Goal: Task Accomplishment & Management: Manage account settings

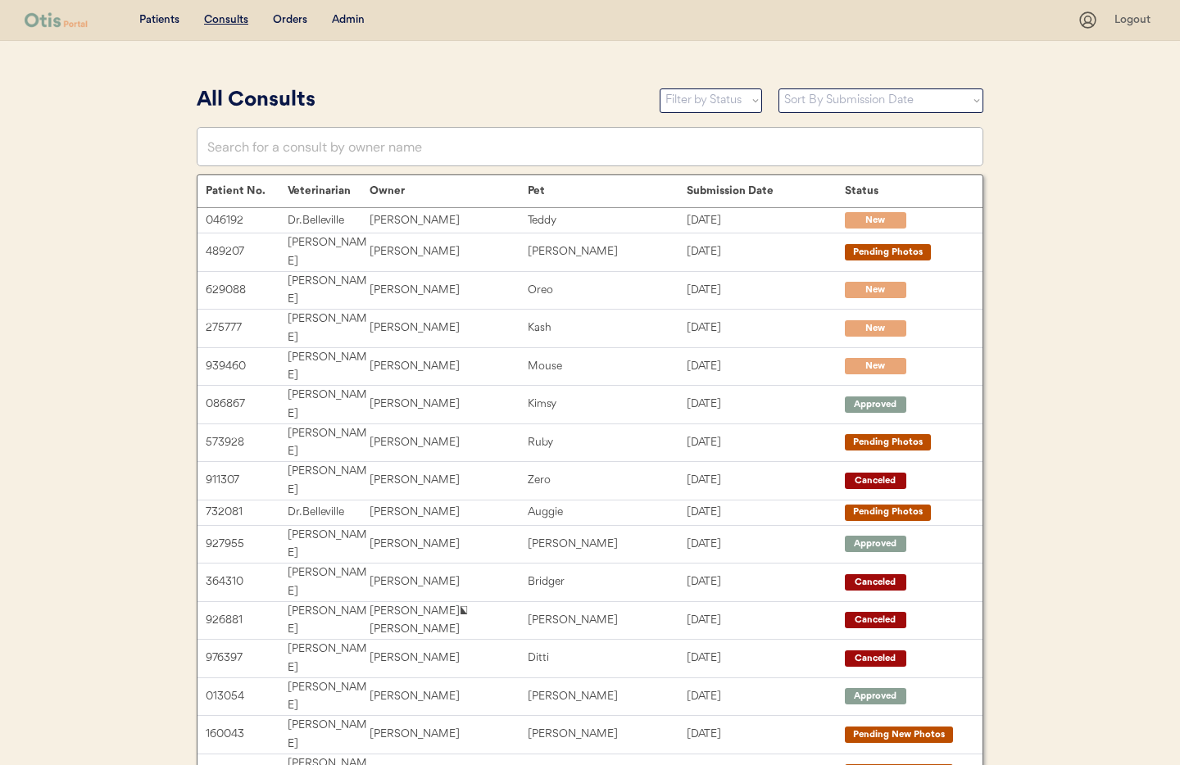
click at [352, 15] on div "Admin" at bounding box center [348, 20] width 33 height 16
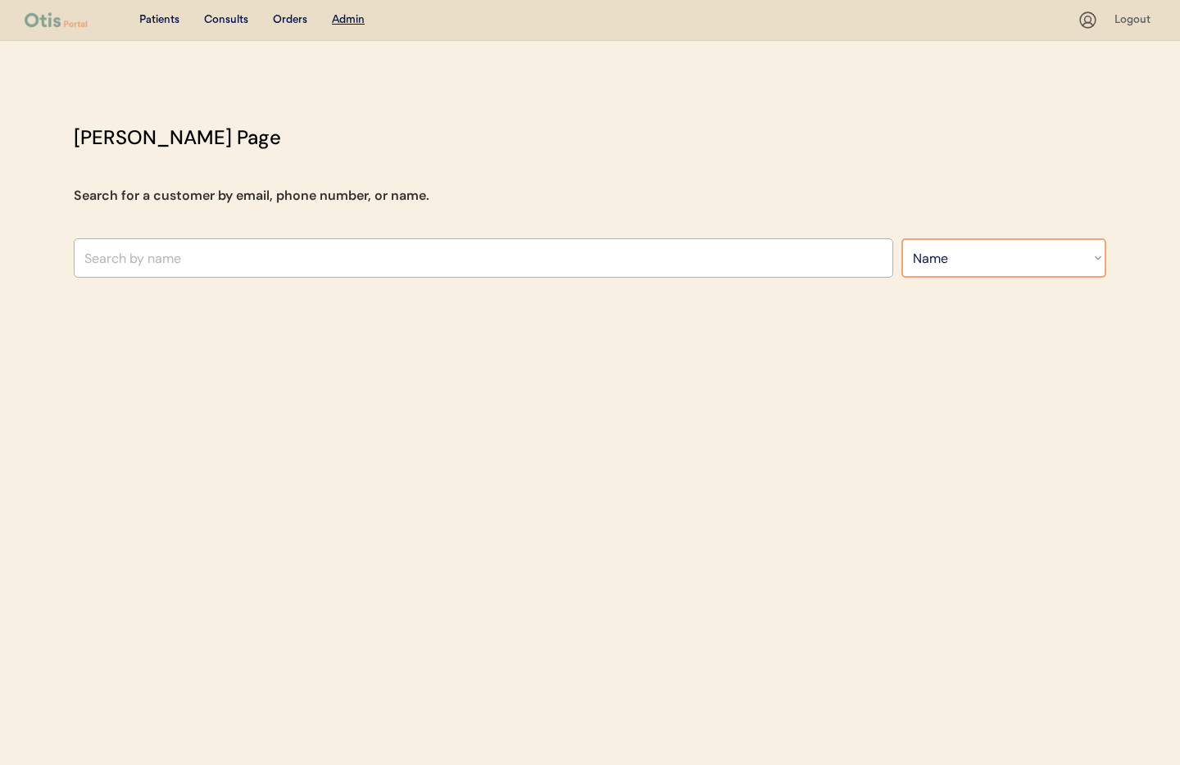
click at [964, 257] on select "Search By Name Email Phone Number" at bounding box center [1004, 257] width 205 height 39
select select ""Phone Number""
click at [902, 238] on select "Search By Name Email Phone Number" at bounding box center [1004, 257] width 205 height 39
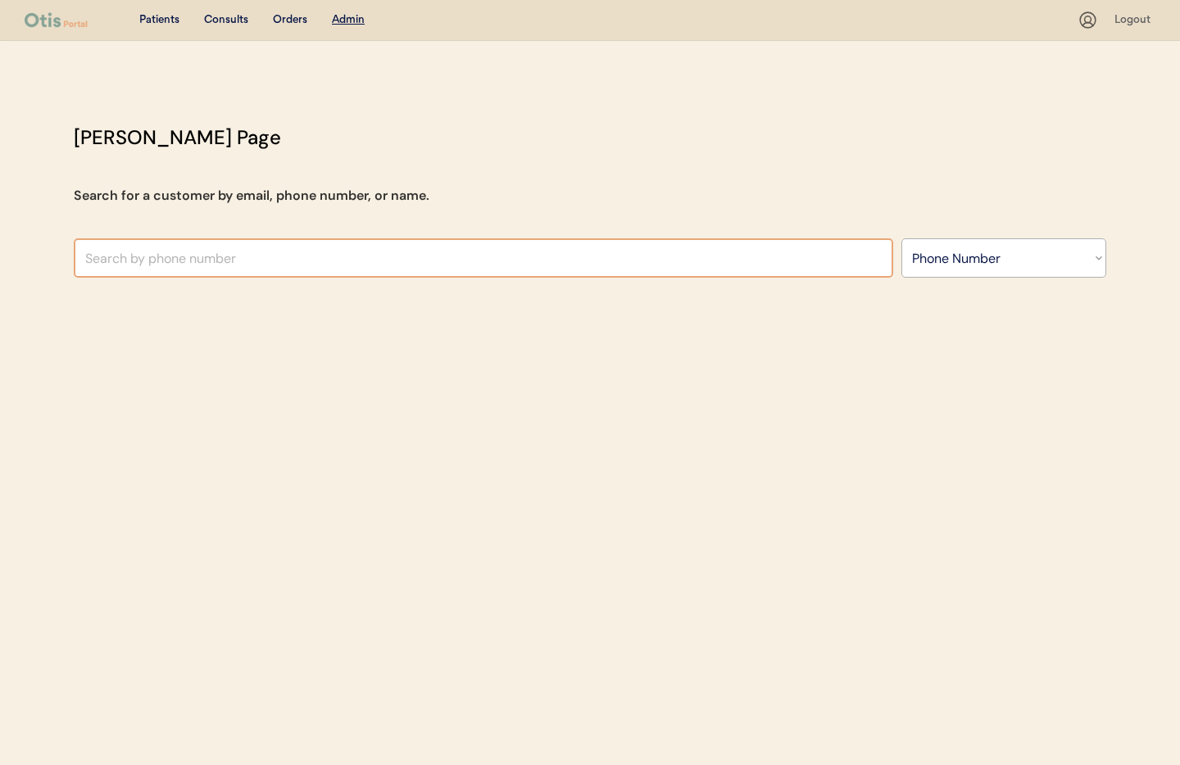
drag, startPoint x: 357, startPoint y: 279, endPoint x: 334, endPoint y: 263, distance: 27.7
click at [334, 263] on input "text" at bounding box center [484, 257] width 820 height 39
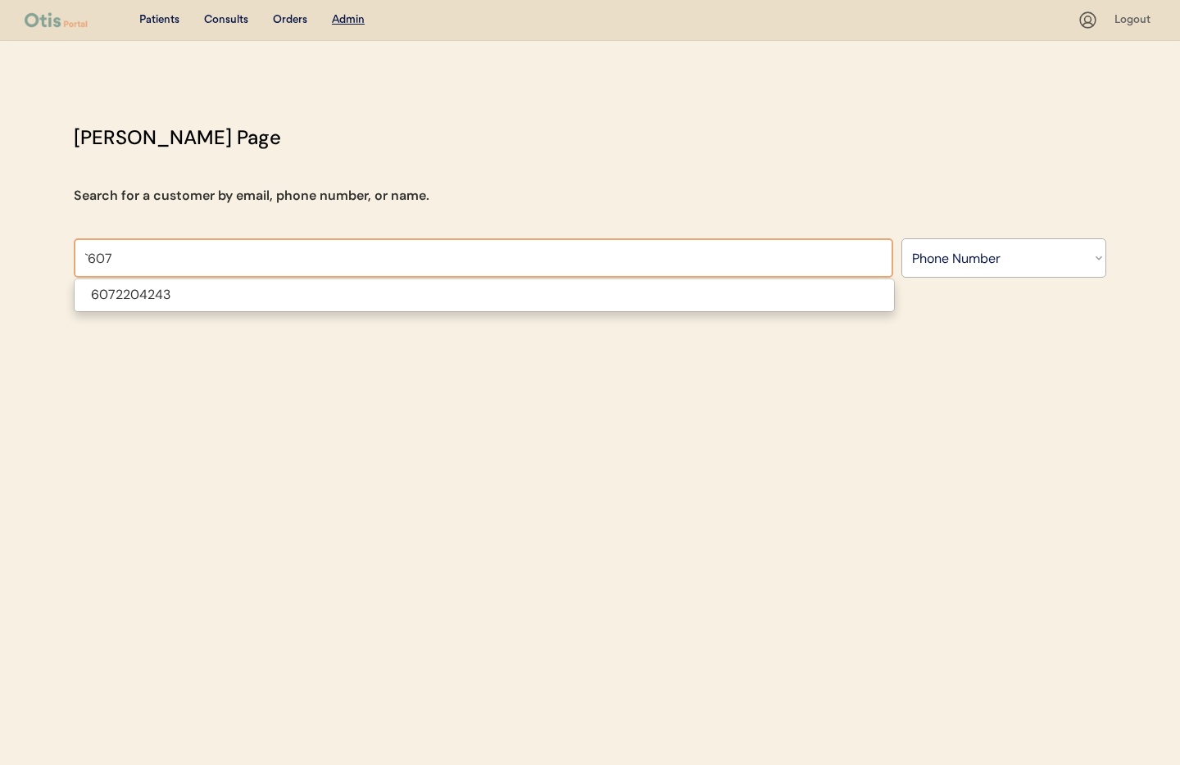
type input "607"
type input "6072204243"
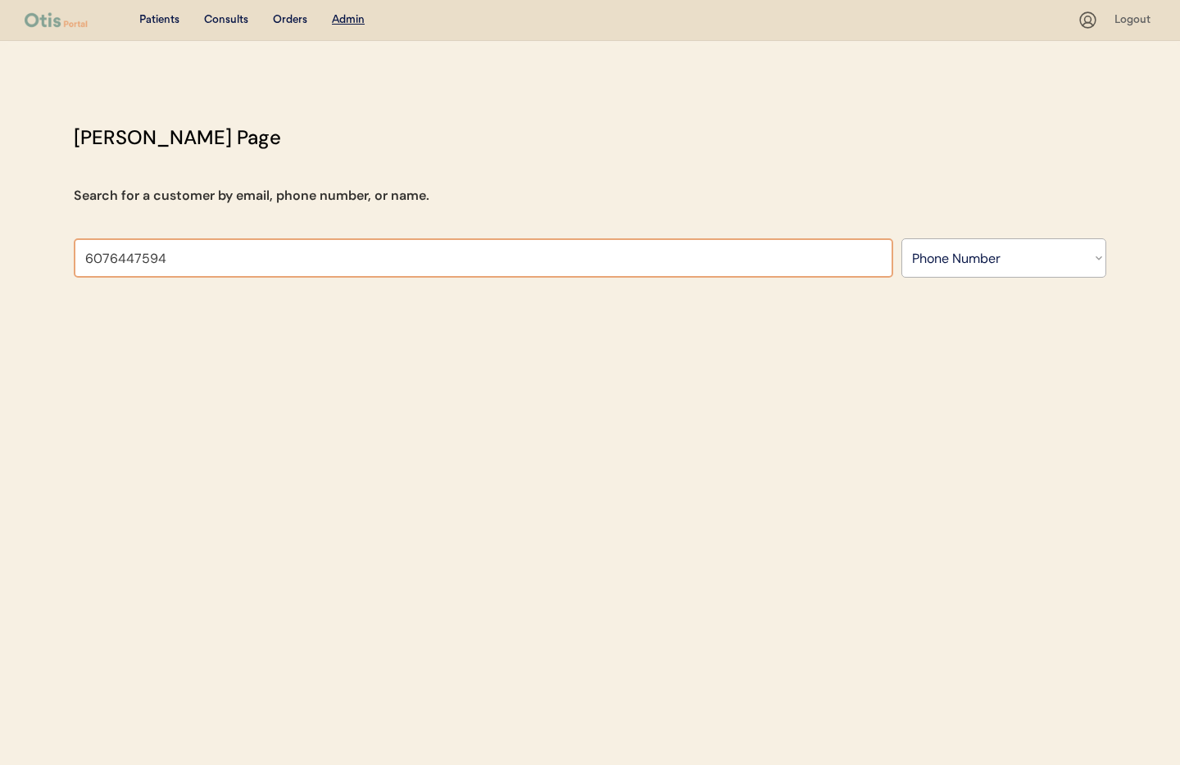
click at [84, 258] on input "6076447594" at bounding box center [484, 257] width 820 height 39
type input "+16076447594"
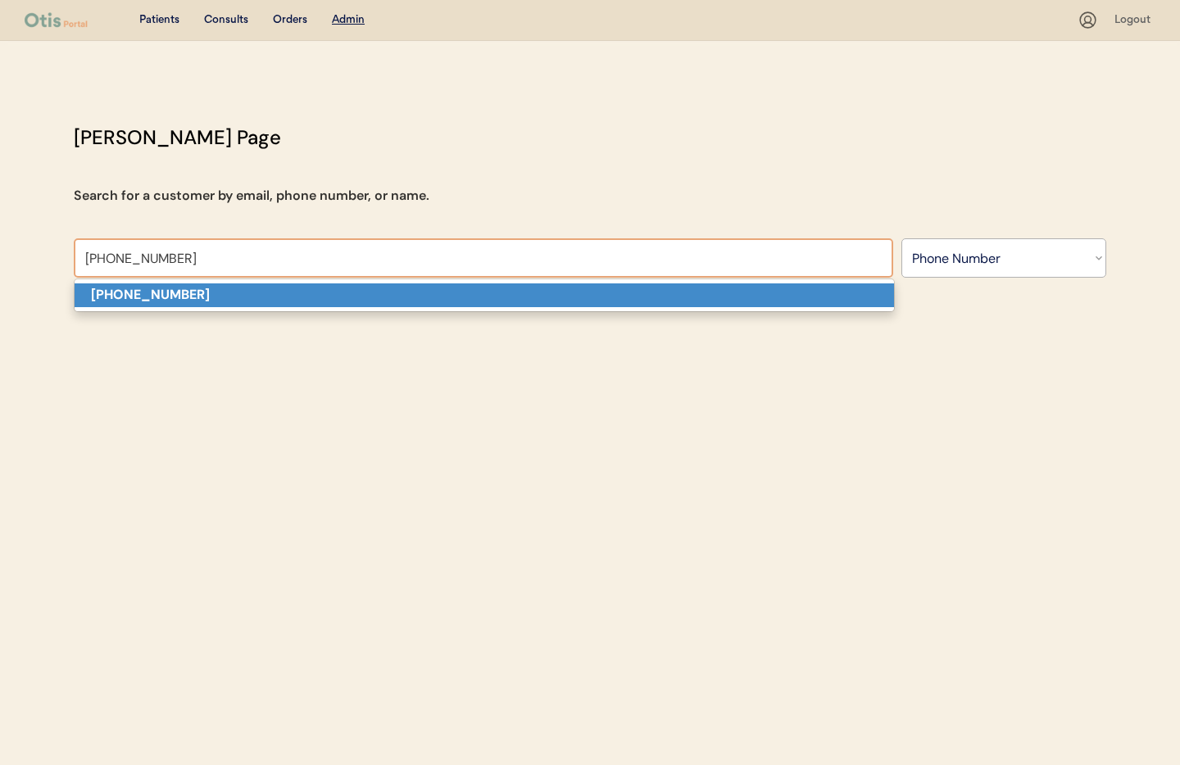
click at [130, 293] on strong "+16076447594" at bounding box center [150, 294] width 119 height 17
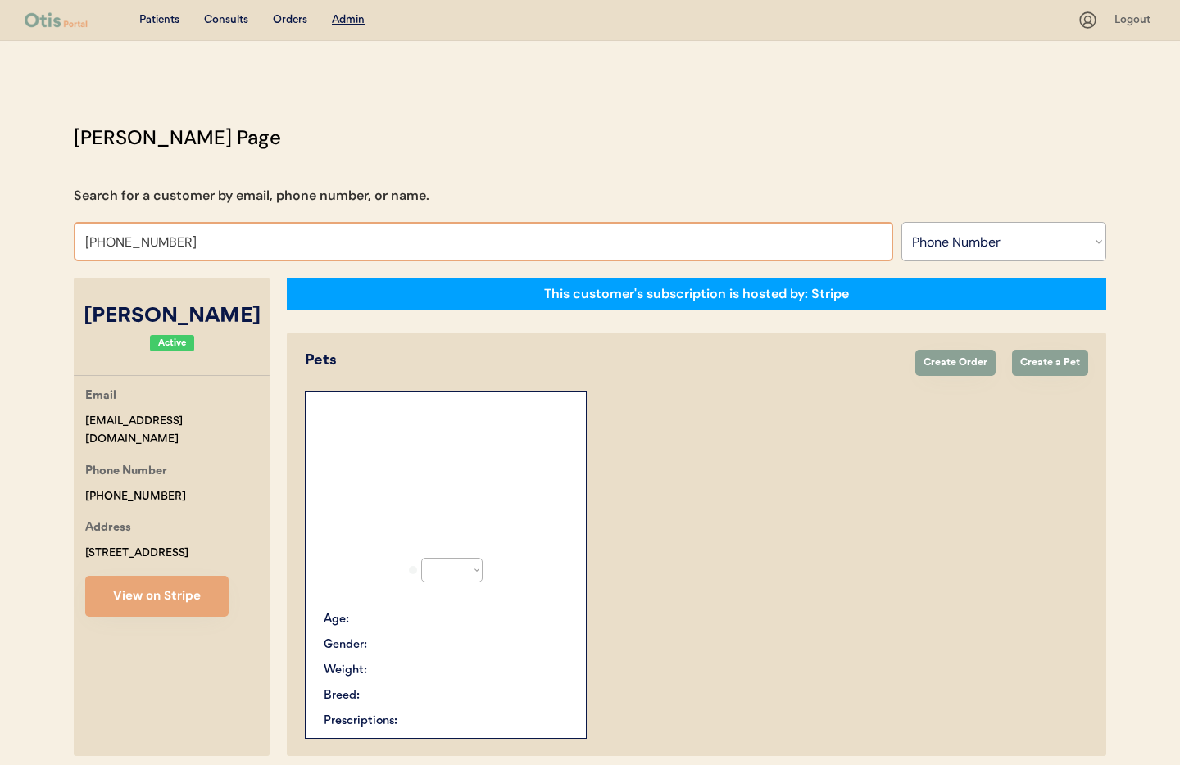
select select "true"
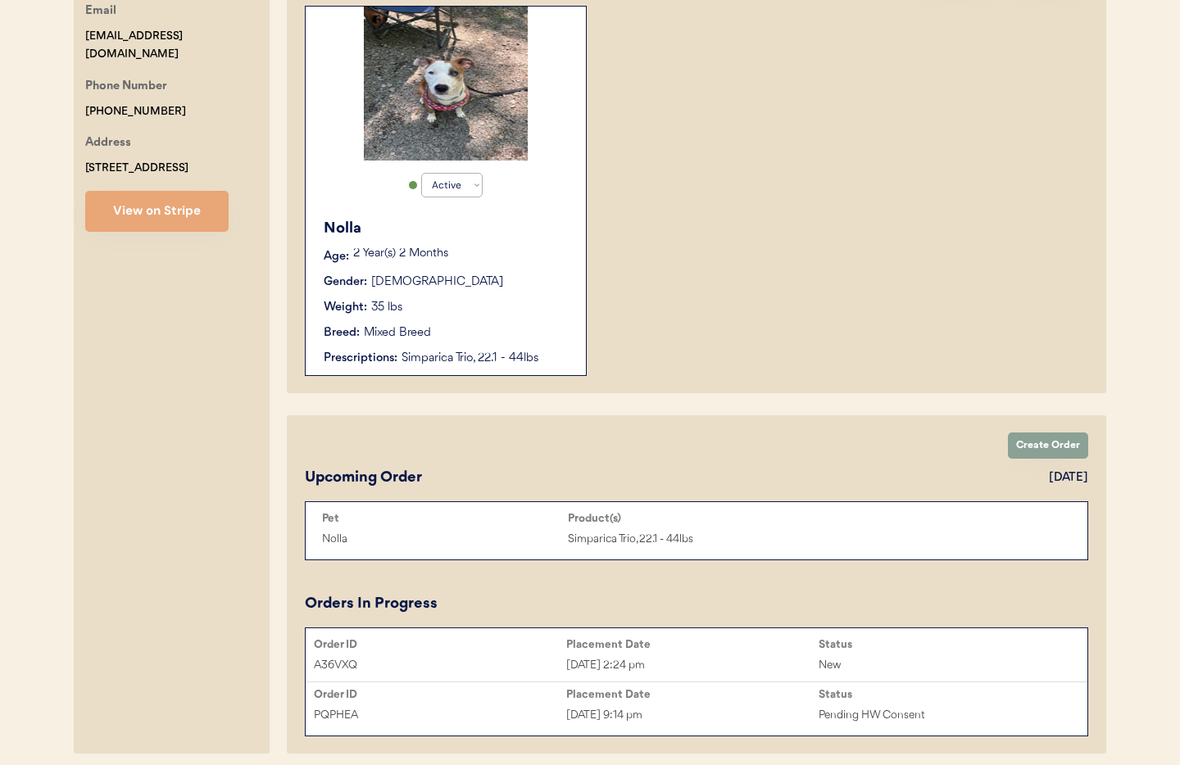
scroll to position [396, 0]
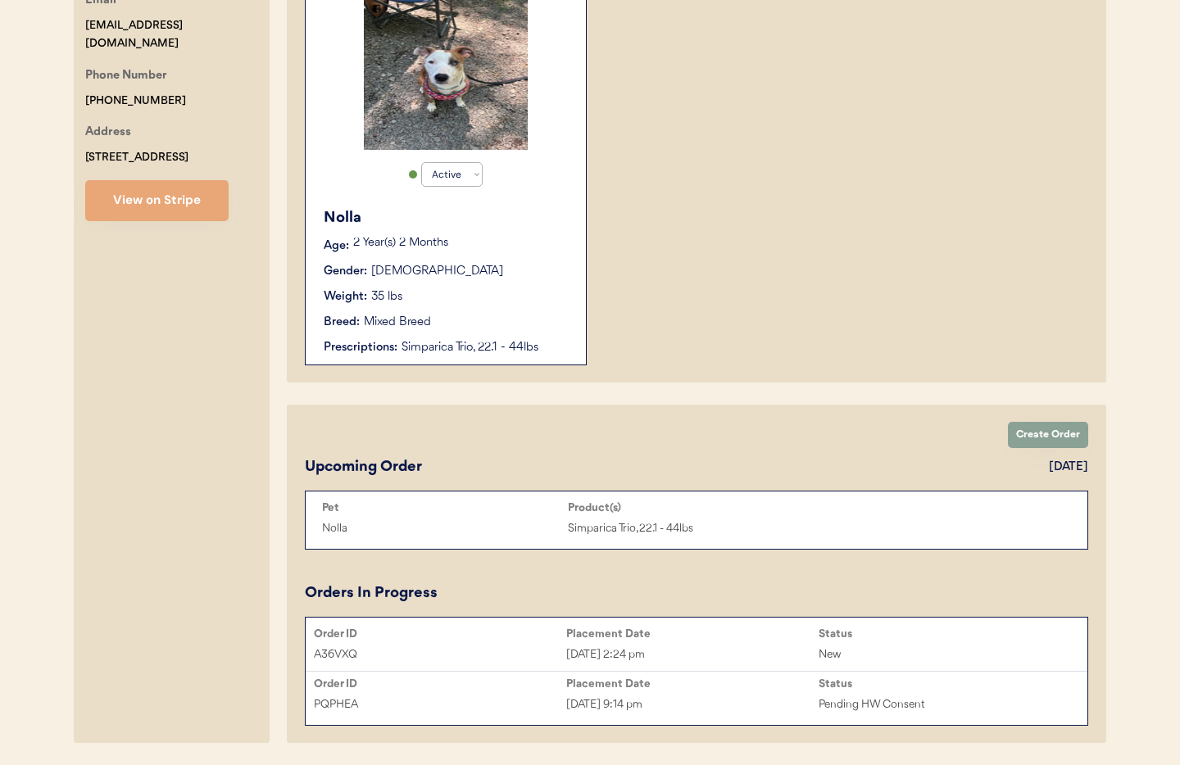
type input "+16076447594"
click at [451, 348] on div "Simparica Trio, 22.1 - 44lbs" at bounding box center [486, 347] width 168 height 17
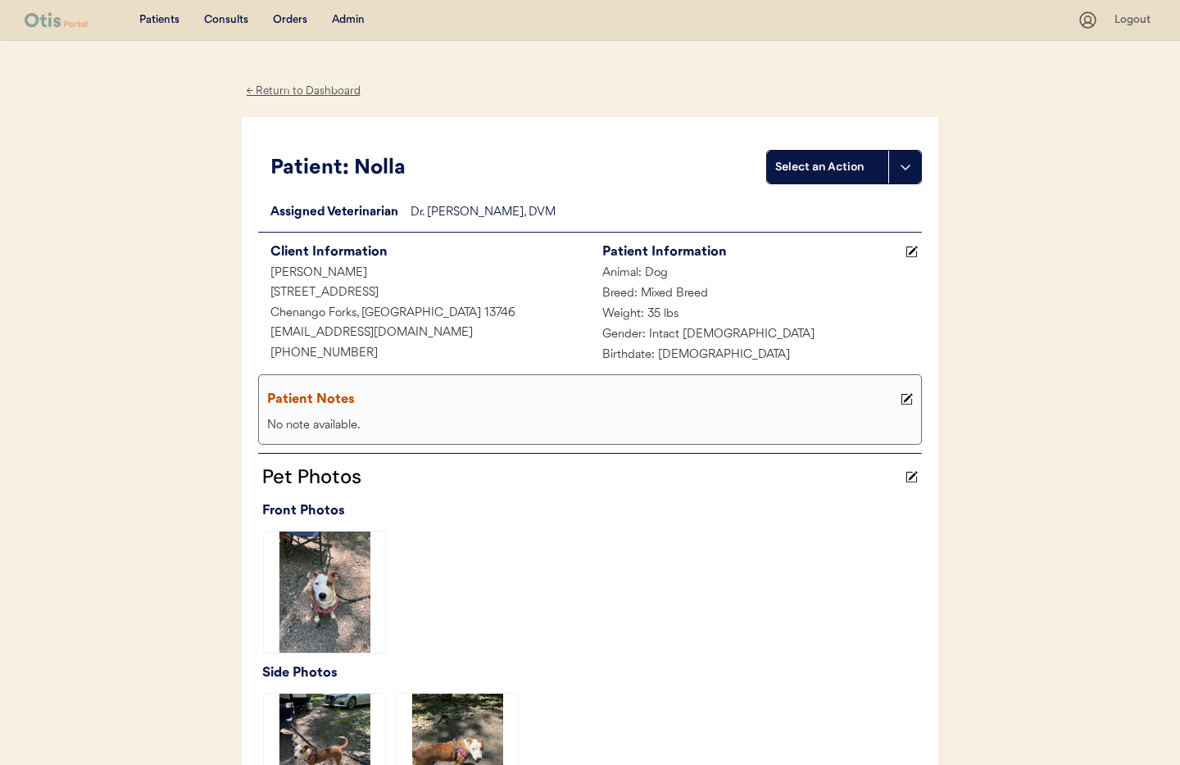
click at [314, 93] on div "← Return to Dashboard" at bounding box center [303, 91] width 123 height 19
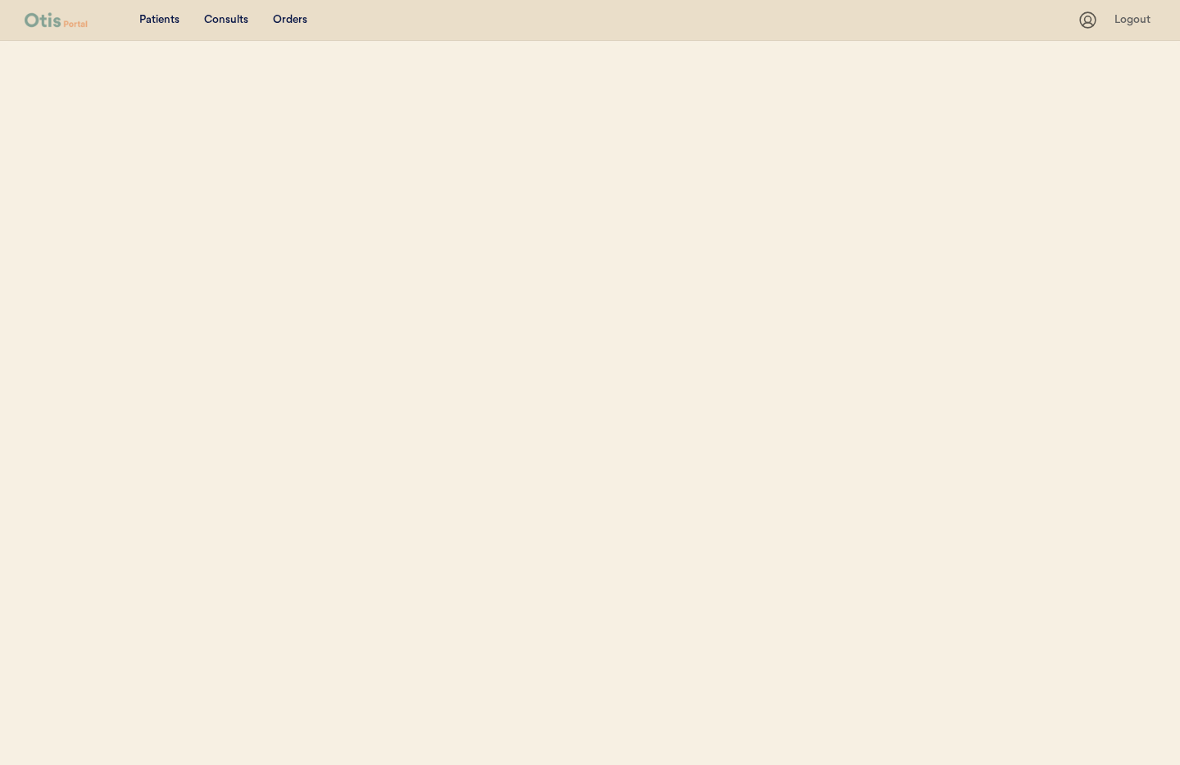
select select ""Phone Number""
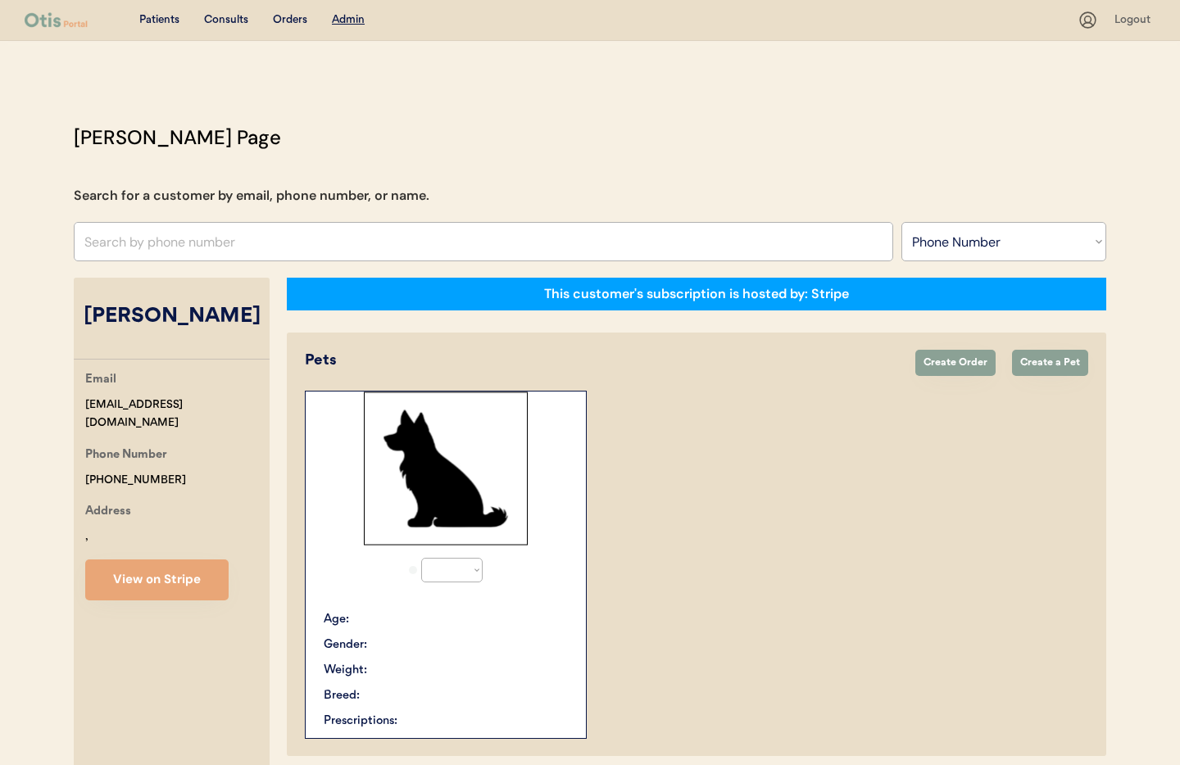
select select "true"
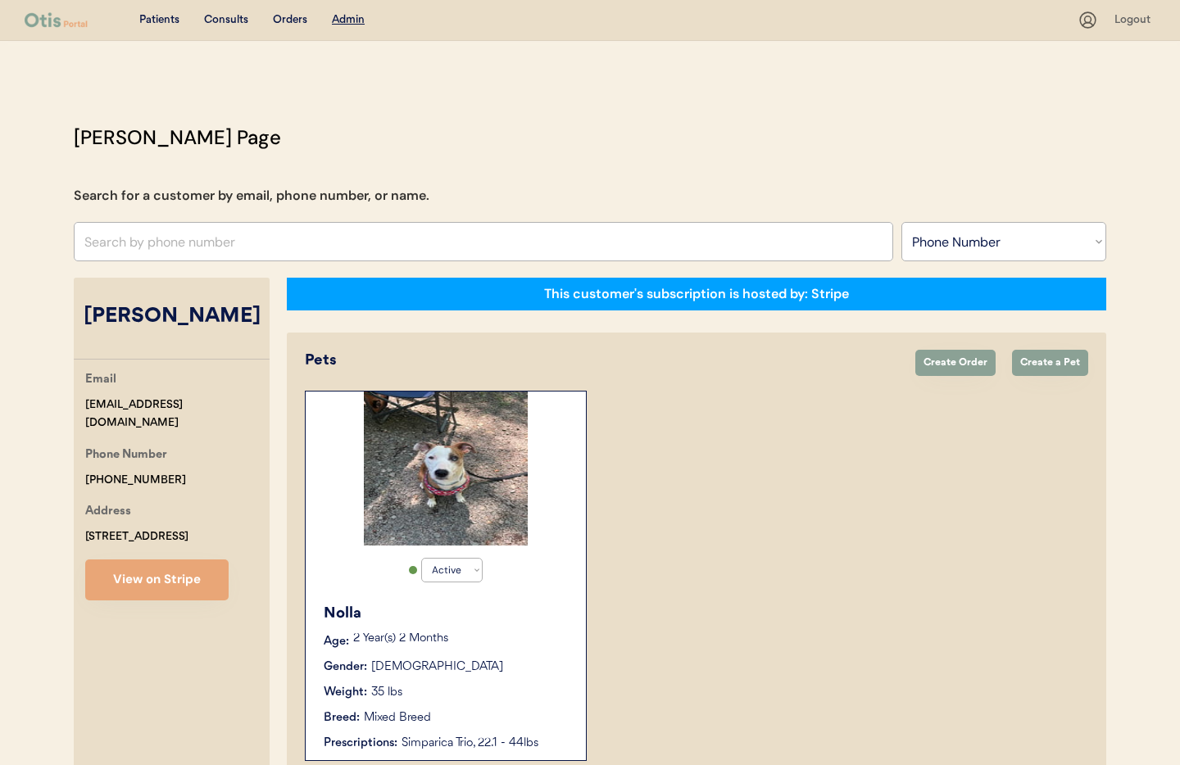
scroll to position [324, 0]
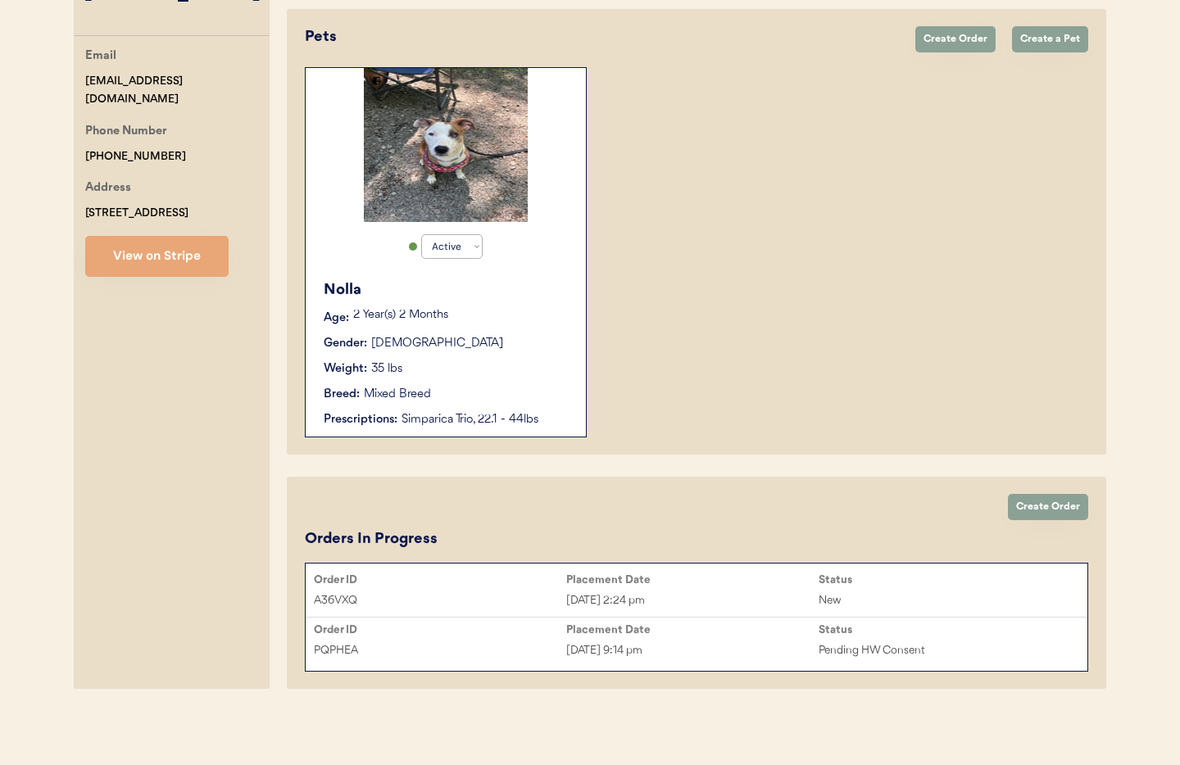
click at [492, 583] on div "Order ID" at bounding box center [440, 580] width 252 height 13
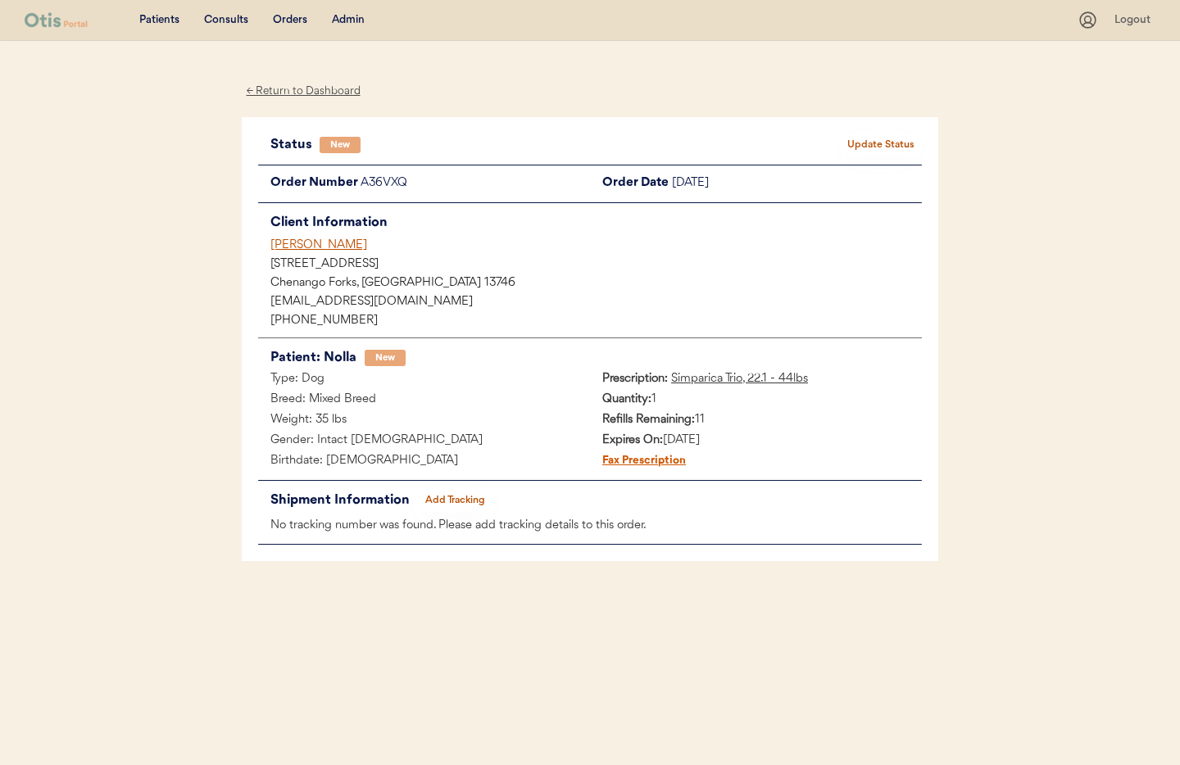
click at [283, 90] on div "← Return to Dashboard" at bounding box center [303, 91] width 123 height 19
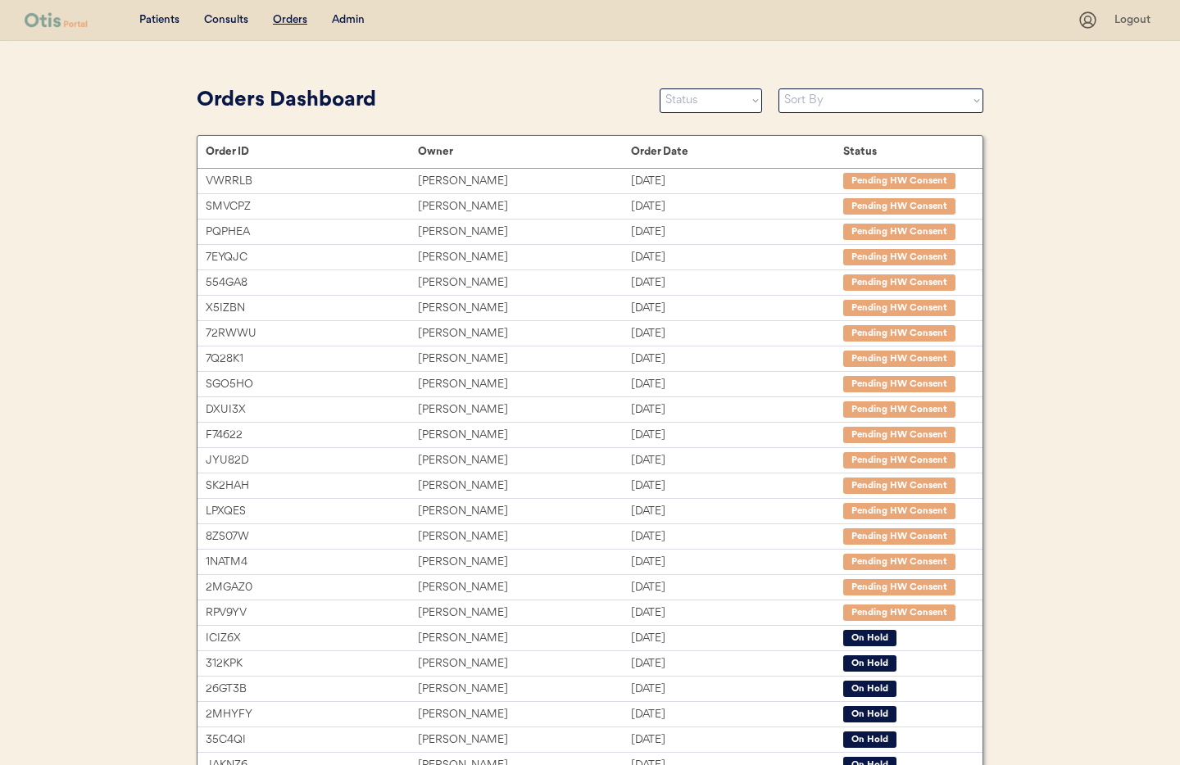
click at [354, 19] on div "Admin" at bounding box center [348, 20] width 33 height 16
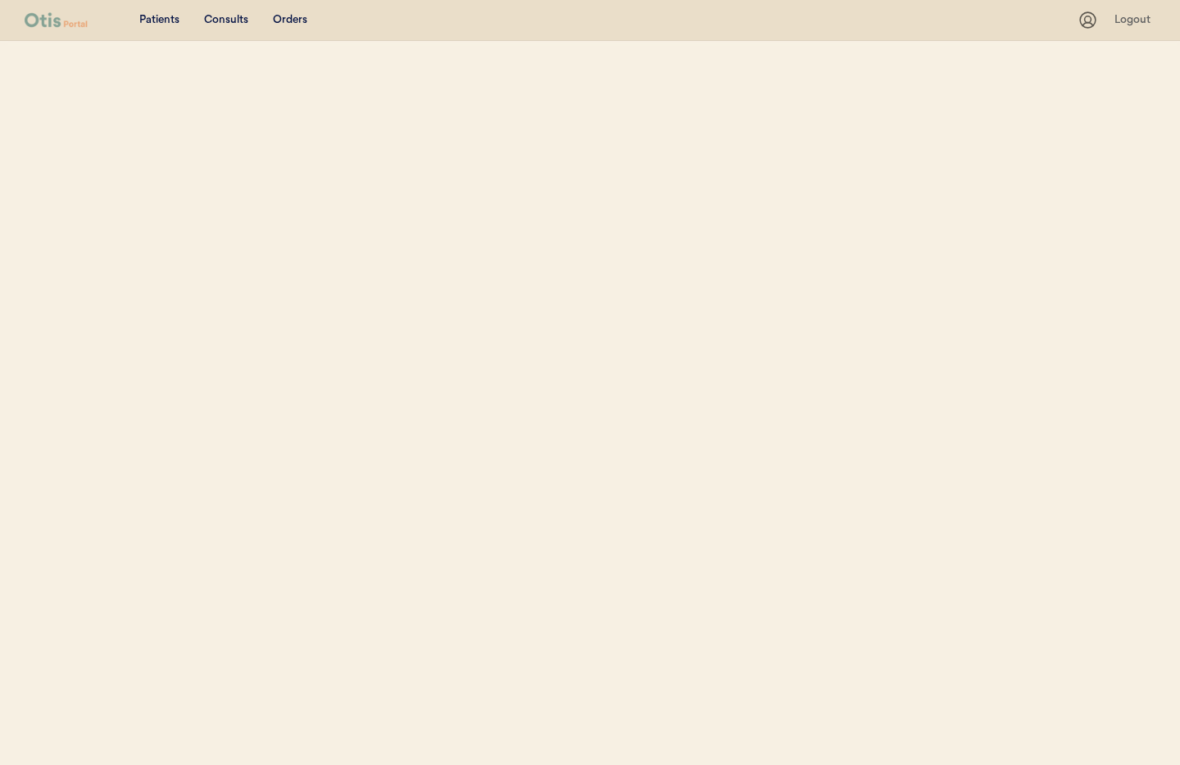
select select ""Phone Number""
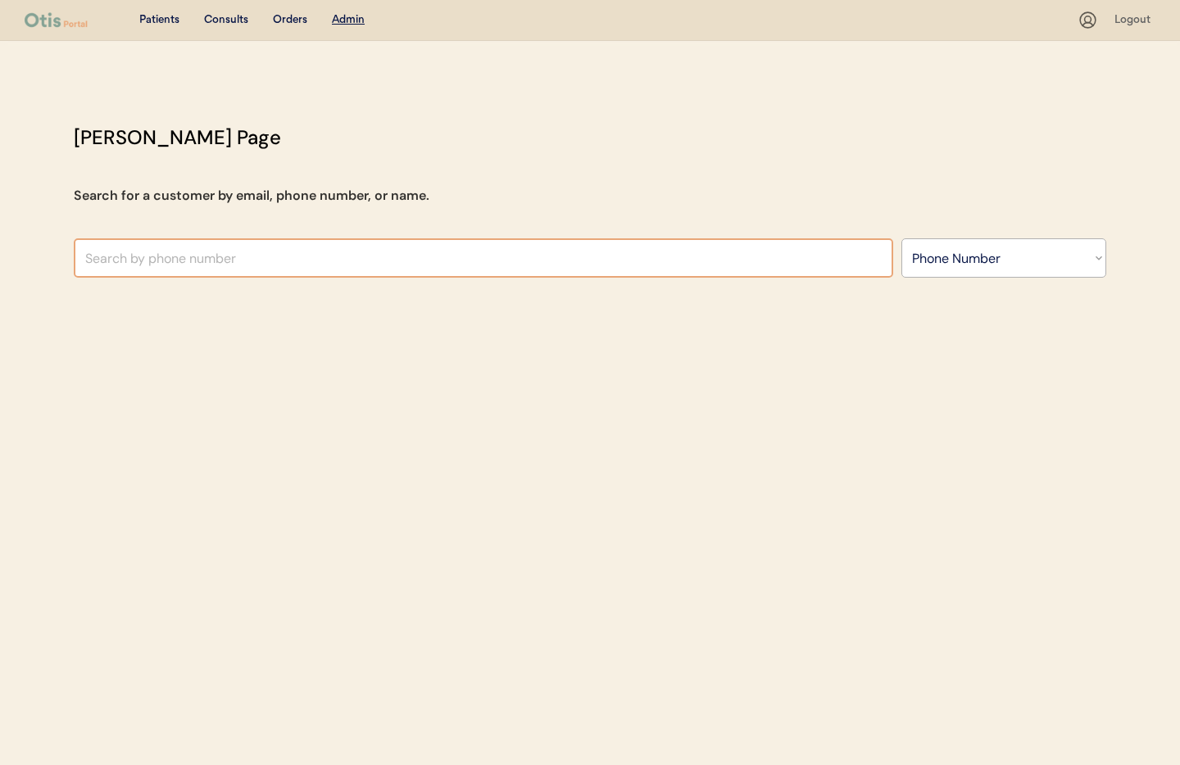
click at [224, 256] on input "text" at bounding box center [484, 257] width 820 height 39
type input "hall"
click at [968, 241] on select "Search By Name Email Phone Number" at bounding box center [1004, 257] width 205 height 39
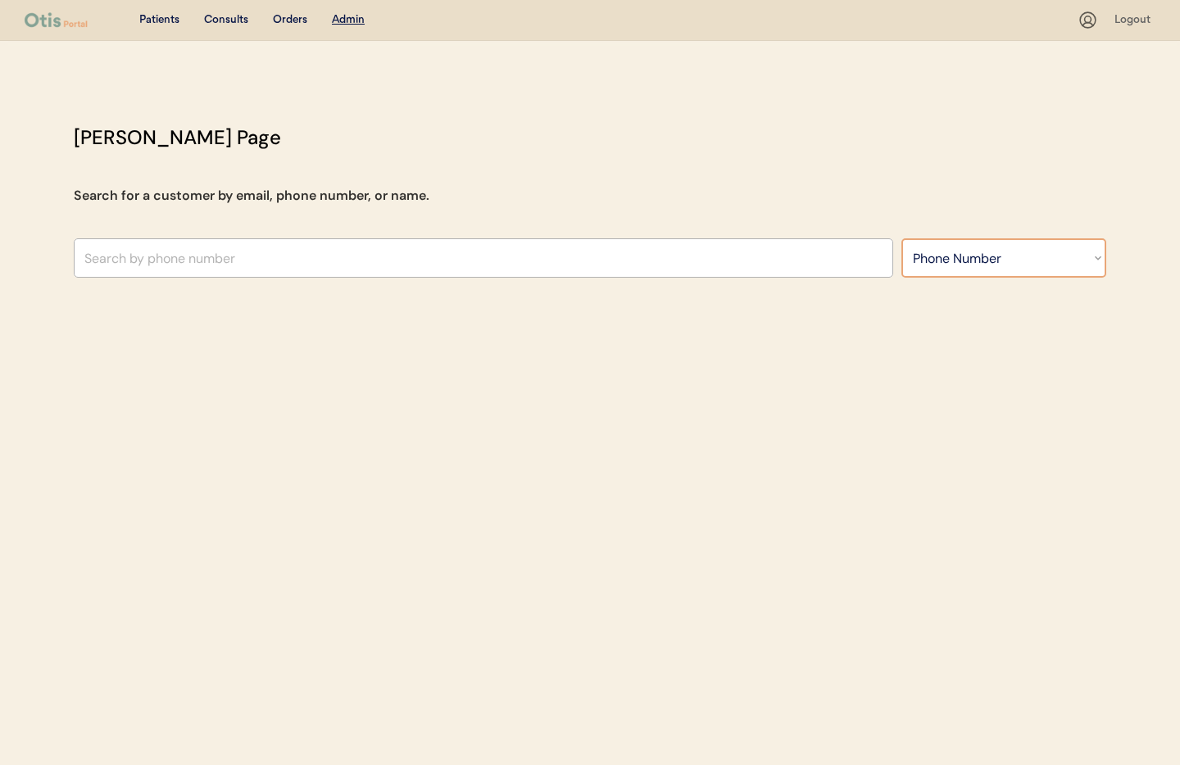
click at [970, 259] on select "Search By Name Email Phone Number" at bounding box center [1004, 257] width 205 height 39
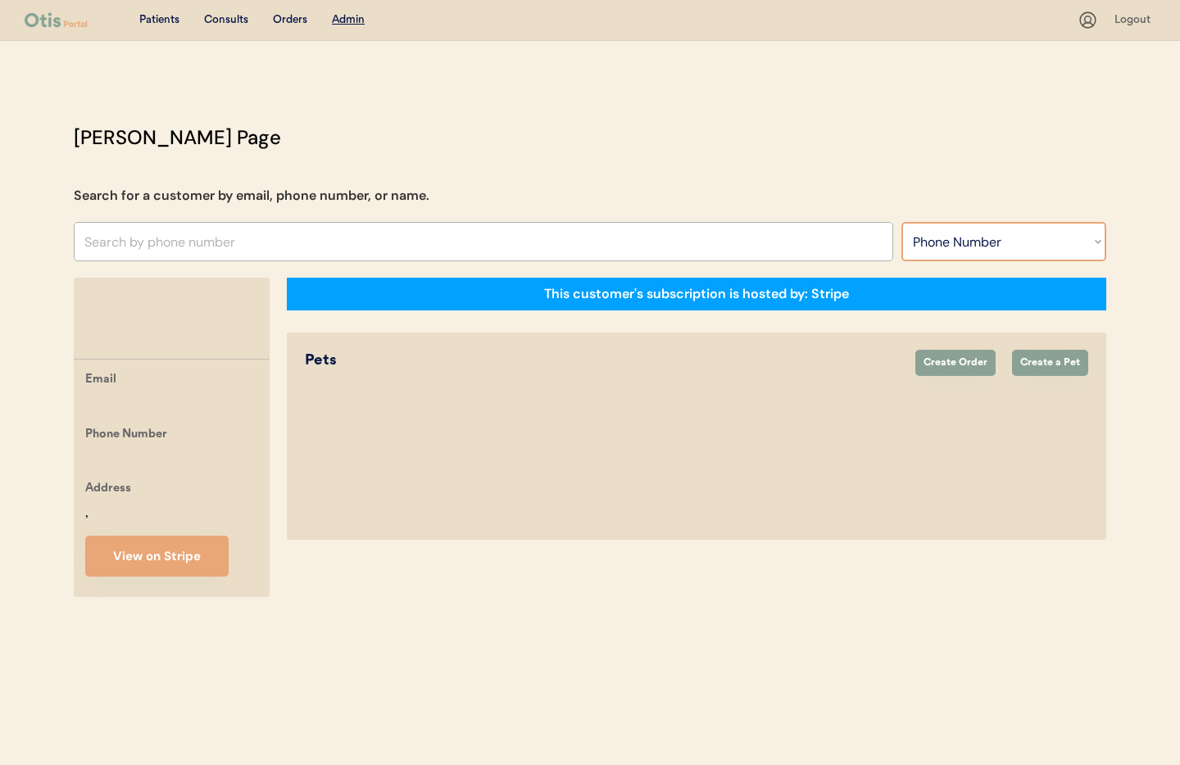
click at [949, 251] on select "Search By Name Email Phone Number" at bounding box center [1004, 241] width 205 height 39
select select ""Name""
click at [902, 222] on select "Search By Name Email Phone Number" at bounding box center [1004, 241] width 205 height 39
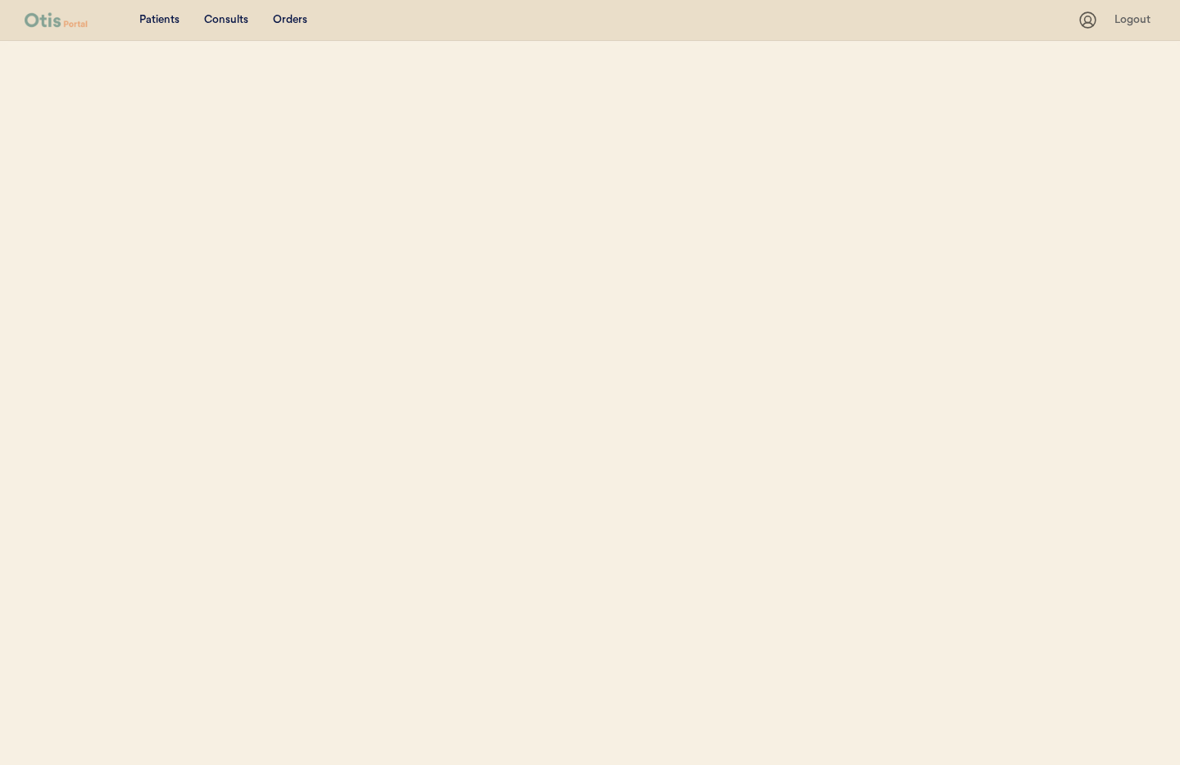
select select ""Name""
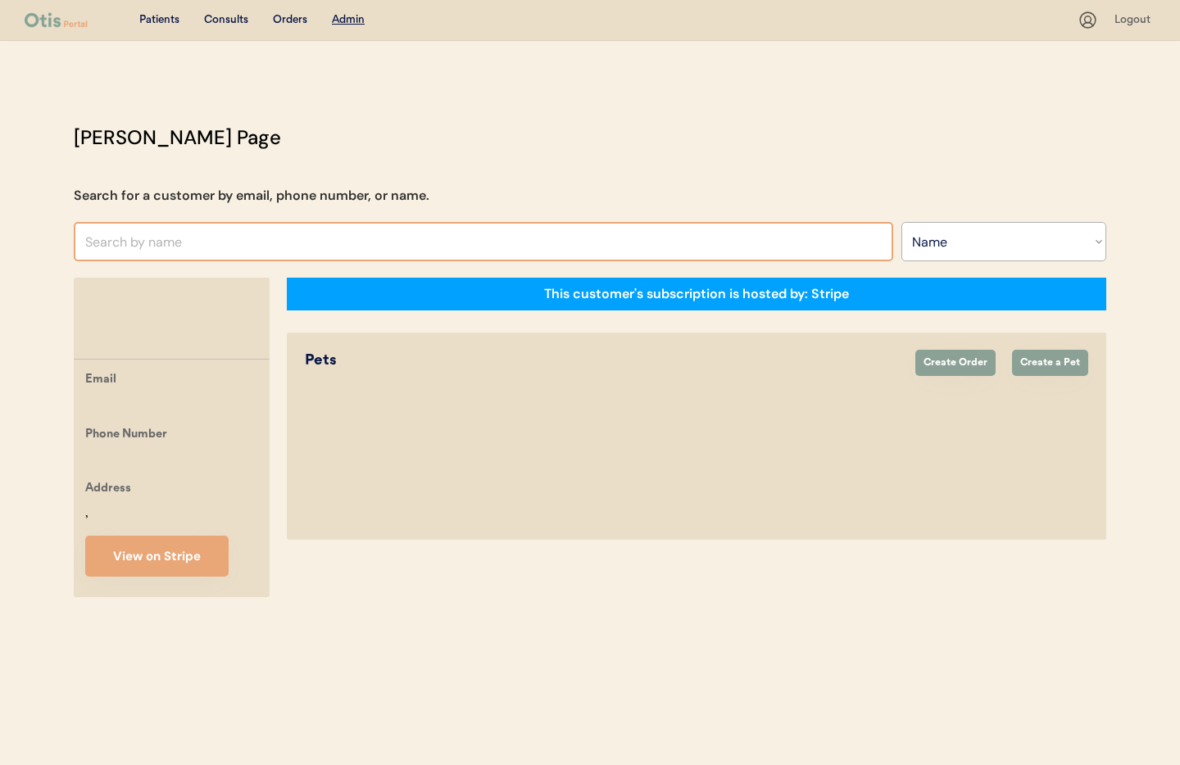
click at [320, 243] on input "text" at bounding box center [484, 241] width 820 height 39
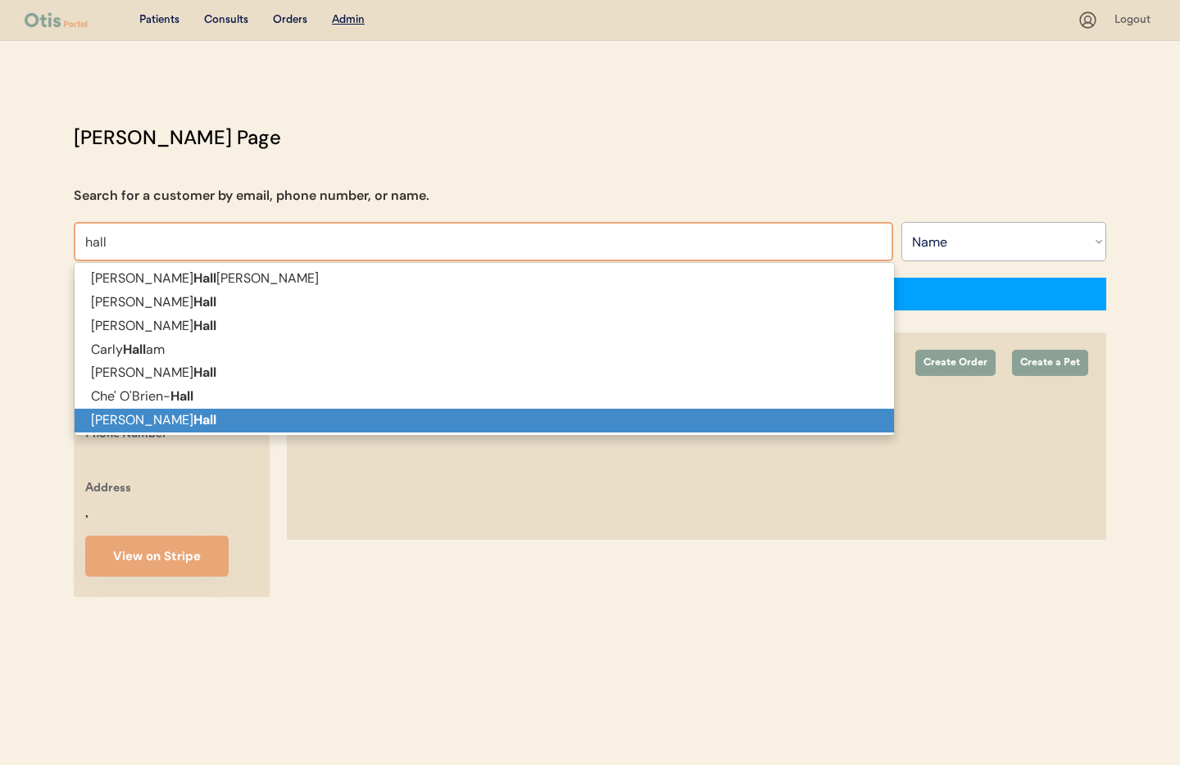
click at [184, 421] on p "Kristine Hall" at bounding box center [485, 421] width 820 height 24
type input "[PERSON_NAME]"
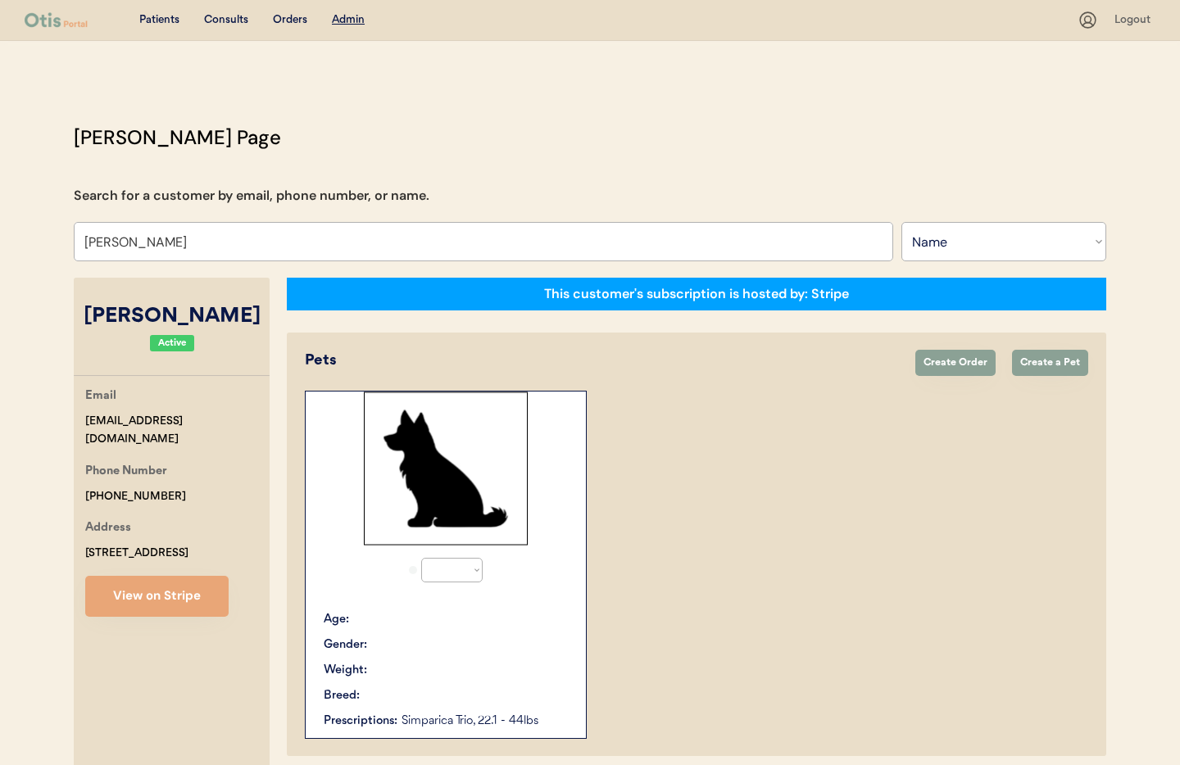
select select "true"
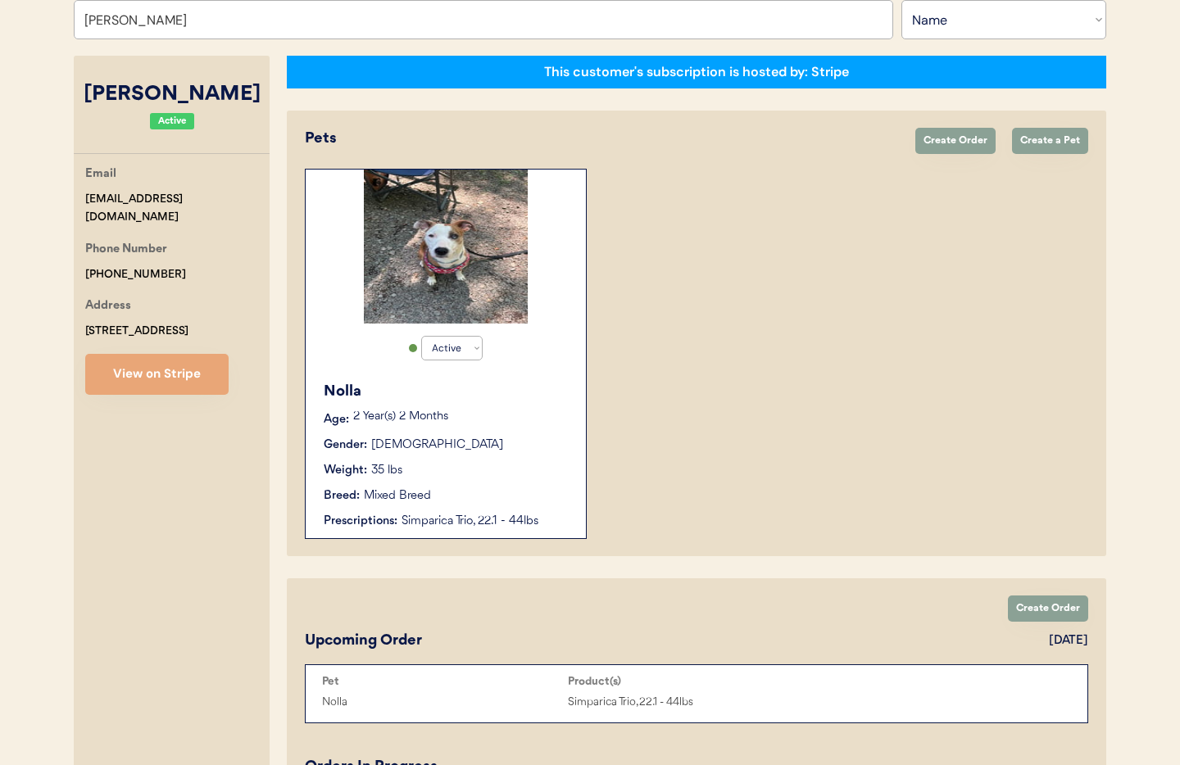
scroll to position [221, 0]
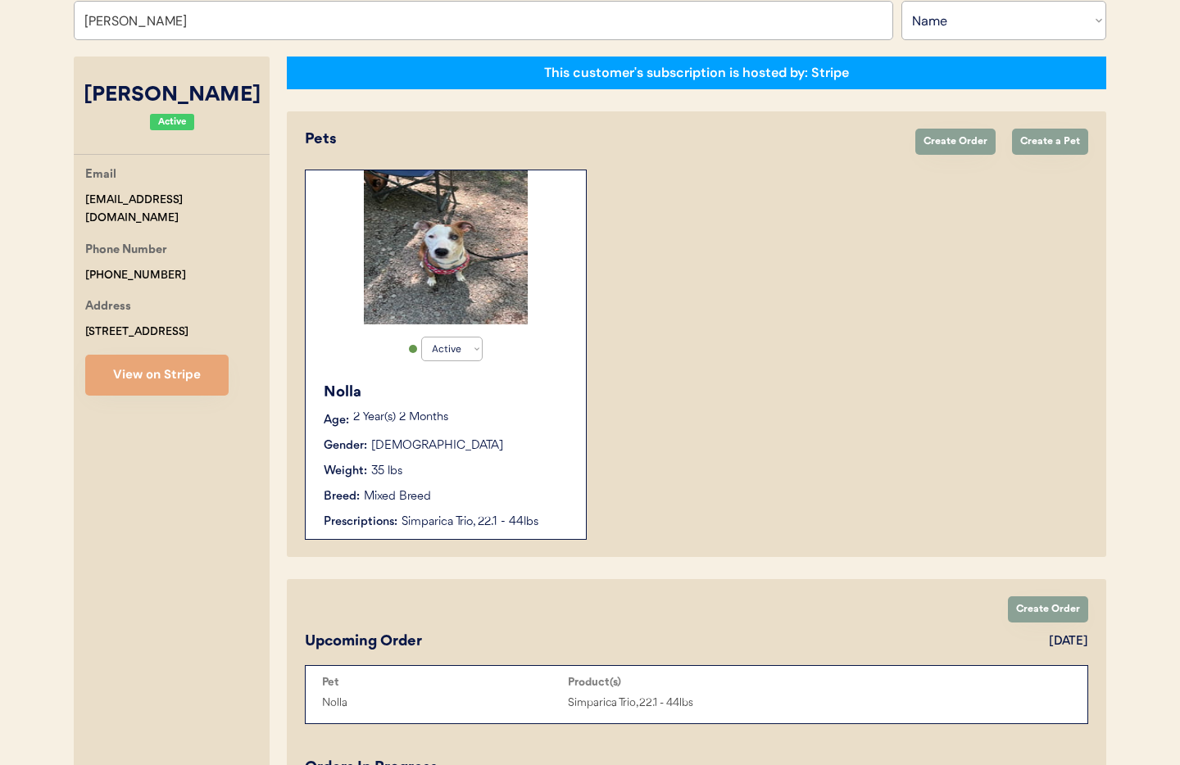
type input "[PERSON_NAME]"
click at [482, 443] on div "Gender: Female" at bounding box center [447, 446] width 246 height 17
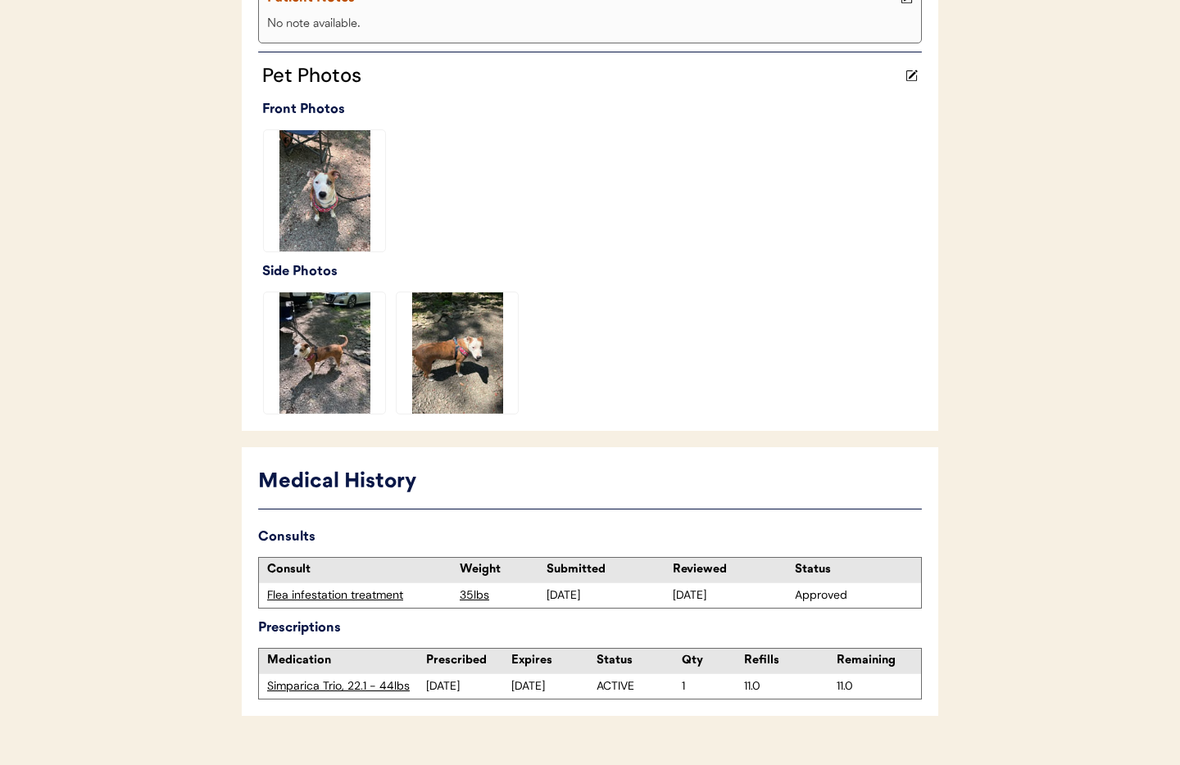
scroll to position [434, 0]
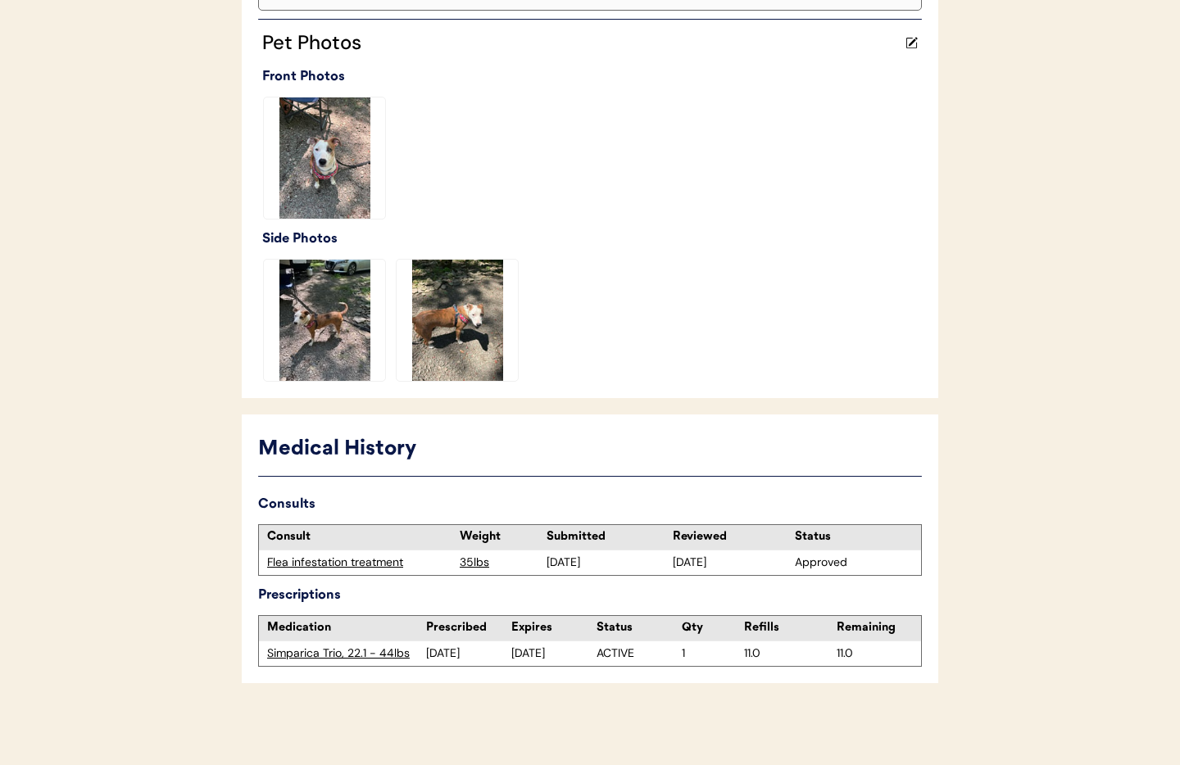
click at [327, 563] on div "Flea infestation treatment" at bounding box center [359, 563] width 184 height 16
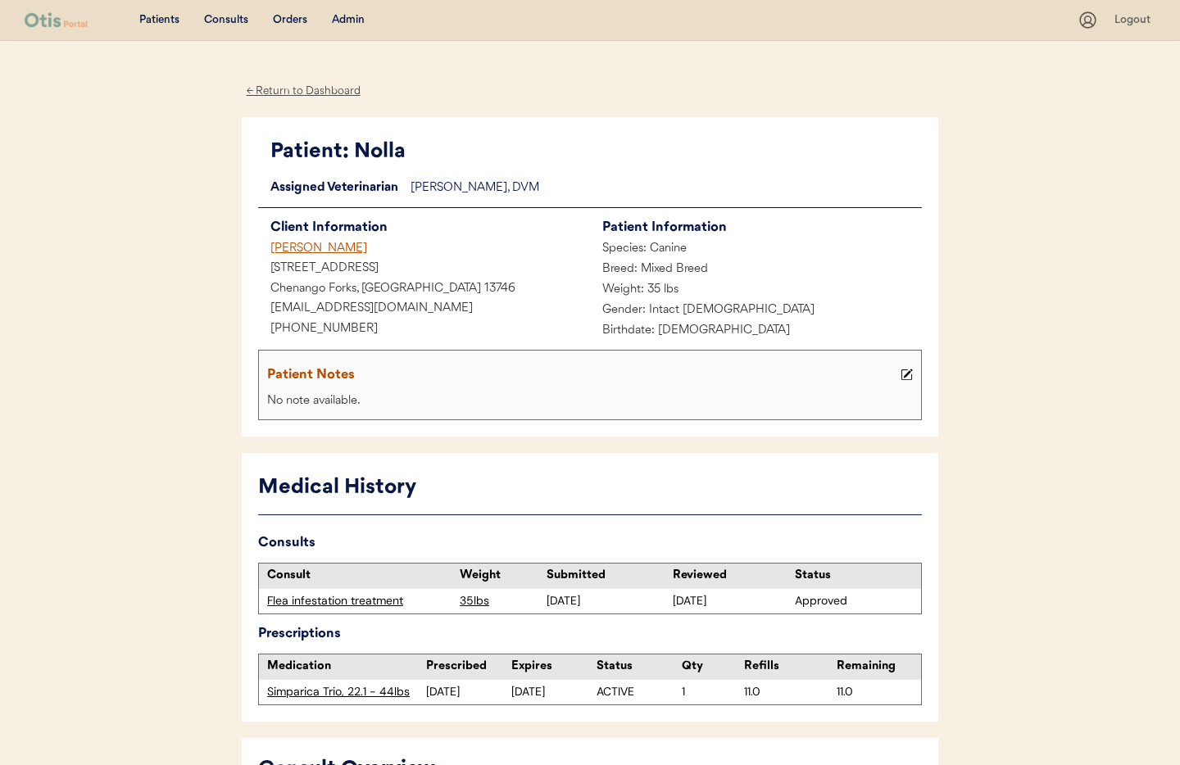
click at [348, 19] on div "Admin" at bounding box center [348, 20] width 33 height 16
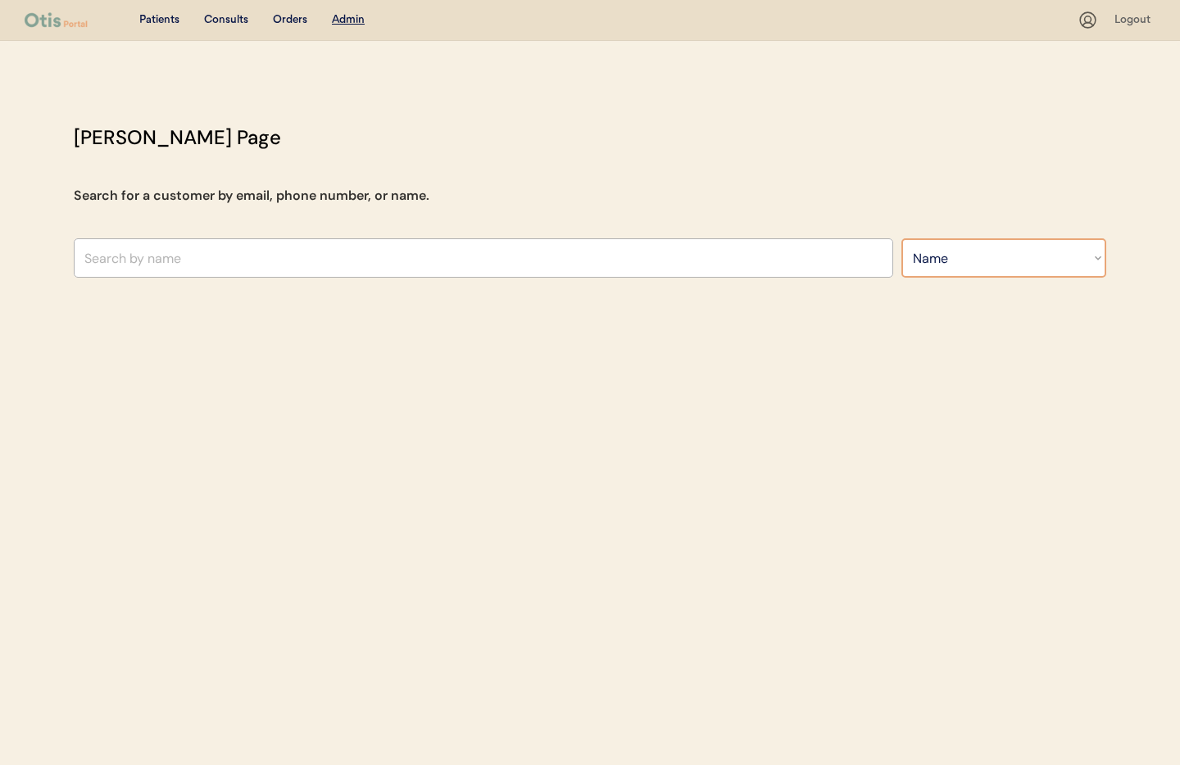
click at [935, 258] on select "Search By Name Email Phone Number" at bounding box center [1004, 257] width 205 height 39
select select ""Email""
click at [902, 238] on select "Search By Name Email Phone Number" at bounding box center [1004, 257] width 205 height 39
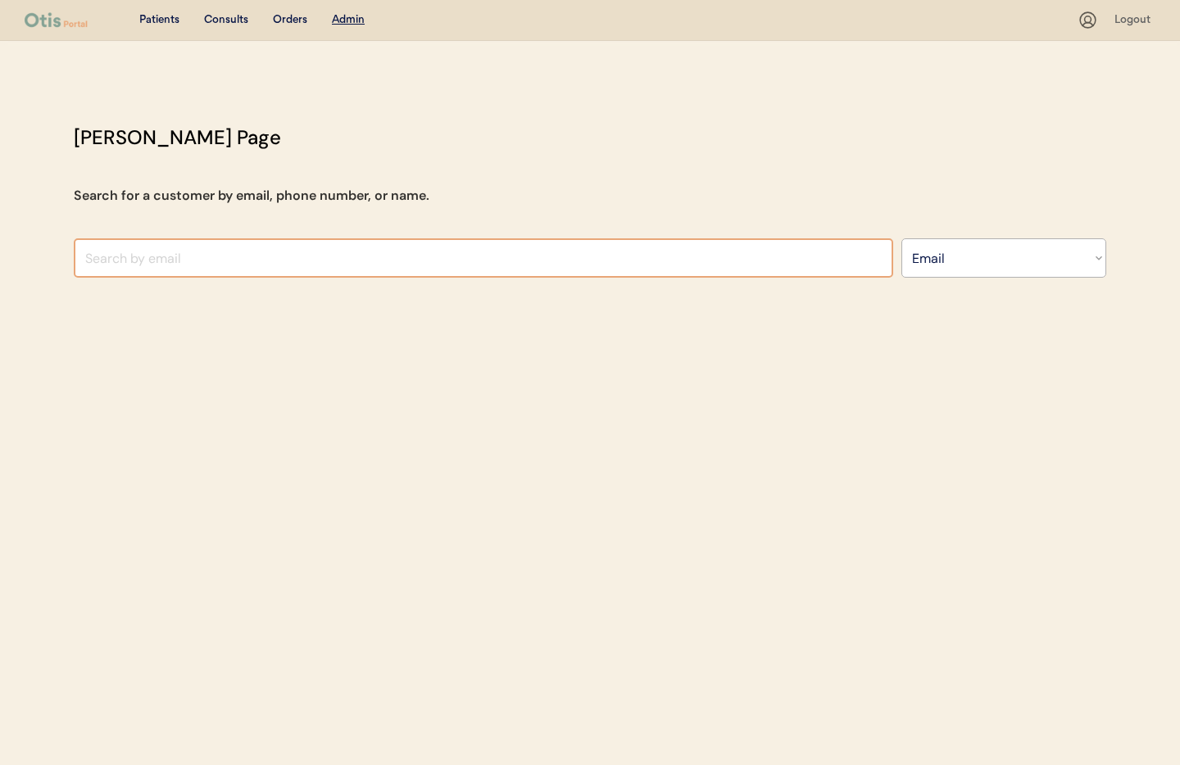
click at [189, 266] on input "input" at bounding box center [484, 257] width 820 height 39
paste input "[EMAIL_ADDRESS][DOMAIN_NAME]"
type input "rachelquick89@gmail.co"
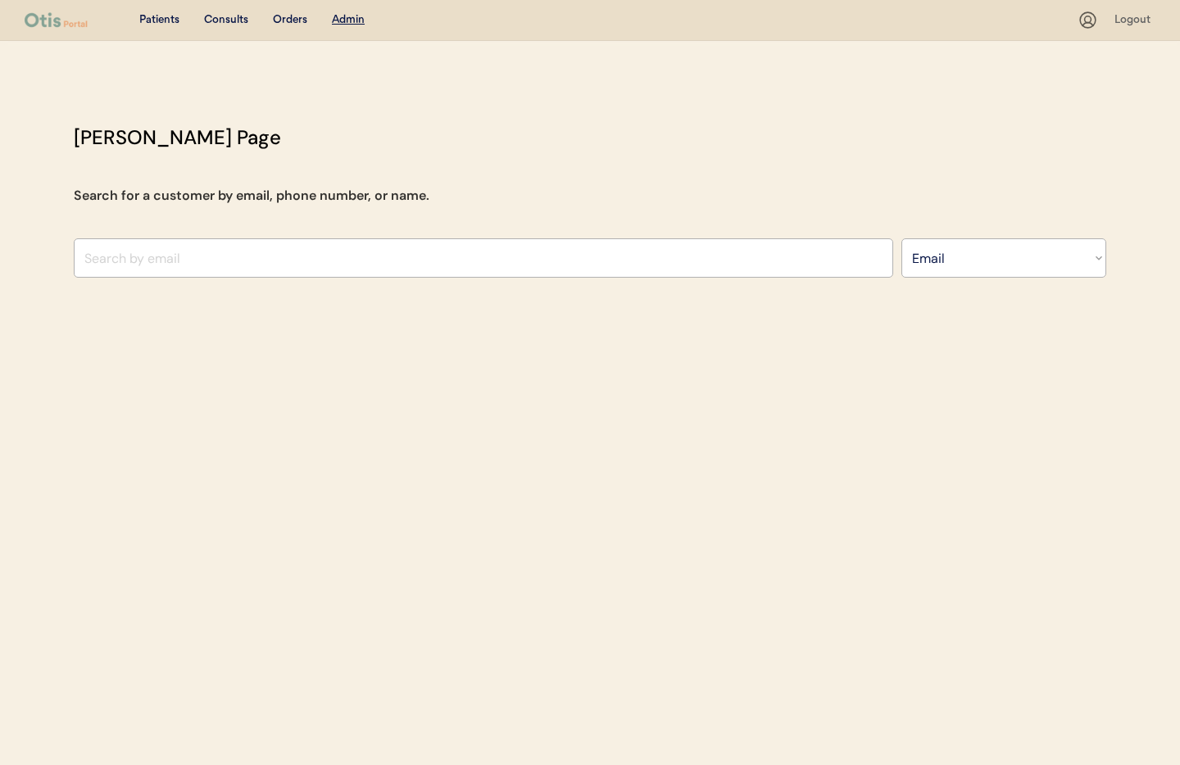
select select ""Email""
click at [127, 253] on input "input" at bounding box center [484, 257] width 820 height 39
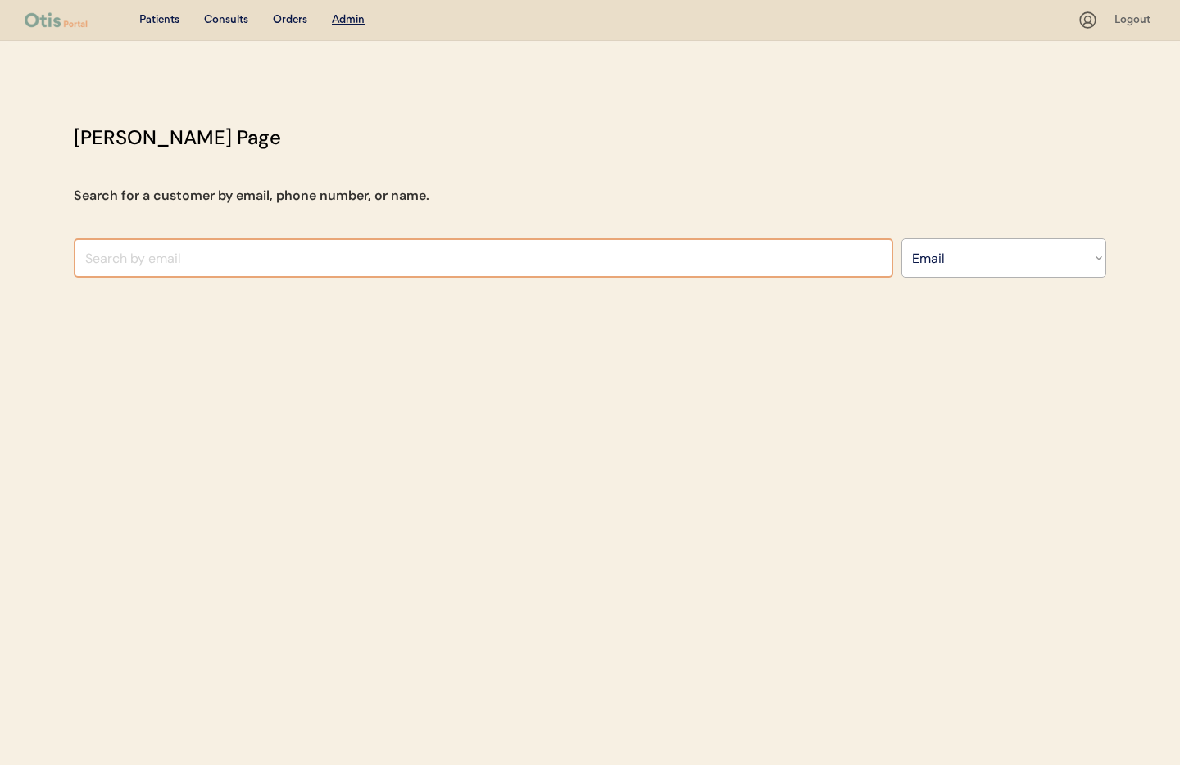
paste input "[EMAIL_ADDRESS][DOMAIN_NAME]"
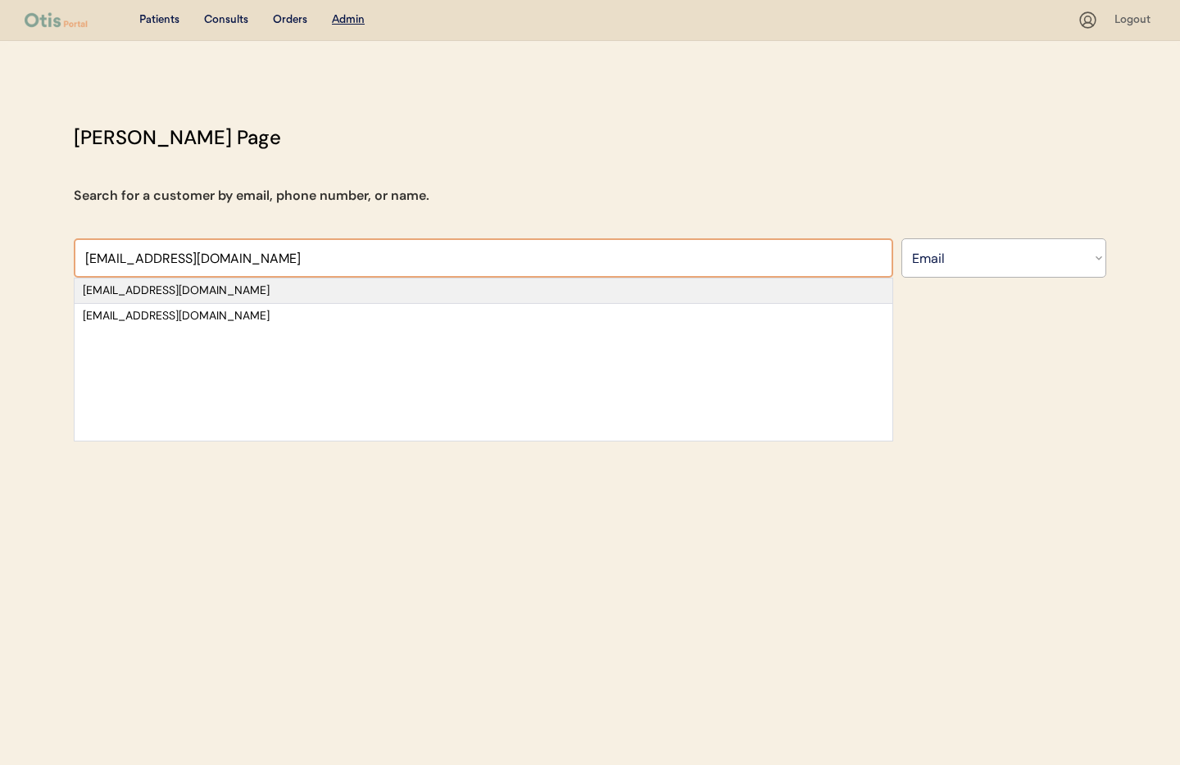
type input "[EMAIL_ADDRESS][DOMAIN_NAME]"
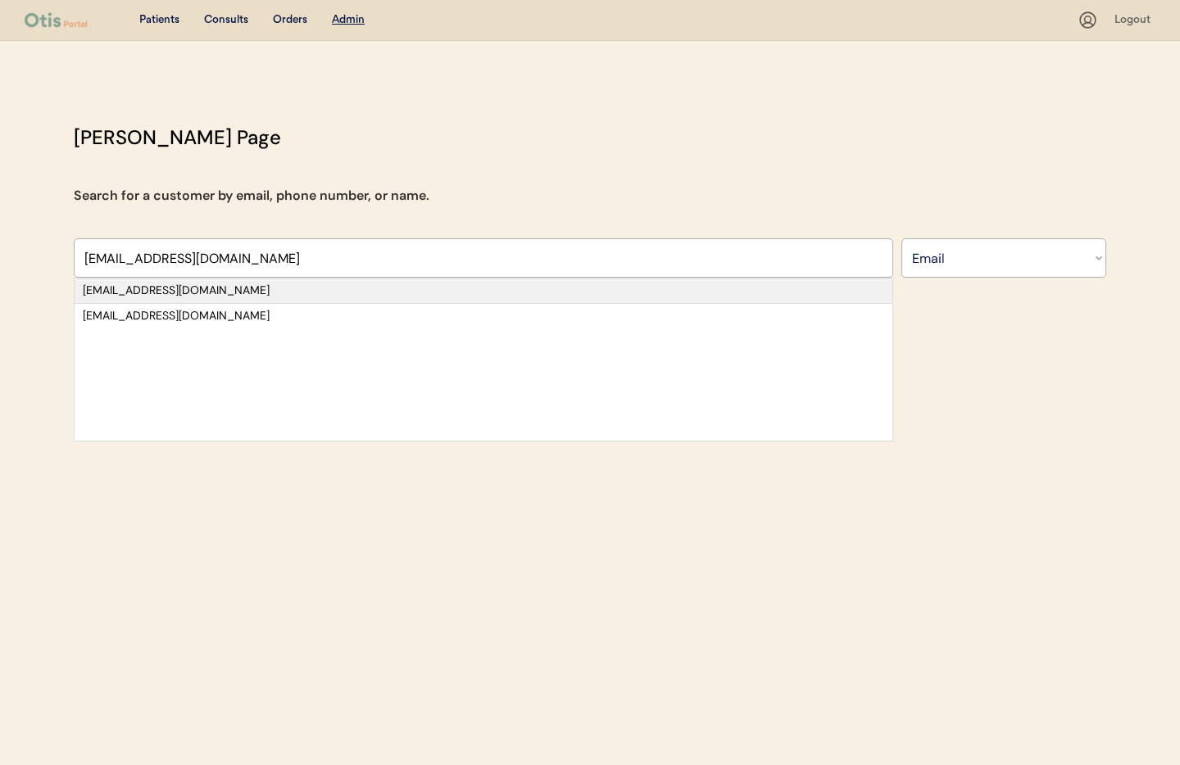
click at [196, 285] on div "[EMAIL_ADDRESS][DOMAIN_NAME]" at bounding box center [484, 291] width 802 height 16
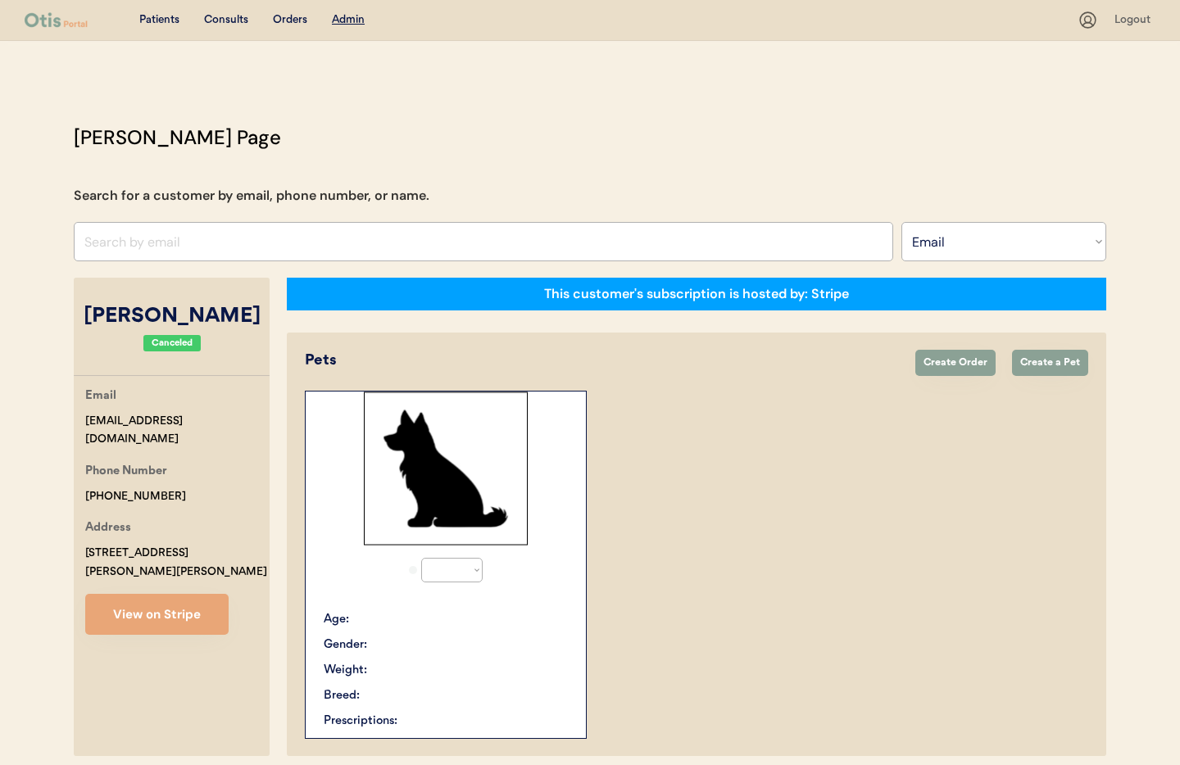
select select "true"
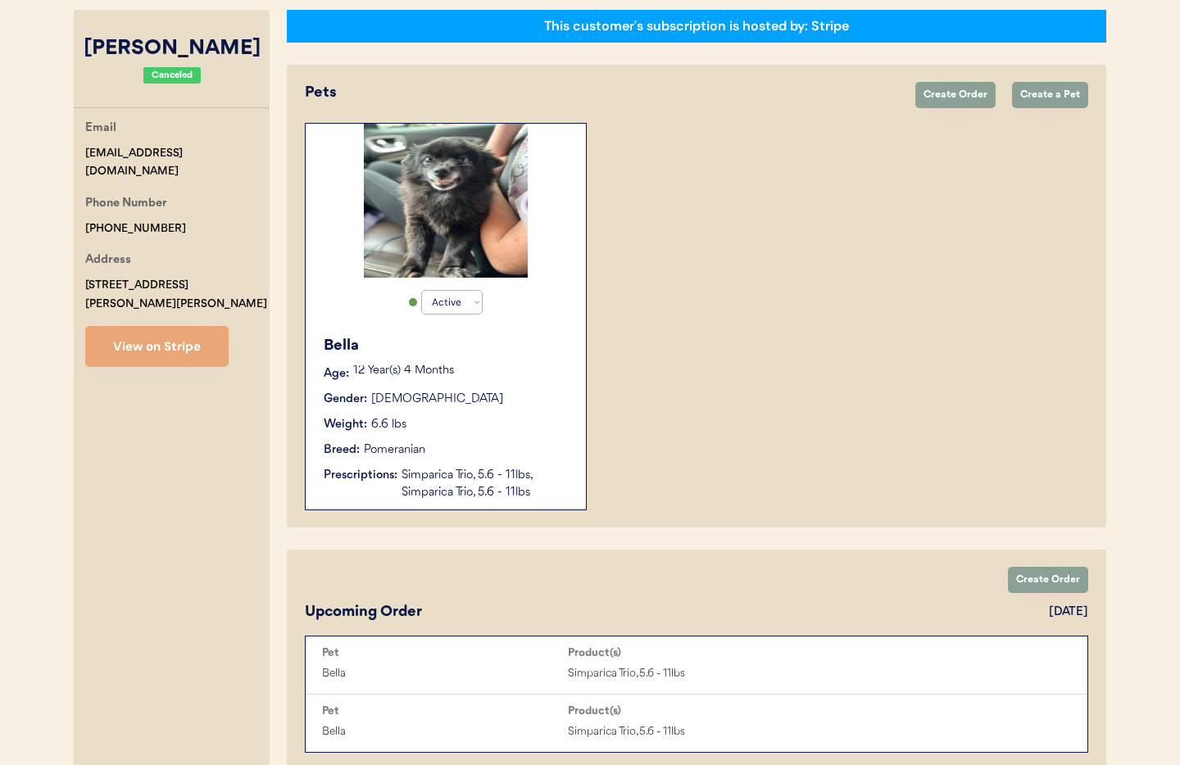
scroll to position [252, 0]
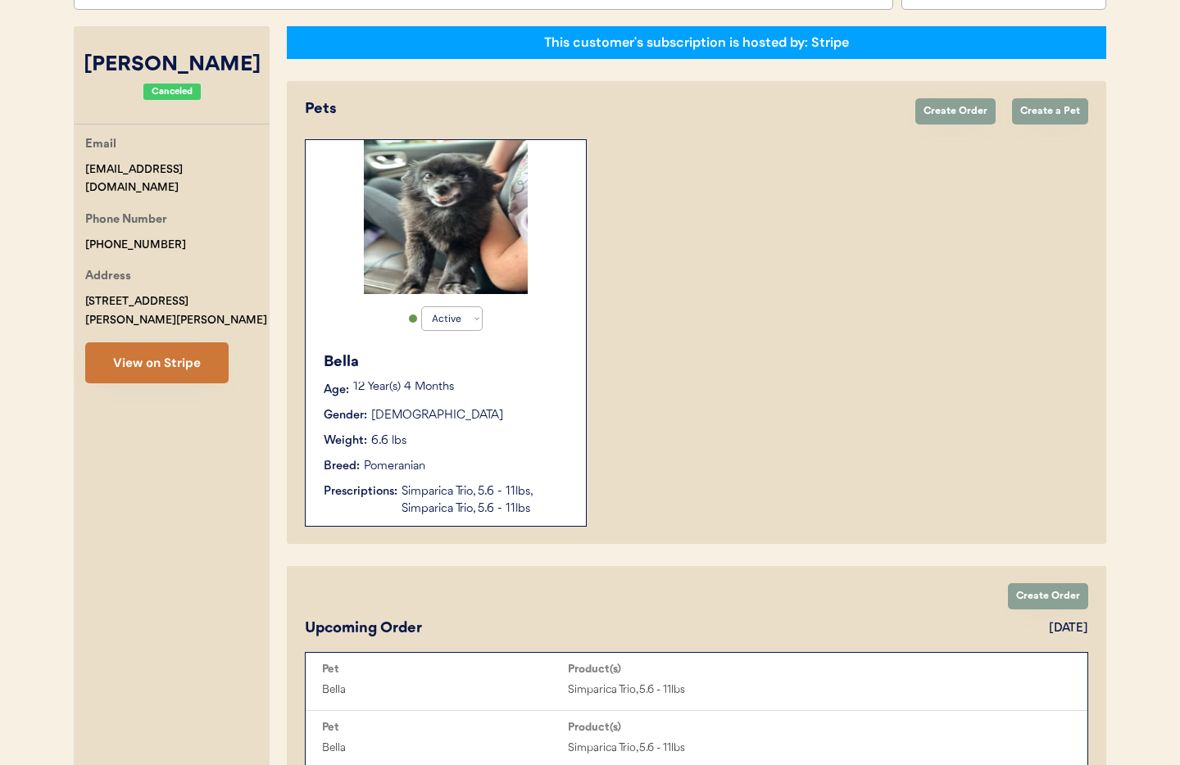
click at [146, 344] on button "View on Stripe" at bounding box center [156, 363] width 143 height 41
click at [493, 470] on div "Breed: Pomeranian" at bounding box center [447, 466] width 246 height 17
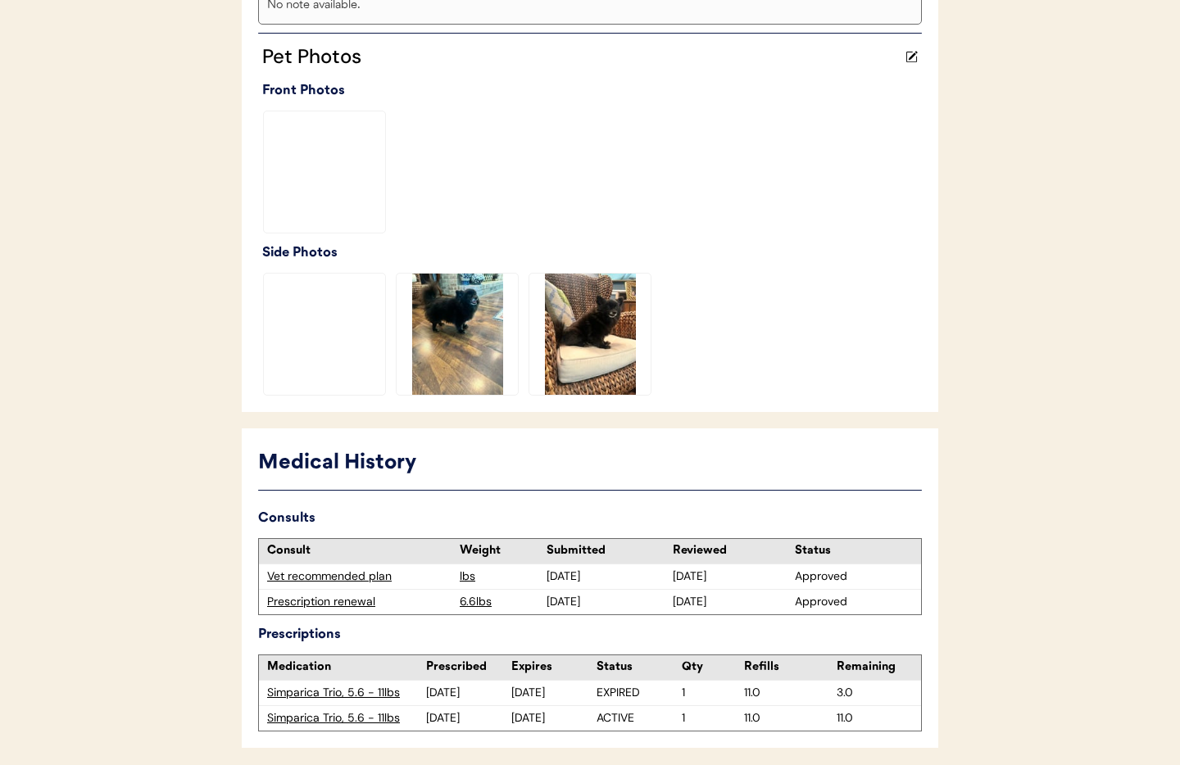
scroll to position [485, 0]
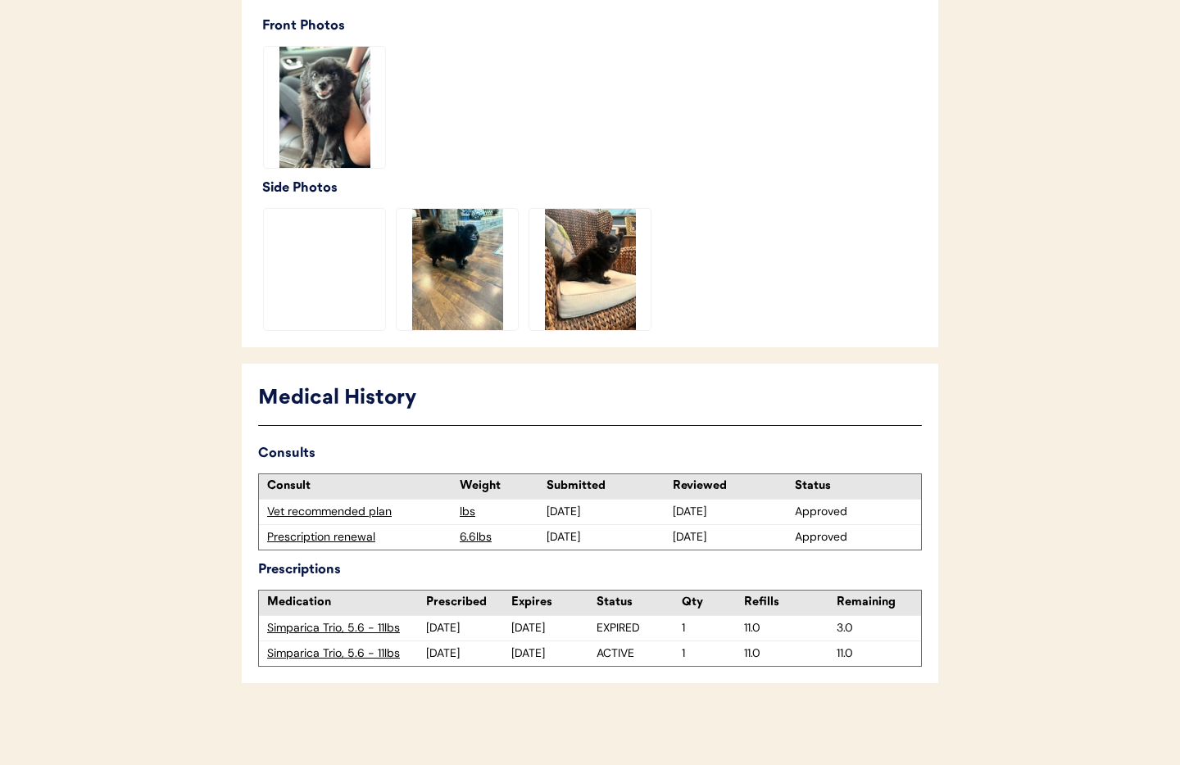
click at [290, 539] on div "Prescription renewal" at bounding box center [359, 537] width 184 height 16
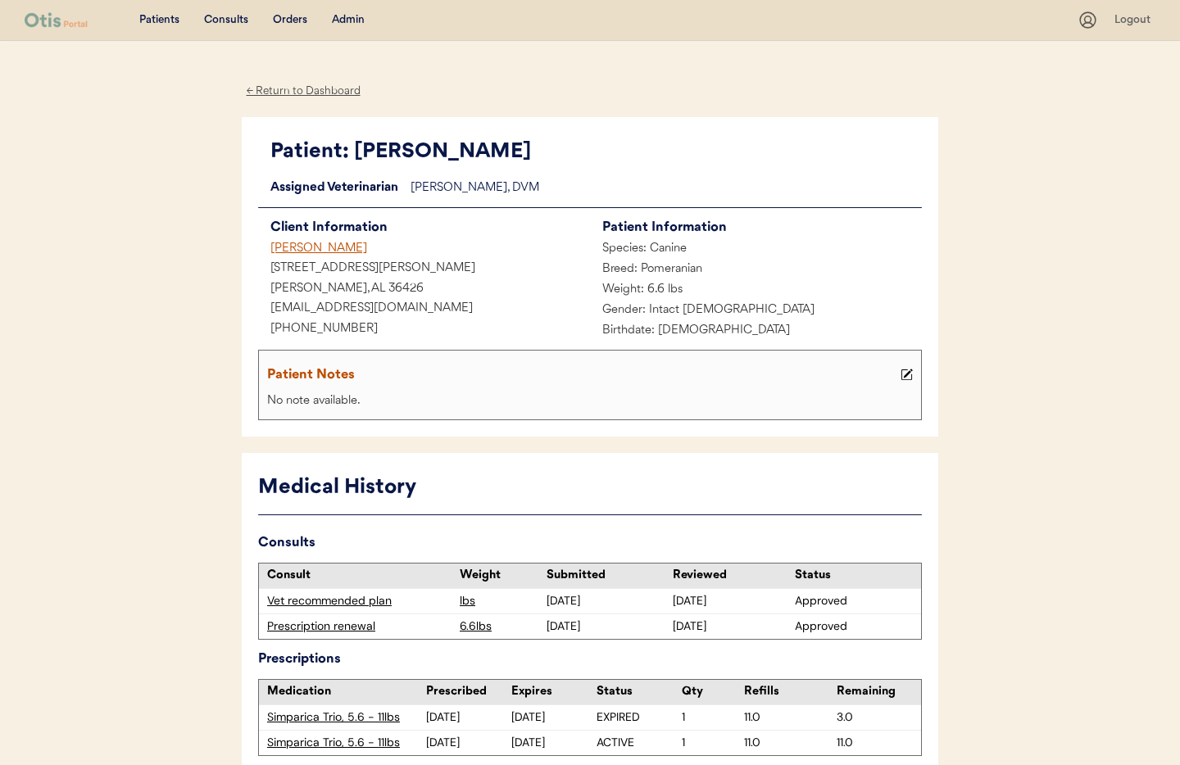
click at [288, 248] on div "[PERSON_NAME]" at bounding box center [424, 249] width 332 height 20
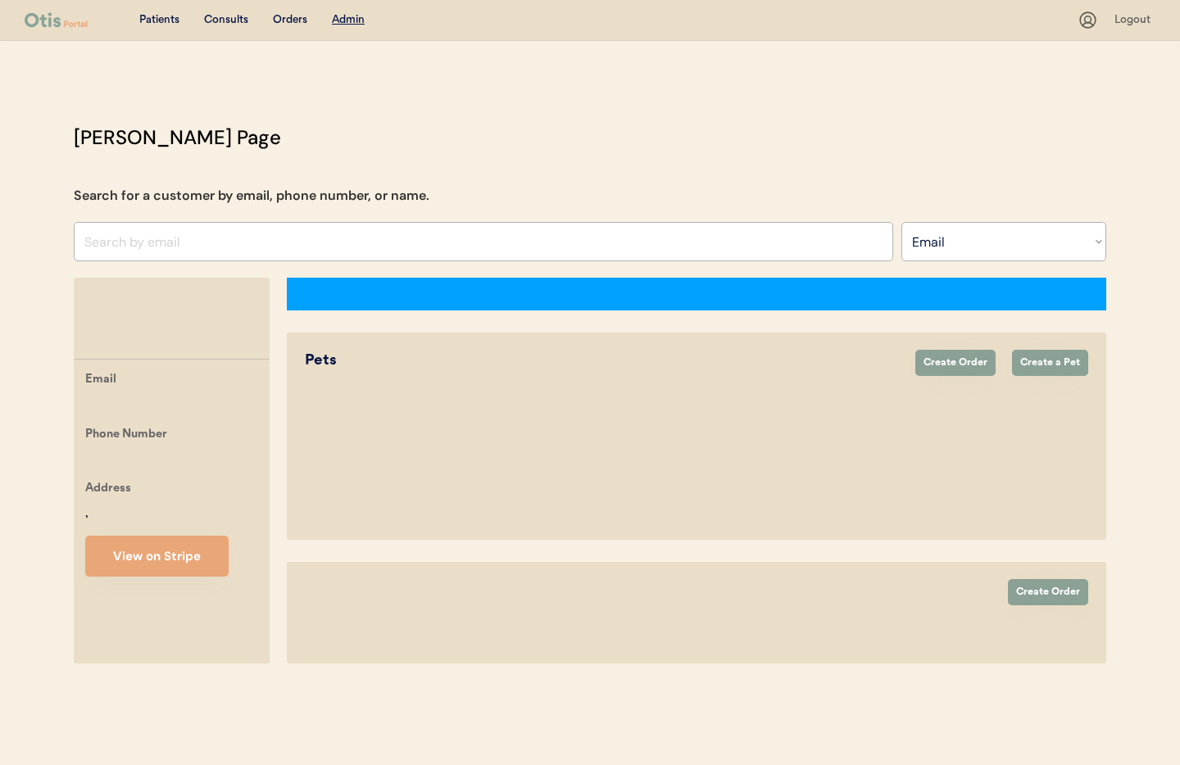
select select ""Email""
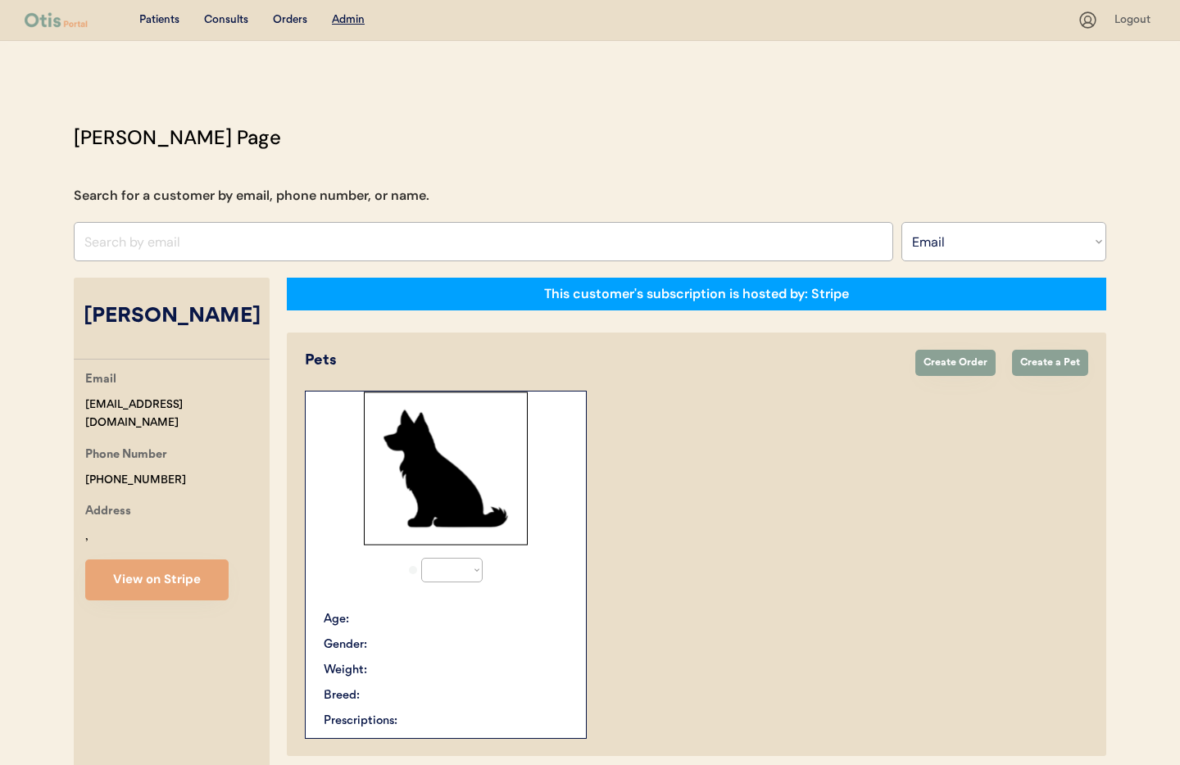
select select "true"
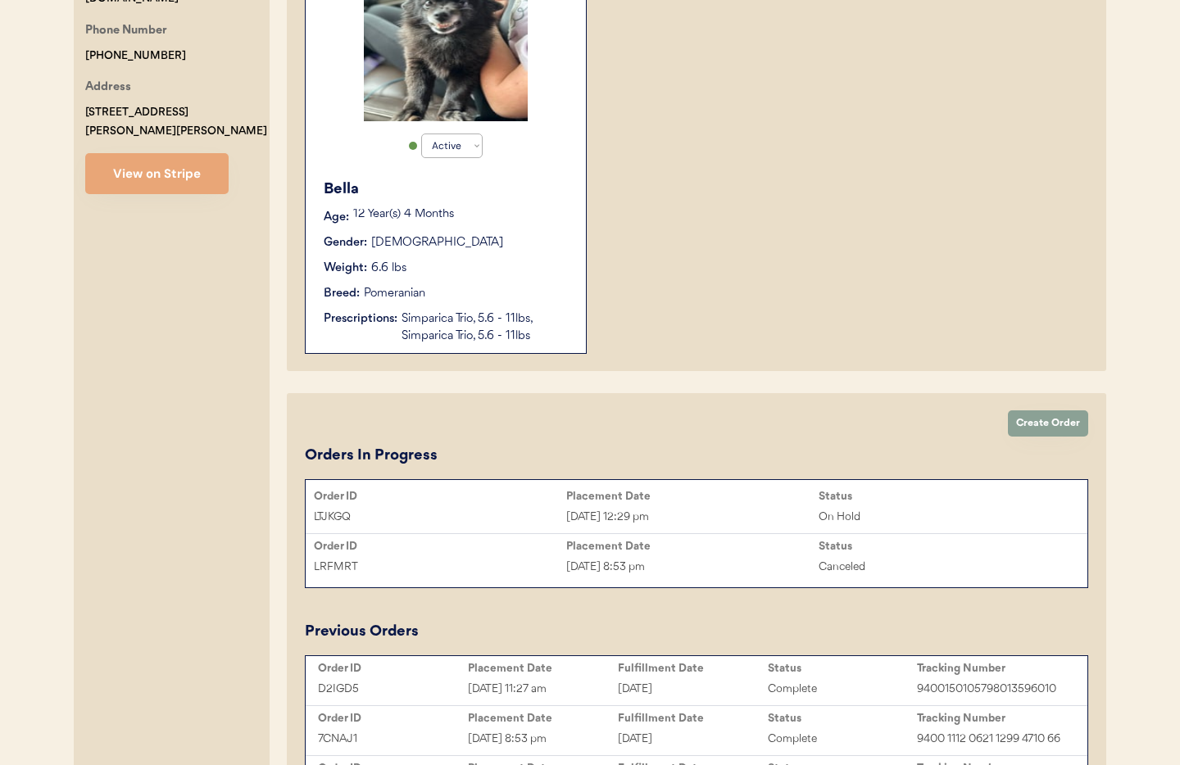
scroll to position [434, 0]
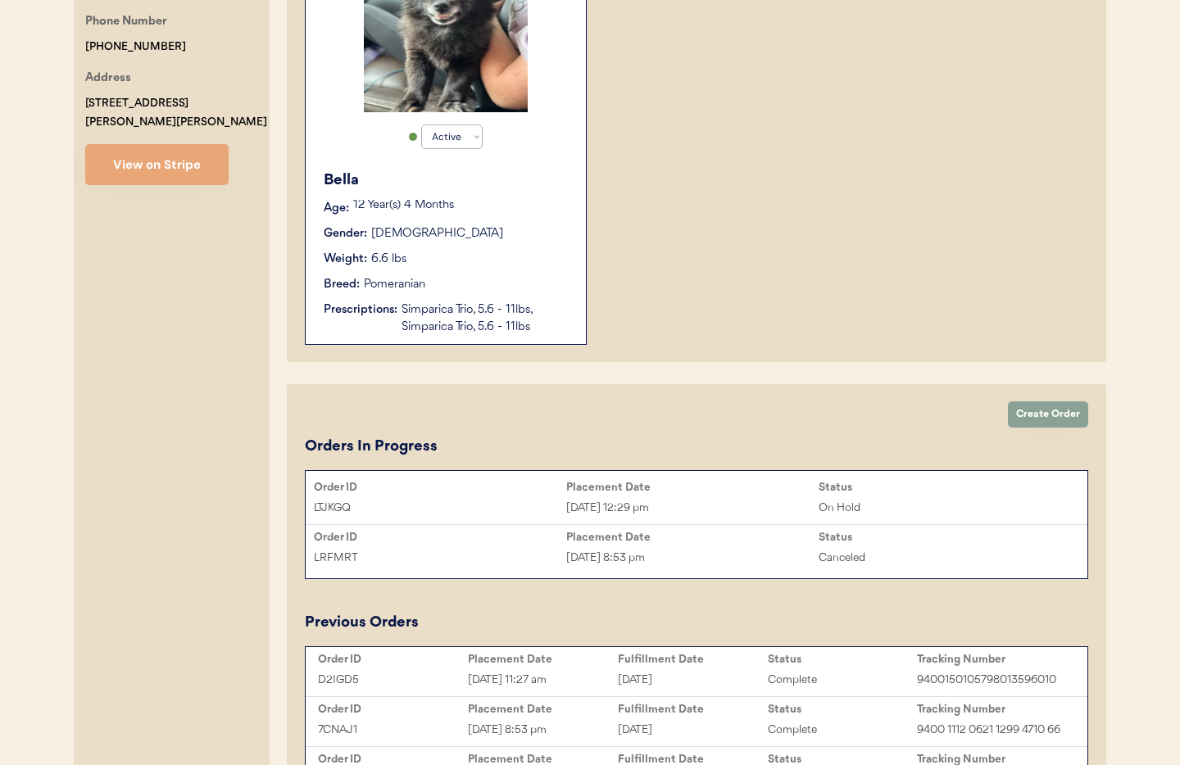
click at [877, 499] on div "On Hold" at bounding box center [945, 508] width 252 height 19
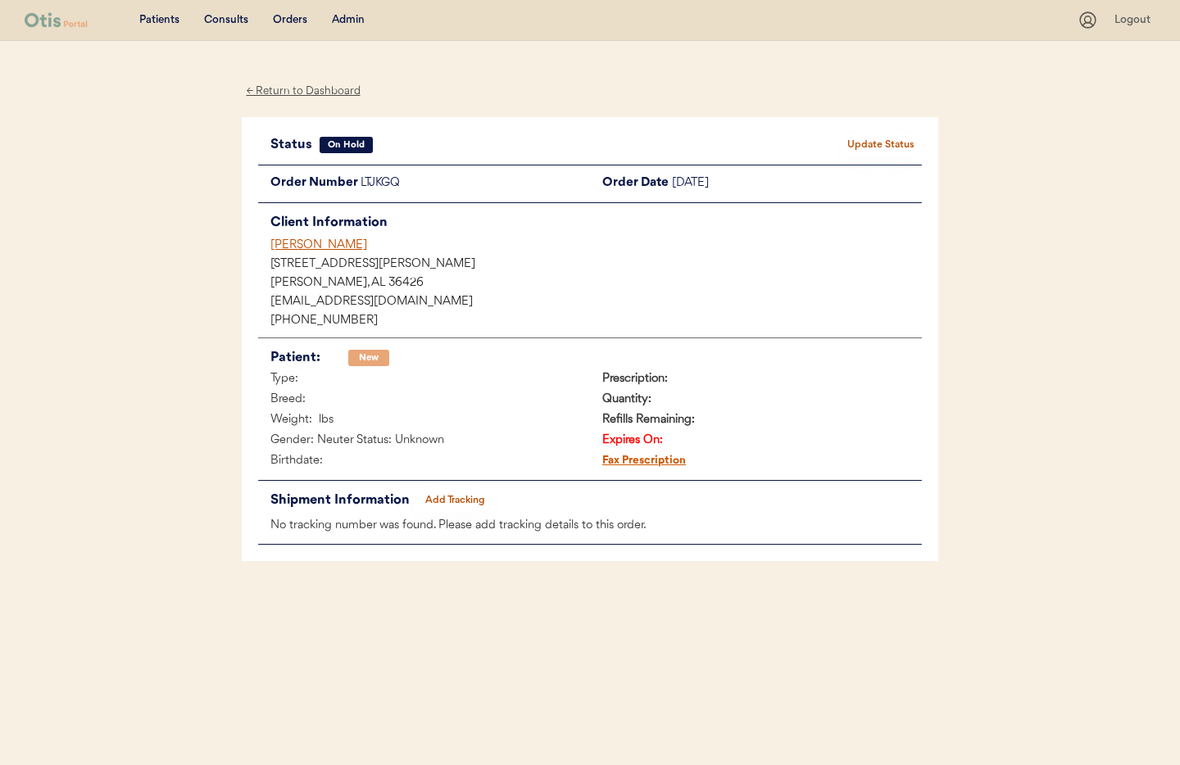
click at [872, 145] on button "Update Status" at bounding box center [881, 145] width 82 height 23
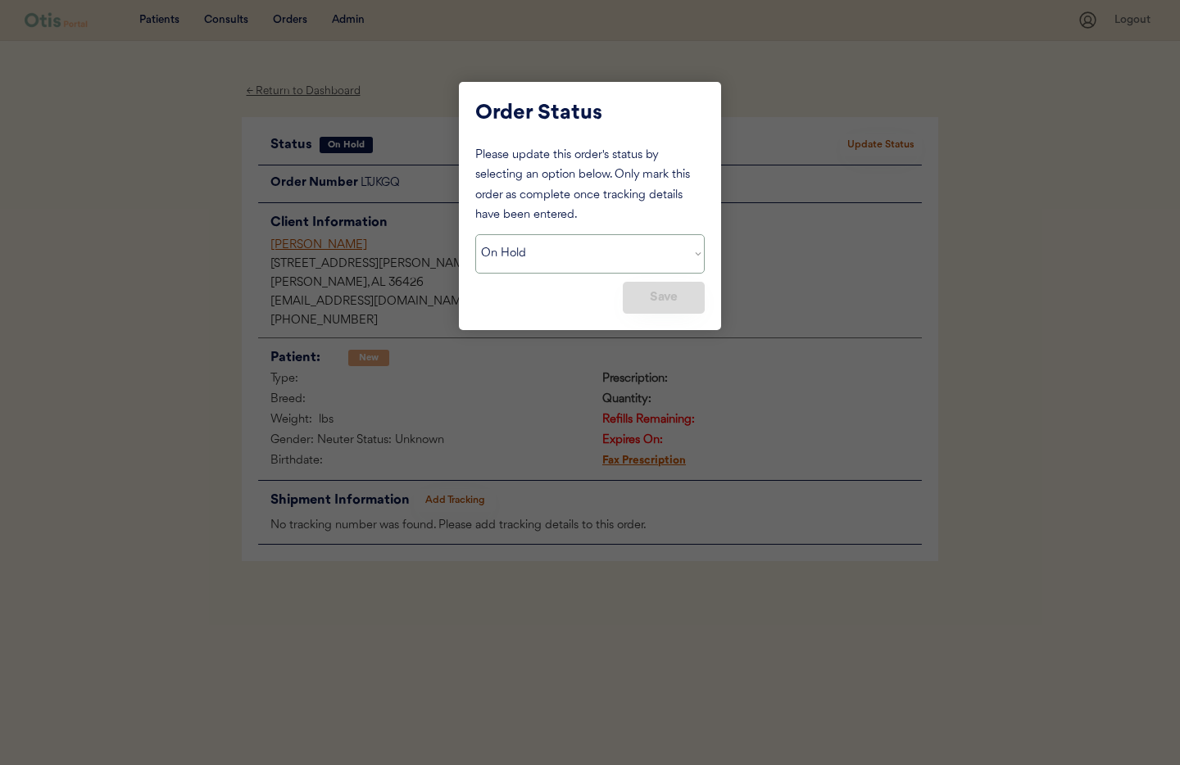
click at [558, 259] on select "Status On Hold New In Progress Complete Pending HW Consent Canceled" at bounding box center [589, 253] width 229 height 39
click at [542, 253] on select "Status On Hold New In Progress Complete Pending HW Consent Canceled" at bounding box center [589, 253] width 229 height 39
select select ""cancelled""
click at [475, 234] on select "Status On Hold New In Progress Complete Pending HW Consent Canceled" at bounding box center [589, 253] width 229 height 39
click at [560, 303] on div "Please update this order's status by selecting an option below. Only mark this …" at bounding box center [589, 230] width 229 height 168
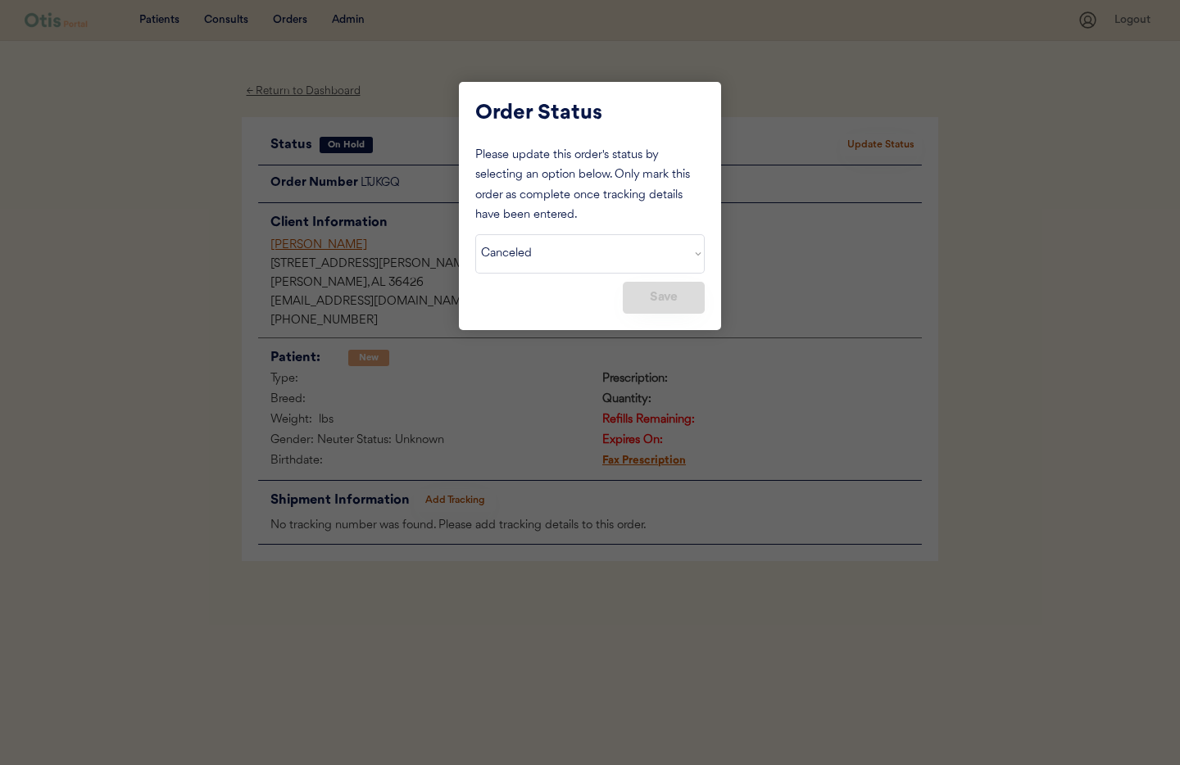
click at [649, 300] on button "Save" at bounding box center [664, 298] width 82 height 32
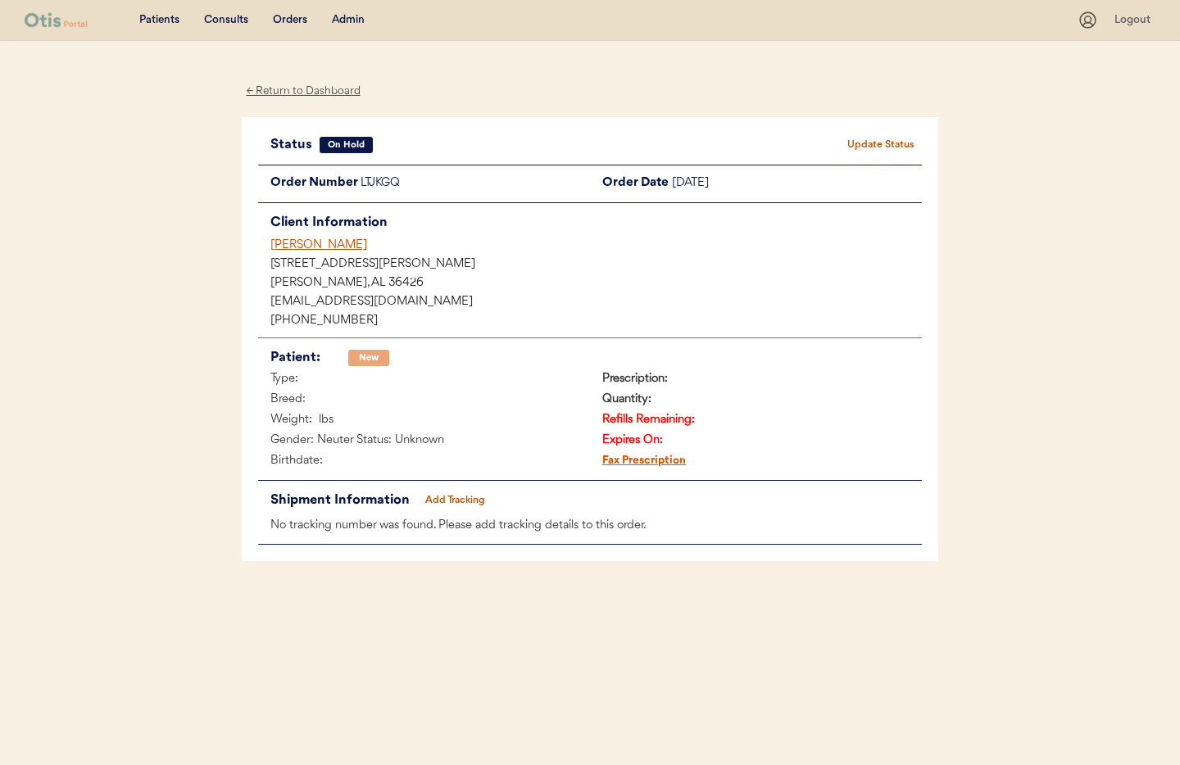
click at [872, 149] on button "Update Status" at bounding box center [881, 145] width 82 height 23
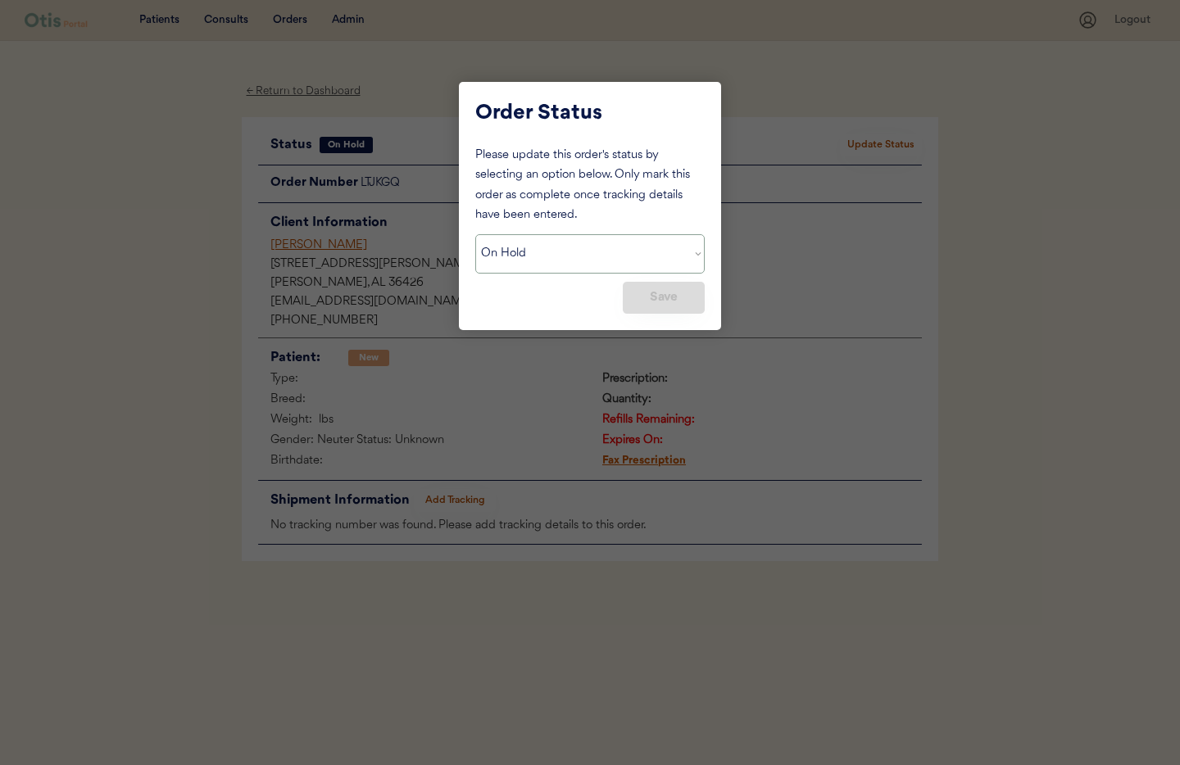
click at [601, 235] on select "Status On Hold New In Progress Complete Pending HW Consent Canceled" at bounding box center [589, 253] width 229 height 39
select select ""cancelled""
click at [475, 234] on select "Status On Hold New In Progress Complete Pending HW Consent Canceled" at bounding box center [589, 253] width 229 height 39
click at [667, 300] on button "Save" at bounding box center [664, 298] width 82 height 32
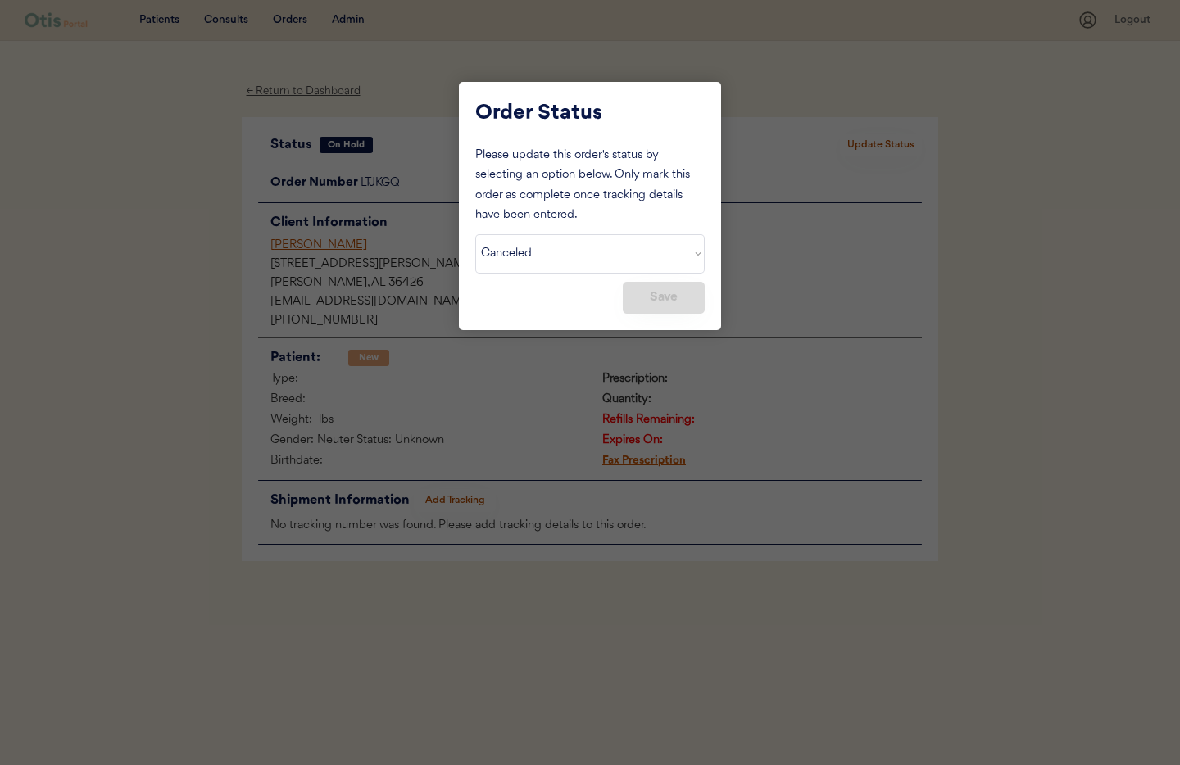
click at [847, 322] on div at bounding box center [590, 382] width 1180 height 765
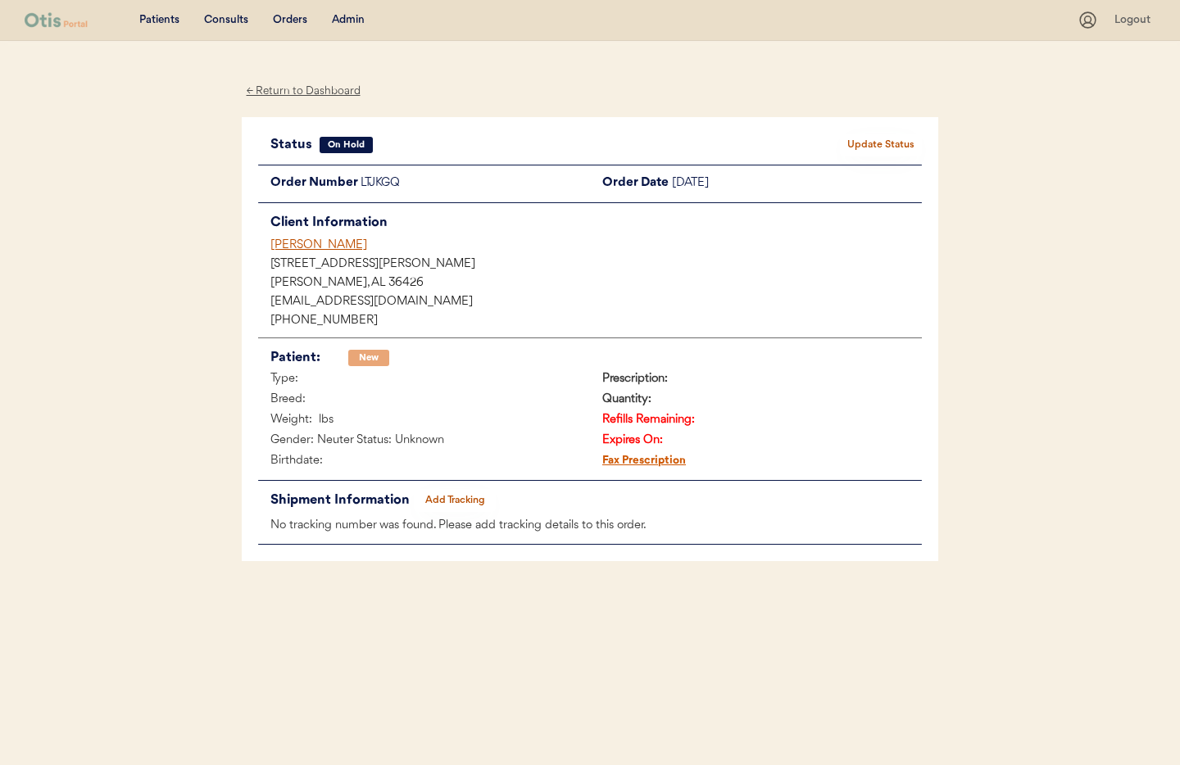
click at [278, 93] on div "← Return to Dashboard" at bounding box center [303, 91] width 123 height 19
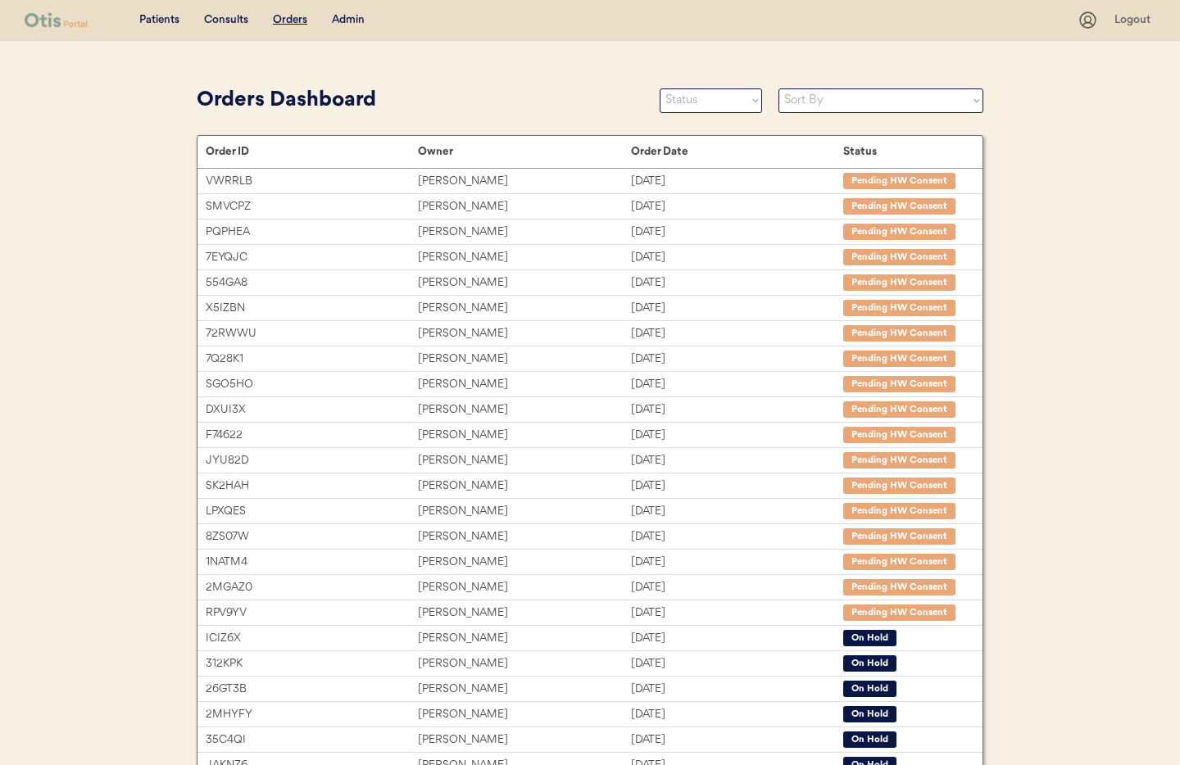
click at [349, 22] on div "Admin" at bounding box center [348, 20] width 33 height 16
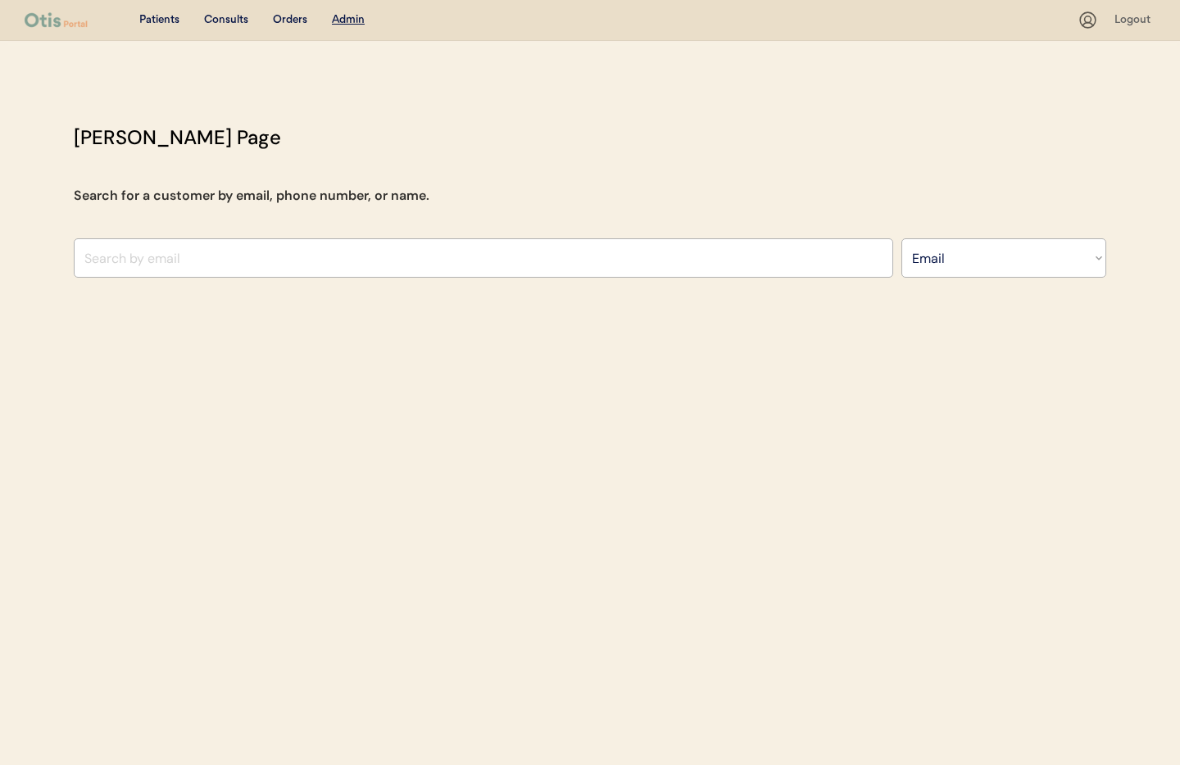
select select ""Email""
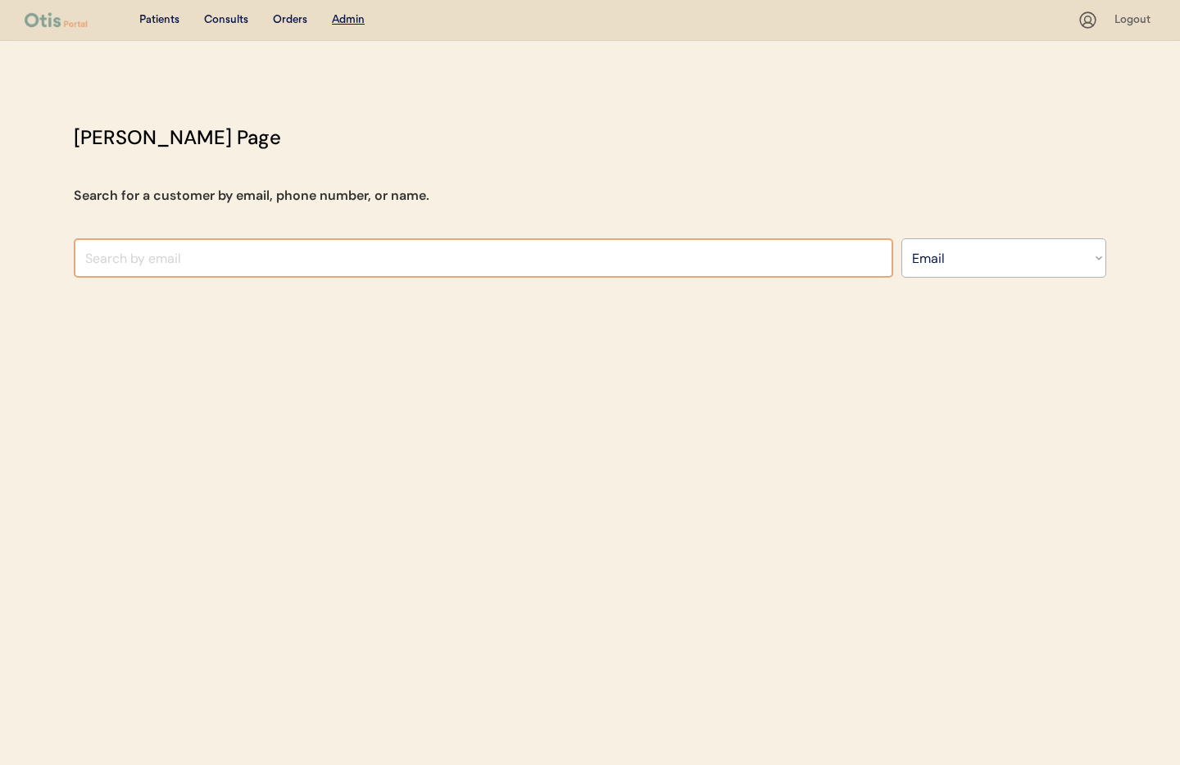
click at [205, 252] on input "input" at bounding box center [484, 257] width 820 height 39
paste input "[EMAIL_ADDRESS][DOMAIN_NAME]"
type input "rachelquick89@gmail.c"
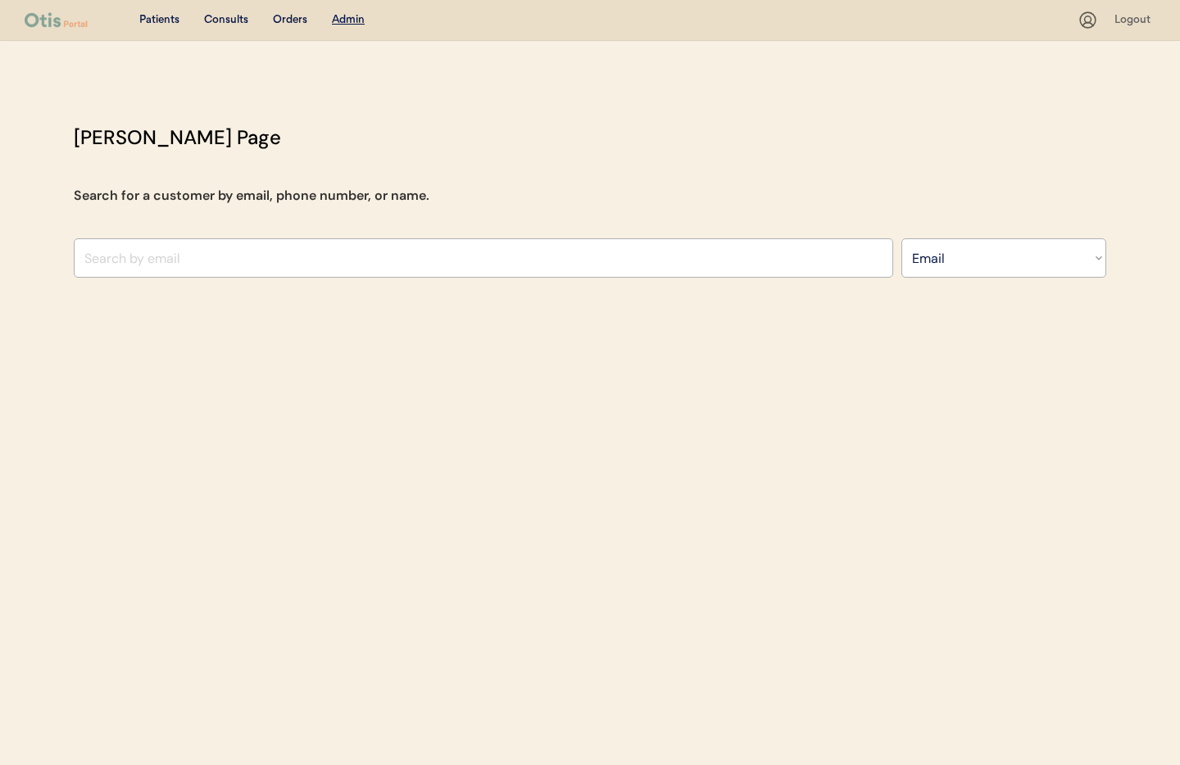
select select ""Email""
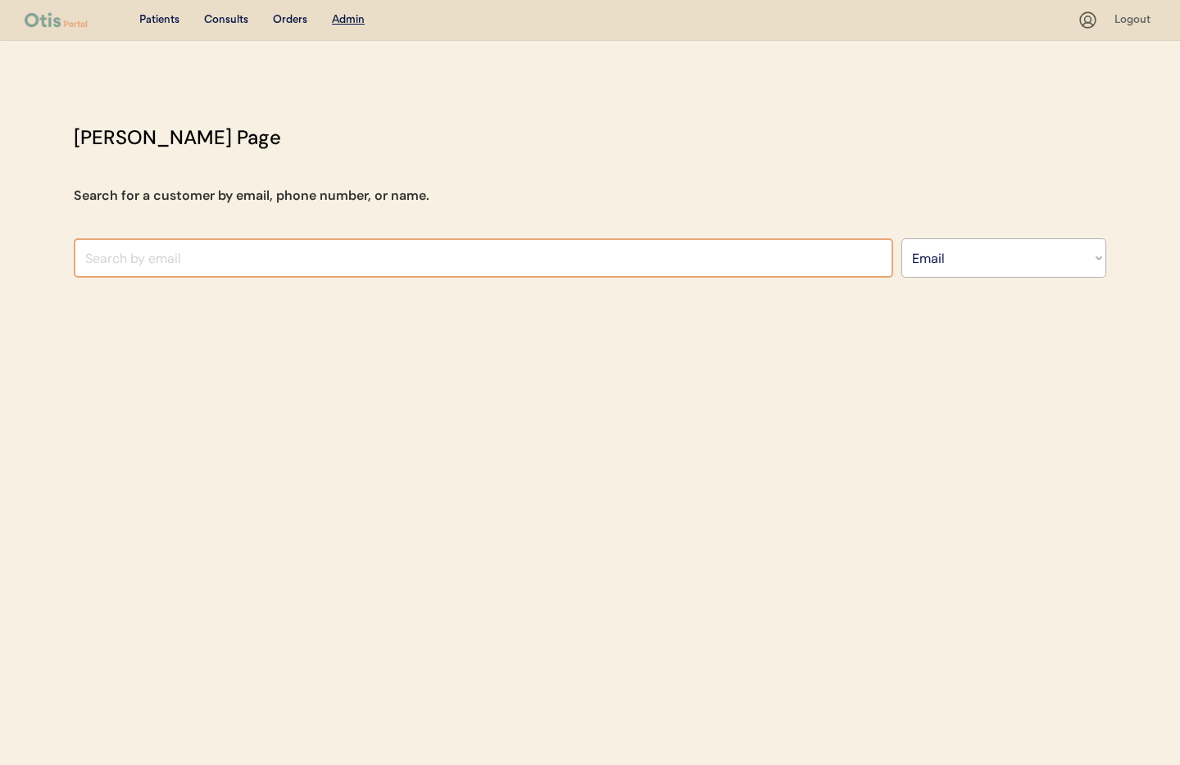
click at [152, 261] on input "input" at bounding box center [484, 257] width 820 height 39
paste input "[EMAIL_ADDRESS][DOMAIN_NAME]"
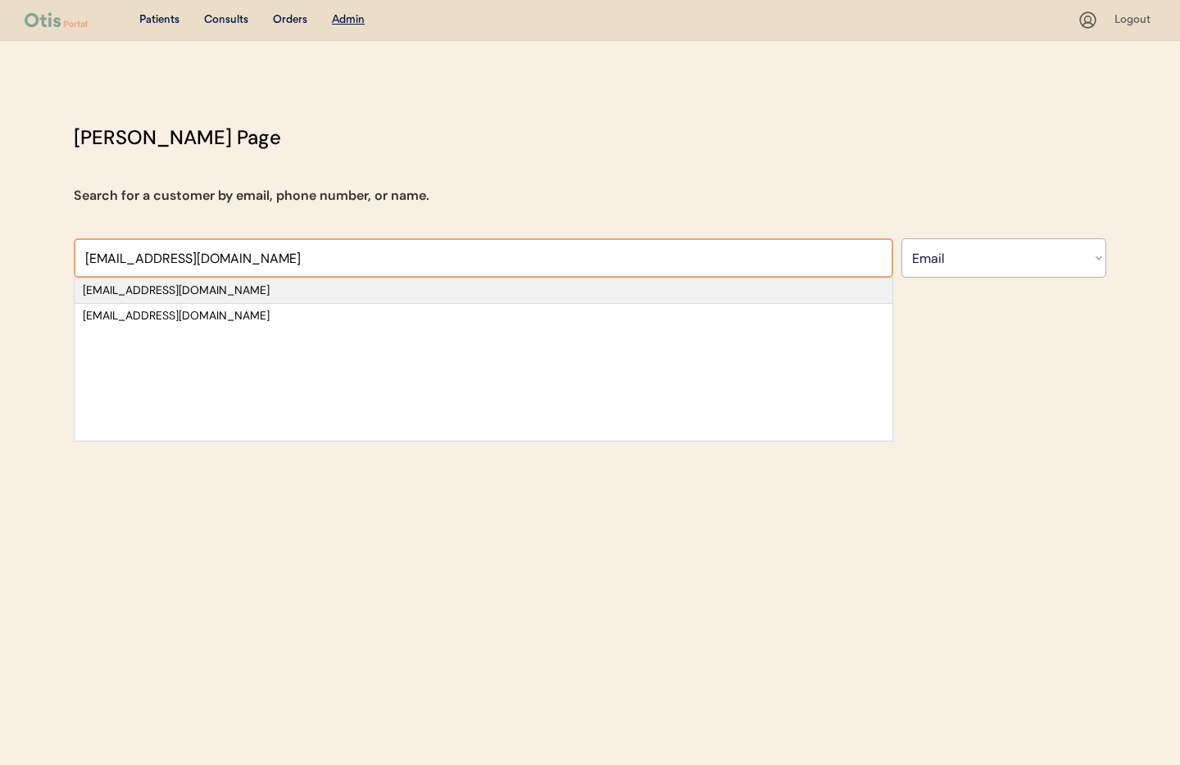
type input "[EMAIL_ADDRESS][DOMAIN_NAME]"
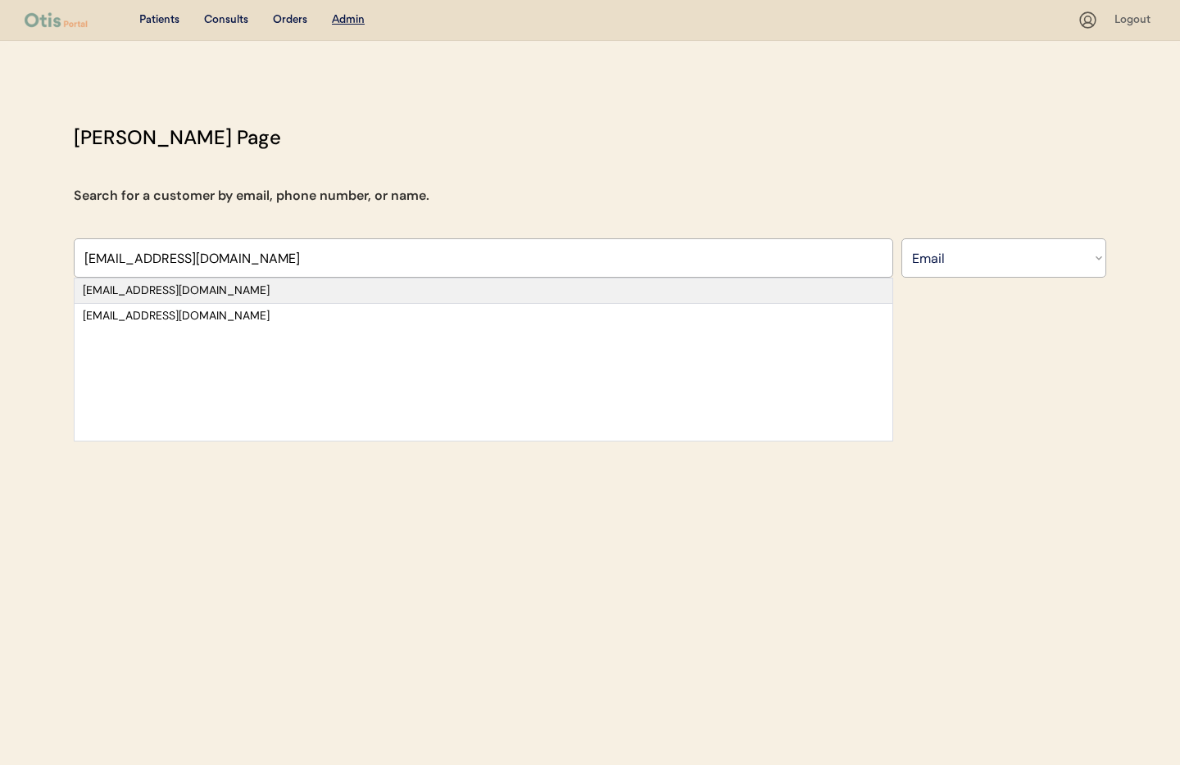
click at [229, 293] on div "[EMAIL_ADDRESS][DOMAIN_NAME]" at bounding box center [484, 291] width 802 height 16
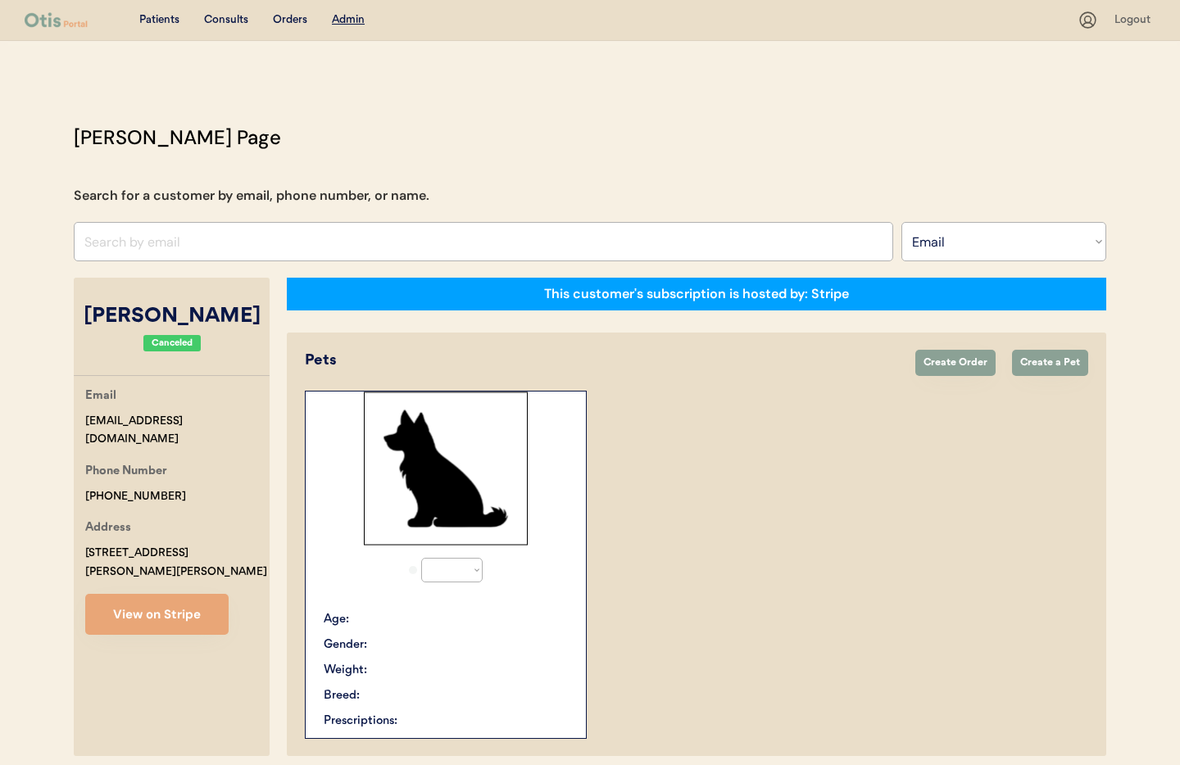
select select "true"
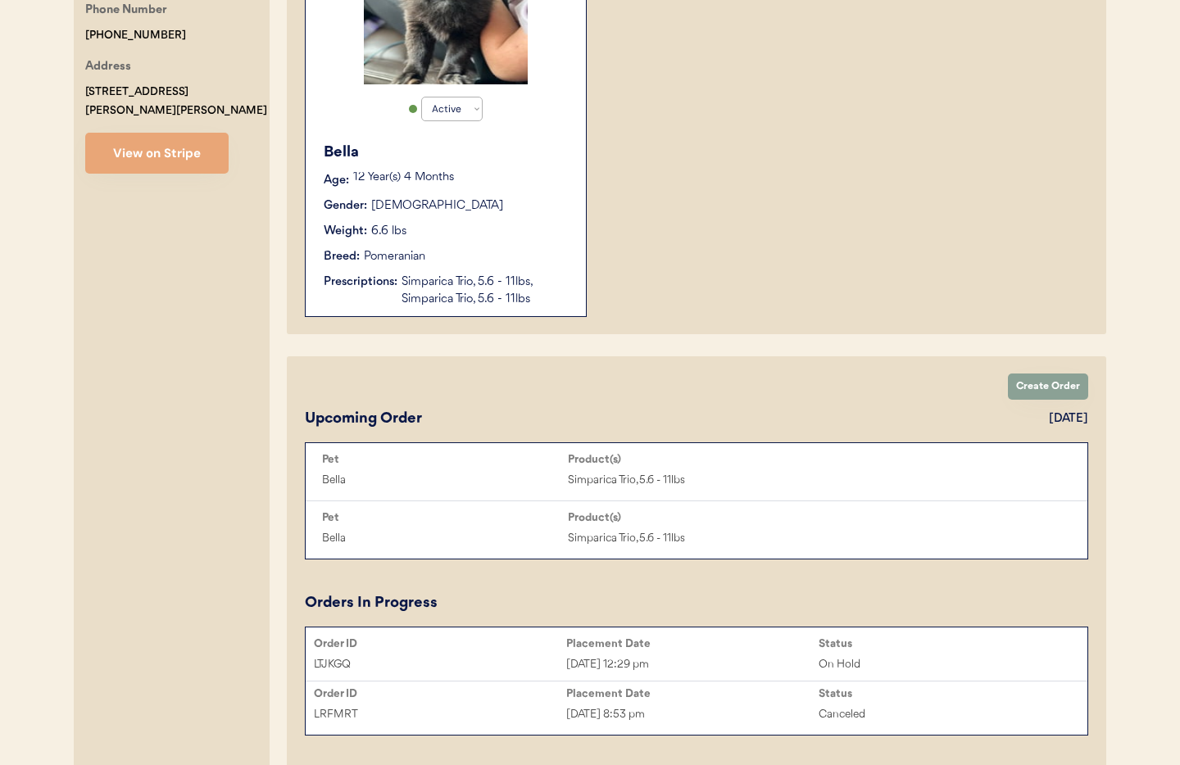
scroll to position [465, 0]
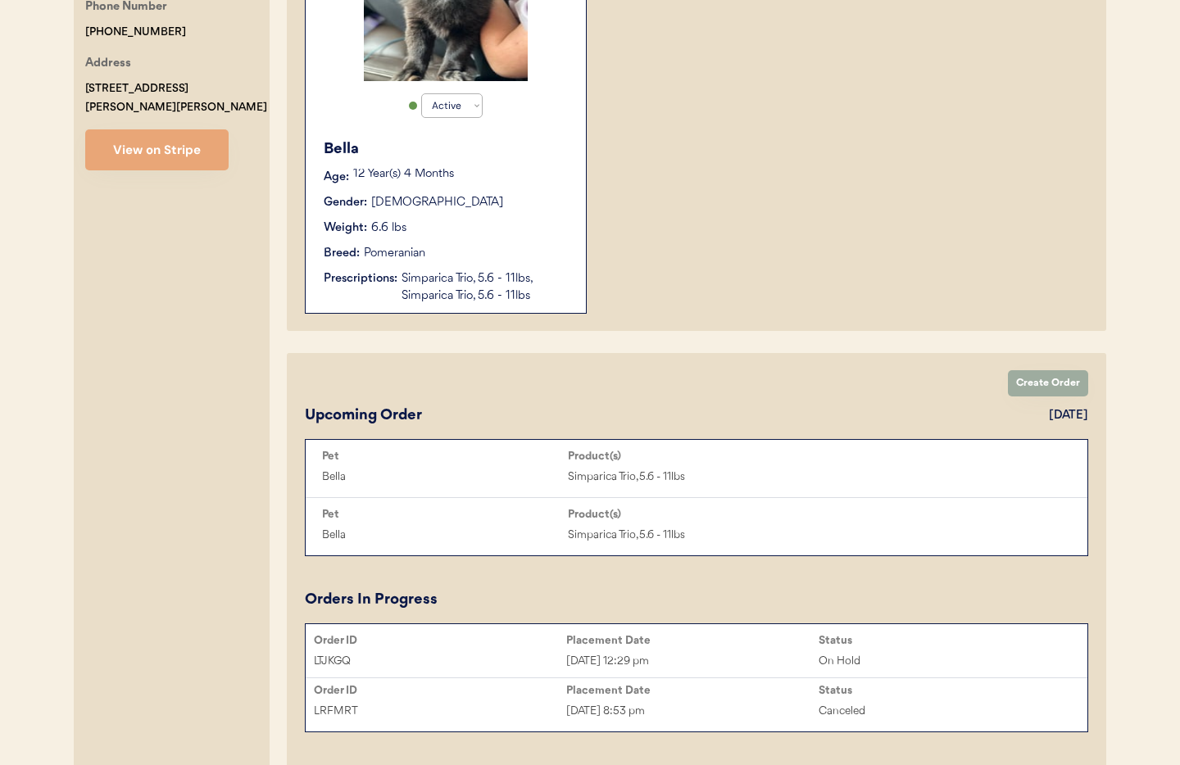
click at [1047, 386] on button "Create Order" at bounding box center [1048, 383] width 80 height 26
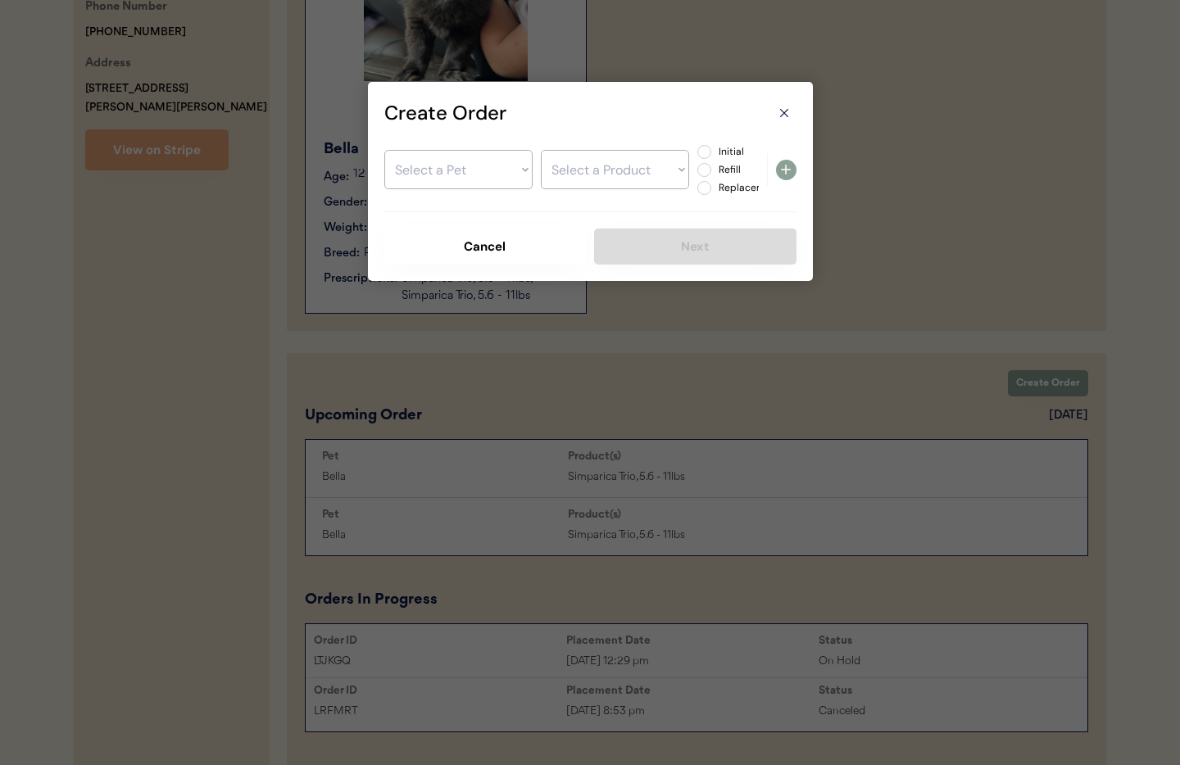
click at [478, 166] on select "Select a Pet Bella" at bounding box center [458, 169] width 148 height 39
select select ""1348695171700984260__LOOKUP__1712518311220x541083608304844800""
click at [384, 150] on select "Select a Pet Bella" at bounding box center [458, 169] width 148 height 39
click at [597, 172] on select "Select a Product" at bounding box center [615, 169] width 148 height 39
select select ""1348695171700984260__LOOKUP__1752430680637x226164393522757630""
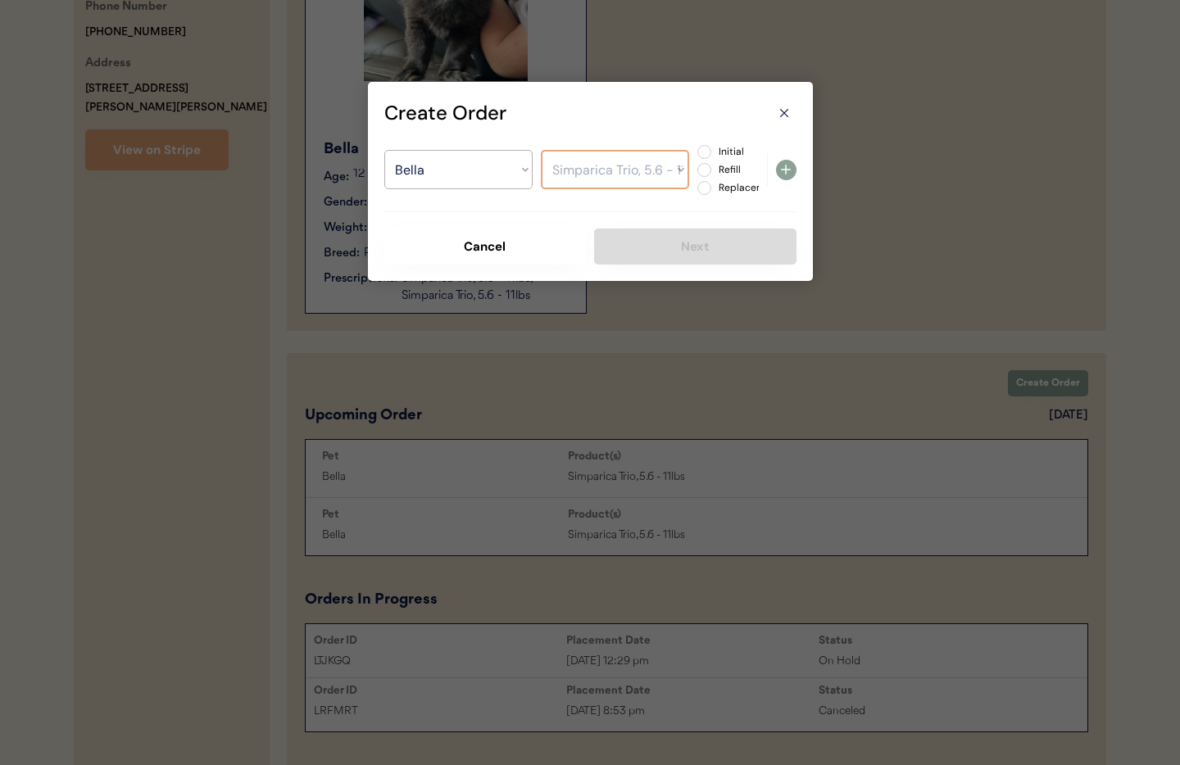
click at [541, 150] on select "Select a Product Simparica Trio, 5.6 - 11lbs Simparica Trio, 5.6 - 11lbs" at bounding box center [615, 169] width 148 height 39
click at [714, 168] on label "Refill" at bounding box center [750, 170] width 72 height 10
click at [696, 157] on input "Refill" at bounding box center [690, 152] width 11 height 11
radio input "true"
click at [784, 111] on icon at bounding box center [784, 113] width 16 height 16
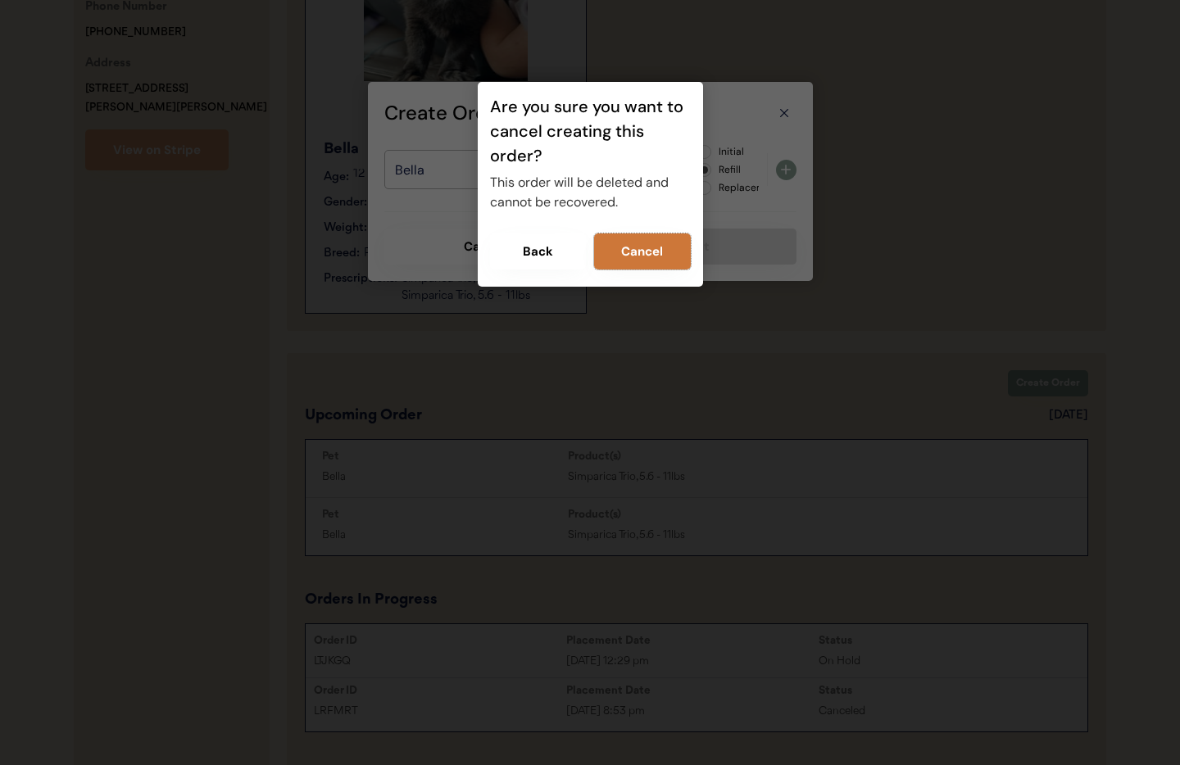
click at [647, 252] on button "Cancel" at bounding box center [642, 252] width 97 height 36
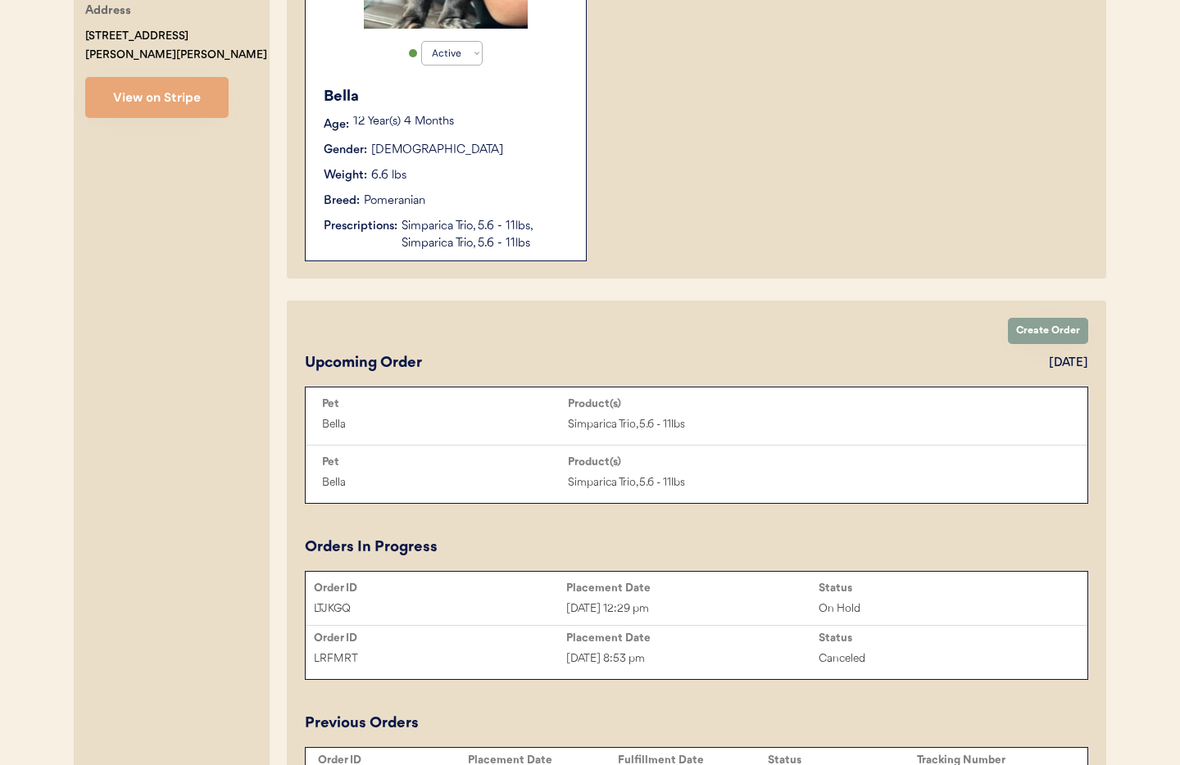
scroll to position [499, 0]
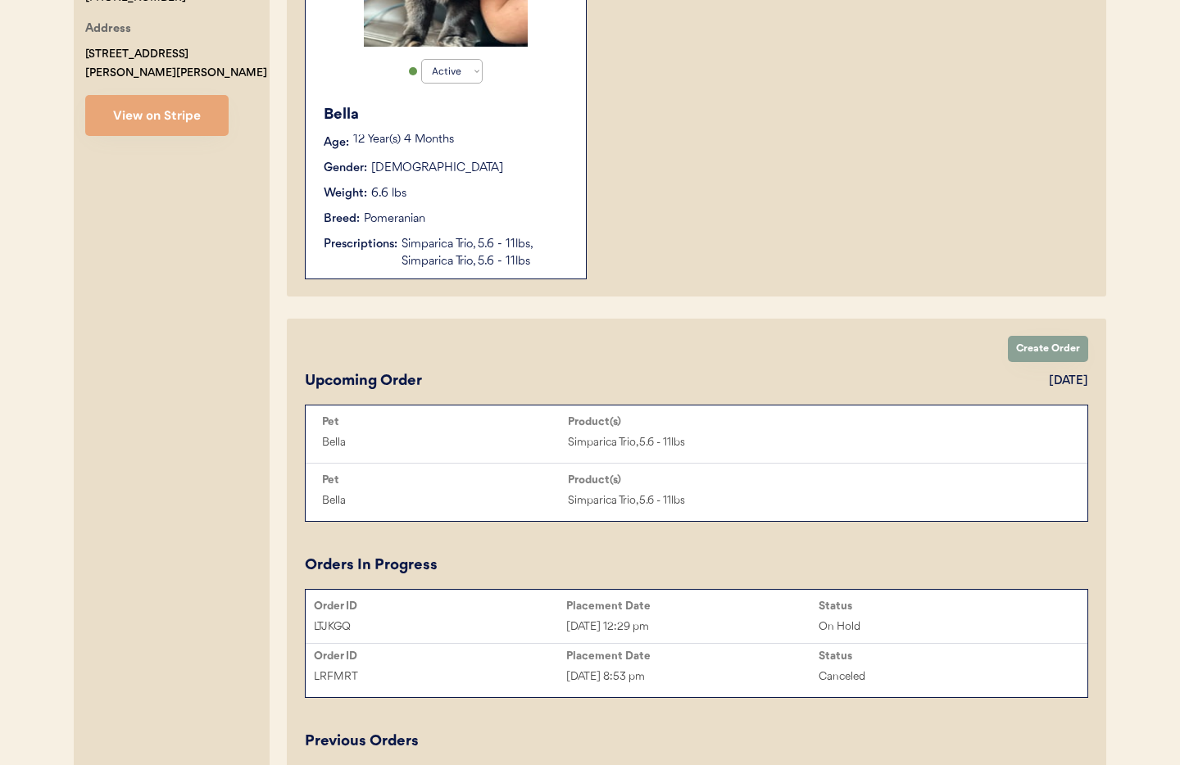
drag, startPoint x: 479, startPoint y: 261, endPoint x: 491, endPoint y: 267, distance: 13.9
click at [485, 264] on div "Simparica Trio, 5.6 - 11lbs, Simparica Trio, 5.6 - 11lbs" at bounding box center [486, 253] width 168 height 34
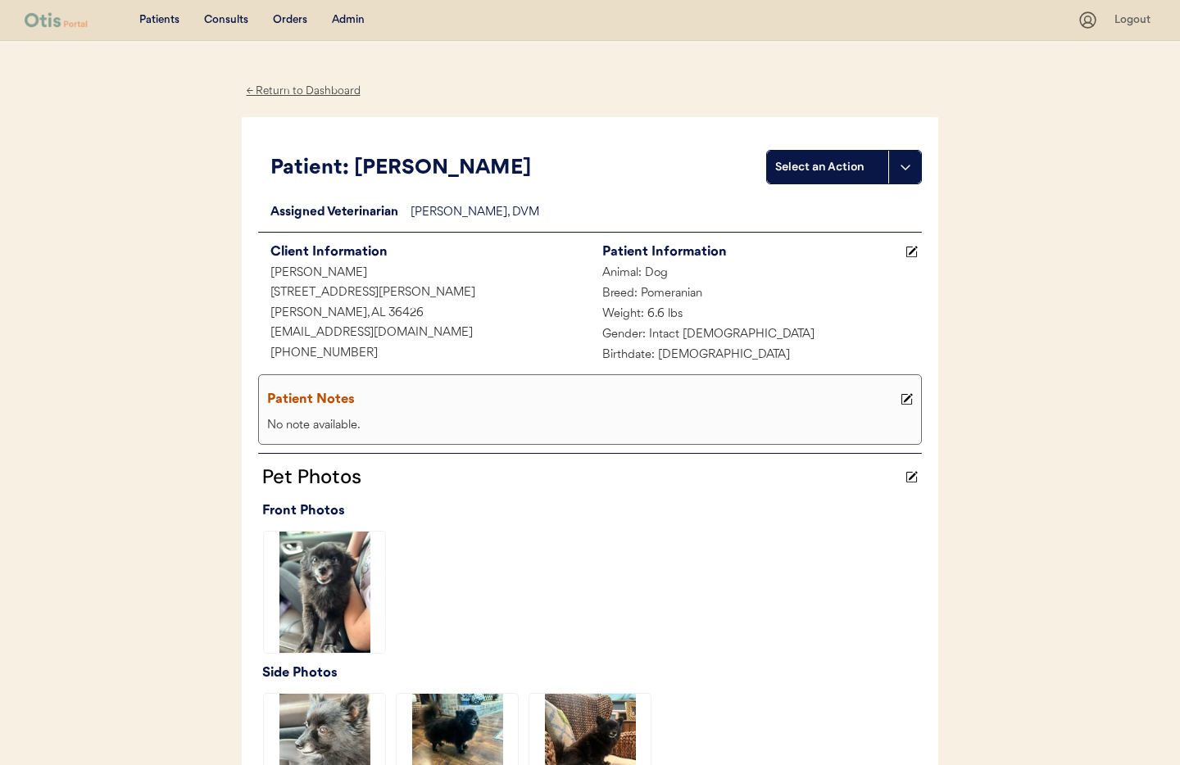
click at [277, 88] on div "← Return to Dashboard" at bounding box center [303, 91] width 123 height 19
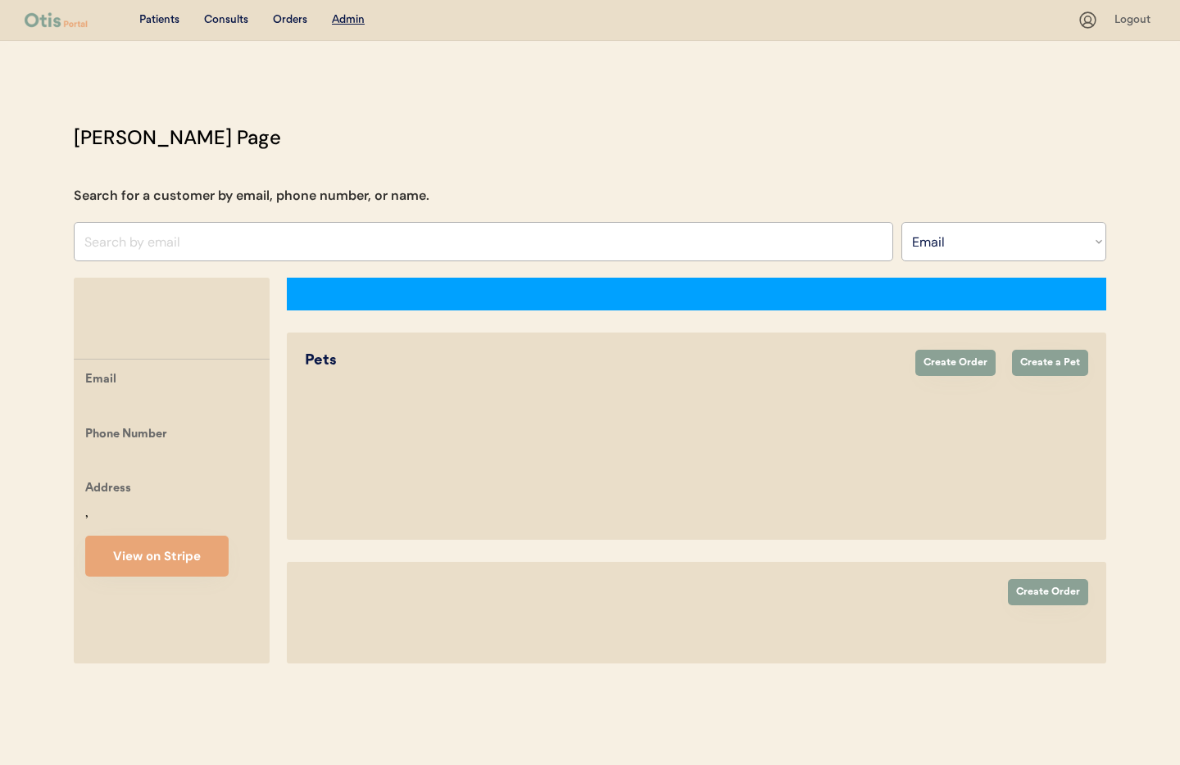
select select ""Email""
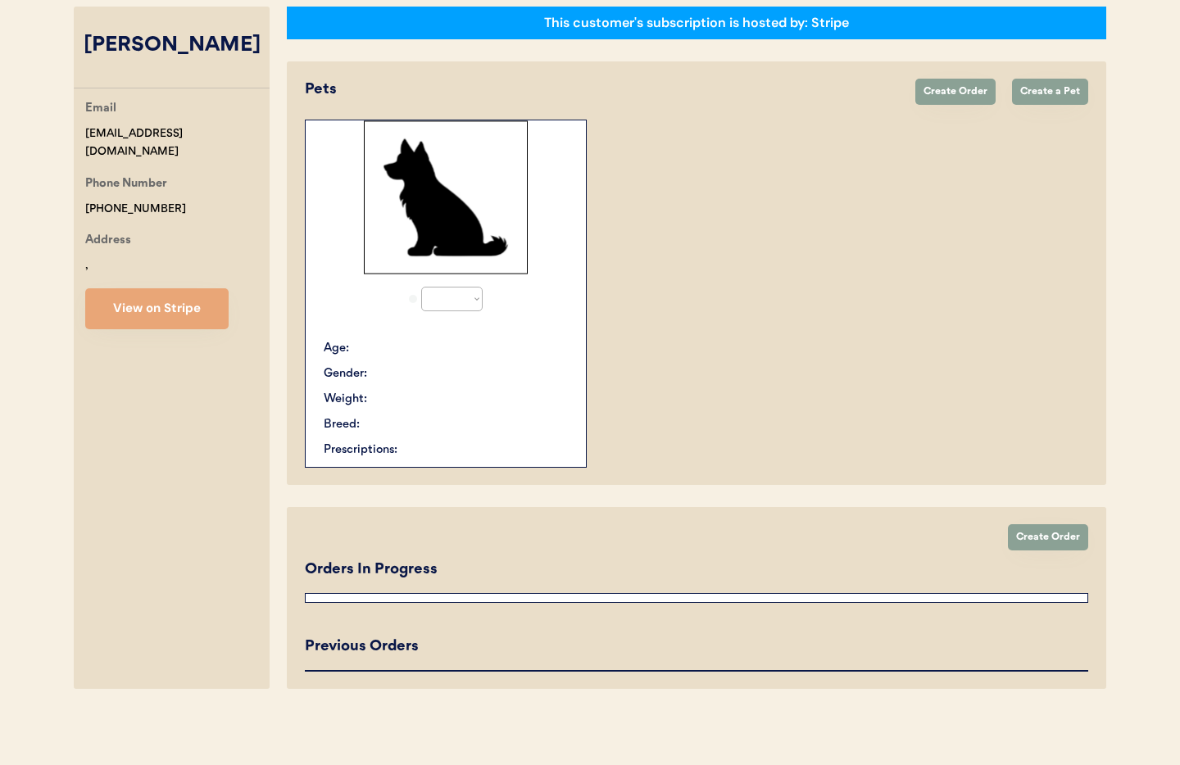
select select "true"
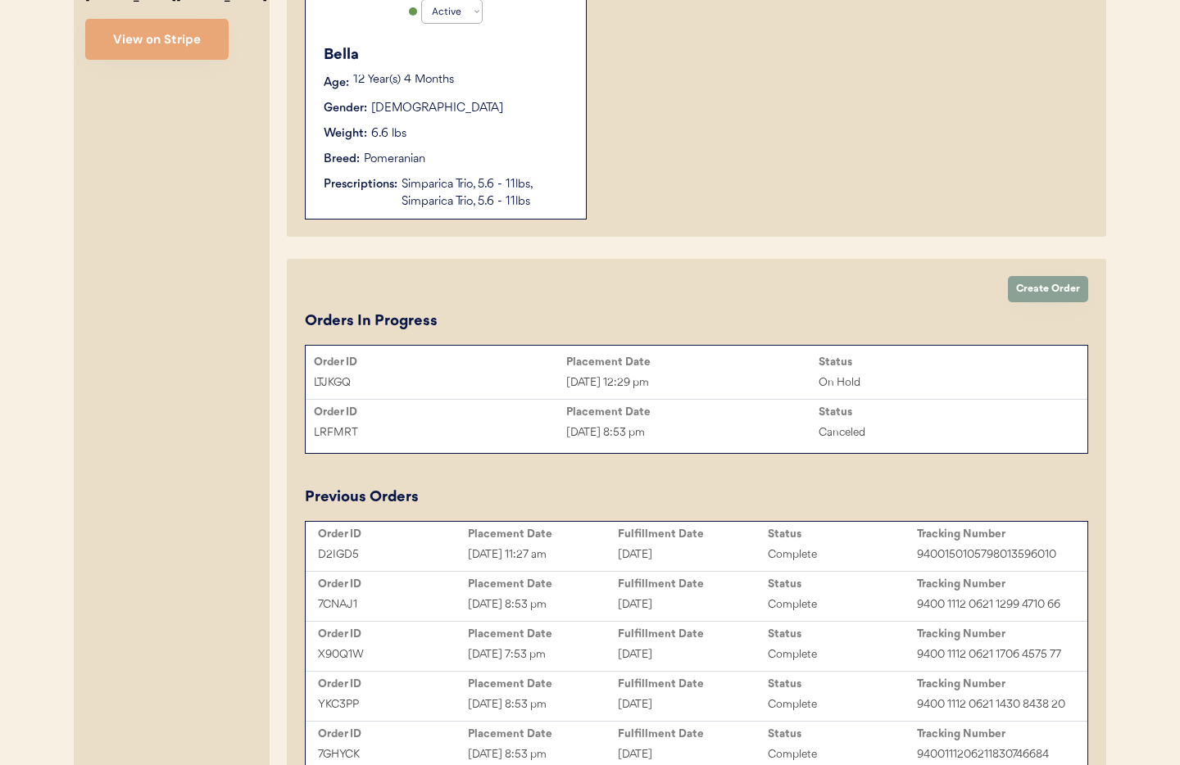
scroll to position [564, 0]
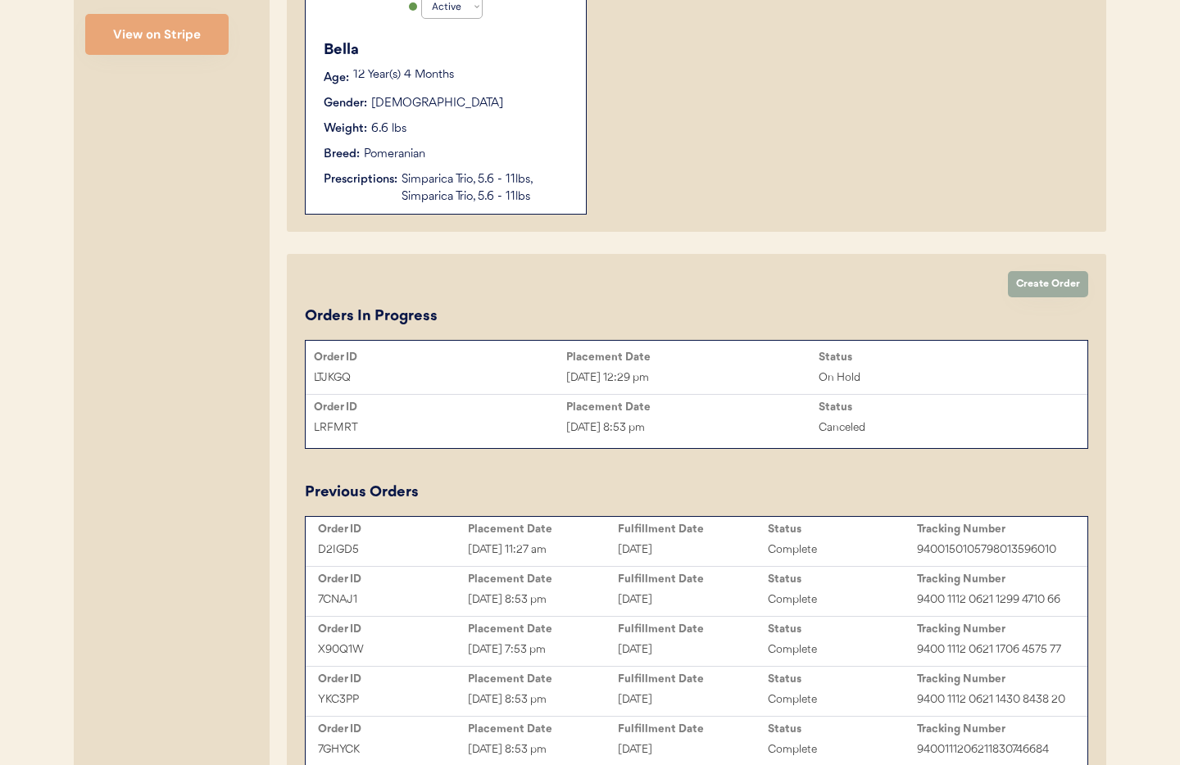
click at [1043, 288] on button "Create Order" at bounding box center [1048, 284] width 80 height 26
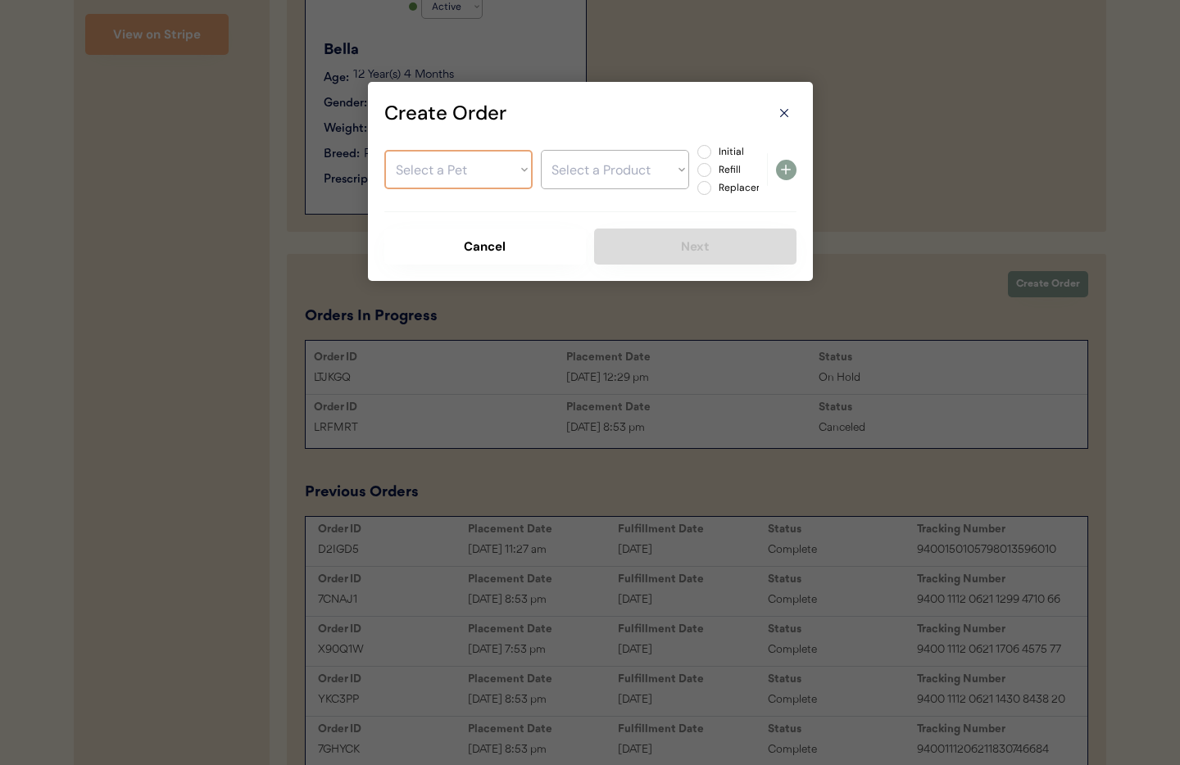
click at [452, 159] on select "Select a Pet Bella" at bounding box center [458, 169] width 148 height 39
select select ""1348695171700984260__LOOKUP__1712518311220x541083608304844800""
click at [384, 150] on select "Select a Pet Bella" at bounding box center [458, 169] width 148 height 39
click at [586, 175] on select "Select a Product Simparica Trio, 5.6 - 11lbs Simparica Trio, 5.6 - 11lbs" at bounding box center [615, 169] width 148 height 39
select select ""1348695171700984260__LOOKUP__1752430680637x226164393522757630""
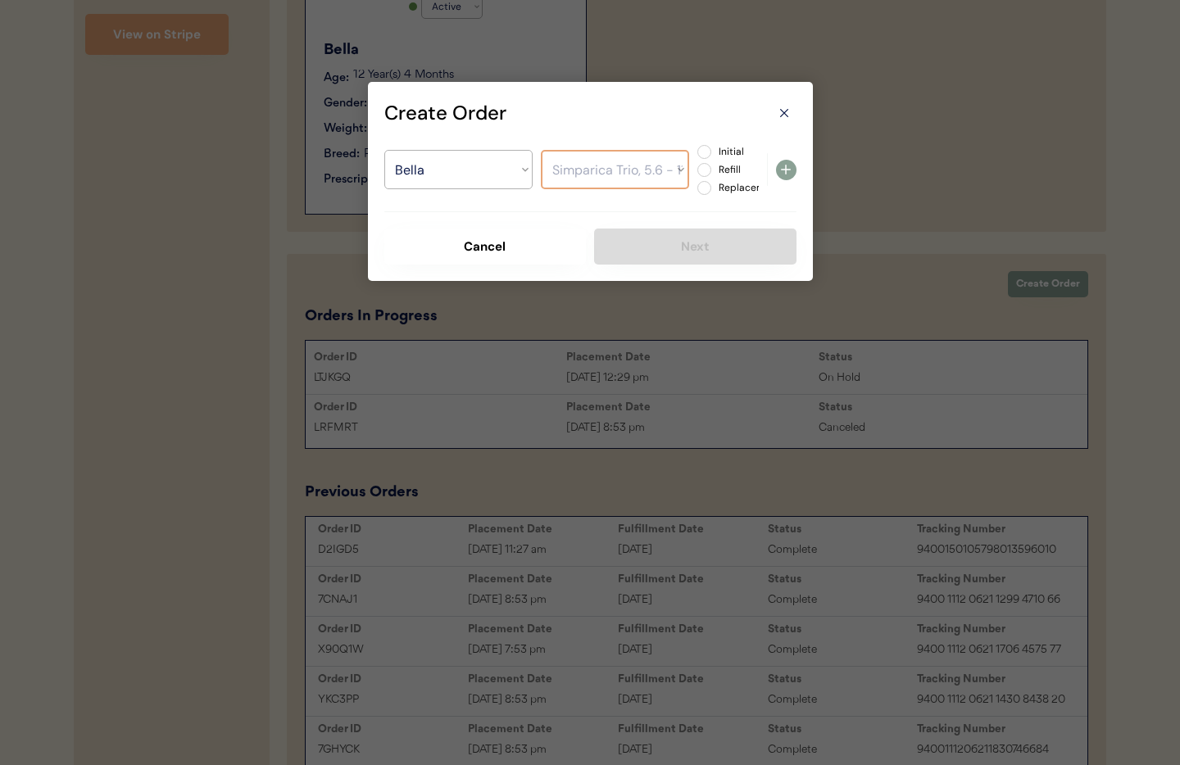
click at [541, 150] on select "Select a Product Simparica Trio, 5.6 - 11lbs Simparica Trio, 5.6 - 11lbs" at bounding box center [615, 169] width 148 height 39
click at [714, 167] on label "Refill" at bounding box center [750, 170] width 72 height 10
click at [696, 157] on input "Refill" at bounding box center [690, 152] width 11 height 11
radio input "true"
click at [786, 171] on icon at bounding box center [786, 170] width 20 height 20
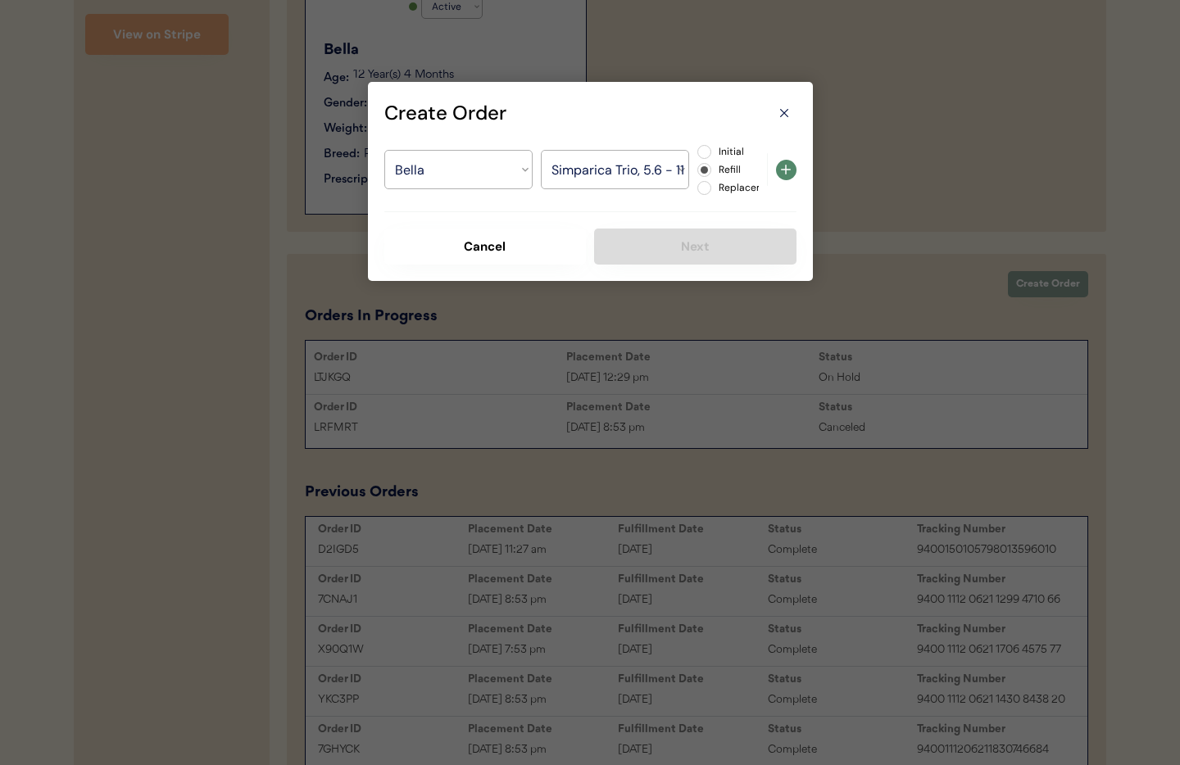
select select ""PLACEHOLDER_1427118222253""
radio input "false"
select select ""PLACEHOLDER_1427118222253""
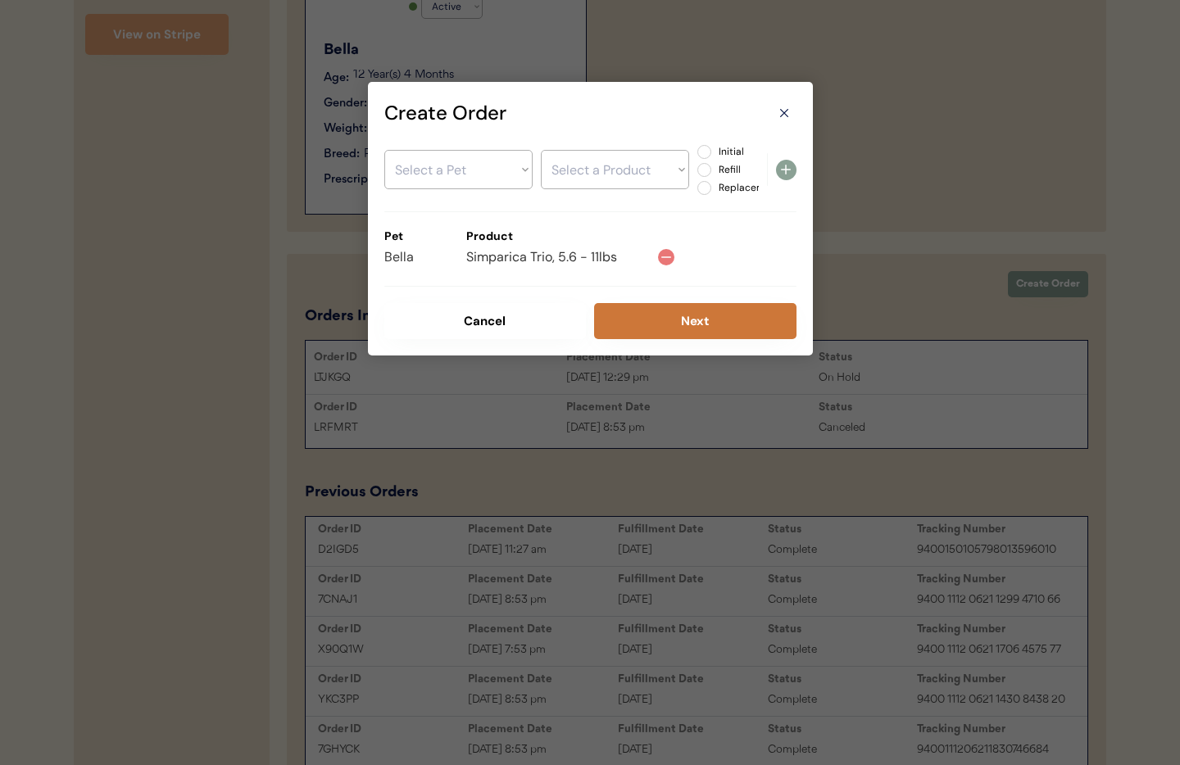
click at [698, 322] on button "Next" at bounding box center [695, 321] width 202 height 36
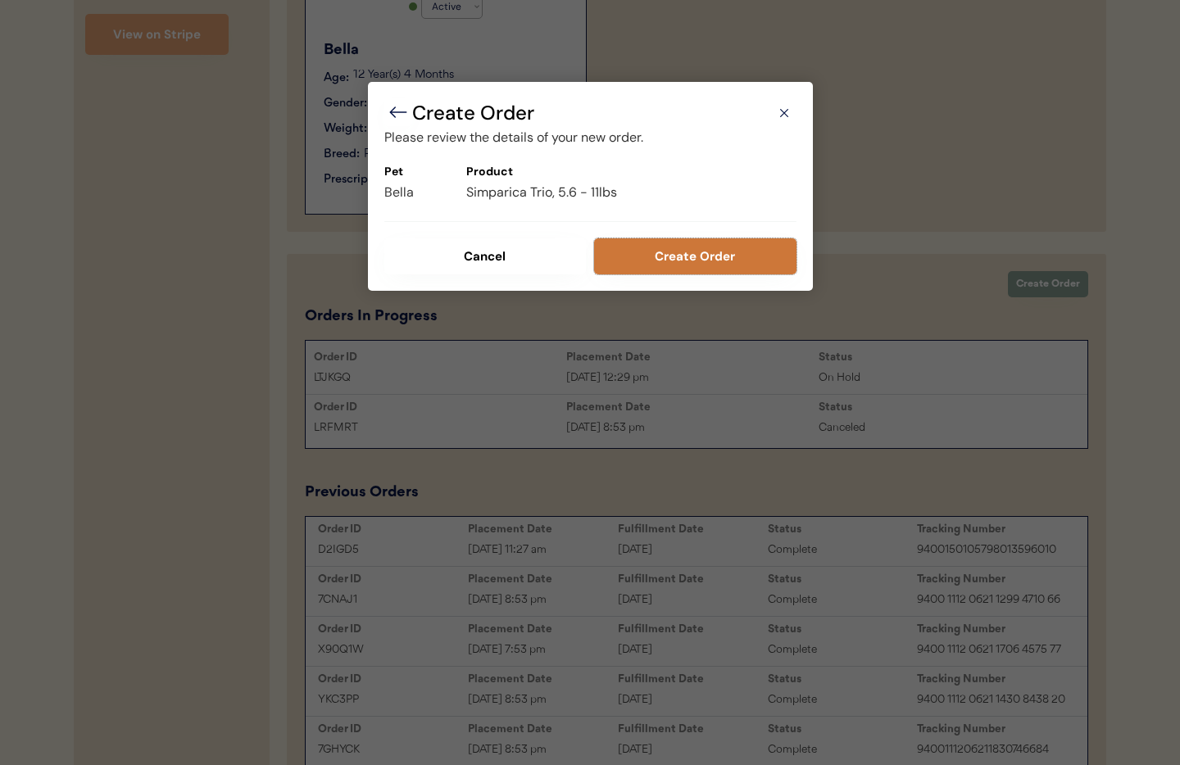
click at [688, 255] on button "Create Order" at bounding box center [695, 256] width 202 height 36
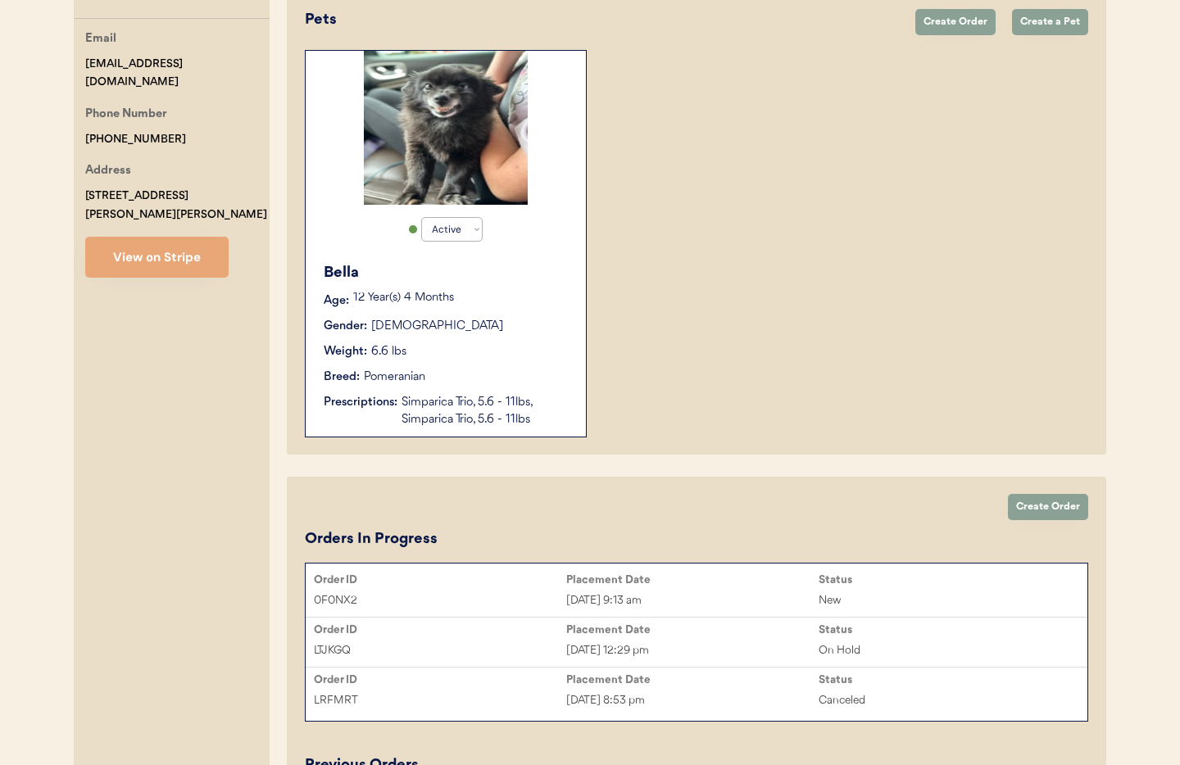
scroll to position [602, 0]
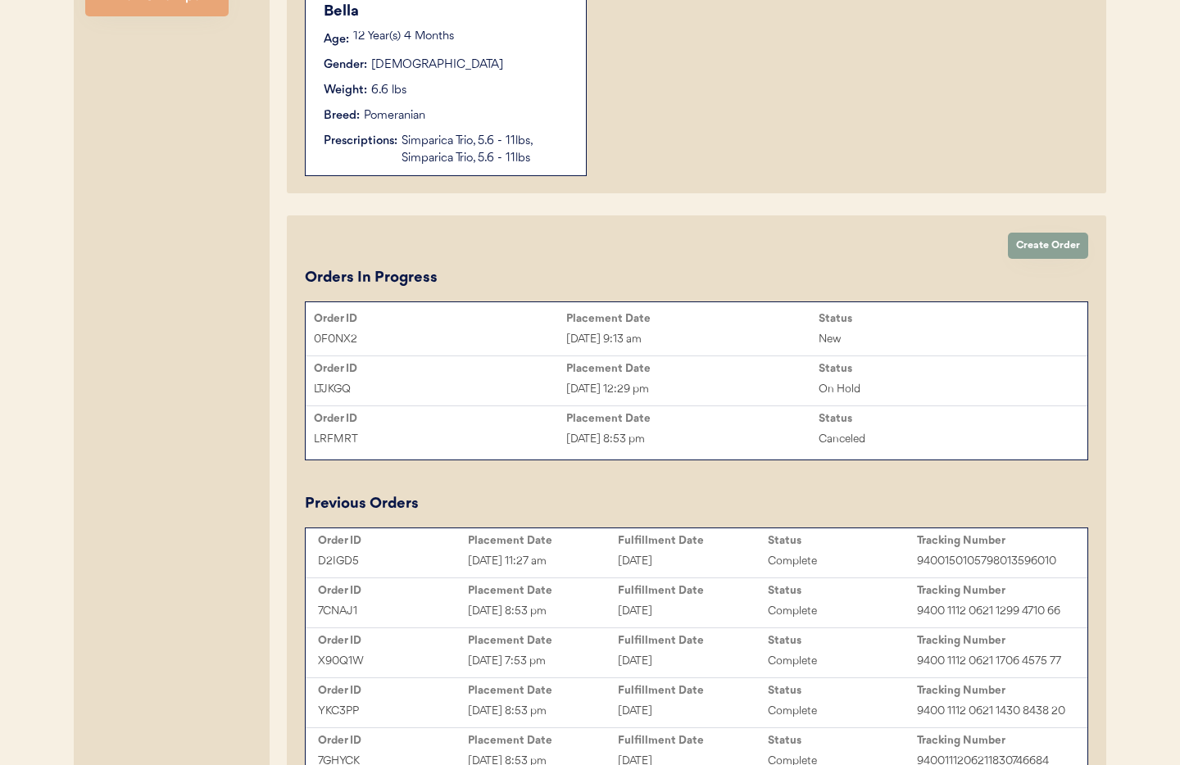
click at [734, 384] on div "Aug 21, 2025 12:29 pm" at bounding box center [692, 389] width 252 height 19
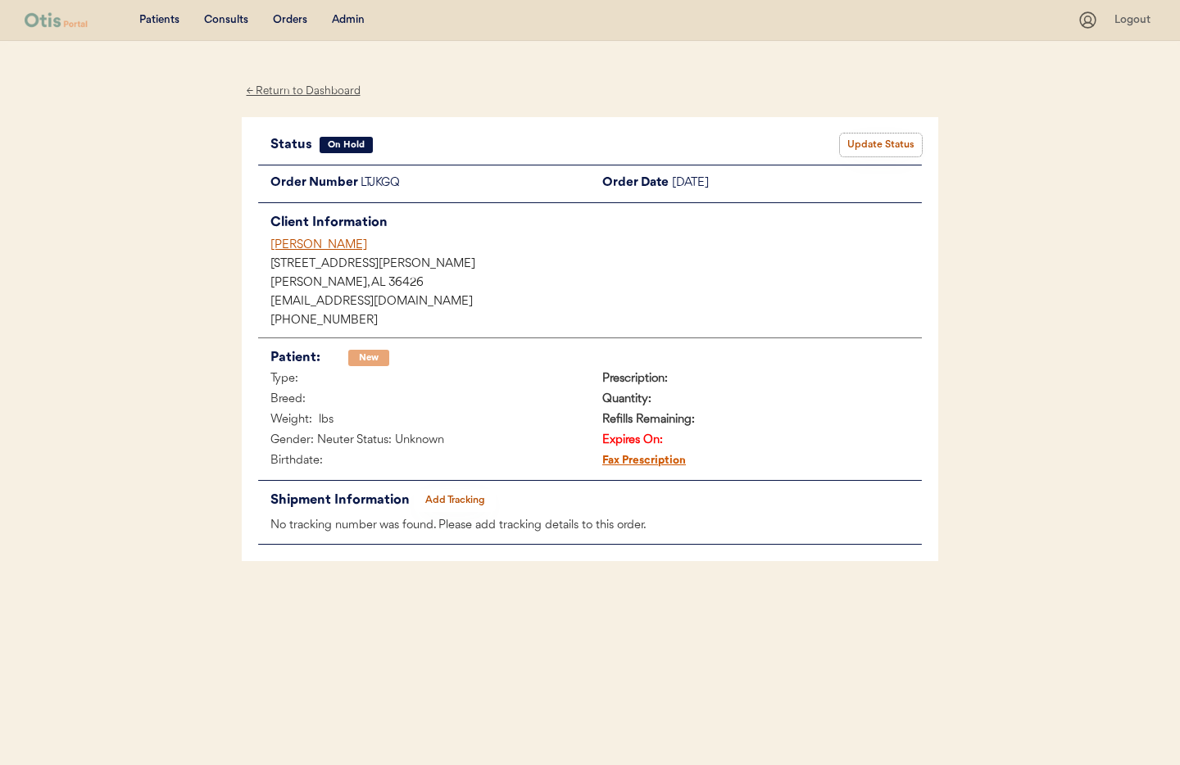
click at [895, 143] on button "Update Status" at bounding box center [881, 145] width 82 height 23
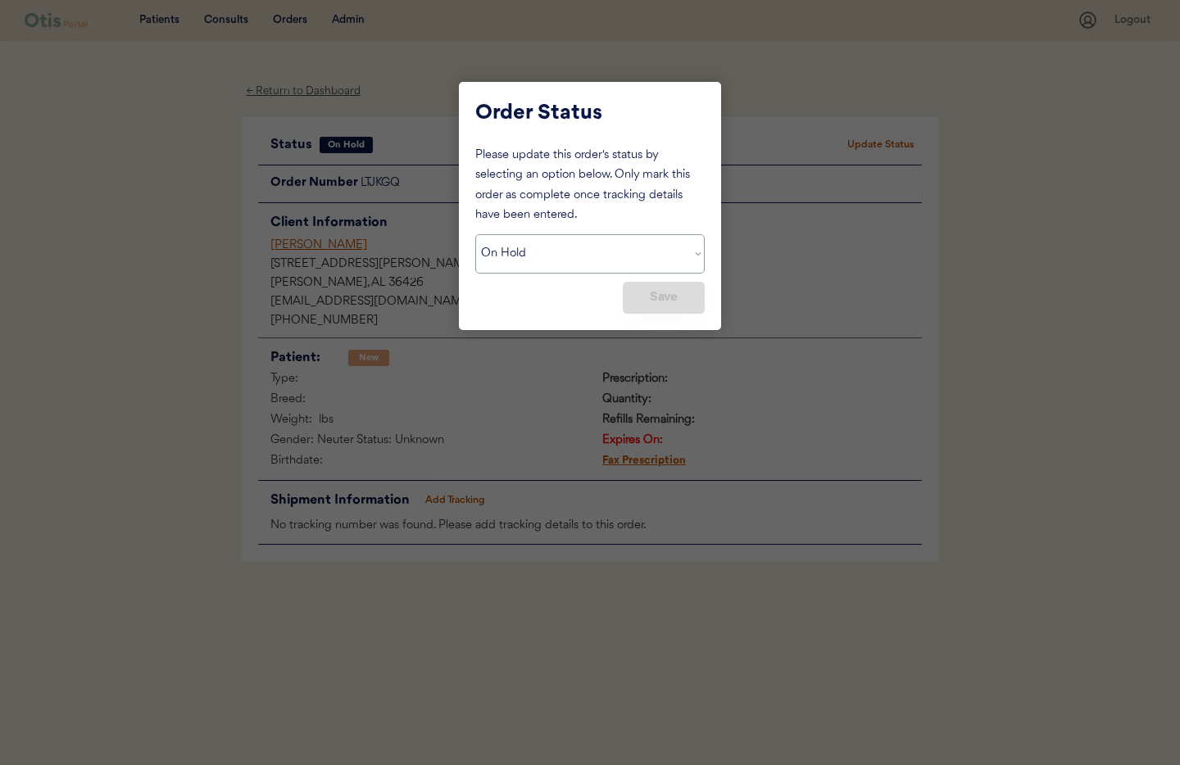
click at [589, 248] on select "Status On Hold New In Progress Complete Pending HW Consent Canceled" at bounding box center [589, 253] width 229 height 39
click at [475, 234] on select "Status On Hold New In Progress Complete Pending HW Consent Canceled" at bounding box center [589, 253] width 229 height 39
click at [671, 286] on button "Save" at bounding box center [664, 298] width 82 height 32
drag, startPoint x: 659, startPoint y: 302, endPoint x: 590, endPoint y: 269, distance: 76.6
click at [658, 302] on button "Save" at bounding box center [664, 298] width 82 height 32
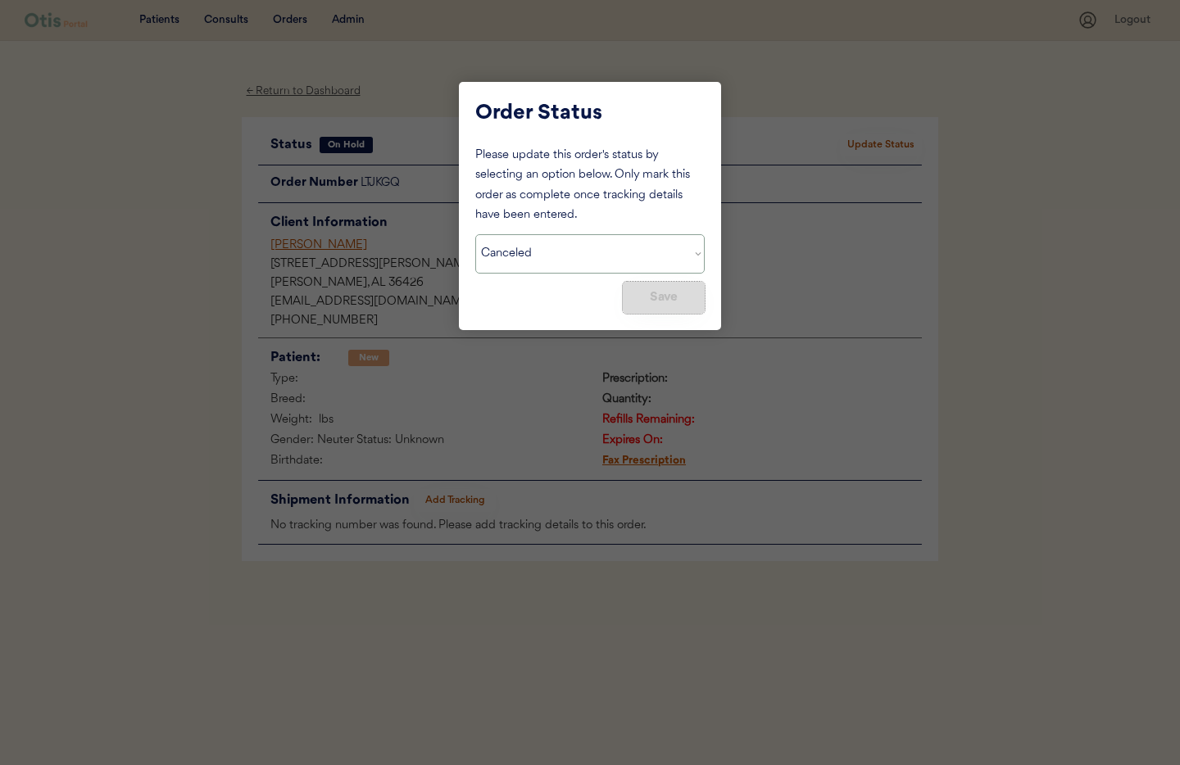
click at [571, 261] on select "Status On Hold New In Progress Complete Pending HW Consent Canceled" at bounding box center [589, 253] width 229 height 39
click at [475, 234] on select "Status On Hold New In Progress Complete Pending HW Consent Canceled" at bounding box center [589, 253] width 229 height 39
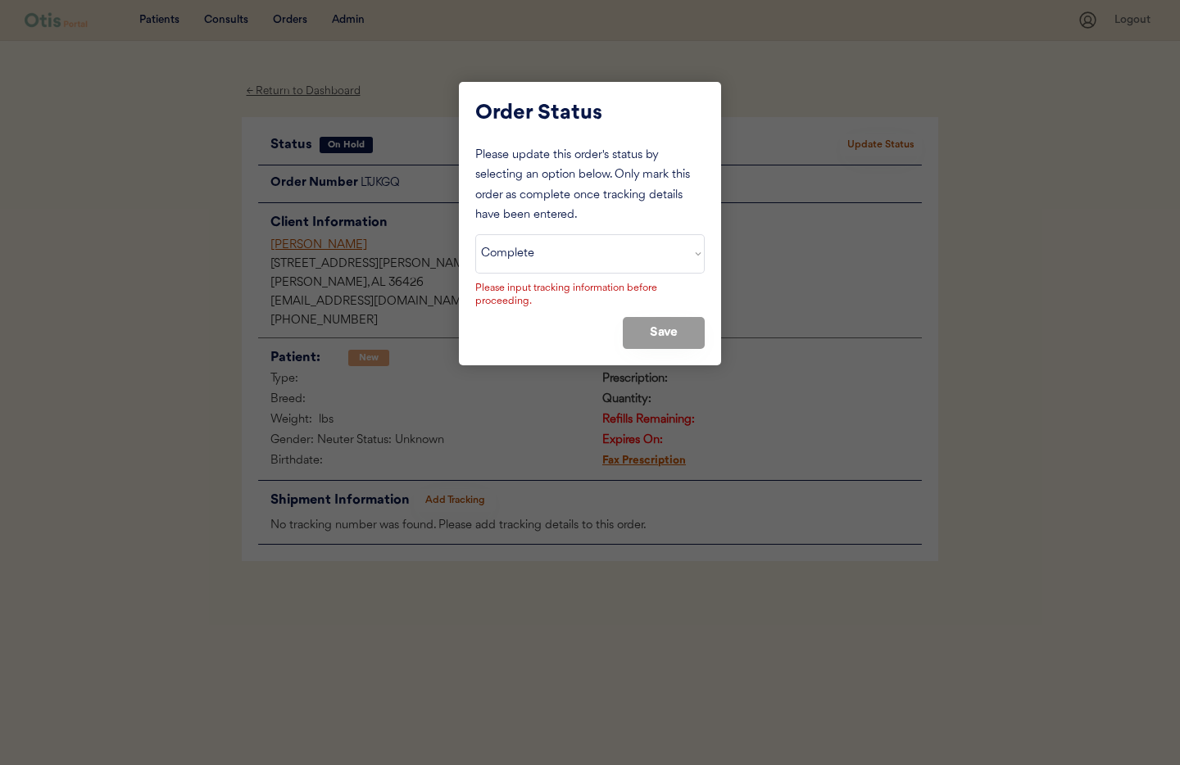
click at [558, 243] on select "Status On Hold New In Progress Complete Pending HW Consent Canceled" at bounding box center [589, 253] width 229 height 39
click at [475, 234] on select "Status On Hold New In Progress Complete Pending HW Consent Canceled" at bounding box center [589, 253] width 229 height 39
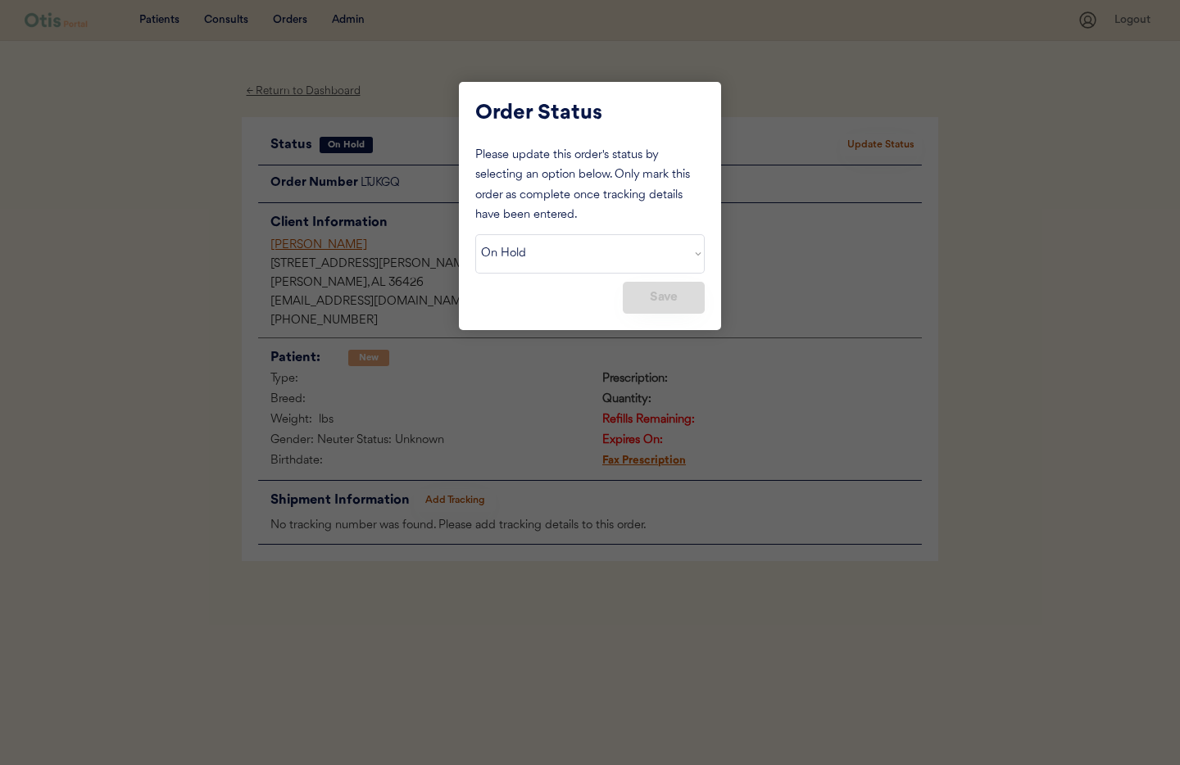
click at [665, 296] on button "Save" at bounding box center [664, 298] width 82 height 32
click at [561, 258] on select "Status On Hold New In Progress Complete Pending HW Consent Canceled" at bounding box center [589, 253] width 229 height 39
select select ""cancelled""
click at [475, 234] on select "Status On Hold New In Progress Complete Pending HW Consent Canceled" at bounding box center [589, 253] width 229 height 39
click at [669, 302] on button "Save" at bounding box center [664, 298] width 82 height 32
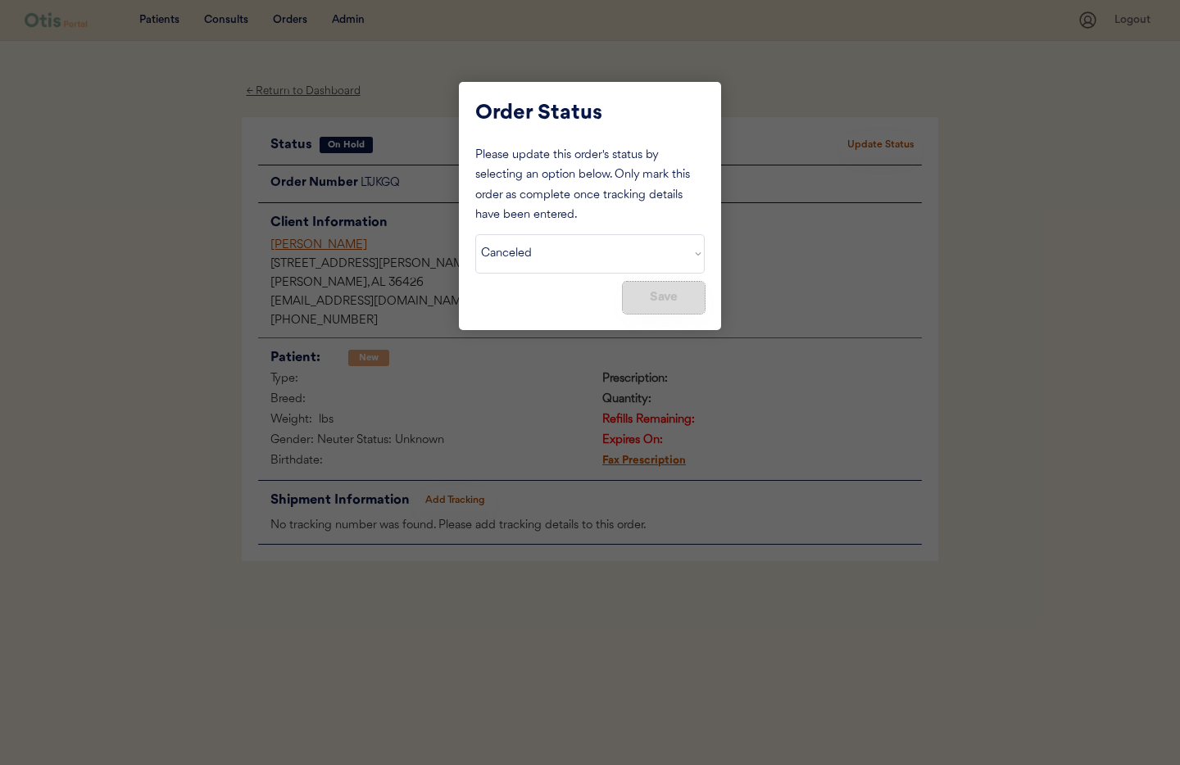
click at [669, 302] on button "Save" at bounding box center [664, 298] width 82 height 32
click at [811, 310] on div at bounding box center [590, 382] width 1180 height 765
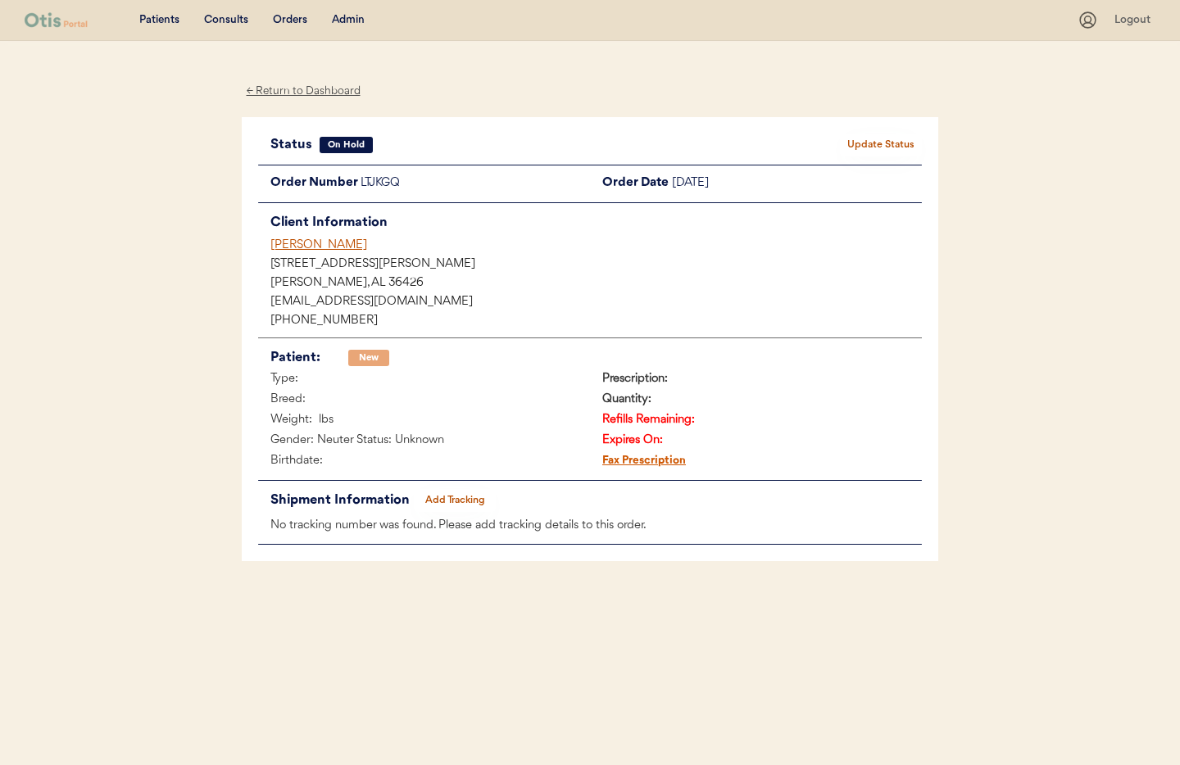
click at [298, 247] on div "Rachel Stewart" at bounding box center [596, 245] width 652 height 17
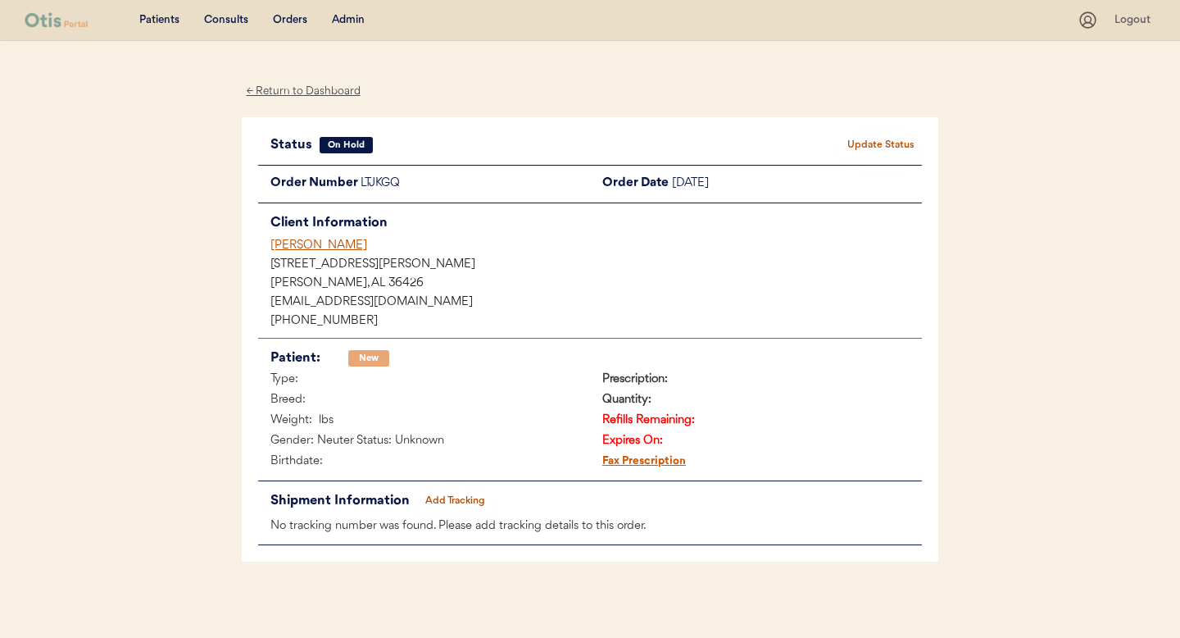
click at [880, 139] on button "Update Status" at bounding box center [881, 145] width 82 height 23
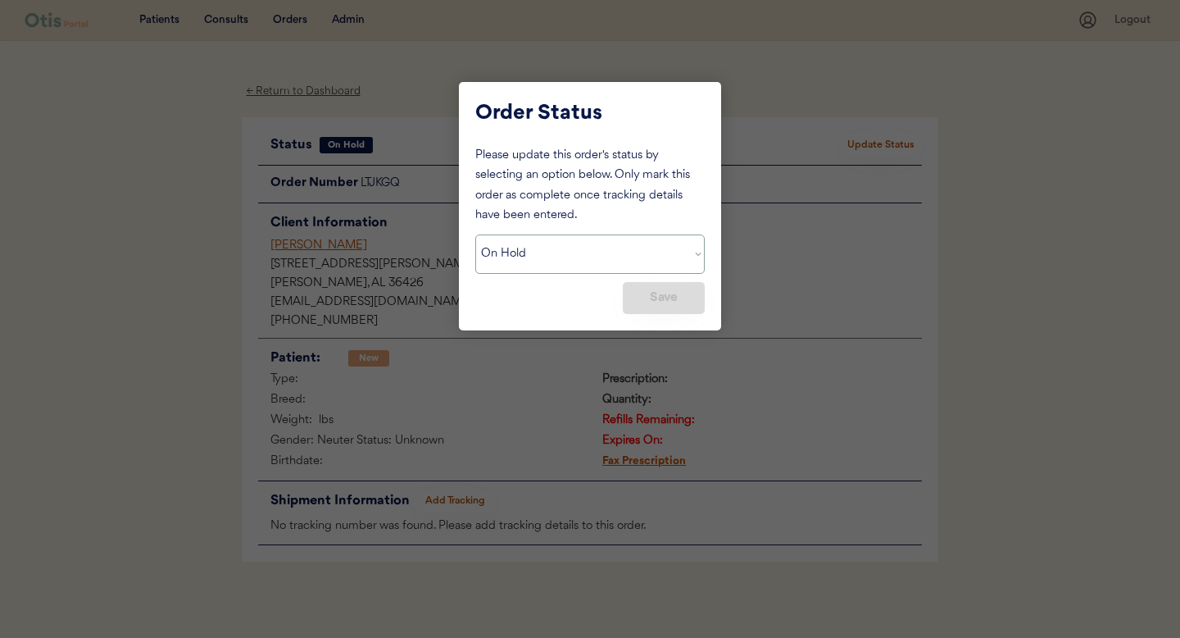
click at [597, 267] on select "Status On Hold New In Progress Complete Pending HW Consent Canceled" at bounding box center [589, 253] width 229 height 39
select select ""cancelled""
click at [475, 234] on select "Status On Hold New In Progress Complete Pending HW Consent Canceled" at bounding box center [589, 253] width 229 height 39
click at [655, 303] on button "Save" at bounding box center [664, 298] width 82 height 32
click at [655, 302] on button "Save" at bounding box center [664, 298] width 82 height 32
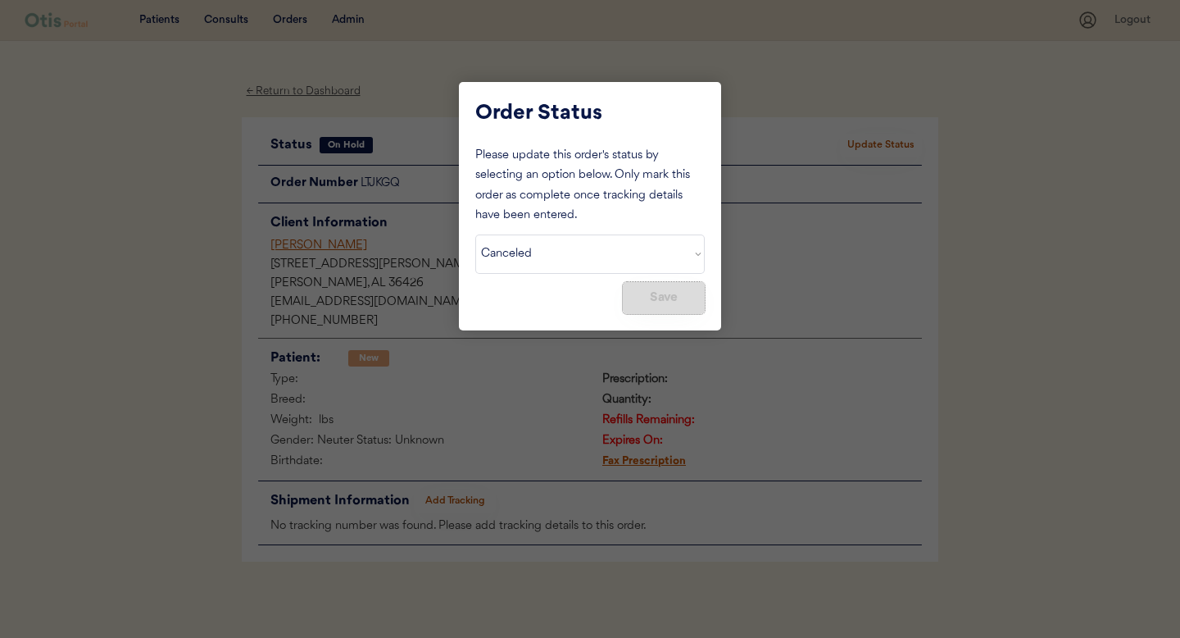
drag, startPoint x: 655, startPoint y: 302, endPoint x: 677, endPoint y: 290, distance: 25.3
click at [655, 302] on button "Save" at bounding box center [664, 298] width 82 height 32
click at [811, 247] on div at bounding box center [590, 319] width 1180 height 638
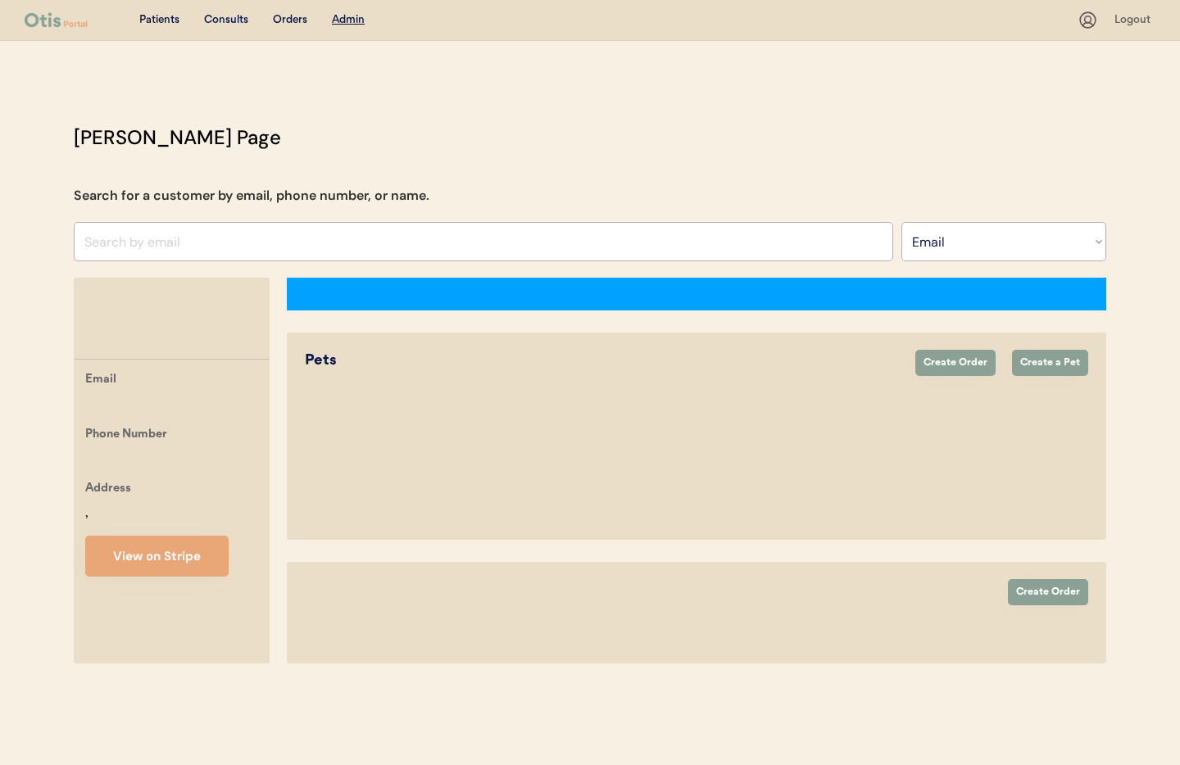
select select ""Email""
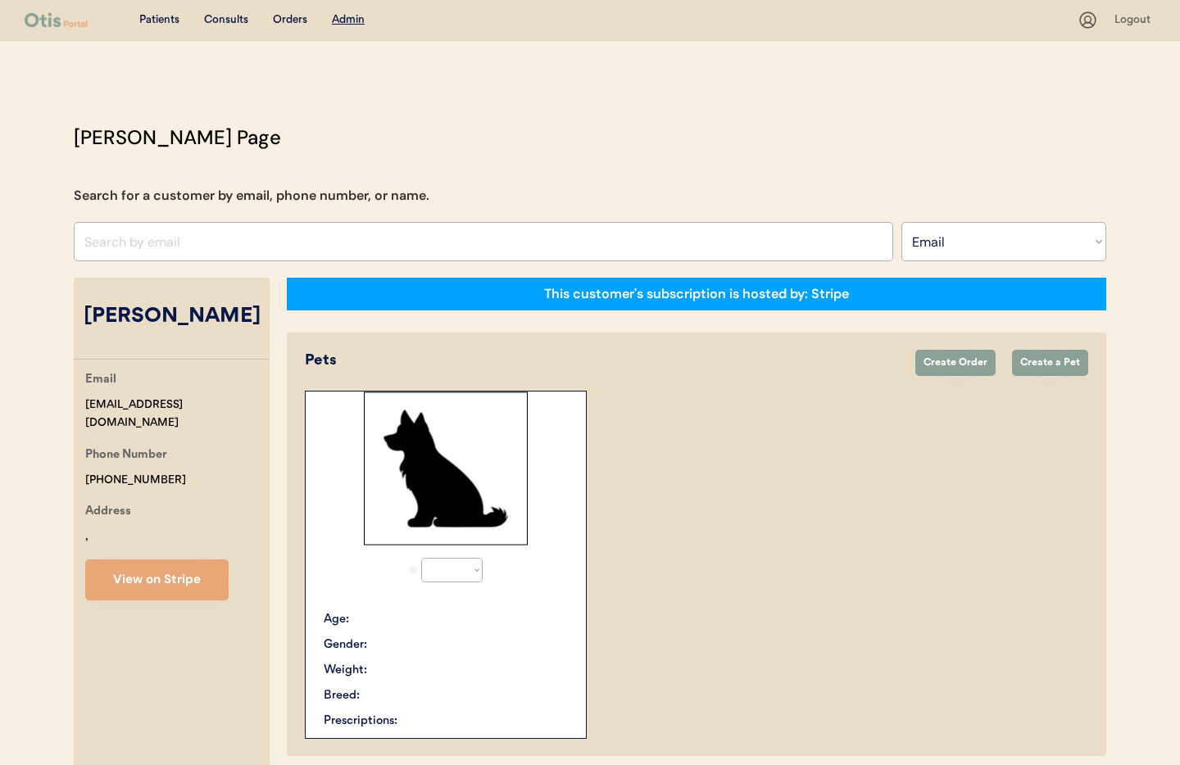
select select "true"
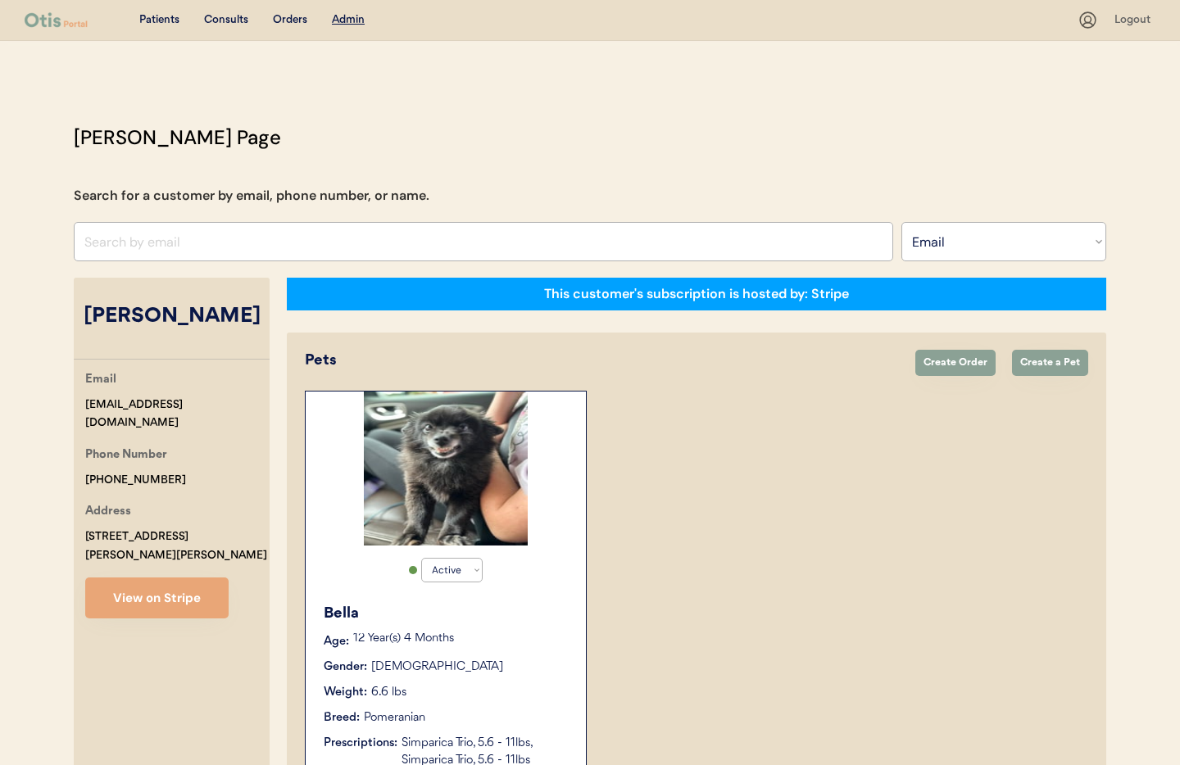
click at [197, 238] on input "input" at bounding box center [484, 241] width 820 height 39
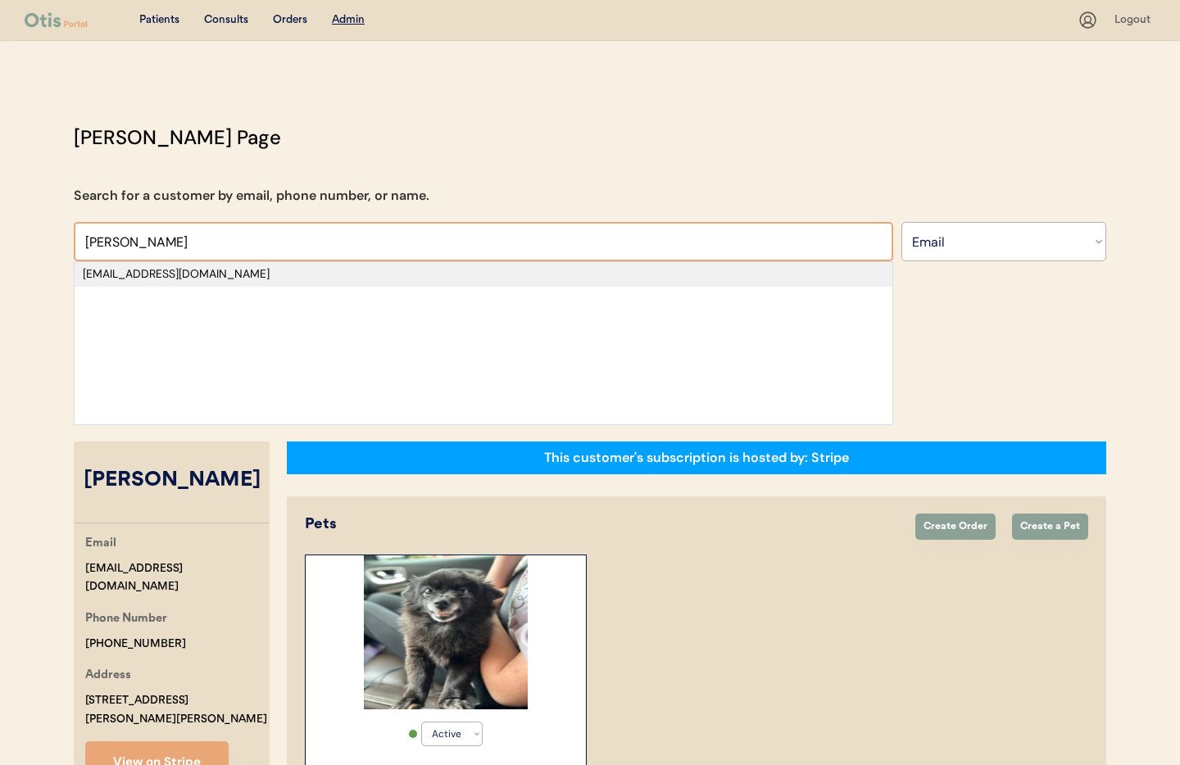
type input "denelle smith"
click at [190, 272] on div "[EMAIL_ADDRESS][DOMAIN_NAME]" at bounding box center [484, 274] width 802 height 16
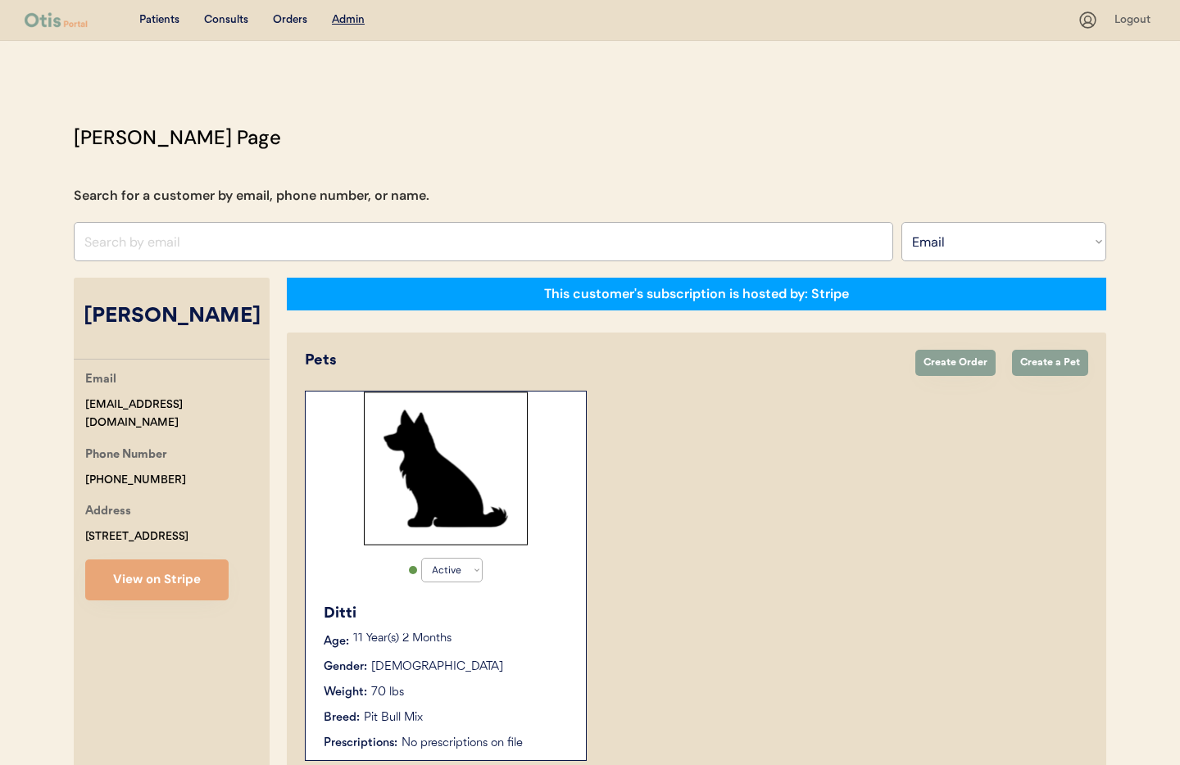
scroll to position [89, 0]
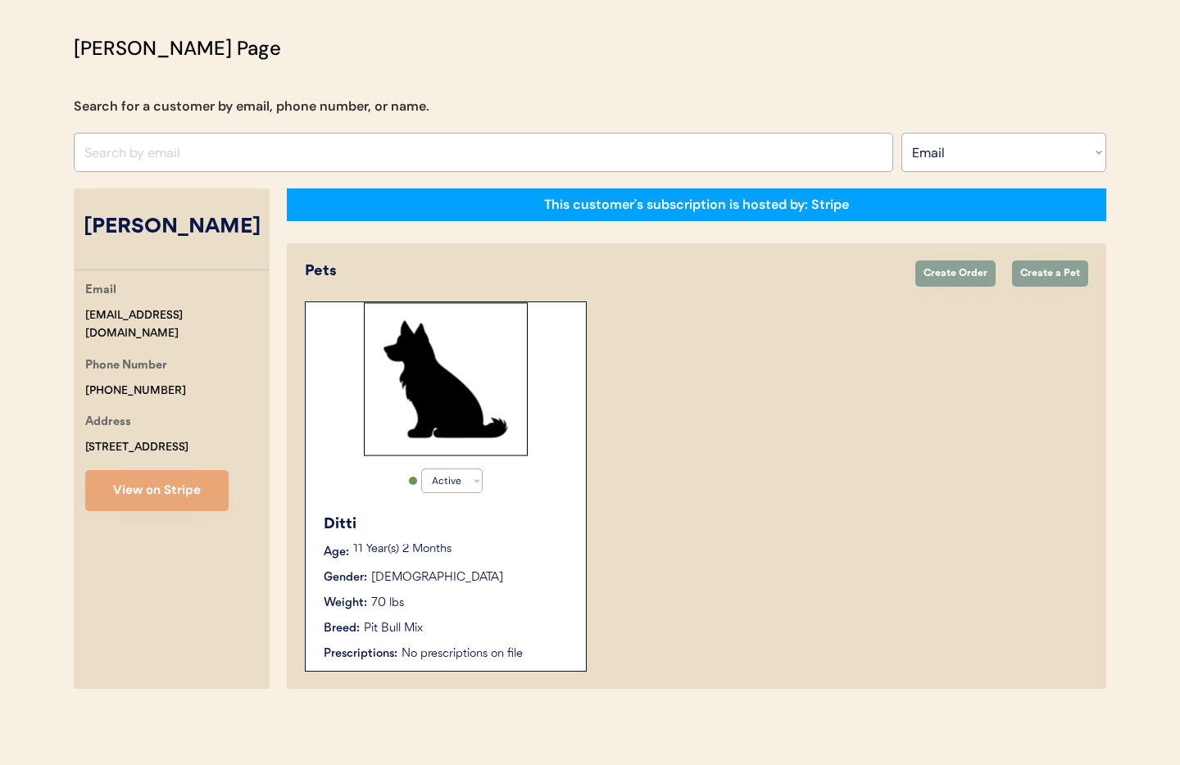
click at [556, 562] on div "Ditti Age: 11 Year(s) 2 Months Gender: Female Weight: 70 lbs Breed: Pit Bull Mi…" at bounding box center [446, 589] width 264 height 166
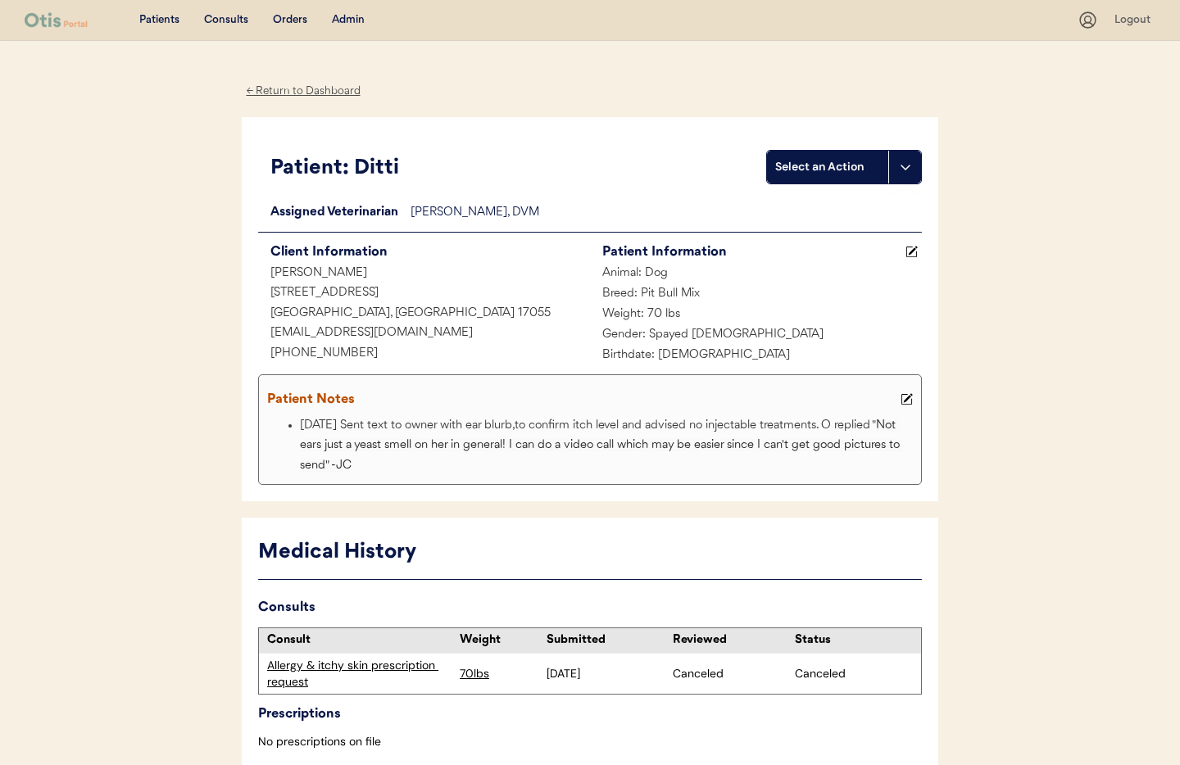
drag, startPoint x: 275, startPoint y: 91, endPoint x: 303, endPoint y: 57, distance: 44.3
click at [275, 91] on div "← Return to Dashboard" at bounding box center [303, 91] width 123 height 19
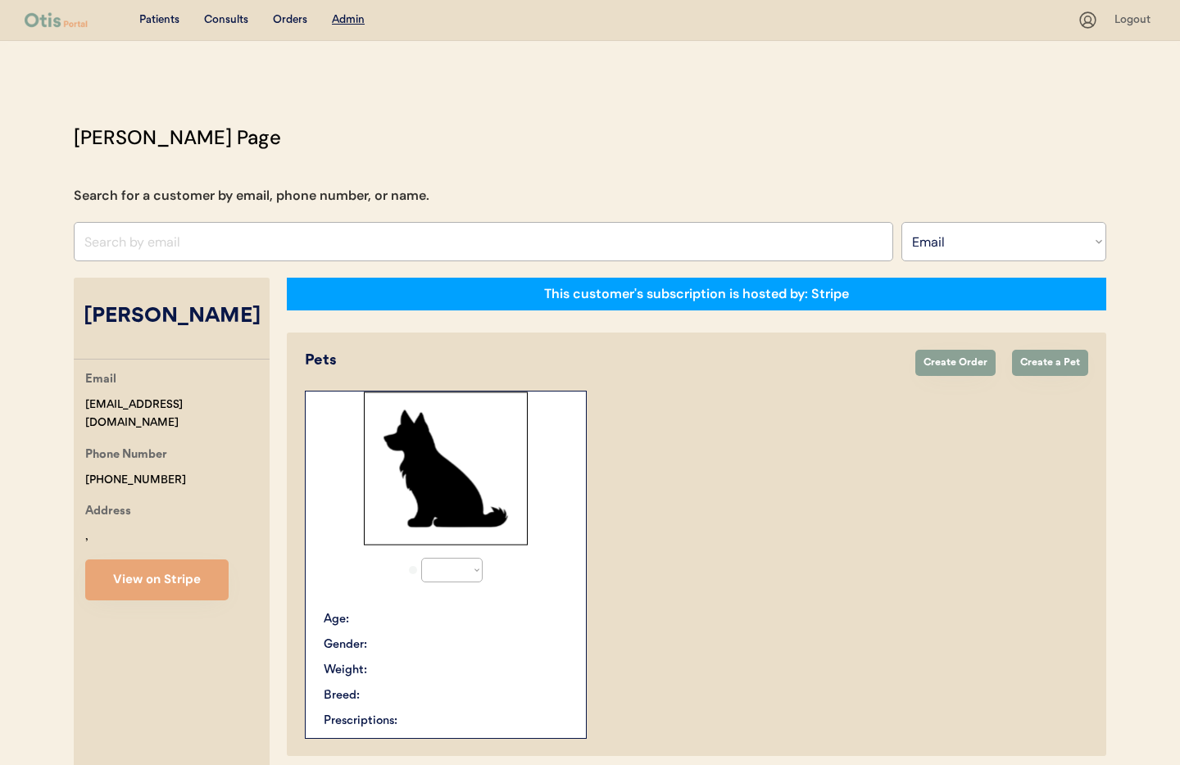
select select ""Email""
select select "true"
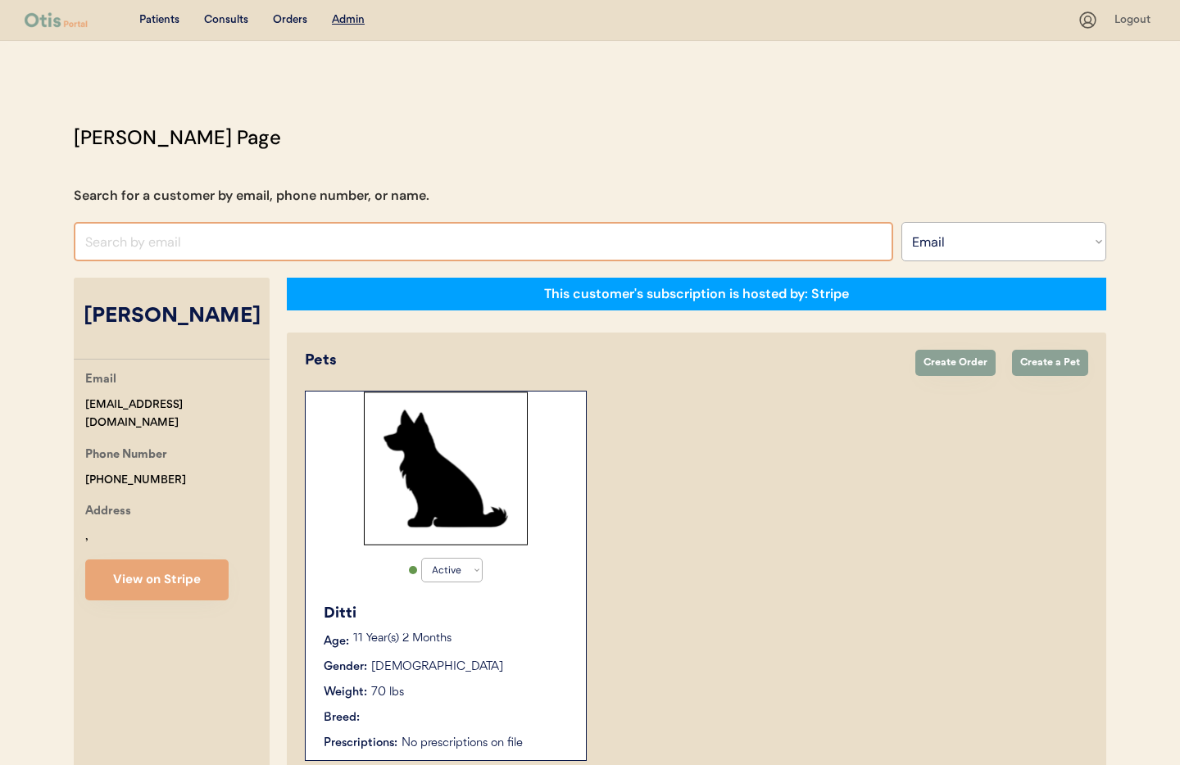
scroll to position [89, 0]
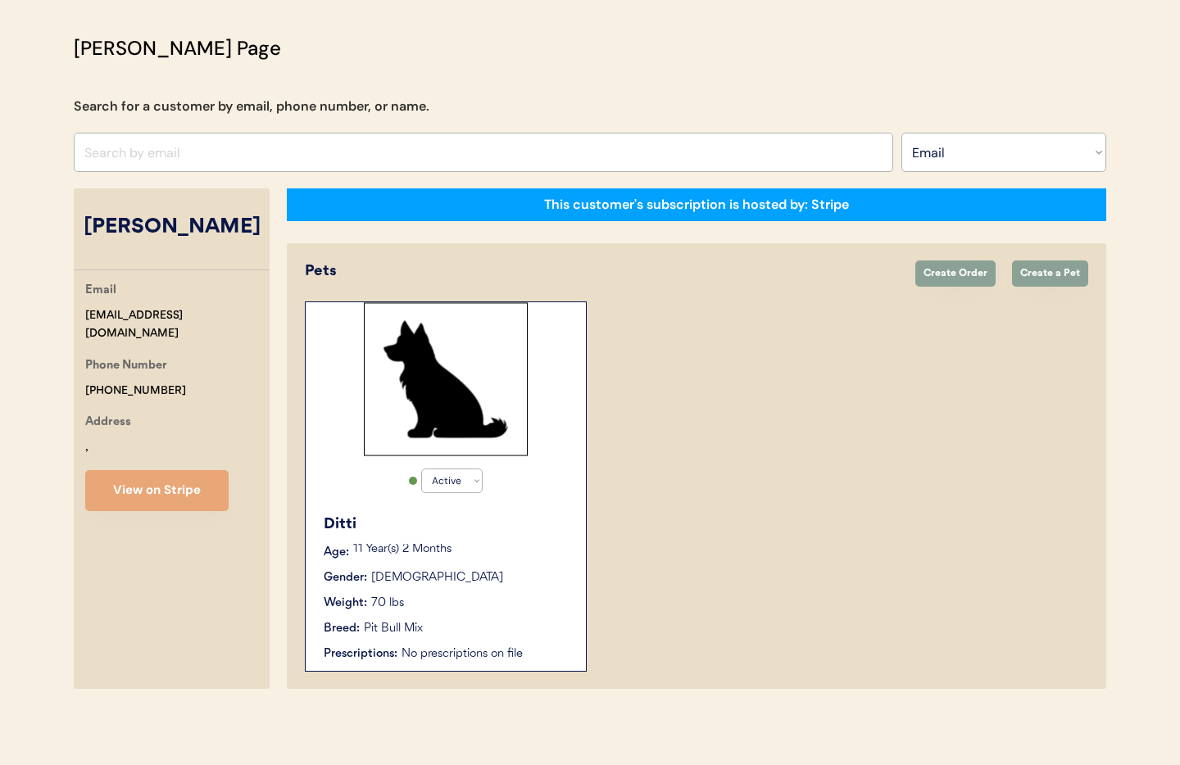
click at [345, 239] on div "This customer's subscription is hosted by: Stripe Pets Create Order Create a Pe…" at bounding box center [697, 439] width 820 height 501
click at [242, 154] on input "input" at bounding box center [484, 152] width 820 height 39
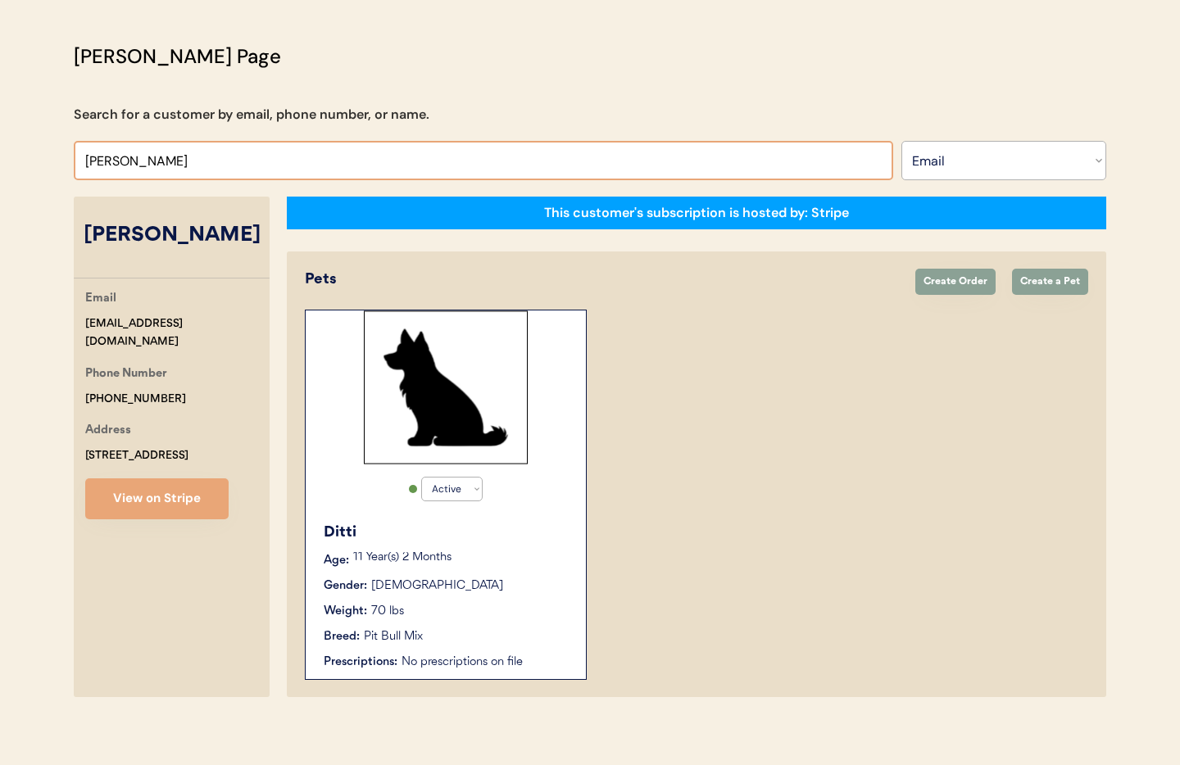
scroll to position [79, 0]
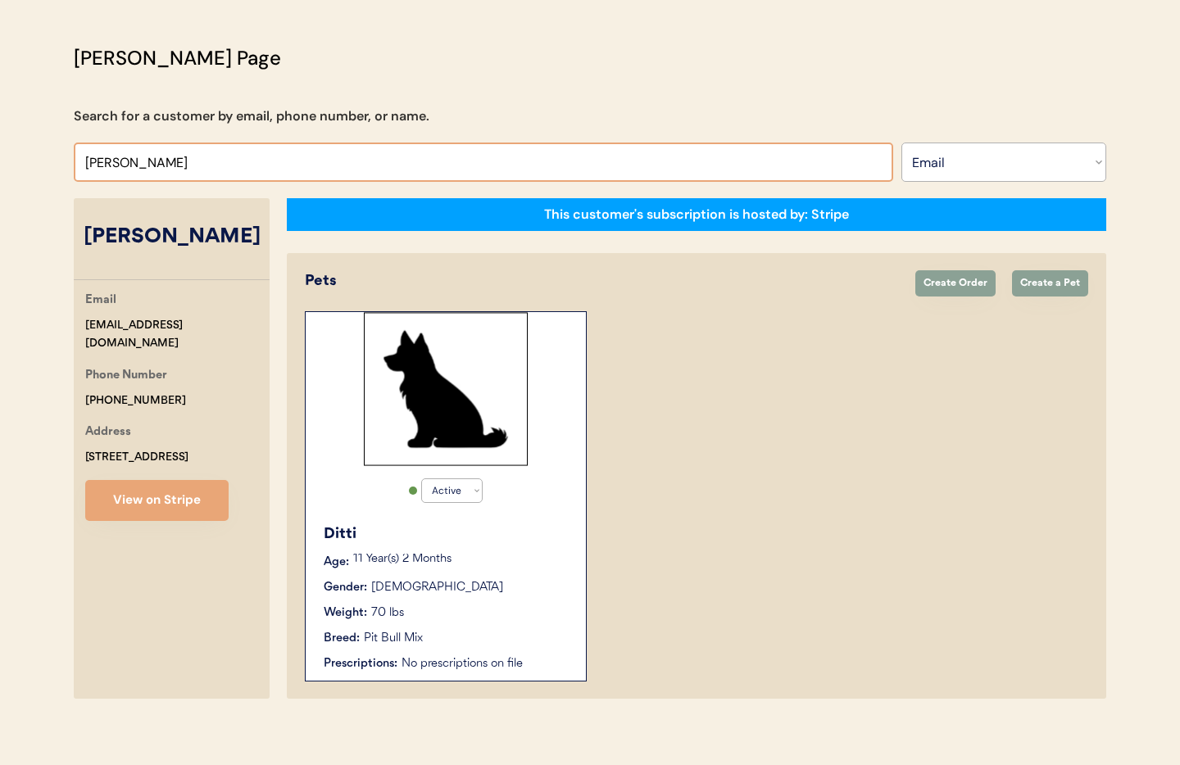
type input "bobby norman"
click at [983, 151] on select "Search By Name Email Phone Number" at bounding box center [1004, 162] width 205 height 39
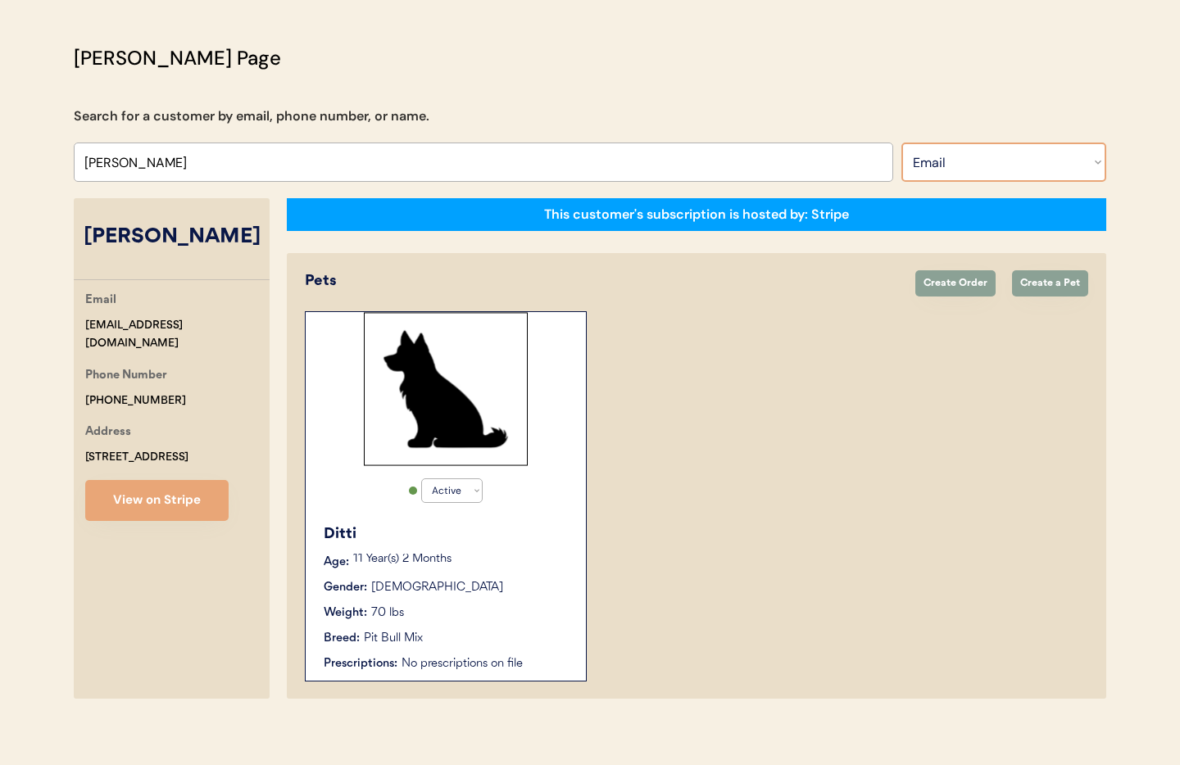
select select ""Name""
click at [902, 143] on select "Search By Name Email Phone Number" at bounding box center [1004, 162] width 205 height 39
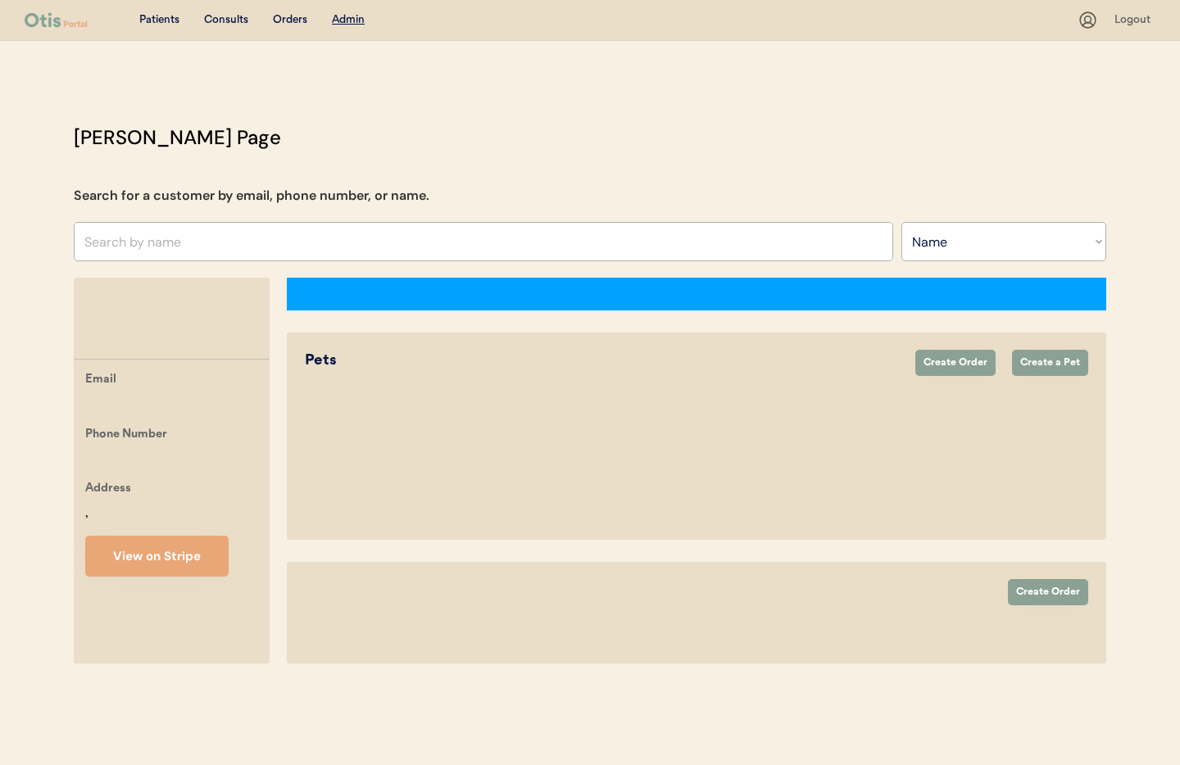
select select ""Name""
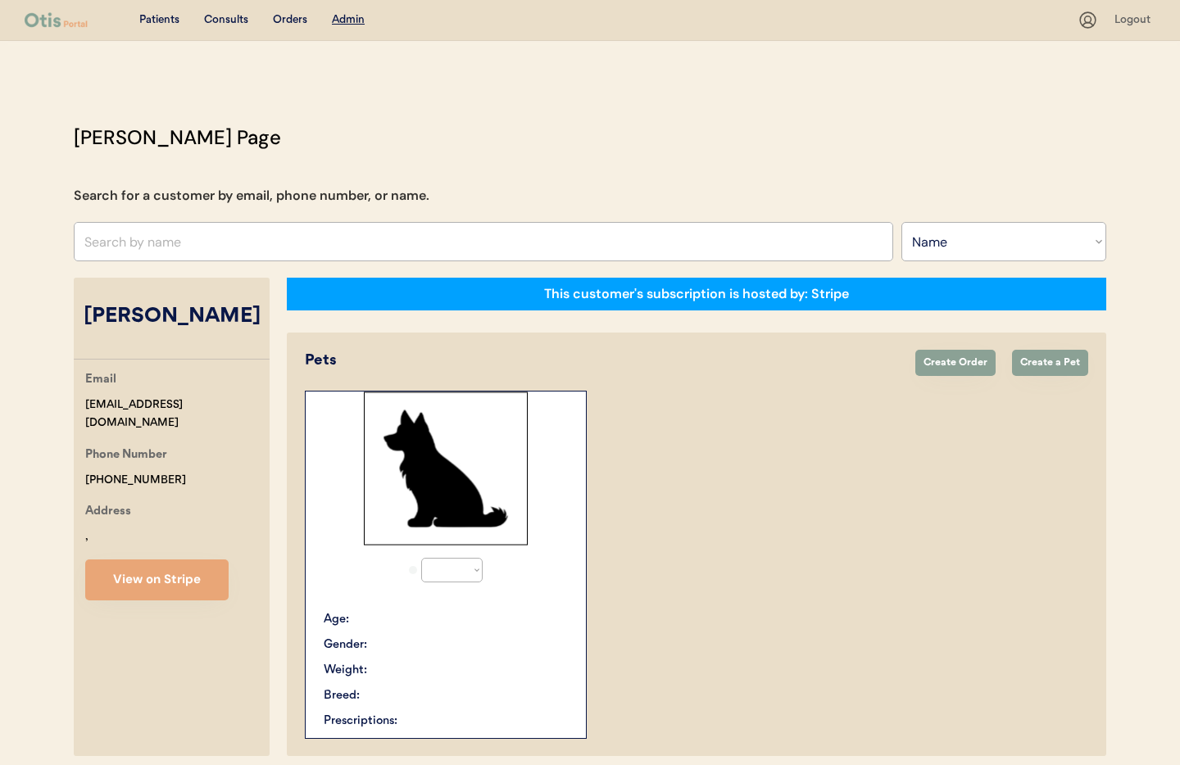
select select "true"
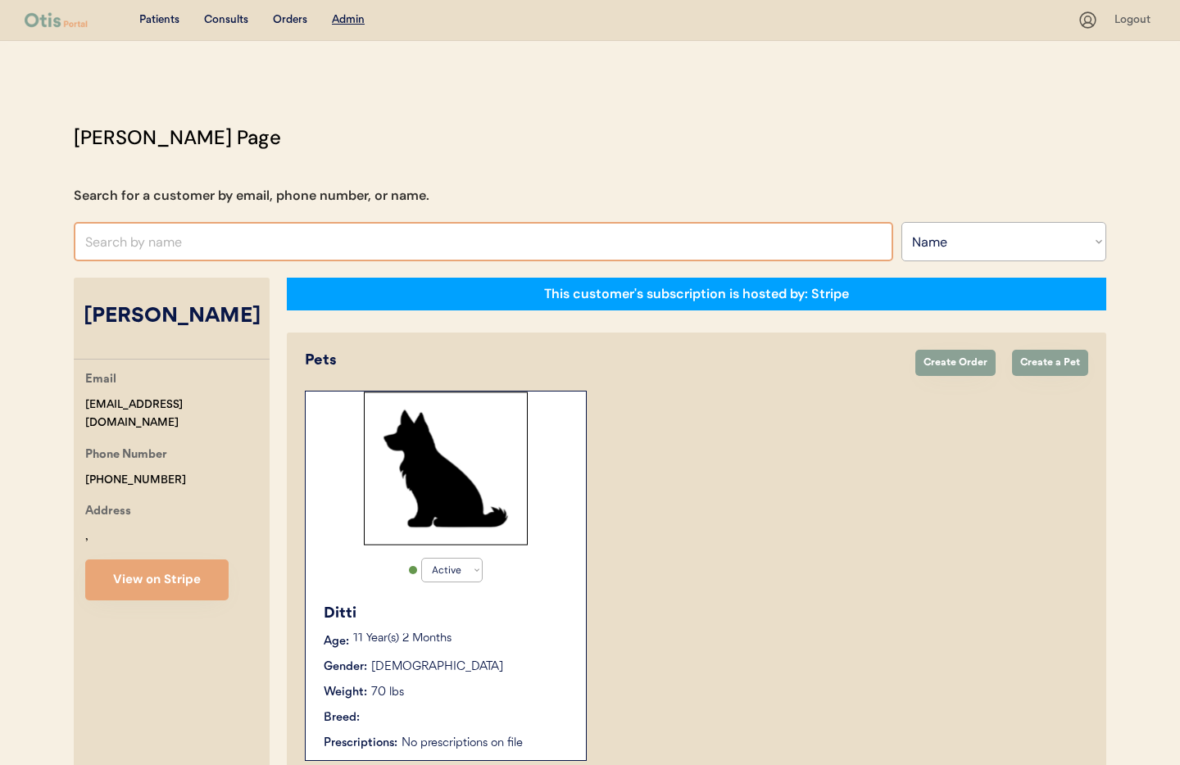
click at [193, 246] on input "text" at bounding box center [484, 241] width 820 height 39
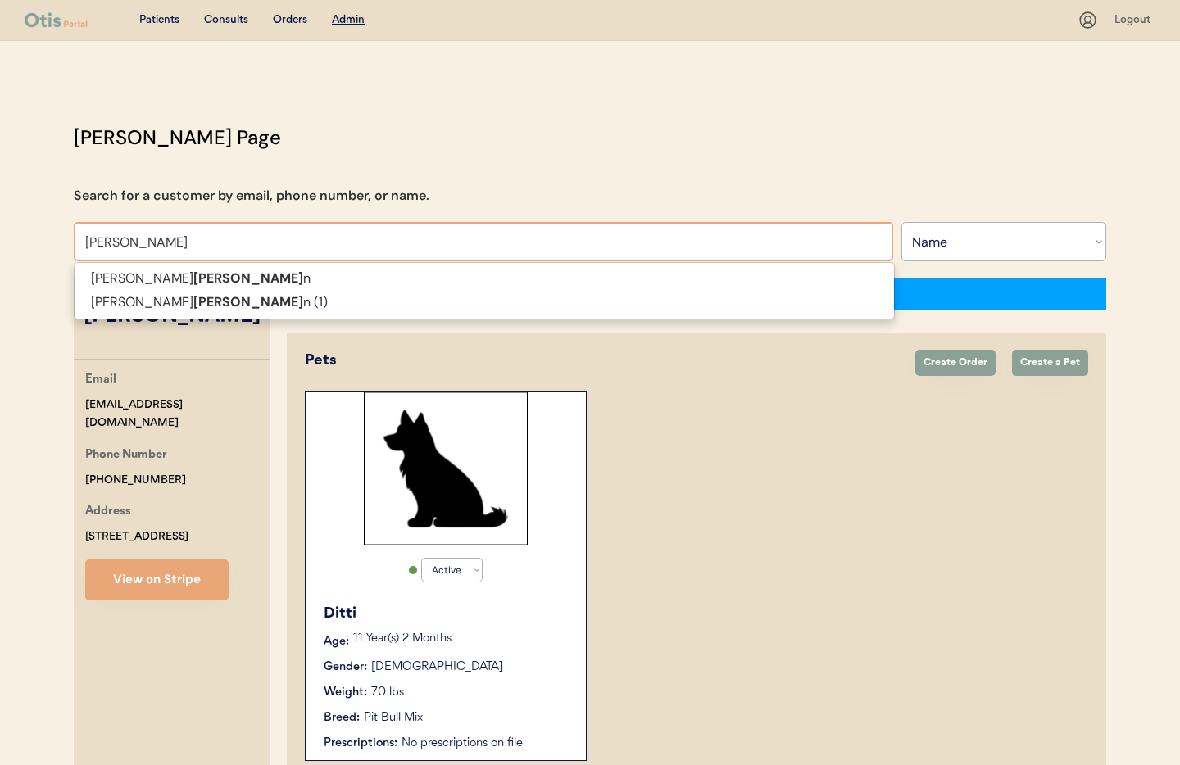
drag, startPoint x: 189, startPoint y: 284, endPoint x: 160, endPoint y: 276, distance: 30.6
click at [189, 284] on p "Bobby Norma n" at bounding box center [485, 279] width 820 height 24
type input "Bobby Norman"
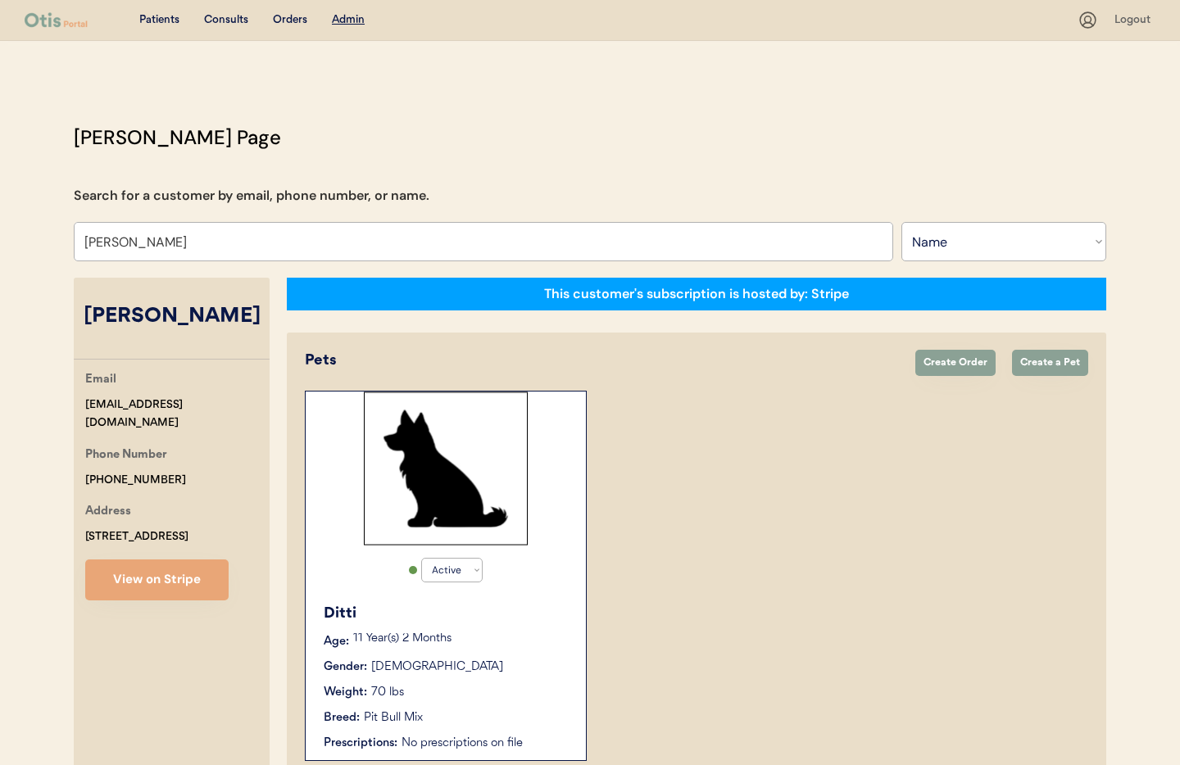
click at [160, 276] on div "Otis Admin Page Search for a customer by email, phone number, or name. Bobby No…" at bounding box center [589, 455] width 1065 height 664
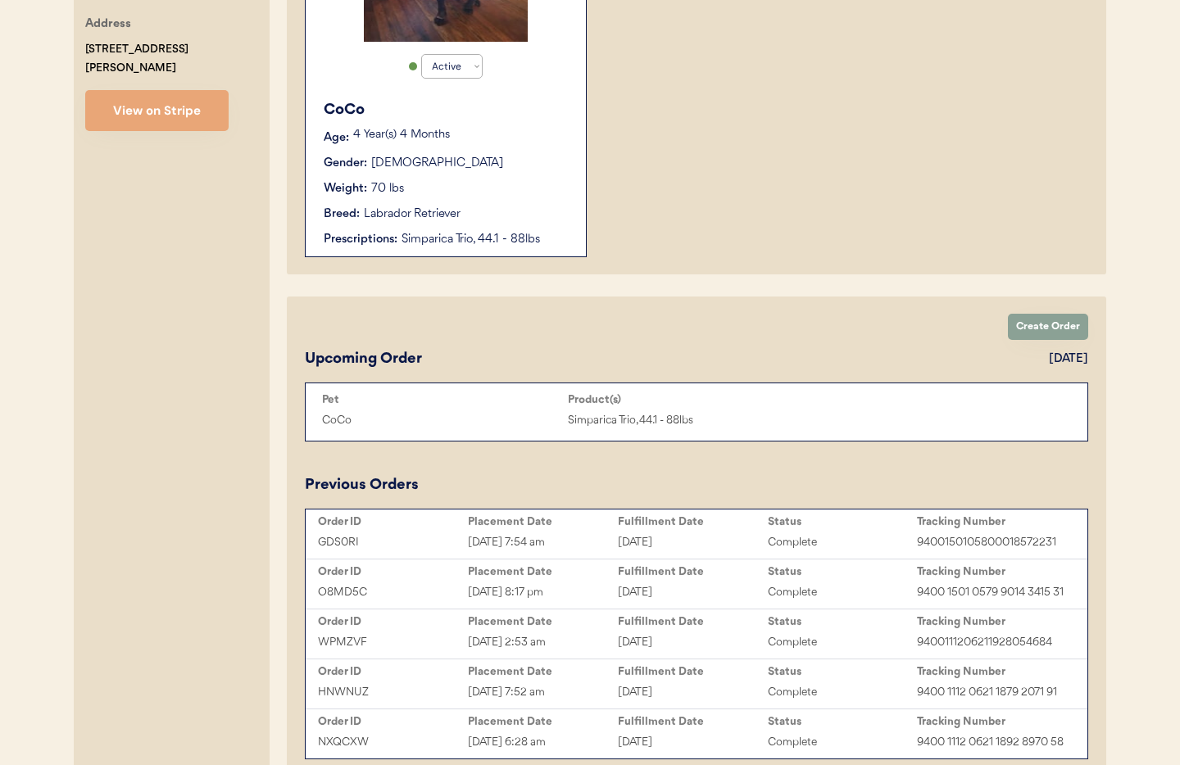
scroll to position [604, 0]
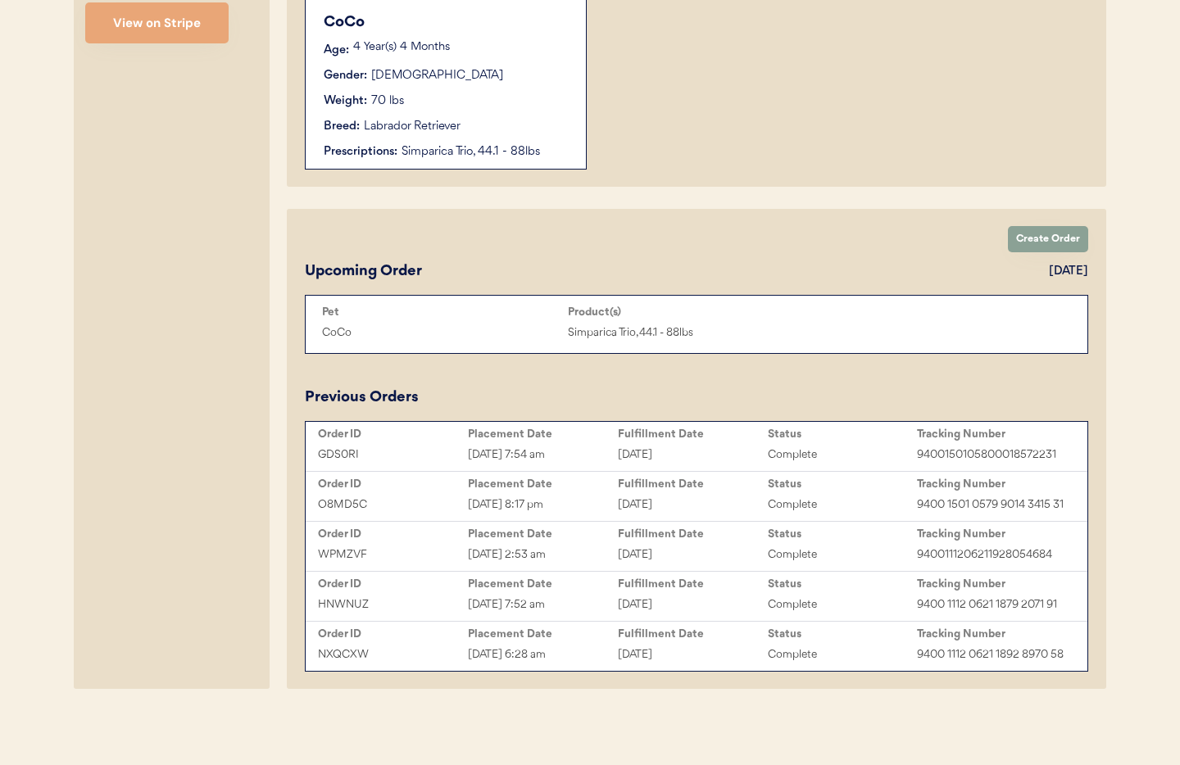
click at [498, 118] on div "Breed: Labrador Retriever" at bounding box center [447, 126] width 246 height 17
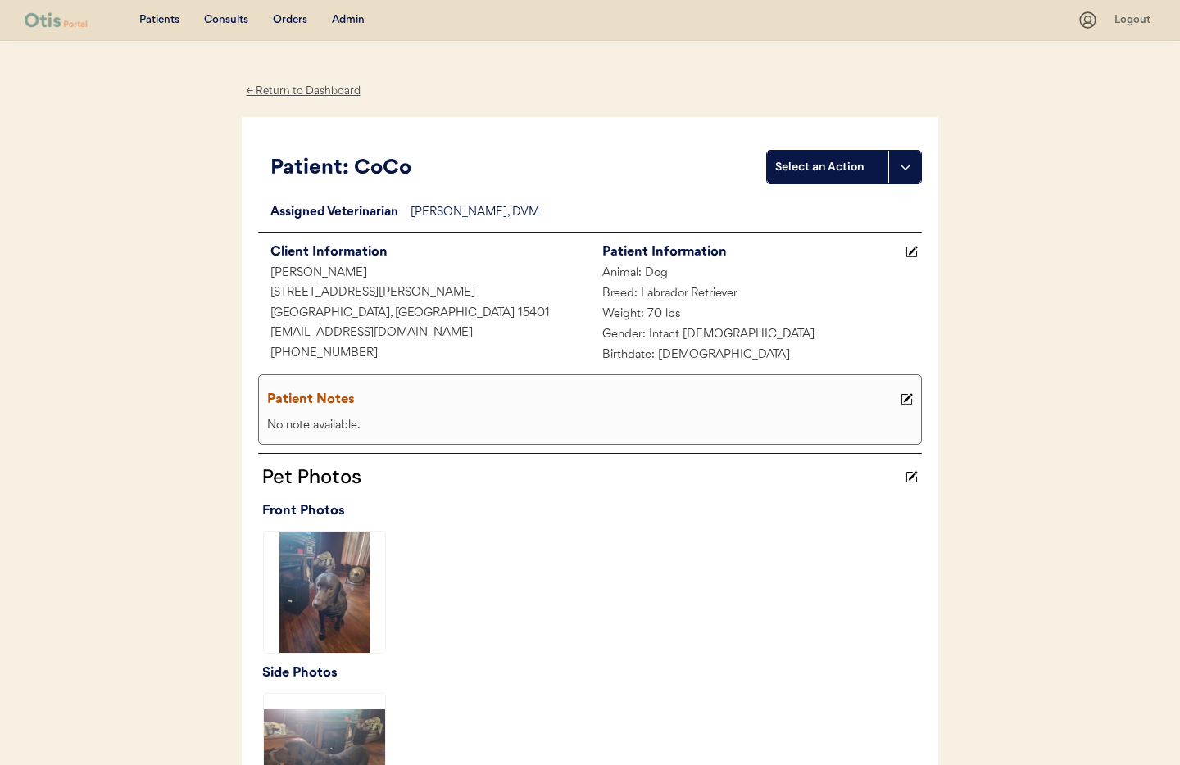
click at [350, 18] on div "Admin" at bounding box center [348, 20] width 33 height 16
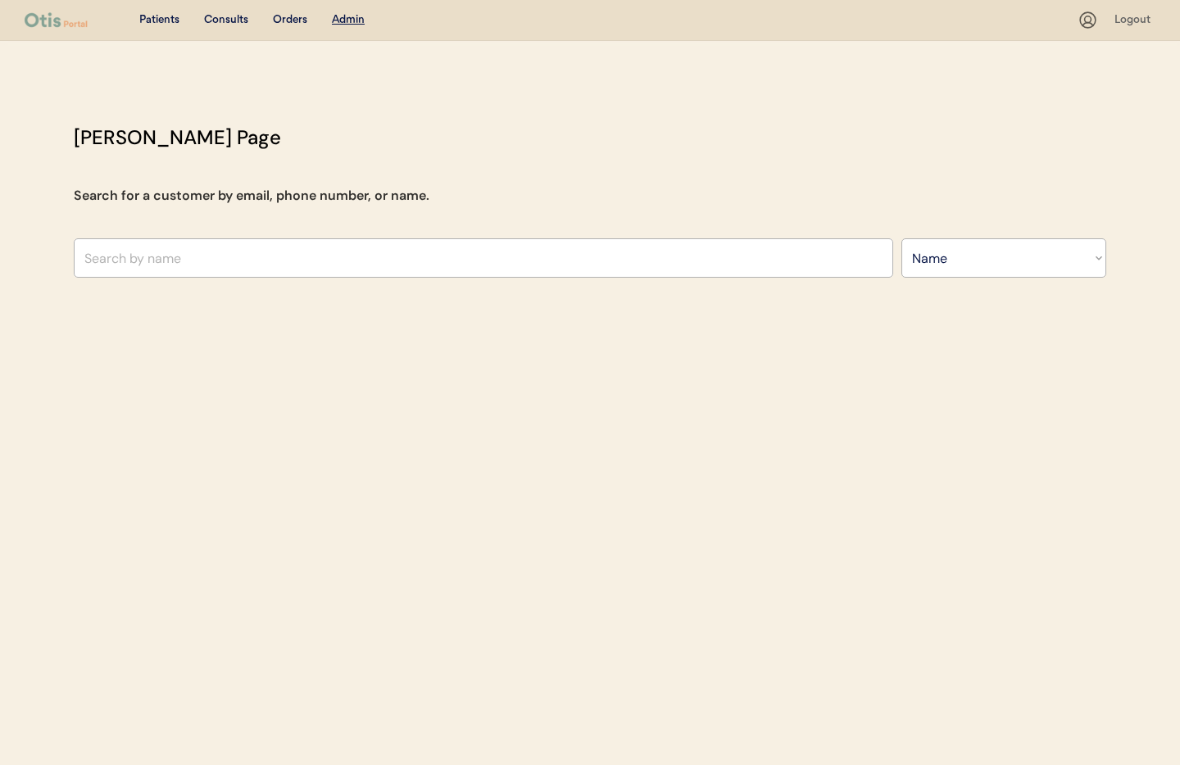
select select ""Name""
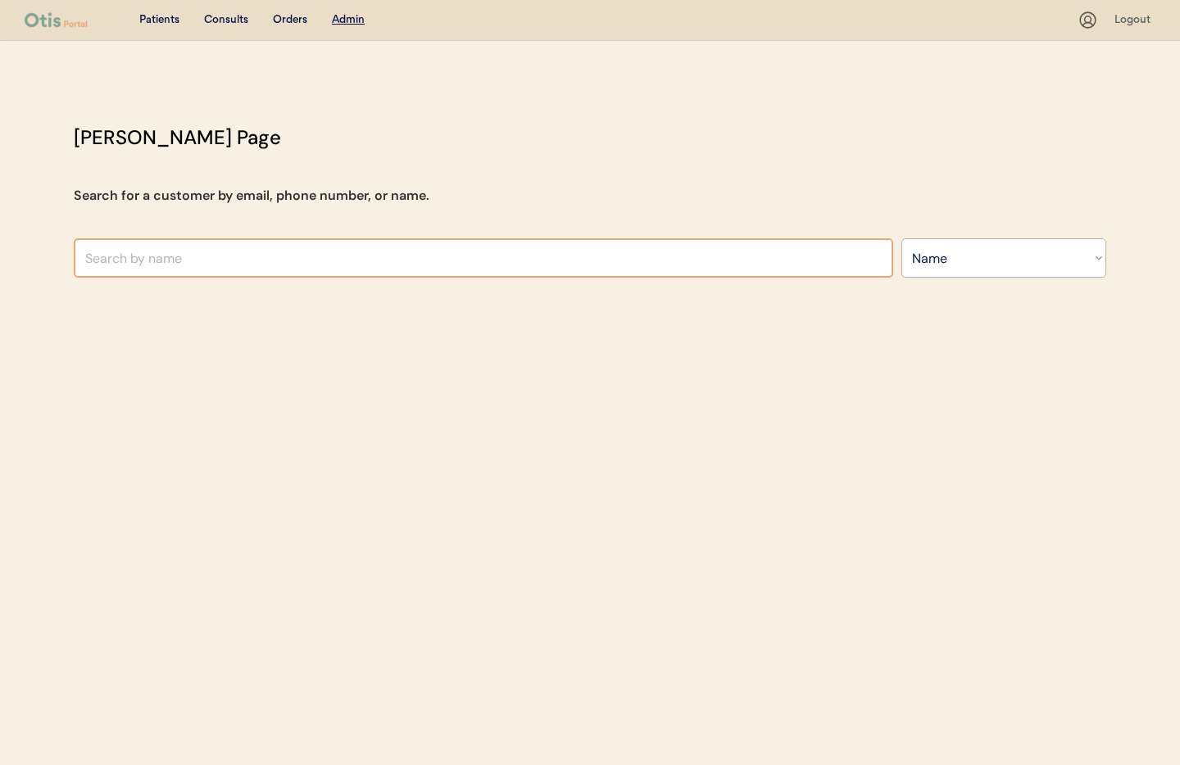
click at [296, 248] on input "text" at bounding box center [484, 257] width 820 height 39
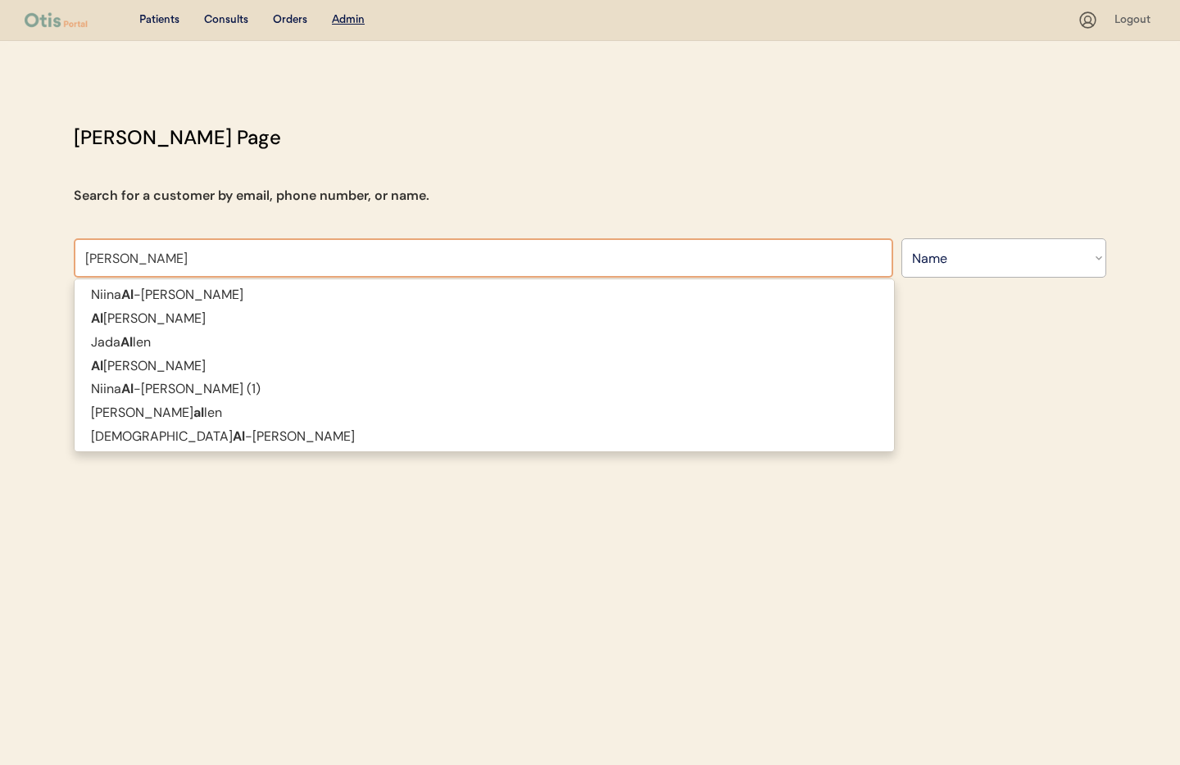
type input "[PERSON_NAME] del"
type input "[PERSON_NAME]"
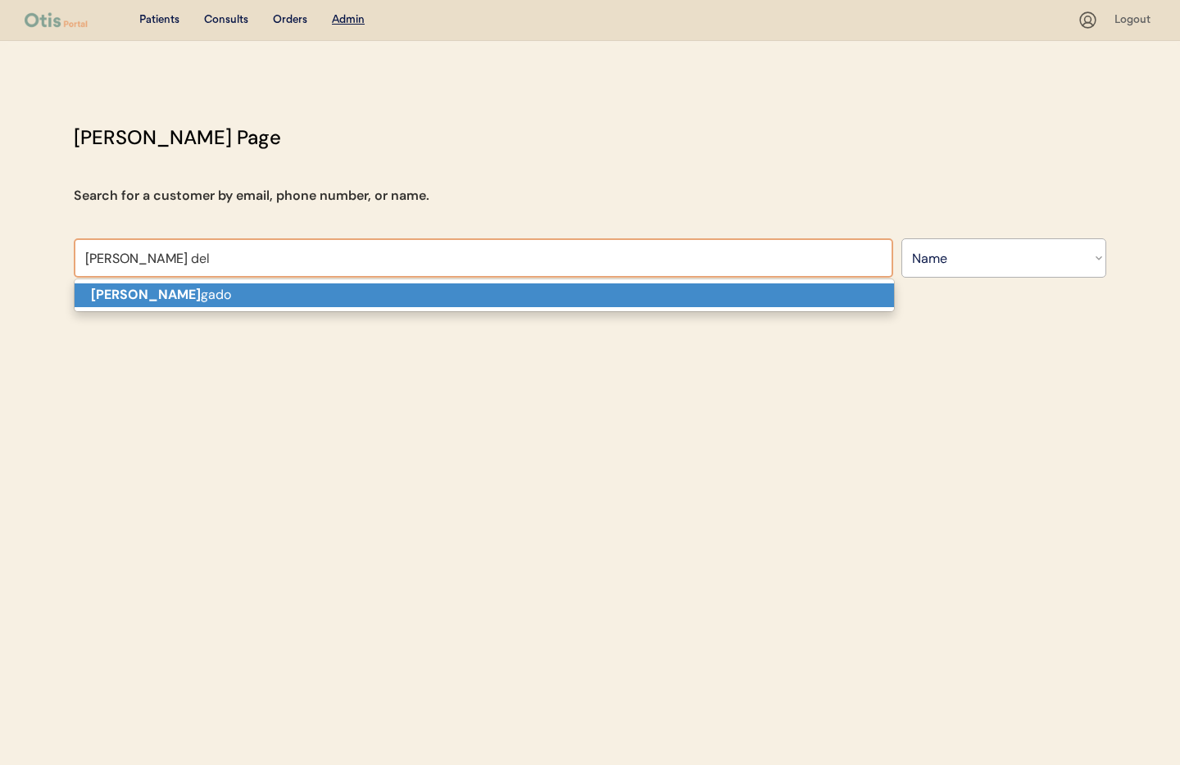
click at [280, 288] on p "[PERSON_NAME]" at bounding box center [485, 296] width 820 height 24
type input "[PERSON_NAME]"
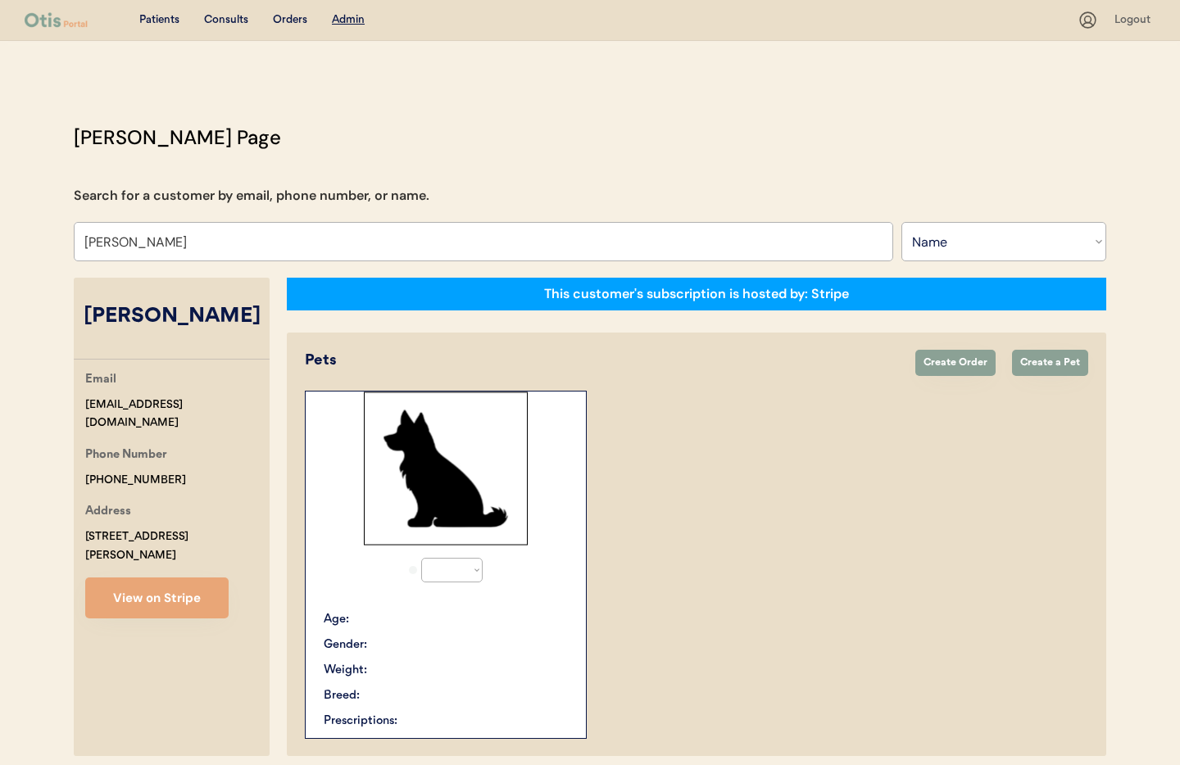
select select "true"
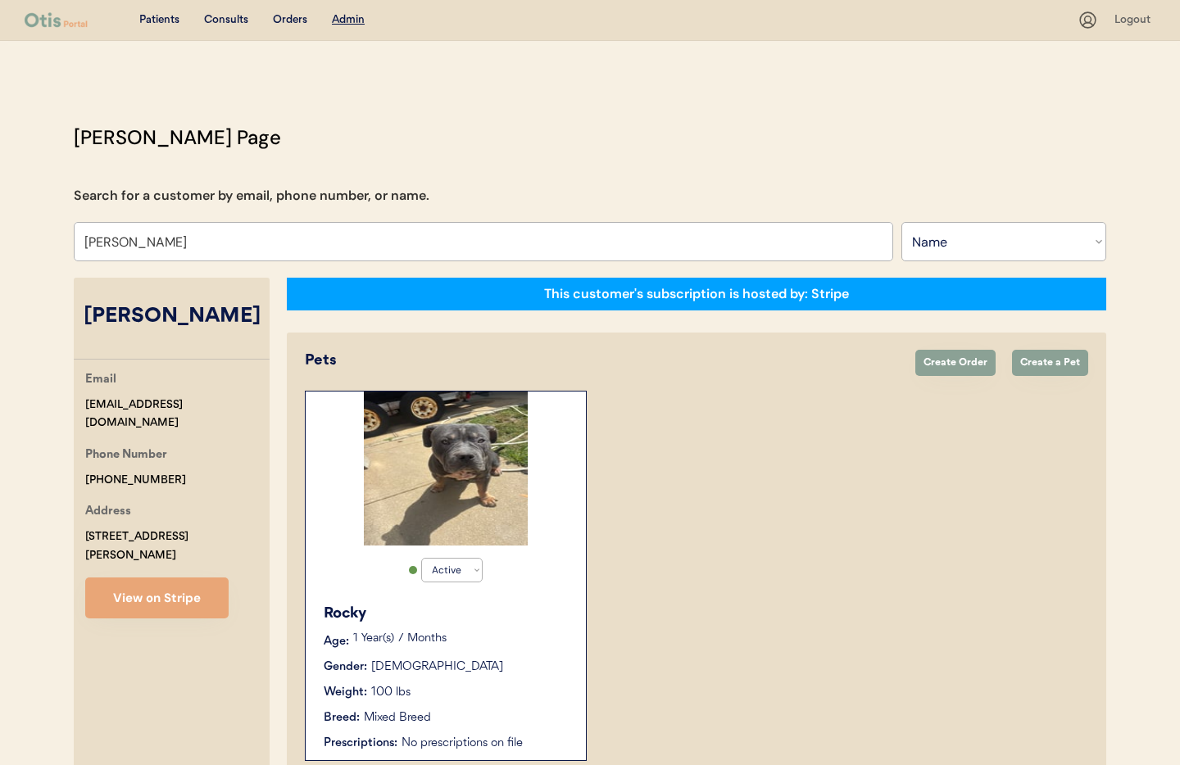
scroll to position [89, 0]
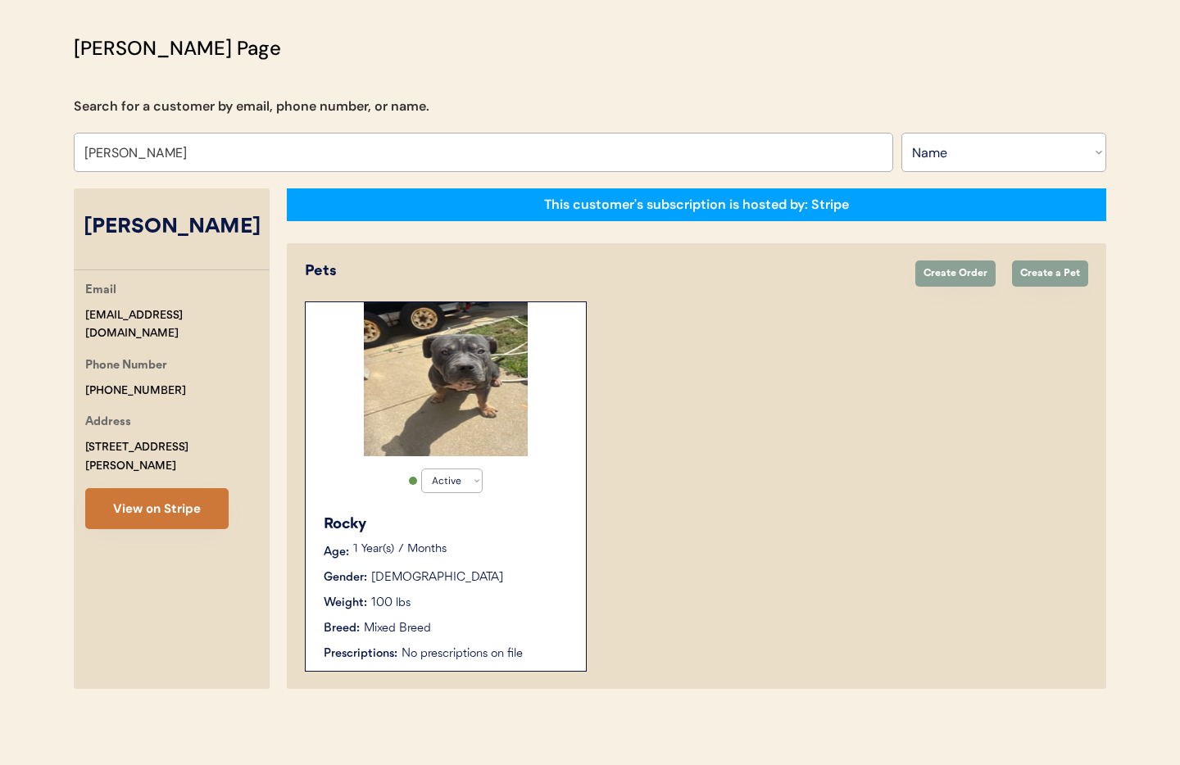
type input "[PERSON_NAME]"
click at [199, 491] on button "View on Stripe" at bounding box center [156, 508] width 143 height 41
click at [481, 571] on div "Gender: Male" at bounding box center [447, 578] width 246 height 17
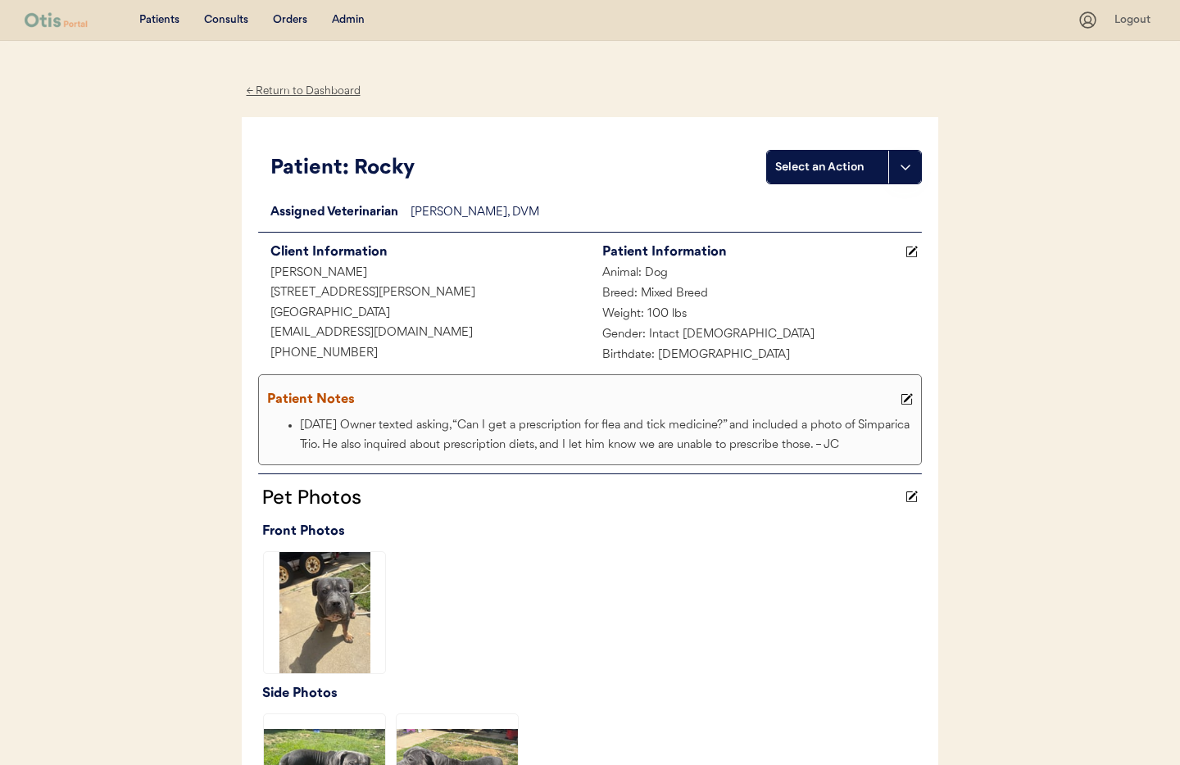
click at [287, 88] on div "← Return to Dashboard" at bounding box center [303, 91] width 123 height 19
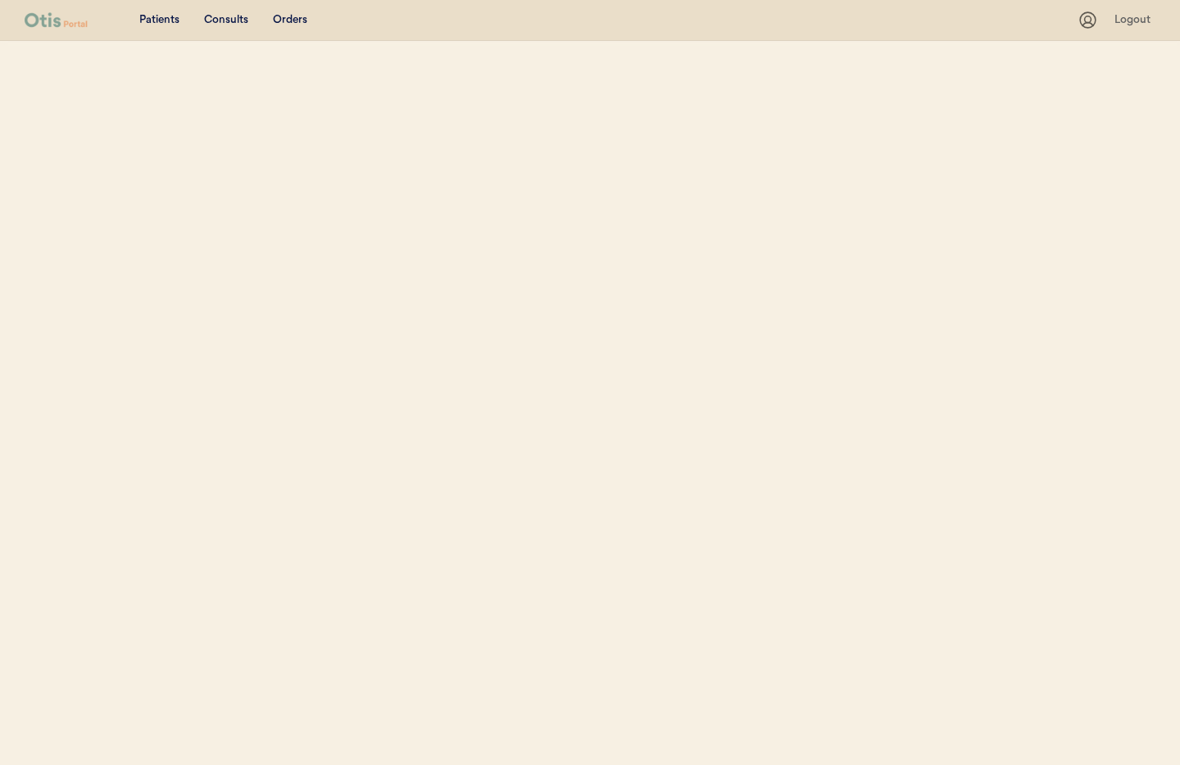
select select ""Name""
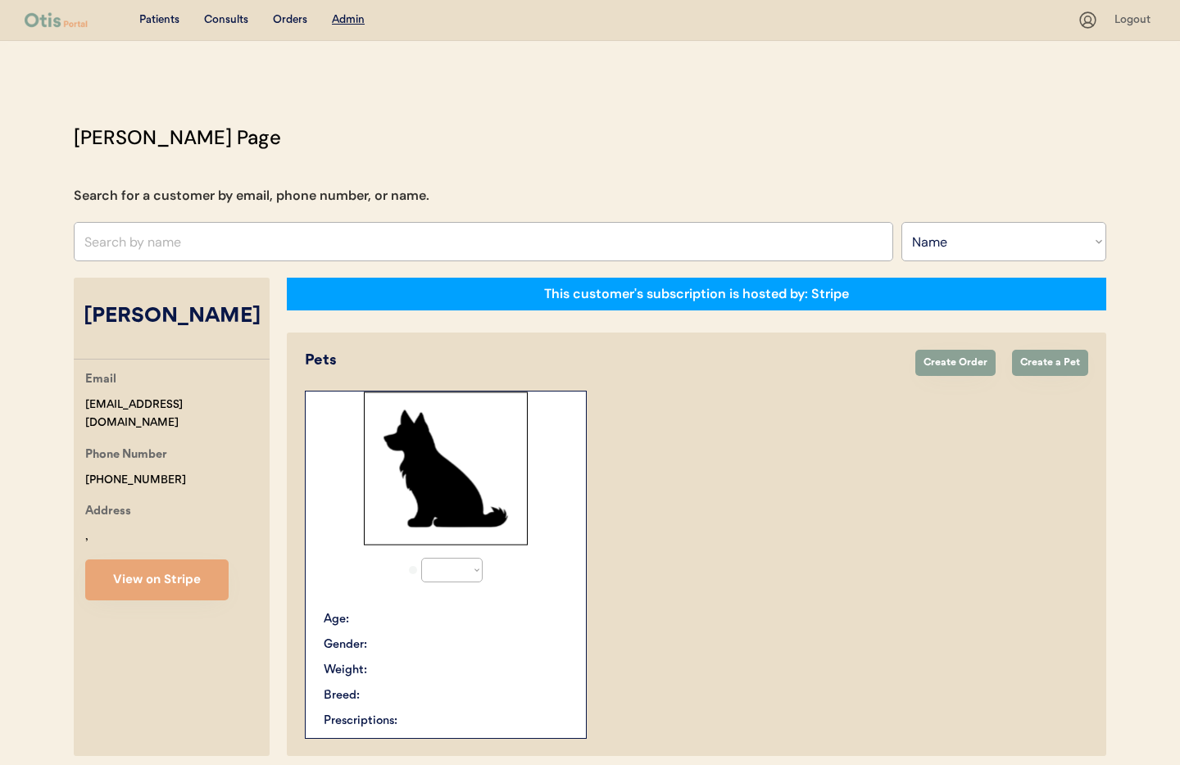
scroll to position [67, 0]
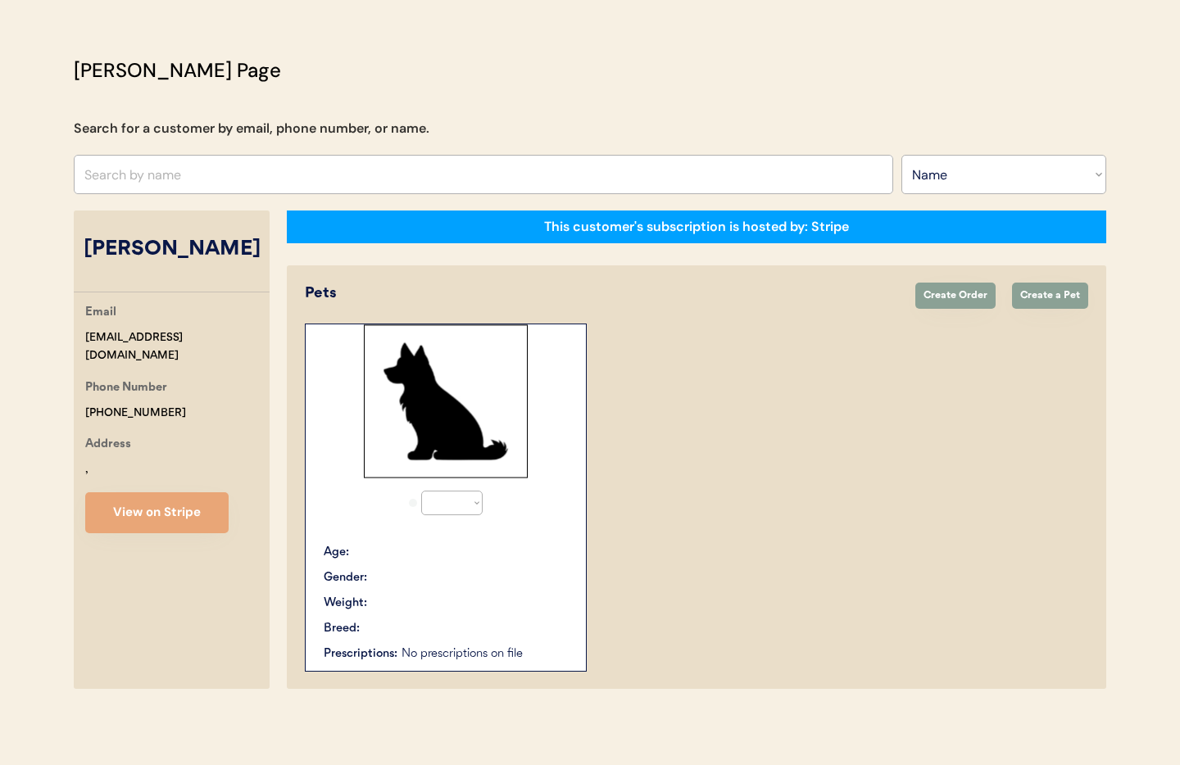
select select "true"
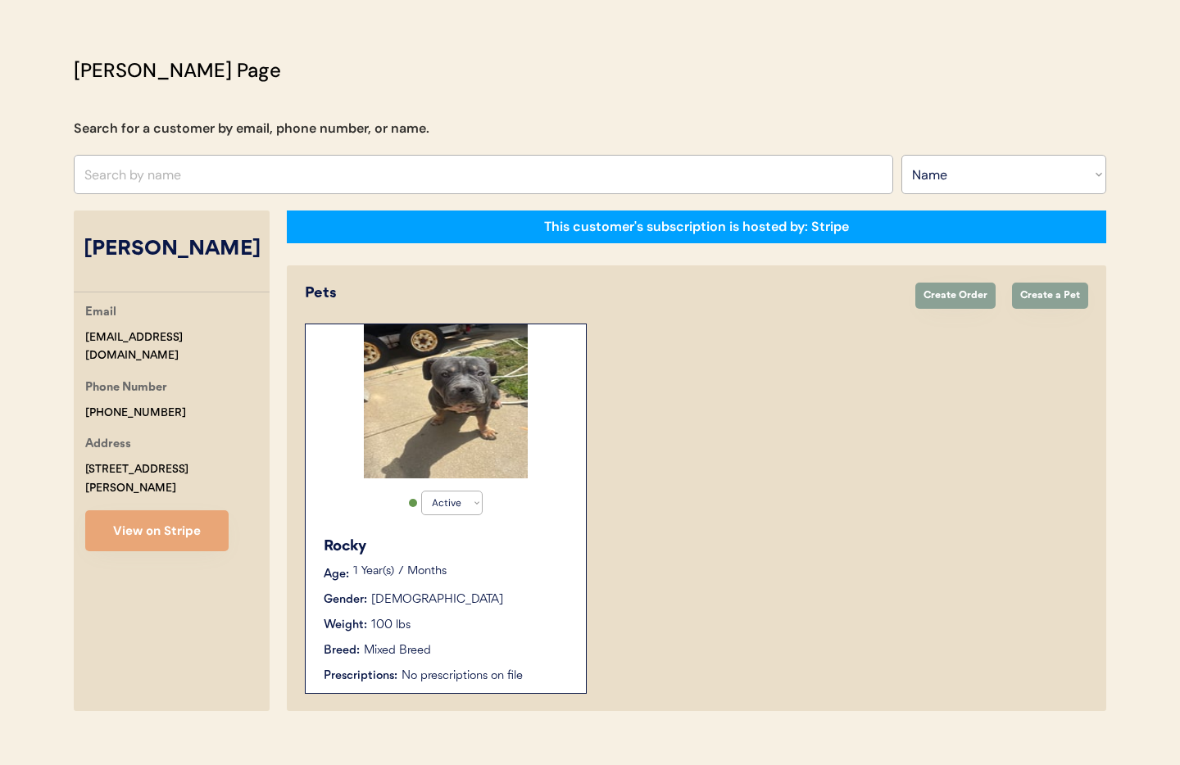
scroll to position [89, 0]
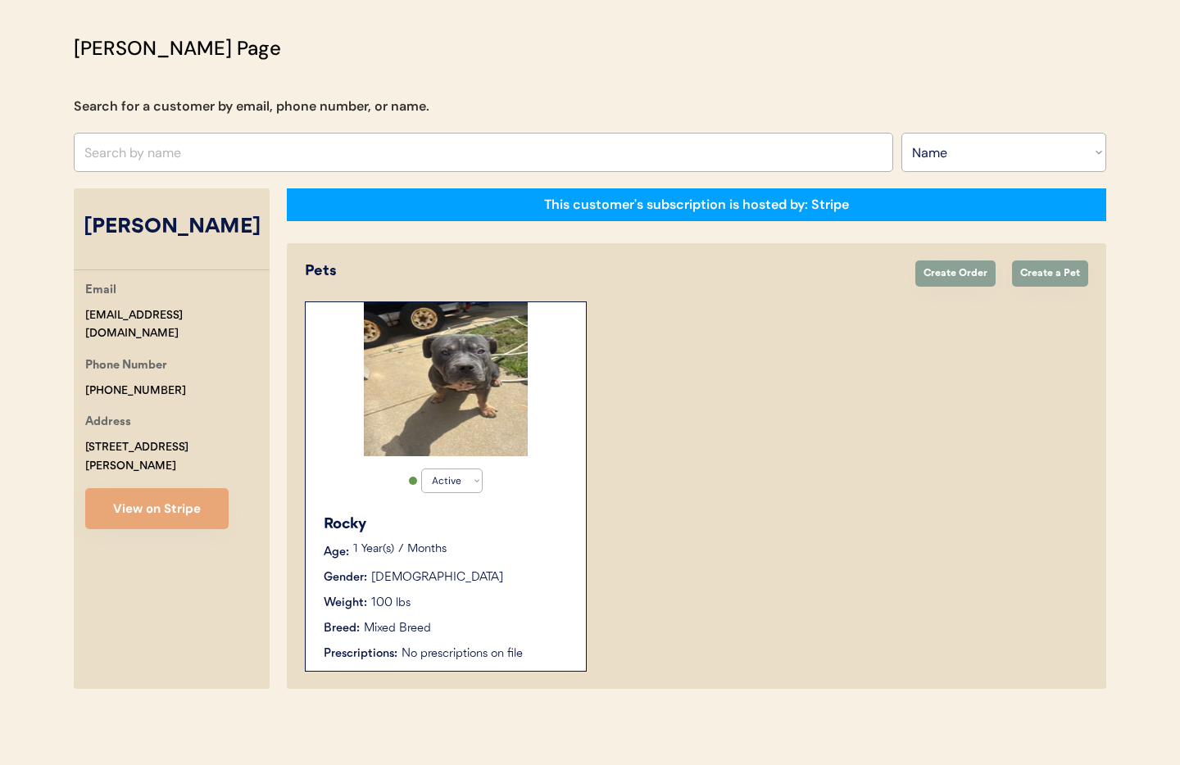
click at [536, 603] on div "Weight: 100 lbs" at bounding box center [447, 603] width 246 height 17
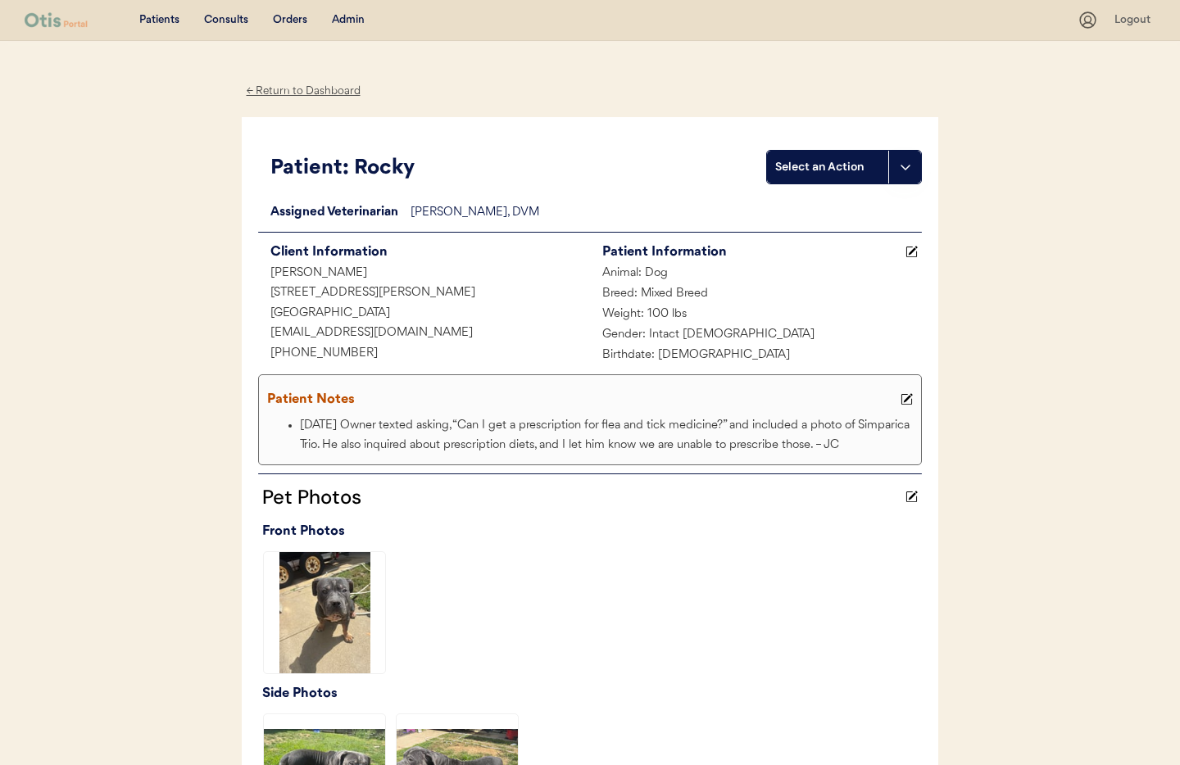
click at [350, 23] on div "Admin" at bounding box center [348, 20] width 33 height 16
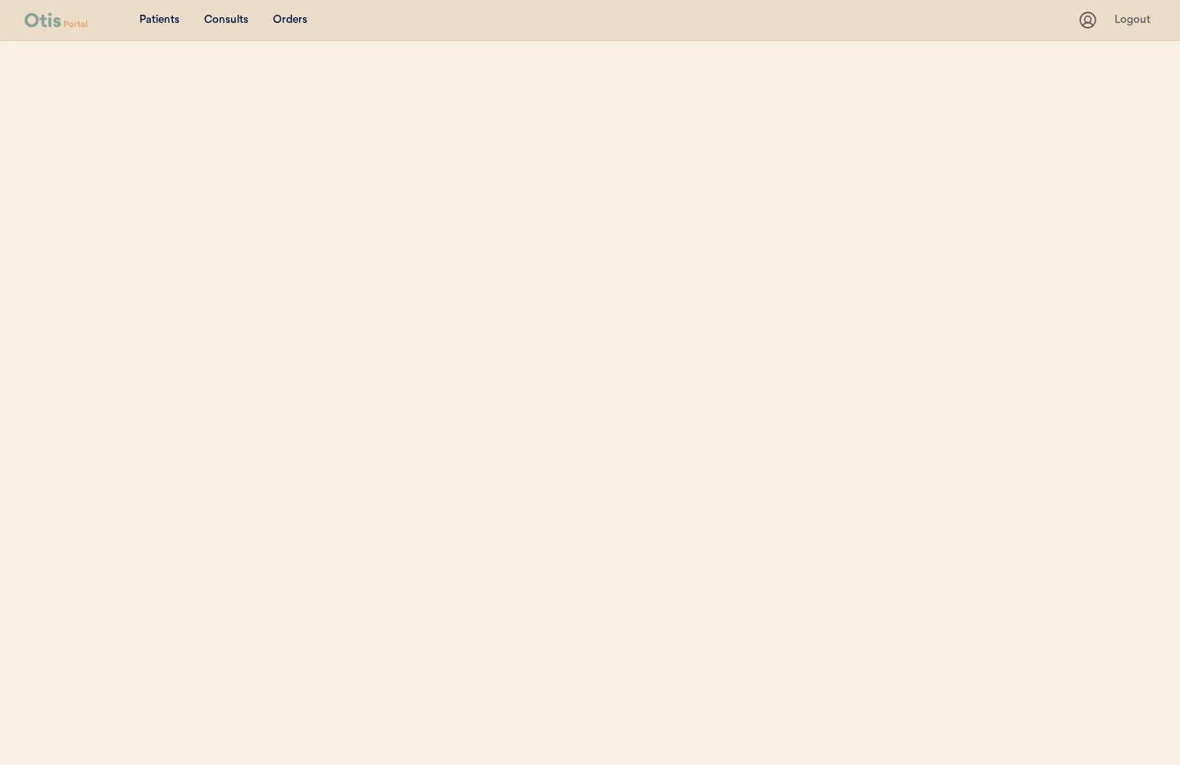
select select ""Name""
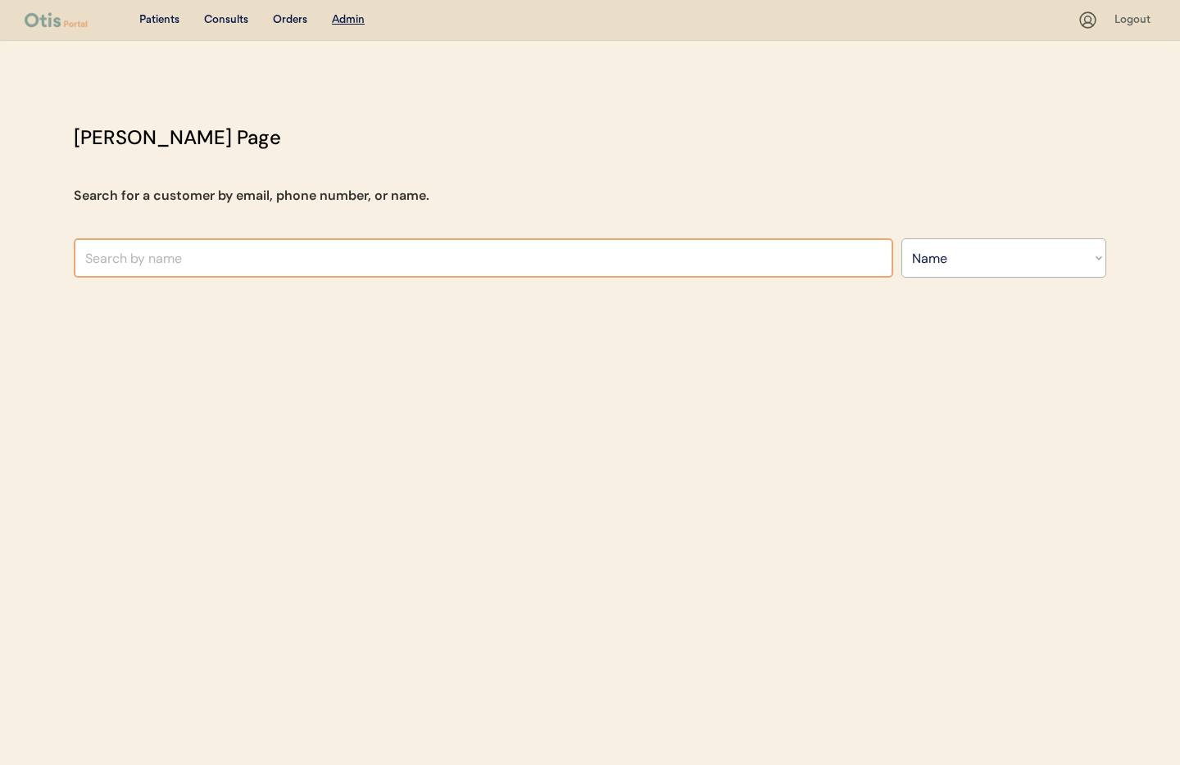
click at [238, 257] on input "text" at bounding box center [484, 257] width 820 height 39
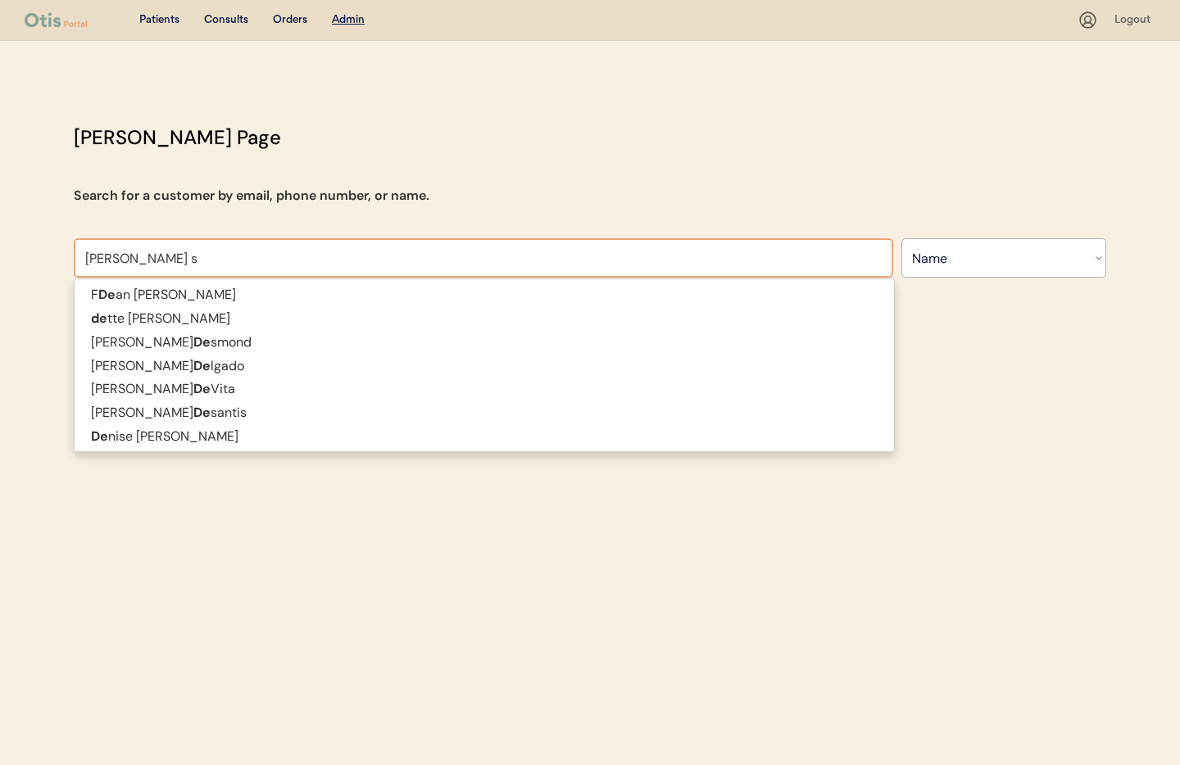
type input "debra slo"
type input "debra sloughter"
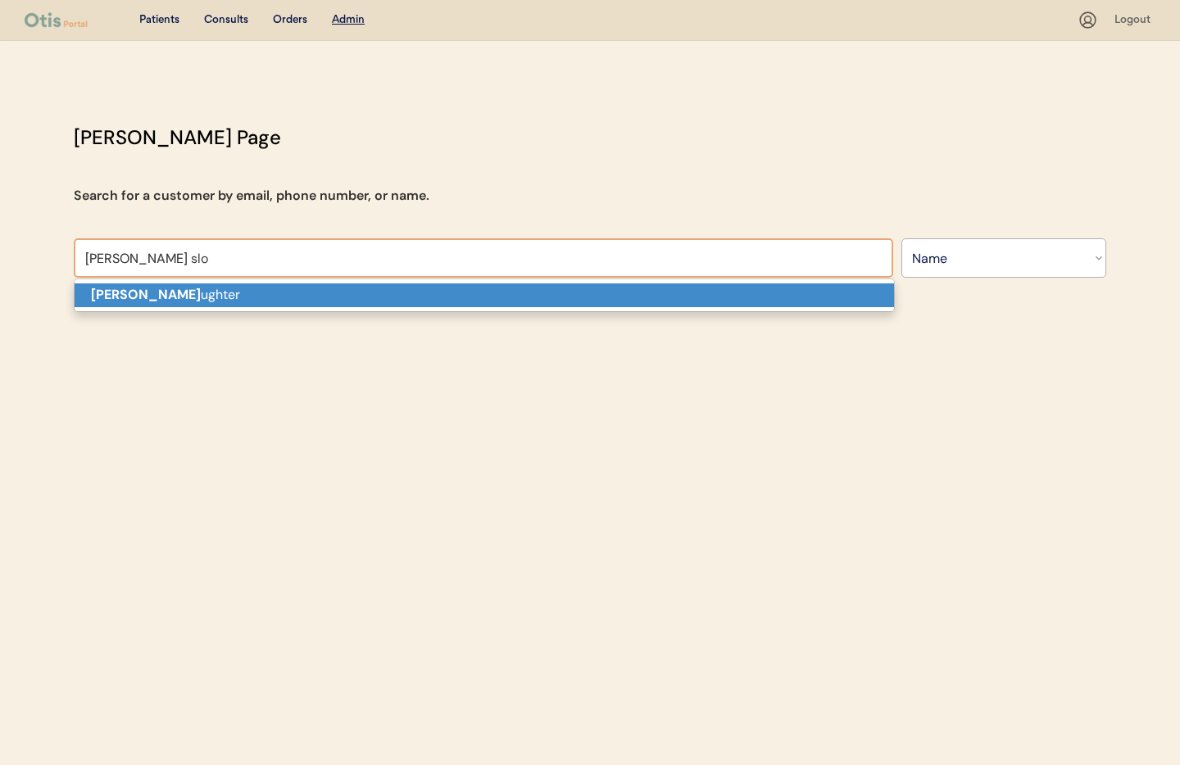
click at [220, 291] on p "Debra Slo ughter" at bounding box center [485, 296] width 820 height 24
type input "[PERSON_NAME]"
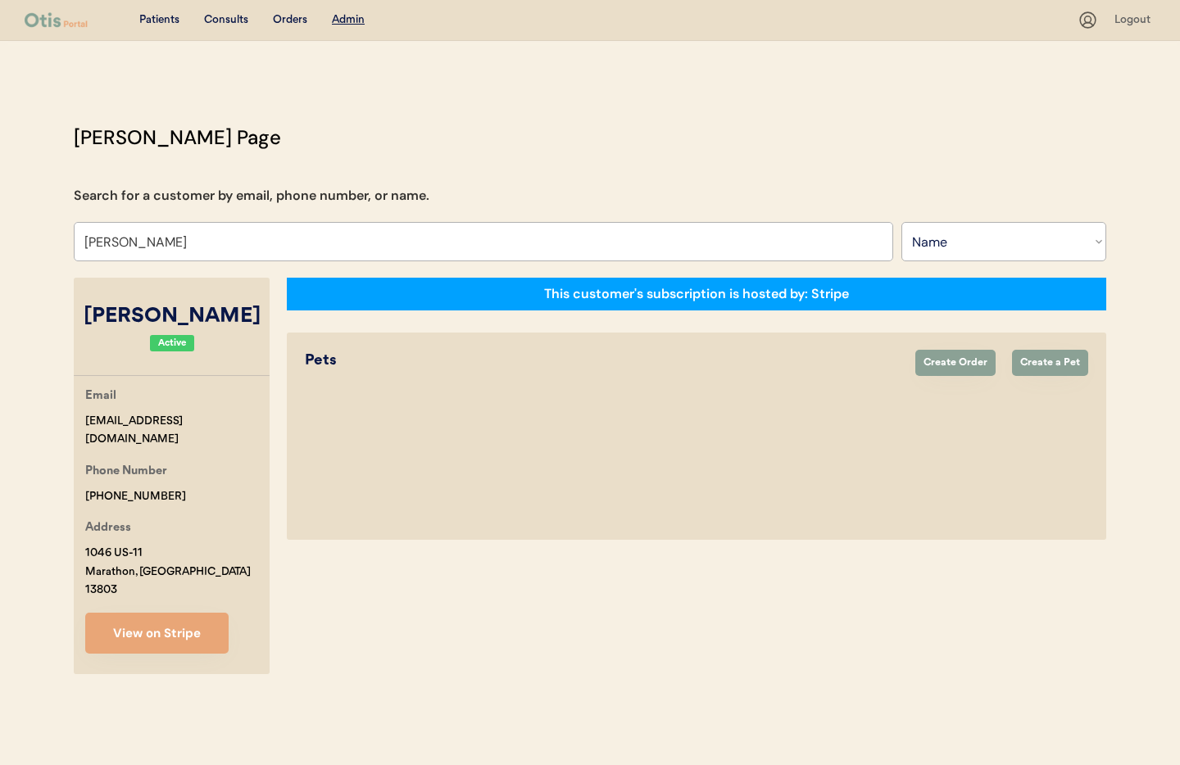
select select "true"
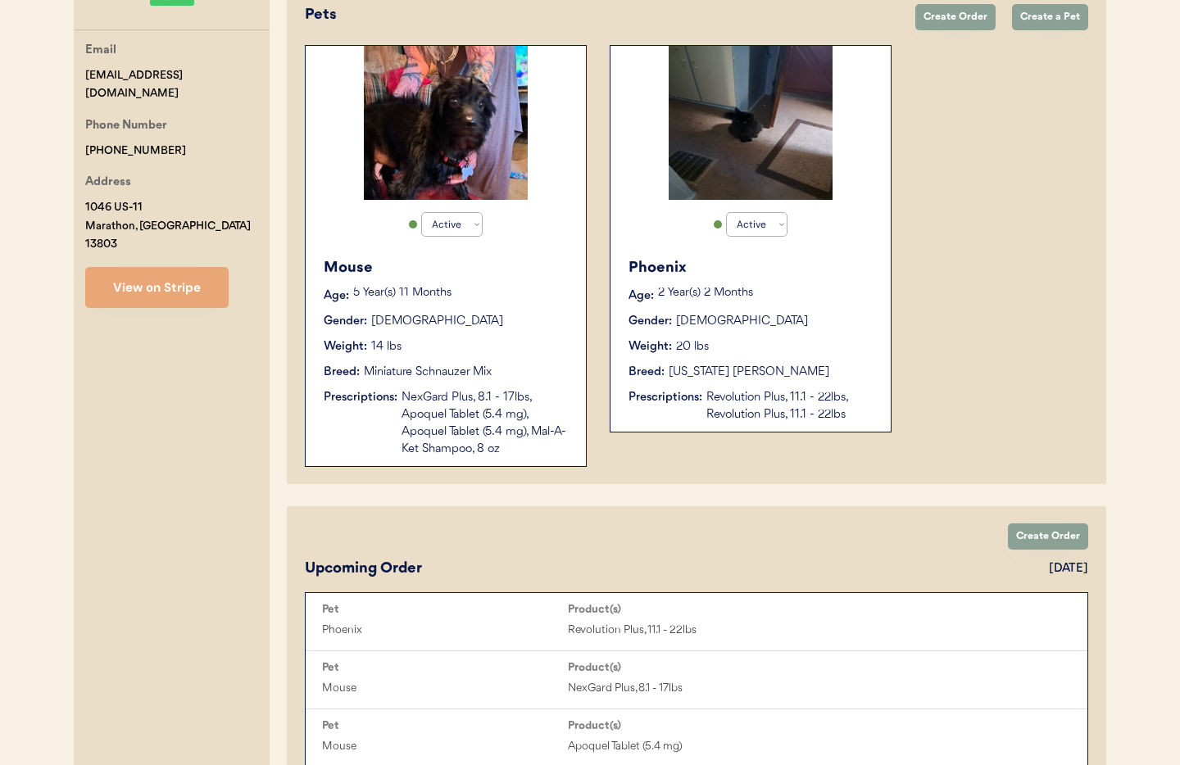
scroll to position [344, 0]
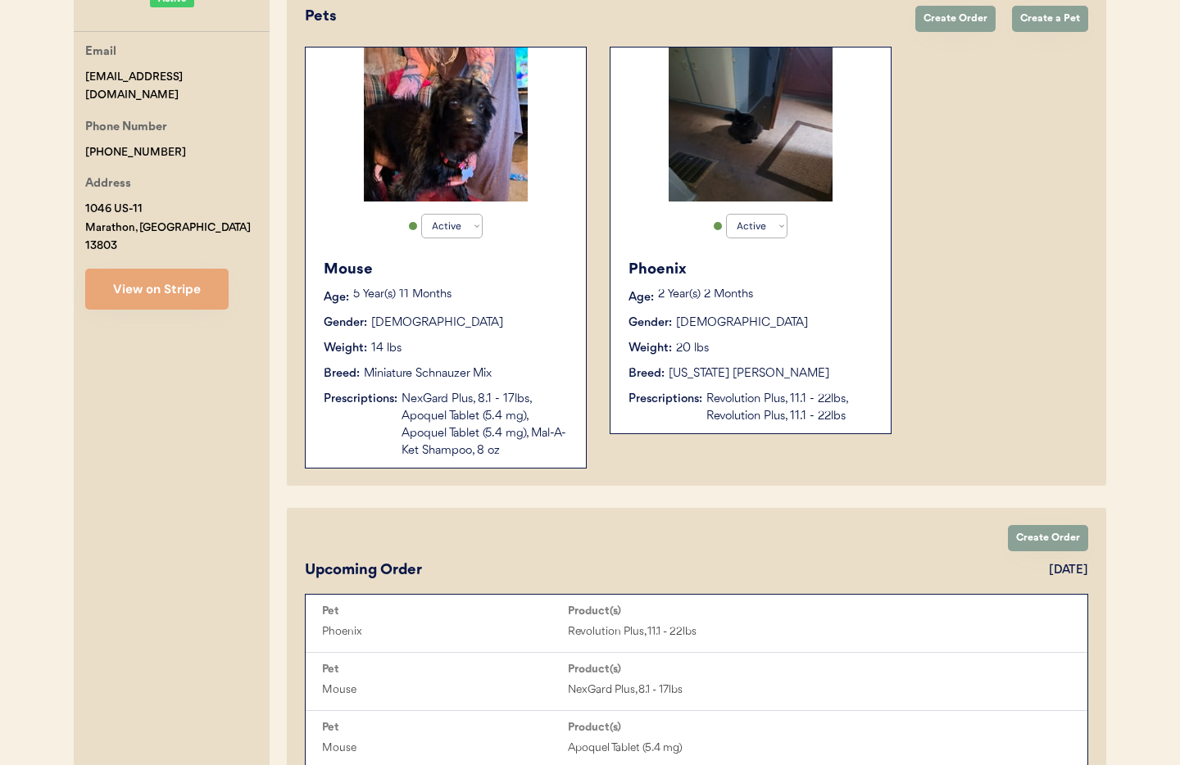
type input "[PERSON_NAME]"
click at [761, 383] on div "Phoenix Age: 2 Year(s) 2 Months Gender: Female Weight: 20 lbs Breed: Maine Coon…" at bounding box center [751, 342] width 264 height 183
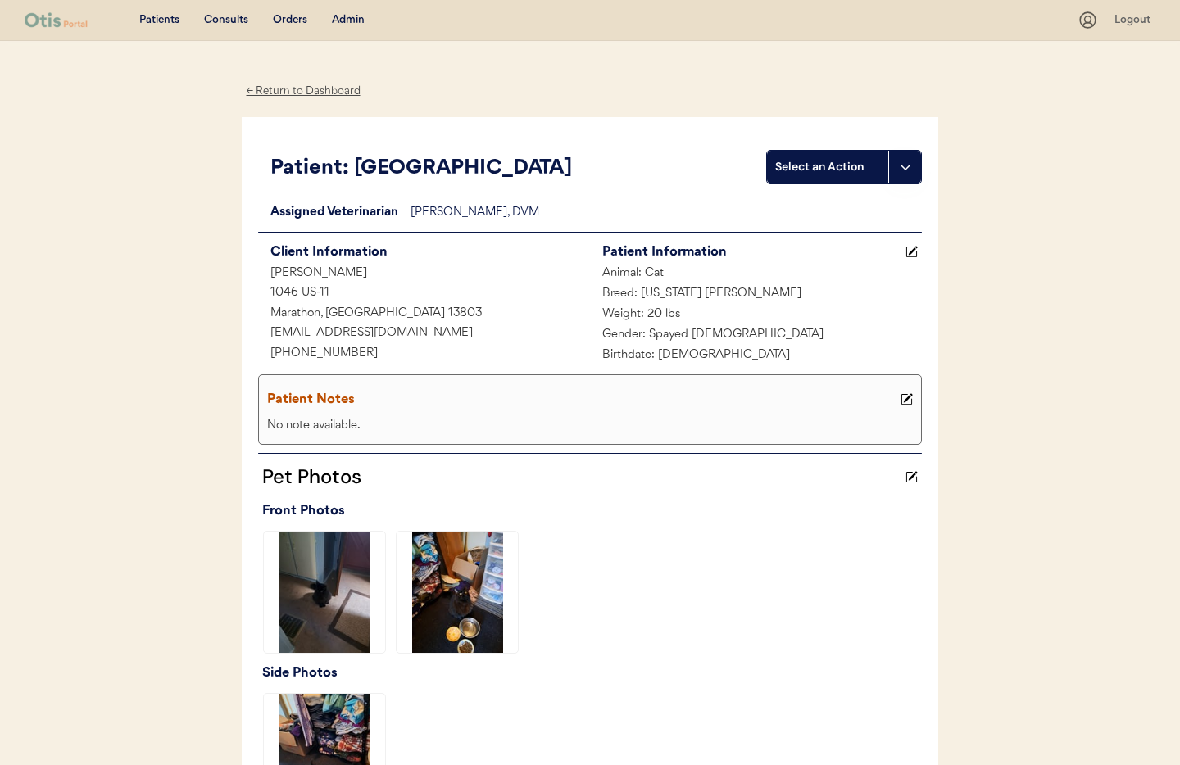
click at [286, 91] on div "← Return to Dashboard" at bounding box center [303, 91] width 123 height 19
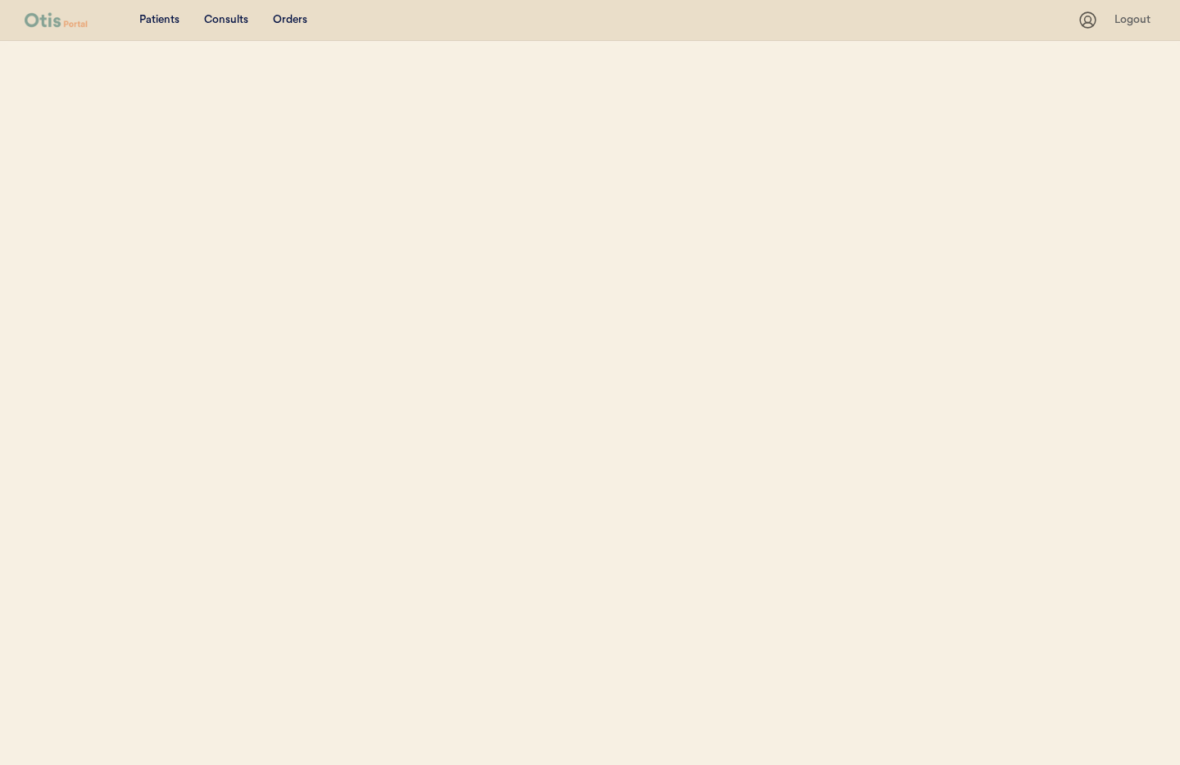
select select ""Name""
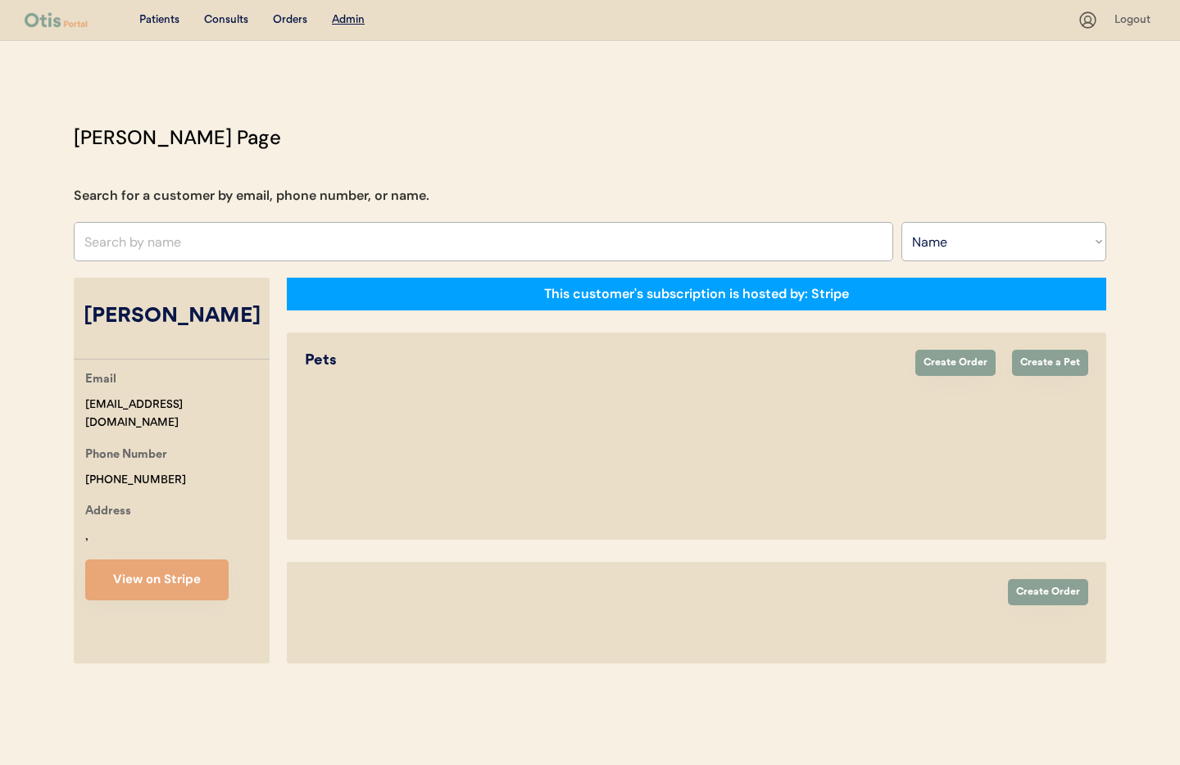
select select "true"
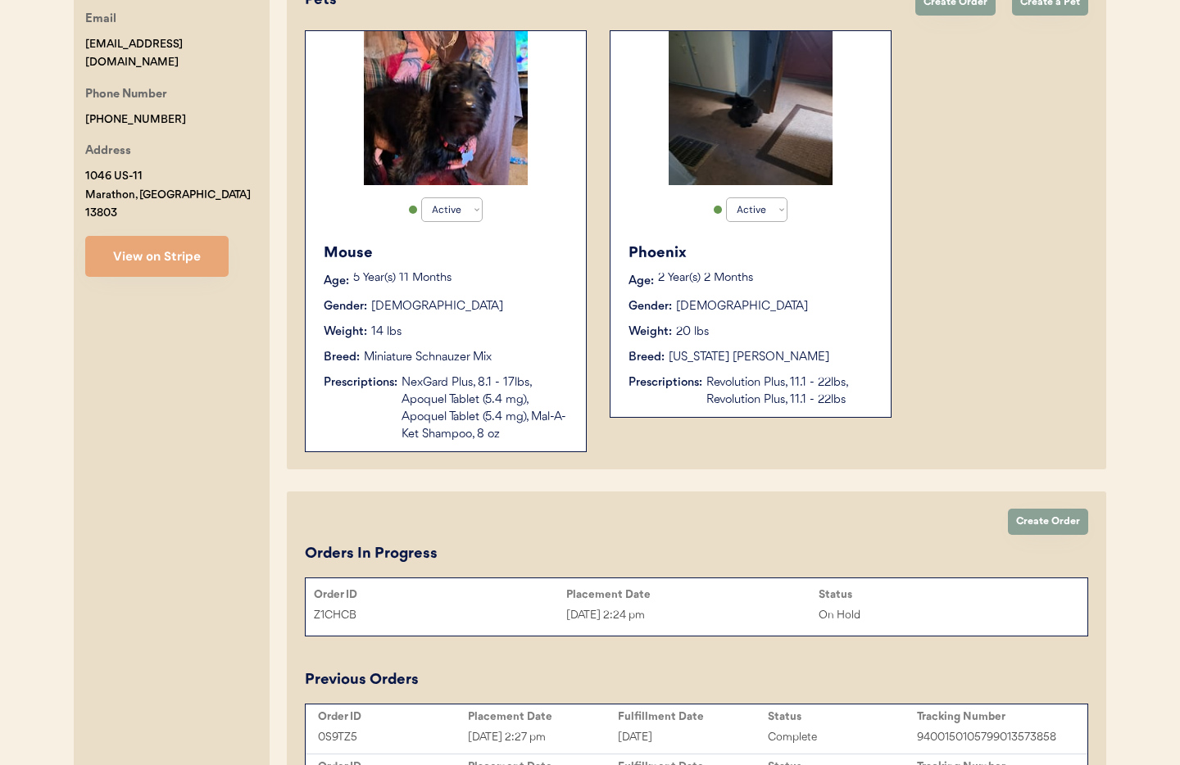
click at [538, 359] on div "Breed: Miniature Schnauzer Mix" at bounding box center [447, 357] width 246 height 17
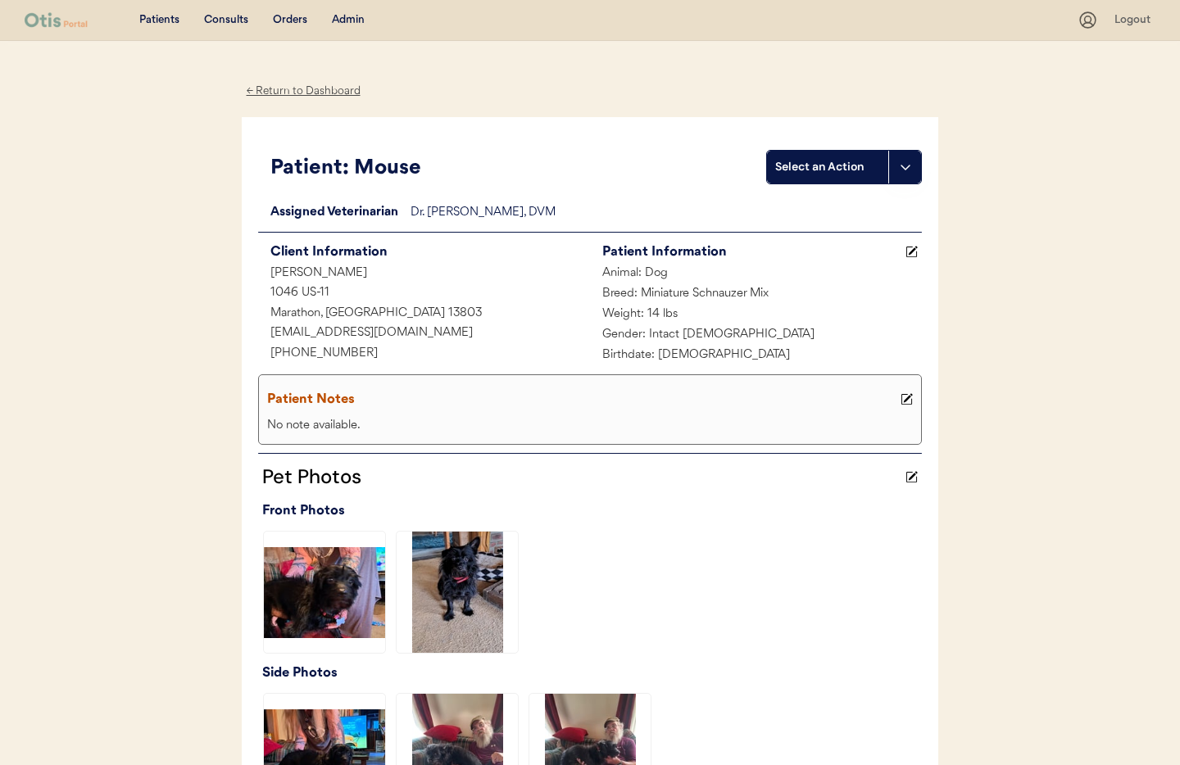
click at [282, 94] on div "← Return to Dashboard" at bounding box center [303, 91] width 123 height 19
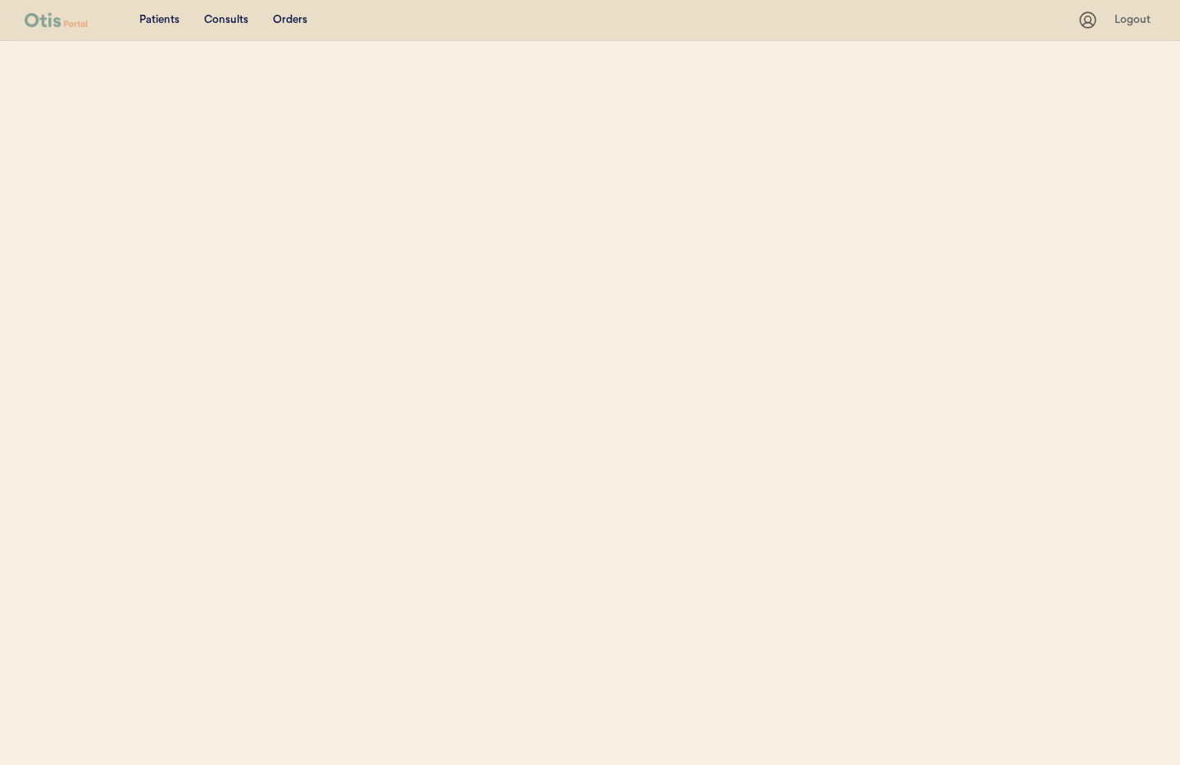
select select ""Name""
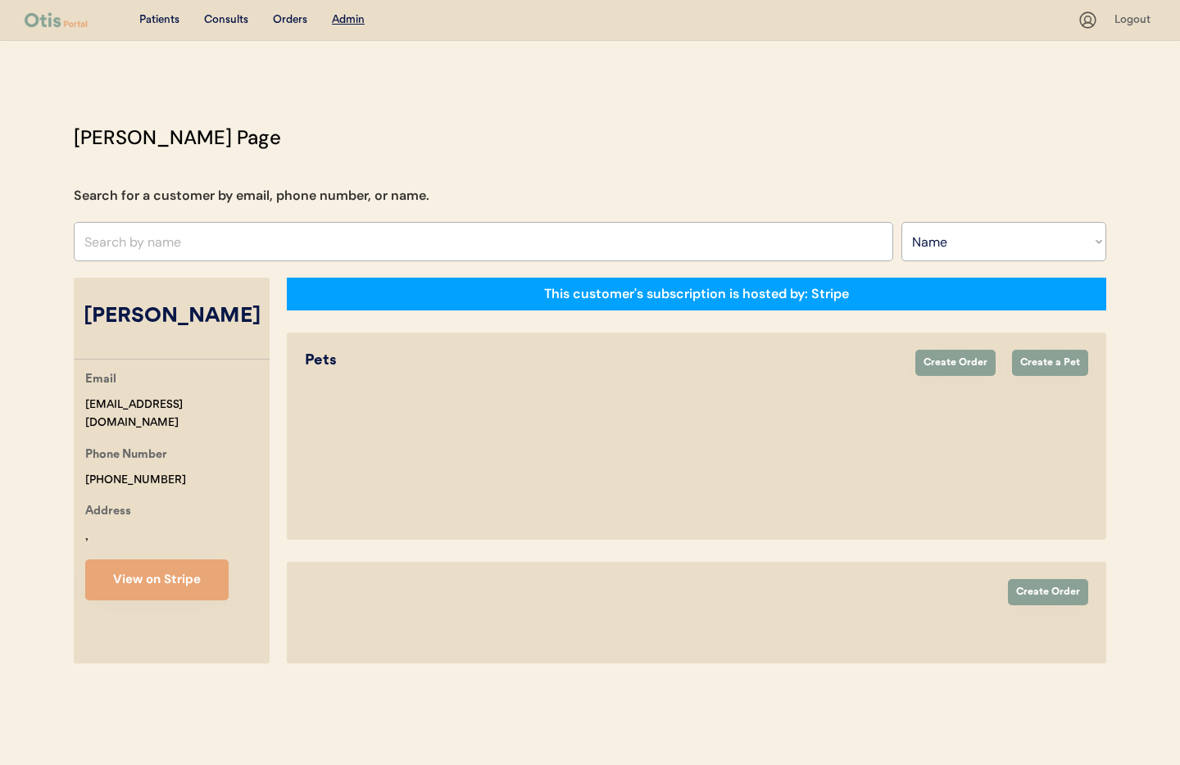
select select "true"
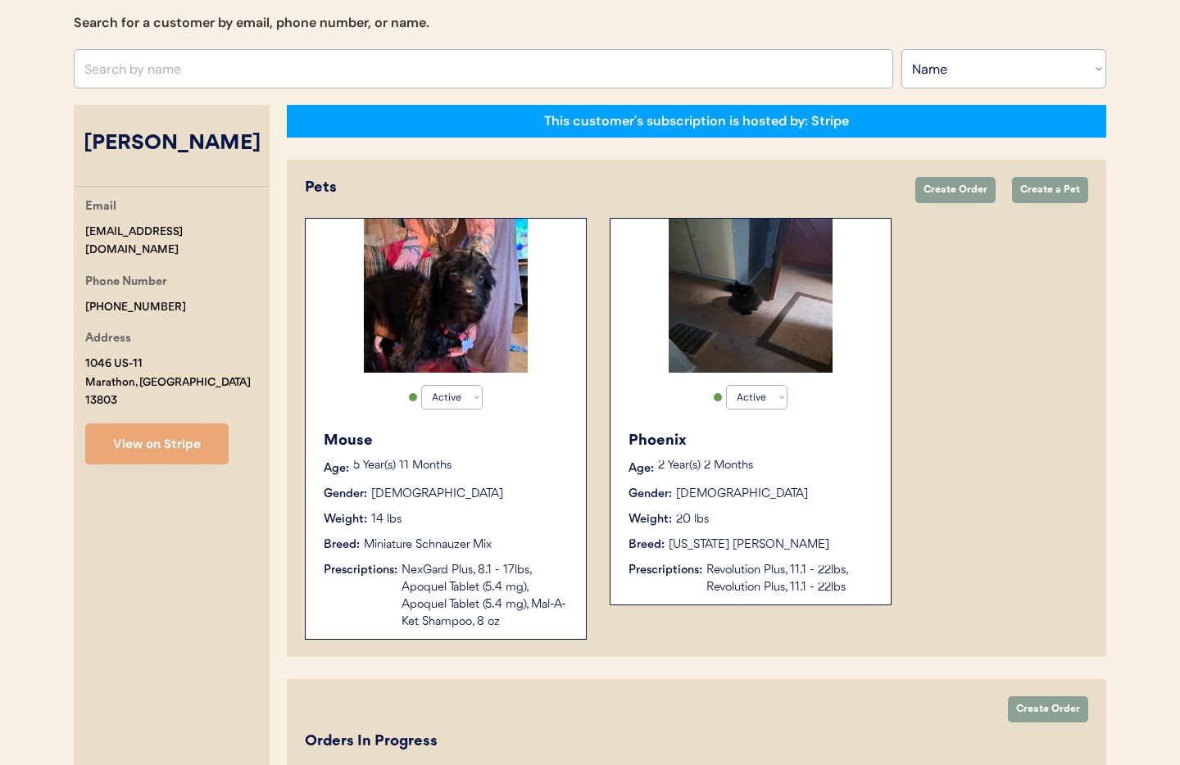
scroll to position [166, 0]
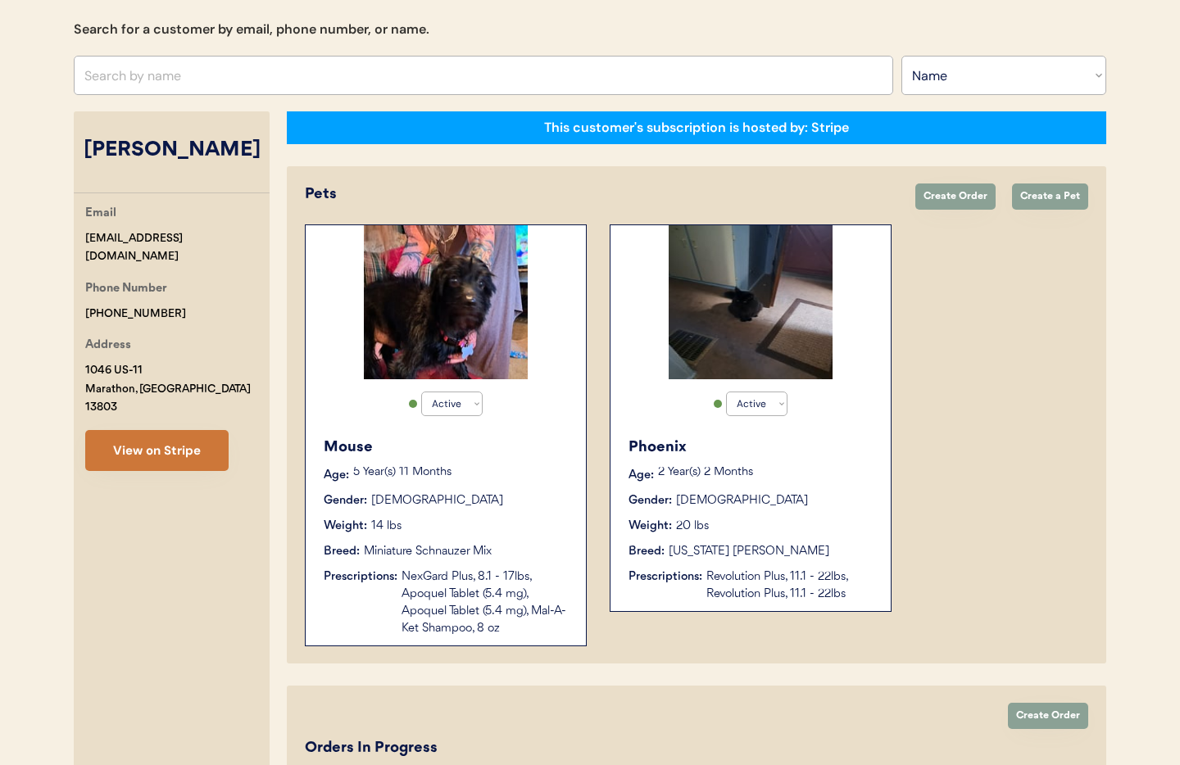
click at [173, 430] on button "View on Stripe" at bounding box center [156, 450] width 143 height 41
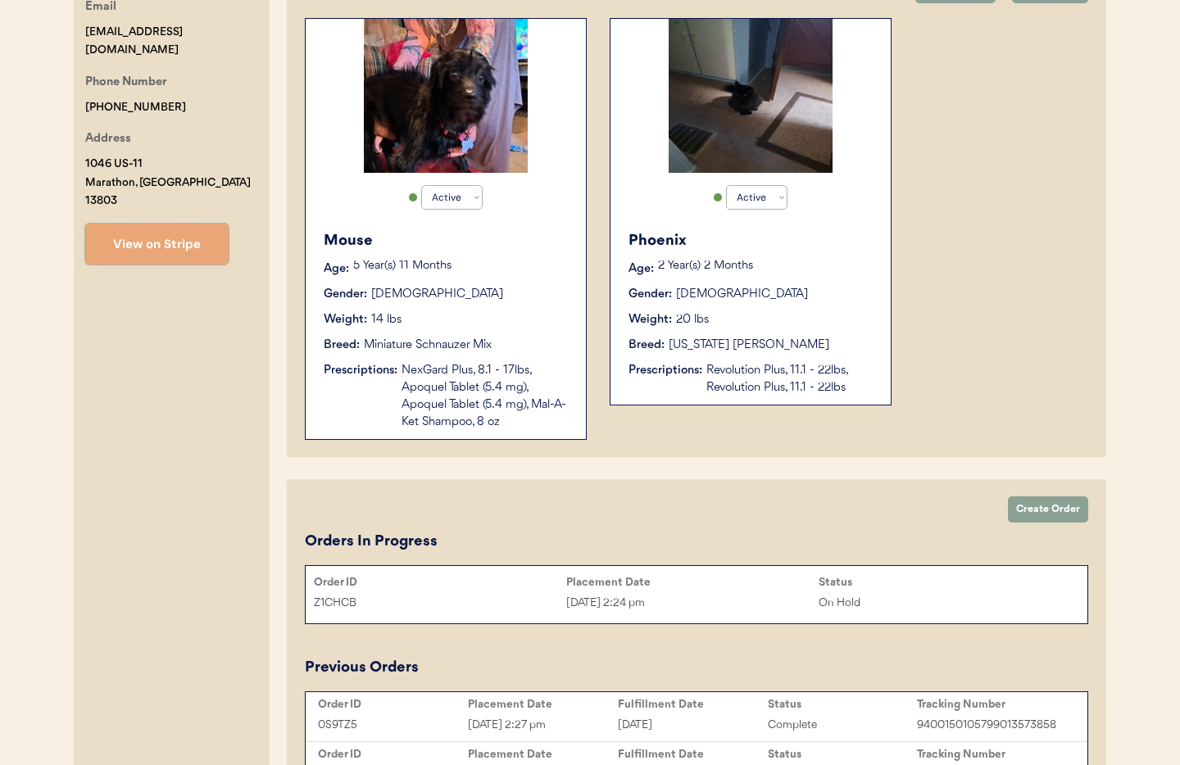
scroll to position [371, 0]
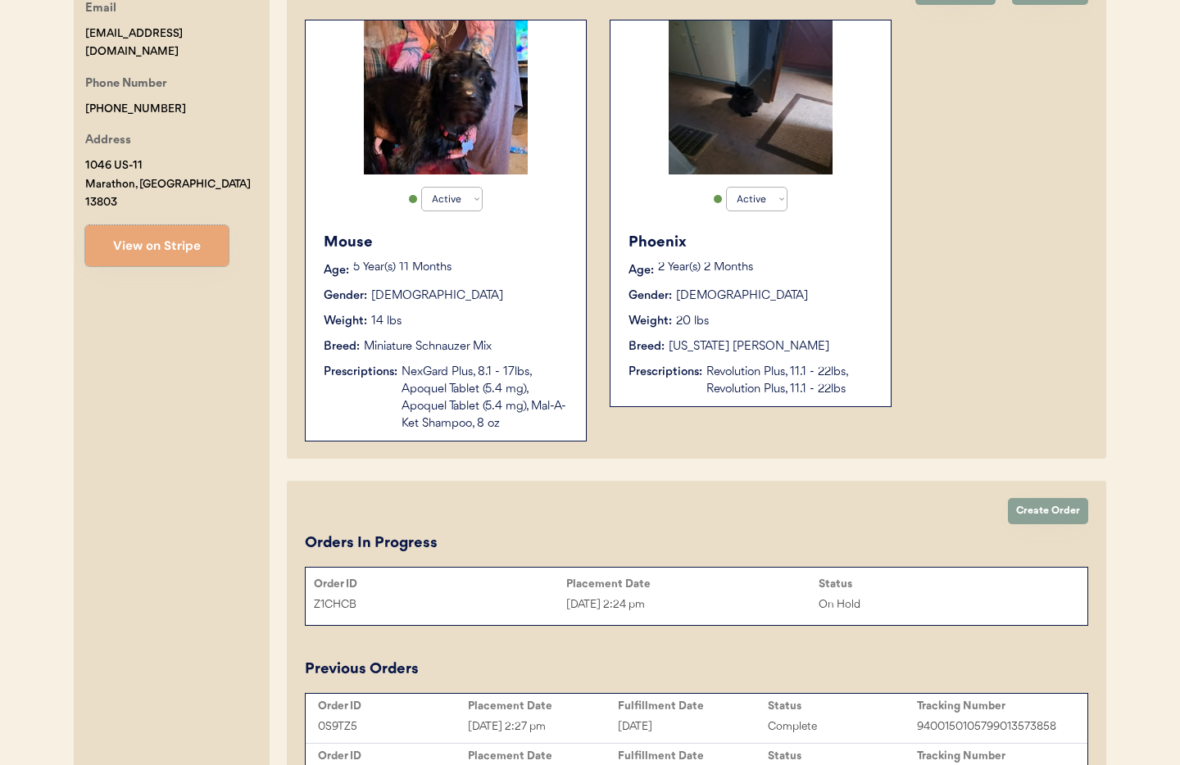
click at [529, 366] on div "NexGard Plus, 8.1 - 17lbs, Apoquel Tablet (5.4 mg), Apoquel Tablet (5.4 mg), Ma…" at bounding box center [486, 398] width 168 height 69
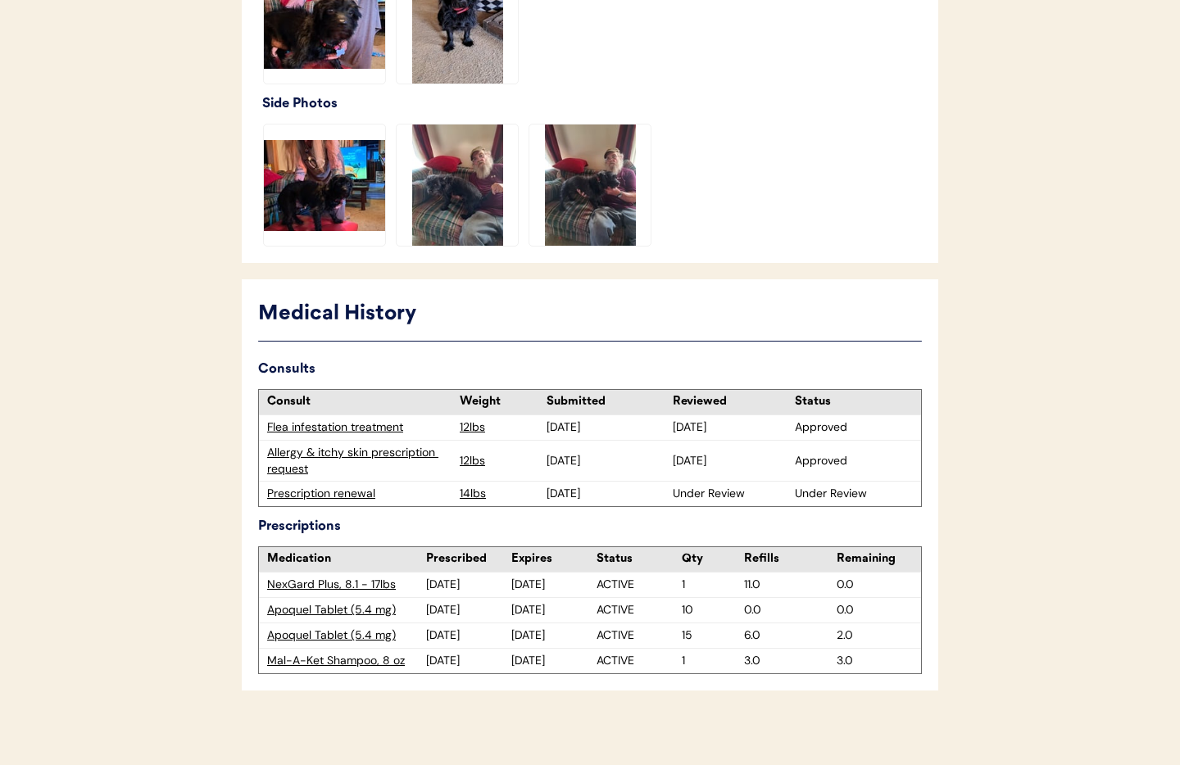
scroll to position [577, 0]
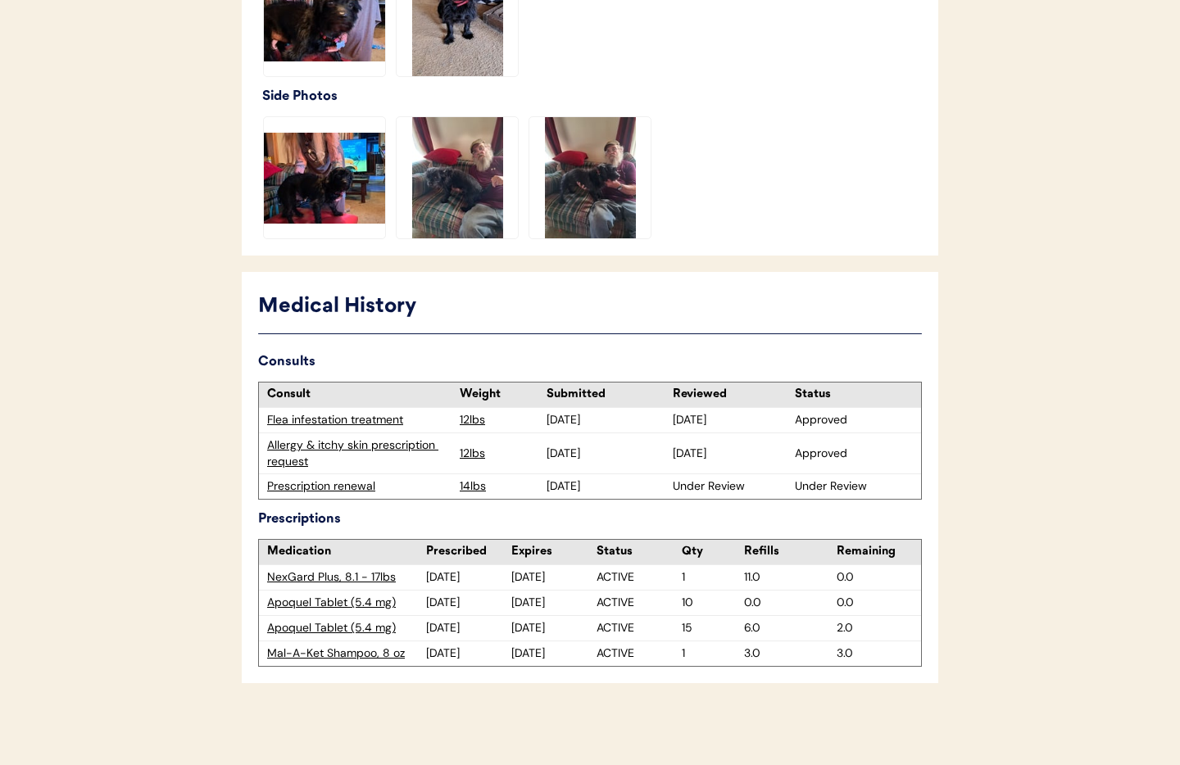
click at [343, 489] on div "Prescription renewal" at bounding box center [359, 487] width 184 height 16
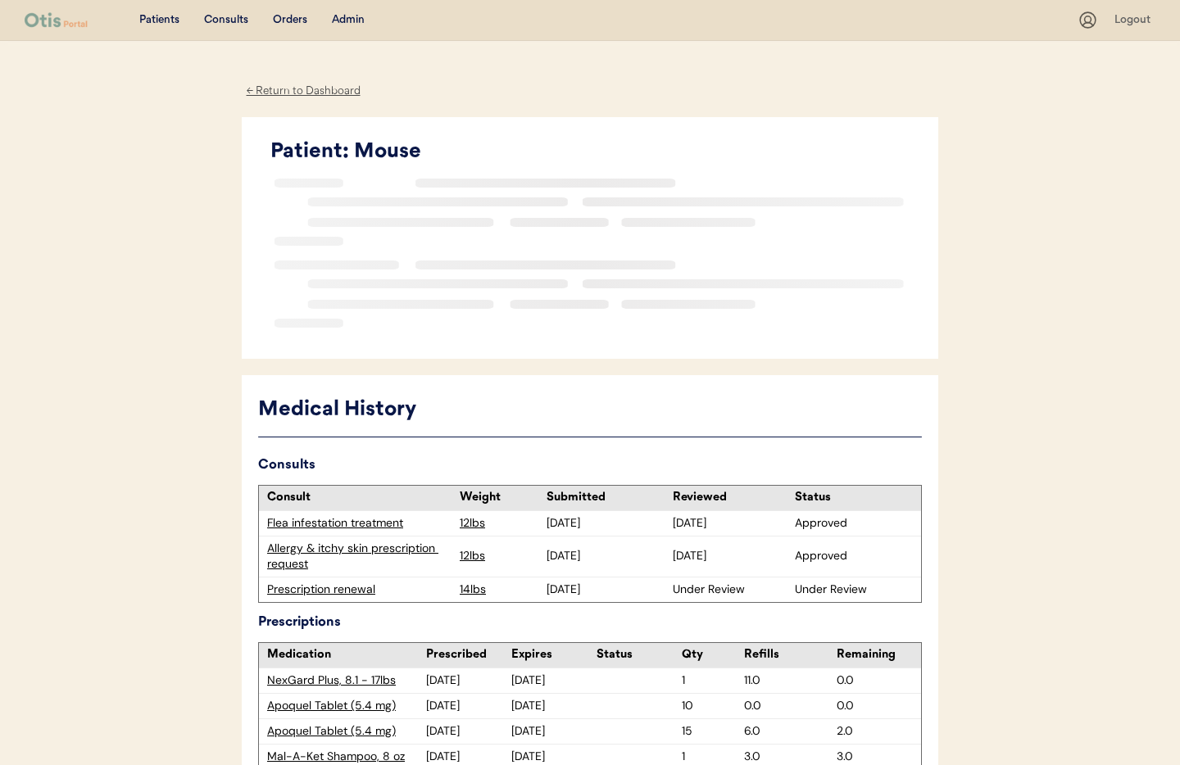
scroll to position [185, 0]
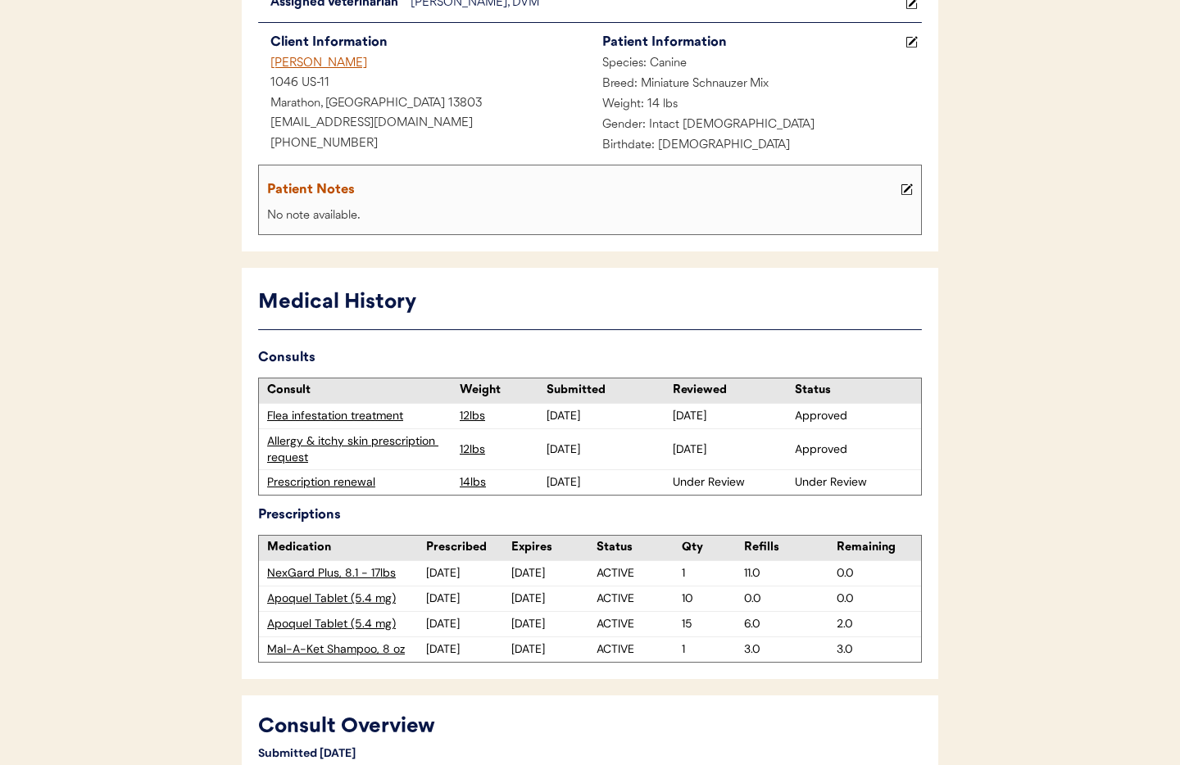
click at [324, 484] on div "Prescription renewal" at bounding box center [359, 483] width 184 height 16
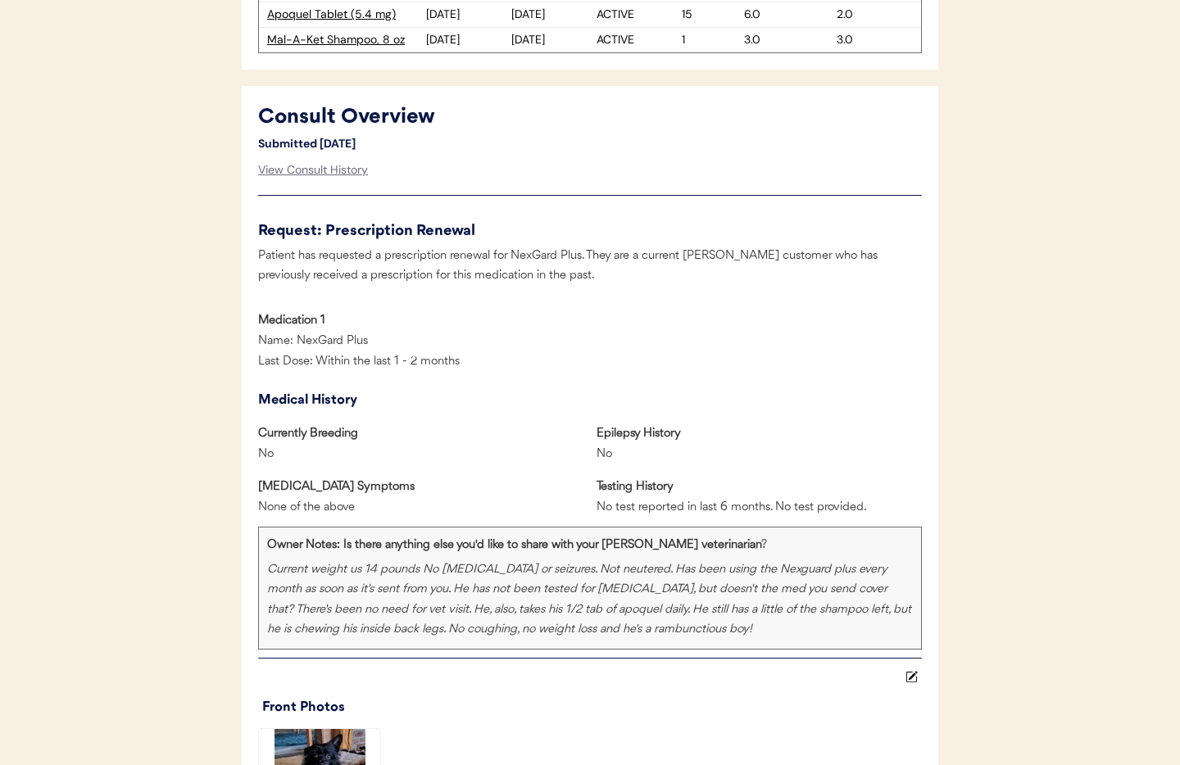
scroll to position [787, 0]
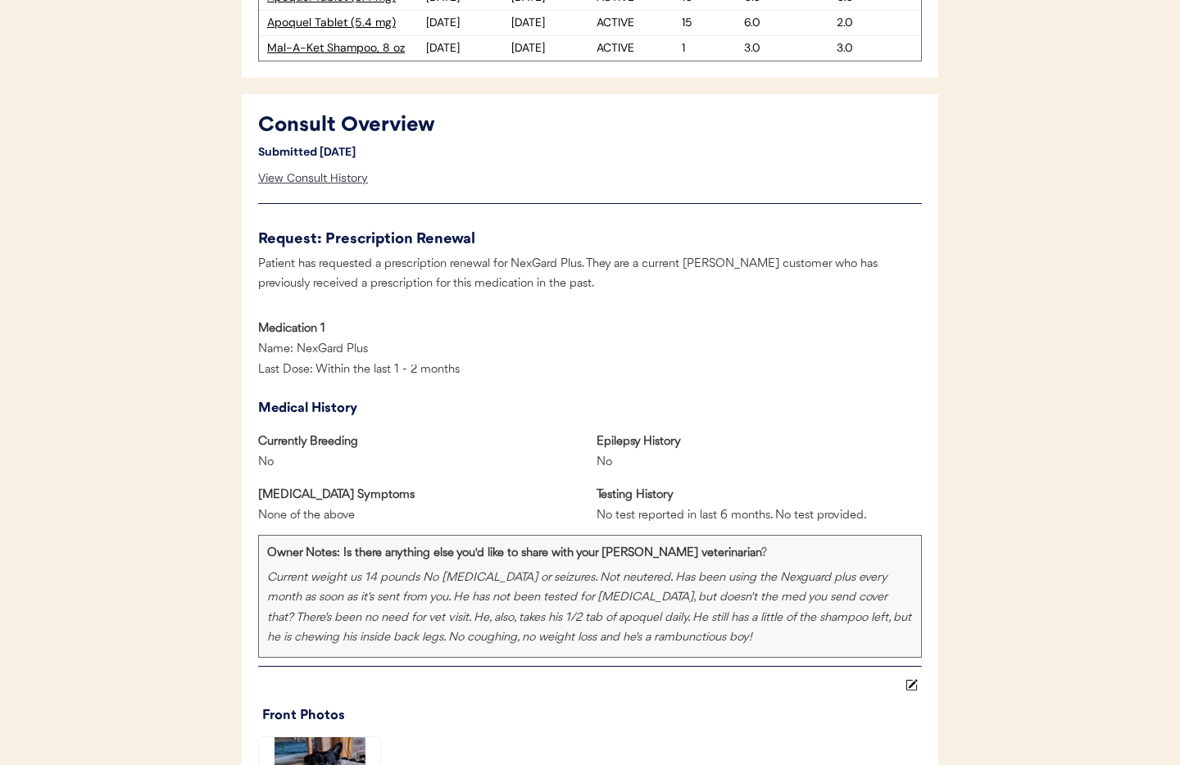
click at [306, 175] on div "View Consult History" at bounding box center [313, 178] width 110 height 33
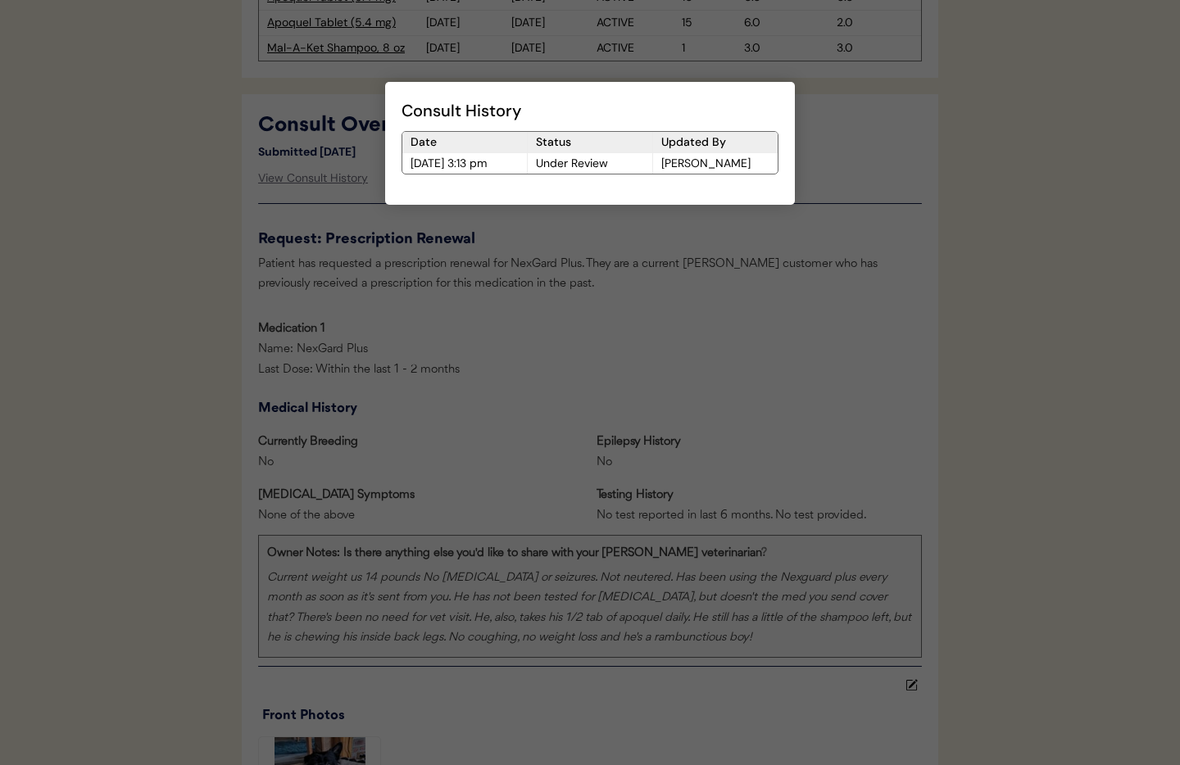
click at [583, 390] on div at bounding box center [590, 382] width 1180 height 765
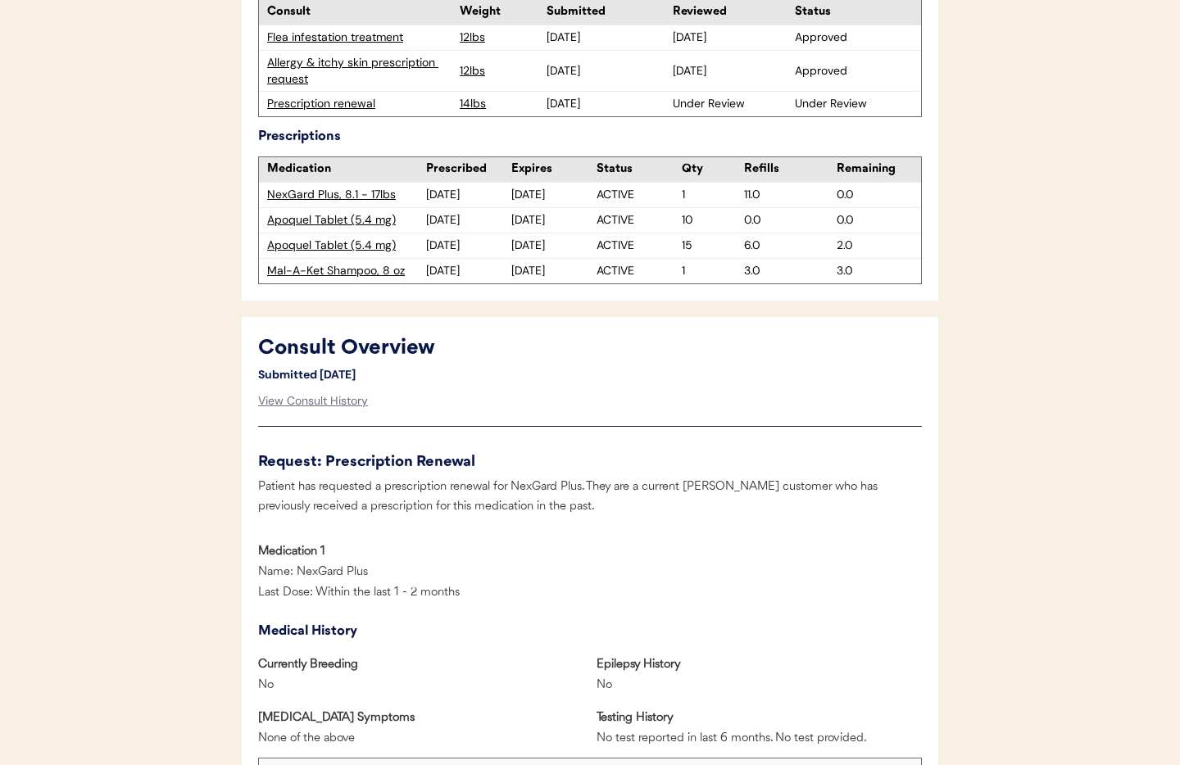
scroll to position [0, 0]
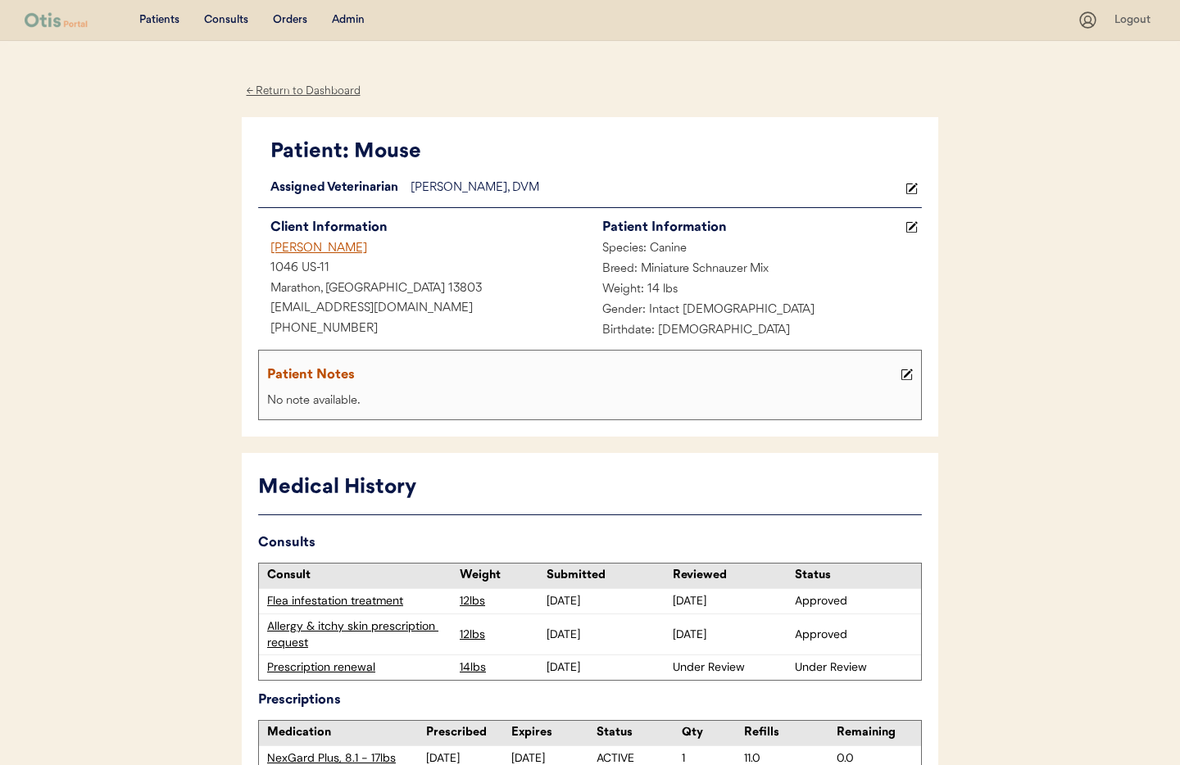
click at [304, 252] on div "Debra Sloughter" at bounding box center [424, 249] width 332 height 20
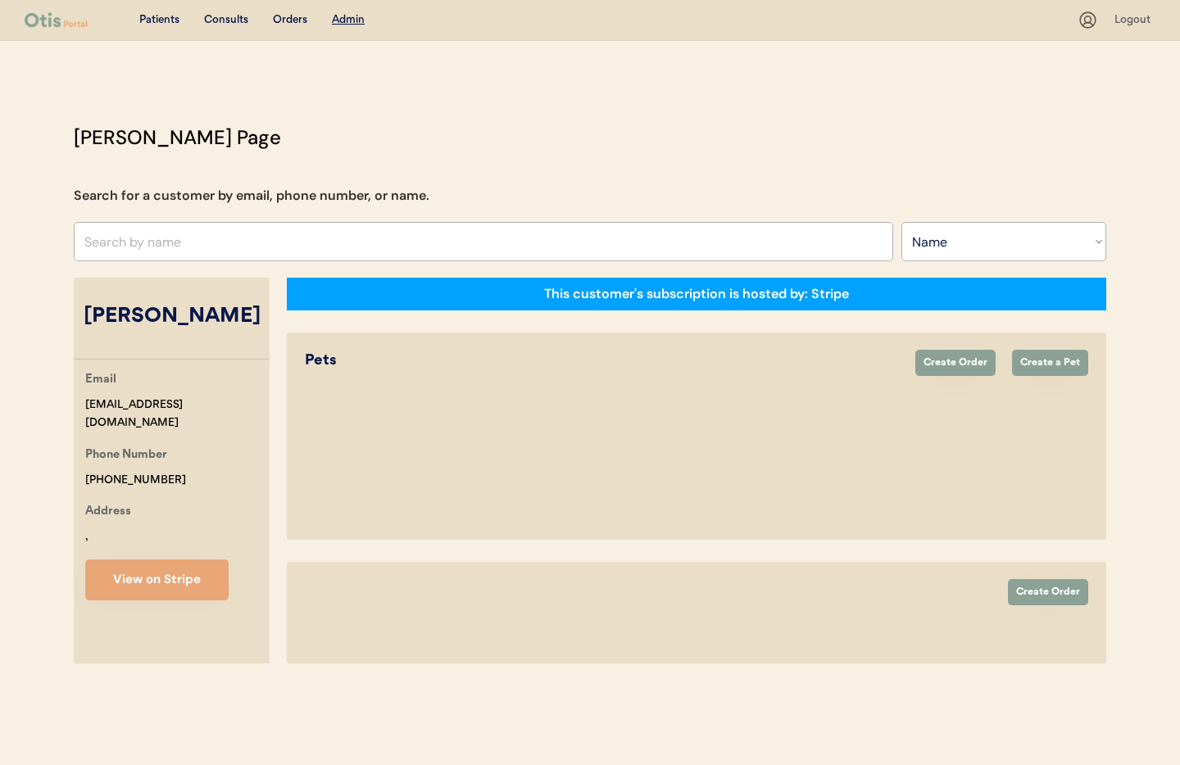
select select ""Name""
select select "true"
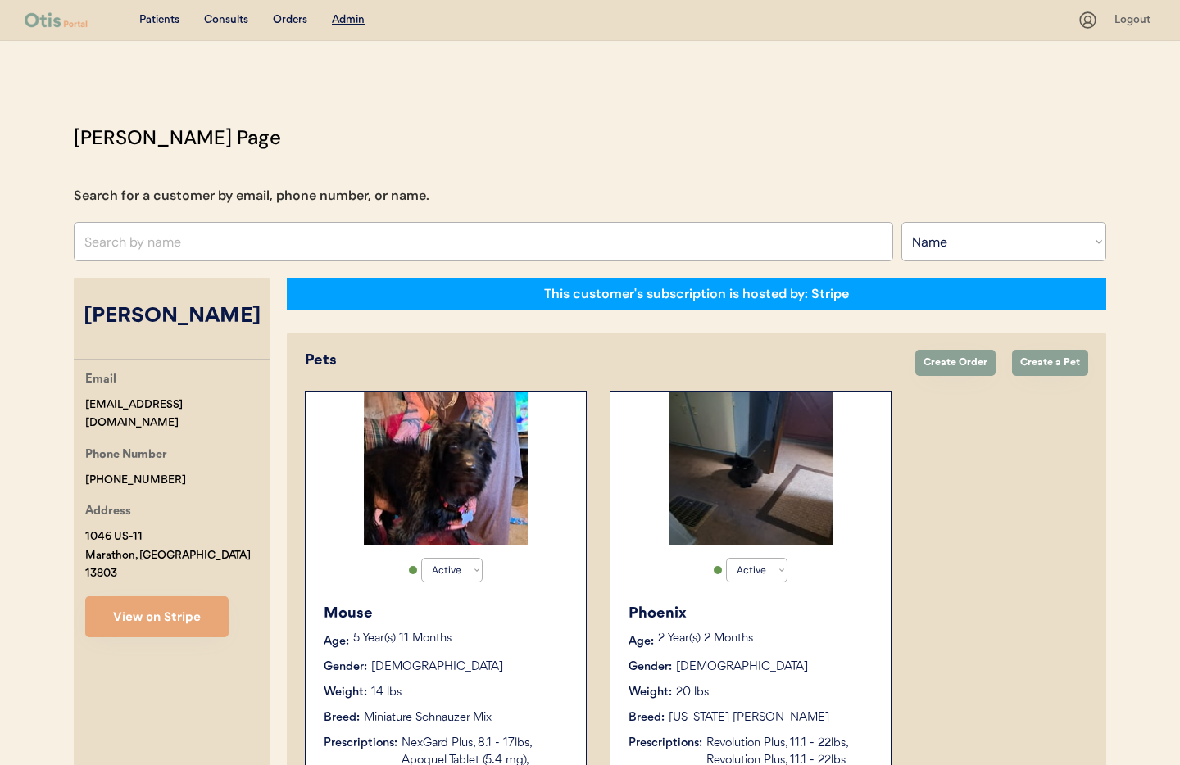
click at [940, 225] on select "Search By Name Email Phone Number" at bounding box center [1004, 241] width 205 height 39
select select ""Phone Number""
click at [902, 222] on select "Search By Name Email Phone Number" at bounding box center [1004, 241] width 205 height 39
click at [140, 248] on input "text" at bounding box center [484, 241] width 820 height 39
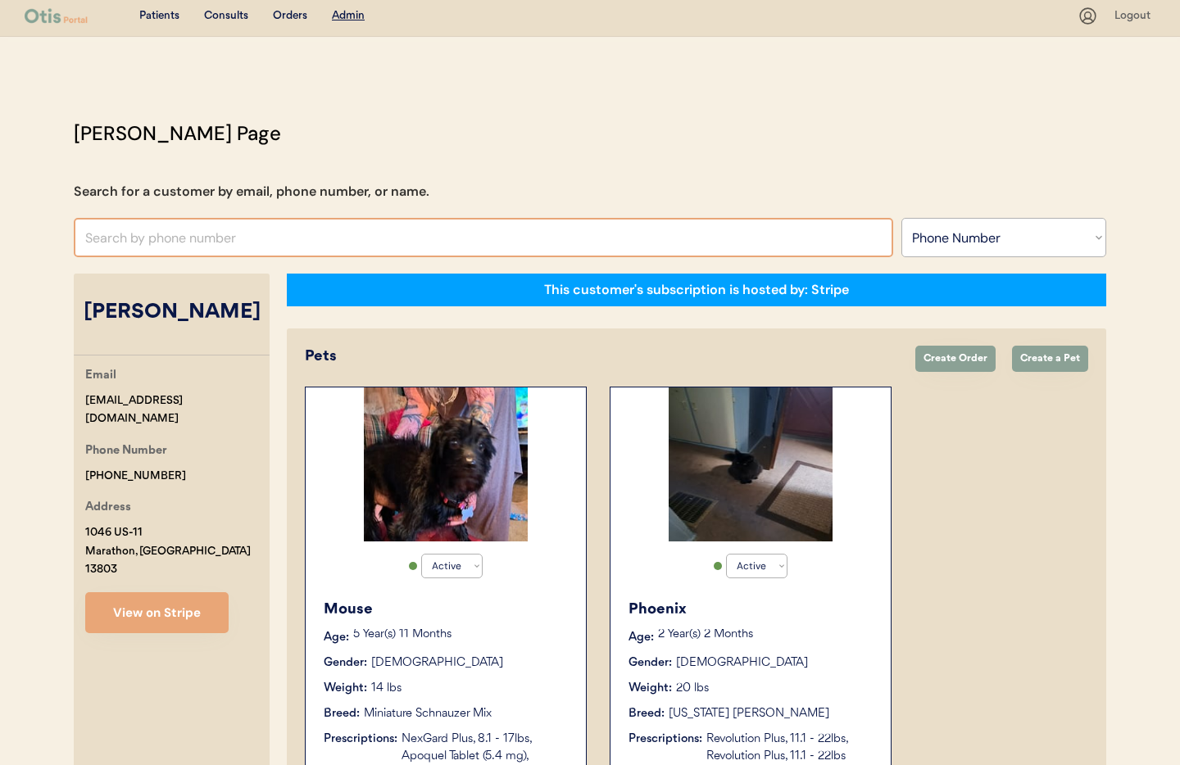
paste input "+1 757 676 2761"
click at [102, 238] on input "+1 757 676 2761" at bounding box center [484, 237] width 820 height 39
click at [122, 242] on input "+1757 676 2761" at bounding box center [484, 237] width 820 height 39
click at [143, 237] on input "+1757676 2761" at bounding box center [484, 237] width 820 height 39
drag, startPoint x: 165, startPoint y: 239, endPoint x: 200, endPoint y: 243, distance: 35.5
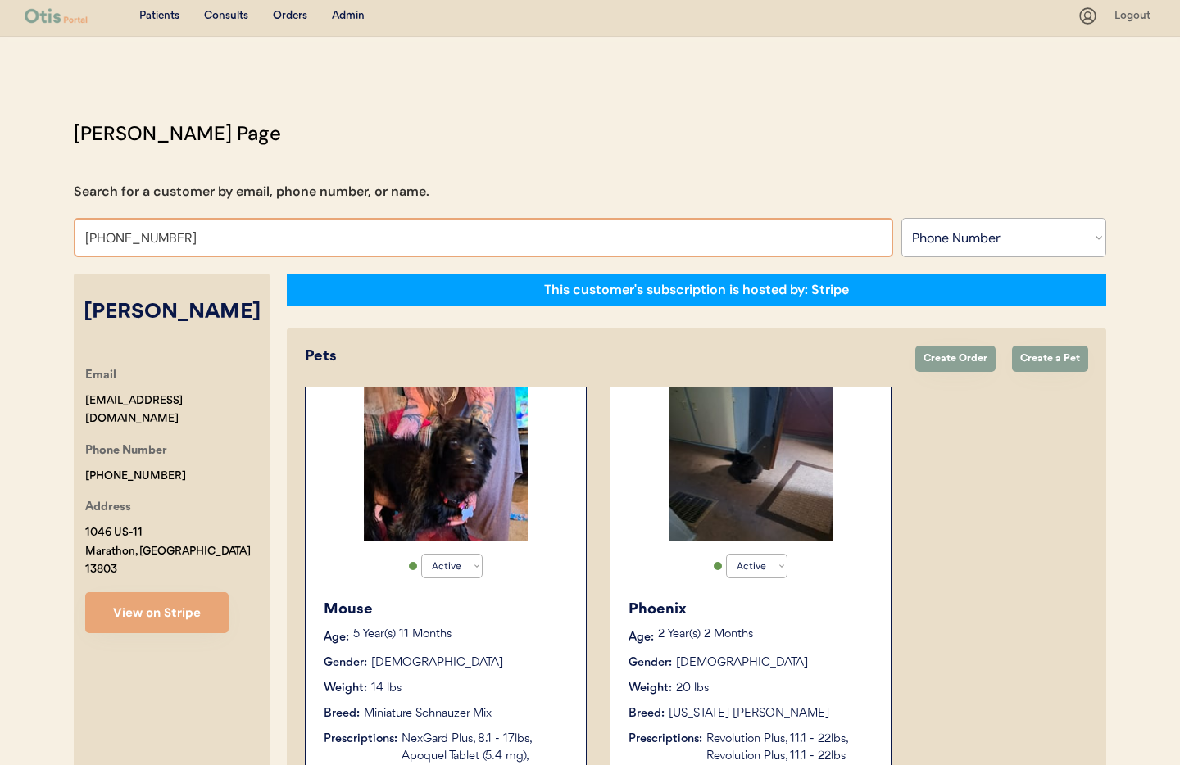
click at [166, 239] on input "[PHONE_NUMBER]" at bounding box center [484, 237] width 820 height 39
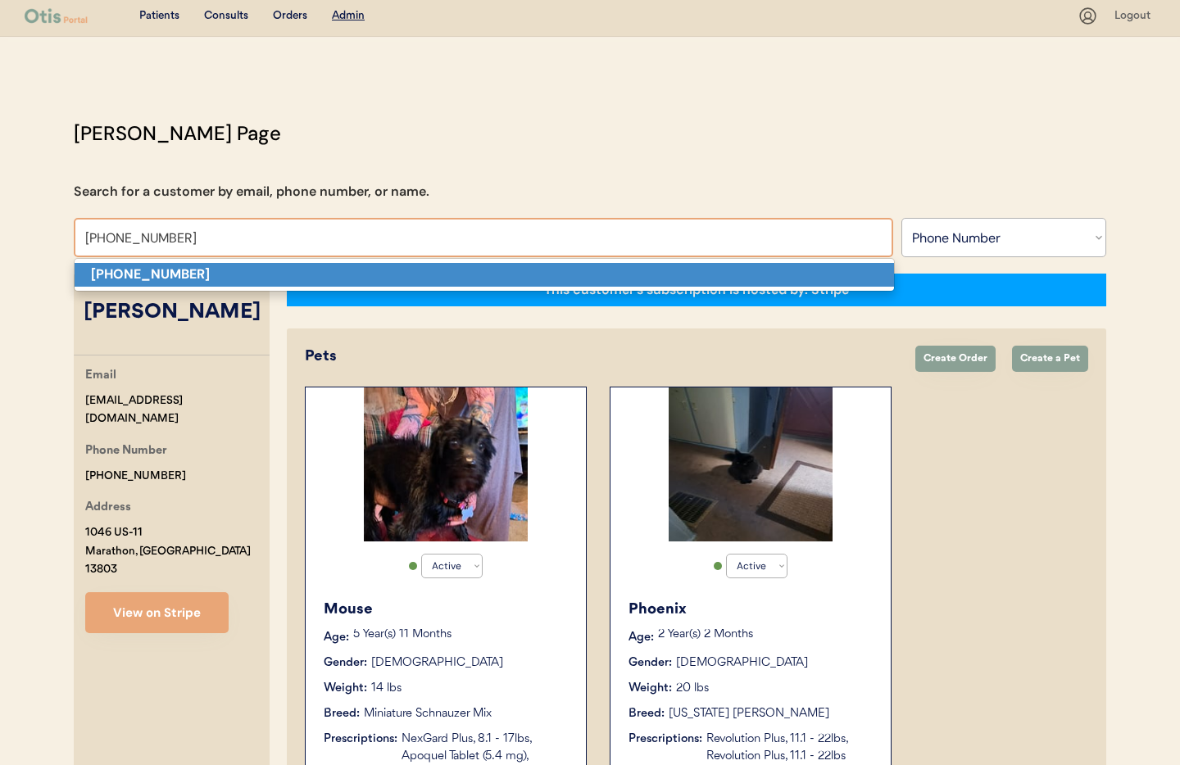
click at [179, 273] on p "+17576762761" at bounding box center [485, 275] width 820 height 24
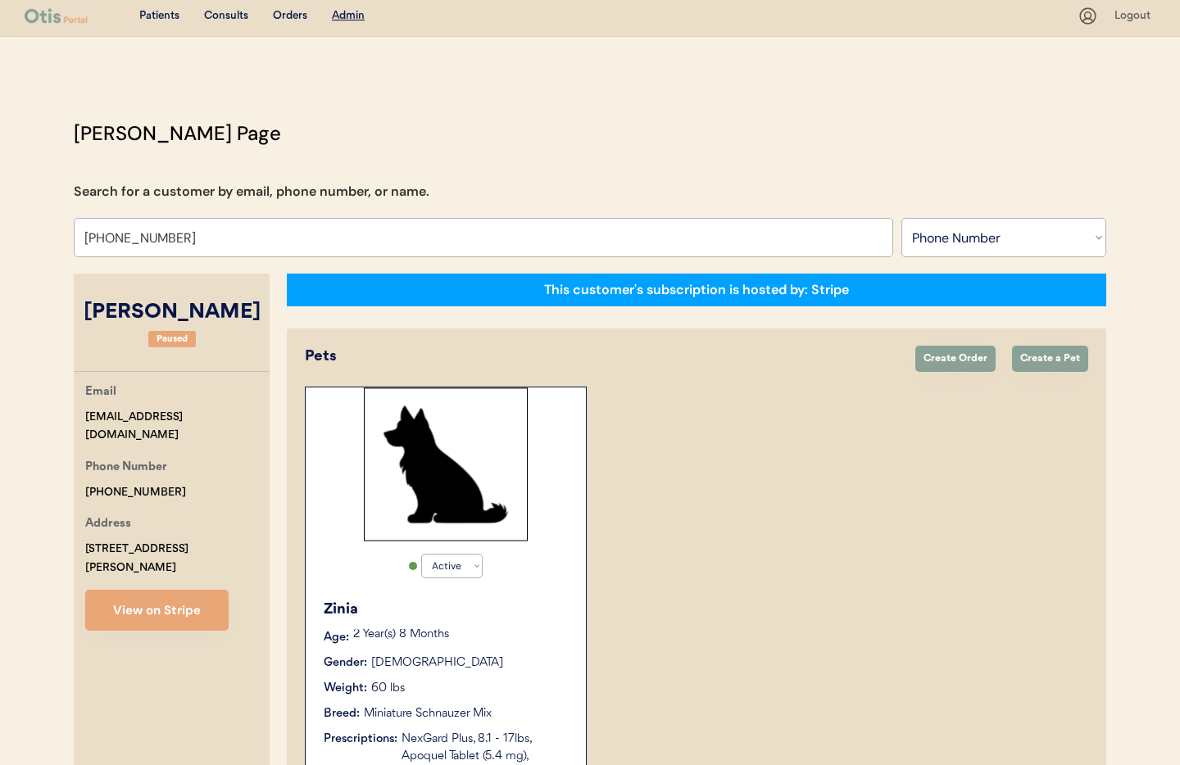
type input "+17576762761"
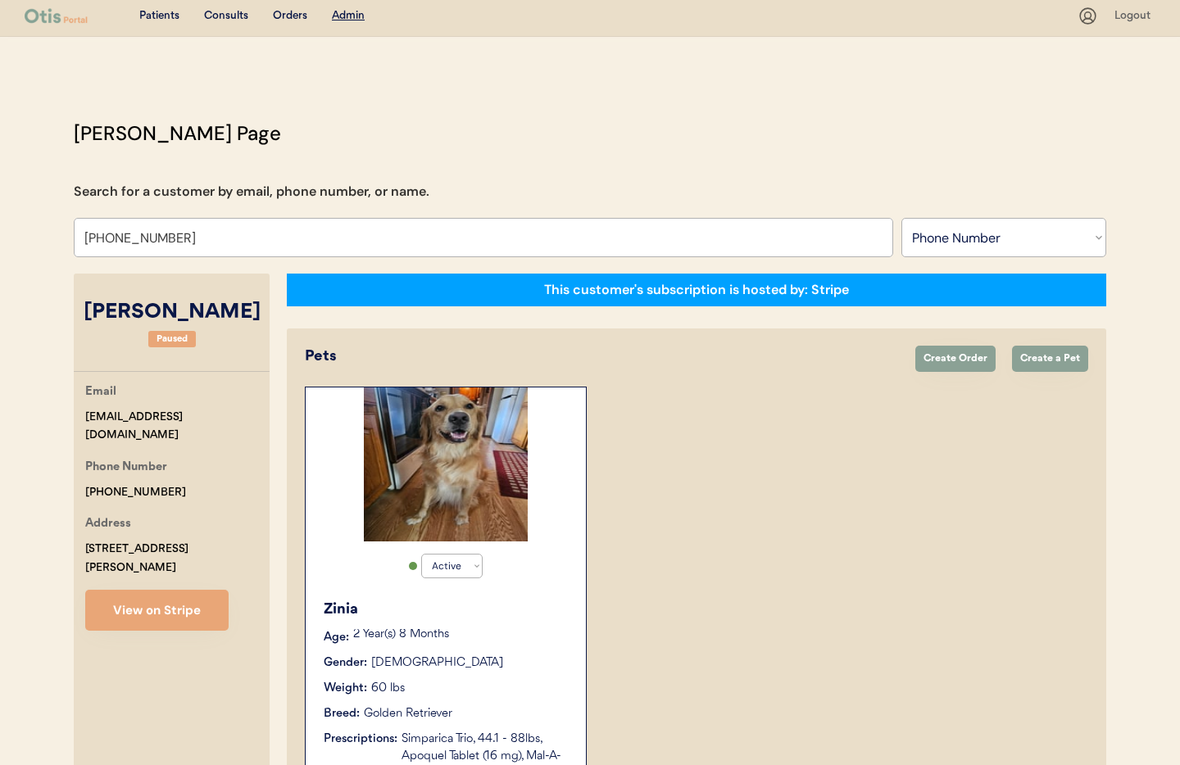
scroll to position [158, 0]
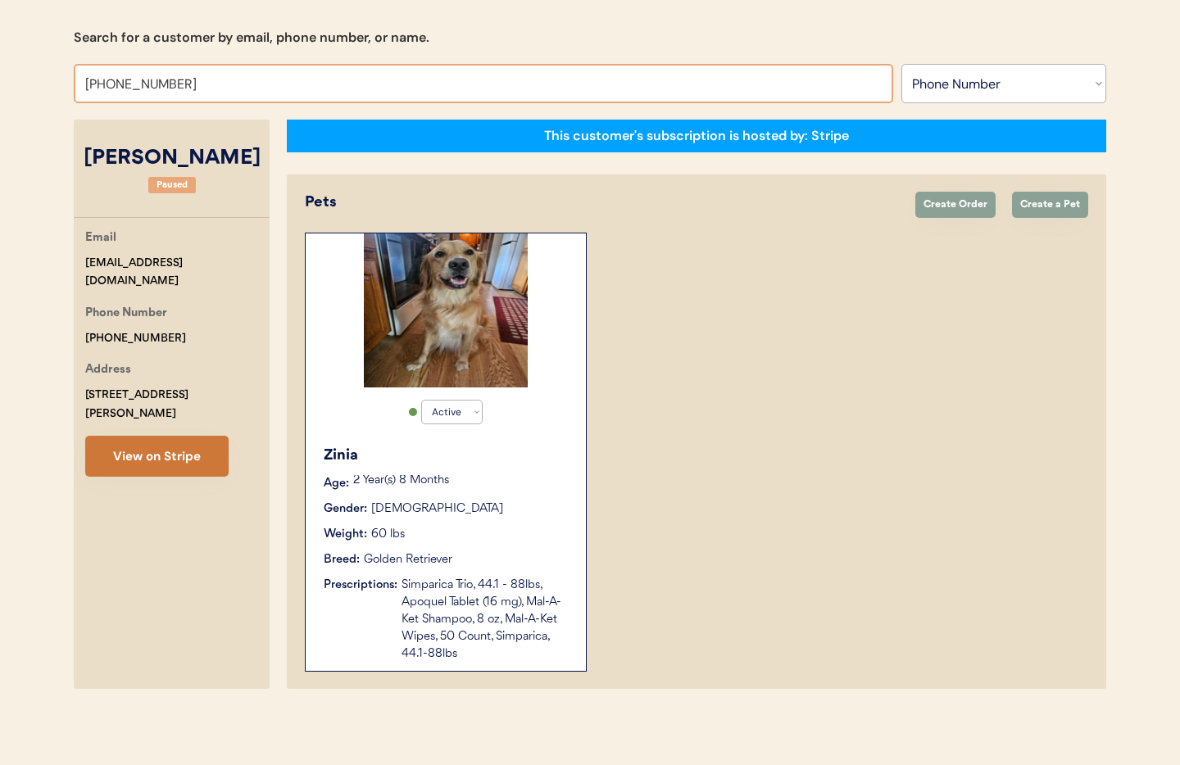
click at [150, 444] on button "View on Stripe" at bounding box center [156, 456] width 143 height 41
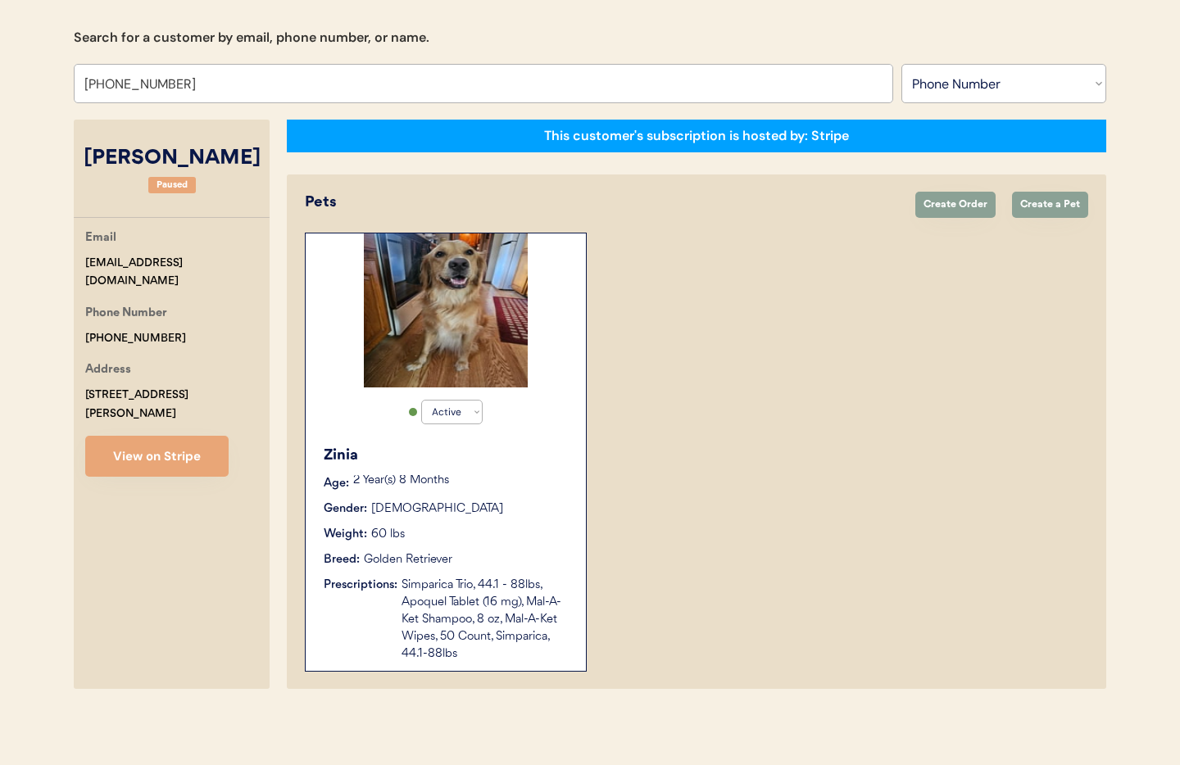
click at [439, 593] on div "Simparica Trio, 44.1 - 88lbs, Apoquel Tablet (16 mg), Mal-A-Ket Shampoo, 8 oz, …" at bounding box center [486, 620] width 168 height 86
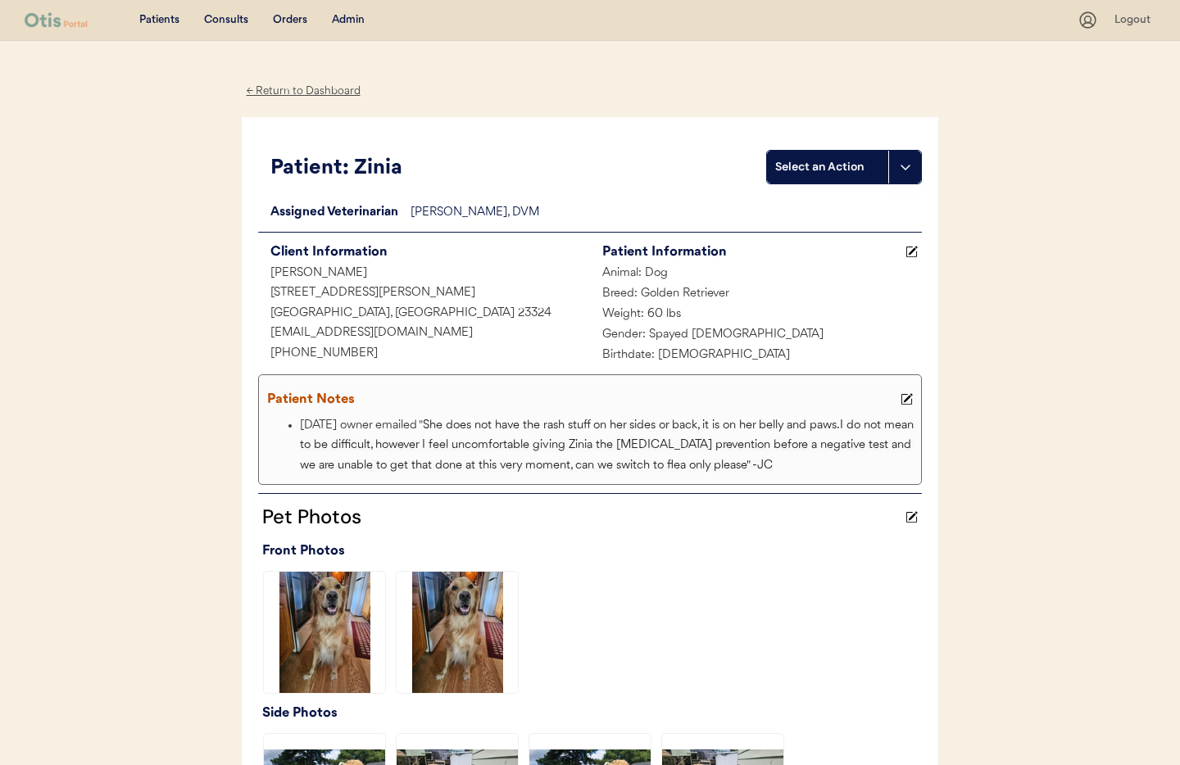
click at [324, 97] on div "← Return to Dashboard" at bounding box center [303, 91] width 123 height 19
click at [344, 16] on div "Admin" at bounding box center [348, 20] width 33 height 16
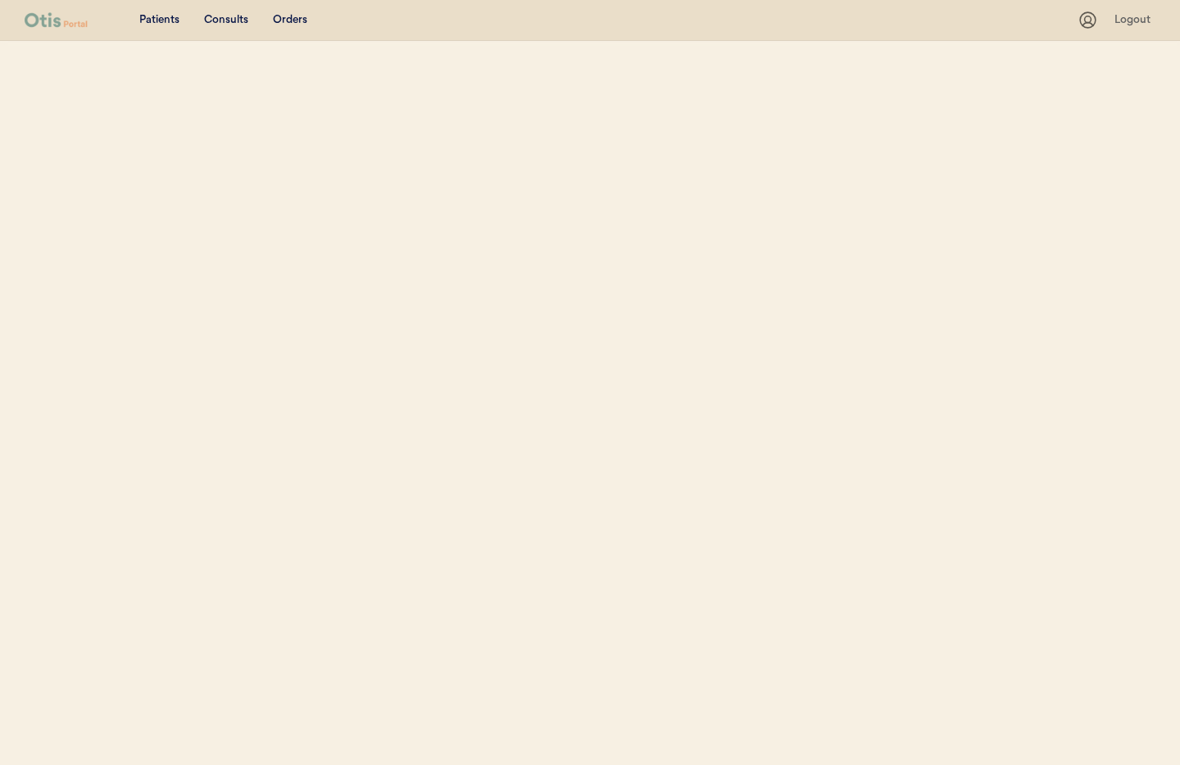
select select ""Phone Number""
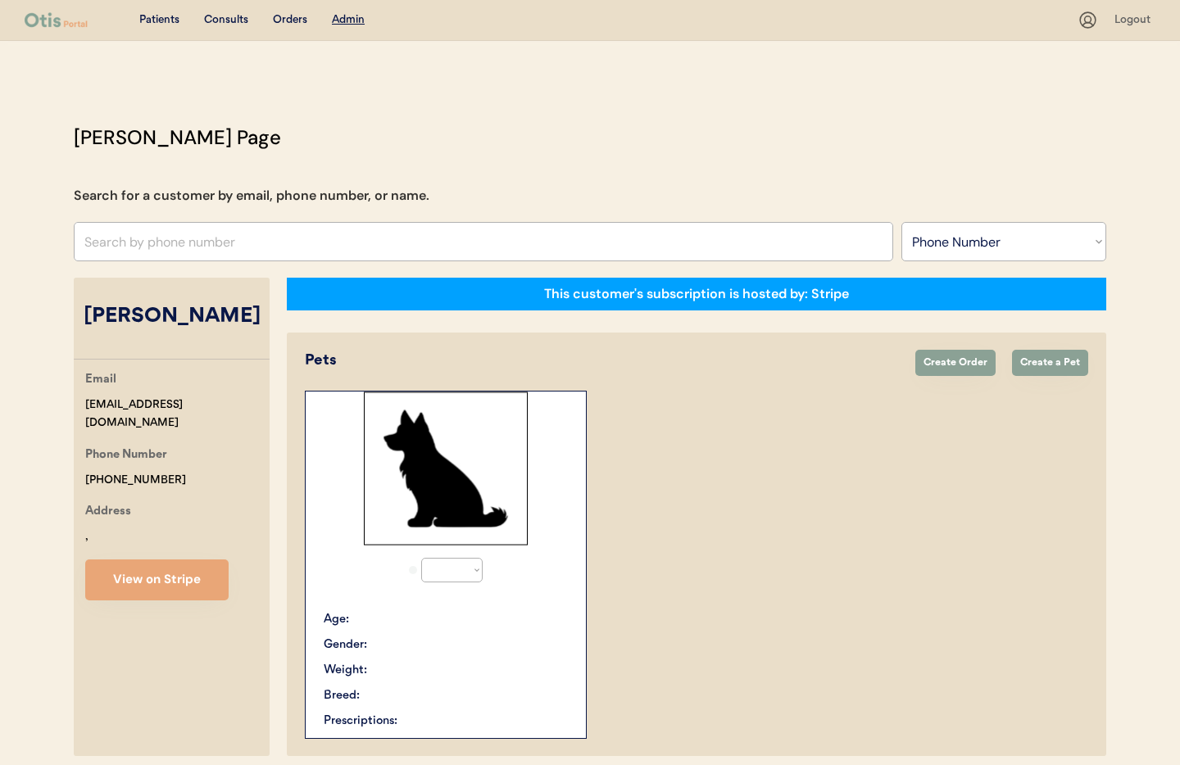
scroll to position [89, 0]
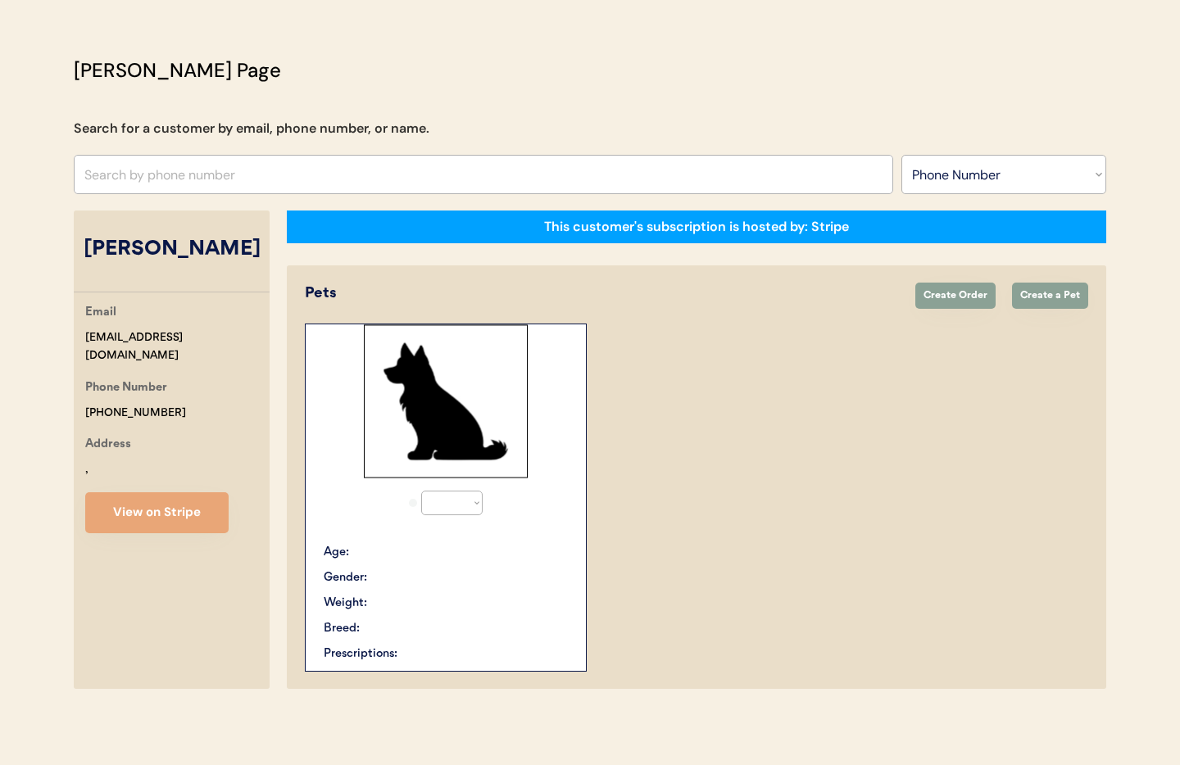
select select "true"
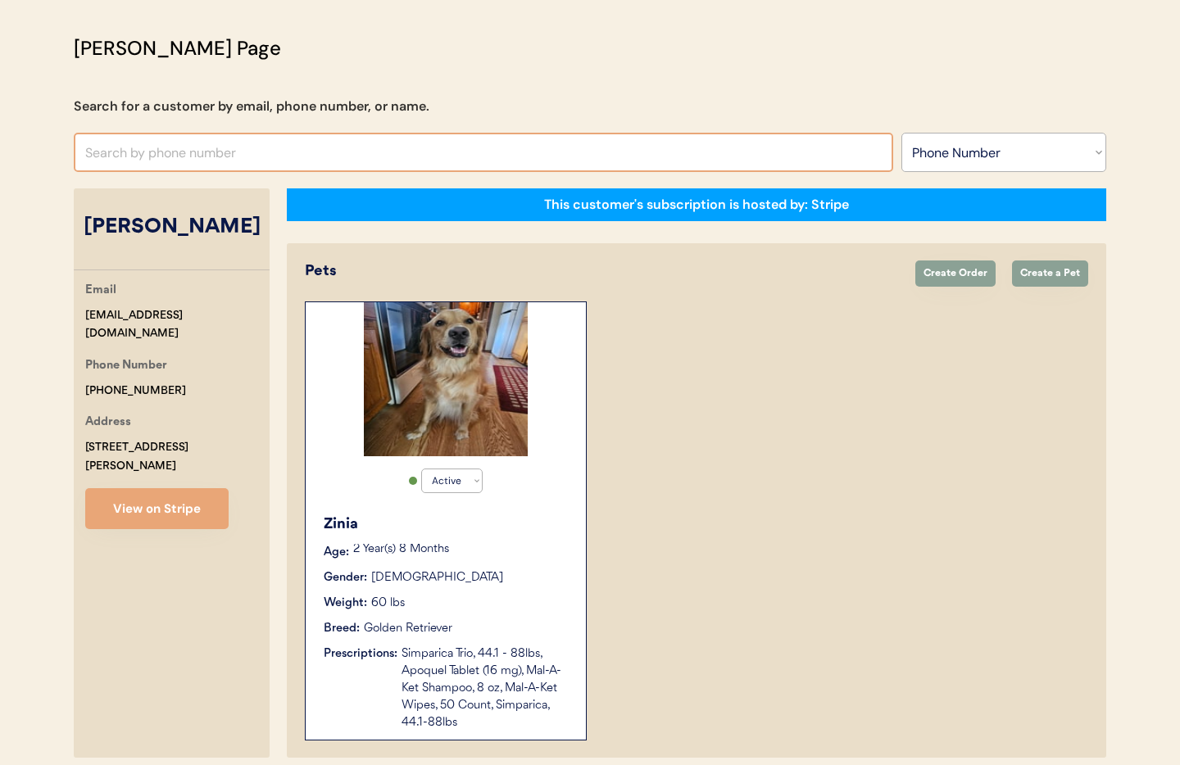
click at [283, 150] on input "text" at bounding box center [484, 152] width 820 height 39
type input "hill"
click at [1015, 156] on select "Search By Name Email Phone Number" at bounding box center [1004, 152] width 205 height 39
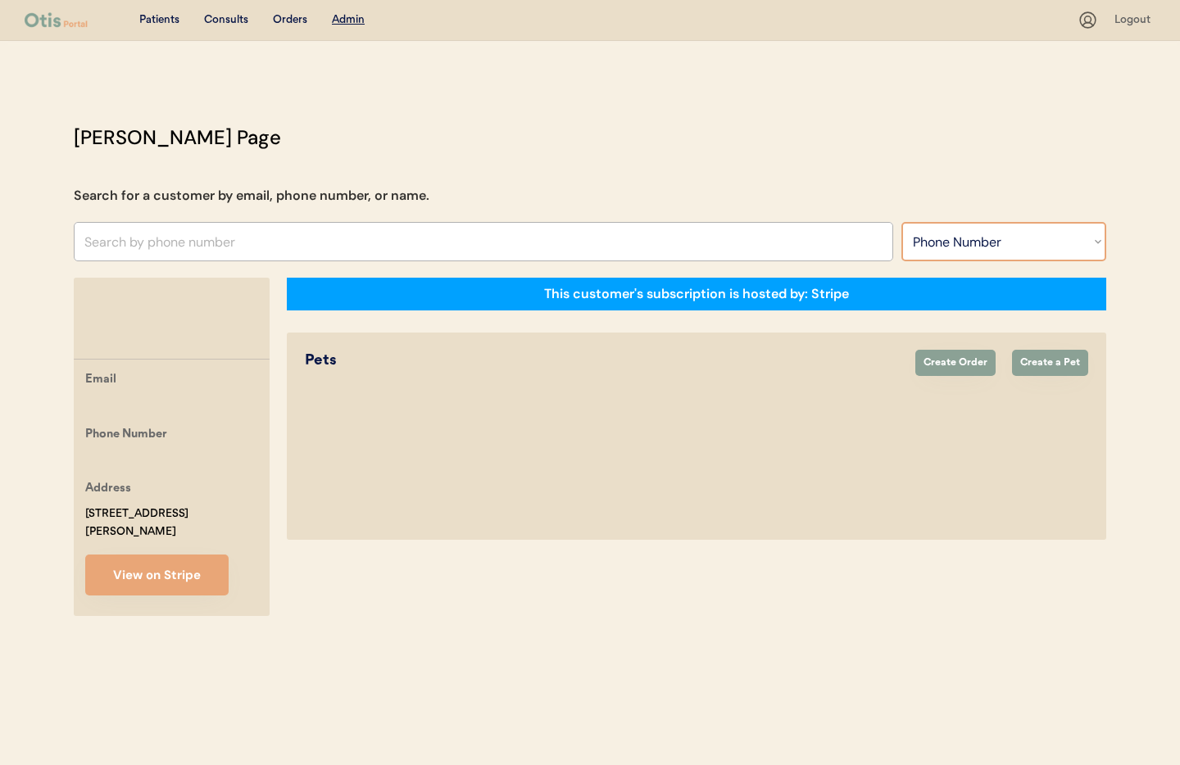
select select ""Name""
click at [902, 222] on select "Search By Name Email Phone Number" at bounding box center [1004, 241] width 205 height 39
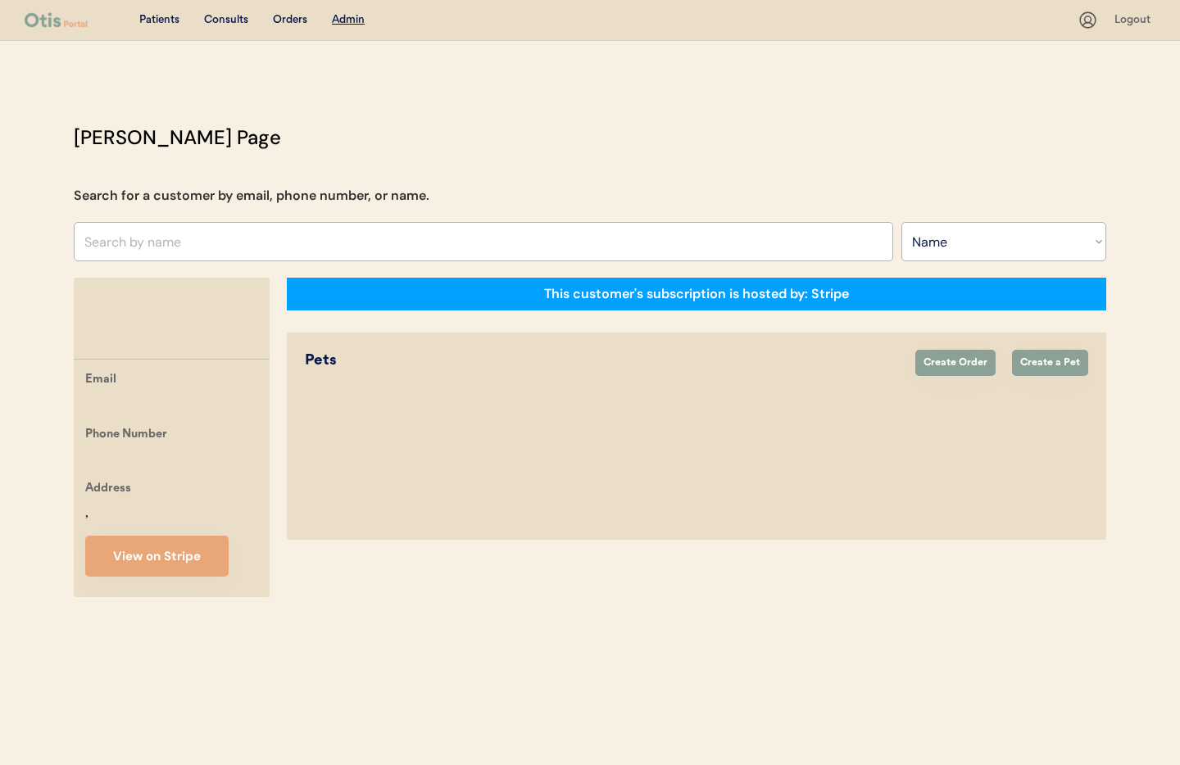
select select ""Name""
click at [144, 246] on input "text" at bounding box center [484, 241] width 820 height 39
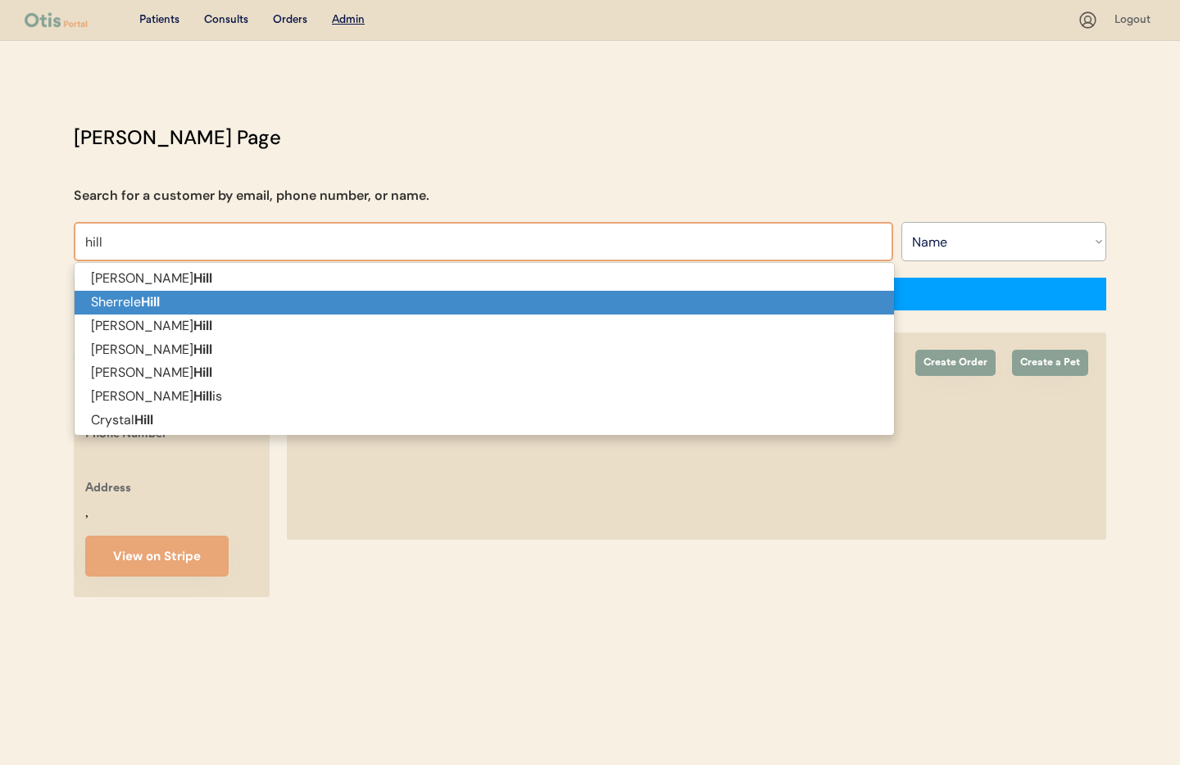
click at [151, 305] on strong "Hill" at bounding box center [150, 301] width 19 height 17
type input "[PERSON_NAME]"
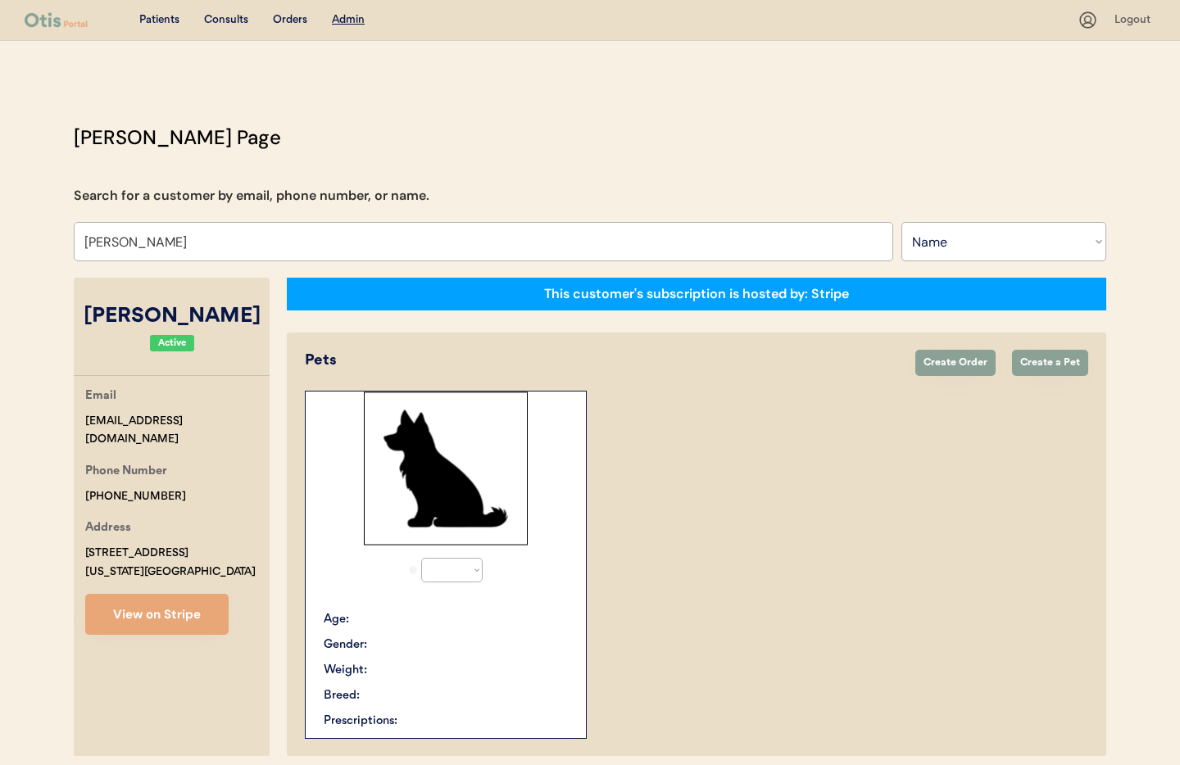
select select "true"
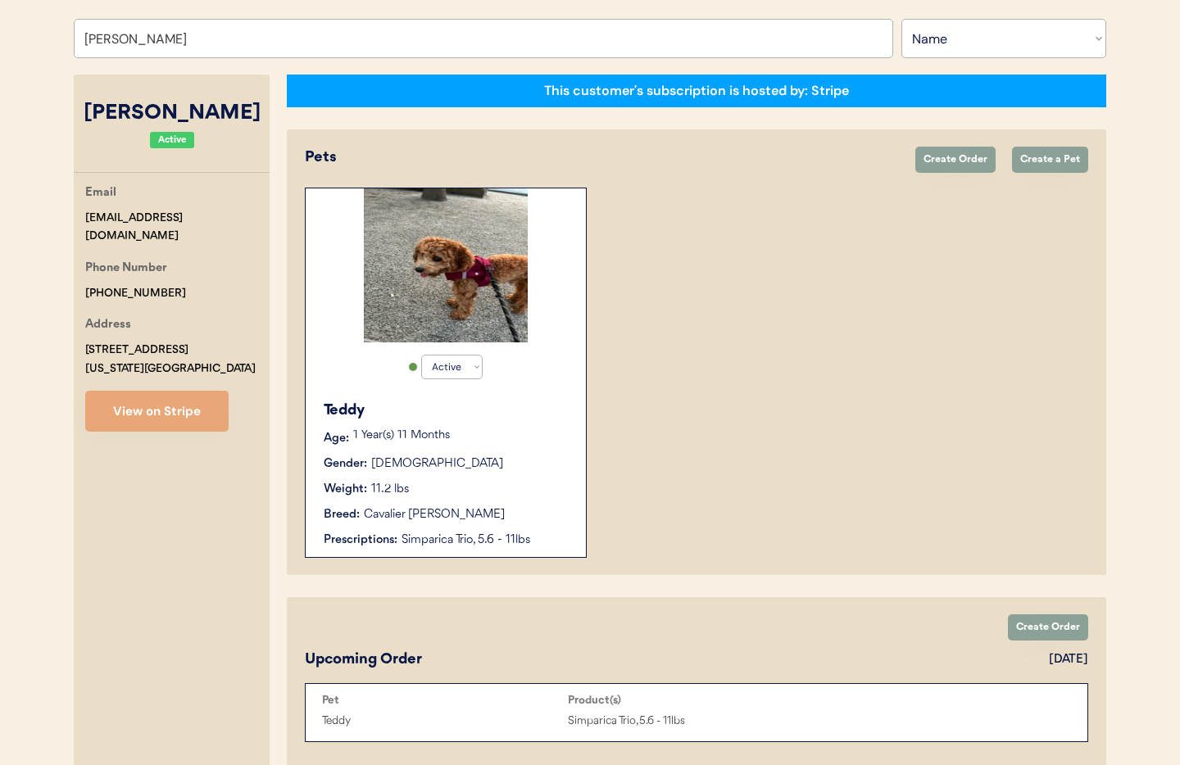
scroll to position [226, 0]
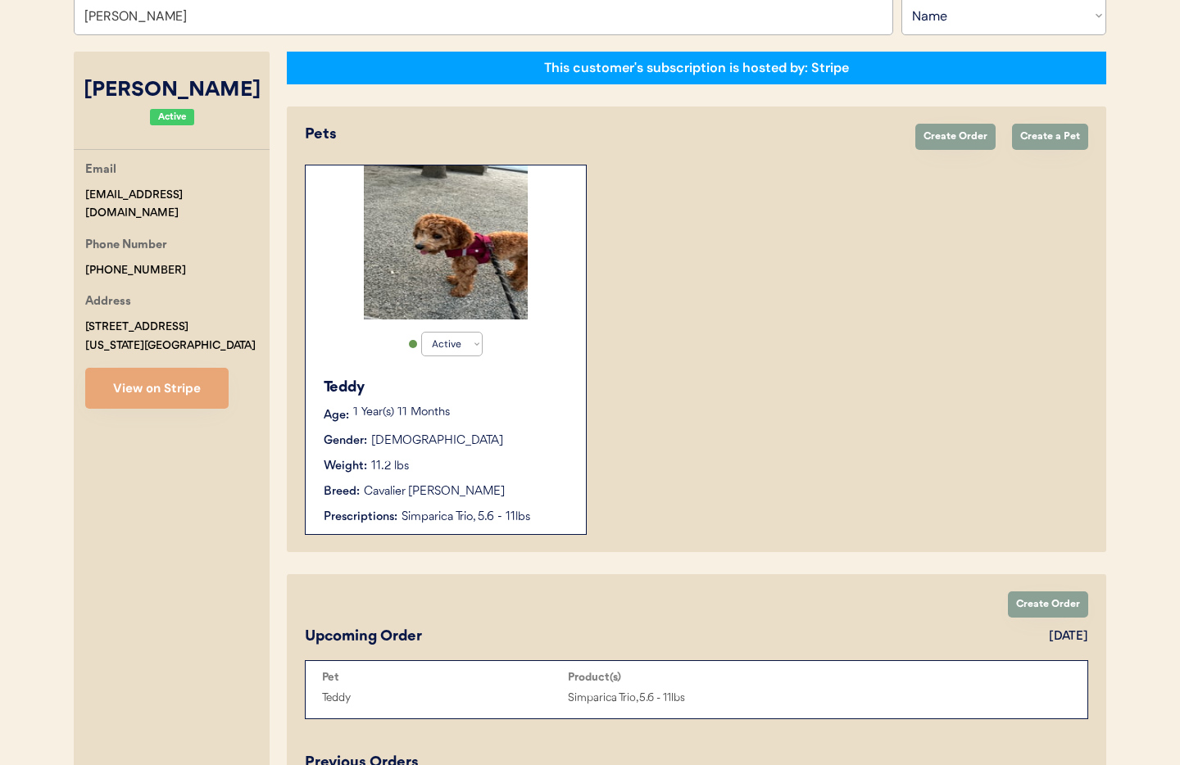
type input "[PERSON_NAME]"
click at [517, 474] on div "Weight: 11.2 lbs" at bounding box center [447, 466] width 246 height 17
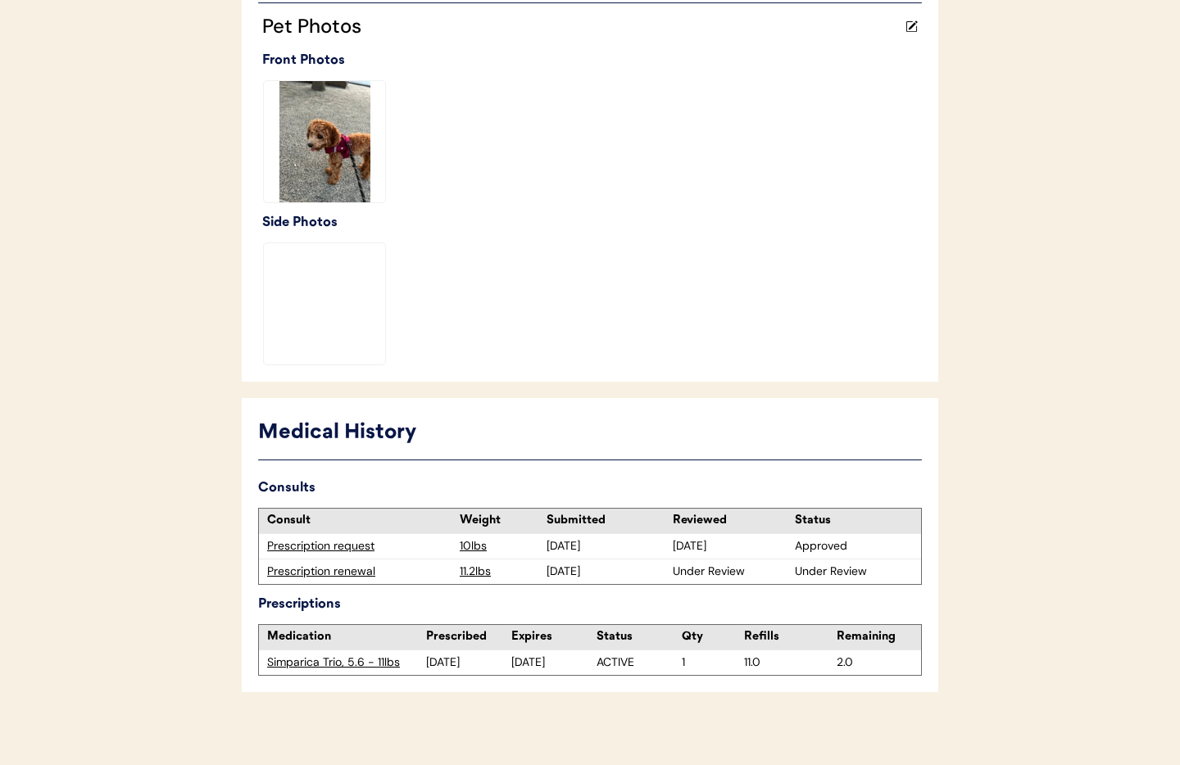
scroll to position [478, 0]
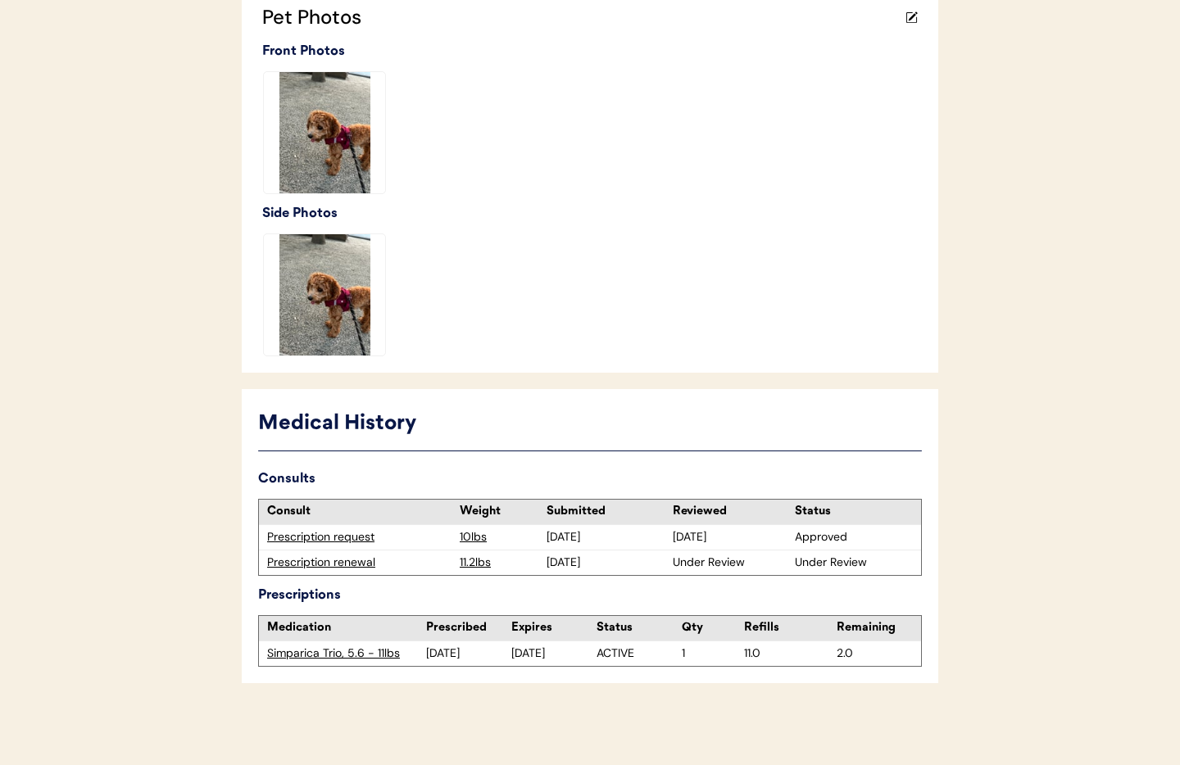
click at [312, 561] on div "Prescription renewal" at bounding box center [359, 563] width 184 height 16
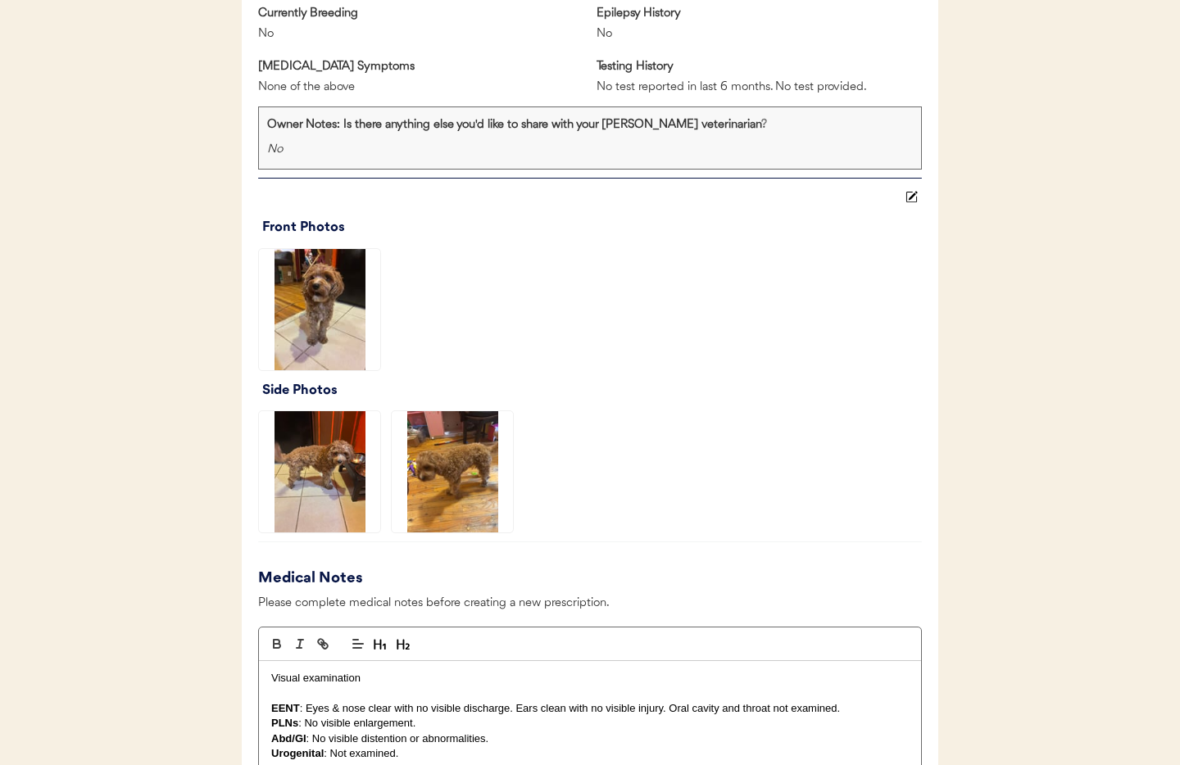
scroll to position [1140, 0]
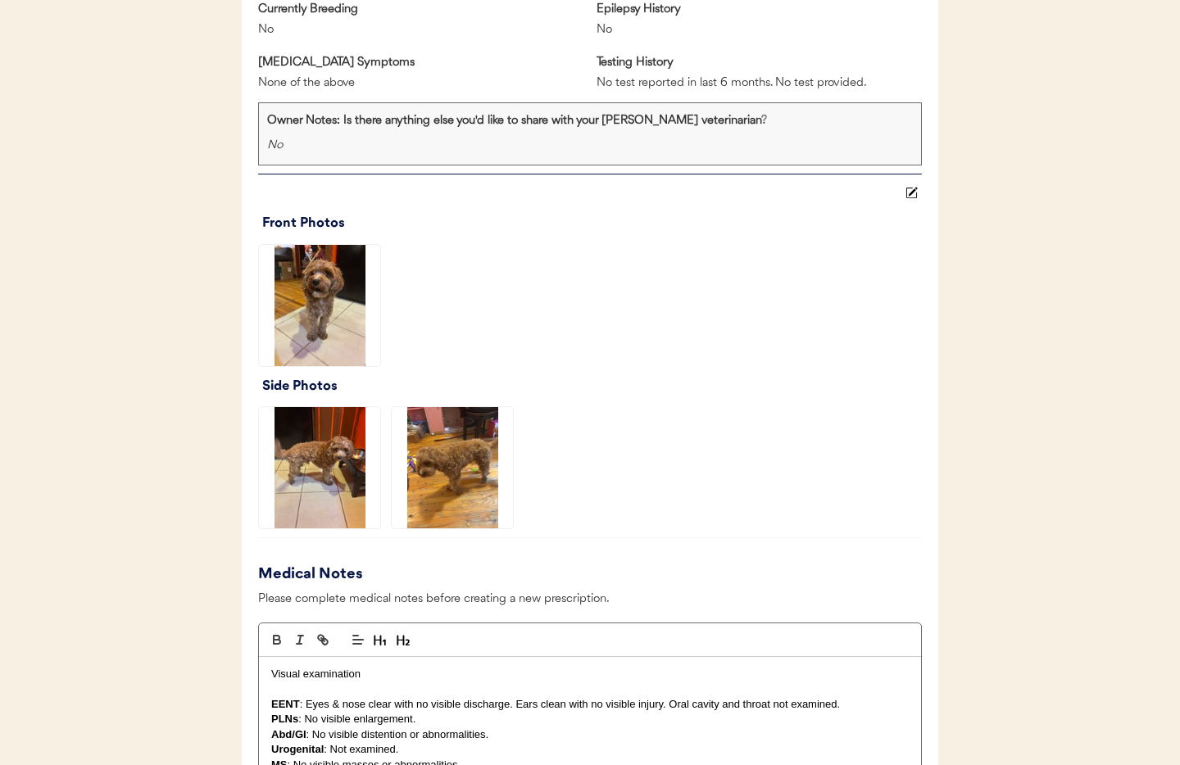
click at [302, 316] on img at bounding box center [319, 305] width 121 height 121
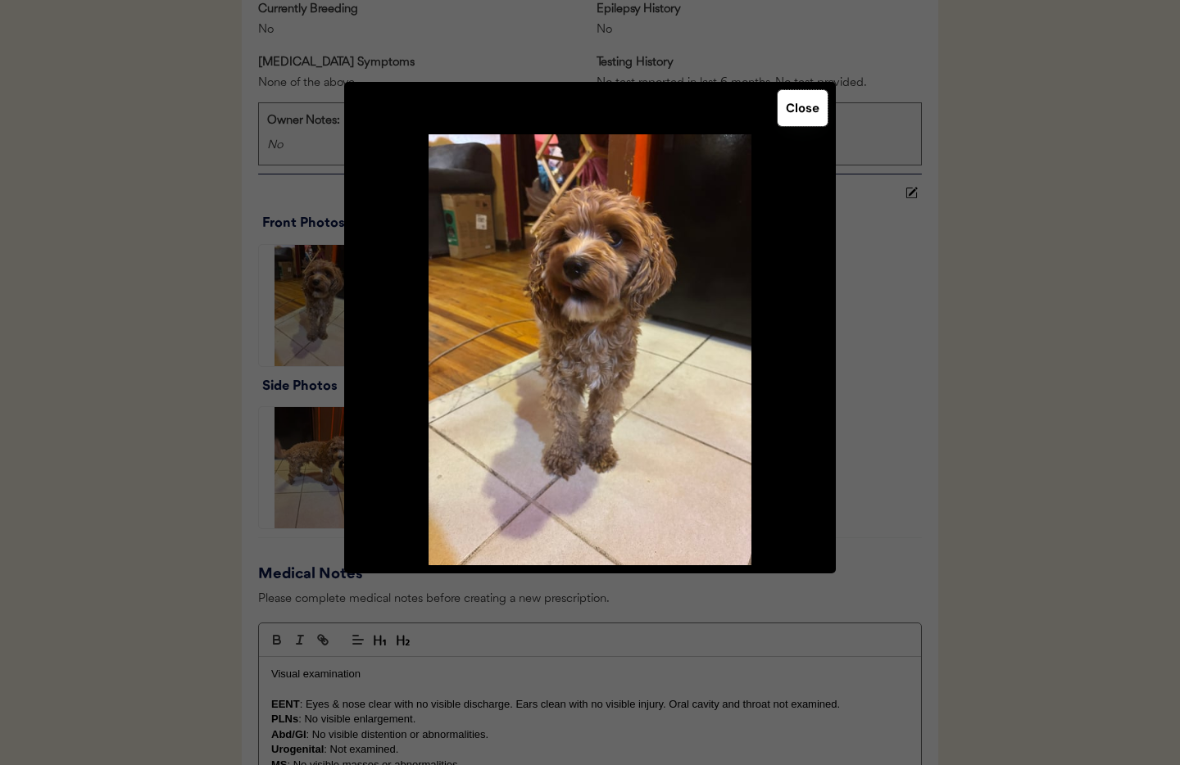
click at [815, 118] on button "Close" at bounding box center [803, 108] width 50 height 36
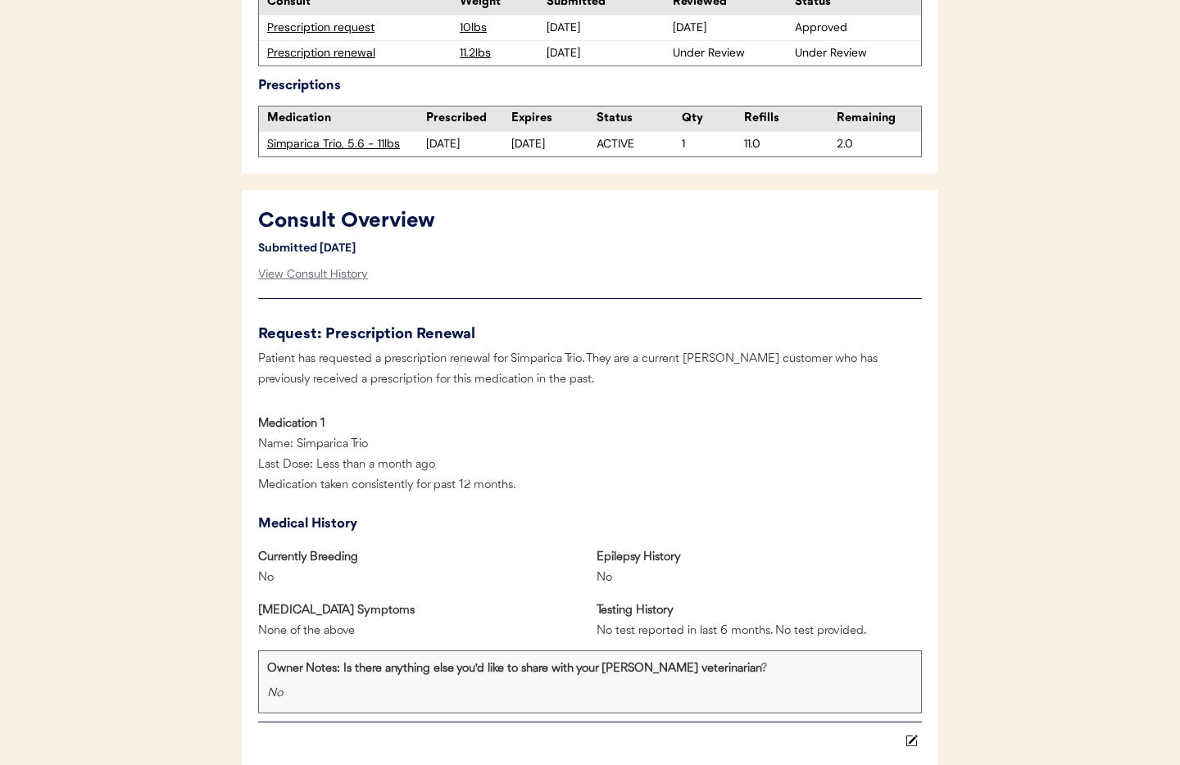
scroll to position [561, 0]
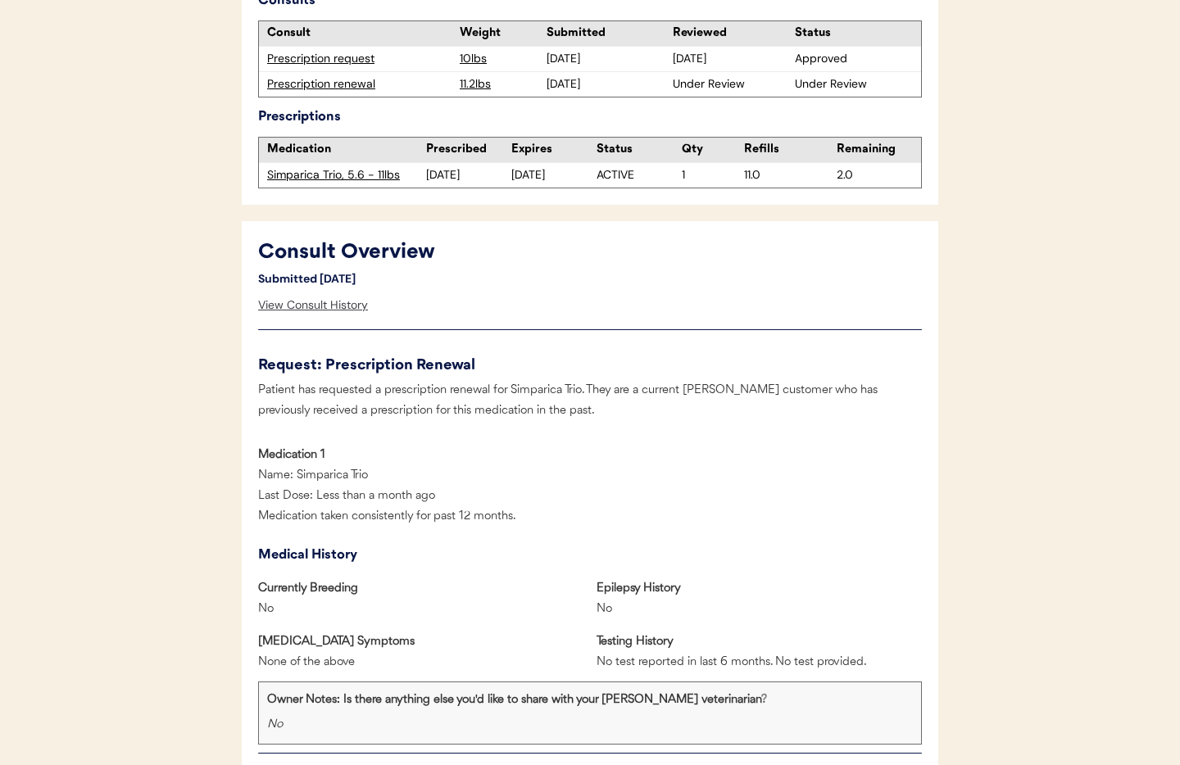
click at [341, 307] on div "View Consult History" at bounding box center [313, 305] width 110 height 33
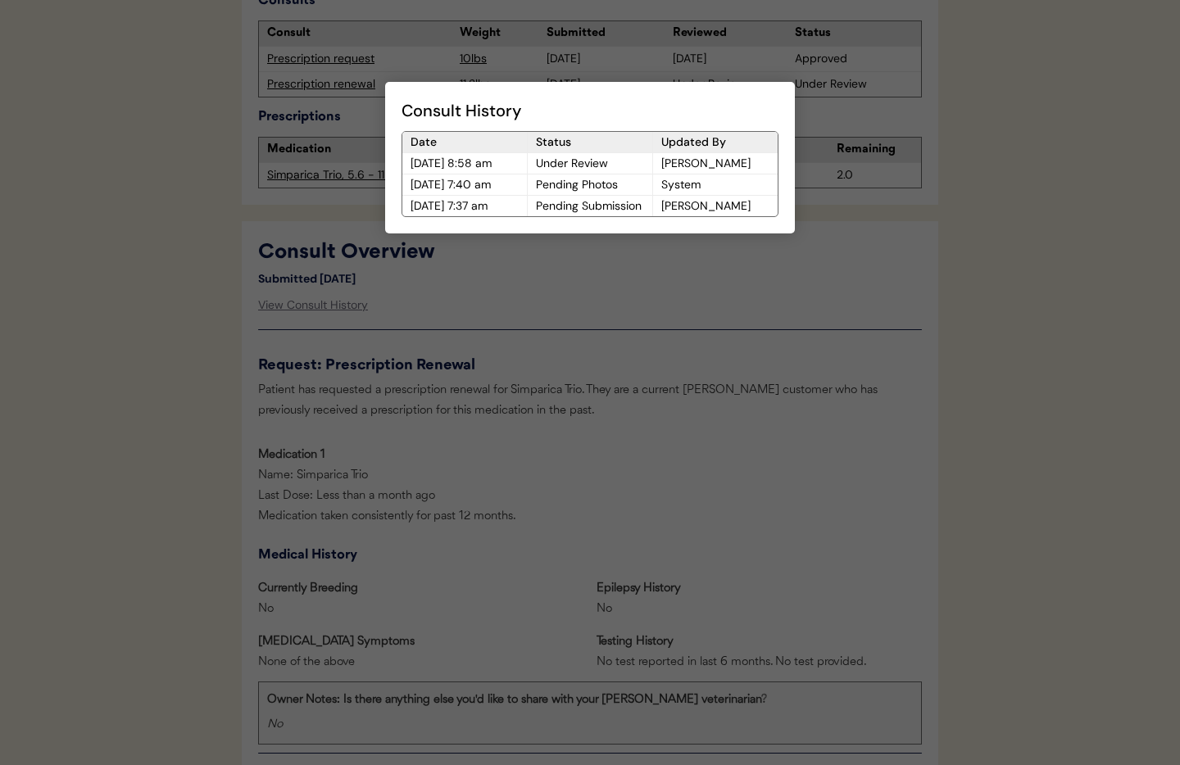
click at [732, 490] on div at bounding box center [590, 382] width 1180 height 765
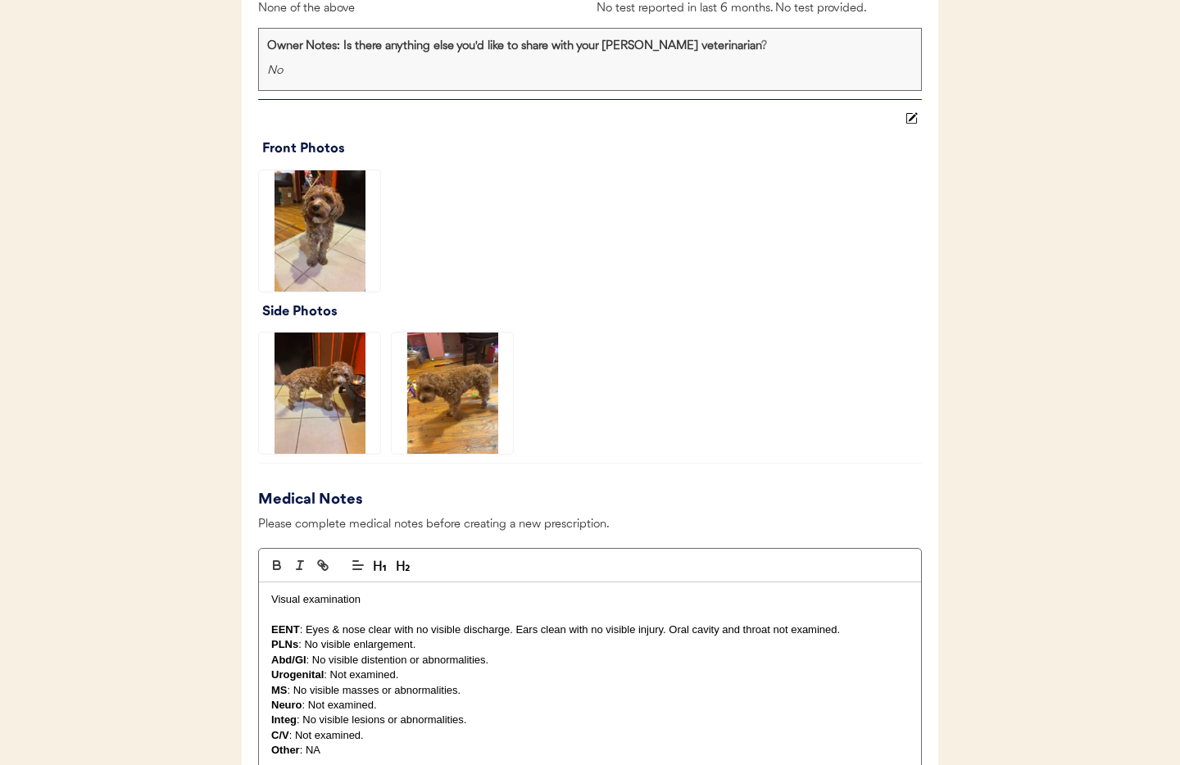
scroll to position [1259, 0]
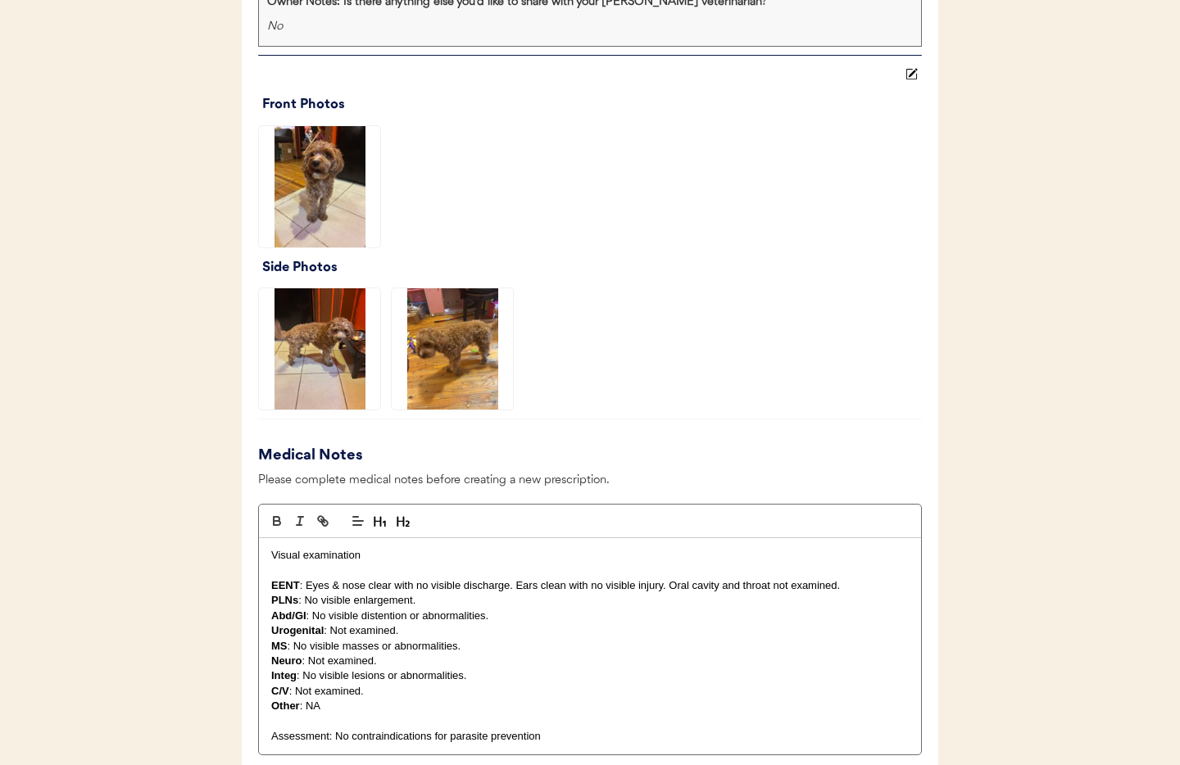
click at [314, 215] on img at bounding box center [319, 186] width 121 height 121
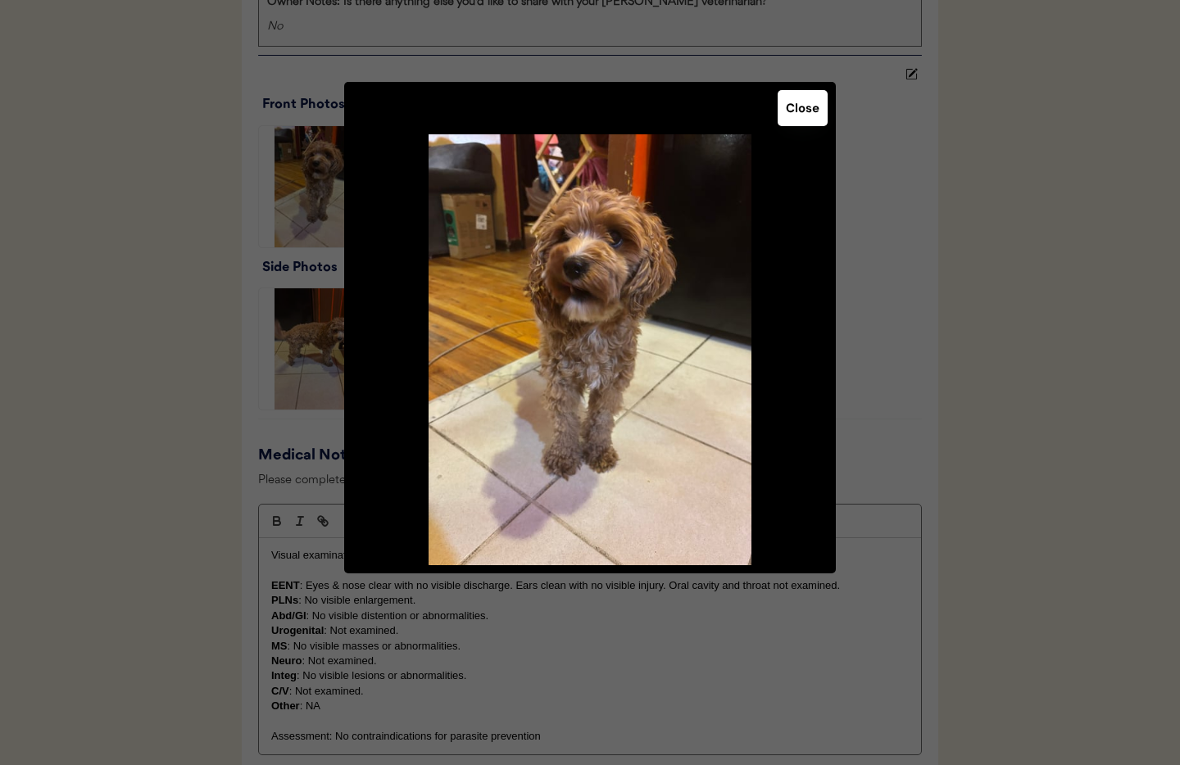
click at [800, 109] on button "Close" at bounding box center [803, 108] width 50 height 36
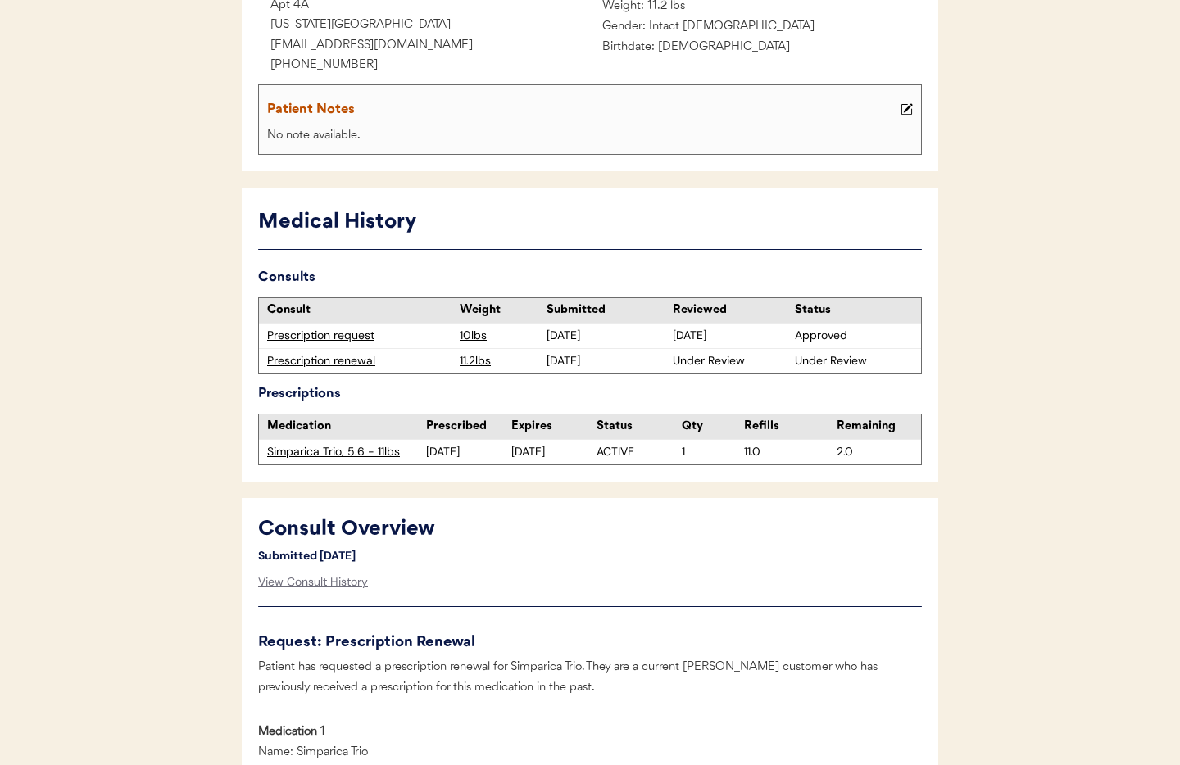
scroll to position [450, 0]
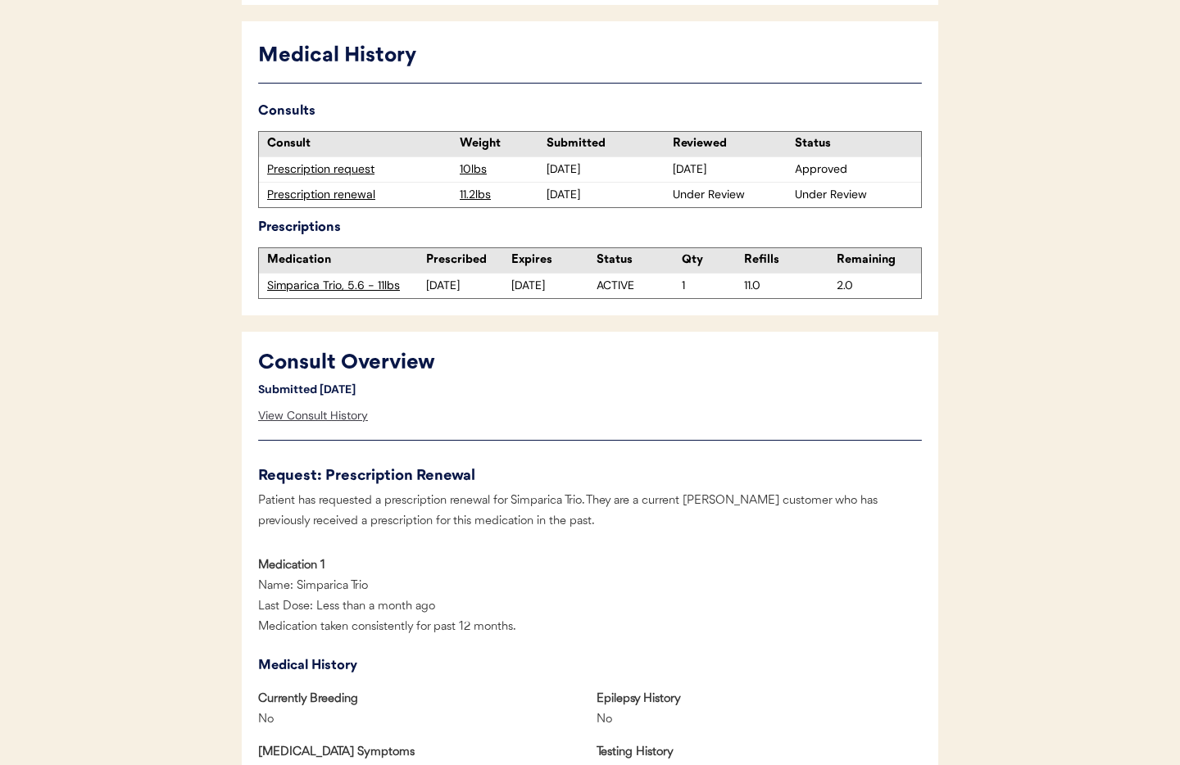
drag, startPoint x: 298, startPoint y: 416, endPoint x: 307, endPoint y: 416, distance: 8.2
click at [298, 416] on div "View Consult History" at bounding box center [313, 416] width 110 height 33
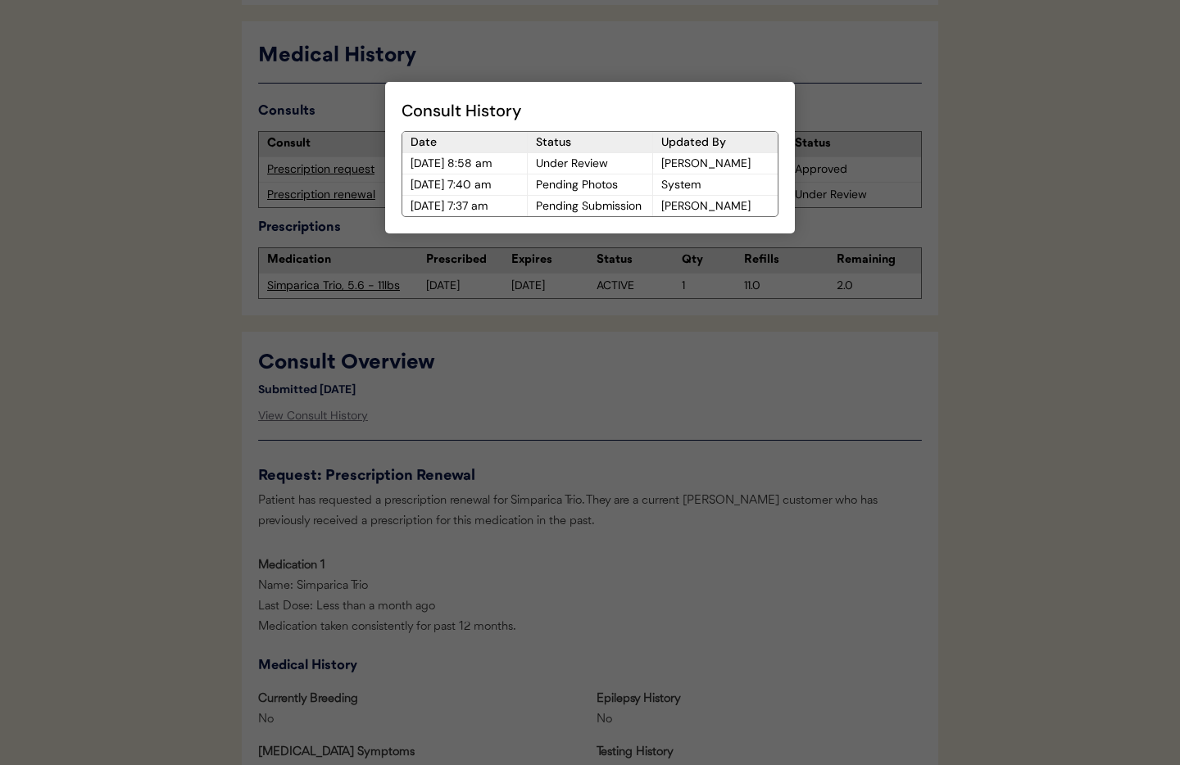
click at [650, 412] on div at bounding box center [590, 382] width 1180 height 765
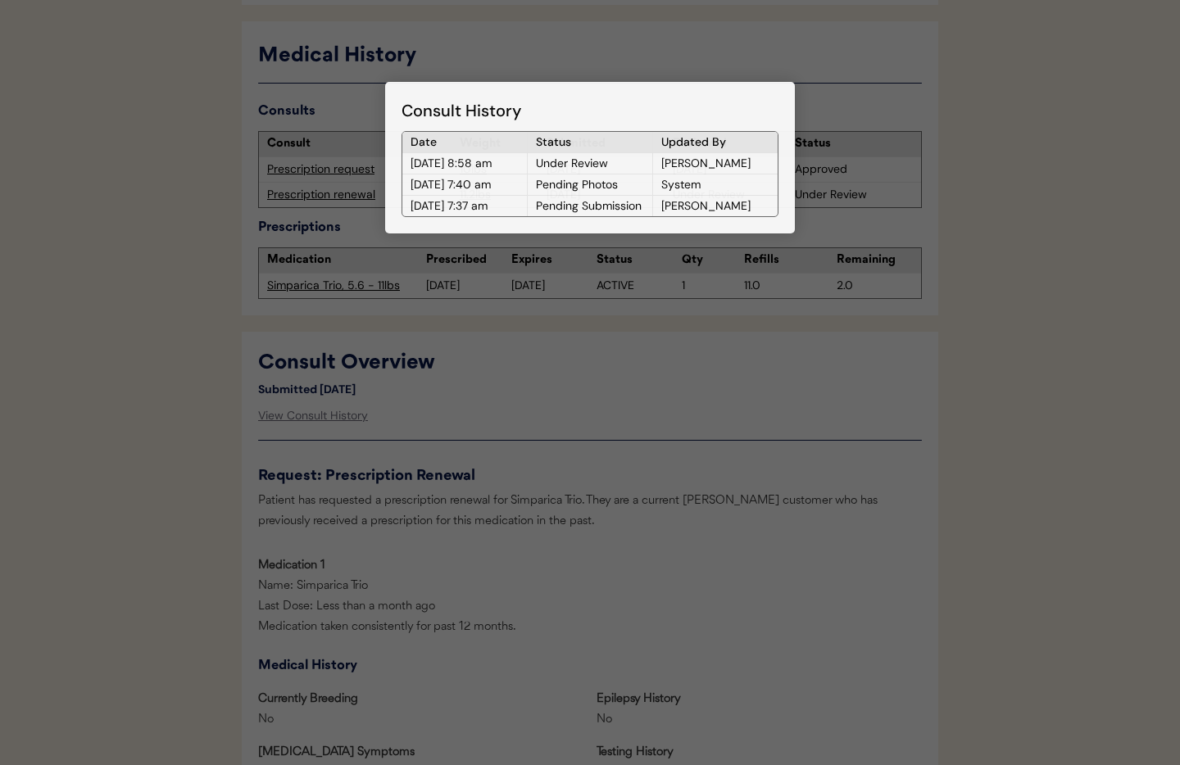
click at [650, 412] on div at bounding box center [590, 382] width 1180 height 765
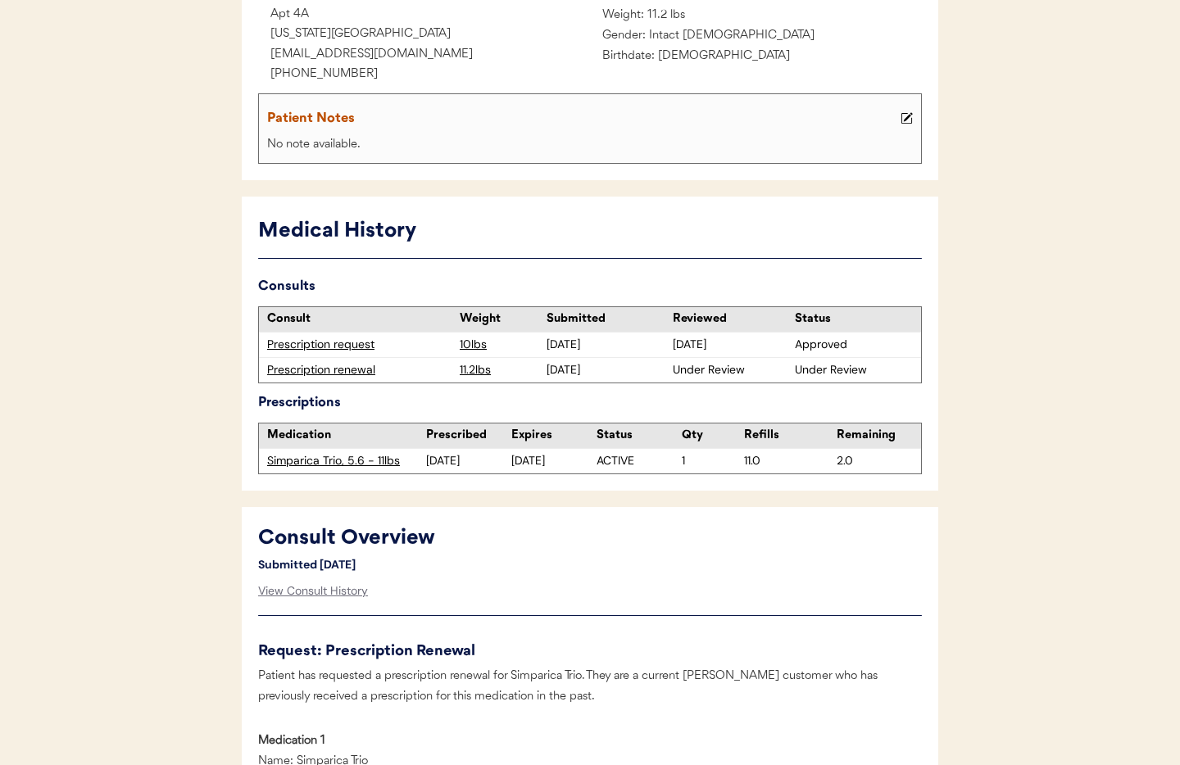
scroll to position [0, 0]
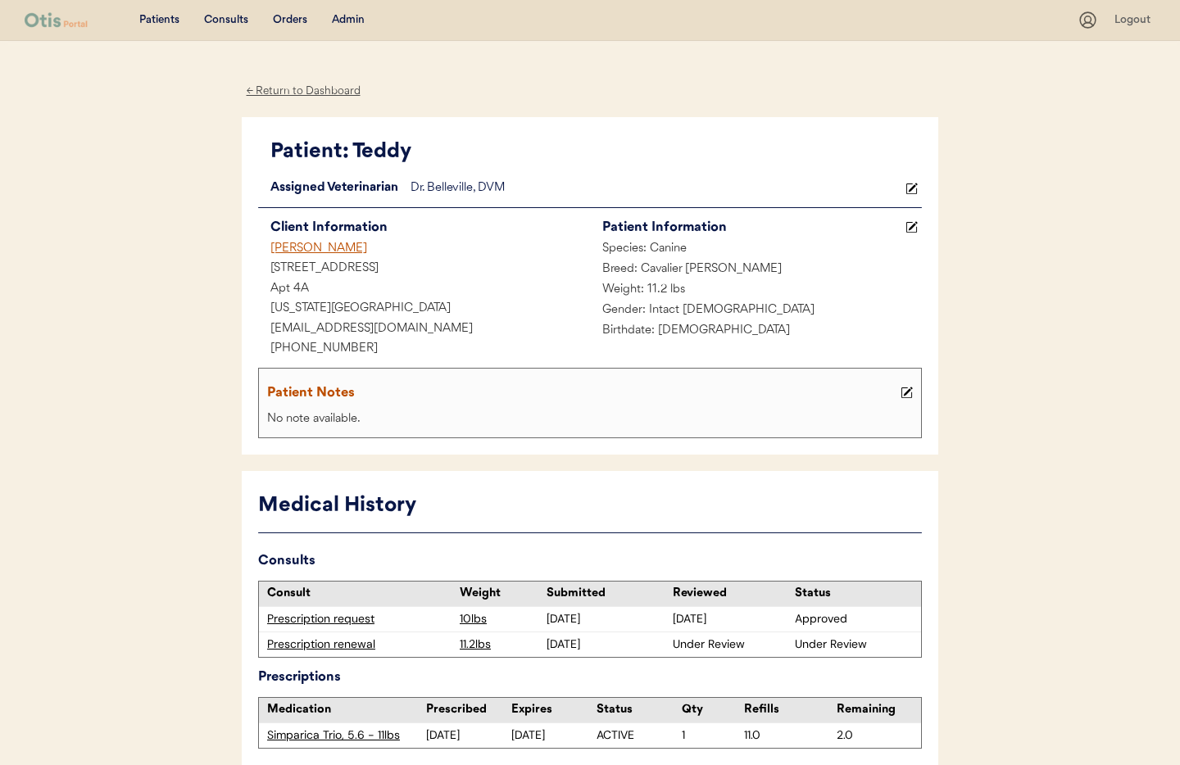
click at [311, 89] on div "← Return to Dashboard" at bounding box center [303, 91] width 123 height 19
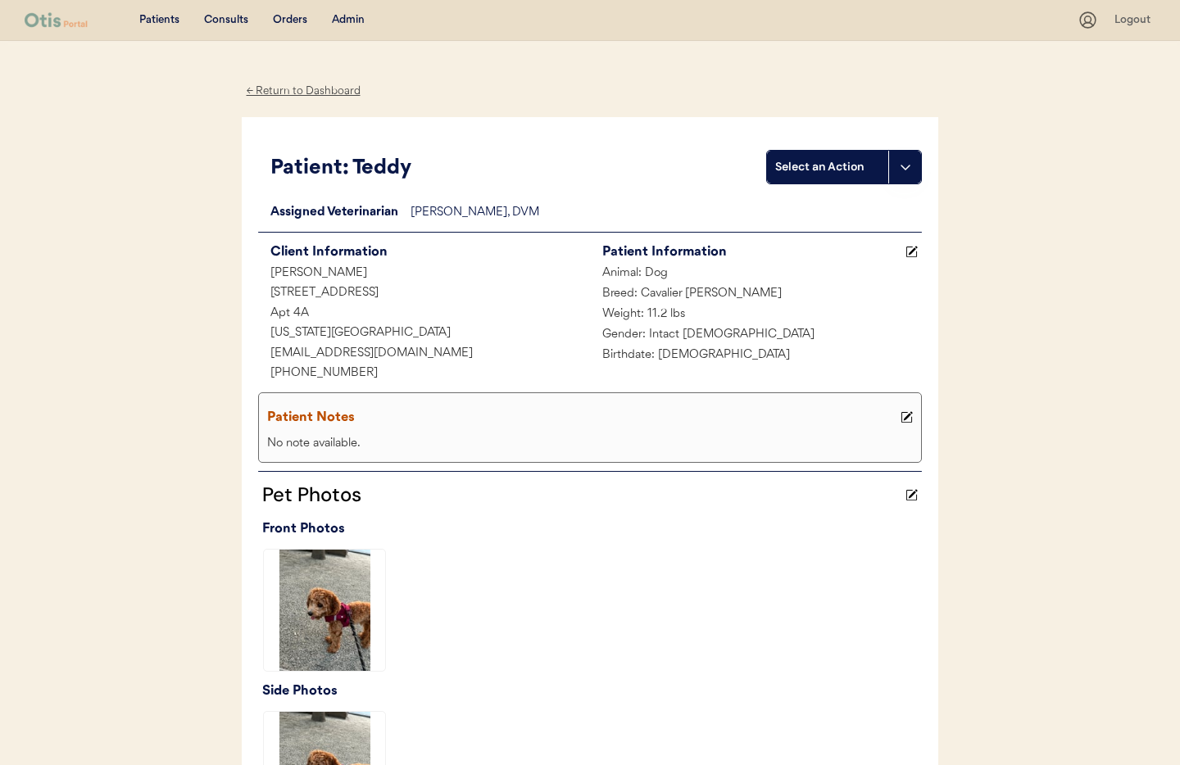
drag, startPoint x: 316, startPoint y: 89, endPoint x: 325, endPoint y: 97, distance: 11.6
click at [316, 89] on div "← Return to Dashboard" at bounding box center [303, 91] width 123 height 19
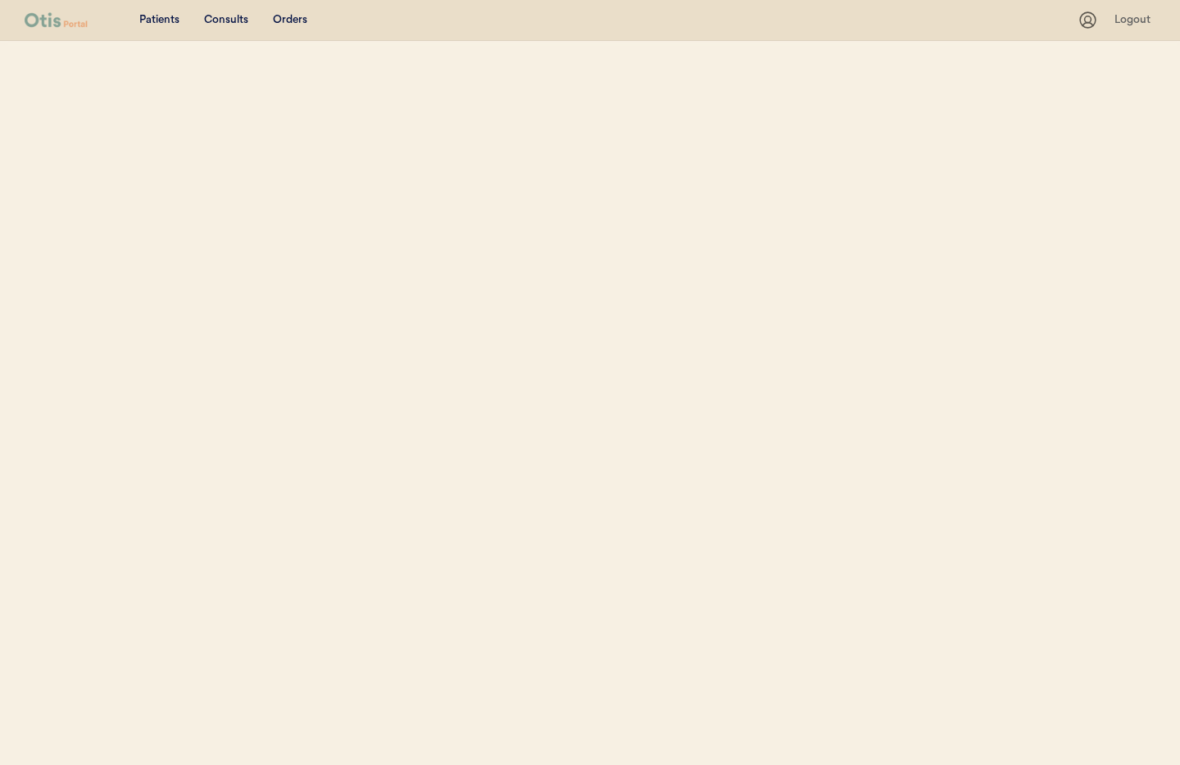
select select ""Name""
select select "true"
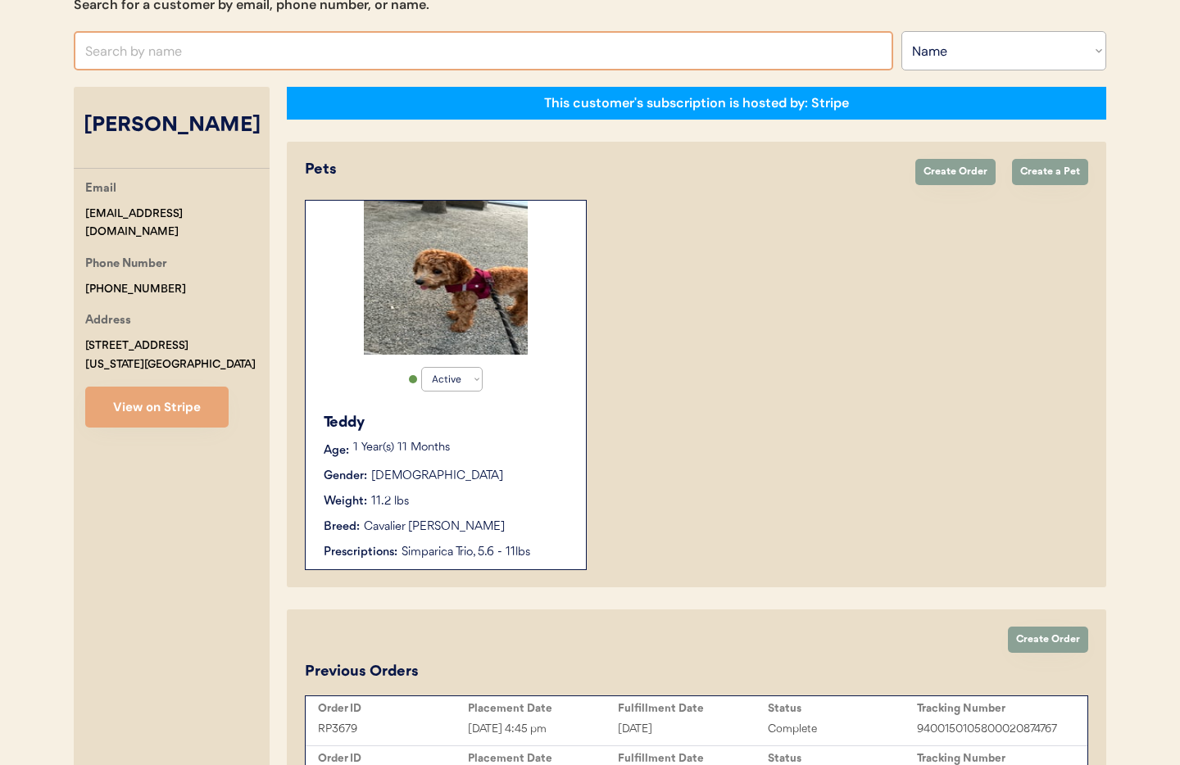
click at [229, 57] on input "text" at bounding box center [484, 50] width 820 height 39
type input "Laura fo"
type input "Laura fox"
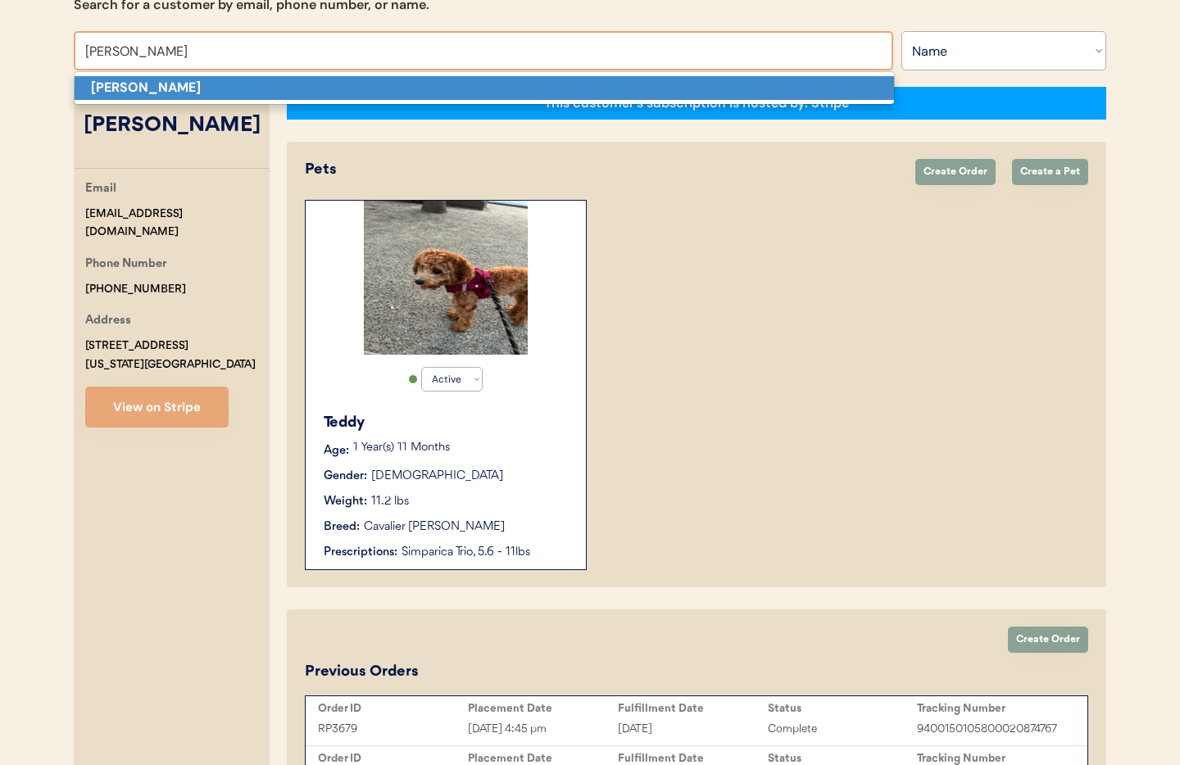
click at [220, 86] on p "Laura Fox" at bounding box center [485, 88] width 820 height 24
type input "Laura Fox"
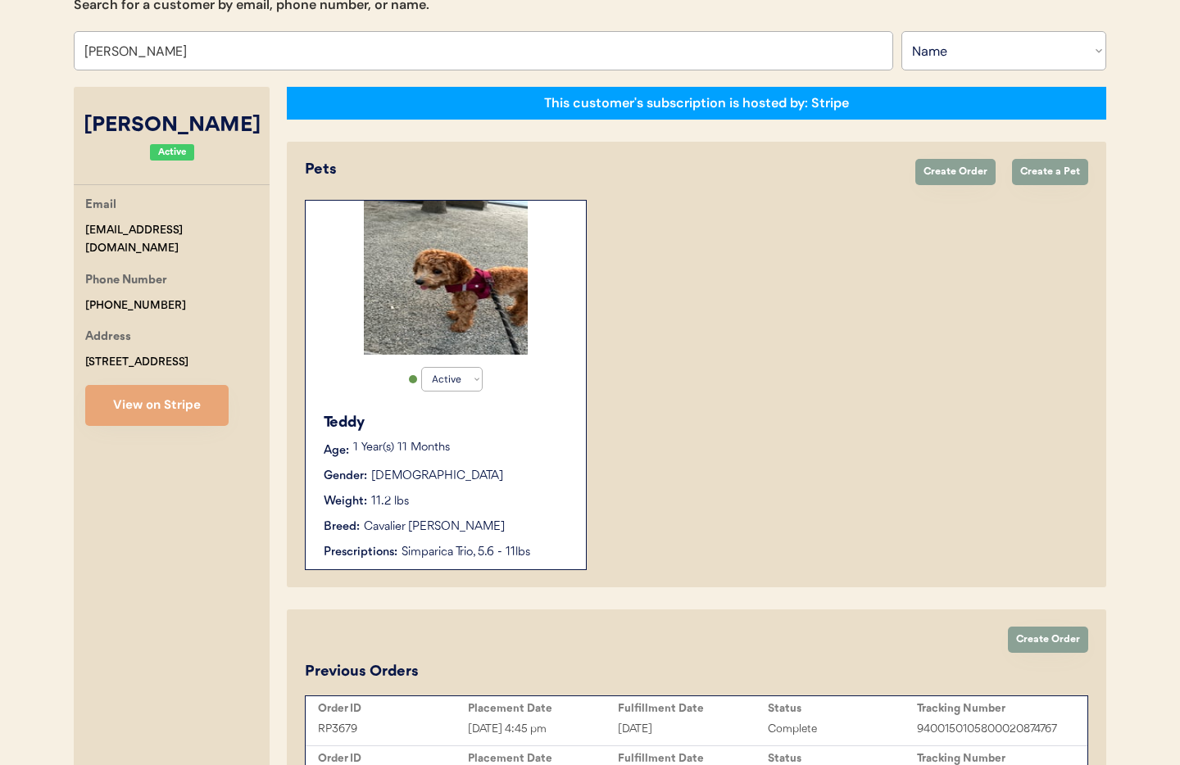
select select "true"
select select "false"
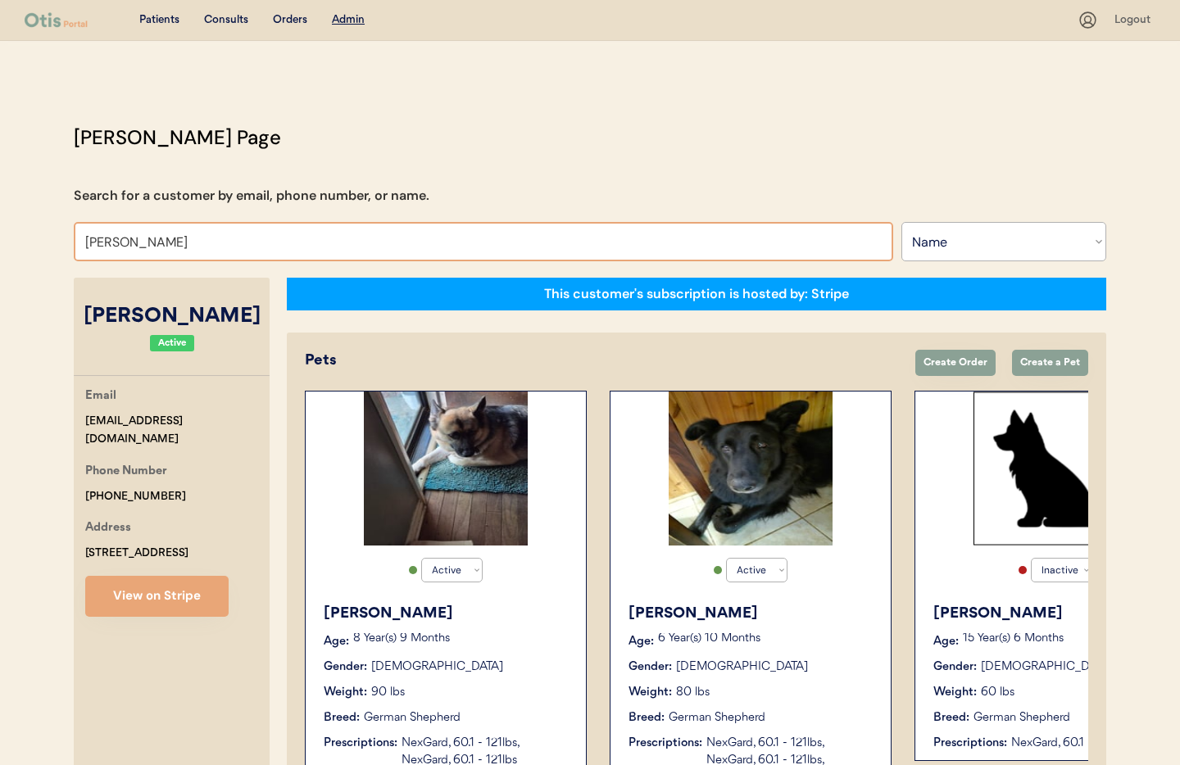
drag, startPoint x: 174, startPoint y: 243, endPoint x: 122, endPoint y: 243, distance: 51.6
click at [79, 241] on input "[PERSON_NAME]" at bounding box center [484, 241] width 820 height 39
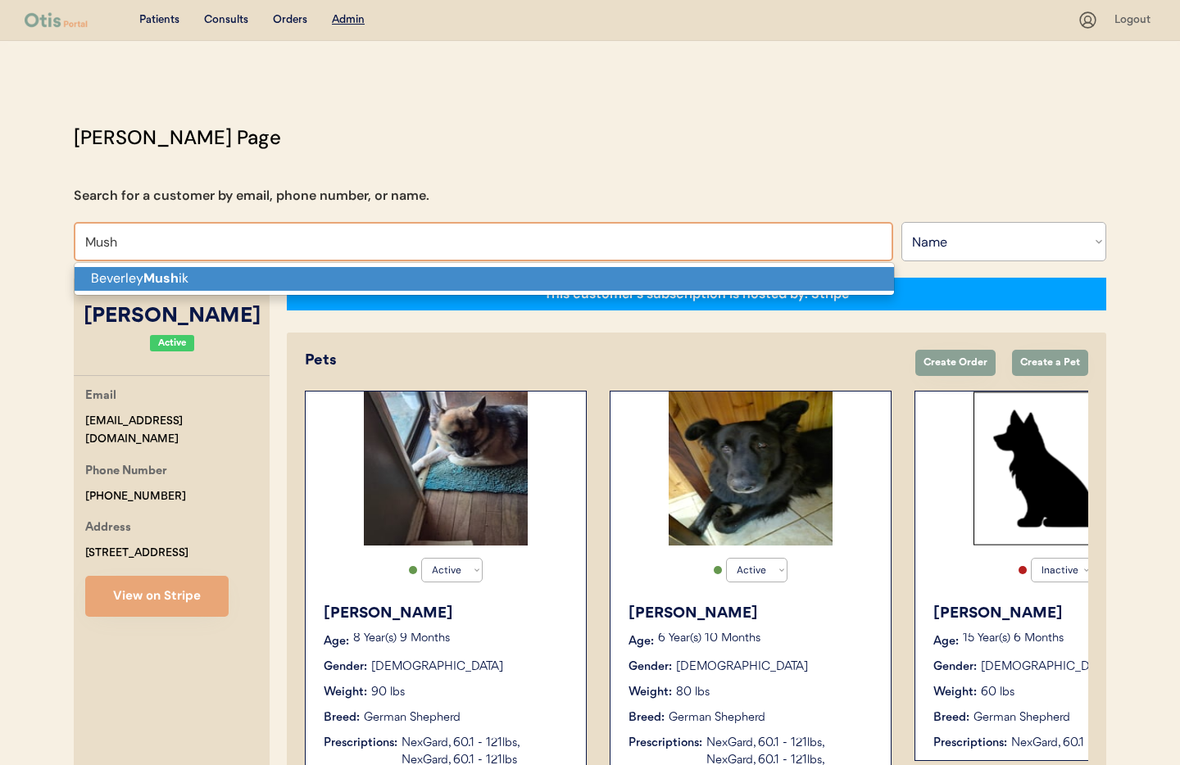
click at [316, 271] on p "Beverley Mush ik" at bounding box center [485, 279] width 820 height 24
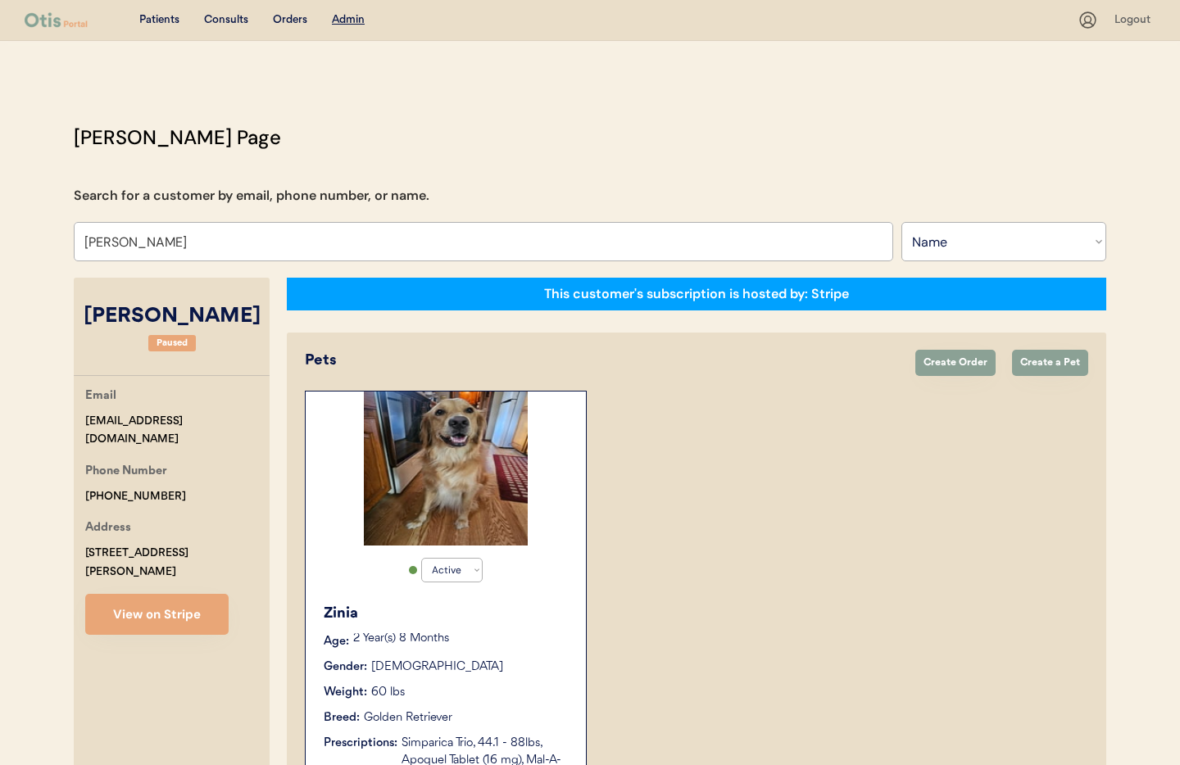
scroll to position [158, 0]
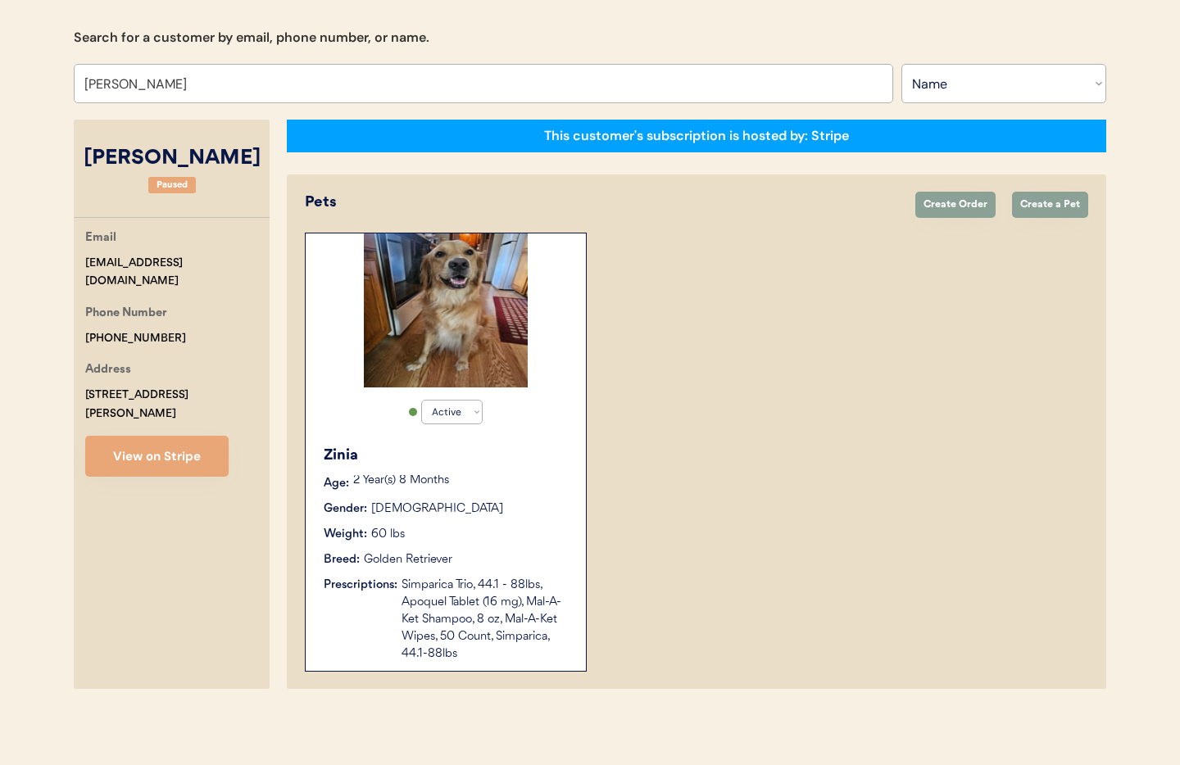
type input "Beverley Mushik"
click at [169, 438] on button "View on Stripe" at bounding box center [156, 456] width 143 height 41
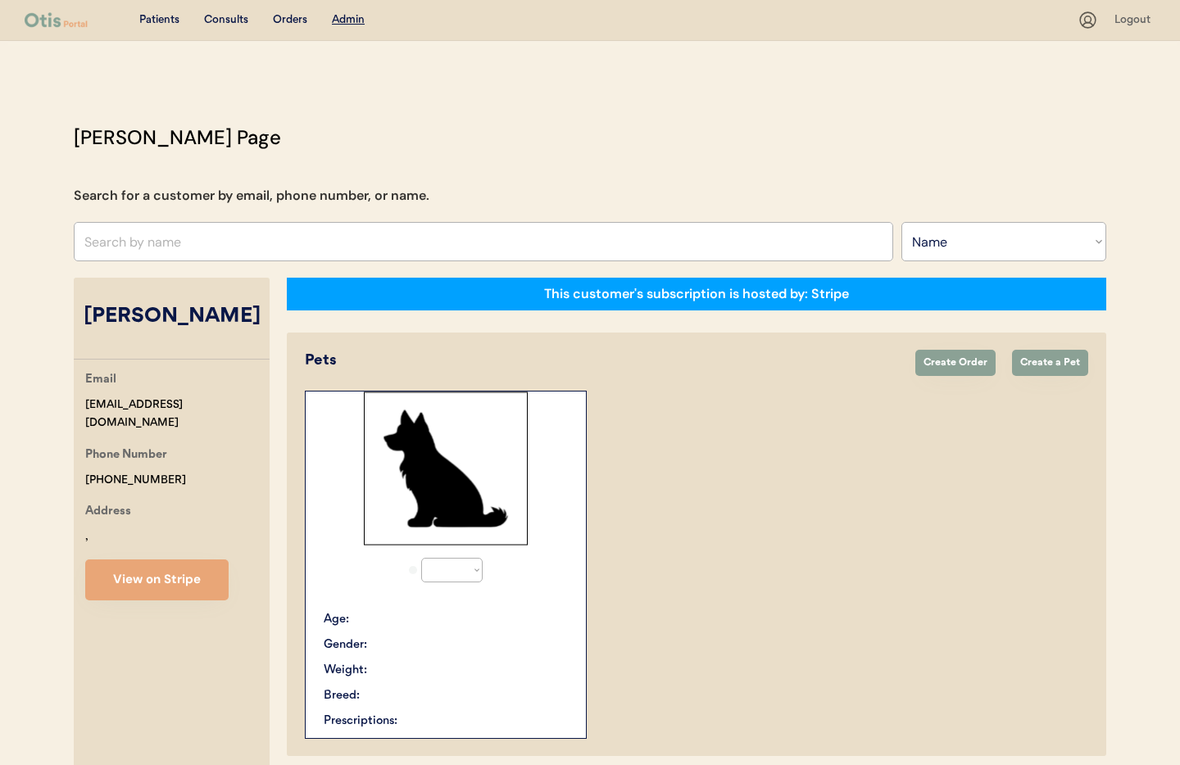
select select ""Name""
select select "true"
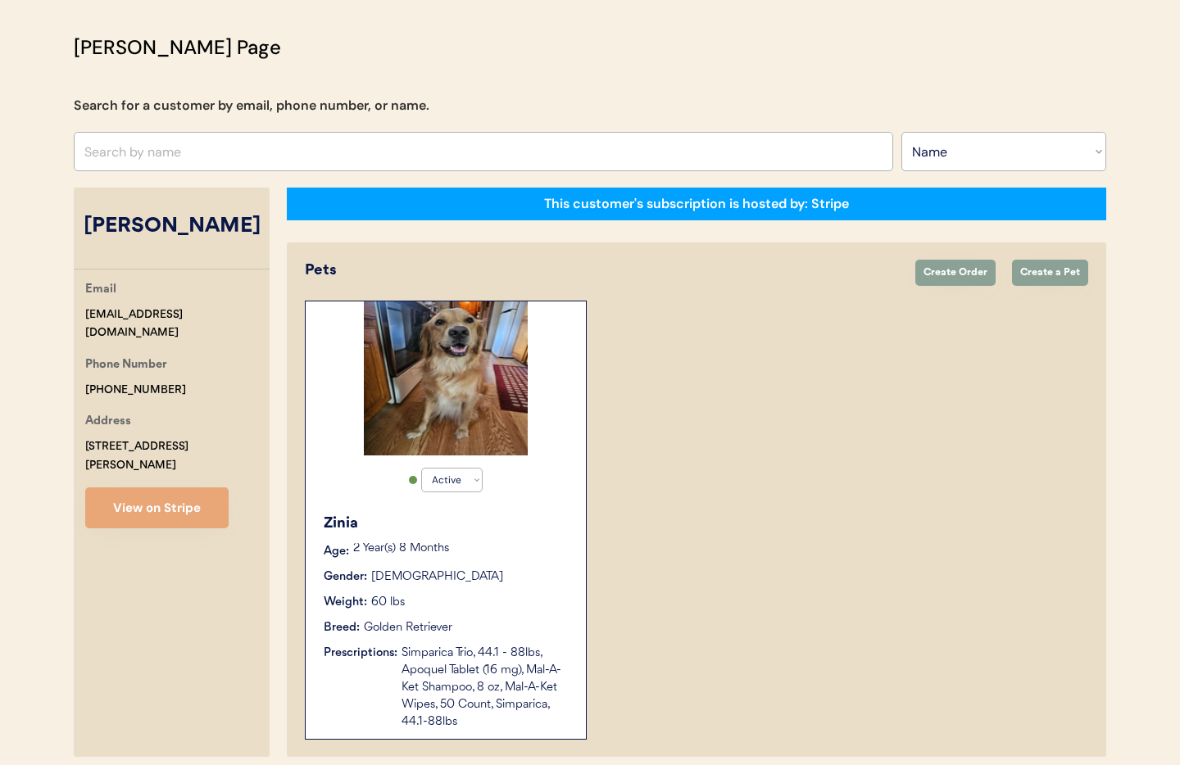
scroll to position [158, 0]
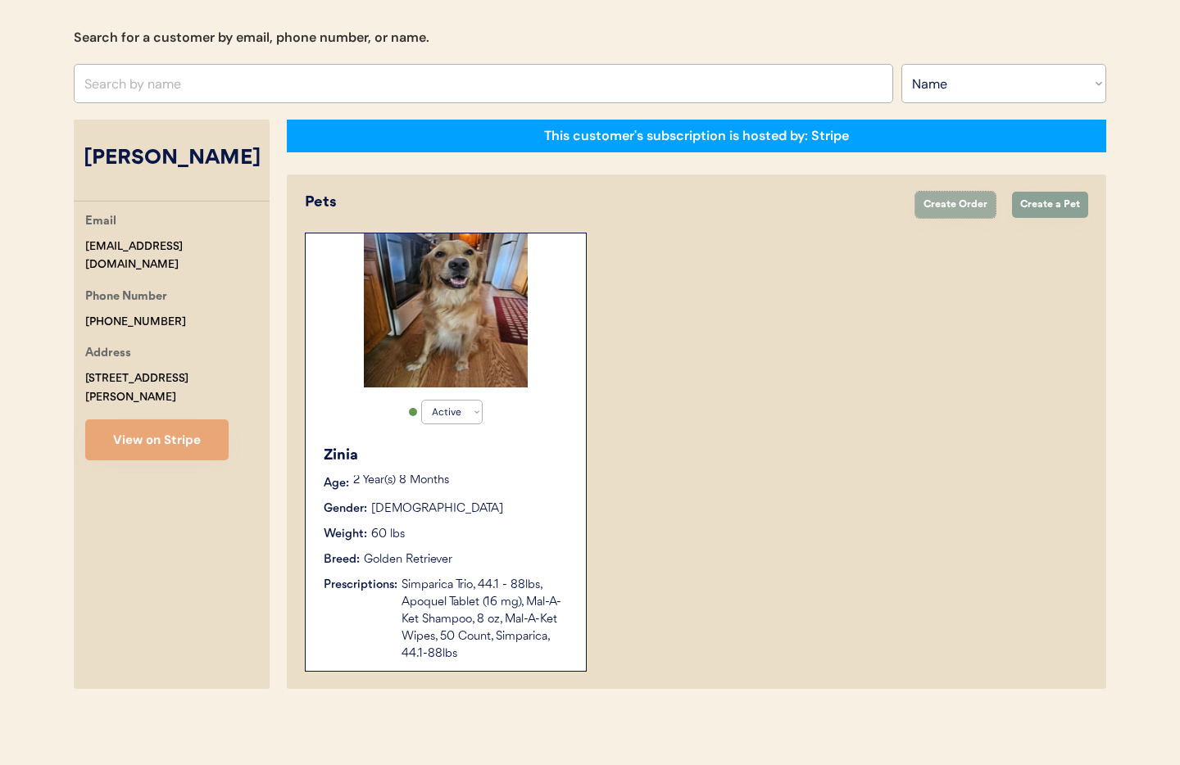
click at [975, 210] on button "Create Order" at bounding box center [955, 205] width 80 height 26
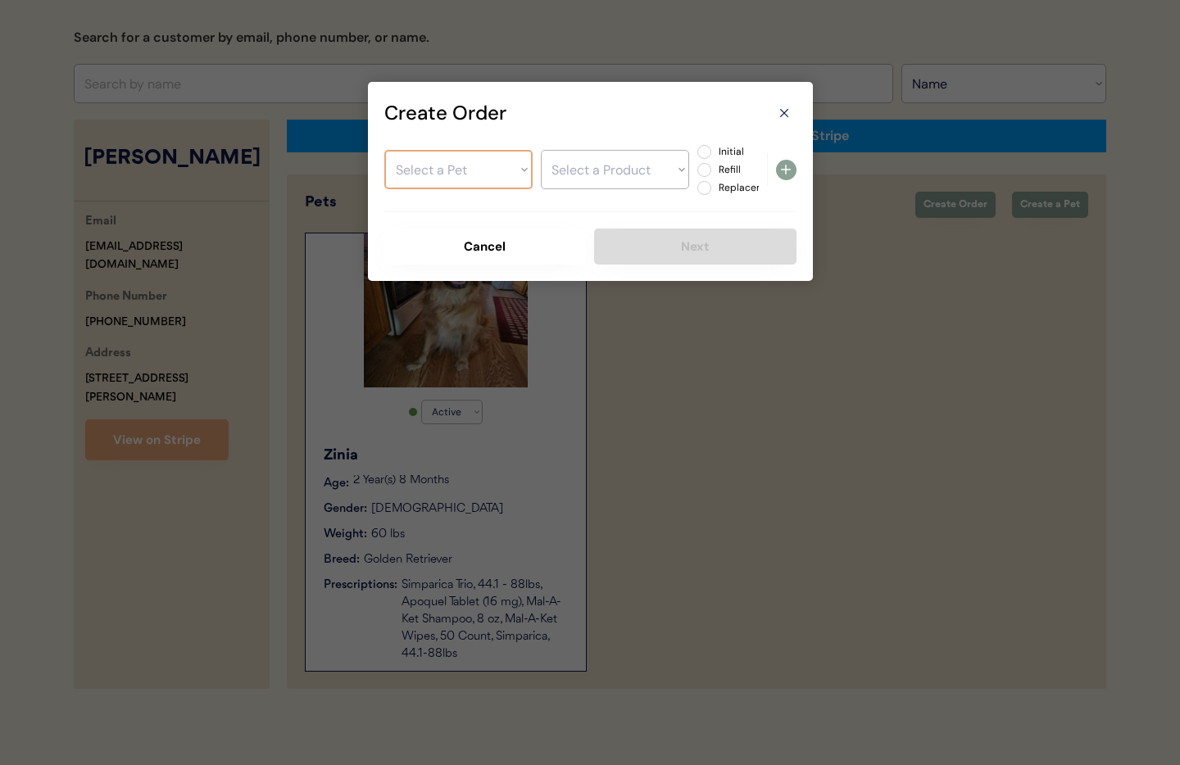
click at [437, 176] on select "Select a Pet Zinia" at bounding box center [458, 169] width 148 height 39
select select ""1348695171700984260__LOOKUP__1755961434050x669742872926355500""
click at [384, 150] on select "Select a Pet Zinia" at bounding box center [458, 169] width 148 height 39
click at [612, 182] on select "Select a Product Simparica Trio, 44.1 - 88lbs Apoquel Tablet (16 mg) Mal-A-Ket …" at bounding box center [615, 169] width 148 height 39
select select ""1348695171700984260__LOOKUP__1756250596356x339839087262826500""
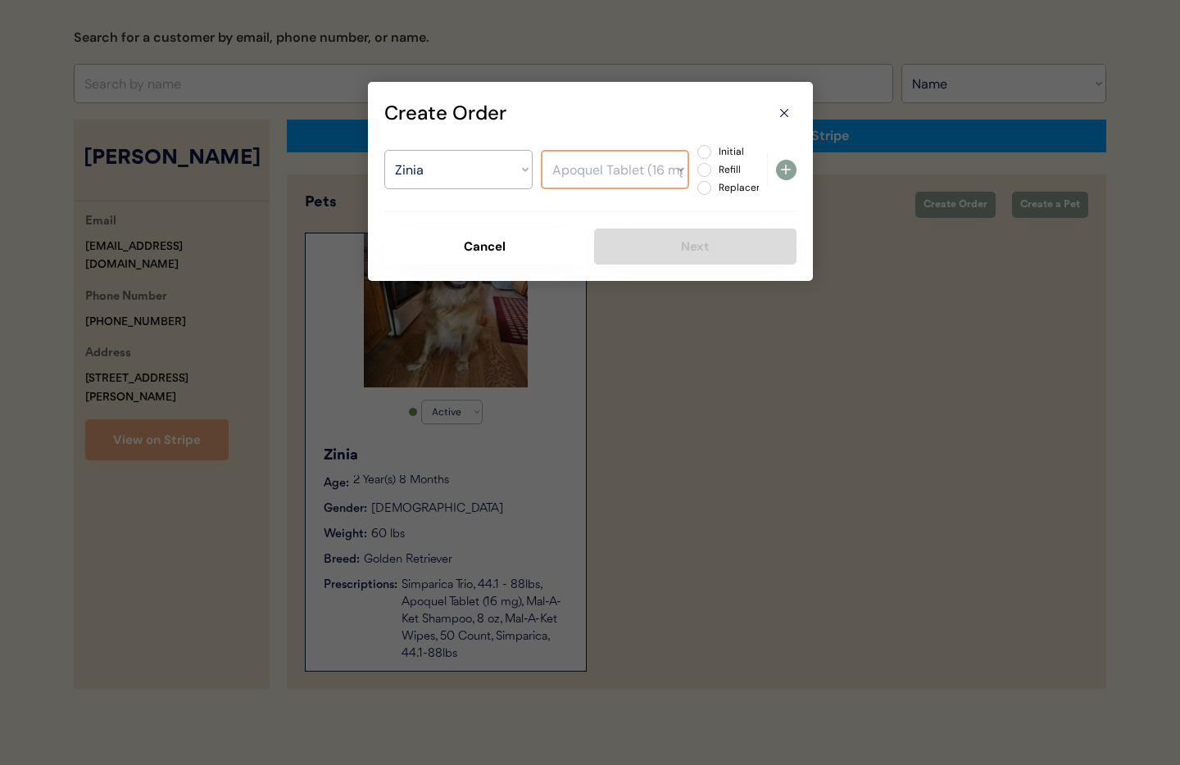
click at [541, 150] on select "Select a Product Simparica Trio, 44.1 - 88lbs Apoquel Tablet (16 mg) Mal-A-Ket …" at bounding box center [615, 169] width 148 height 39
click at [714, 153] on label "Initial" at bounding box center [750, 152] width 72 height 10
click at [696, 153] on input "Initial" at bounding box center [690, 152] width 11 height 11
radio input "true"
drag, startPoint x: 786, startPoint y: 170, endPoint x: 776, endPoint y: 170, distance: 9.8
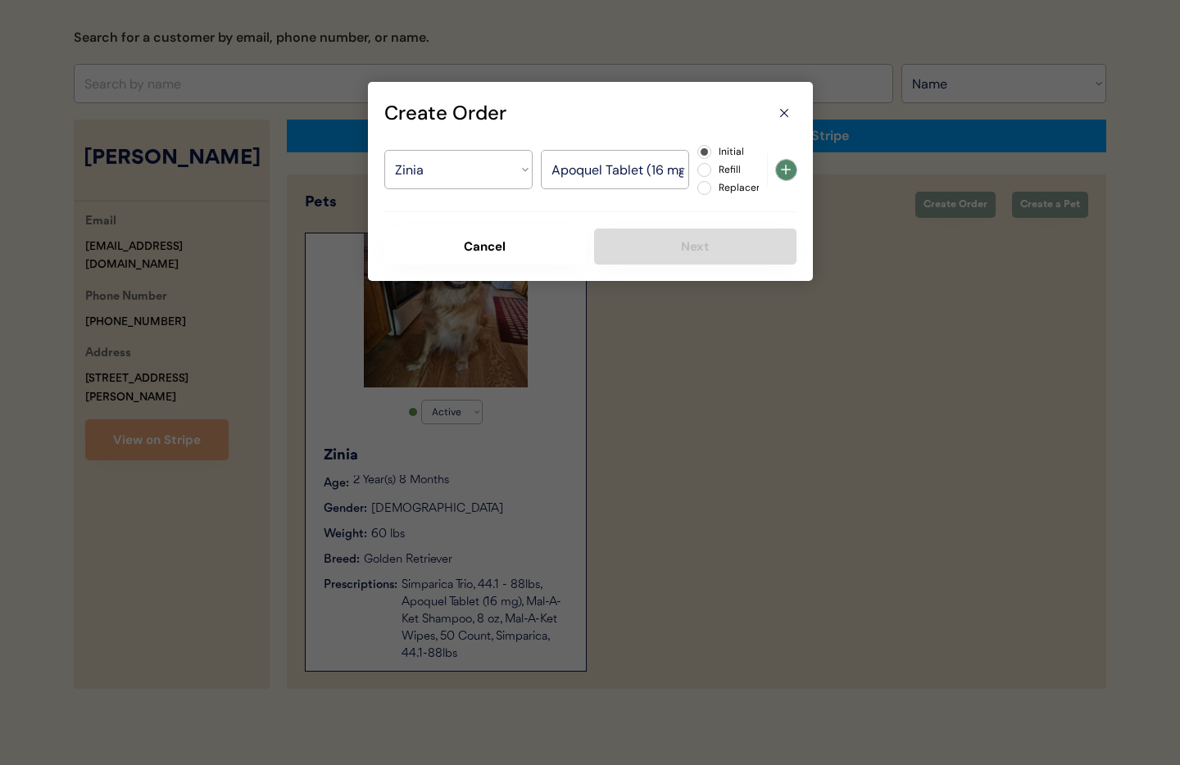
click at [786, 170] on use at bounding box center [786, 170] width 10 height 10
select select ""PLACEHOLDER_1427118222253""
radio input "false"
select select ""PLACEHOLDER_1427118222253""
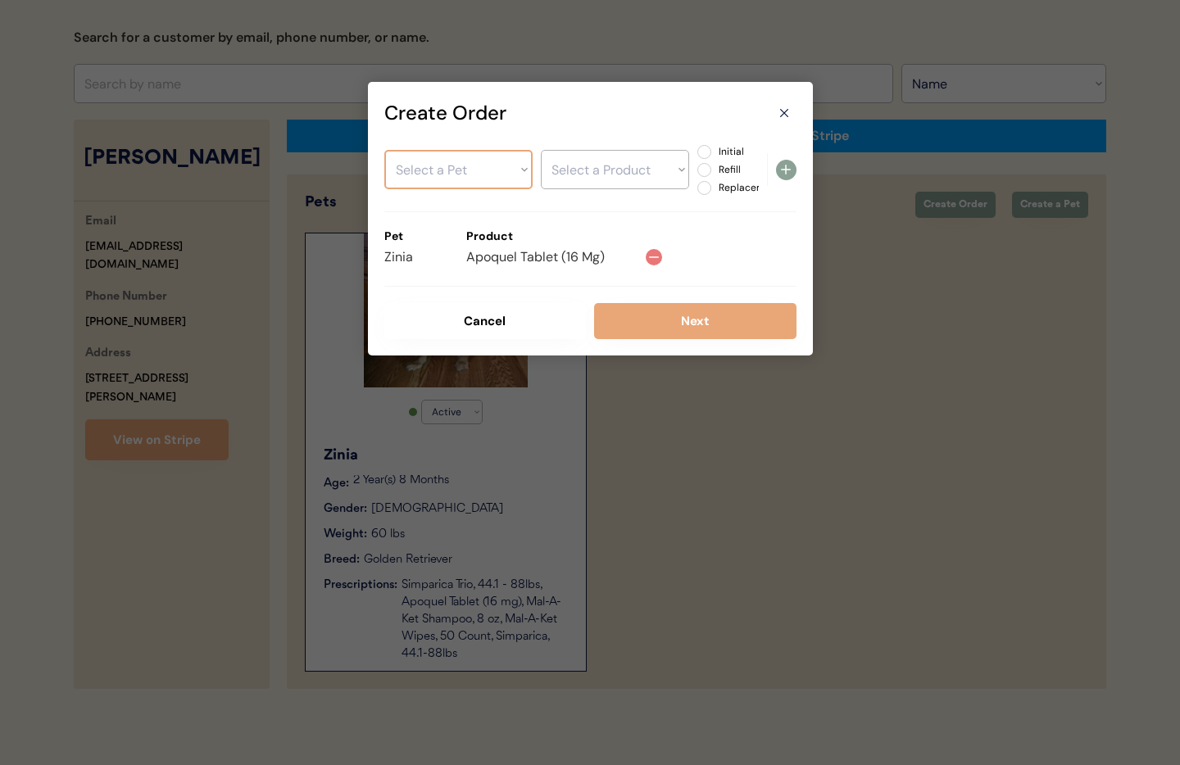
click at [467, 169] on select "Select a Pet Zinia" at bounding box center [458, 169] width 148 height 39
select select ""1348695171700984260__LOOKUP__1755961434050x669742872926355500""
click at [384, 150] on select "Select a Pet Zinia" at bounding box center [458, 169] width 148 height 39
click at [587, 179] on select "Select a Product Simparica Trio, 44.1 - 88lbs Apoquel Tablet (16 mg) Mal-A-Ket …" at bounding box center [615, 169] width 148 height 39
select select ""1348695171700984260__LOOKUP__1756250606716x844236584149319700""
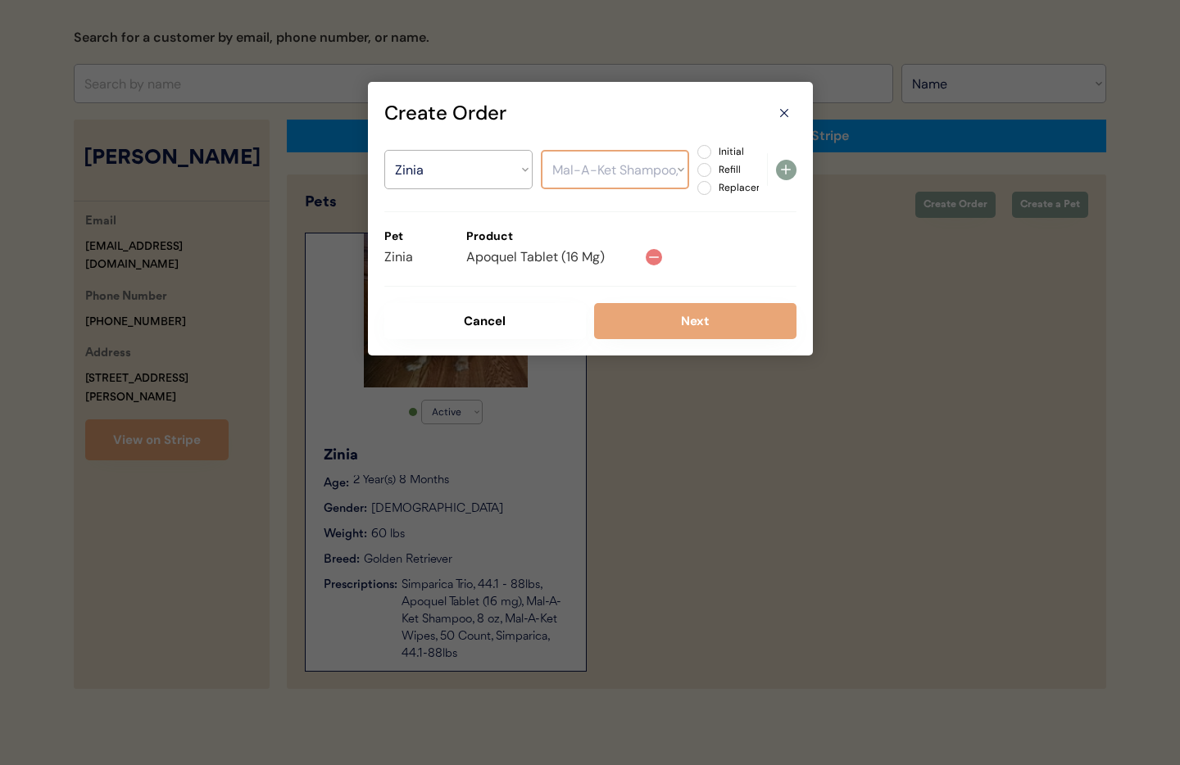
click at [541, 150] on select "Select a Product Simparica Trio, 44.1 - 88lbs Apoquel Tablet (16 mg) Mal-A-Ket …" at bounding box center [615, 169] width 148 height 39
click at [714, 153] on label "Initial" at bounding box center [750, 152] width 72 height 10
click at [696, 153] on input "Initial" at bounding box center [690, 152] width 11 height 11
radio input "true"
click at [788, 171] on icon at bounding box center [786, 170] width 20 height 20
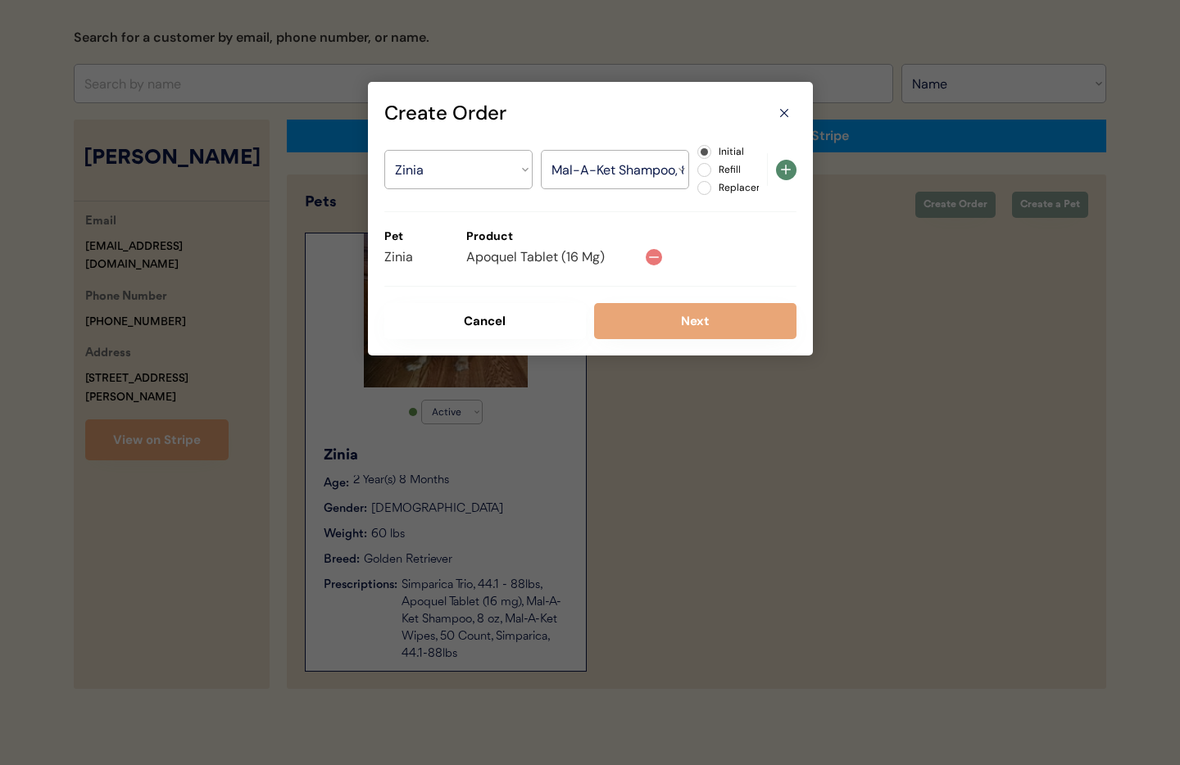
select select ""PLACEHOLDER_1427118222253""
radio input "false"
select select ""PLACEHOLDER_1427118222253""
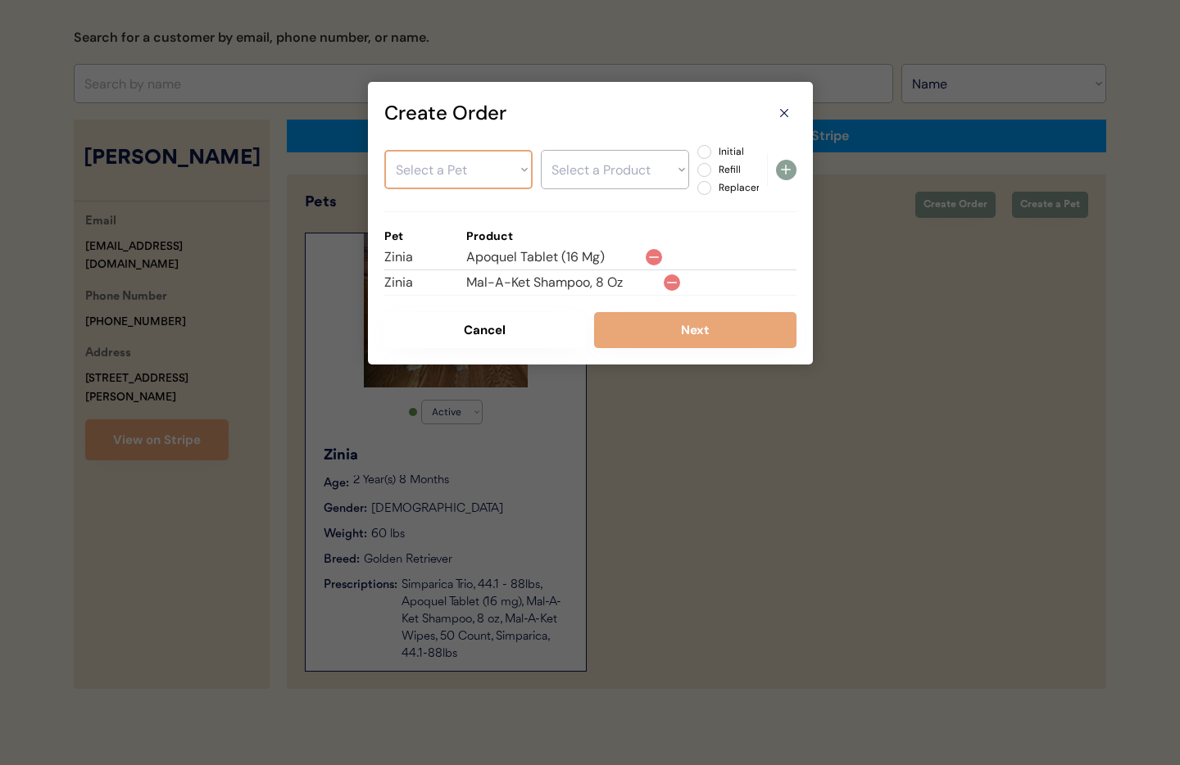
click at [425, 164] on select "Select a Pet Zinia" at bounding box center [458, 169] width 148 height 39
select select ""1348695171700984260__LOOKUP__1755961434050x669742872926355500""
click at [384, 150] on select "Select a Pet Zinia" at bounding box center [458, 169] width 148 height 39
click at [608, 185] on select "Select a Product Simparica Trio, 44.1 - 88lbs Apoquel Tablet (16 mg) Mal-A-Ket …" at bounding box center [615, 169] width 148 height 39
select select ""1348695171700984260__LOOKUP__1756250631610x218445260563939330""
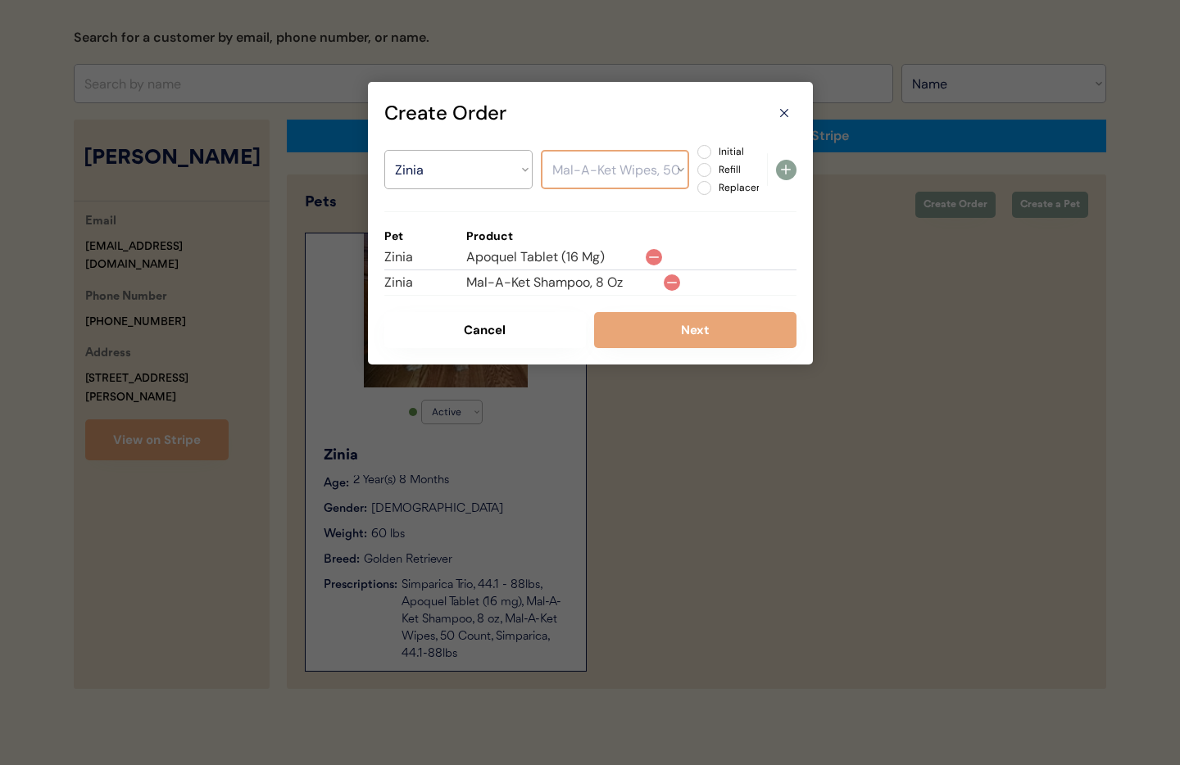
click at [541, 150] on select "Select a Product Simparica Trio, 44.1 - 88lbs Apoquel Tablet (16 mg) Mal-A-Ket …" at bounding box center [615, 169] width 148 height 39
drag, startPoint x: 708, startPoint y: 149, endPoint x: 748, endPoint y: 156, distance: 40.7
click at [714, 149] on label "Initial" at bounding box center [750, 152] width 72 height 10
click at [696, 149] on input "Initial" at bounding box center [690, 152] width 11 height 11
radio input "true"
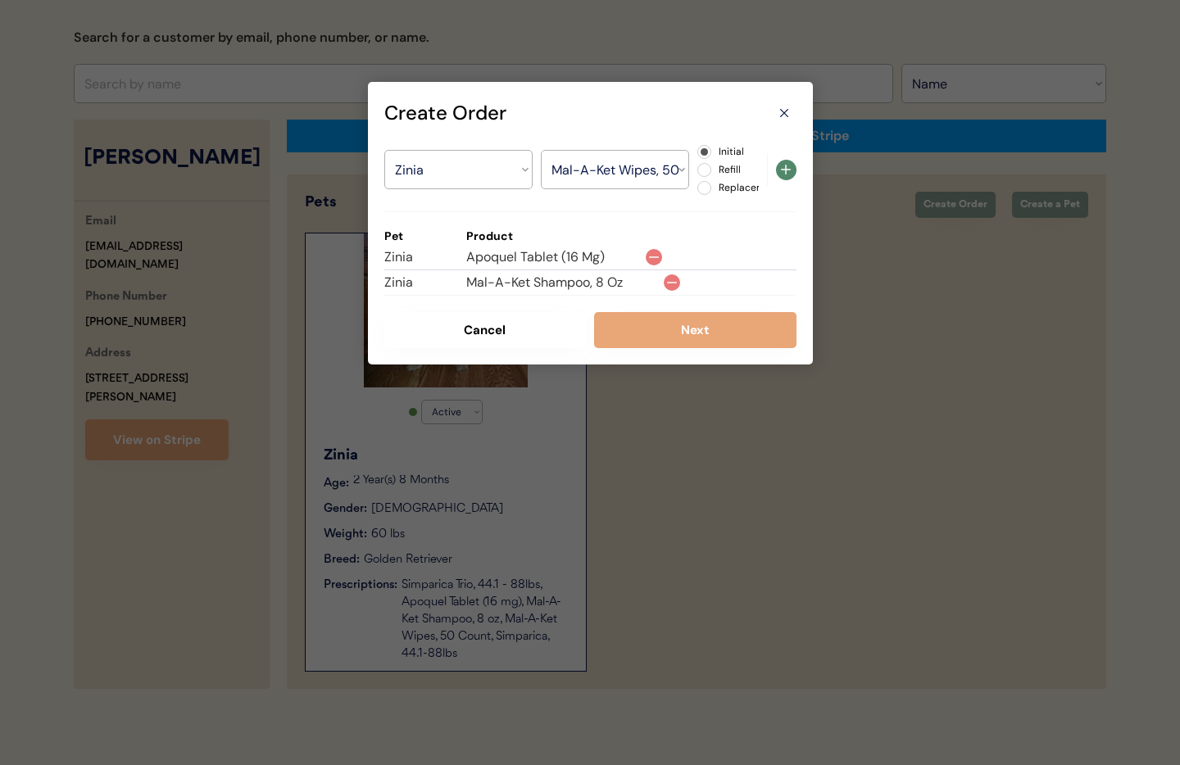
click at [785, 174] on use at bounding box center [786, 170] width 10 height 10
select select ""PLACEHOLDER_1427118222253""
radio input "false"
select select ""PLACEHOLDER_1427118222253""
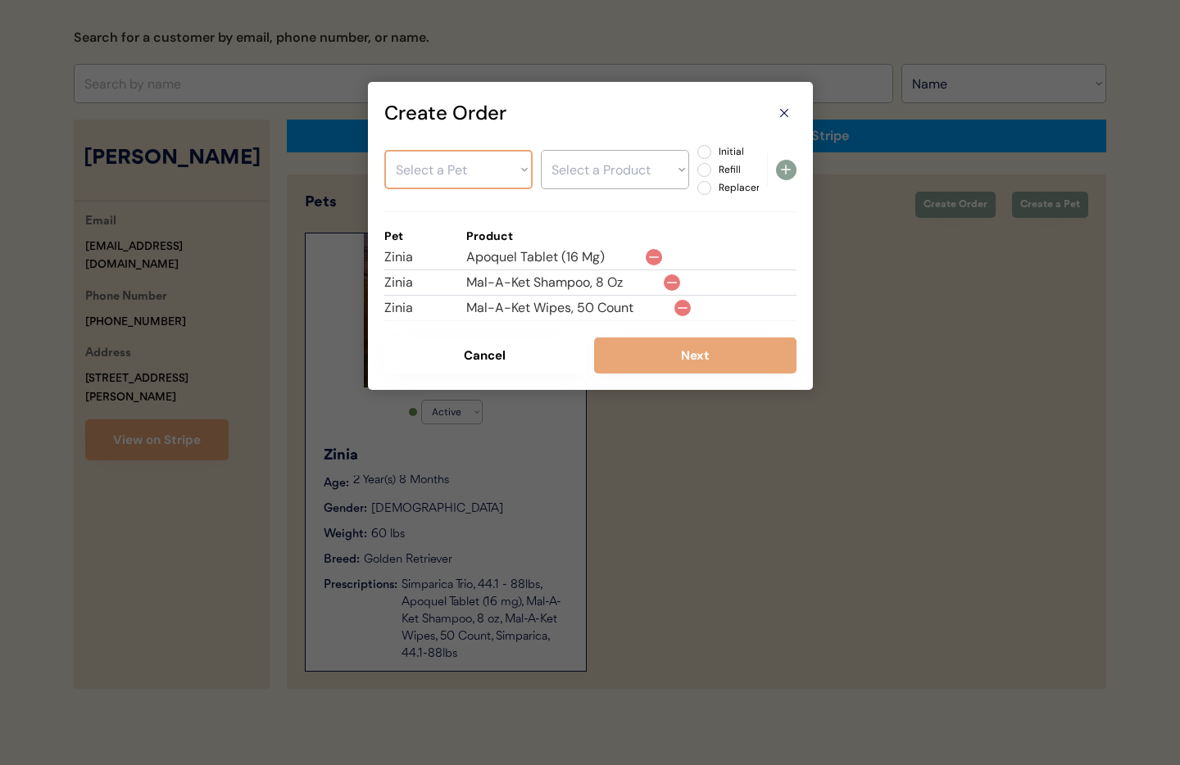
click at [427, 162] on select "Select a Pet Zinia" at bounding box center [458, 169] width 148 height 39
select select ""1348695171700984260__LOOKUP__1755961434050x669742872926355500""
click at [384, 150] on select "Select a Pet Zinia" at bounding box center [458, 169] width 148 height 39
click at [582, 181] on select "Select a Product" at bounding box center [615, 169] width 148 height 39
select select ""1348695171700984260__LOOKUP__1756250669476x911488931356737500""
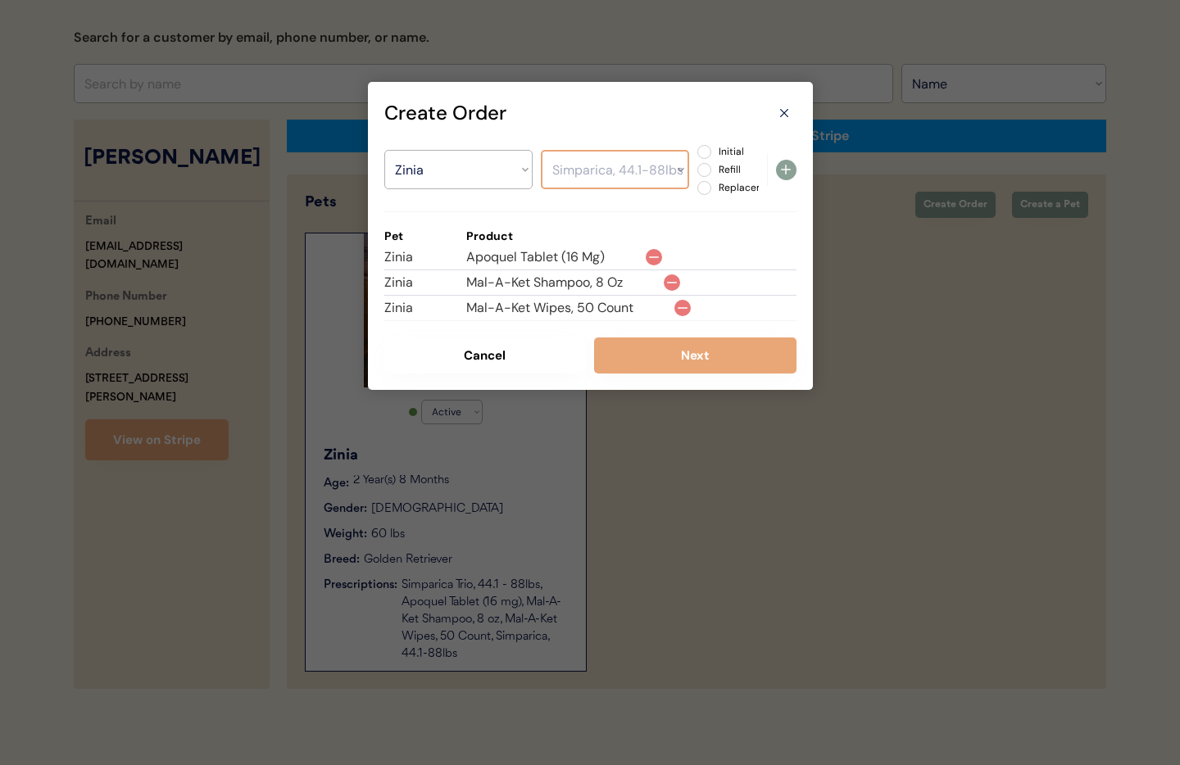
click at [541, 150] on select "Select a Product Simparica Trio, 44.1 - 88lbs Apoquel Tablet (16 mg) Mal-A-Ket …" at bounding box center [615, 169] width 148 height 39
click at [714, 152] on label "Initial" at bounding box center [750, 152] width 72 height 10
click at [696, 152] on input "Initial" at bounding box center [690, 152] width 11 height 11
radio input "true"
click at [788, 170] on icon at bounding box center [786, 170] width 20 height 20
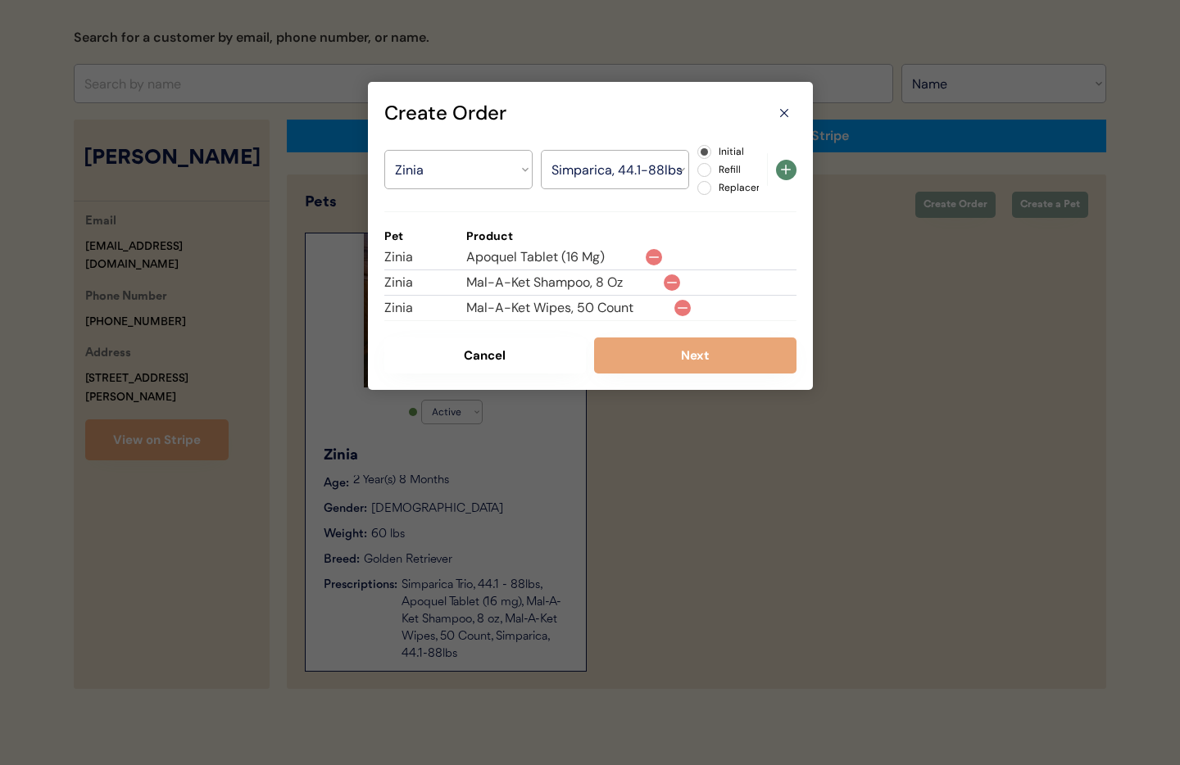
select select ""PLACEHOLDER_1427118222253""
radio input "false"
select select ""PLACEHOLDER_1427118222253""
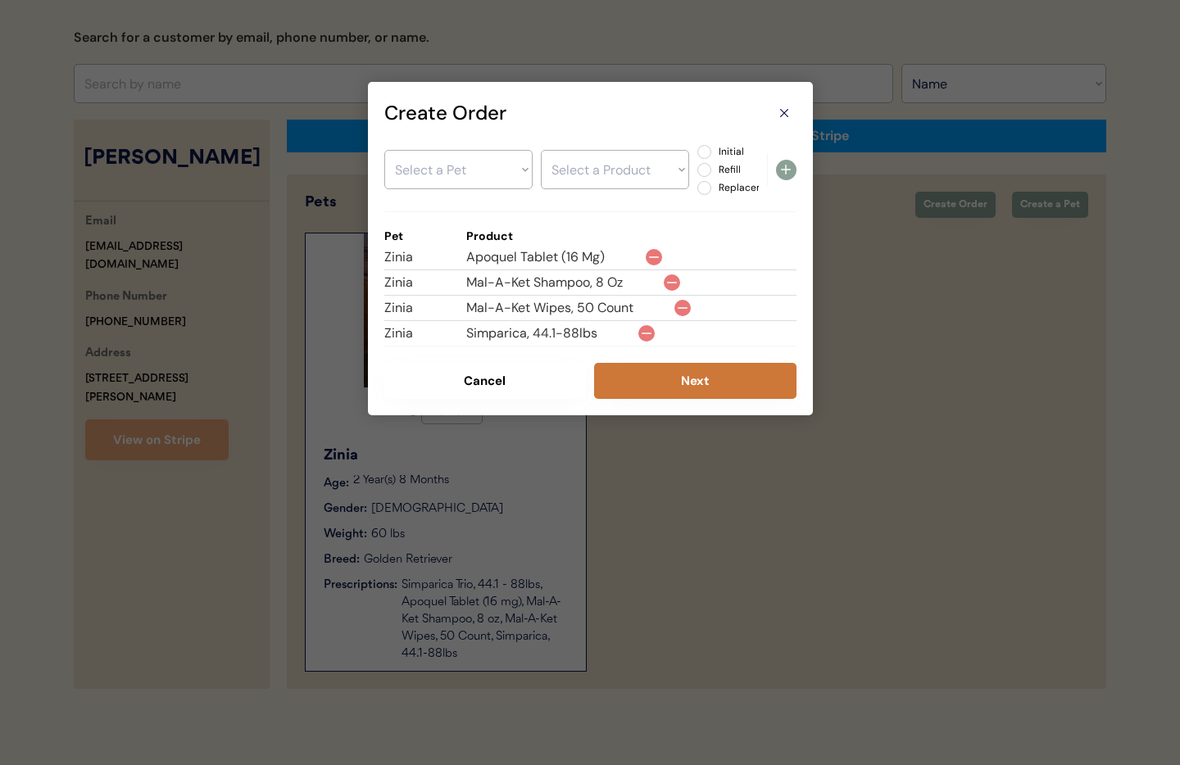
click at [700, 389] on button "Next" at bounding box center [695, 381] width 202 height 36
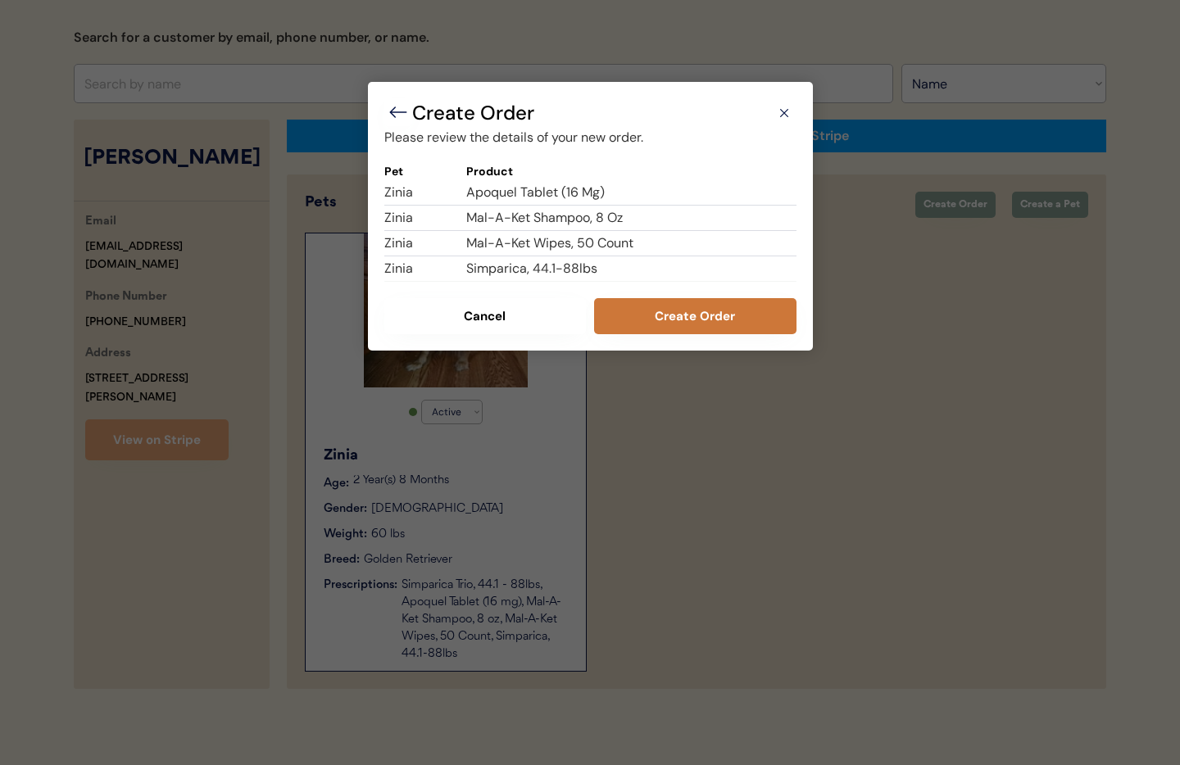
click at [674, 318] on button "Create Order" at bounding box center [695, 316] width 202 height 36
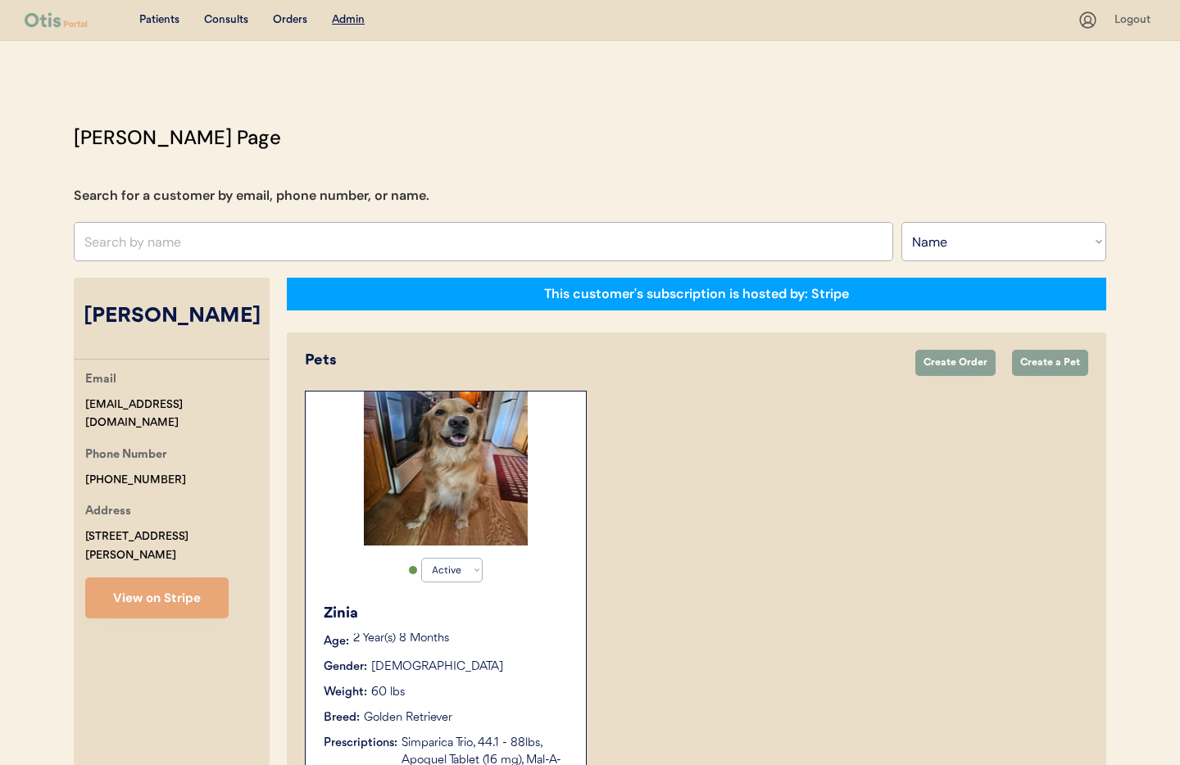
scroll to position [343, 0]
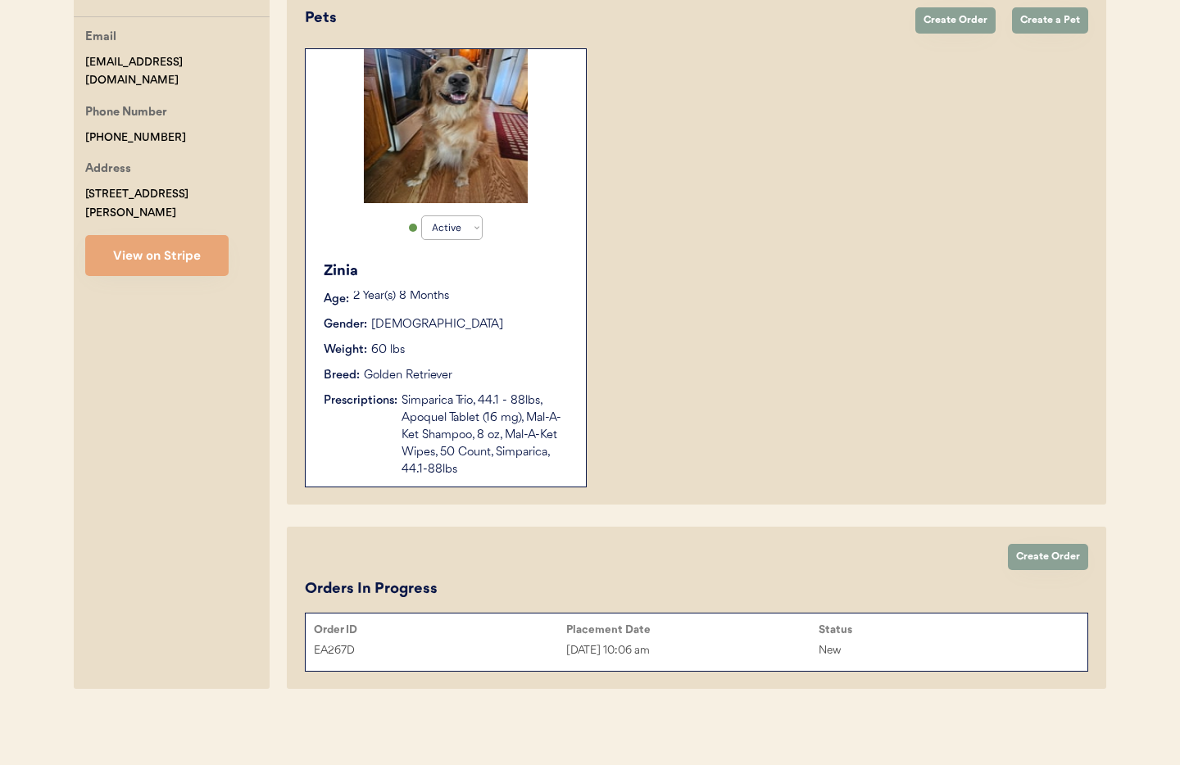
click at [517, 425] on div "Simparica Trio, 44.1 - 88lbs, Apoquel Tablet (16 mg), Mal-A-Ket Shampoo, 8 oz, …" at bounding box center [486, 436] width 168 height 86
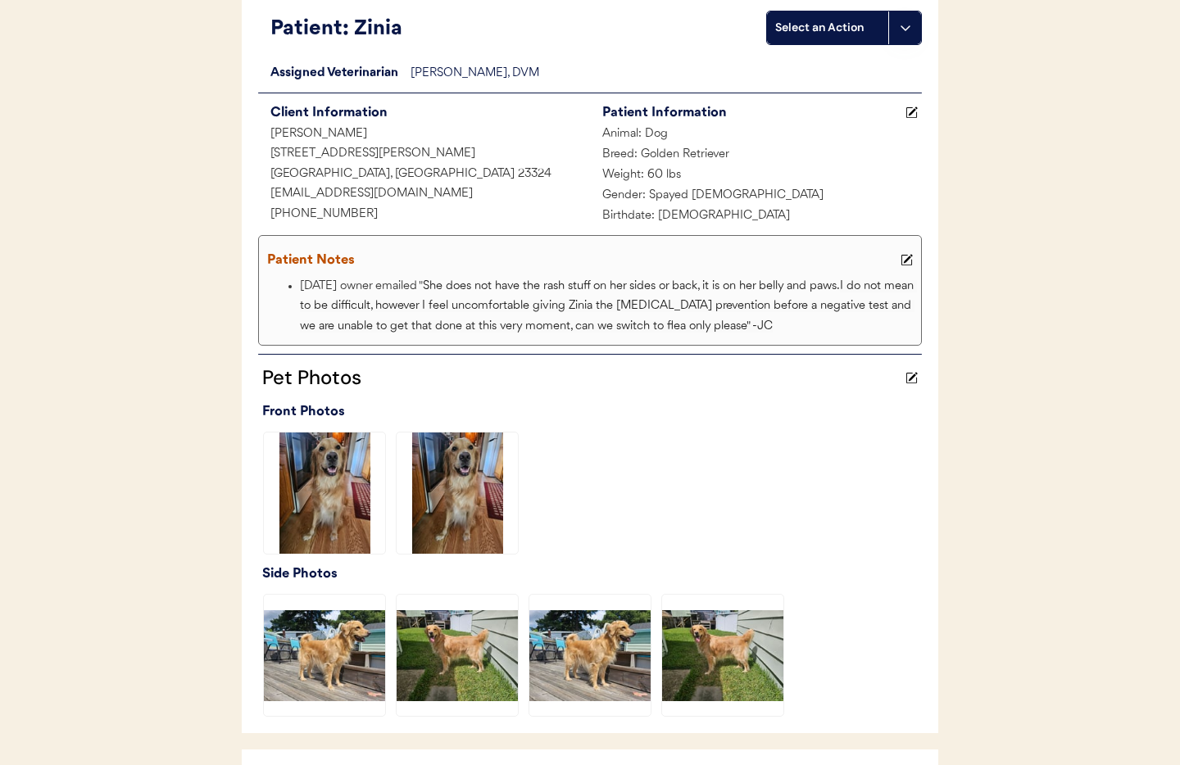
scroll to position [31, 0]
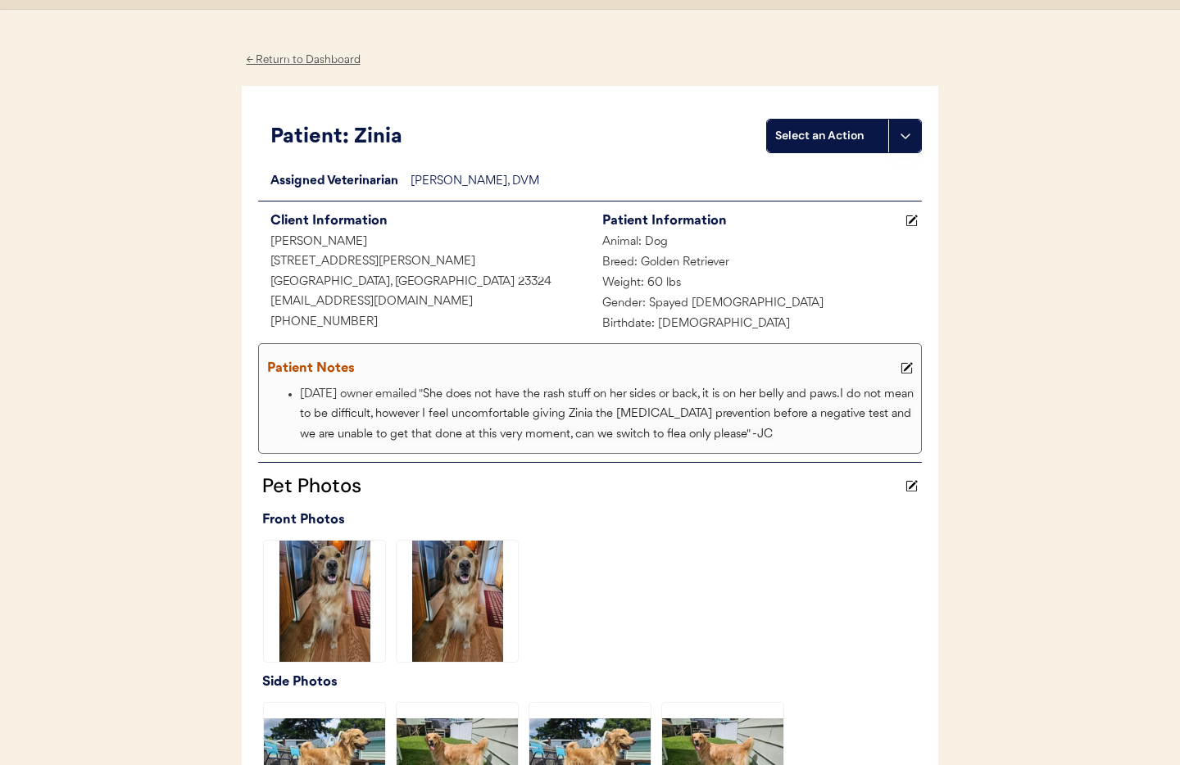
click at [277, 58] on div "← Return to Dashboard" at bounding box center [303, 60] width 123 height 19
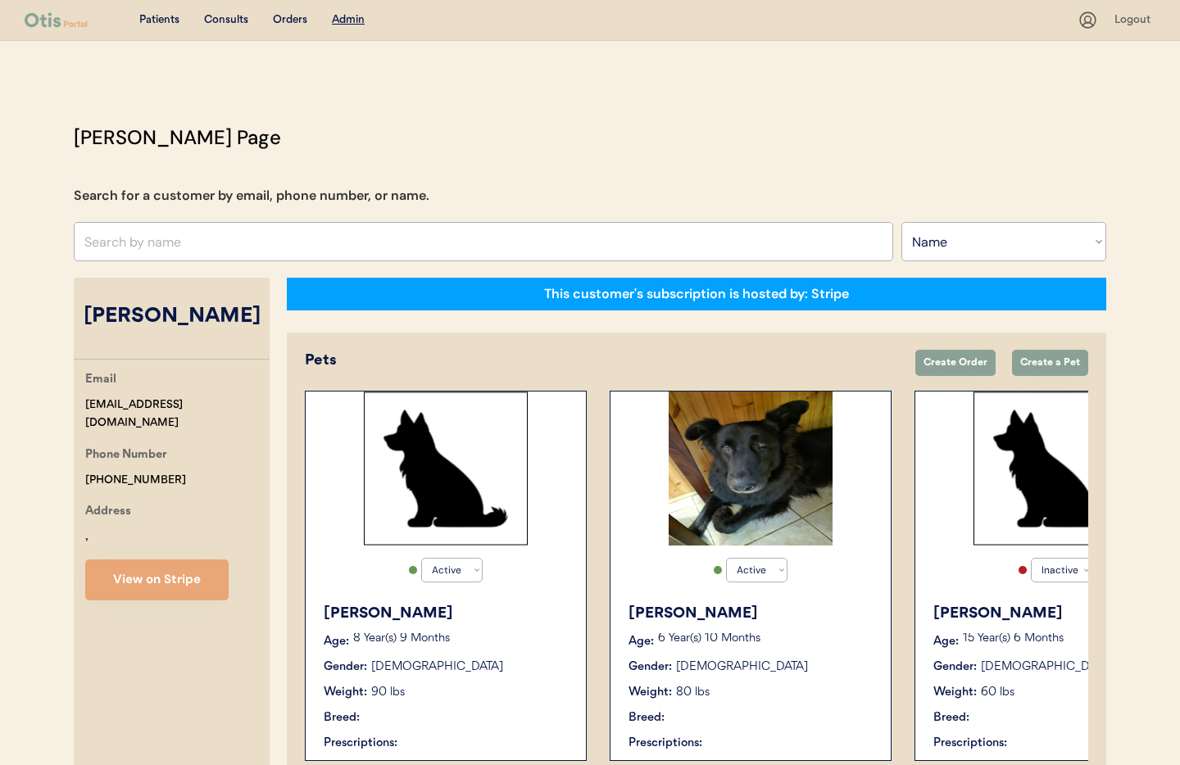
select select ""Name""
select select "true"
select select "false"
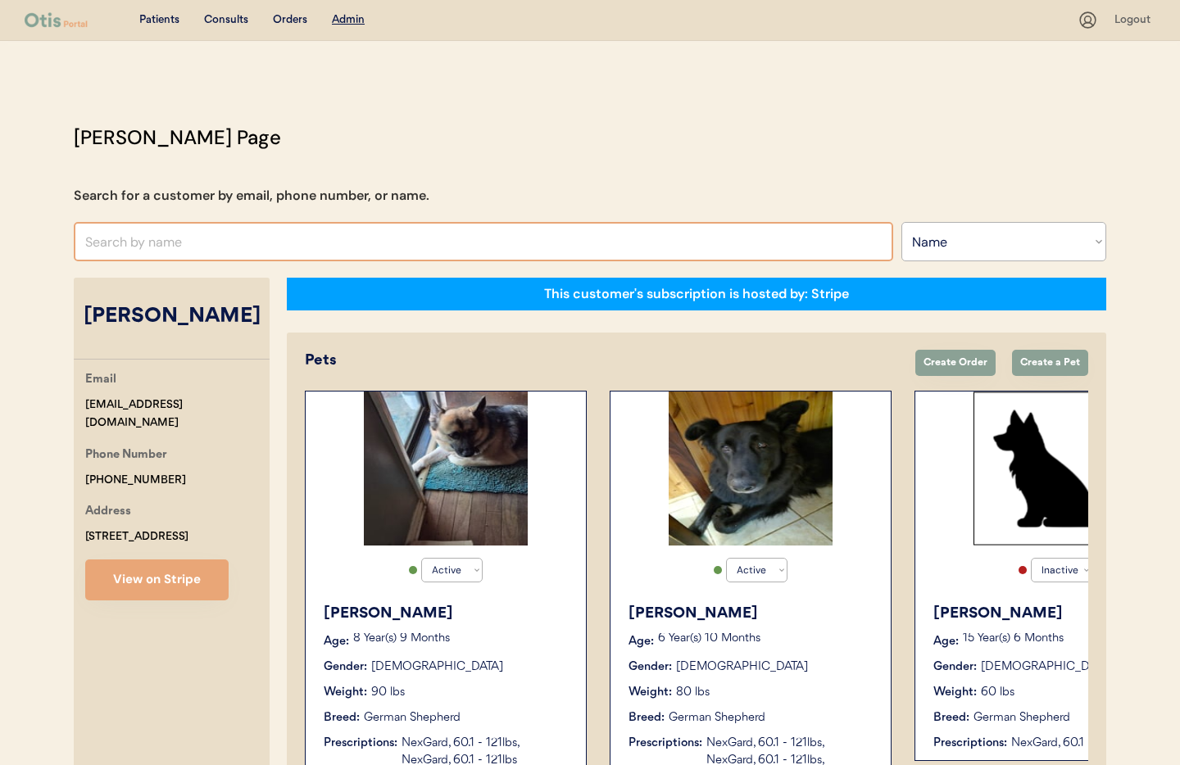
click at [180, 241] on input "text" at bounding box center [484, 241] width 820 height 39
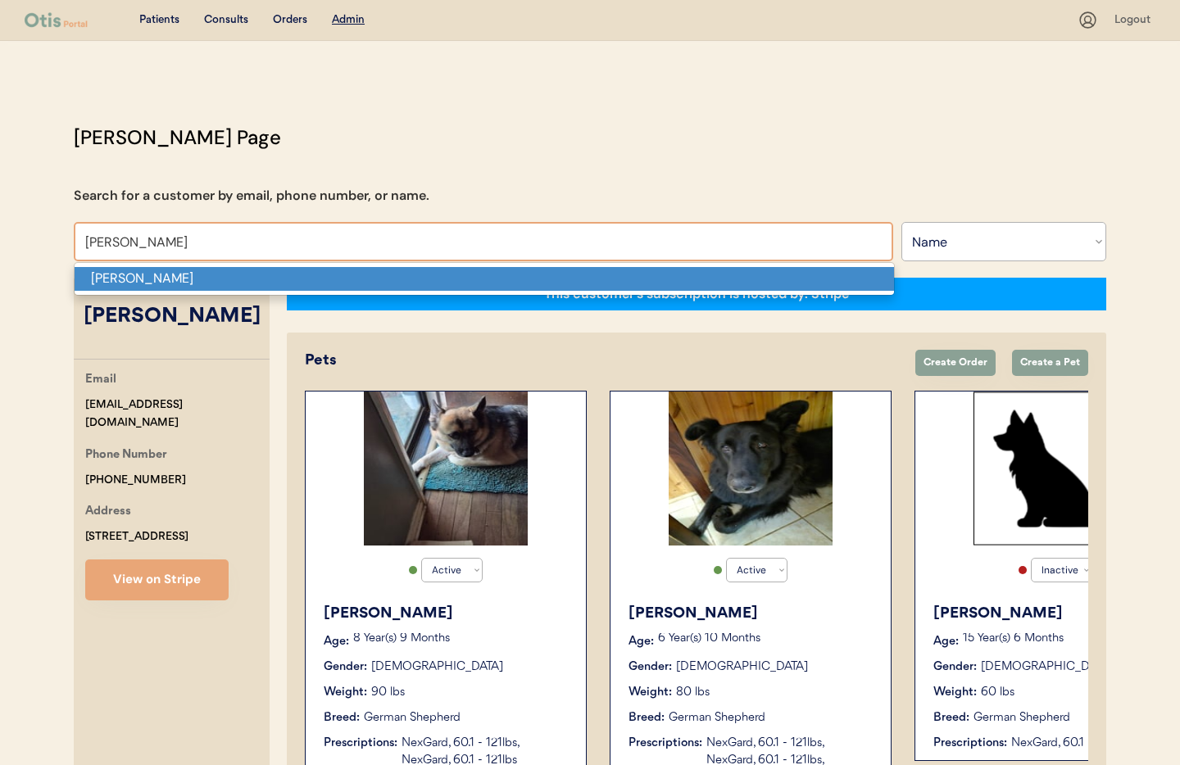
click at [181, 277] on p "Albert Delgado" at bounding box center [485, 279] width 820 height 24
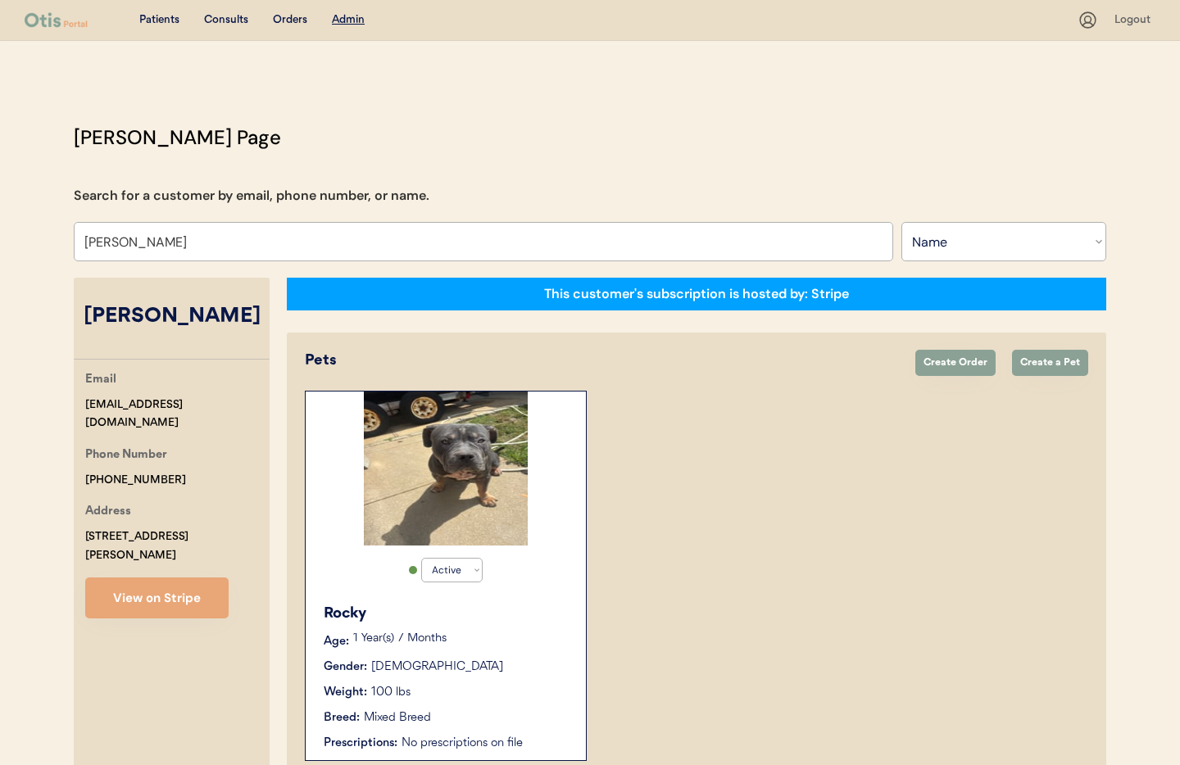
scroll to position [89, 0]
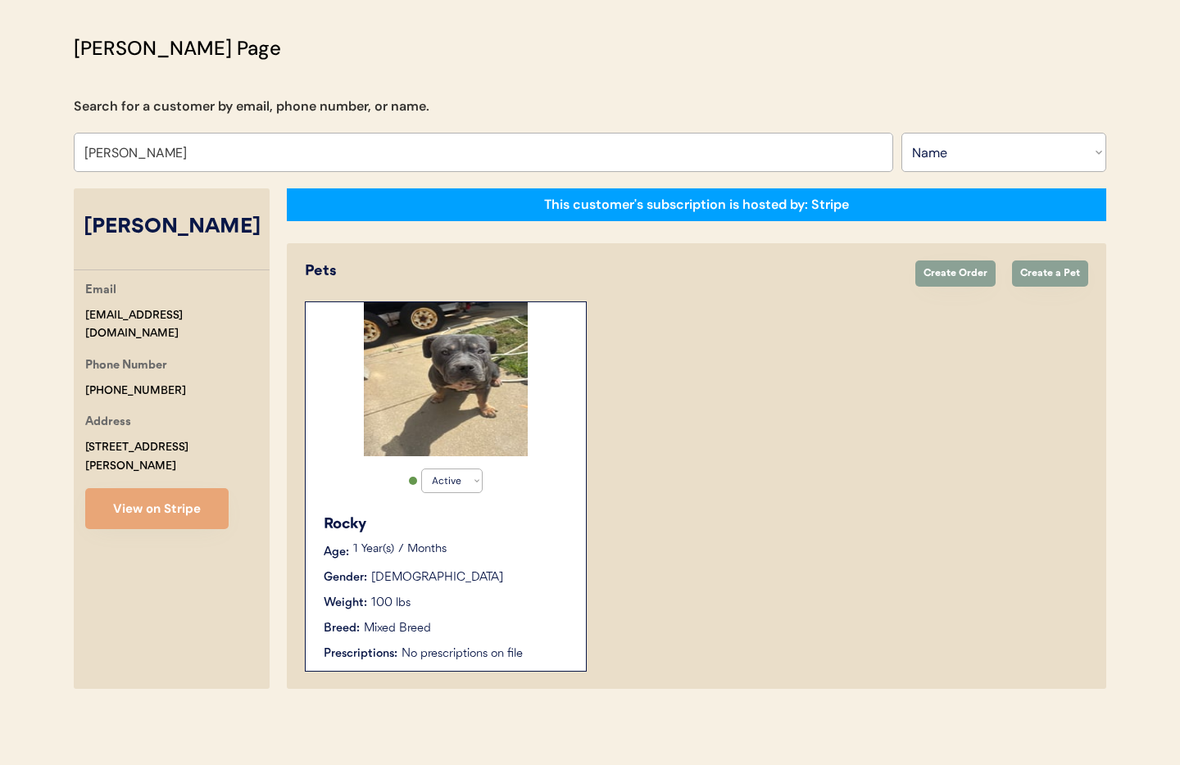
type input "Albert Delgado"
click at [492, 516] on div "Rocky" at bounding box center [447, 525] width 246 height 22
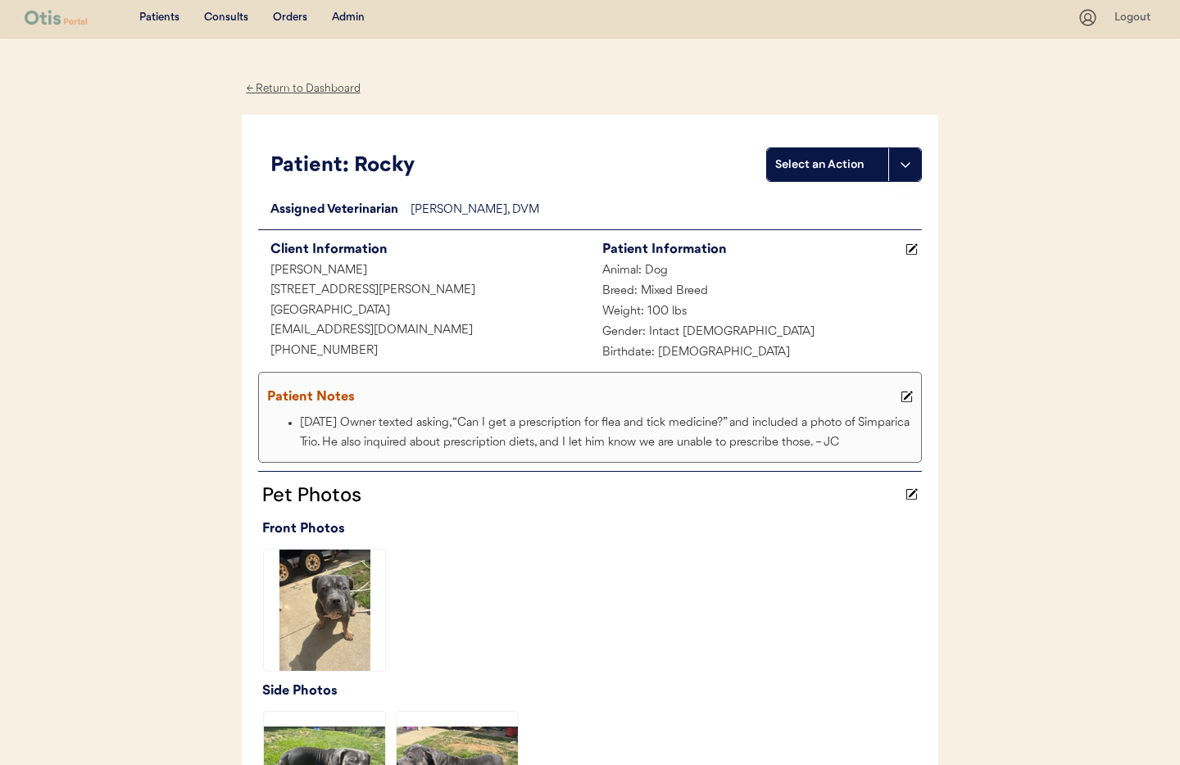
scroll to position [16, 0]
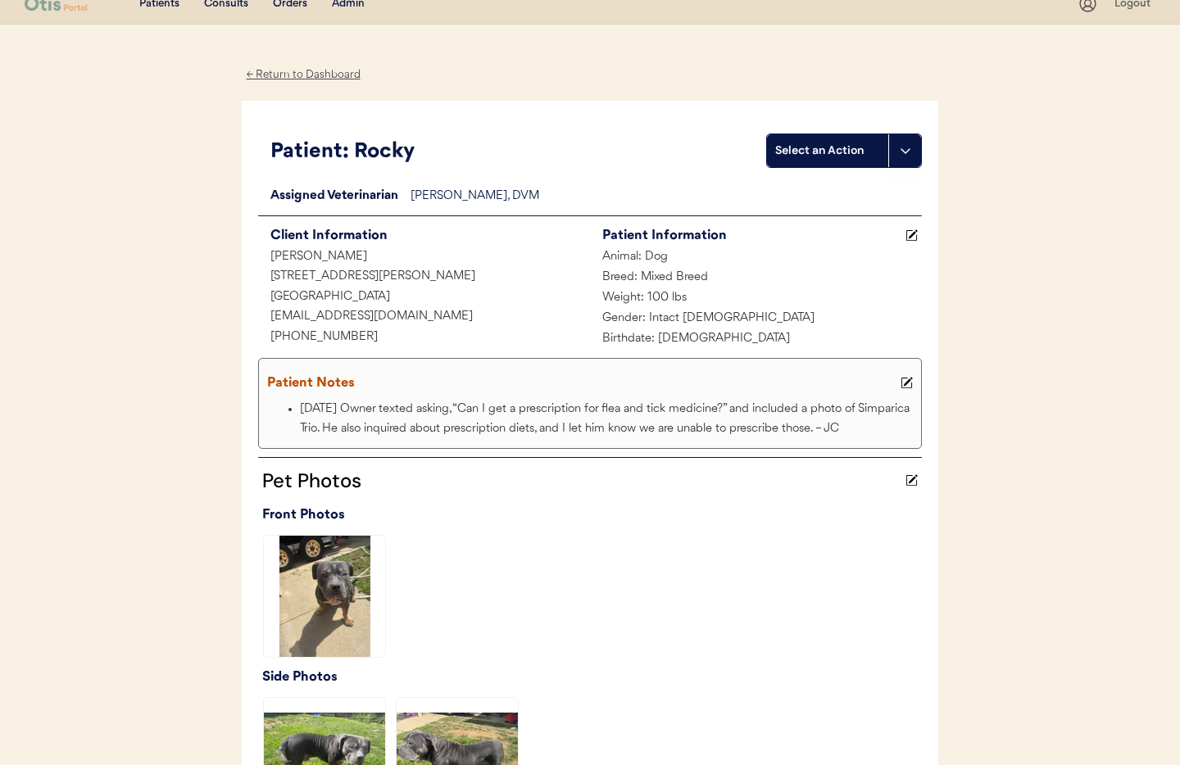
click at [288, 72] on div "← Return to Dashboard" at bounding box center [303, 75] width 123 height 19
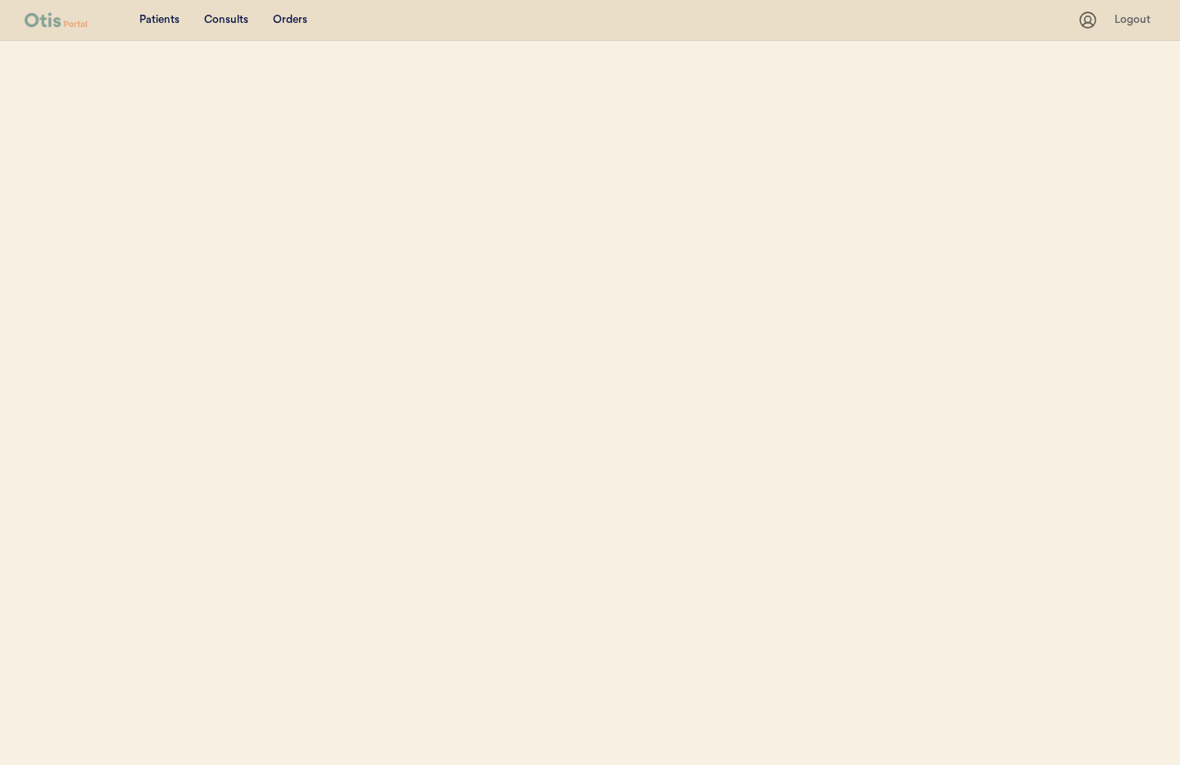
select select ""Name""
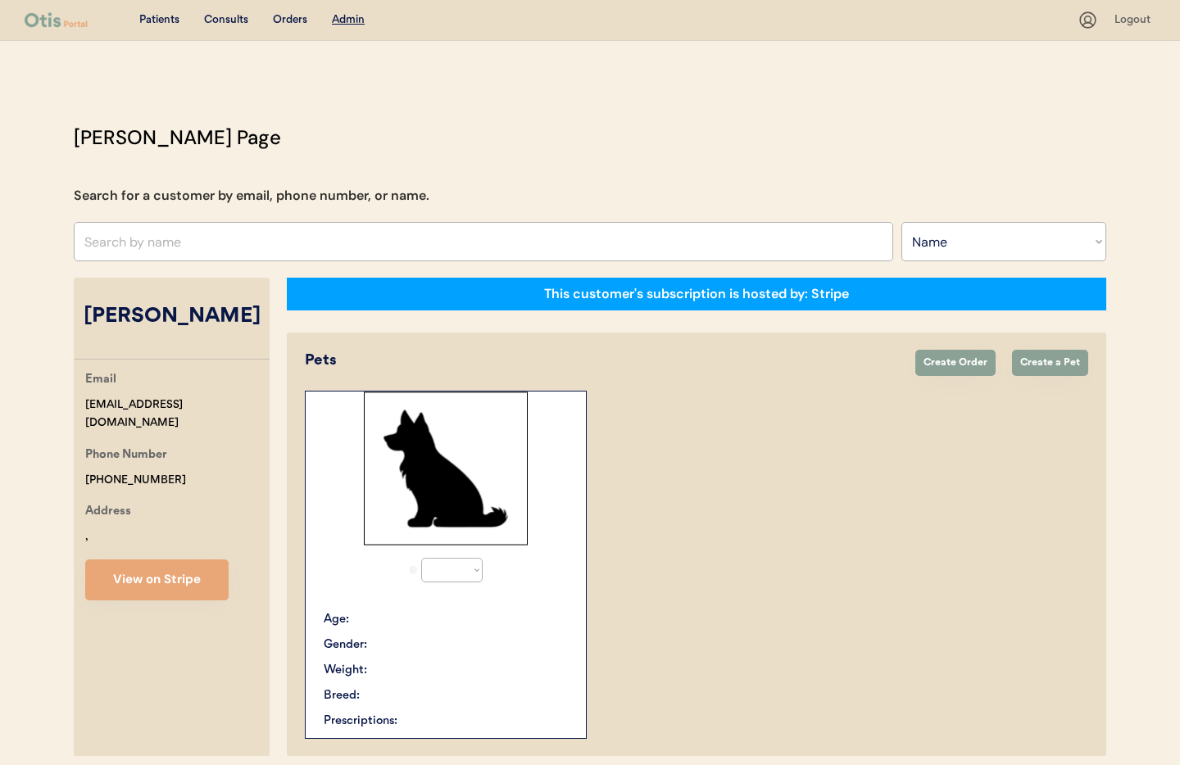
scroll to position [67, 0]
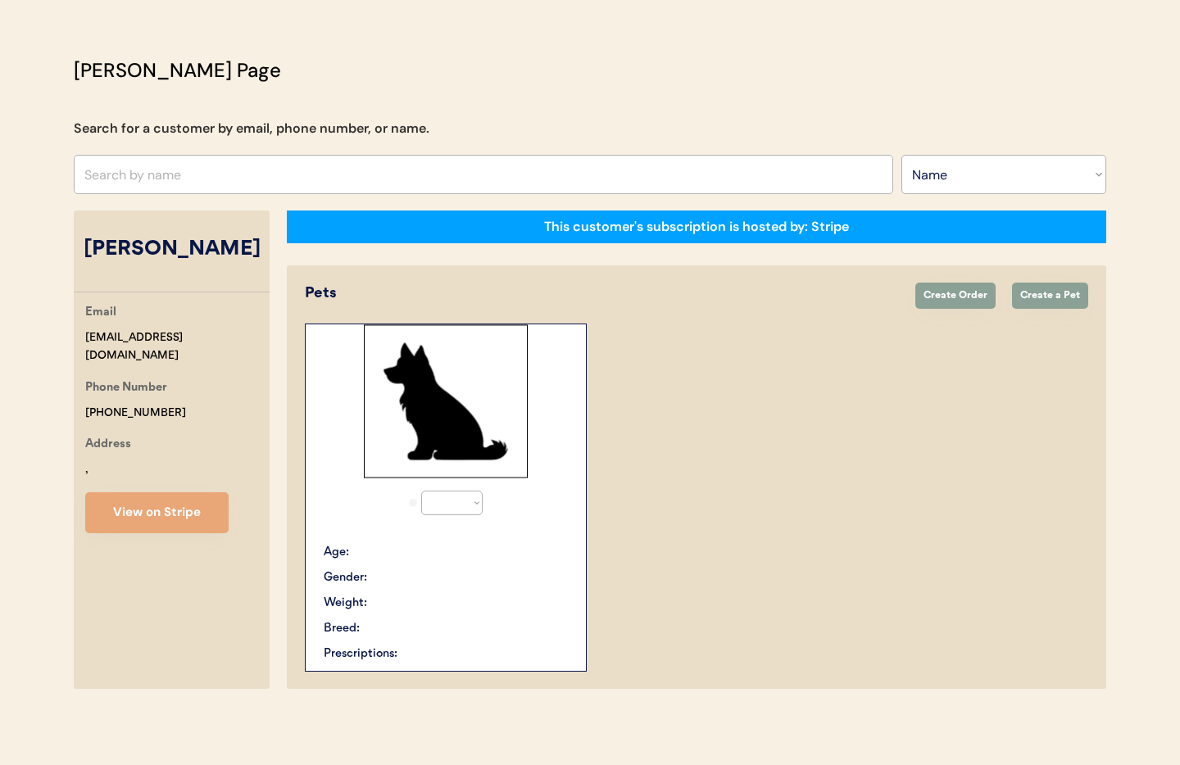
select select "true"
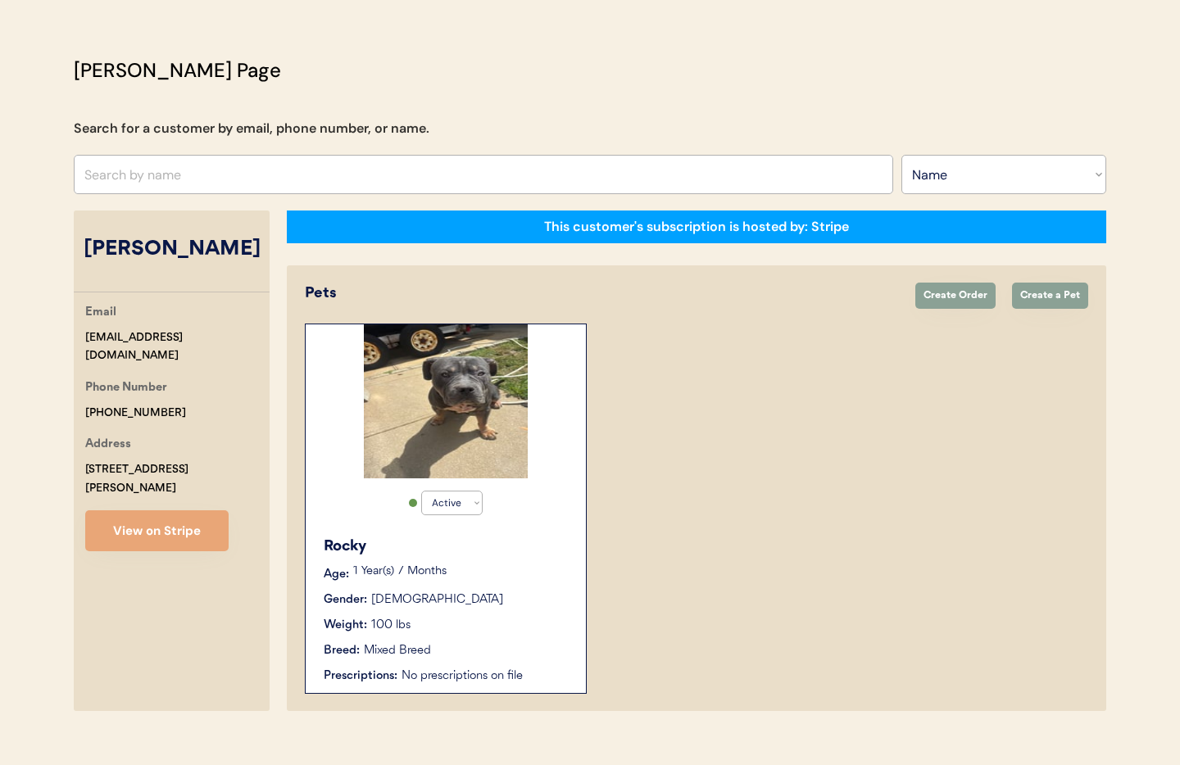
click at [490, 622] on div "Weight: 100 lbs" at bounding box center [447, 625] width 246 height 17
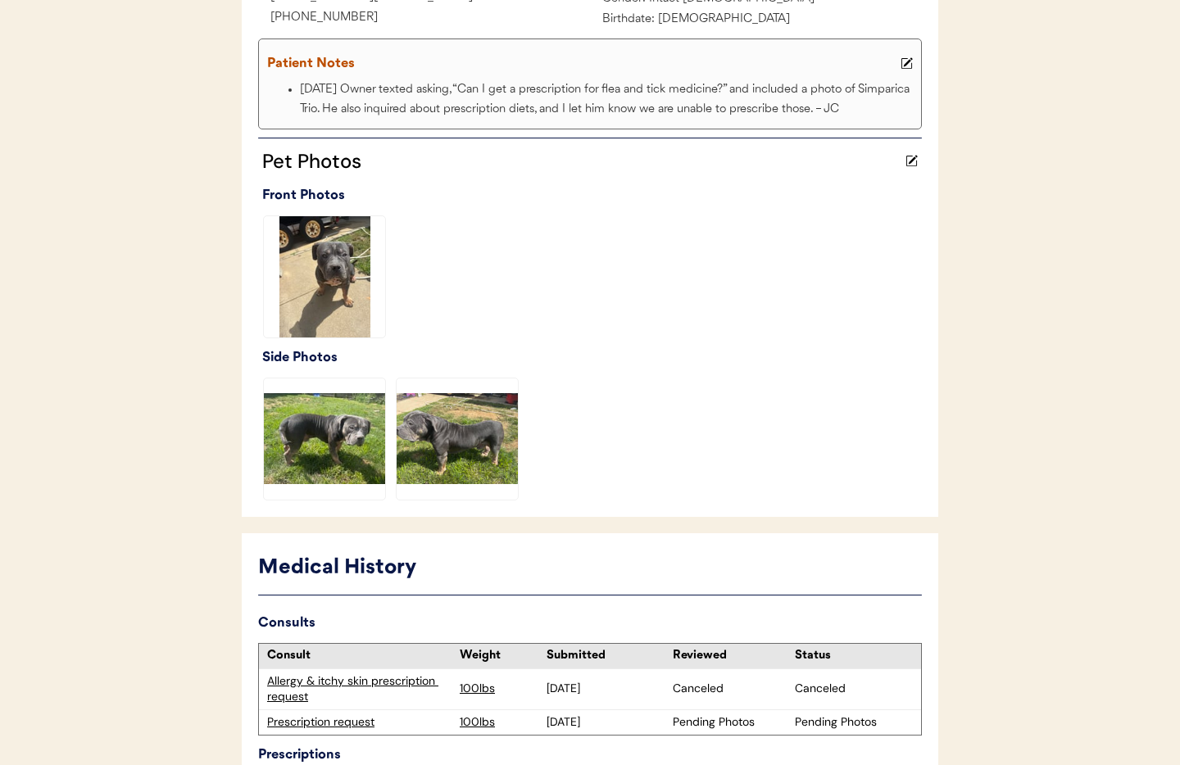
scroll to position [461, 0]
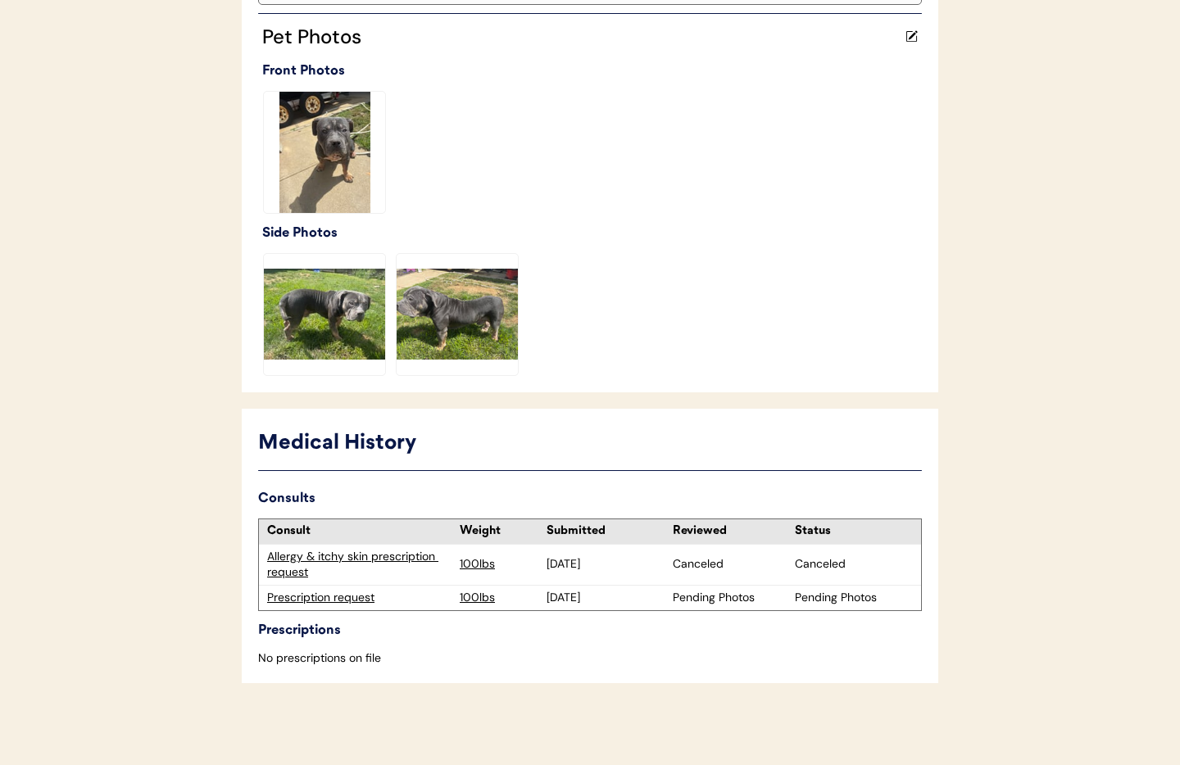
click at [332, 556] on div "Allergy & itchy skin prescription request" at bounding box center [359, 565] width 184 height 32
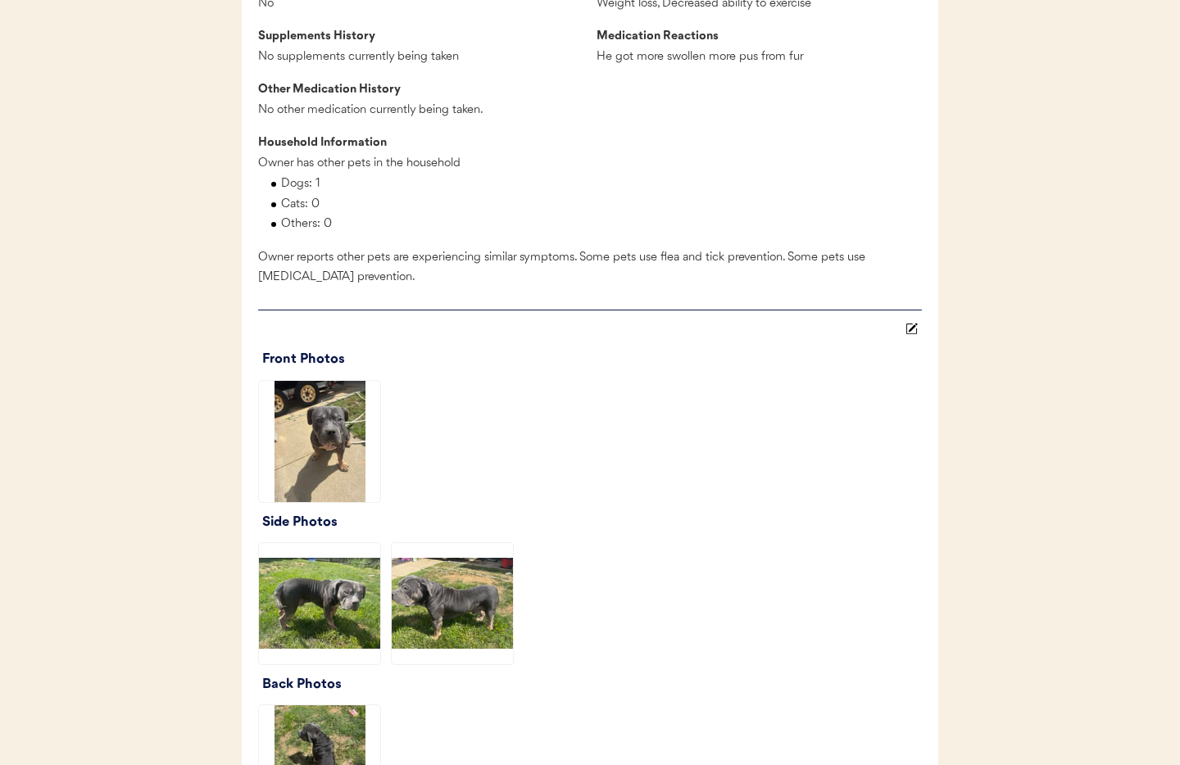
scroll to position [1909, 0]
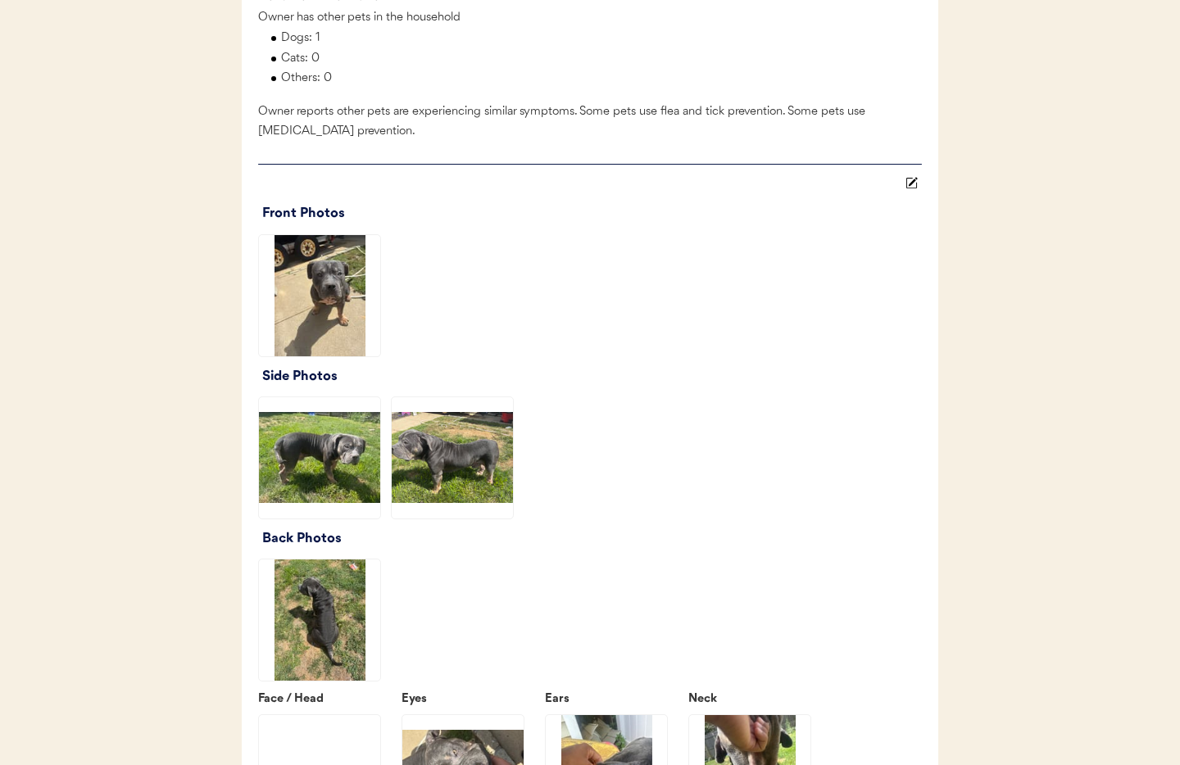
click at [325, 305] on img at bounding box center [319, 295] width 121 height 121
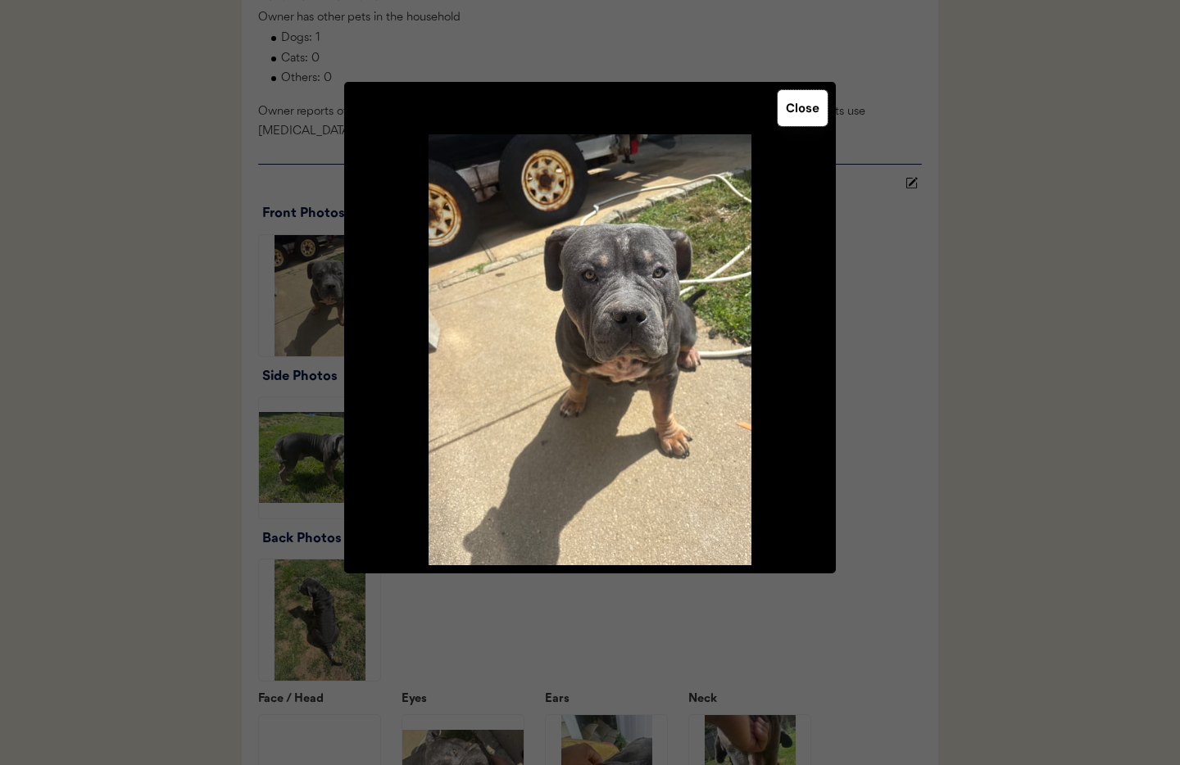
click at [806, 103] on button "Close" at bounding box center [803, 108] width 50 height 36
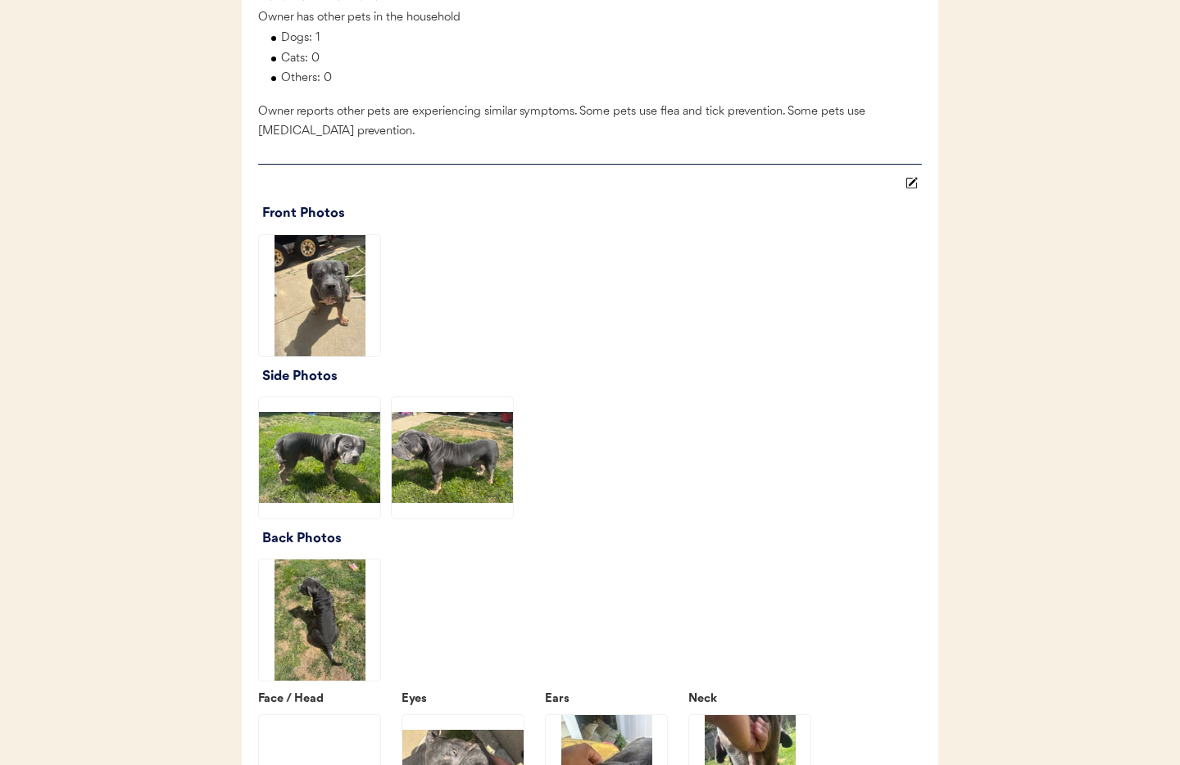
click at [301, 466] on img at bounding box center [319, 457] width 121 height 121
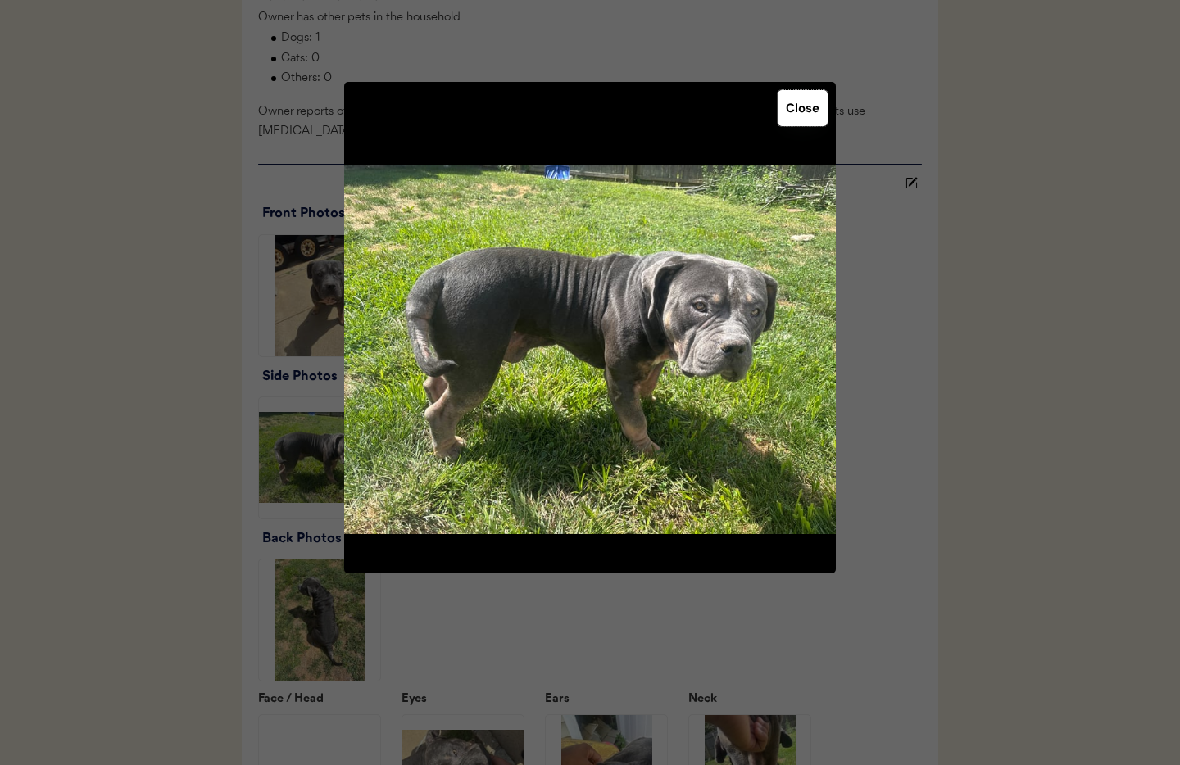
drag, startPoint x: 802, startPoint y: 113, endPoint x: 801, endPoint y: 129, distance: 16.4
click at [802, 113] on button "Close" at bounding box center [803, 108] width 50 height 36
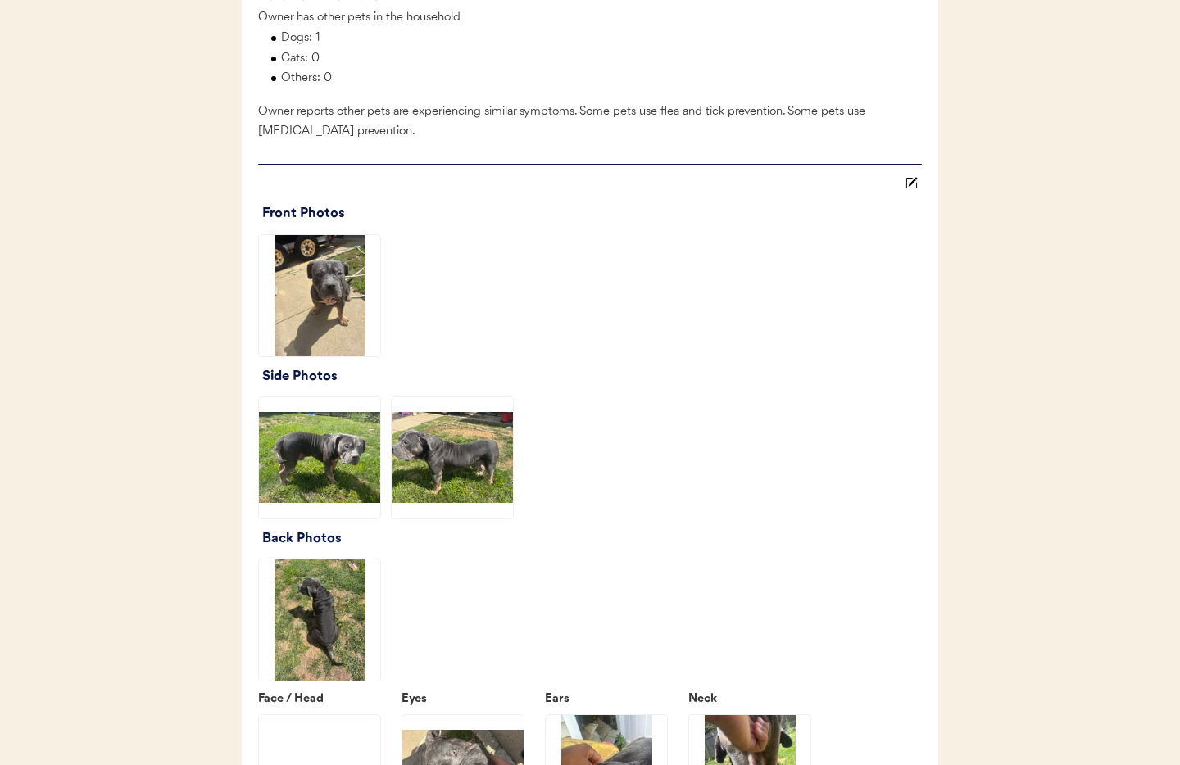
click at [484, 482] on img at bounding box center [452, 457] width 121 height 121
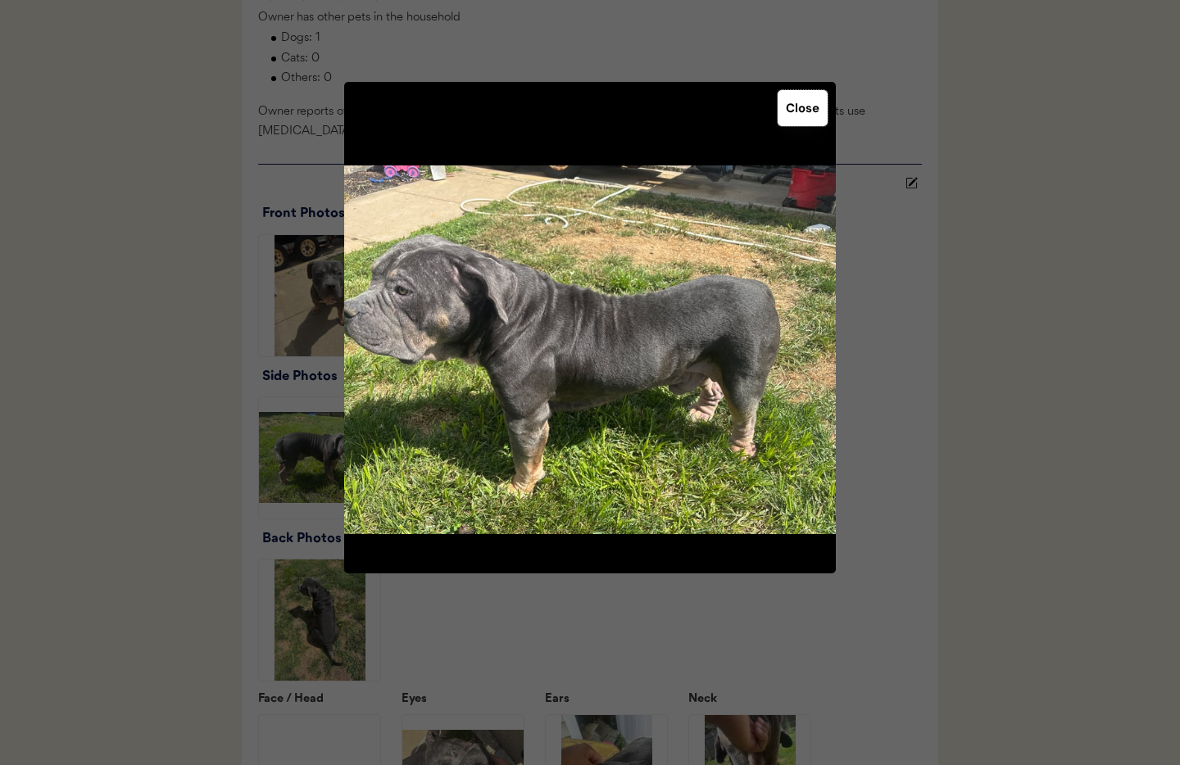
click at [795, 113] on button "Close" at bounding box center [803, 108] width 50 height 36
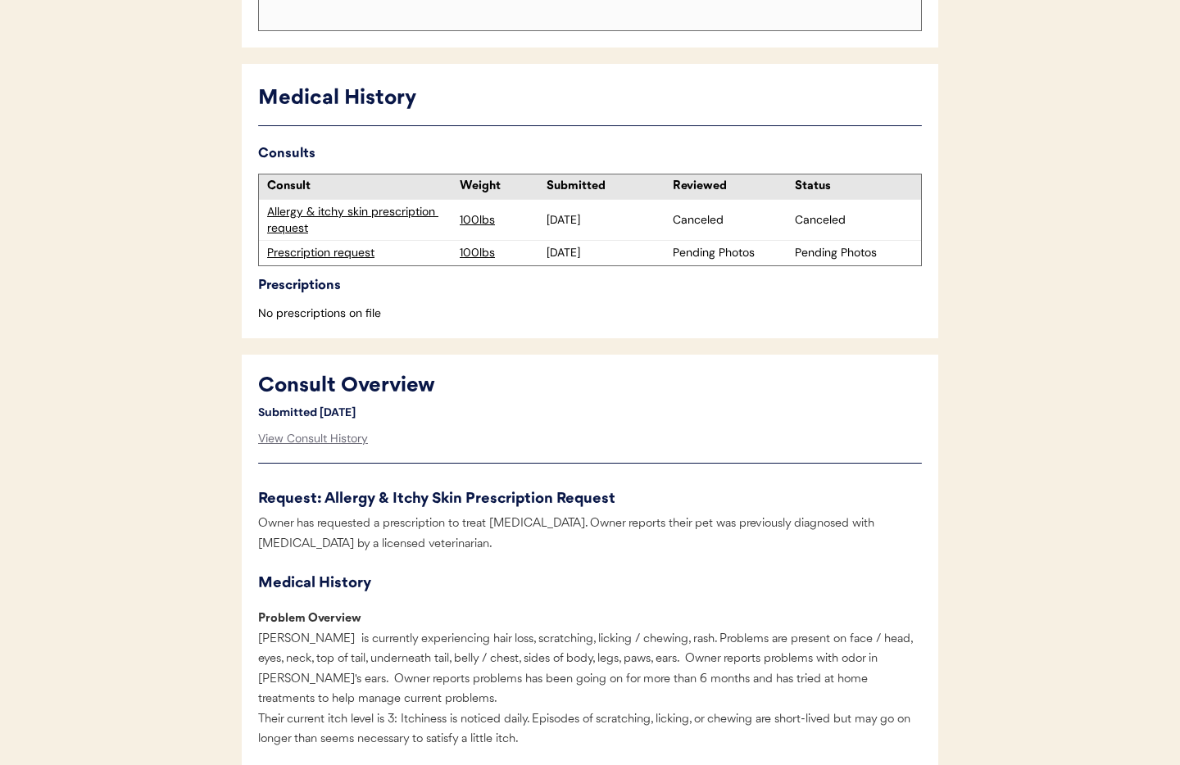
scroll to position [0, 0]
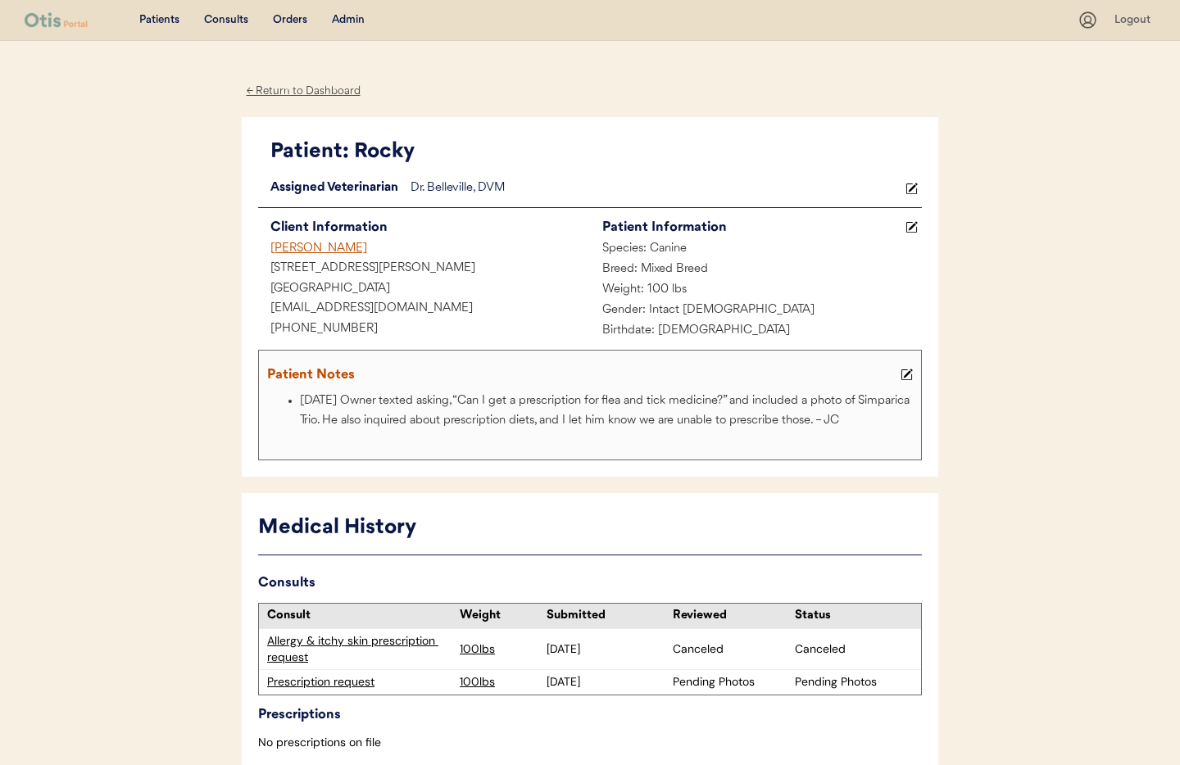
click at [303, 93] on div "← Return to Dashboard" at bounding box center [303, 91] width 123 height 19
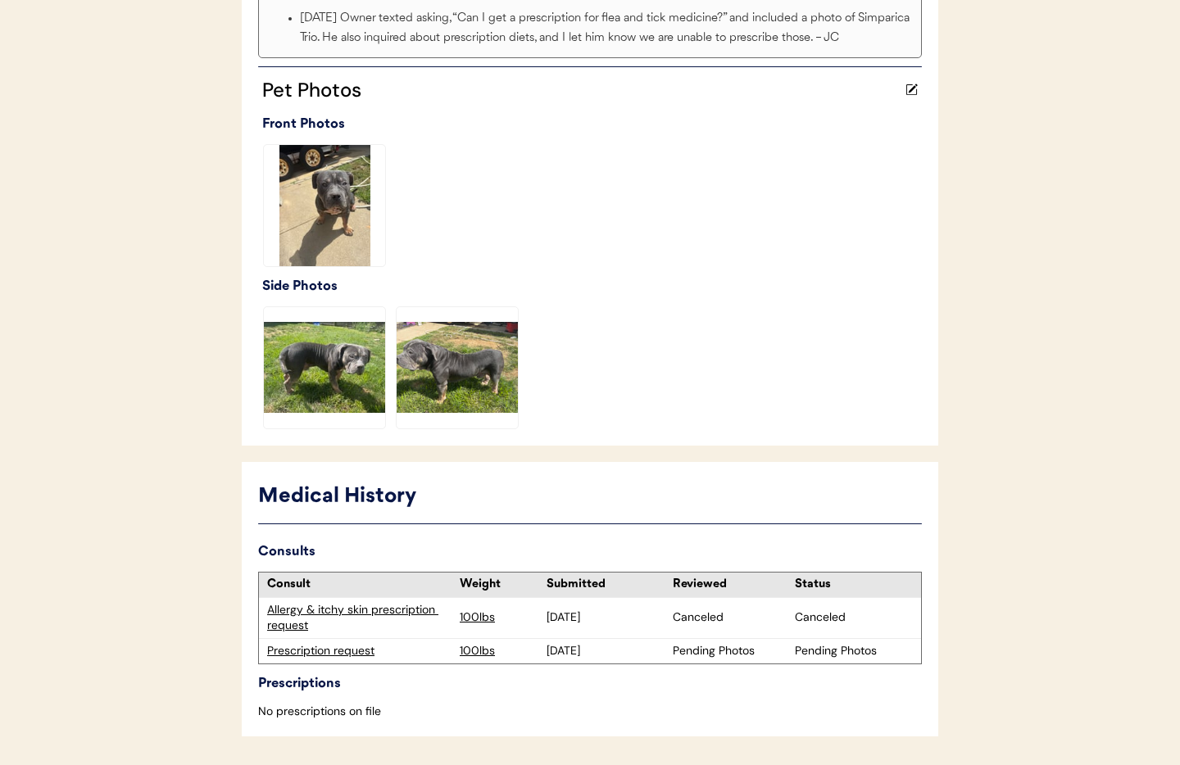
scroll to position [461, 0]
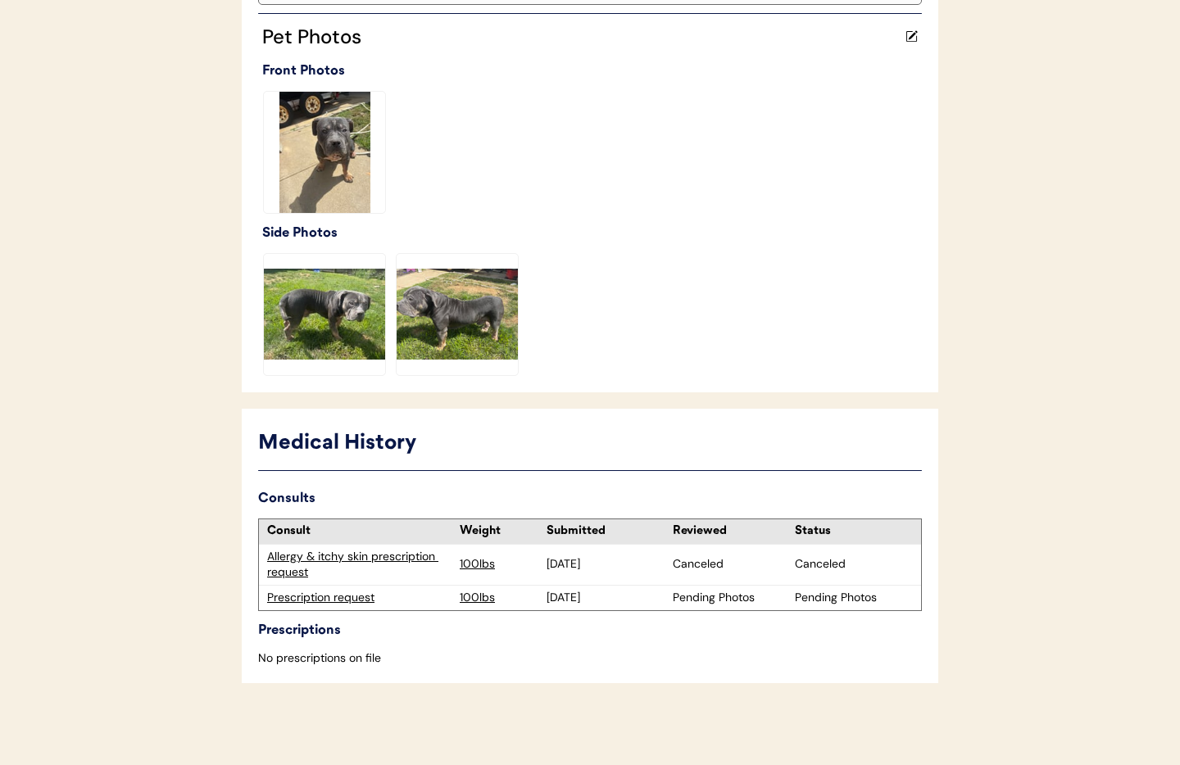
click at [343, 599] on div "Prescription request" at bounding box center [359, 598] width 184 height 16
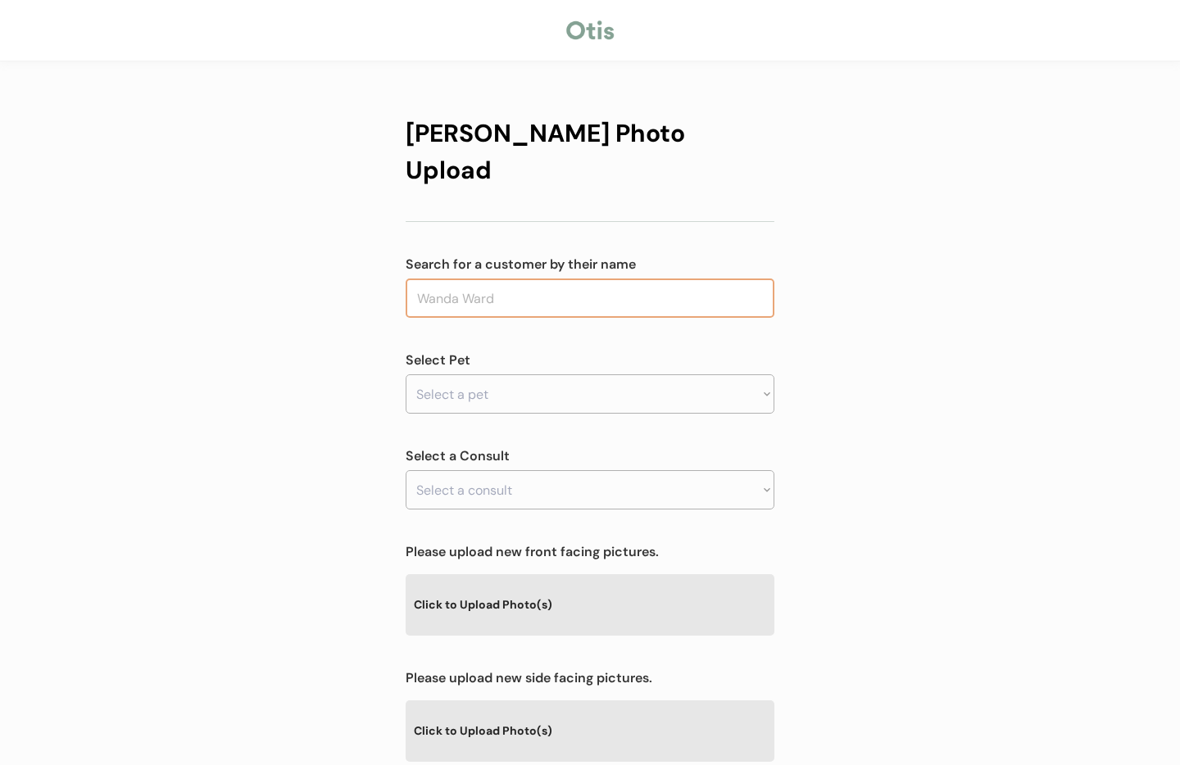
click at [513, 279] on input "text" at bounding box center [590, 298] width 369 height 39
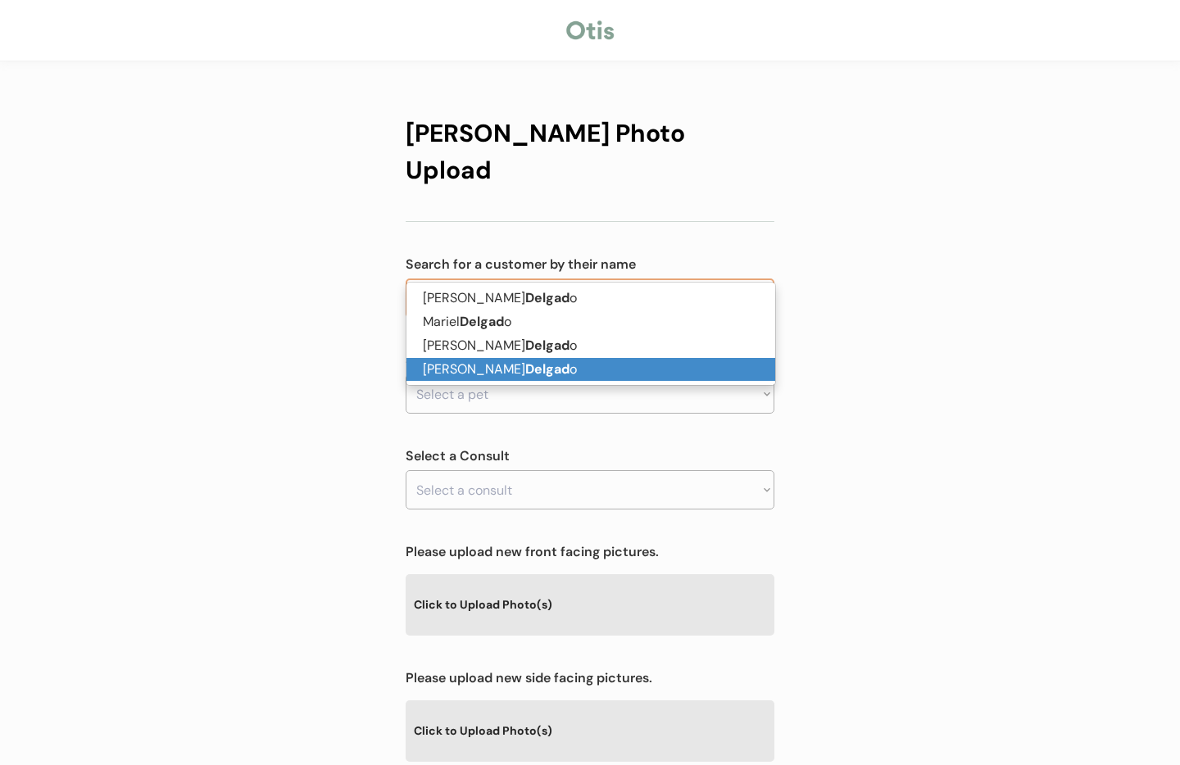
click at [525, 368] on strong "Delgad" at bounding box center [547, 369] width 44 height 17
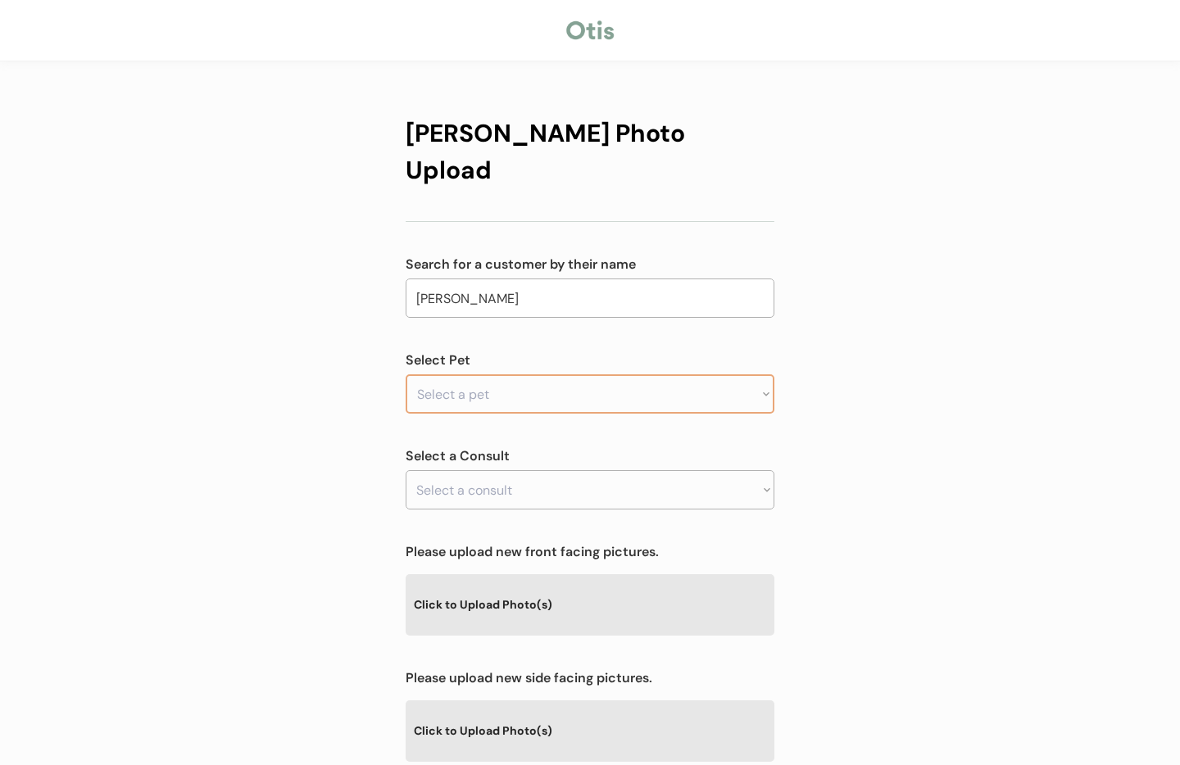
type input "Albert Delgado"
click at [505, 375] on select "Select a pet" at bounding box center [590, 394] width 369 height 39
select select ""1348695171700984260__LOOKUP__1754933864637x943947543658102800""
click at [406, 375] on select "Select a pet Rocky" at bounding box center [590, 394] width 369 height 39
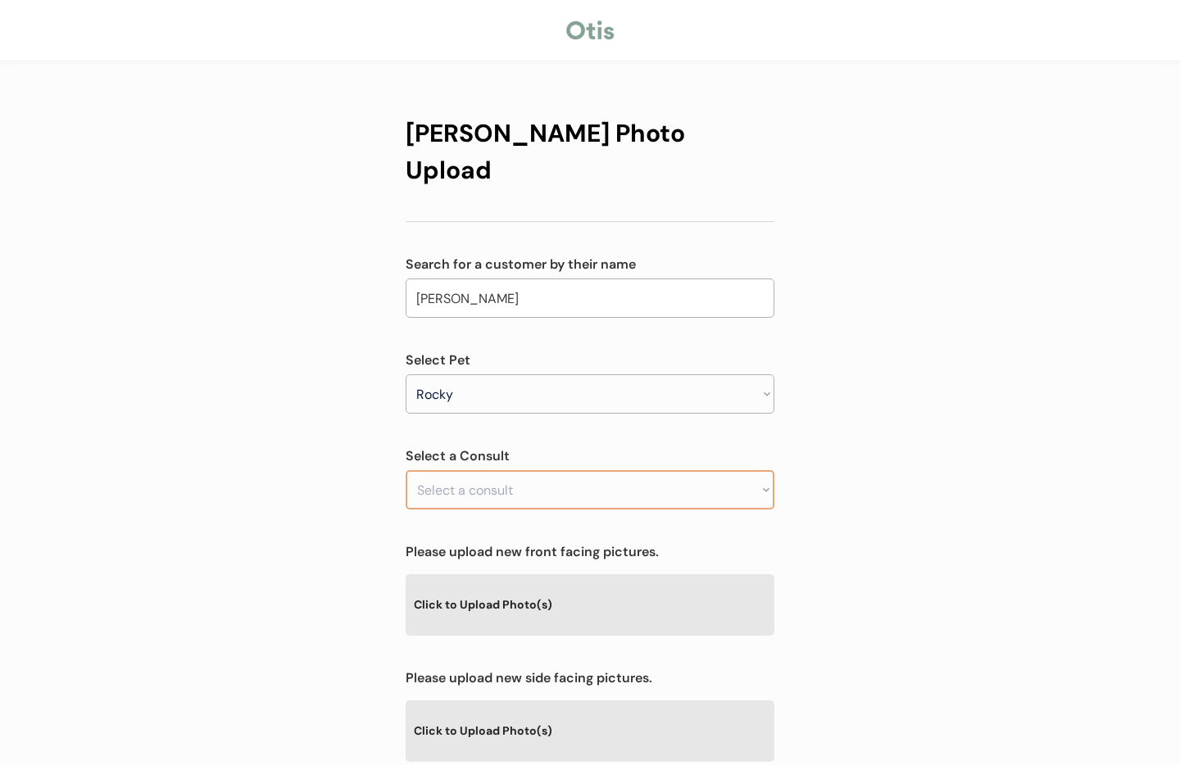
click at [504, 470] on select "Select a consult" at bounding box center [590, 489] width 369 height 39
select select ""1348695171700984260__LOOKUP__1756391658410x731865797065703400""
click at [406, 470] on select "Select a consult Prescription request" at bounding box center [590, 489] width 369 height 39
click at [879, 473] on div "Otis Photo Upload Search for a customer by their name Albert Delgado delgad Sel…" at bounding box center [590, 528] width 1180 height 1056
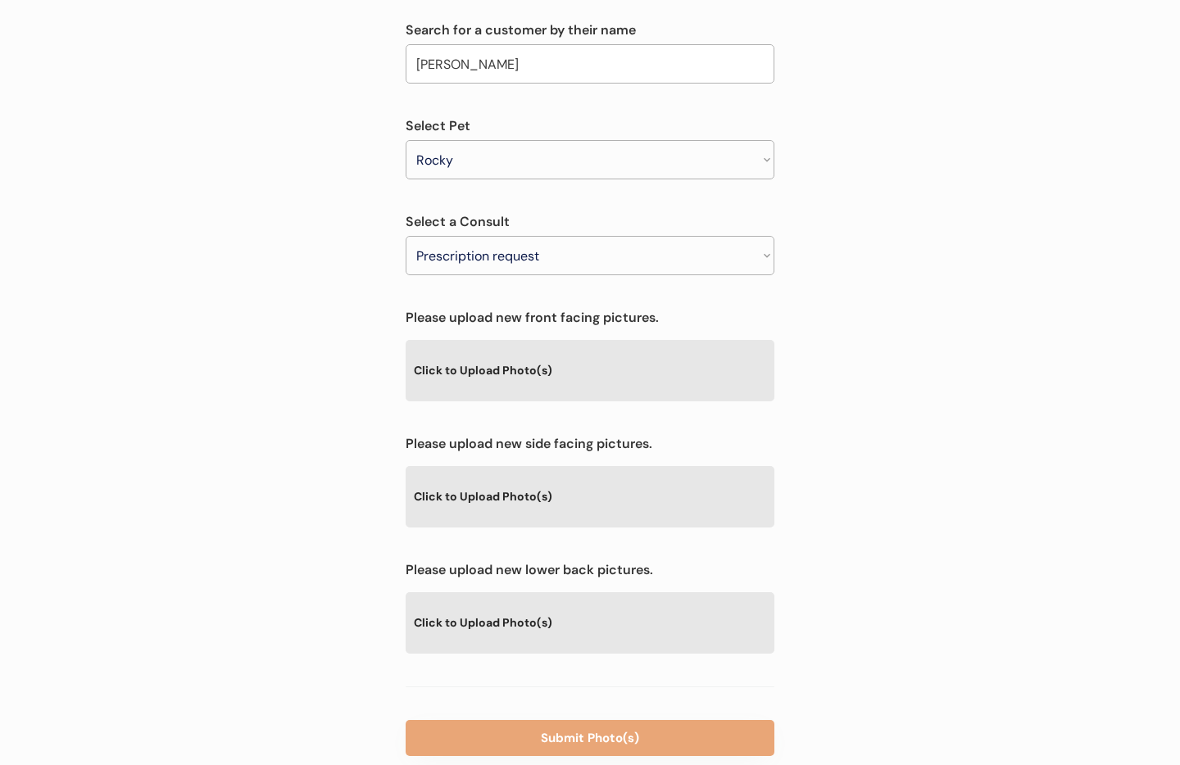
scroll to position [235, 0]
click at [522, 339] on div "Click to Upload Photo(s)" at bounding box center [590, 369] width 369 height 60
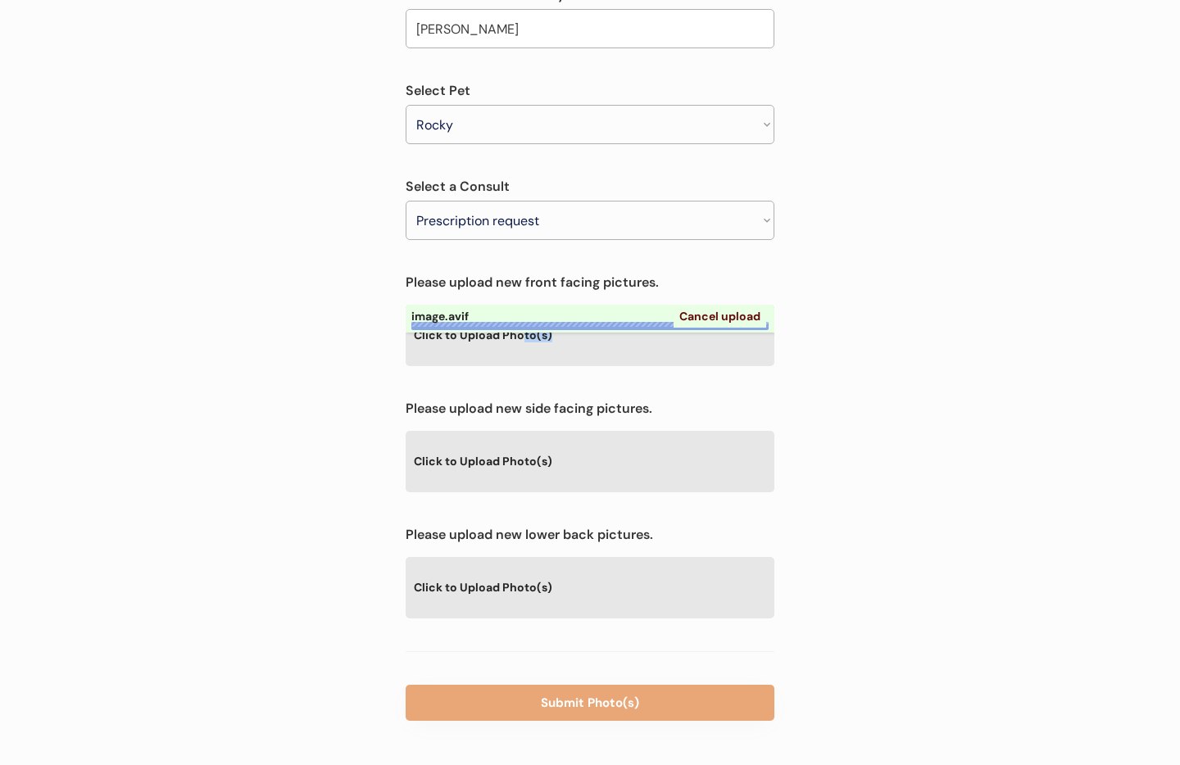
scroll to position [278, 0]
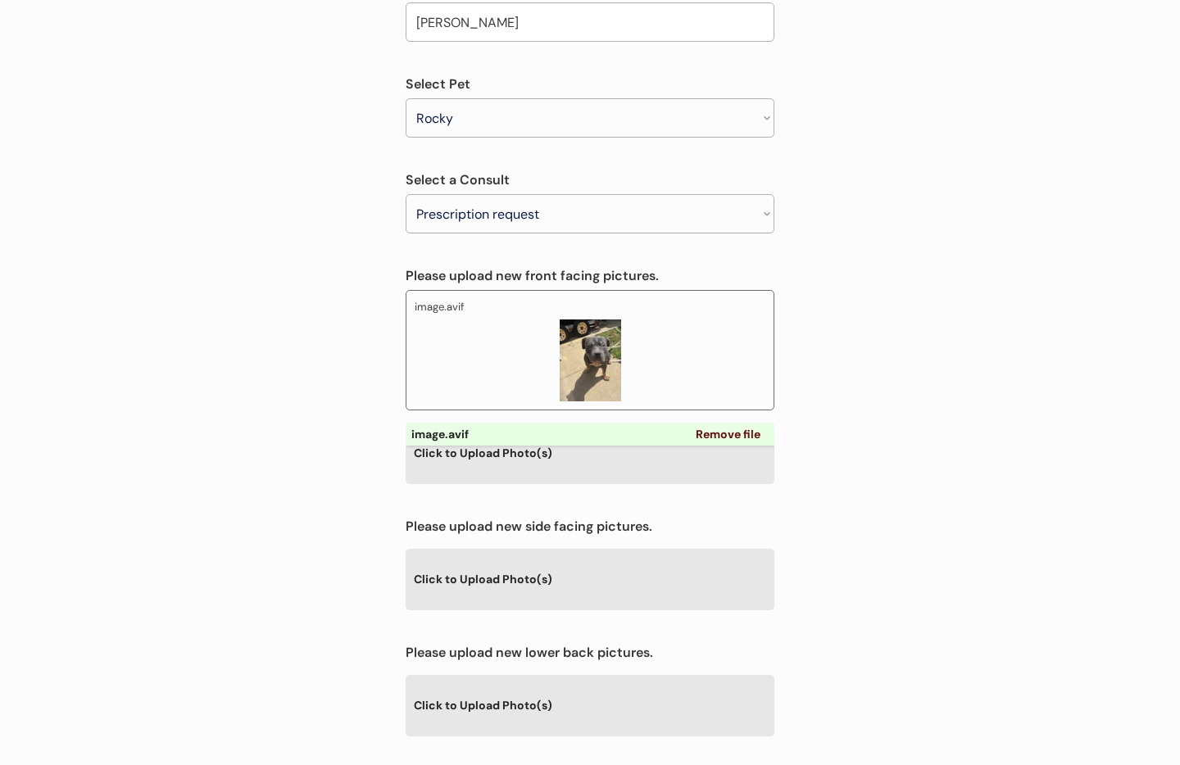
click at [519, 549] on div "Click to Upload Photo(s)" at bounding box center [590, 579] width 369 height 60
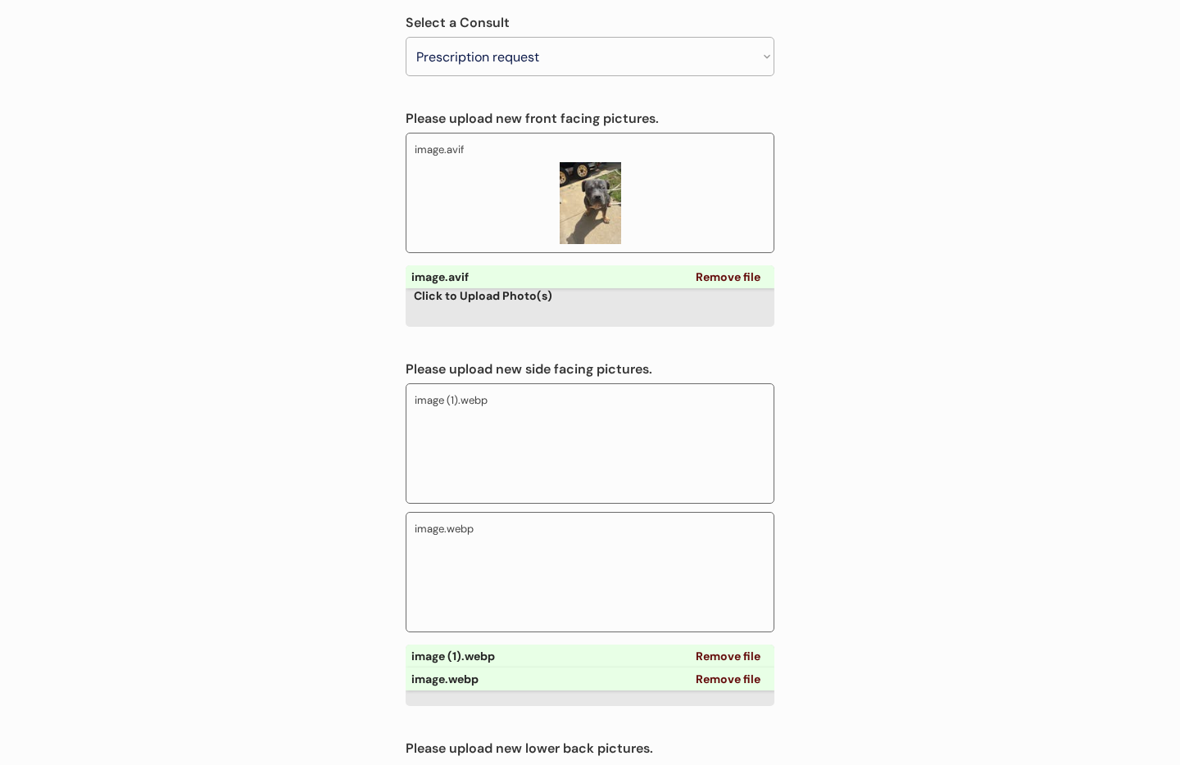
scroll to position [632, 0]
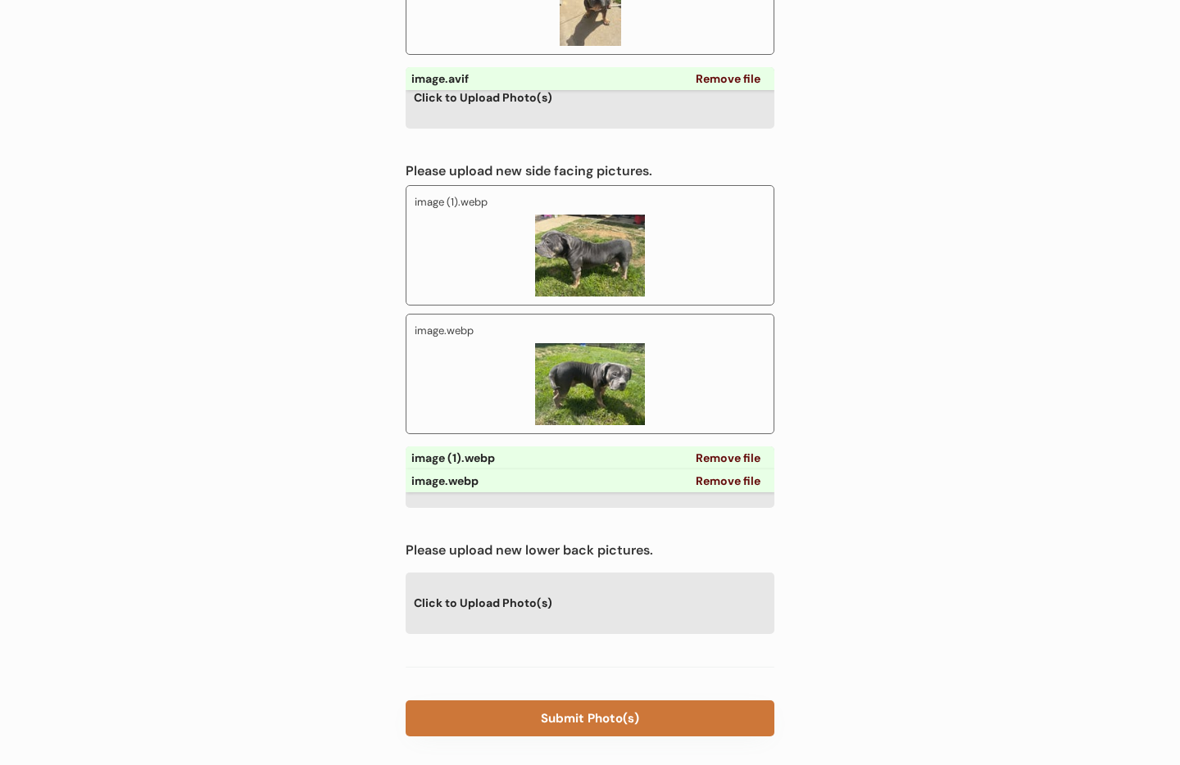
click at [597, 701] on button "Submit Photo(s)" at bounding box center [590, 719] width 369 height 36
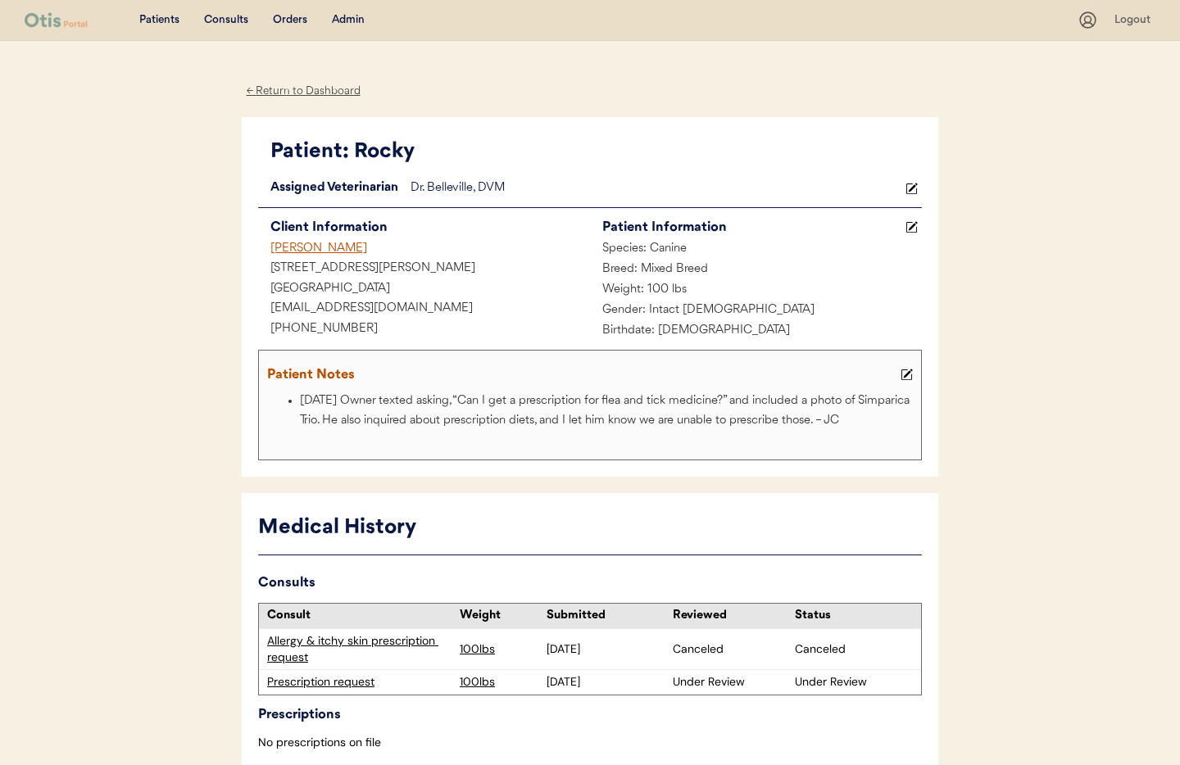
click at [296, 89] on div "← Return to Dashboard" at bounding box center [303, 91] width 123 height 19
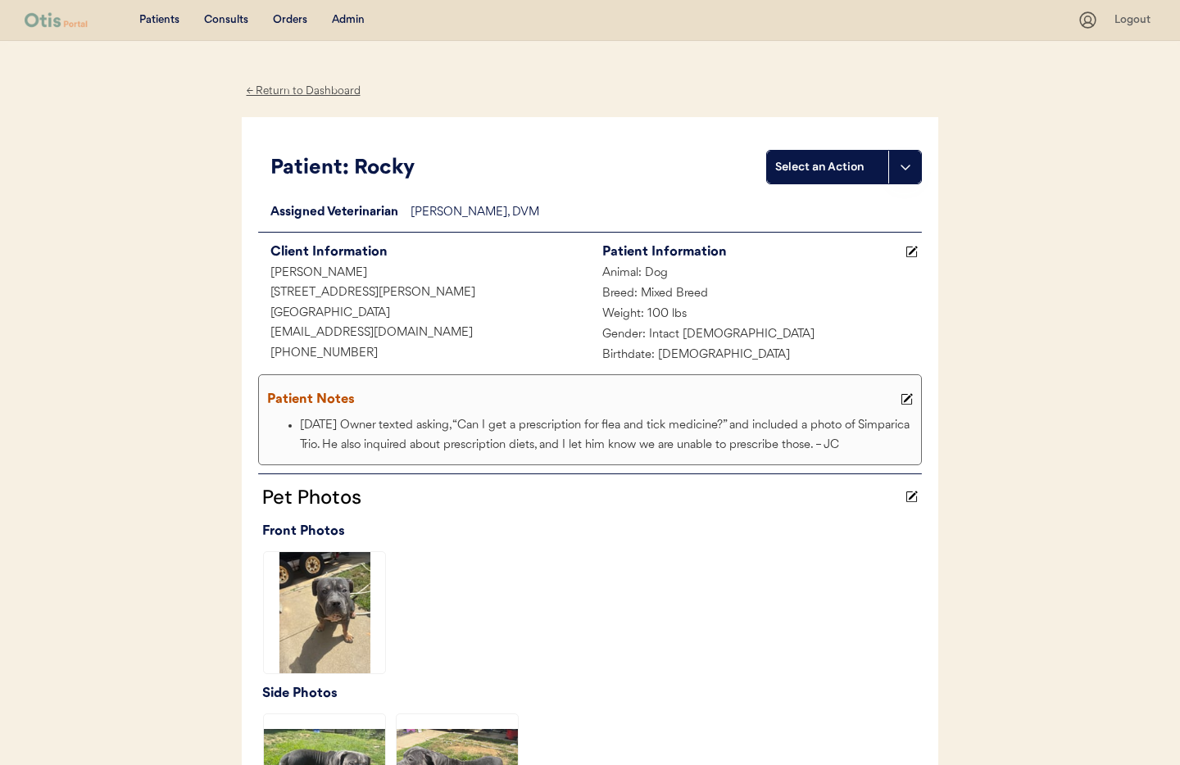
click at [313, 97] on div "← Return to Dashboard" at bounding box center [303, 91] width 123 height 19
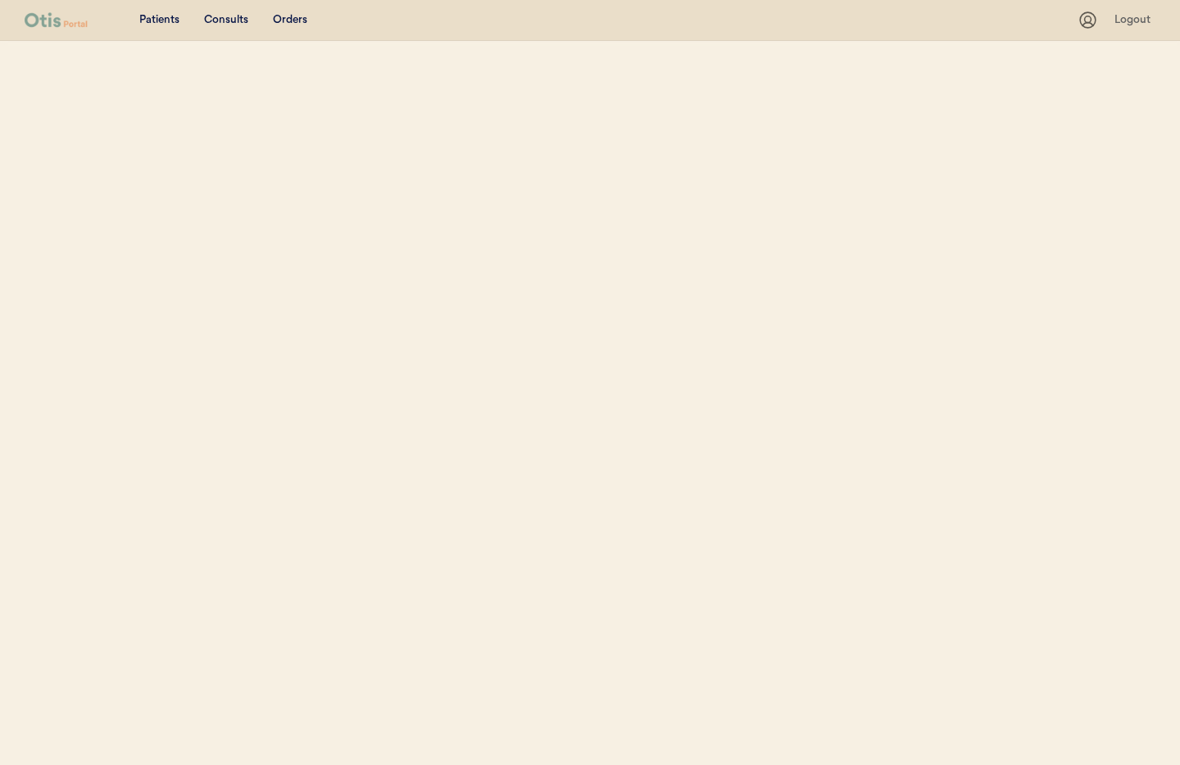
scroll to position [67, 0]
select select ""Name""
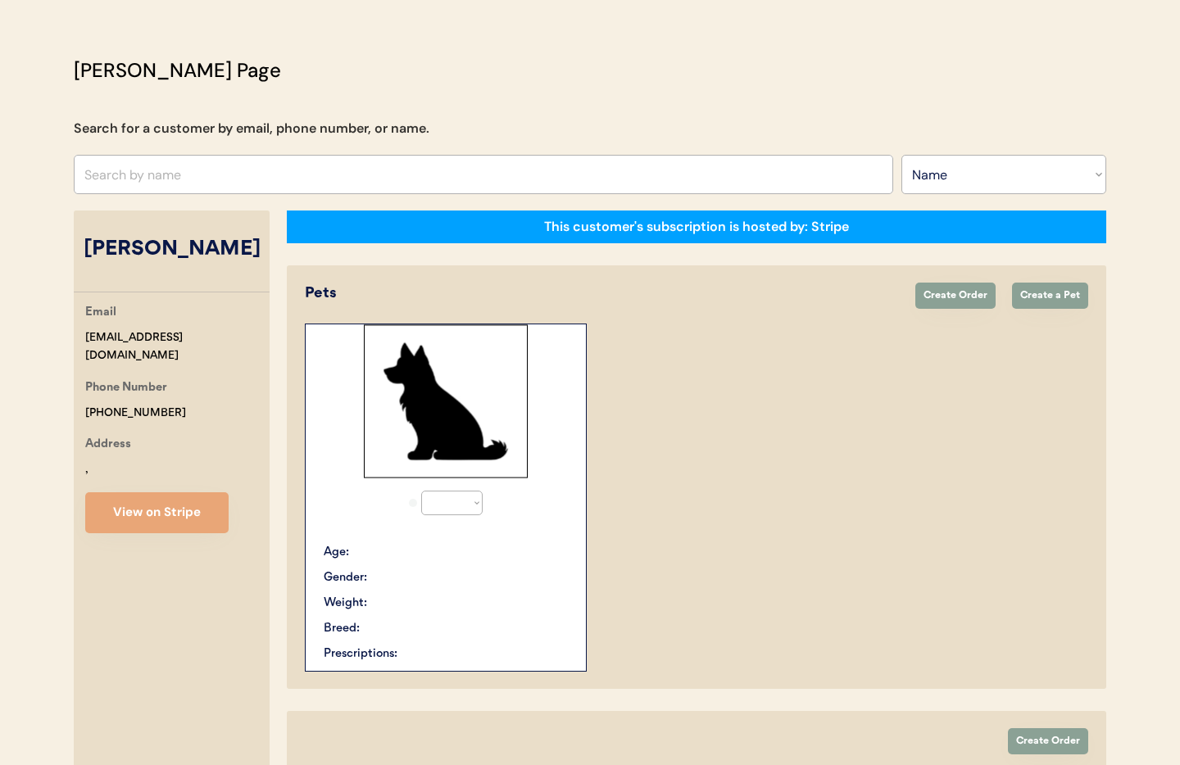
select select "true"
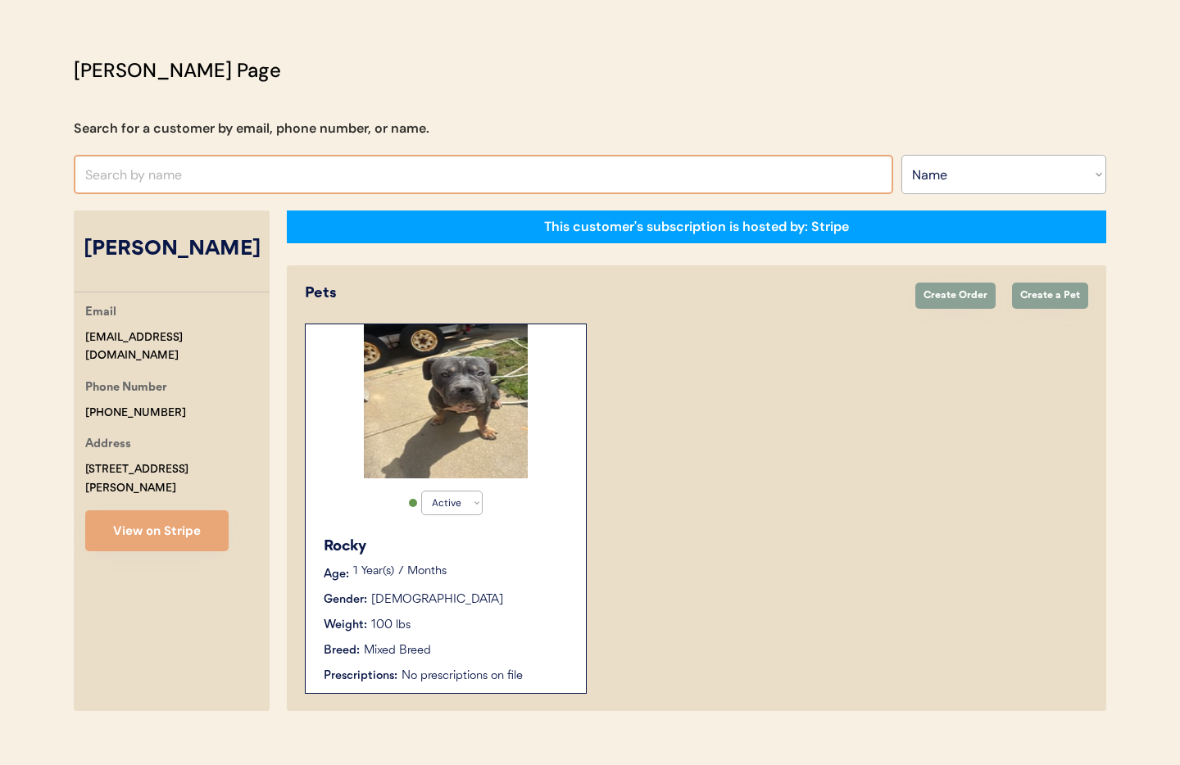
click at [290, 161] on input "text" at bounding box center [484, 174] width 820 height 39
type input "debra ly"
type input "debra lyles"
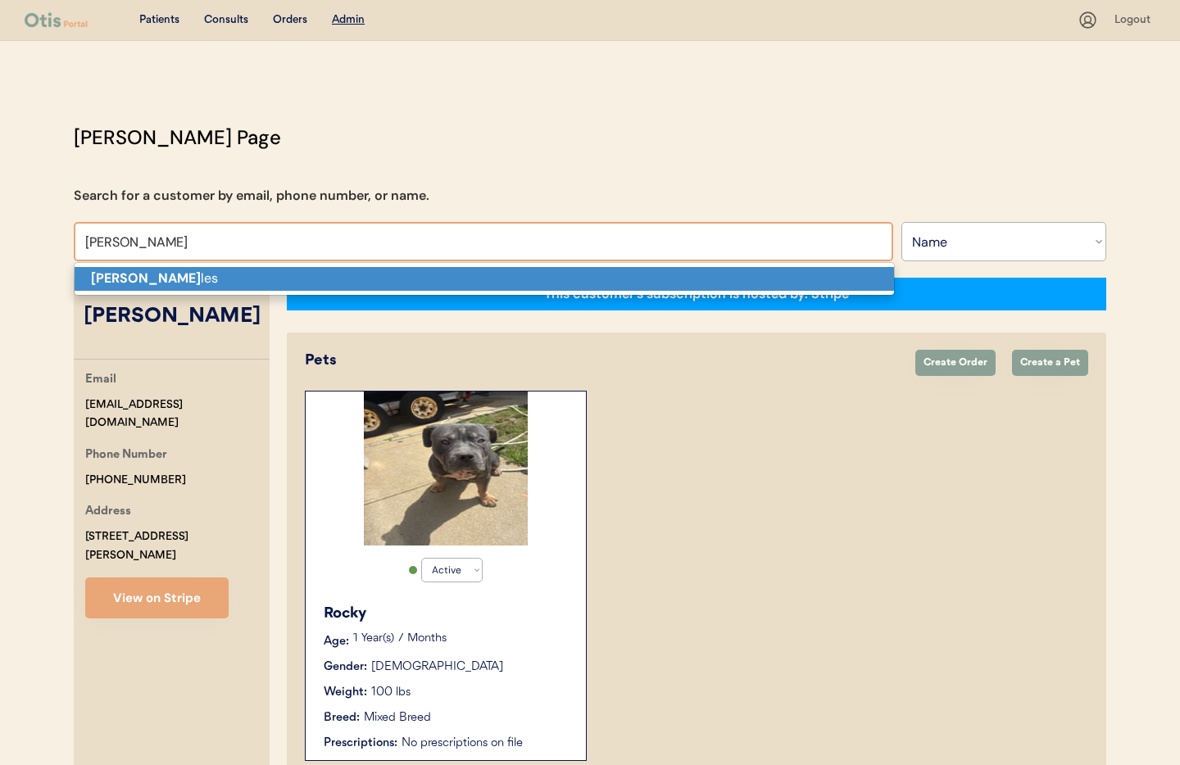
scroll to position [2, 0]
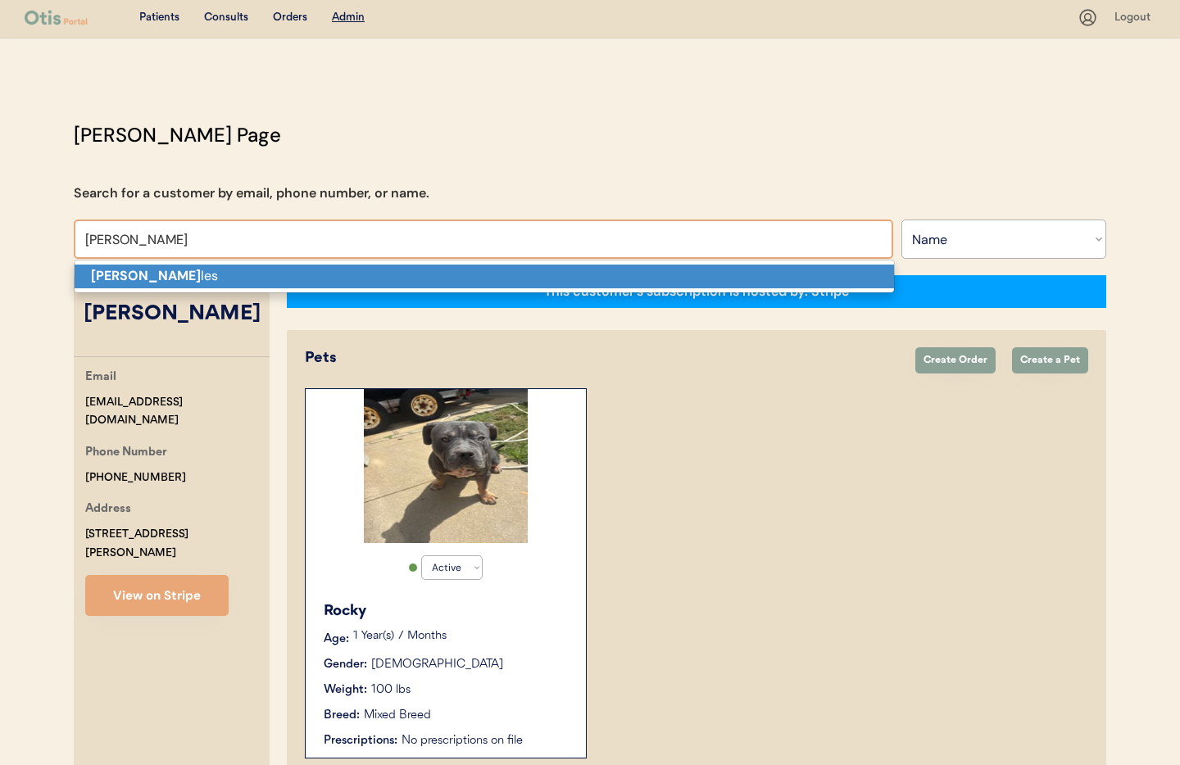
click at [247, 277] on p "Debra Ly les" at bounding box center [485, 277] width 820 height 24
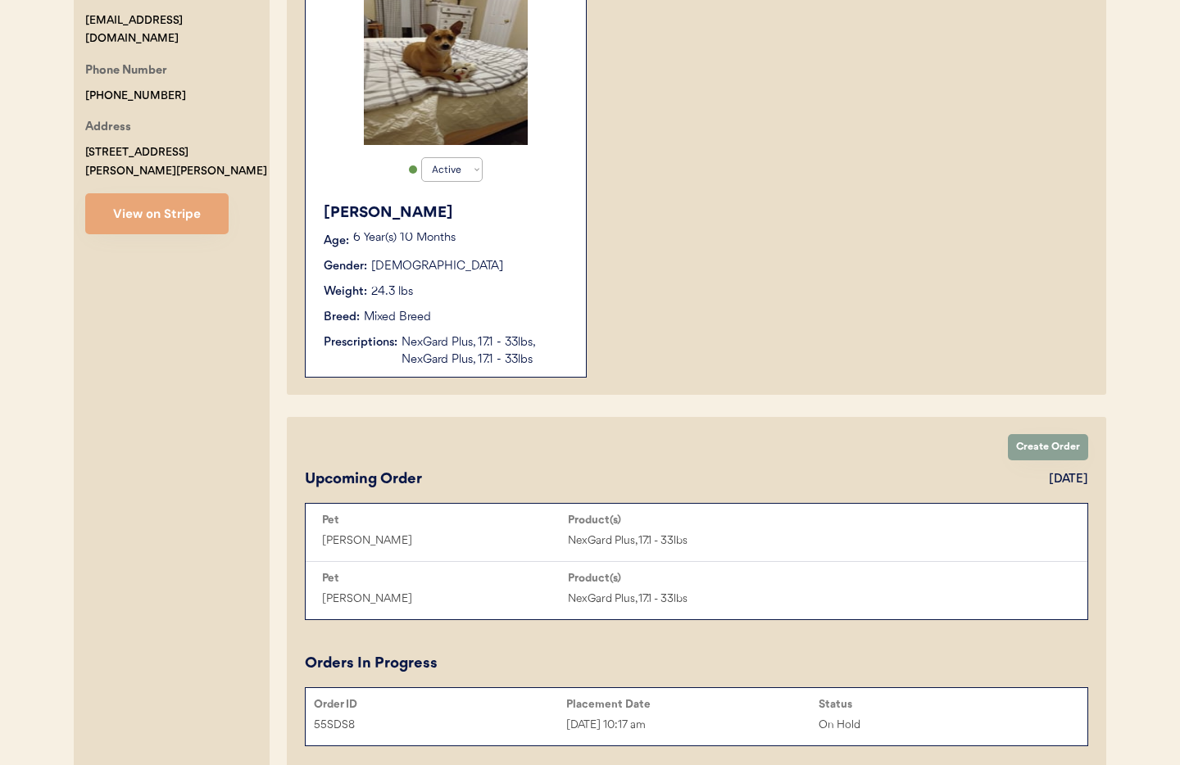
scroll to position [404, 0]
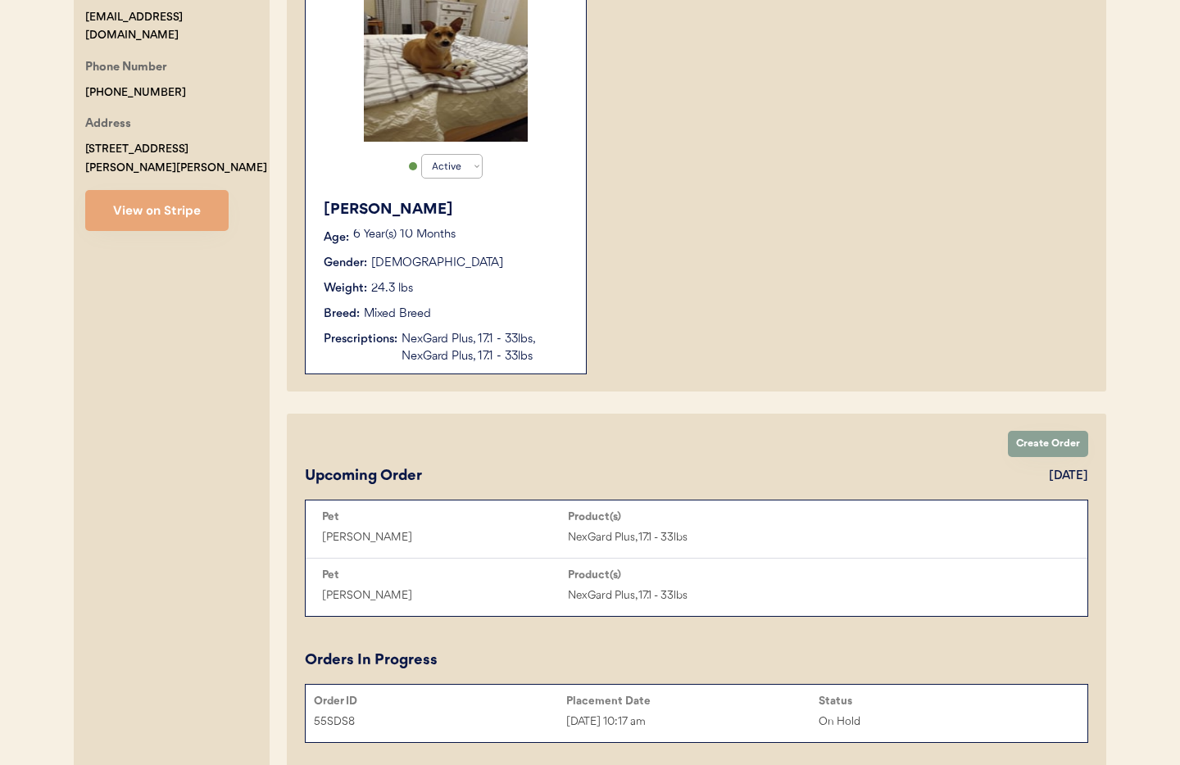
type input "[PERSON_NAME]"
click at [499, 275] on div "Gus Age: 6 Year(s) 10 Months Gender: Male Weight: 24.3 lbs Breed: Mixed Breed P…" at bounding box center [446, 282] width 264 height 183
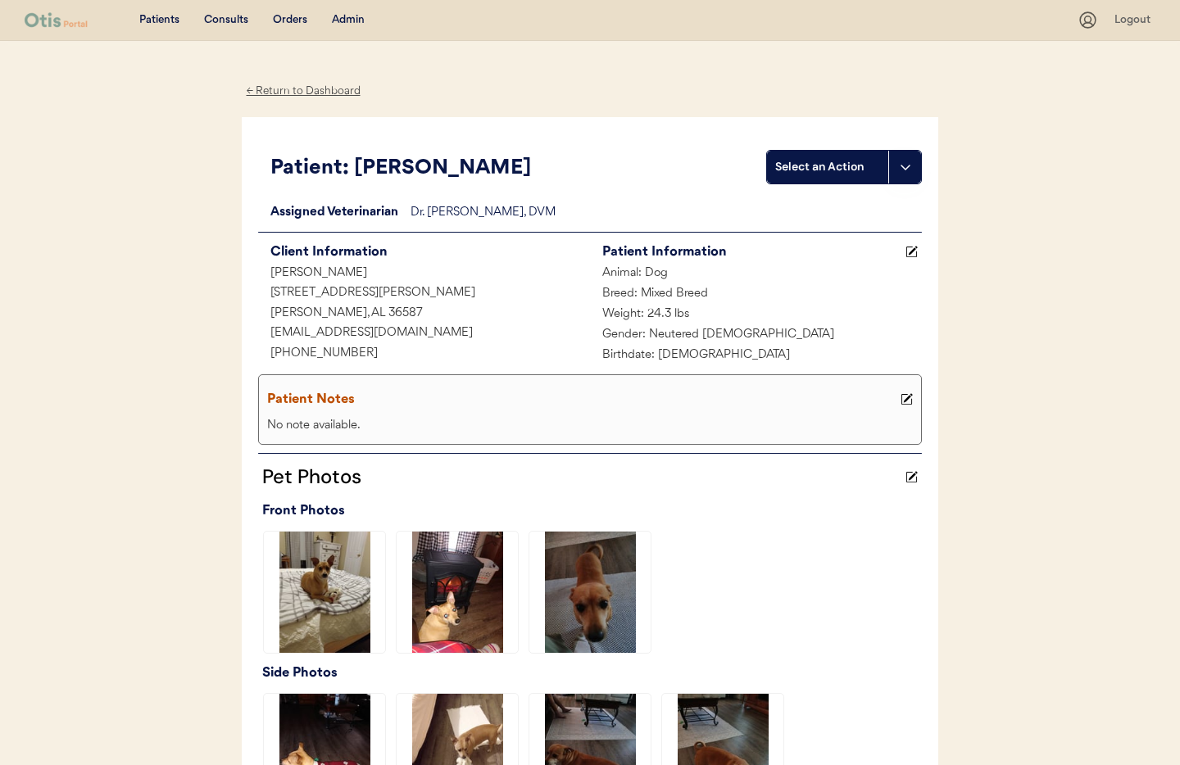
click at [275, 89] on div "← Return to Dashboard" at bounding box center [303, 91] width 123 height 19
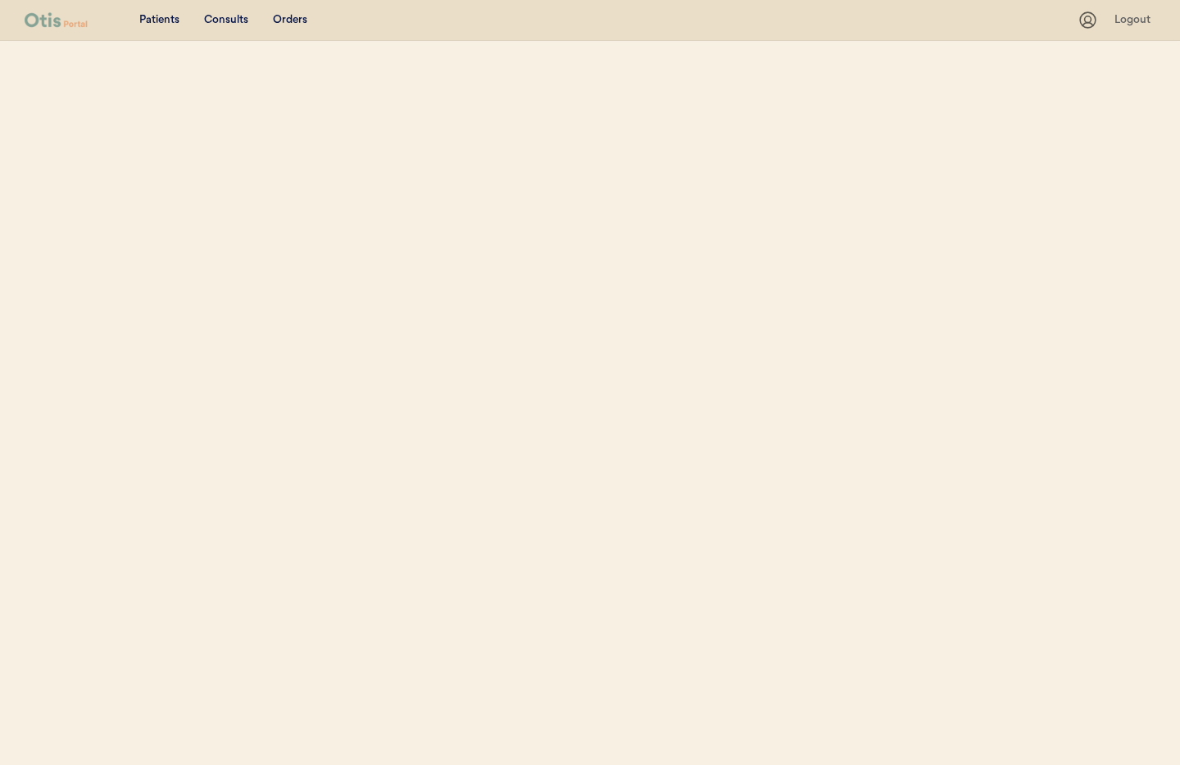
select select ""Name""
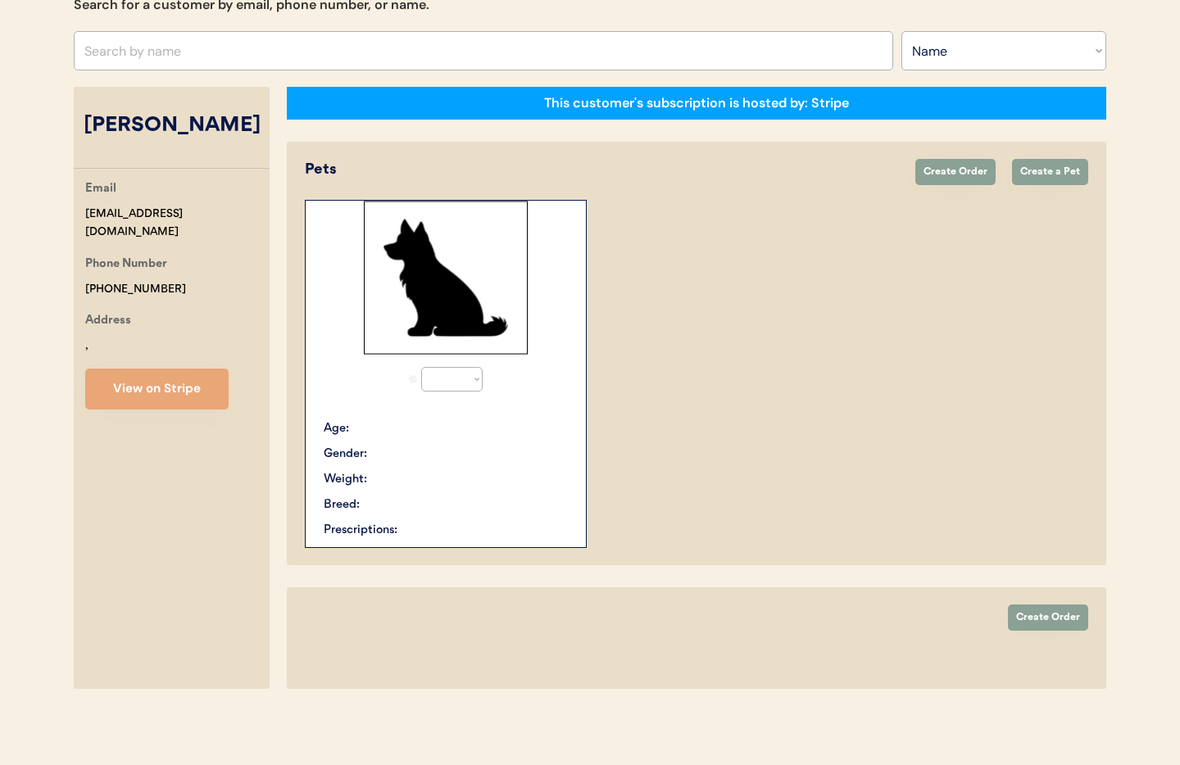
select select "true"
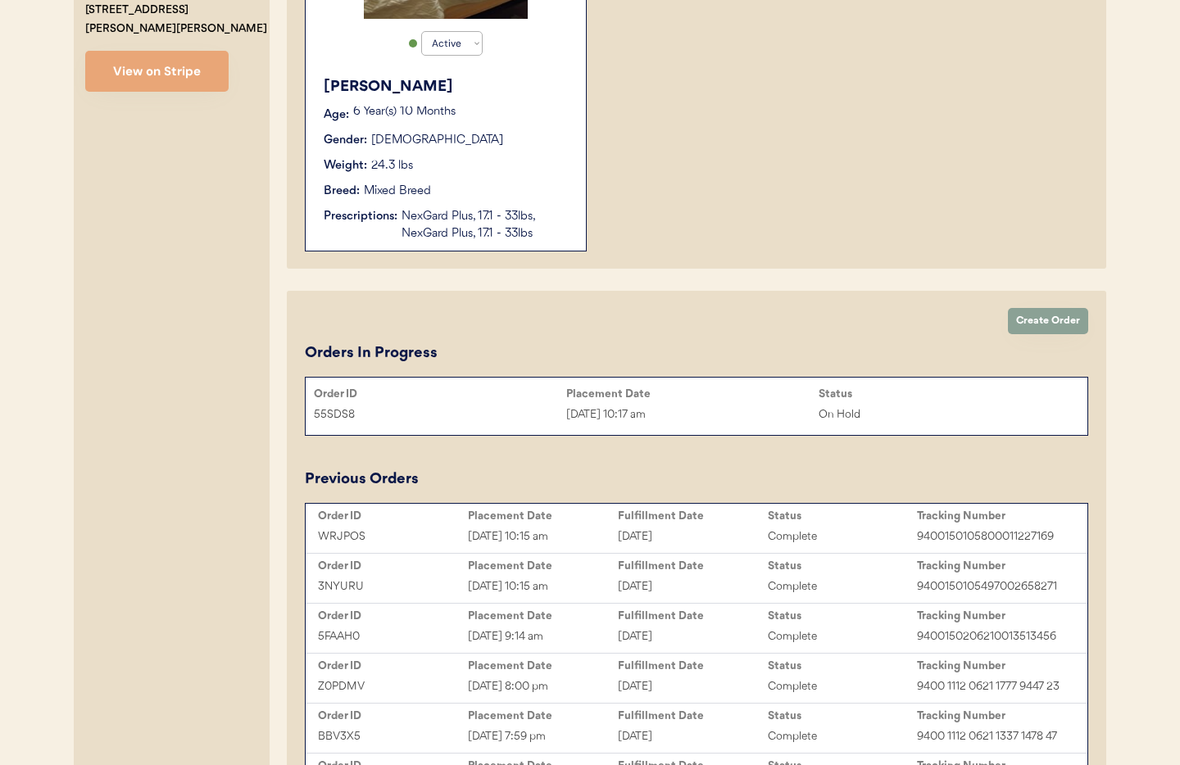
scroll to position [547, 0]
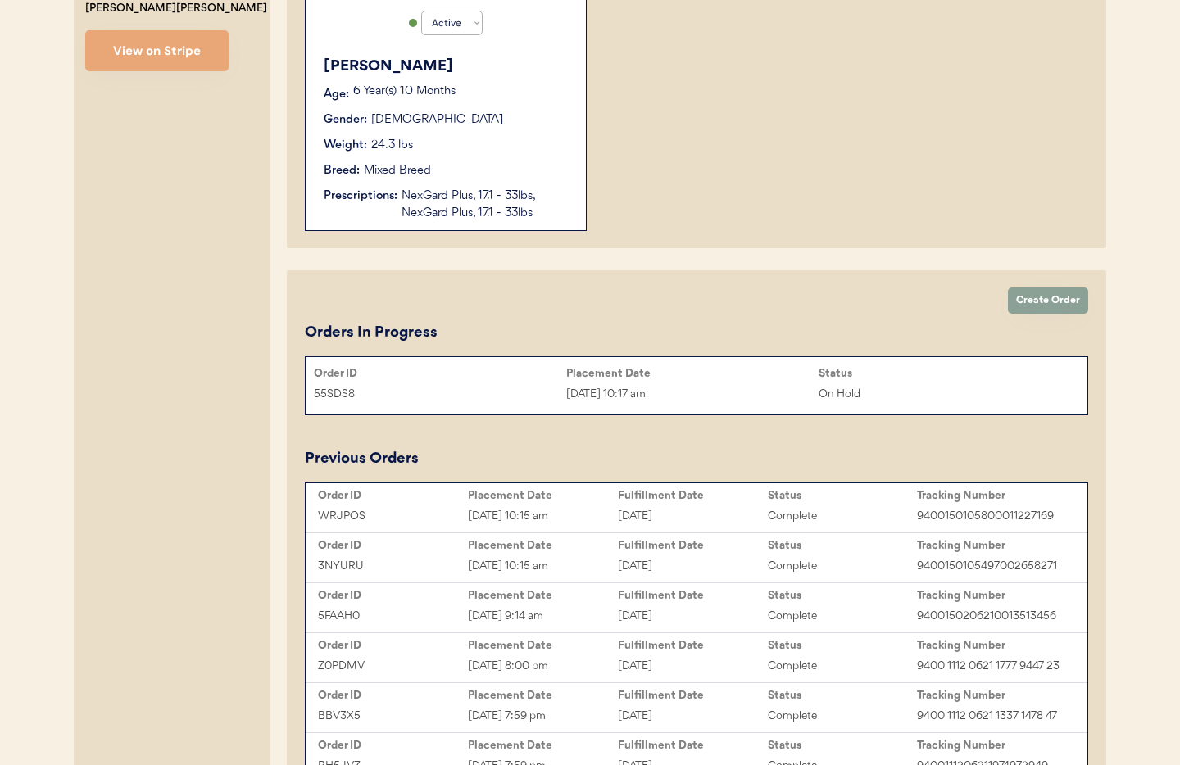
click at [708, 384] on div "55SDS8 Aug 14, 2025 10:17 am On Hold" at bounding box center [697, 394] width 782 height 25
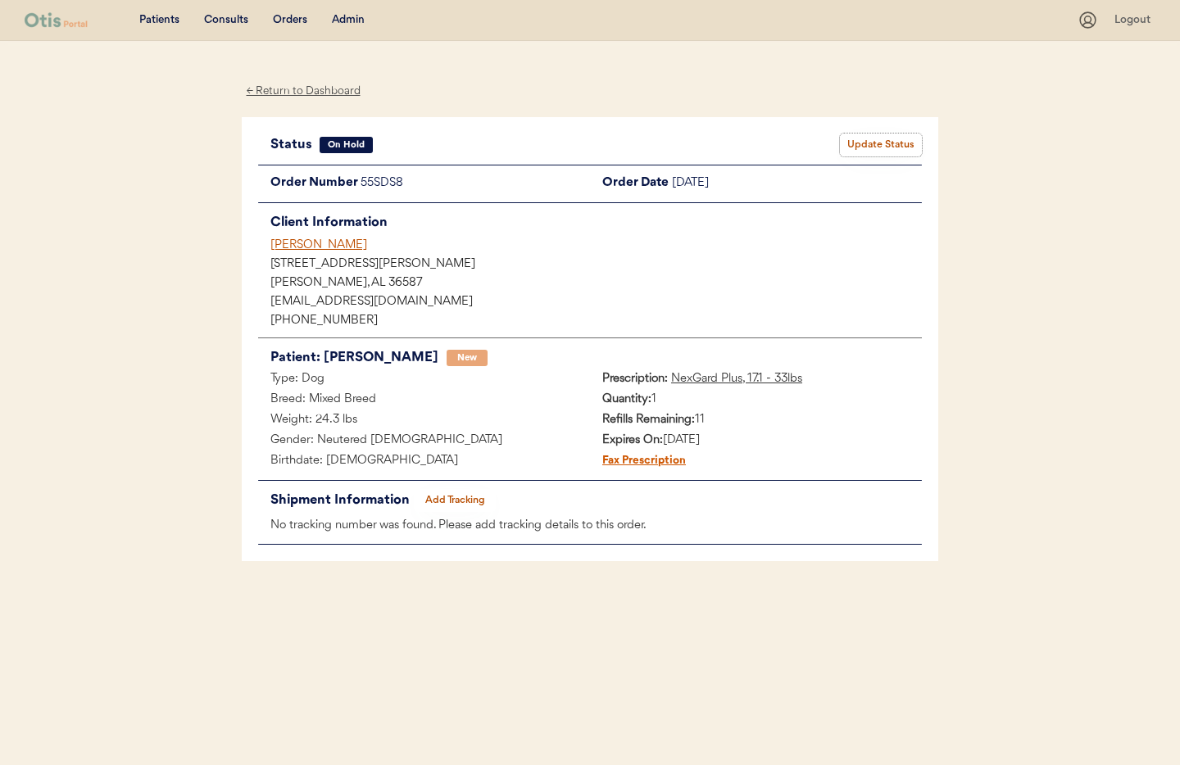
click at [865, 145] on button "Update Status" at bounding box center [881, 145] width 82 height 23
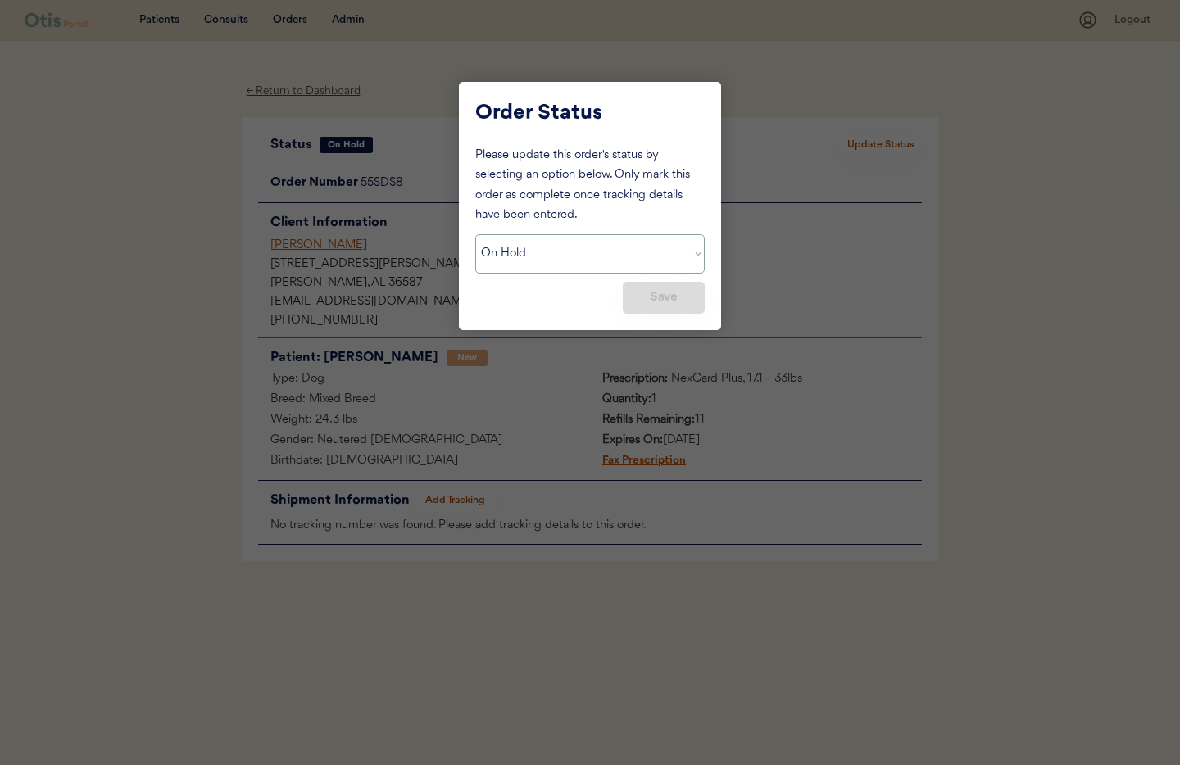
click at [576, 246] on select "Status On Hold New In Progress Complete Pending HW Consent Canceled" at bounding box center [589, 253] width 229 height 39
select select ""new""
click at [475, 234] on select "Status On Hold New In Progress Complete Pending HW Consent Canceled" at bounding box center [589, 253] width 229 height 39
click at [653, 295] on button "Save" at bounding box center [664, 298] width 82 height 32
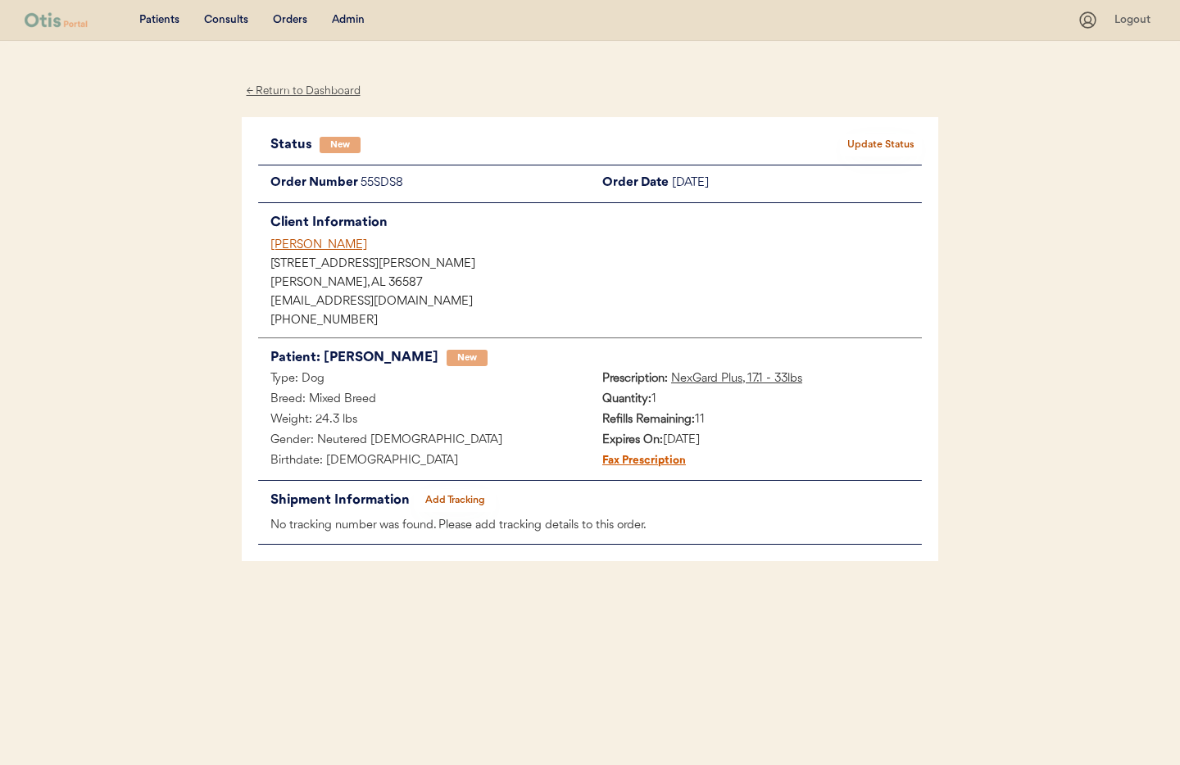
click at [314, 87] on div "← Return to Dashboard" at bounding box center [303, 91] width 123 height 19
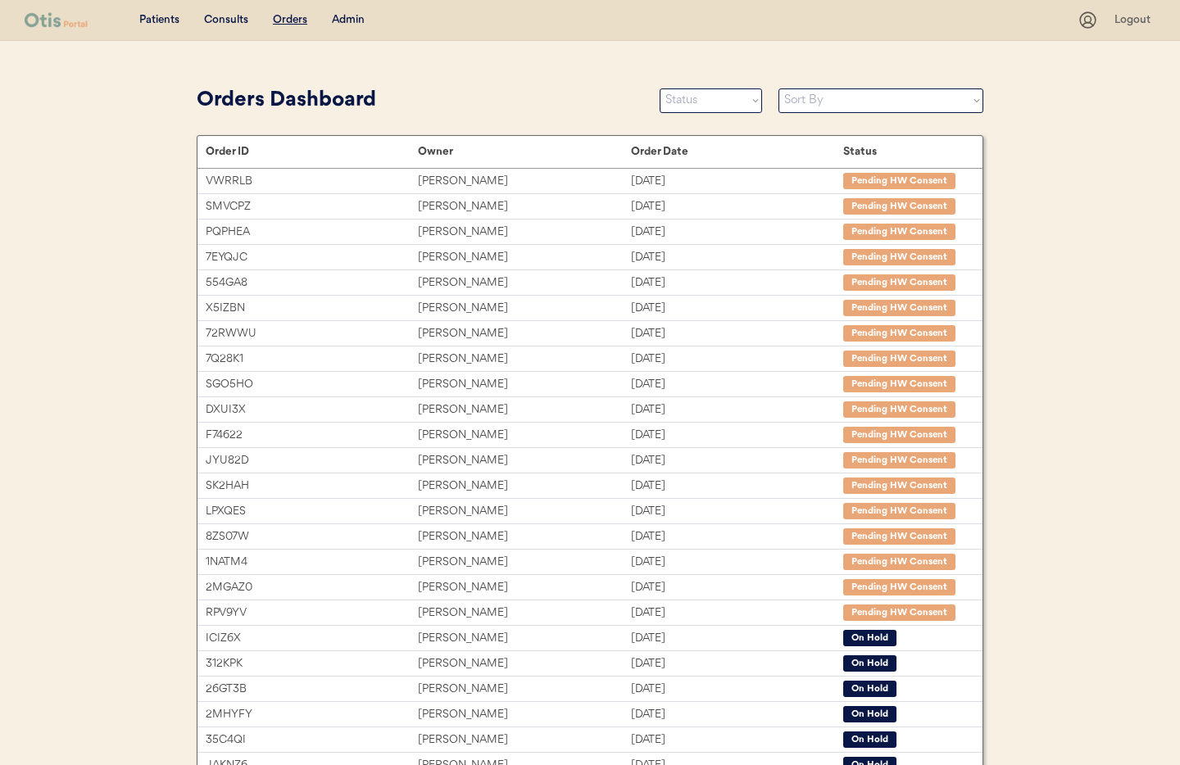
click at [361, 20] on div "Admin" at bounding box center [348, 20] width 33 height 16
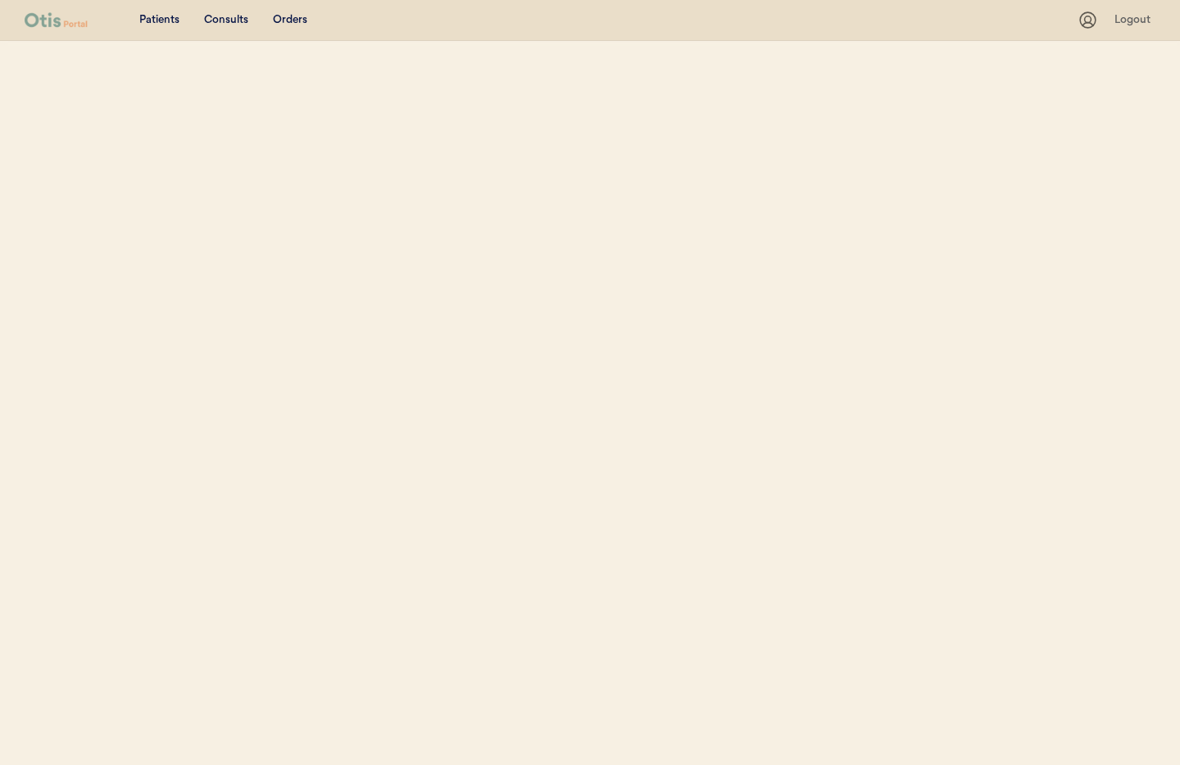
select select ""Name""
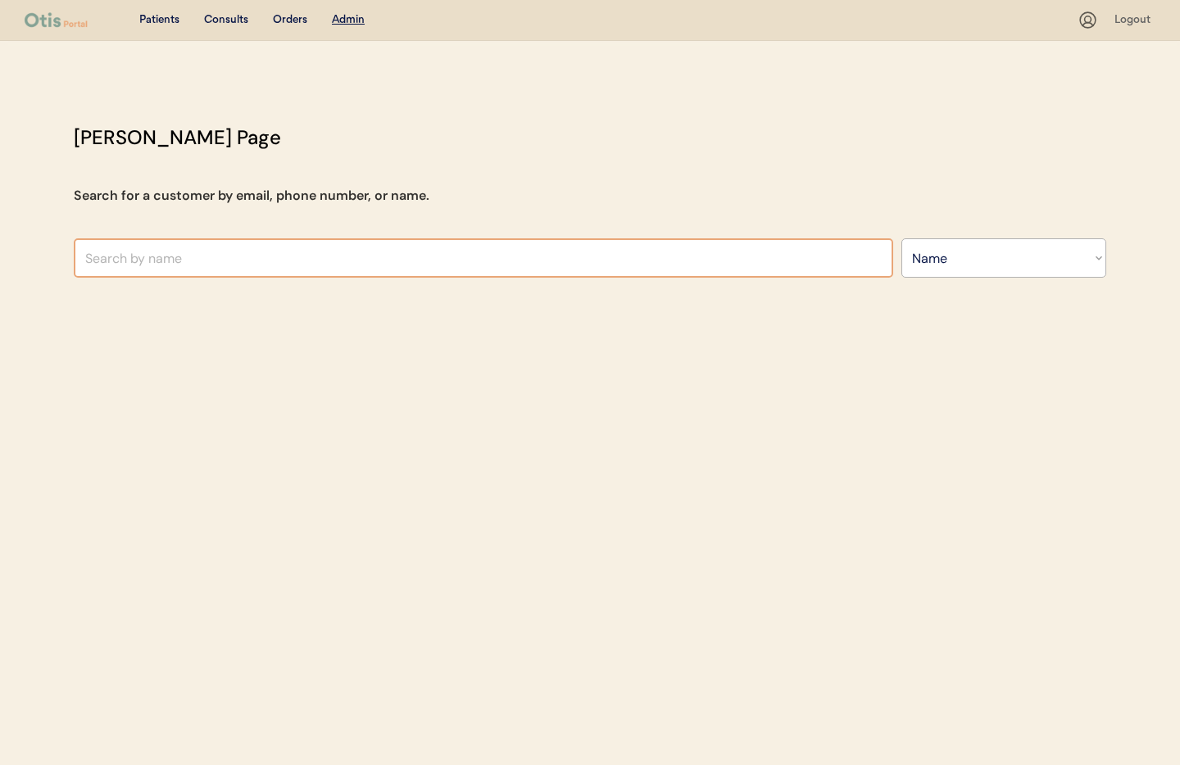
click at [248, 244] on input "text" at bounding box center [484, 257] width 820 height 39
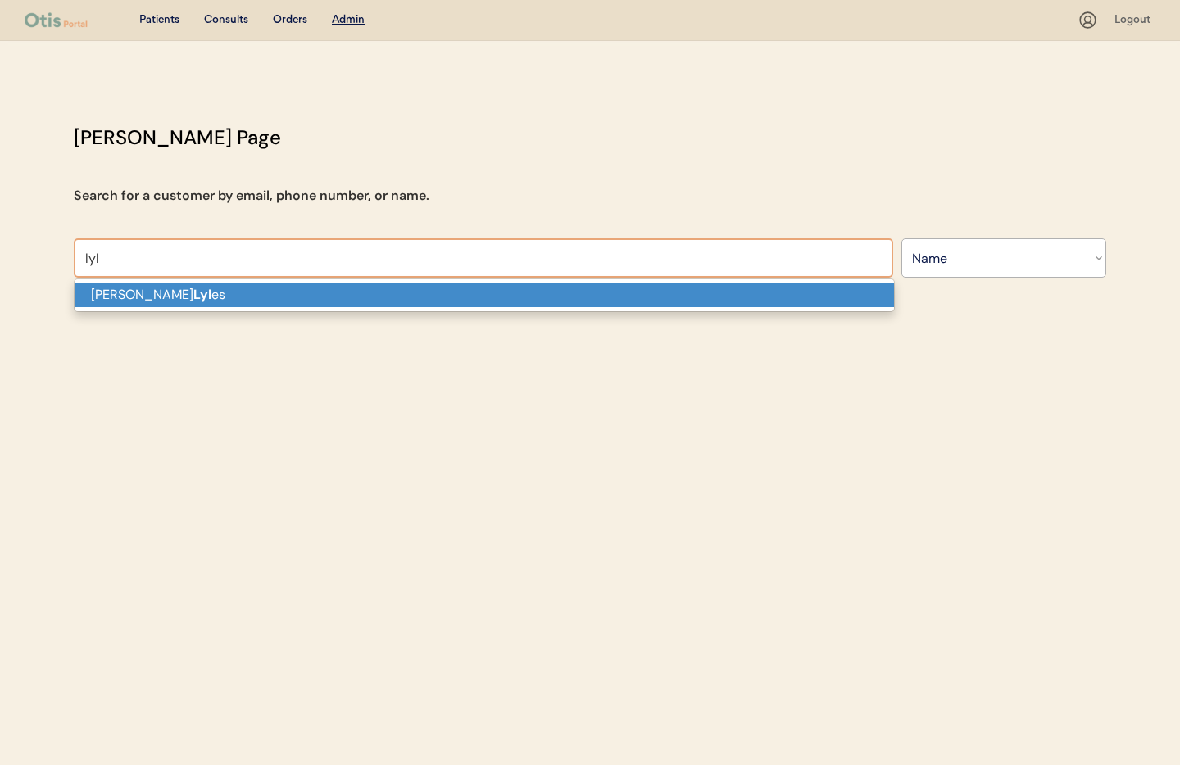
click at [250, 293] on p "Debra Lyl es" at bounding box center [485, 296] width 820 height 24
type input "[PERSON_NAME]"
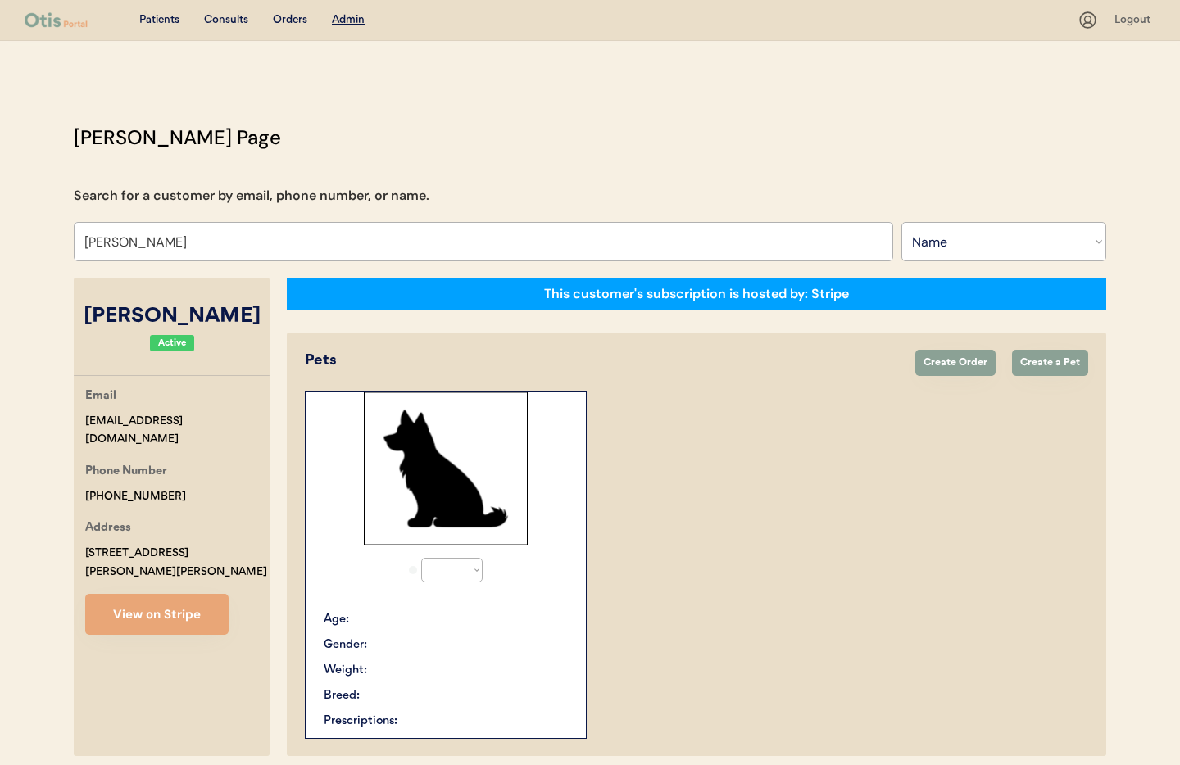
select select "true"
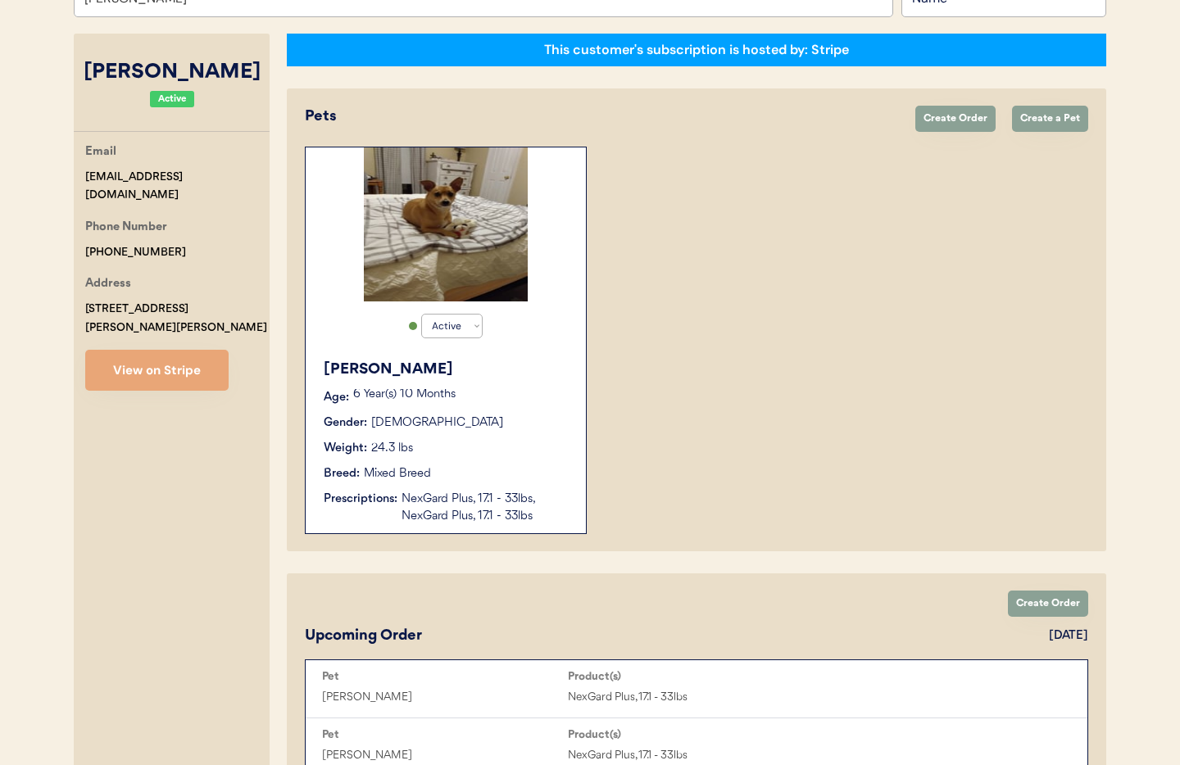
scroll to position [246, 0]
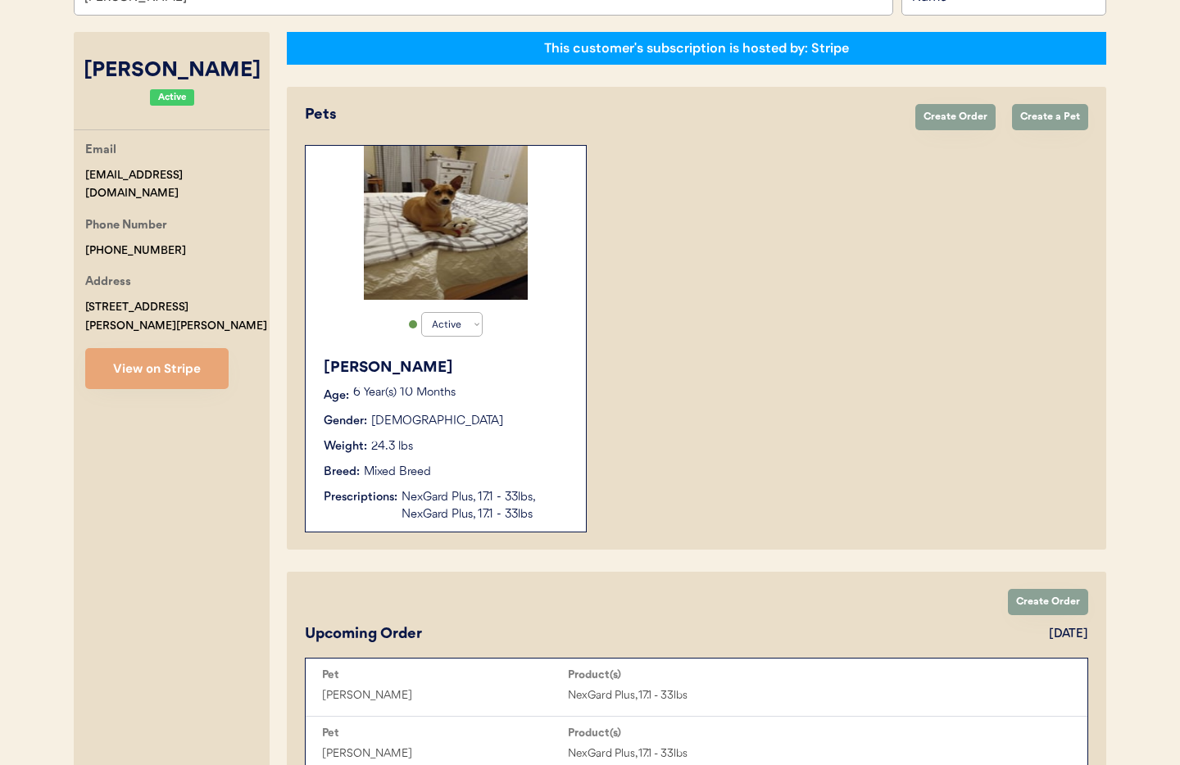
type input "Debra Lyles"
click at [516, 450] on div "Weight: 24.3 lbs" at bounding box center [447, 446] width 246 height 17
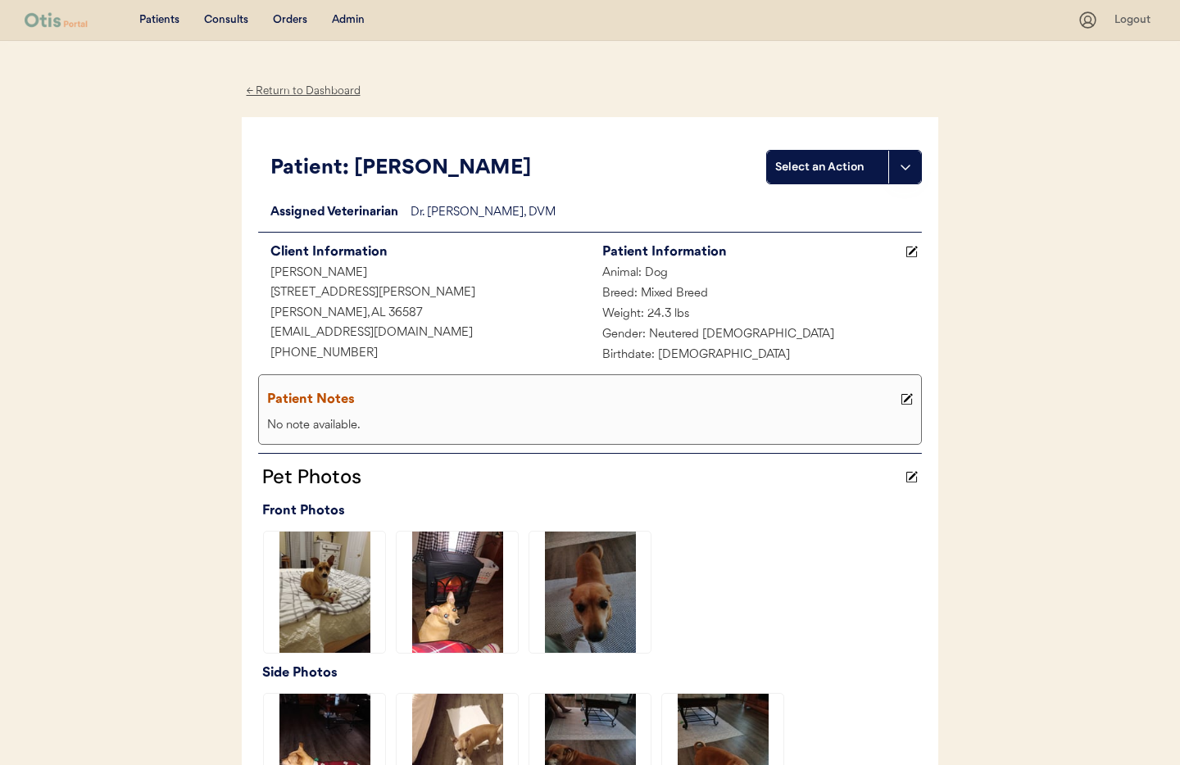
click at [319, 87] on div "← Return to Dashboard" at bounding box center [303, 91] width 123 height 19
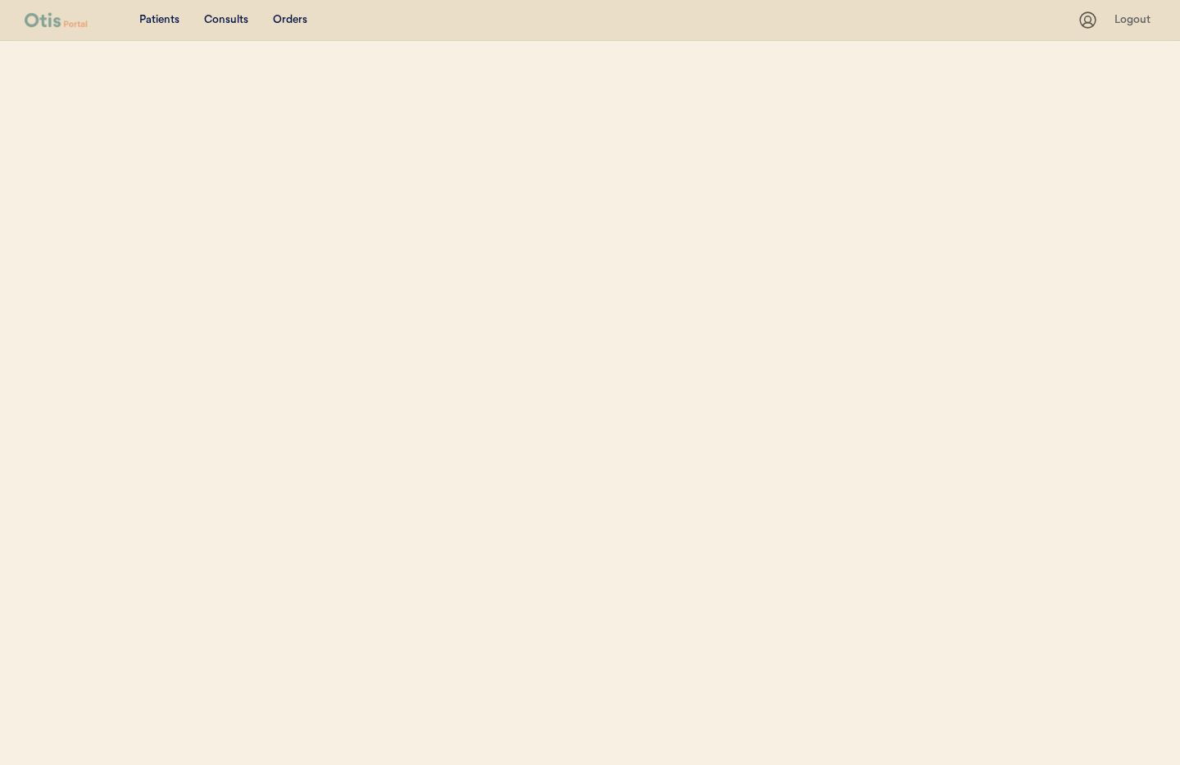
scroll to position [191, 0]
select select ""Name""
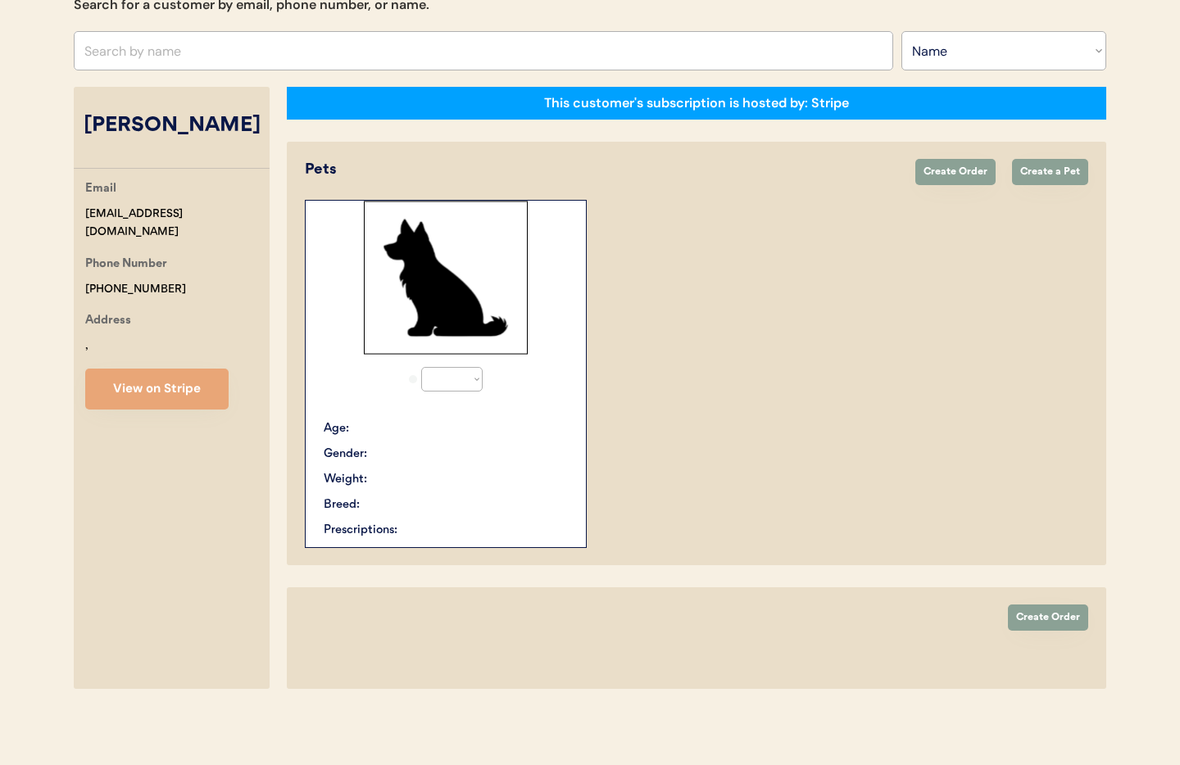
select select "true"
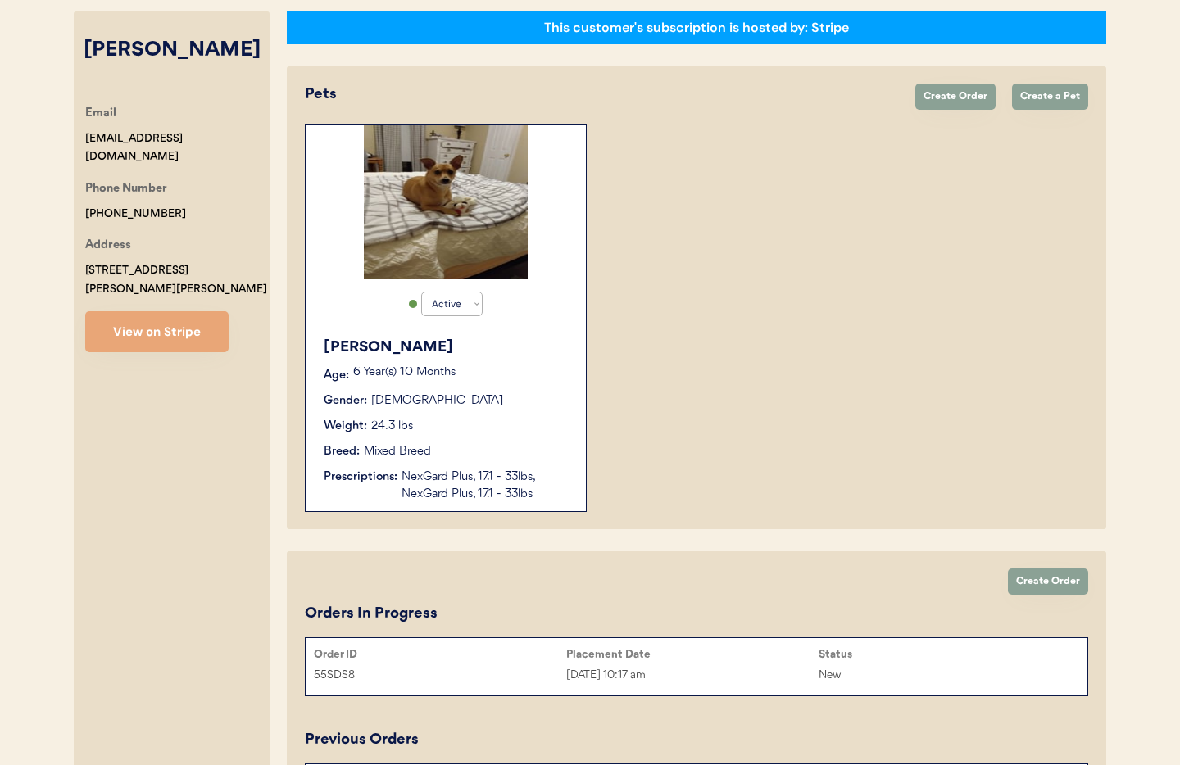
scroll to position [268, 0]
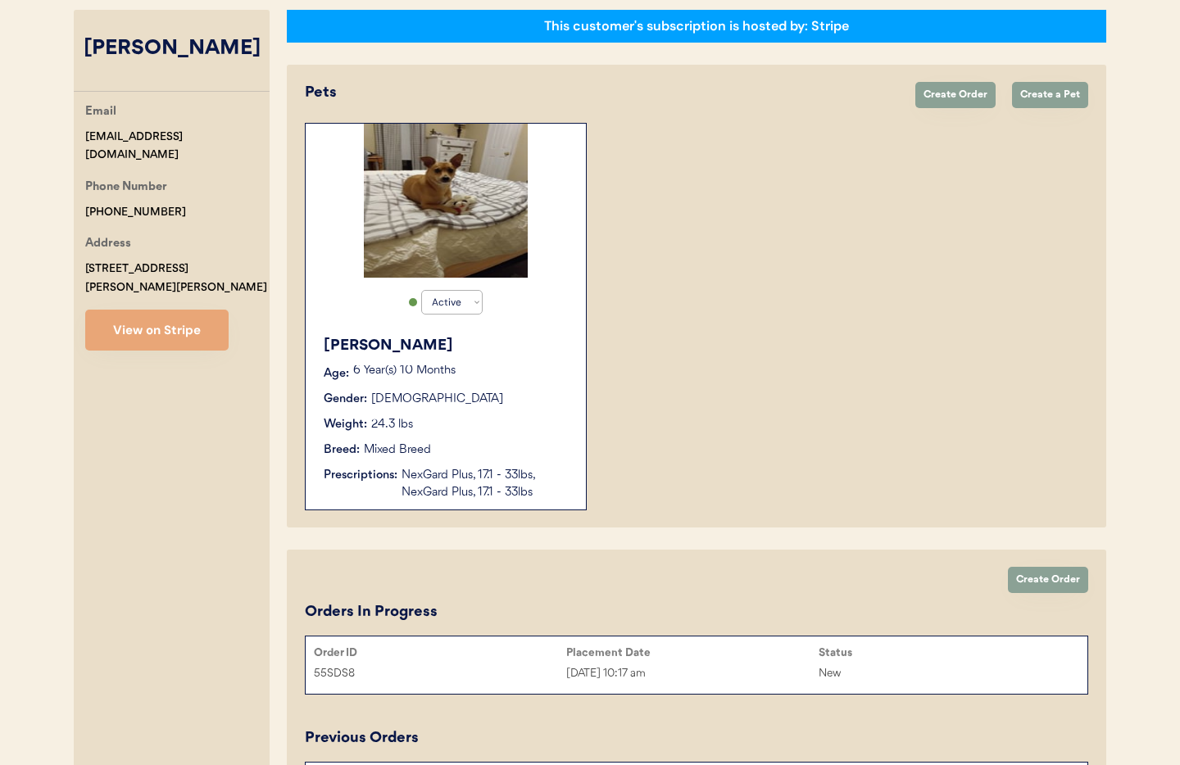
click at [140, 318] on button "View on Stripe" at bounding box center [156, 330] width 143 height 41
click at [0, 0] on div "Patients Consults Orders Admin Logout Otis Admin Page Search for a customer by …" at bounding box center [590, 544] width 1180 height 1624
click at [173, 320] on button "View on Stripe" at bounding box center [156, 330] width 143 height 41
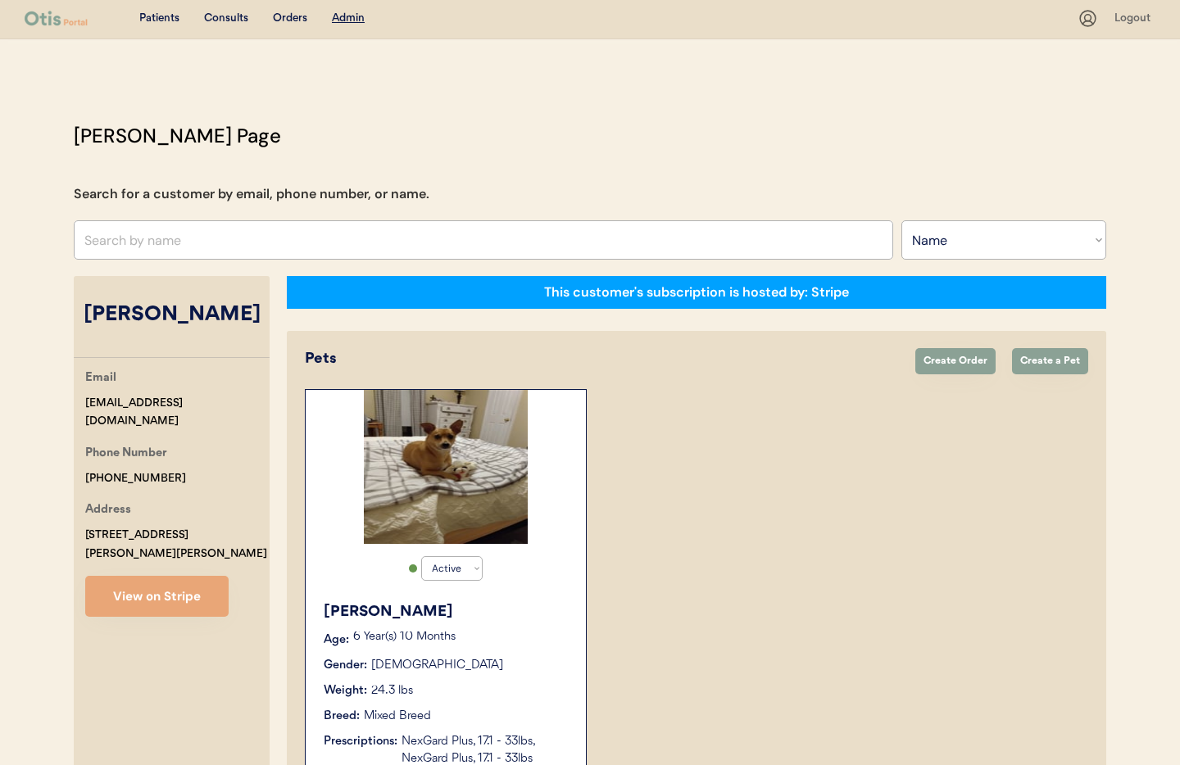
scroll to position [0, 0]
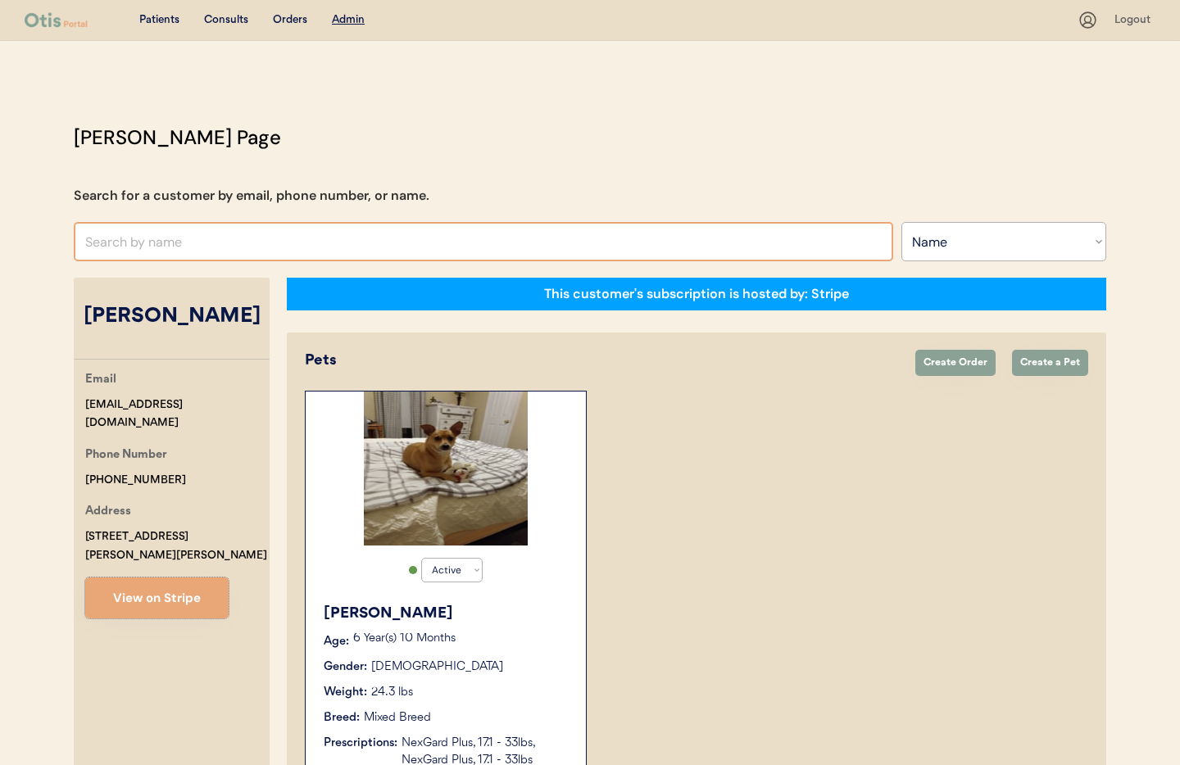
click at [195, 248] on input "text" at bounding box center [484, 241] width 820 height 39
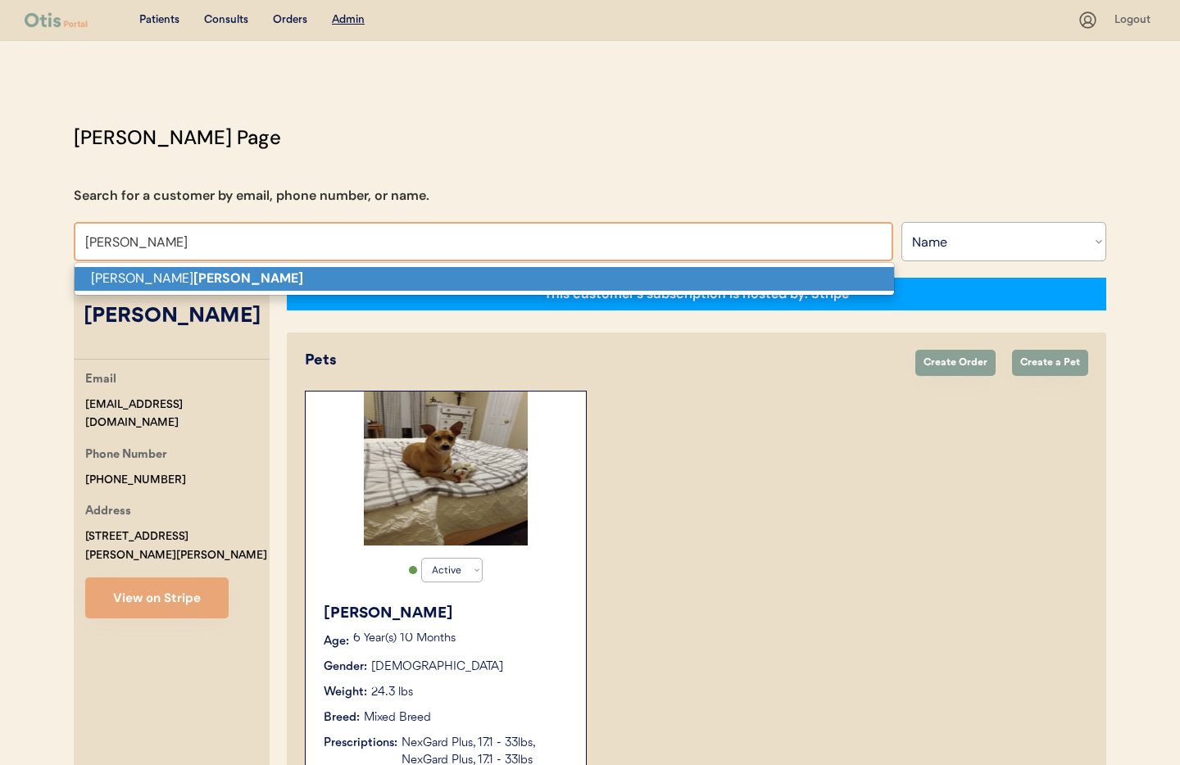
click at [195, 287] on p "Donna Cruger" at bounding box center [485, 279] width 820 height 24
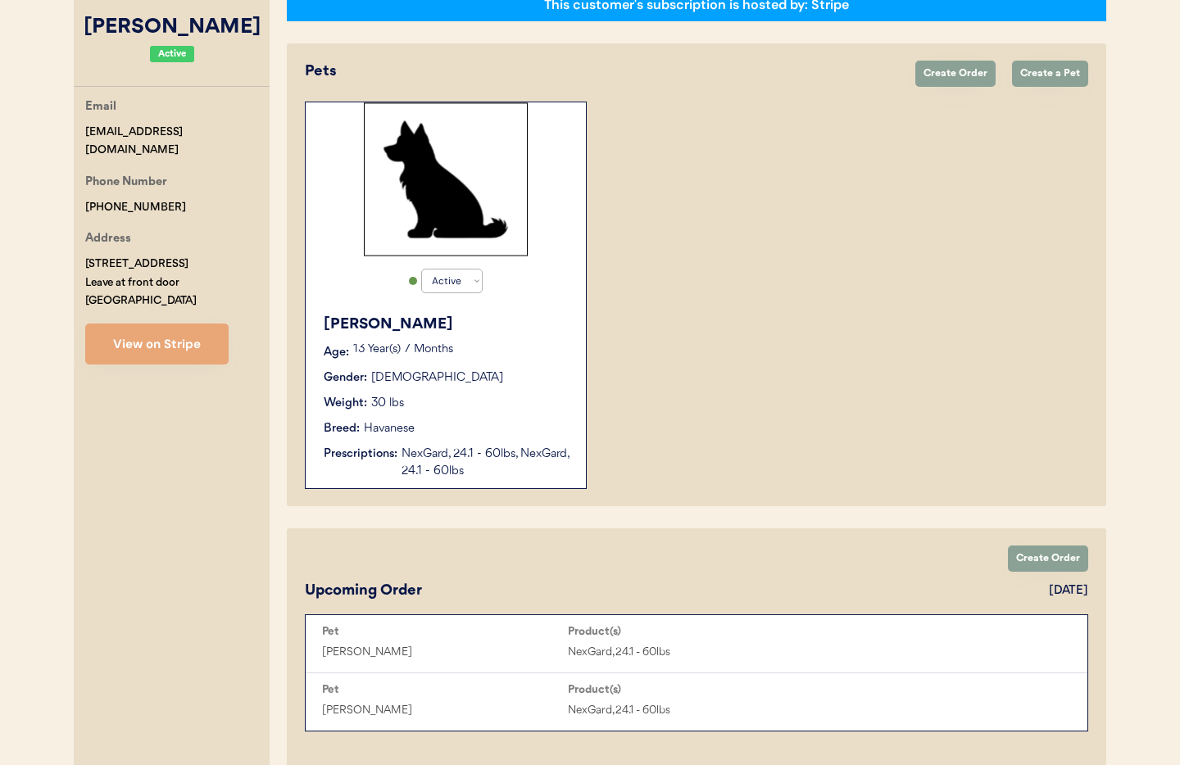
scroll to position [288, 0]
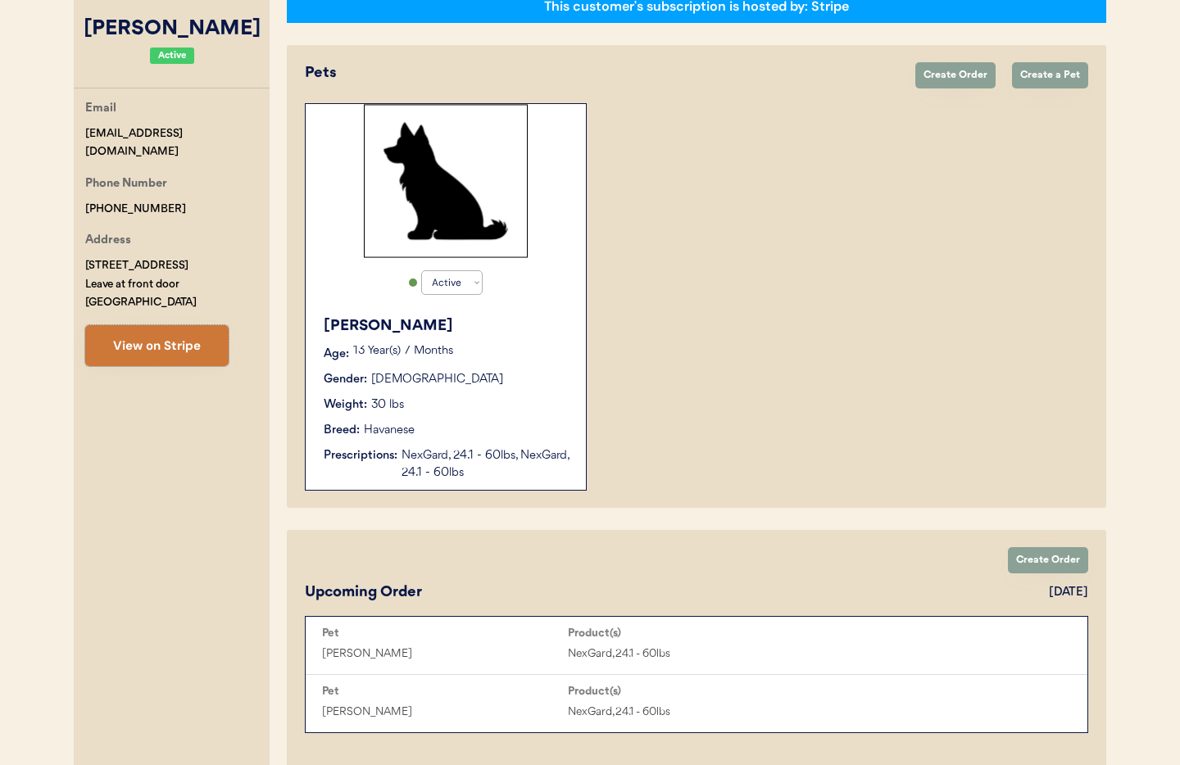
click at [146, 332] on button "View on Stripe" at bounding box center [156, 345] width 143 height 41
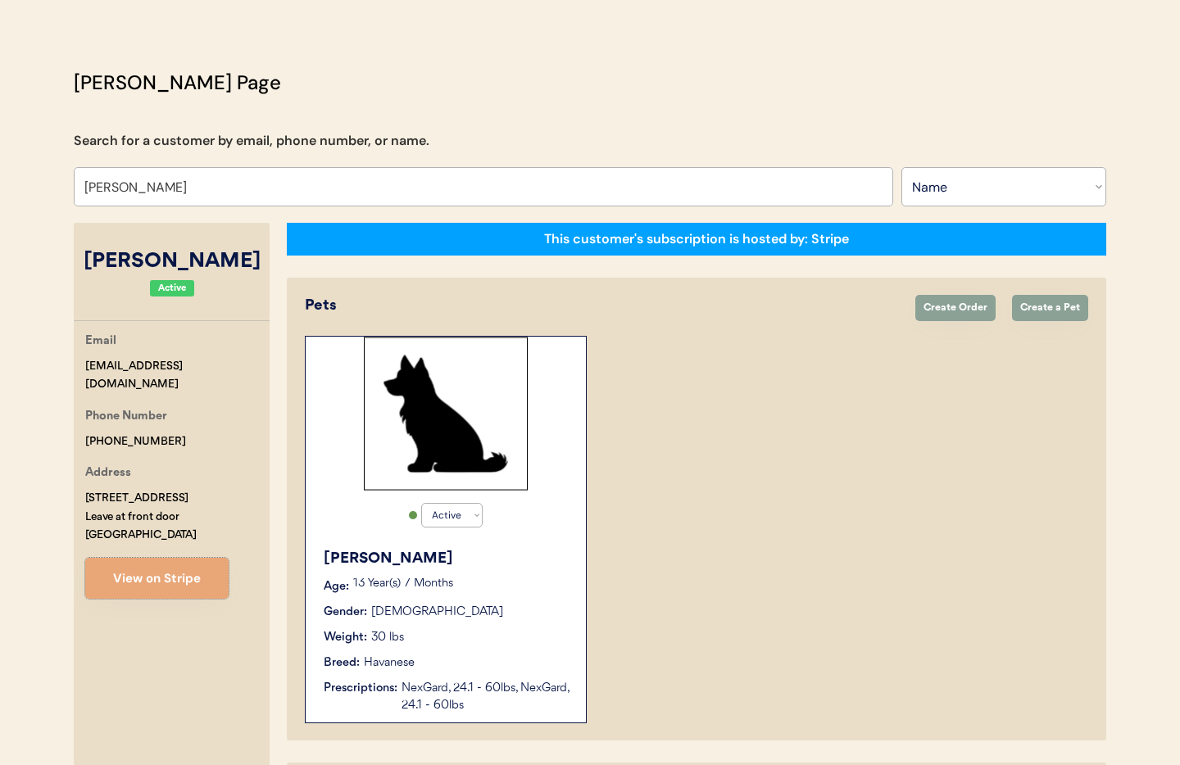
scroll to position [0, 0]
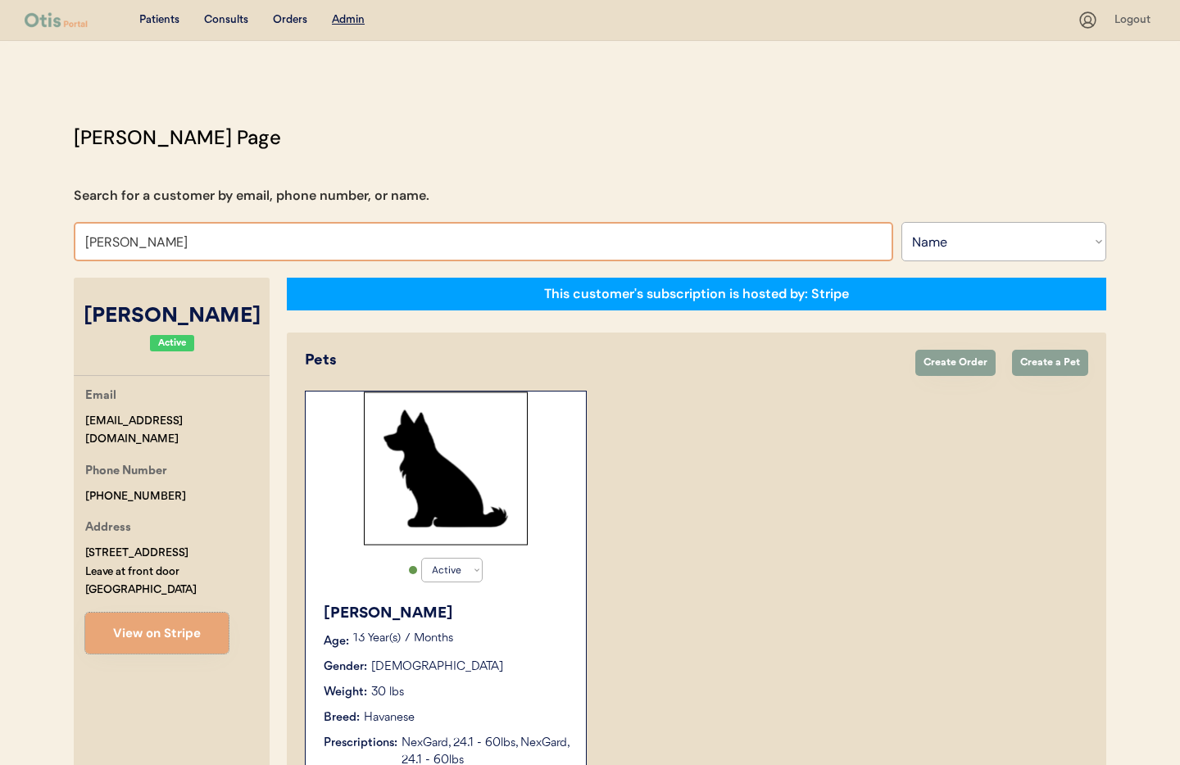
click at [183, 252] on input "Donna Cruger" at bounding box center [484, 241] width 820 height 39
drag, startPoint x: 141, startPoint y: 245, endPoint x: 18, endPoint y: 235, distance: 123.3
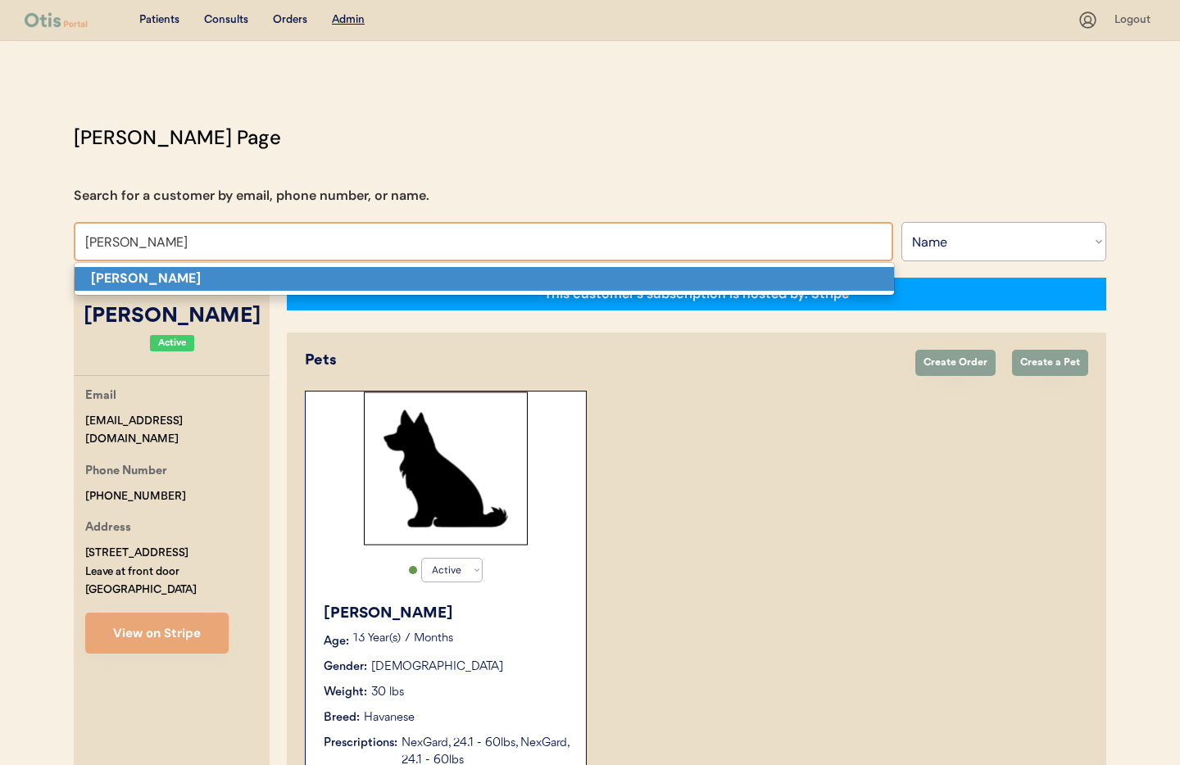
click at [132, 279] on strong "[PERSON_NAME]" at bounding box center [146, 278] width 110 height 17
type input "[PERSON_NAME]"
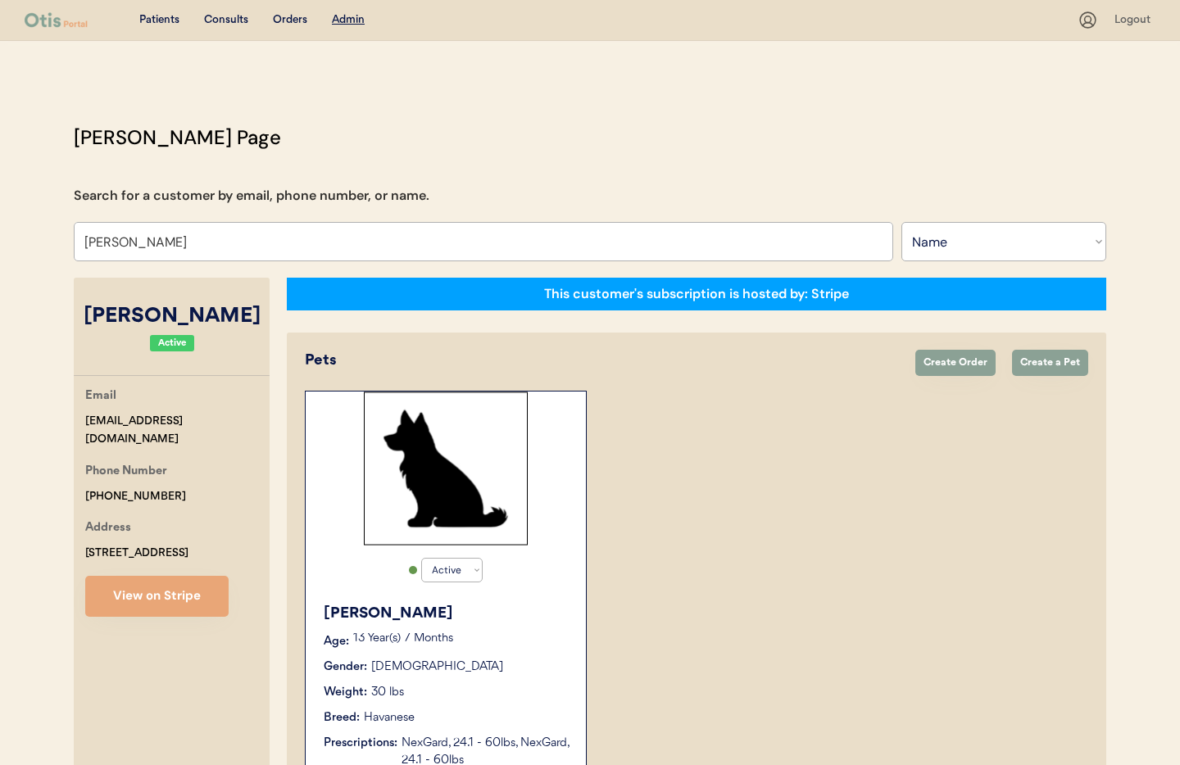
select select "true"
select select "false"
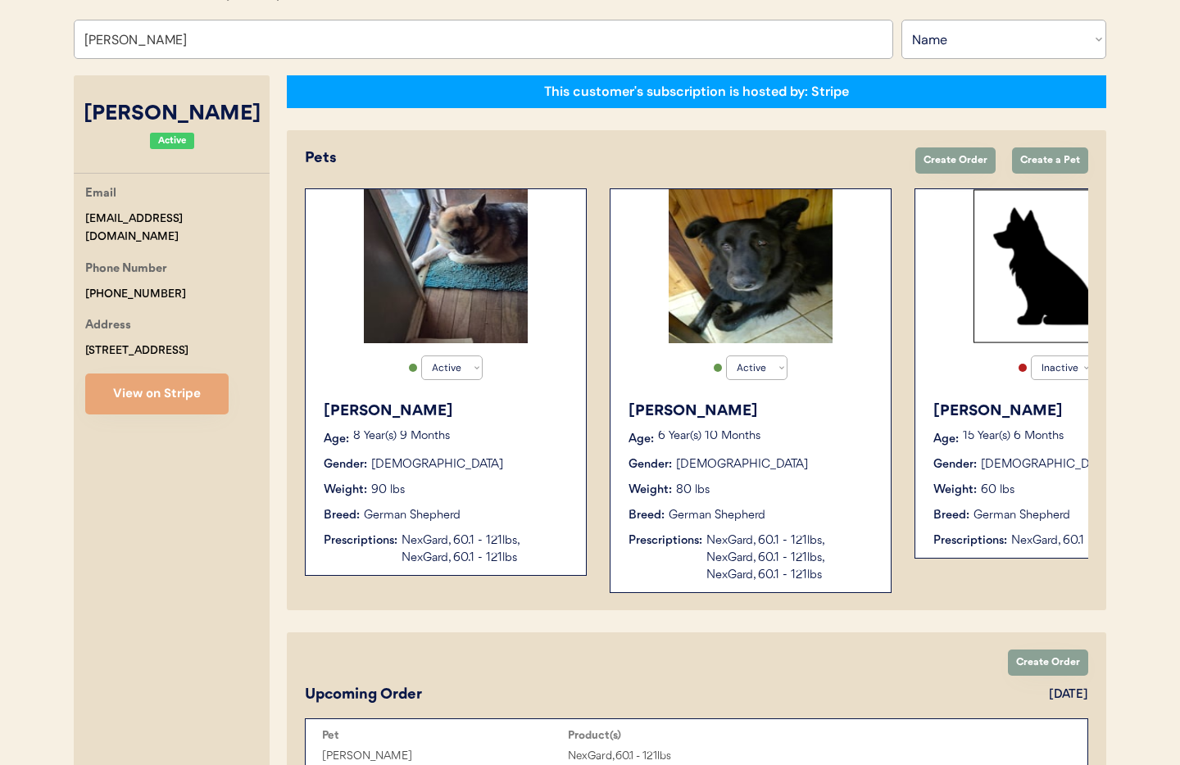
scroll to position [312, 0]
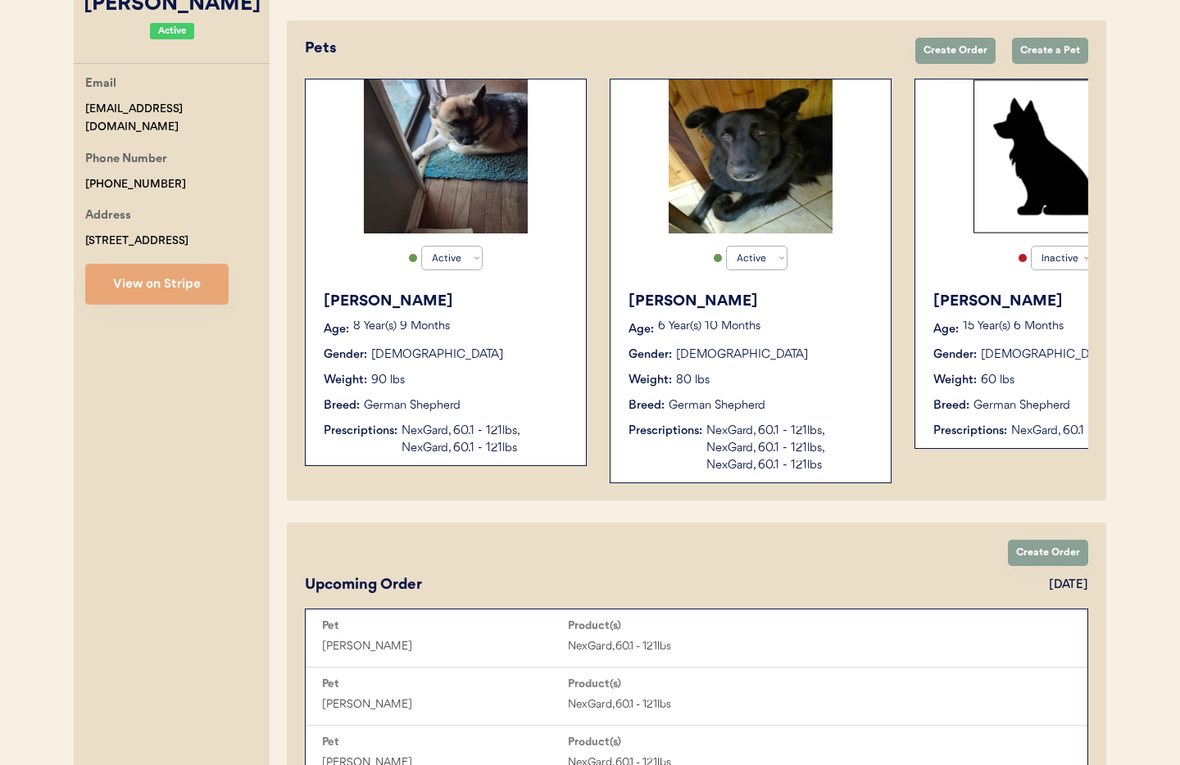
type input "Laura Fox"
click at [446, 381] on div "Weight: 90 lbs" at bounding box center [447, 380] width 246 height 17
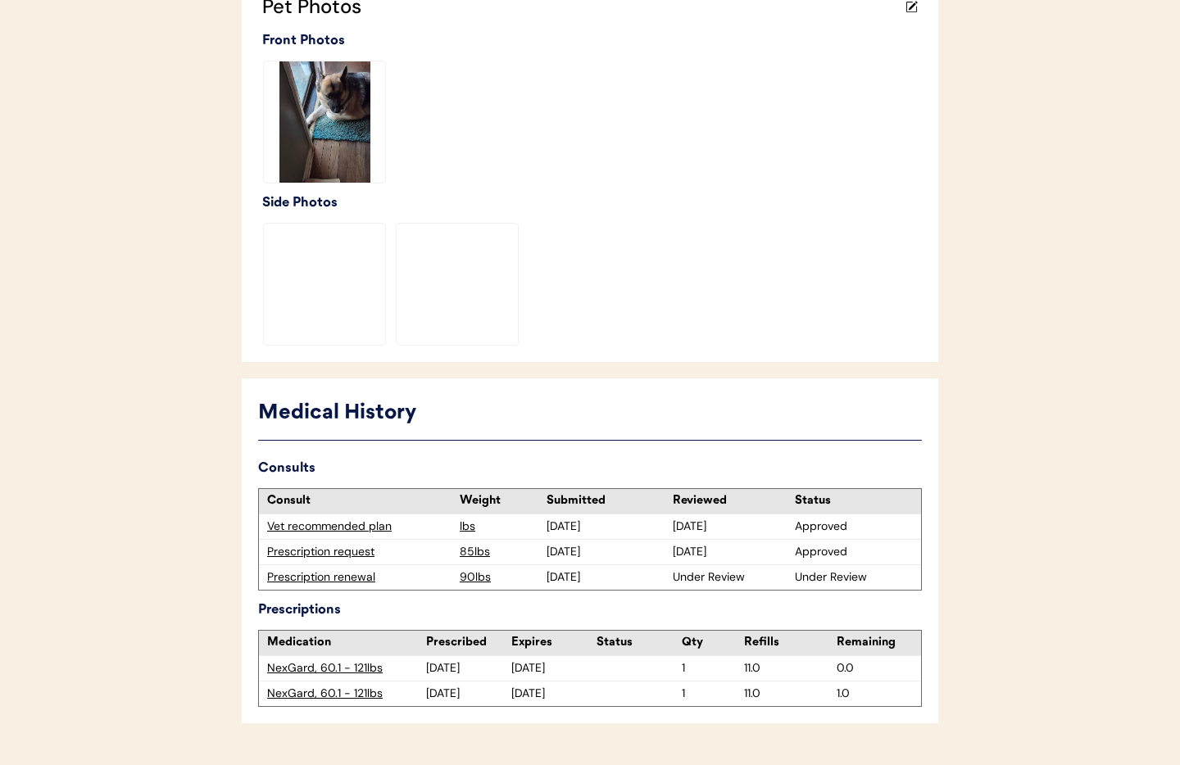
scroll to position [511, 0]
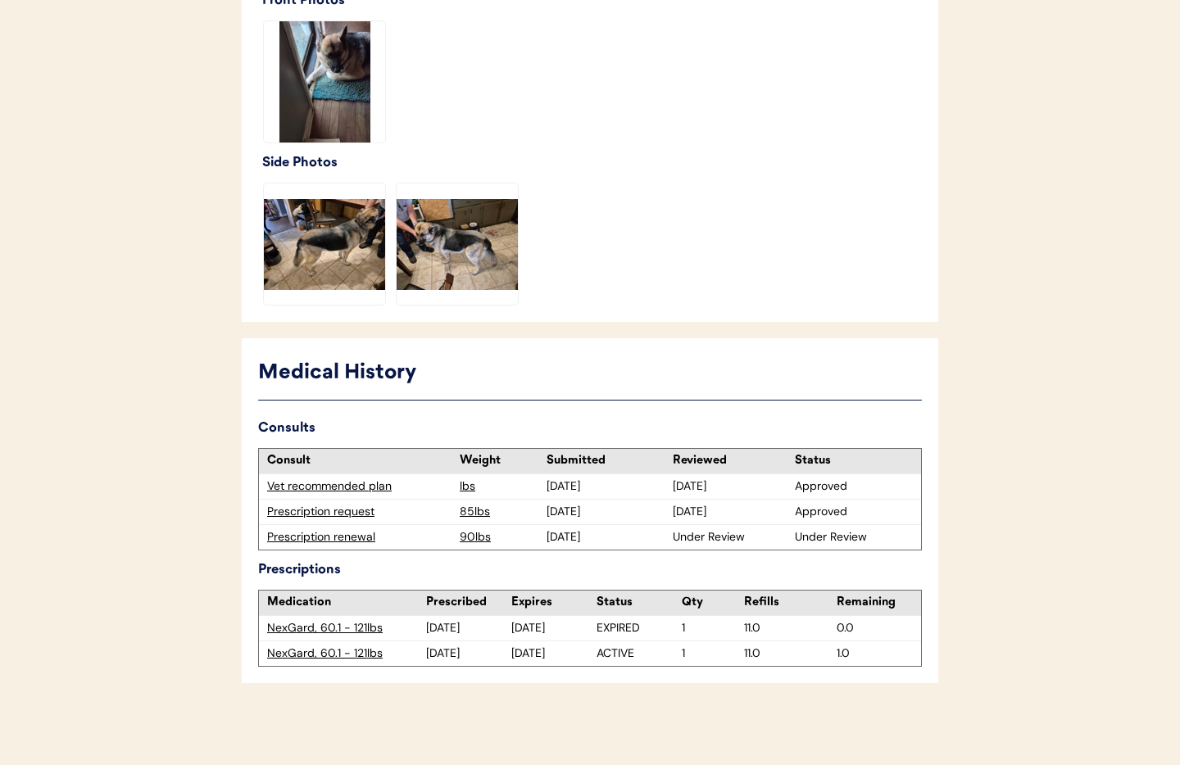
click at [326, 538] on div "Prescription renewal" at bounding box center [359, 537] width 184 height 16
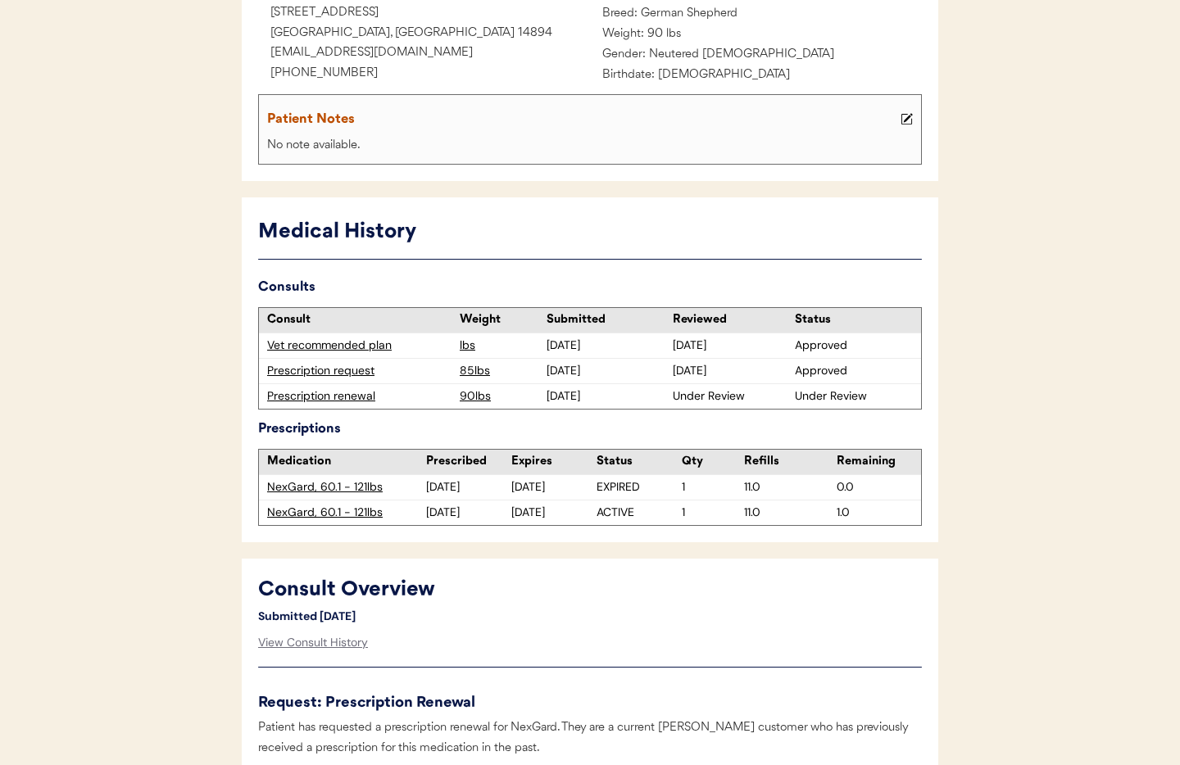
scroll to position [130, 0]
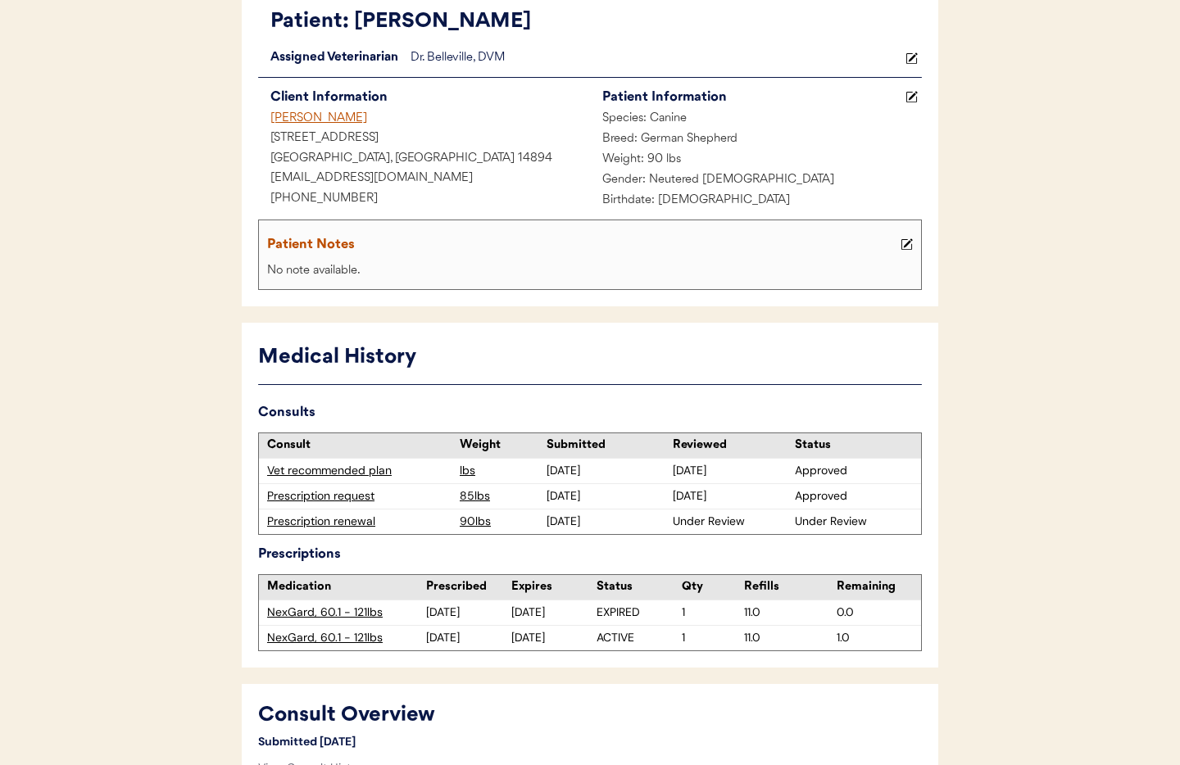
click at [304, 524] on div "Prescription renewal" at bounding box center [359, 522] width 184 height 16
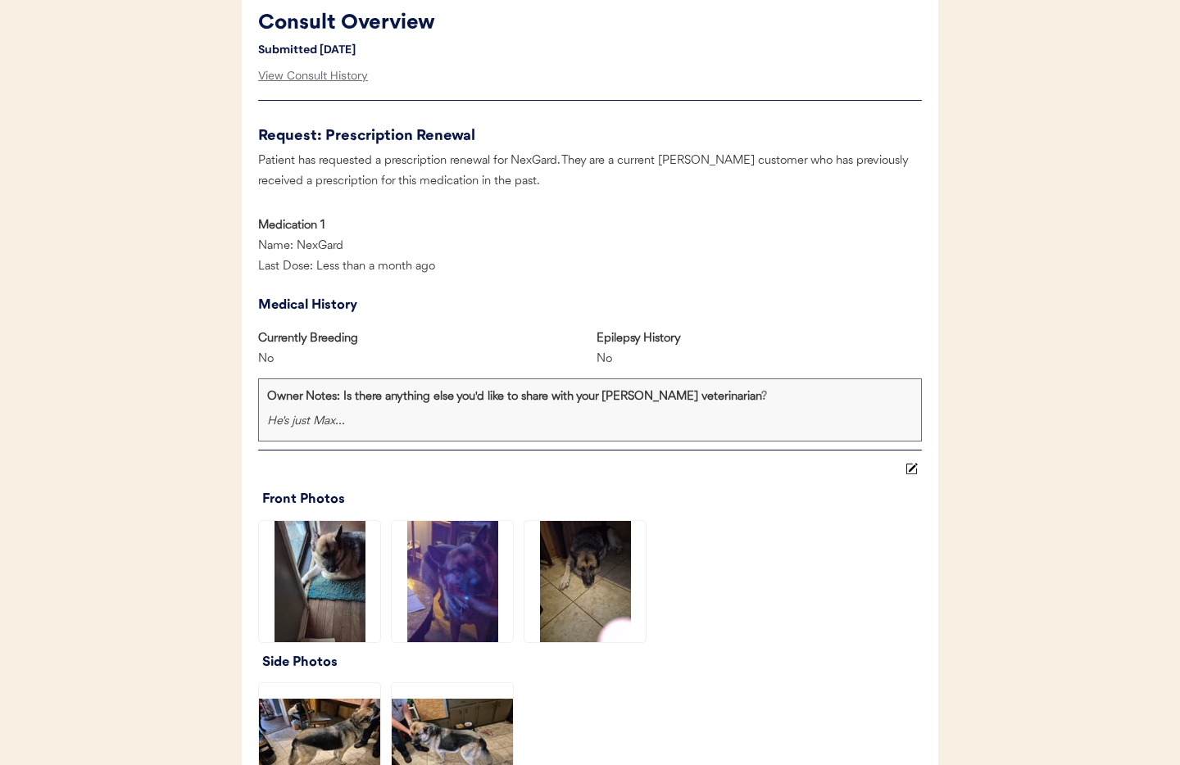
scroll to position [824, 0]
click at [292, 75] on div "View Consult History" at bounding box center [313, 75] width 110 height 33
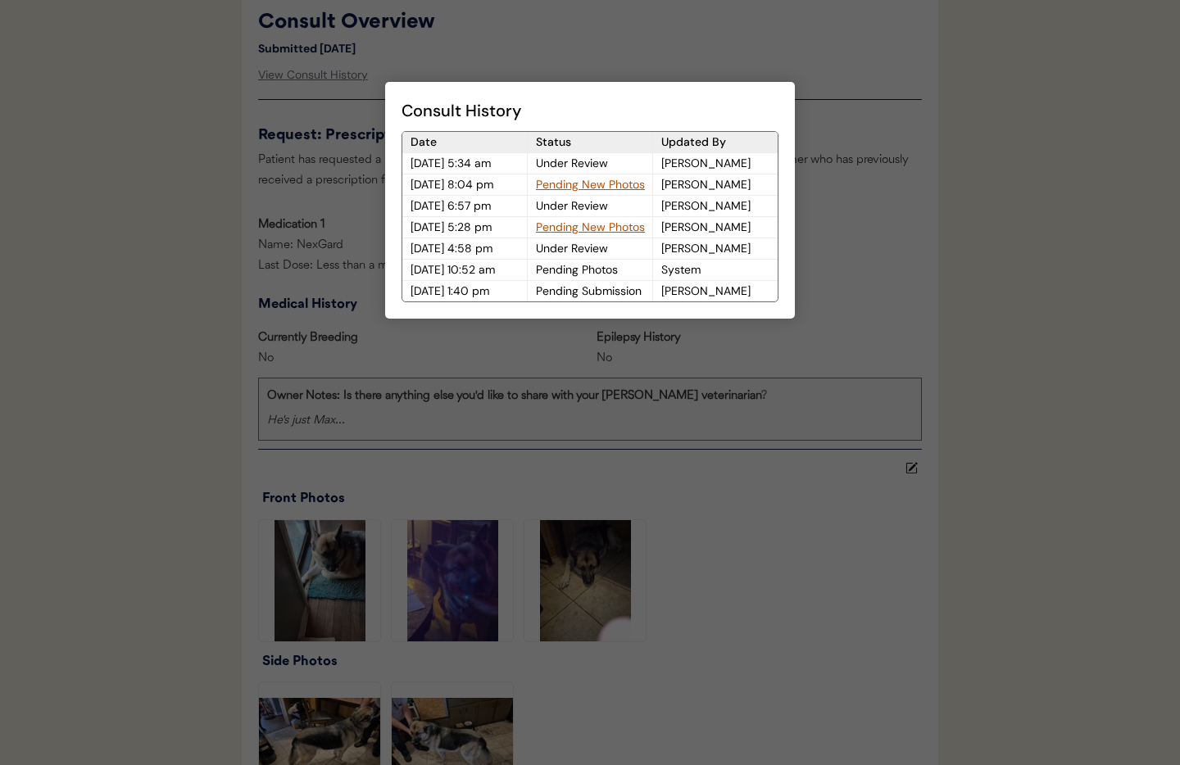
click at [838, 131] on div at bounding box center [590, 382] width 1180 height 765
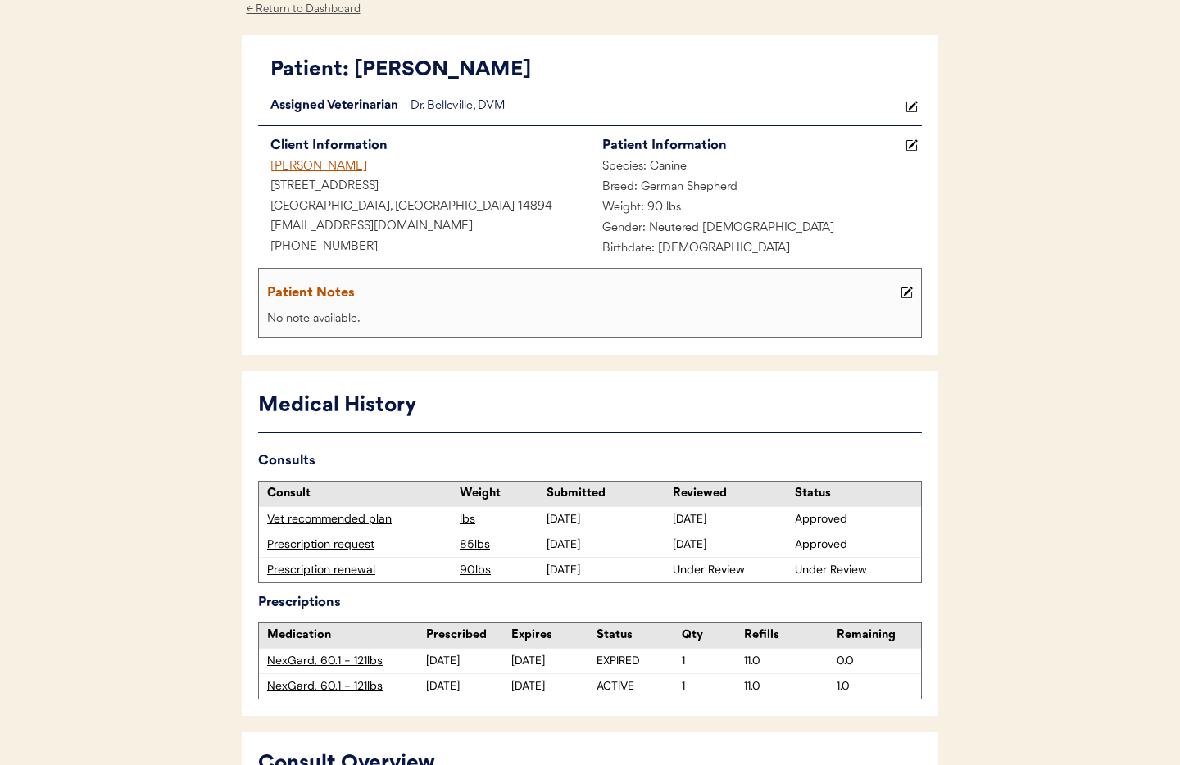
scroll to position [0, 0]
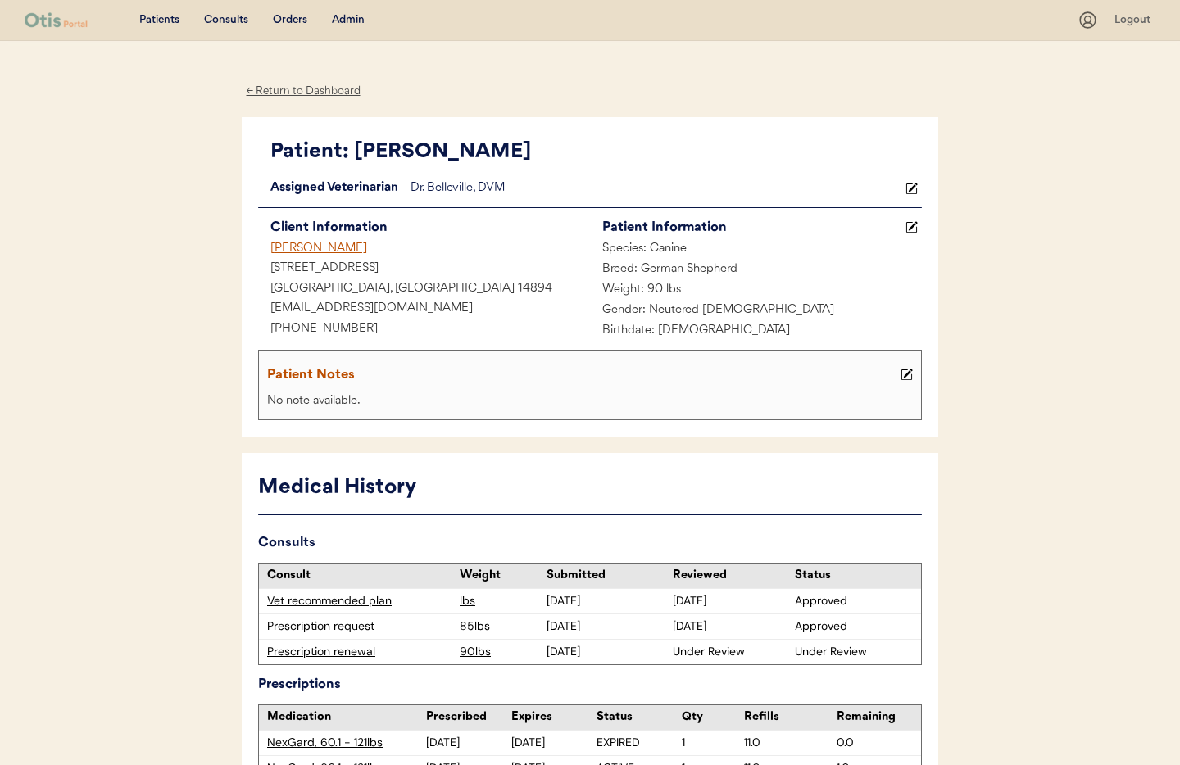
click at [302, 89] on div "← Return to Dashboard" at bounding box center [303, 91] width 123 height 19
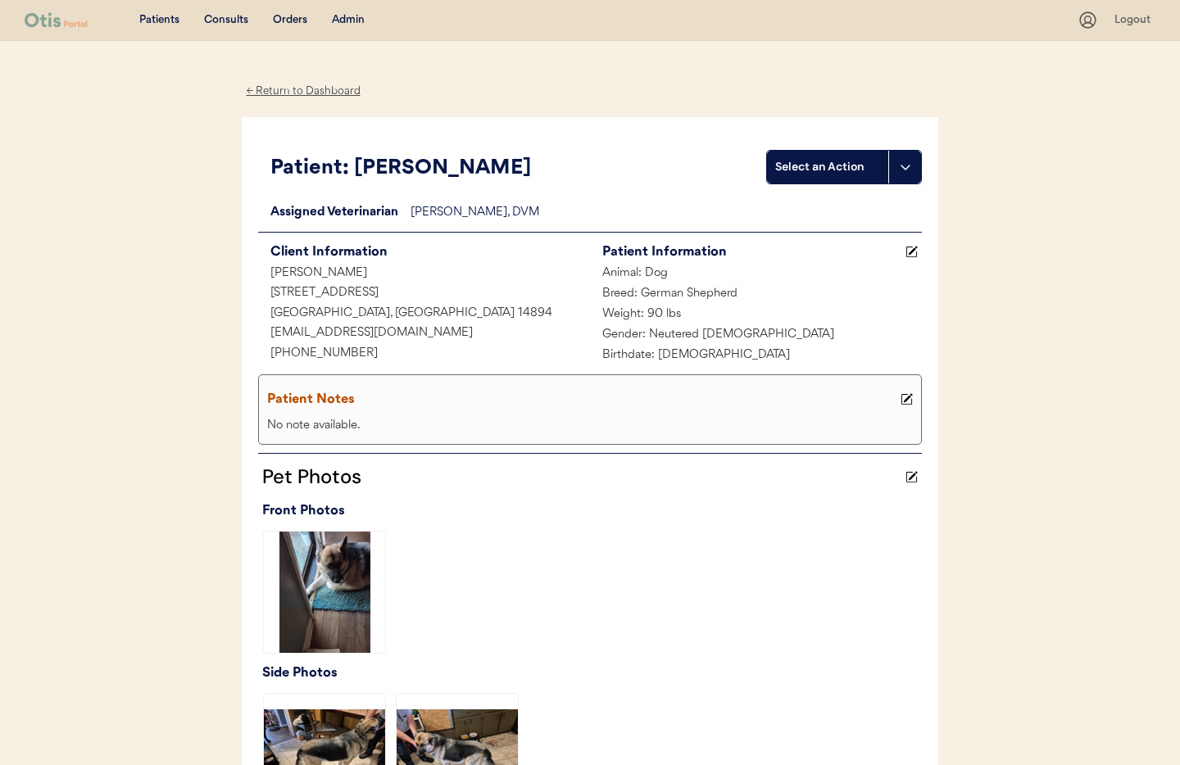
click at [301, 89] on div "← Return to Dashboard" at bounding box center [303, 91] width 123 height 19
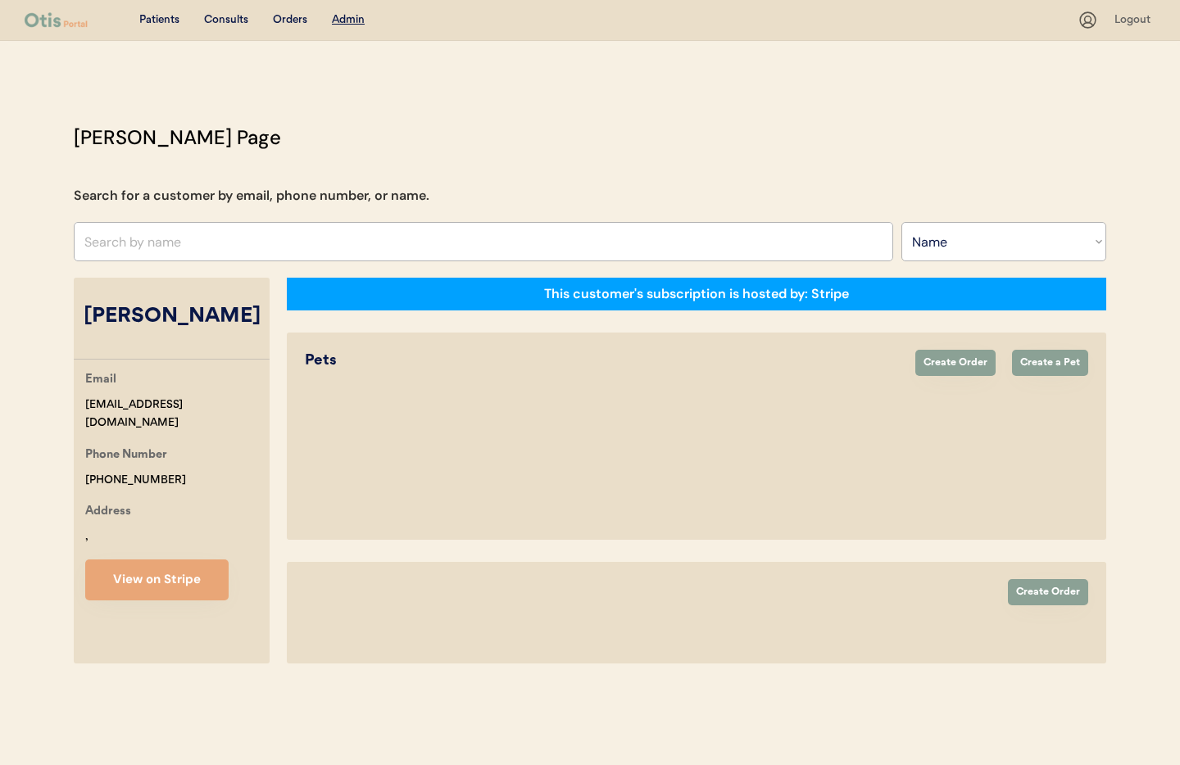
select select ""Name""
select select "true"
select select "false"
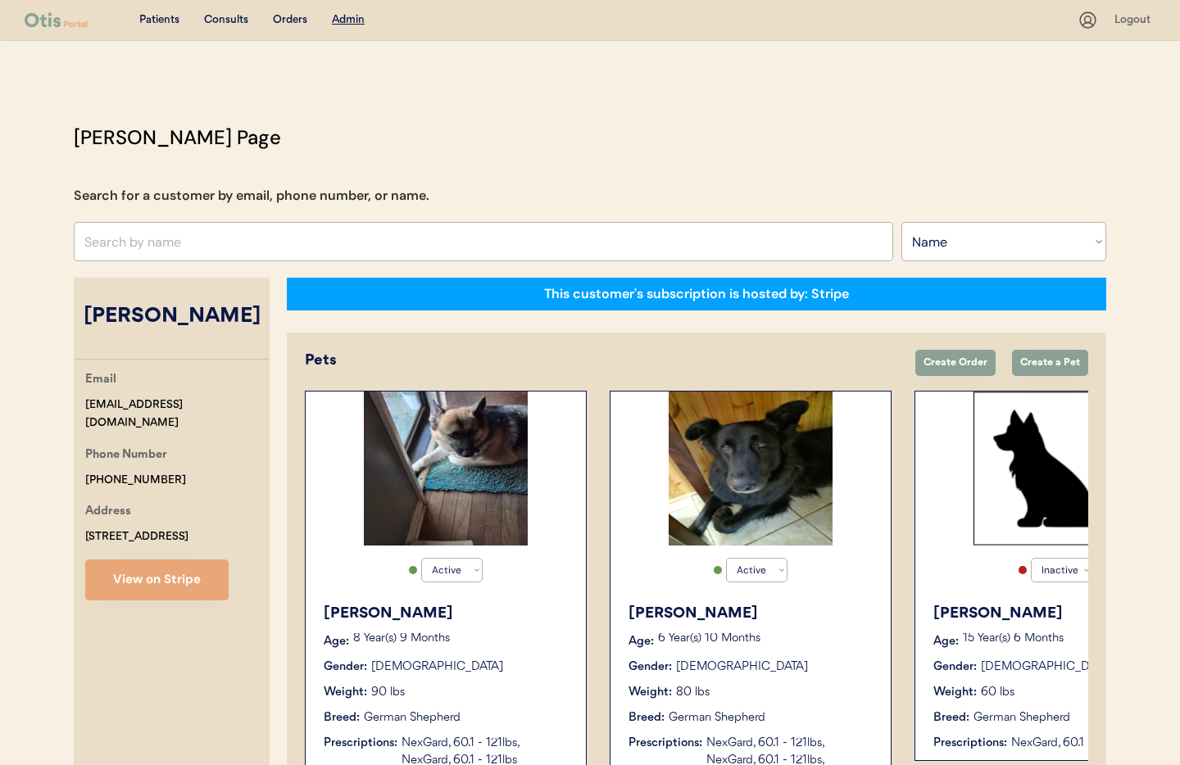
scroll to position [1, 0]
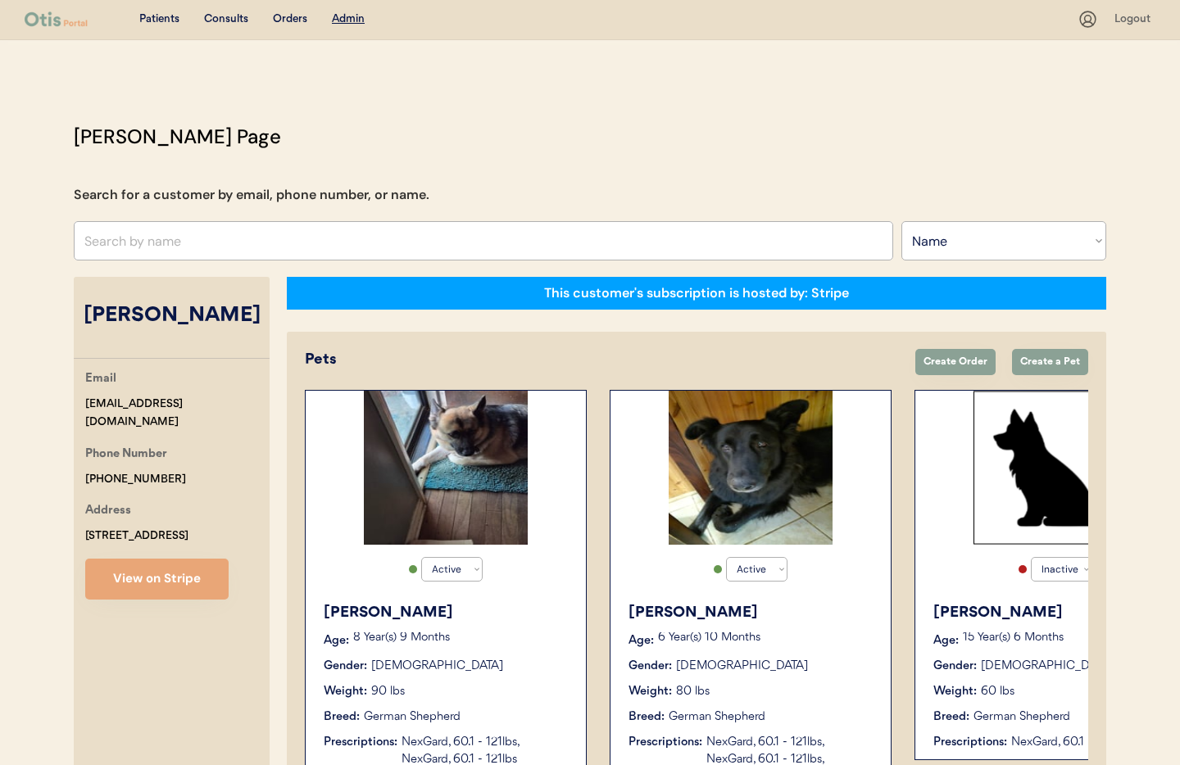
click at [816, 643] on p "6 Year(s) 10 Months" at bounding box center [766, 638] width 216 height 11
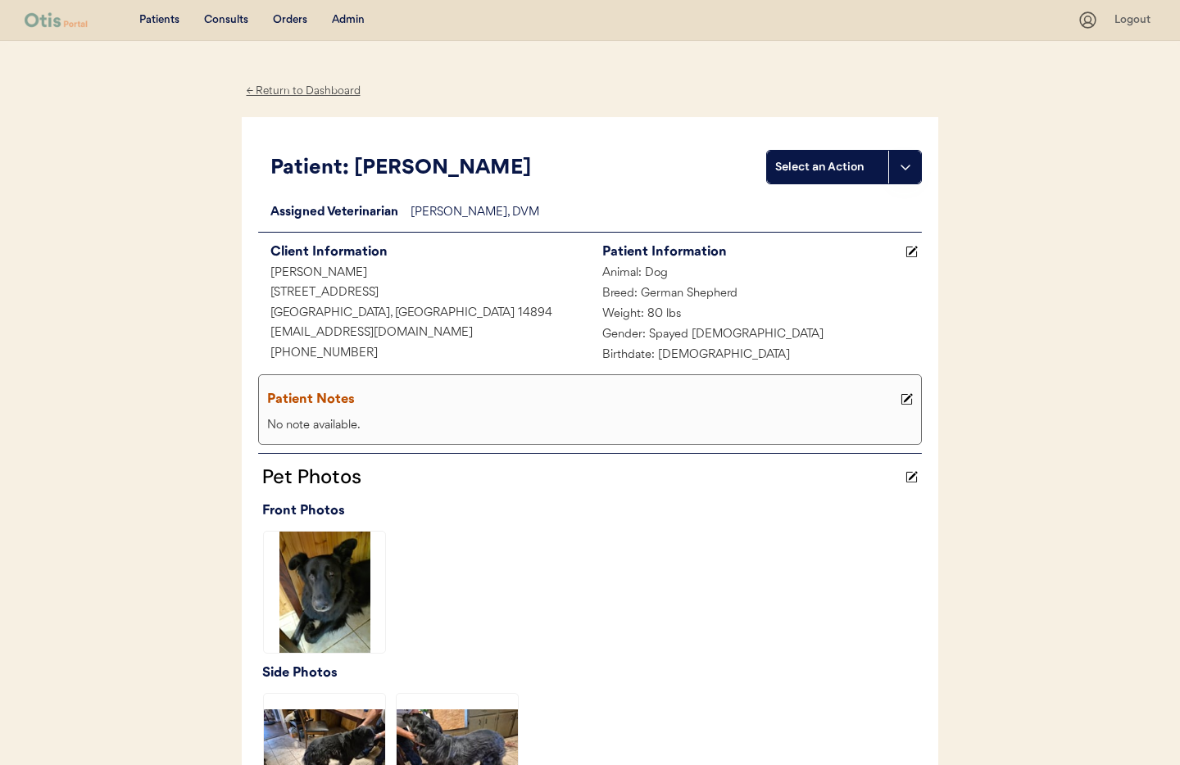
click at [305, 87] on div "← Return to Dashboard" at bounding box center [303, 91] width 123 height 19
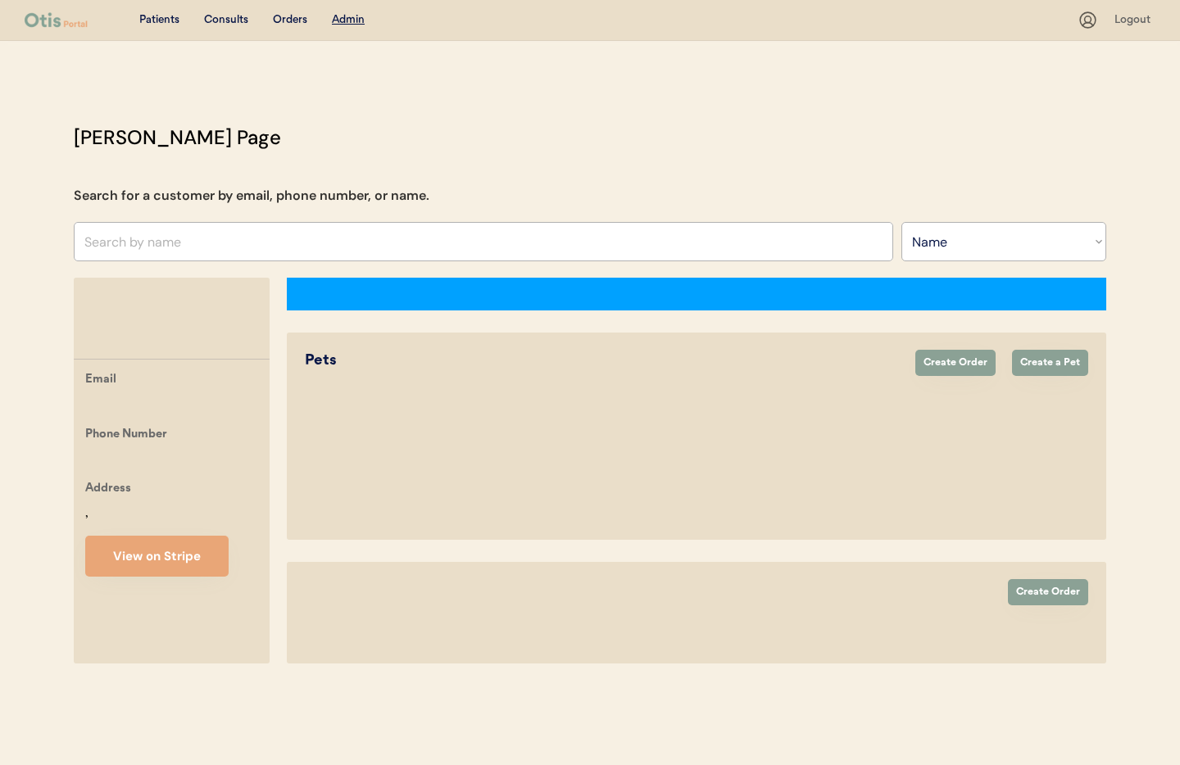
select select ""Name""
select select "true"
select select "false"
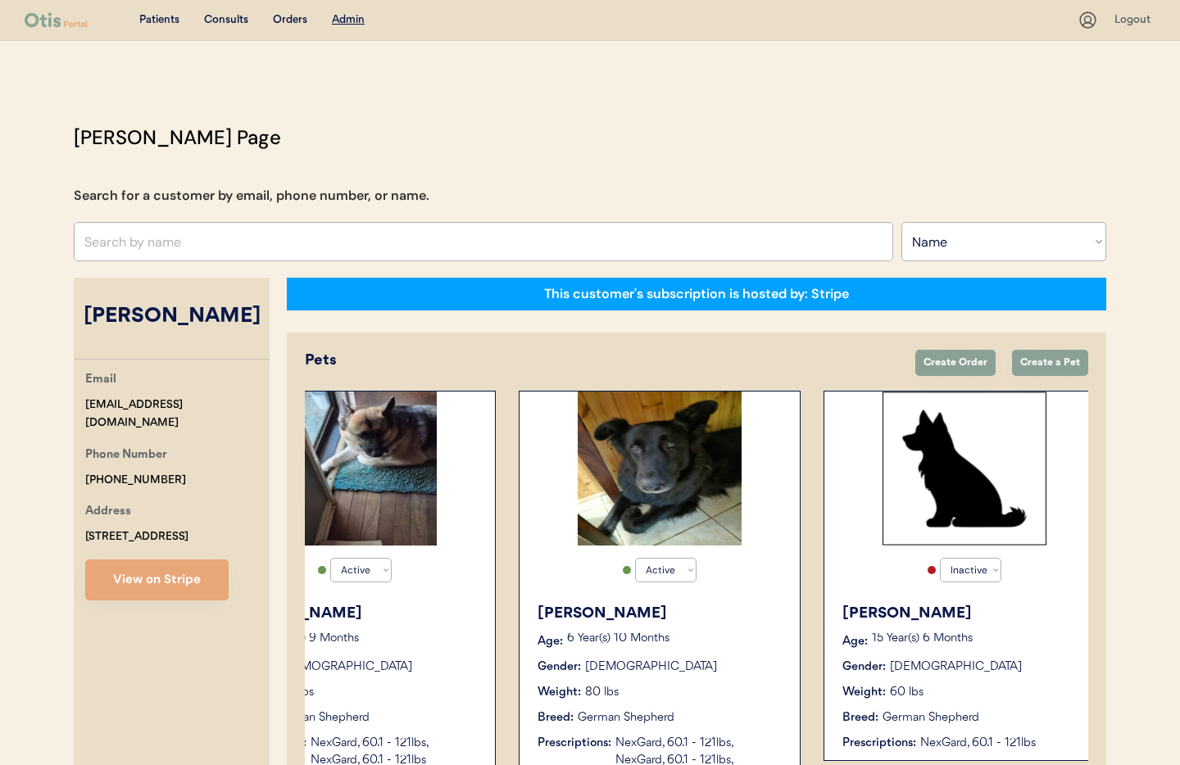
scroll to position [0, 131]
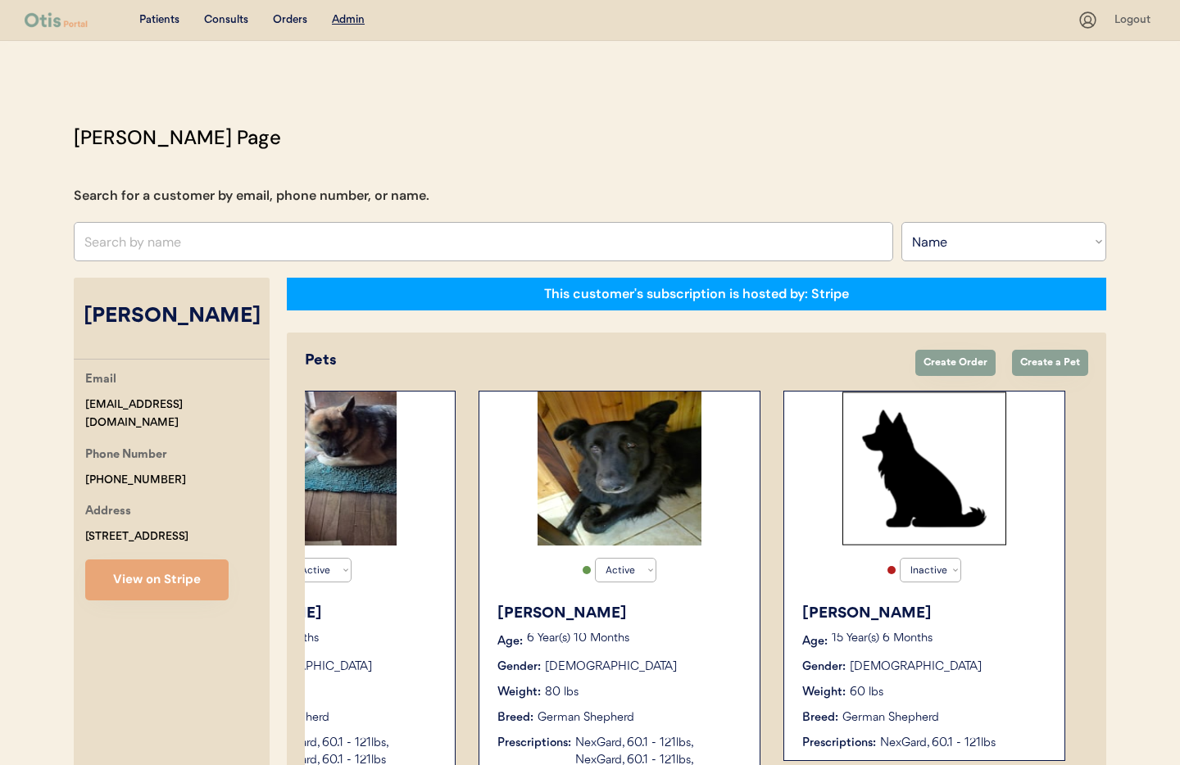
click at [979, 612] on div "[PERSON_NAME]" at bounding box center [925, 614] width 246 height 22
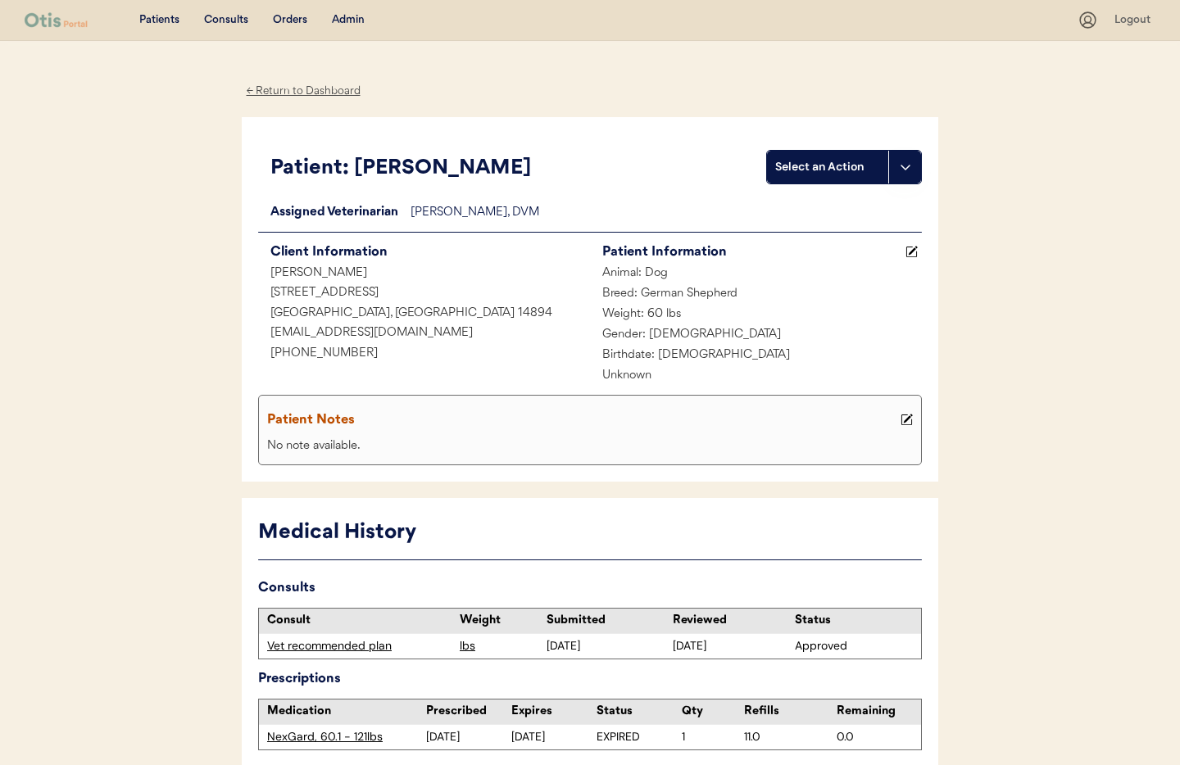
click at [303, 89] on div "← Return to Dashboard" at bounding box center [303, 91] width 123 height 19
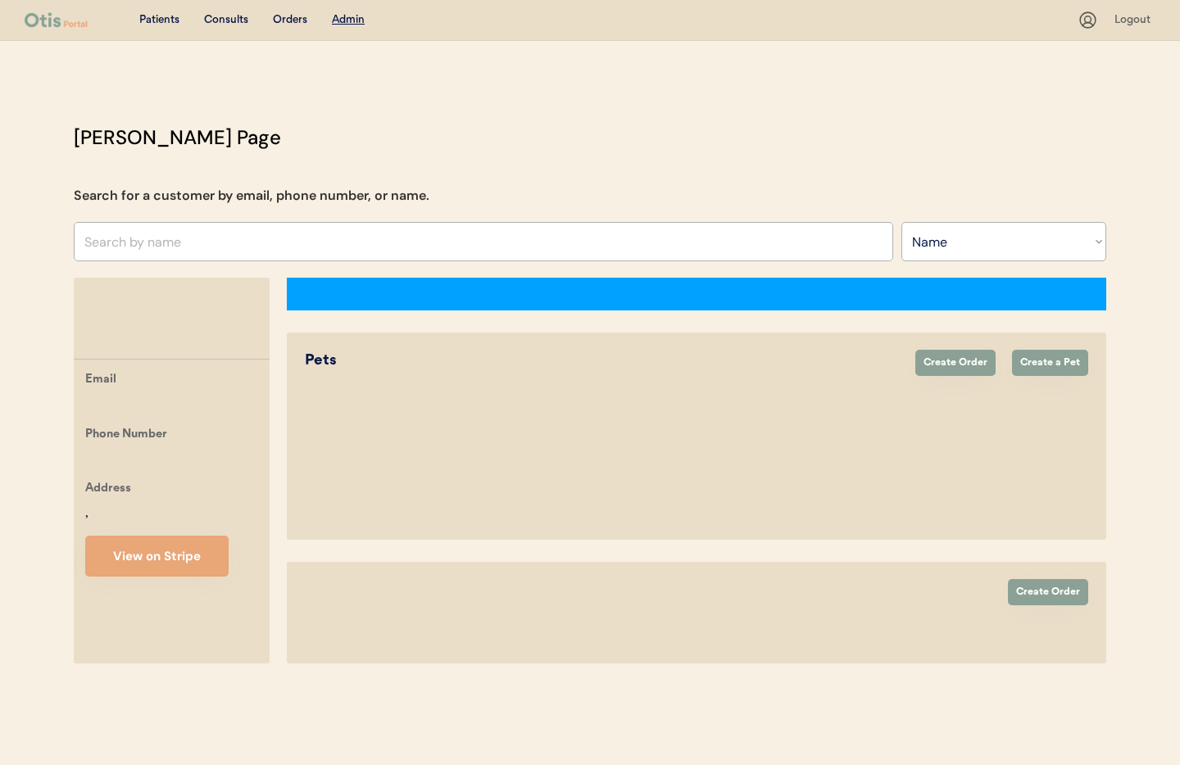
select select ""Name""
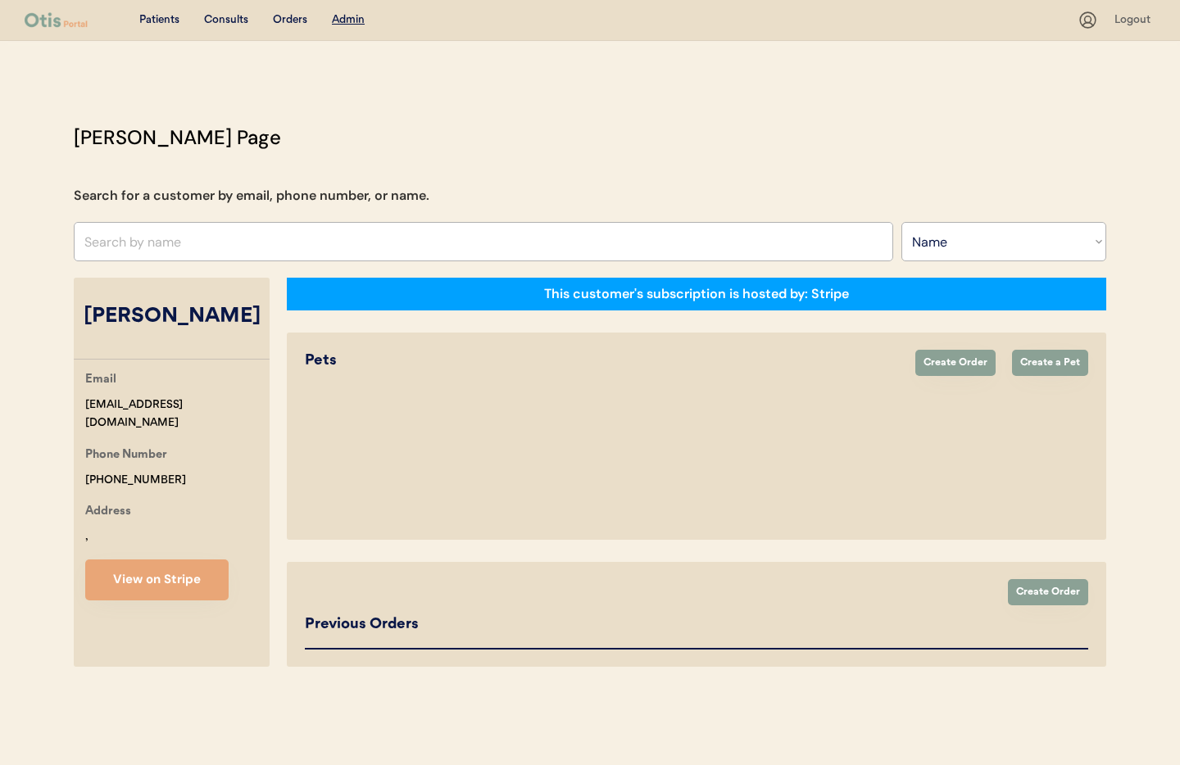
select select "true"
select select "false"
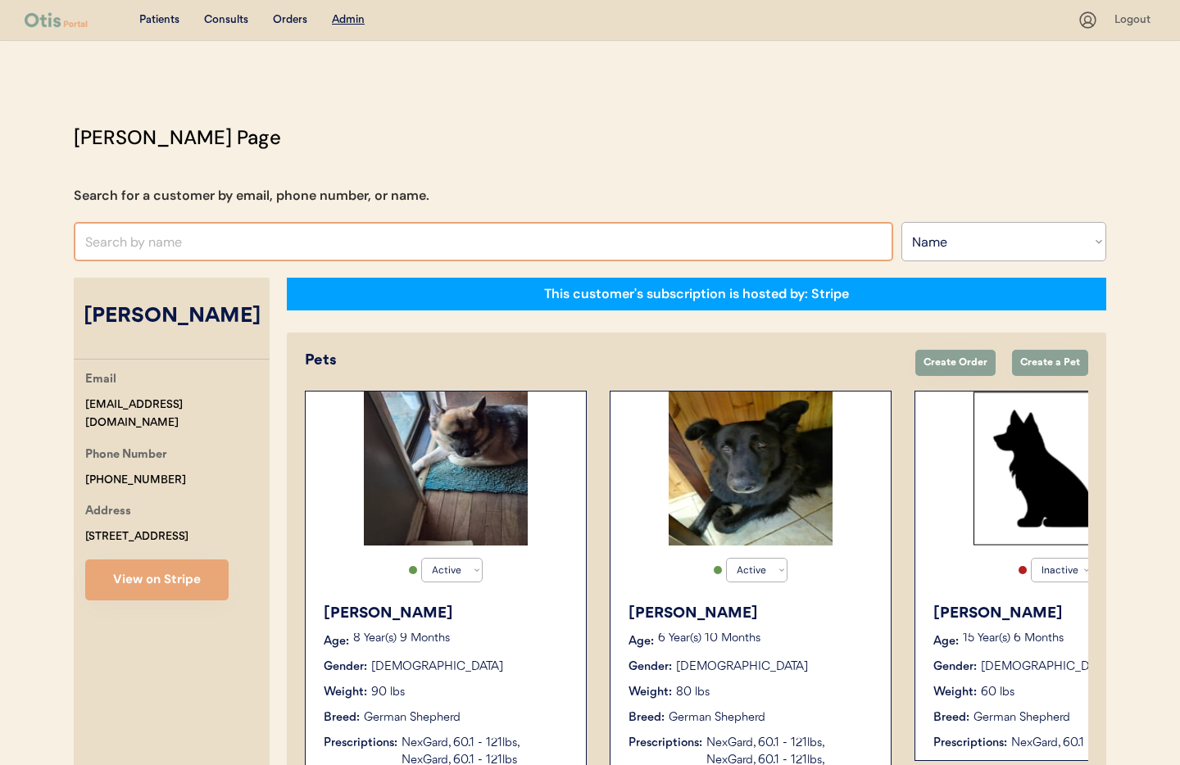
drag, startPoint x: 171, startPoint y: 261, endPoint x: 161, endPoint y: 251, distance: 13.9
click at [168, 260] on input "text" at bounding box center [484, 241] width 820 height 39
type input "Keely"
type input "Keely McBatra"
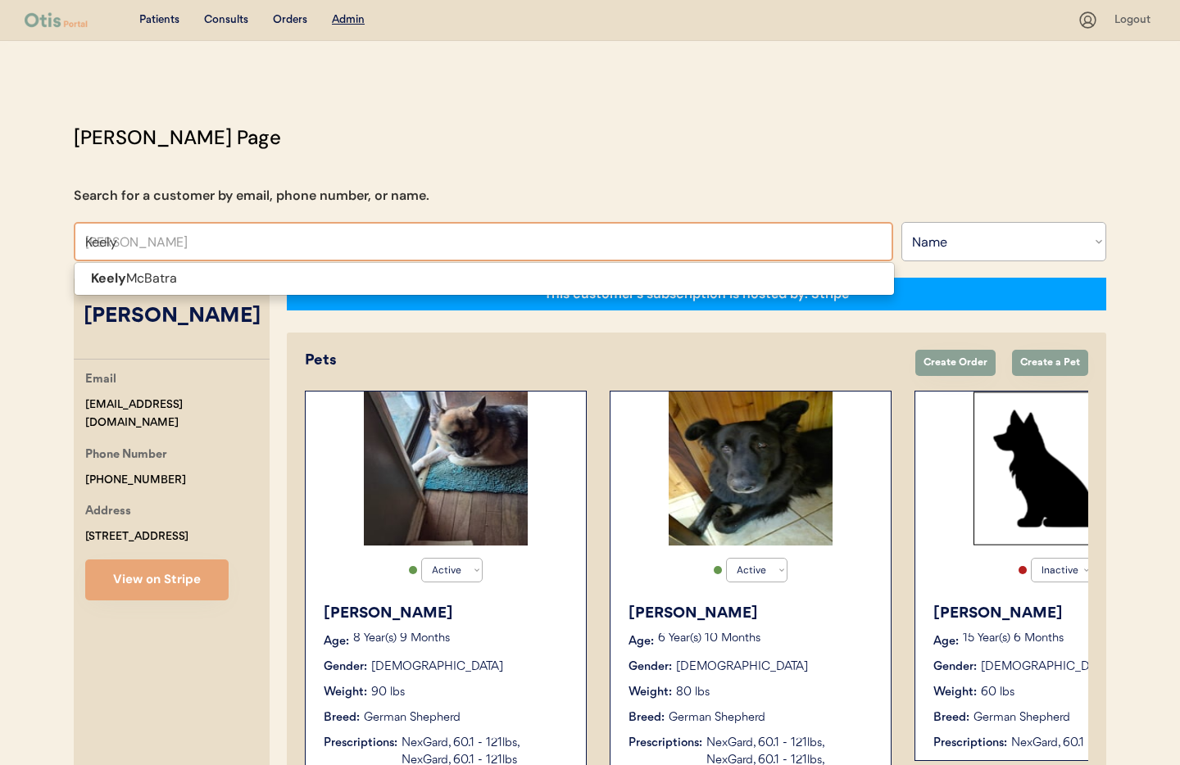
type input "Keely M"
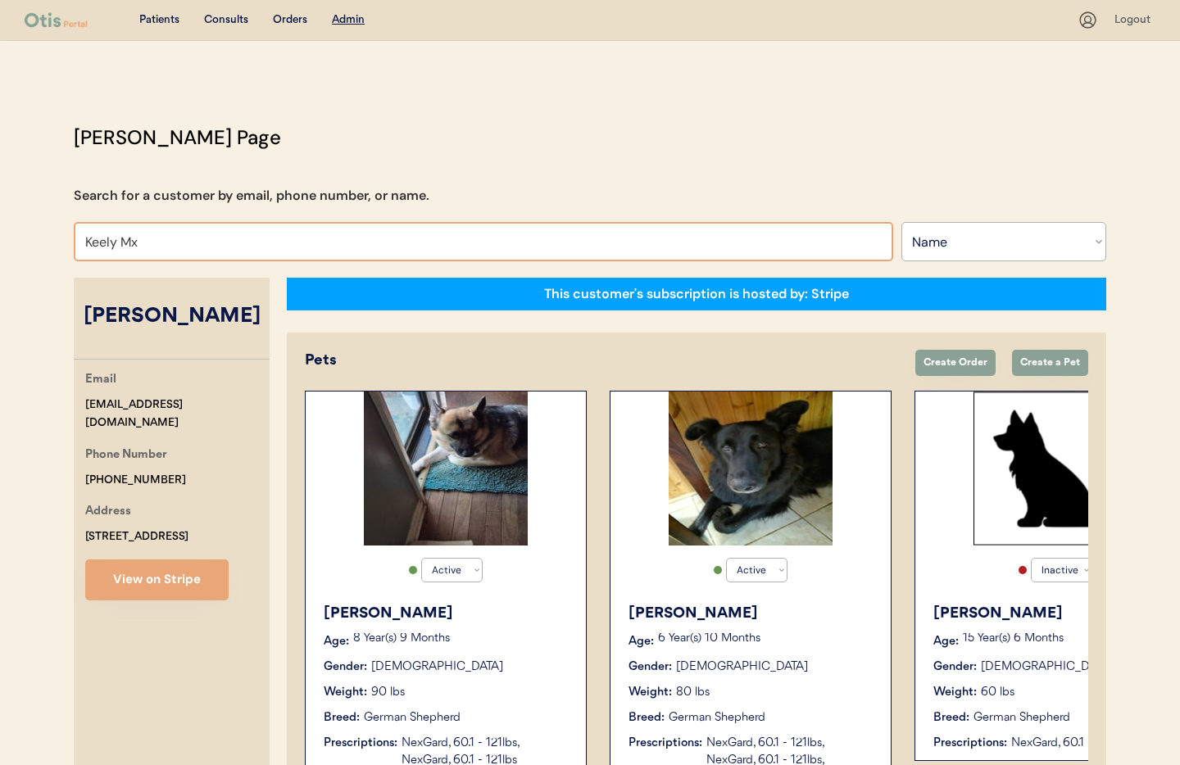
type input "Keely M"
type input "Keely McBatra"
type input "Keely Mc"
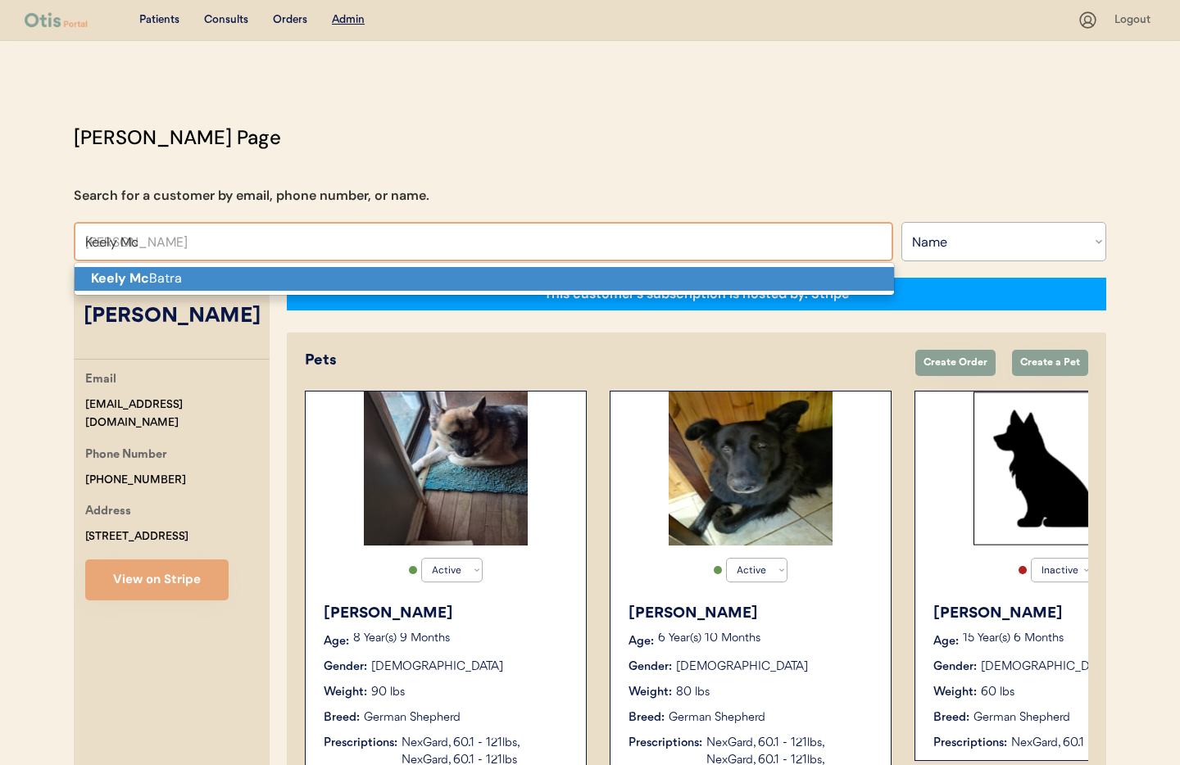
scroll to position [1, 0]
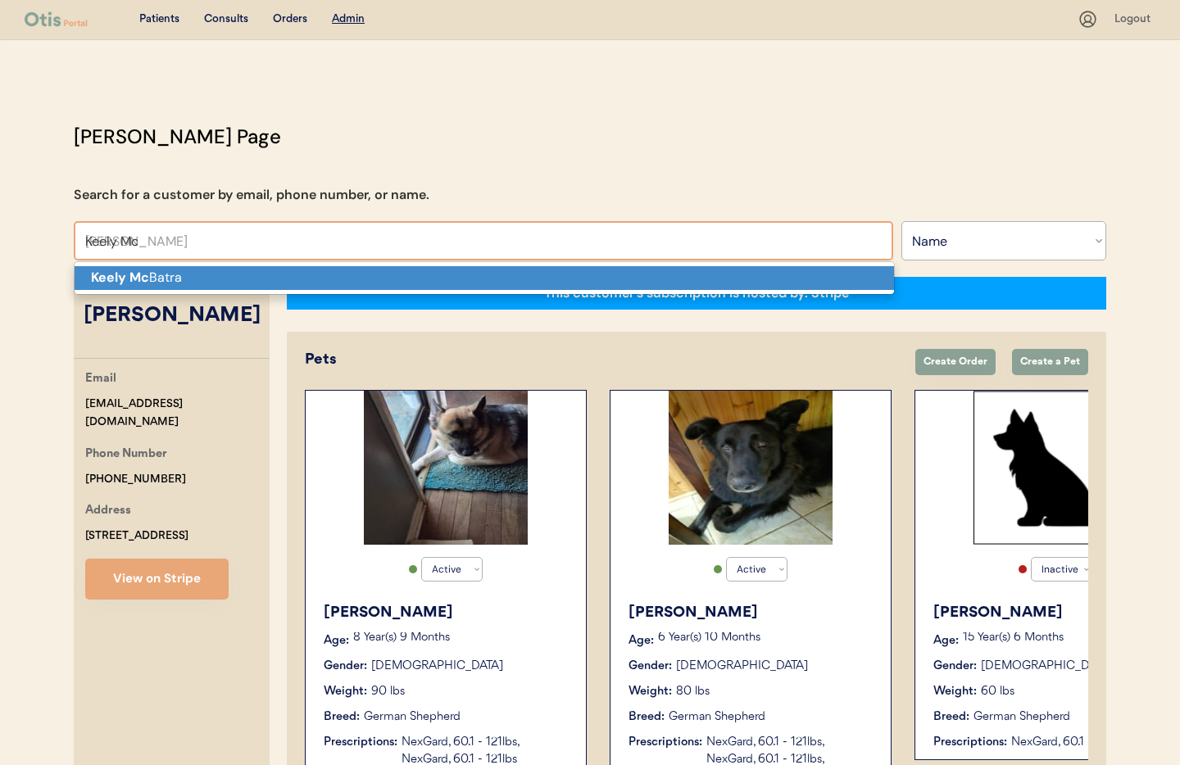
click at [170, 276] on p "Keely Mc Batra" at bounding box center [485, 278] width 820 height 24
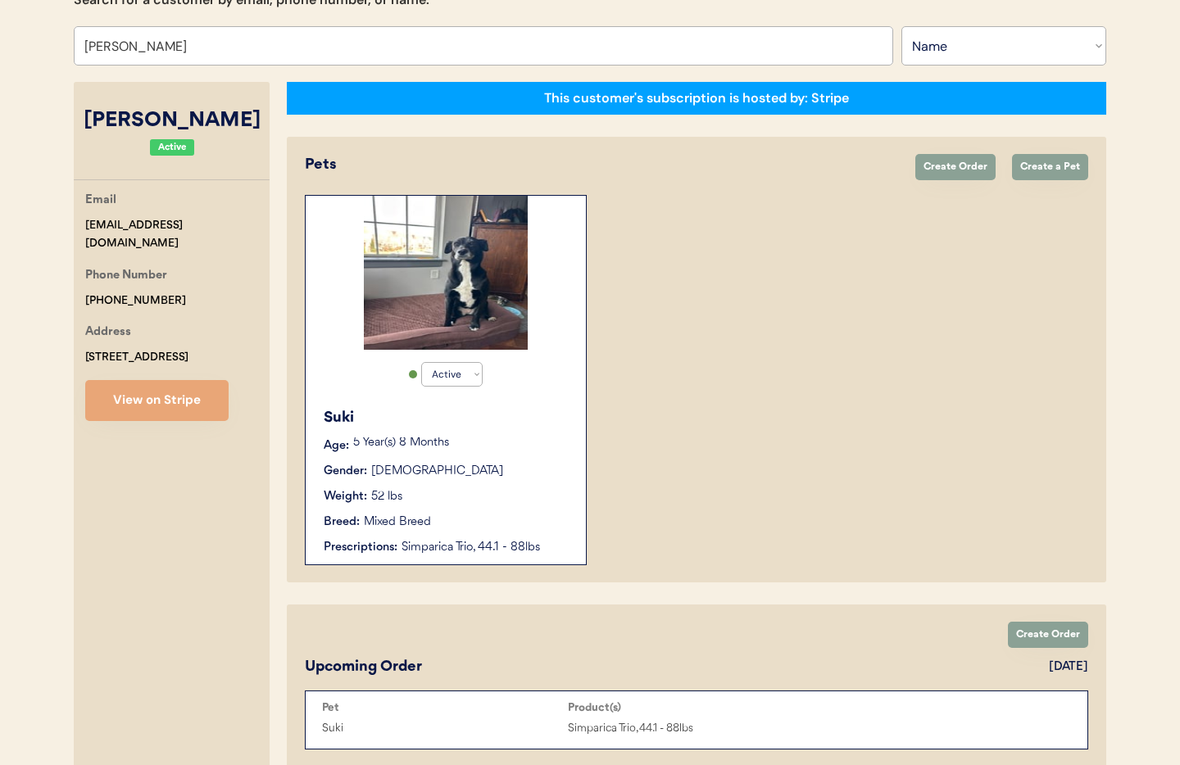
scroll to position [218, 0]
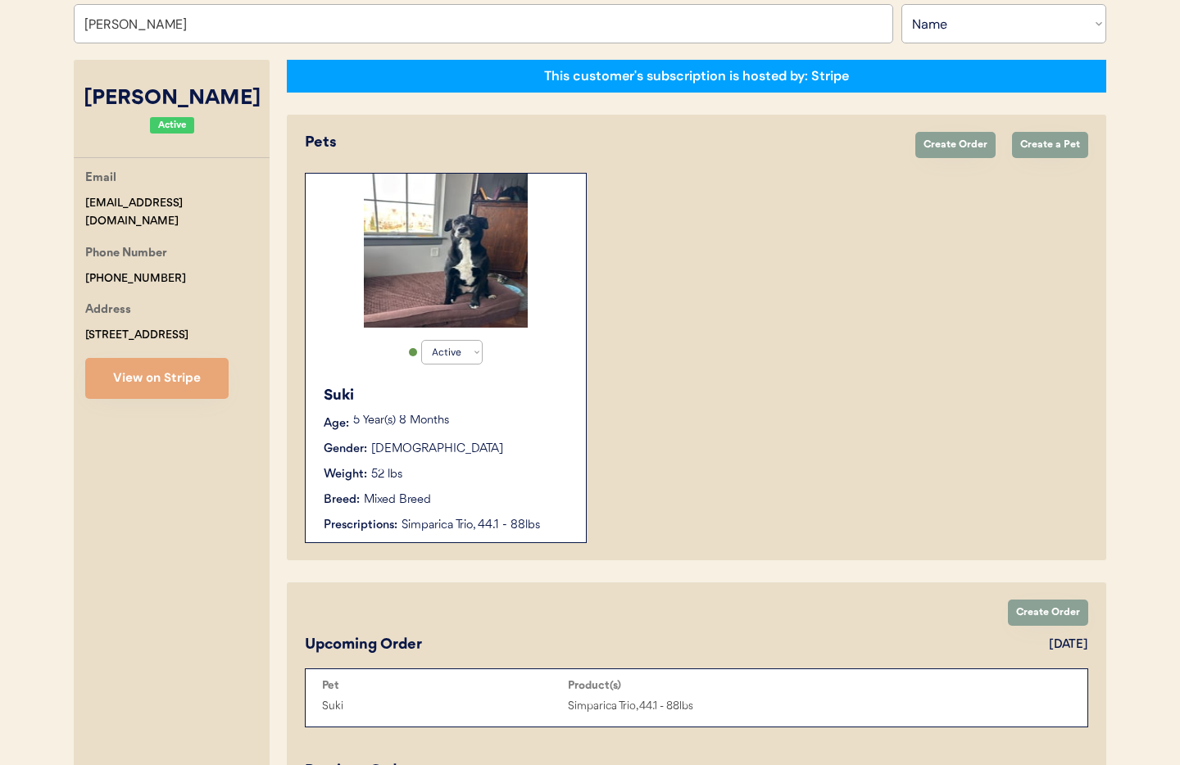
type input "[PERSON_NAME]"
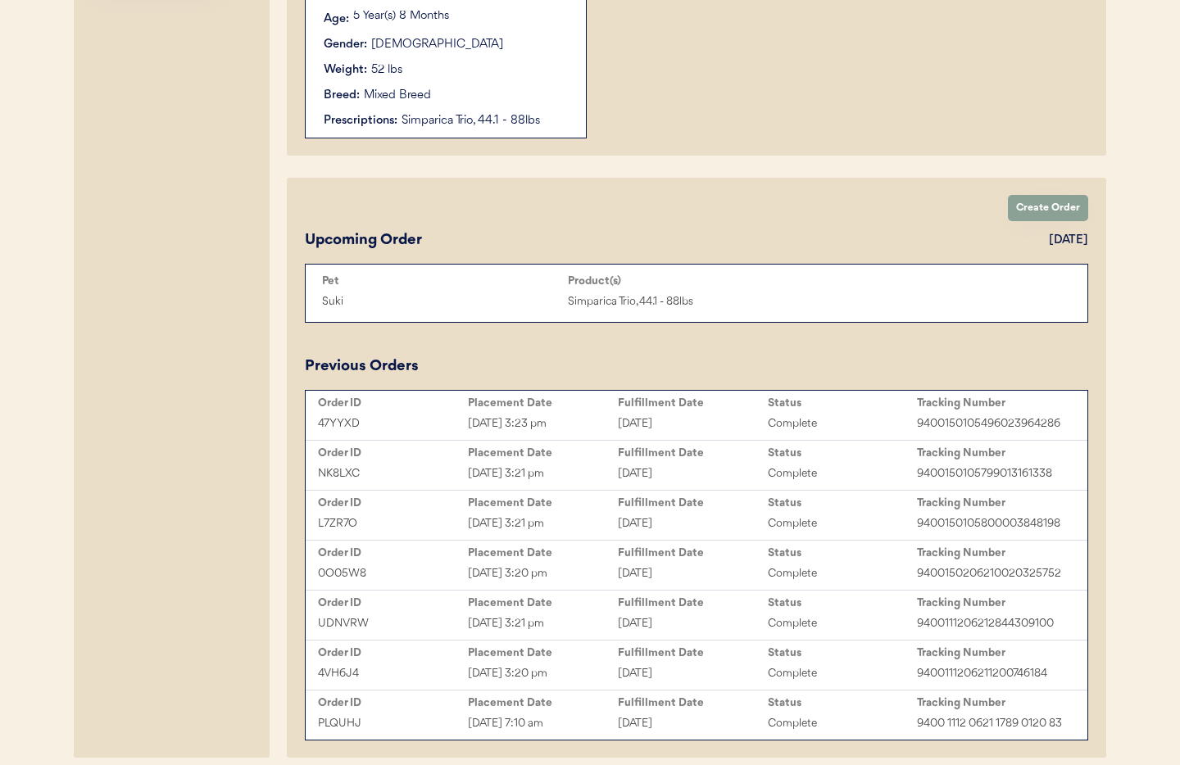
scroll to position [621, 0]
click at [599, 472] on div "[DATE] 3:21 pm" at bounding box center [543, 475] width 150 height 19
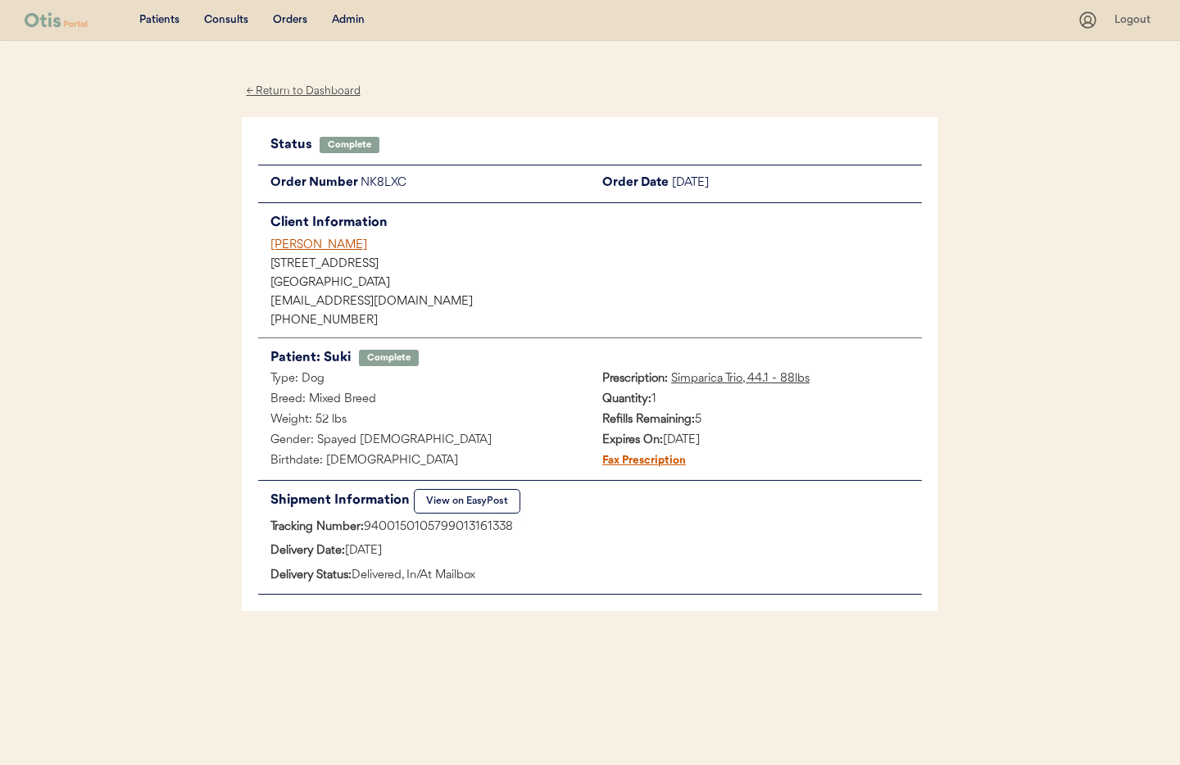
click at [304, 243] on div "[PERSON_NAME]" at bounding box center [596, 245] width 652 height 17
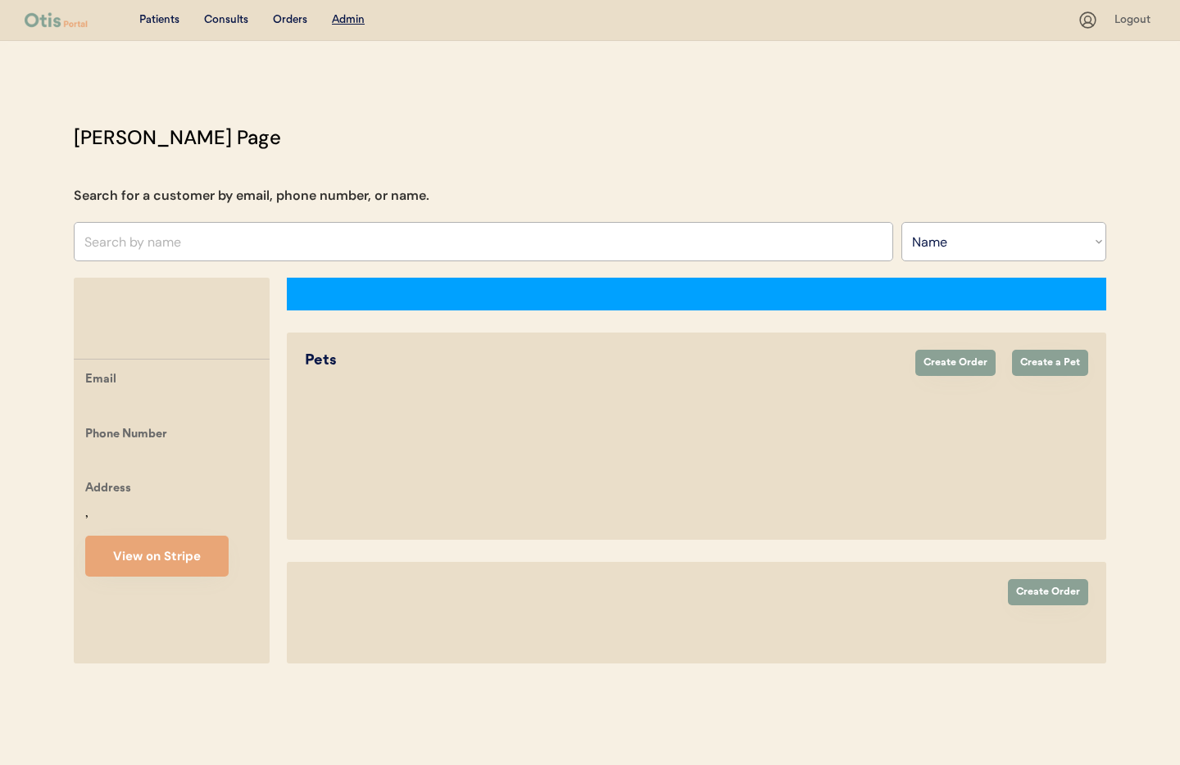
select select ""Name""
select select "true"
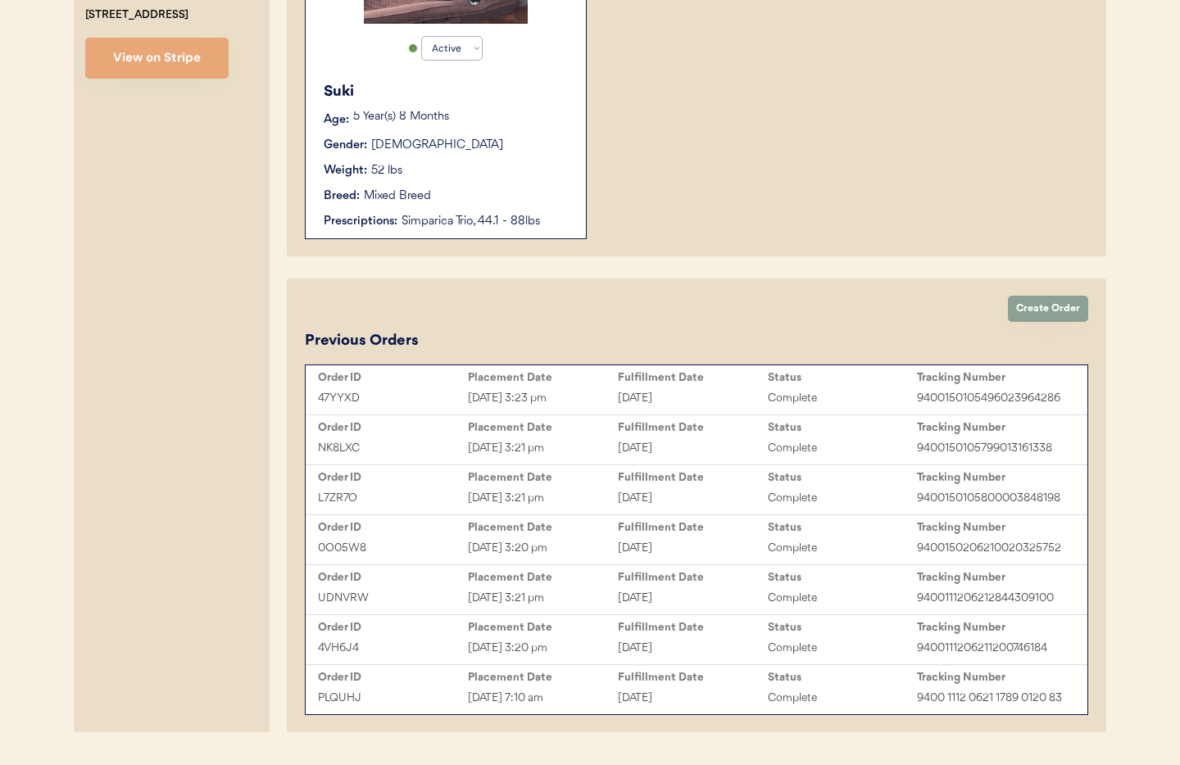
scroll to position [525, 0]
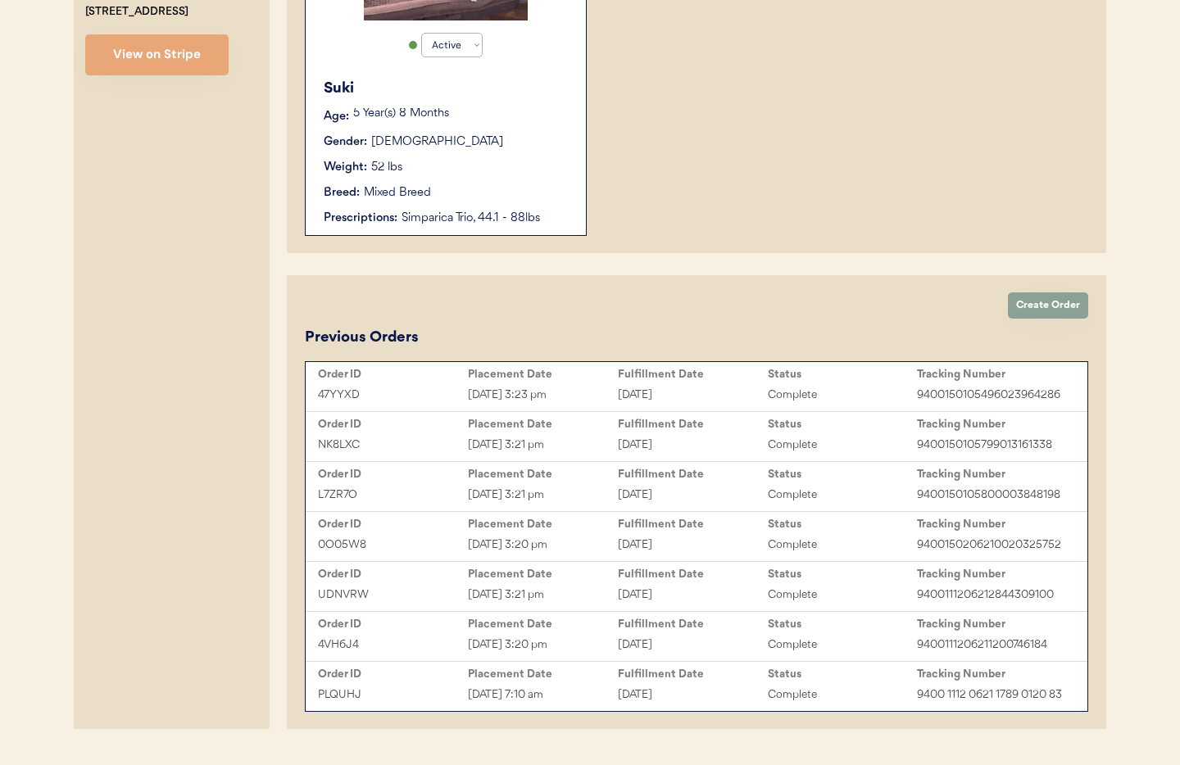
click at [572, 497] on div "[DATE] 3:21 pm" at bounding box center [543, 495] width 150 height 19
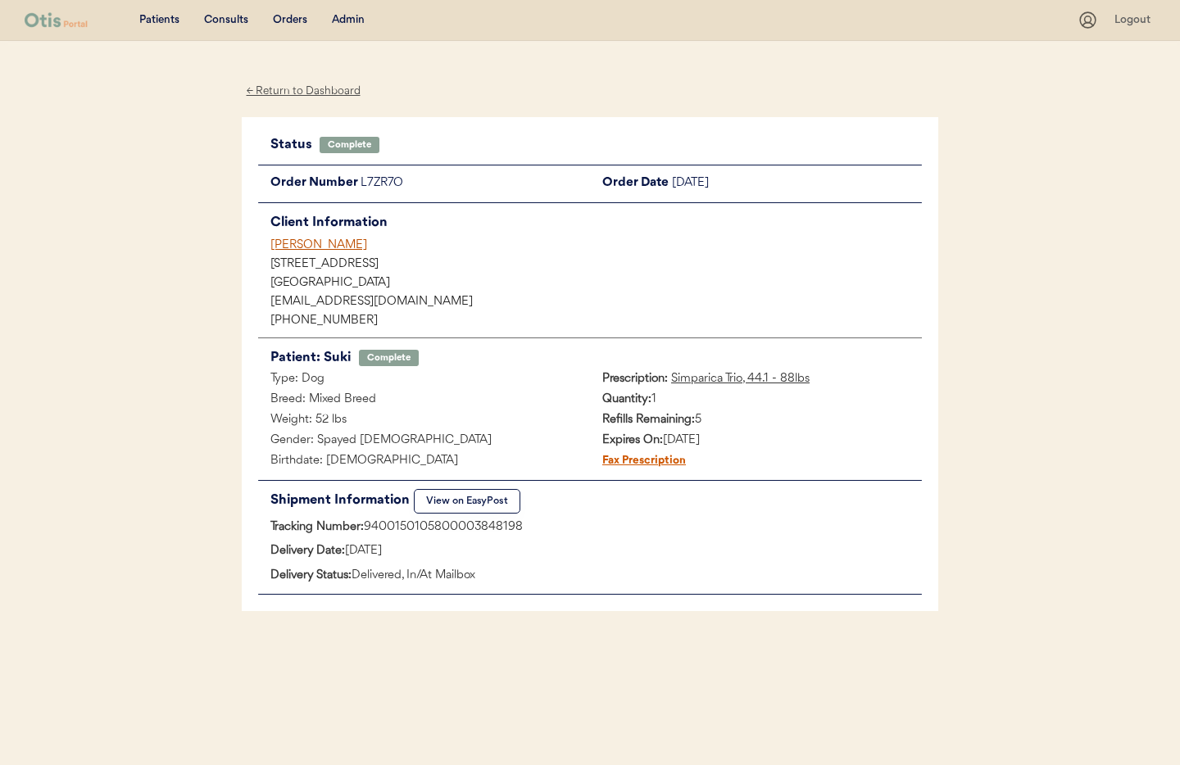
click at [284, 248] on div "[PERSON_NAME]" at bounding box center [596, 245] width 652 height 17
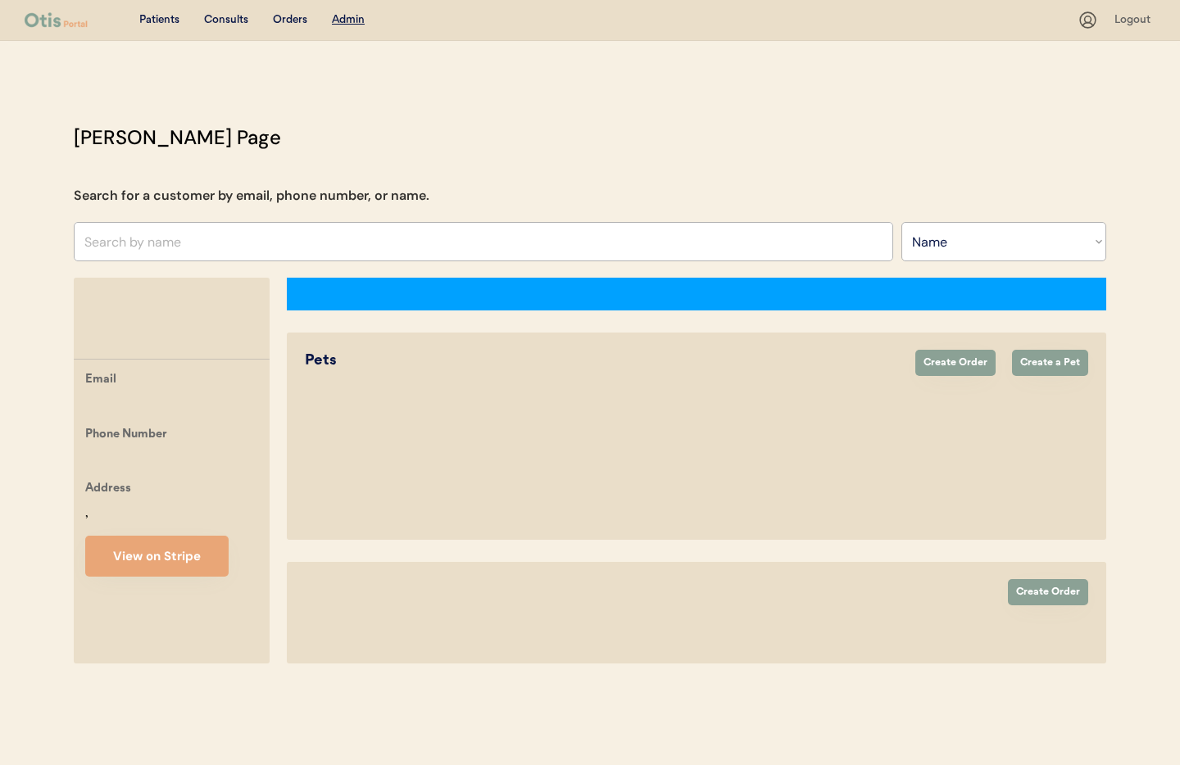
select select ""Name""
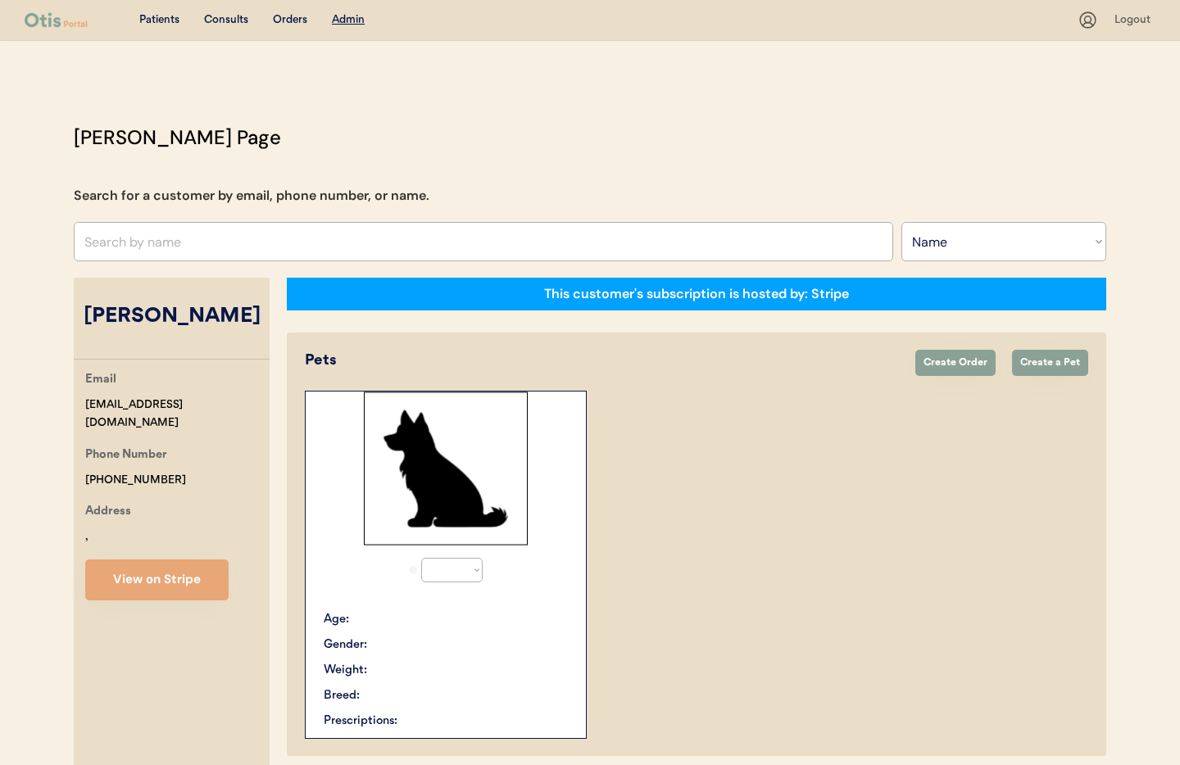
select select "true"
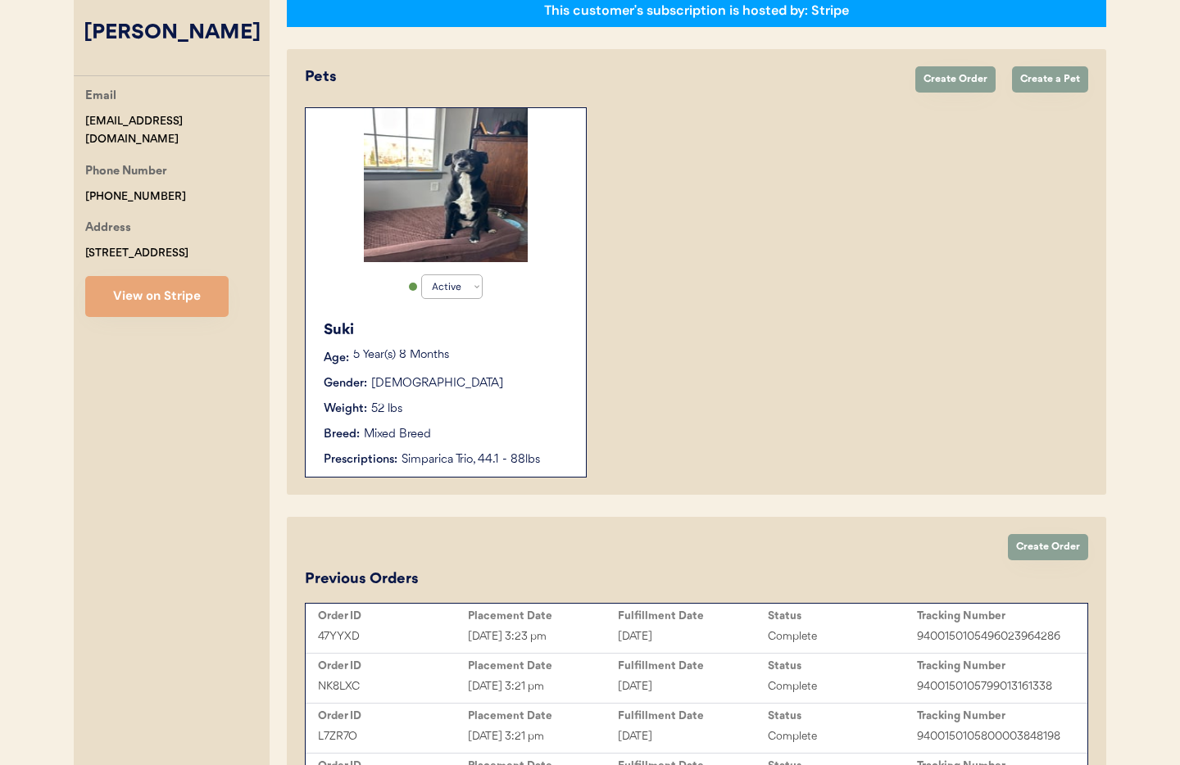
scroll to position [267, 0]
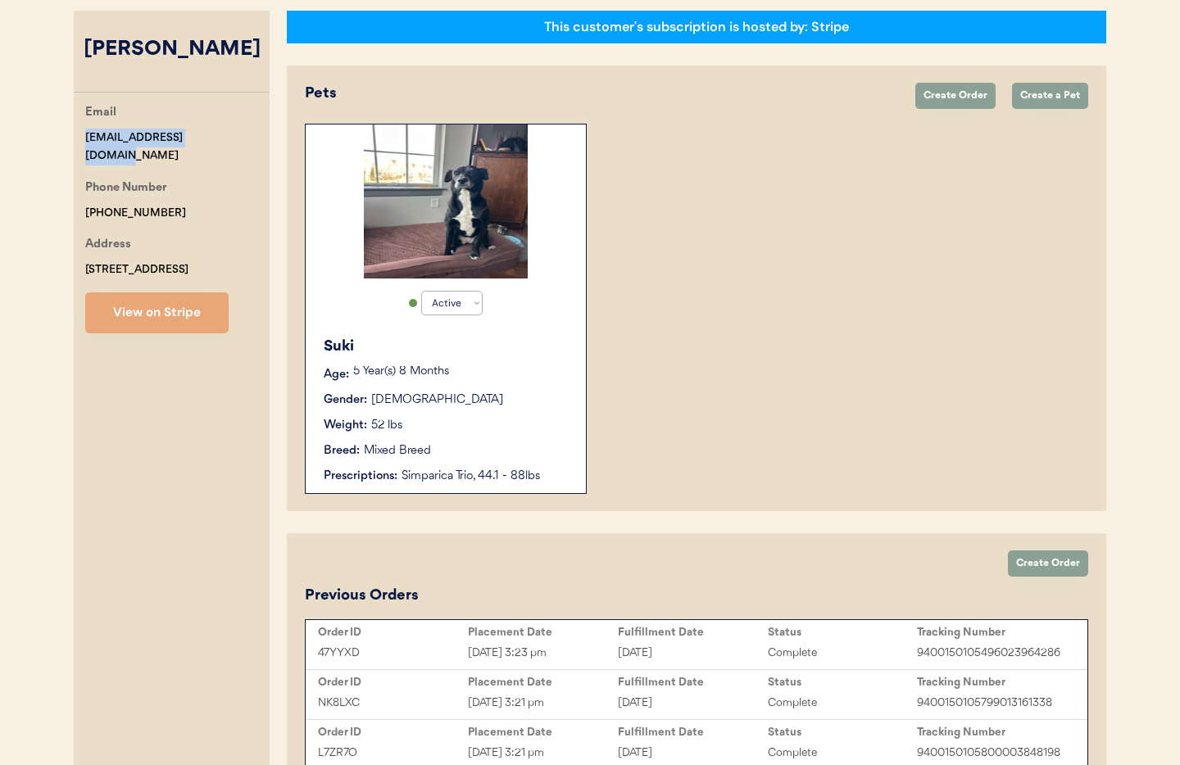
drag, startPoint x: 220, startPoint y: 138, endPoint x: 91, endPoint y: 131, distance: 129.7
click at [80, 130] on div "Email [EMAIL_ADDRESS][DOMAIN_NAME] Phone Number [PHONE_NUMBER] Address [STREET_…" at bounding box center [172, 218] width 196 height 230
copy div "[EMAIL_ADDRESS][DOMAIN_NAME]"
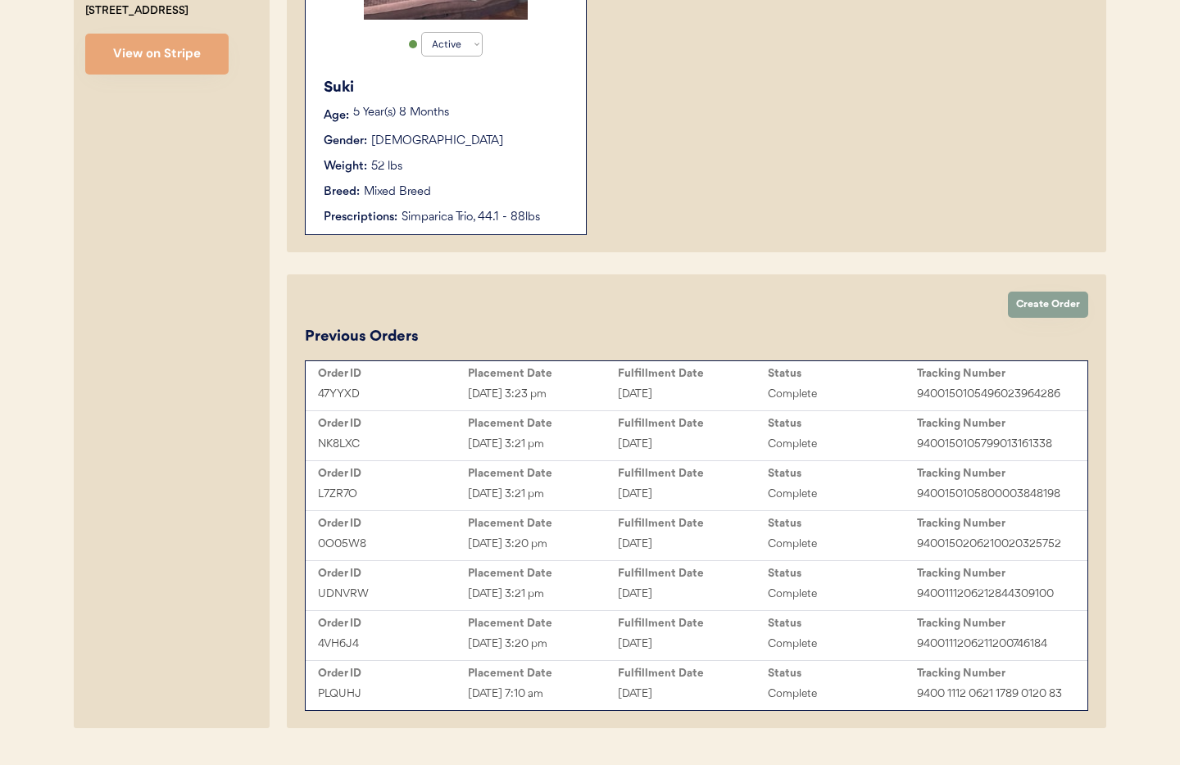
scroll to position [566, 0]
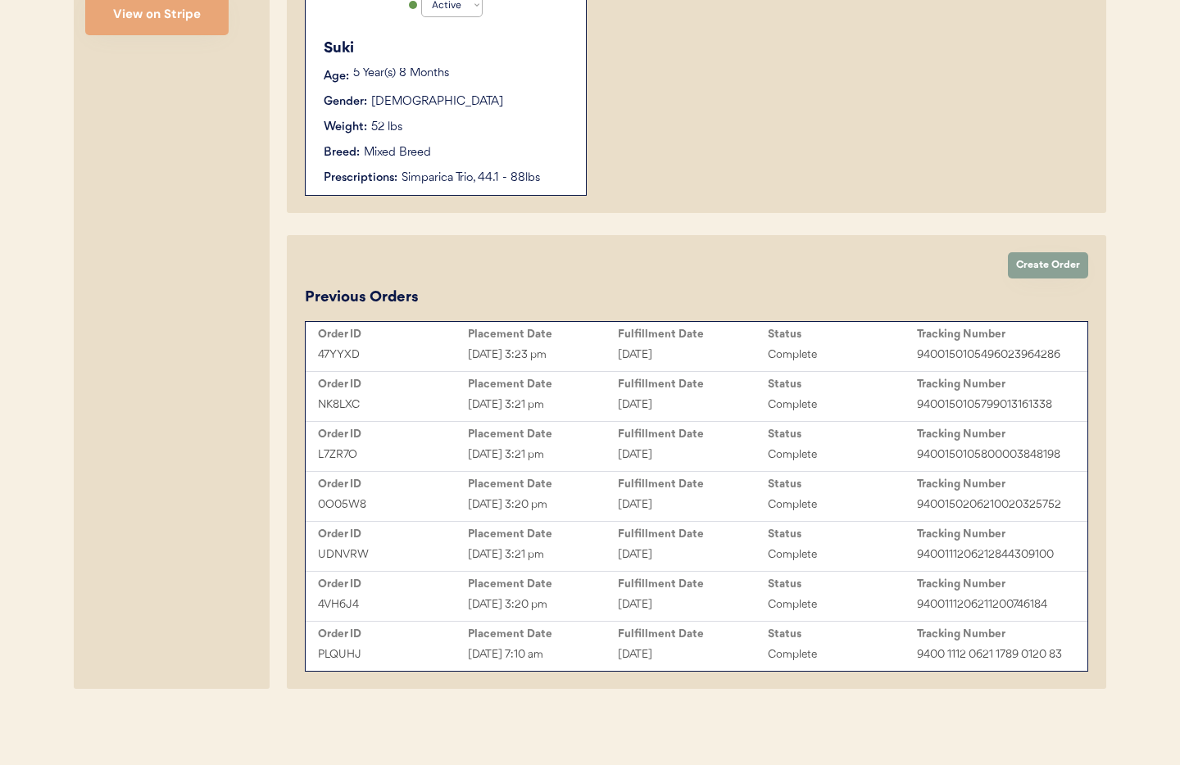
click at [594, 450] on div "[DATE] 3:21 pm" at bounding box center [543, 455] width 150 height 19
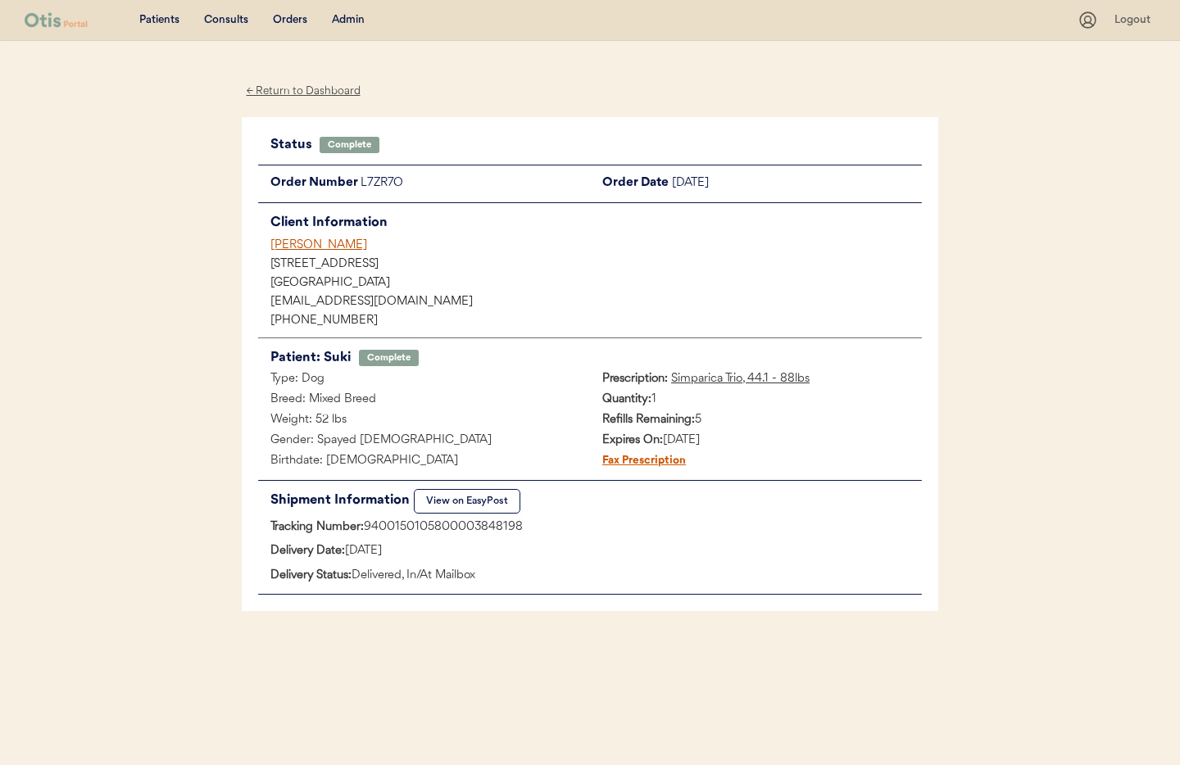
click at [309, 244] on div "[PERSON_NAME]" at bounding box center [596, 245] width 652 height 17
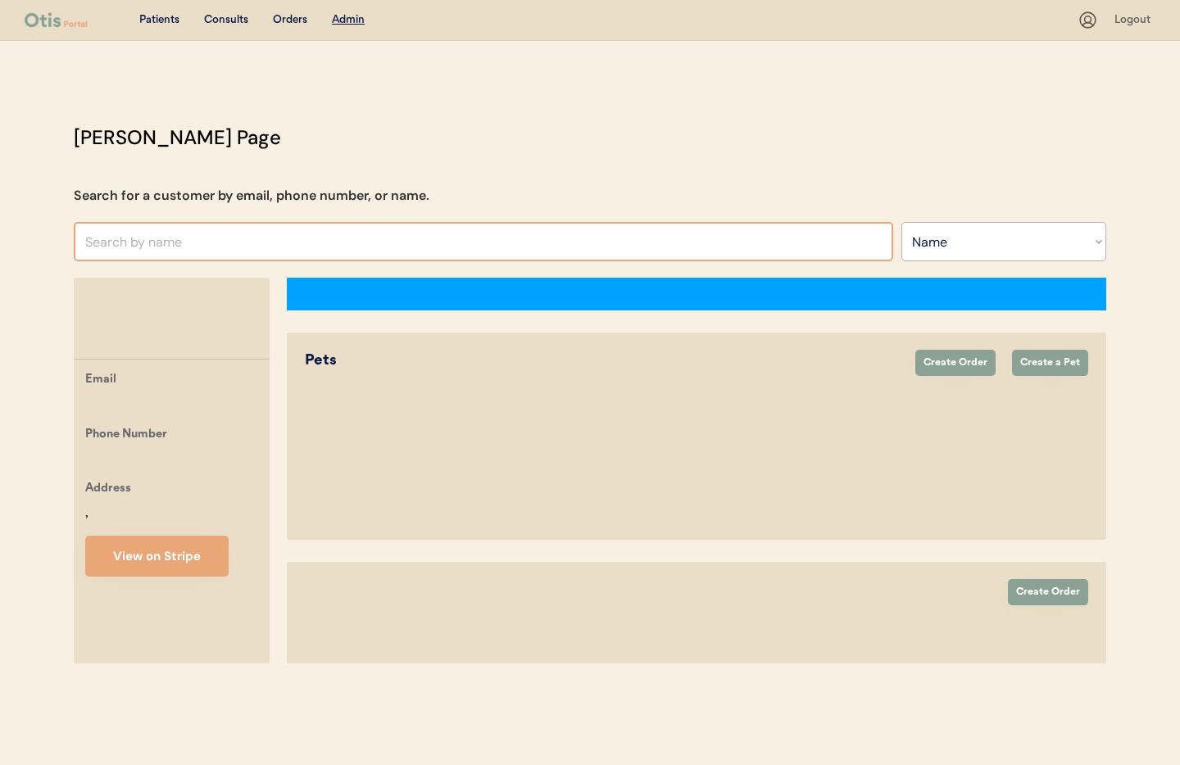
select select ""Name""
select select "true"
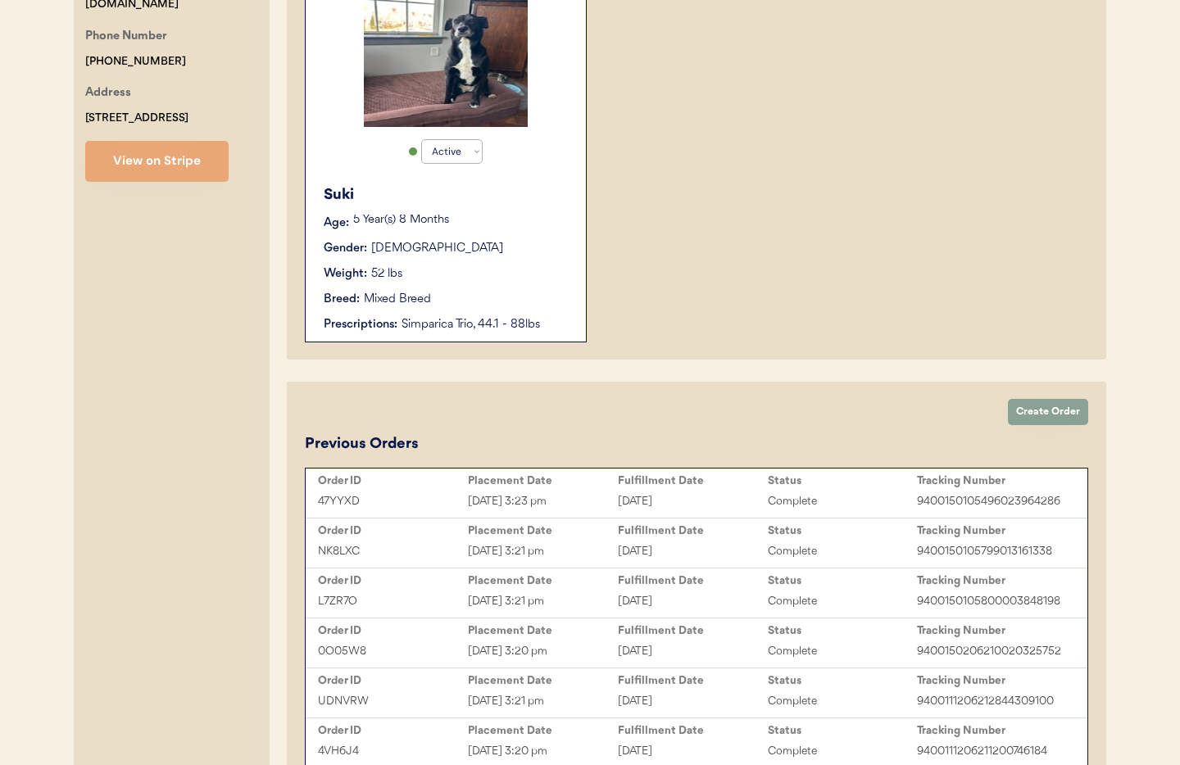
scroll to position [416, 0]
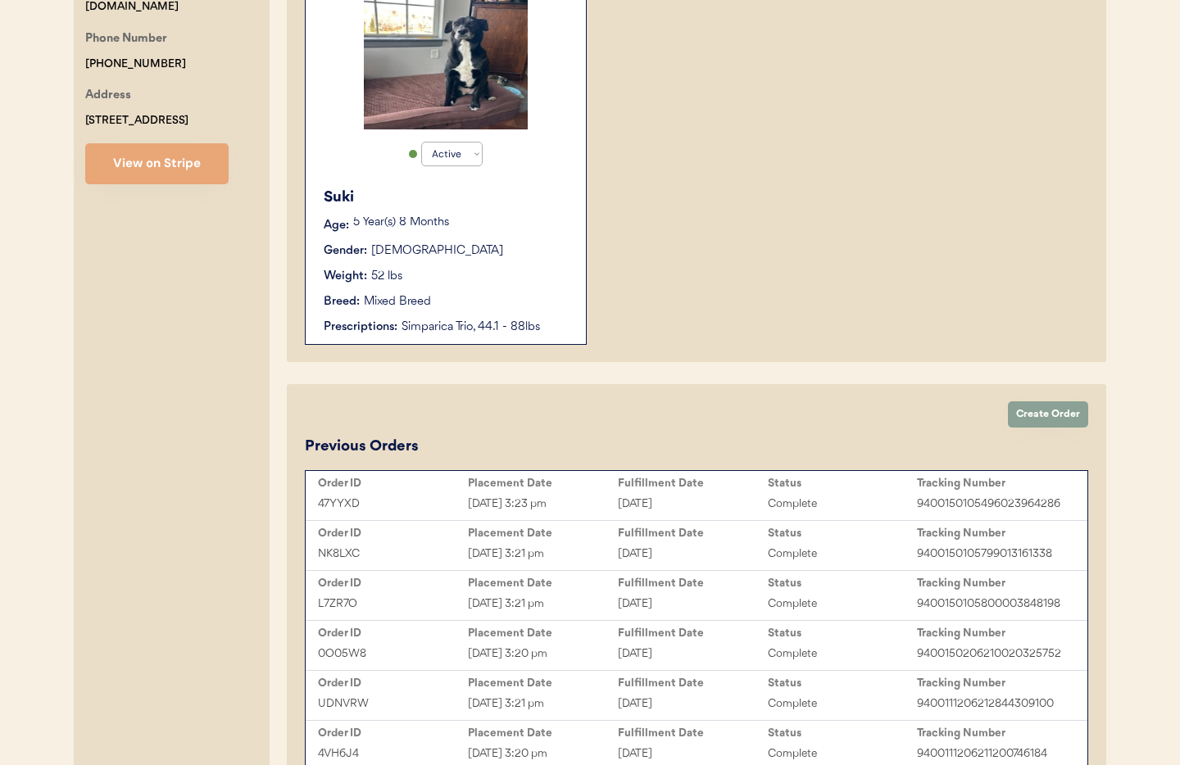
click at [537, 499] on div "[DATE] 3:23 pm" at bounding box center [543, 504] width 150 height 19
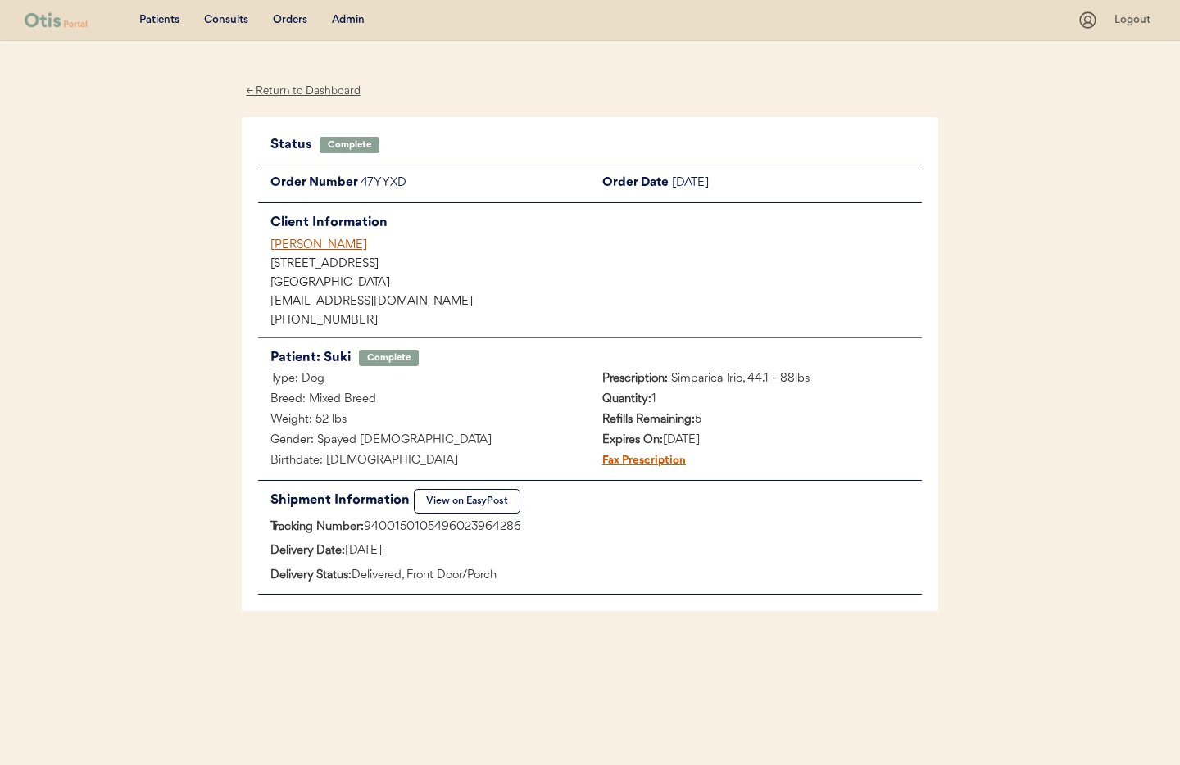
click at [306, 244] on div "Keely McBatra" at bounding box center [596, 245] width 652 height 17
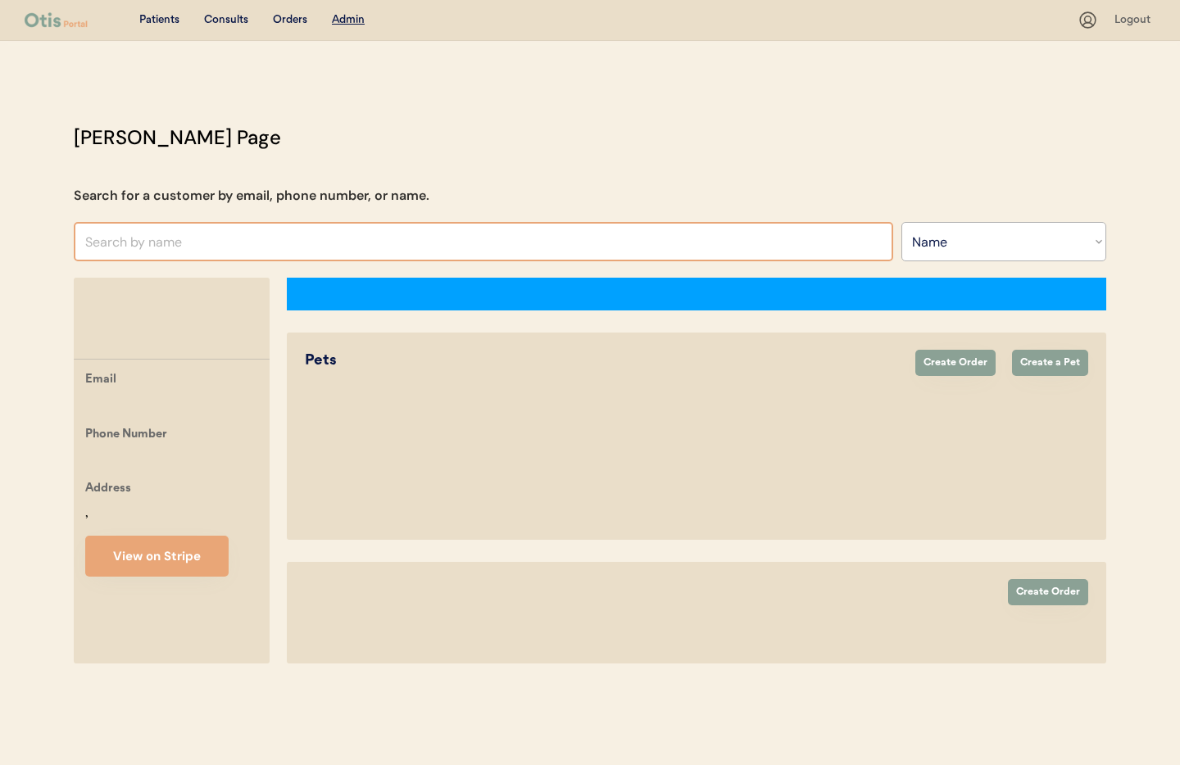
select select ""Name""
select select "true"
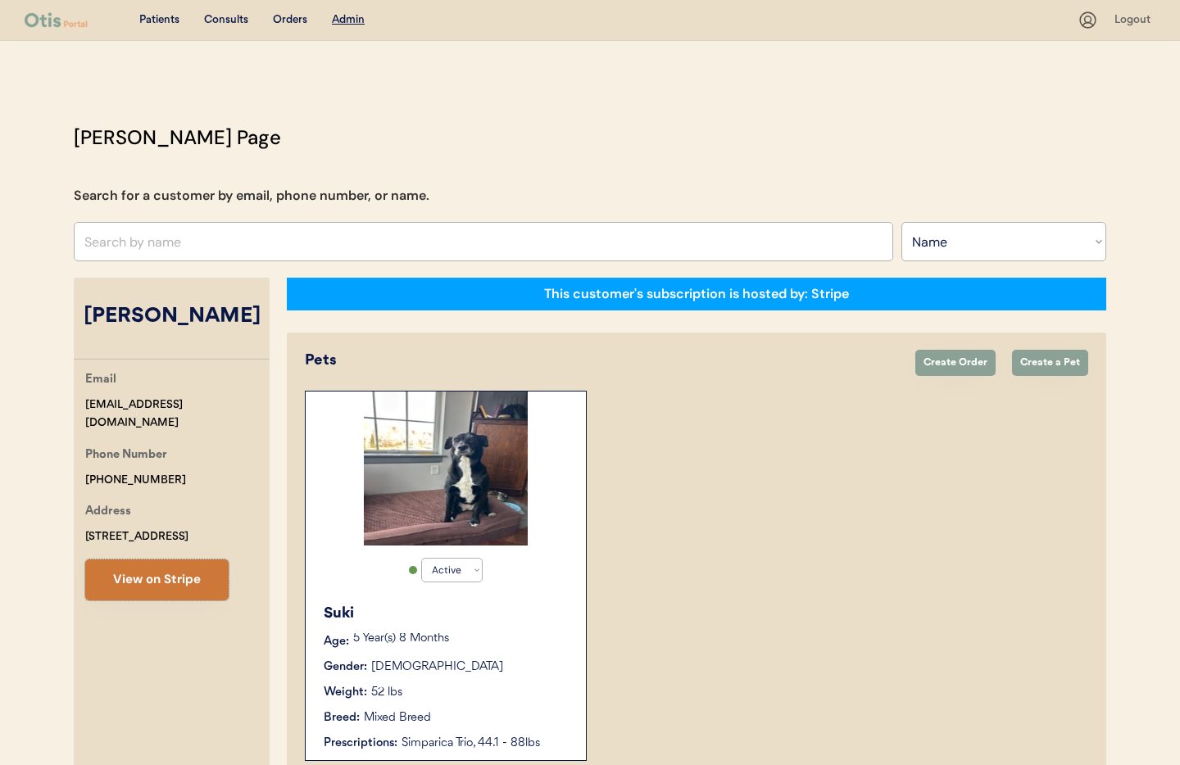
click at [175, 578] on button "View on Stripe" at bounding box center [156, 580] width 143 height 41
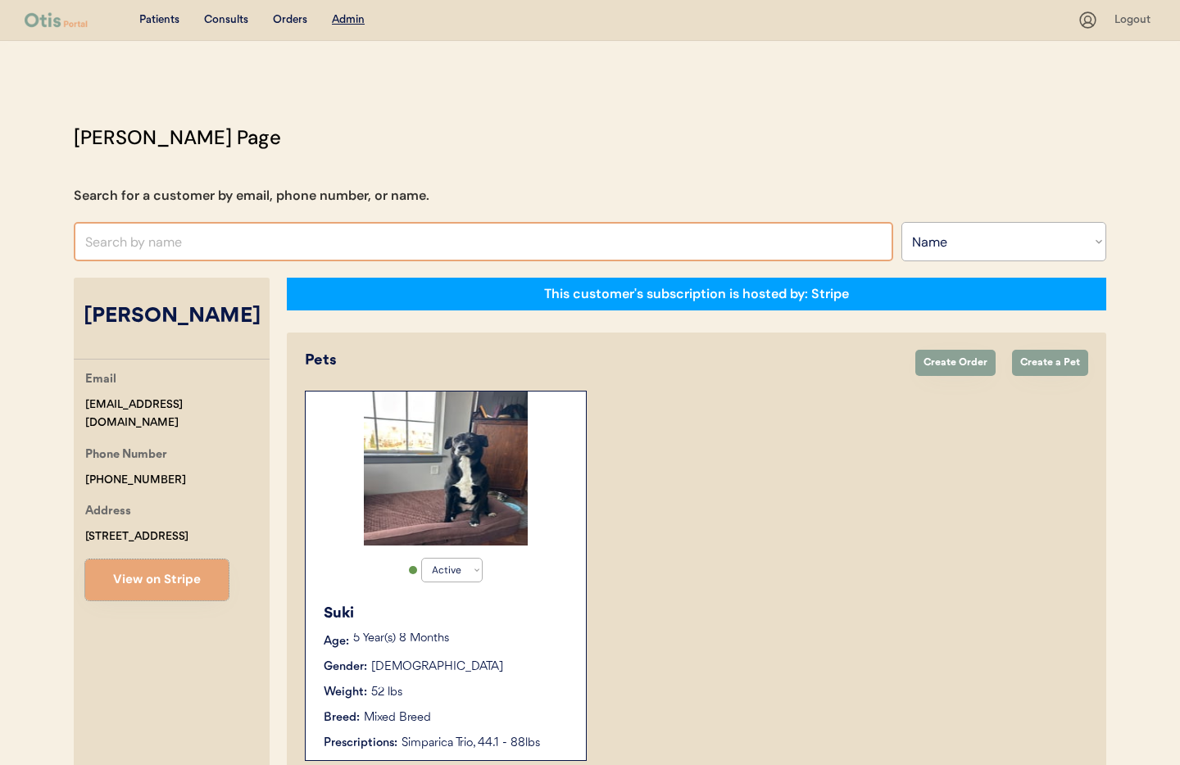
click at [242, 237] on input "text" at bounding box center [484, 241] width 820 height 39
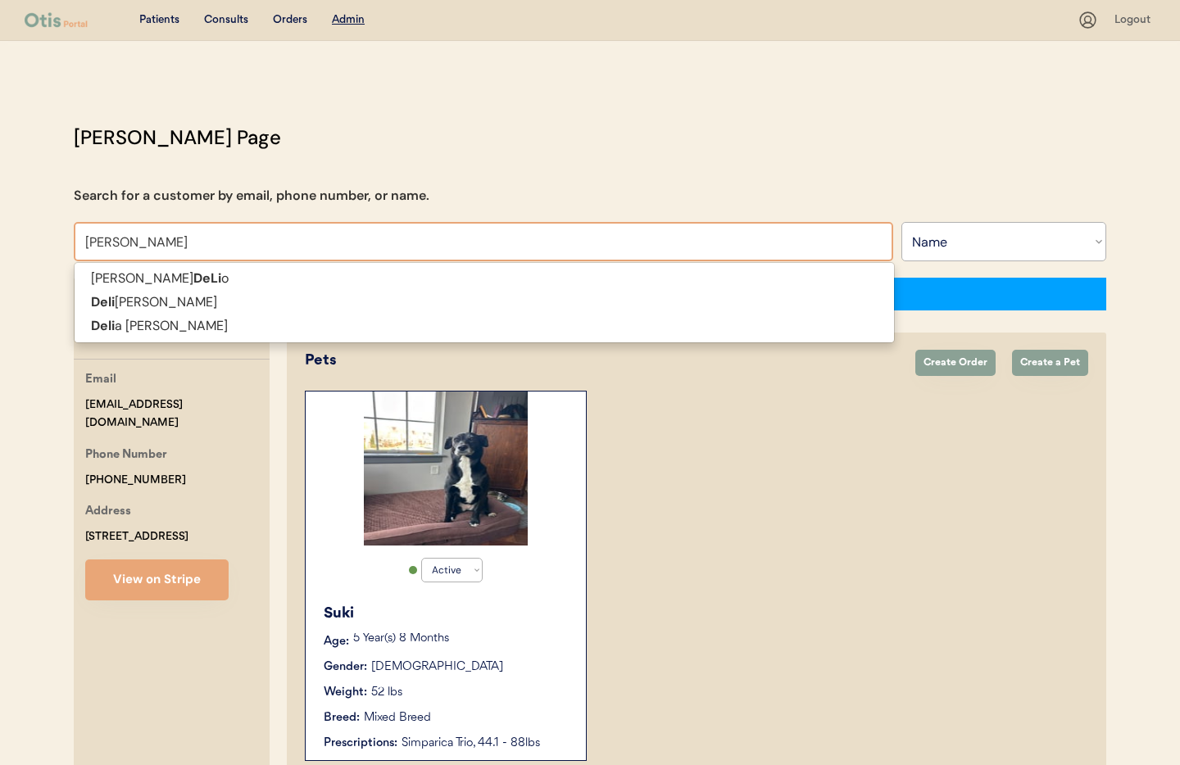
type input "Delia"
type input "Delia Bryant"
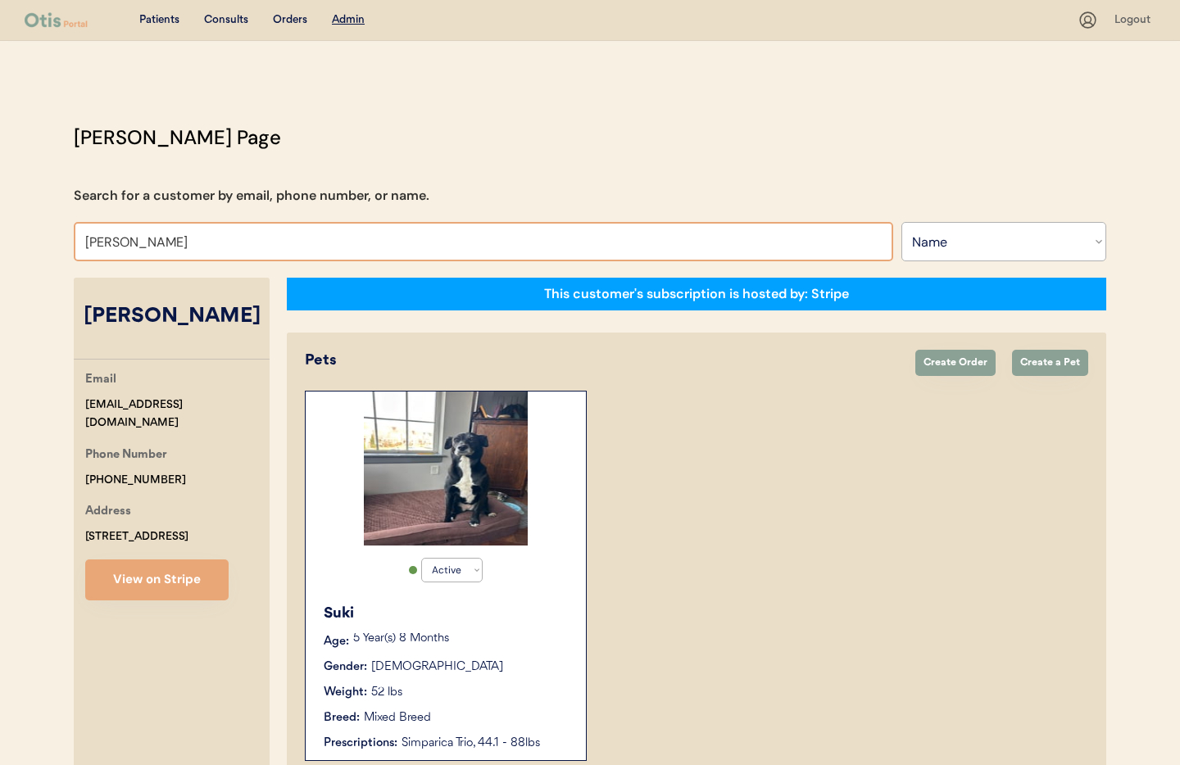
type input "Delia"
type input "Delia Bryant"
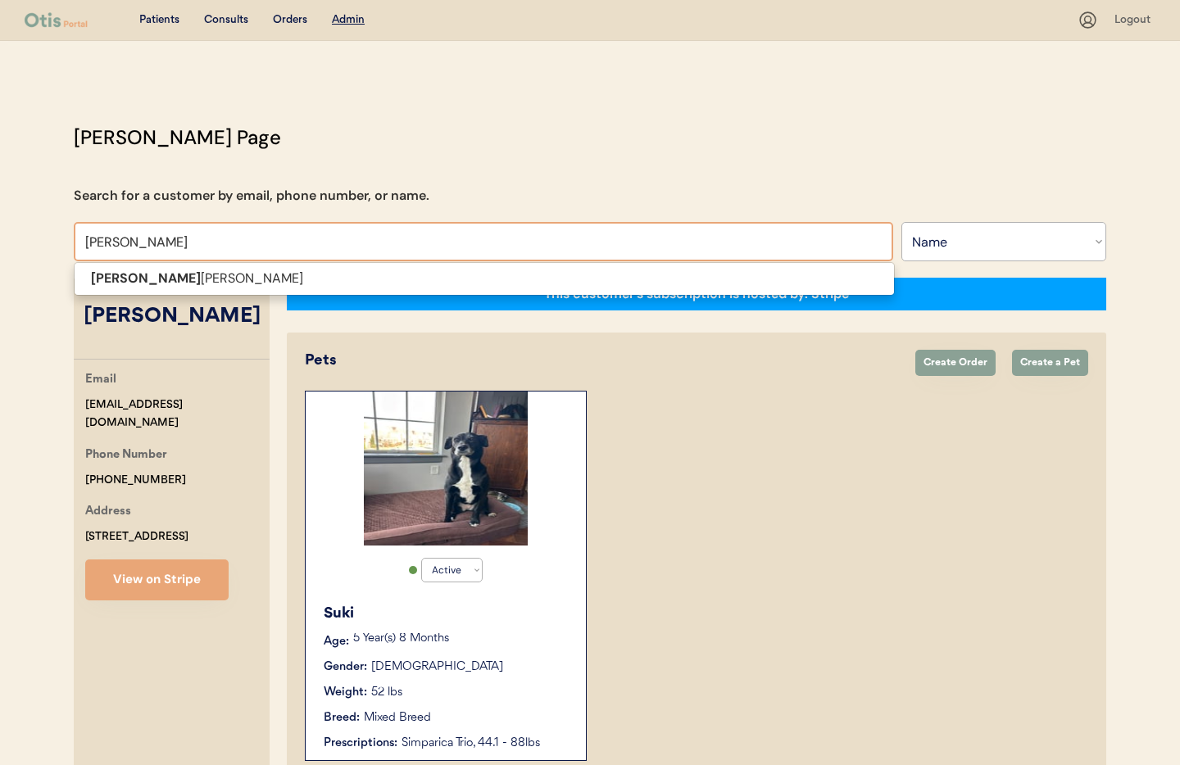
type input "Deli"
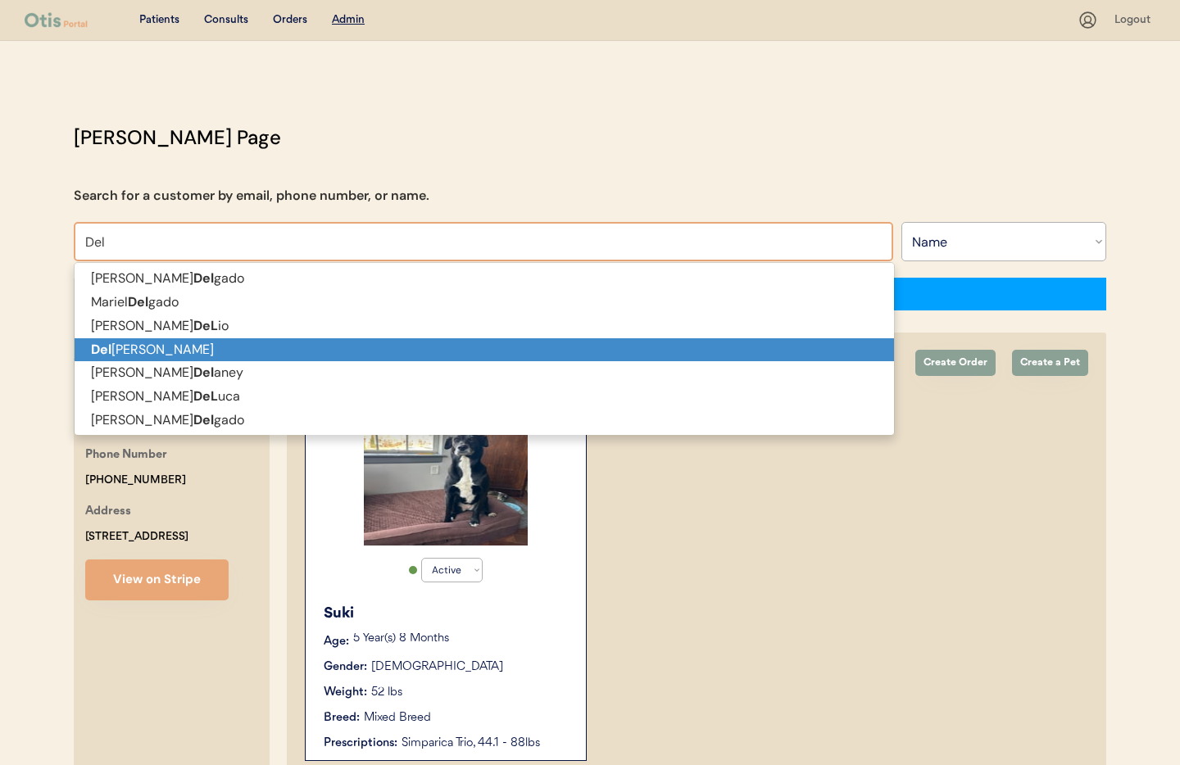
click at [239, 343] on p "Del ila Newberry" at bounding box center [485, 350] width 820 height 24
type input "[PERSON_NAME]"
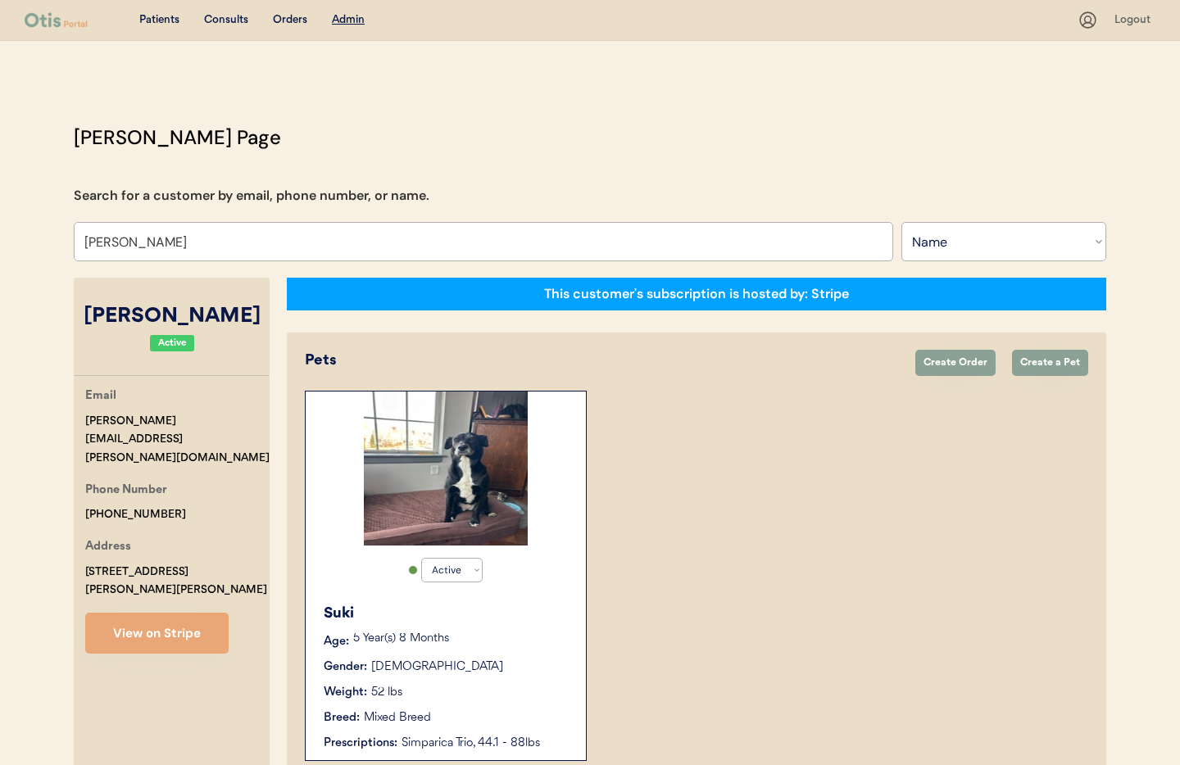
select select "true"
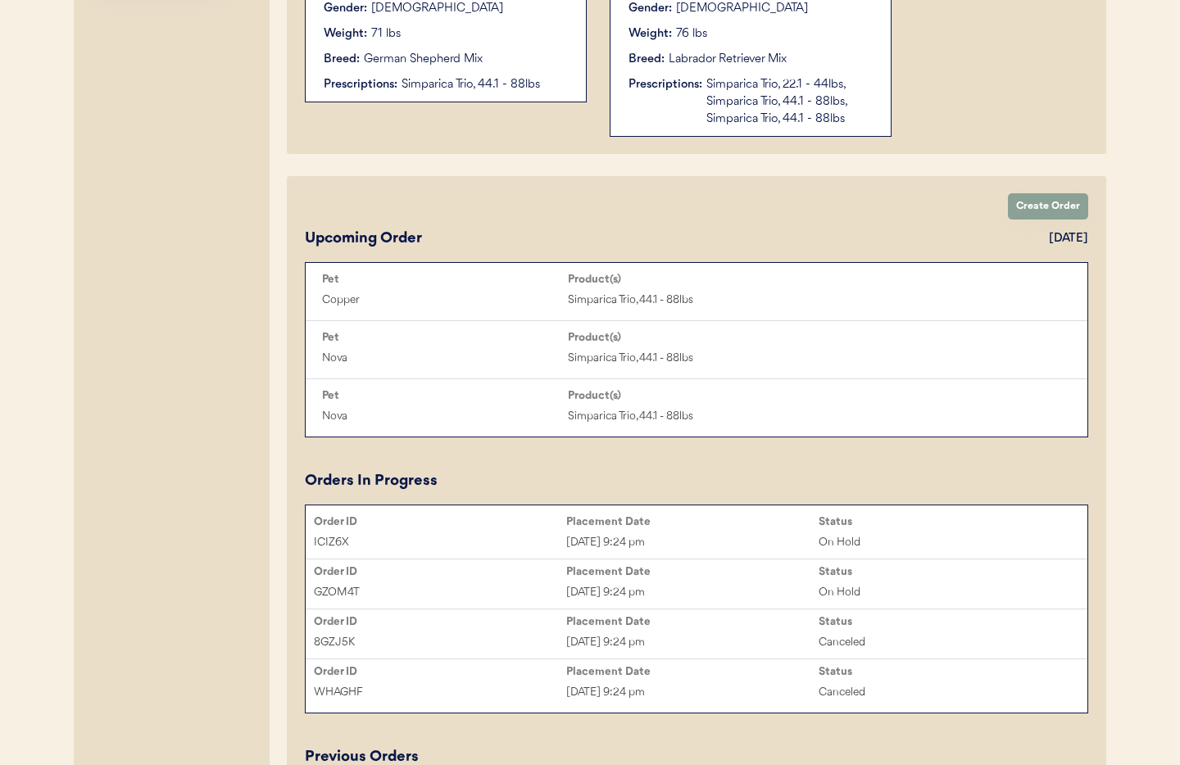
scroll to position [675, 0]
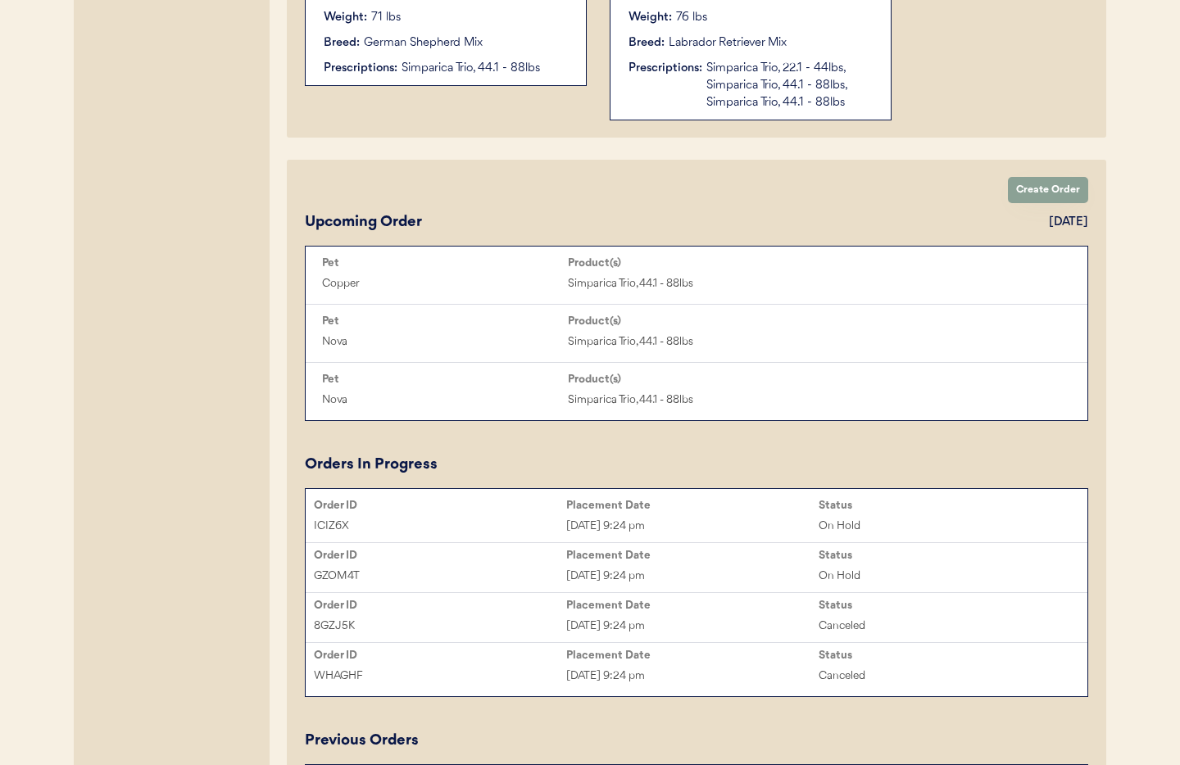
type input "[PERSON_NAME]"
click at [594, 510] on div "Placement Date" at bounding box center [692, 505] width 252 height 13
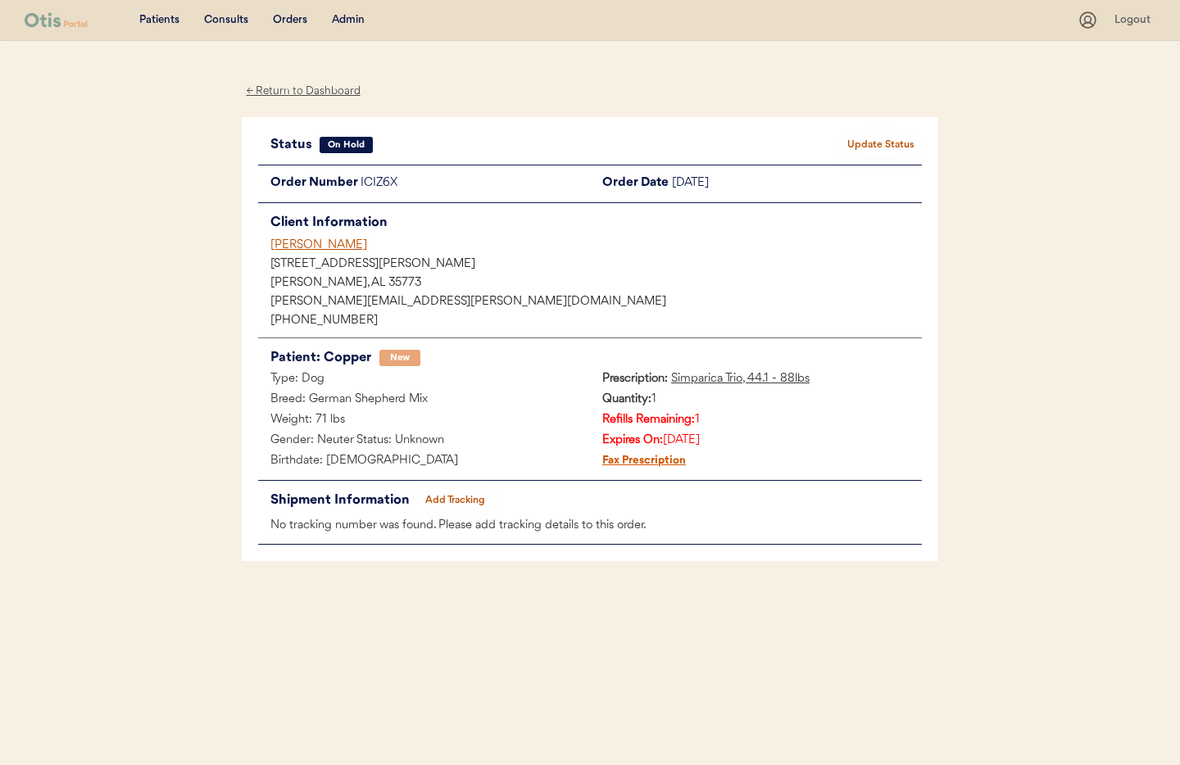
click at [298, 252] on div "[PERSON_NAME]" at bounding box center [596, 245] width 652 height 17
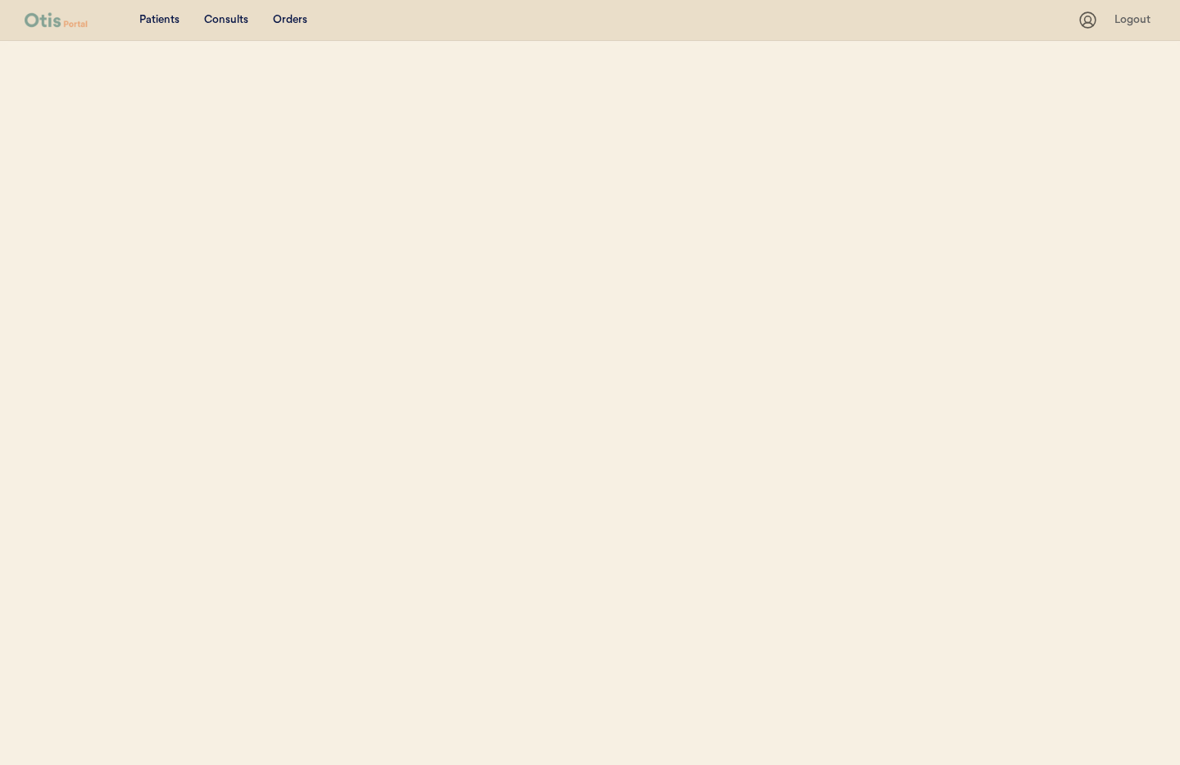
select select ""Name""
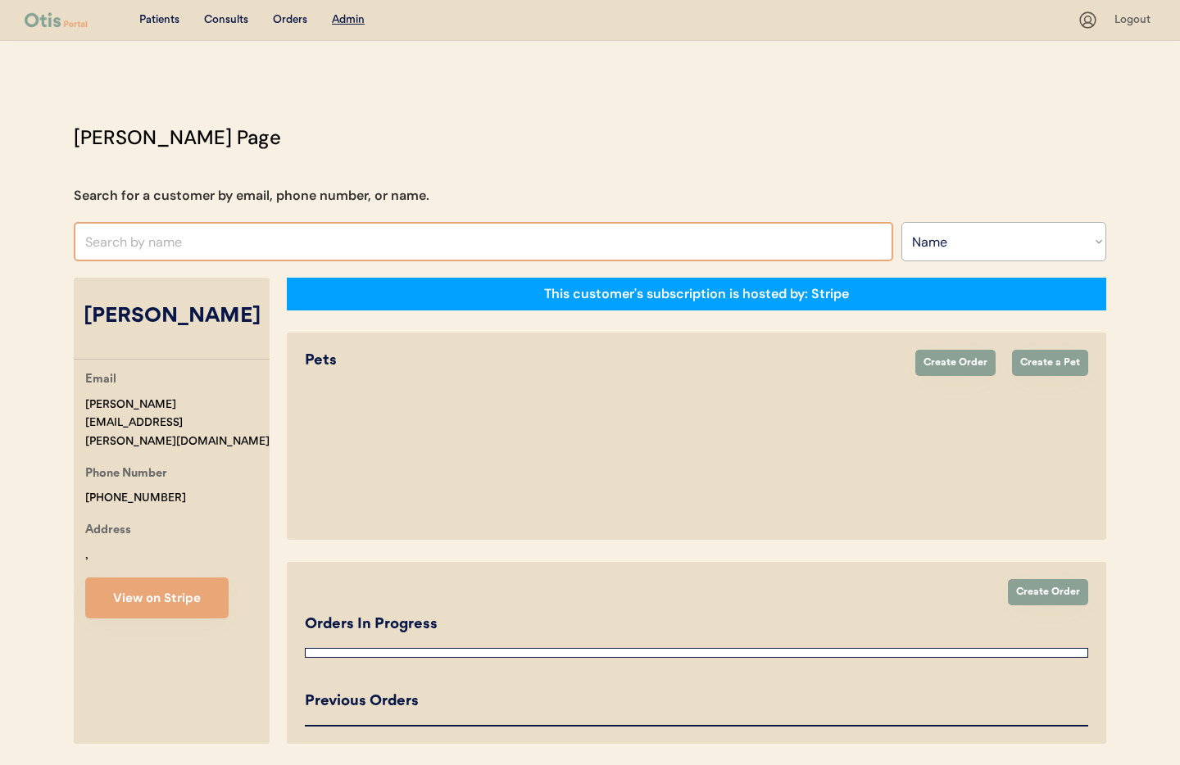
select select "true"
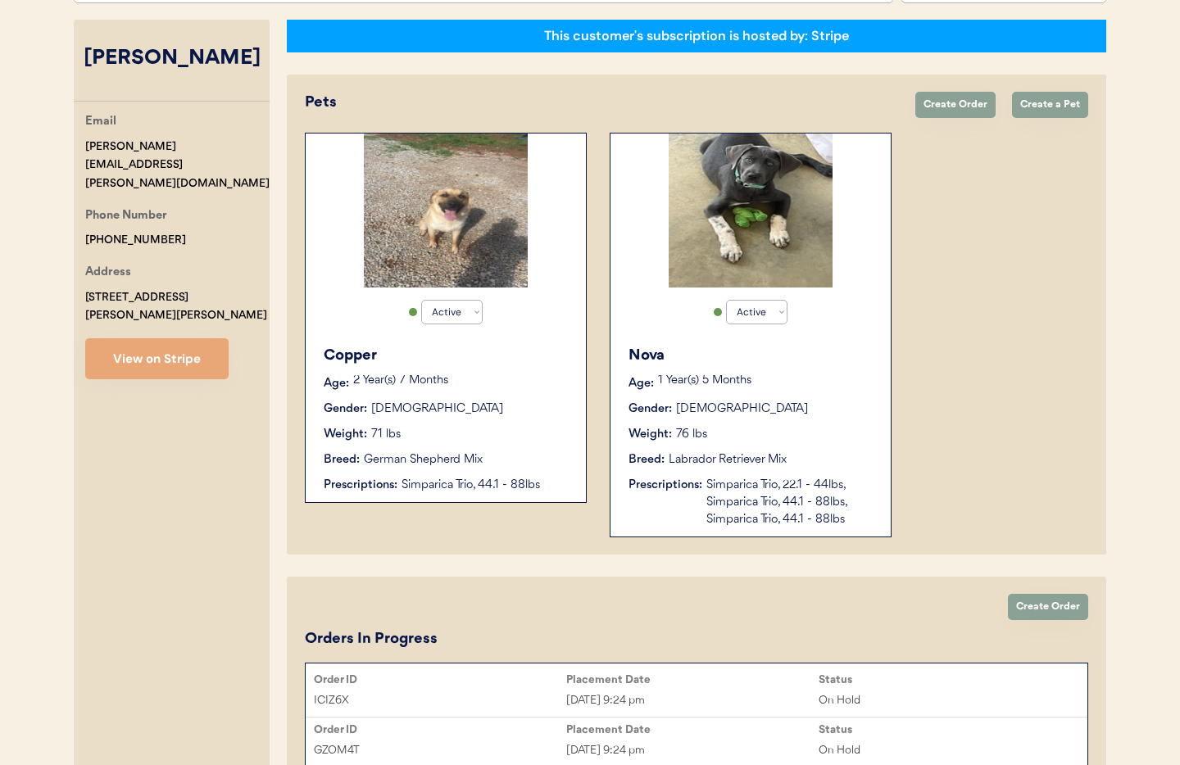
scroll to position [261, 0]
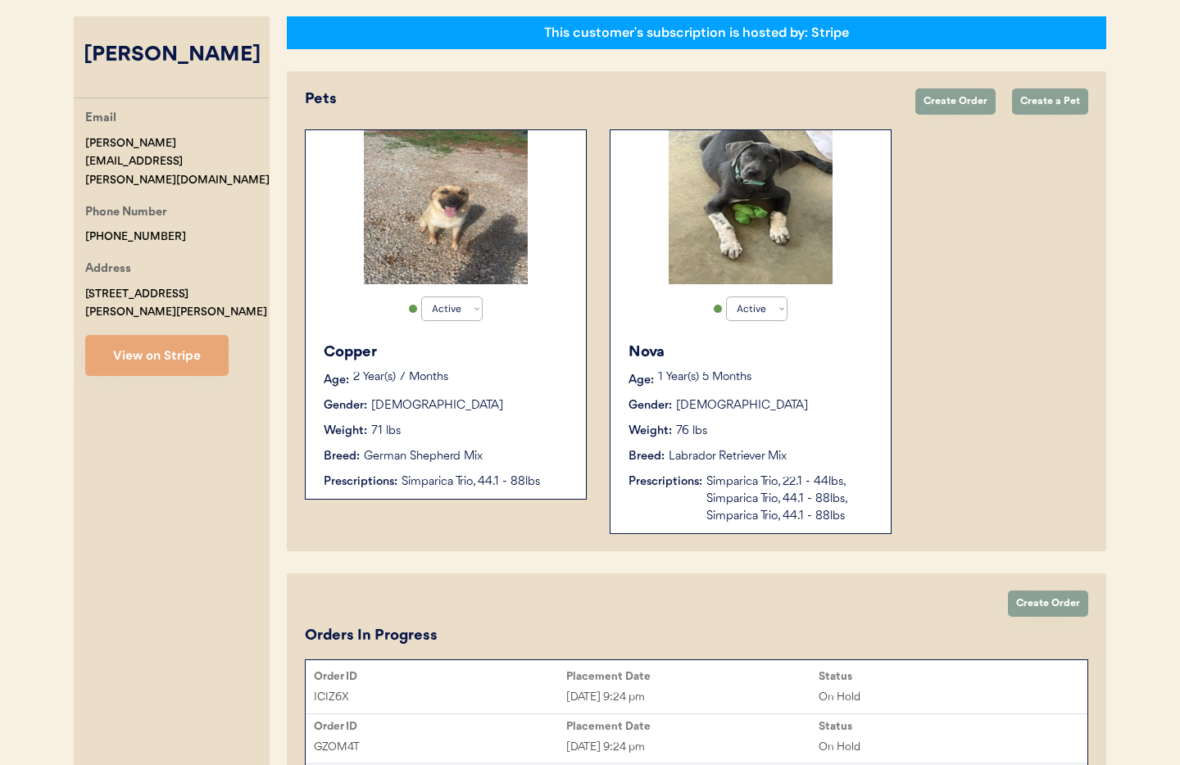
click at [754, 431] on div "Weight: 76 lbs" at bounding box center [752, 431] width 246 height 17
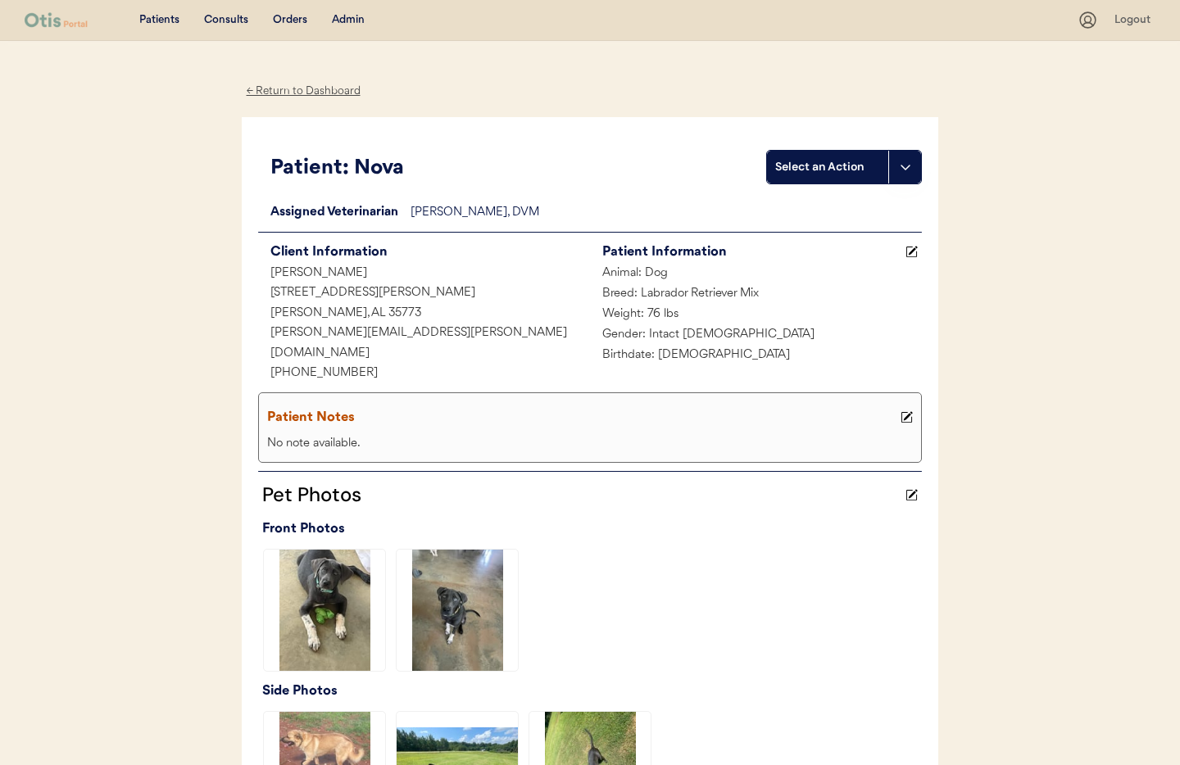
drag, startPoint x: 270, startPoint y: 89, endPoint x: 293, endPoint y: 129, distance: 46.0
click at [270, 89] on div "← Return to Dashboard" at bounding box center [303, 91] width 123 height 19
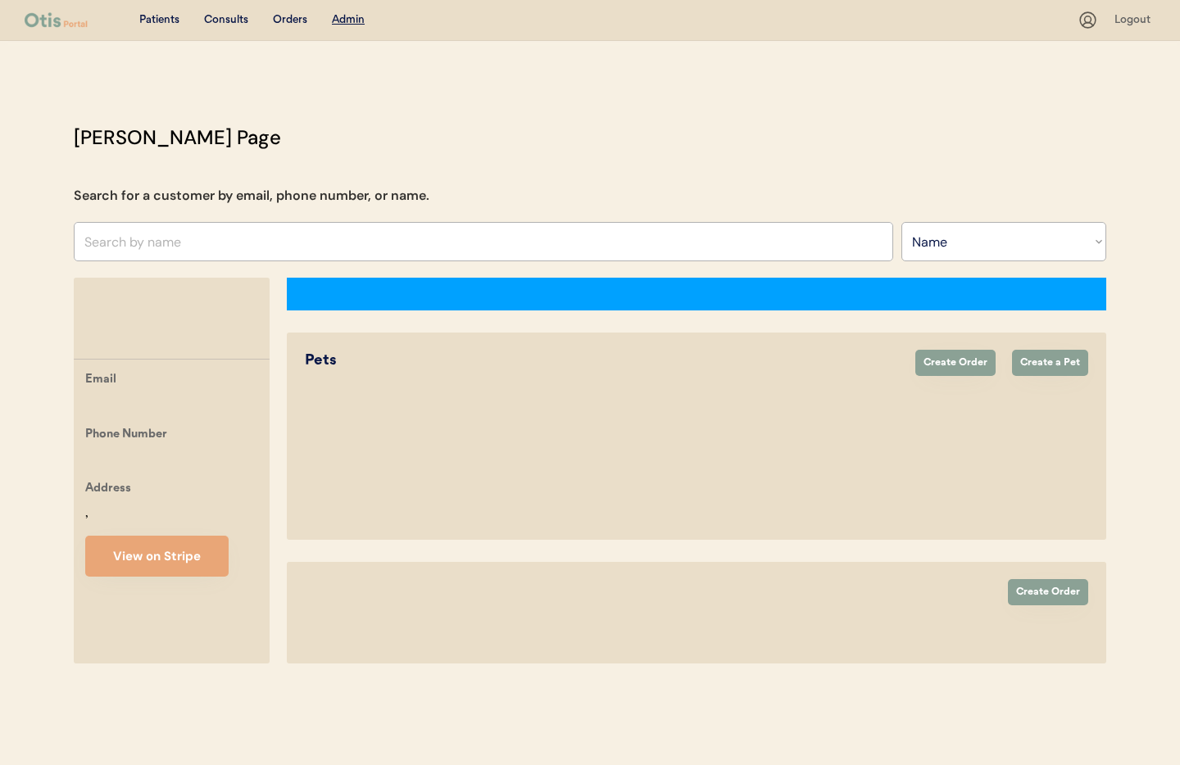
select select ""Name""
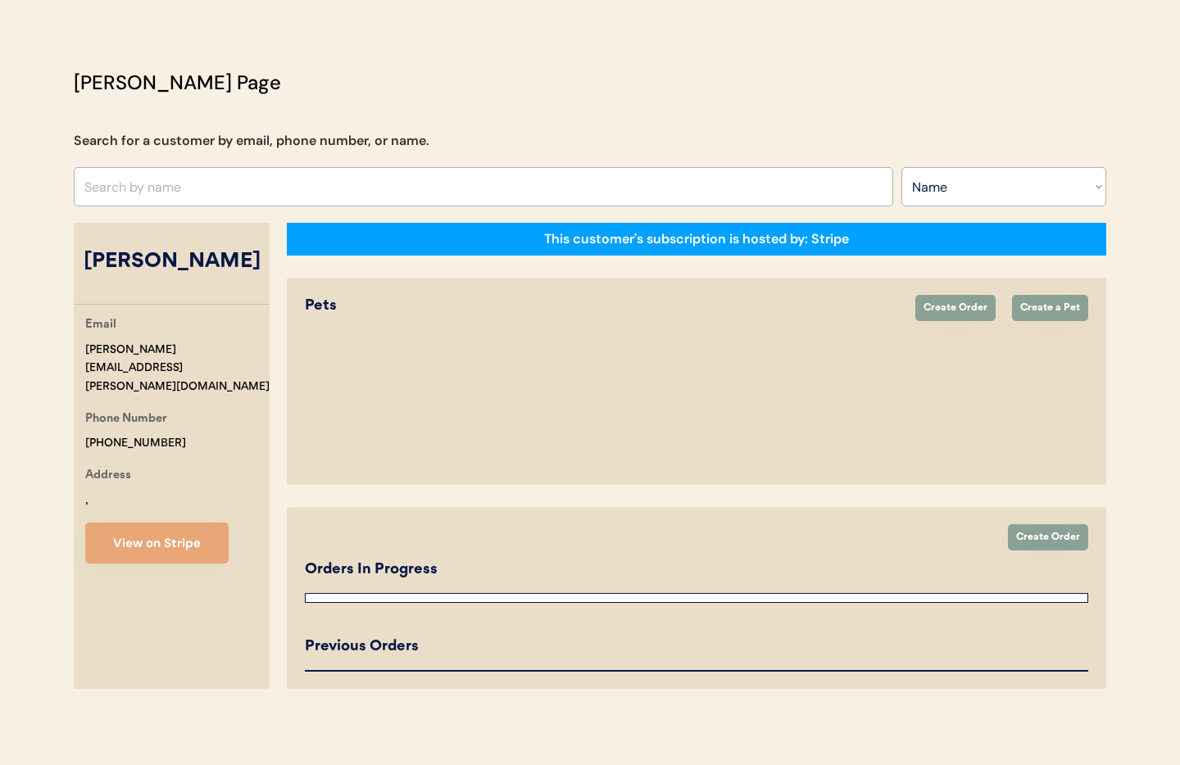
select select "true"
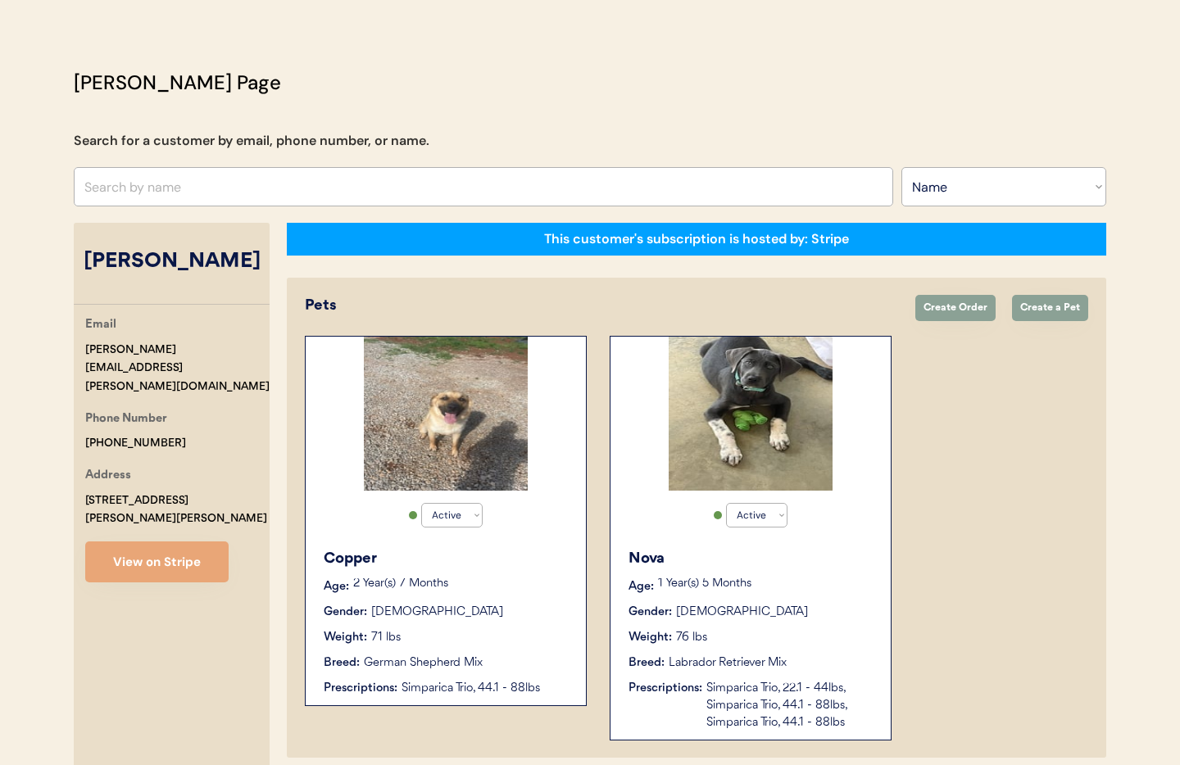
click at [479, 634] on div "Weight: 71 lbs" at bounding box center [447, 637] width 246 height 17
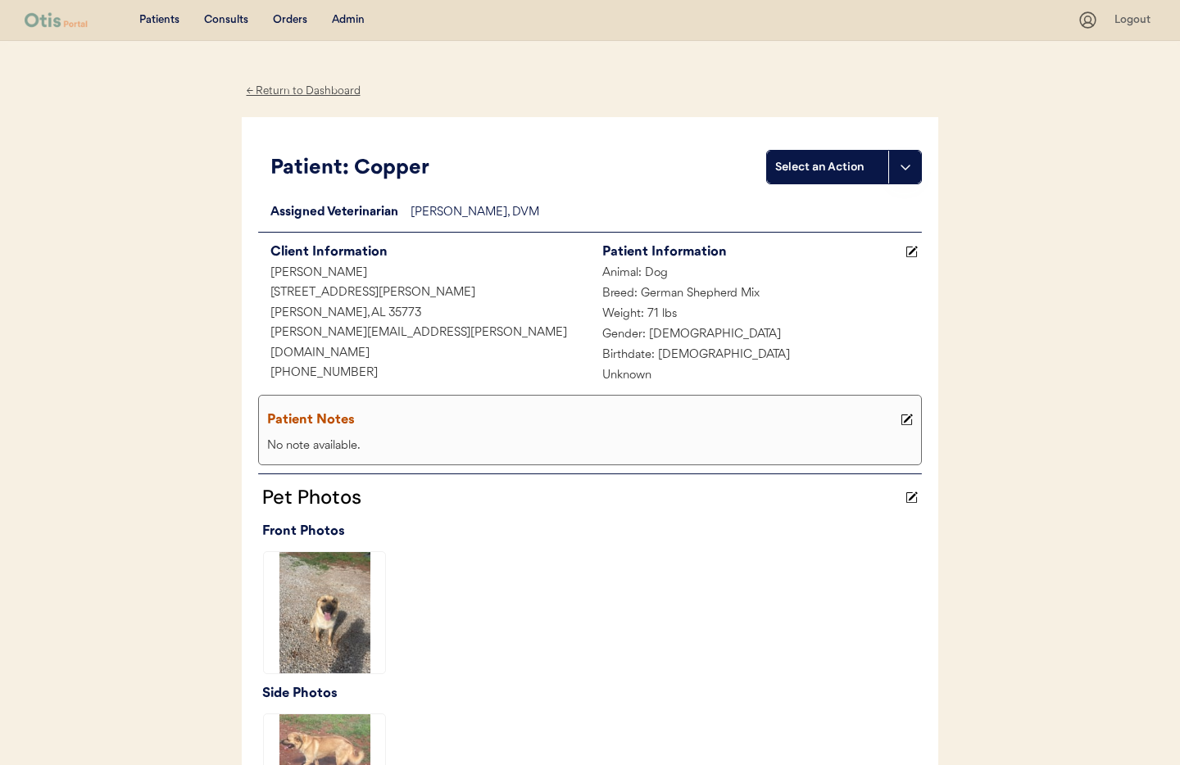
click at [298, 94] on div "← Return to Dashboard" at bounding box center [303, 91] width 123 height 19
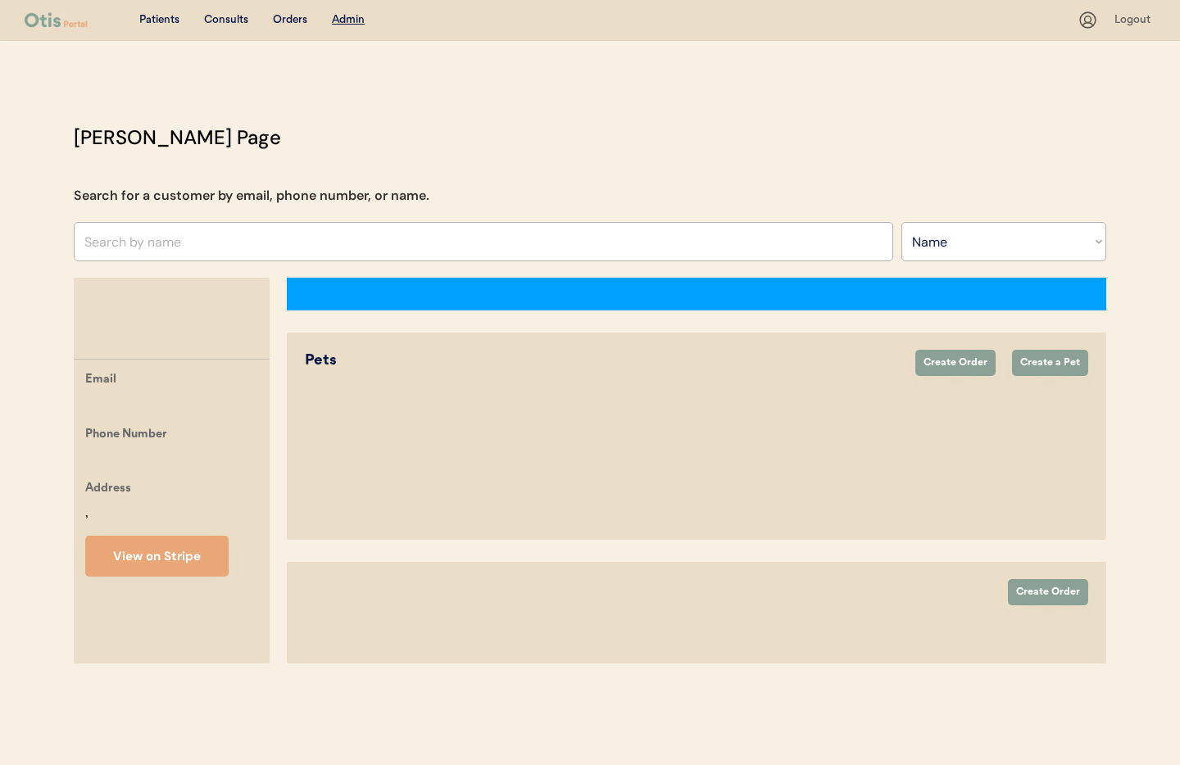
select select ""Name""
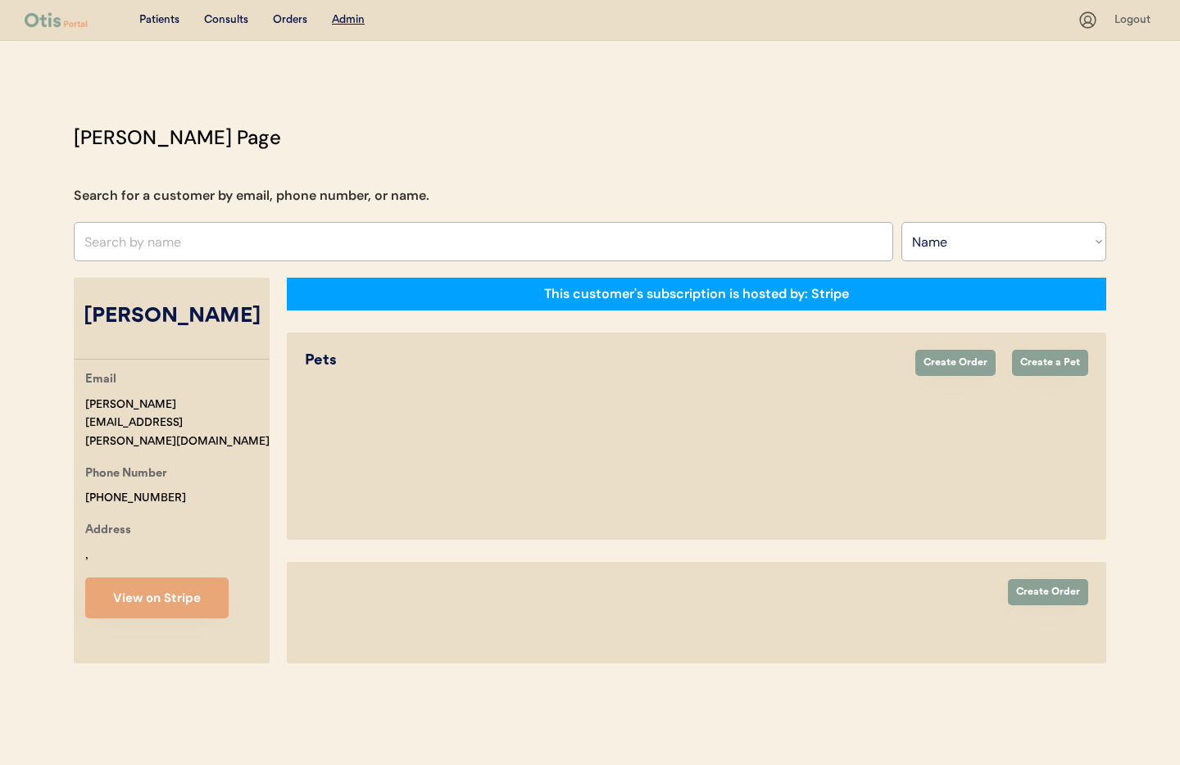
select select "true"
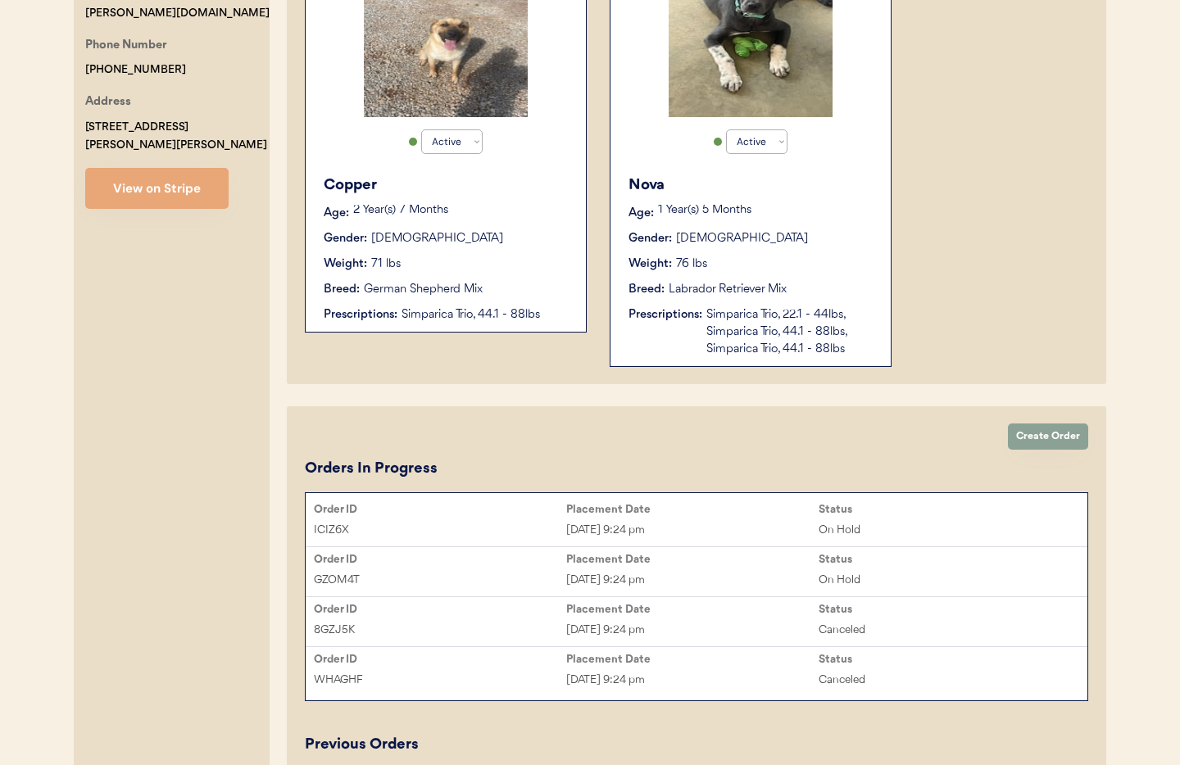
scroll to position [420, 0]
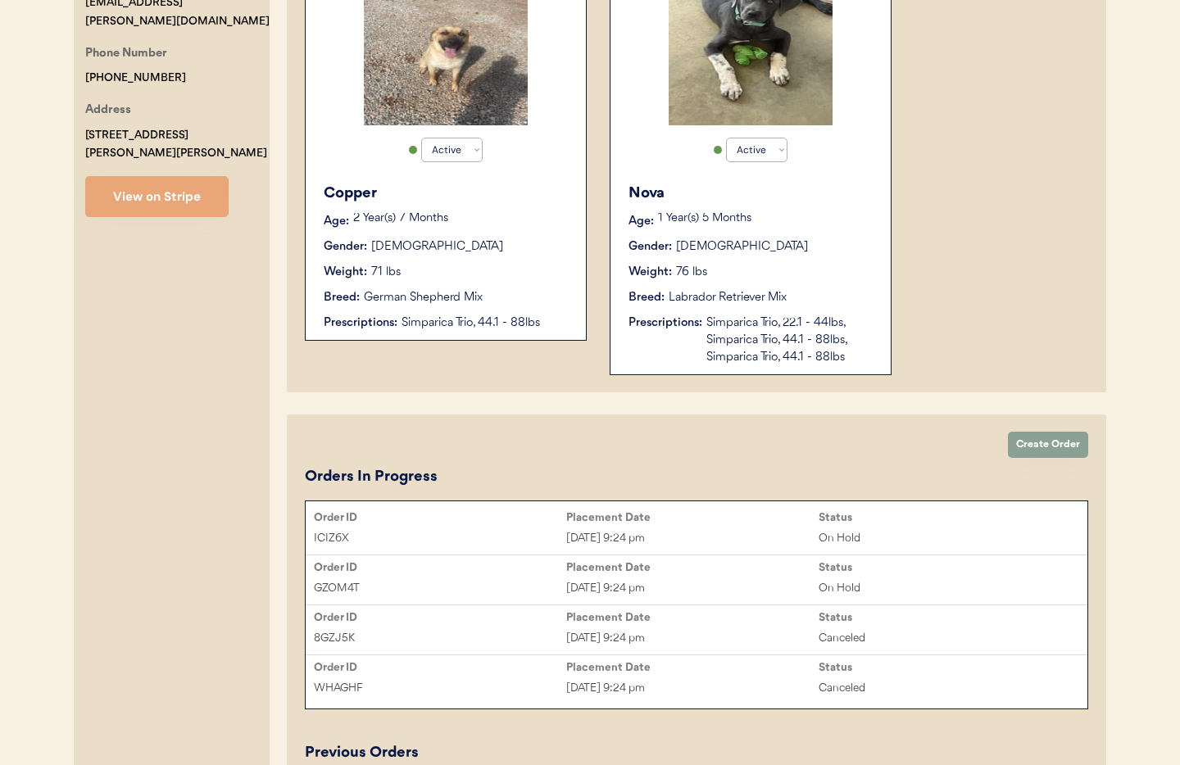
click at [723, 354] on div "Simparica Trio, 22.1 - 44lbs, Simparica Trio, 44.1 - 88lbs, Simparica Trio, 44.…" at bounding box center [790, 341] width 168 height 52
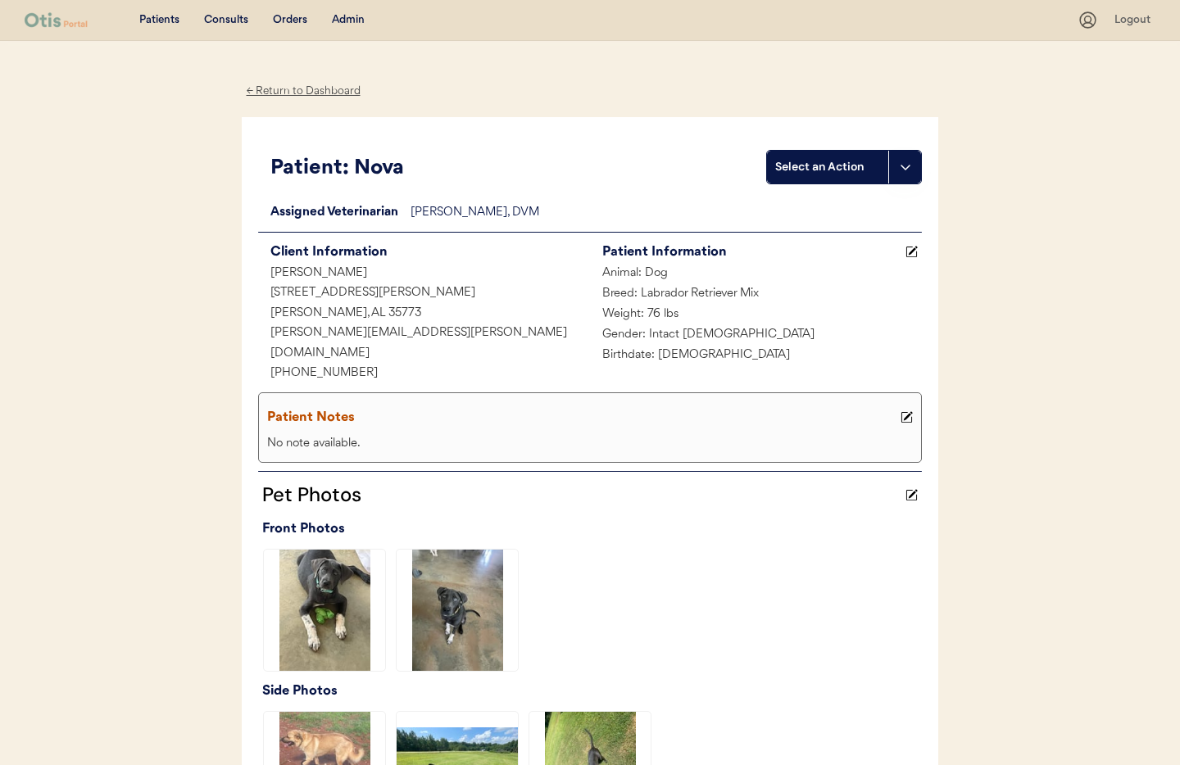
click at [283, 84] on div "← Return to Dashboard" at bounding box center [303, 91] width 123 height 19
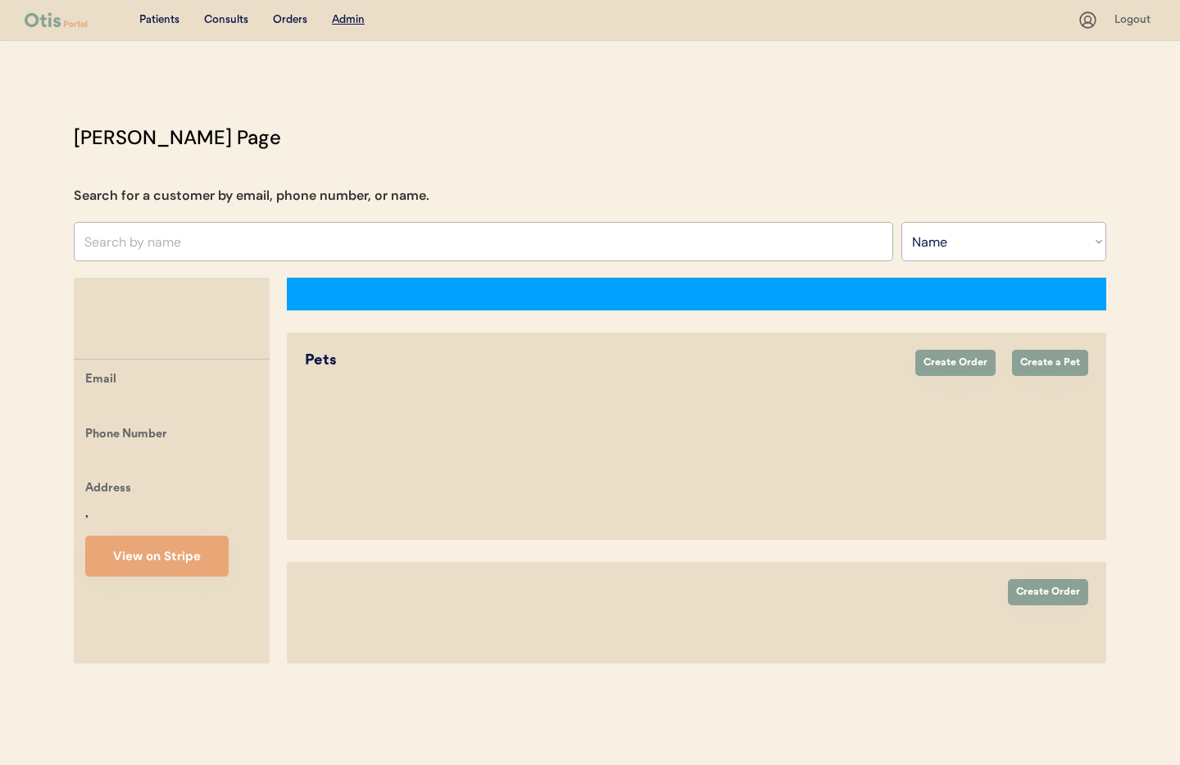
select select ""Name""
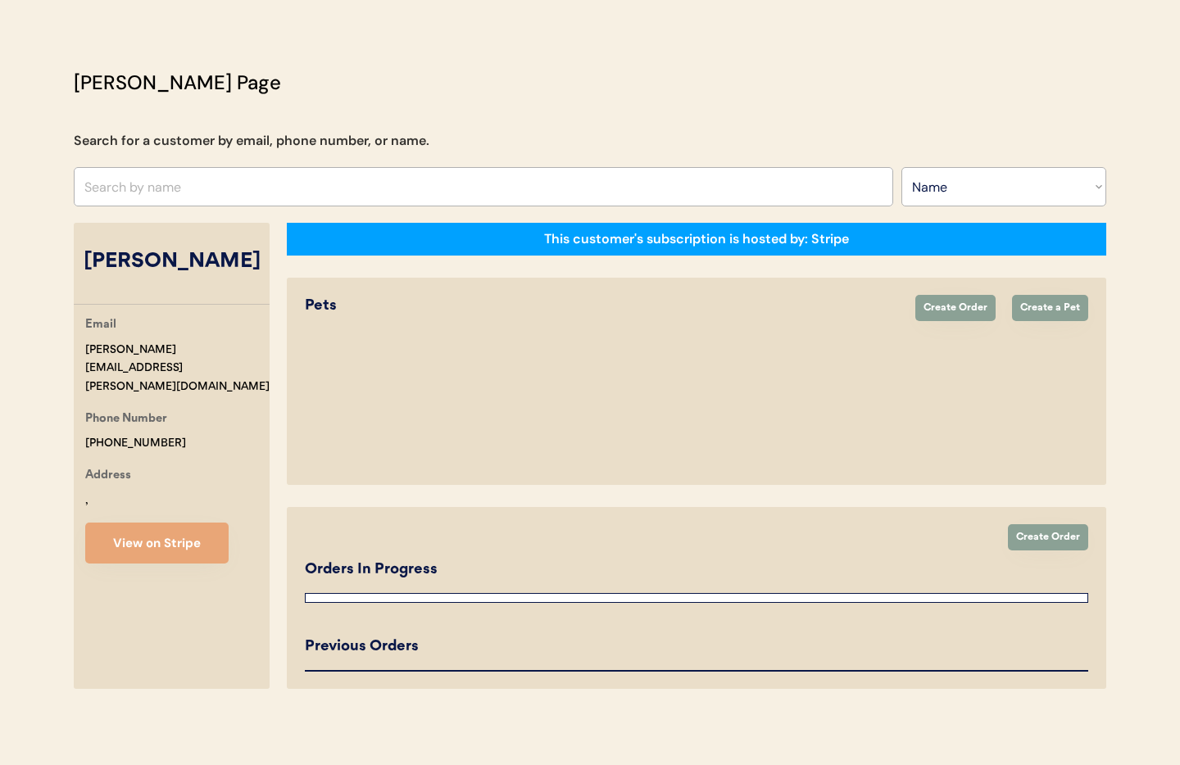
select select "true"
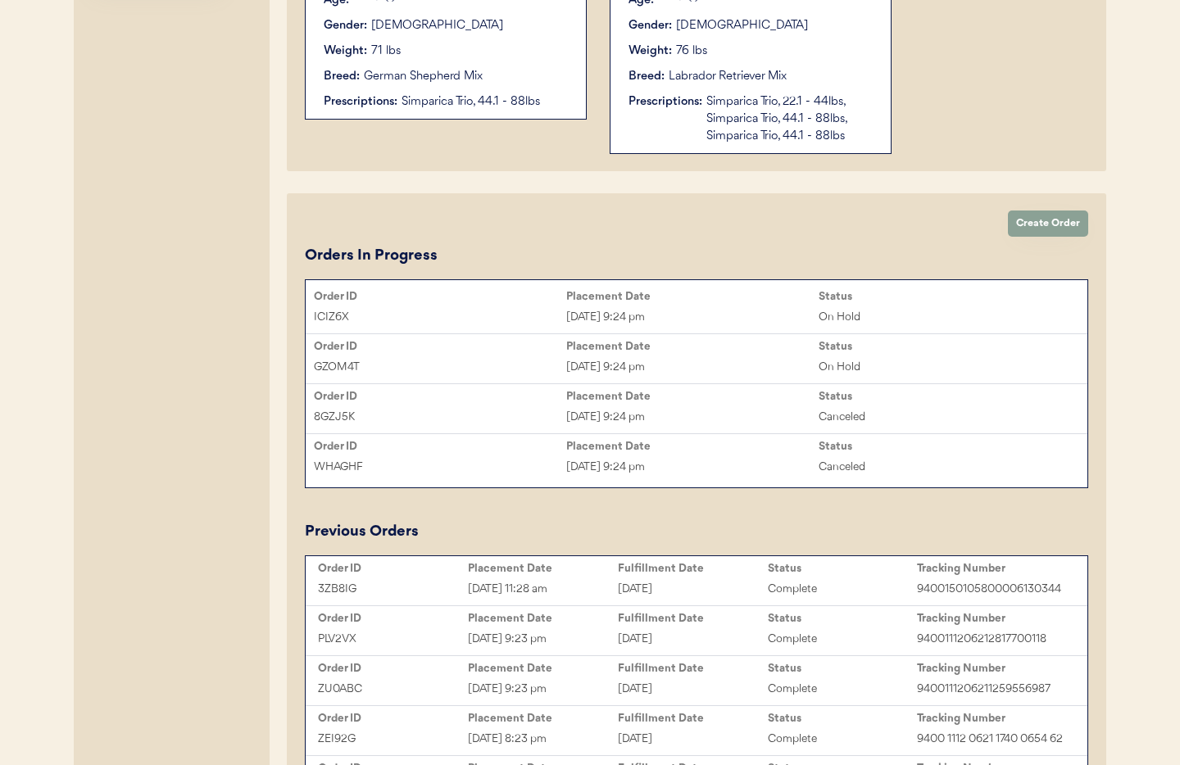
scroll to position [641, 0]
click at [731, 357] on div "GZOM4T Jul 26, 2025 9:24 pm On Hold" at bounding box center [697, 368] width 782 height 25
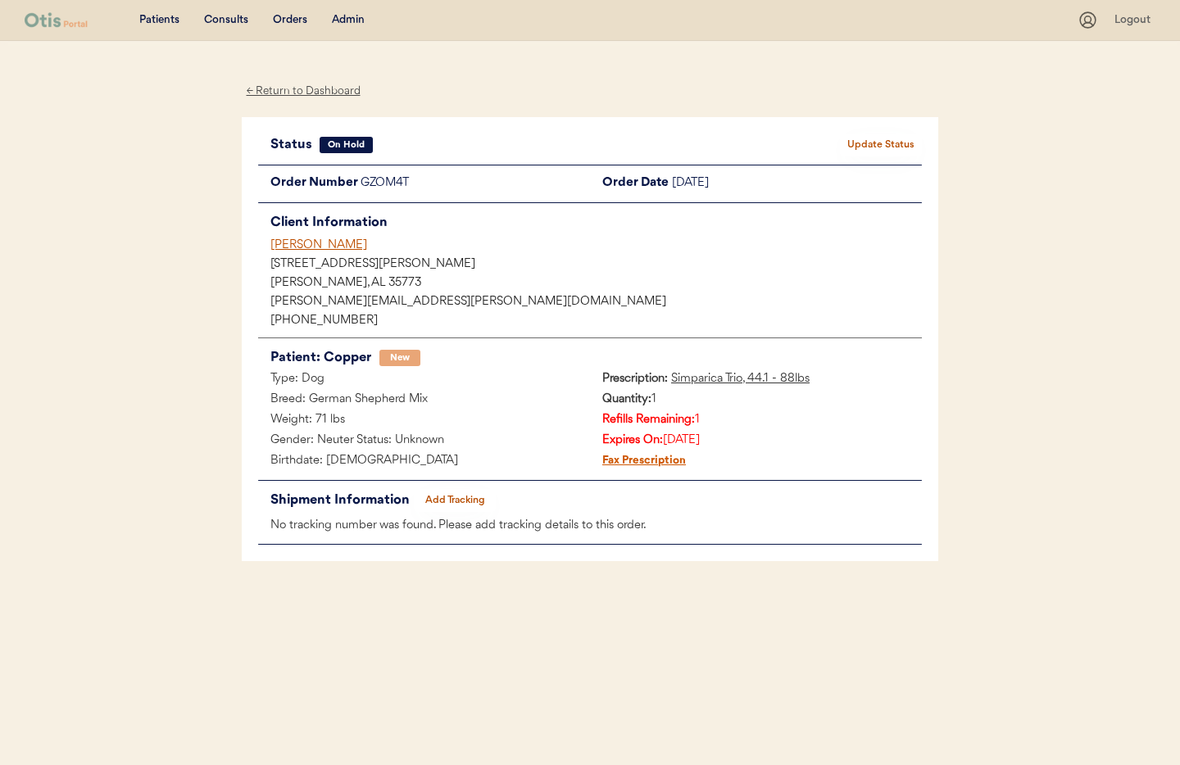
click at [287, 92] on div "← Return to Dashboard" at bounding box center [303, 91] width 123 height 19
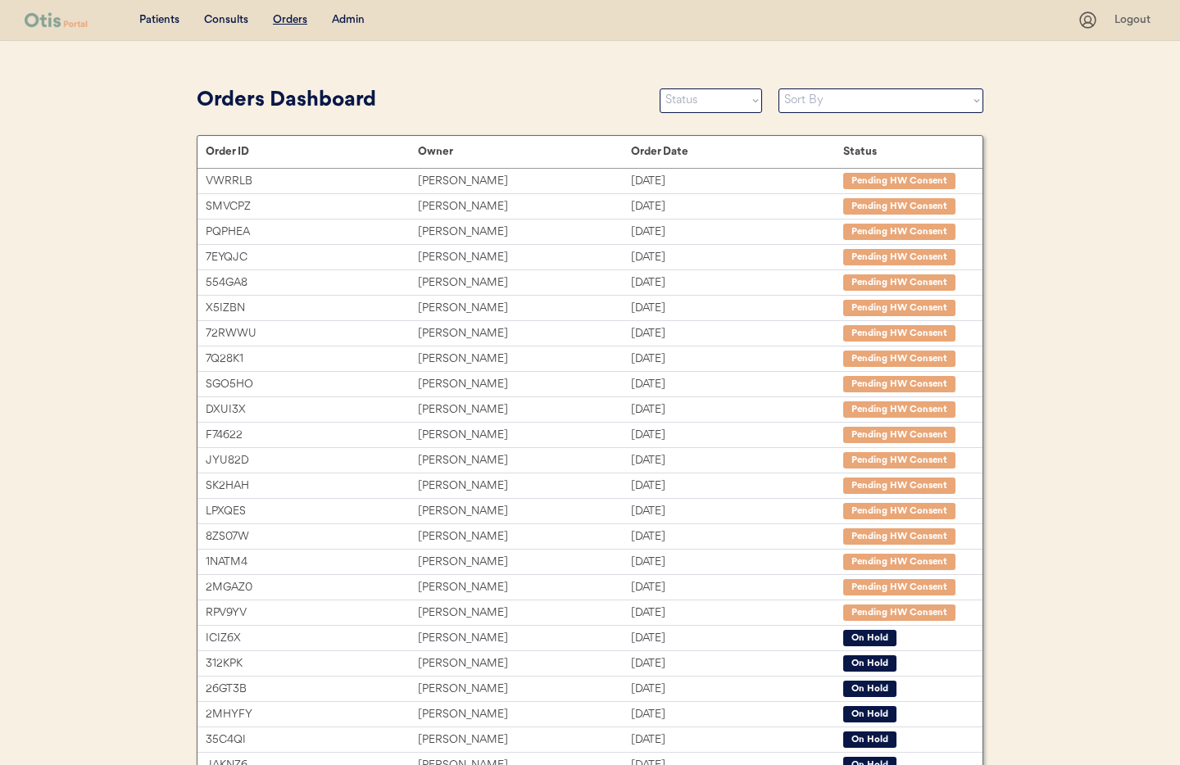
click at [346, 14] on div "Admin" at bounding box center [348, 20] width 33 height 16
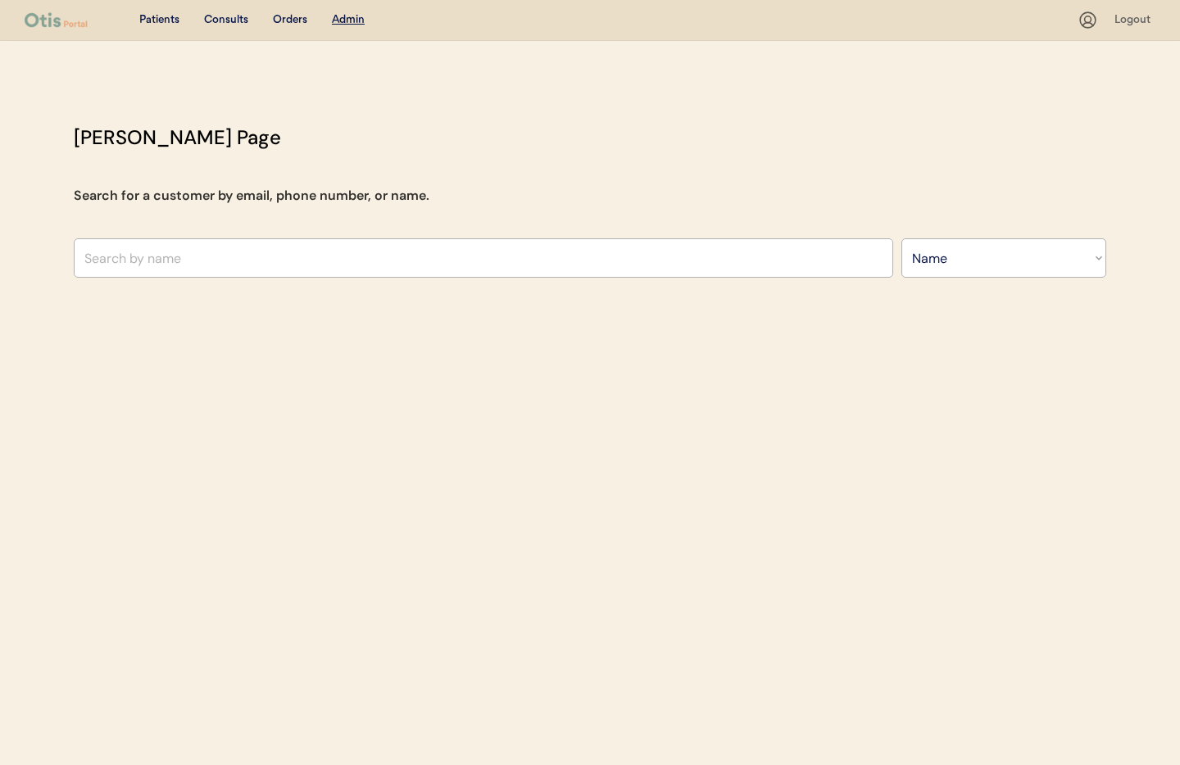
select select ""Name""
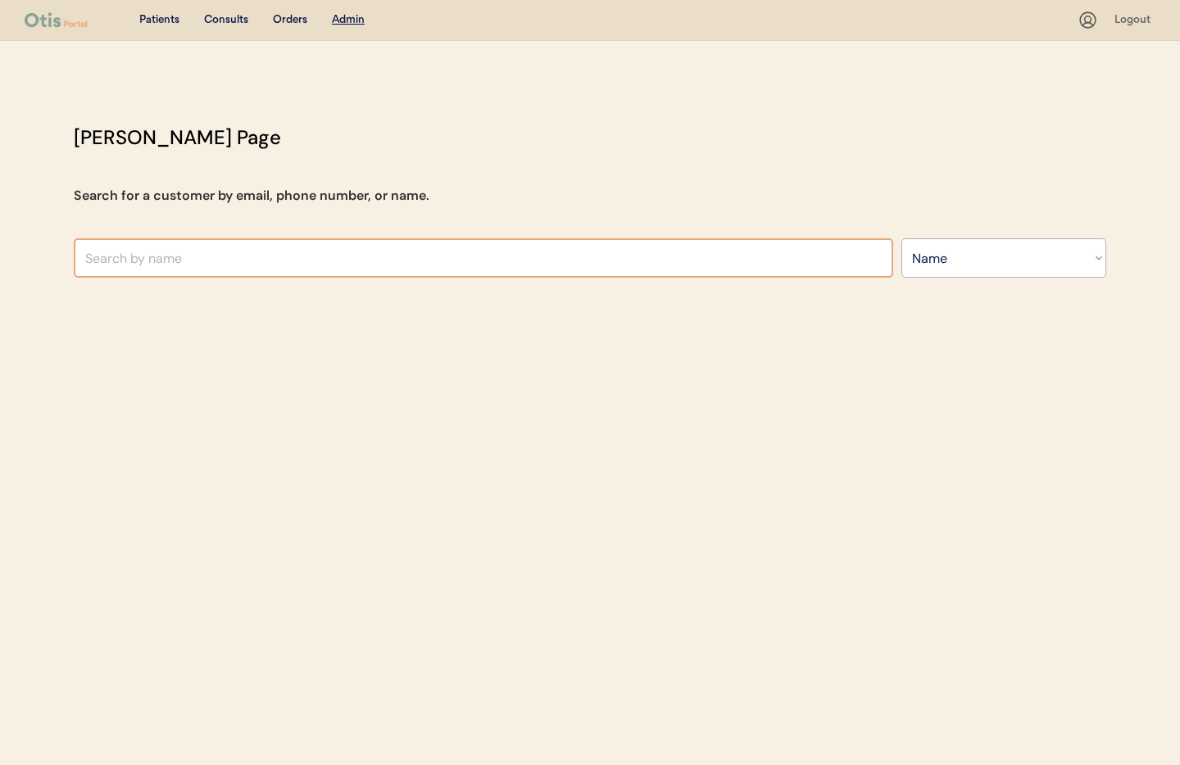
click at [150, 257] on input "text" at bounding box center [484, 257] width 820 height 39
paste input "[PERSON_NAME]"
type input "[PERSON_NAME]"
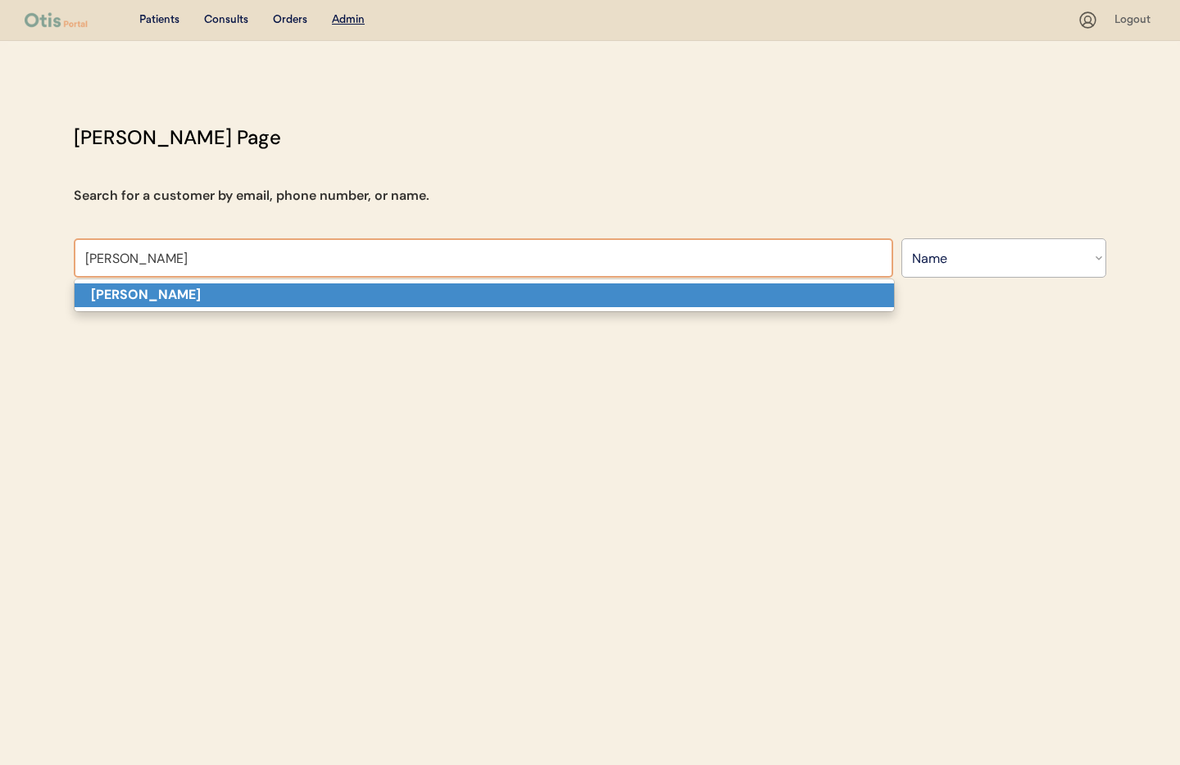
click at [288, 302] on p "[PERSON_NAME]" at bounding box center [485, 296] width 820 height 24
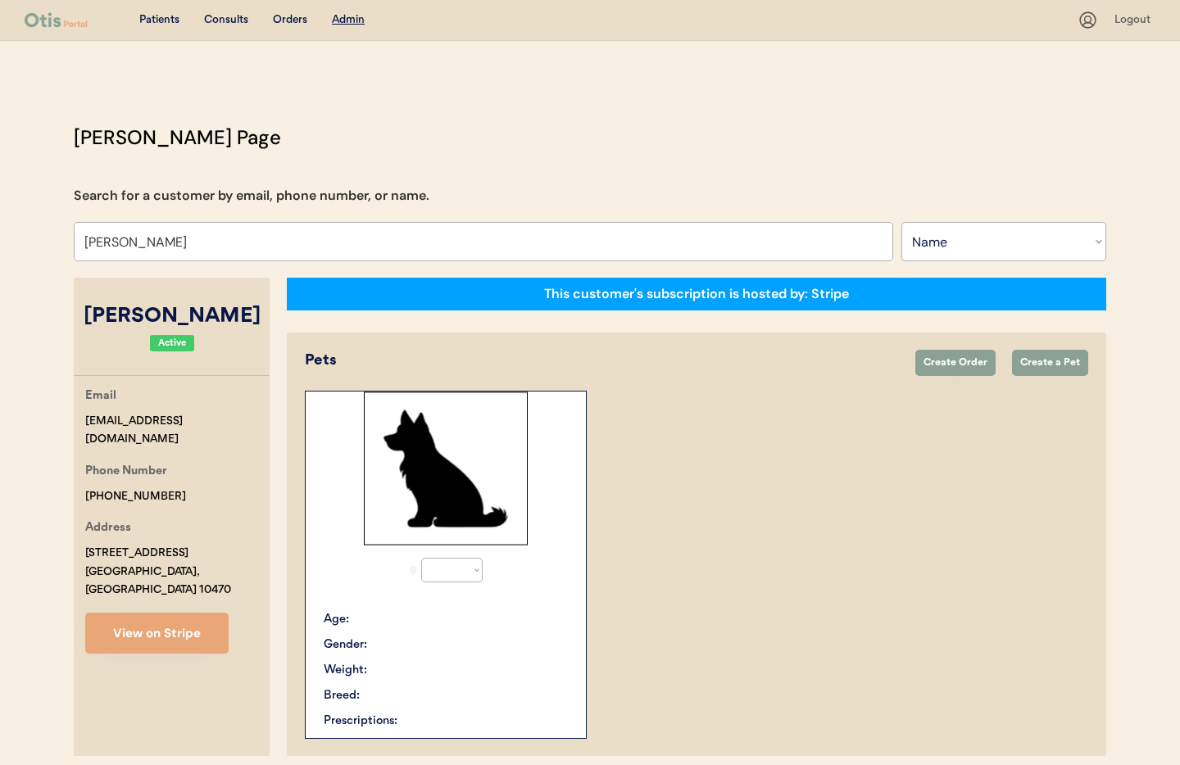
select select "true"
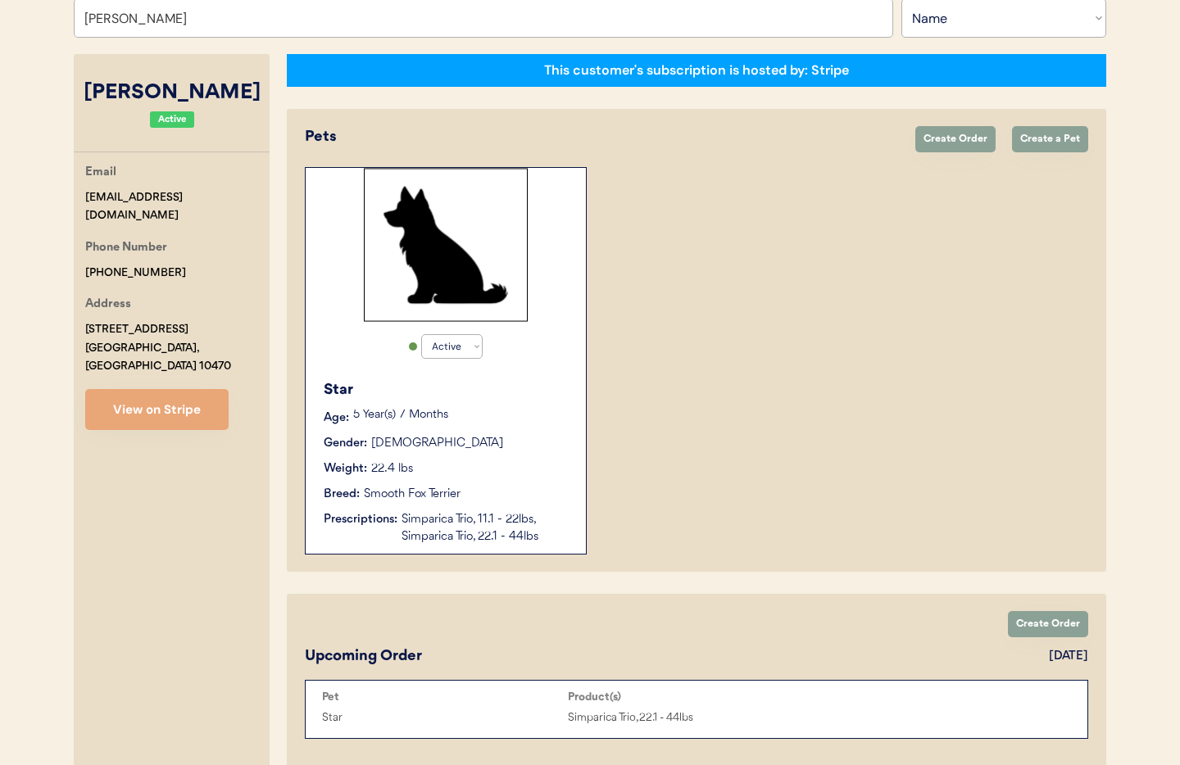
scroll to position [225, 0]
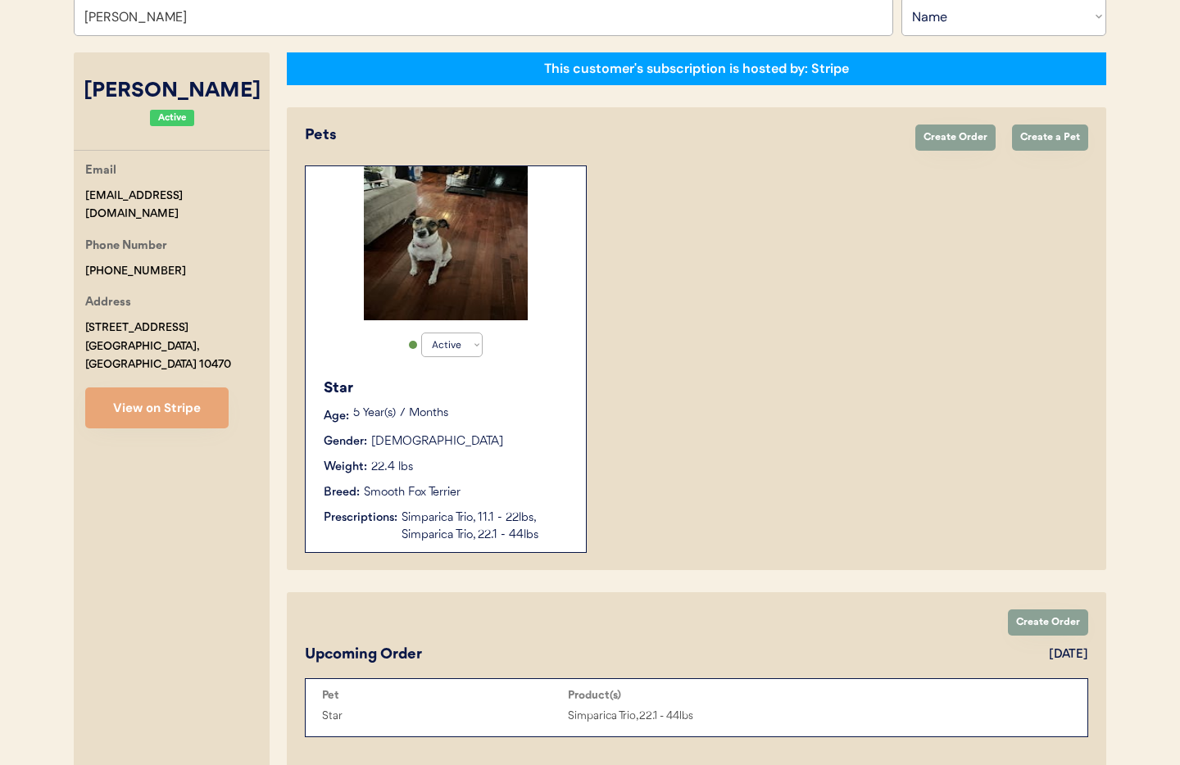
type input "[PERSON_NAME]"
click at [455, 478] on div "Star Age: 5 Year(s) 7 Months Gender: Female Weight: 22.4 lbs Breed: Smooth Fox …" at bounding box center [446, 461] width 264 height 183
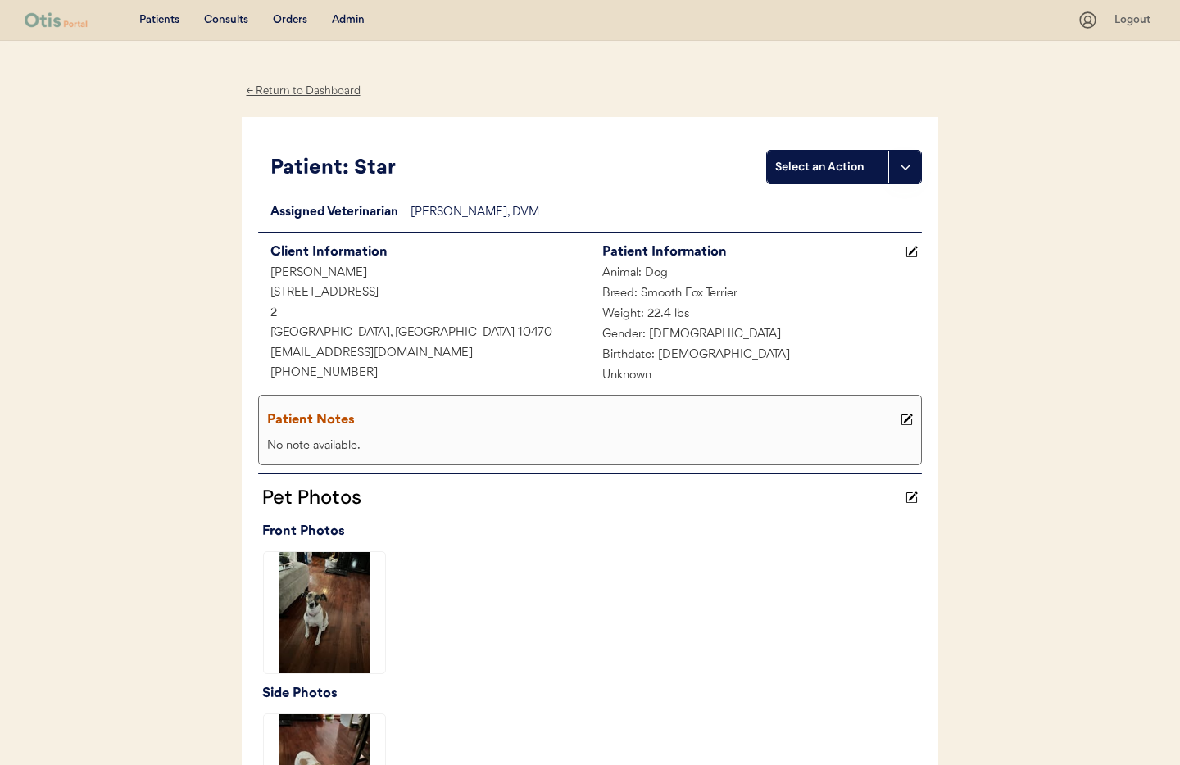
click at [291, 85] on div "← Return to Dashboard" at bounding box center [303, 91] width 123 height 19
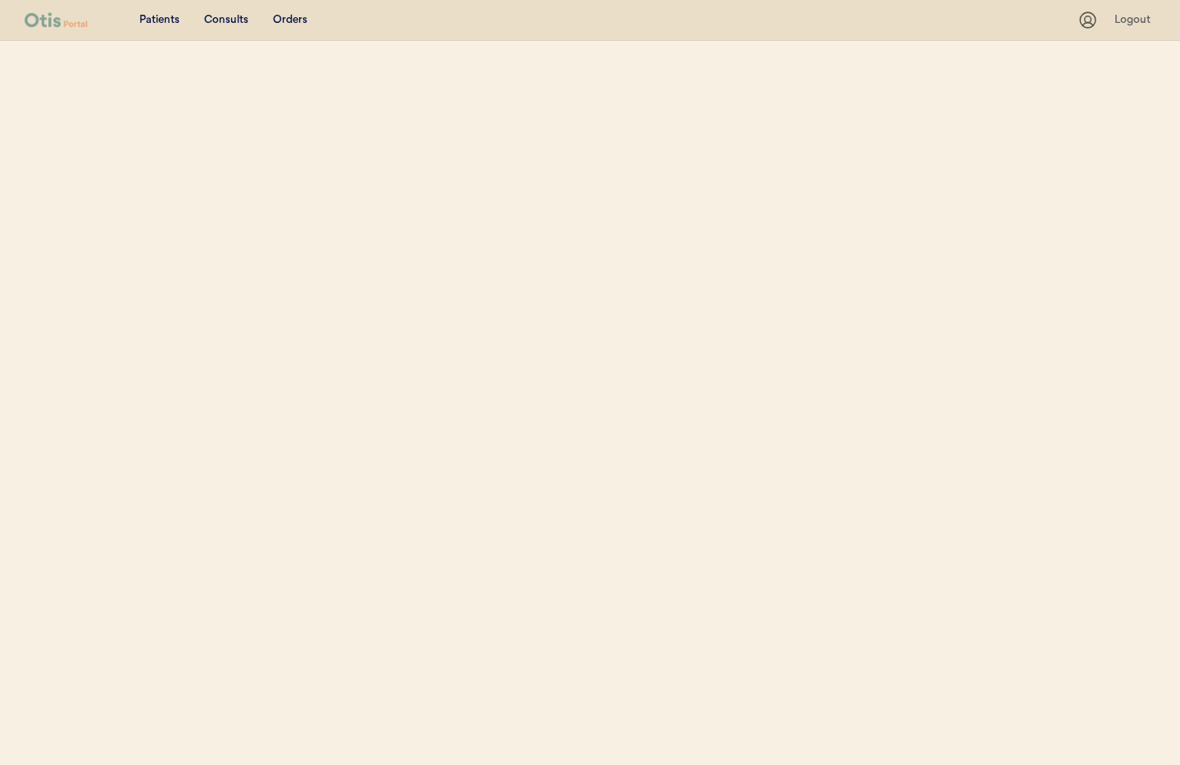
scroll to position [191, 0]
select select ""Name""
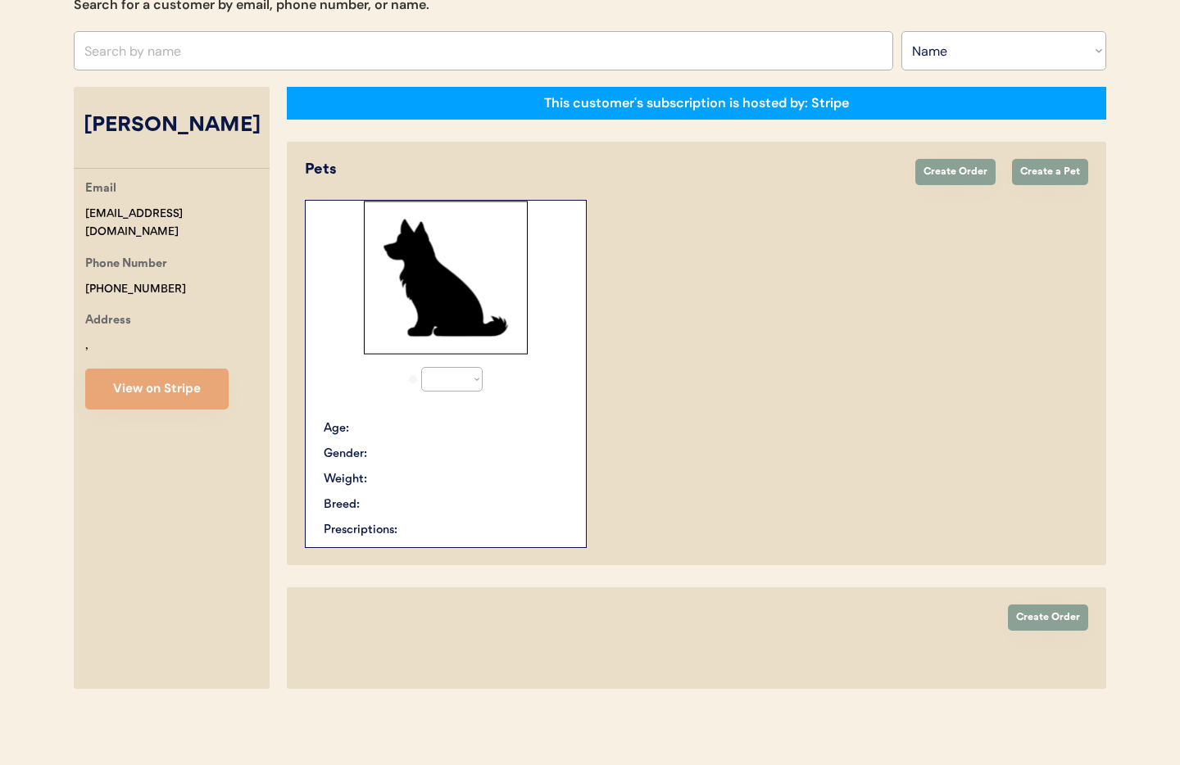
select select "true"
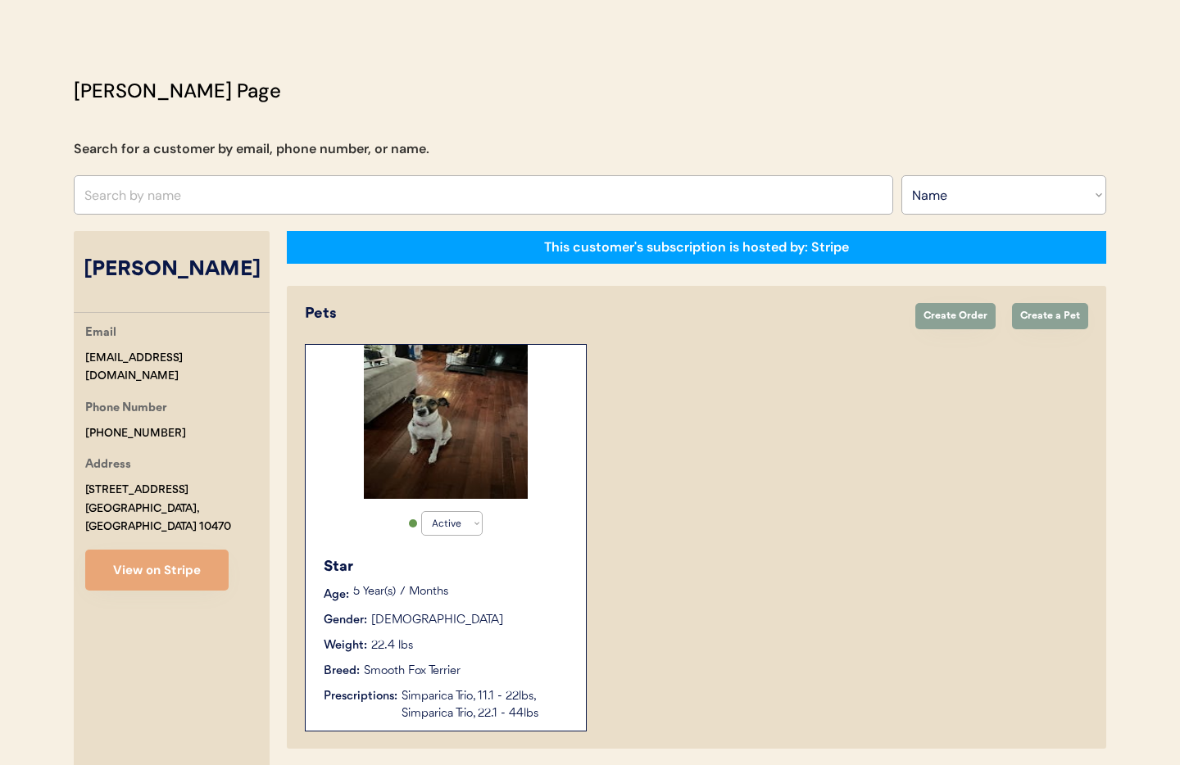
scroll to position [32, 0]
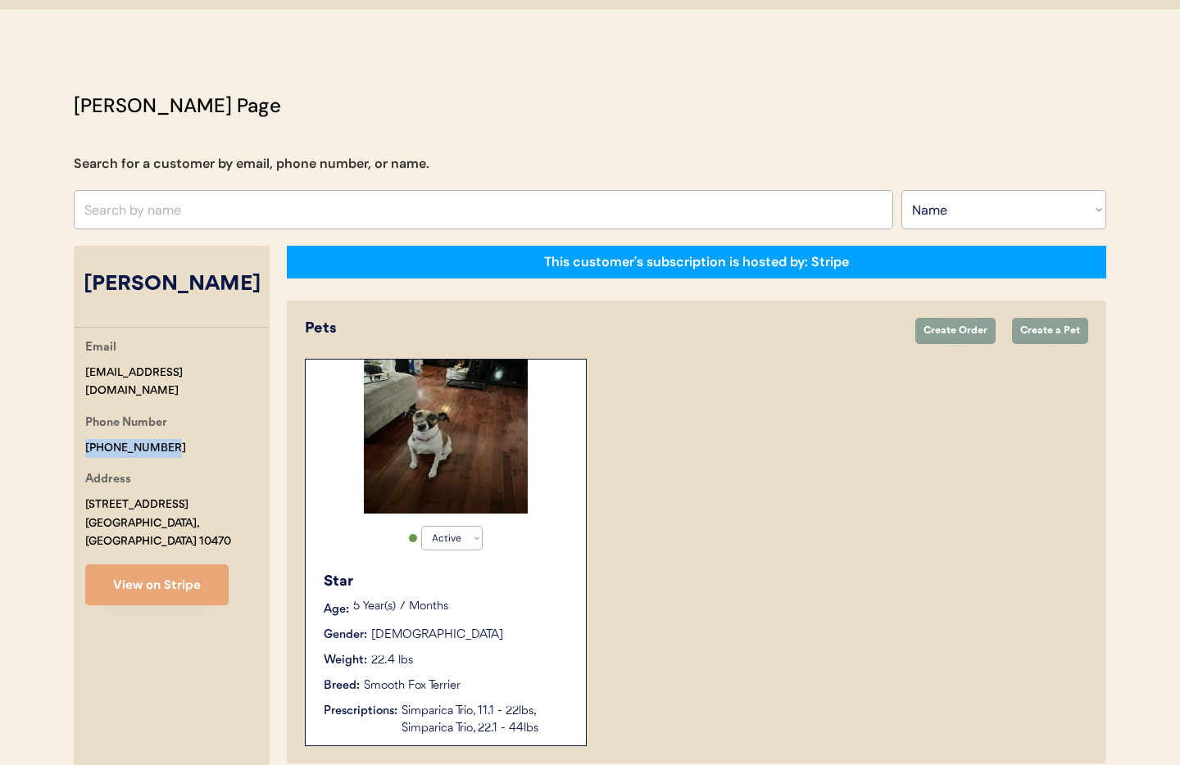
drag, startPoint x: 148, startPoint y: 426, endPoint x: 42, endPoint y: 420, distance: 105.9
copy div "+919178218150"
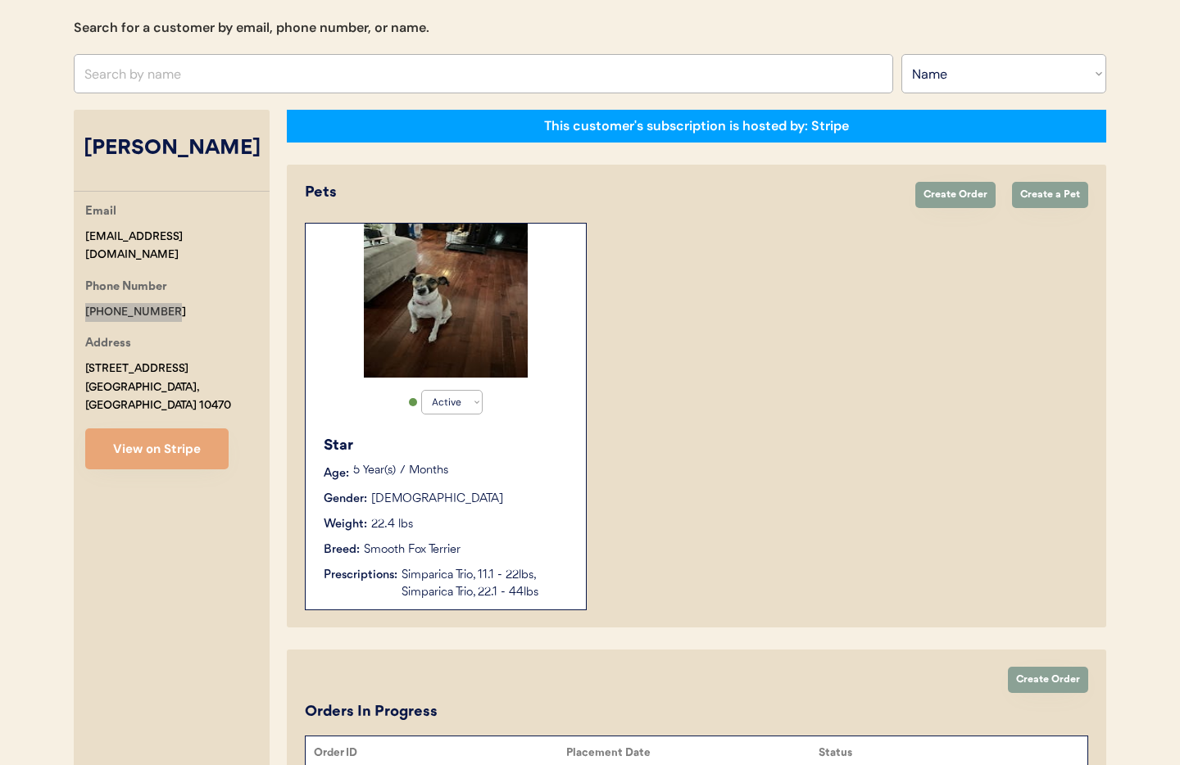
scroll to position [161, 0]
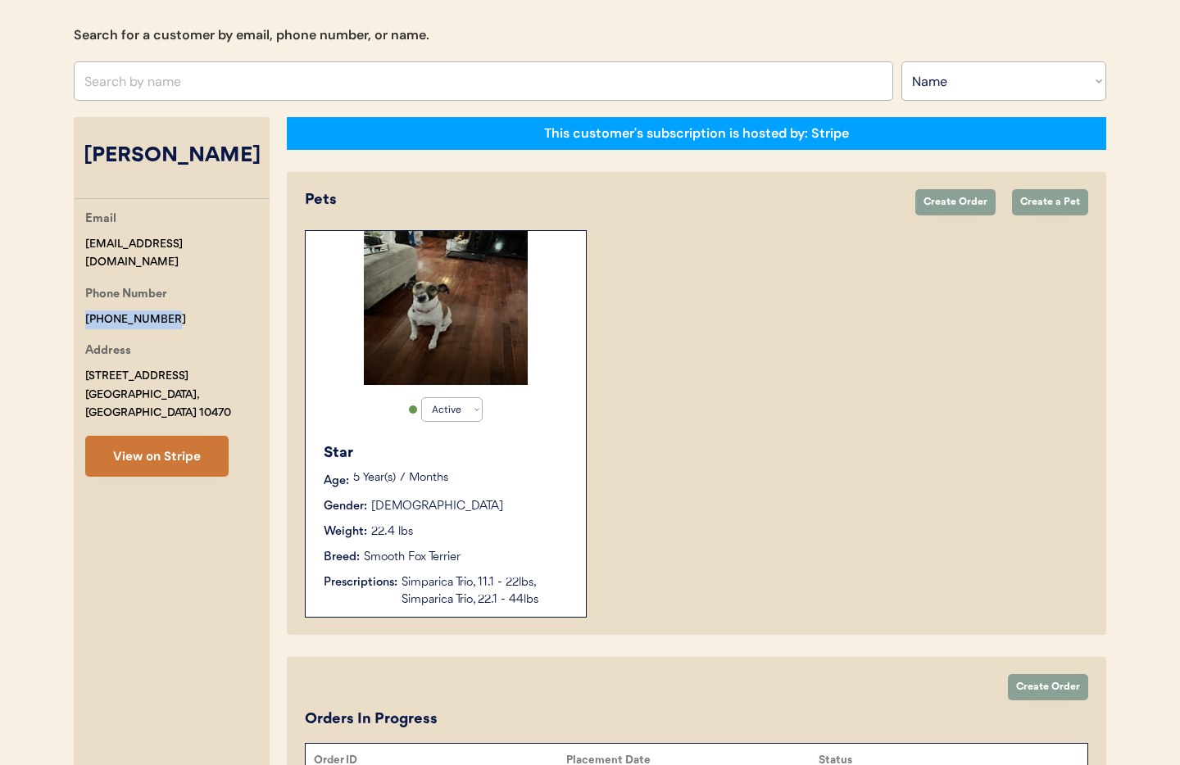
click at [136, 439] on button "View on Stripe" at bounding box center [156, 456] width 143 height 41
click at [178, 437] on button "View on Stripe" at bounding box center [156, 456] width 143 height 41
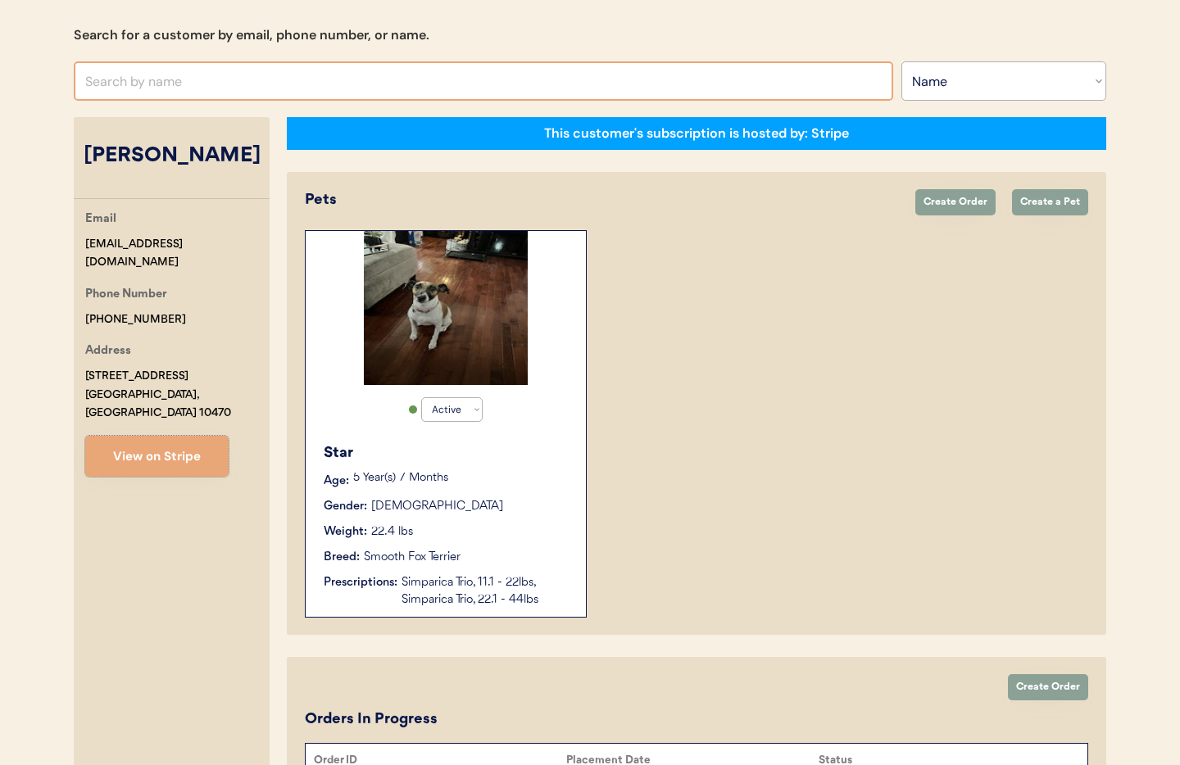
click at [152, 87] on input "text" at bounding box center [484, 80] width 820 height 39
paste input "[PERSON_NAME]"
type input "[PERSON_NAME]"
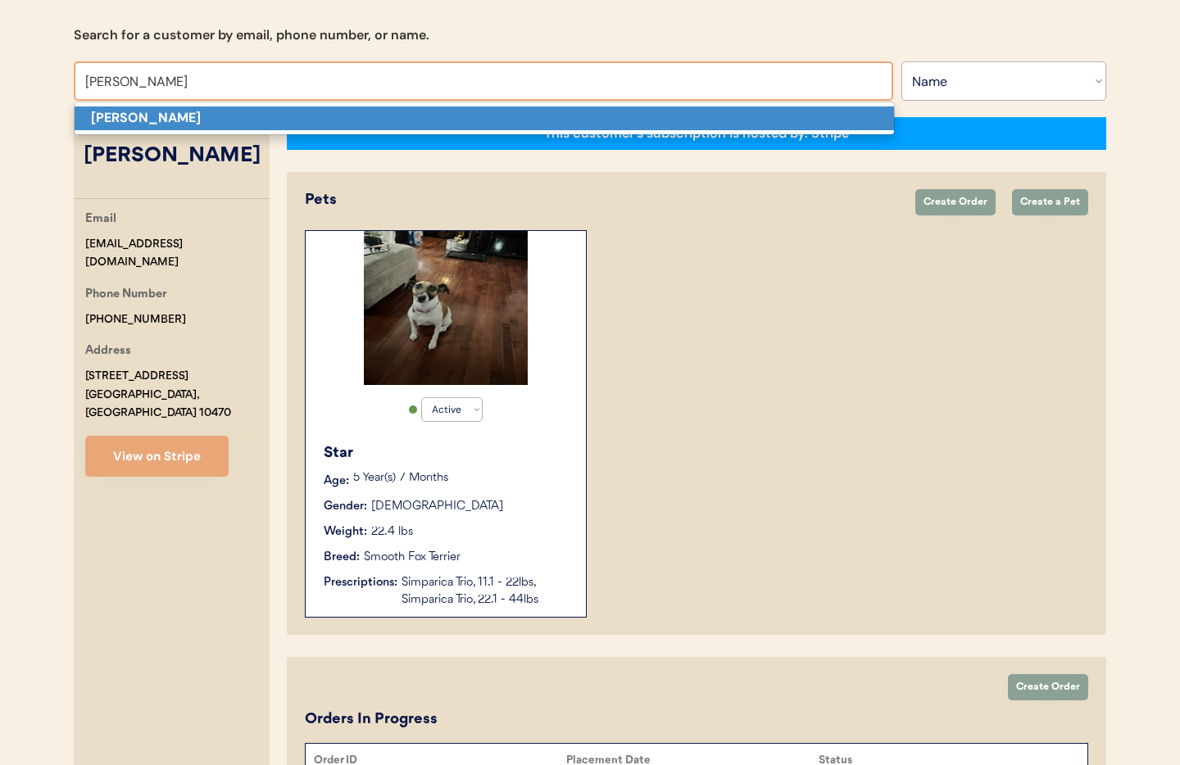
drag, startPoint x: 199, startPoint y: 116, endPoint x: 235, endPoint y: 127, distance: 37.6
click at [200, 116] on p "[PERSON_NAME]" at bounding box center [485, 119] width 820 height 24
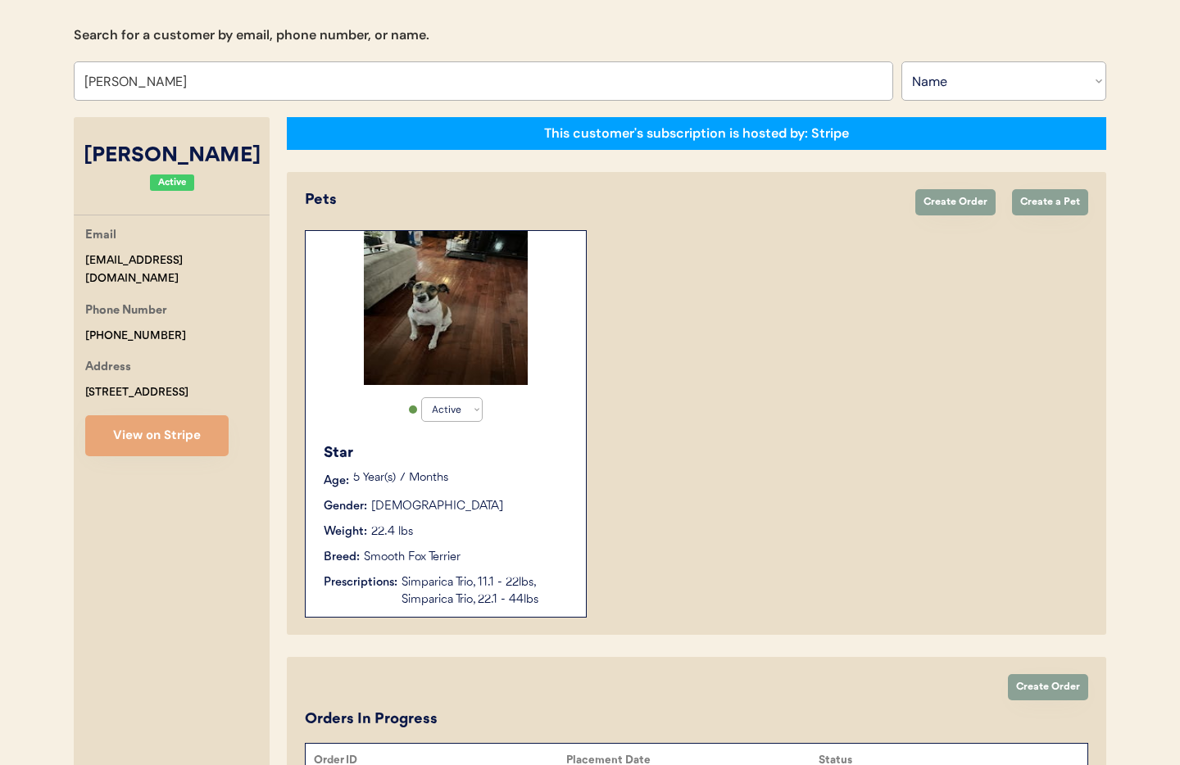
select select "true"
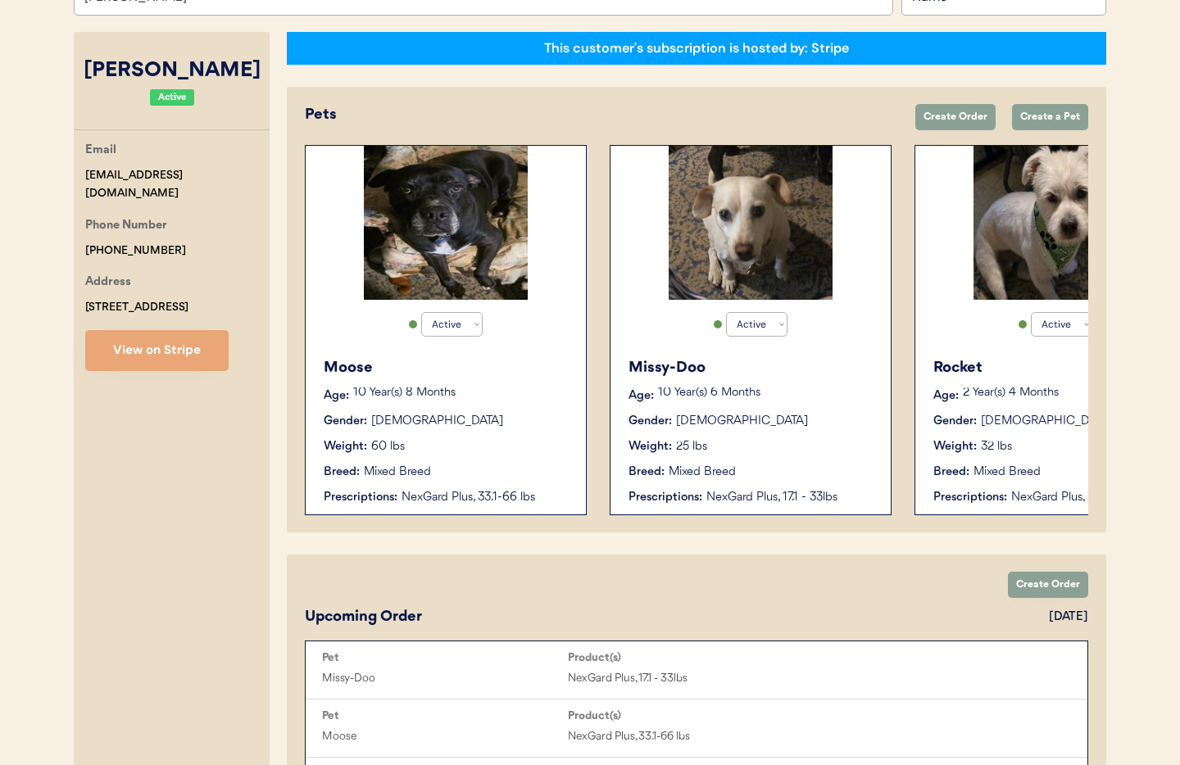
scroll to position [229, 0]
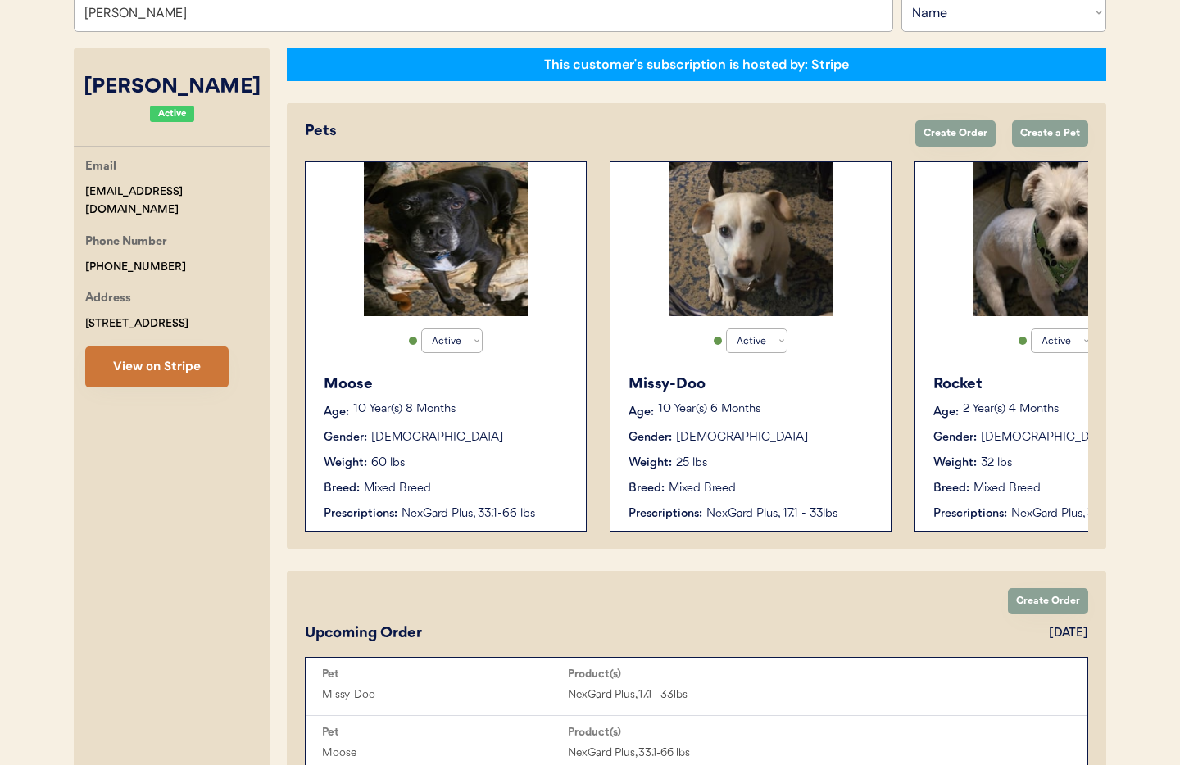
type input "[PERSON_NAME]"
click at [190, 368] on button "View on Stripe" at bounding box center [156, 367] width 143 height 41
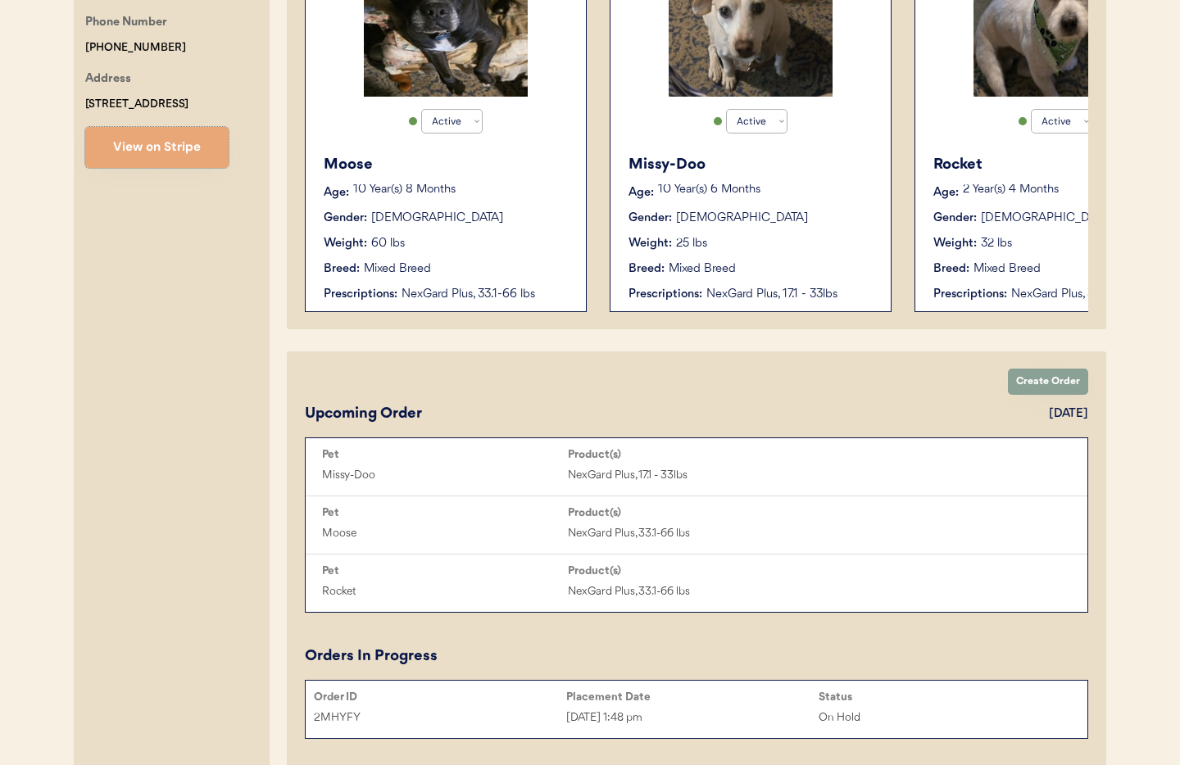
scroll to position [448, 0]
click at [458, 244] on div "Weight: 60 lbs" at bounding box center [447, 244] width 246 height 17
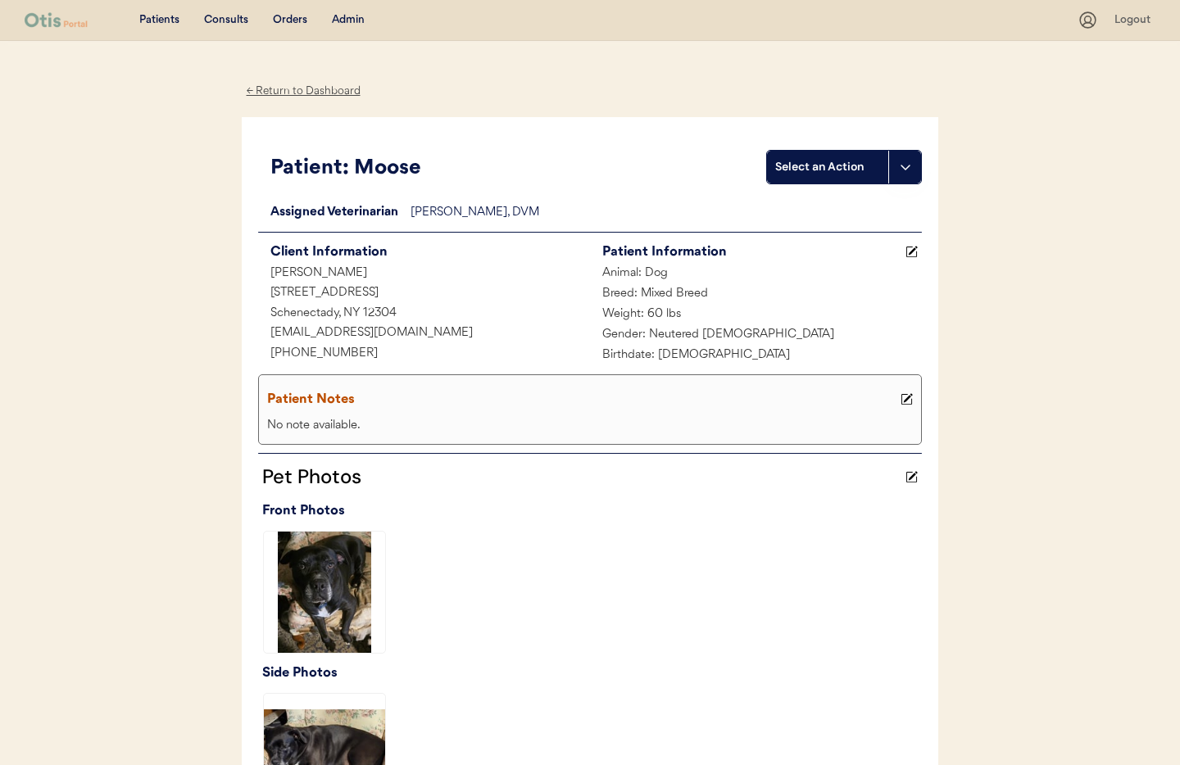
click at [284, 86] on div "← Return to Dashboard" at bounding box center [303, 91] width 123 height 19
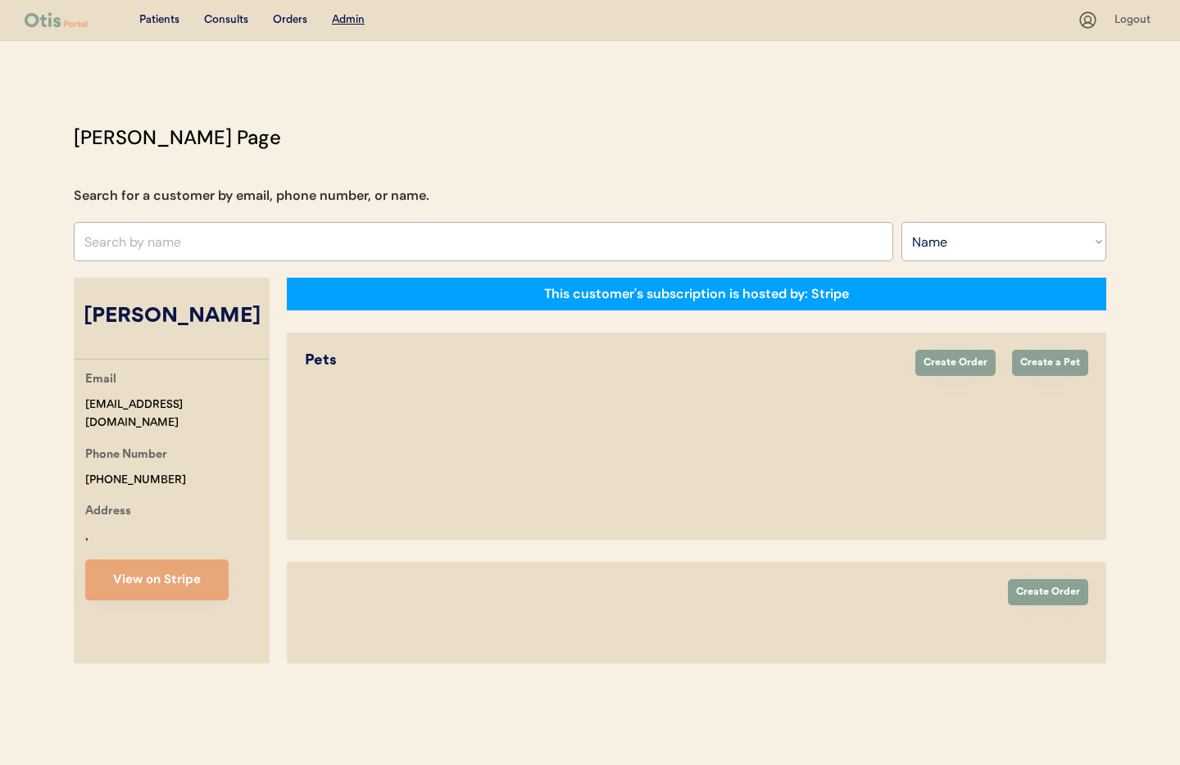
select select ""Name""
select select "true"
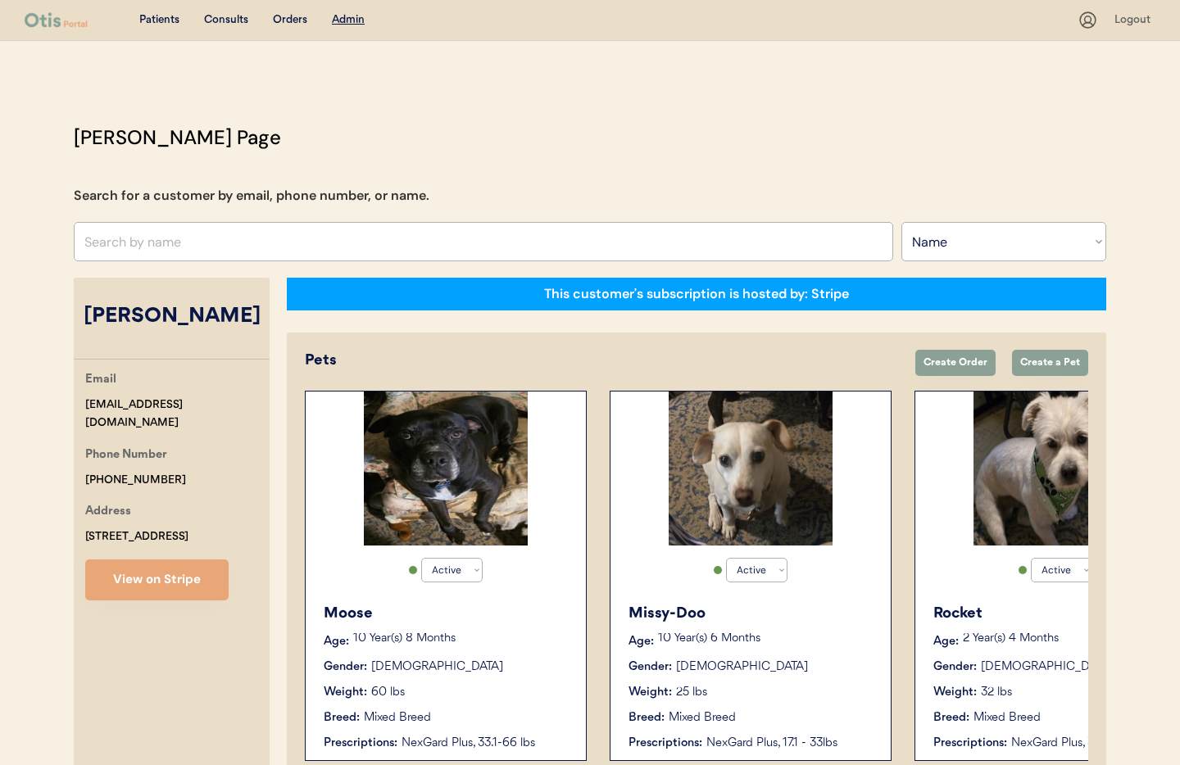
click at [750, 688] on div "Weight: 25 lbs" at bounding box center [752, 692] width 246 height 17
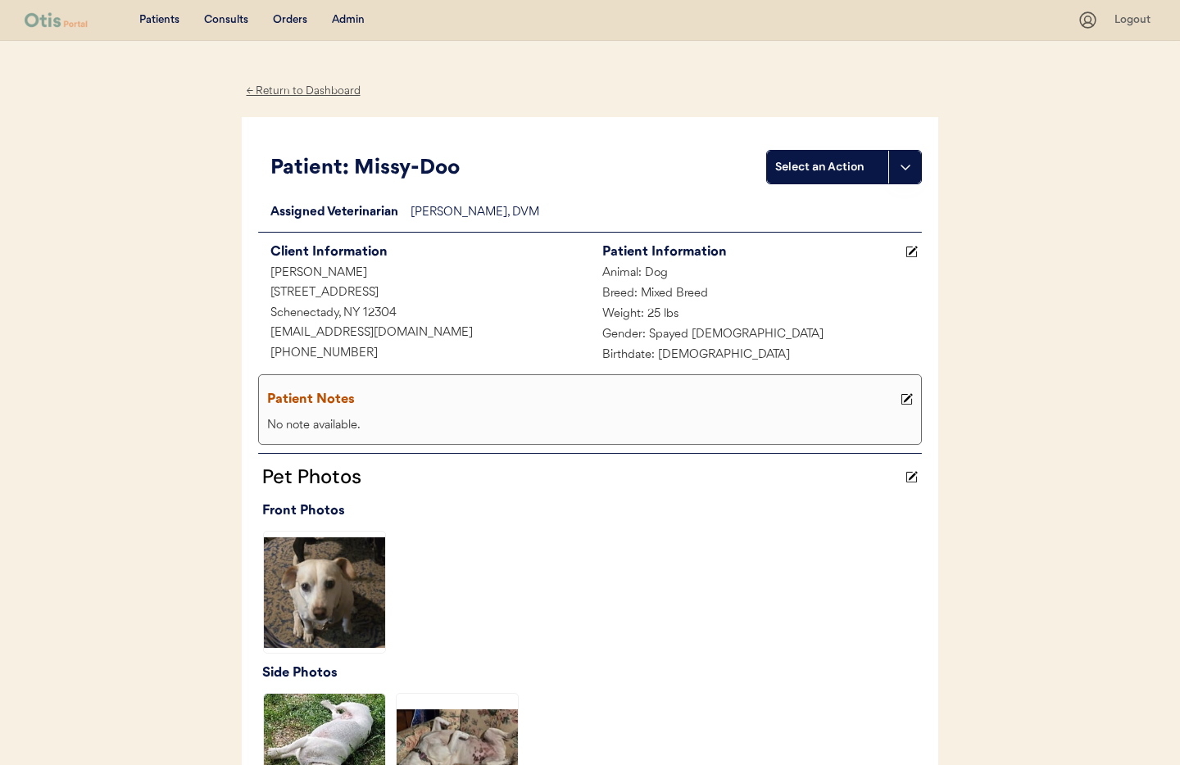
click at [297, 89] on div "← Return to Dashboard" at bounding box center [303, 91] width 123 height 19
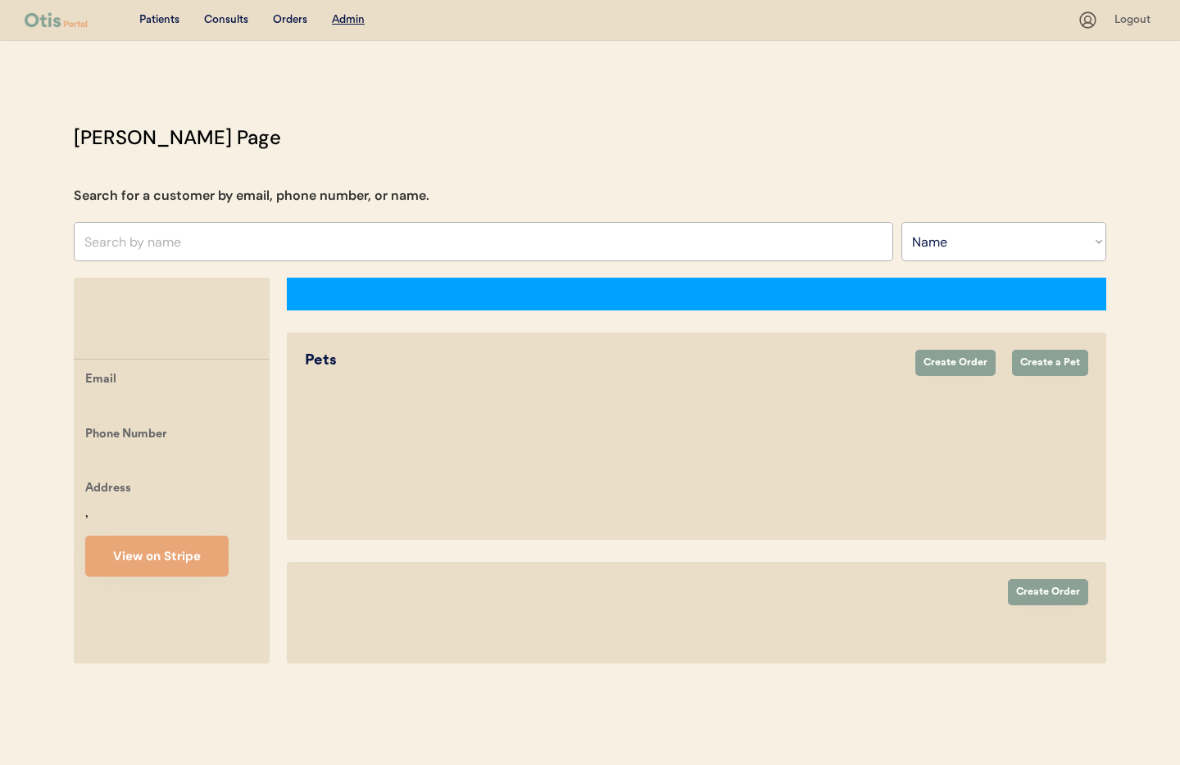
select select ""Name""
select select "true"
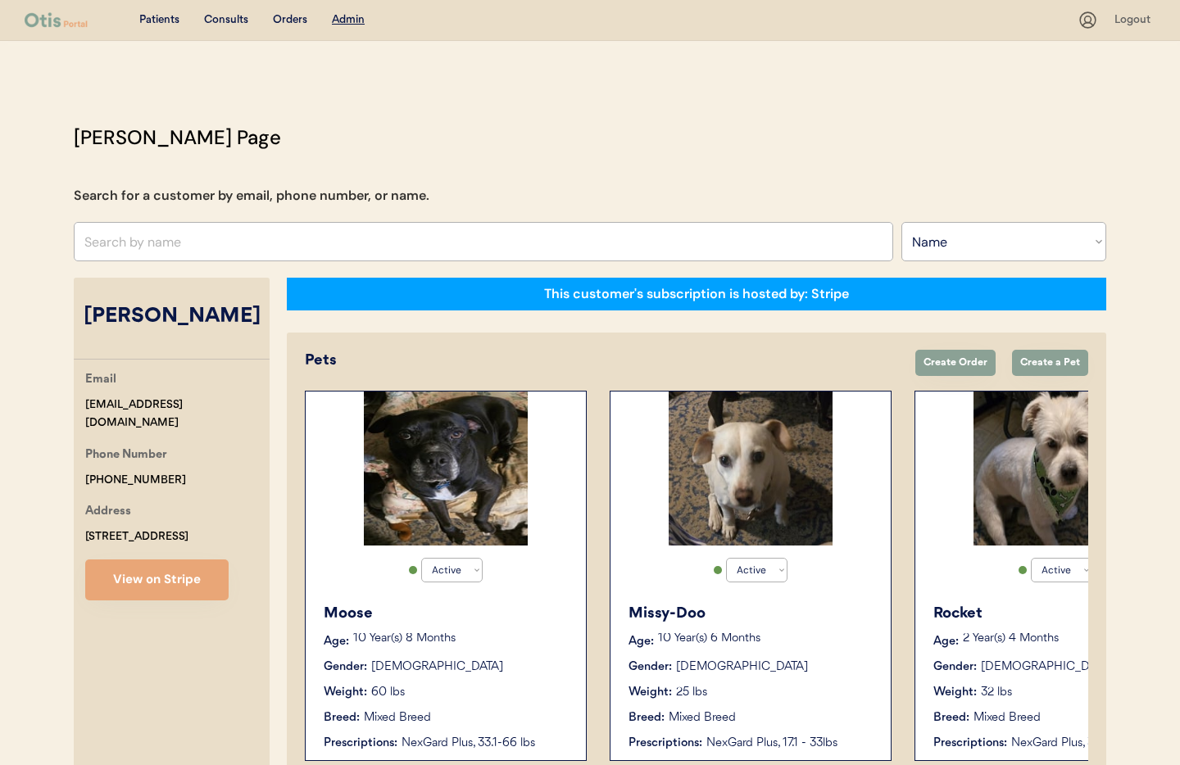
click at [983, 630] on div "Rocket Age: [DEMOGRAPHIC_DATA] Year(s) 4 Months Gender: [DEMOGRAPHIC_DATA] Weig…" at bounding box center [1056, 678] width 264 height 166
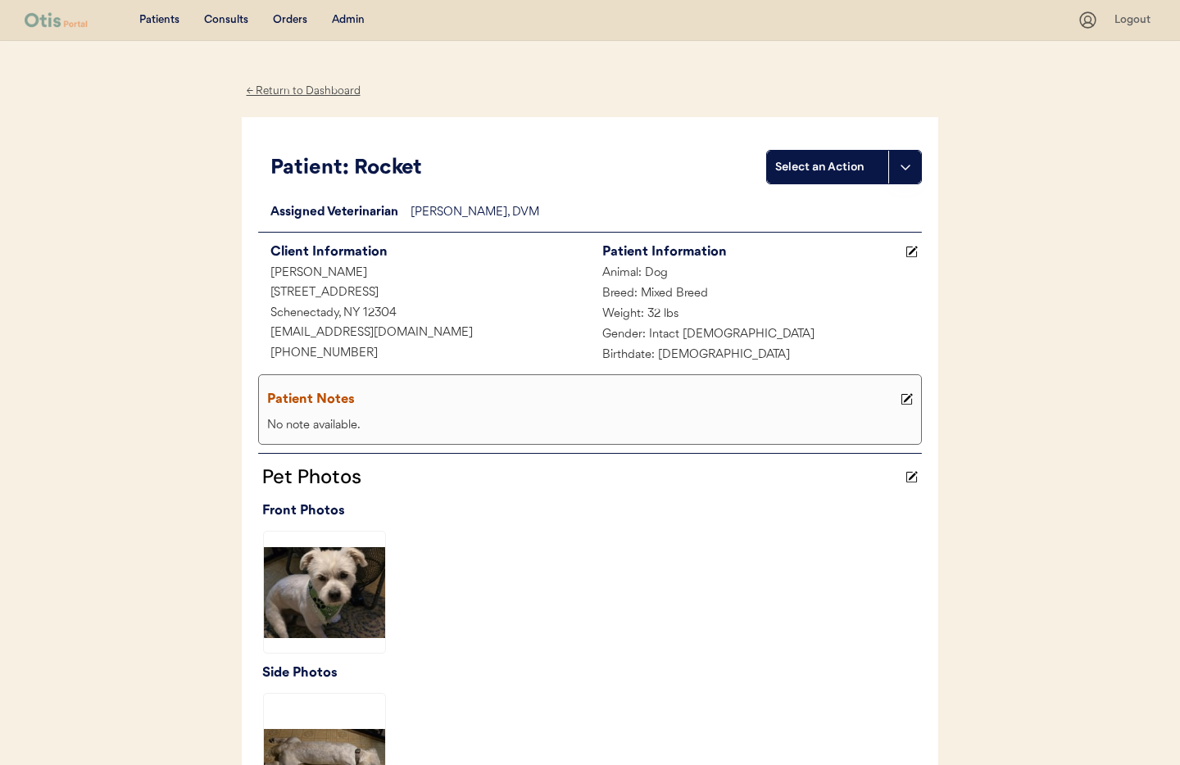
click at [270, 90] on div "← Return to Dashboard" at bounding box center [303, 91] width 123 height 19
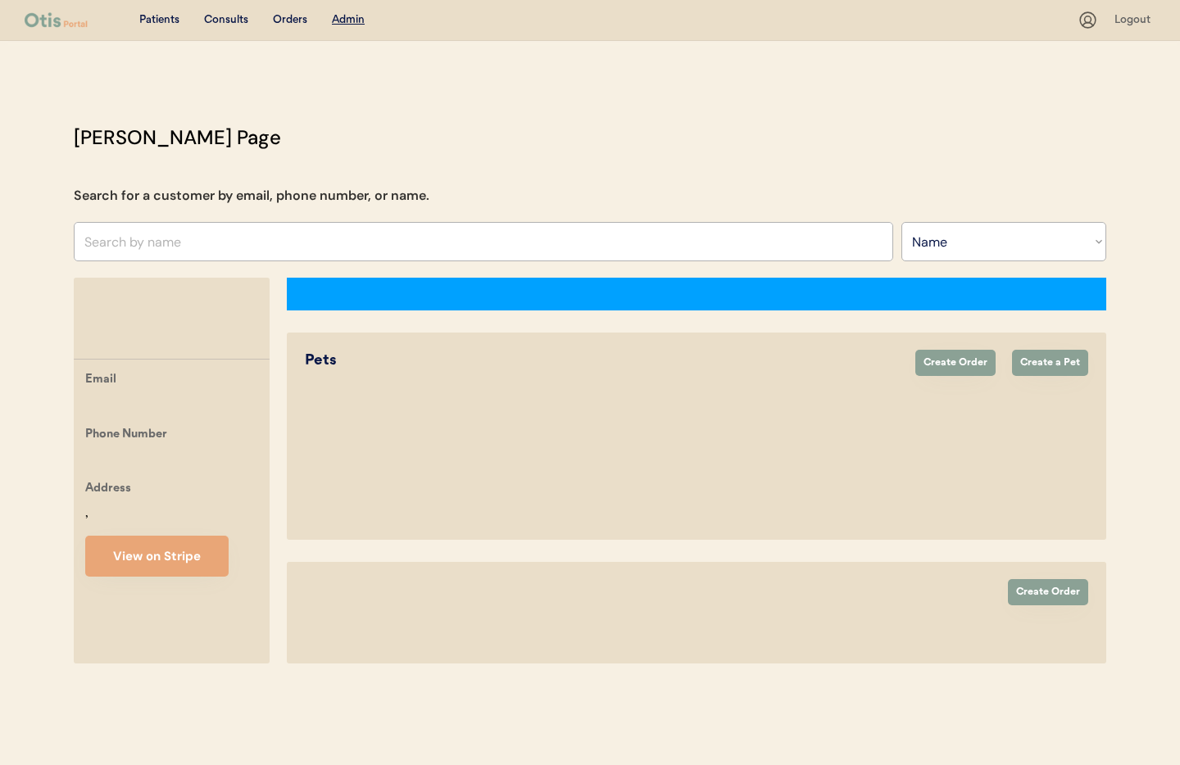
select select ""Name""
select select "true"
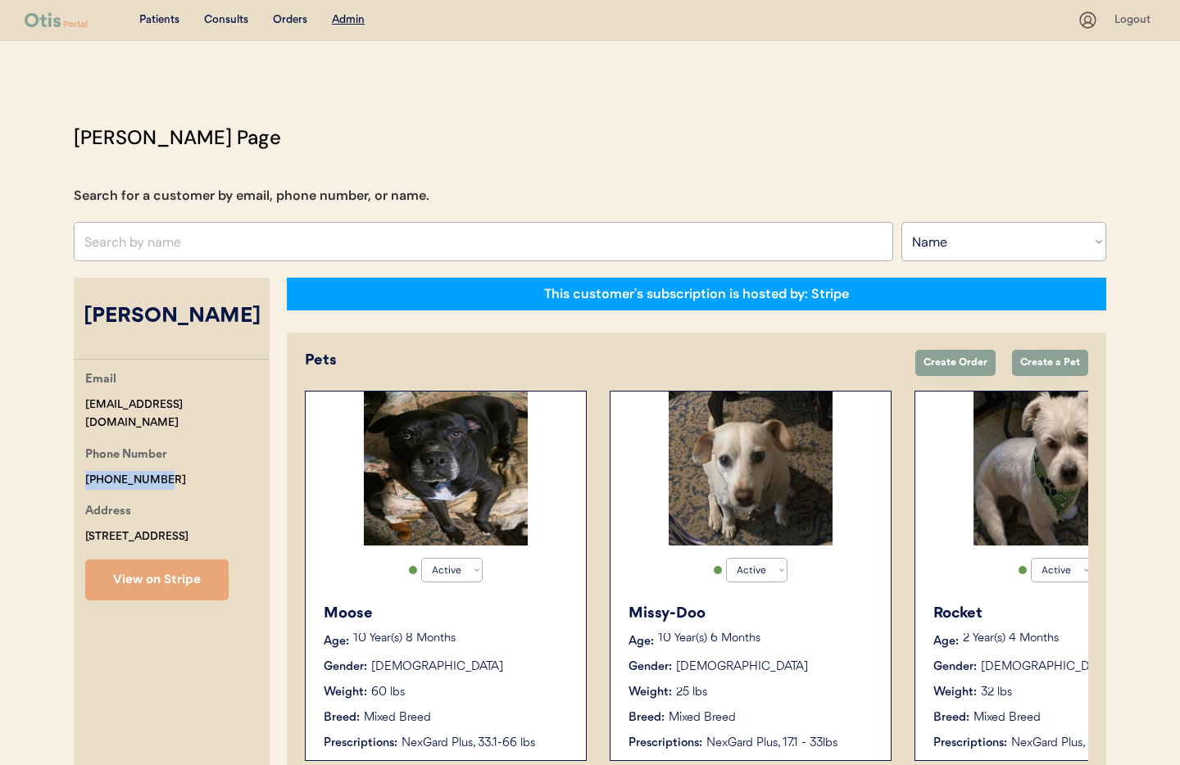
drag, startPoint x: 175, startPoint y: 458, endPoint x: 78, endPoint y: 447, distance: 97.3
click at [74, 447] on div "Email buildernmcb27@yahoo.com Phone Number +18604905832 Address 121 Lansing Roa…" at bounding box center [172, 485] width 196 height 230
copy div "[PHONE_NUMBER]"
click at [176, 240] on input "text" at bounding box center [484, 241] width 820 height 39
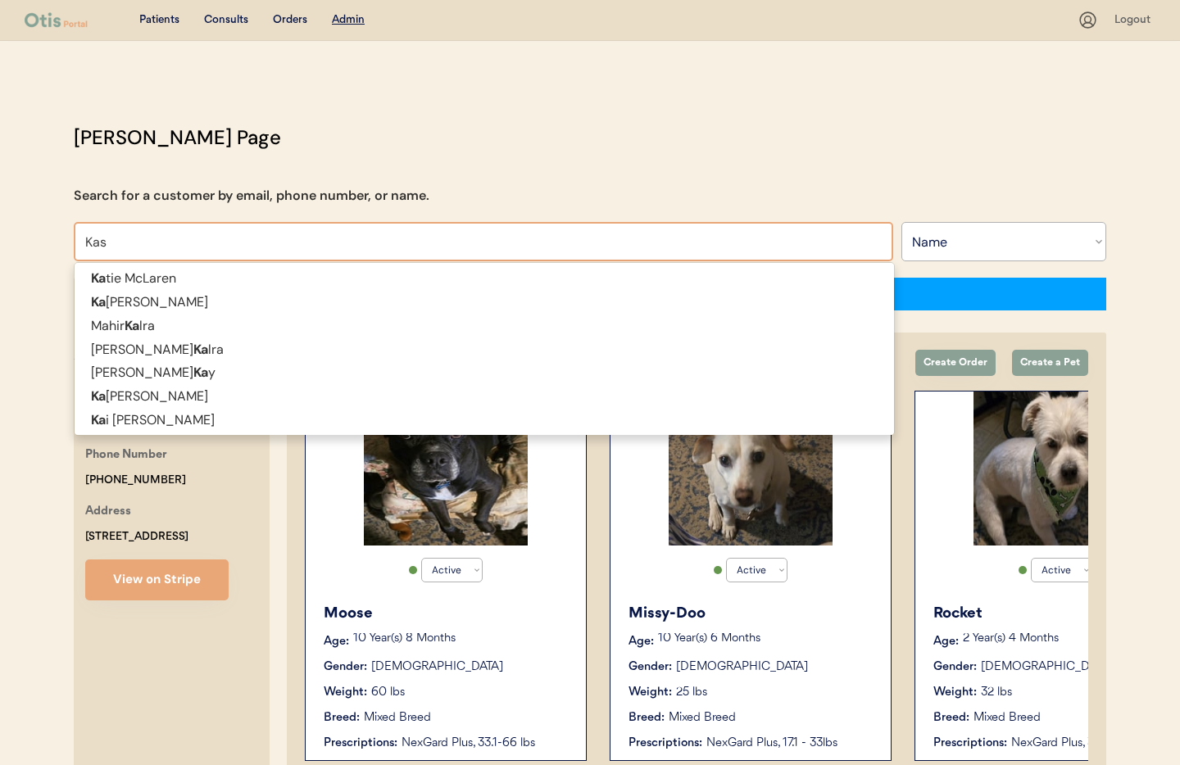
type input "Kase"
type input "Kasey Whare"
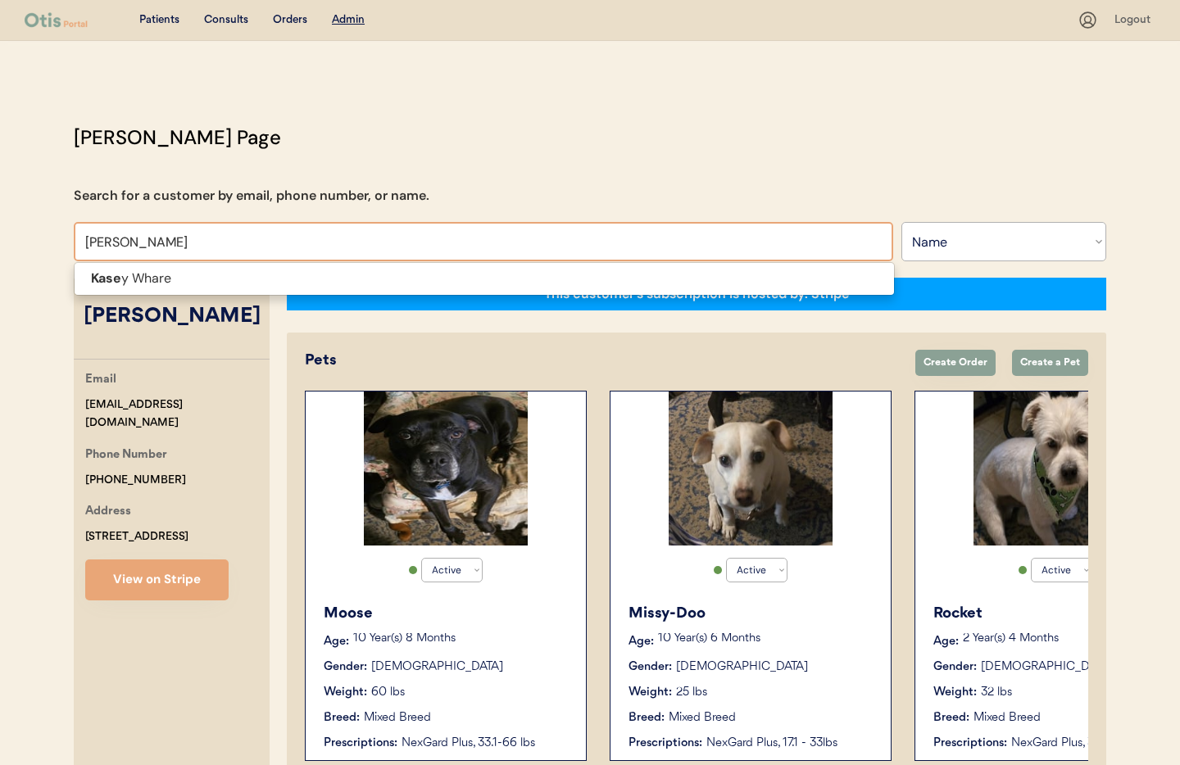
type input "Kasey"
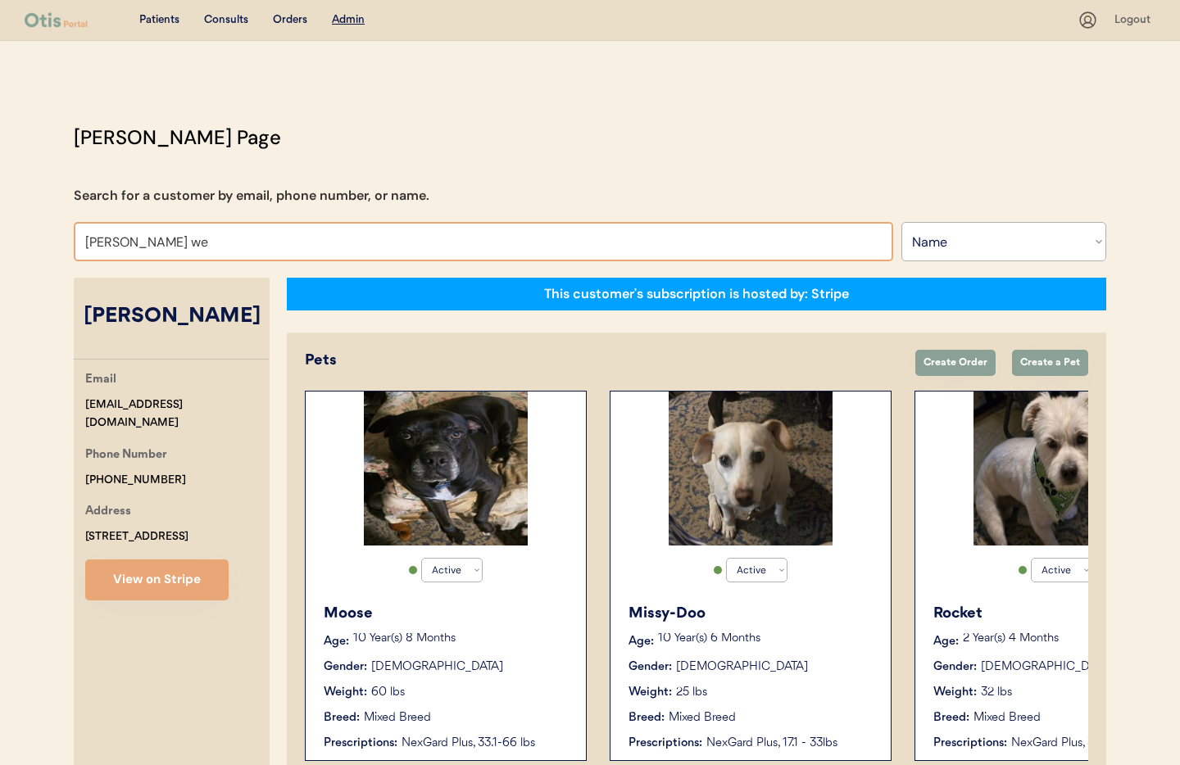
type input "Kasey w"
type input "Kasey whare"
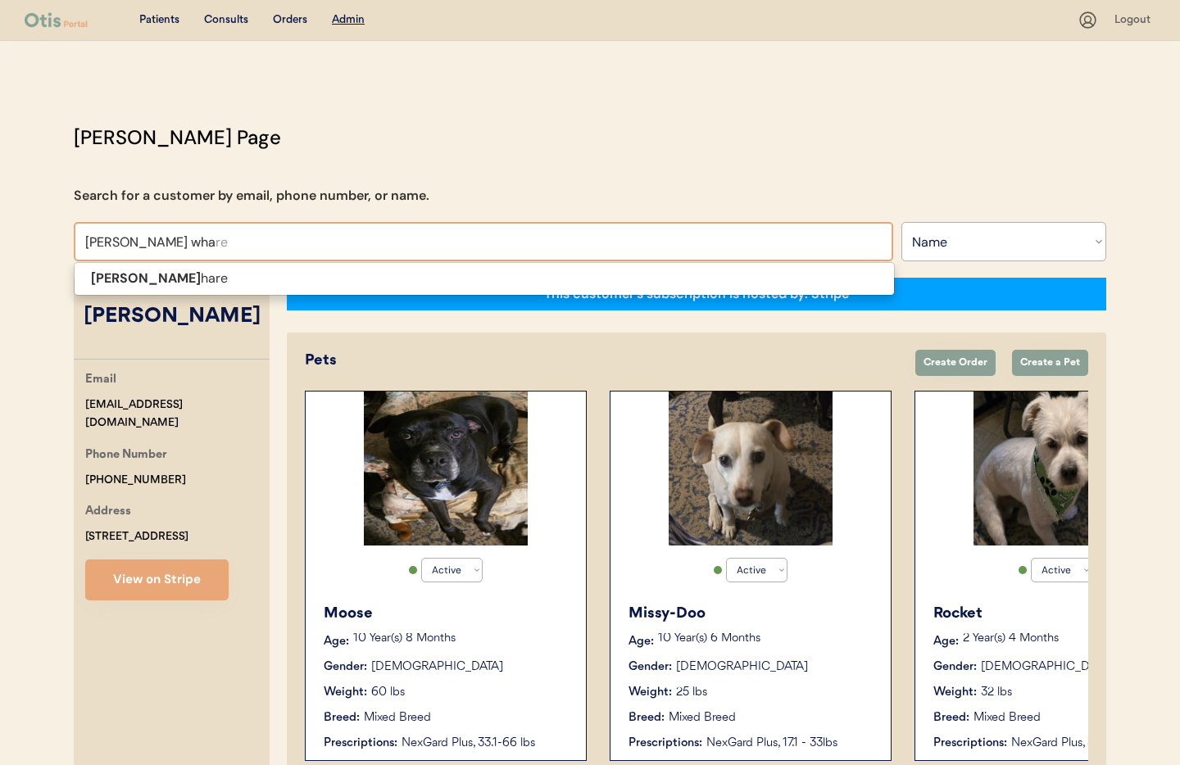
type input "Kasey whar"
type input "Kasey whare"
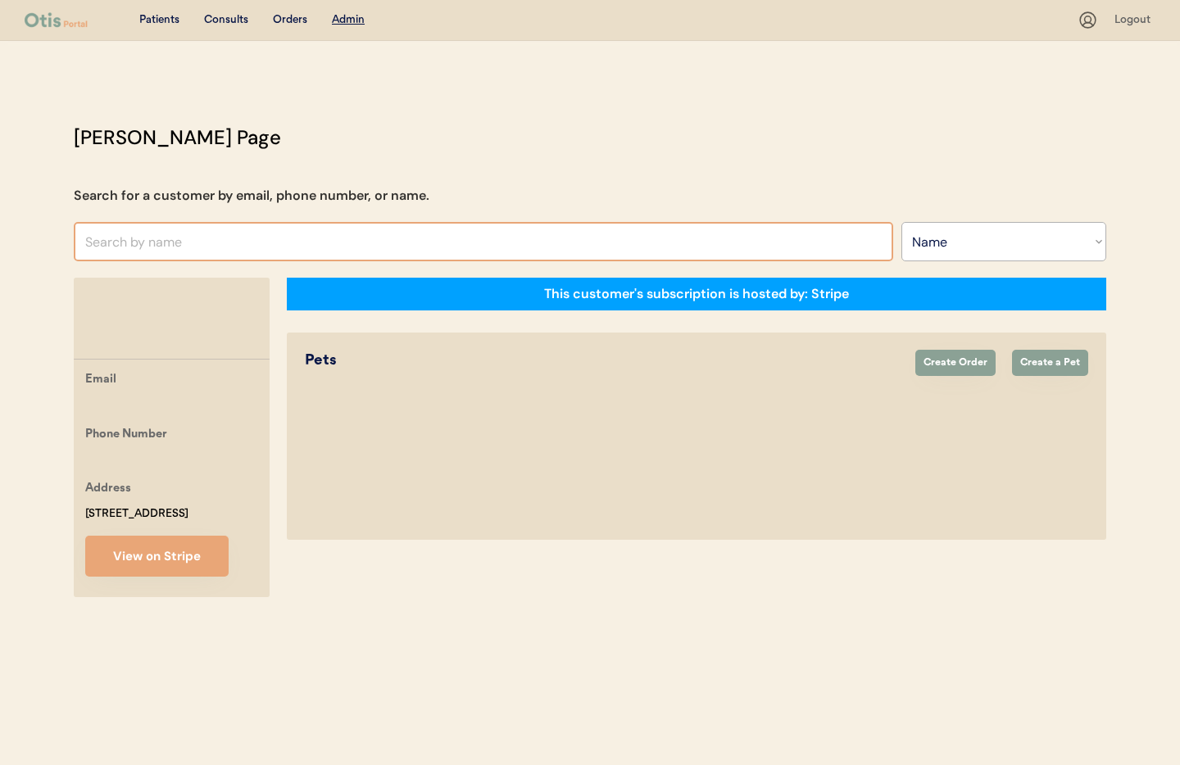
click at [176, 239] on input "text" at bounding box center [484, 241] width 820 height 39
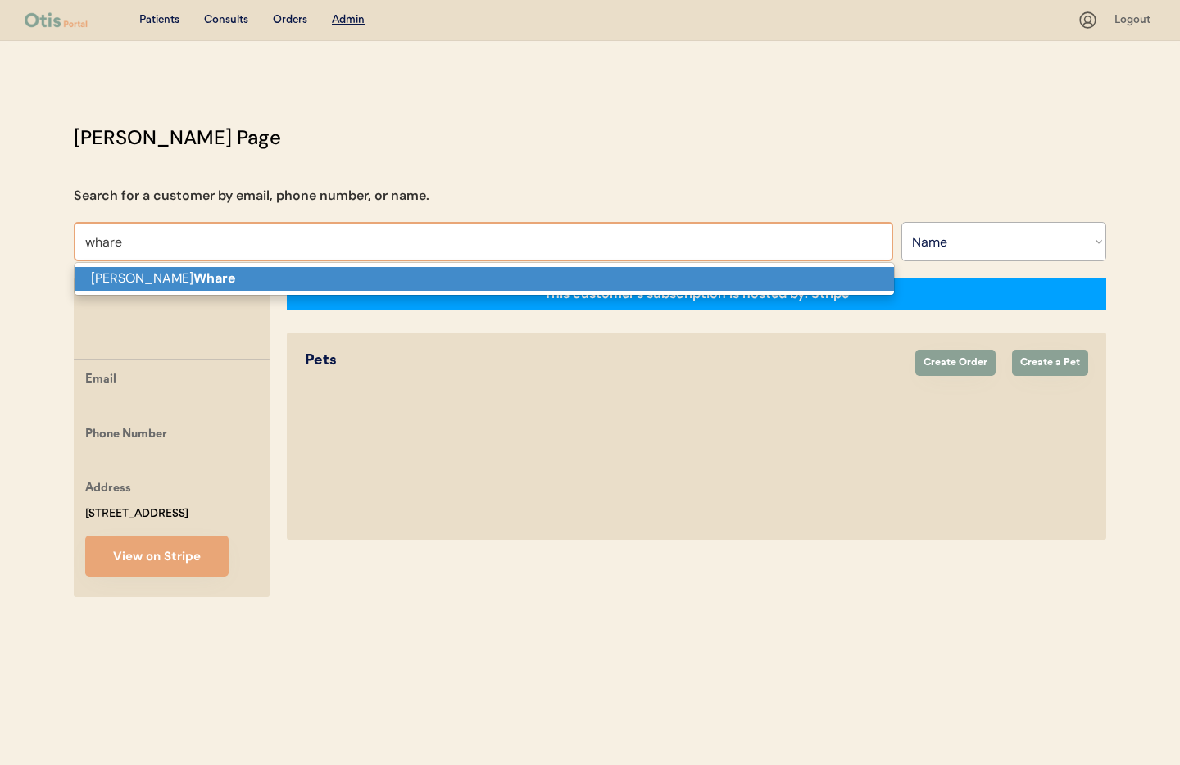
click at [178, 275] on p "Kasey Whare" at bounding box center [485, 279] width 820 height 24
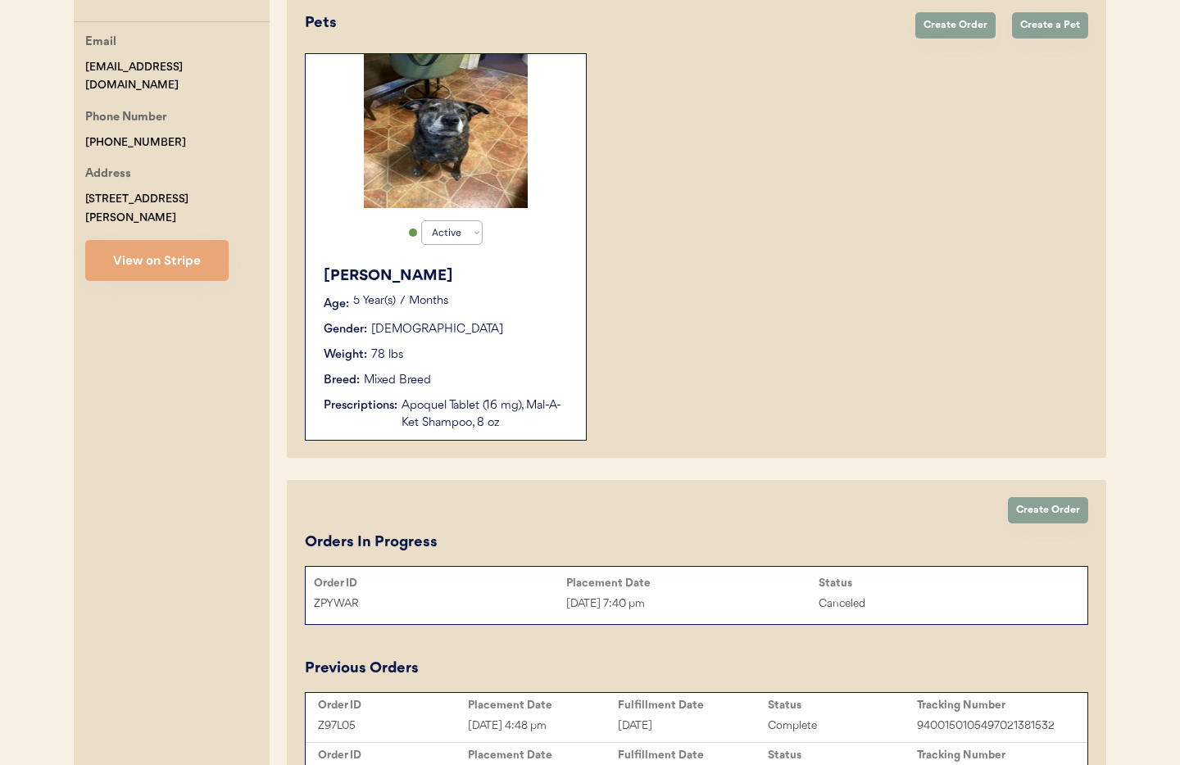
scroll to position [323, 0]
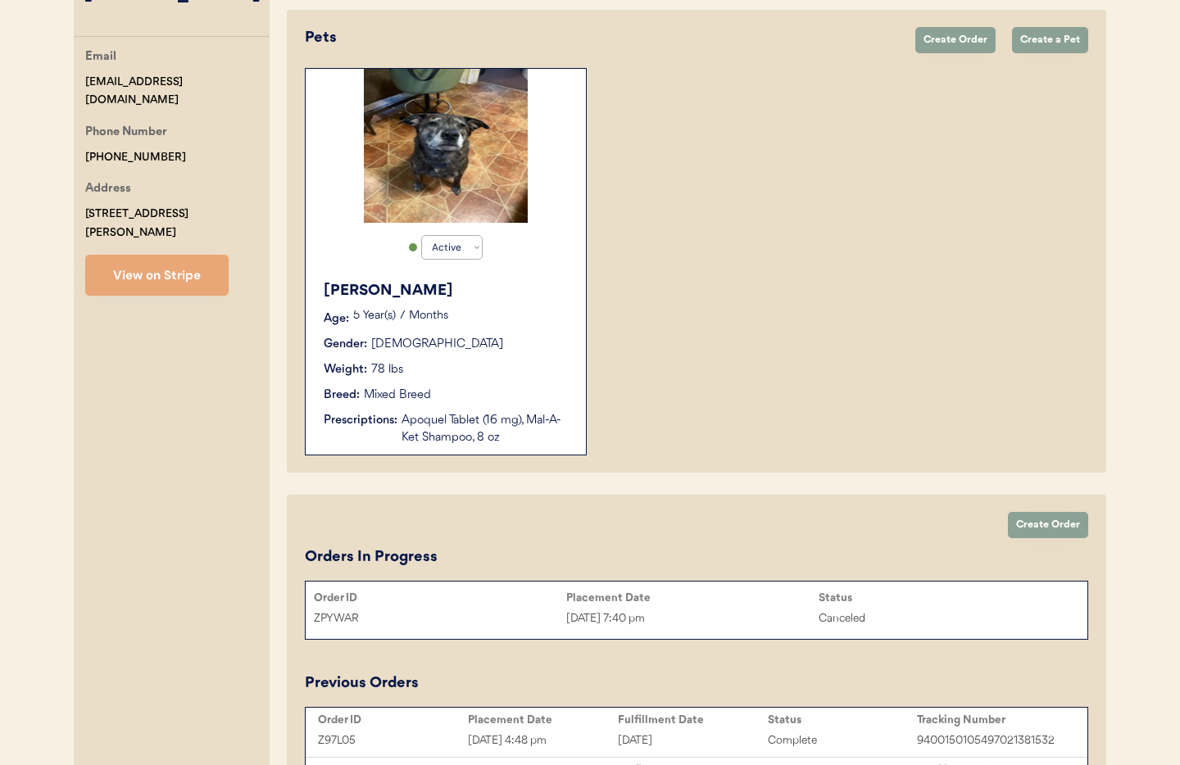
type input "Kasey Whare"
click at [143, 268] on button "View on Stripe" at bounding box center [156, 275] width 143 height 41
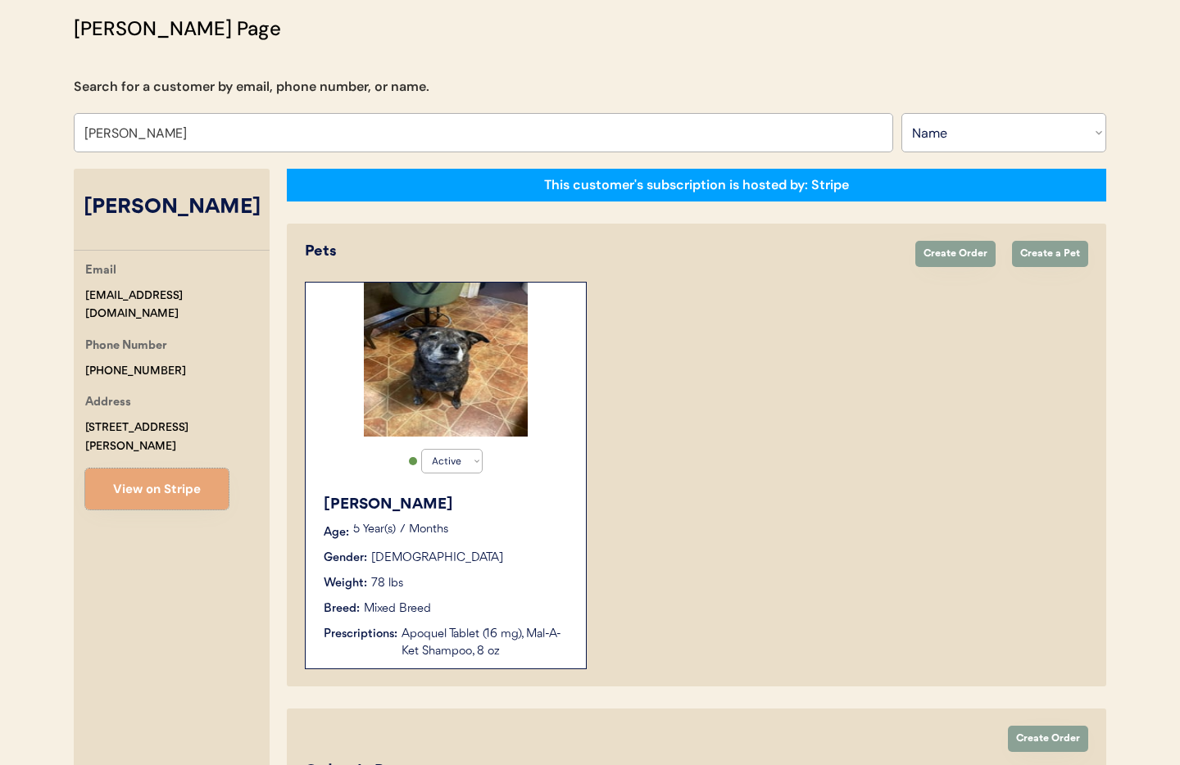
scroll to position [102, 0]
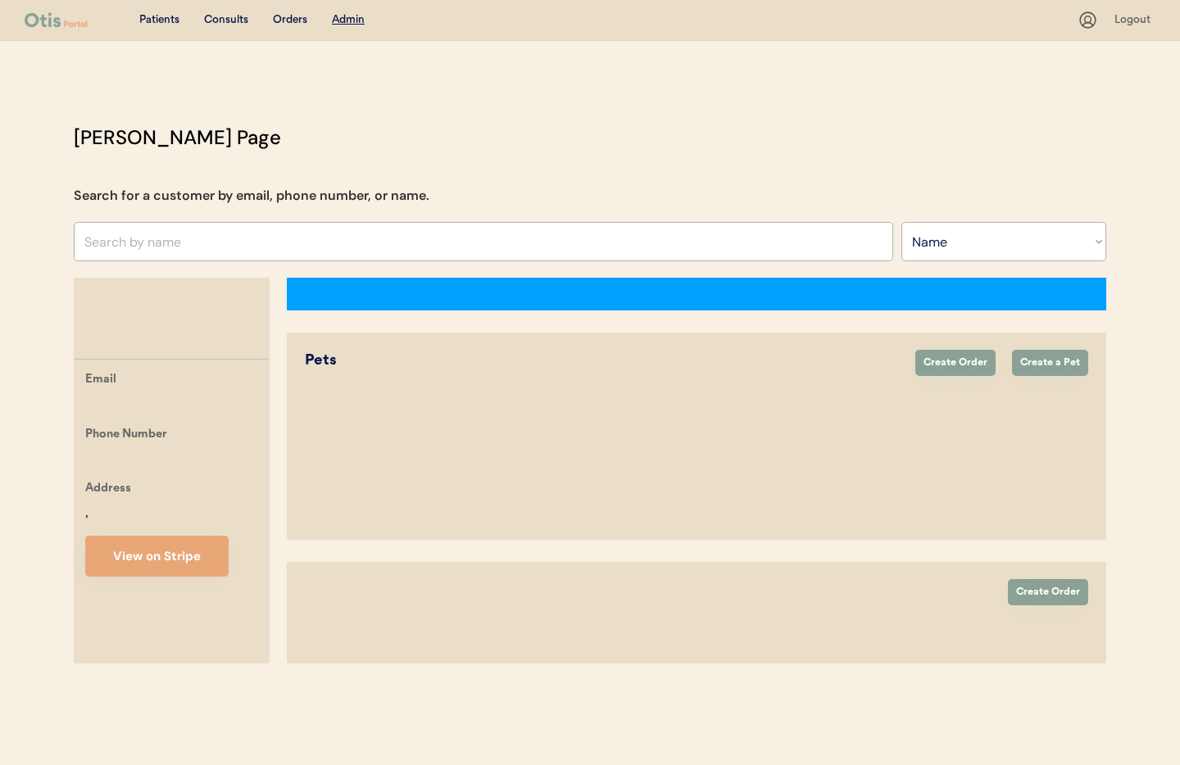
select select ""Name""
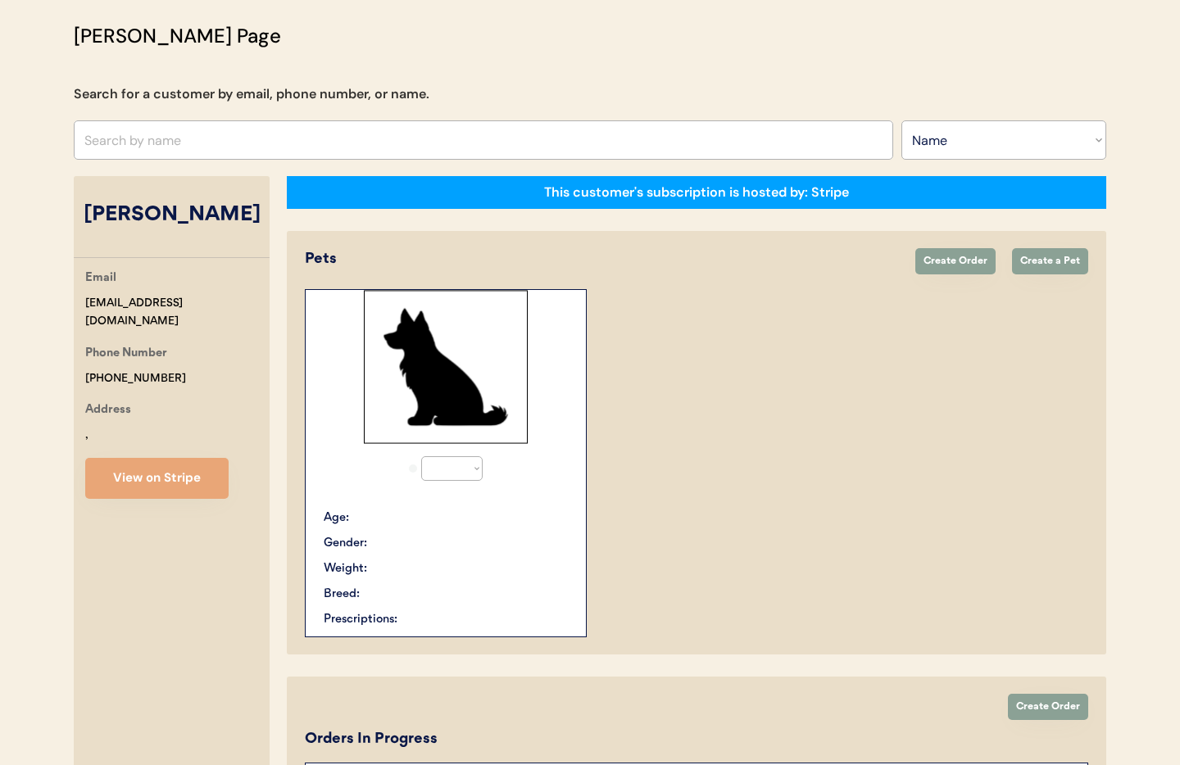
select select "true"
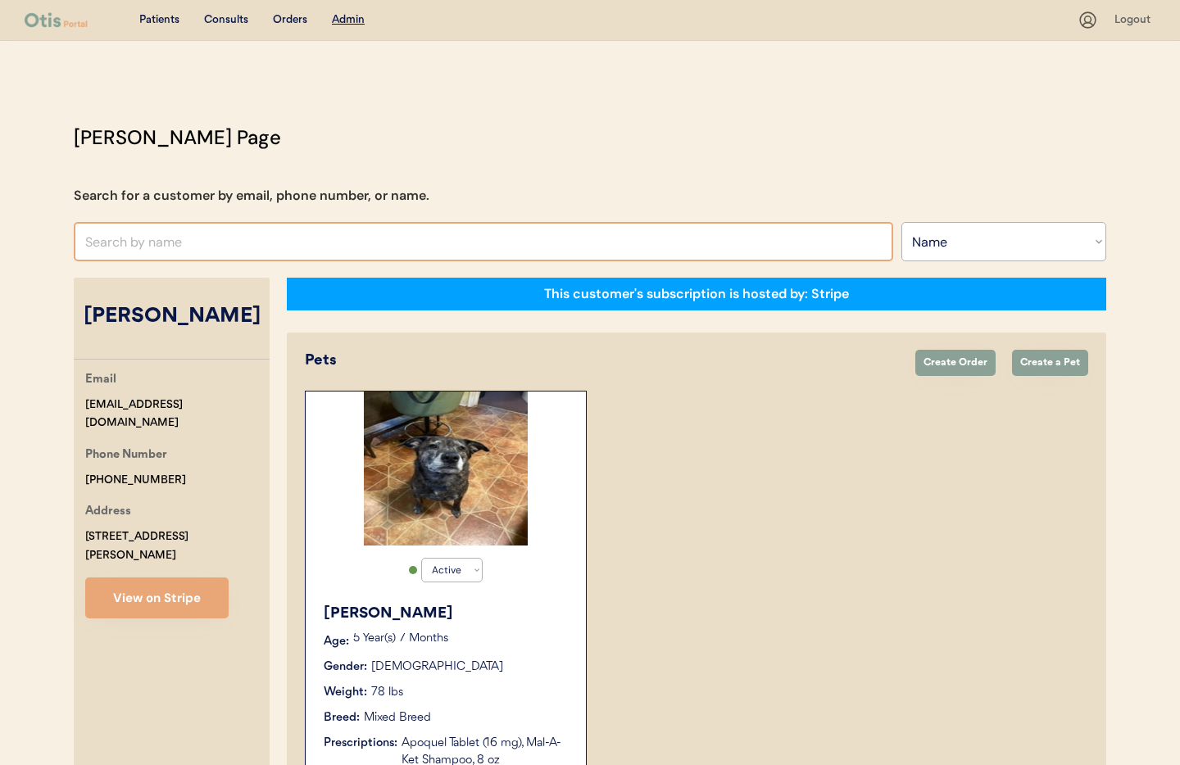
click at [164, 250] on input "text" at bounding box center [484, 241] width 820 height 39
type input "[PERSON_NAME]"
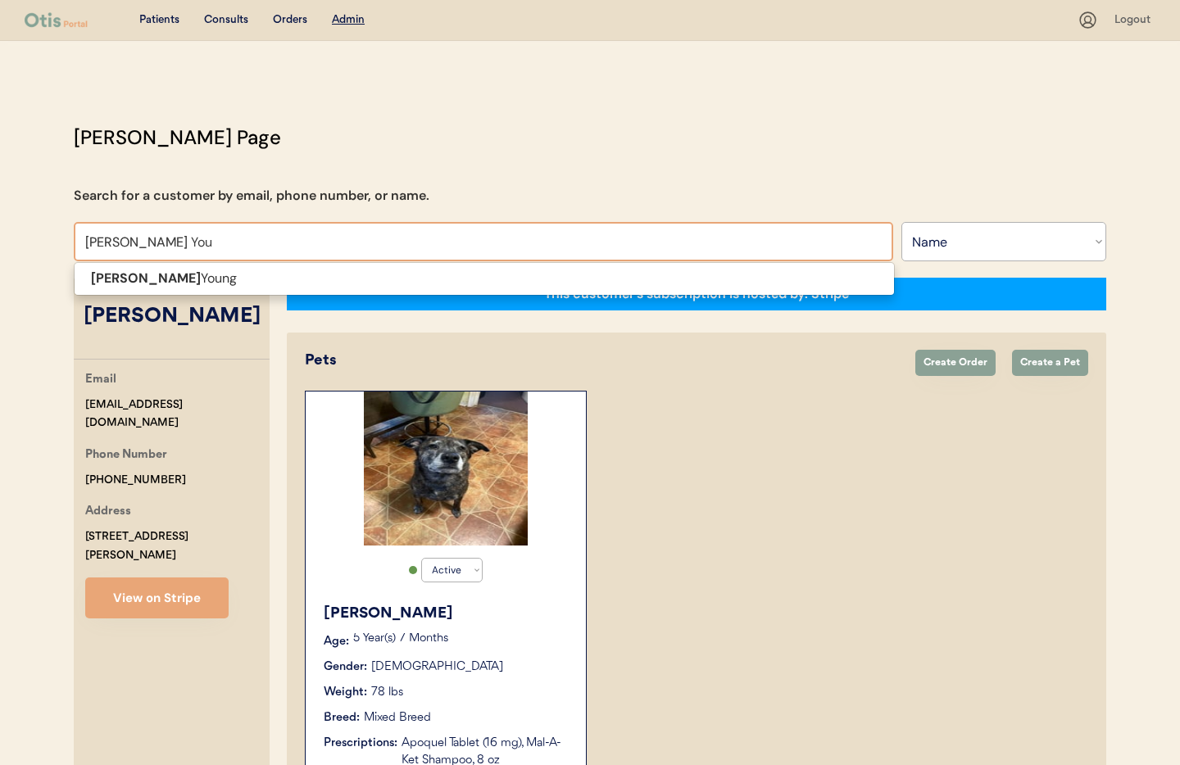
type input "[PERSON_NAME]"
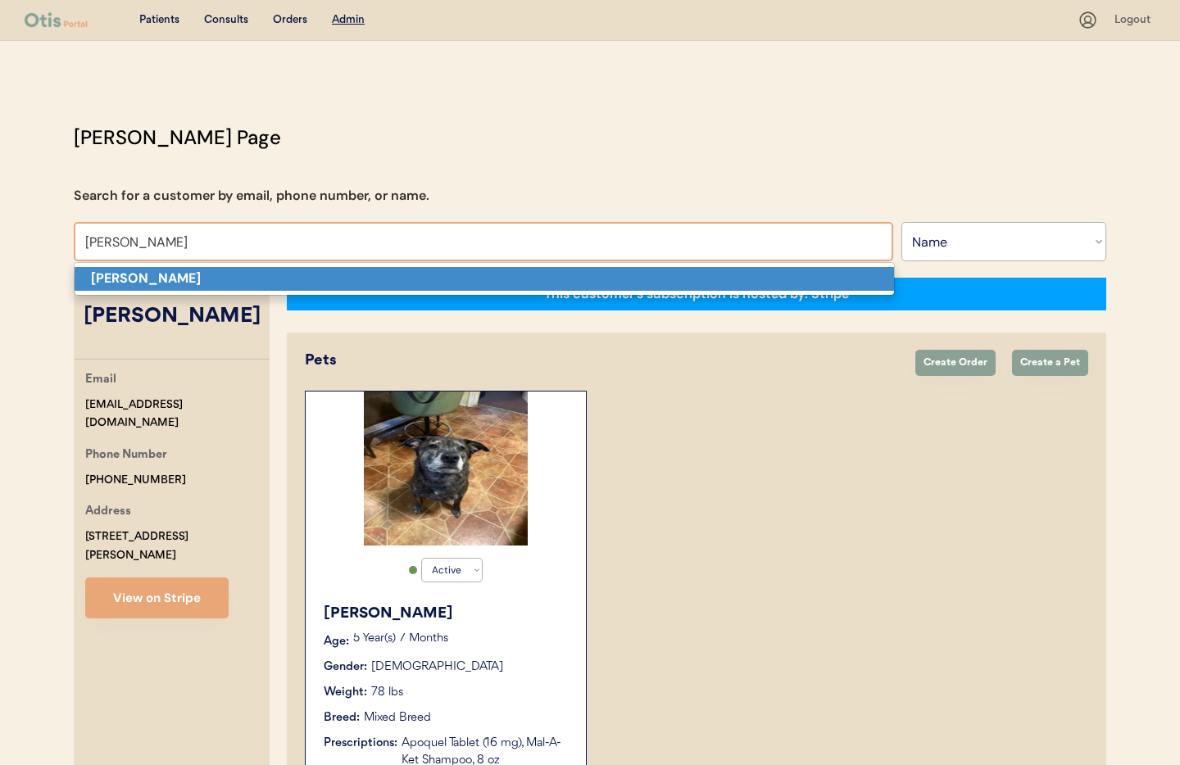
click at [175, 280] on strong "[PERSON_NAME]" at bounding box center [146, 278] width 110 height 17
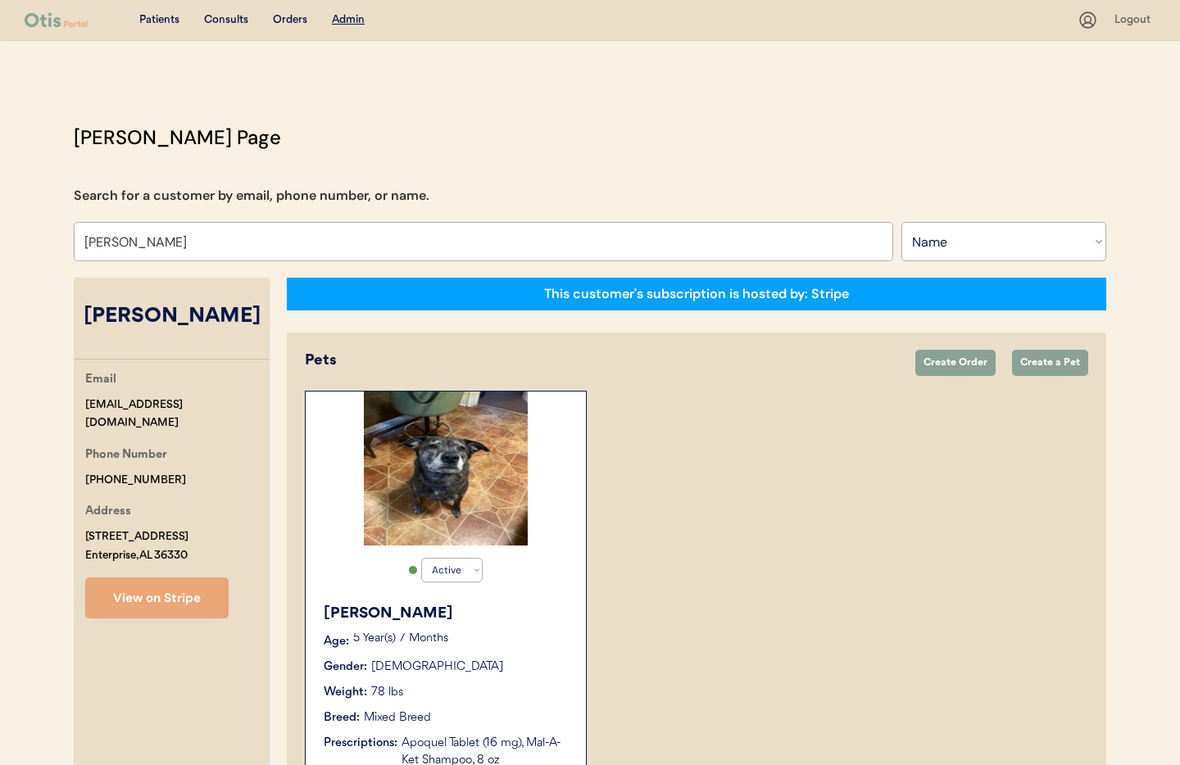
select select "true"
select select "false"
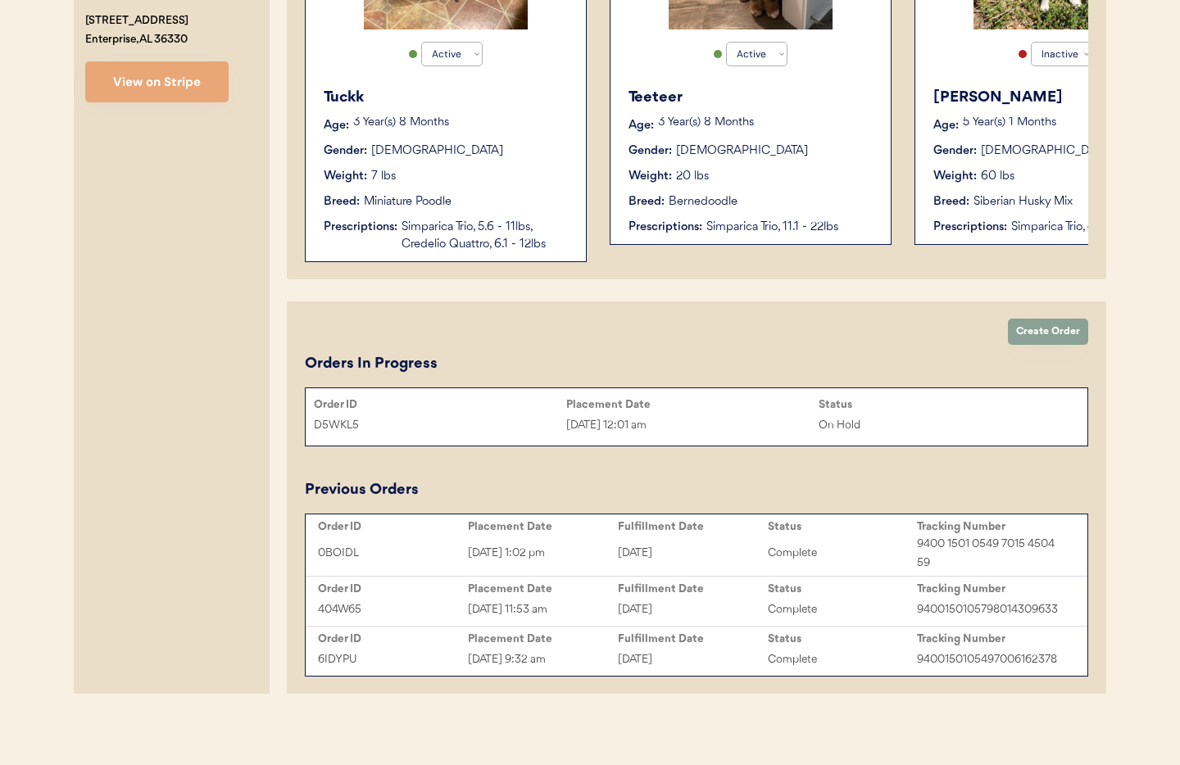
scroll to position [521, 0]
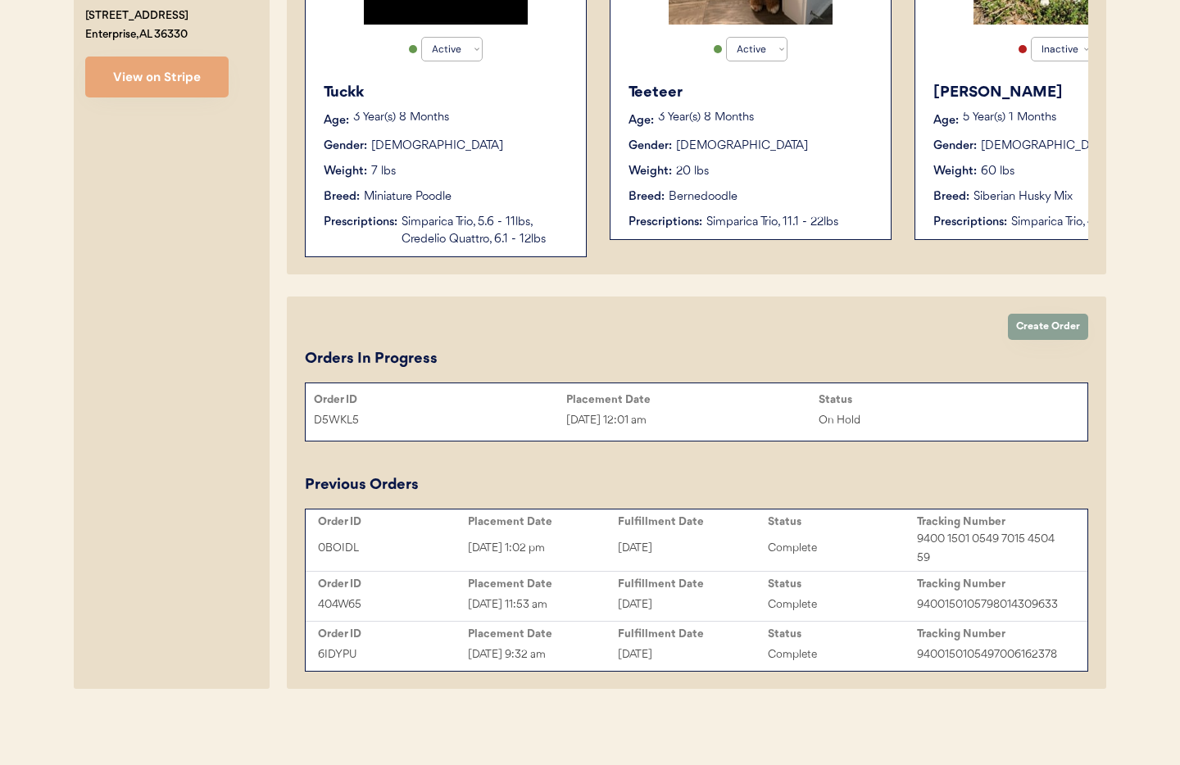
type input "Tameka Young"
click at [222, 325] on div "Tameka Young Email mekaseay@gmail.com Phone Number +12566272727 Address 500 Far…" at bounding box center [172, 223] width 196 height 933
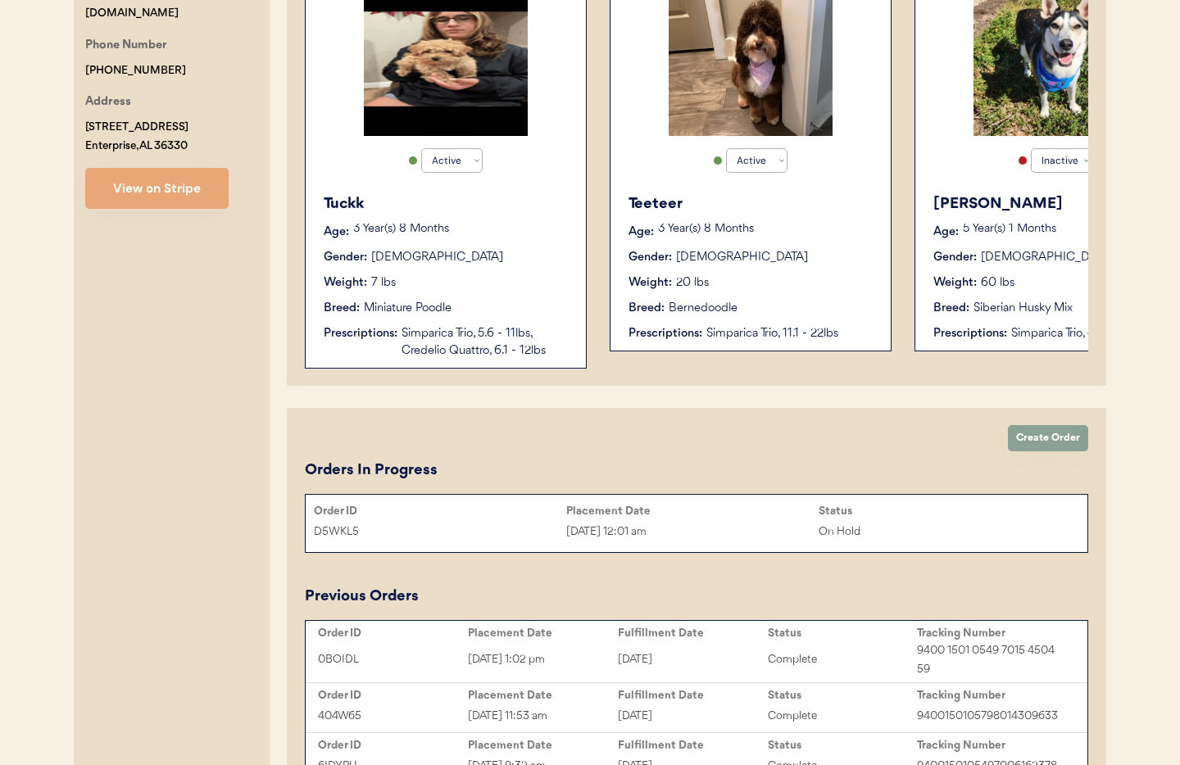
scroll to position [401, 0]
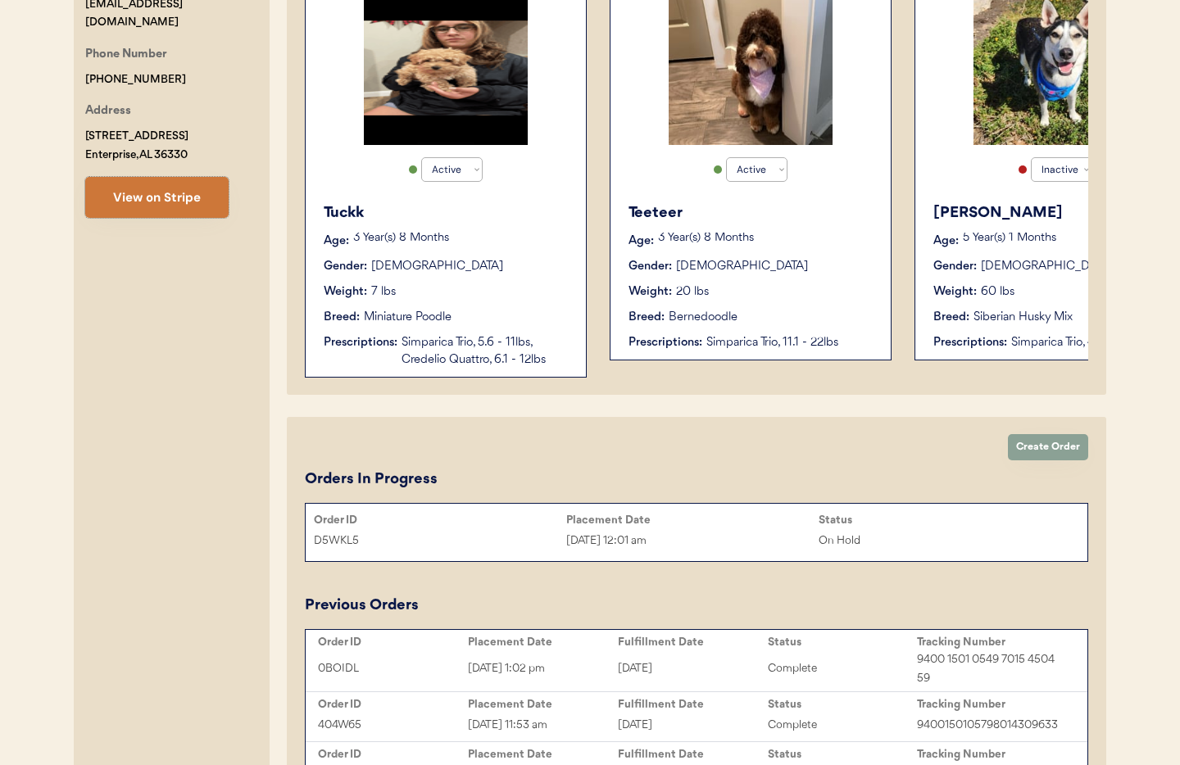
click at [135, 193] on button "View on Stripe" at bounding box center [156, 197] width 143 height 41
click at [566, 516] on div "Placement Date" at bounding box center [692, 520] width 252 height 13
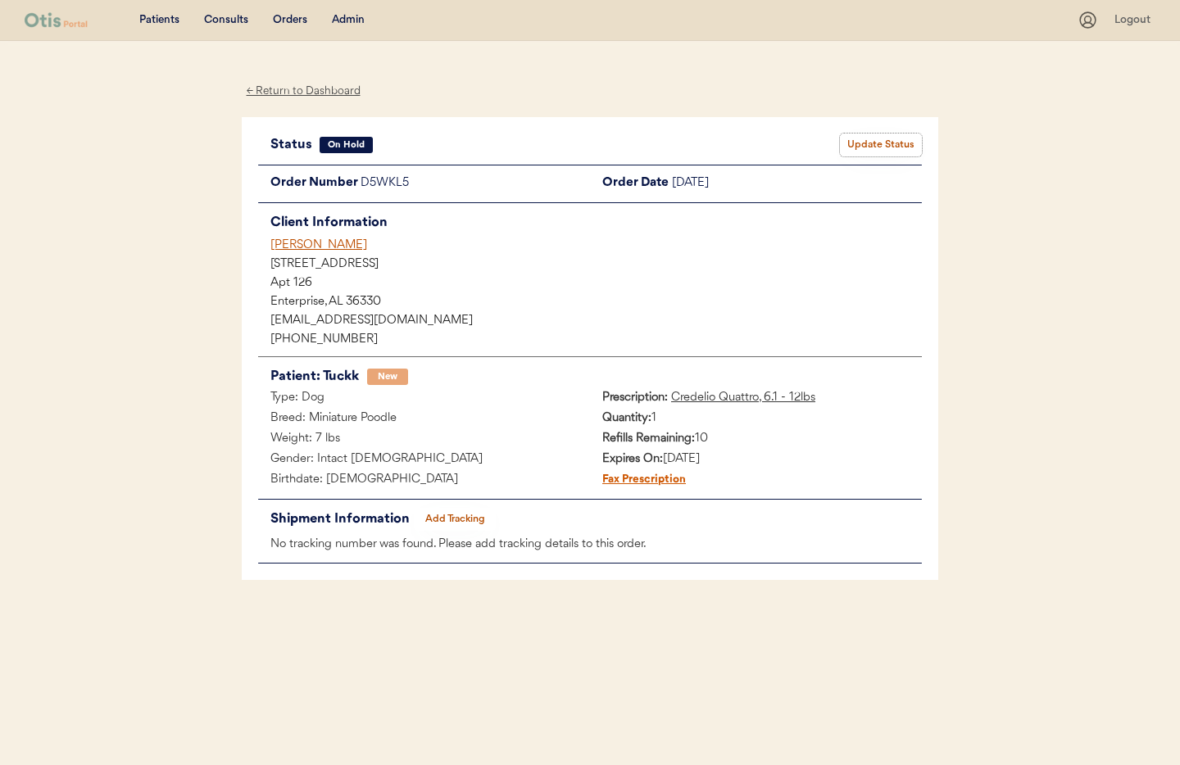
click at [889, 147] on button "Update Status" at bounding box center [881, 145] width 82 height 23
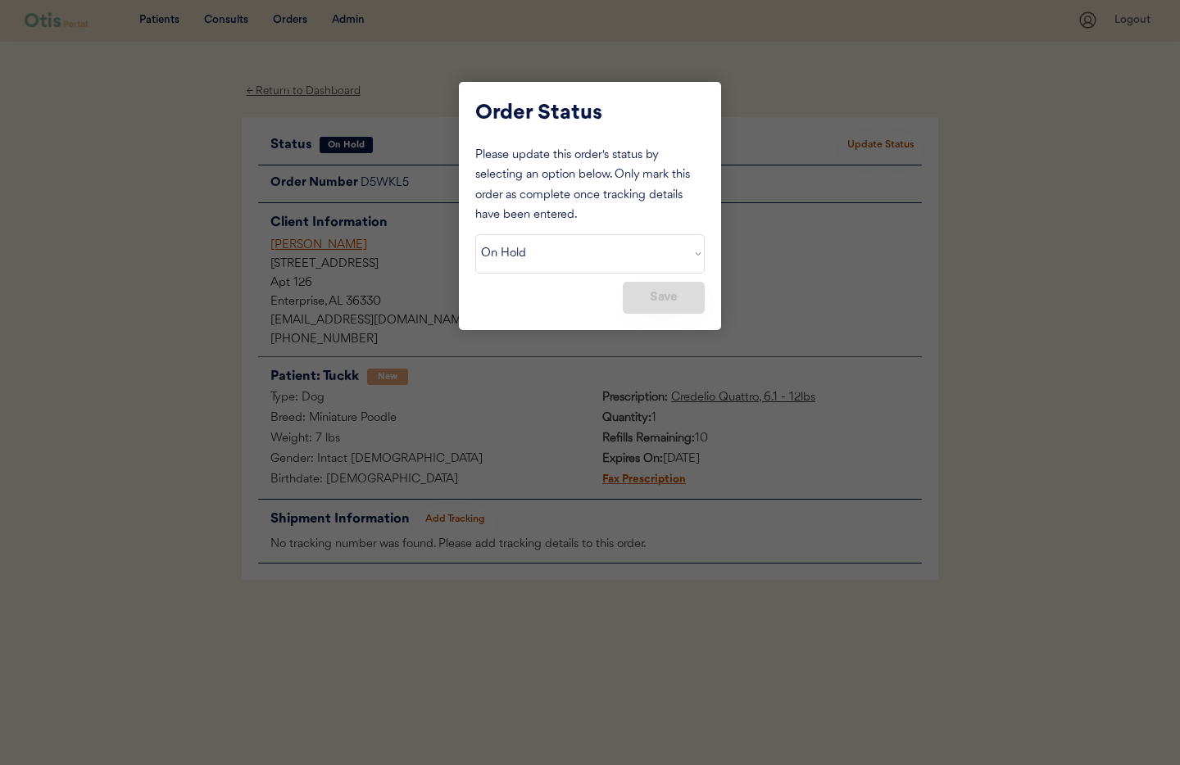
click at [578, 255] on select "Status On Hold New In Progress Complete Pending HW Consent Canceled" at bounding box center [589, 253] width 229 height 39
select select ""new""
click at [475, 234] on select "Status On Hold New In Progress Complete Pending HW Consent Canceled" at bounding box center [589, 253] width 229 height 39
click at [661, 302] on button "Save" at bounding box center [664, 298] width 82 height 32
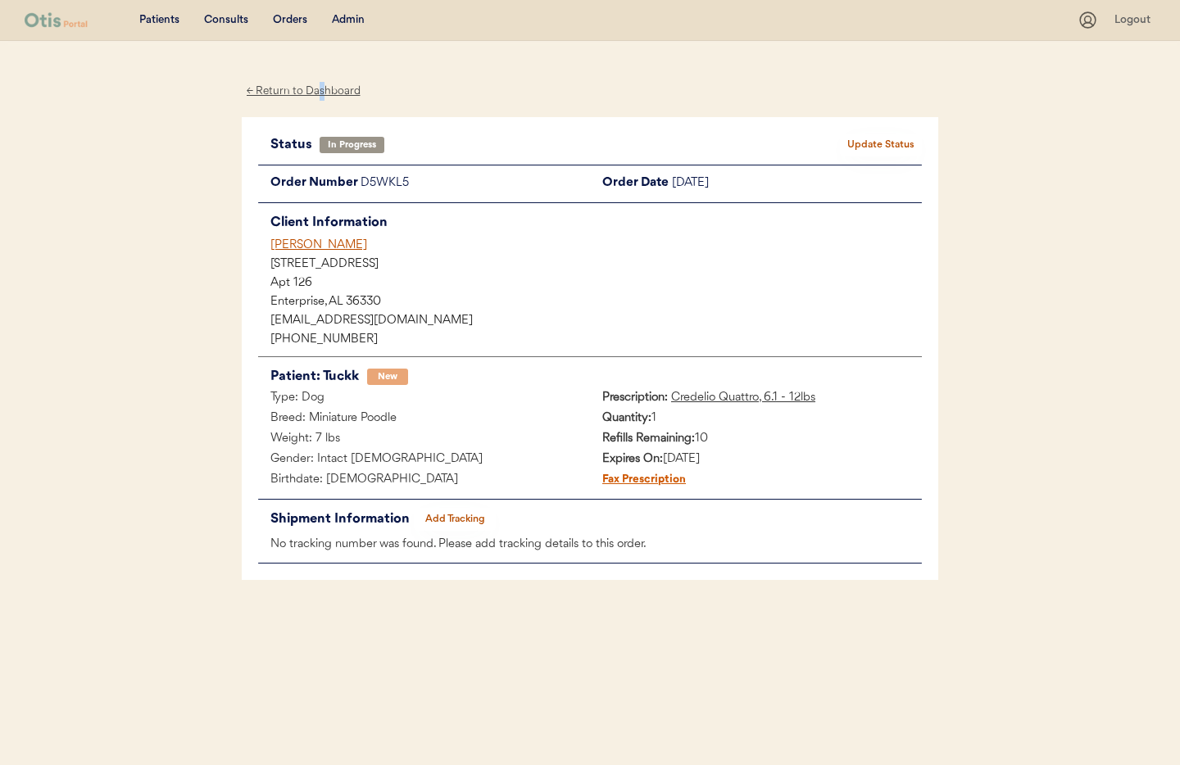
drag, startPoint x: 320, startPoint y: 95, endPoint x: 337, endPoint y: 93, distance: 16.5
click at [322, 95] on div "← Return to Dashboard" at bounding box center [303, 91] width 123 height 19
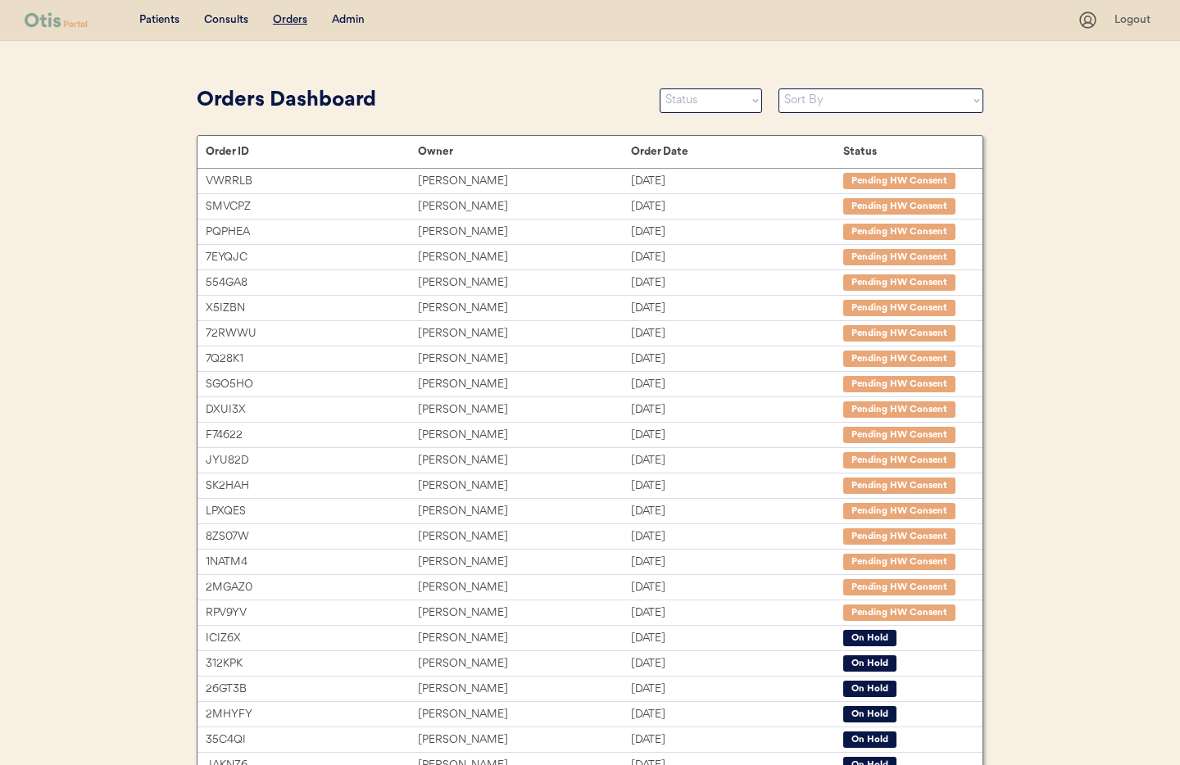
click at [343, 24] on div "Admin" at bounding box center [348, 20] width 33 height 16
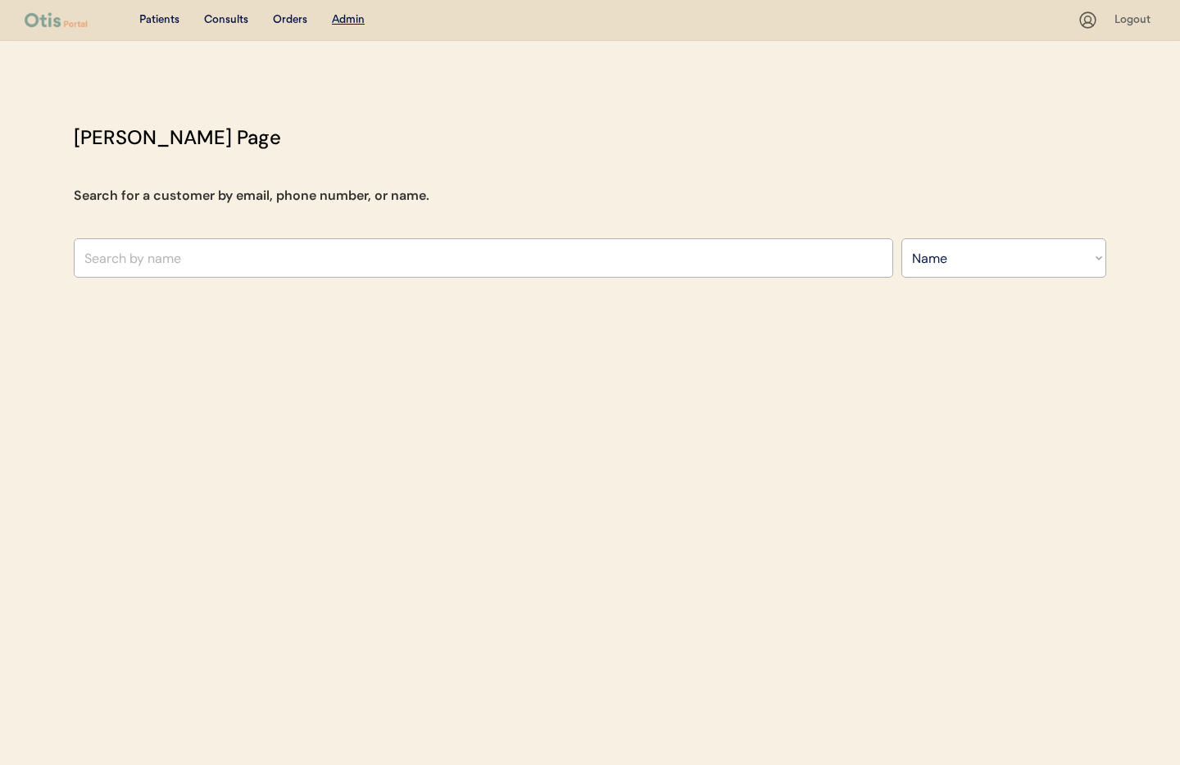
select select ""Name""
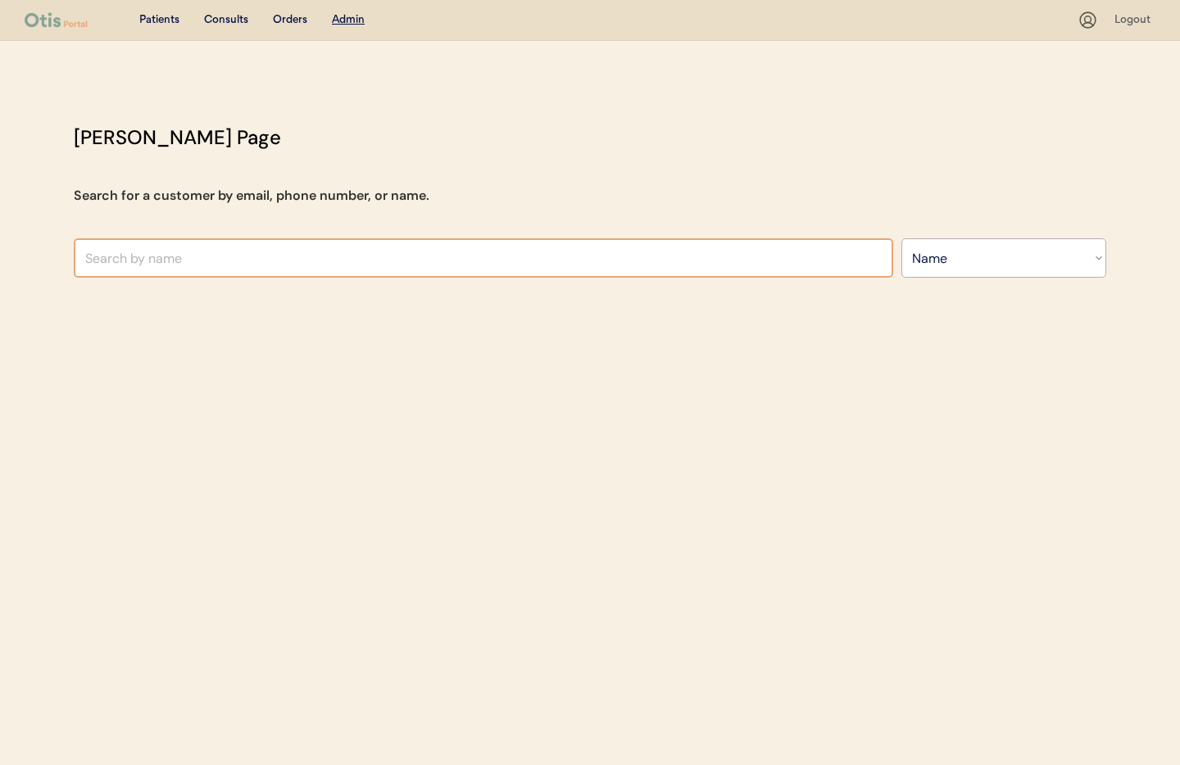
click at [318, 256] on input "text" at bounding box center [484, 257] width 820 height 39
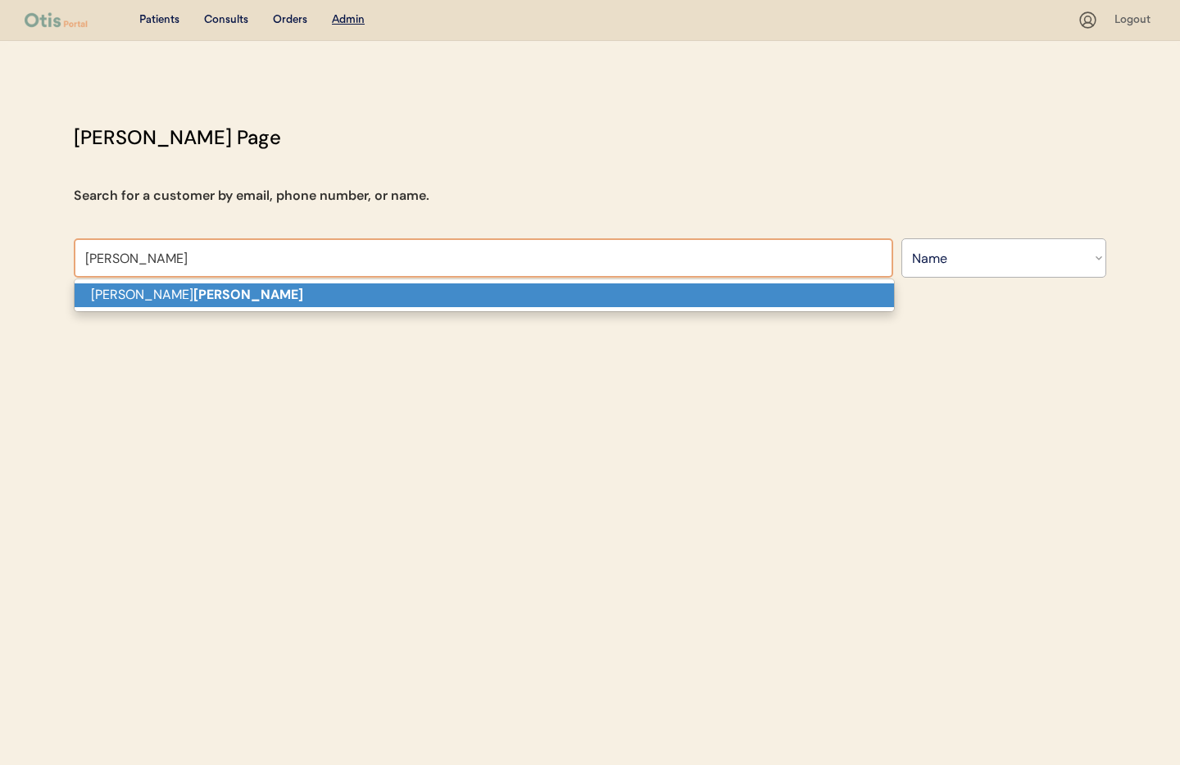
click at [271, 288] on p "[PERSON_NAME]" at bounding box center [485, 296] width 820 height 24
type input "[PERSON_NAME]"
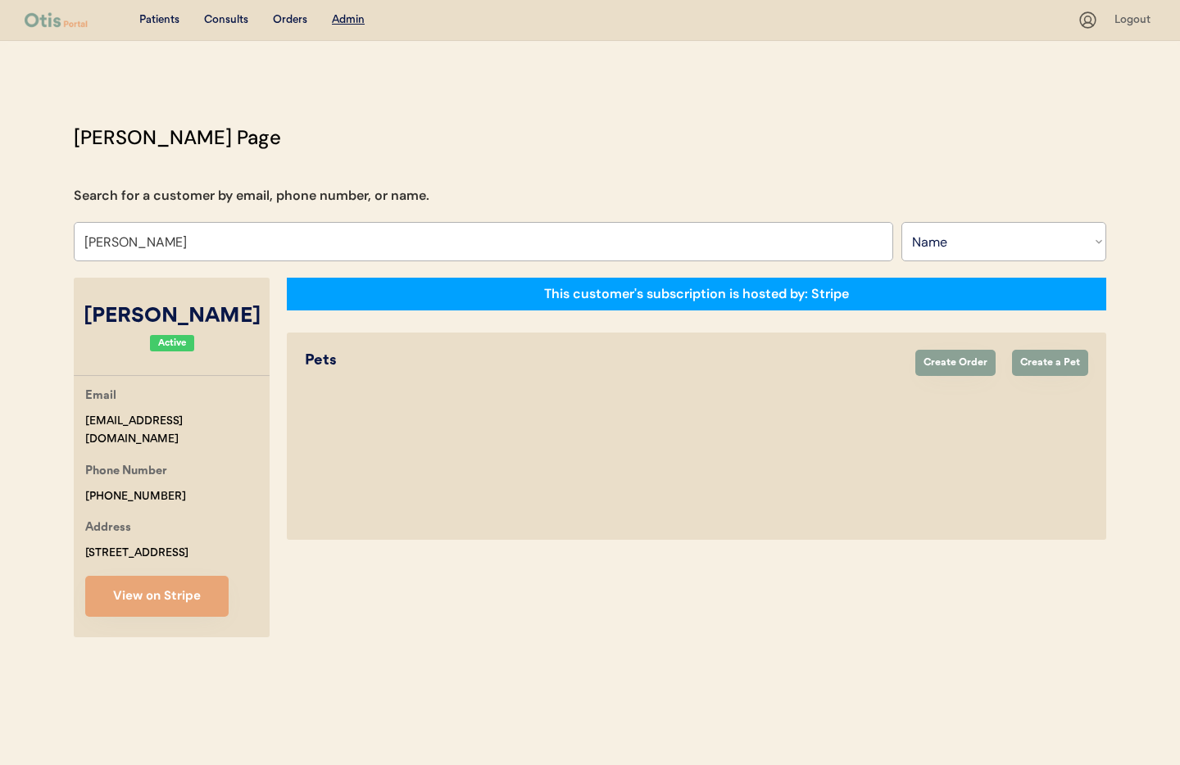
select select "true"
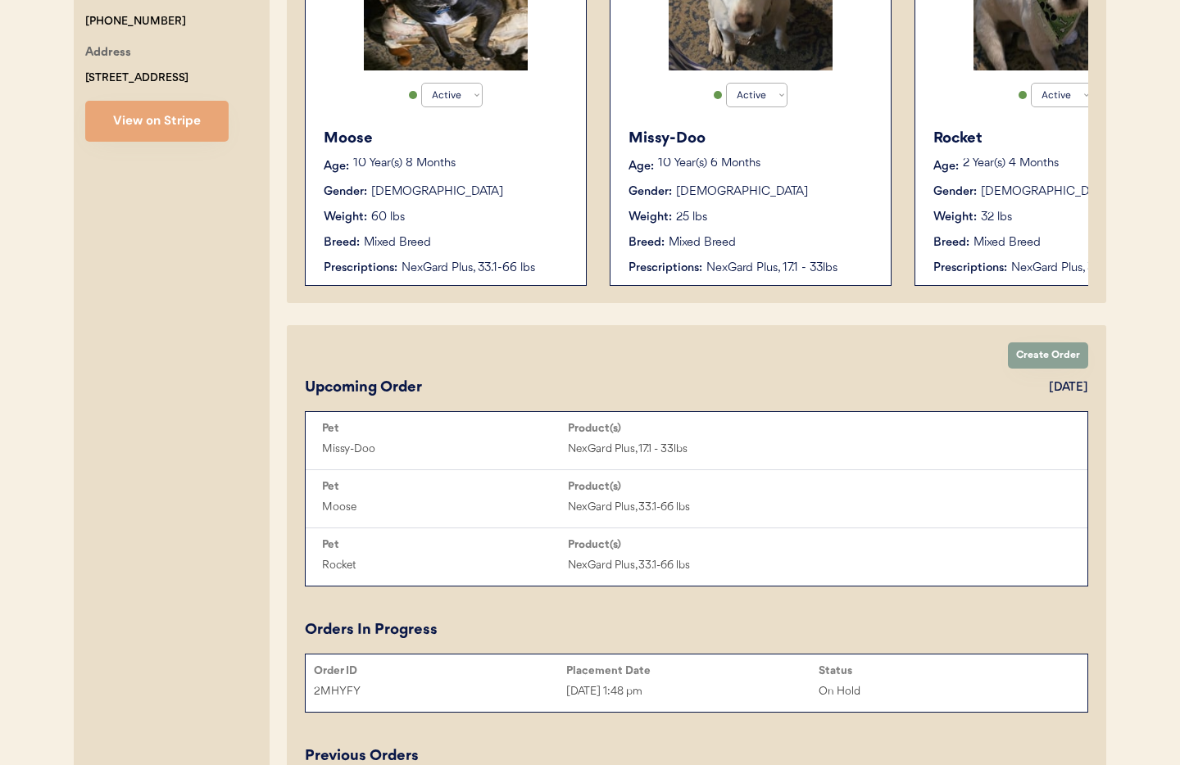
scroll to position [470, 0]
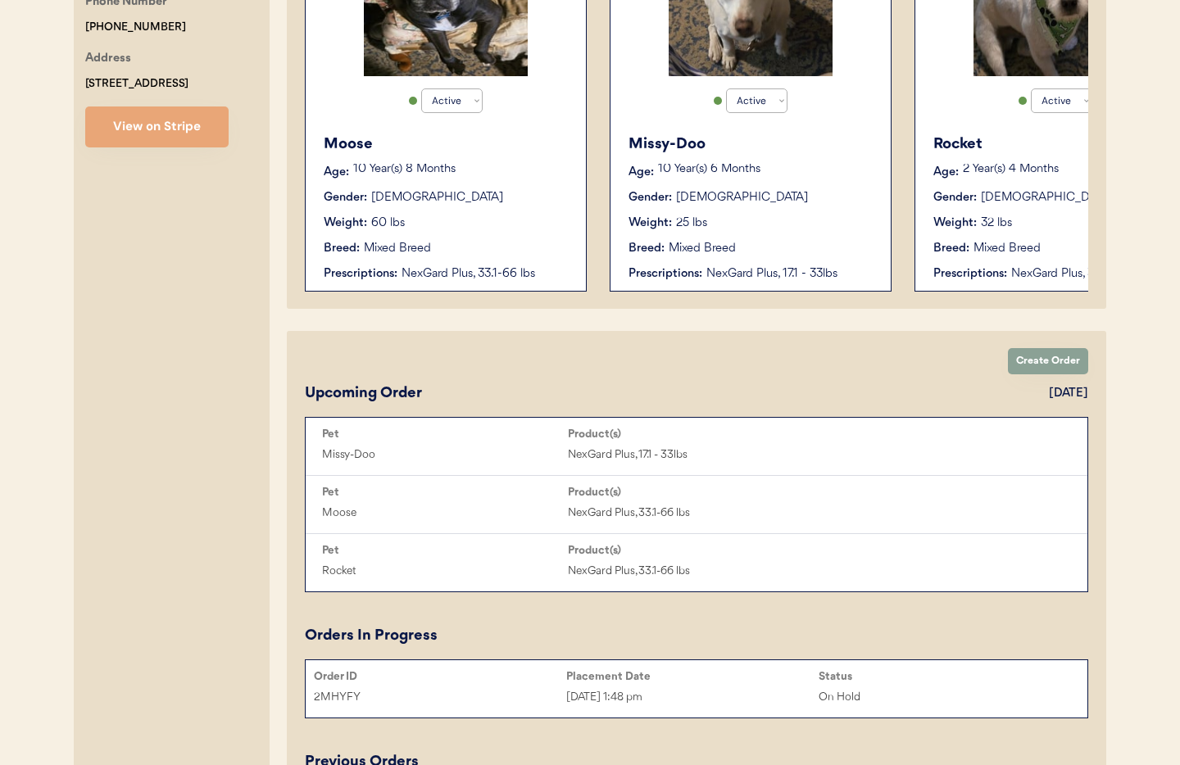
type input "[PERSON_NAME]"
click at [465, 226] on div "Weight: 60 lbs" at bounding box center [447, 223] width 246 height 17
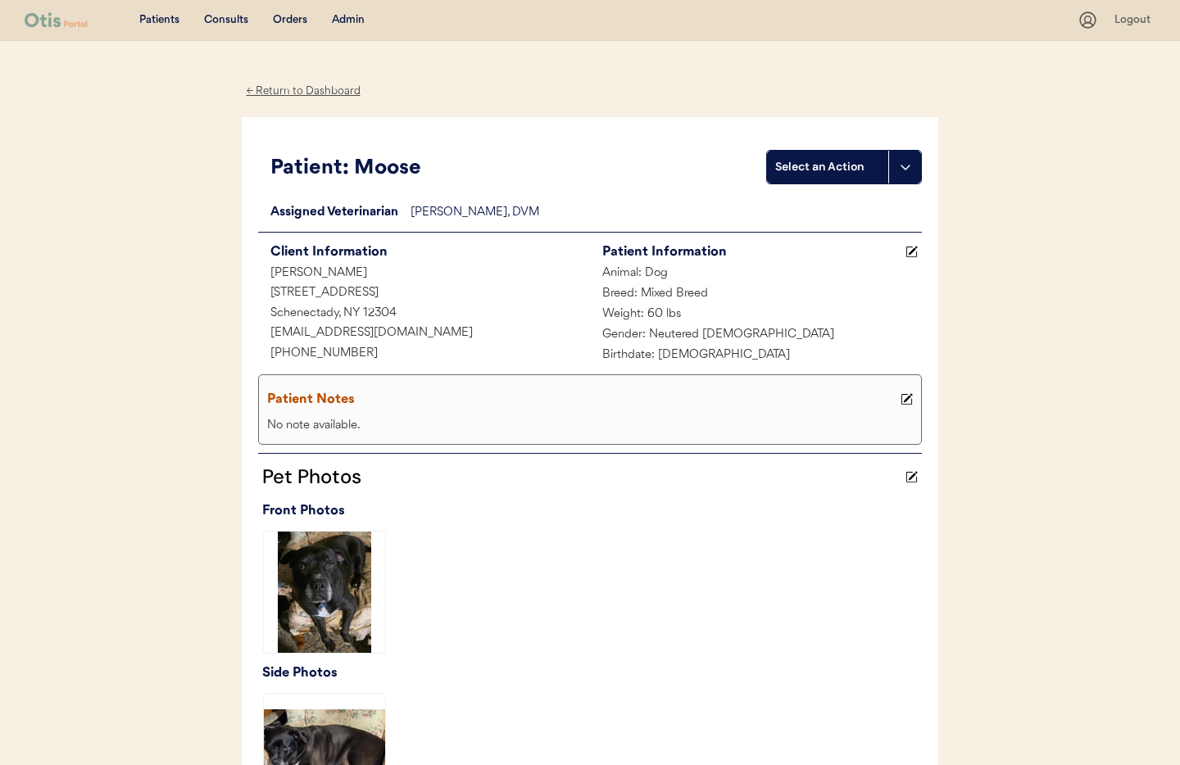
click at [314, 92] on div "← Return to Dashboard" at bounding box center [303, 91] width 123 height 19
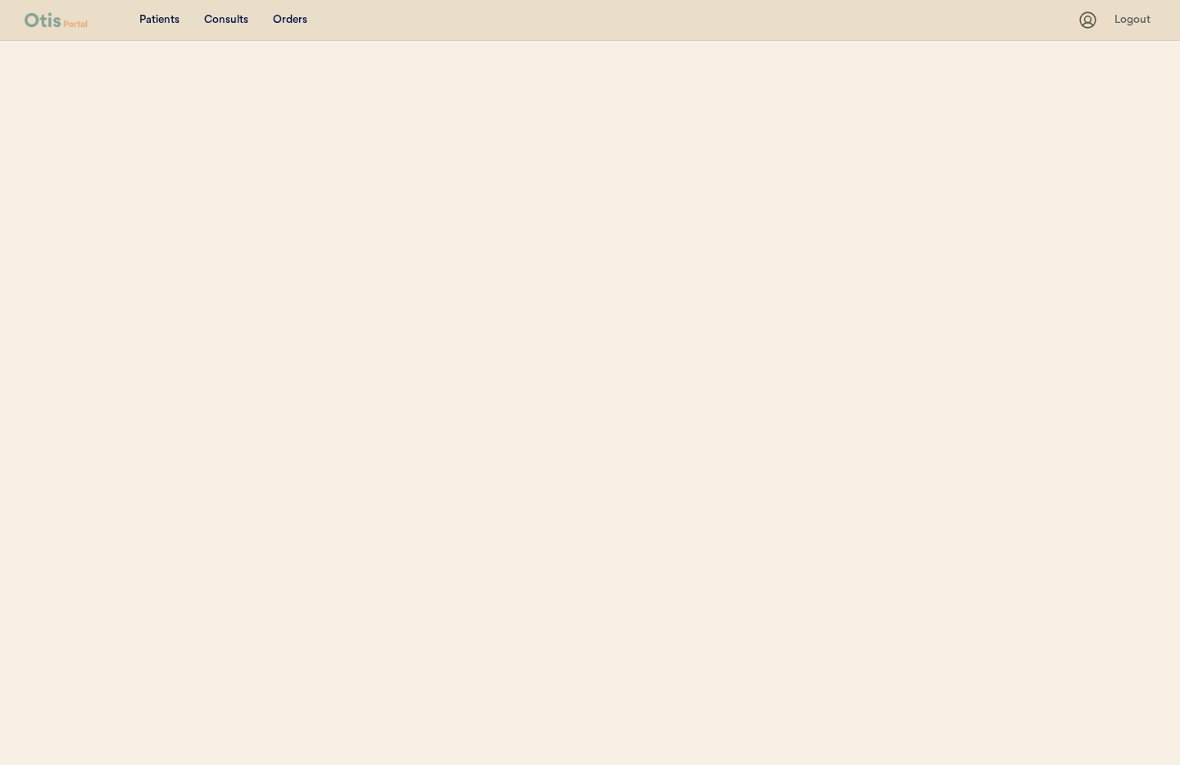
select select ""Name""
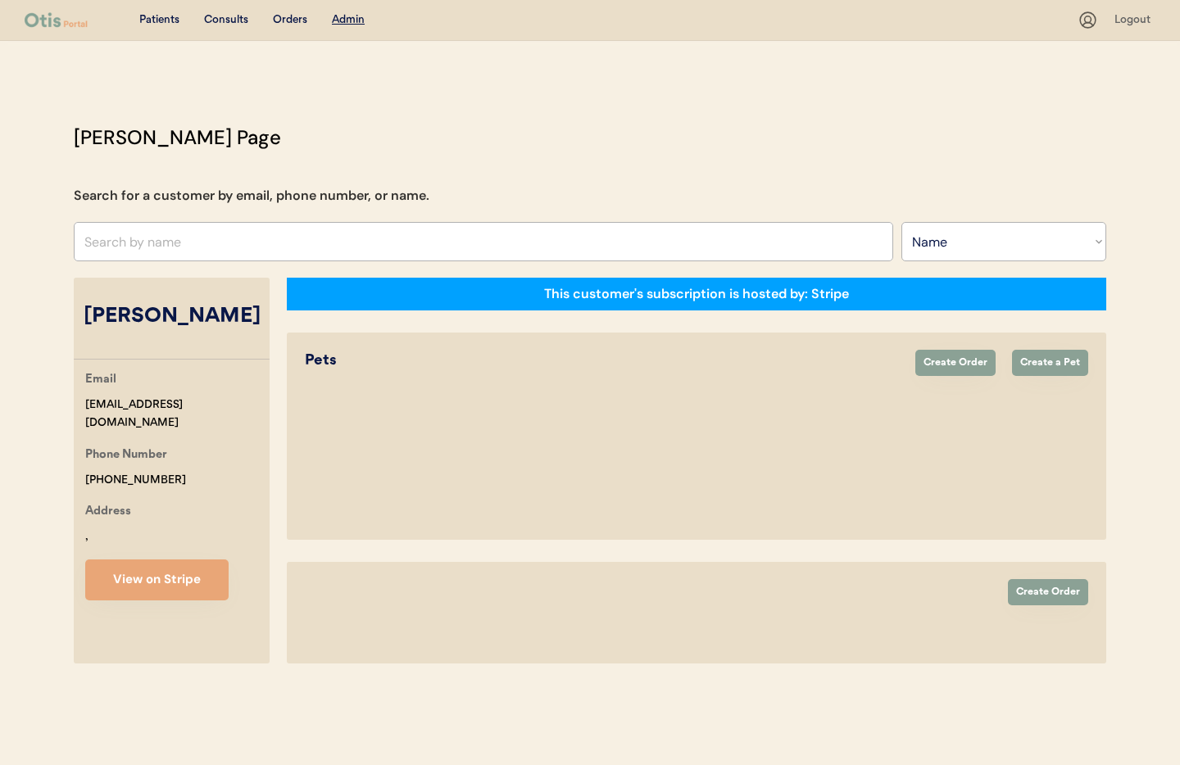
select select "true"
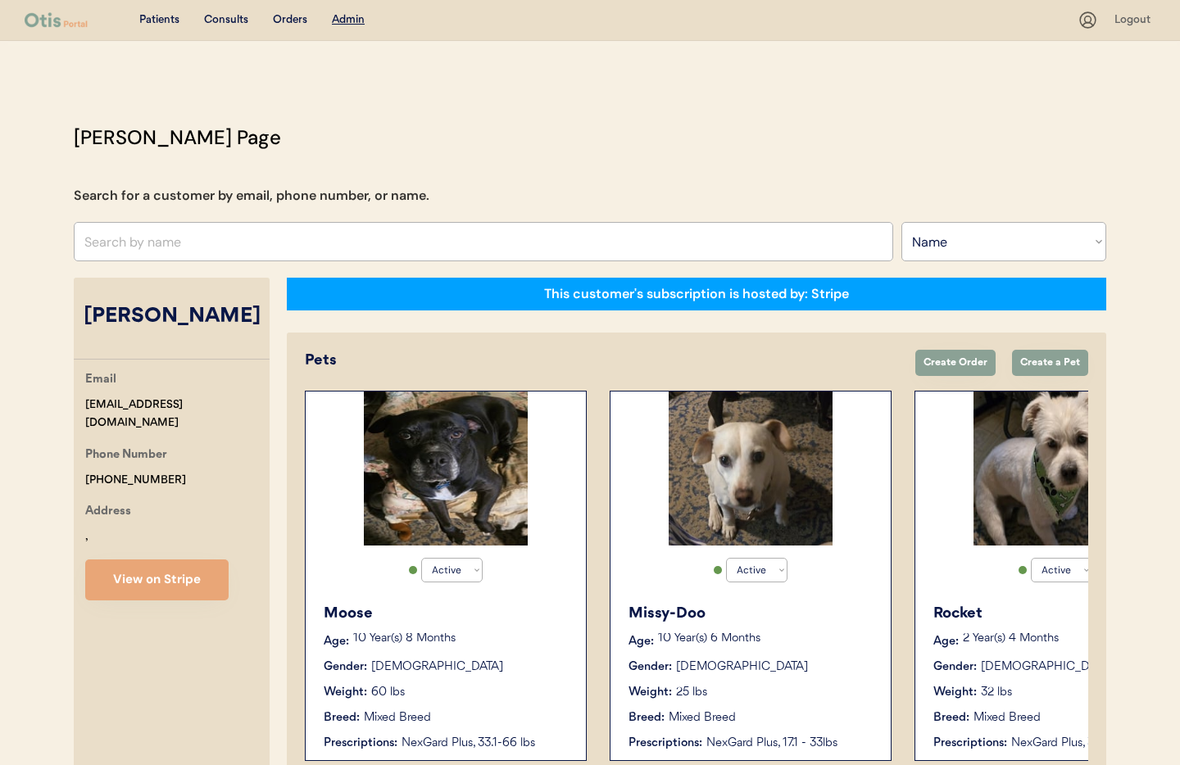
click at [786, 701] on div "Weight: 25 lbs" at bounding box center [752, 692] width 246 height 17
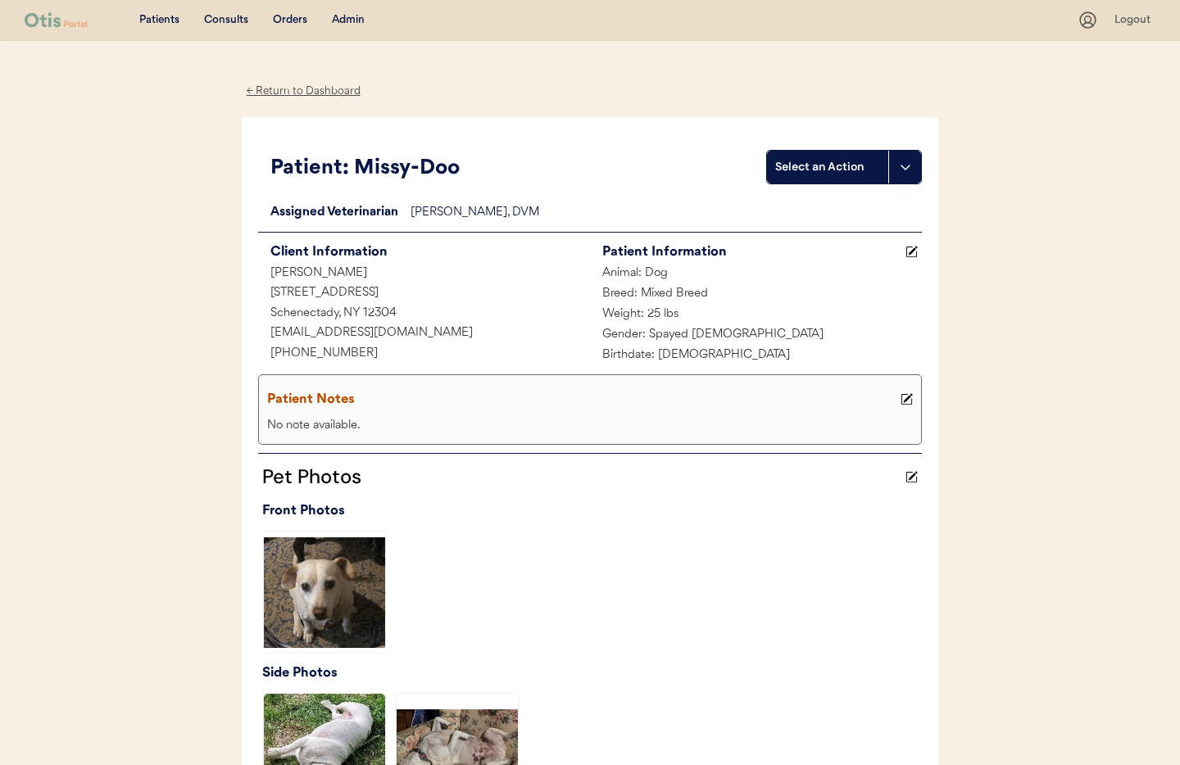
click at [277, 89] on div "← Return to Dashboard" at bounding box center [303, 91] width 123 height 19
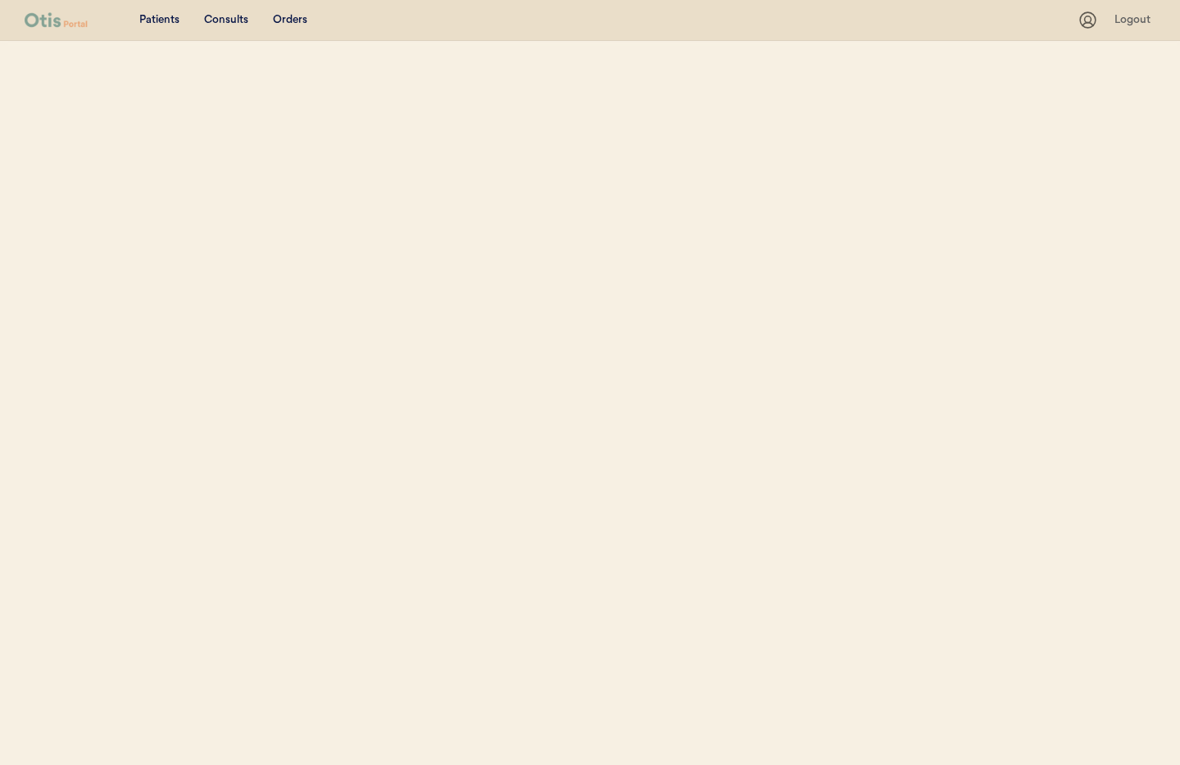
select select ""Name""
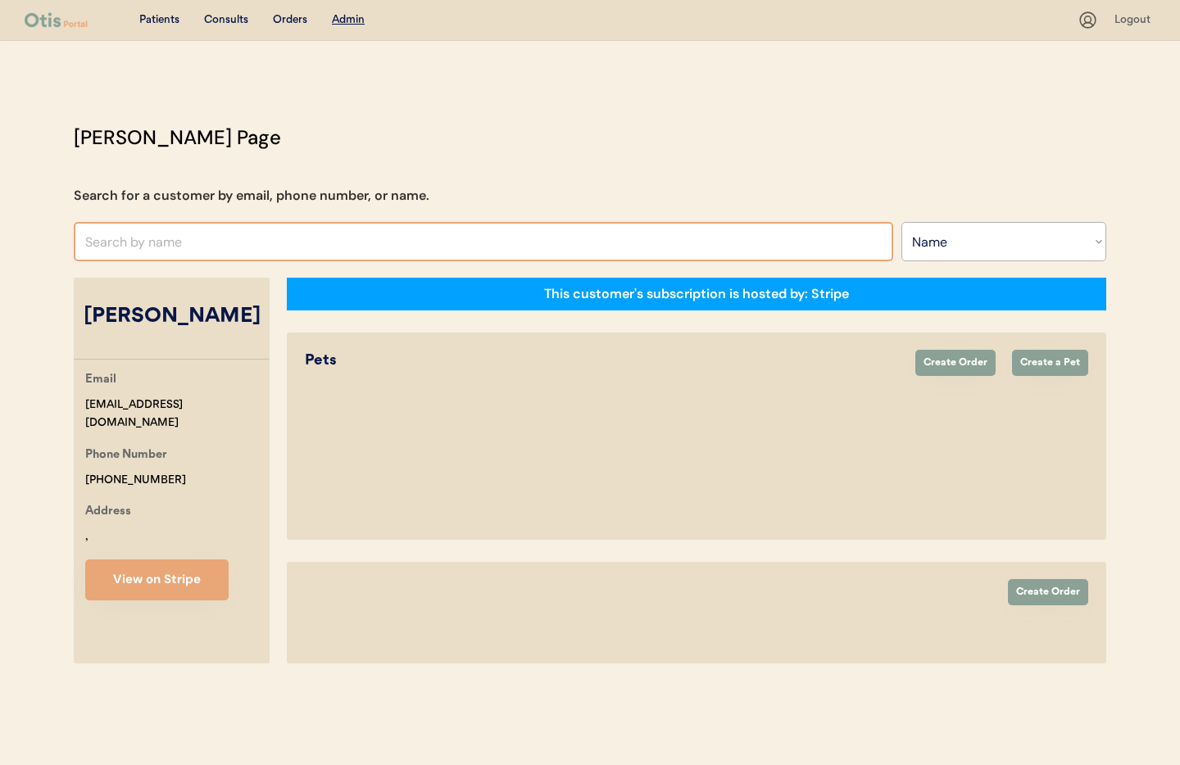
select select "true"
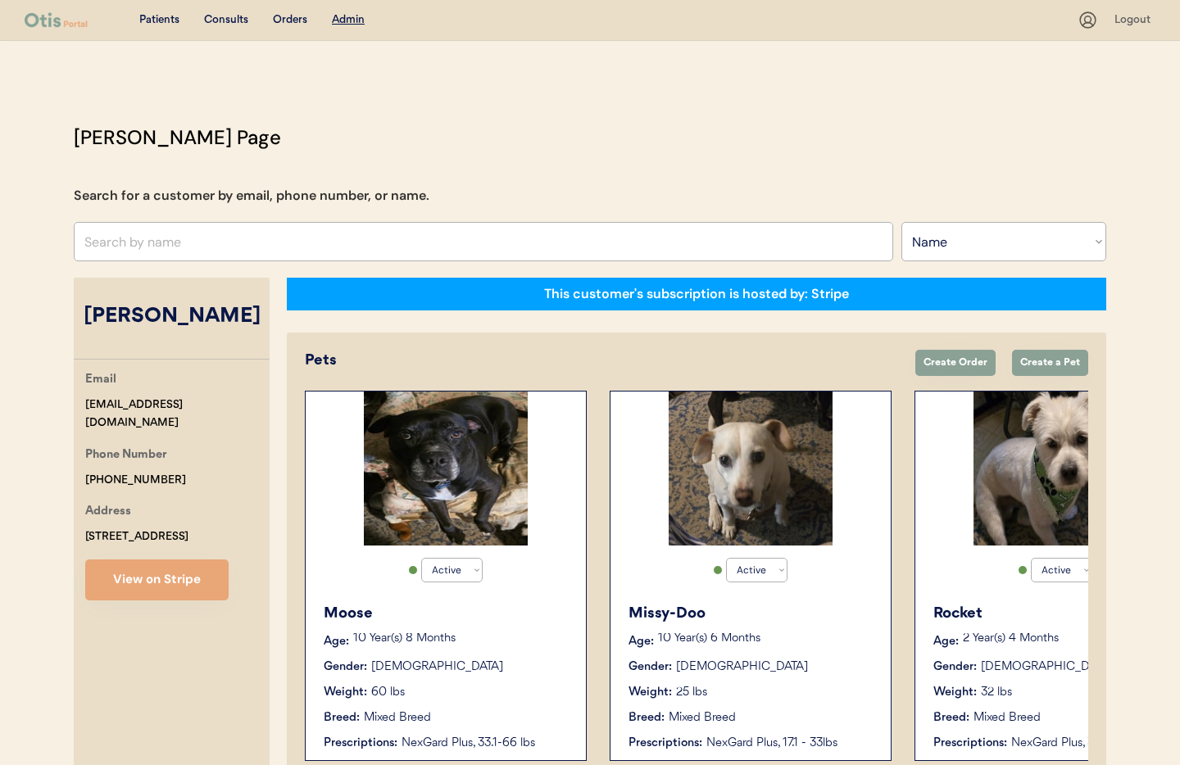
click at [217, 245] on input "text" at bounding box center [484, 241] width 820 height 39
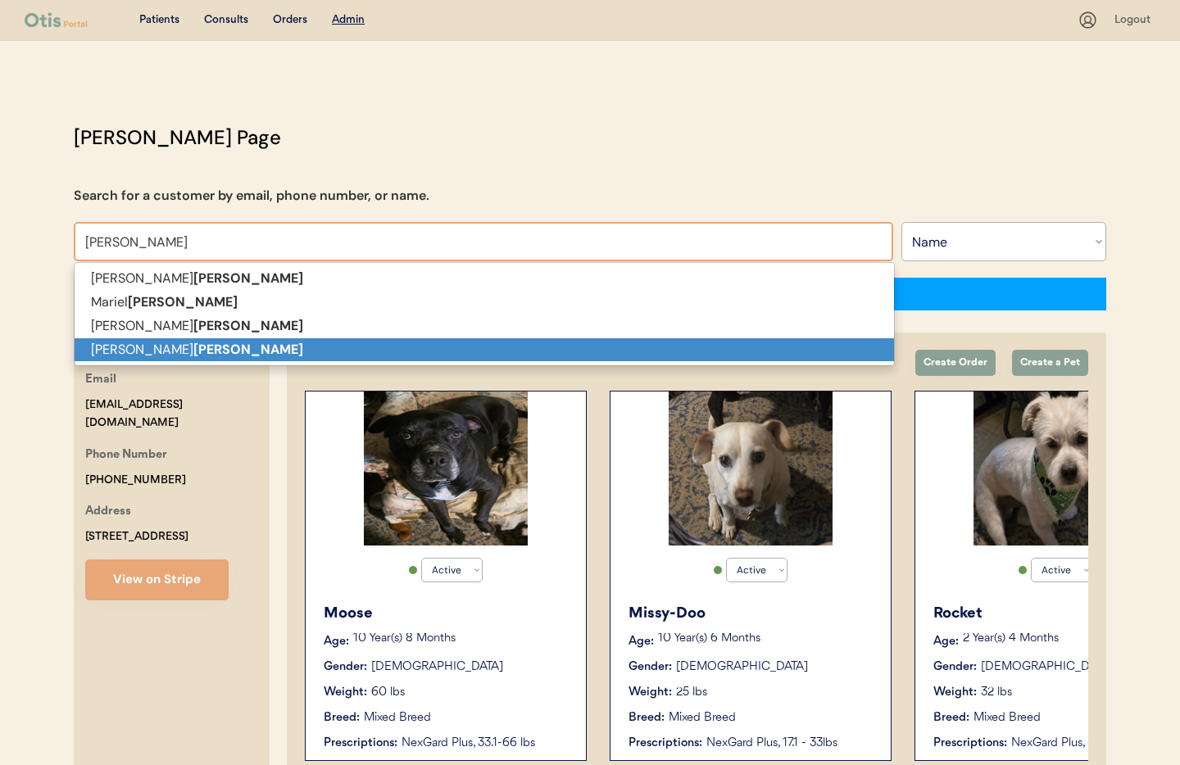
click at [193, 347] on strong "Delgado" at bounding box center [248, 349] width 110 height 17
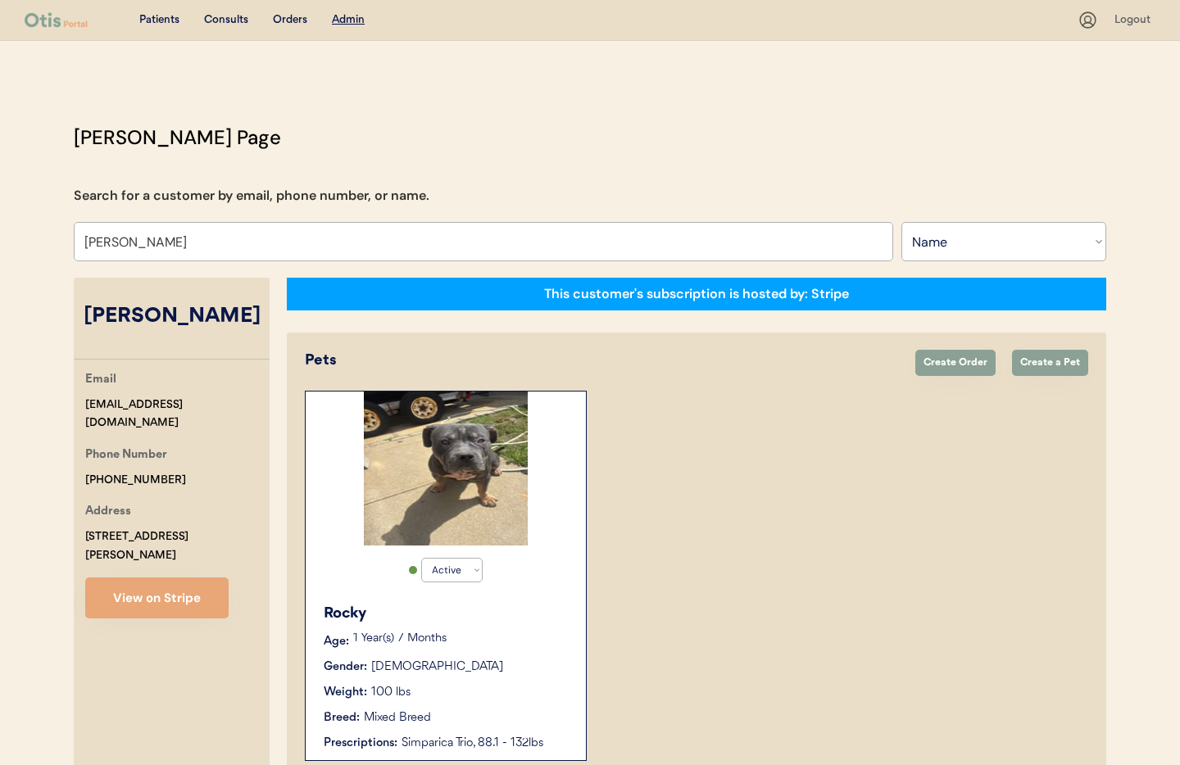
scroll to position [89, 0]
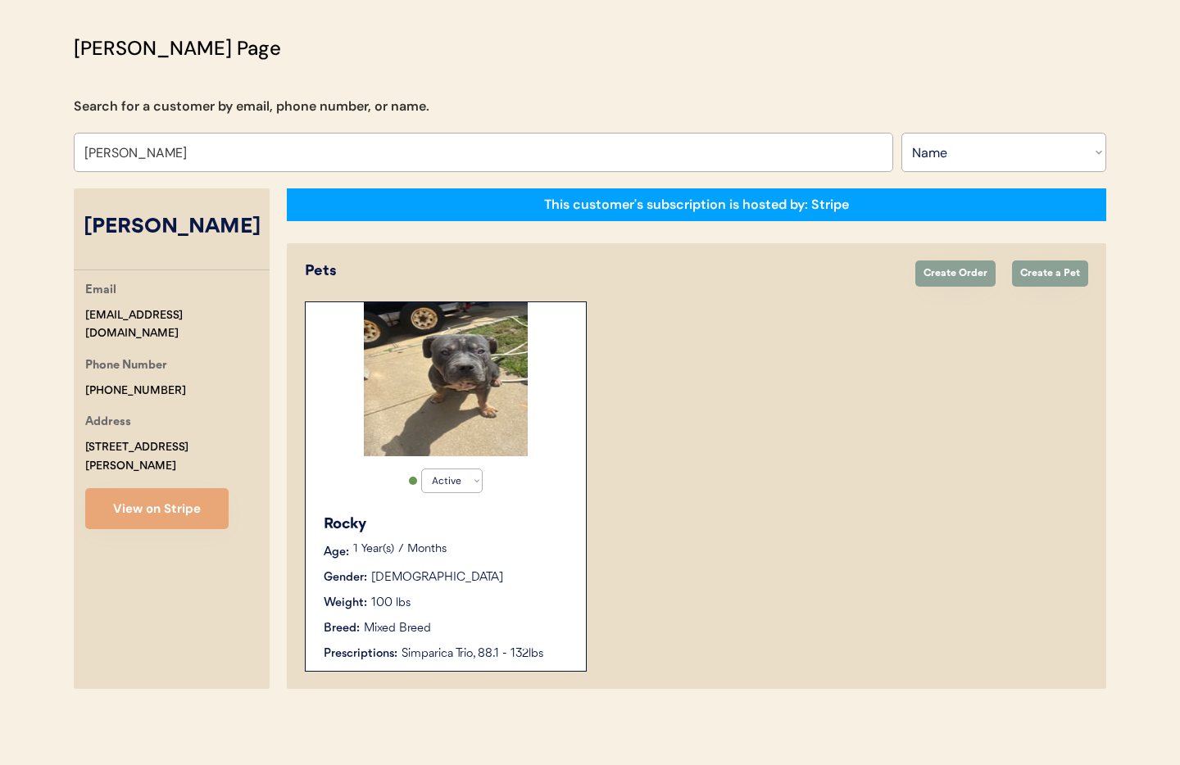
type input "Albert Delgado"
click at [543, 565] on div "Rocky Age: 1 Year(s) 7 Months Gender: Male Weight: 100 lbs Breed: Mixed Breed P…" at bounding box center [446, 589] width 264 height 166
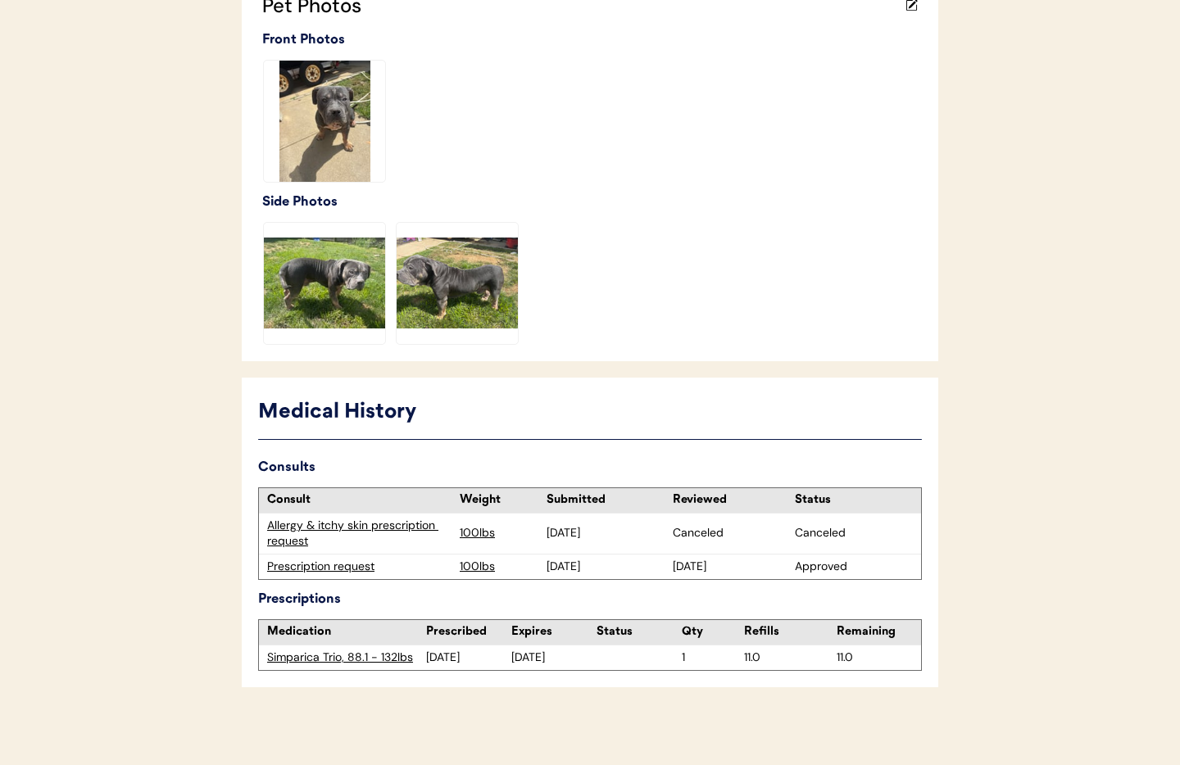
scroll to position [536, 0]
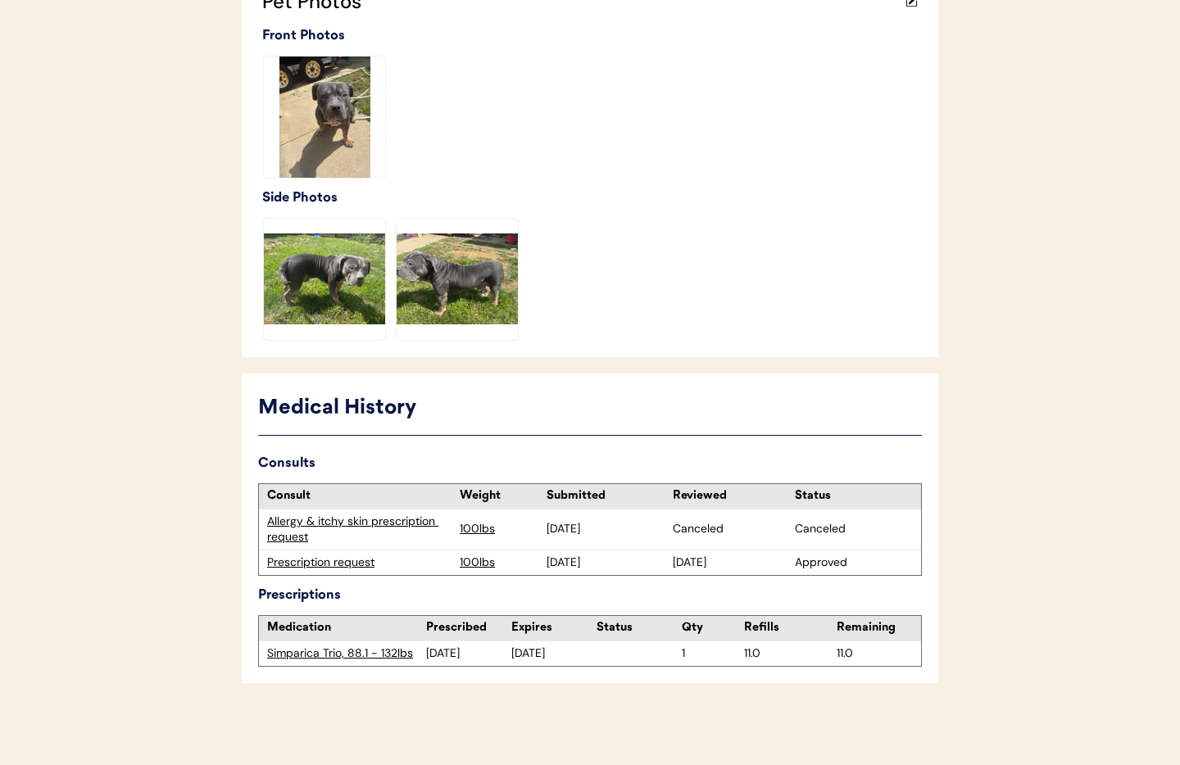
click at [320, 566] on div "Prescription request" at bounding box center [359, 563] width 184 height 16
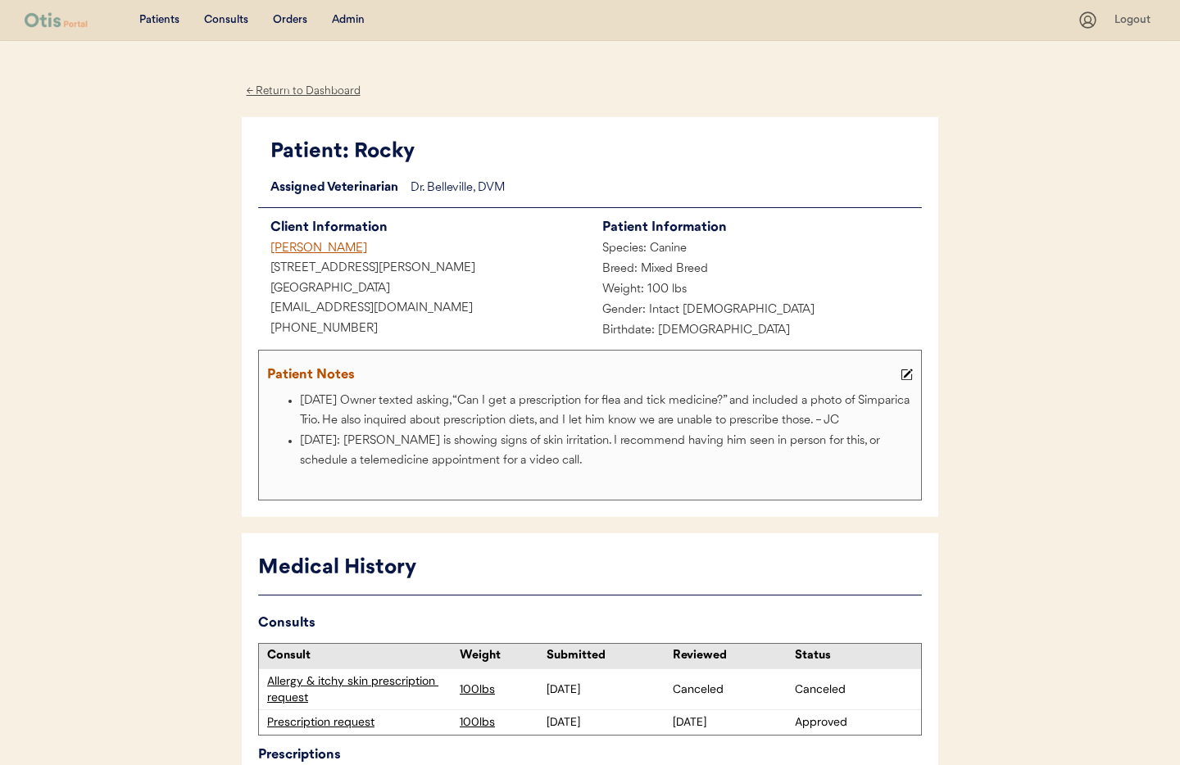
click at [302, 249] on div "[PERSON_NAME]" at bounding box center [424, 249] width 332 height 20
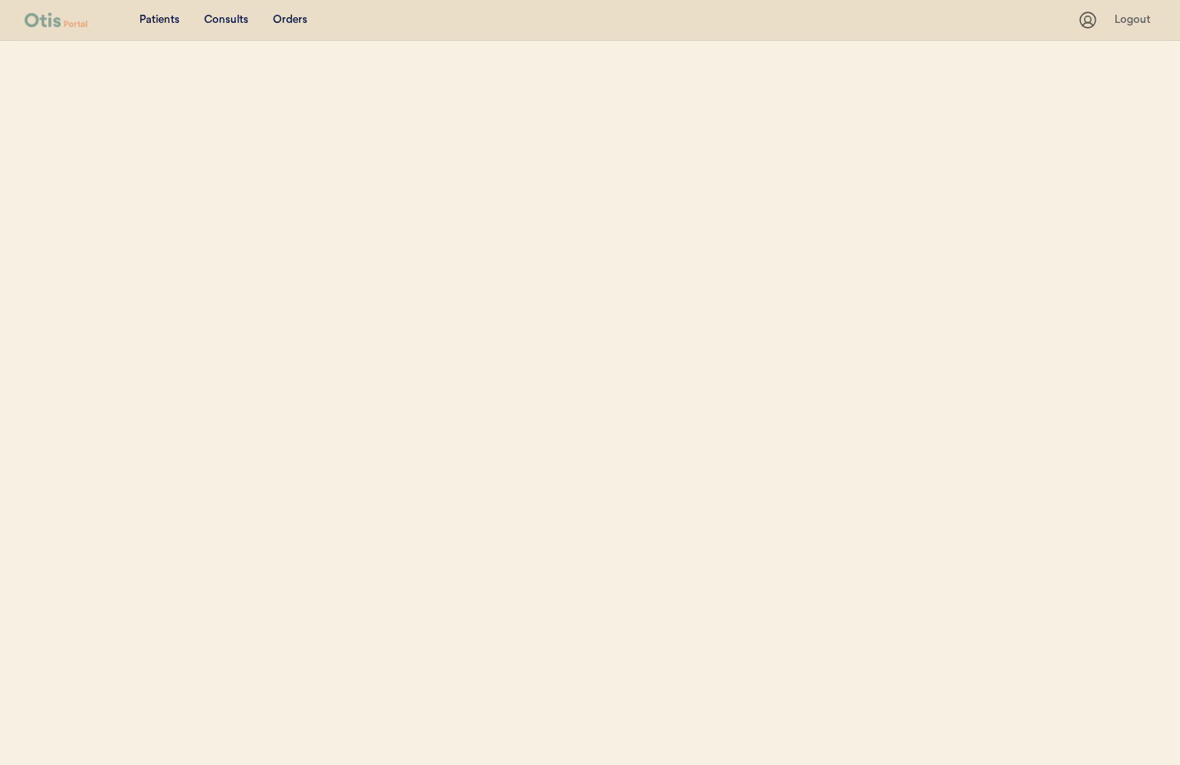
select select ""Name""
select select "true"
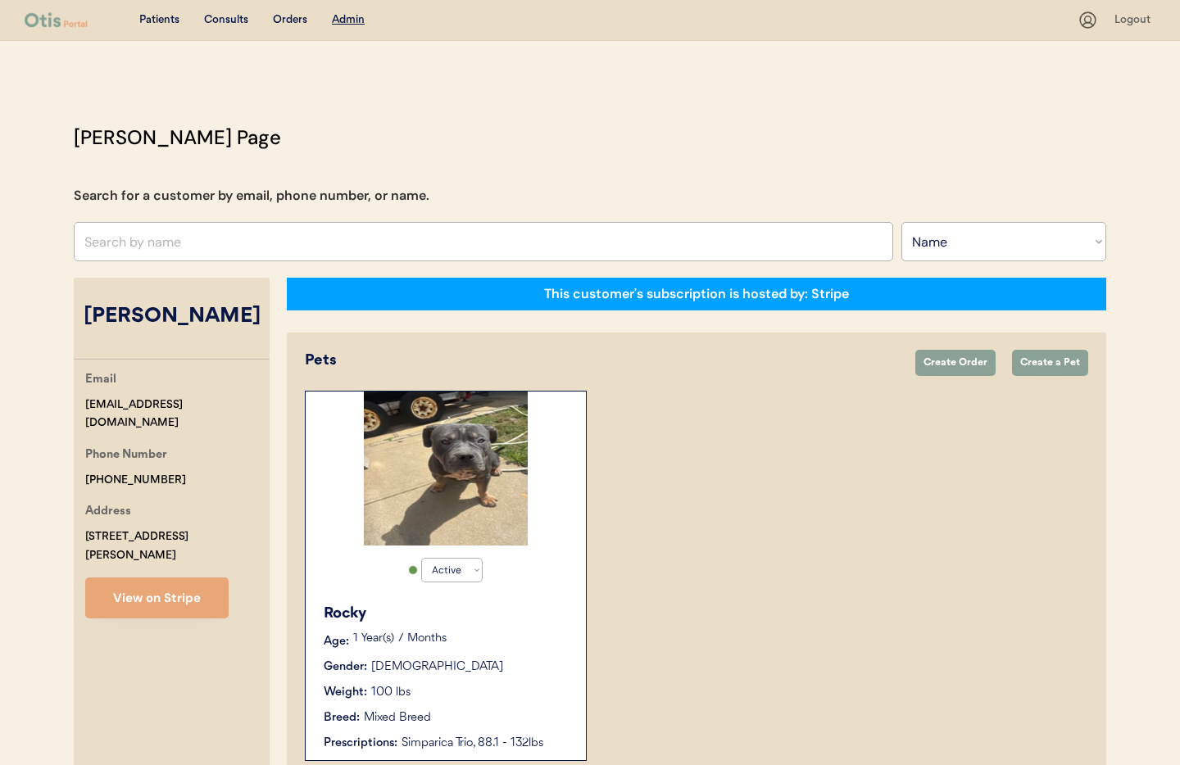
scroll to position [89, 0]
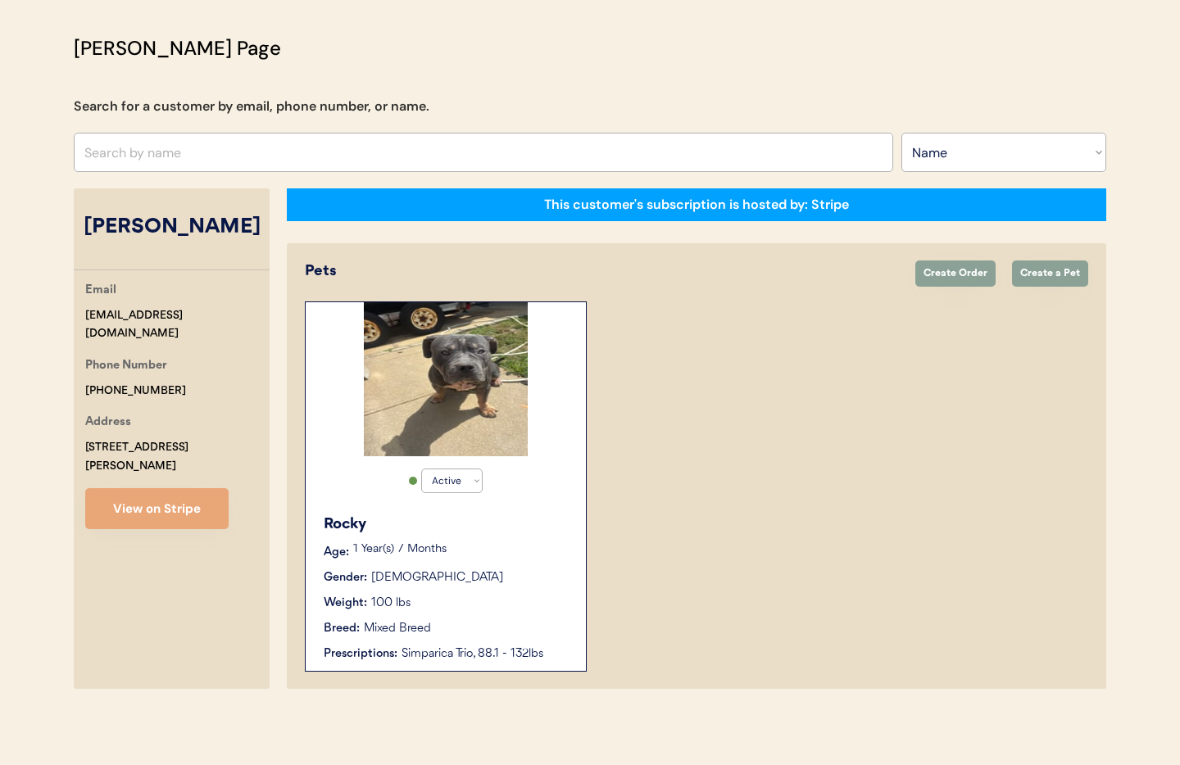
click at [157, 488] on button "View on Stripe" at bounding box center [156, 508] width 143 height 41
click at [488, 579] on div "Gender: Male" at bounding box center [447, 578] width 246 height 17
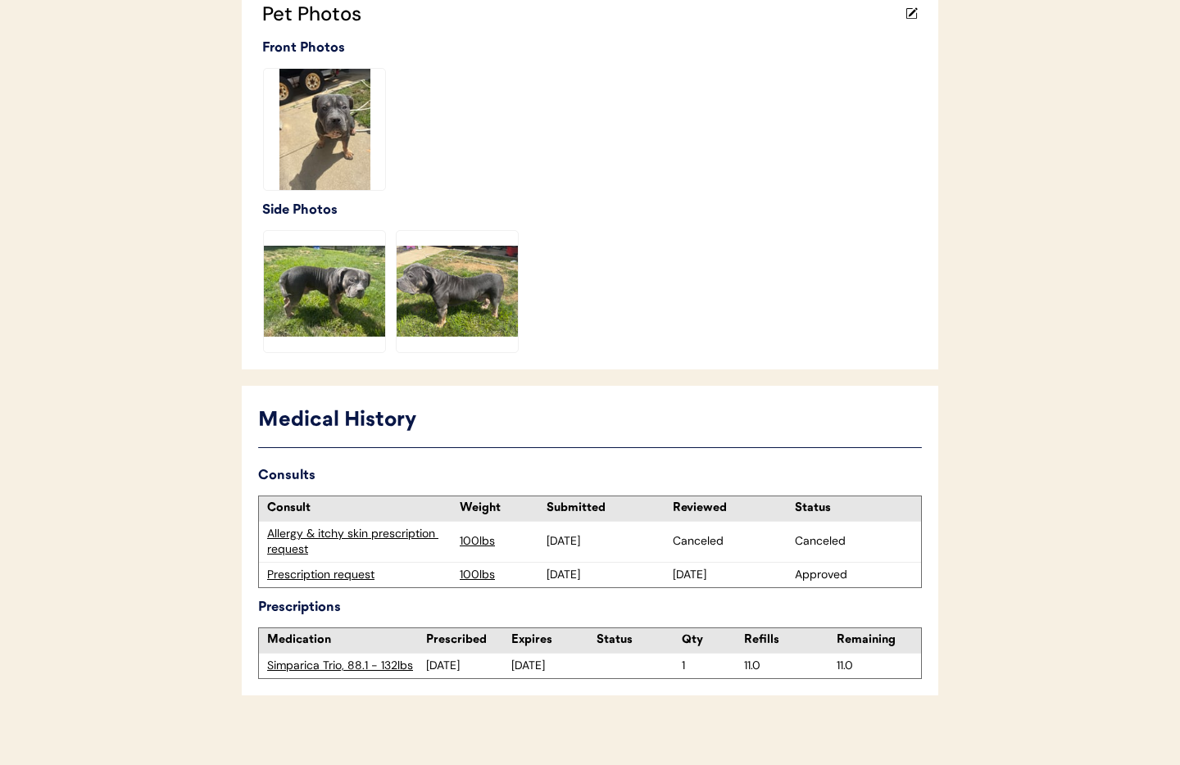
scroll to position [536, 0]
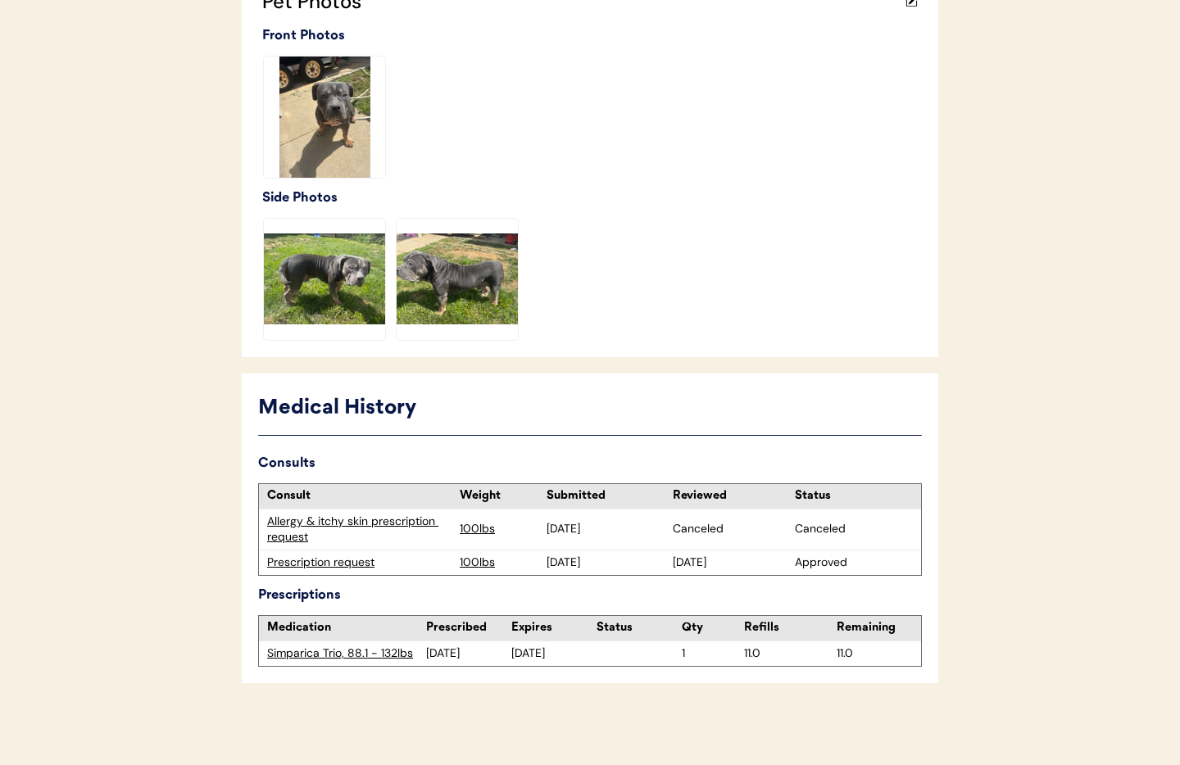
click at [313, 566] on div "Prescription request" at bounding box center [359, 563] width 184 height 16
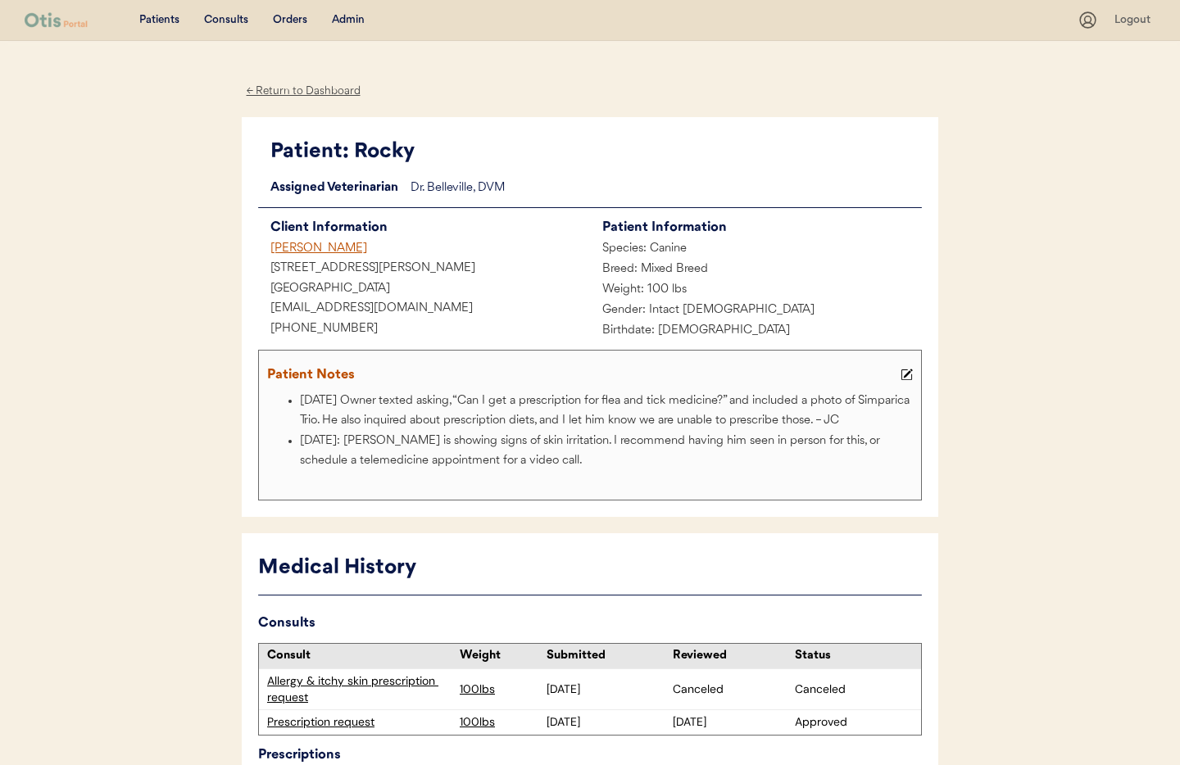
click at [296, 85] on div "← Return to Dashboard" at bounding box center [303, 91] width 123 height 19
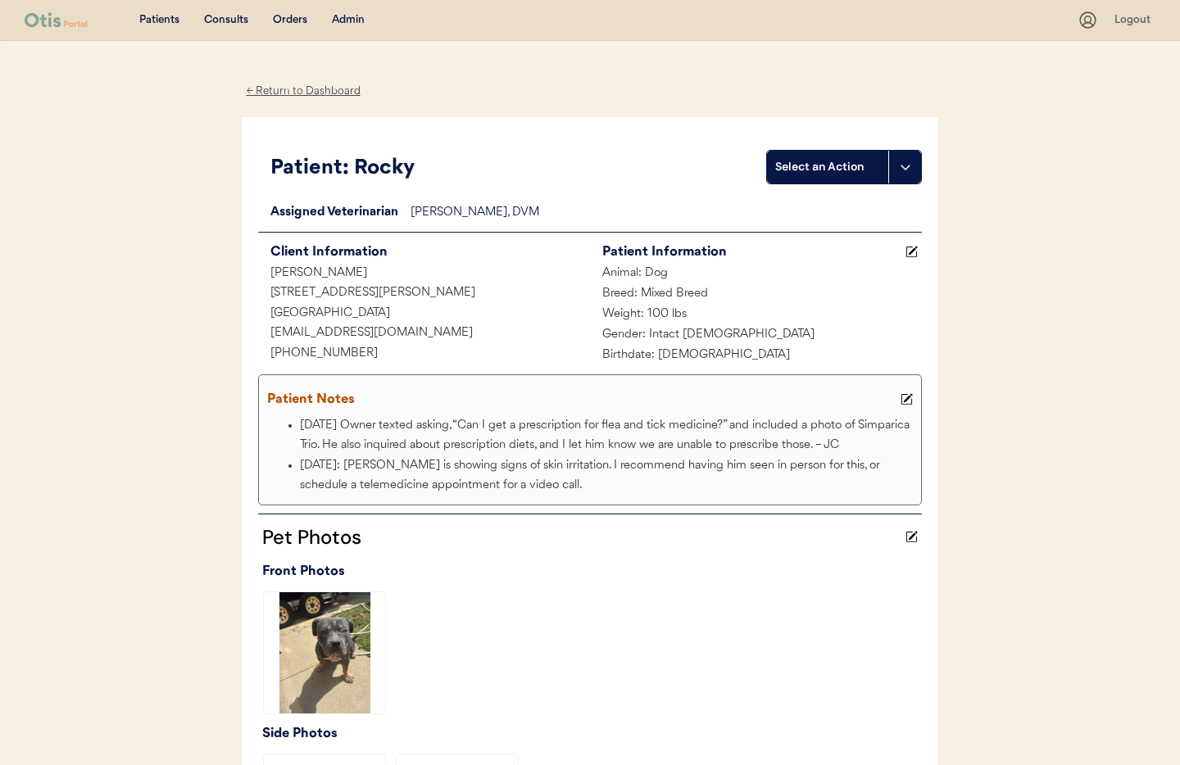
click at [284, 90] on div "← Return to Dashboard" at bounding box center [303, 91] width 123 height 19
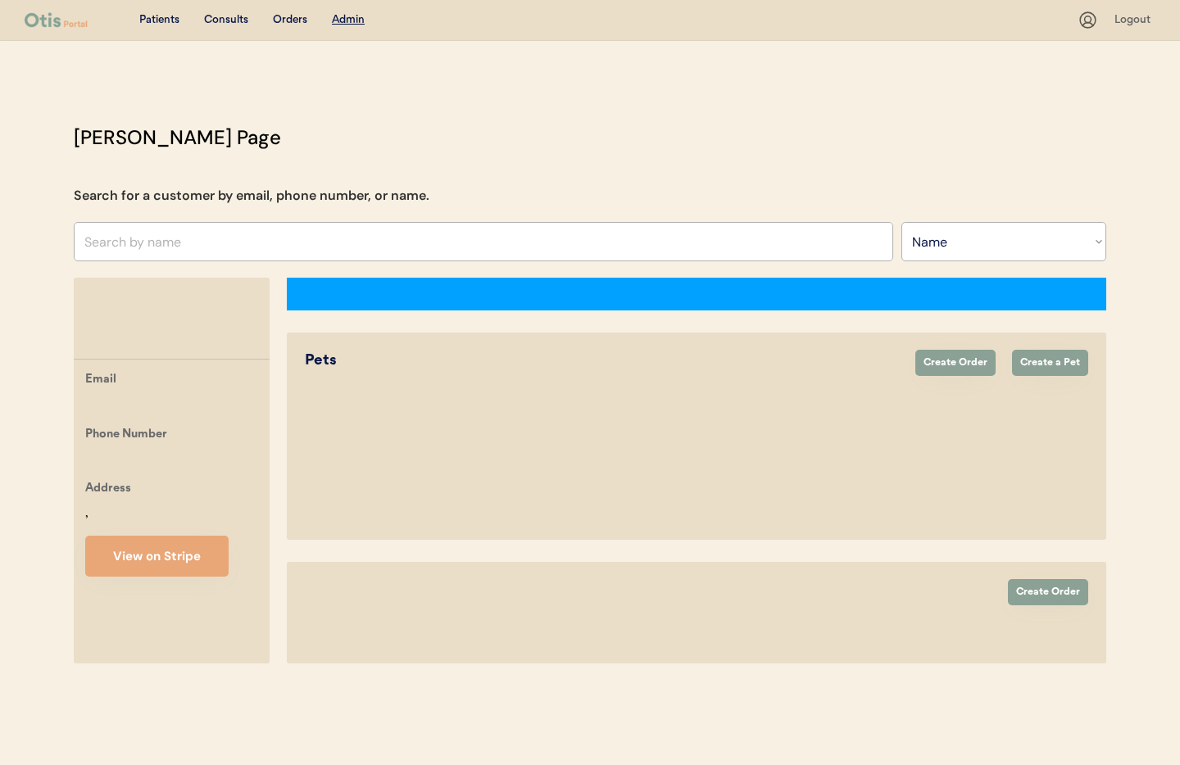
select select ""Name""
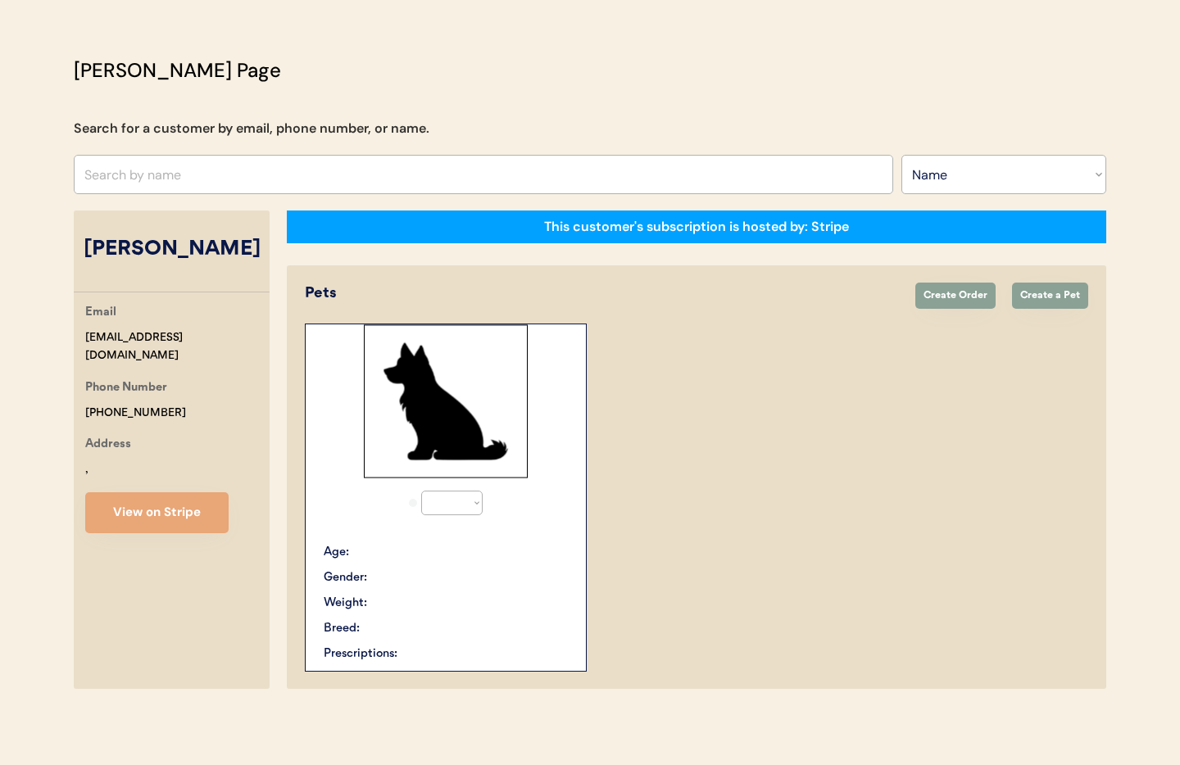
select select "true"
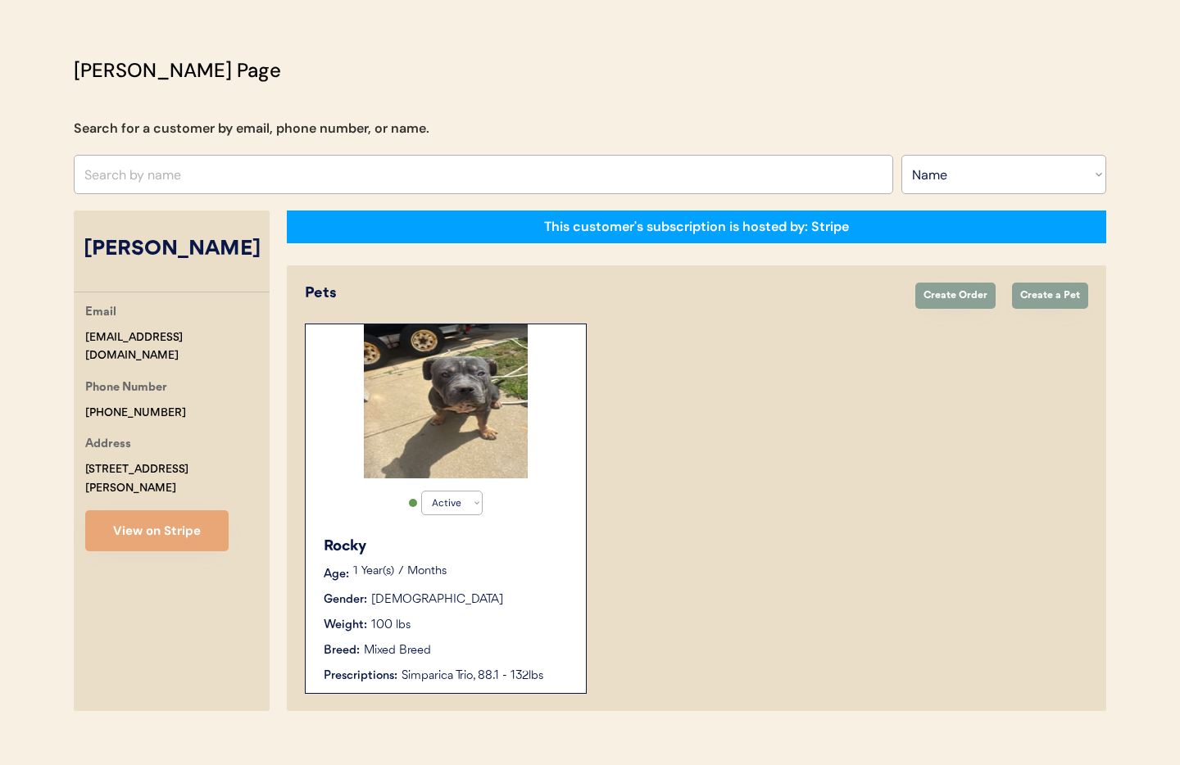
scroll to position [89, 0]
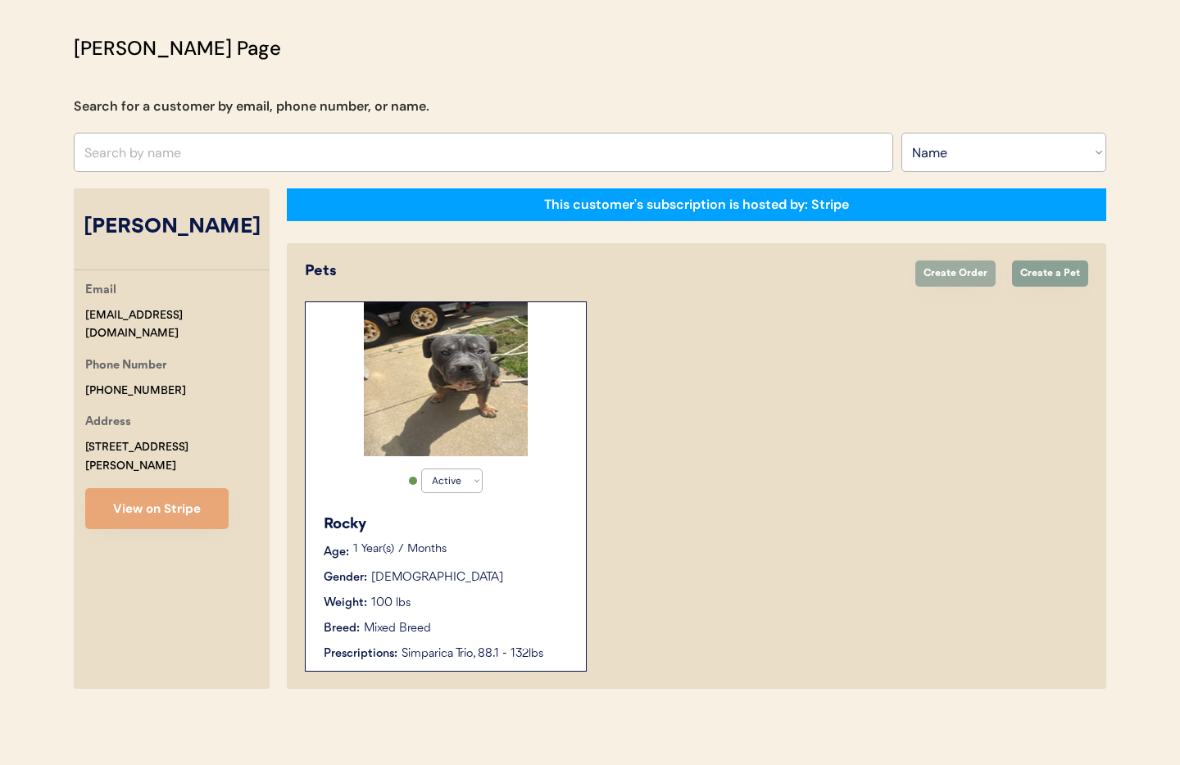
click at [945, 270] on button "Create Order" at bounding box center [955, 274] width 80 height 26
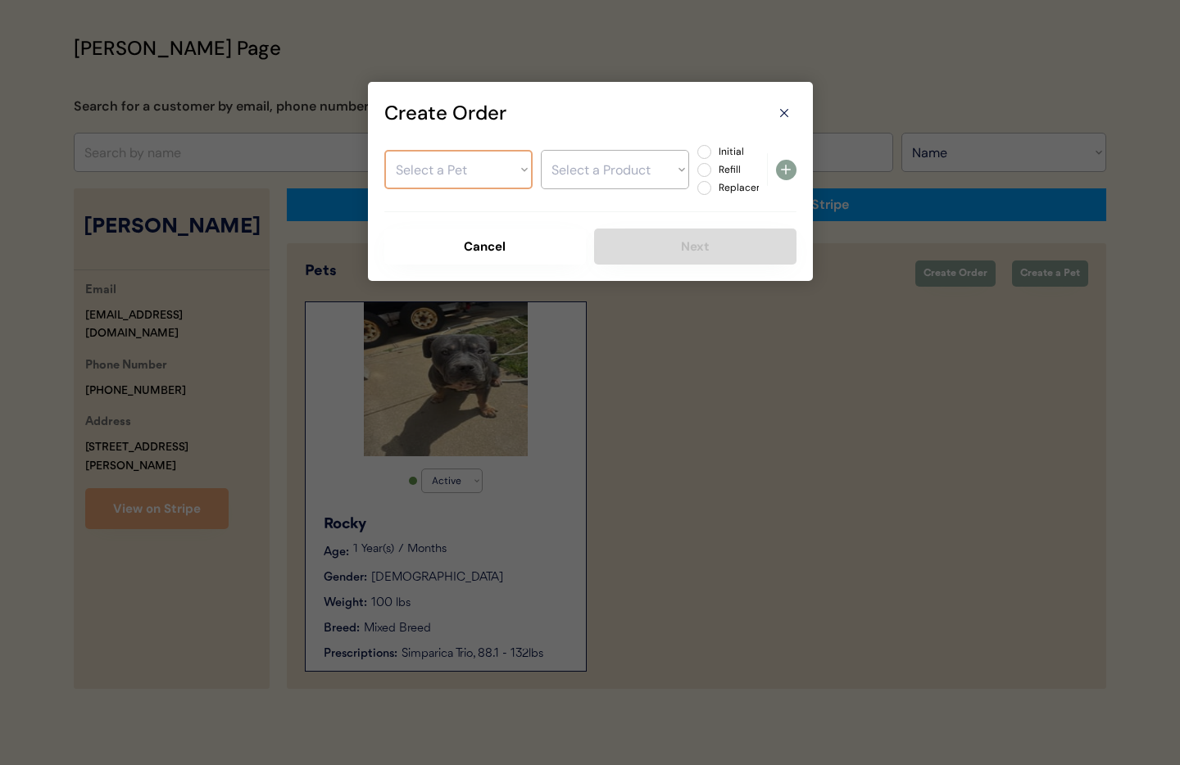
click at [437, 177] on select "Select a Pet Rocky" at bounding box center [458, 169] width 148 height 39
select select ""1348695171700984260__LOOKUP__1754933864637x943947543658102800""
click at [384, 150] on select "Select a Pet Rocky" at bounding box center [458, 169] width 148 height 39
click at [590, 174] on select "Select a Product" at bounding box center [615, 169] width 148 height 39
select select ""1348695171700984260__LOOKUP__1756397043924x938230806284337200""
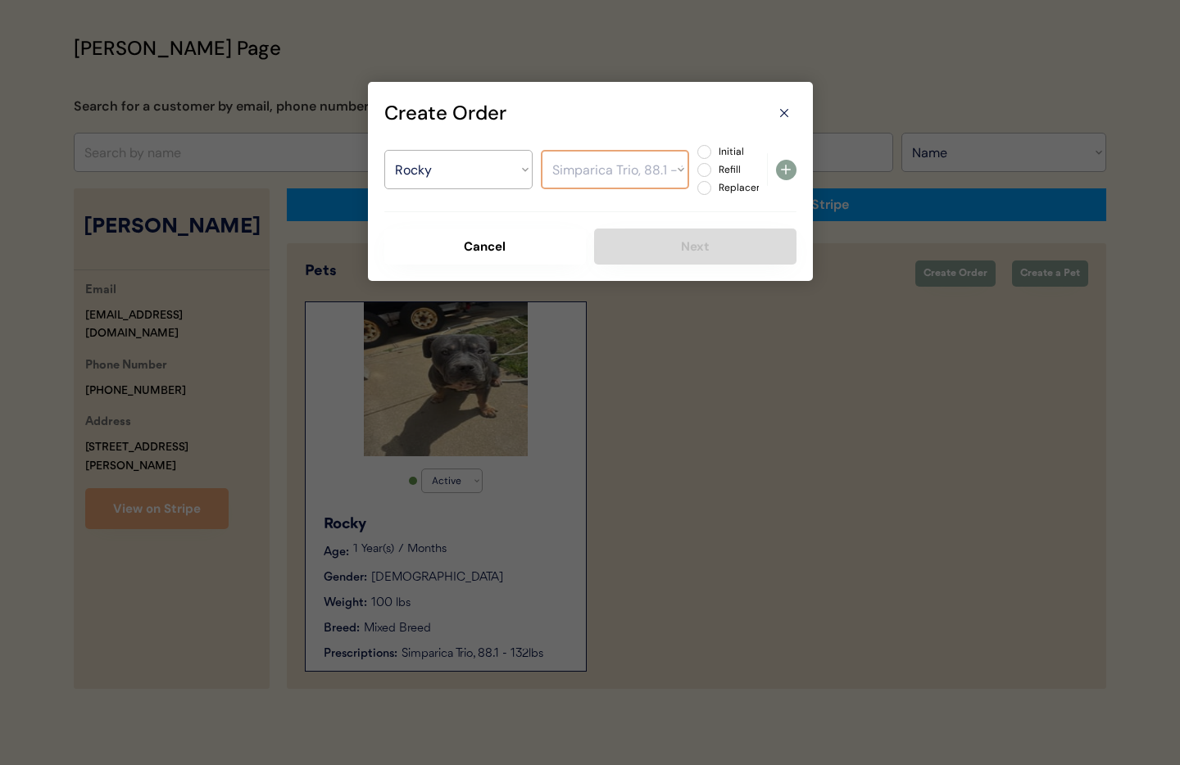
click at [541, 150] on select "Select a Product Simparica Trio, 88.1 - 132lbs" at bounding box center [615, 169] width 148 height 39
click at [714, 154] on label "Initial" at bounding box center [750, 152] width 72 height 10
click at [696, 154] on input "Initial" at bounding box center [690, 152] width 11 height 11
radio input "true"
click at [784, 170] on icon at bounding box center [786, 170] width 20 height 20
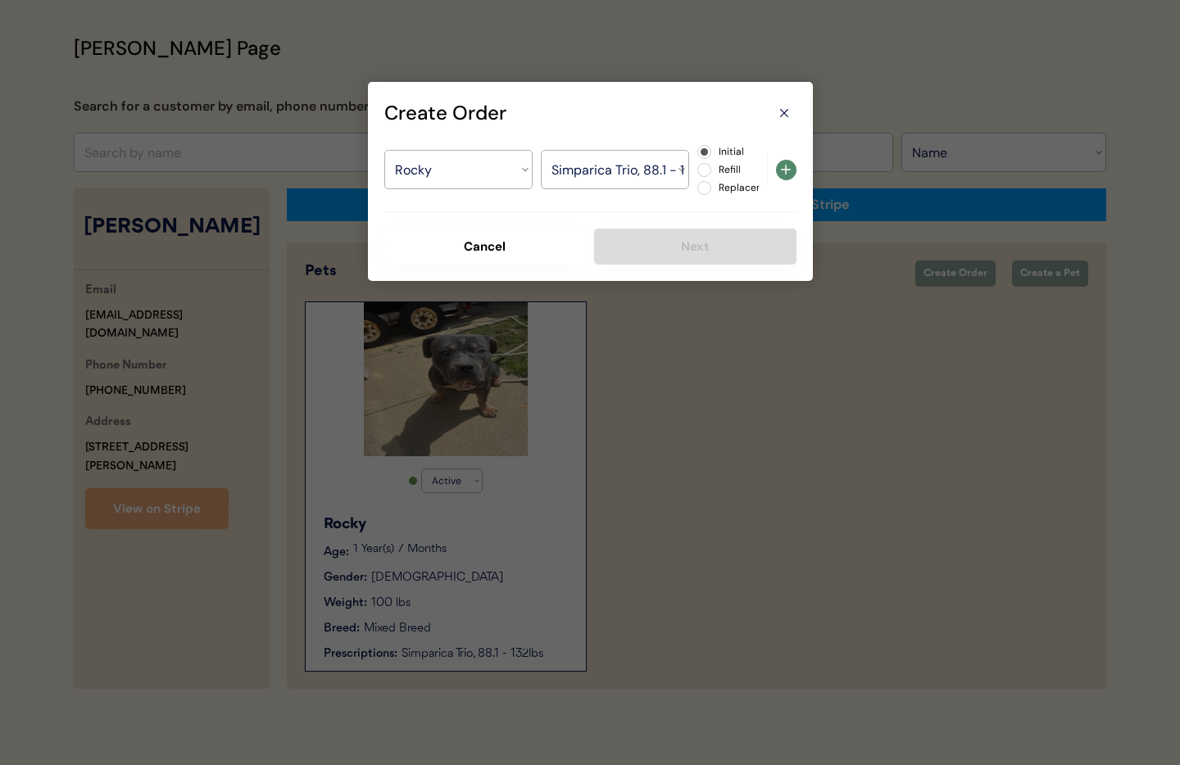
select select ""PLACEHOLDER_1427118222253""
radio input "false"
select select ""PLACEHOLDER_1427118222253""
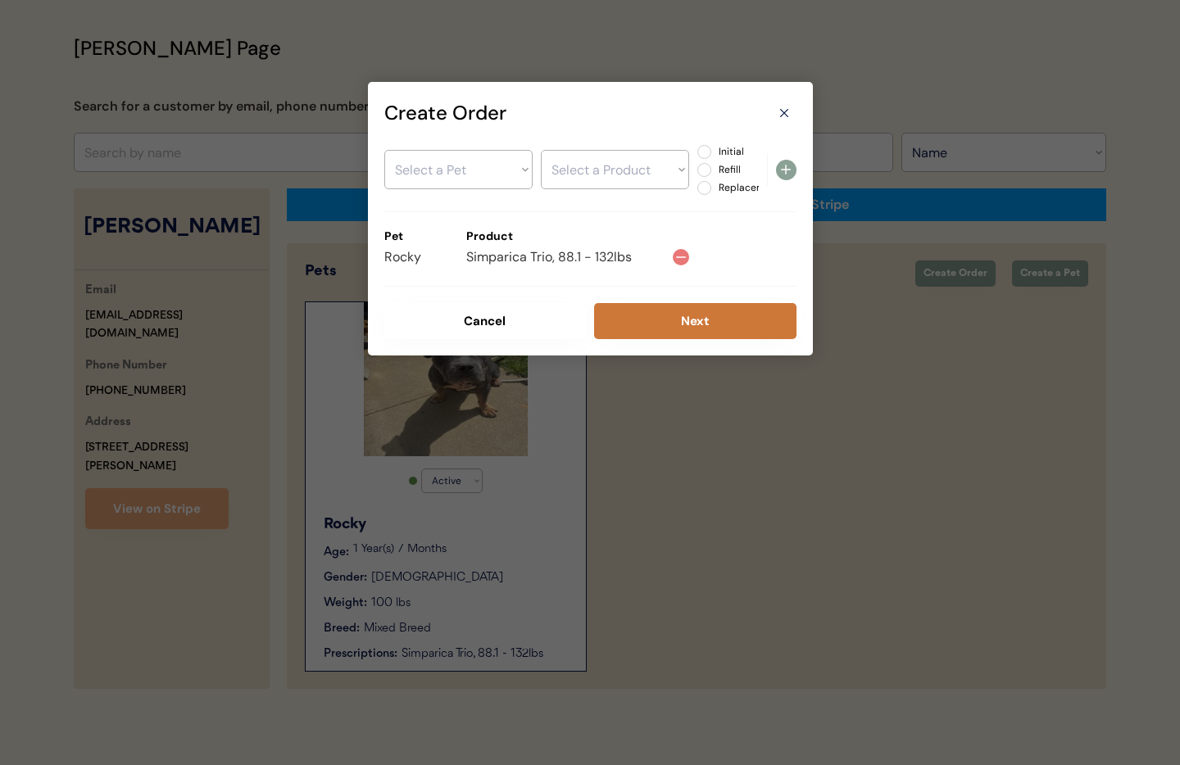
click at [694, 317] on button "Next" at bounding box center [695, 321] width 202 height 36
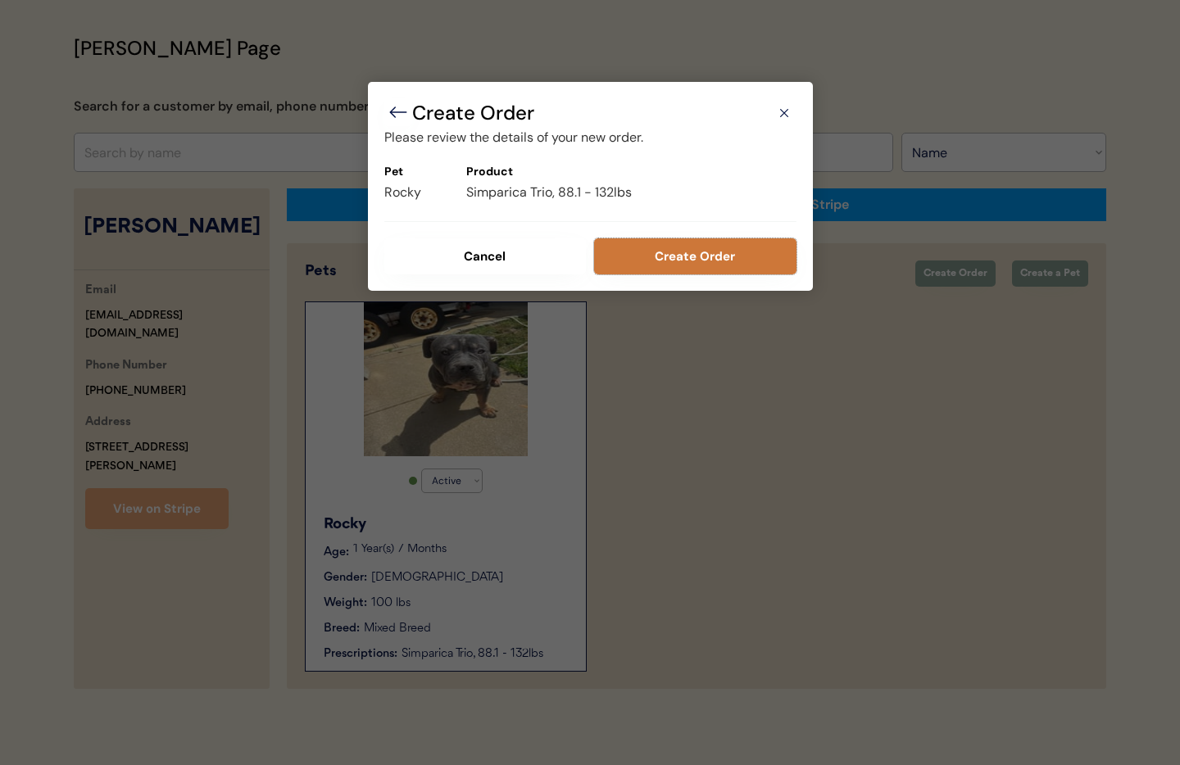
drag, startPoint x: 710, startPoint y: 257, endPoint x: 805, endPoint y: 366, distance: 145.3
click at [710, 257] on button "Create Order" at bounding box center [695, 256] width 202 height 36
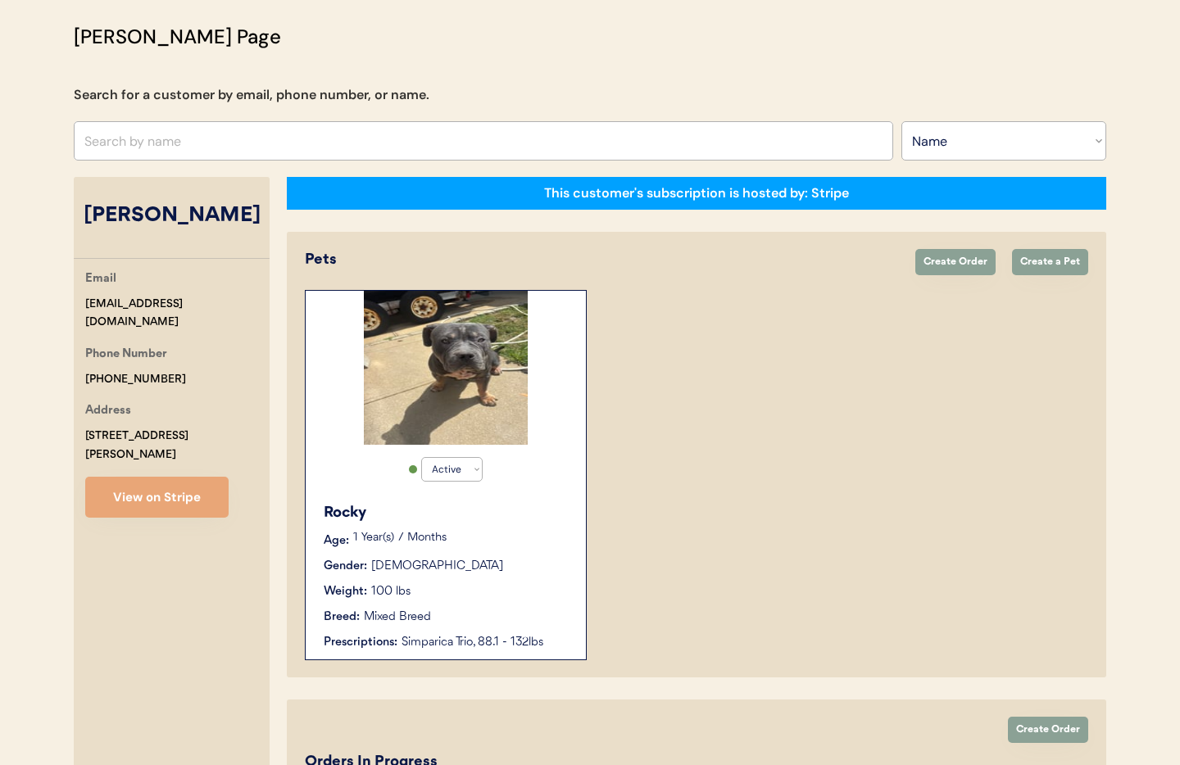
scroll to position [91, 0]
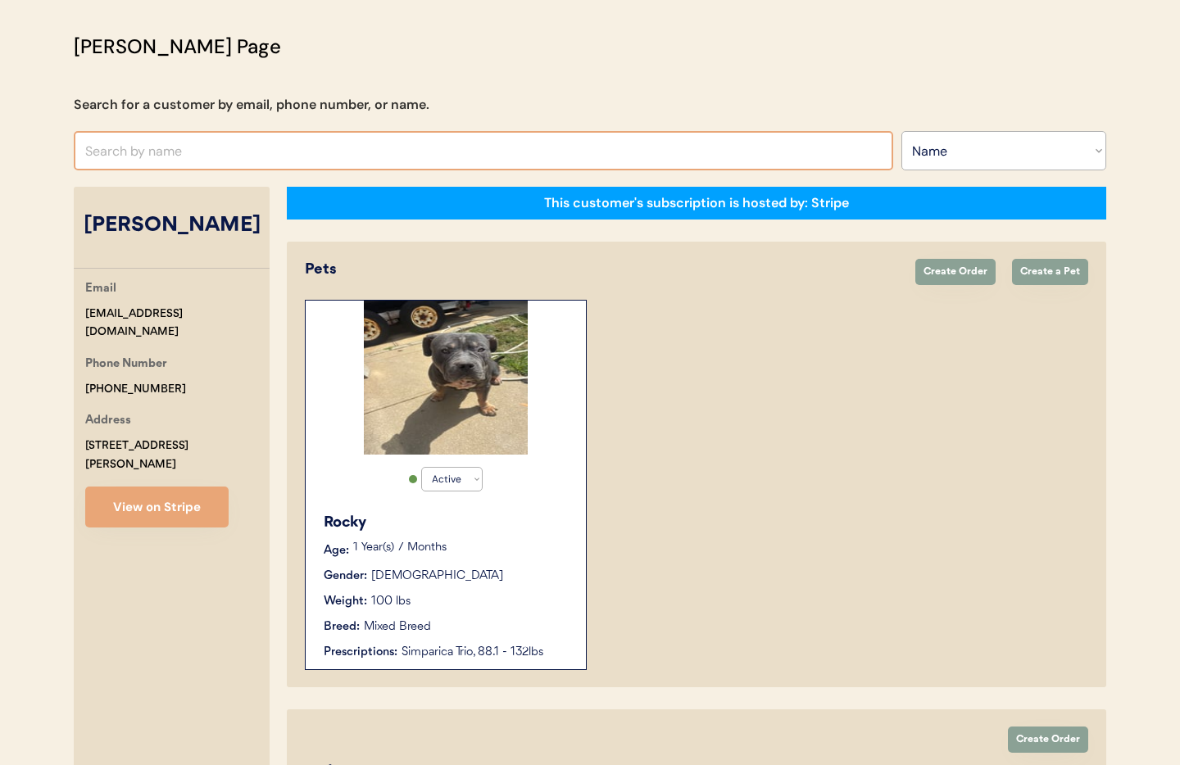
click at [191, 156] on input "text" at bounding box center [484, 150] width 820 height 39
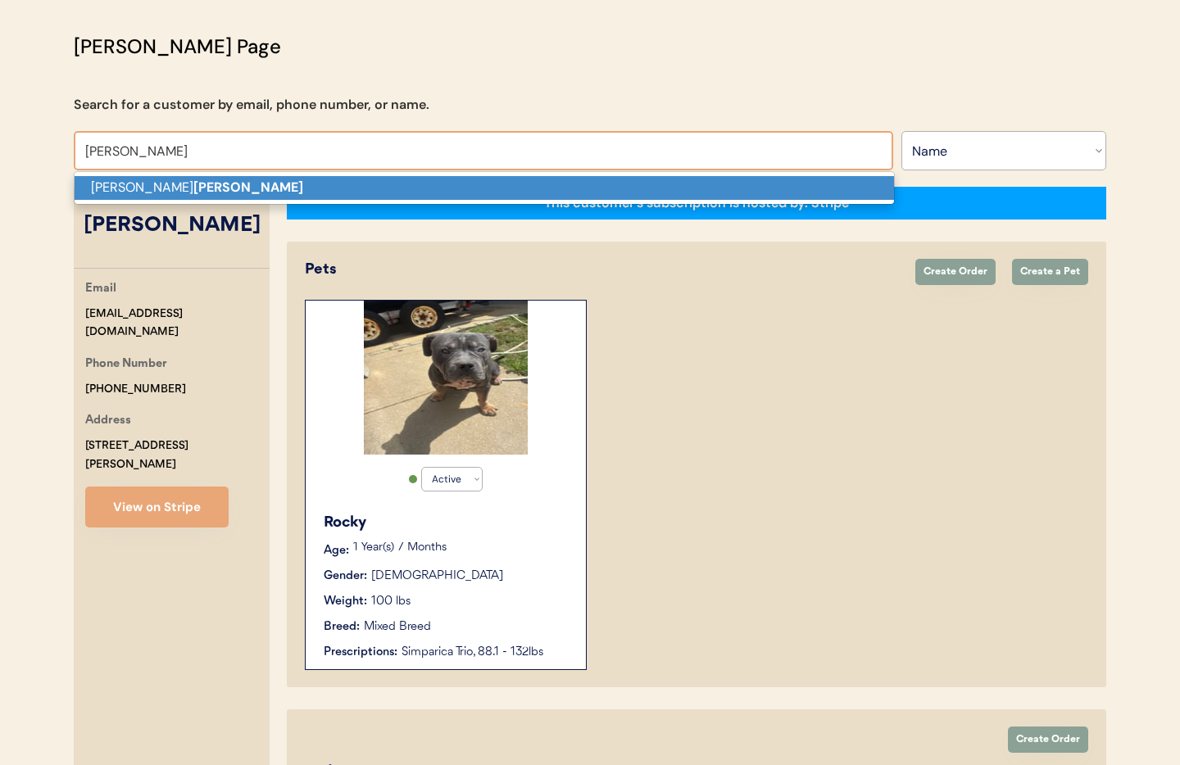
click at [189, 184] on p "[PERSON_NAME]" at bounding box center [485, 188] width 820 height 24
type input "[PERSON_NAME]"
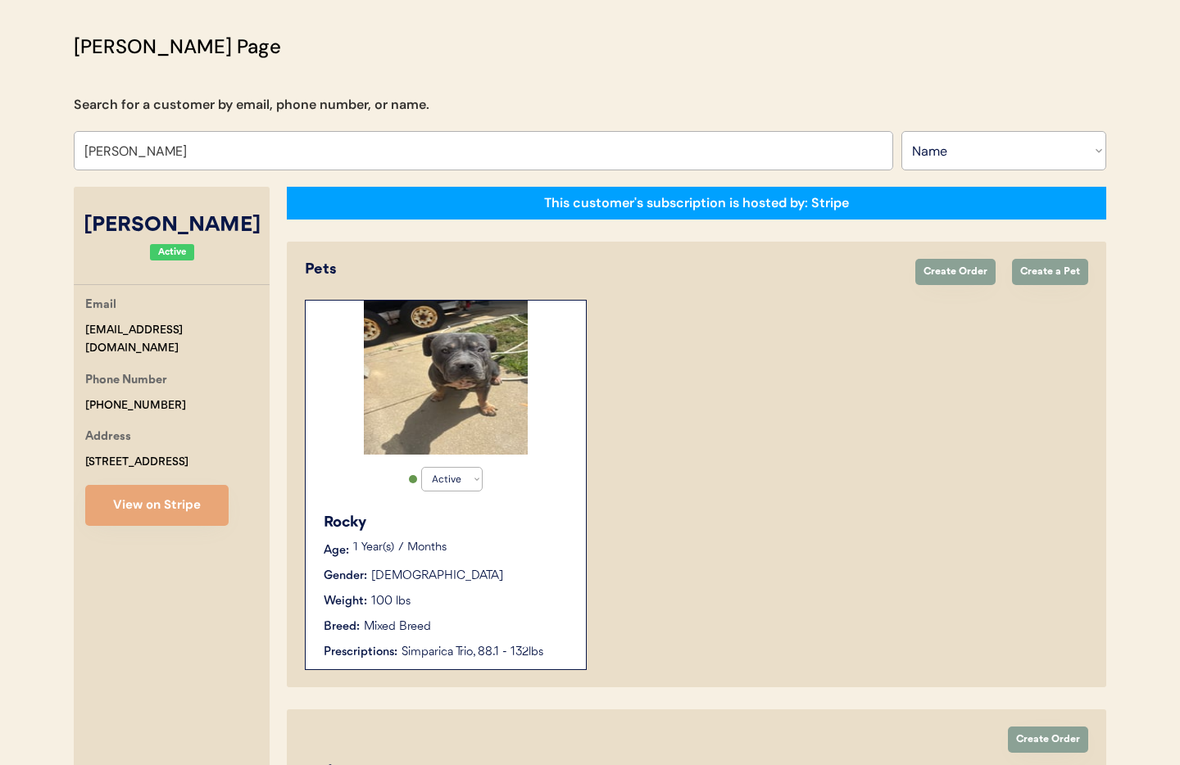
select select "true"
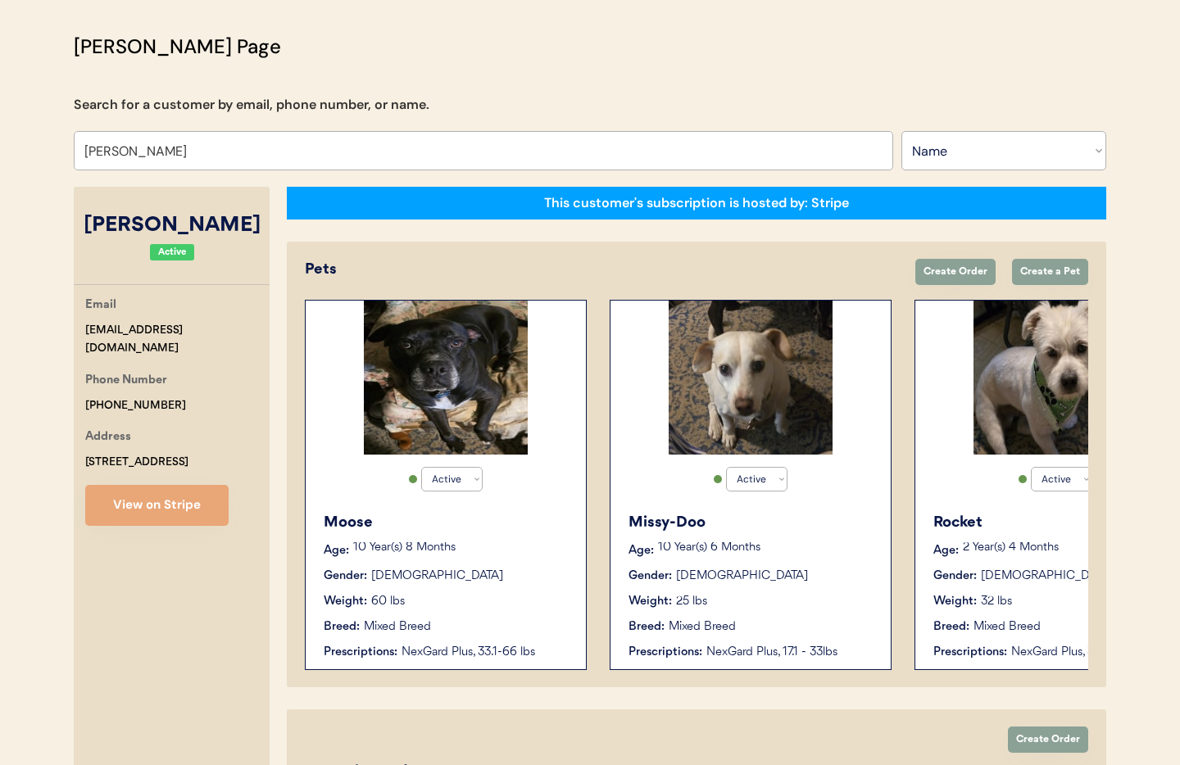
type input "[PERSON_NAME]"
click at [461, 566] on div "Moose Age: 10 Year(s) 8 Months Gender: Male Weight: 60 lbs Breed: Mixed Breed P…" at bounding box center [446, 587] width 264 height 166
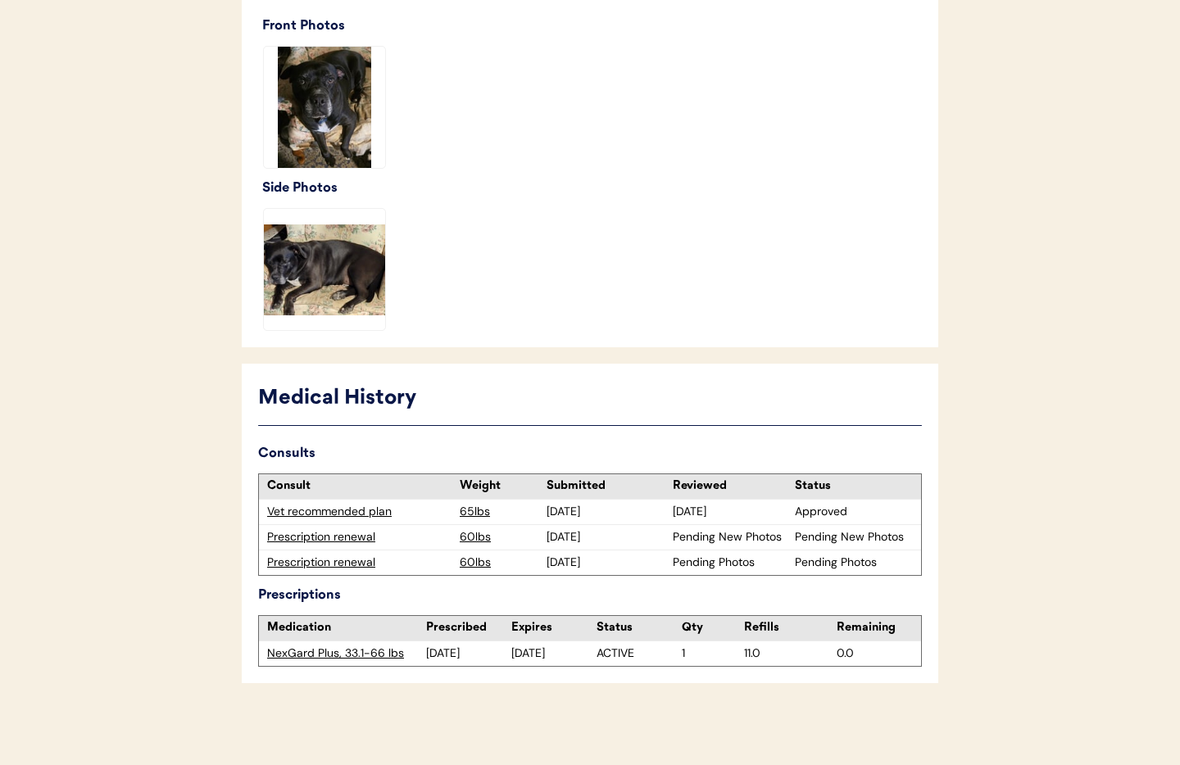
click at [330, 565] on div "Prescription renewal" at bounding box center [359, 563] width 184 height 16
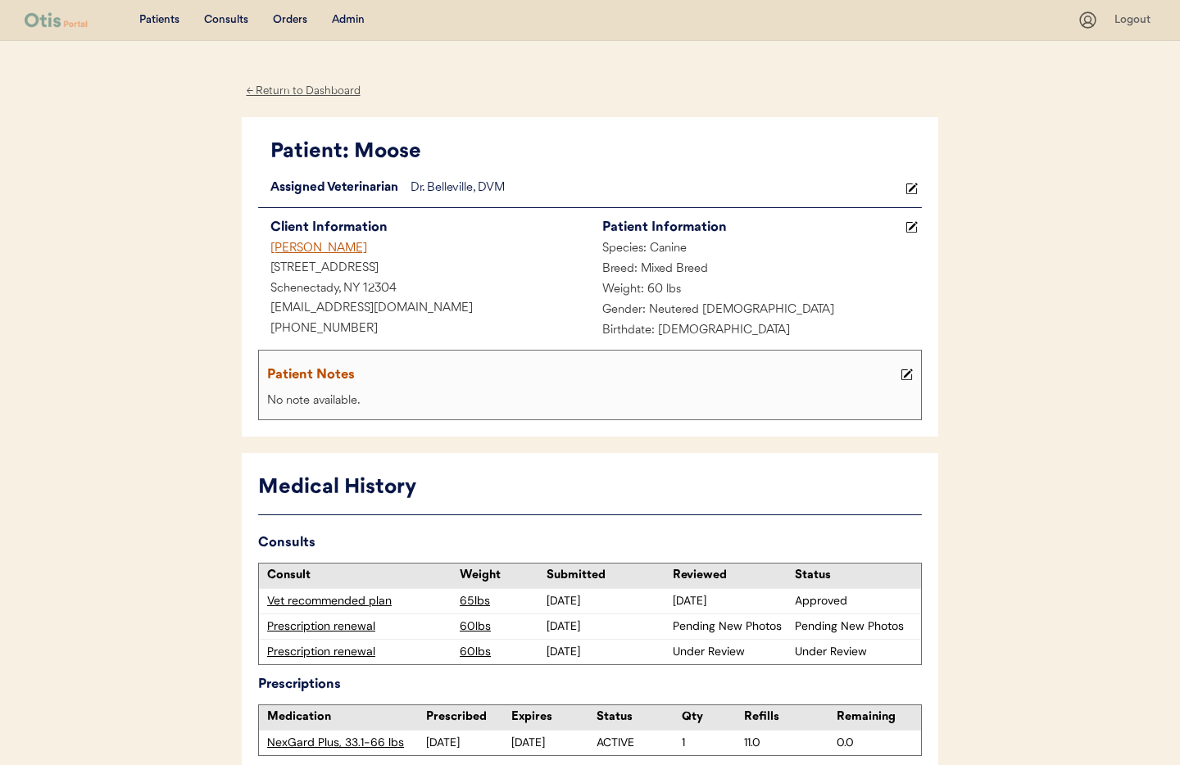
click at [281, 245] on div "[PERSON_NAME]" at bounding box center [424, 249] width 332 height 20
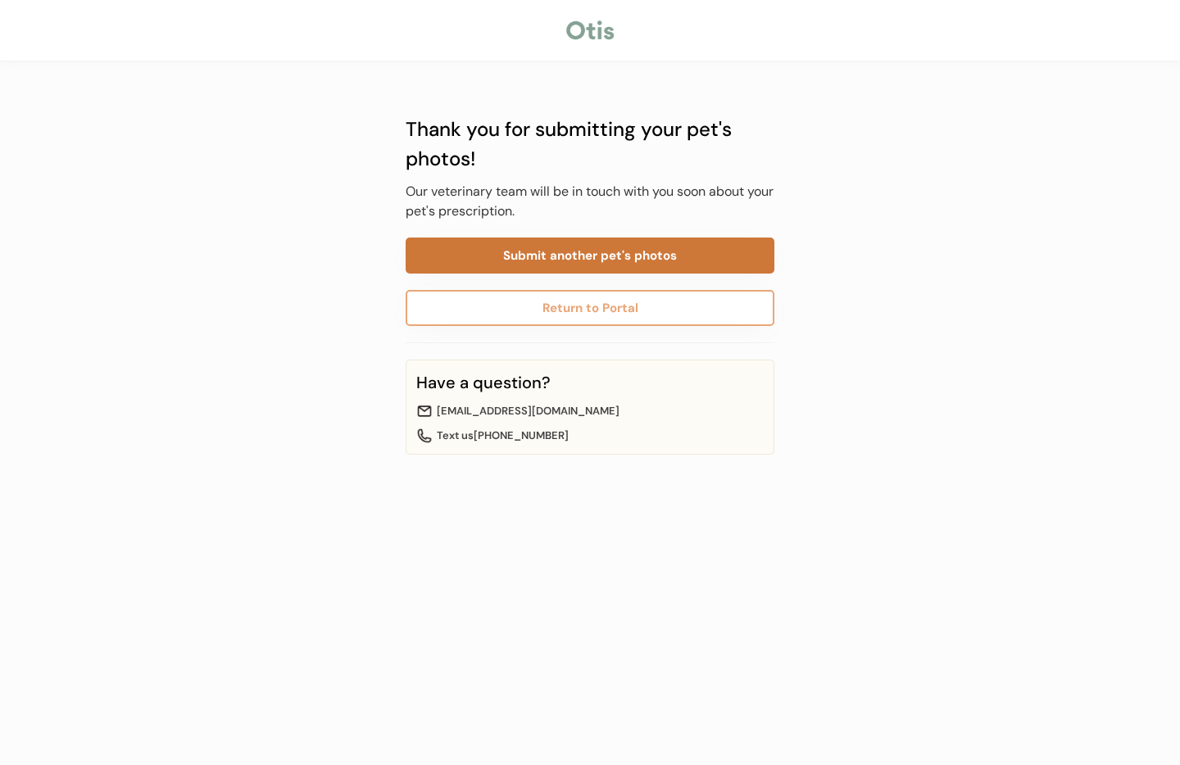
click at [530, 263] on button "Submit another pet's photos" at bounding box center [590, 256] width 369 height 36
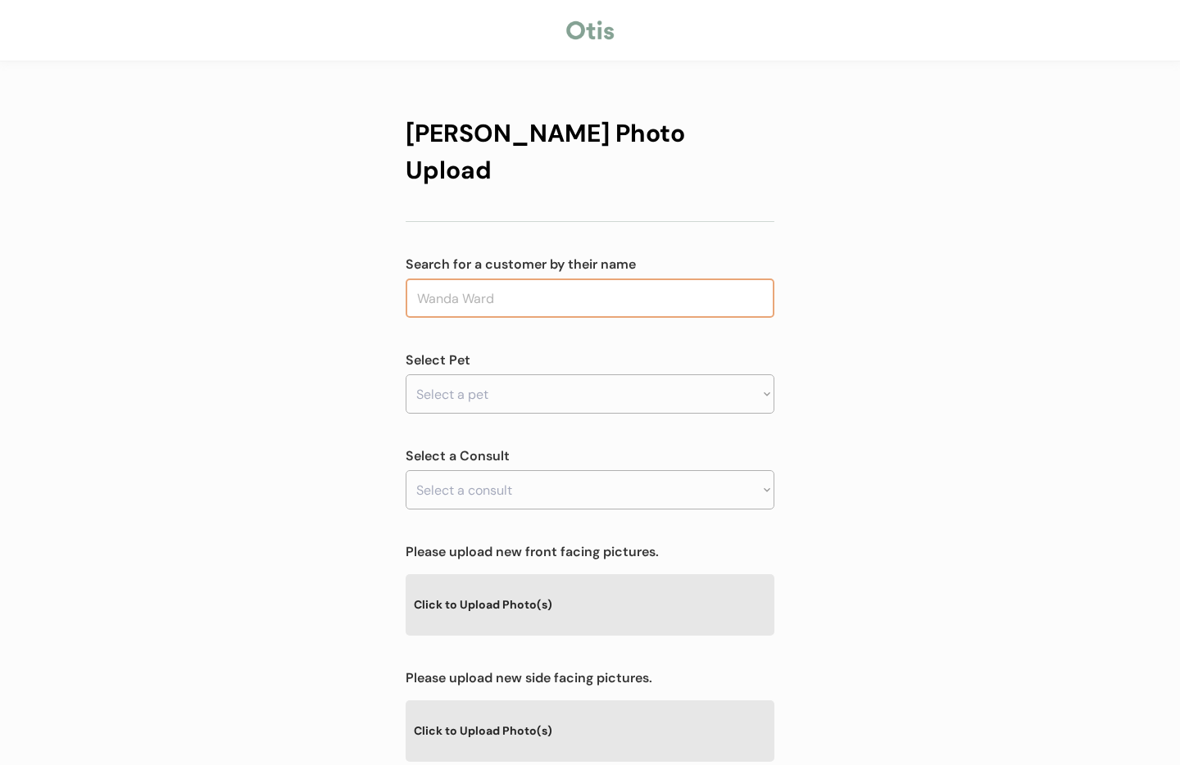
click at [575, 279] on input "text" at bounding box center [590, 298] width 369 height 39
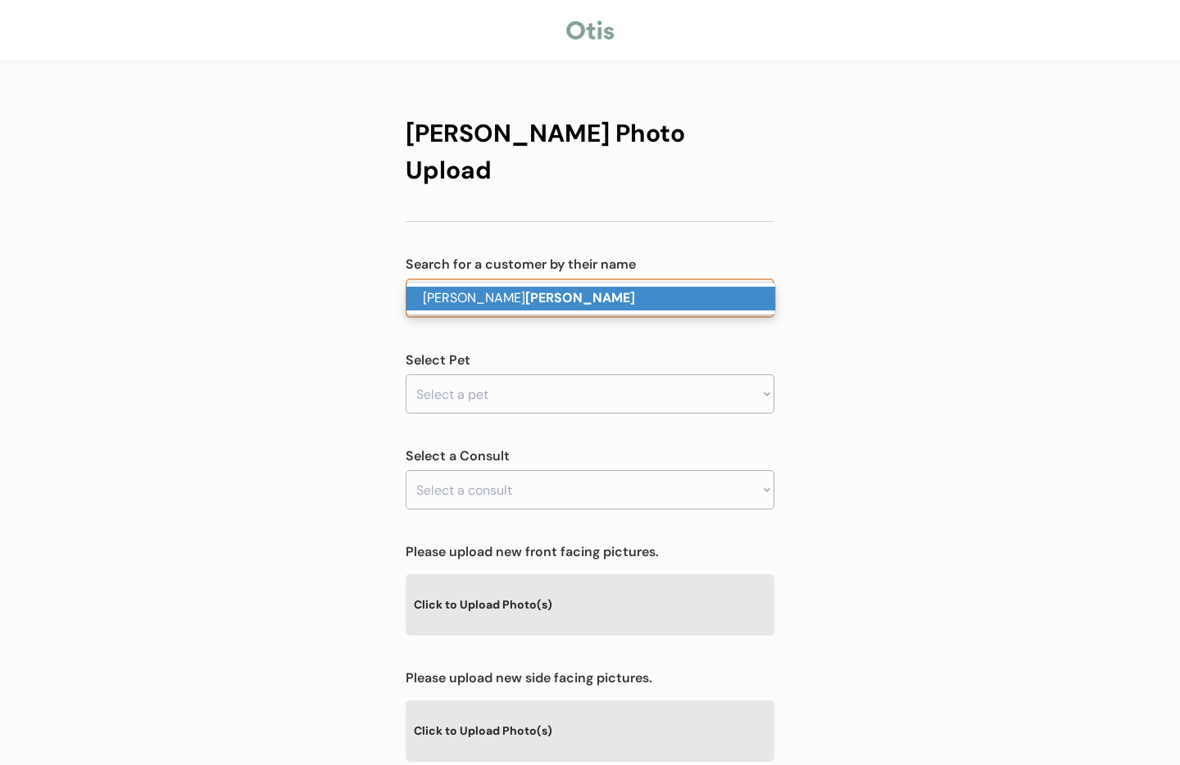
click at [582, 288] on p "Elizabeth Volpe" at bounding box center [591, 299] width 369 height 24
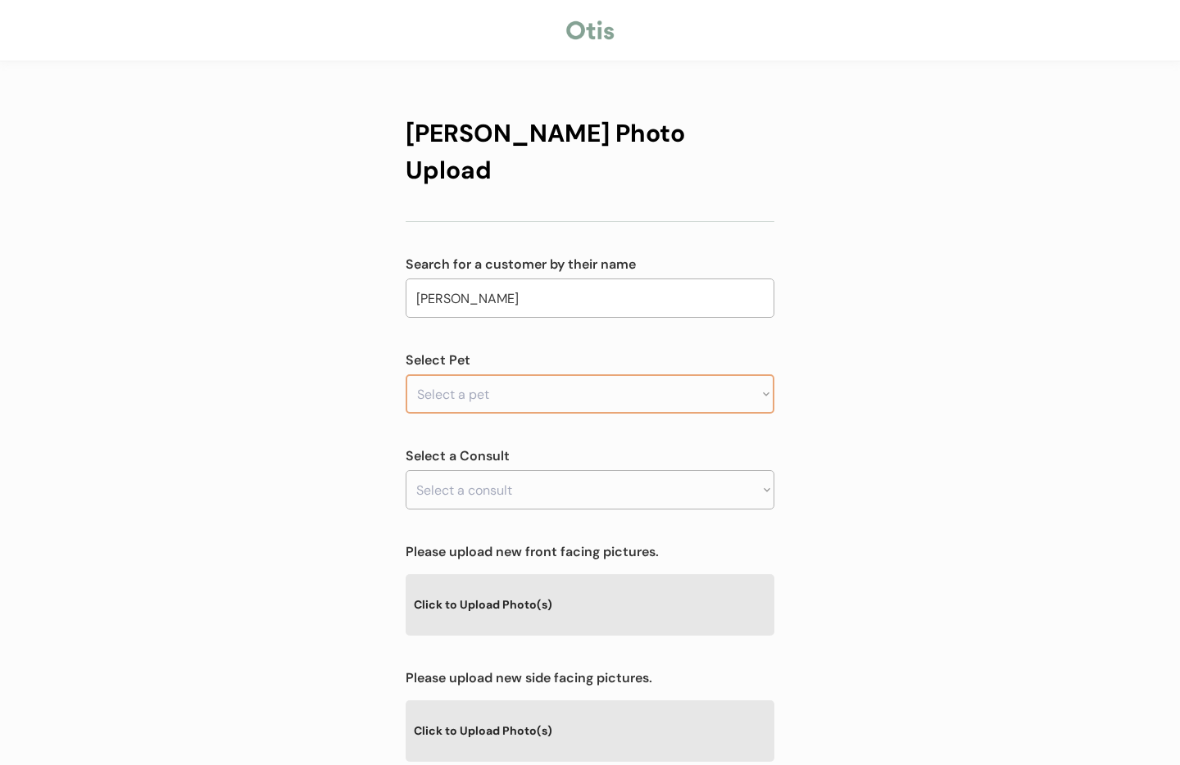
type input "Elizabeth Volpe"
click at [554, 375] on select "Select a pet" at bounding box center [590, 394] width 369 height 39
select select ""1348695171700984260__LOOKUP__1724325040750x724088550151422000""
click at [406, 375] on select "Select a pet Moose Missy-Doo Rocket" at bounding box center [590, 394] width 369 height 39
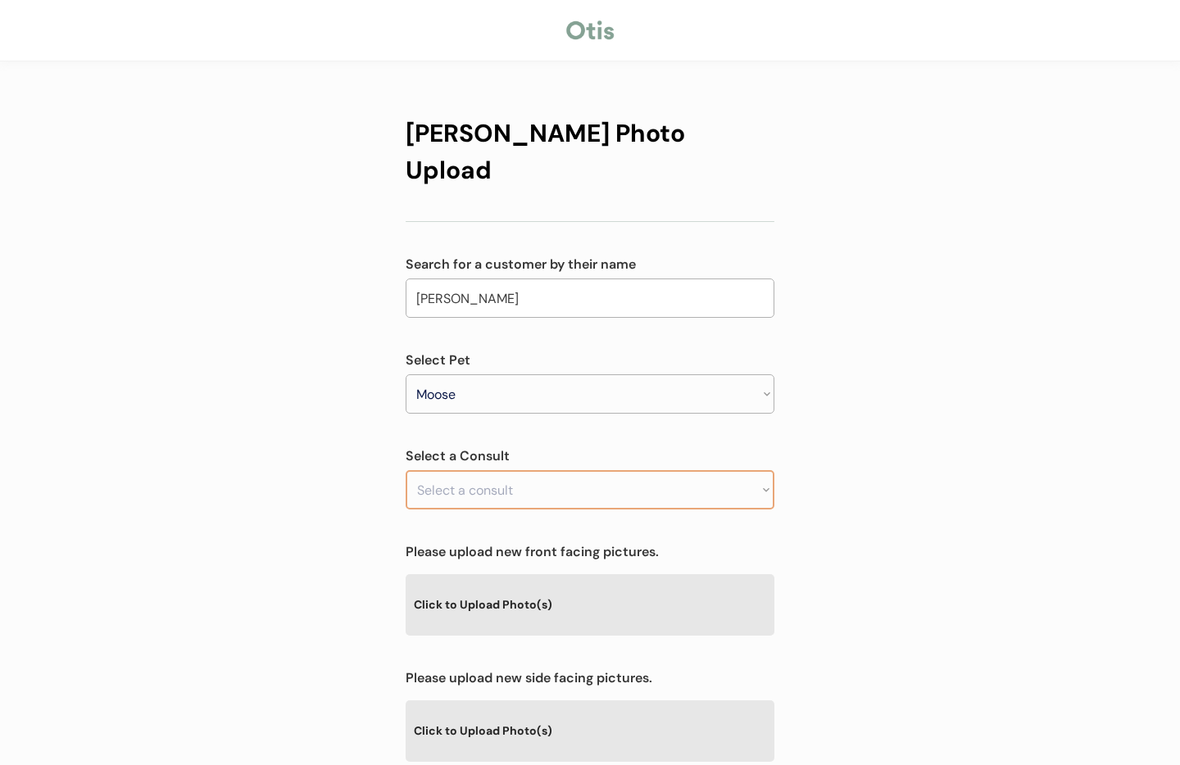
click at [547, 470] on select "Select a consult Prescription renewal Prescription renewal" at bounding box center [590, 489] width 369 height 39
select select ""1348695171700984260__LOOKUP__1751668146051x445260728155242500""
click at [406, 470] on select "Select a consult Prescription renewal Prescription renewal" at bounding box center [590, 489] width 369 height 39
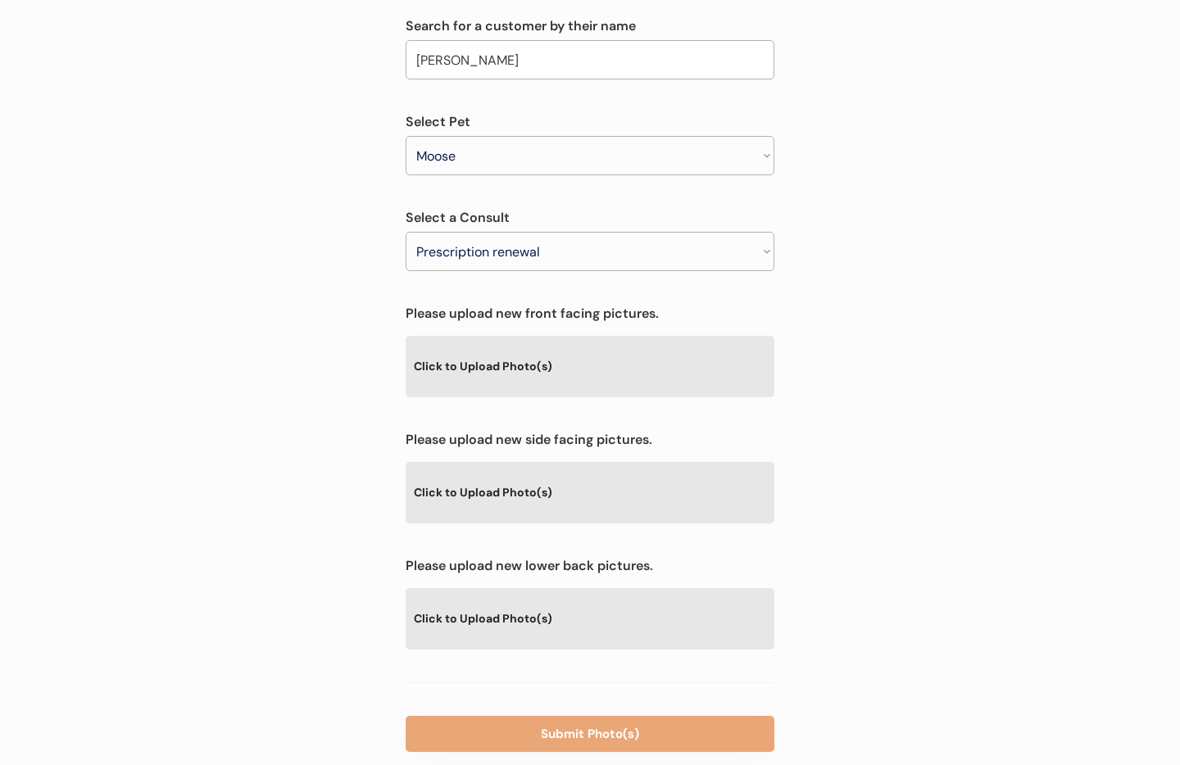
scroll to position [254, 0]
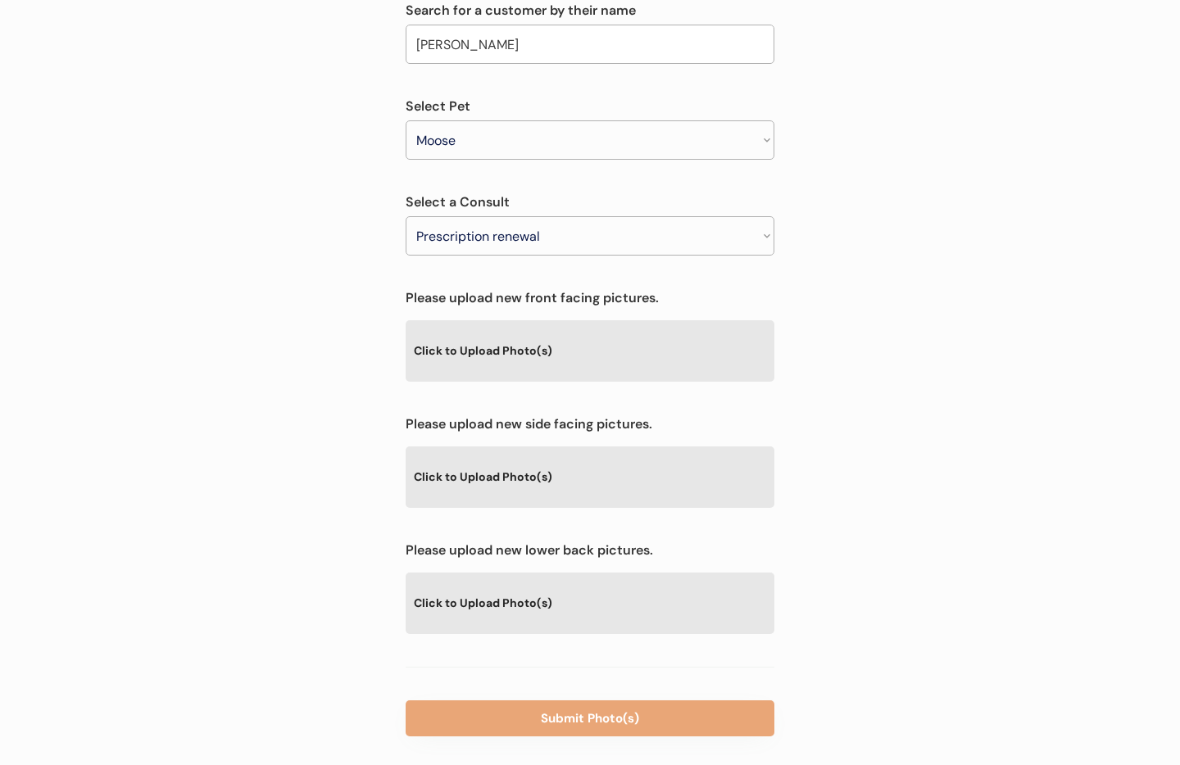
click at [525, 320] on div "Click to Upload Photo(s)" at bounding box center [590, 350] width 369 height 60
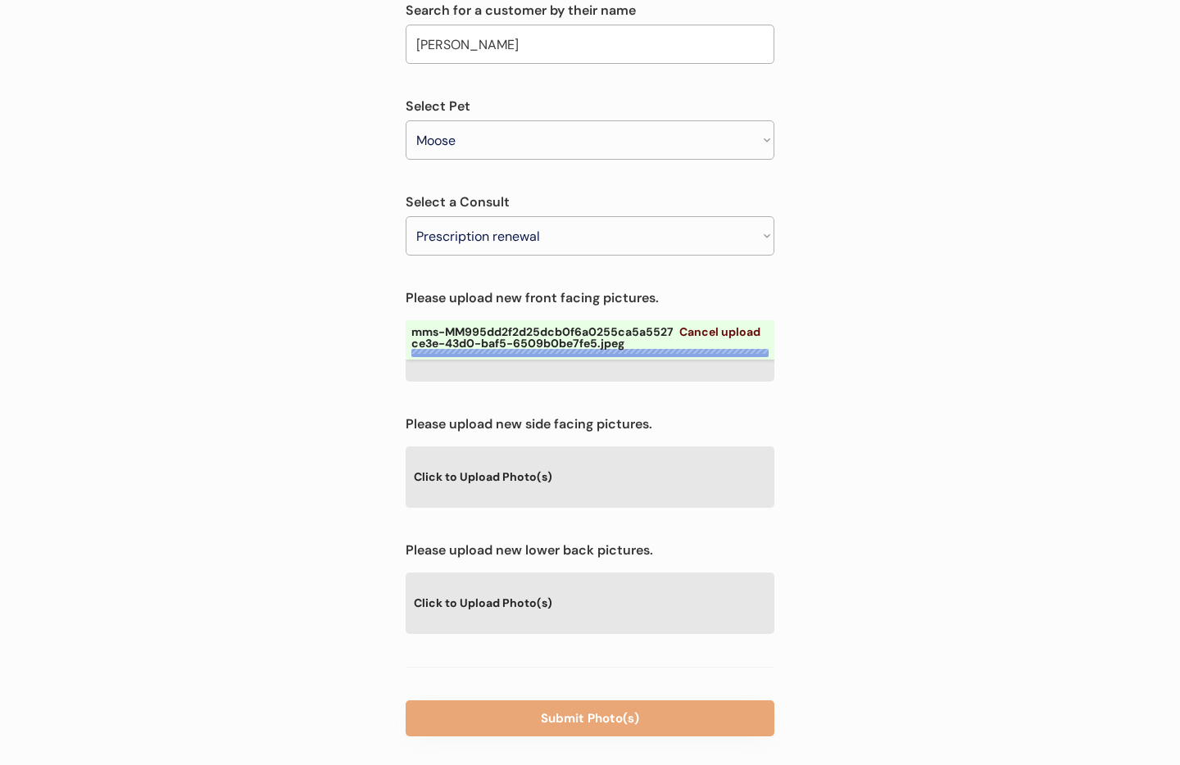
click at [534, 447] on div "Click to Upload Photo(s)" at bounding box center [590, 477] width 369 height 60
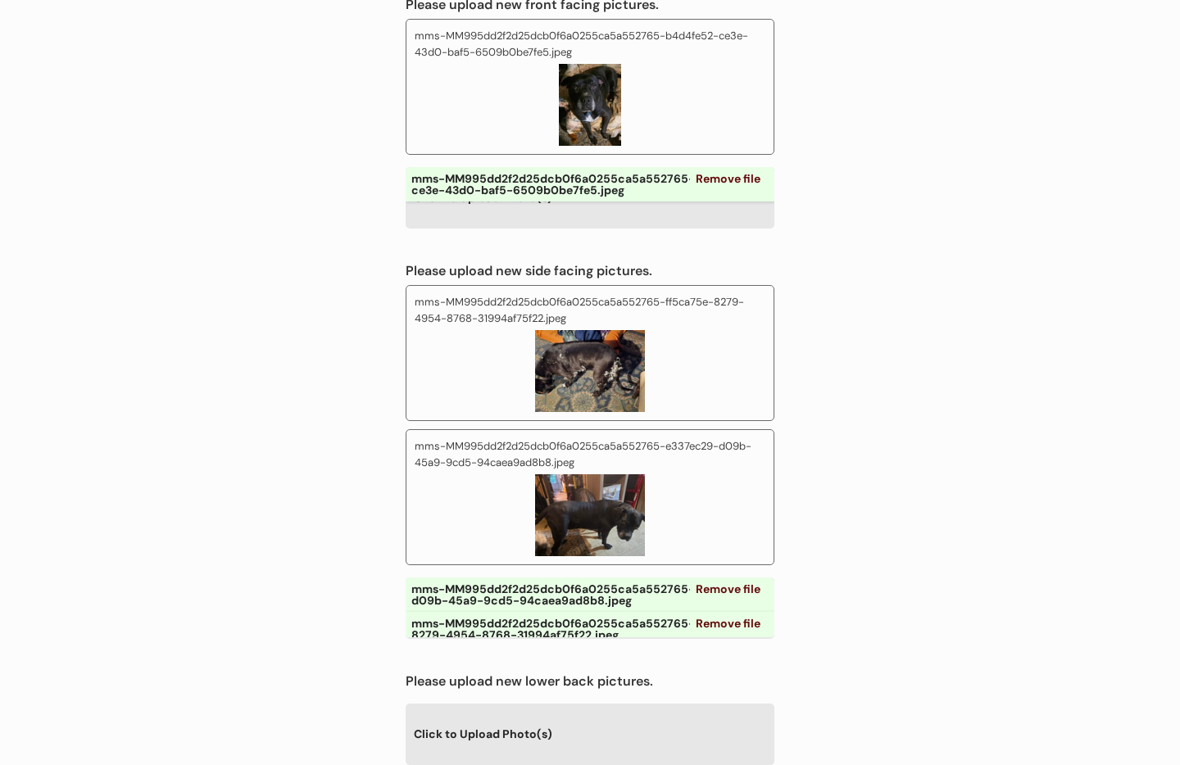
scroll to position [679, 0]
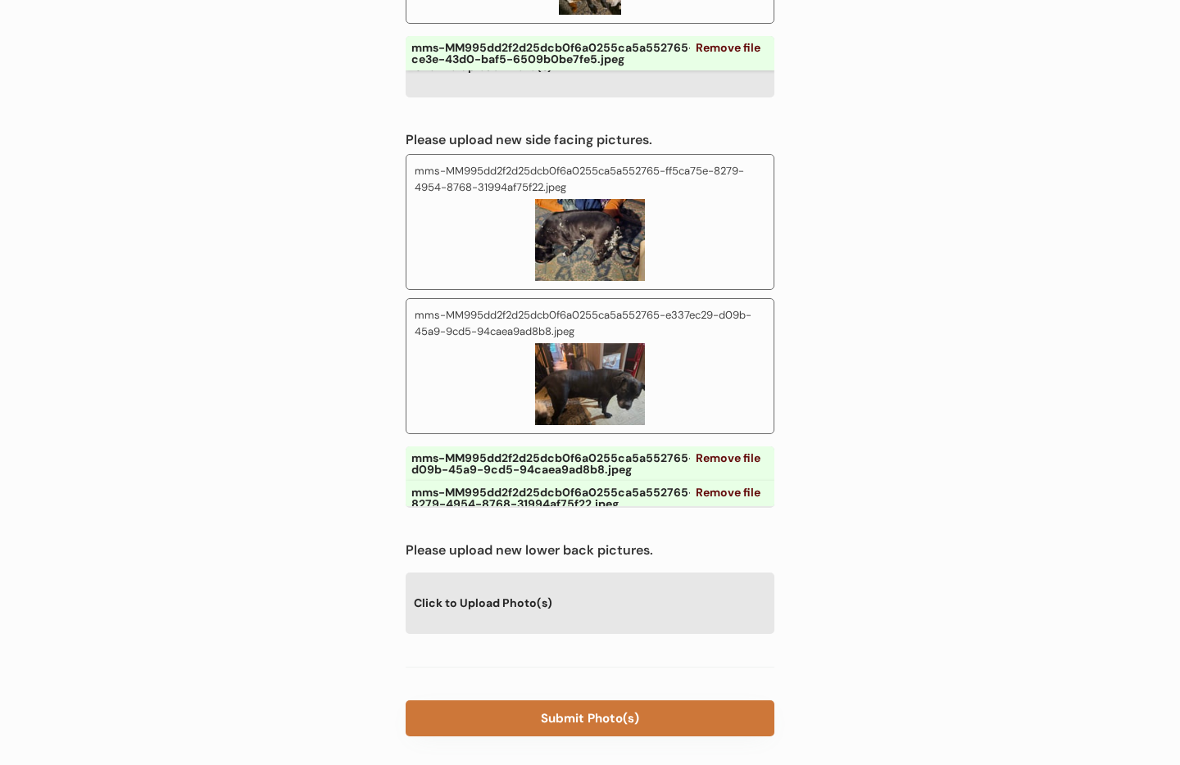
click at [598, 701] on button "Submit Photo(s)" at bounding box center [590, 719] width 369 height 36
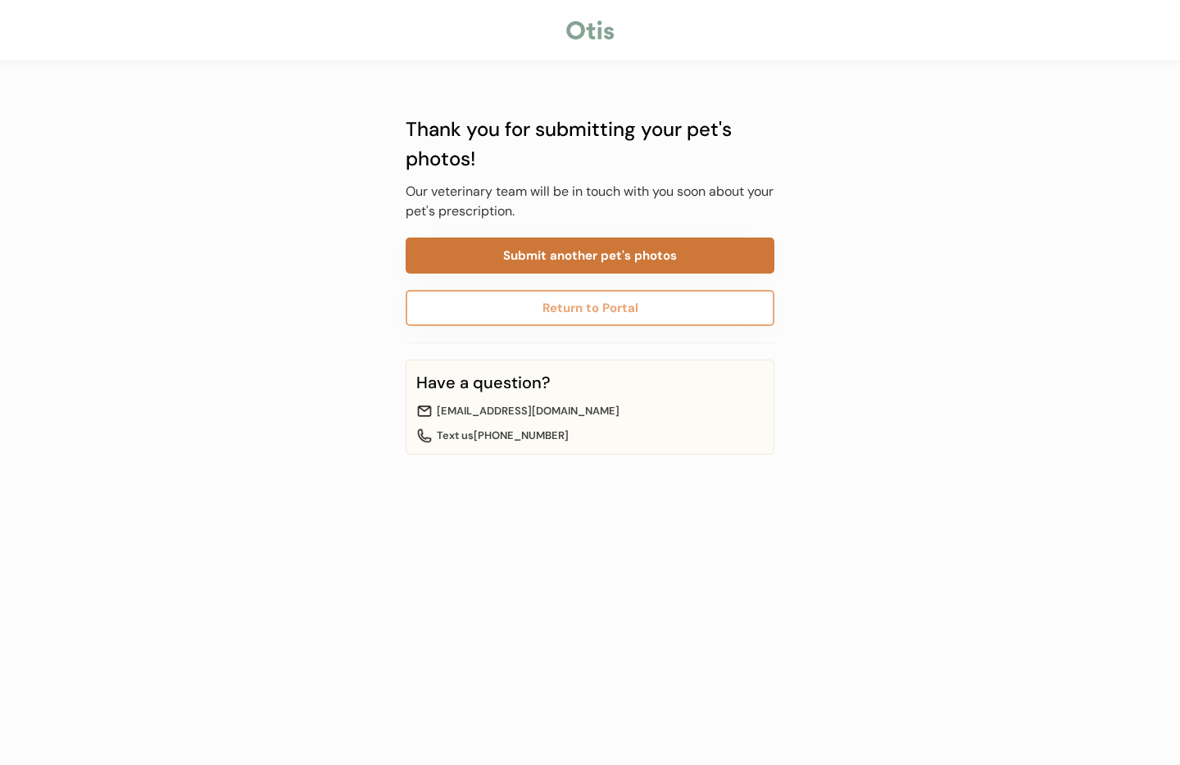
click at [558, 257] on button "Submit another pet's photos" at bounding box center [590, 256] width 369 height 36
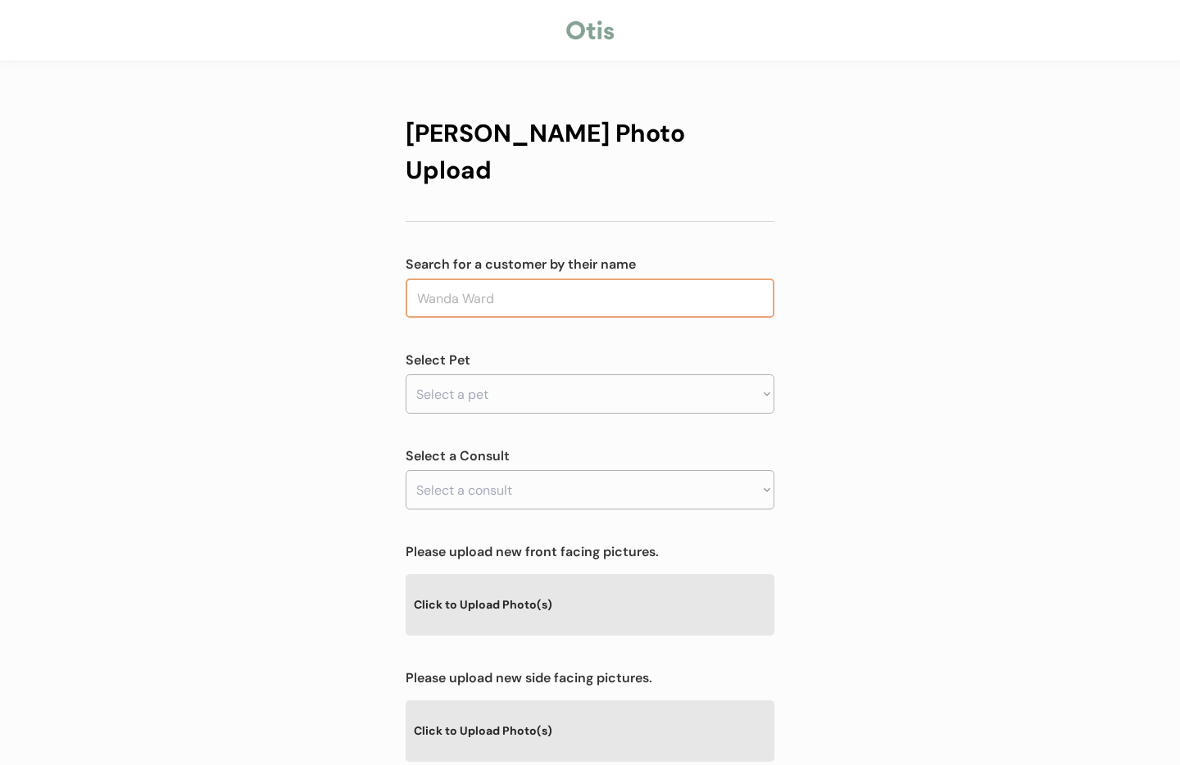
click at [575, 279] on input "text" at bounding box center [590, 298] width 369 height 39
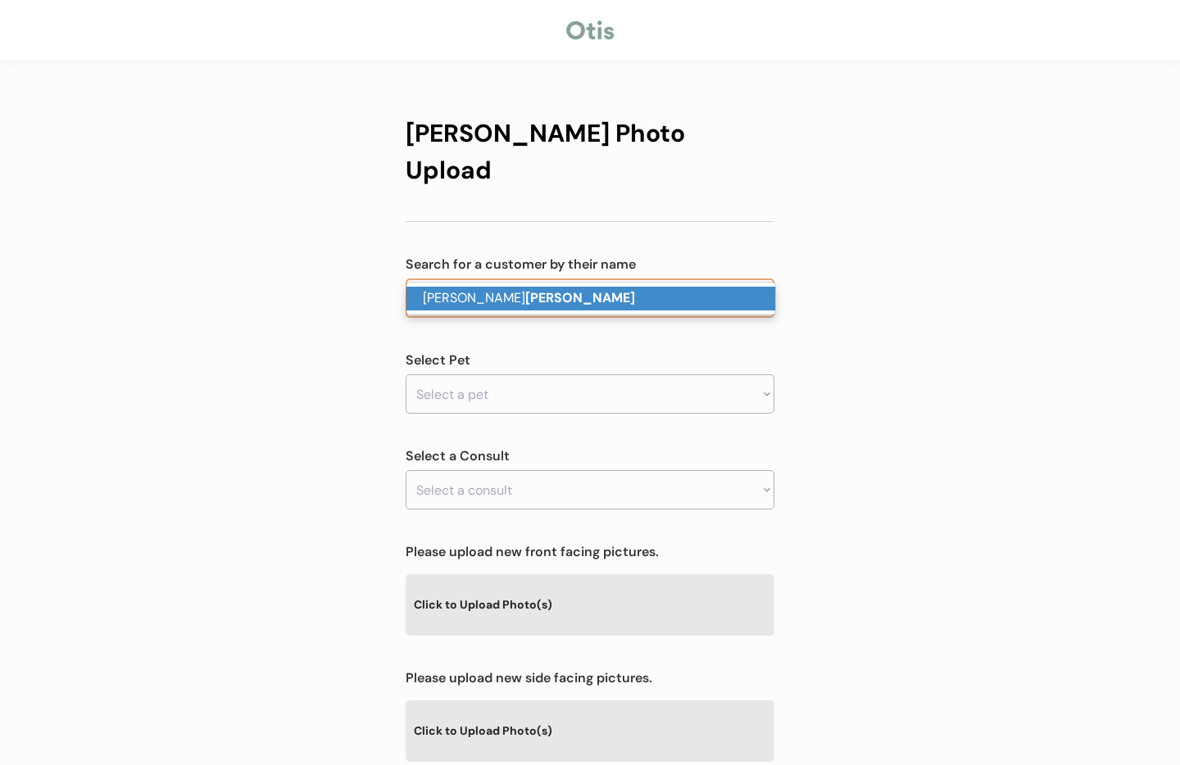
click at [556, 302] on p "[PERSON_NAME]" at bounding box center [591, 299] width 369 height 24
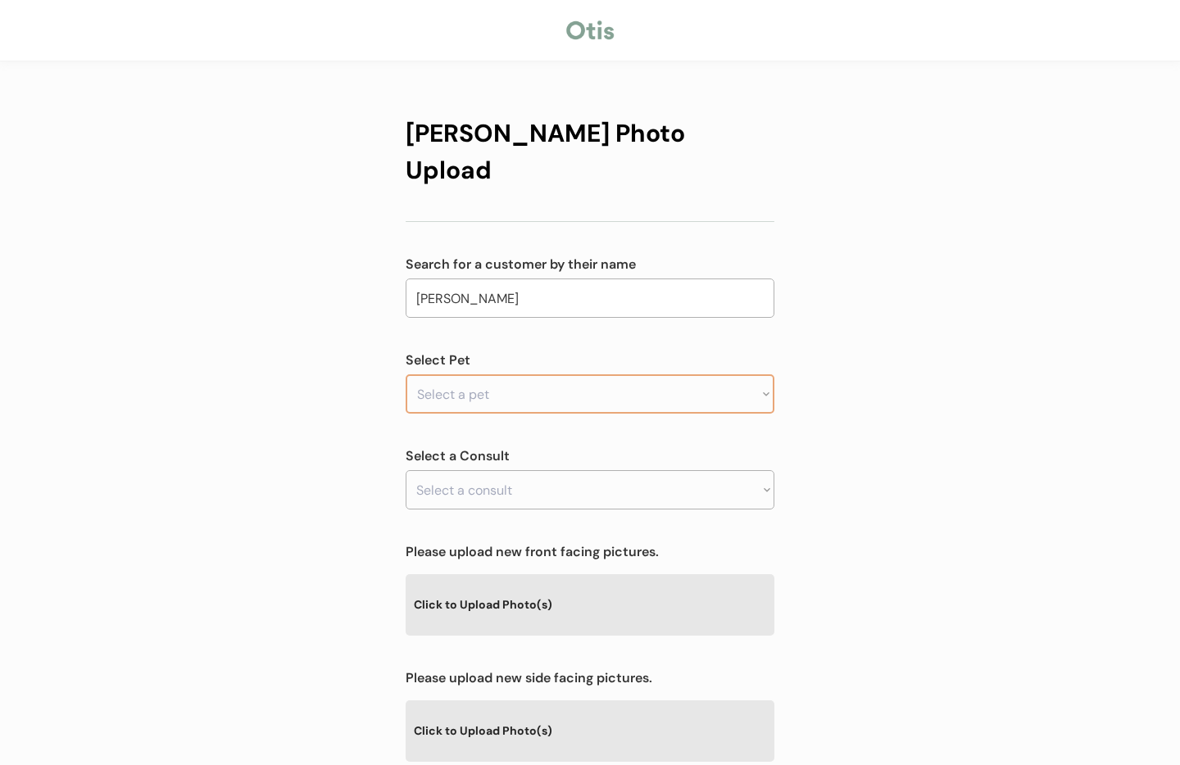
type input "[PERSON_NAME]"
click at [534, 375] on select "Select a pet" at bounding box center [590, 394] width 369 height 39
select select ""1348695171700984260__LOOKUP__1724325109827x752655231014928400""
click at [406, 375] on select "Select a pet [PERSON_NAME]-Doo Rocket" at bounding box center [590, 394] width 369 height 39
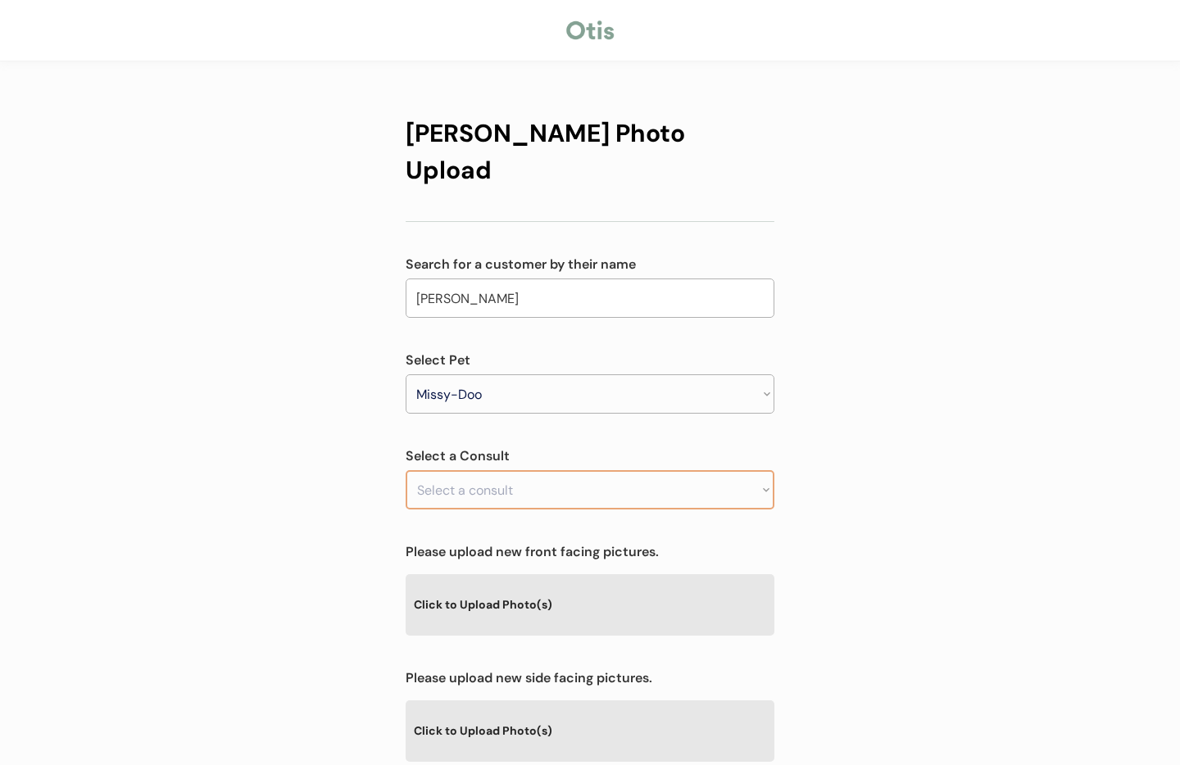
click at [501, 470] on select "Select a consult" at bounding box center [590, 489] width 369 height 39
click at [503, 470] on select "Select a consult" at bounding box center [590, 489] width 369 height 39
click at [938, 479] on div "Otis Photo Upload Search for a customer by their name Elizabeth Volpe volpe Sel…" at bounding box center [590, 528] width 1180 height 1056
click at [666, 470] on select "Select a consult Prescription renewal" at bounding box center [590, 489] width 369 height 39
select select ""1348695171700984260__LOOKUP__1751668315755x795143369398157300""
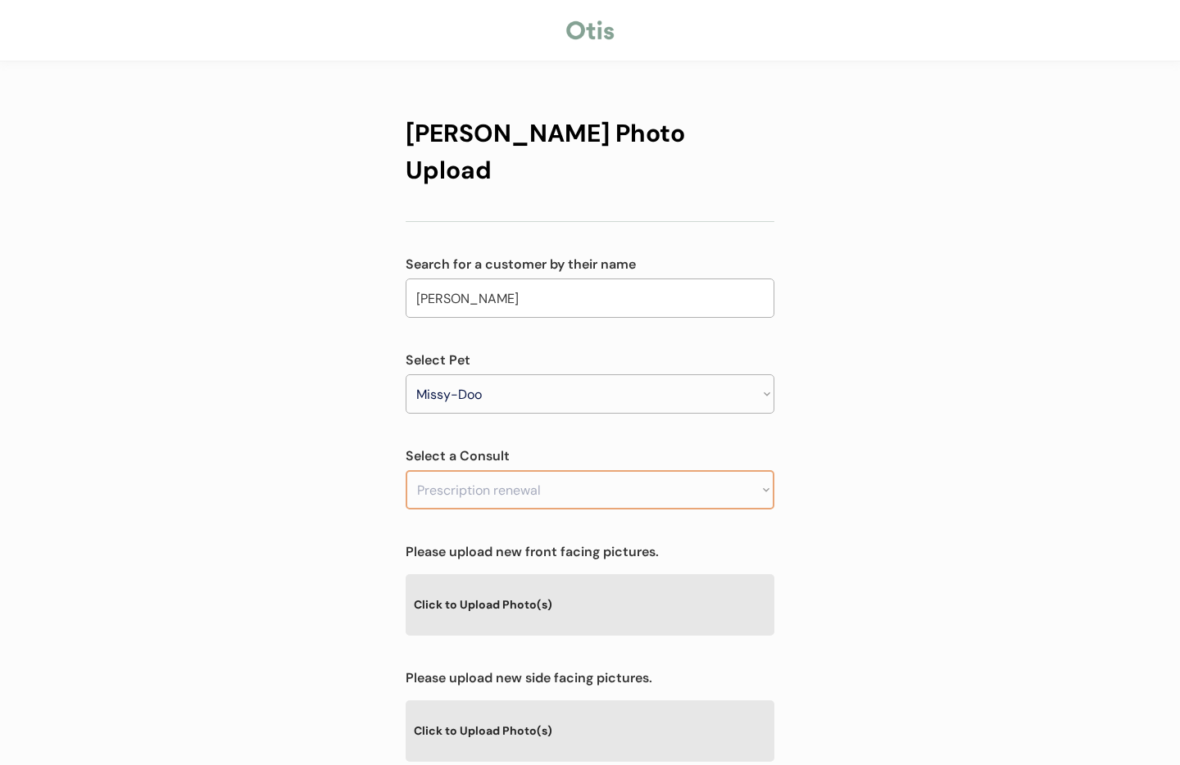
click at [406, 470] on select "Select a consult Prescription renewal" at bounding box center [590, 489] width 369 height 39
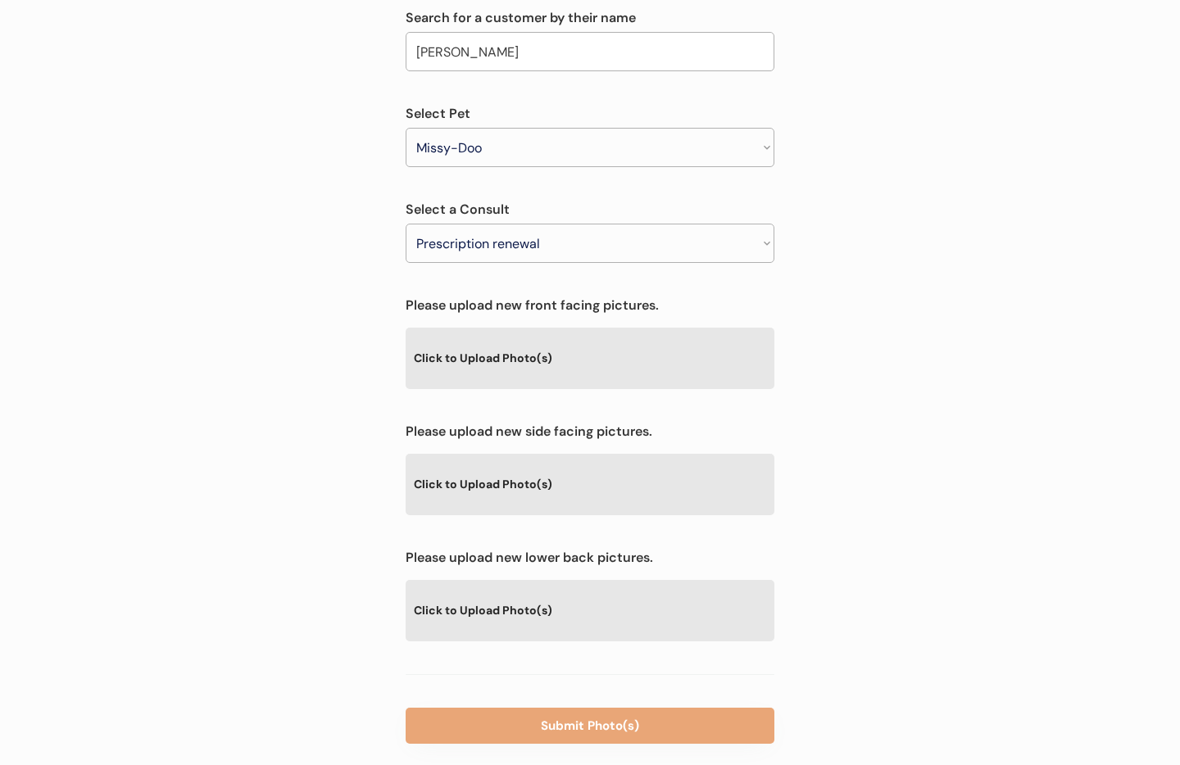
scroll to position [245, 0]
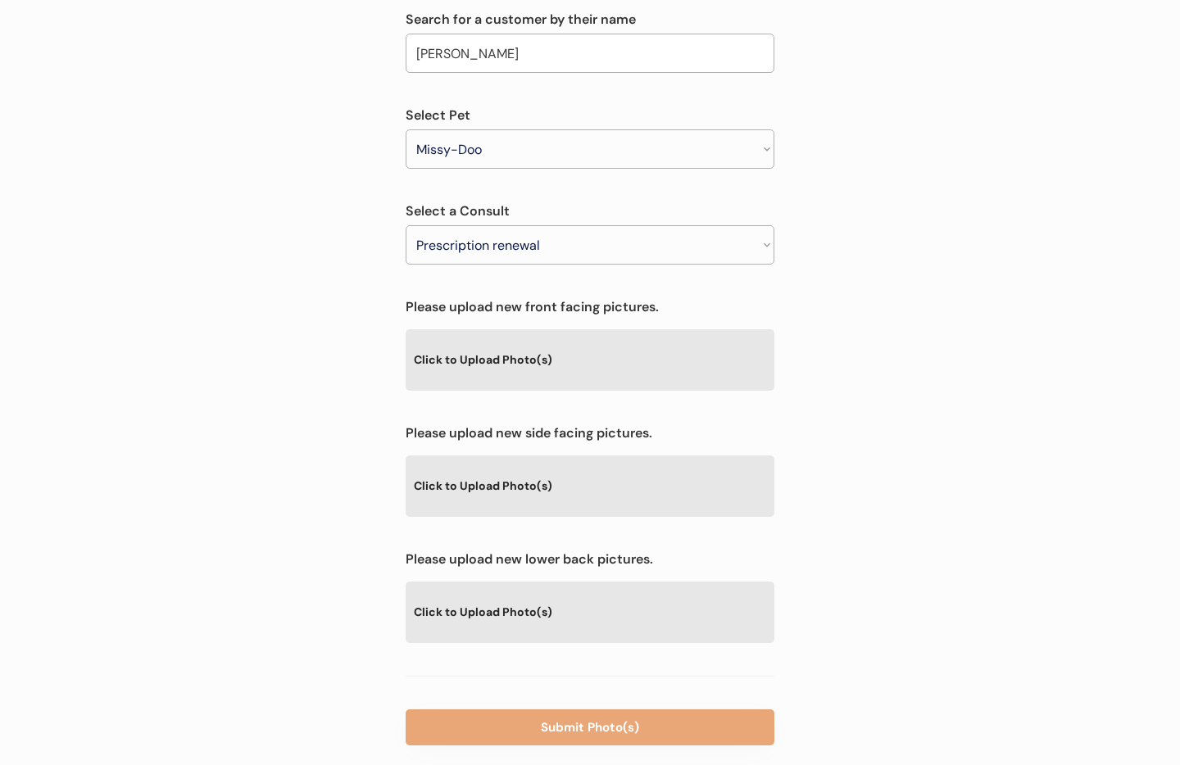
click at [546, 346] on div "Click to Upload Photo(s)" at bounding box center [590, 359] width 369 height 60
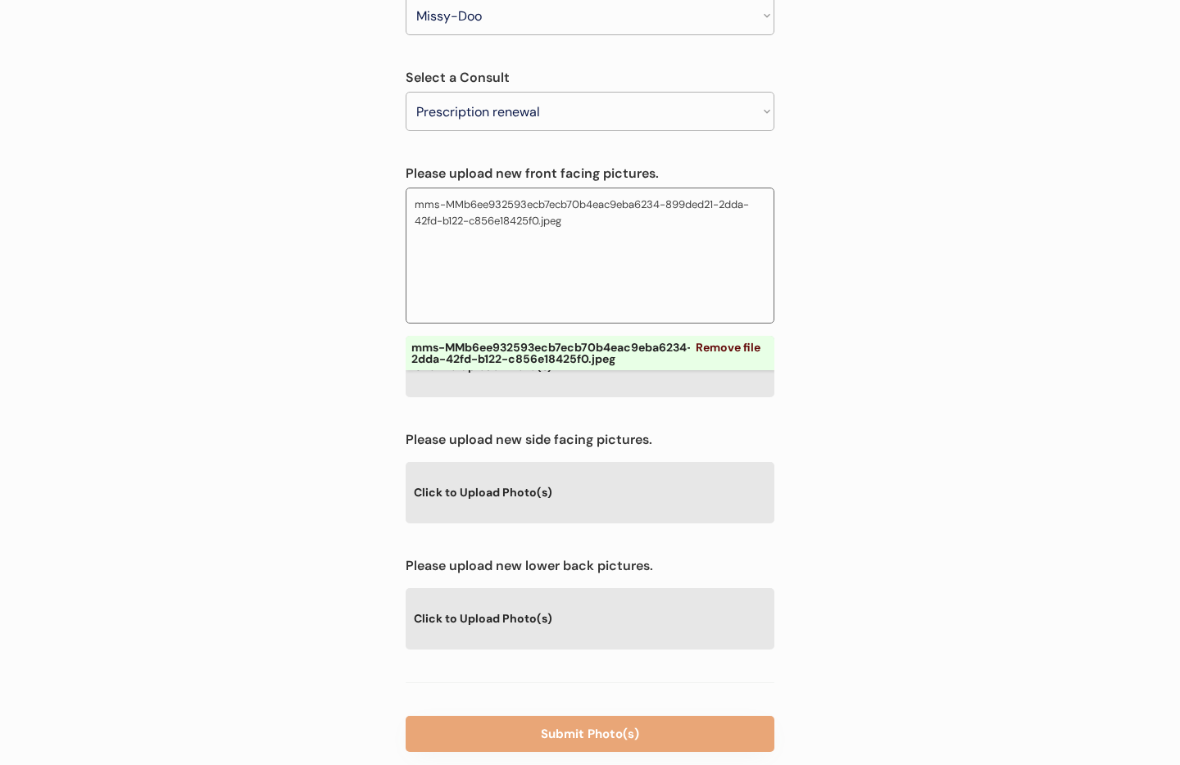
scroll to position [394, 0]
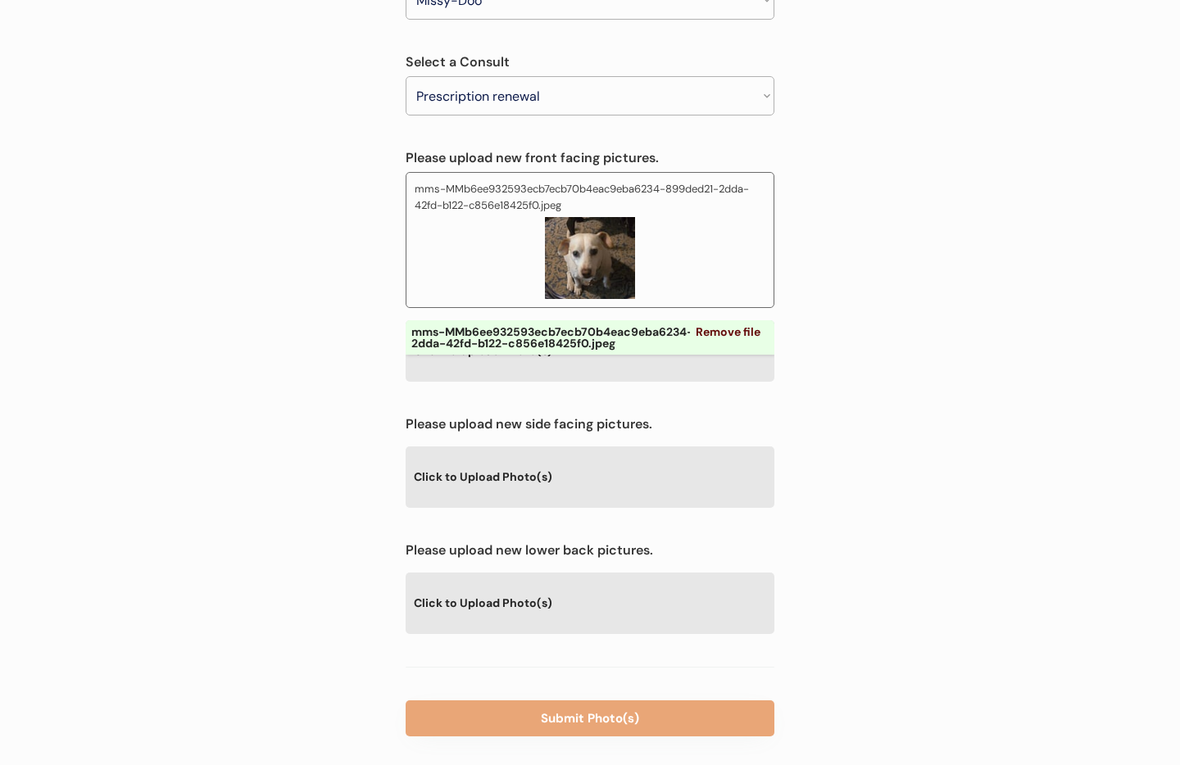
click at [524, 447] on div "Click to Upload Photo(s)" at bounding box center [590, 477] width 369 height 60
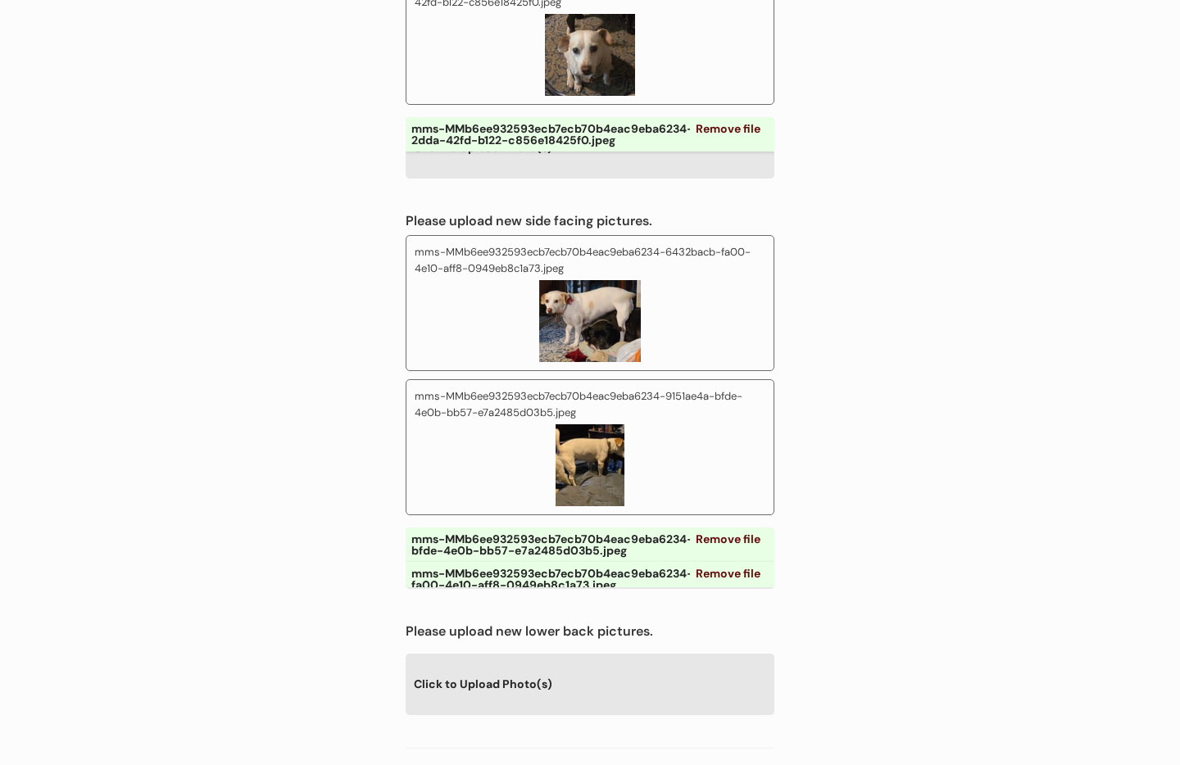
scroll to position [679, 0]
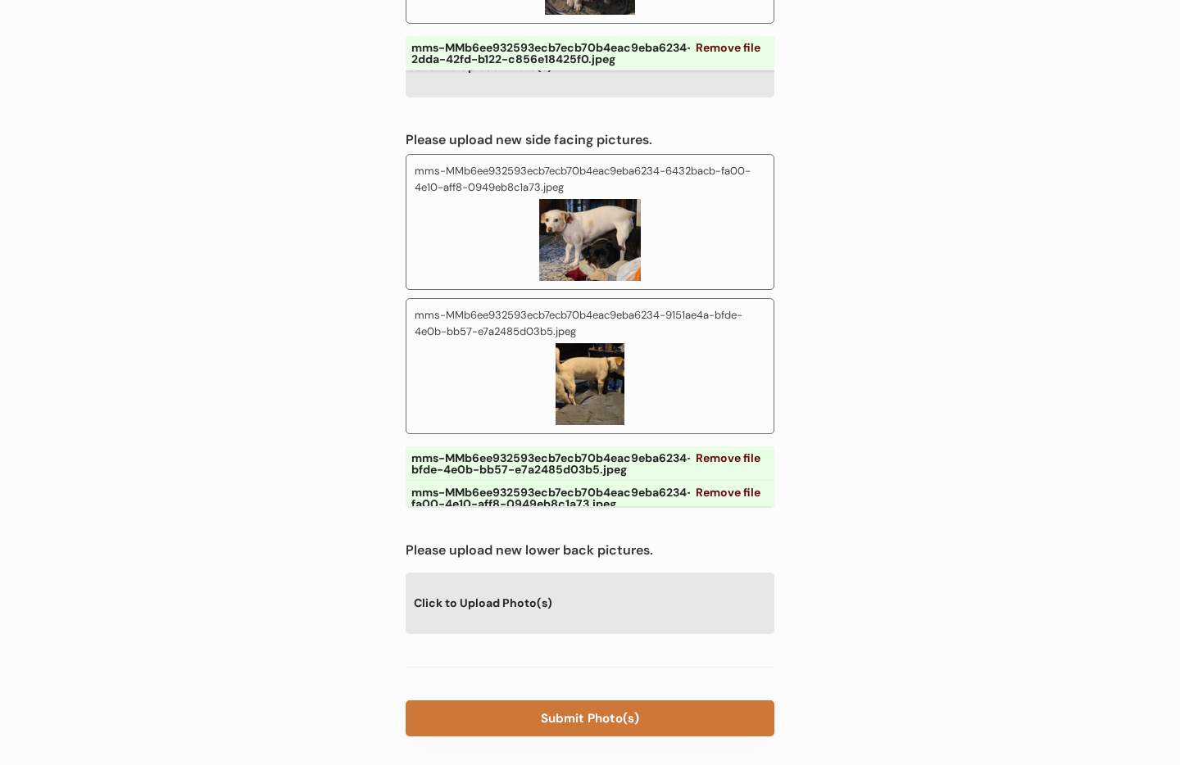
click at [592, 701] on button "Submit Photo(s)" at bounding box center [590, 719] width 369 height 36
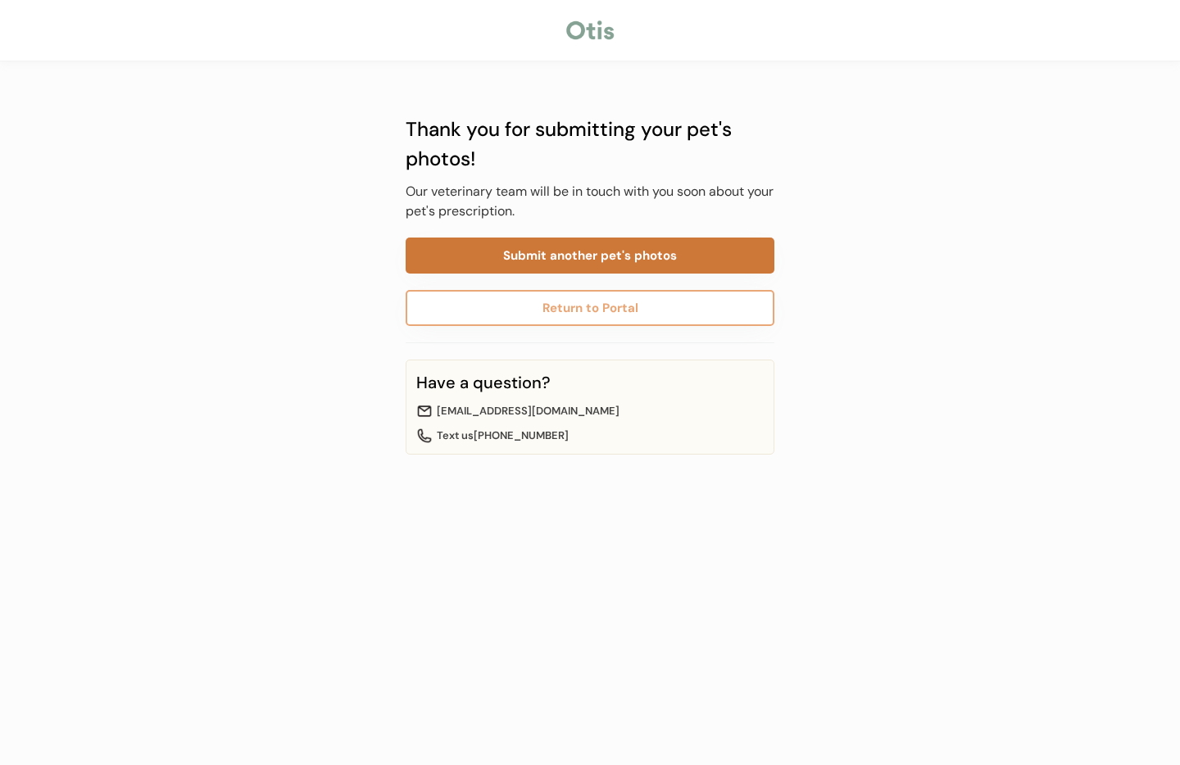
click at [590, 248] on button "Submit another pet's photos" at bounding box center [590, 256] width 369 height 36
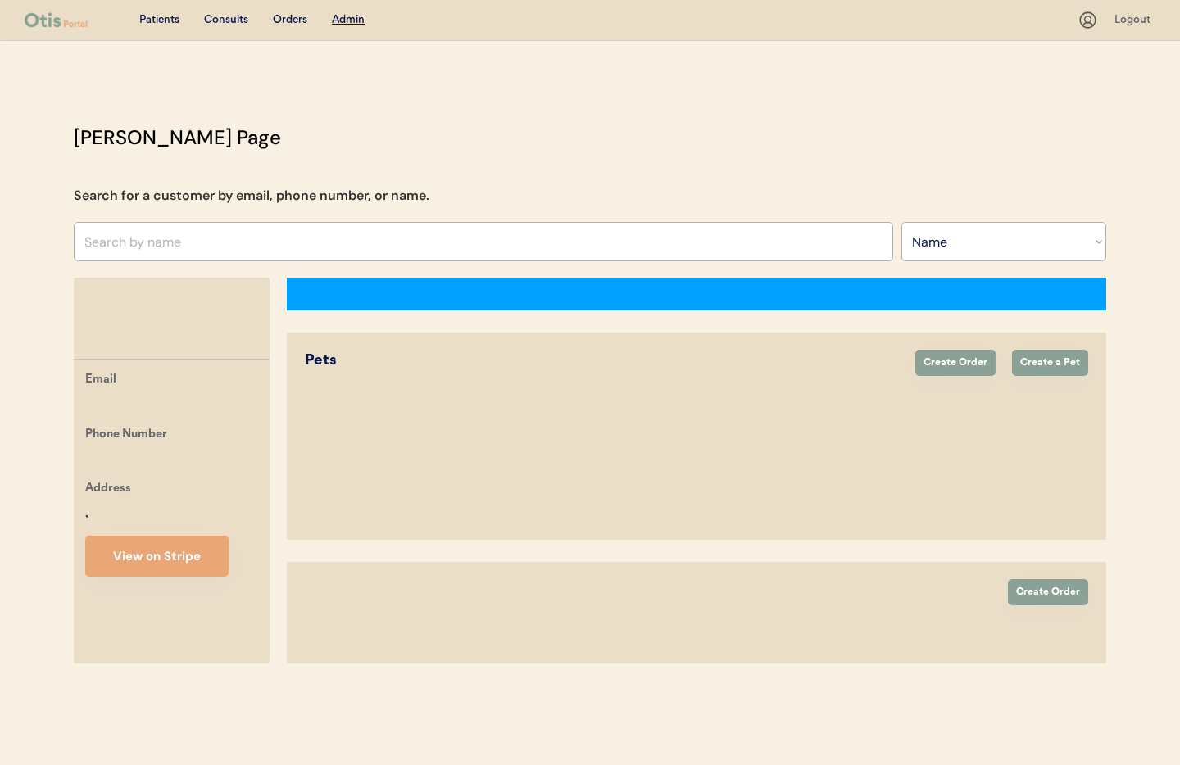
select select ""Name""
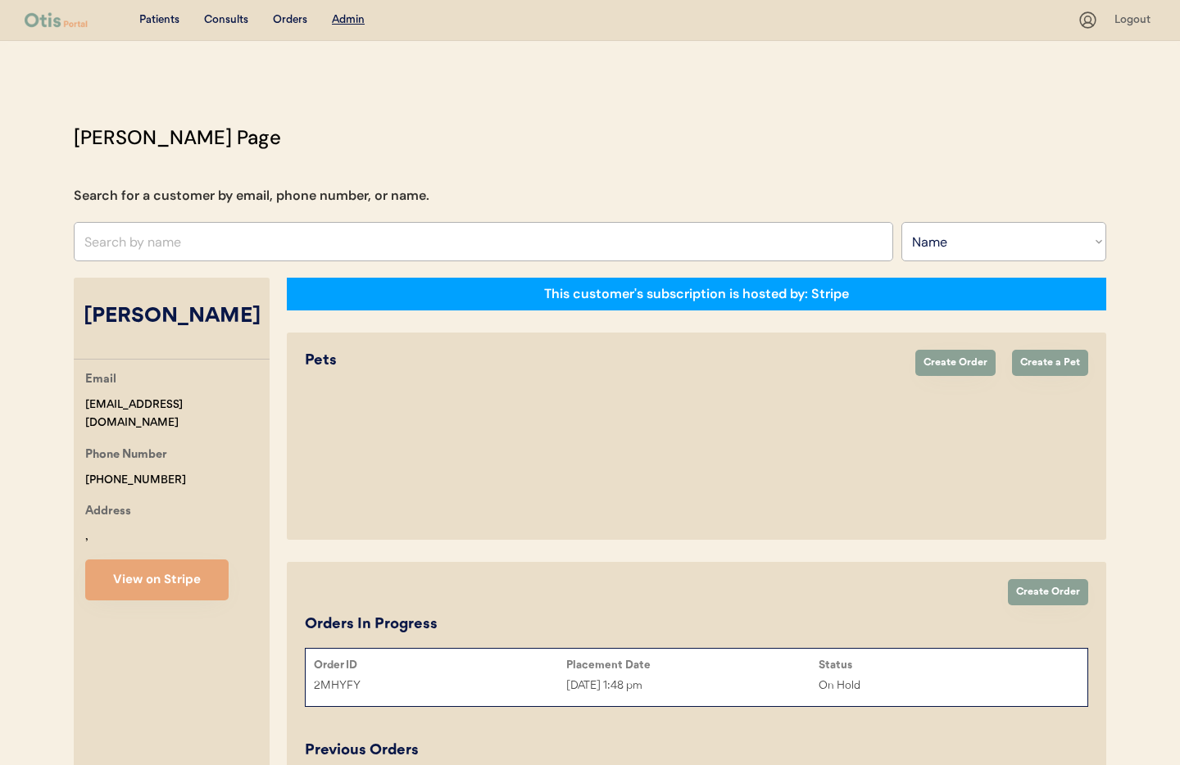
select select "true"
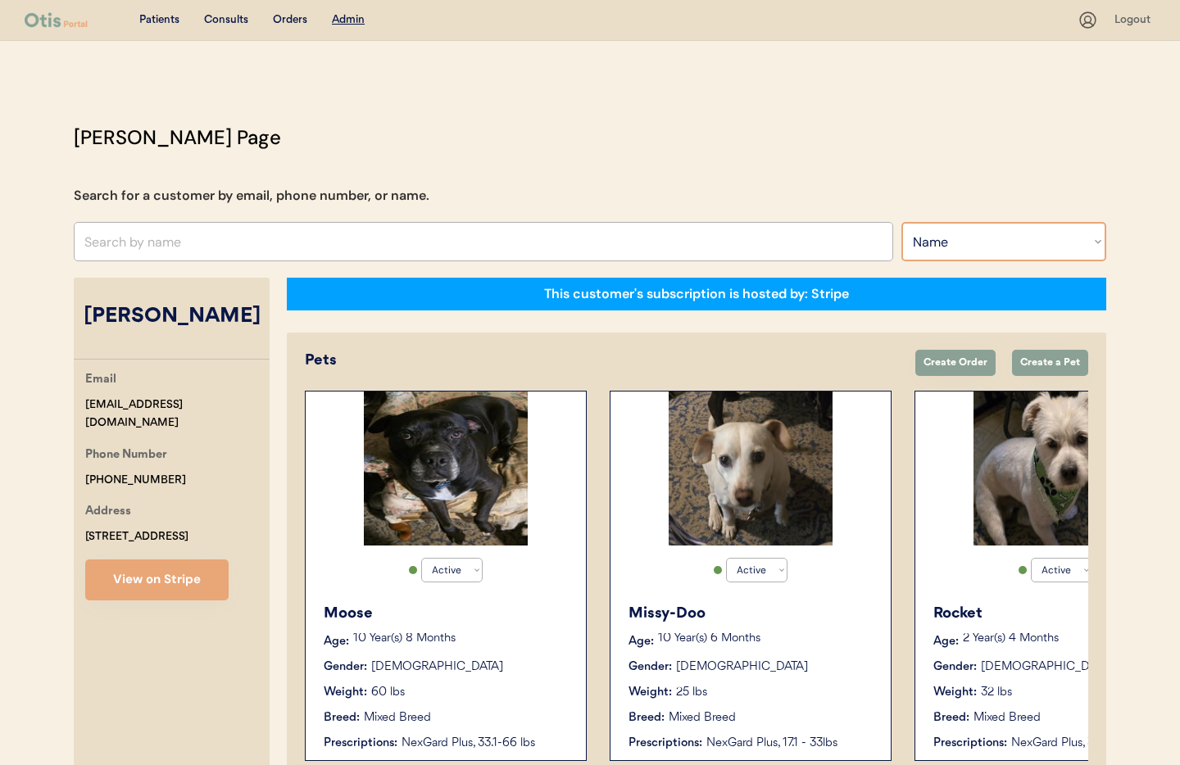
click at [959, 248] on select "Search By Name Email Phone Number" at bounding box center [1004, 241] width 205 height 39
select select ""Email""
click at [902, 222] on select "Search By Name Email Phone Number" at bounding box center [1004, 241] width 205 height 39
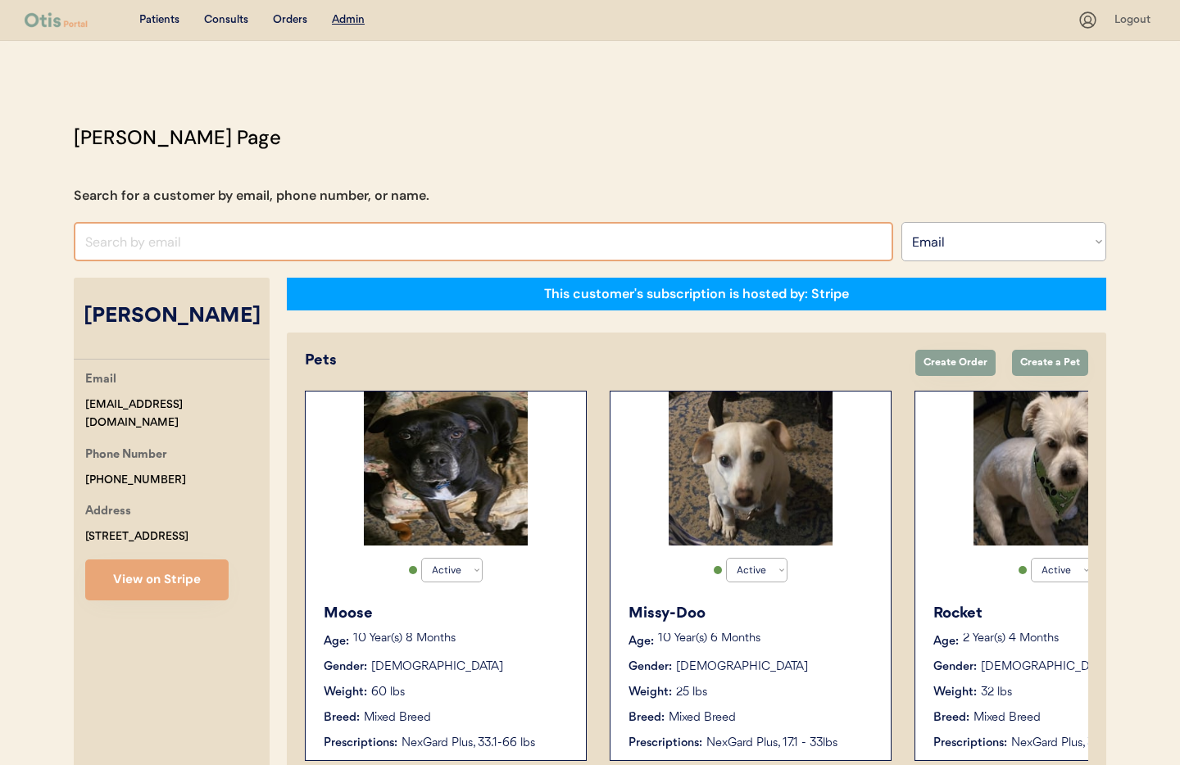
click at [206, 242] on input "input" at bounding box center [484, 241] width 820 height 39
paste input "brooklynn07@hotmail."
type input "brooklynn07@hotmail."
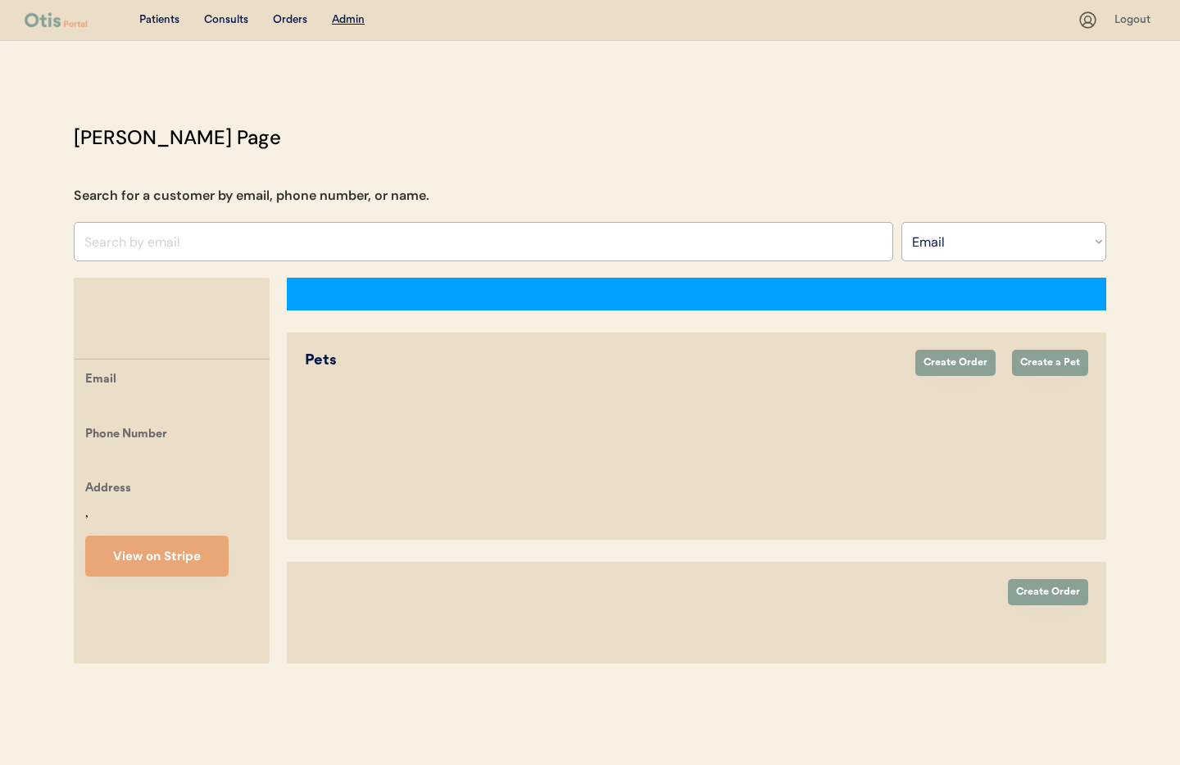
select select ""Email""
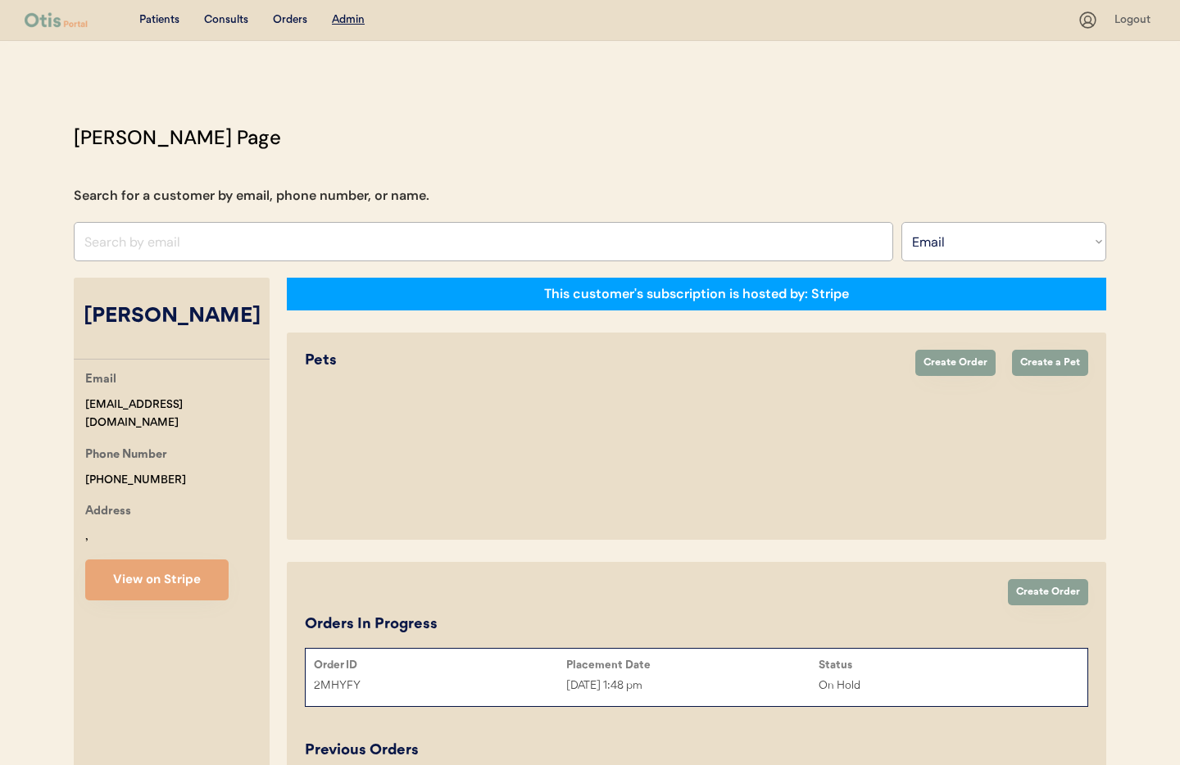
select select "true"
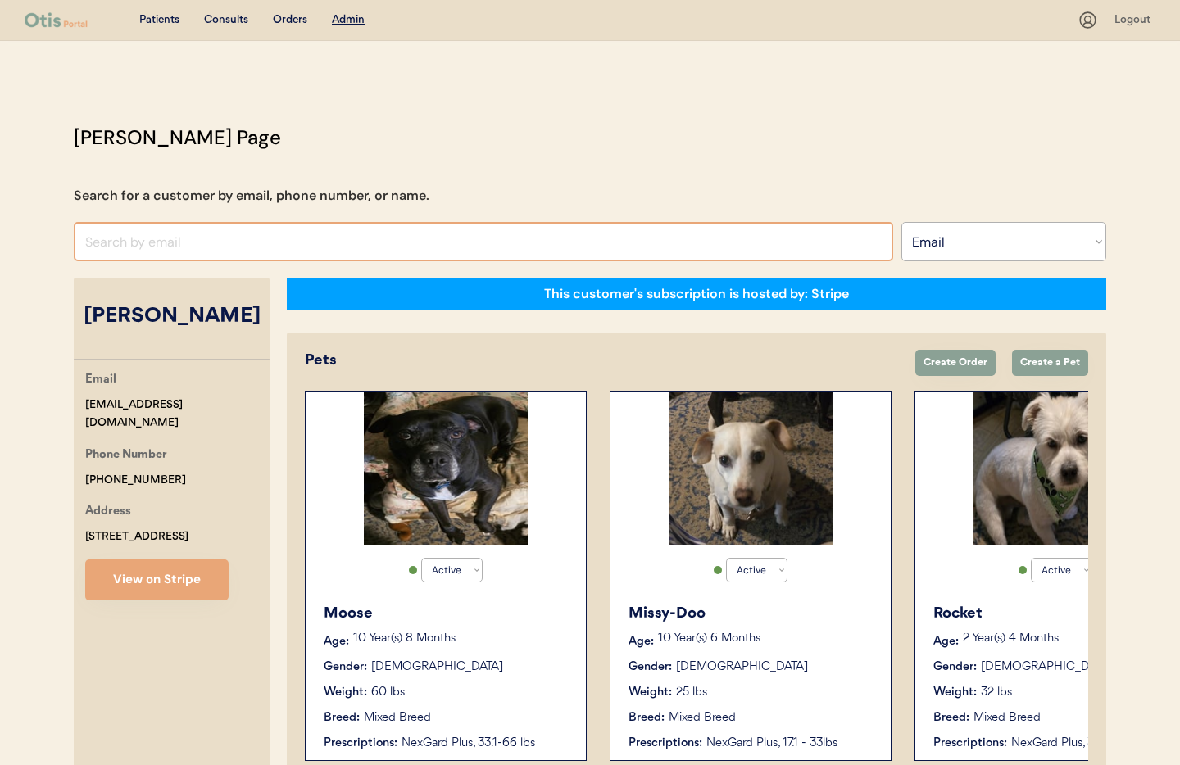
paste input "brooklynn07@hotmail."
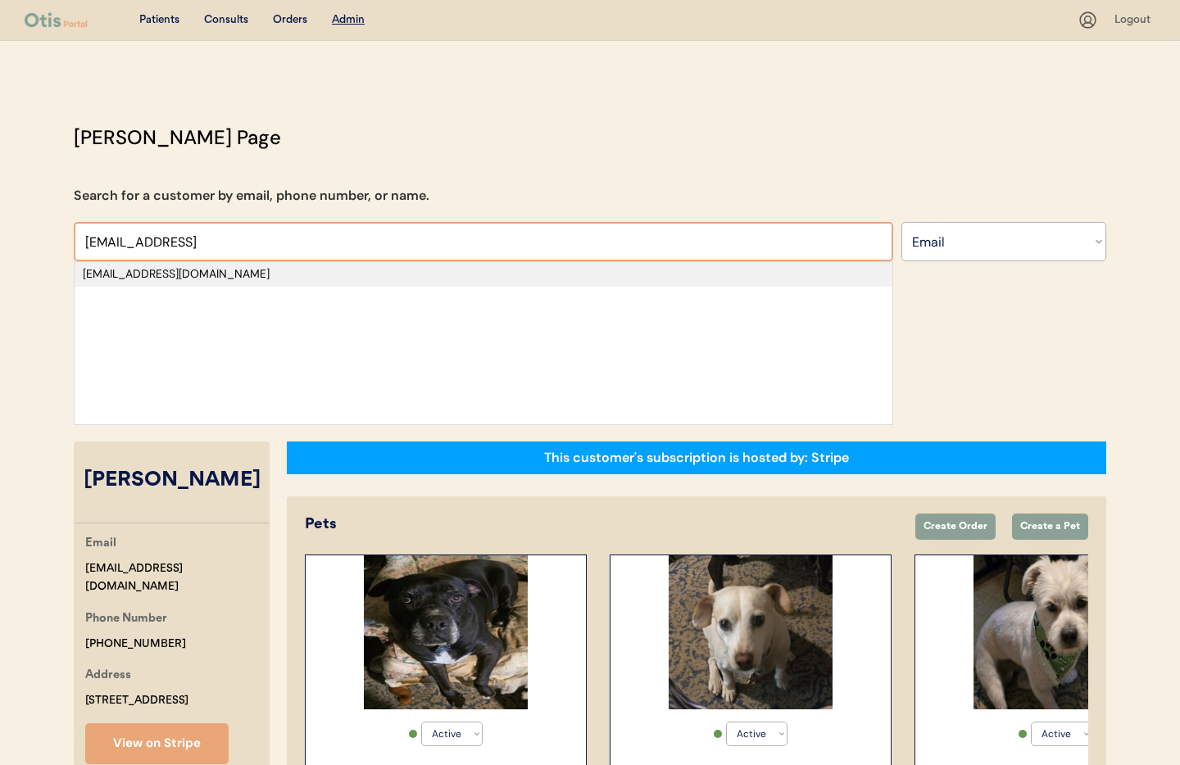
type input "brooklynn07@hotmail"
drag, startPoint x: 155, startPoint y: 273, endPoint x: 160, endPoint y: 304, distance: 31.5
click at [155, 273] on div "[EMAIL_ADDRESS][DOMAIN_NAME]" at bounding box center [484, 274] width 802 height 16
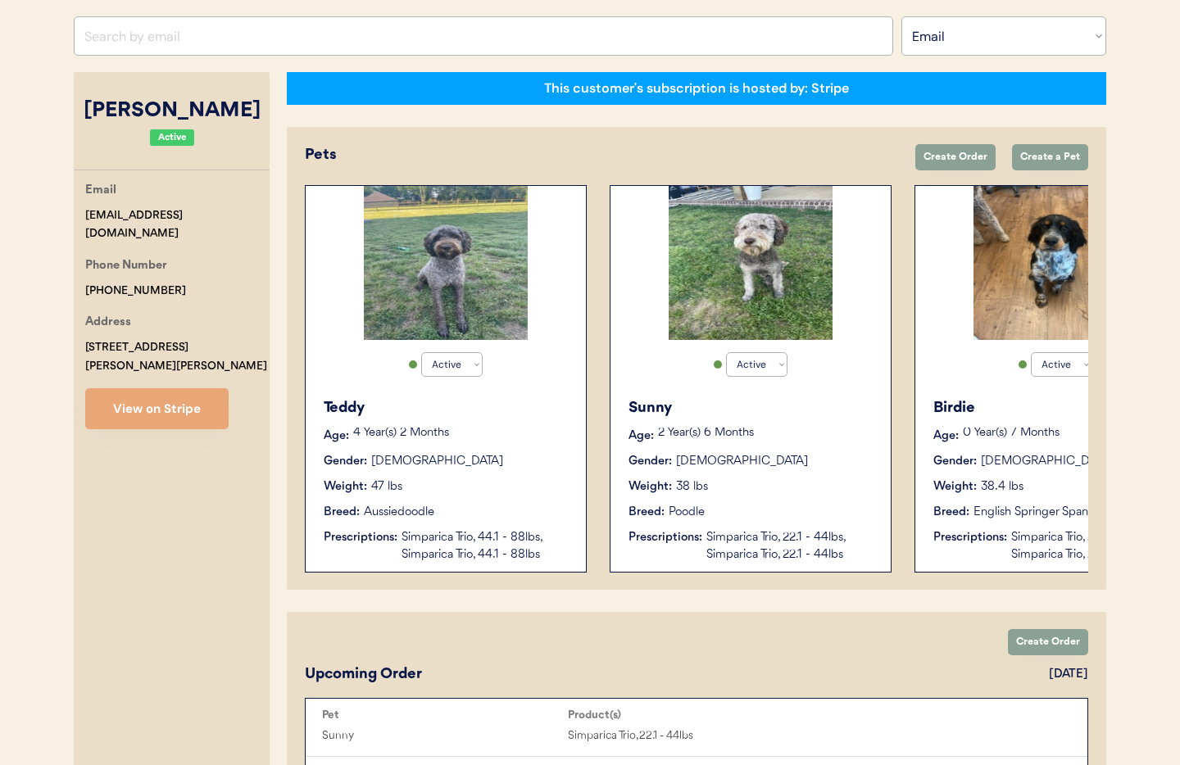
scroll to position [208, 0]
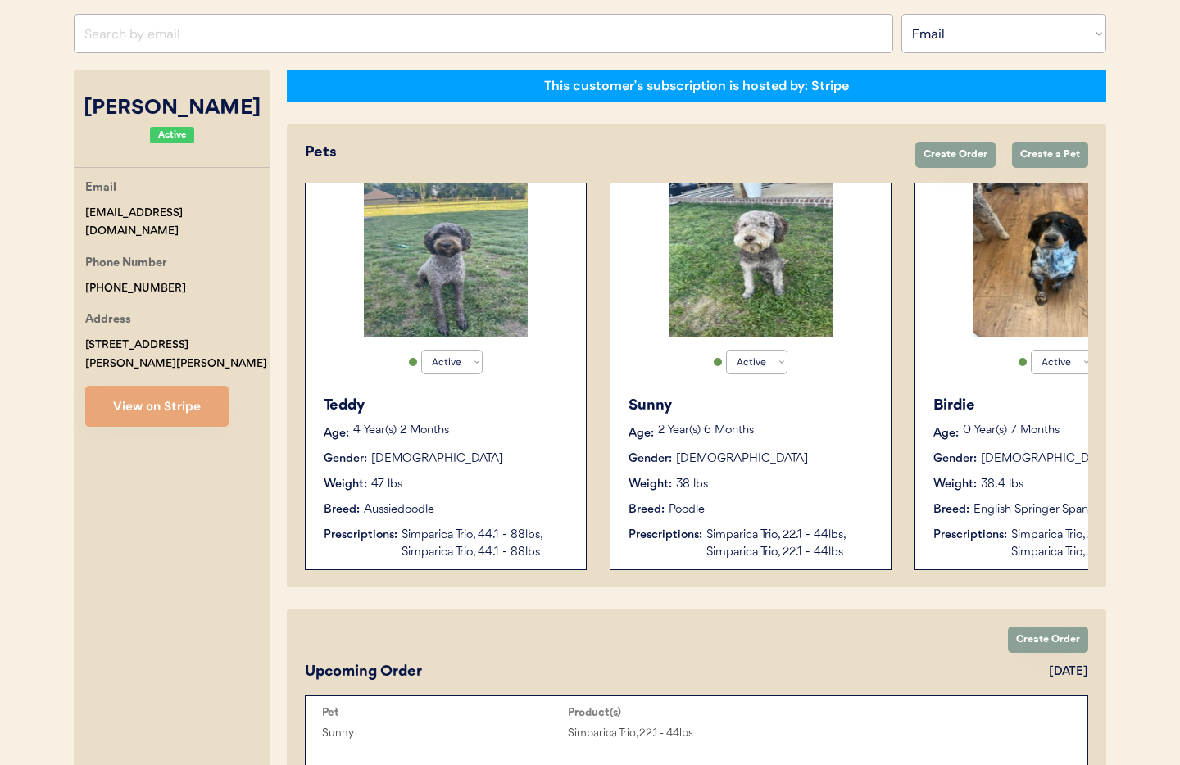
click at [988, 547] on div "Prescriptions: Simparica Trio, 22.1 - 44lbs, Simparica Trio, 22.1 - 44lbs" at bounding box center [1057, 544] width 246 height 34
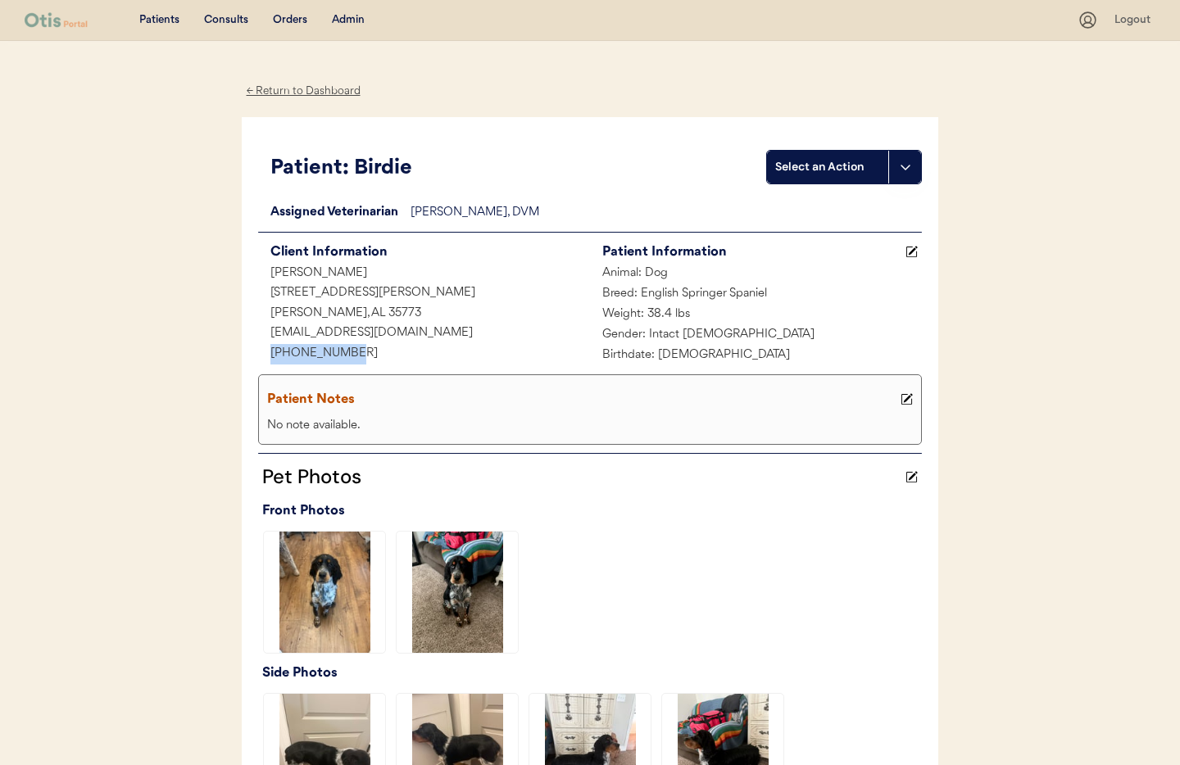
drag, startPoint x: 355, startPoint y: 353, endPoint x: 312, endPoint y: 359, distance: 43.0
click at [268, 356] on div "[PHONE_NUMBER]" at bounding box center [424, 354] width 332 height 20
copy div "[PHONE_NUMBER]"
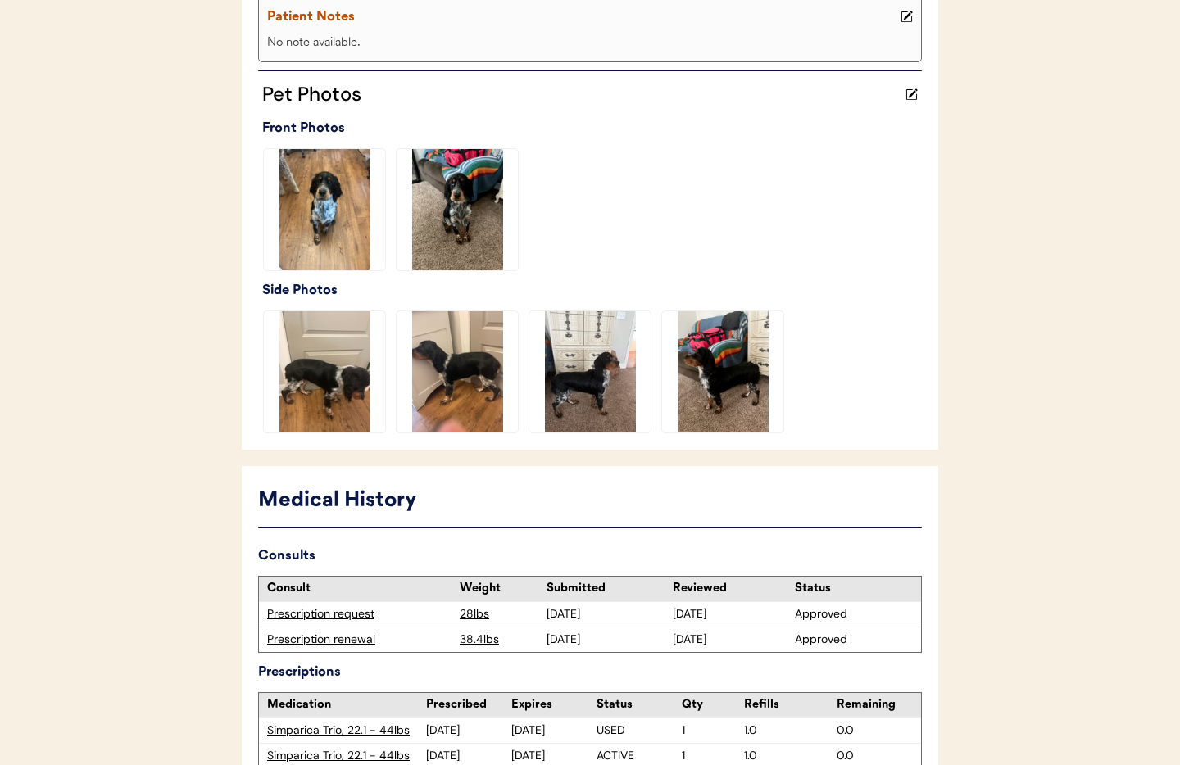
scroll to position [485, 0]
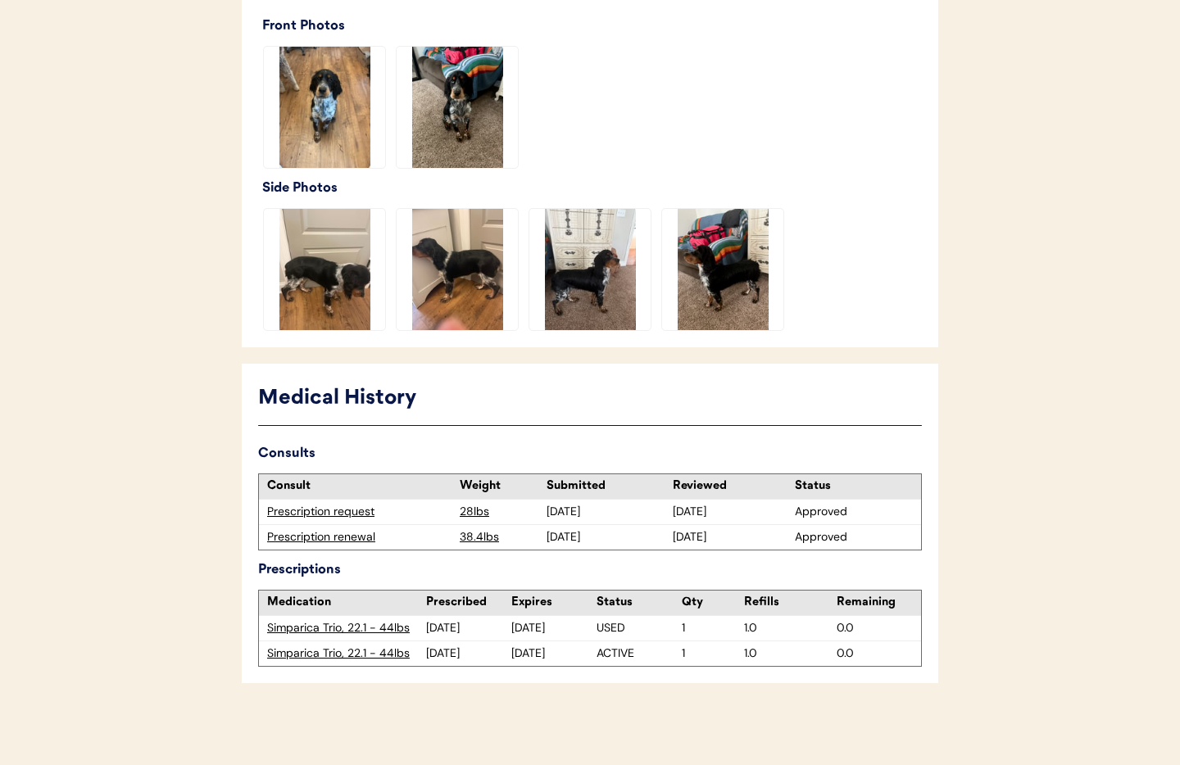
click at [334, 543] on div "Prescription renewal" at bounding box center [359, 537] width 184 height 16
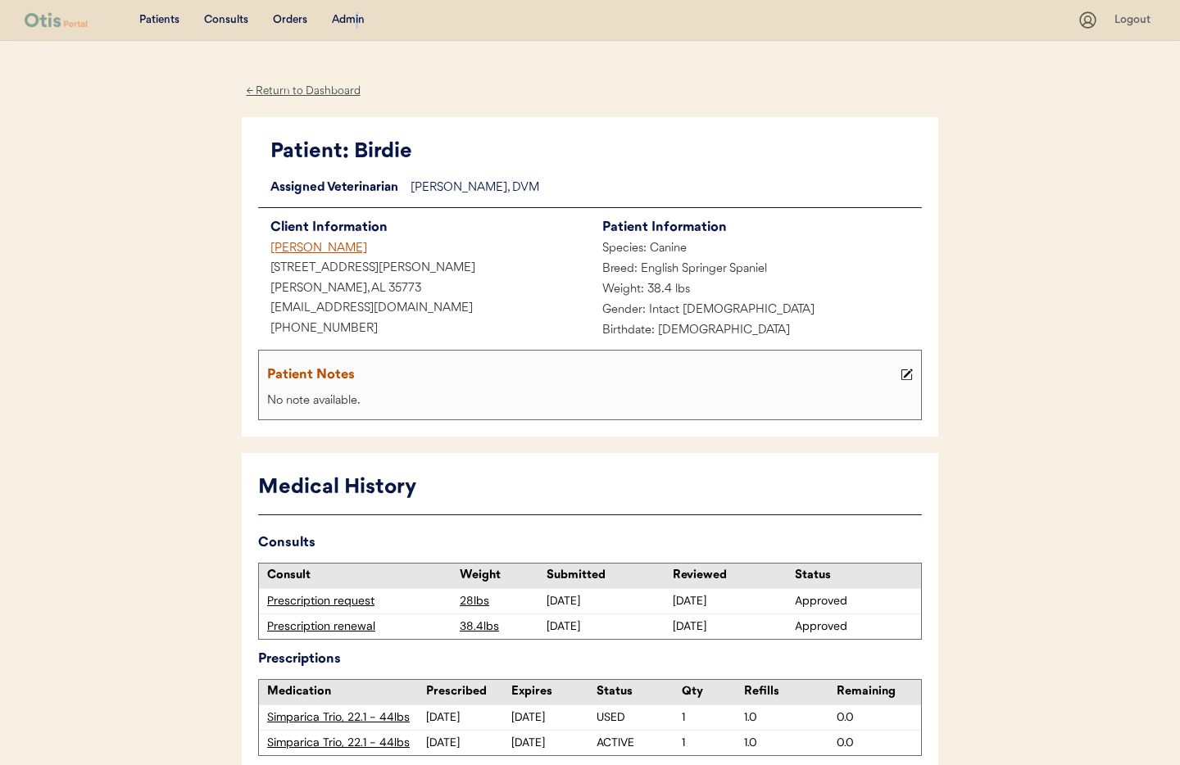
click at [359, 18] on div "Admin" at bounding box center [348, 20] width 33 height 16
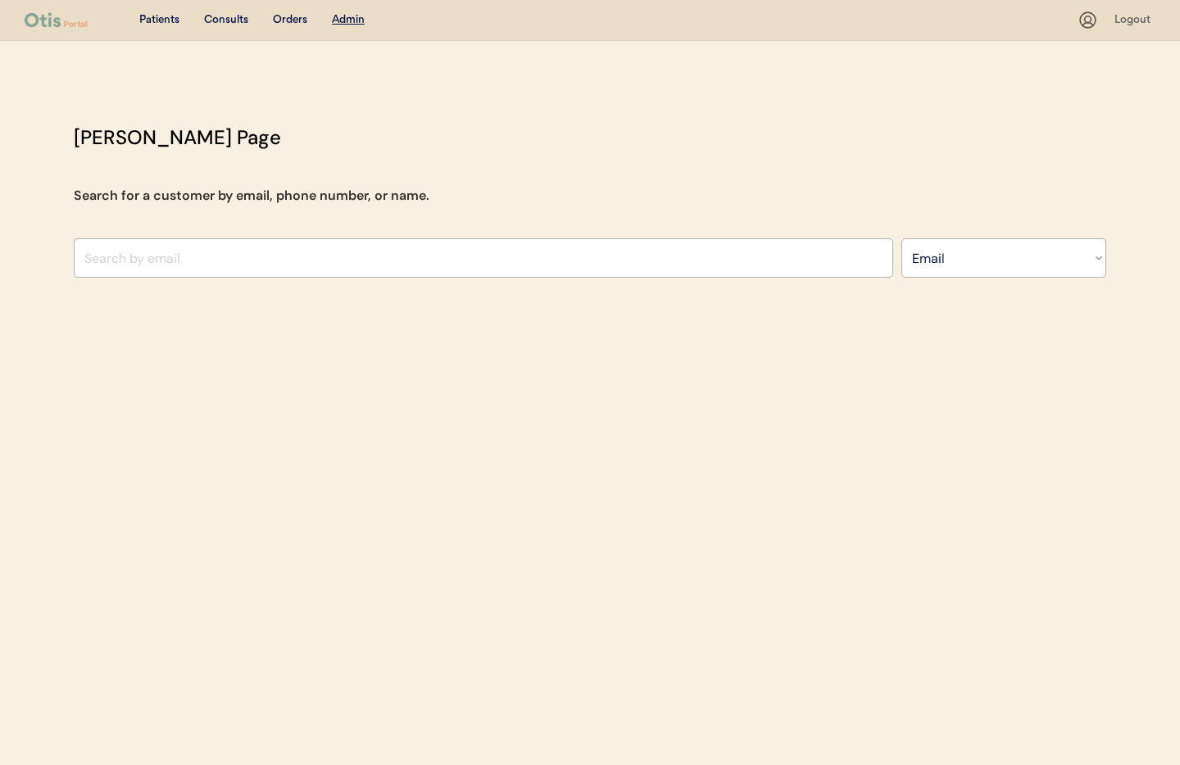
select select ""Email""
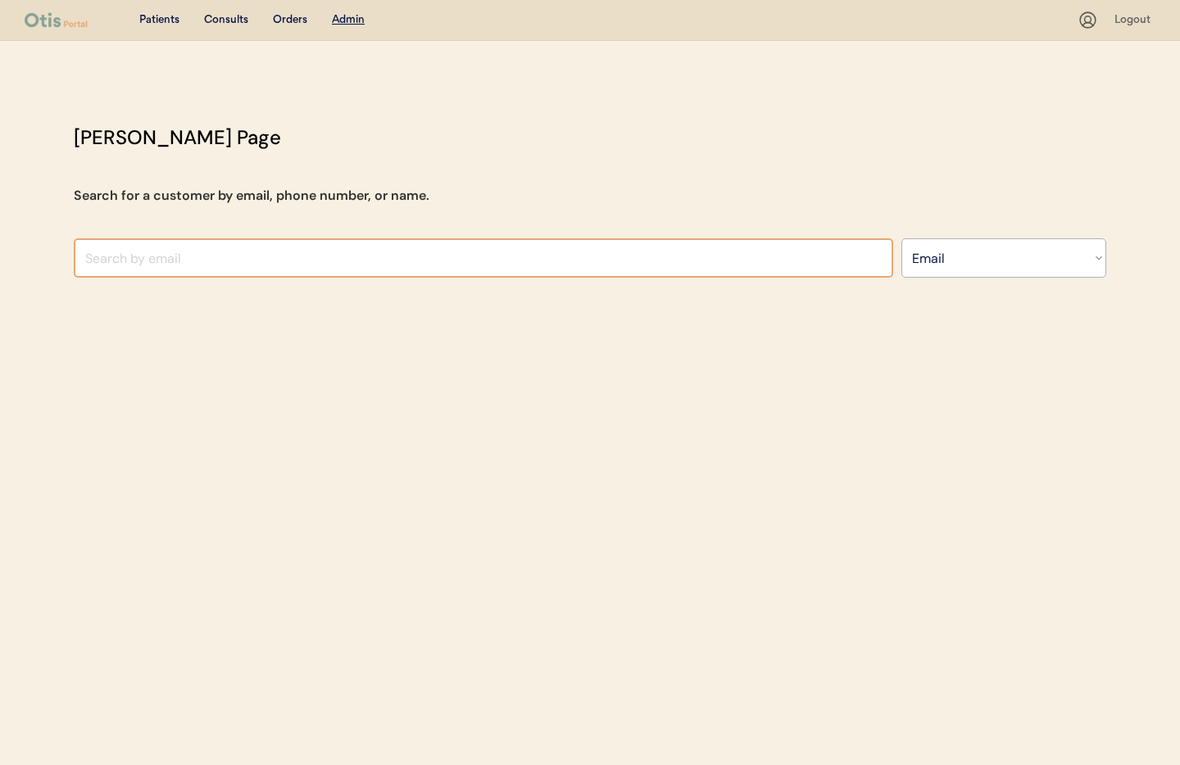
drag, startPoint x: 275, startPoint y: 246, endPoint x: 267, endPoint y: 254, distance: 11.0
click at [273, 247] on input "input" at bounding box center [484, 257] width 820 height 39
paste input "[PERSON_NAME][EMAIL_ADDRESS][DOMAIN_NAME]"
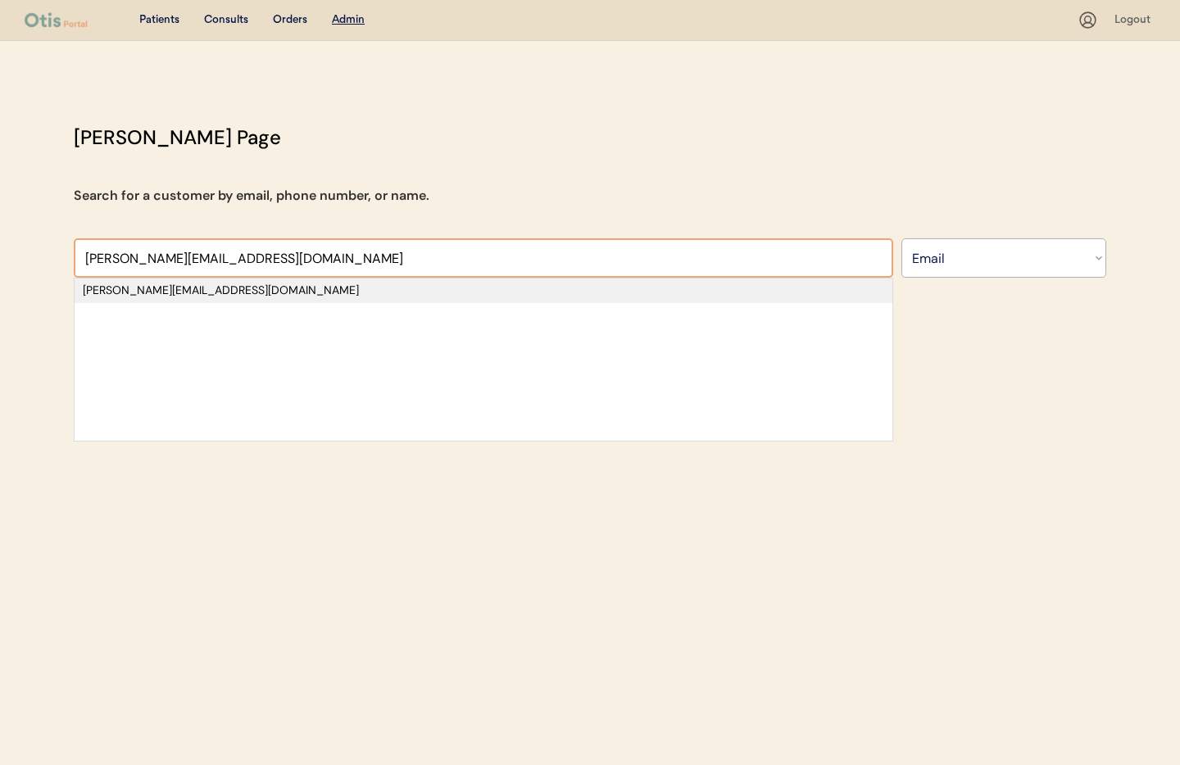
type input "[PERSON_NAME][EMAIL_ADDRESS][DOMAIN_NAME]"
click at [182, 296] on div "[PERSON_NAME][EMAIL_ADDRESS][DOMAIN_NAME]" at bounding box center [484, 291] width 802 height 16
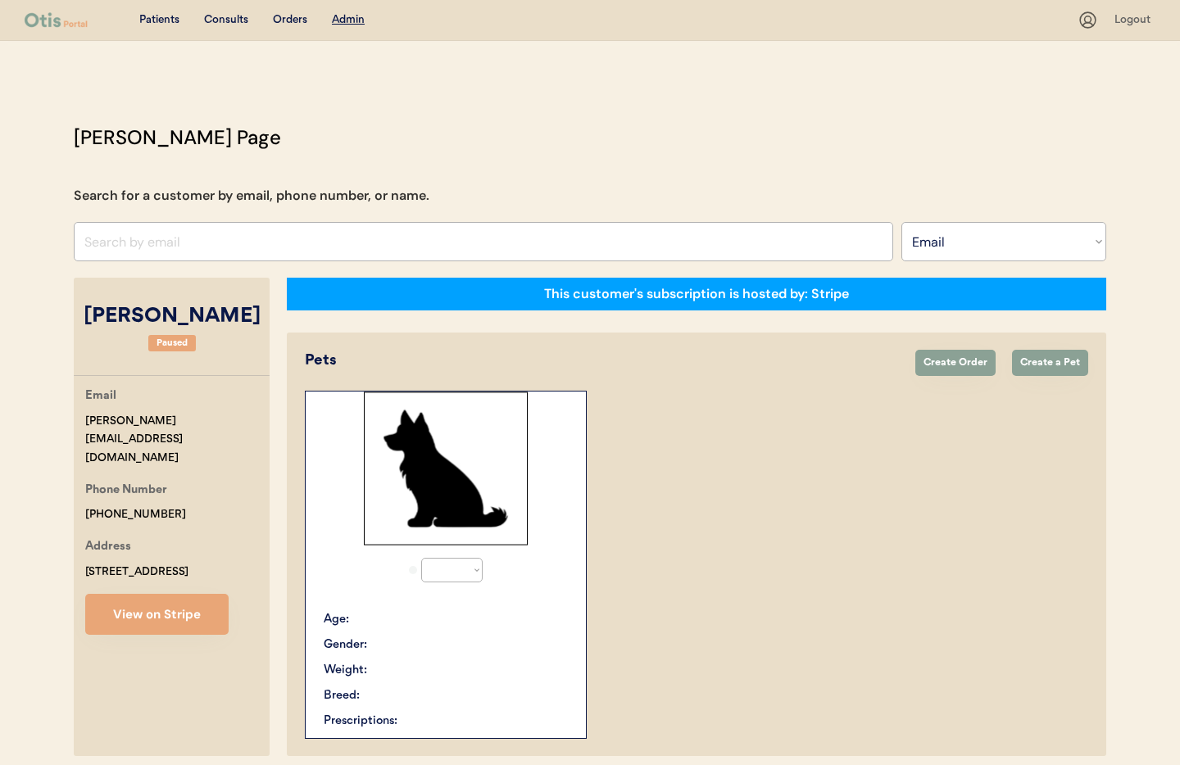
select select "true"
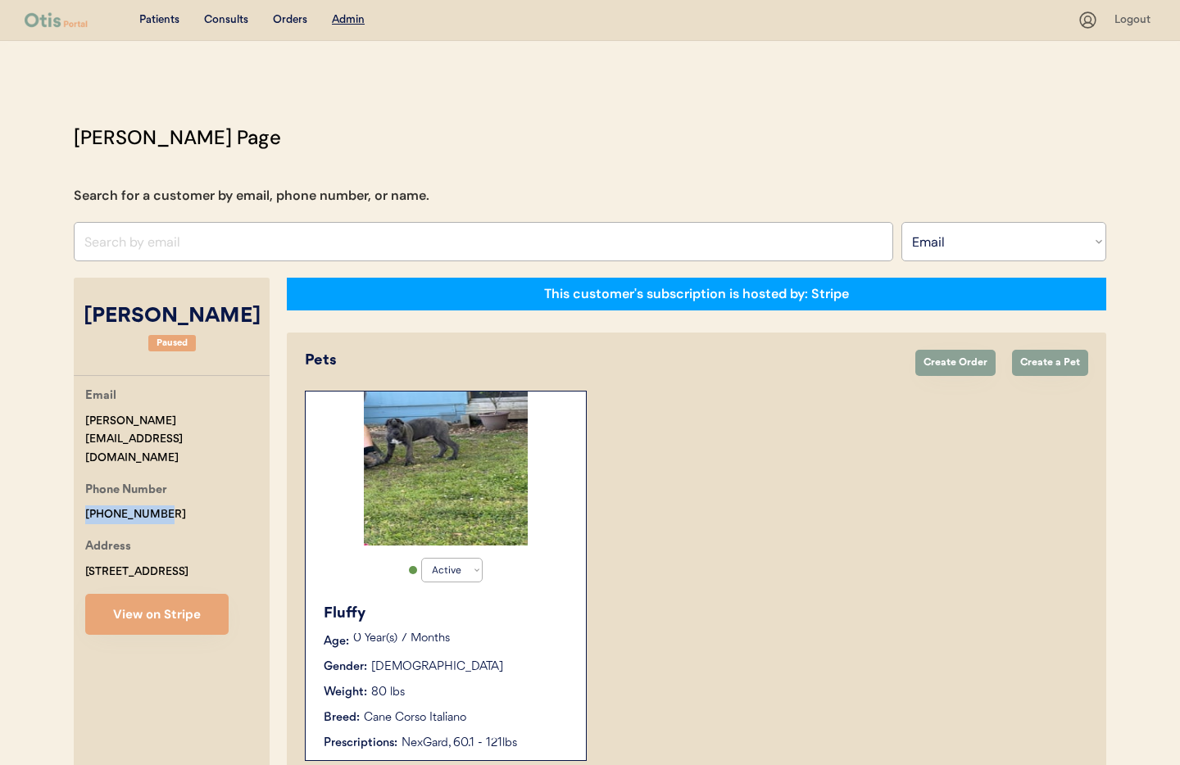
drag, startPoint x: 127, startPoint y: 475, endPoint x: 93, endPoint y: 475, distance: 34.4
click at [75, 474] on div "Email chasity.howell96@gmail.com Phone Number +12565679316 Address 41 Shady Oak…" at bounding box center [172, 511] width 196 height 248
copy div "[PHONE_NUMBER]"
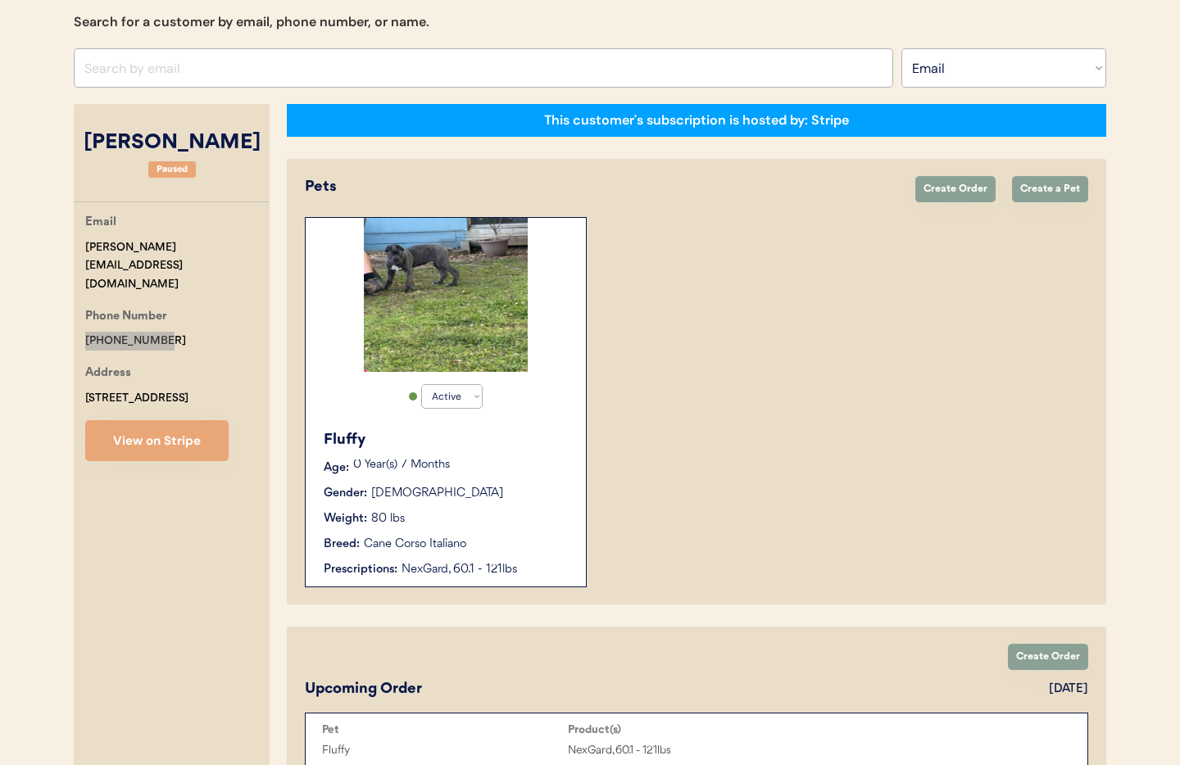
scroll to position [188, 0]
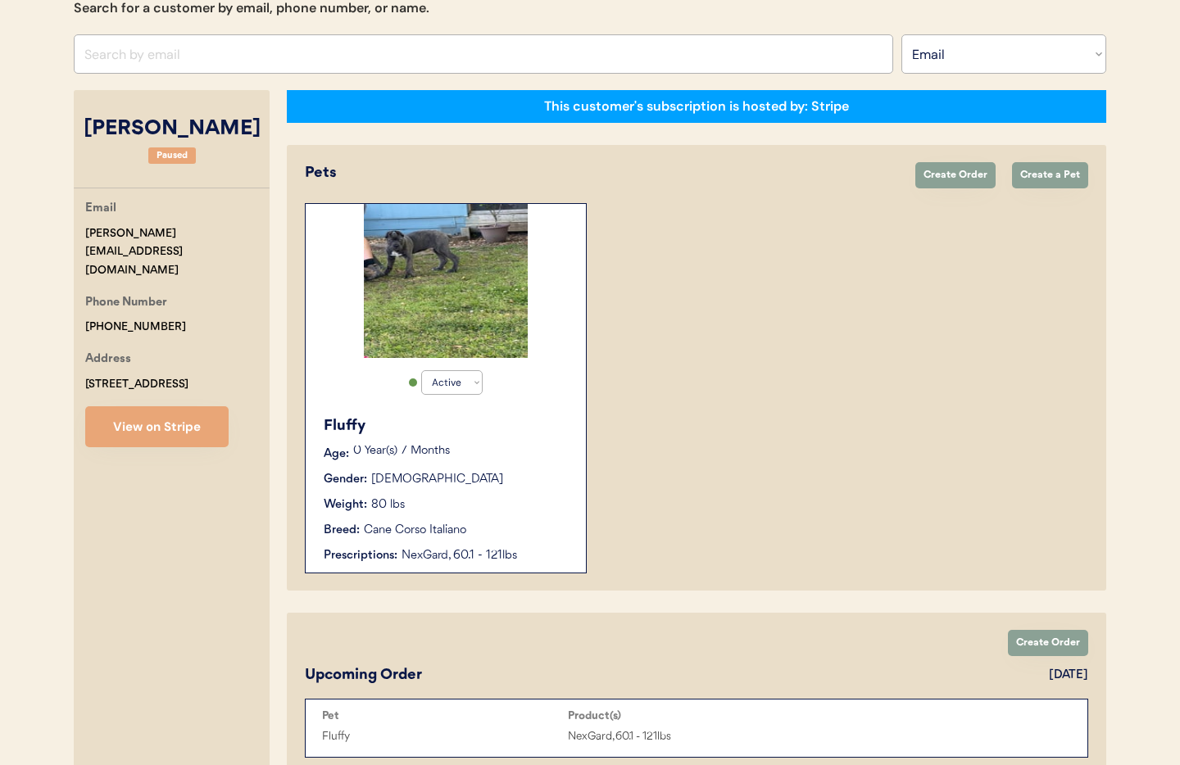
click at [454, 533] on div "Cane Corso Italiano" at bounding box center [415, 530] width 102 height 17
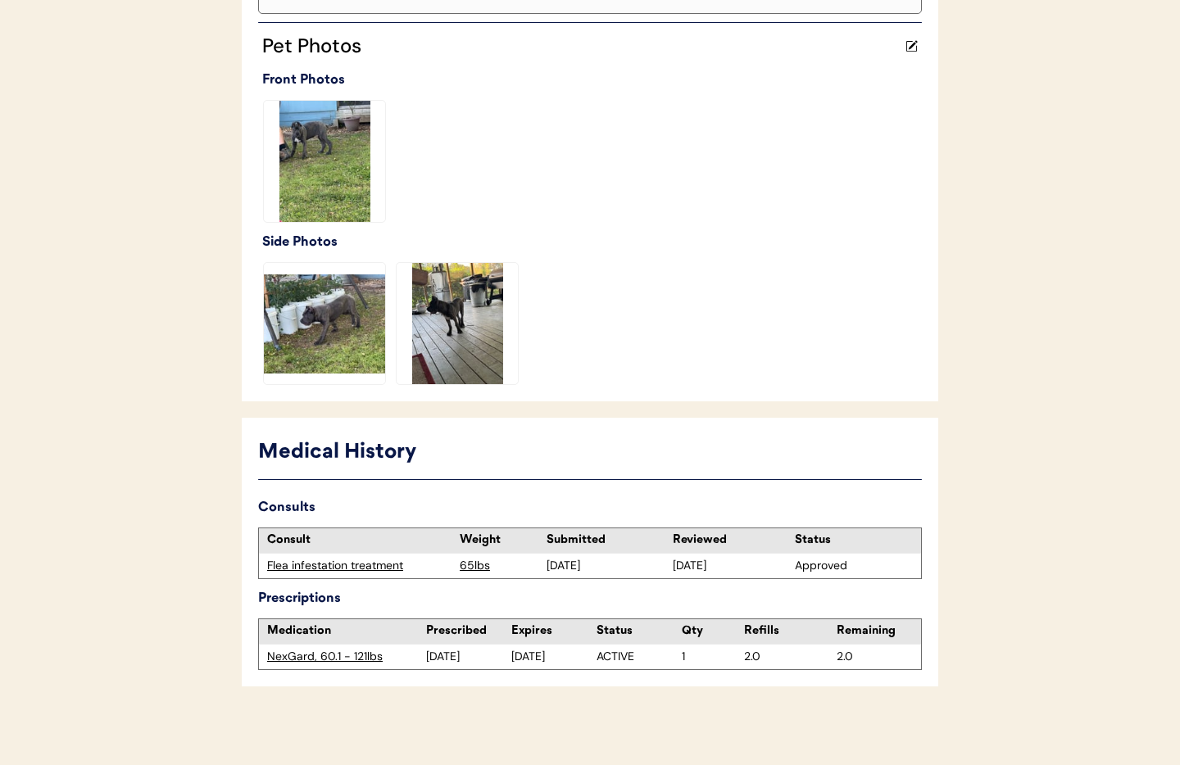
scroll to position [434, 0]
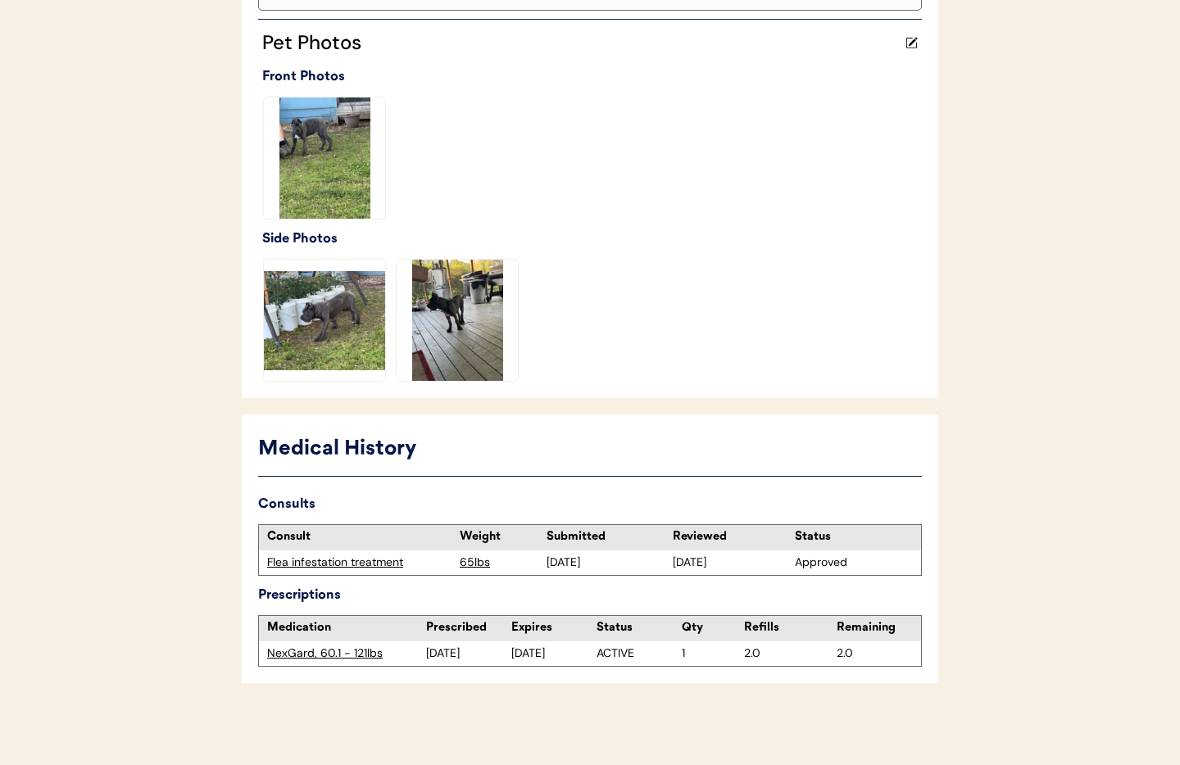
click at [335, 565] on div "Flea infestation treatment" at bounding box center [359, 563] width 184 height 16
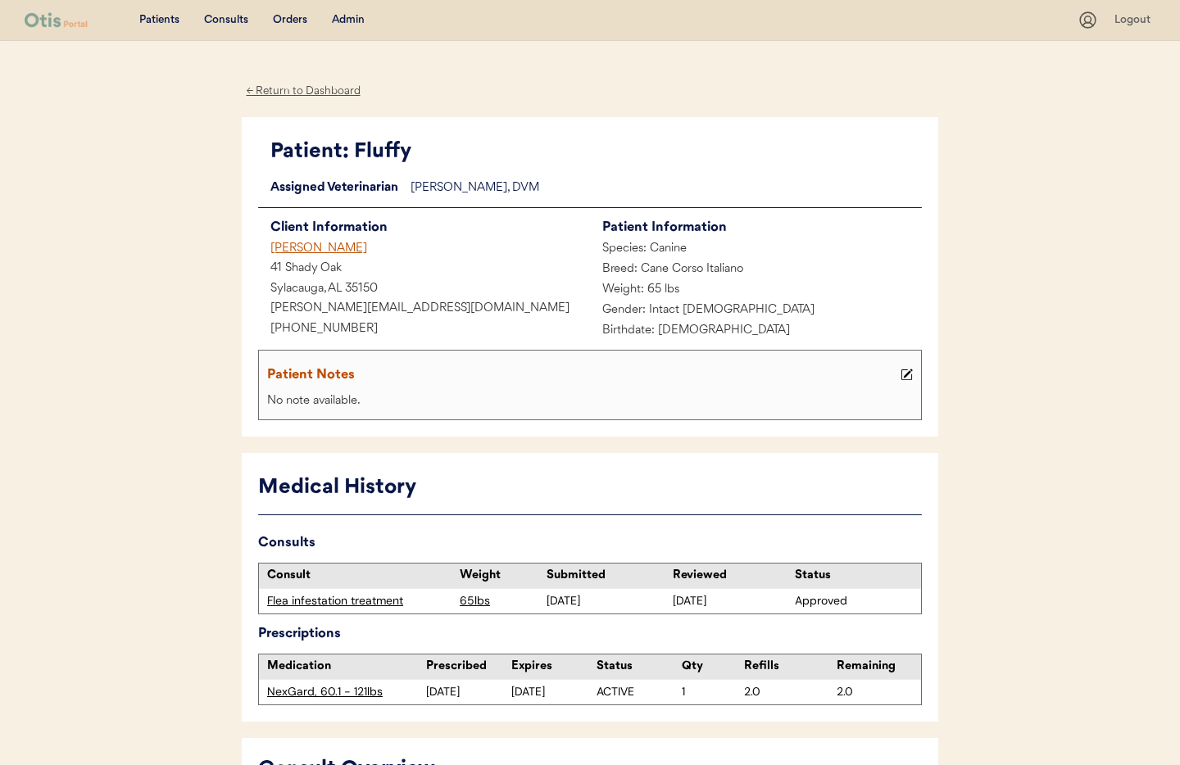
click at [343, 17] on div "Admin" at bounding box center [348, 20] width 33 height 16
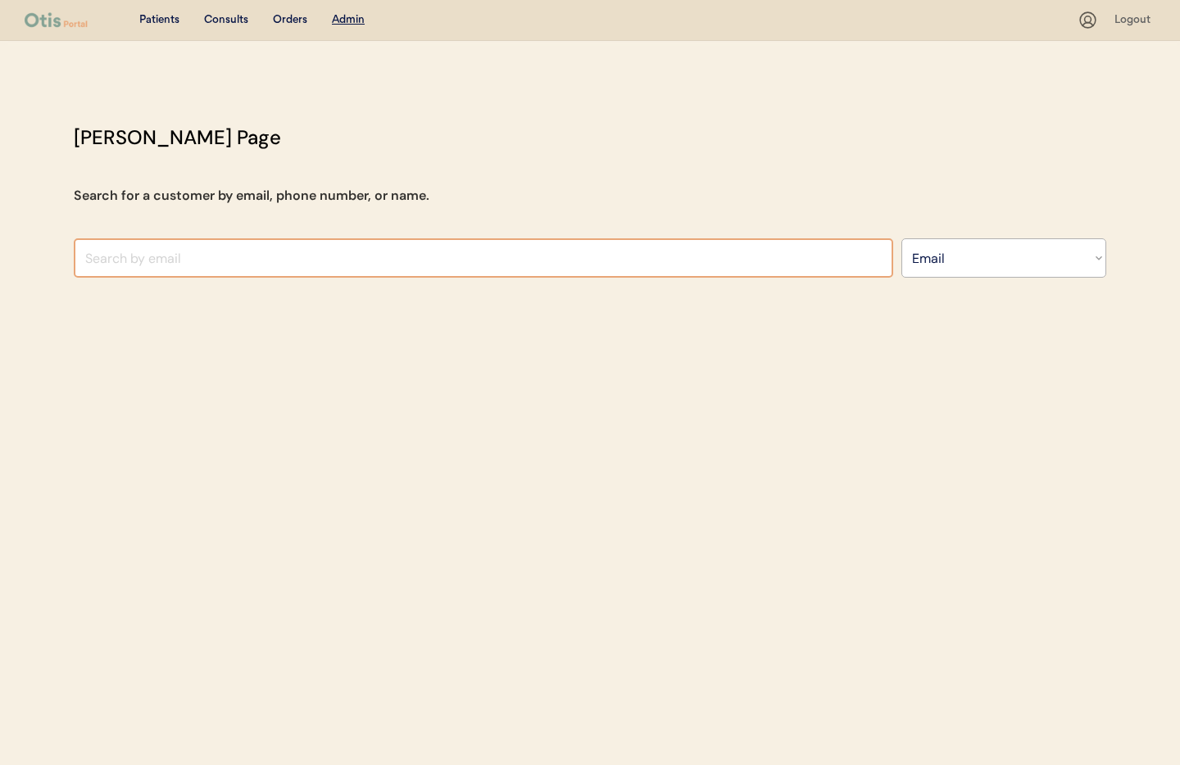
click at [248, 265] on input "input" at bounding box center [484, 257] width 820 height 39
click at [982, 269] on select "Search By Name Email Phone Number" at bounding box center [1004, 257] width 205 height 39
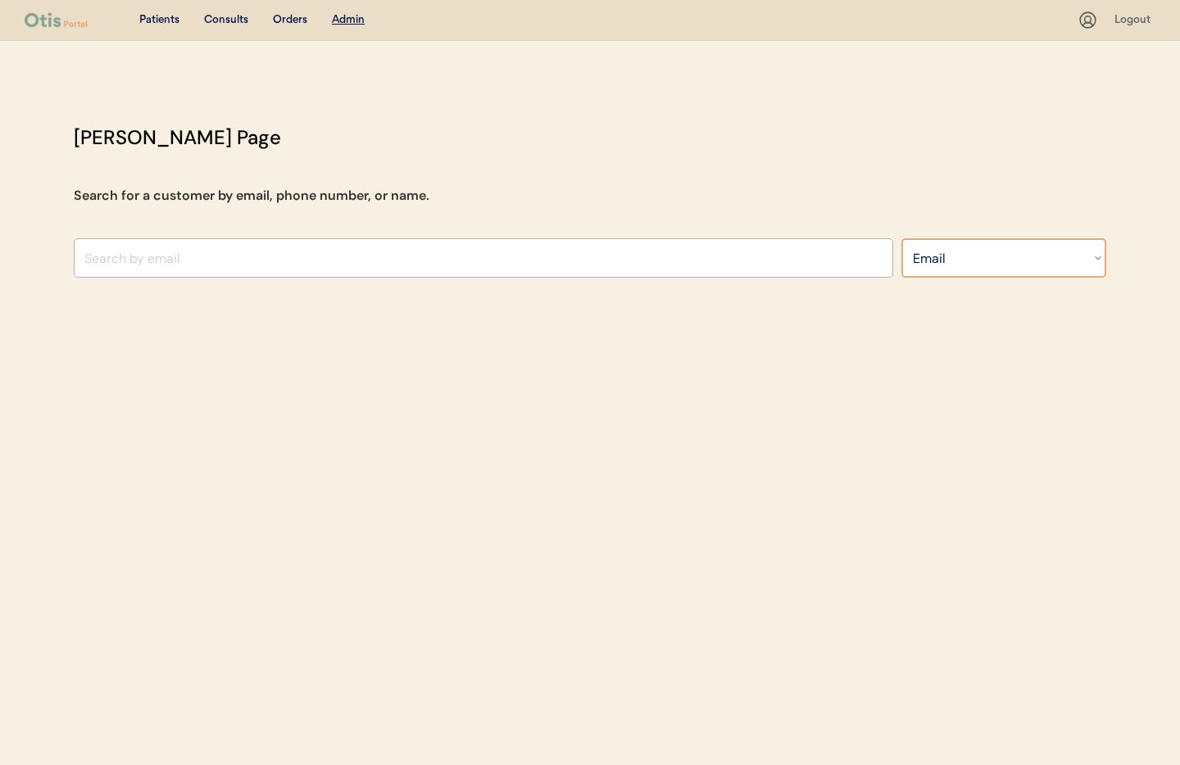
click at [317, 262] on input "input" at bounding box center [484, 257] width 820 height 39
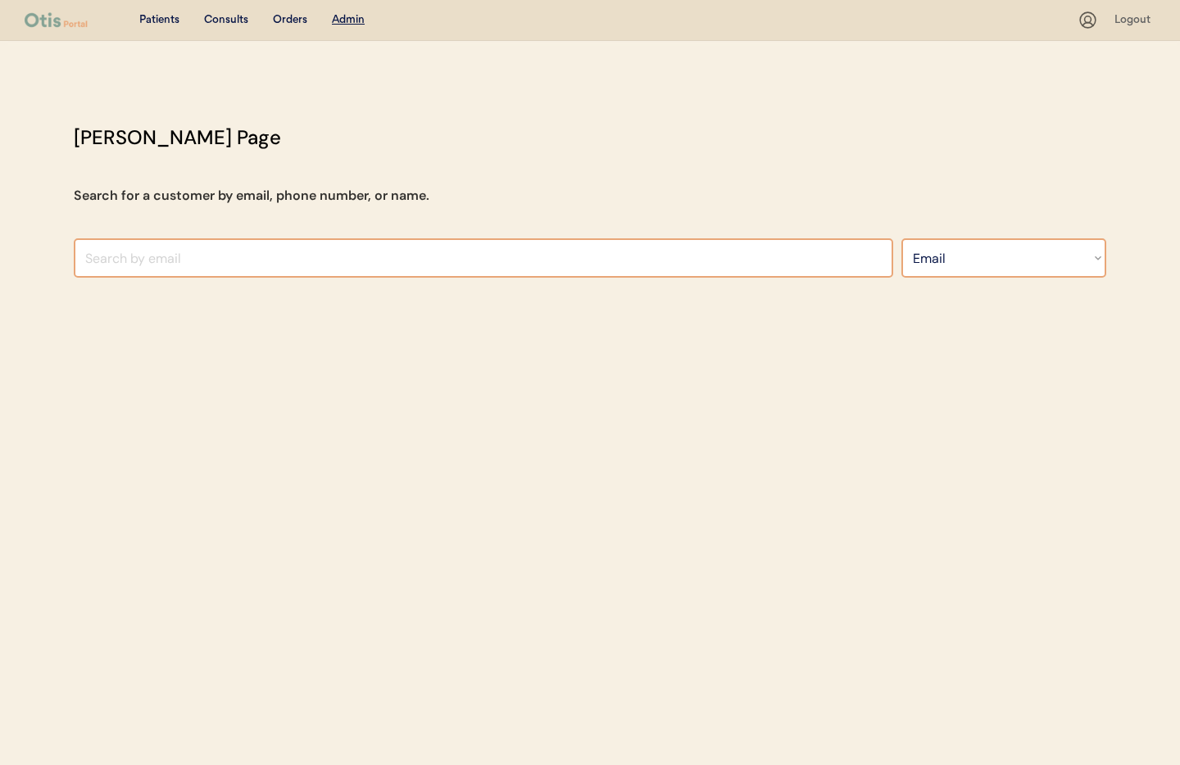
click at [981, 260] on select "Search By Name Email Phone Number" at bounding box center [1004, 257] width 205 height 39
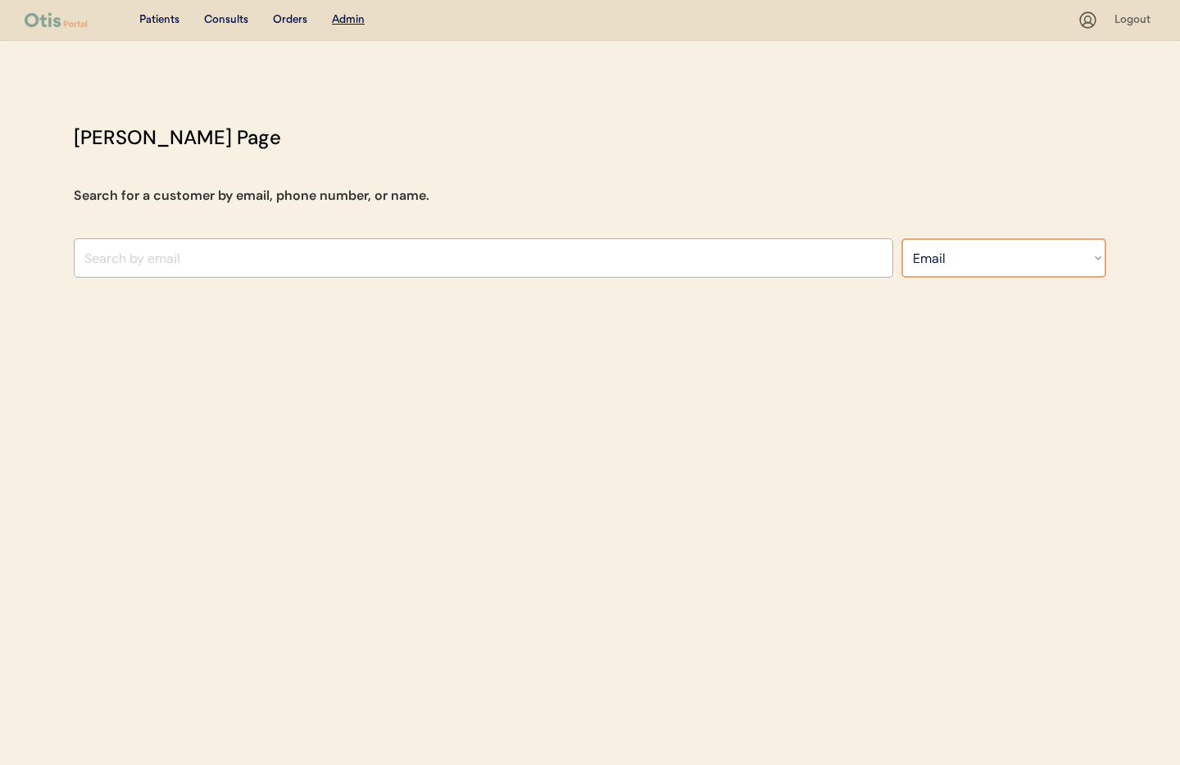
select select ""Name""
click at [902, 238] on select "Search By Name Email Phone Number" at bounding box center [1004, 257] width 205 height 39
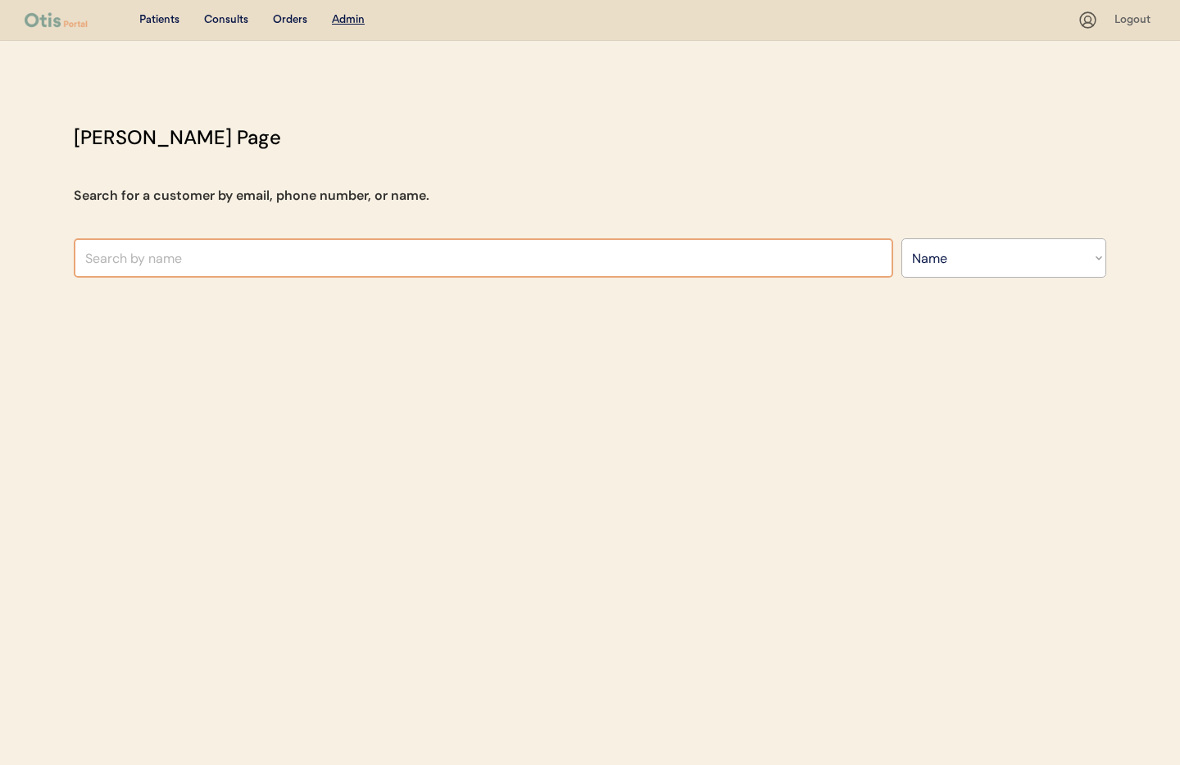
click at [438, 266] on input "text" at bounding box center [484, 257] width 820 height 39
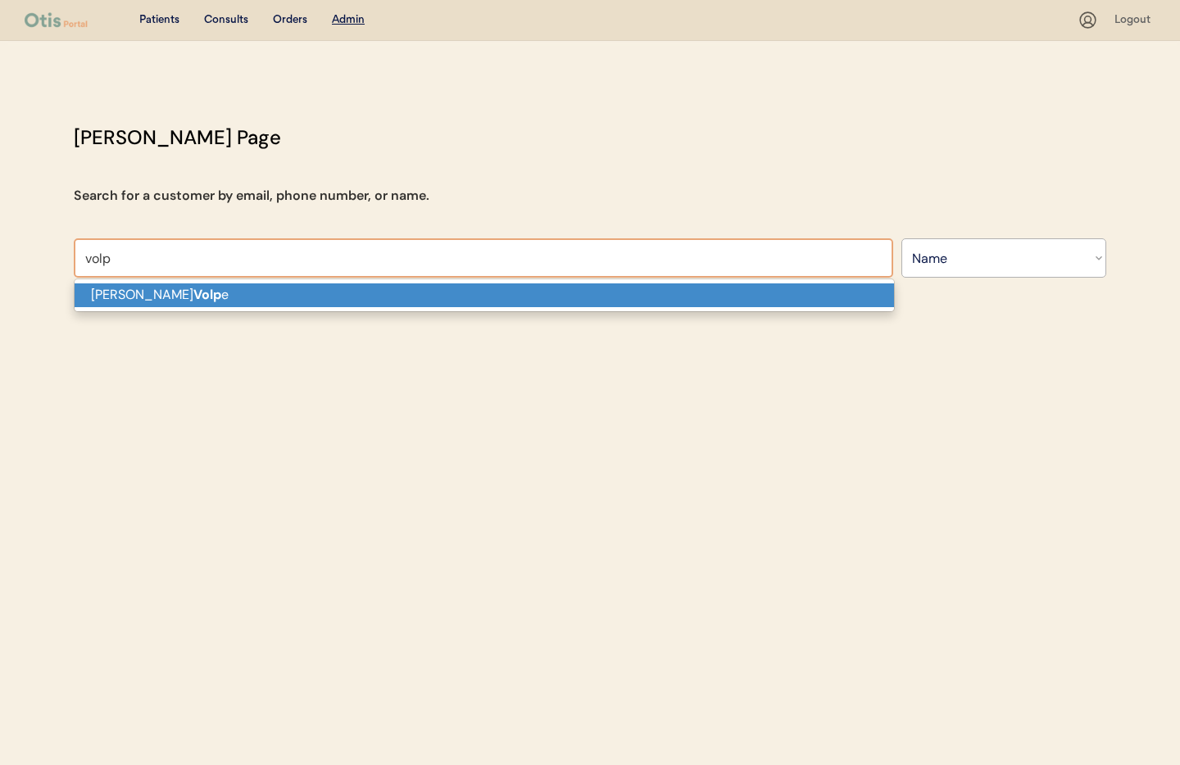
click at [402, 298] on p "Elizabeth Volp e" at bounding box center [485, 296] width 820 height 24
type input "[PERSON_NAME]"
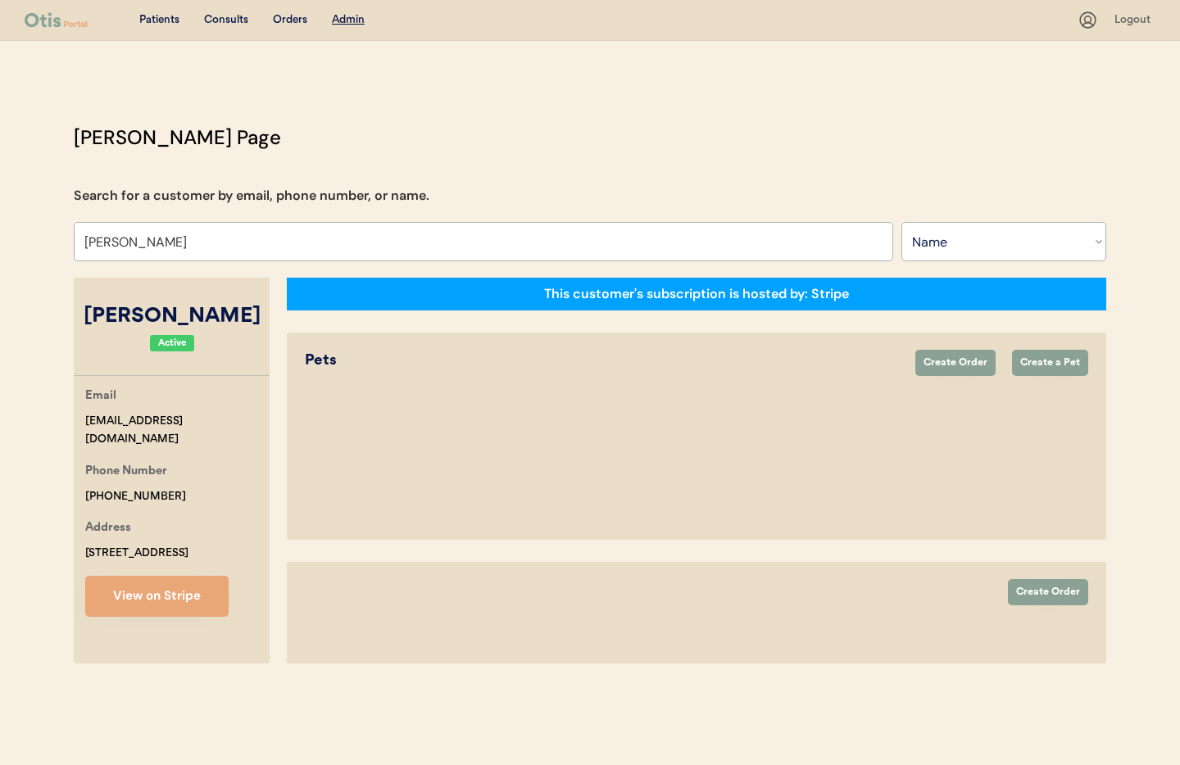
select select "true"
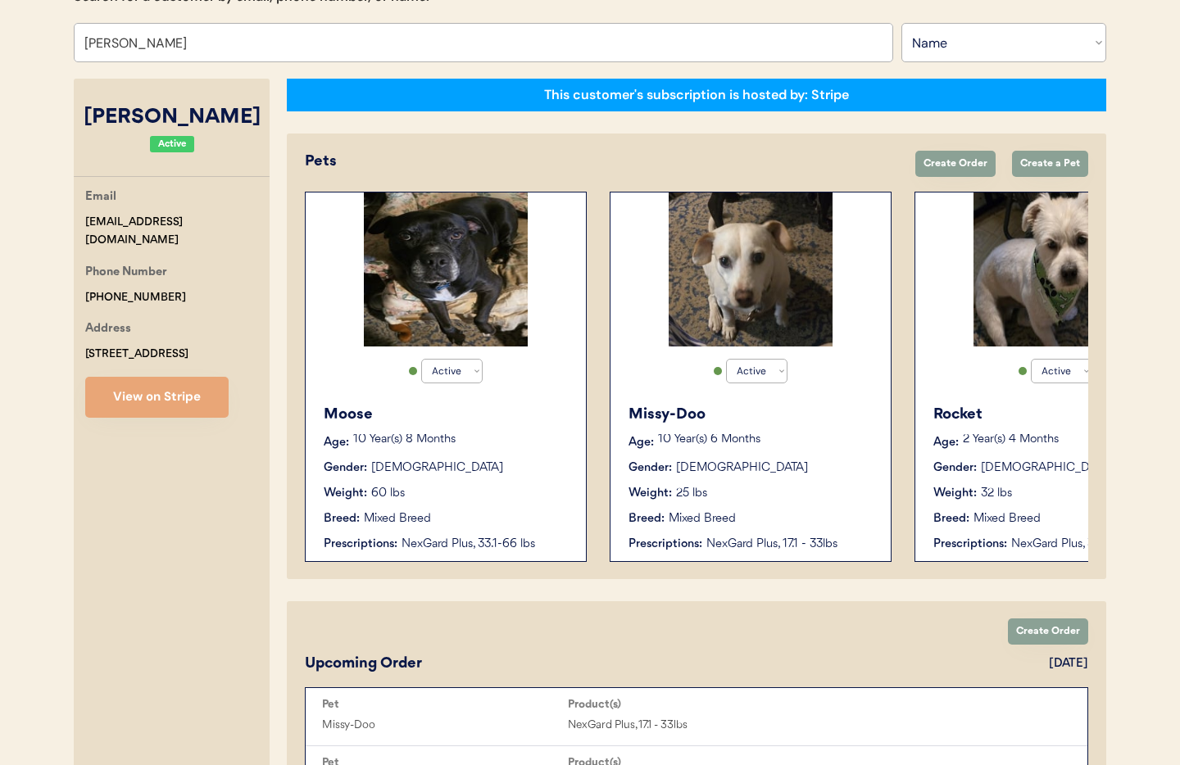
scroll to position [201, 0]
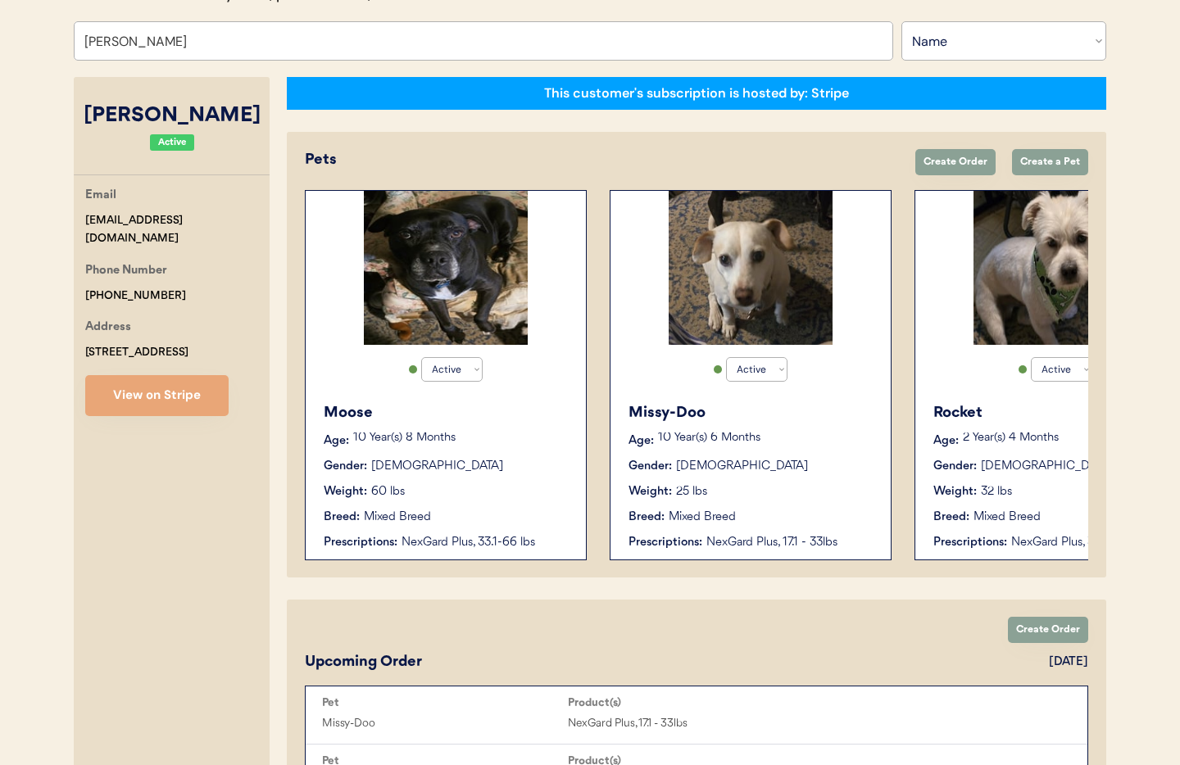
type input "Elizabeth Volpe"
click at [961, 495] on div "Weight:" at bounding box center [955, 492] width 43 height 17
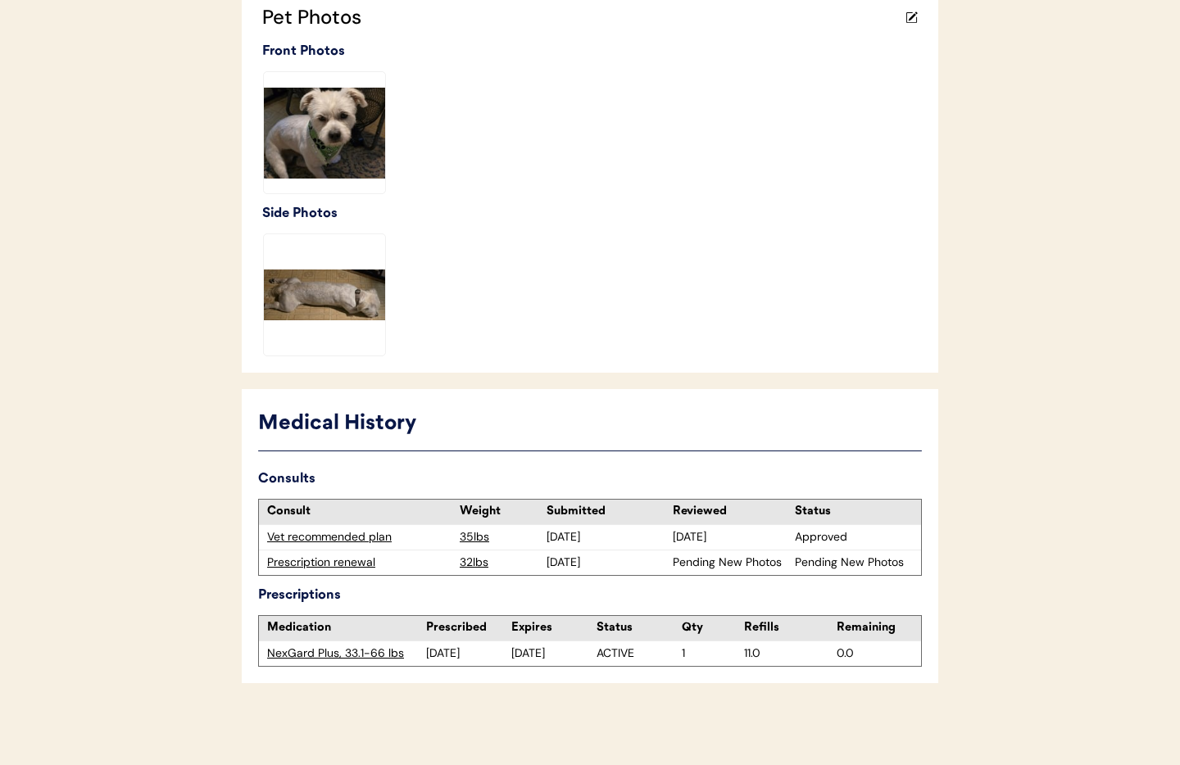
scroll to position [458, 0]
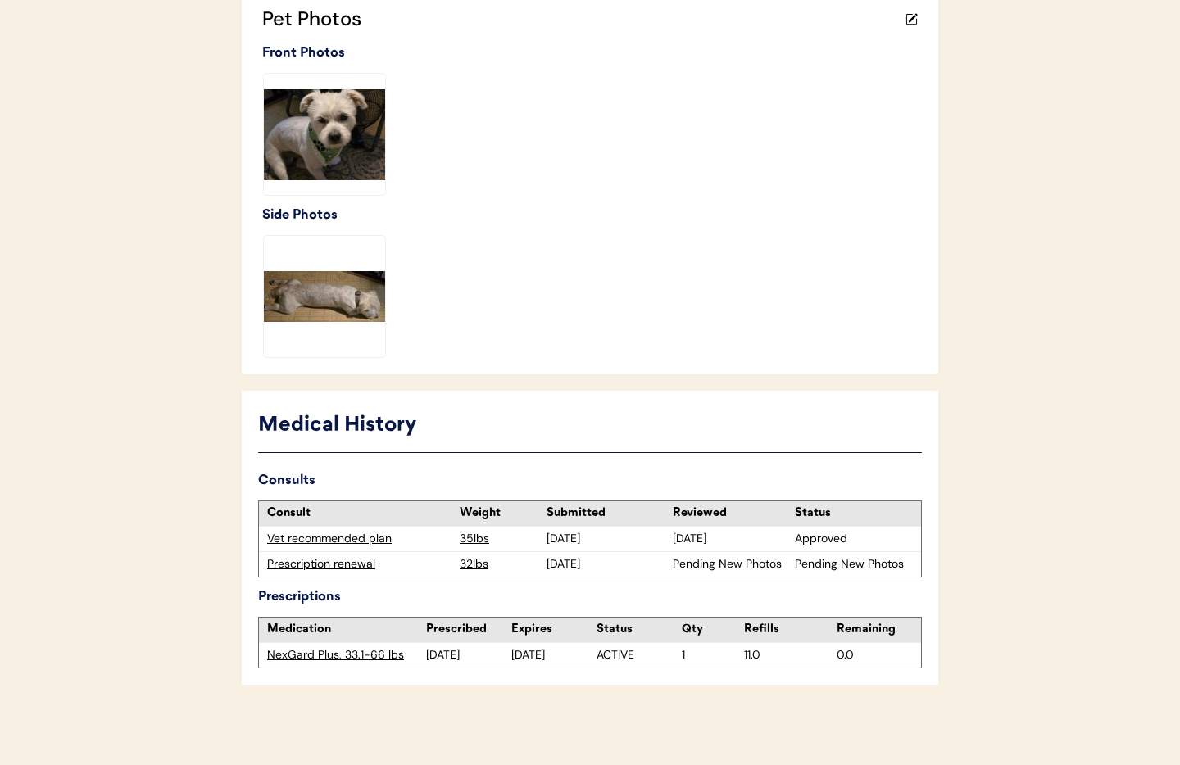
click at [331, 566] on div "Prescription renewal" at bounding box center [359, 564] width 184 height 16
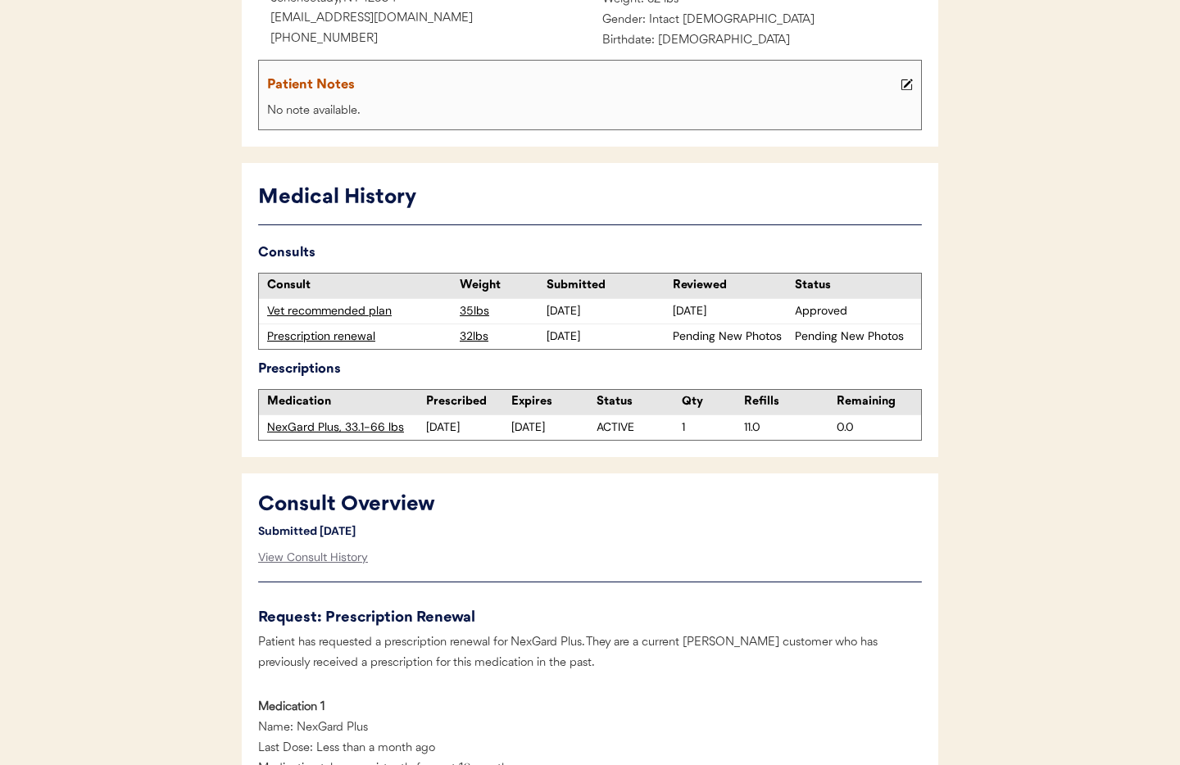
scroll to position [285, 0]
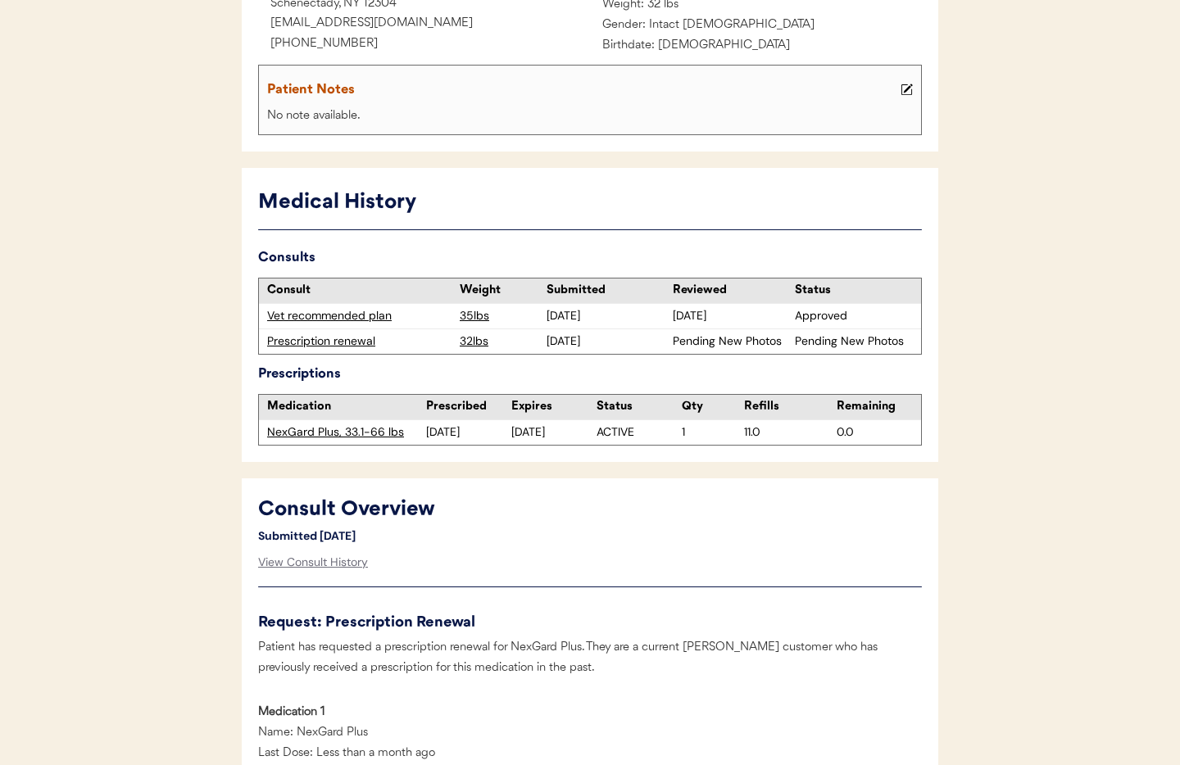
click at [322, 343] on div "Prescription renewal" at bounding box center [359, 342] width 184 height 16
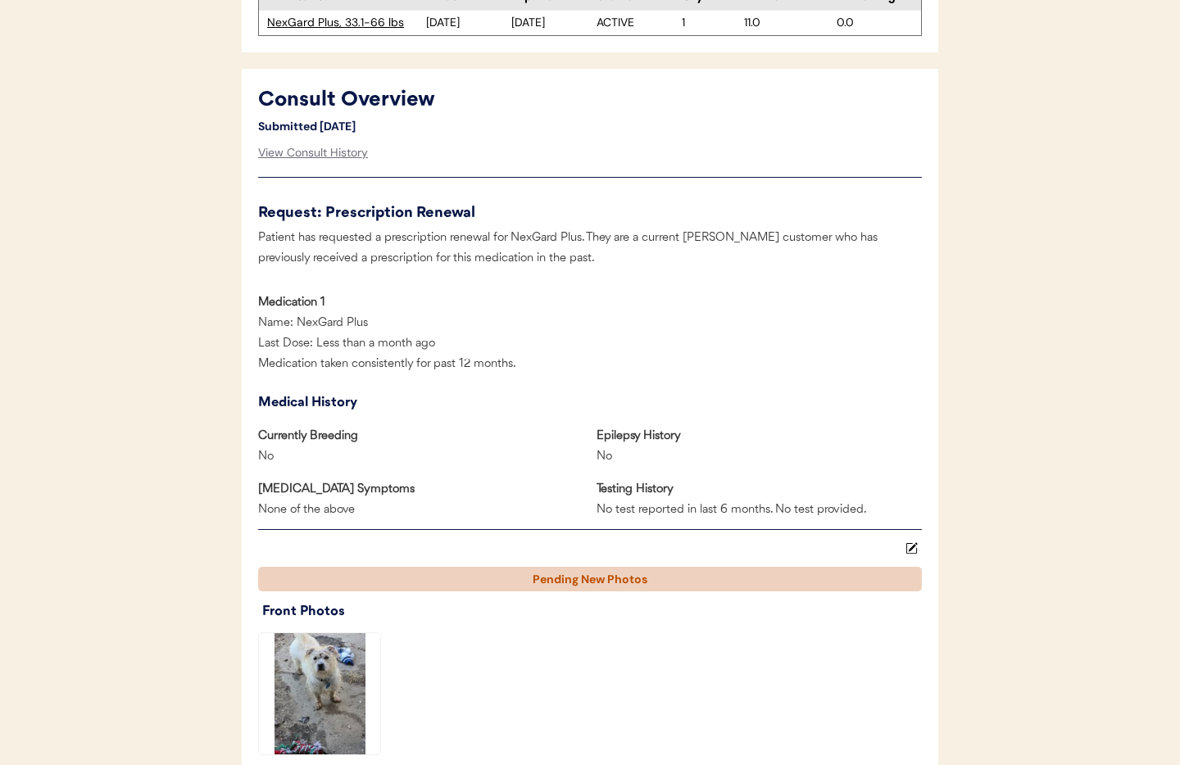
scroll to position [730, 0]
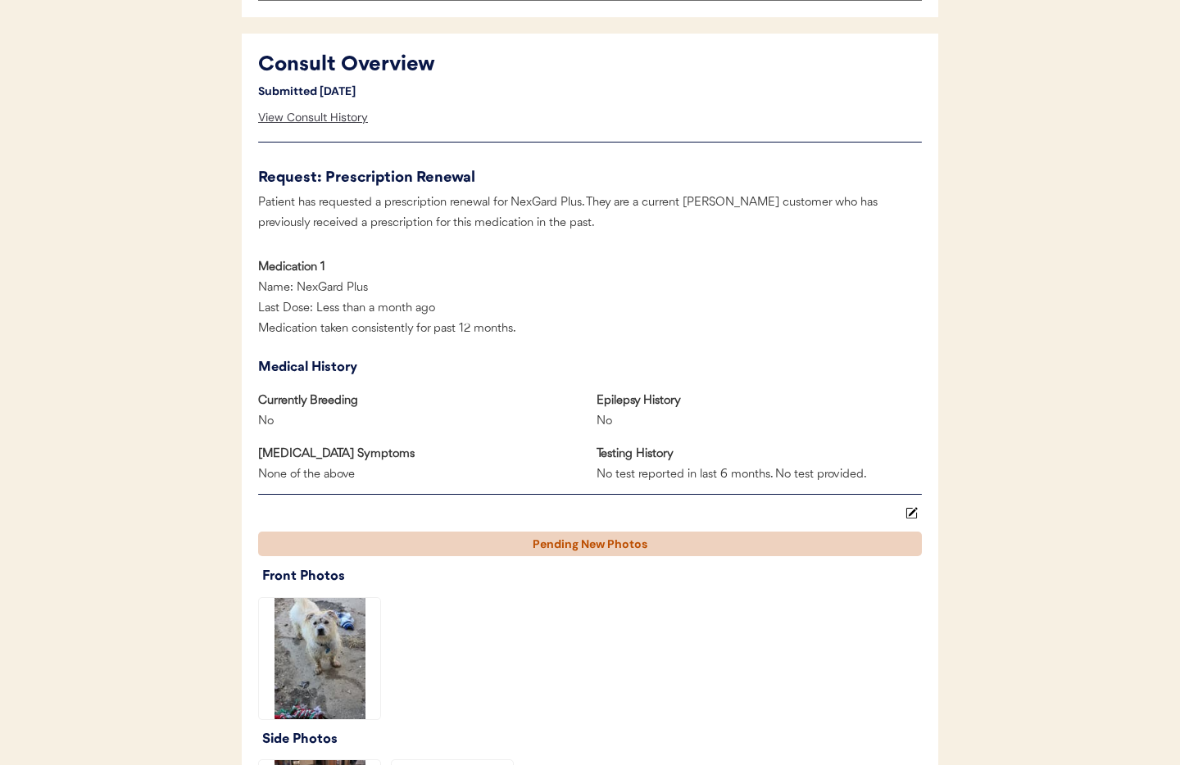
click at [300, 118] on div "View Consult History" at bounding box center [313, 118] width 110 height 33
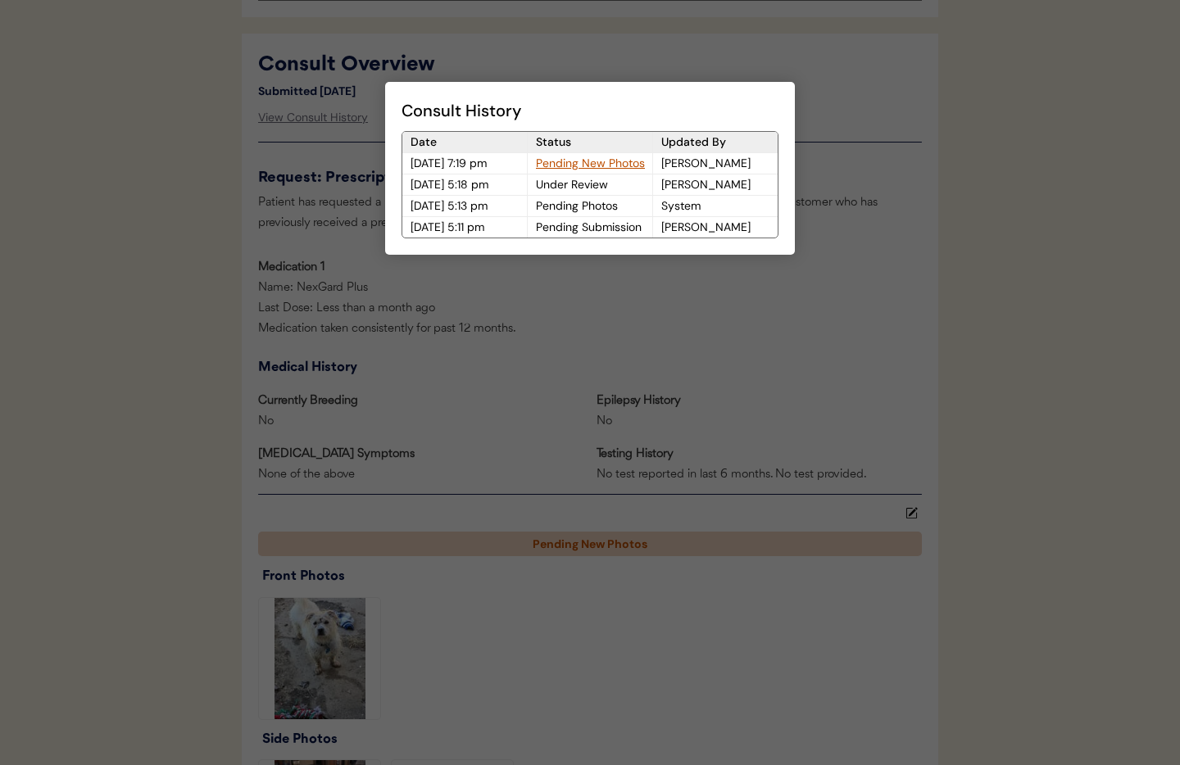
click at [578, 160] on div "Pending New Photos" at bounding box center [590, 163] width 125 height 20
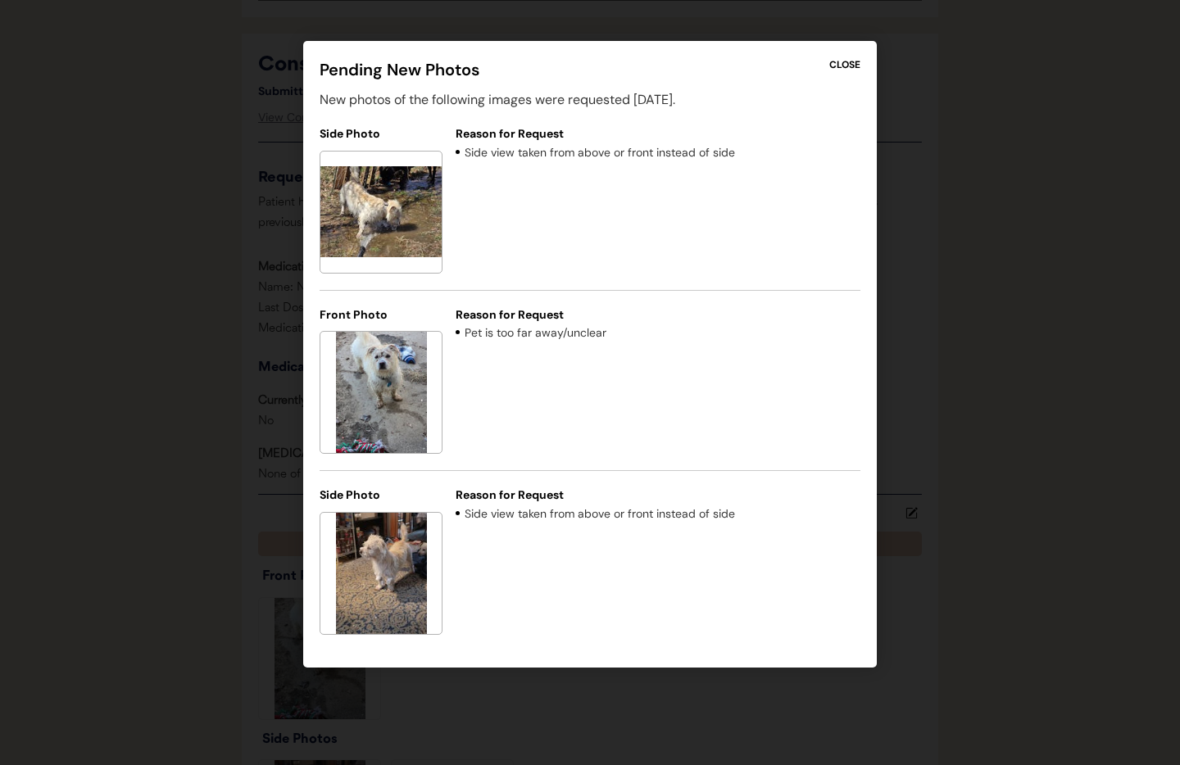
drag, startPoint x: 847, startPoint y: 65, endPoint x: 843, endPoint y: 85, distance: 21.1
click at [847, 65] on div "CLOSE" at bounding box center [844, 64] width 31 height 15
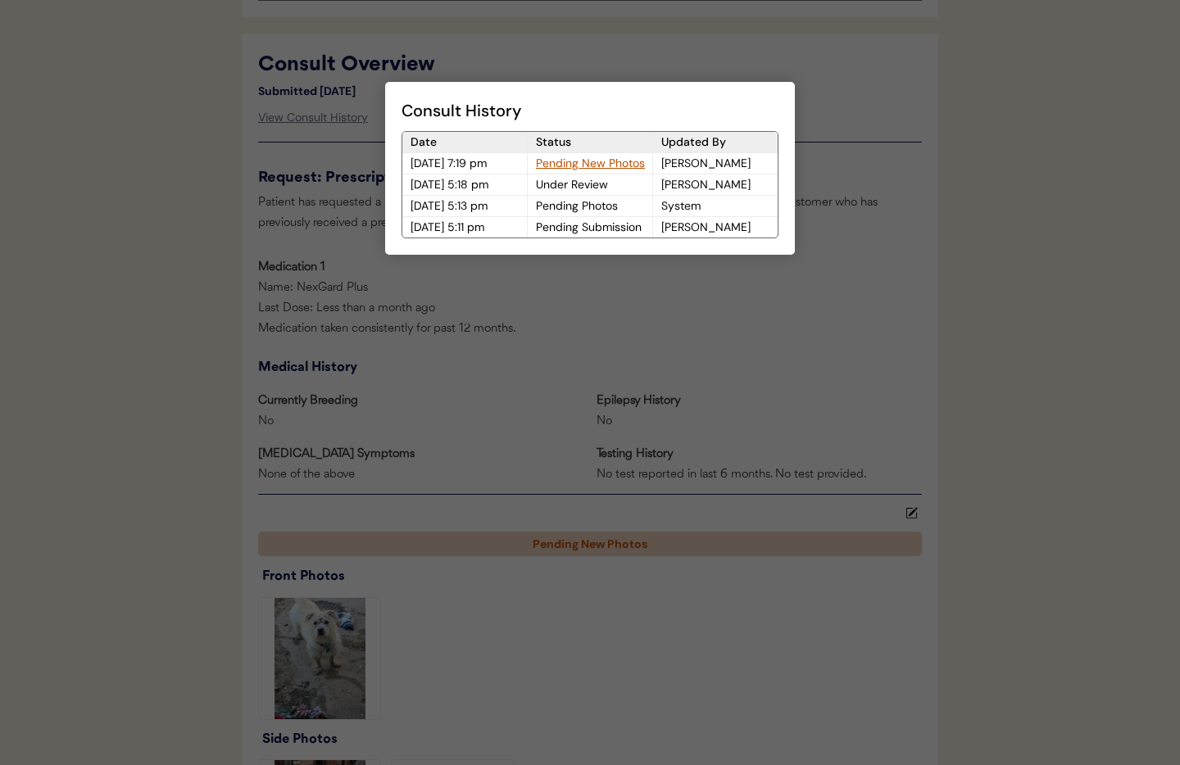
click at [677, 317] on div at bounding box center [590, 382] width 1180 height 765
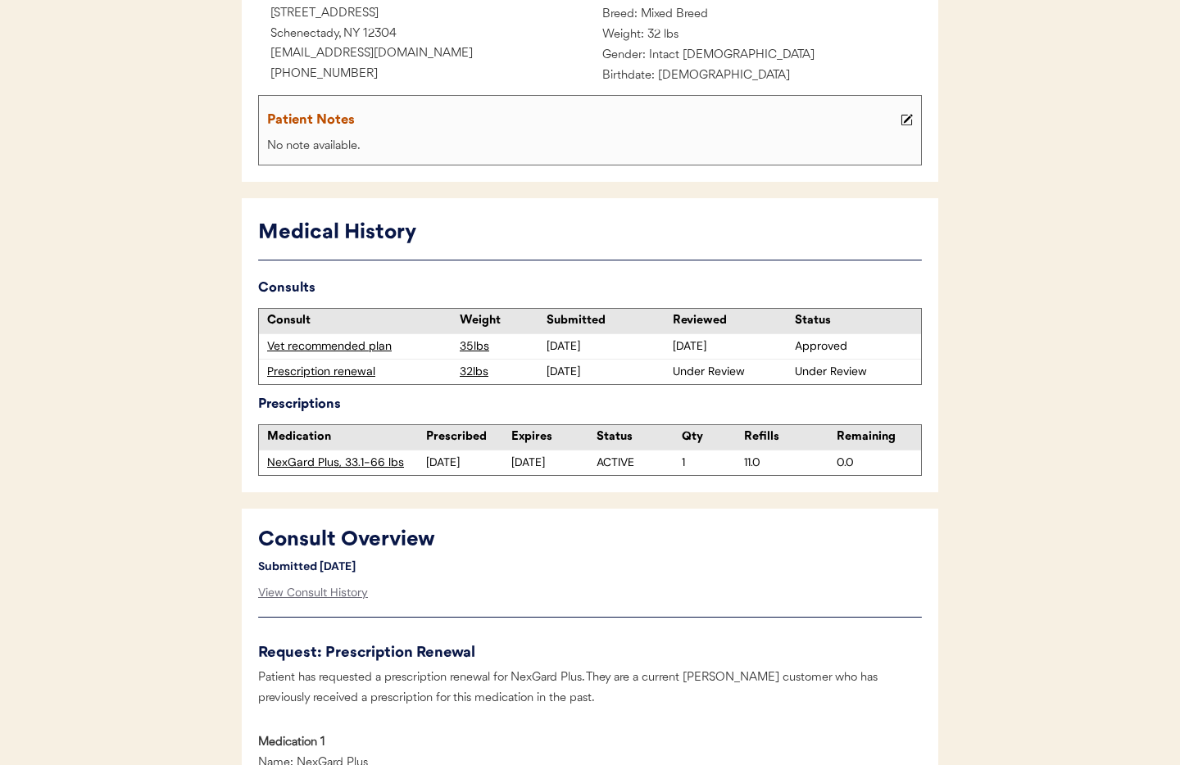
scroll to position [0, 0]
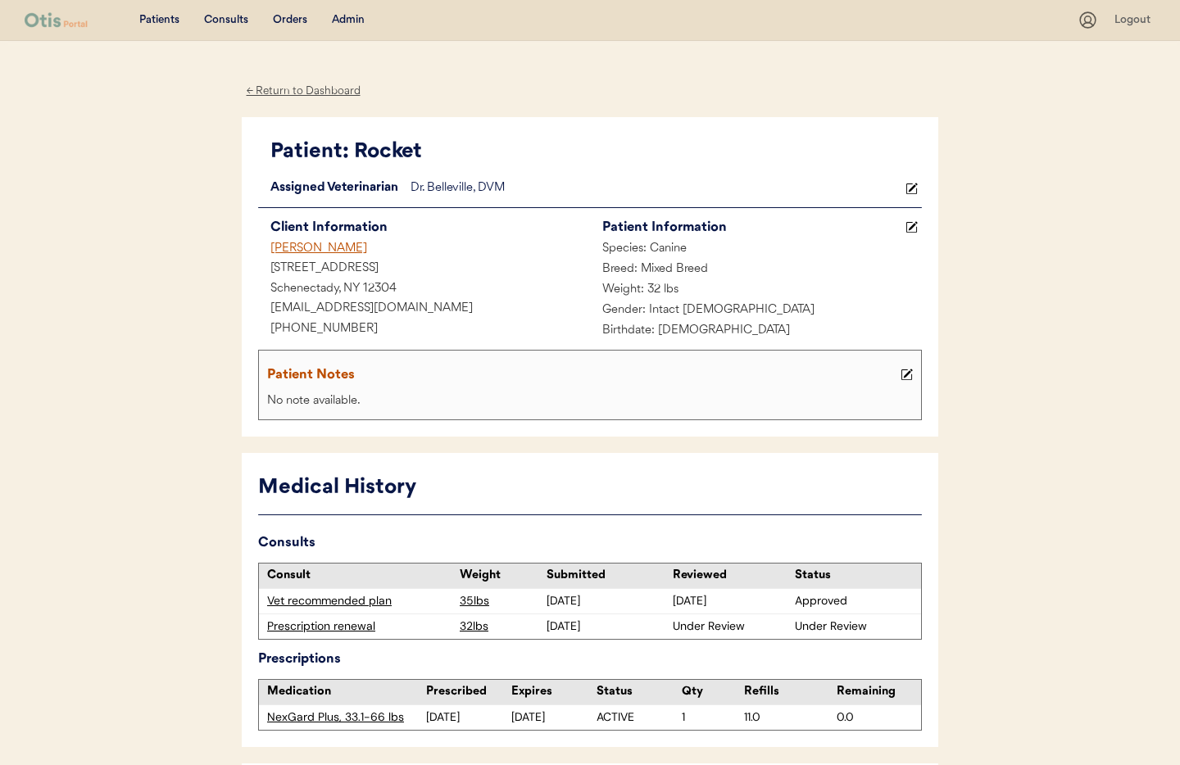
drag, startPoint x: 287, startPoint y: 89, endPoint x: 315, endPoint y: 134, distance: 52.3
click at [288, 89] on div "← Return to Dashboard" at bounding box center [303, 91] width 123 height 19
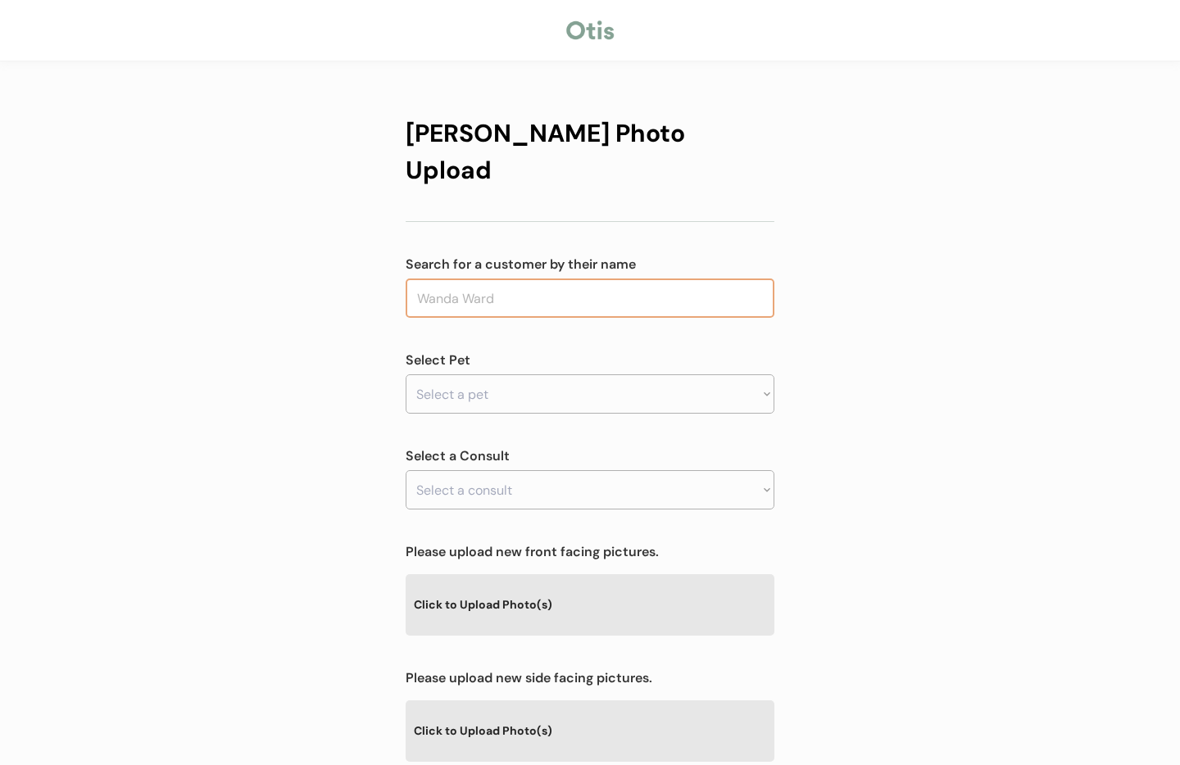
click at [620, 279] on input "text" at bounding box center [590, 298] width 369 height 39
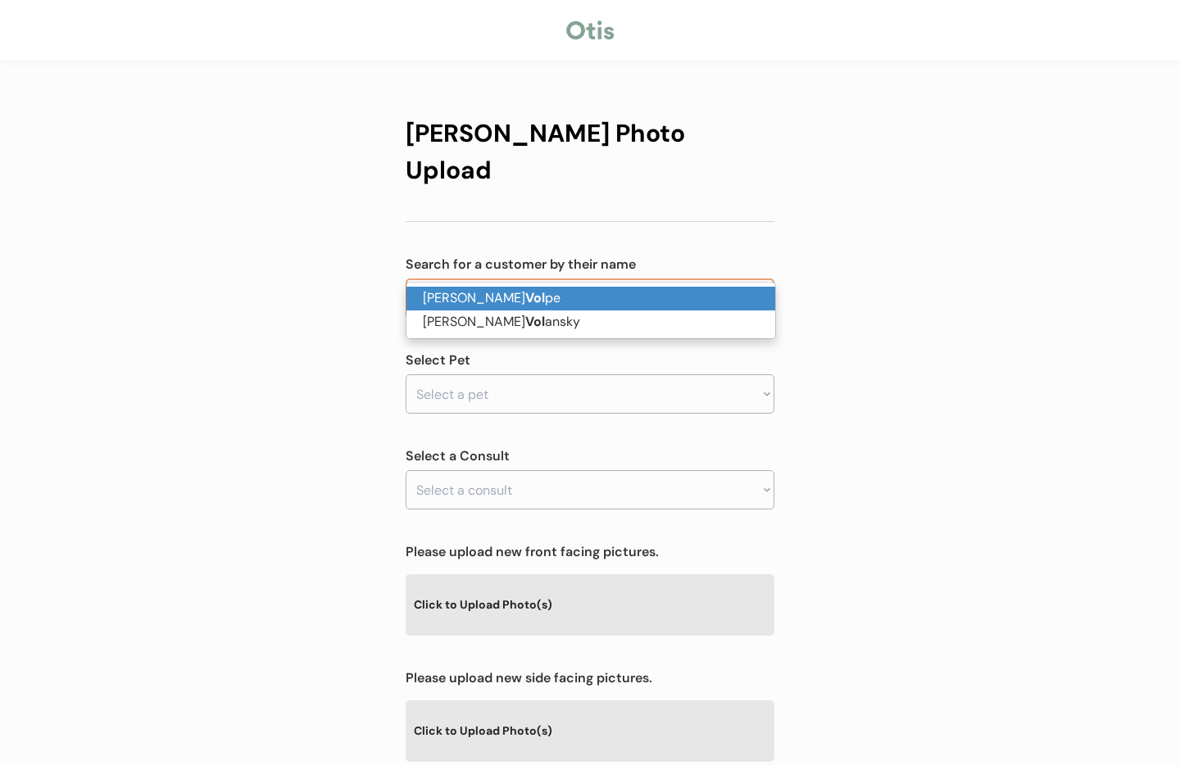
click at [620, 295] on p "Elizabeth Vol pe" at bounding box center [591, 299] width 369 height 24
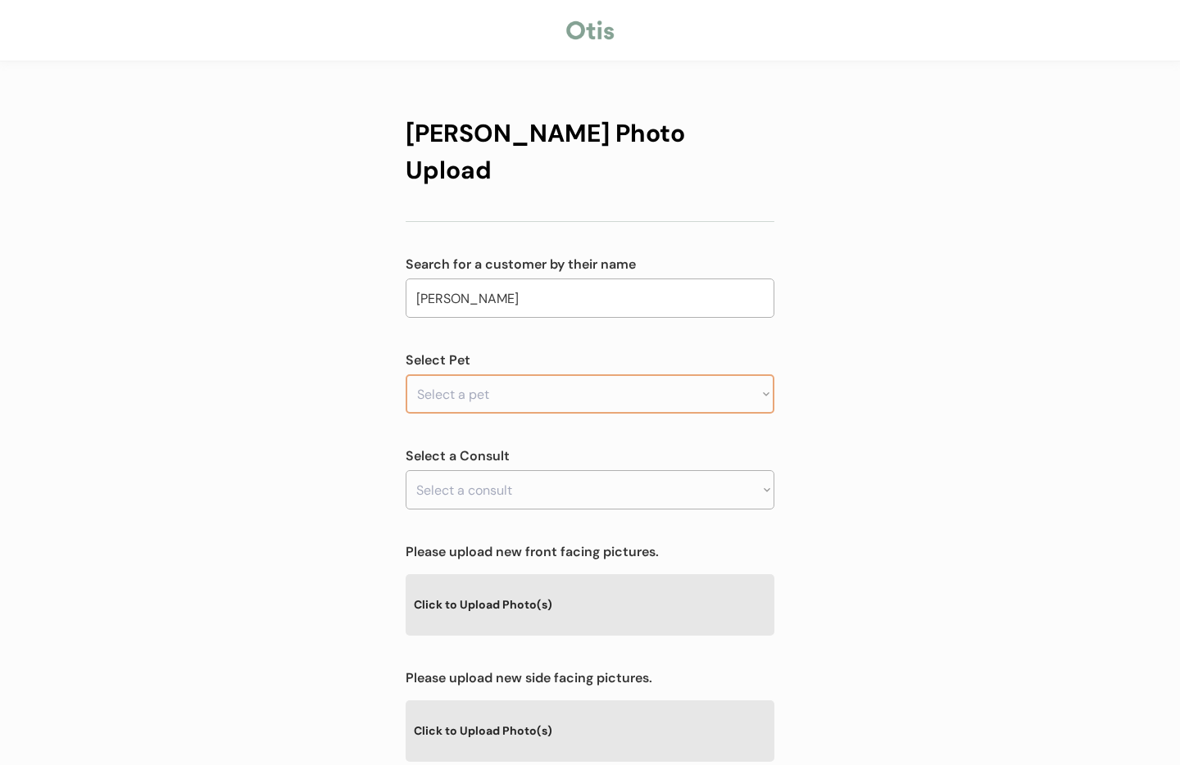
type input "Elizabeth Volpe"
click at [535, 375] on select "Select a pet Moose Missy-Doo Rocket" at bounding box center [590, 394] width 369 height 39
select select ""1348695171700984260__LOOKUP__1724325178684x797888979703955500""
click at [406, 375] on select "Select a pet Moose Missy-Doo Rocket" at bounding box center [590, 394] width 369 height 39
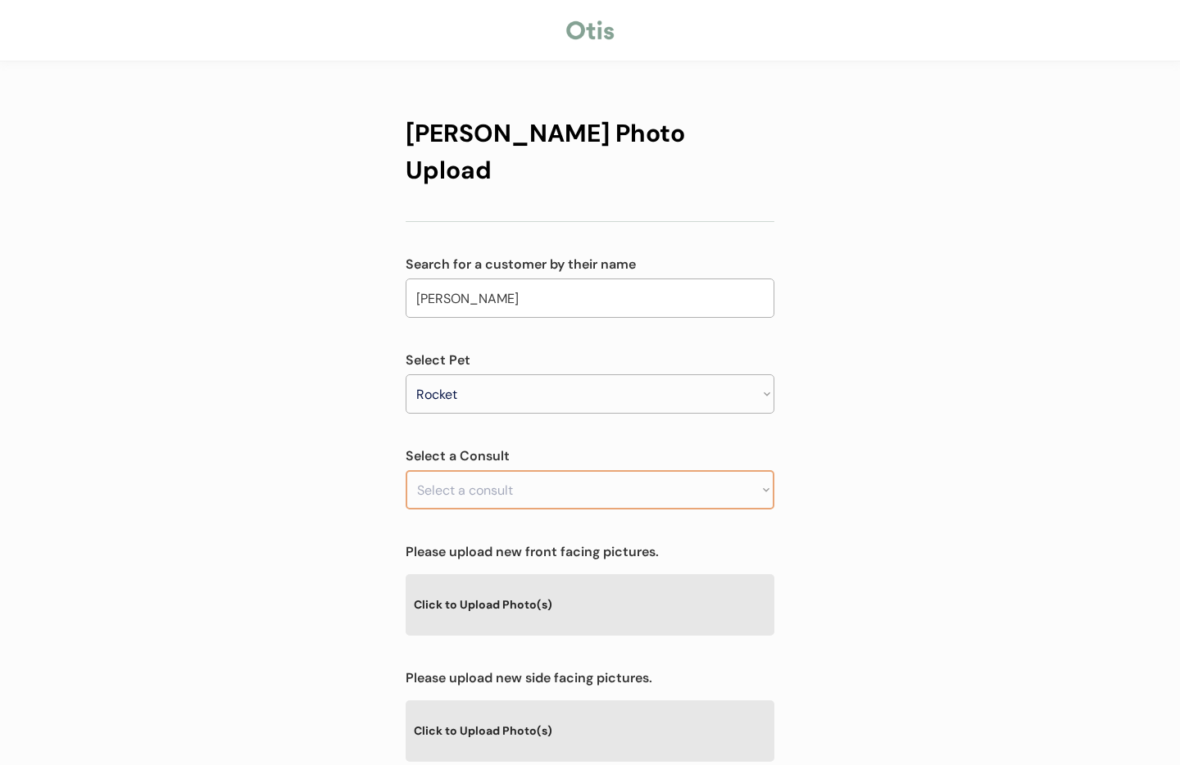
click at [542, 470] on select "Select a consult Prescription renewal" at bounding box center [590, 489] width 369 height 39
select select ""1348695171700984260__LOOKUP__1751667112833x471841709271285760""
click at [406, 470] on select "Select a consult Prescription renewal" at bounding box center [590, 489] width 369 height 39
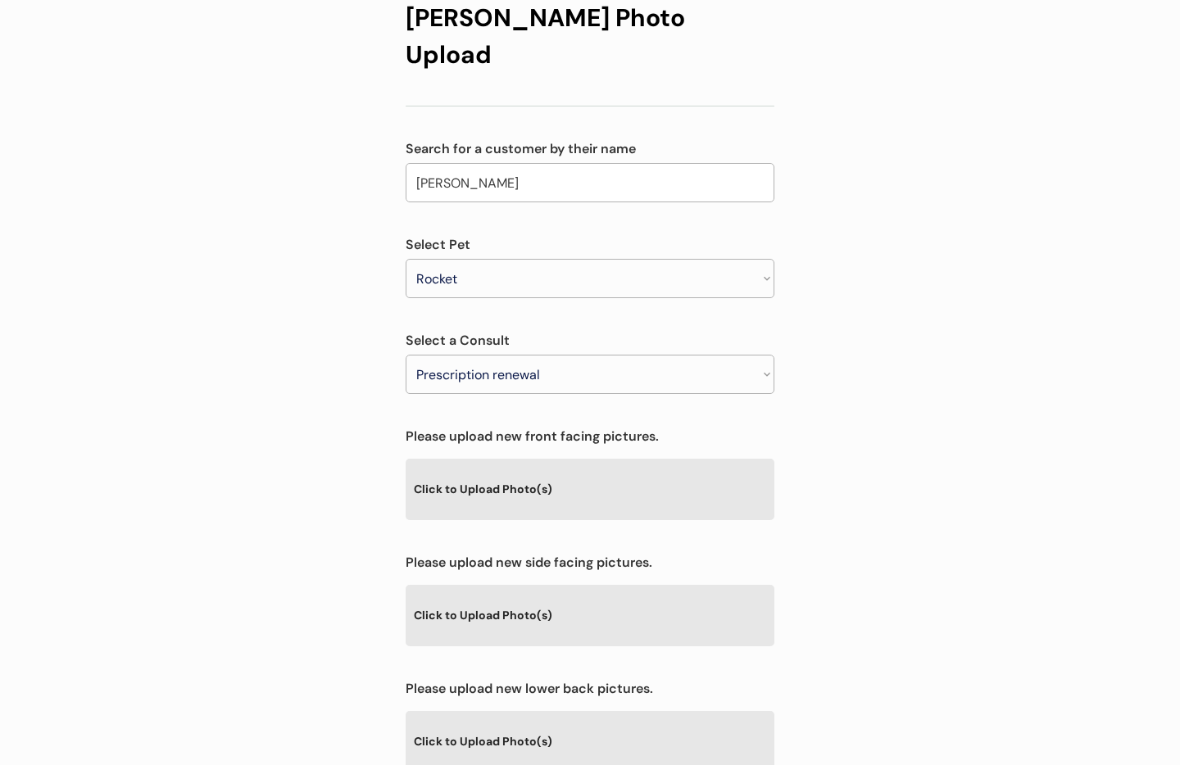
scroll to position [185, 0]
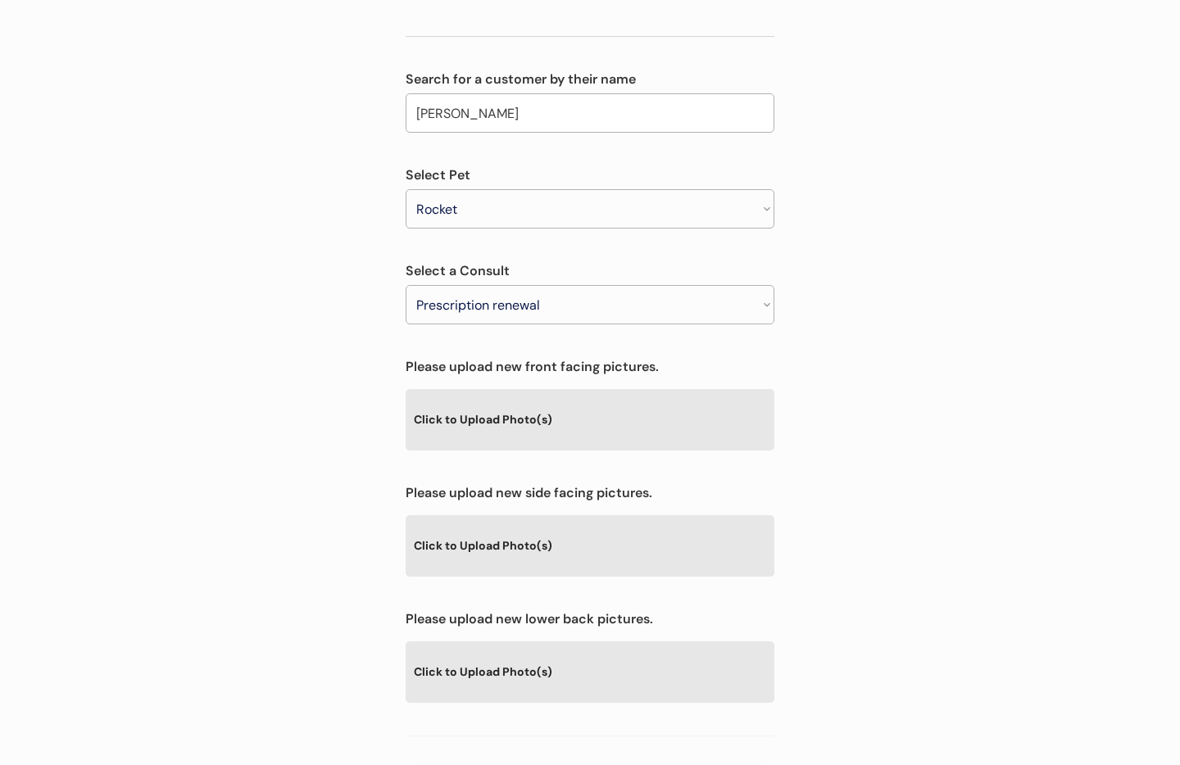
click at [554, 393] on div "Click to Upload Photo(s)" at bounding box center [590, 419] width 369 height 60
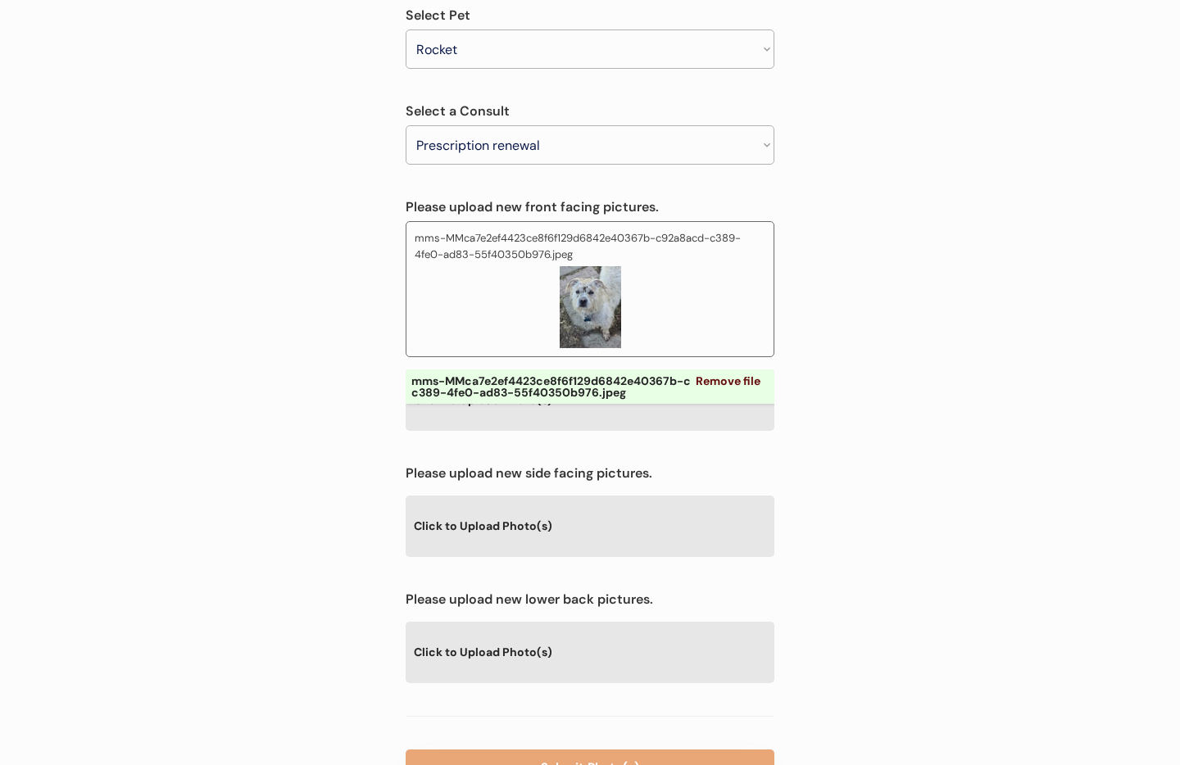
scroll to position [394, 0]
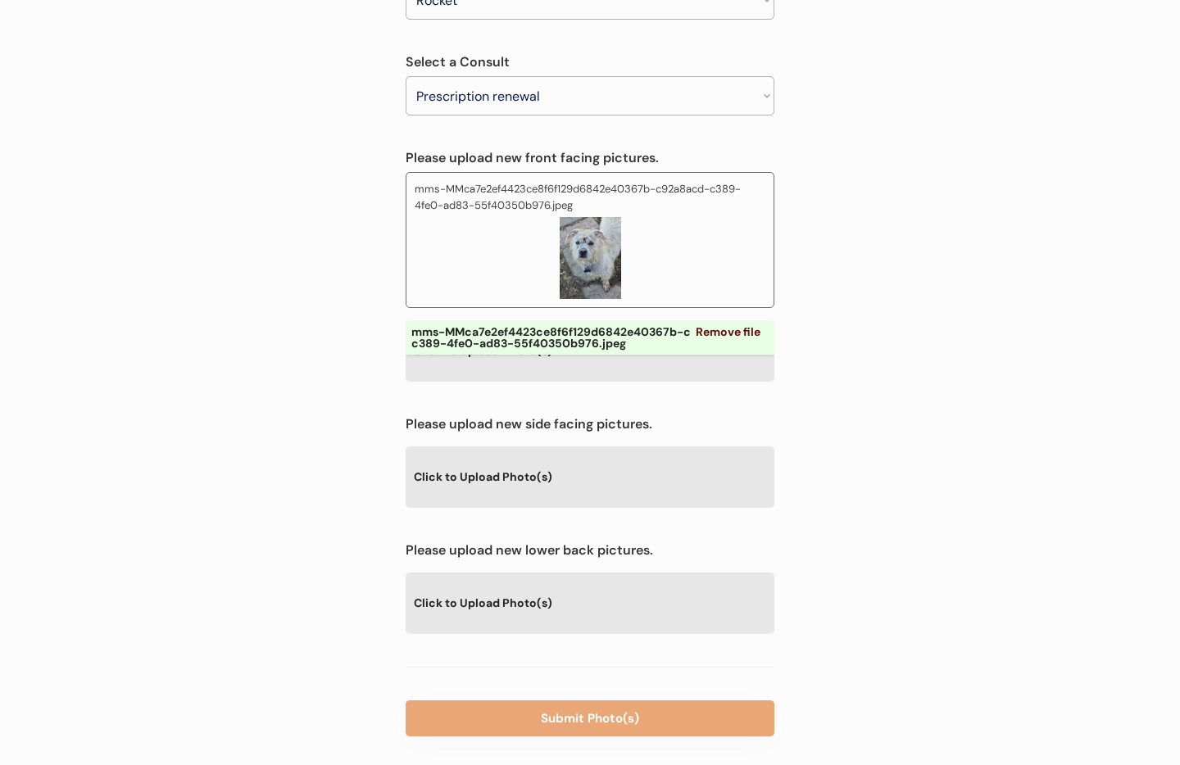
click at [536, 448] on div "Click to Upload Photo(s)" at bounding box center [590, 477] width 369 height 60
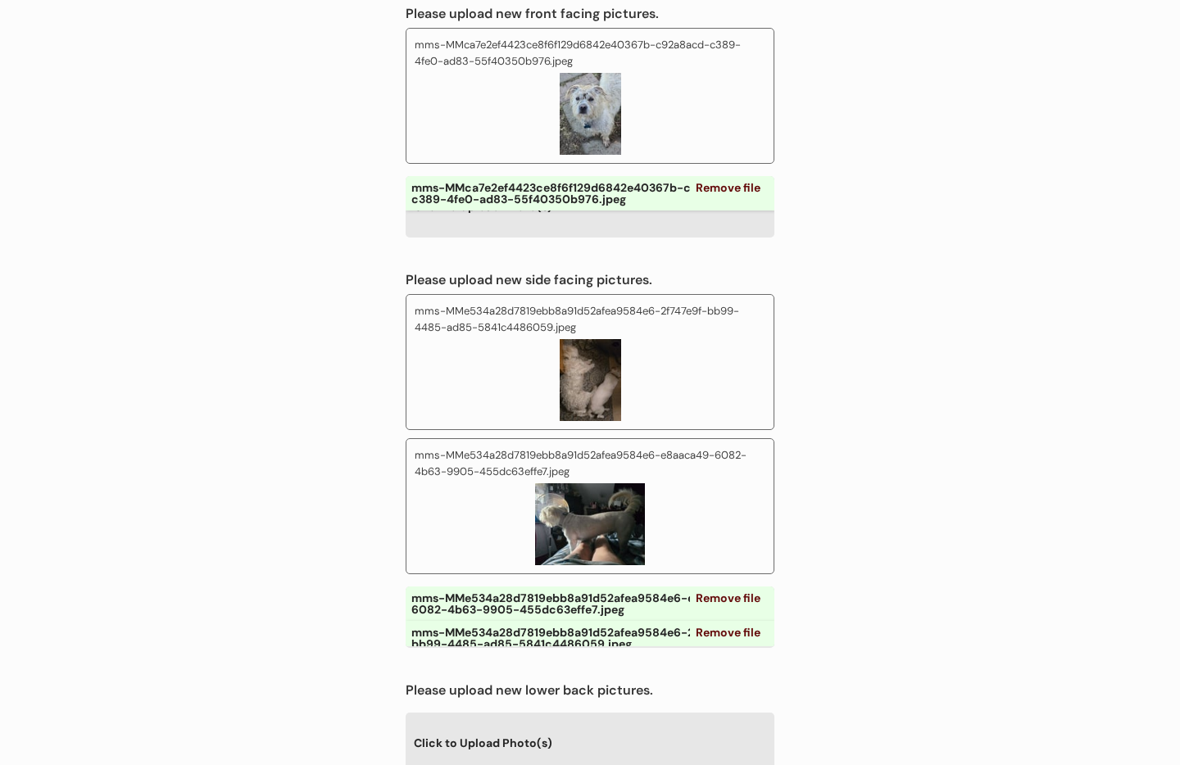
scroll to position [679, 0]
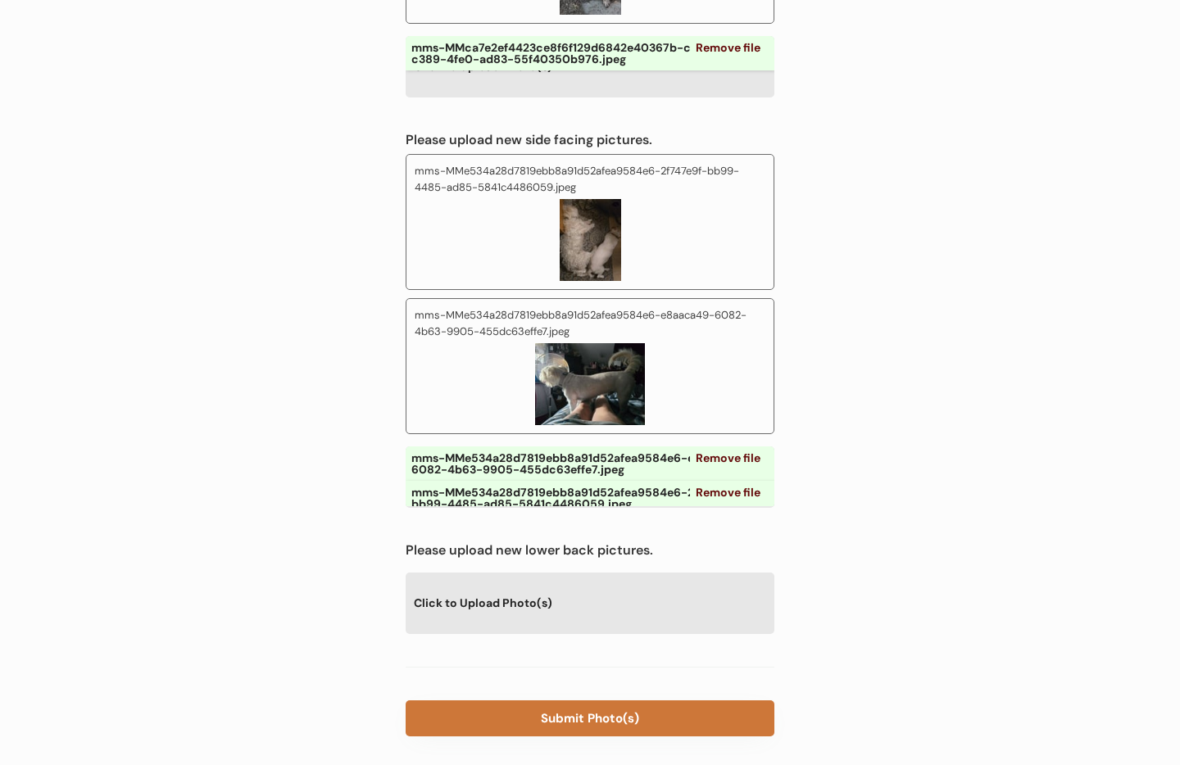
click at [577, 701] on button "Submit Photo(s)" at bounding box center [590, 719] width 369 height 36
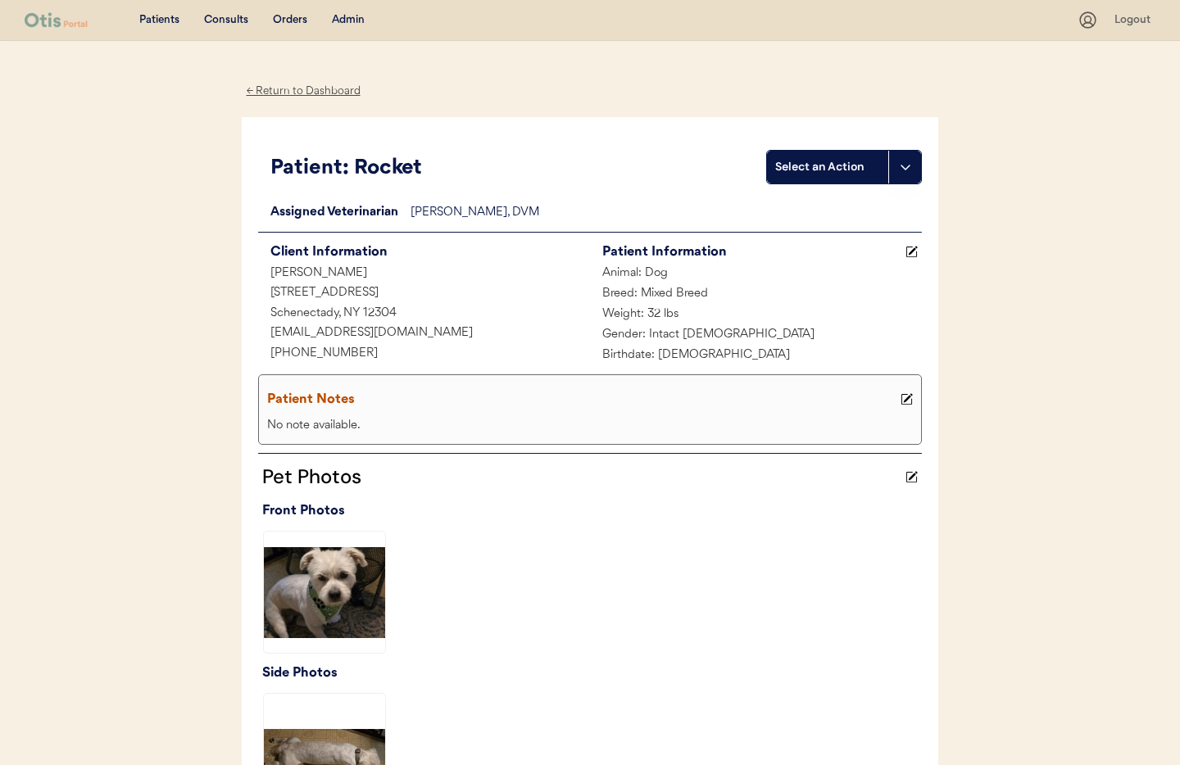
click at [280, 91] on div "← Return to Dashboard" at bounding box center [303, 91] width 123 height 19
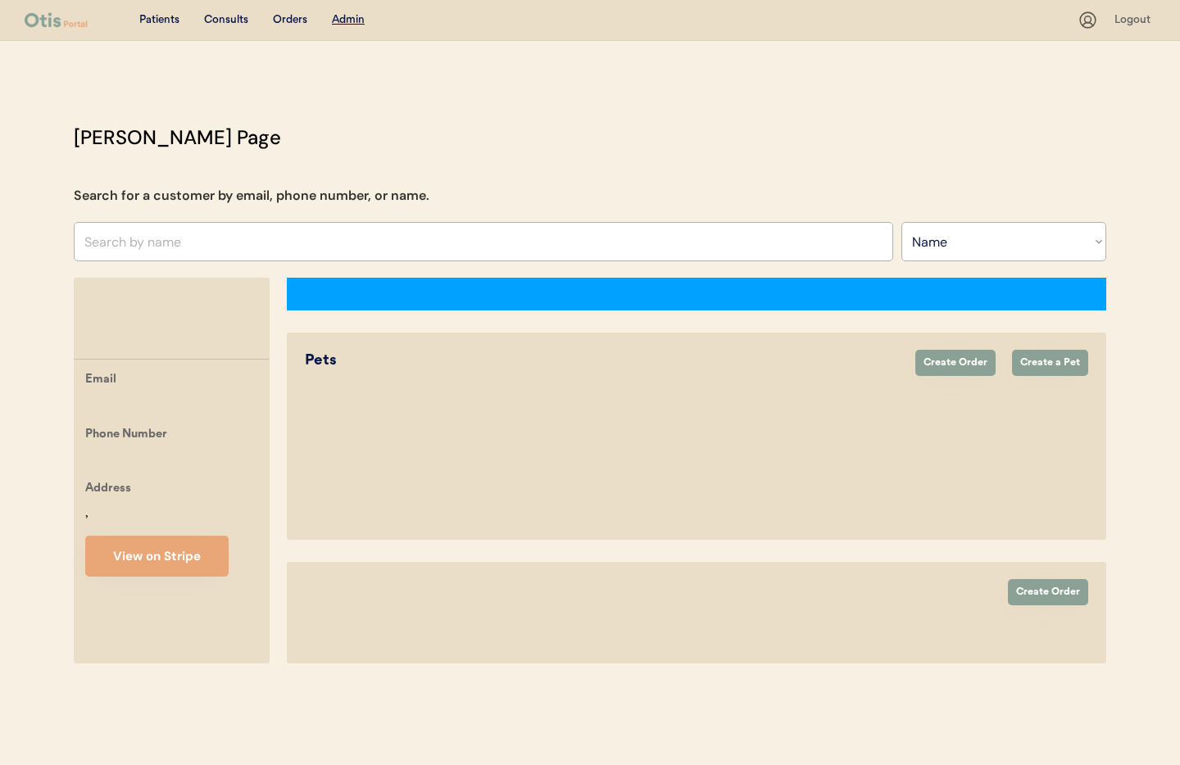
select select ""Name""
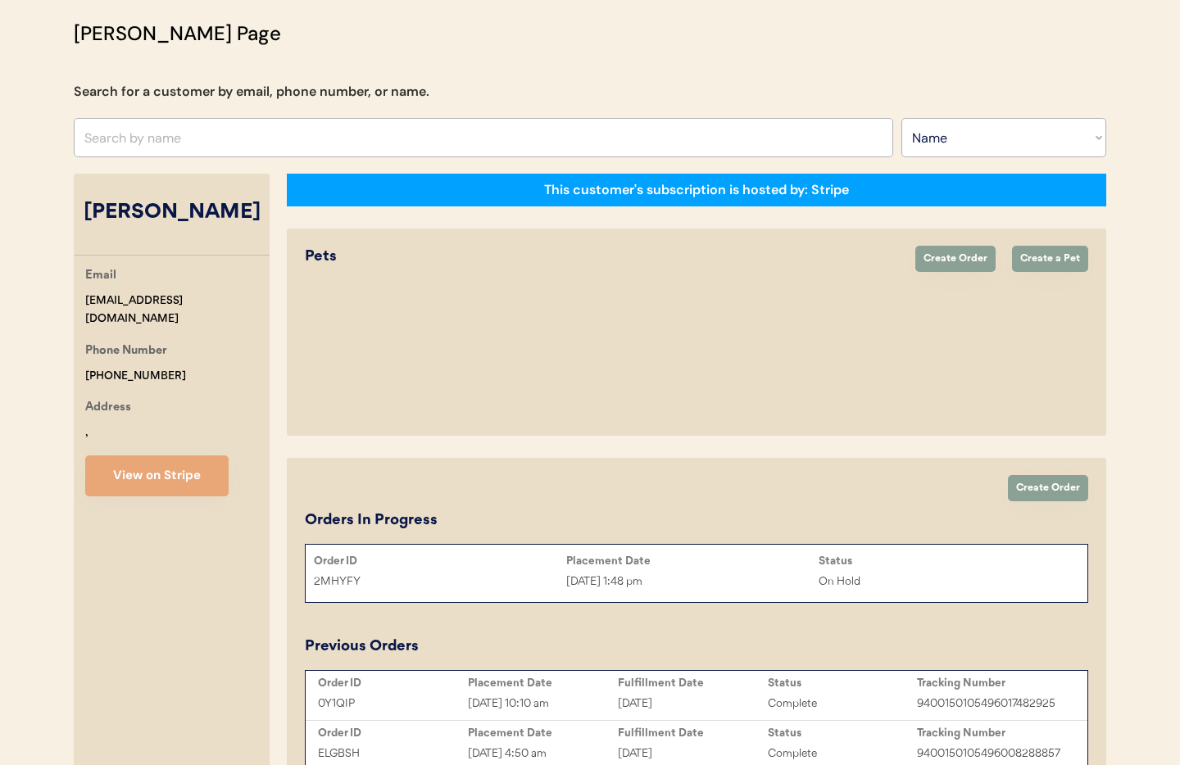
select select "true"
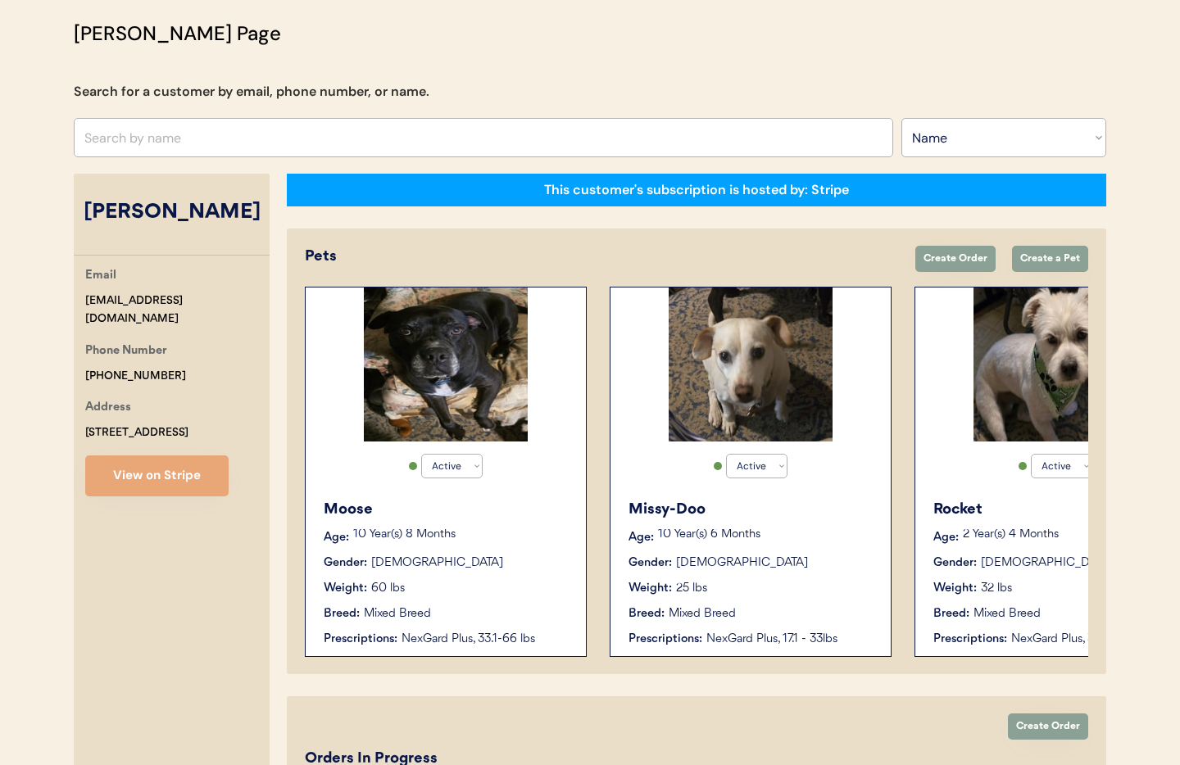
click at [811, 596] on div "Weight: 25 lbs" at bounding box center [752, 588] width 246 height 17
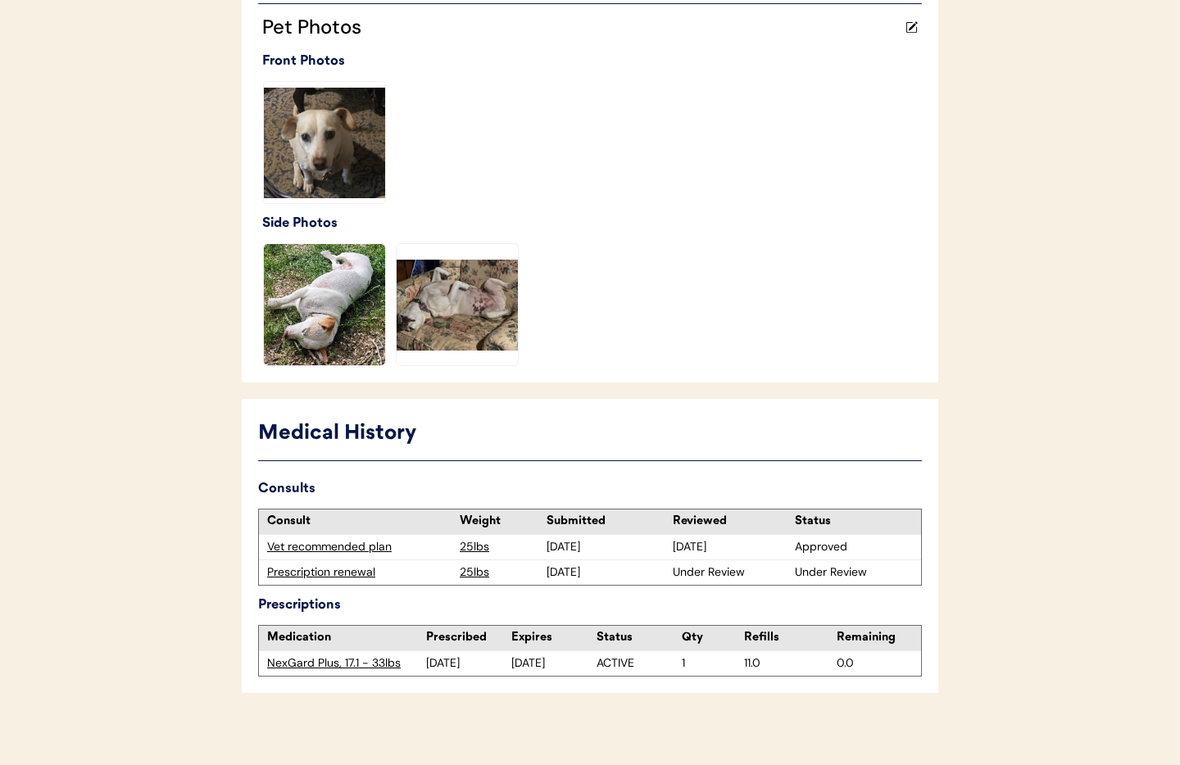
scroll to position [460, 0]
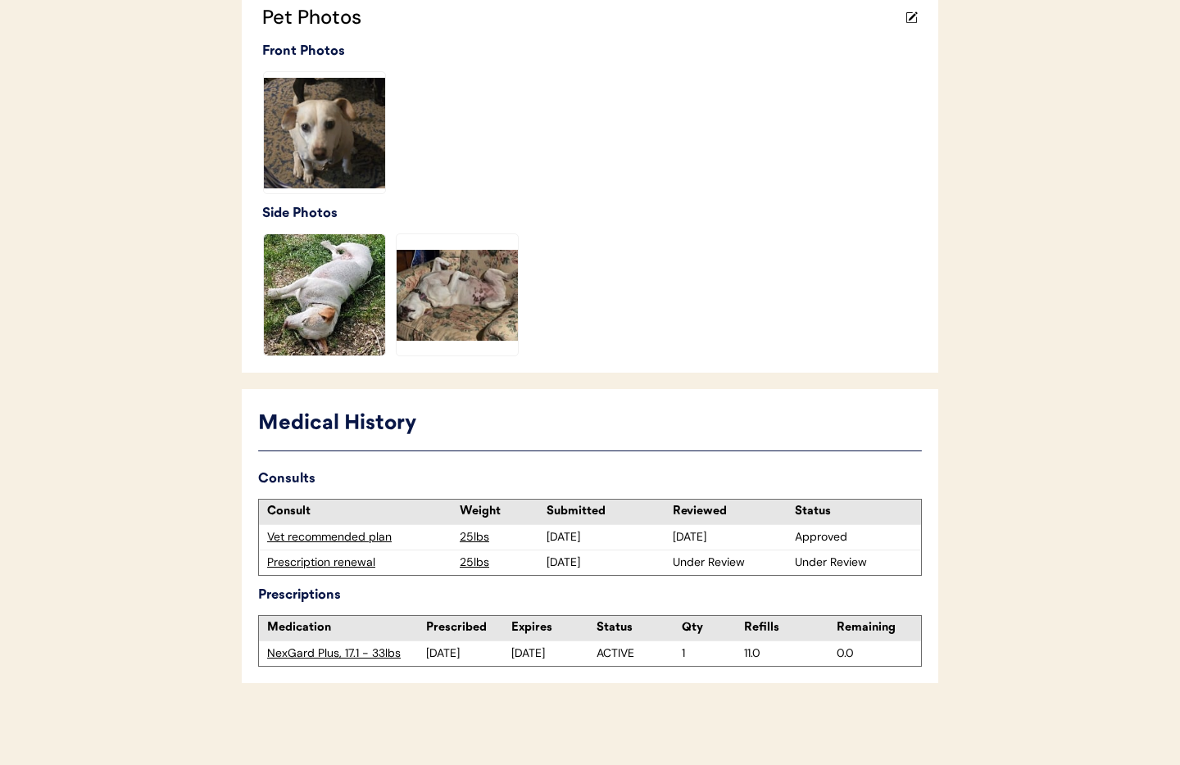
click at [331, 565] on div "Prescription renewal" at bounding box center [359, 563] width 184 height 16
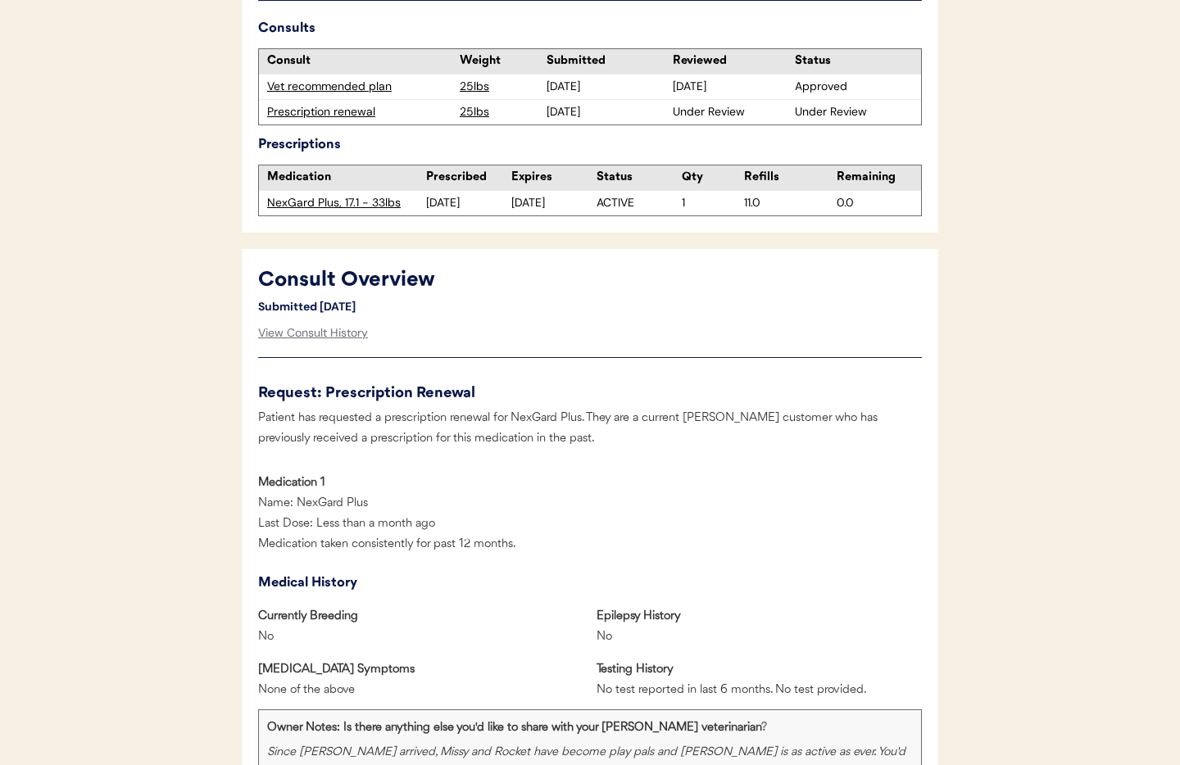
scroll to position [521, 0]
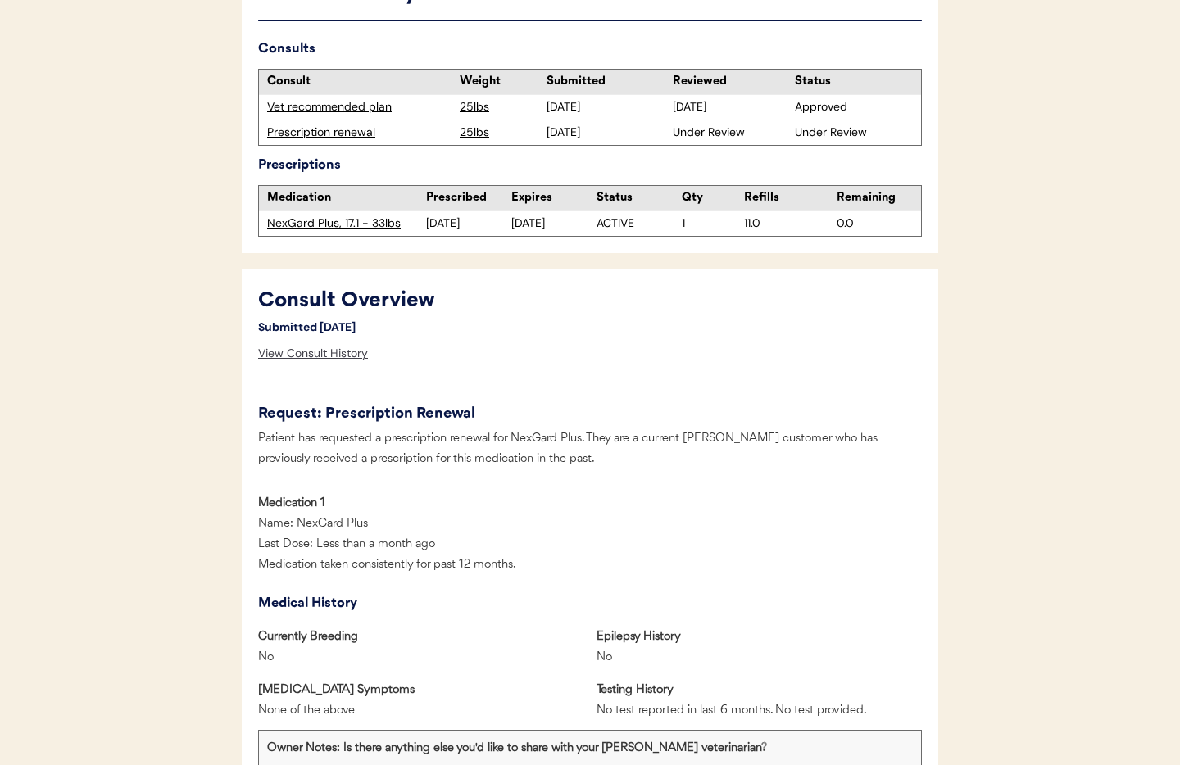
click at [311, 352] on div "View Consult History" at bounding box center [313, 354] width 110 height 33
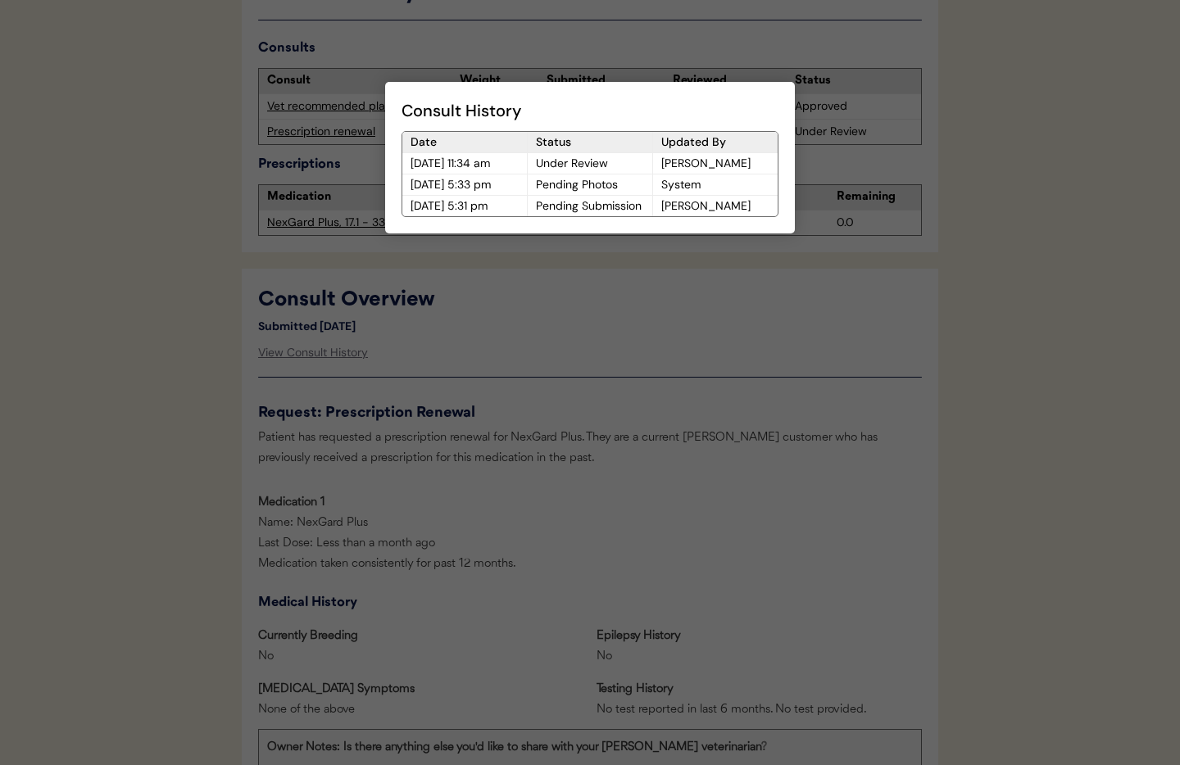
click at [507, 370] on div at bounding box center [590, 382] width 1180 height 765
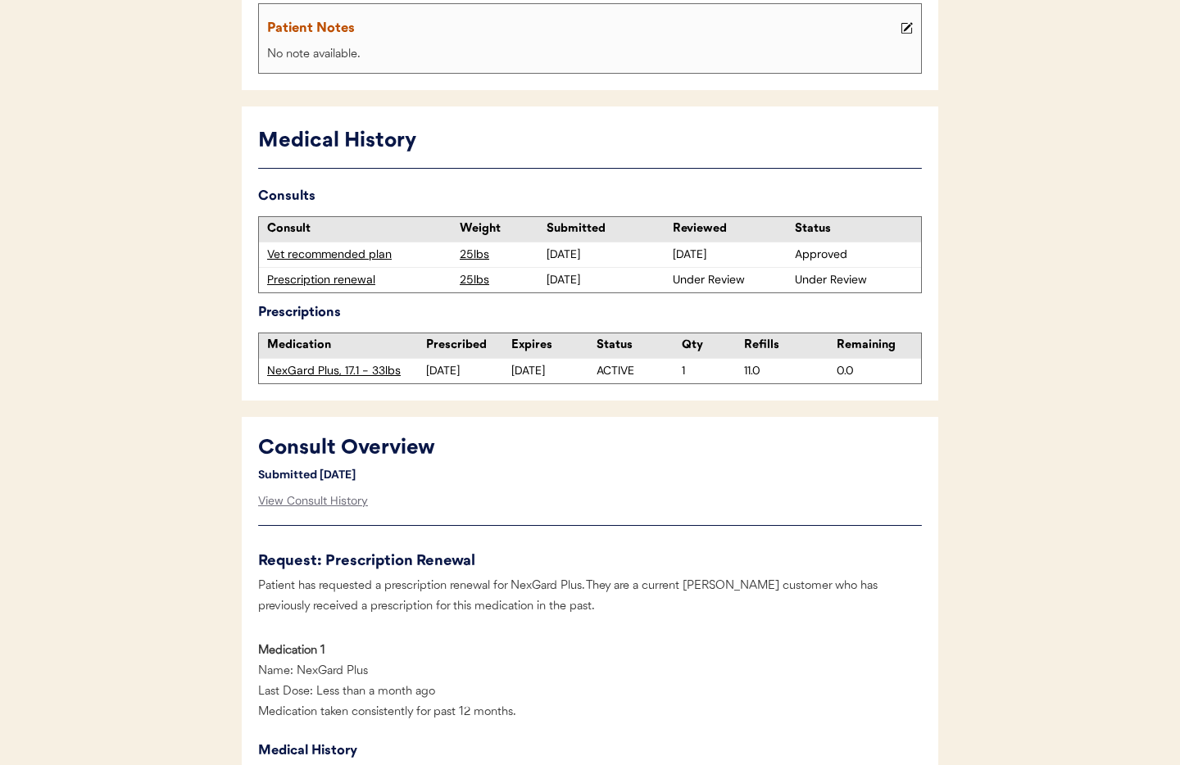
scroll to position [0, 0]
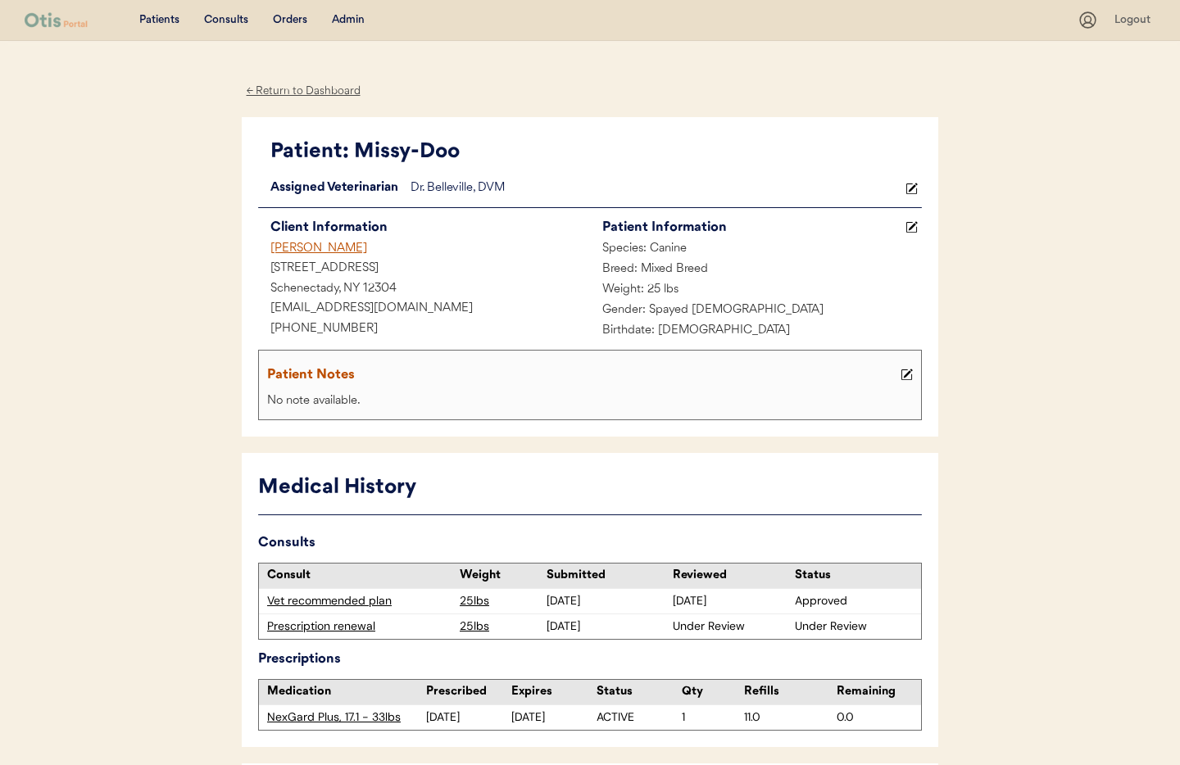
click at [345, 20] on div "Admin" at bounding box center [348, 20] width 33 height 16
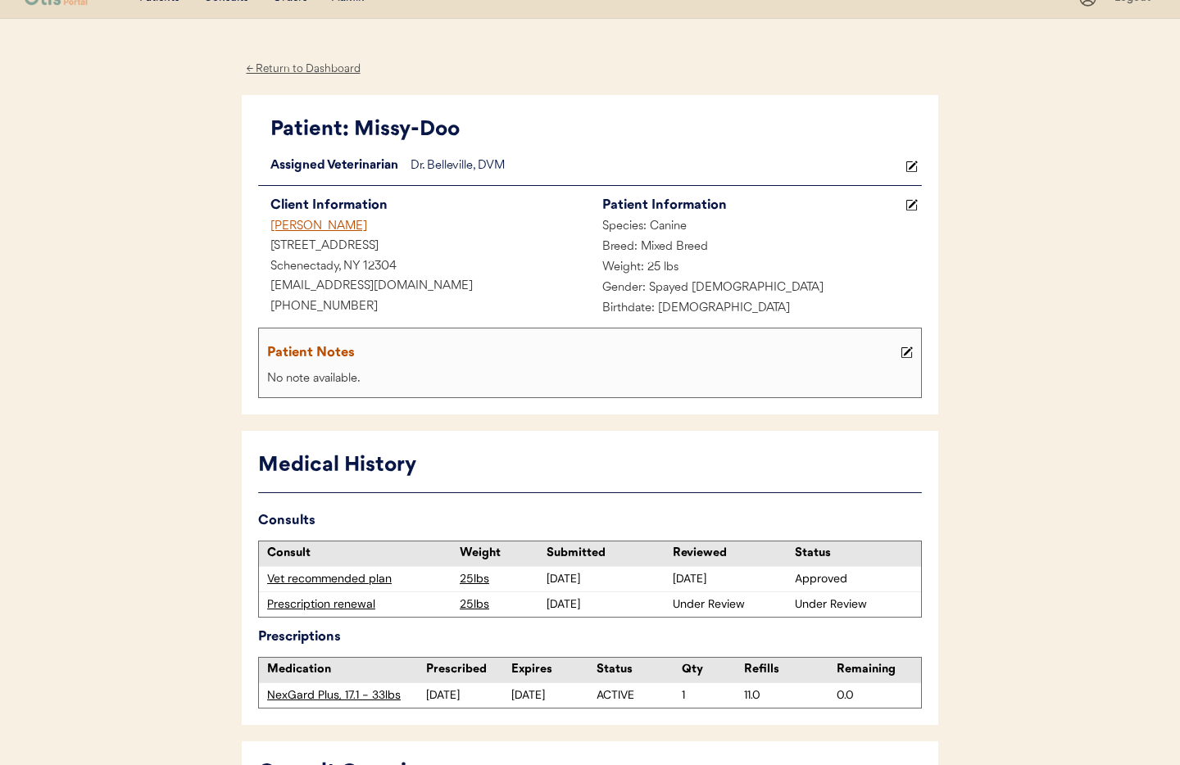
scroll to position [25, 0]
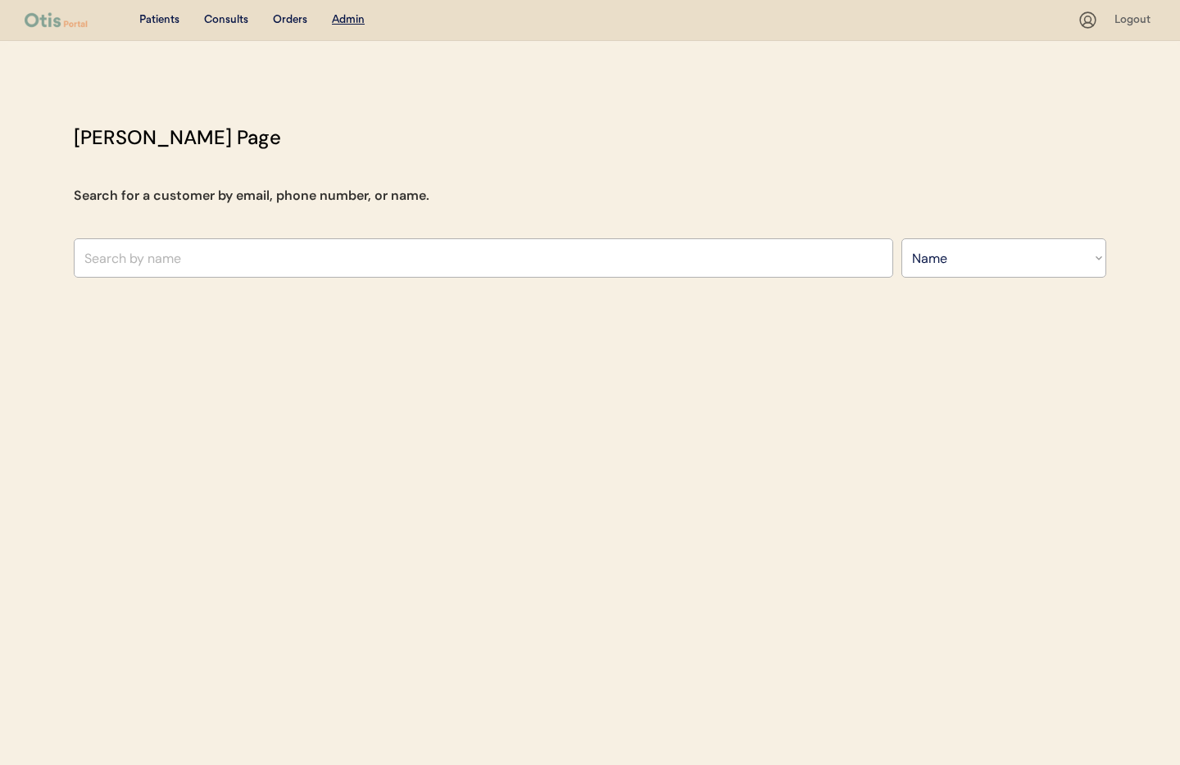
select select ""Name""
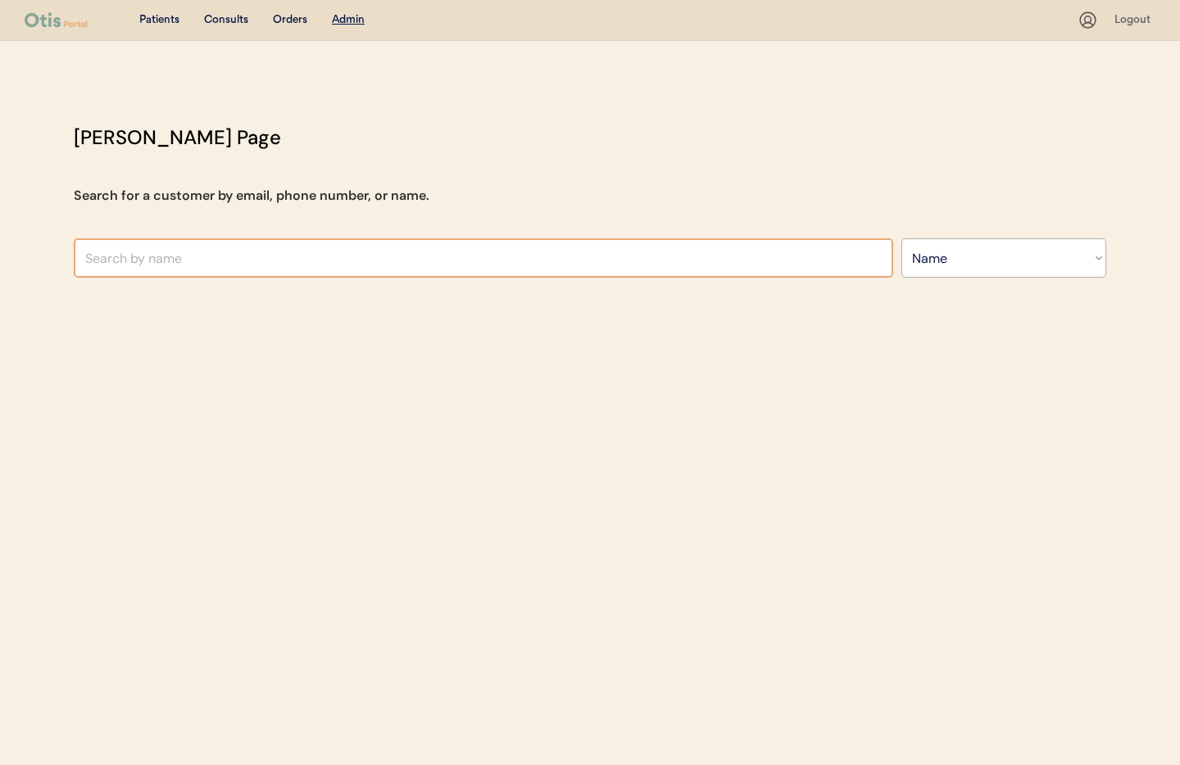
click at [232, 257] on input "text" at bounding box center [484, 257] width 820 height 39
type input "Kasey W"
type input "Kasey Whare"
type input "Kasey W"
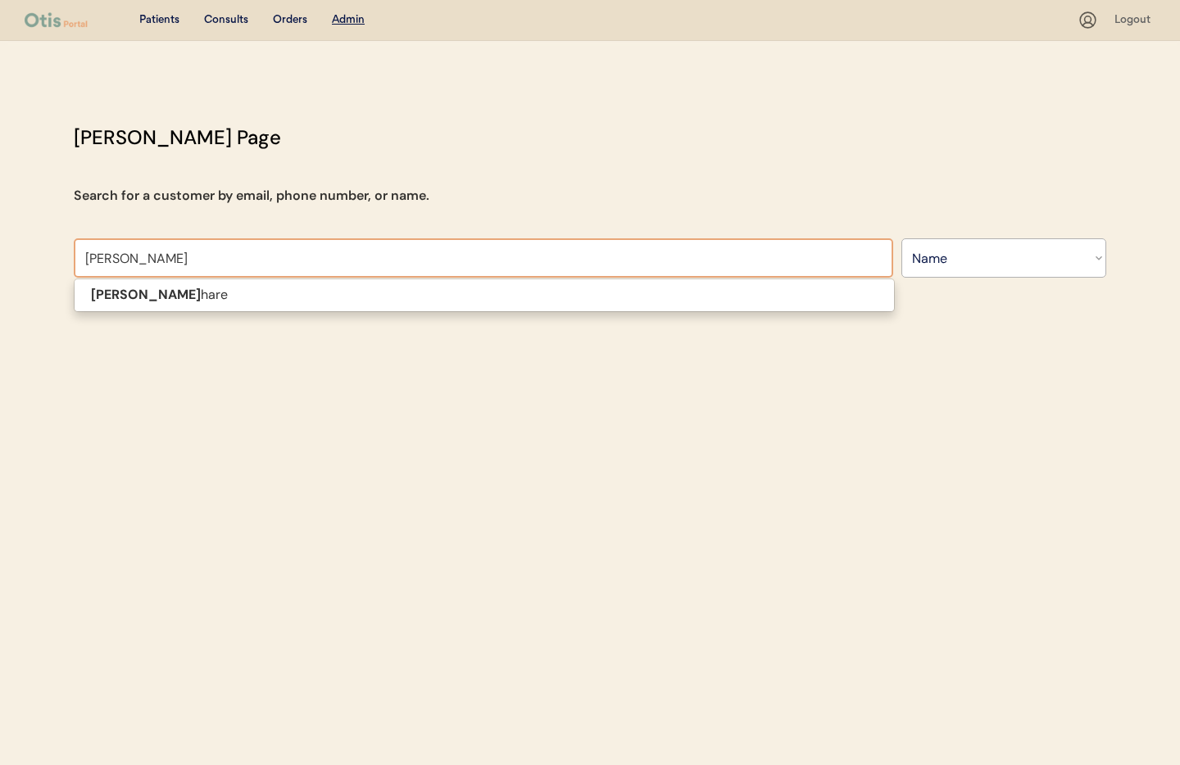
type input "Kasey Whare"
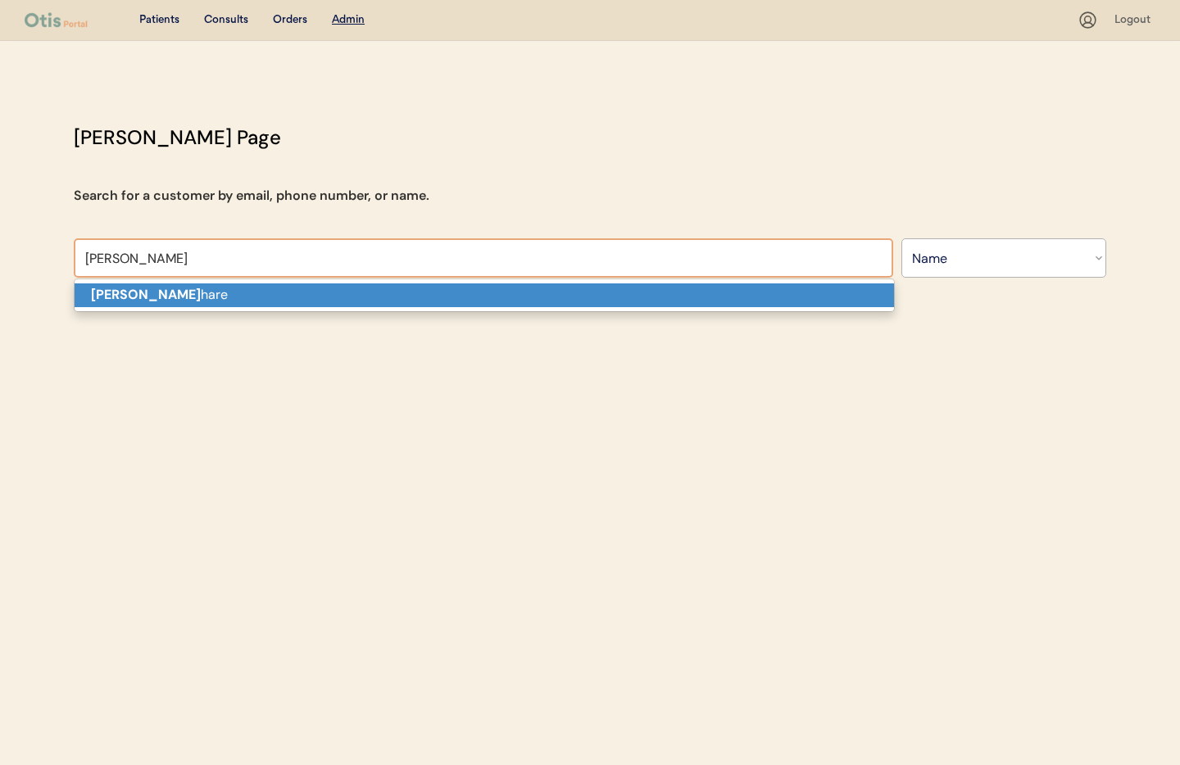
click at [216, 300] on p "Kasey W hare" at bounding box center [485, 296] width 820 height 24
type input "Kasey Whare"
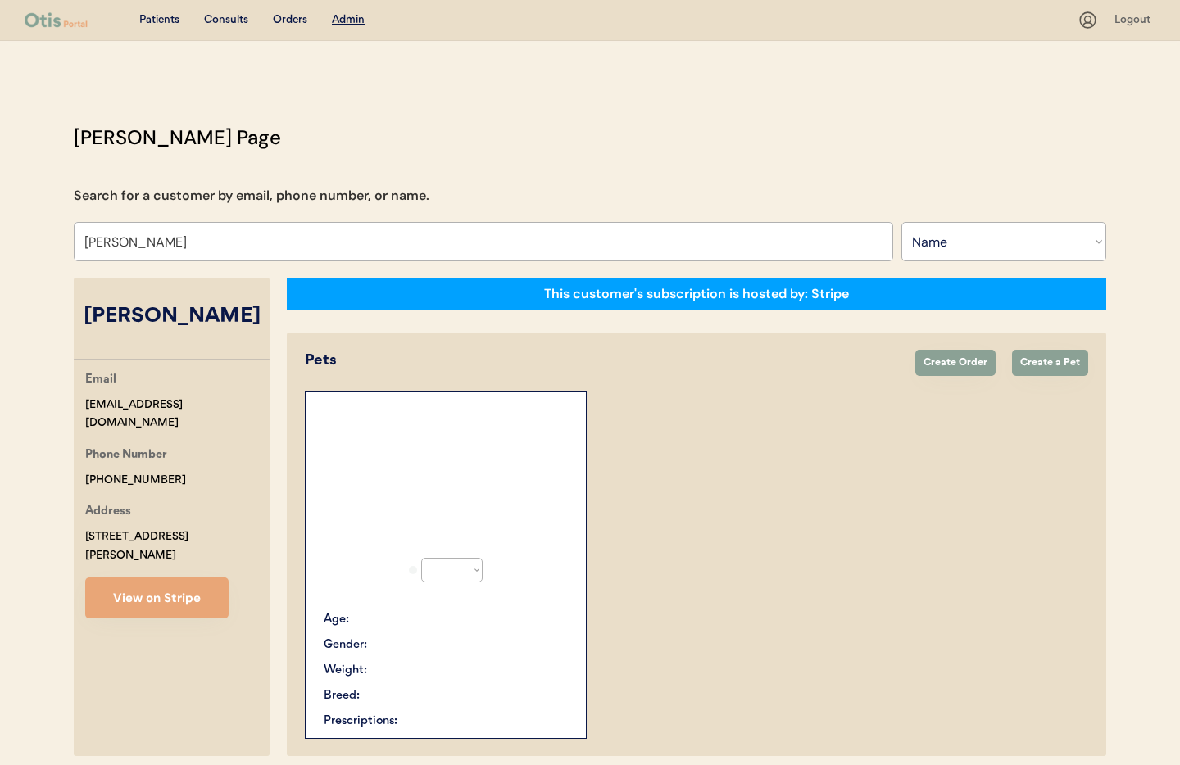
select select "true"
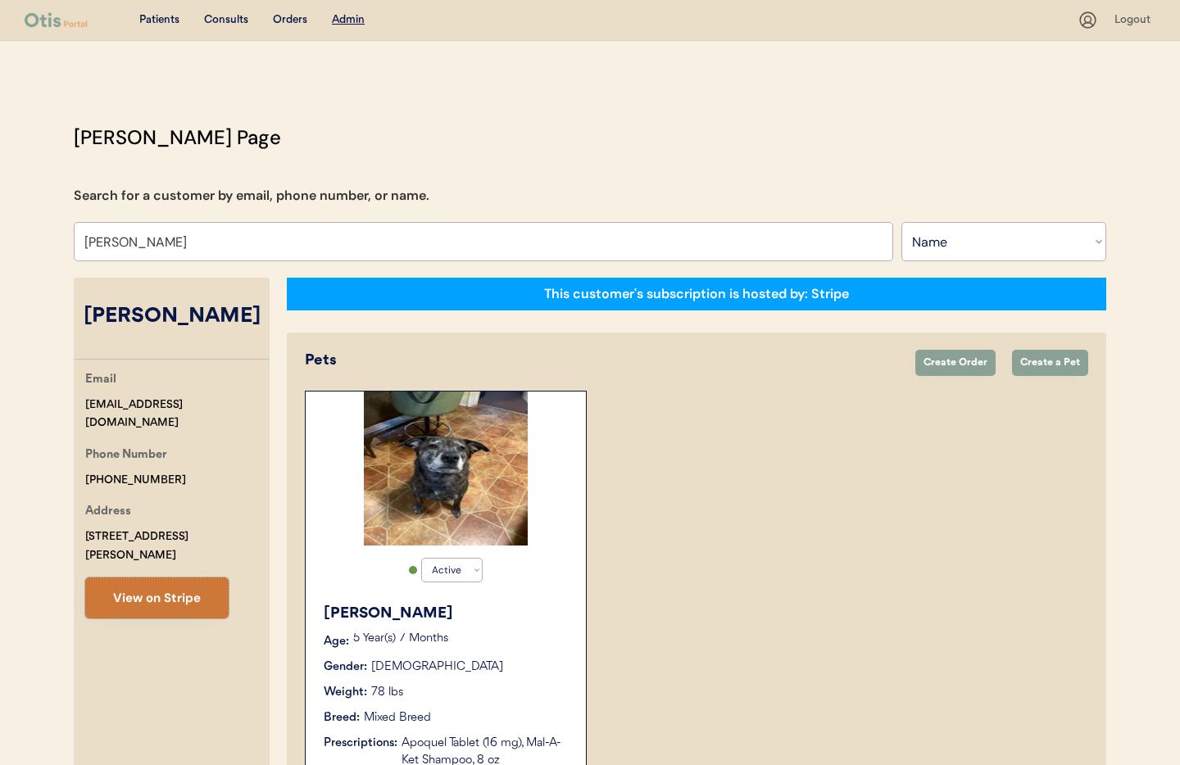
click at [184, 582] on button "View on Stripe" at bounding box center [156, 598] width 143 height 41
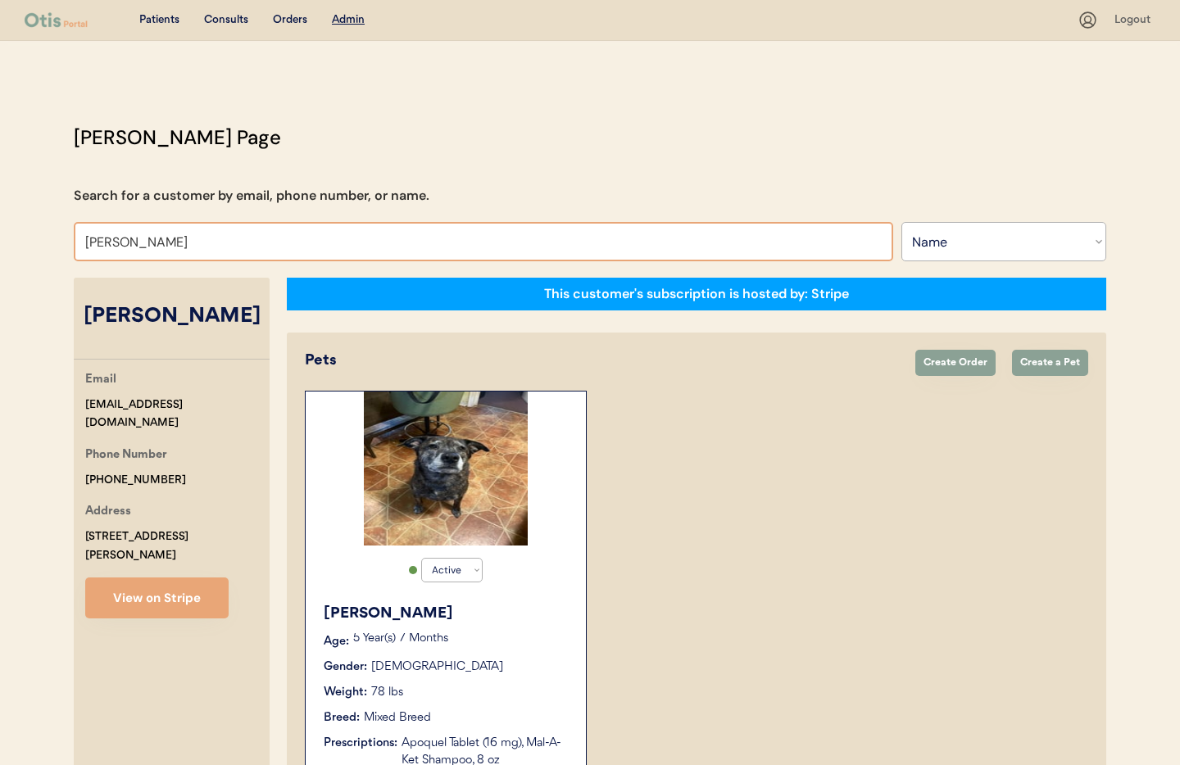
drag, startPoint x: 130, startPoint y: 238, endPoint x: 59, endPoint y: 235, distance: 71.4
click at [61, 235] on div "Otis Admin Page Search for a customer by email, phone number, or name. Kasey Wh…" at bounding box center [589, 639] width 1065 height 1033
type input "Amy"
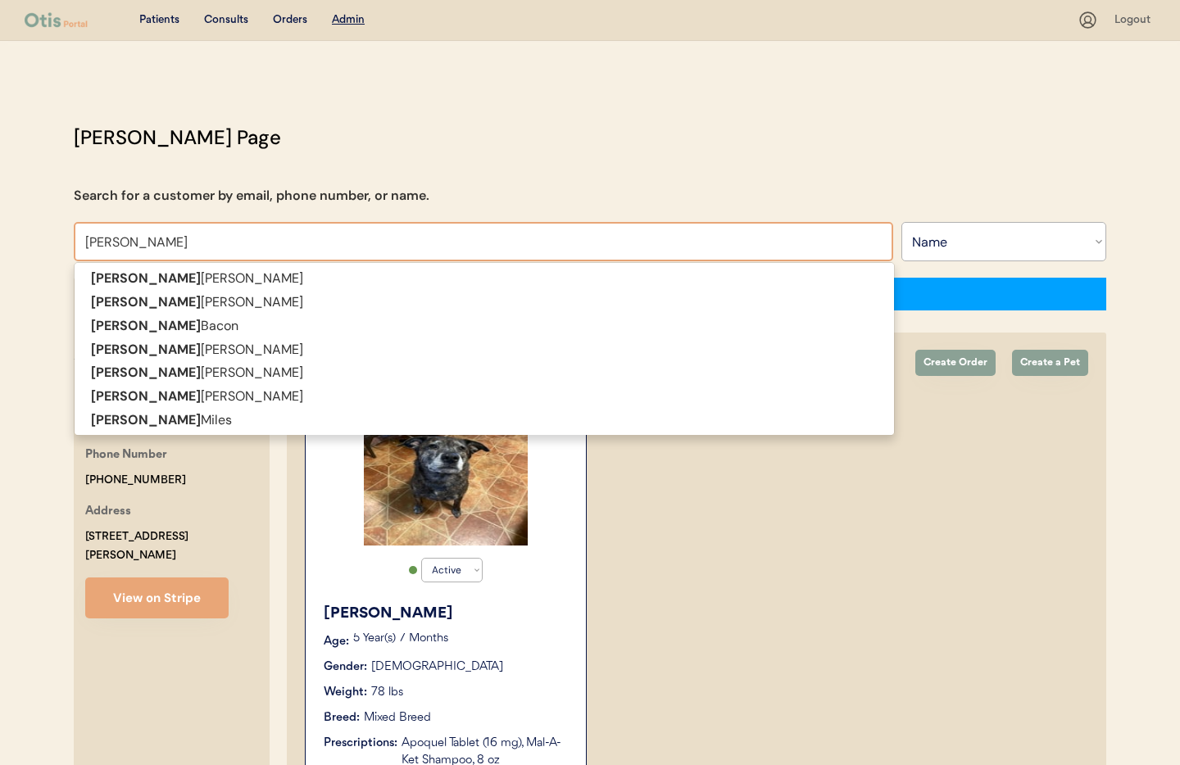
type input "Amy Parker"
type input "Amy Daviso"
type input "[PERSON_NAME]"
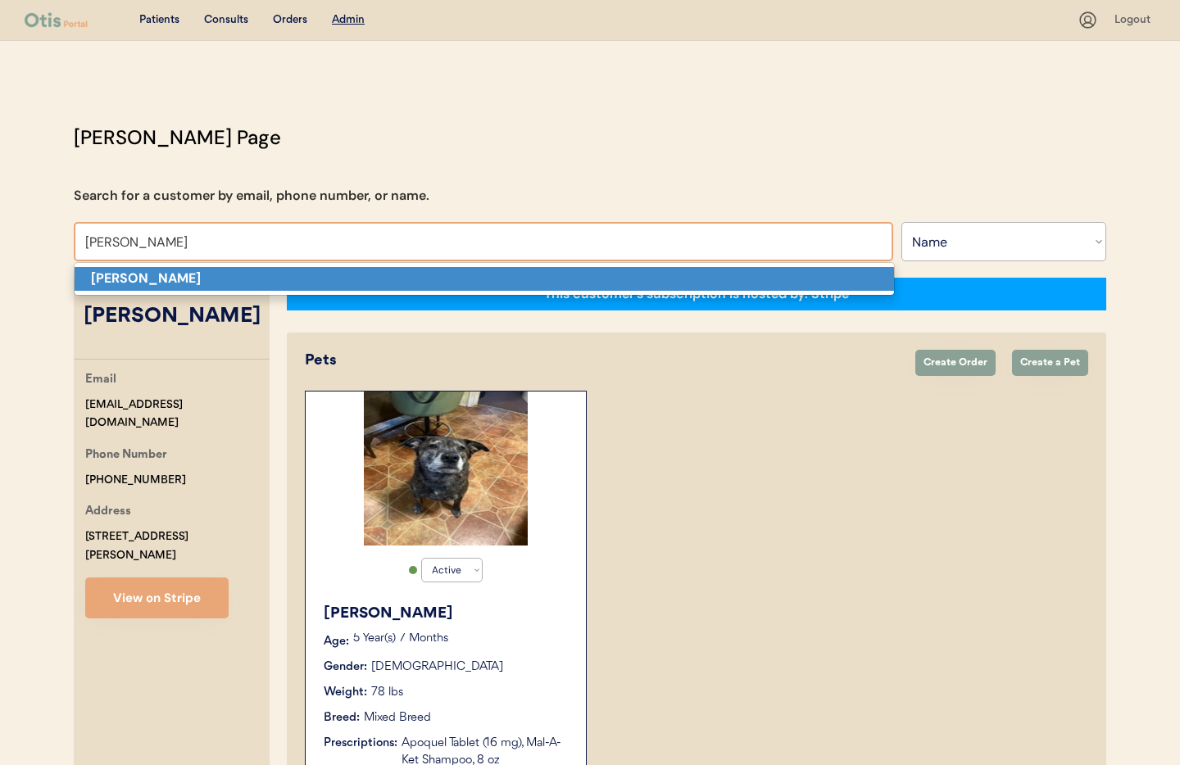
click at [155, 282] on strong "[PERSON_NAME]" at bounding box center [146, 278] width 110 height 17
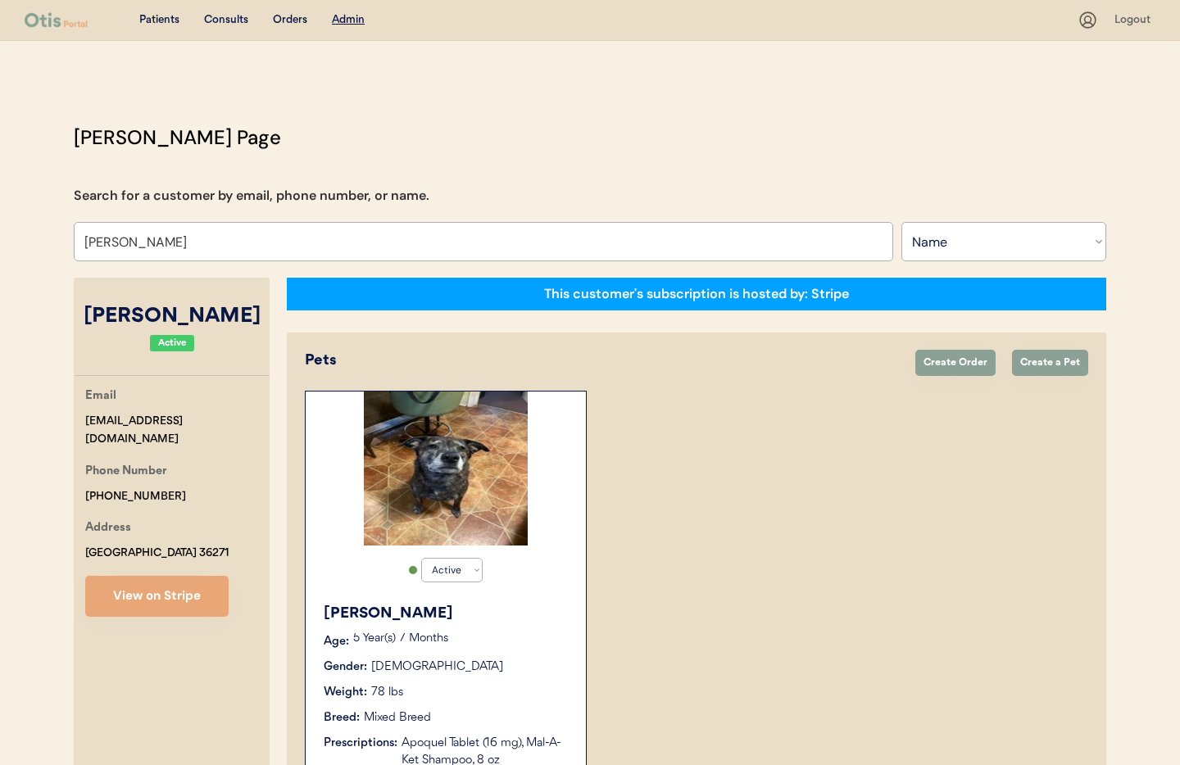
select select "true"
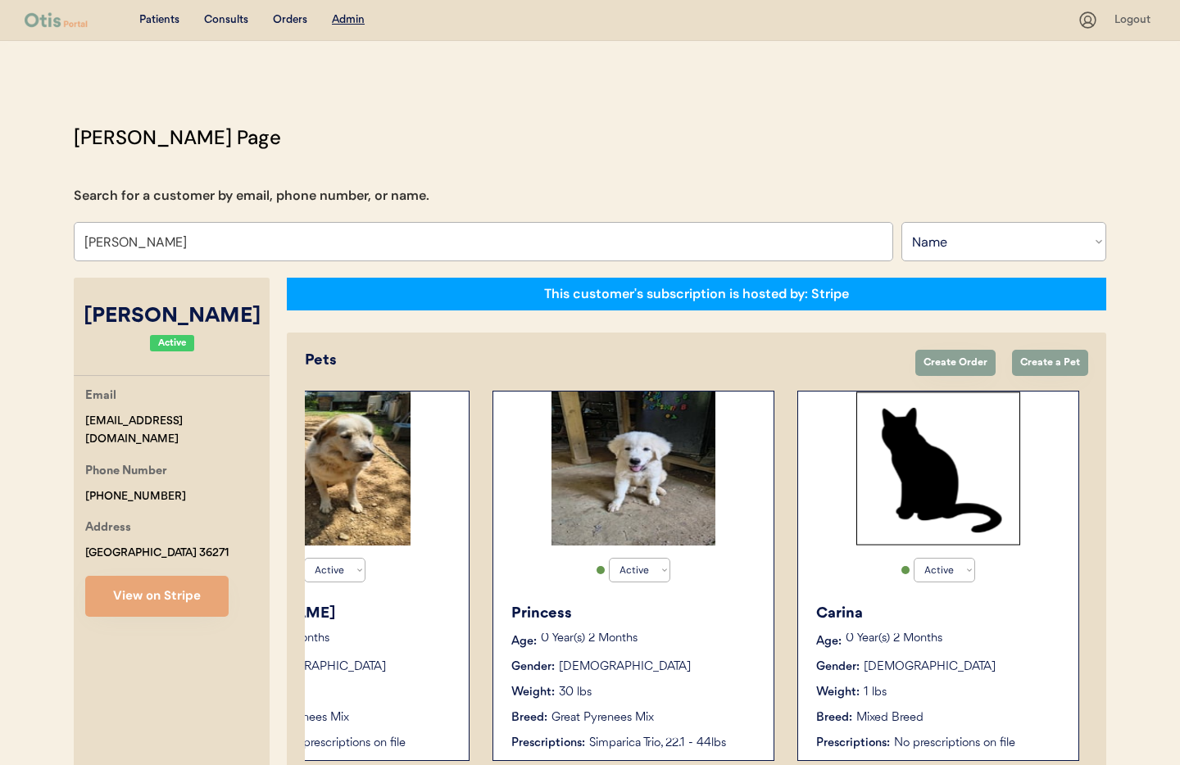
scroll to position [0, 436]
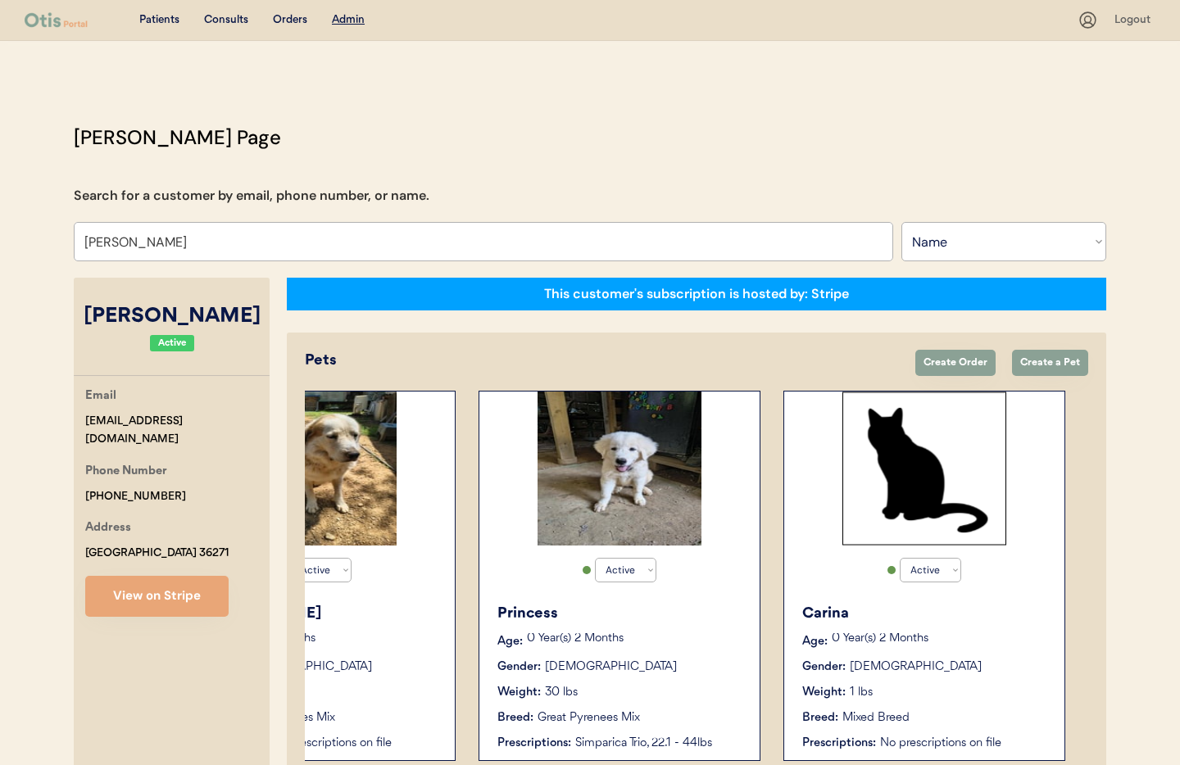
type input "Amy Davison"
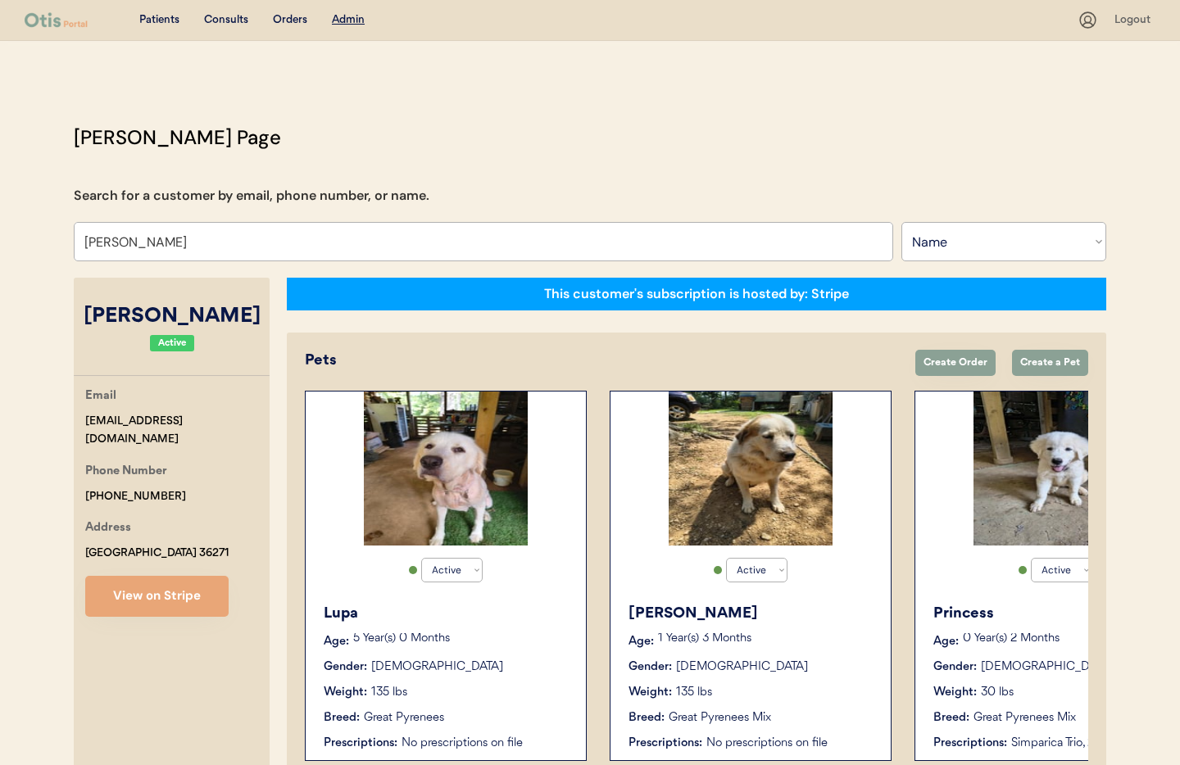
click at [458, 659] on div "Gender: Female" at bounding box center [447, 667] width 246 height 17
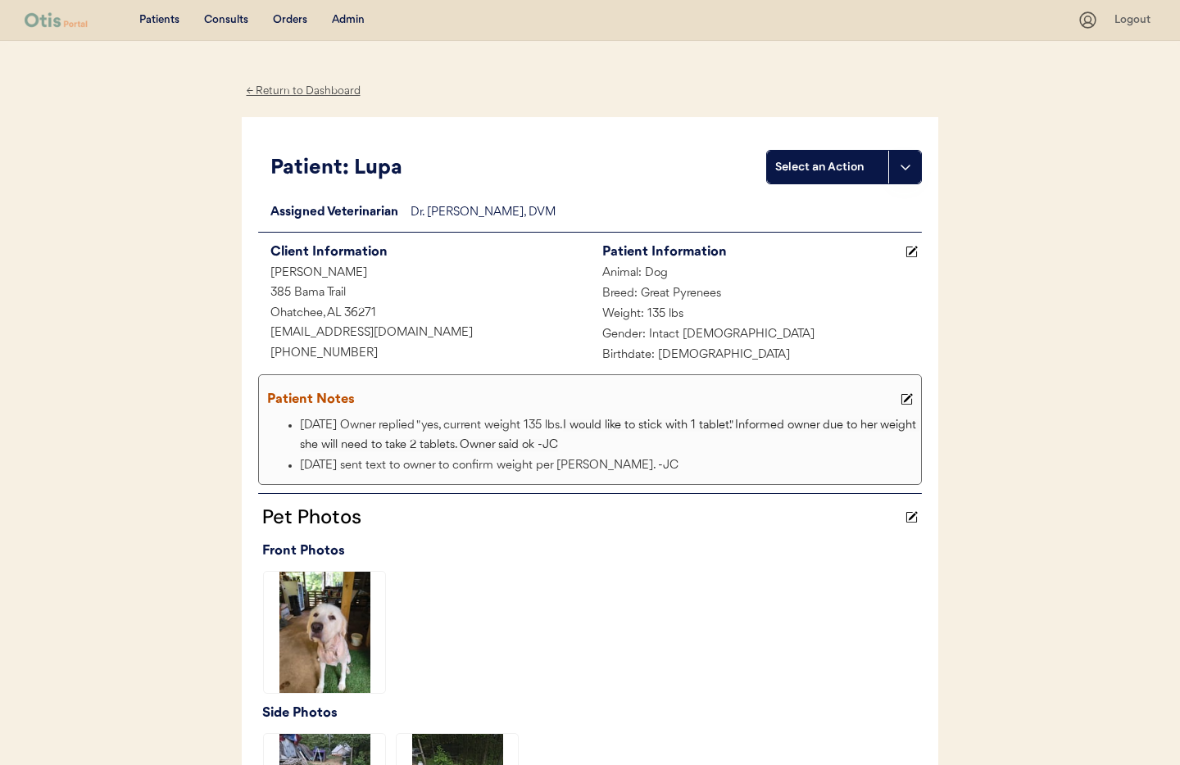
click at [291, 92] on div "← Return to Dashboard" at bounding box center [303, 91] width 123 height 19
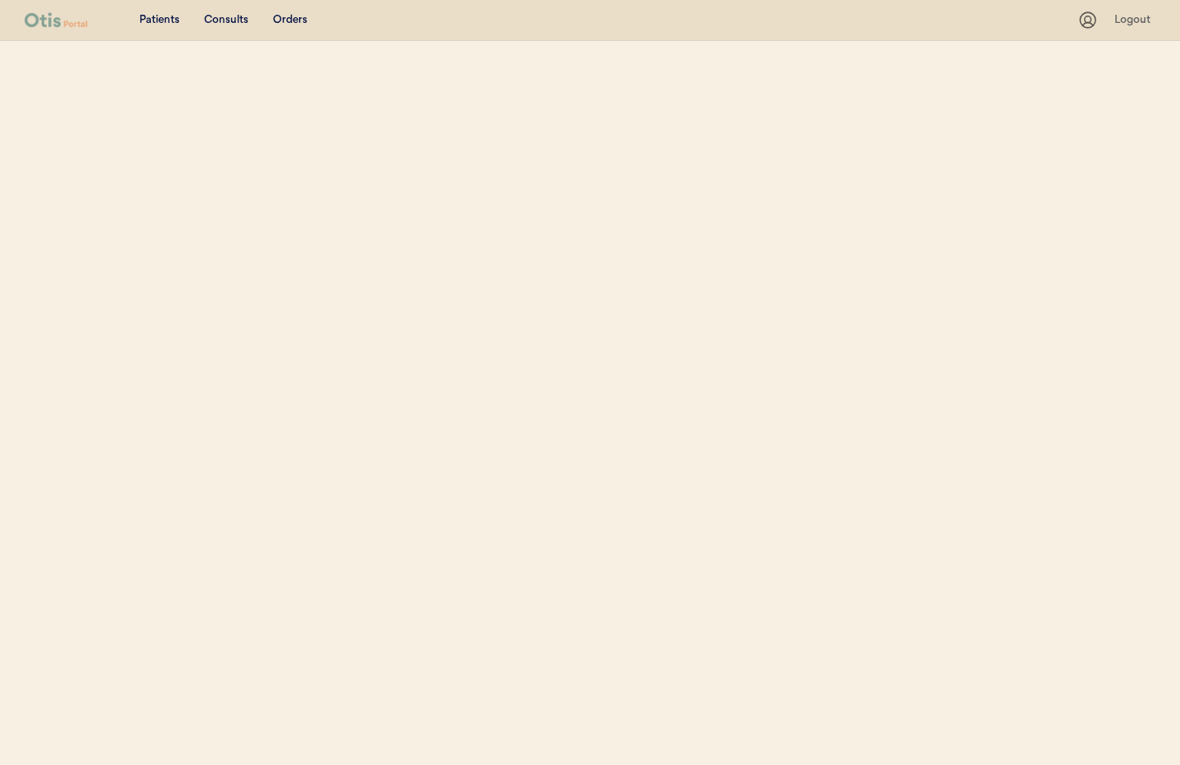
select select ""Name""
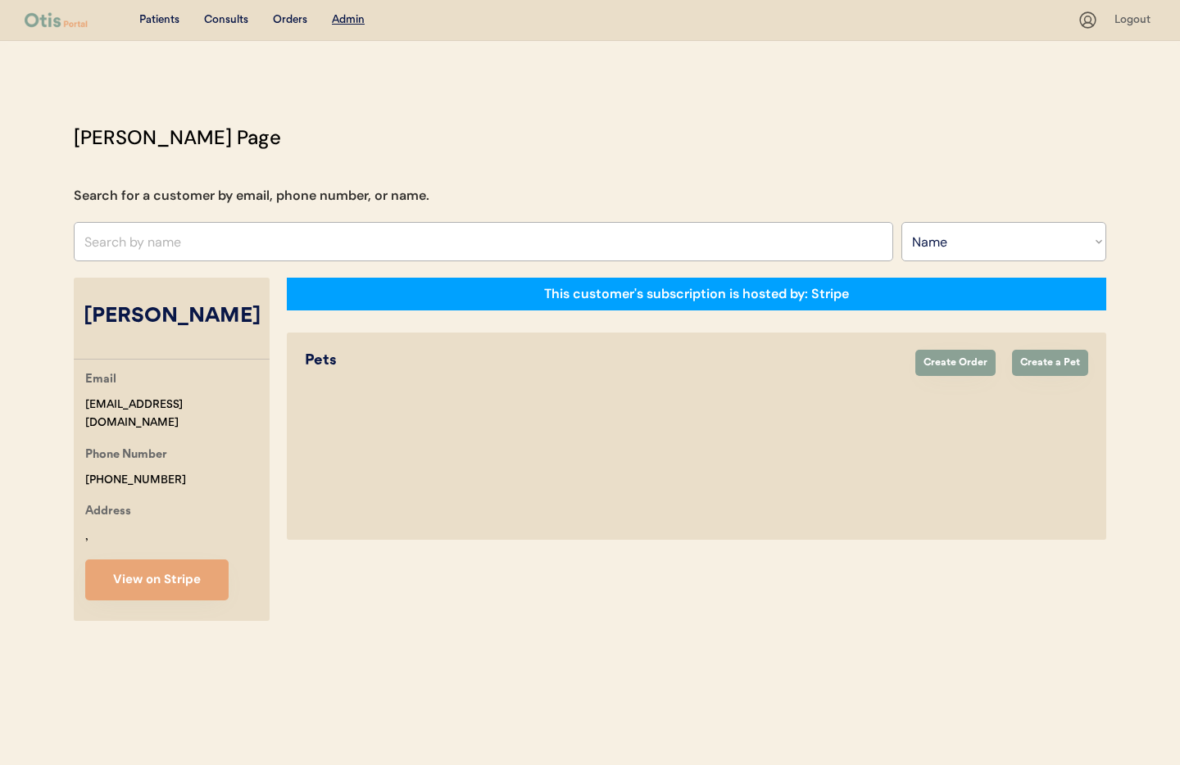
select select "true"
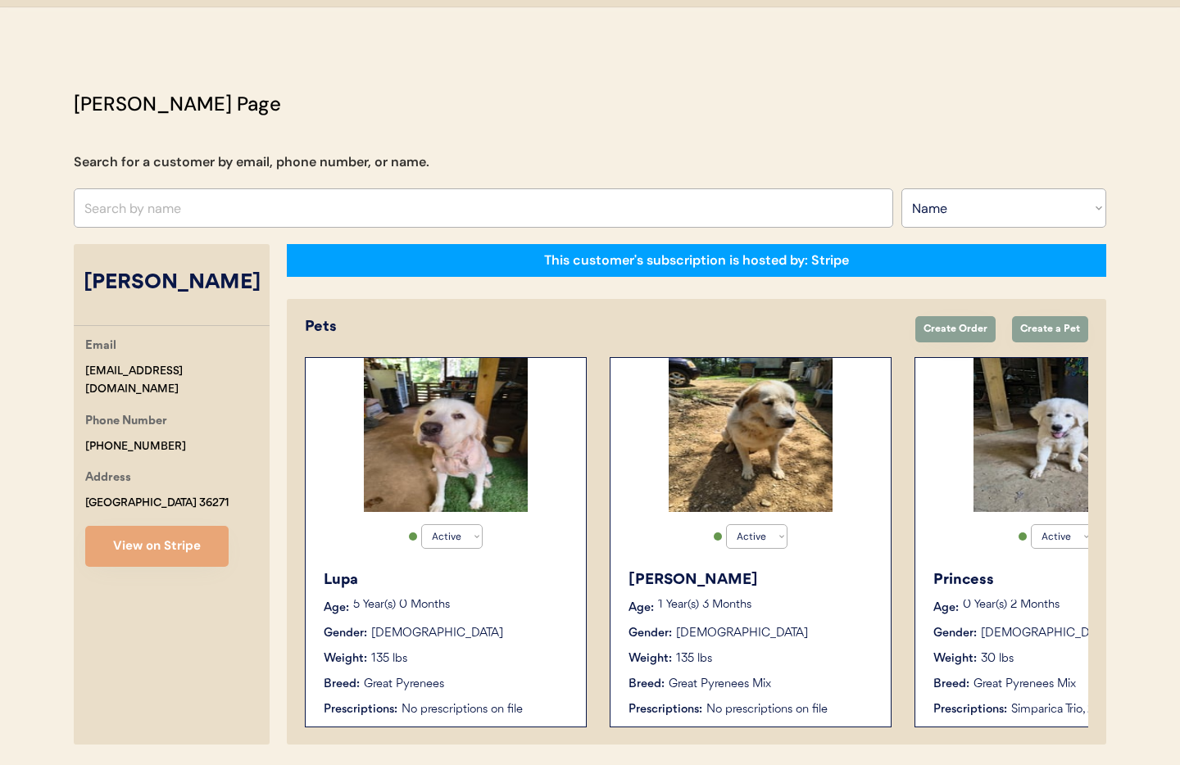
scroll to position [89, 0]
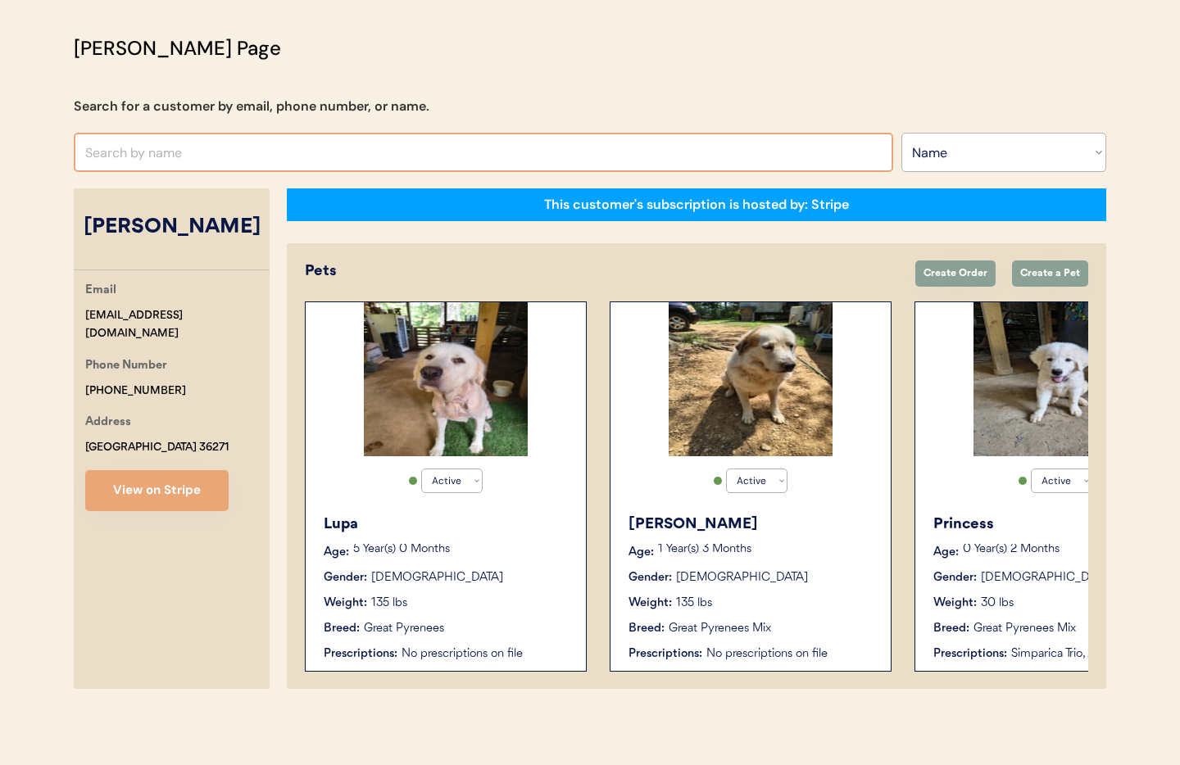
click at [184, 161] on input "text" at bounding box center [484, 152] width 820 height 39
drag, startPoint x: 93, startPoint y: 140, endPoint x: 37, endPoint y: 134, distance: 56.0
click at [37, 134] on div "Patients Consults Orders Admin Logout Otis Admin Page Search for a customer by …" at bounding box center [590, 338] width 1180 height 855
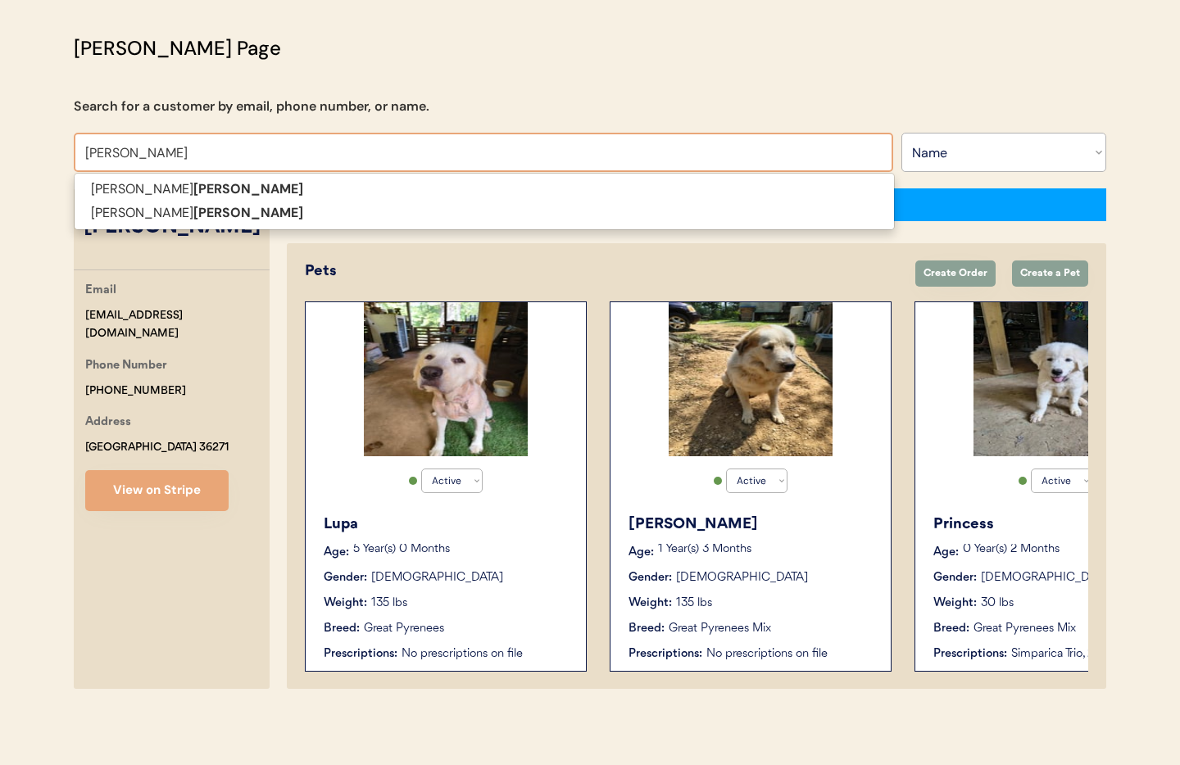
type input "Voss"
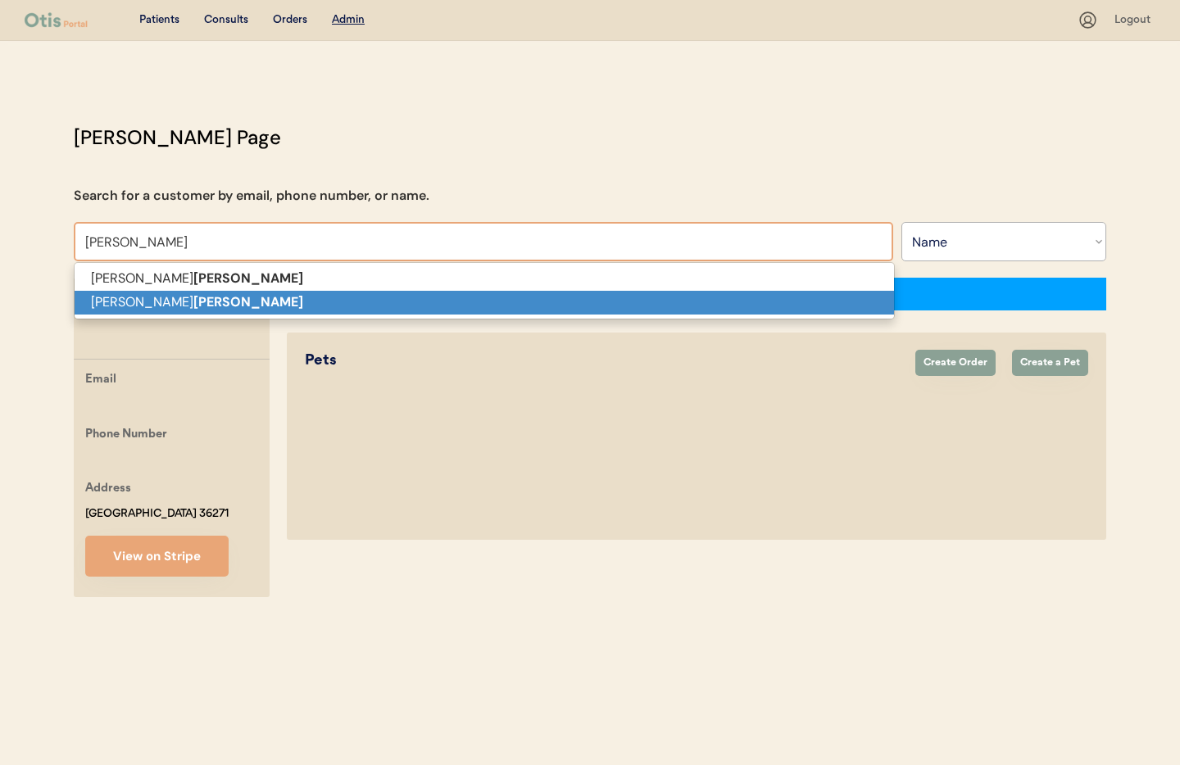
click at [220, 295] on p "Christina Voss" at bounding box center [485, 303] width 820 height 24
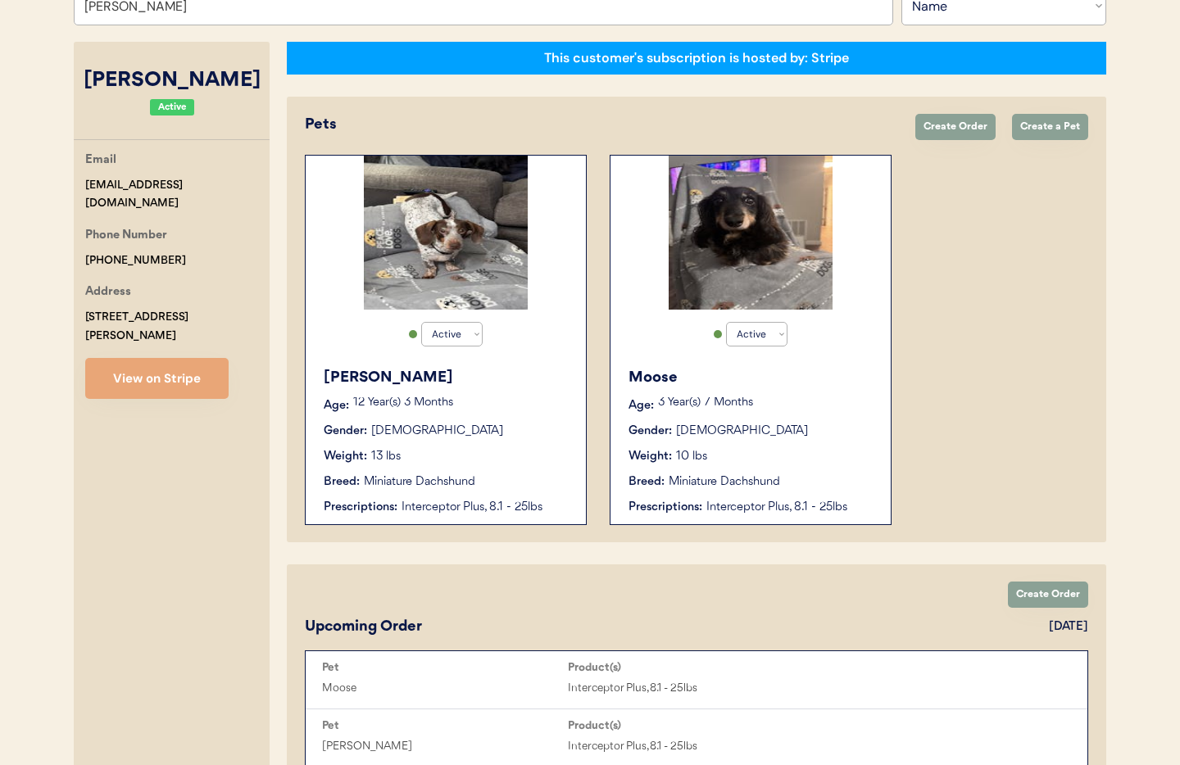
scroll to position [243, 0]
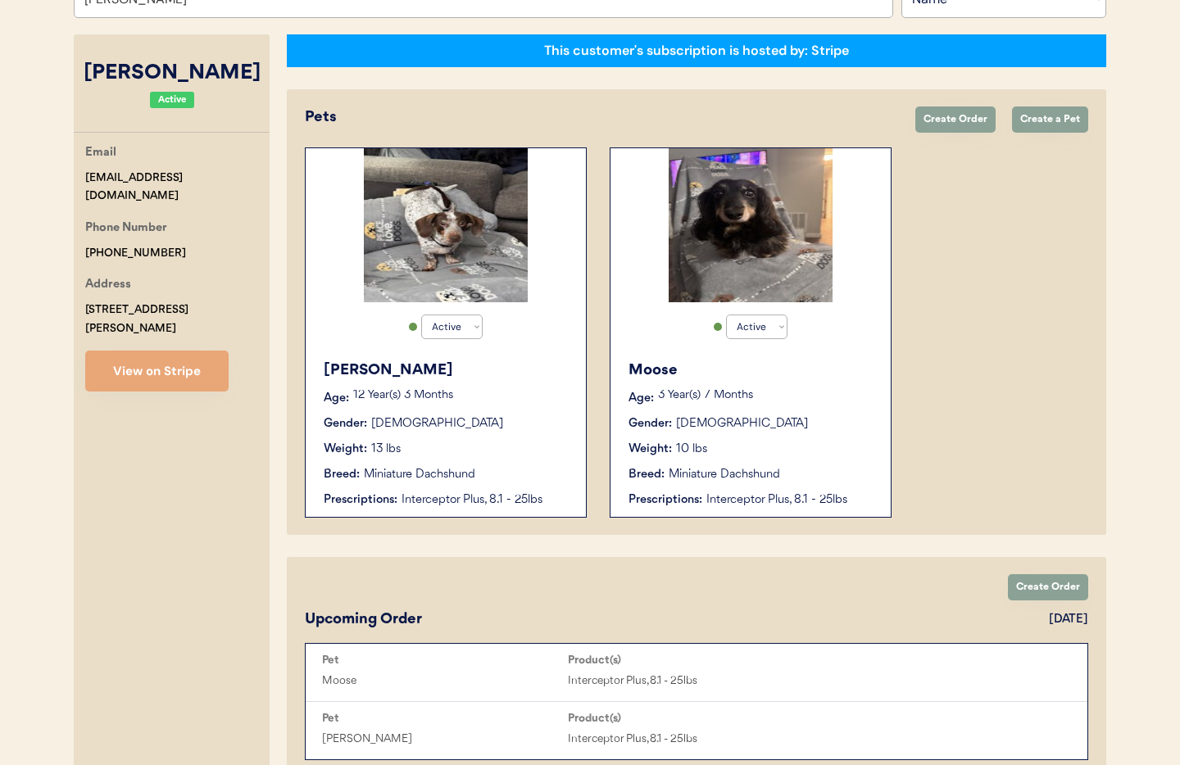
type input "[PERSON_NAME]"
click at [556, 420] on div "Gender: Female" at bounding box center [447, 424] width 246 height 17
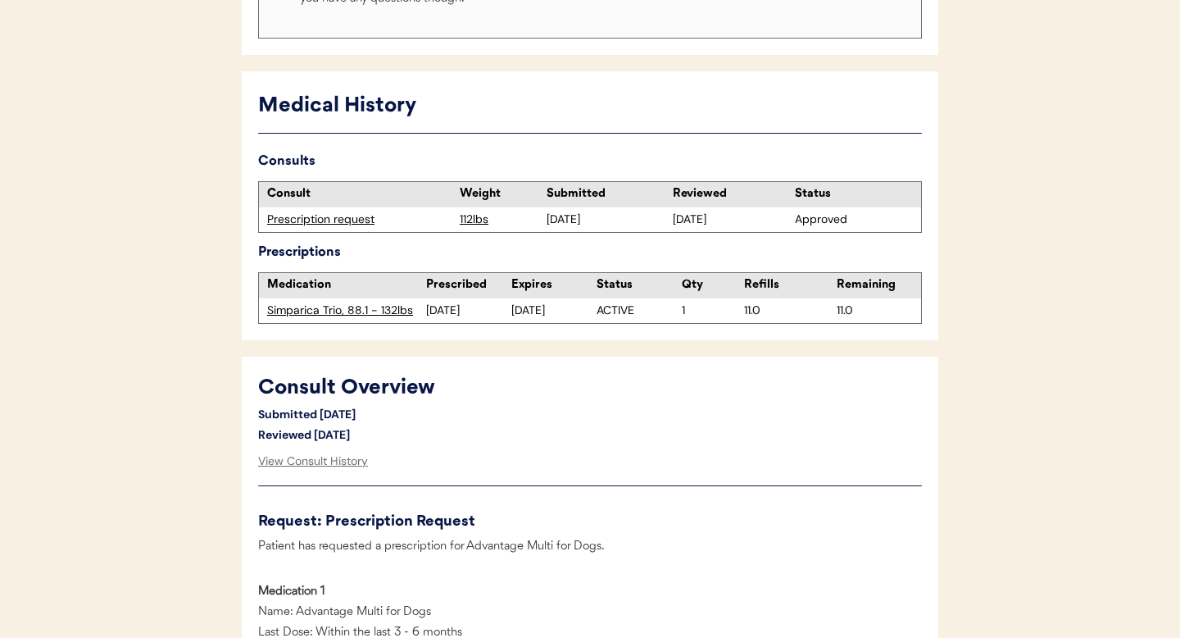
scroll to position [506, 0]
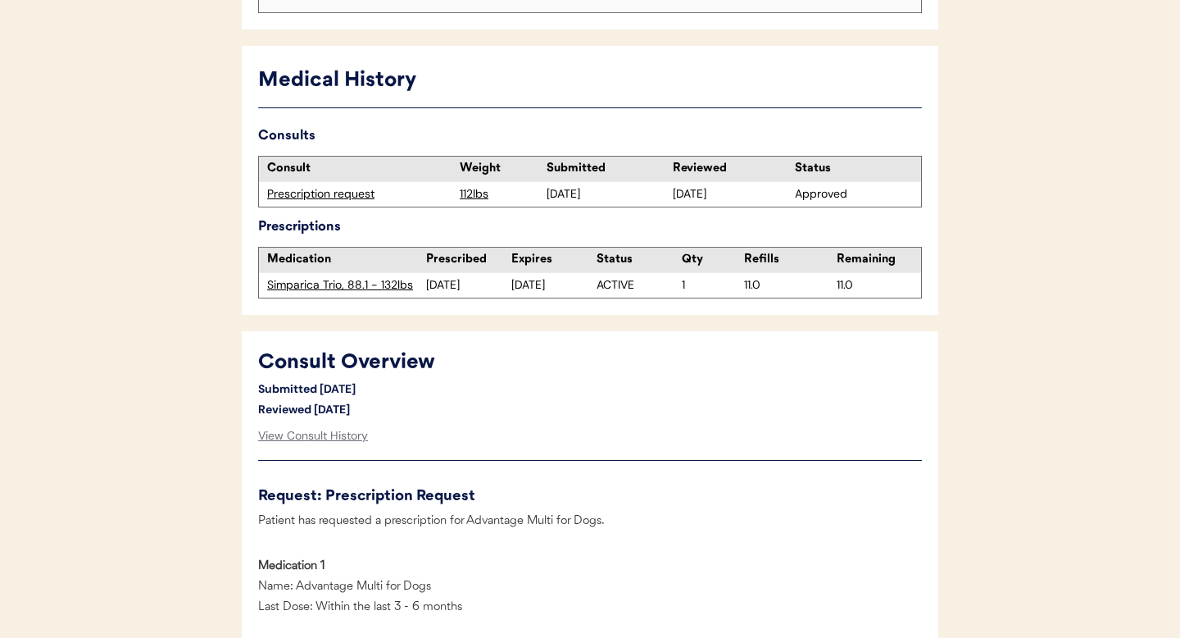
click at [299, 288] on div "Simparica Trio, 88.1 - 132lbs" at bounding box center [346, 285] width 159 height 16
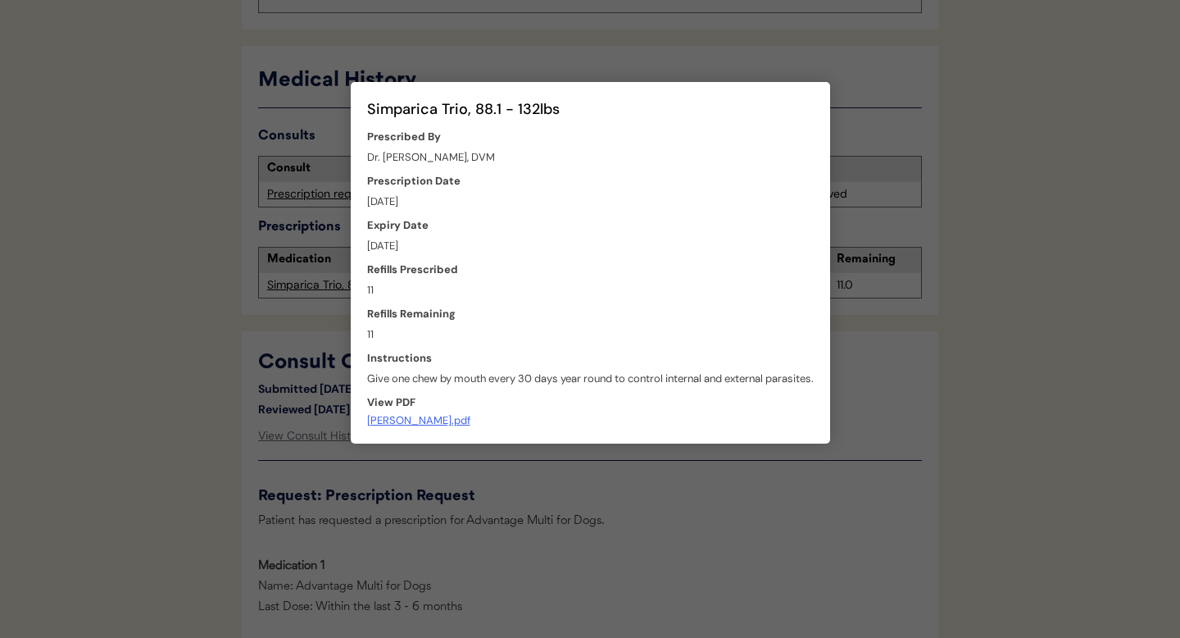
click at [283, 274] on div at bounding box center [590, 319] width 1180 height 638
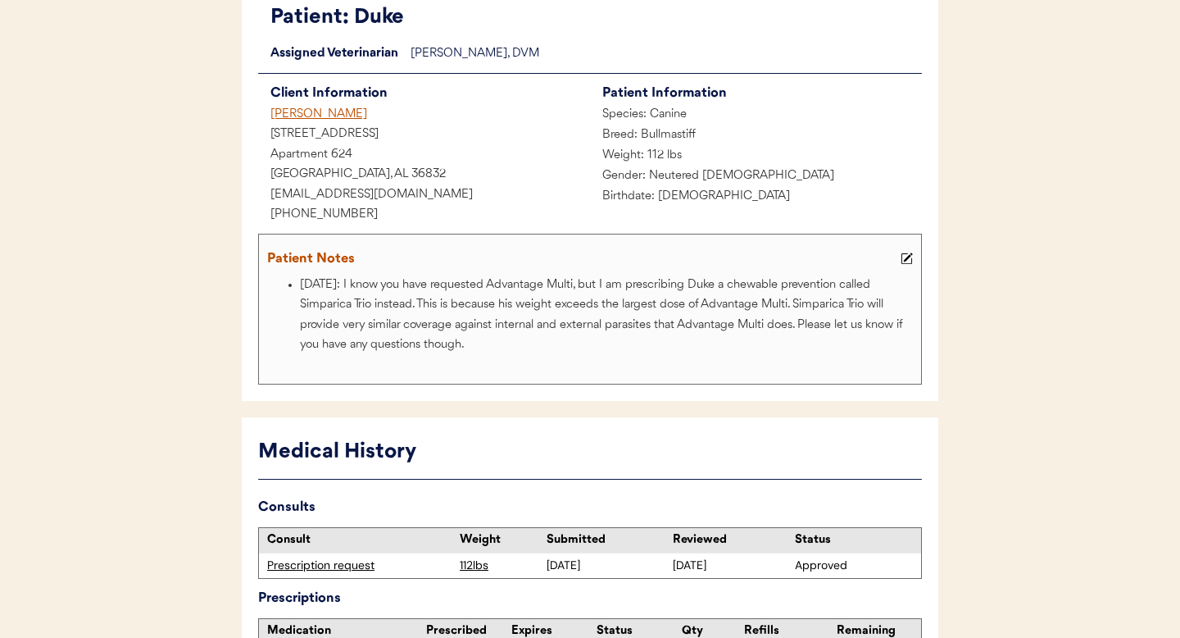
scroll to position [0, 0]
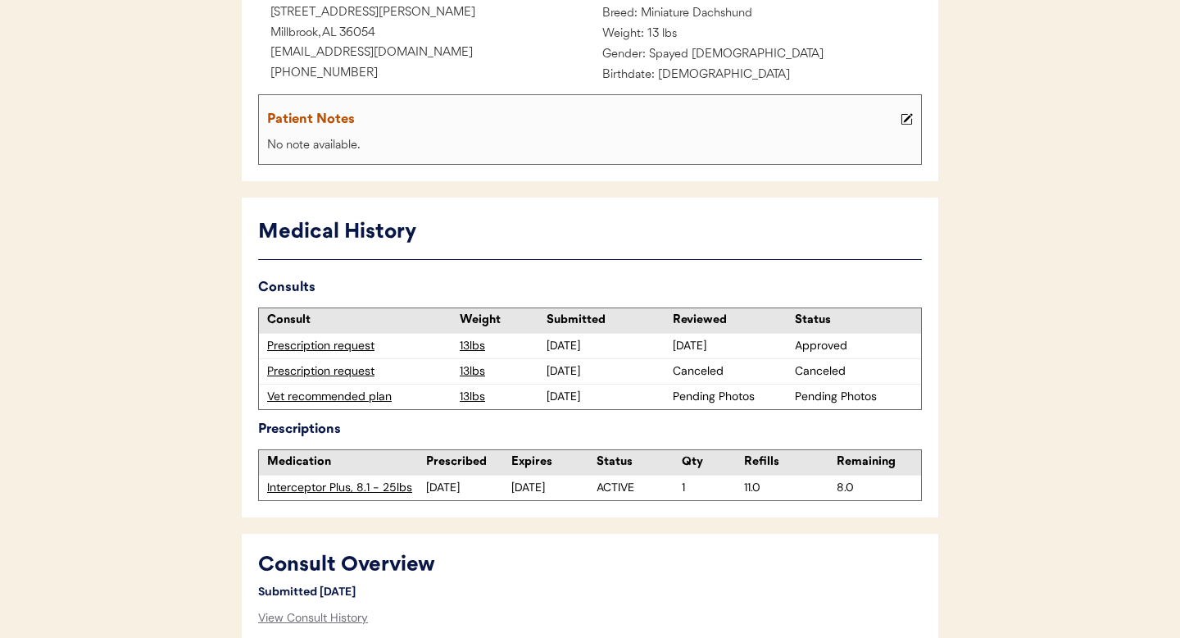
scroll to position [281, 0]
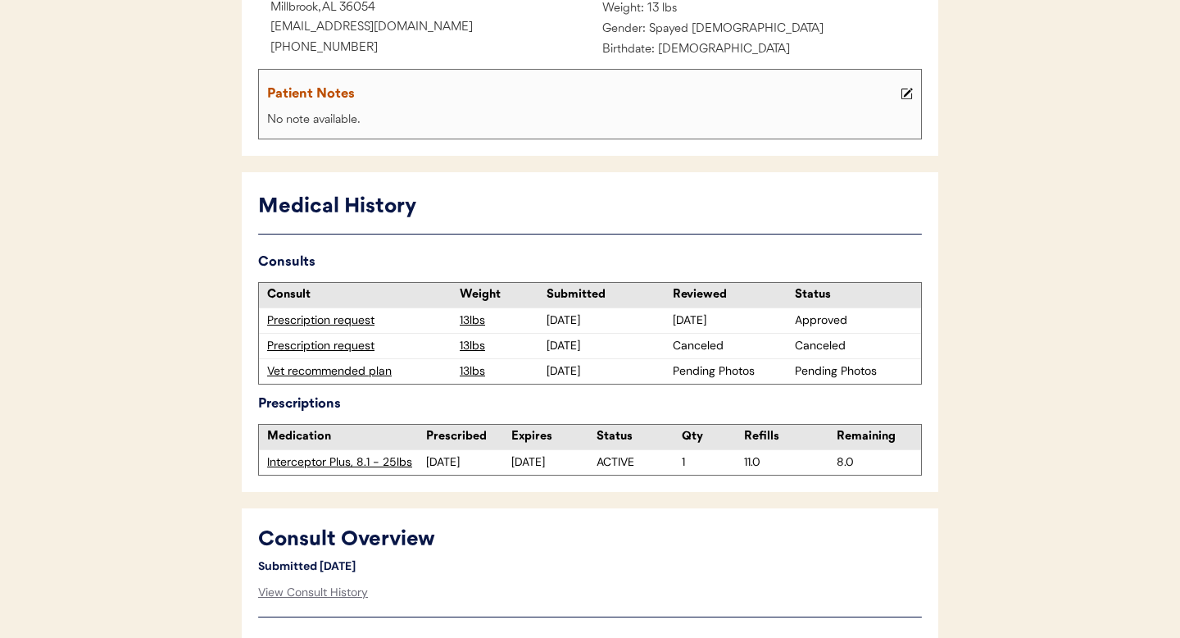
click at [350, 371] on div "Vet recommended plan" at bounding box center [359, 371] width 184 height 16
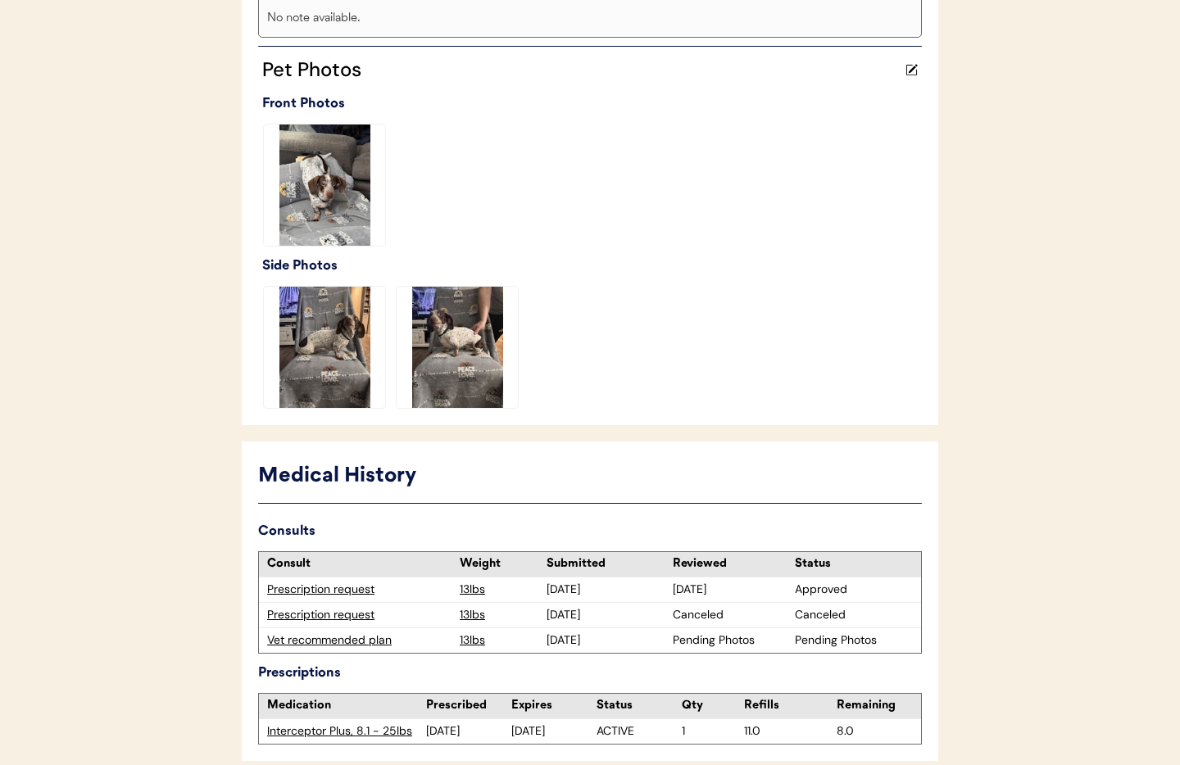
scroll to position [485, 0]
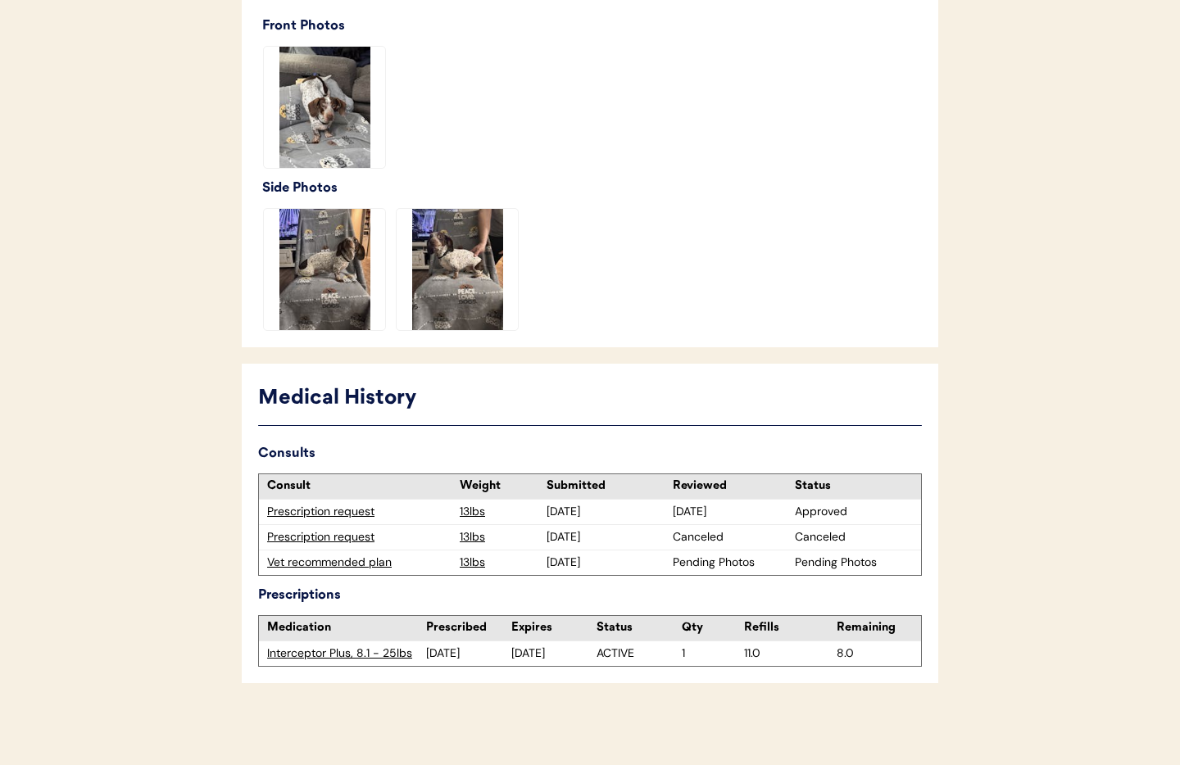
click at [347, 562] on div "Vet recommended plan" at bounding box center [359, 563] width 184 height 16
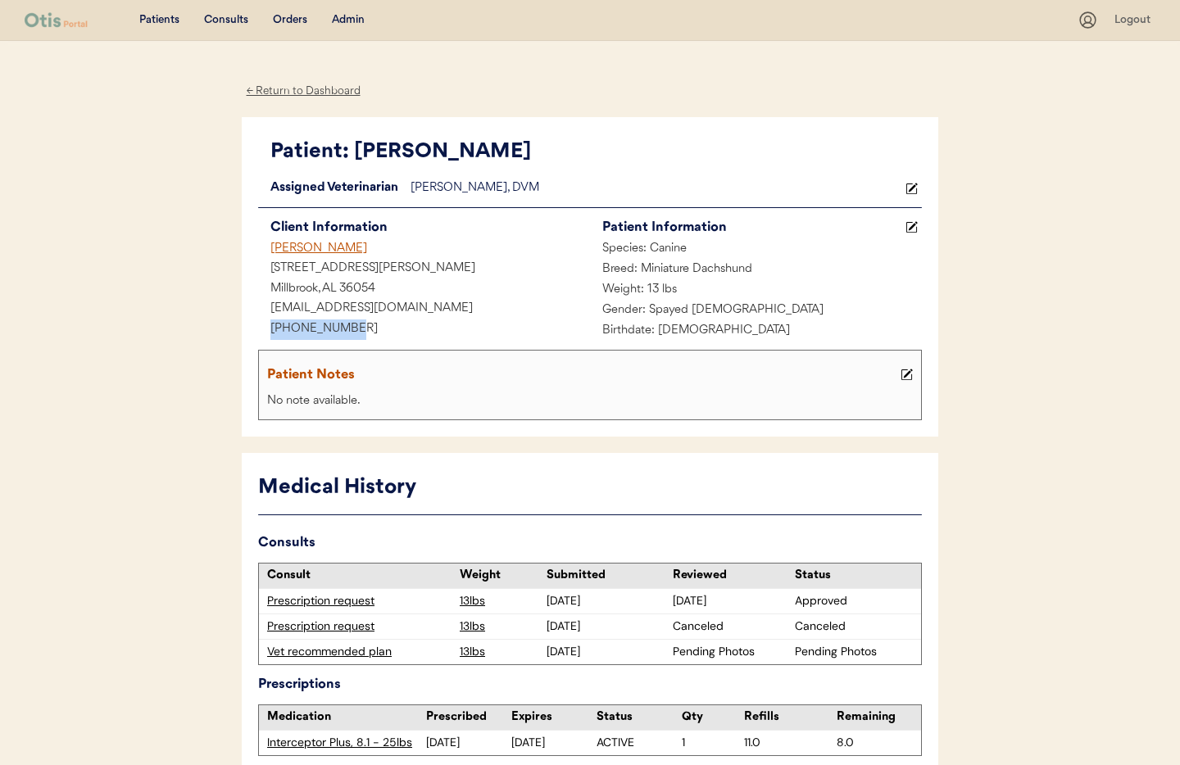
drag, startPoint x: 321, startPoint y: 325, endPoint x: 235, endPoint y: 321, distance: 86.2
copy div "+13347828787"
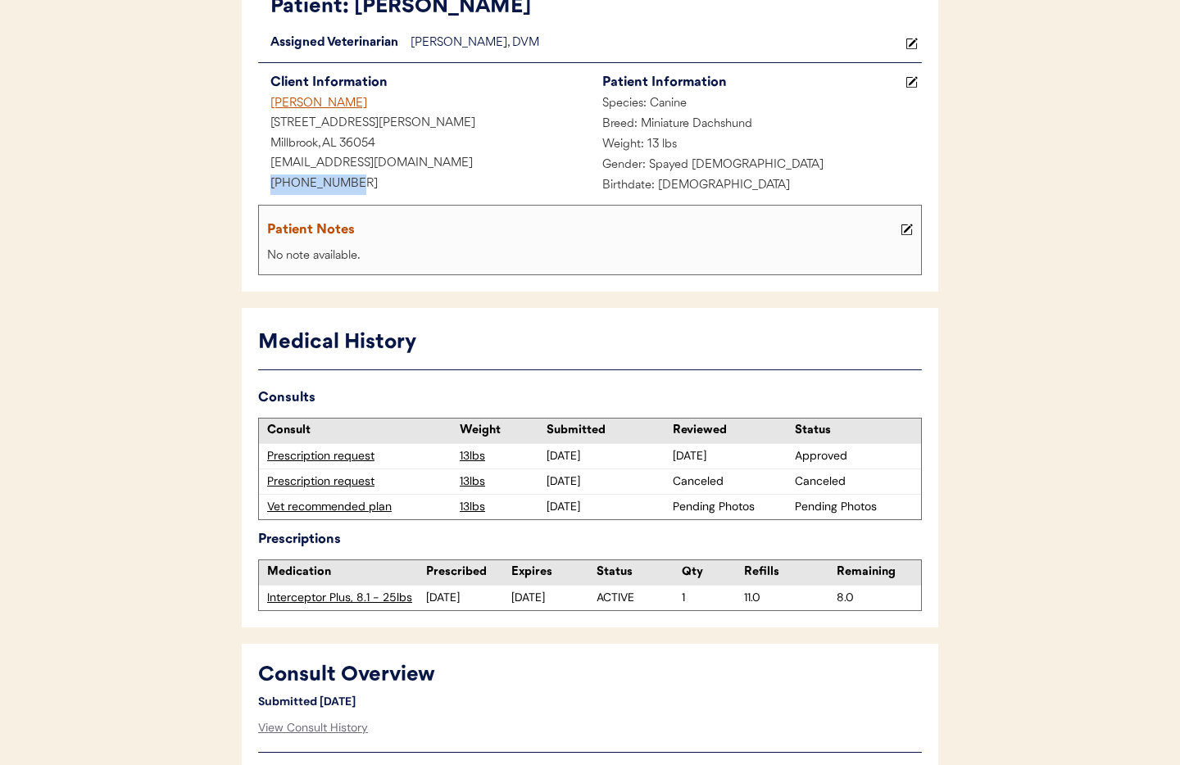
scroll to position [158, 0]
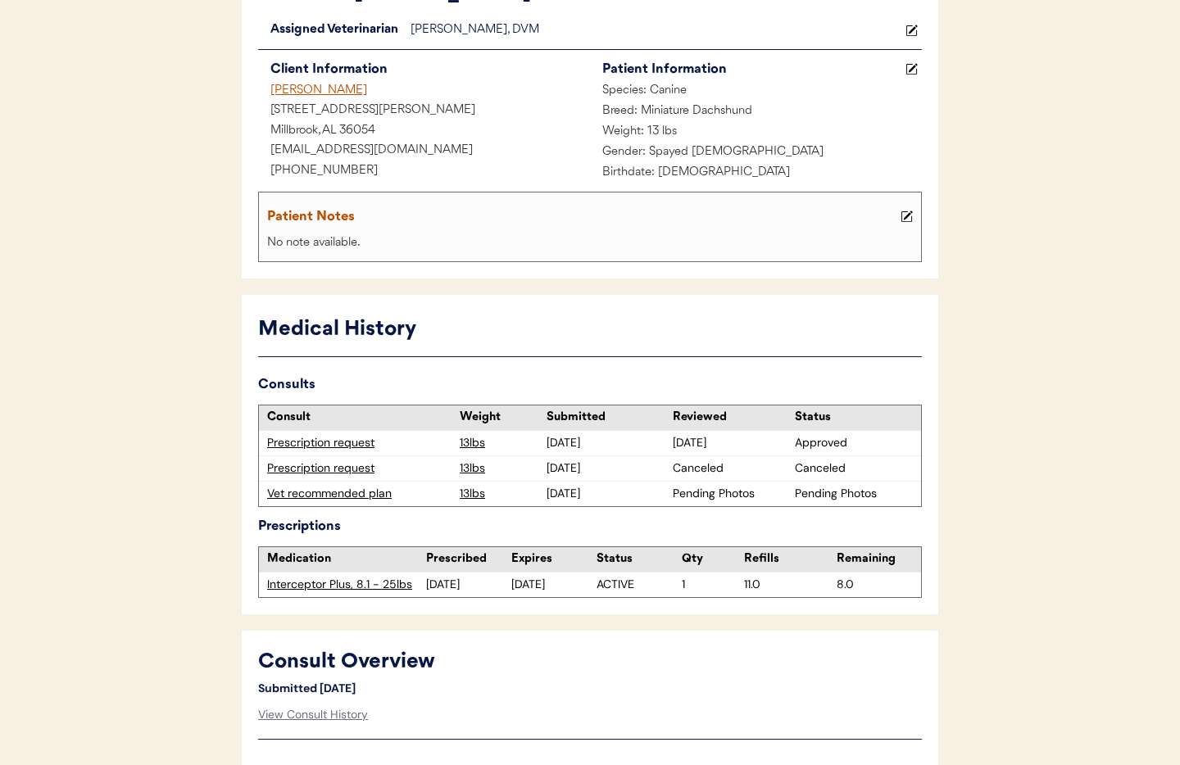
click at [326, 494] on div "Vet recommended plan" at bounding box center [359, 494] width 184 height 16
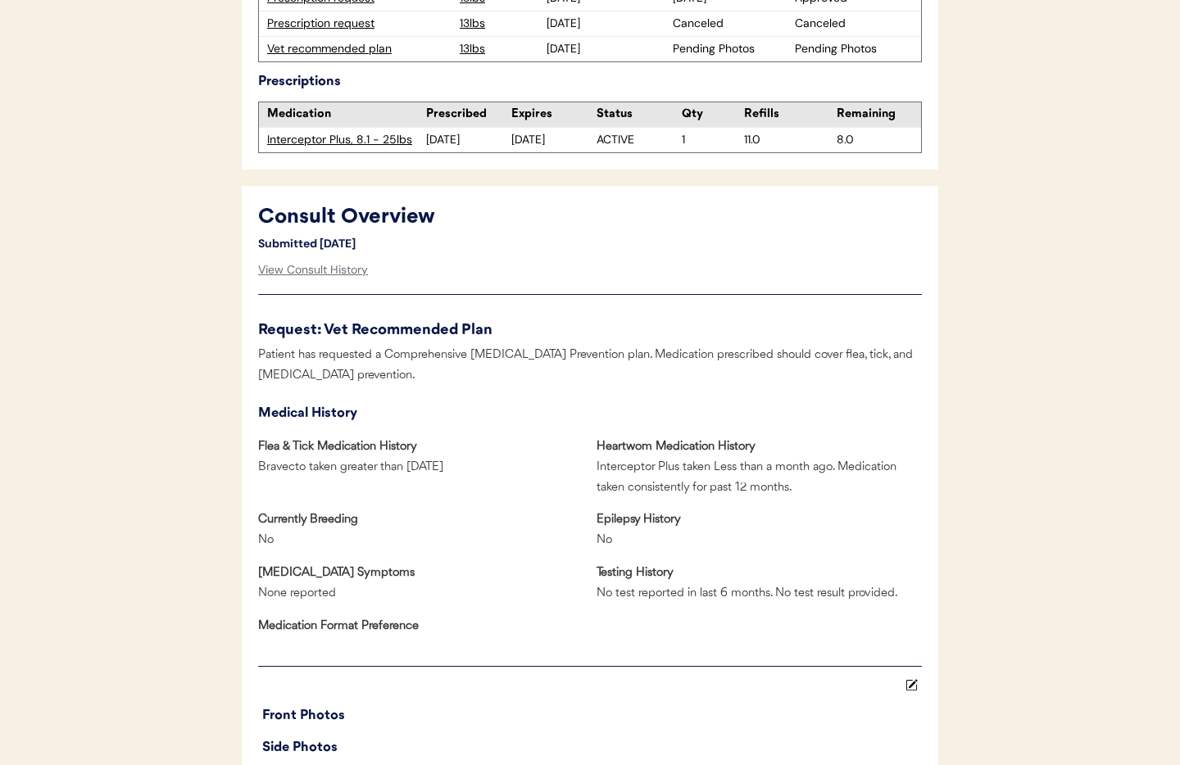
scroll to position [616, 0]
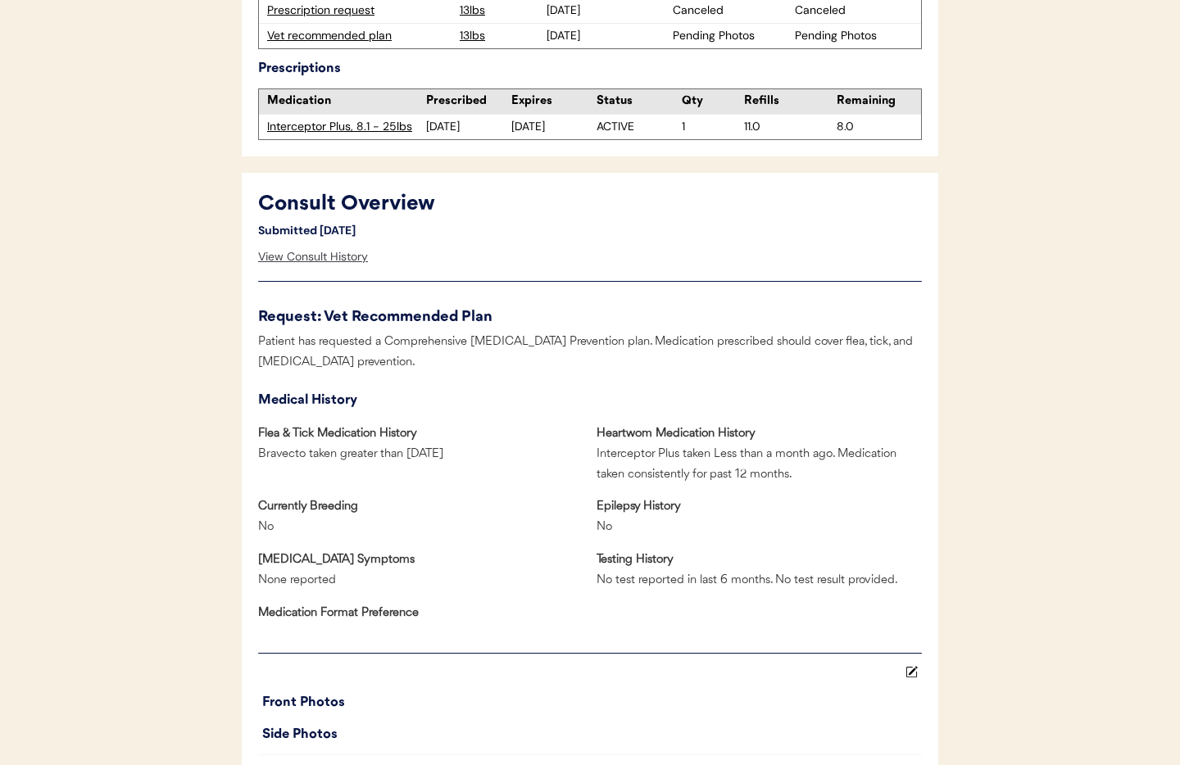
click at [323, 257] on div "View Consult History" at bounding box center [313, 257] width 110 height 33
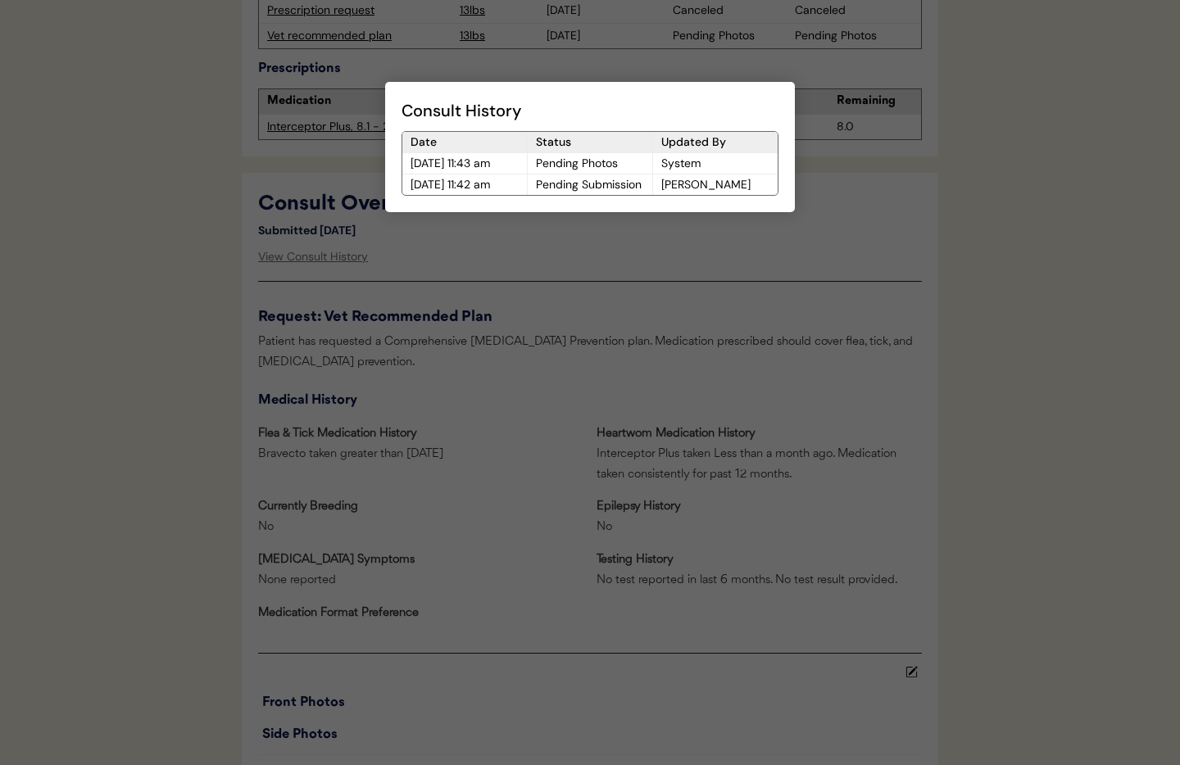
click at [480, 287] on div at bounding box center [590, 382] width 1180 height 765
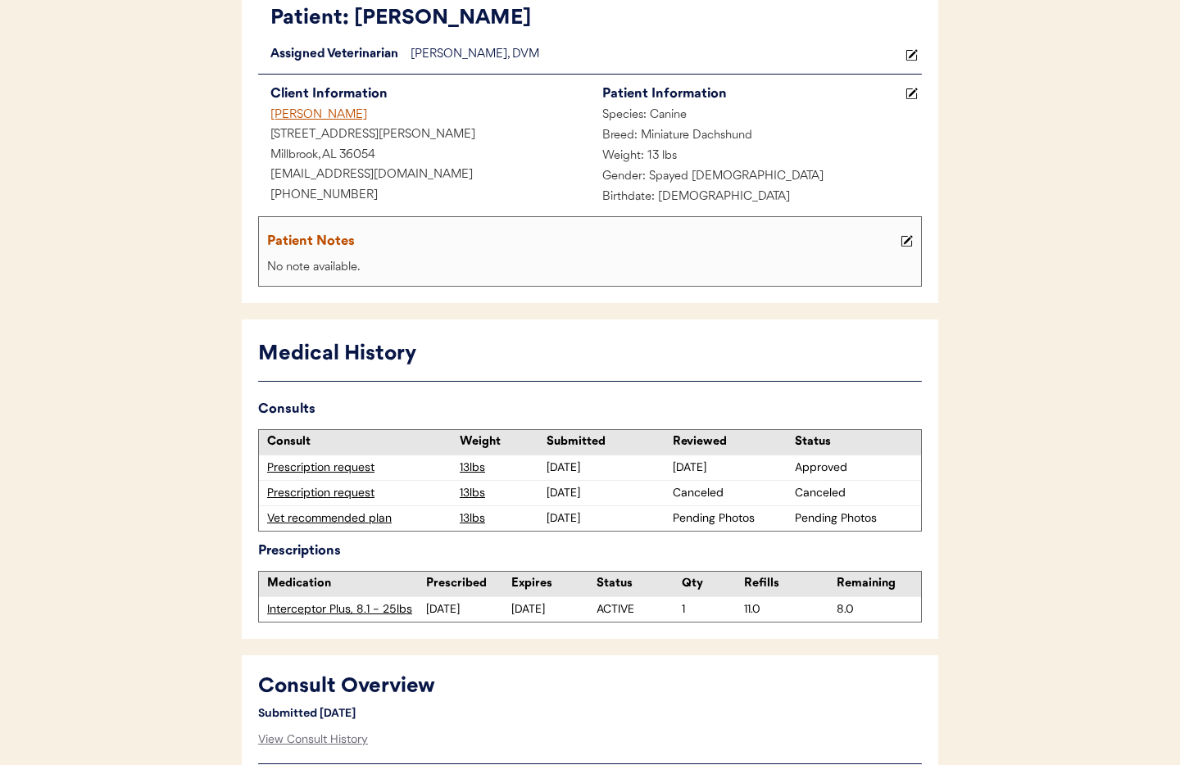
scroll to position [0, 0]
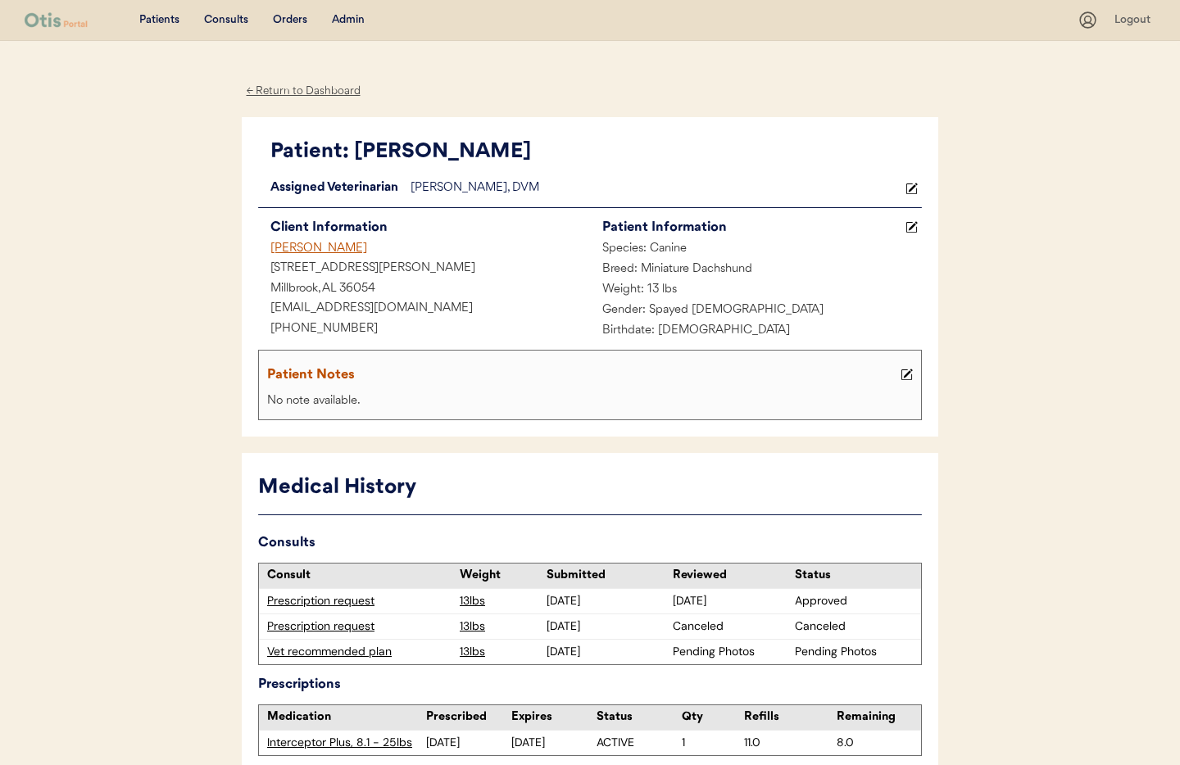
click at [357, 23] on div "Admin" at bounding box center [348, 20] width 33 height 16
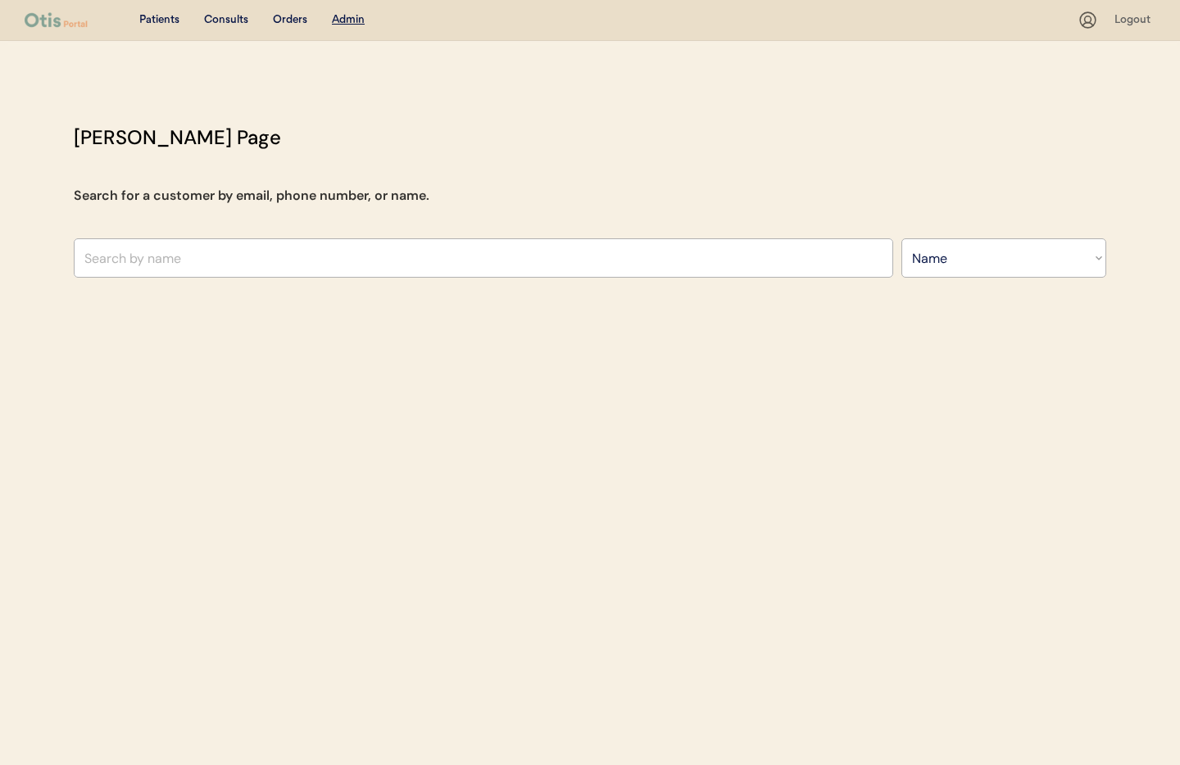
select select ""Name""
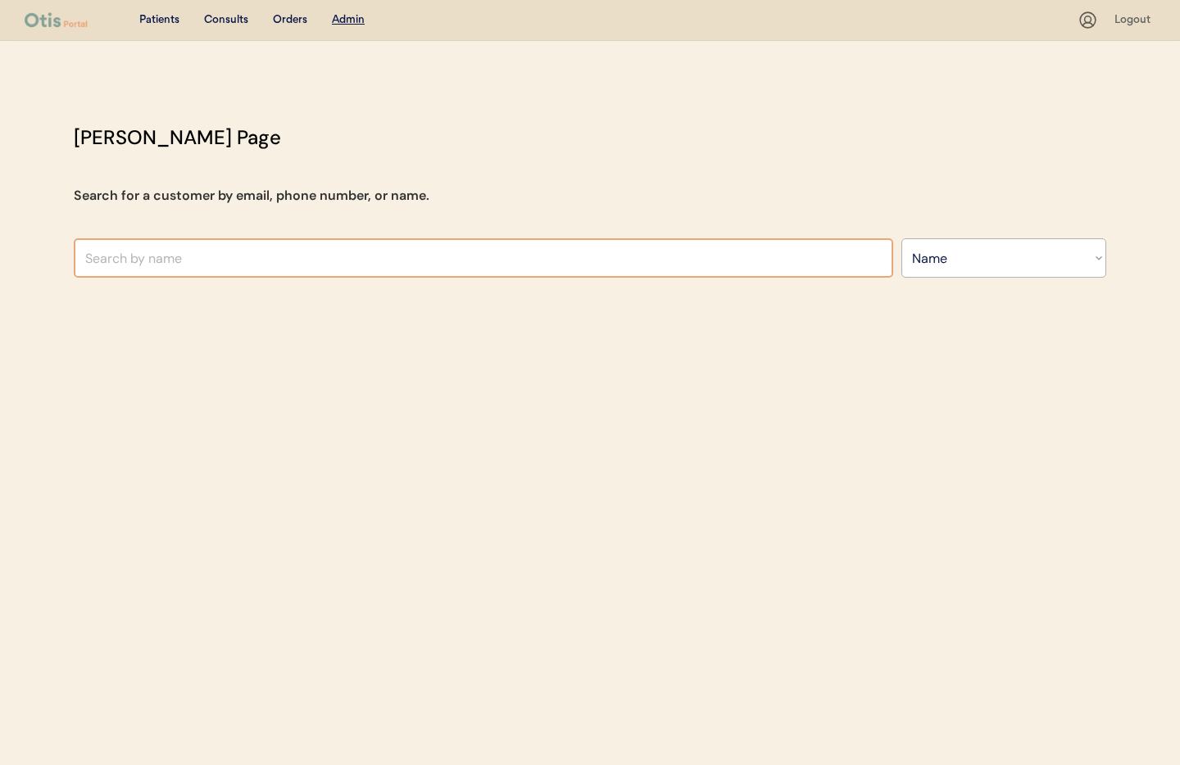
click at [269, 269] on input "text" at bounding box center [484, 257] width 820 height 39
type input "deb"
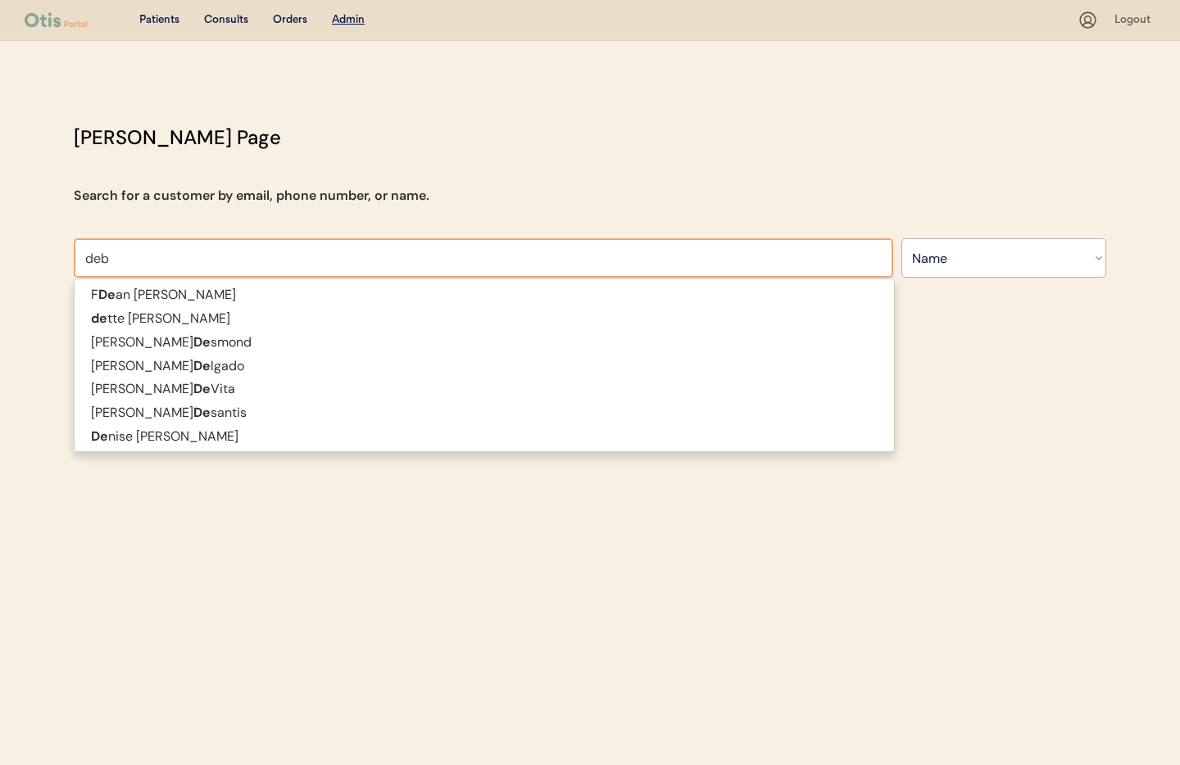
type input "[PERSON_NAME]"
type input "[PERSON_NAME] cla"
type input "[PERSON_NAME]"
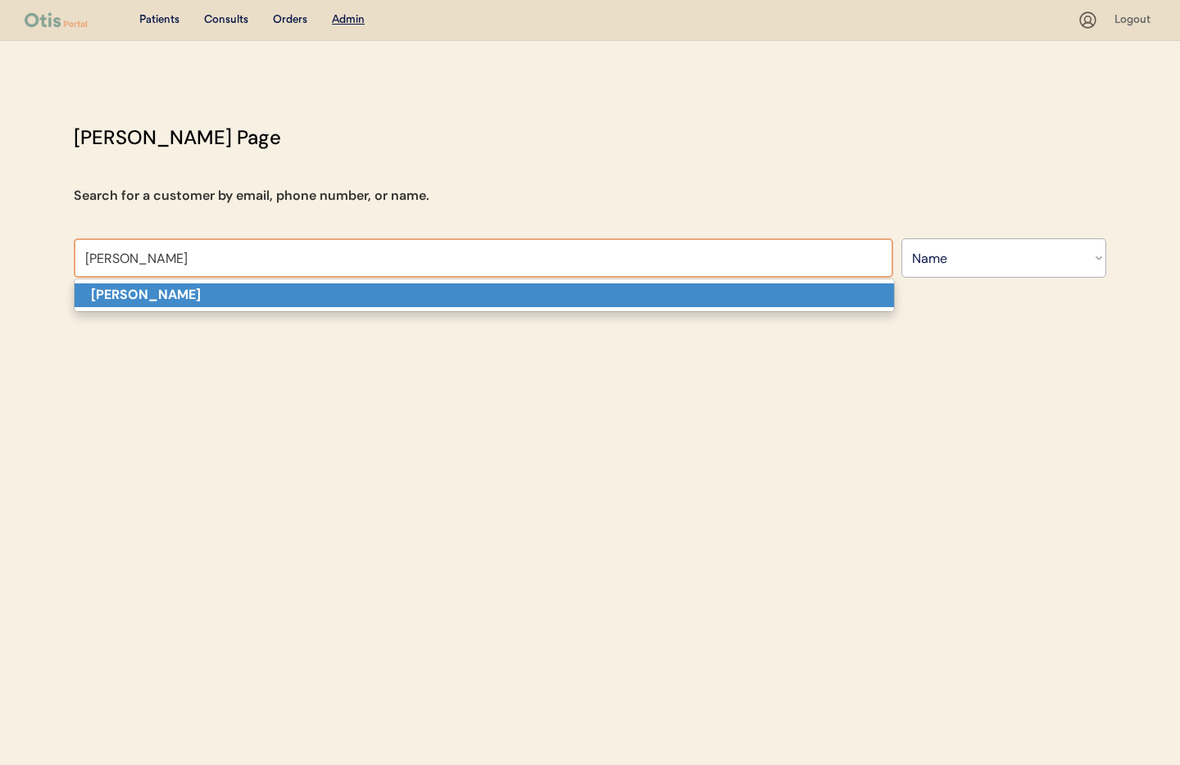
click at [244, 298] on p "Debi Clark" at bounding box center [485, 296] width 820 height 24
type input "Debi Clark"
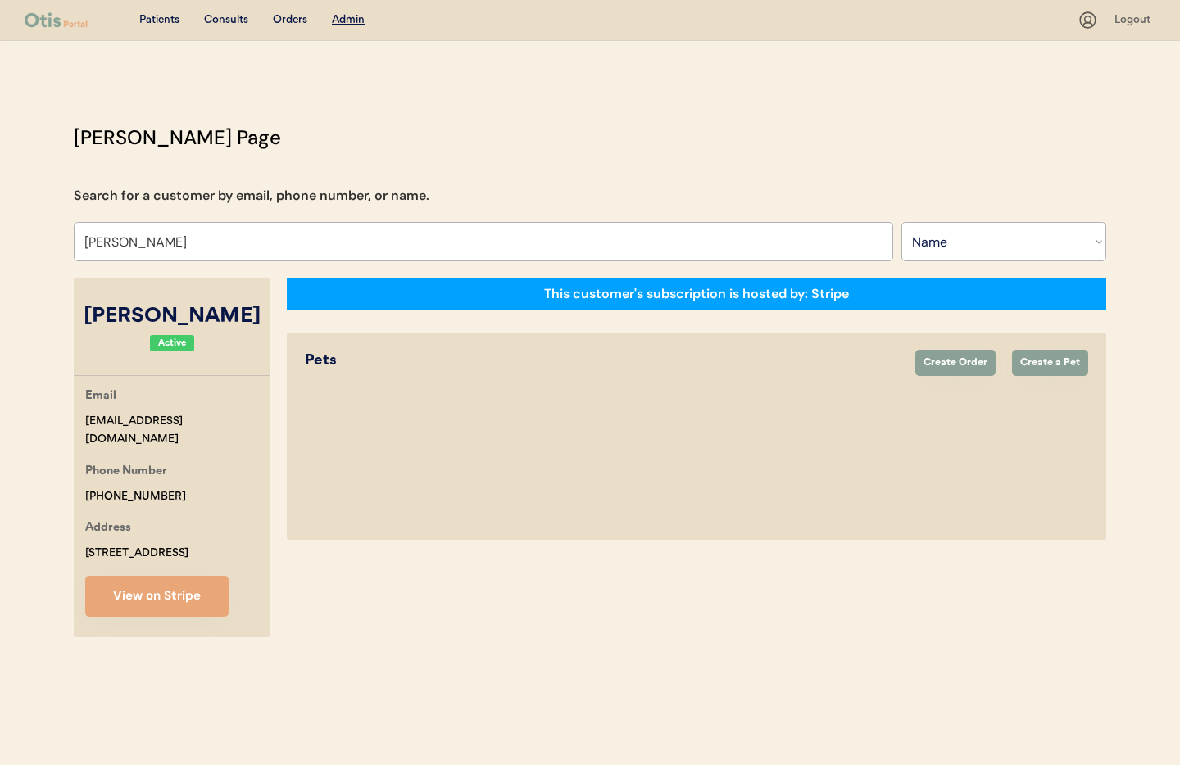
select select "true"
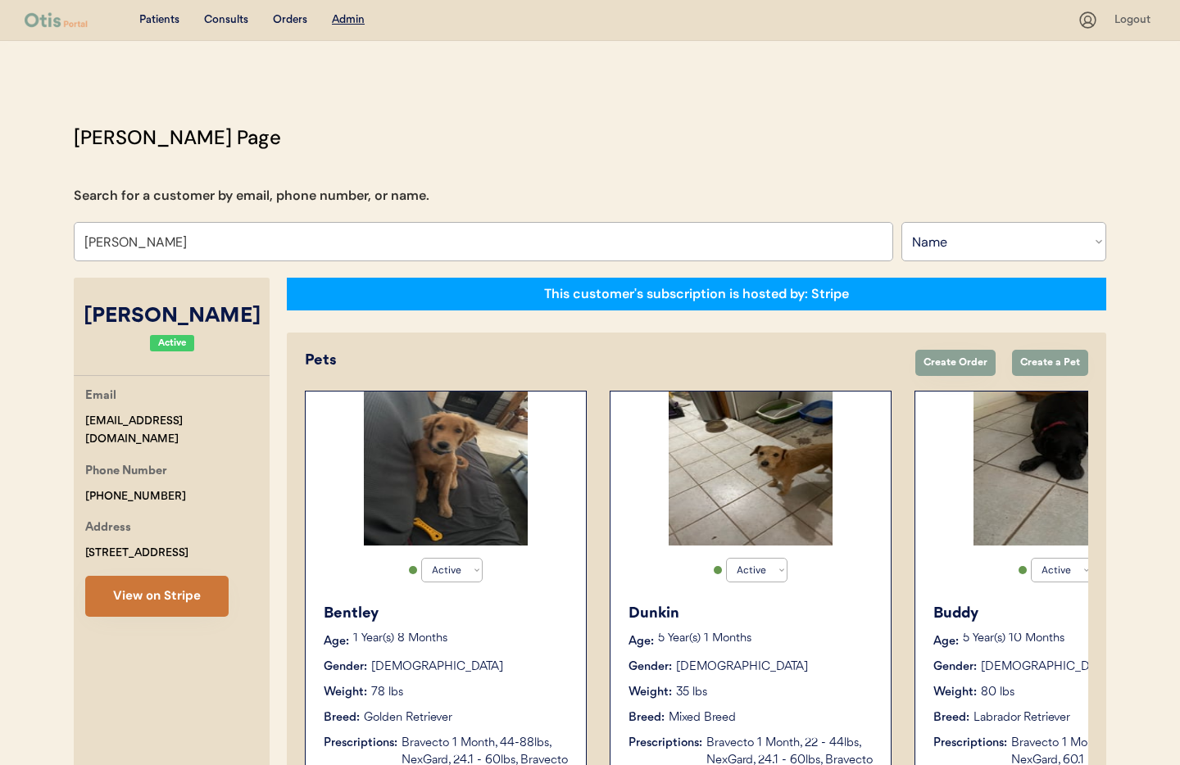
click at [161, 597] on button "View on Stripe" at bounding box center [156, 596] width 143 height 41
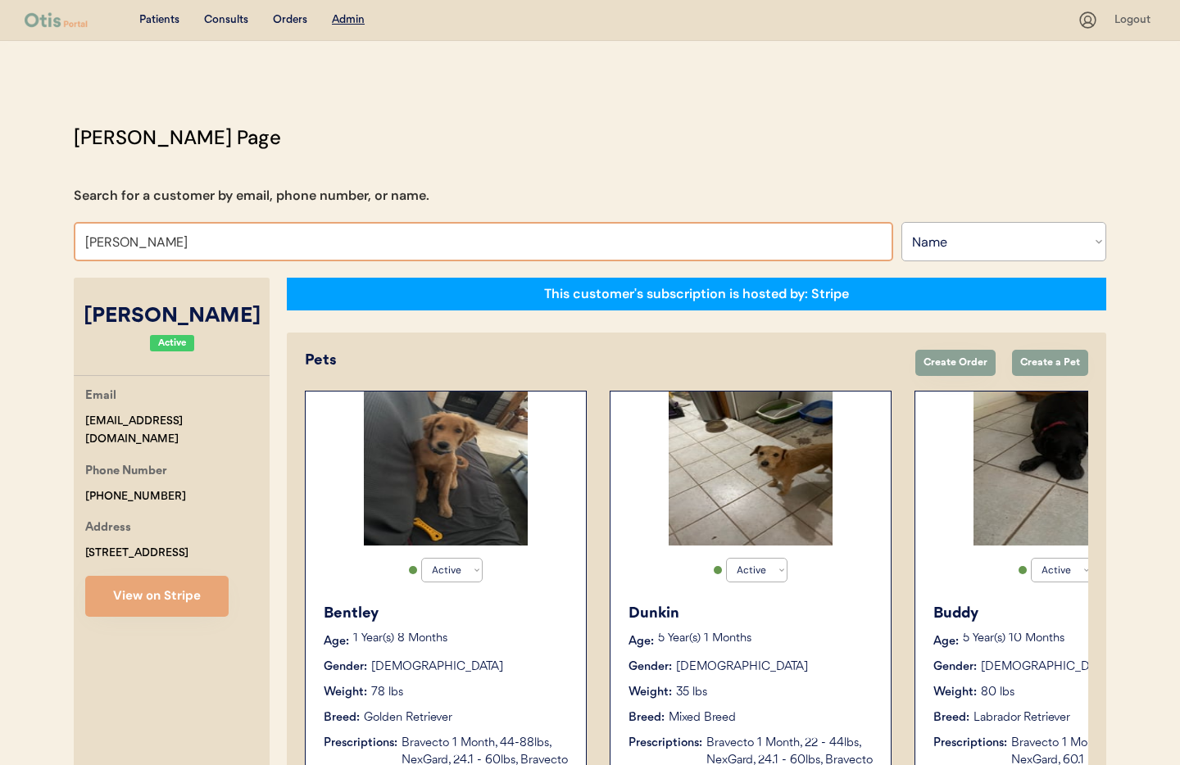
drag, startPoint x: 164, startPoint y: 237, endPoint x: 54, endPoint y: 230, distance: 110.0
type input "P"
type input "Co"
type input "Connor Barnaby"
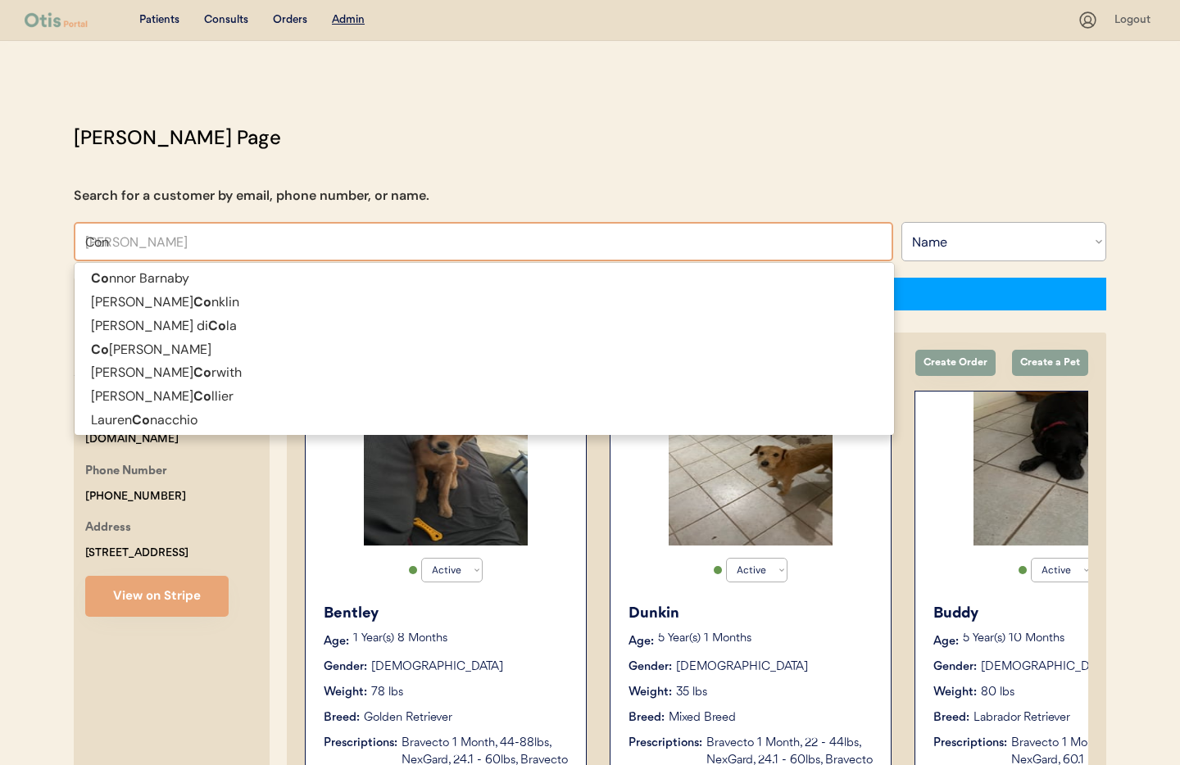
type input "Conn"
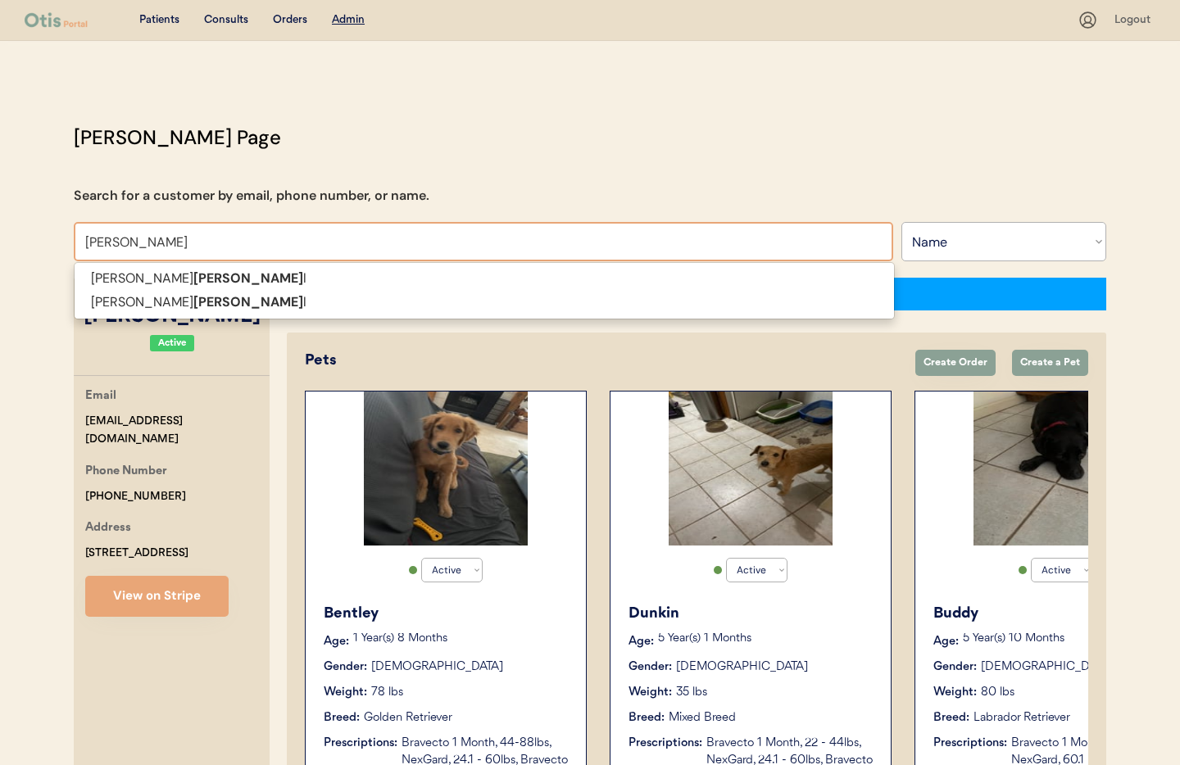
type input "Connel"
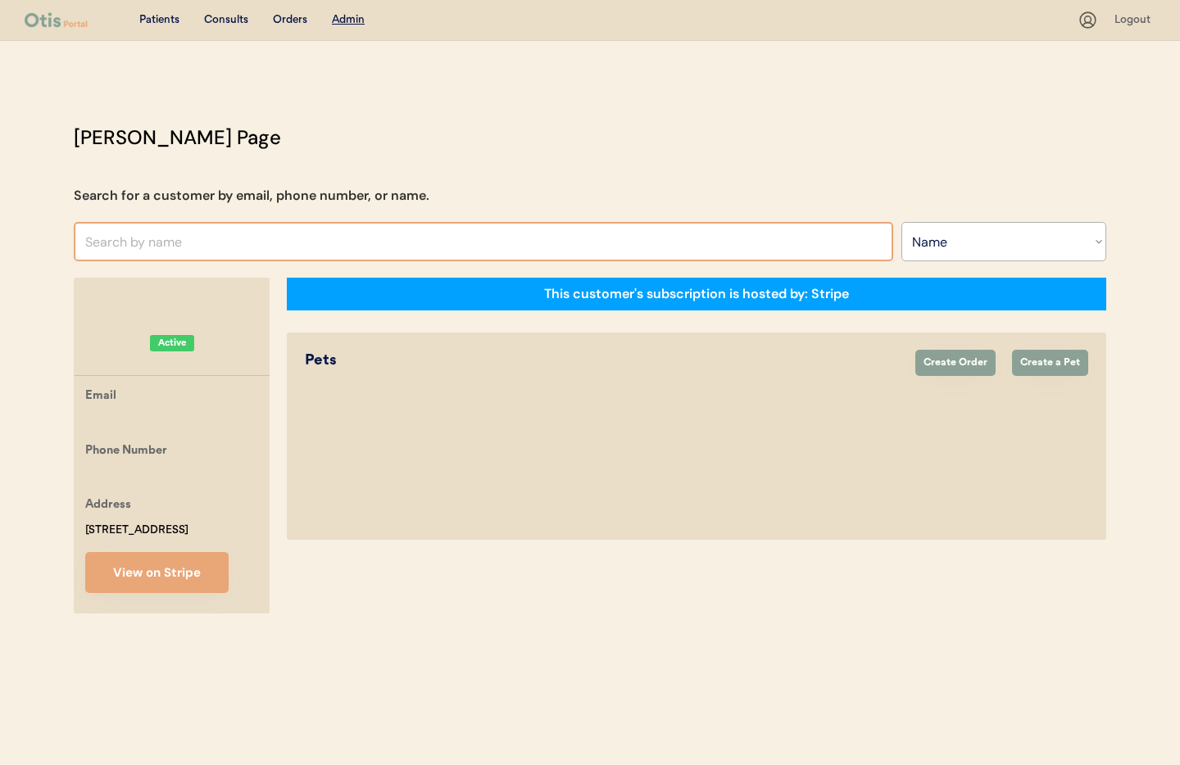
click at [161, 248] on input "text" at bounding box center [484, 241] width 820 height 39
type input "co"
type input "connor Barnaby"
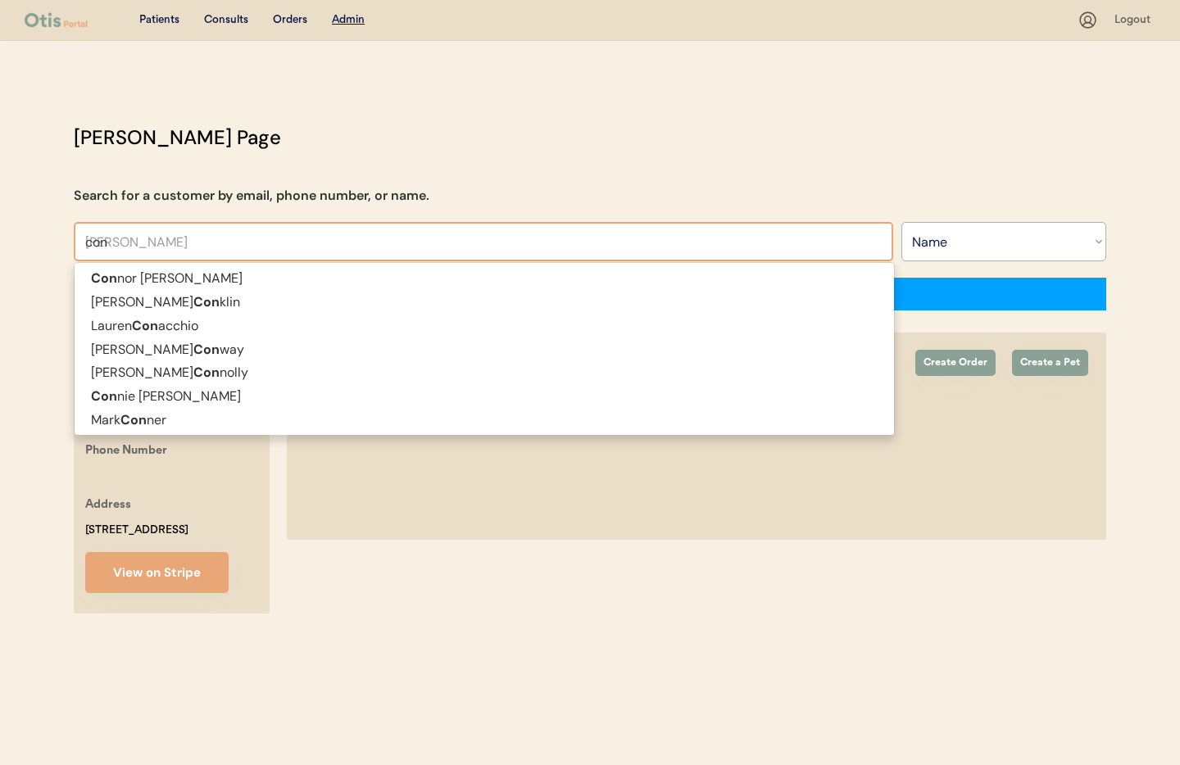
type input "conn"
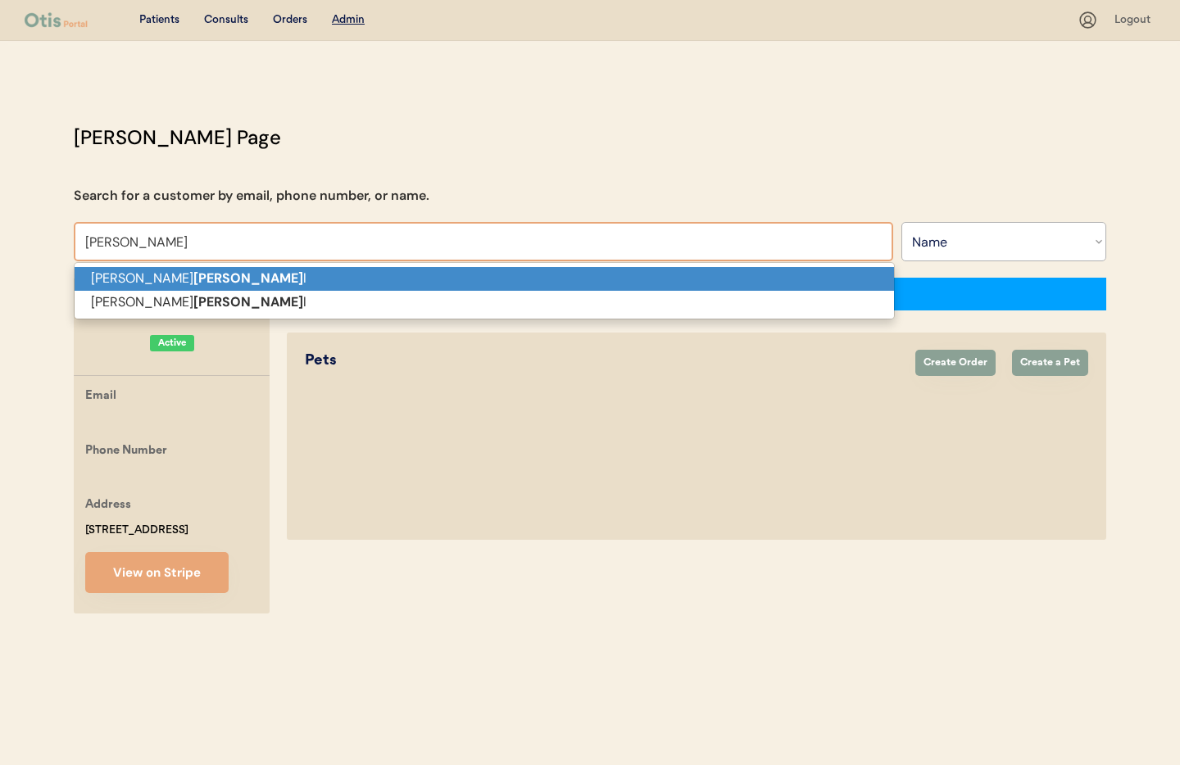
click at [193, 271] on strong "Connel" at bounding box center [248, 278] width 110 height 17
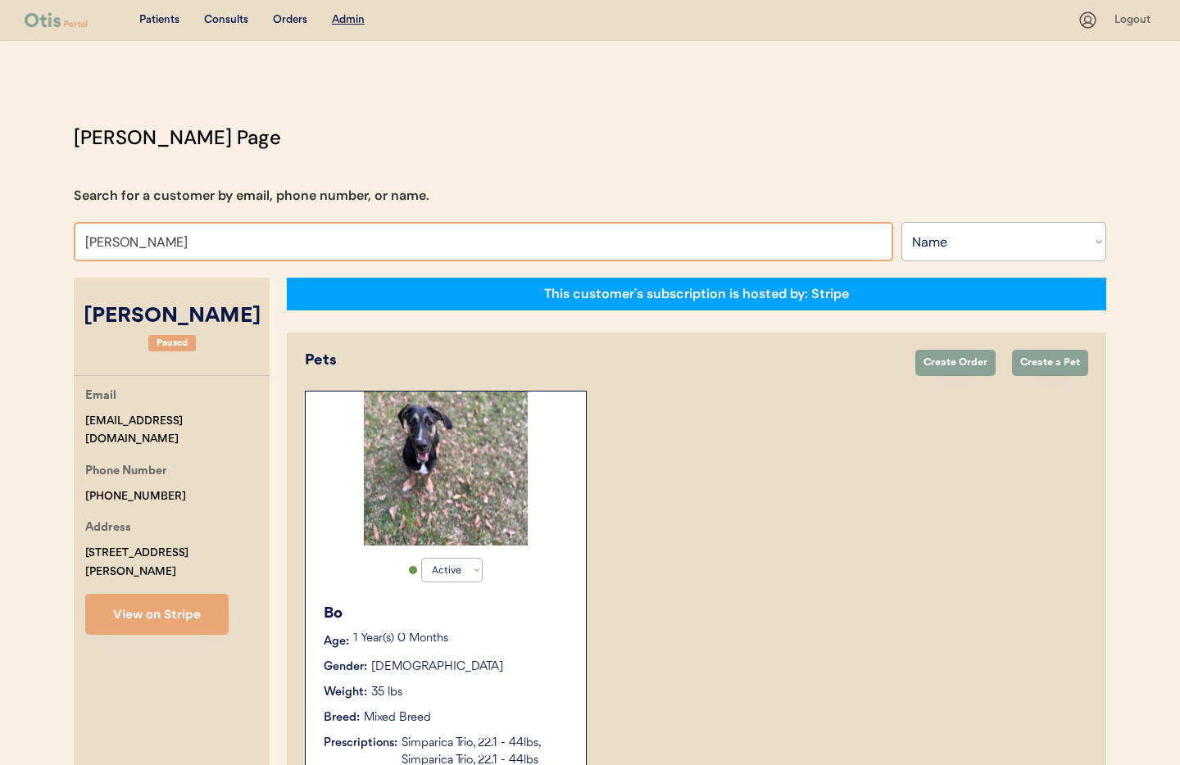
drag, startPoint x: 120, startPoint y: 243, endPoint x: 61, endPoint y: 234, distance: 59.8
click at [61, 234] on div "Otis Admin Page Search for a customer by email, phone number, or name. Debra Co…" at bounding box center [589, 757] width 1065 height 1268
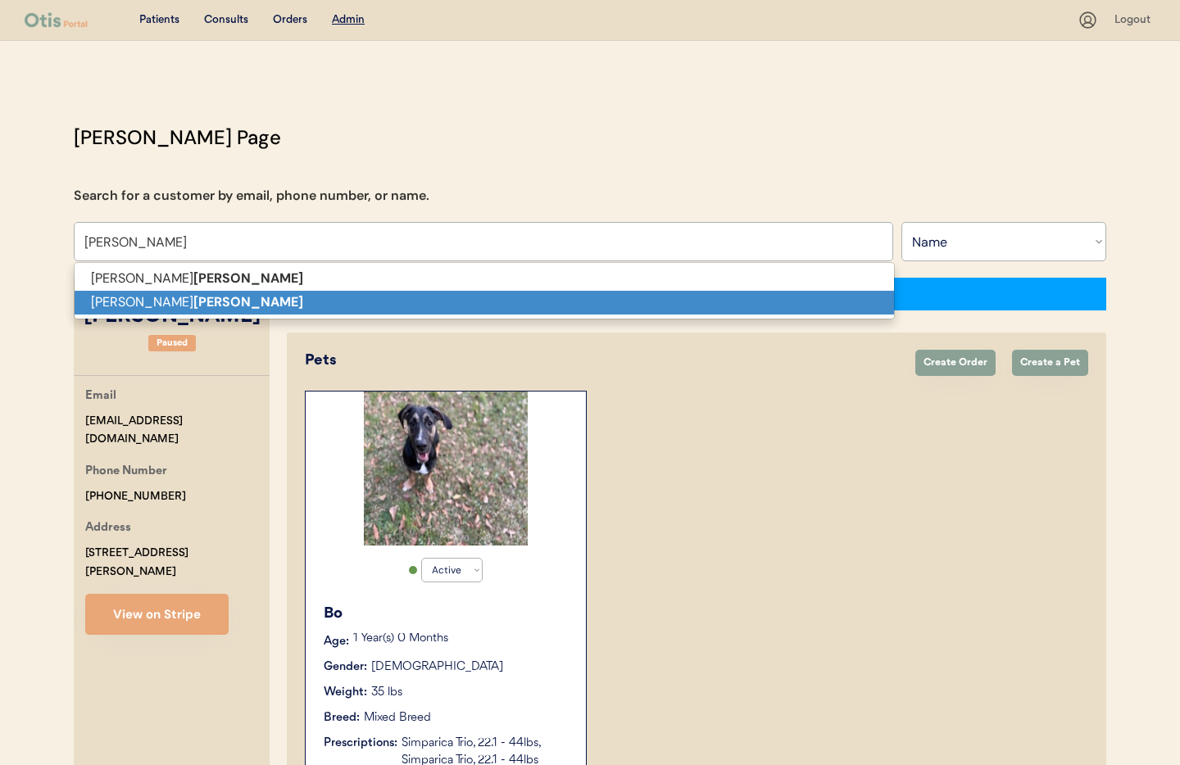
click at [130, 298] on p "Jessica Connell" at bounding box center [485, 303] width 820 height 24
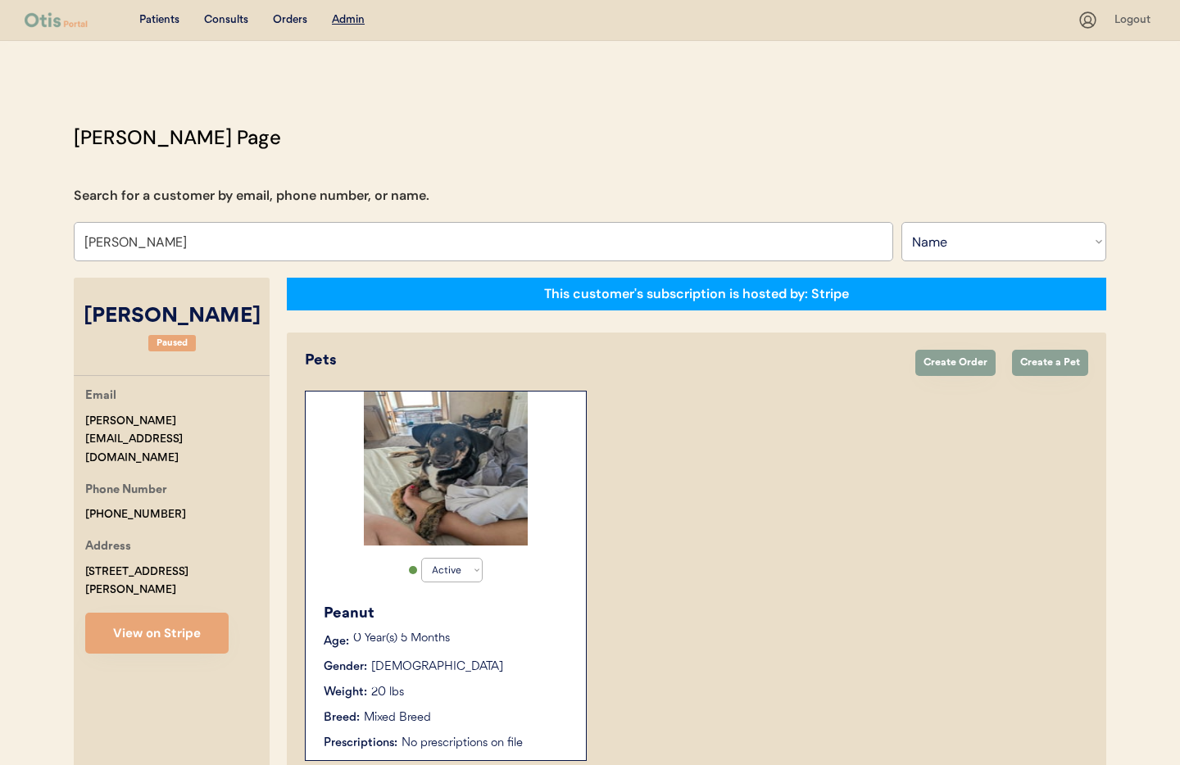
scroll to position [89, 0]
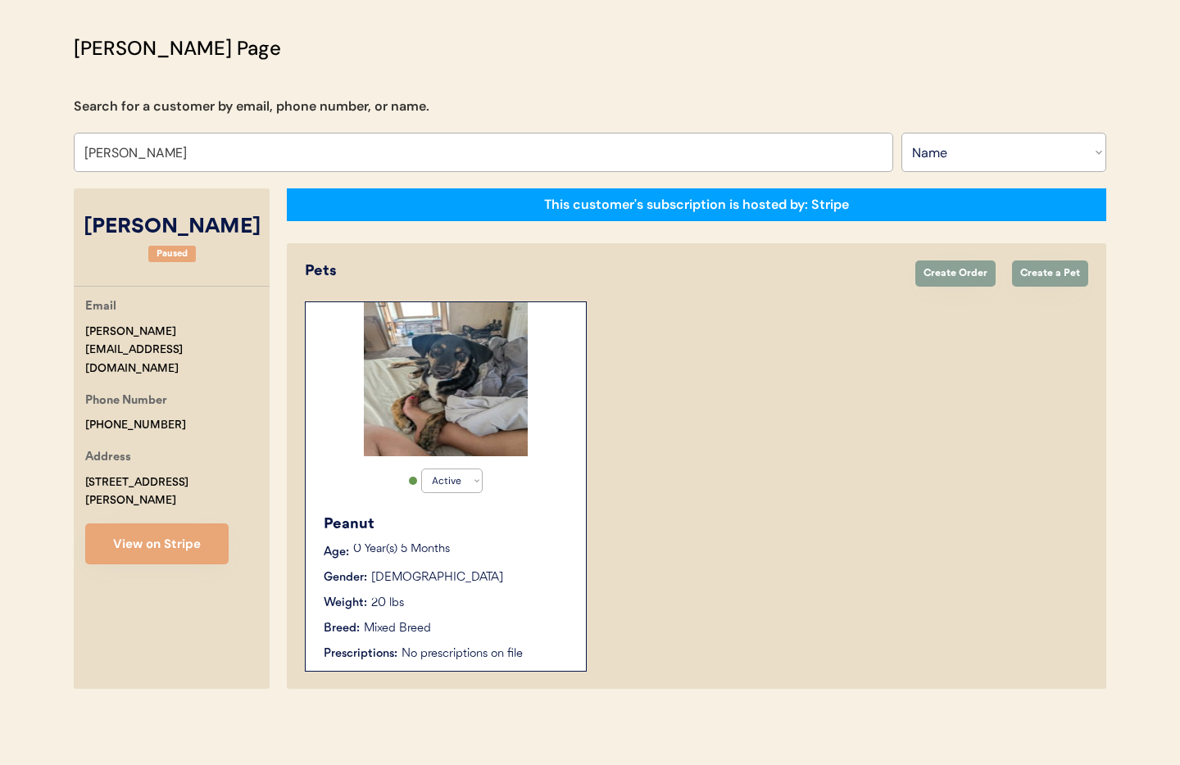
type input "Jessica Connell"
click at [513, 557] on div "0 Year(s) 5 Months" at bounding box center [461, 552] width 216 height 16
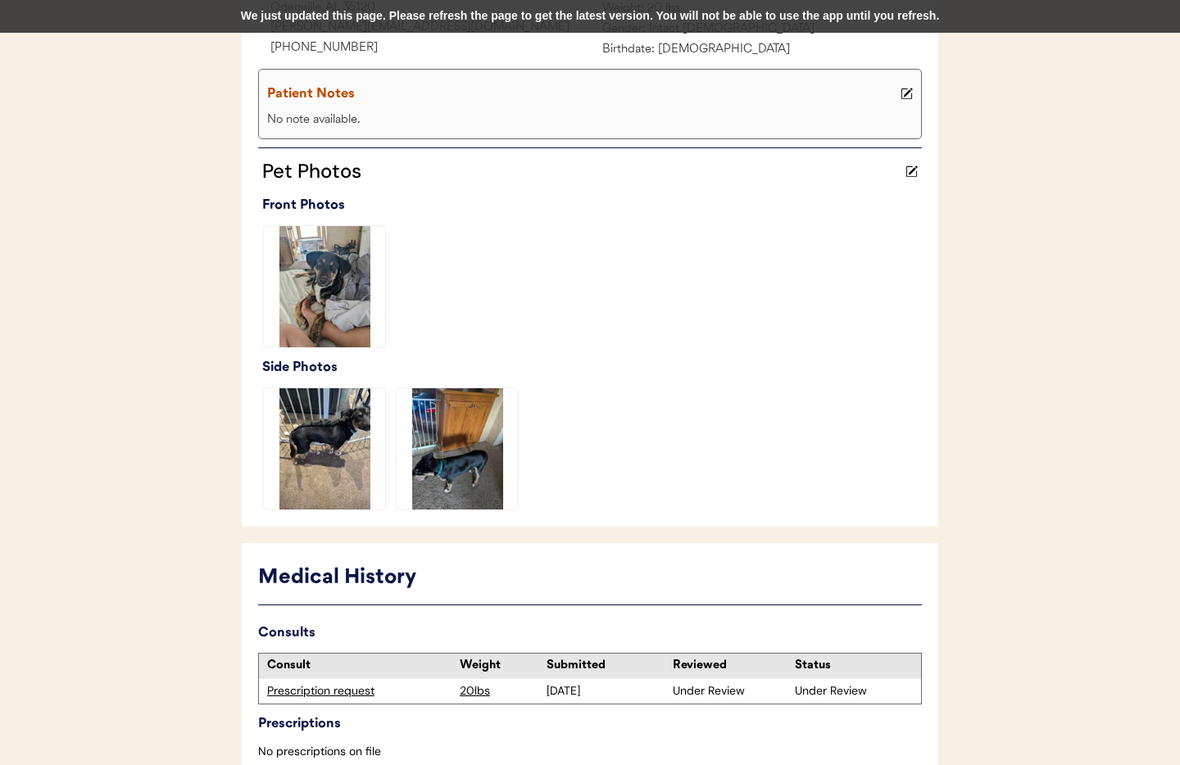
scroll to position [399, 0]
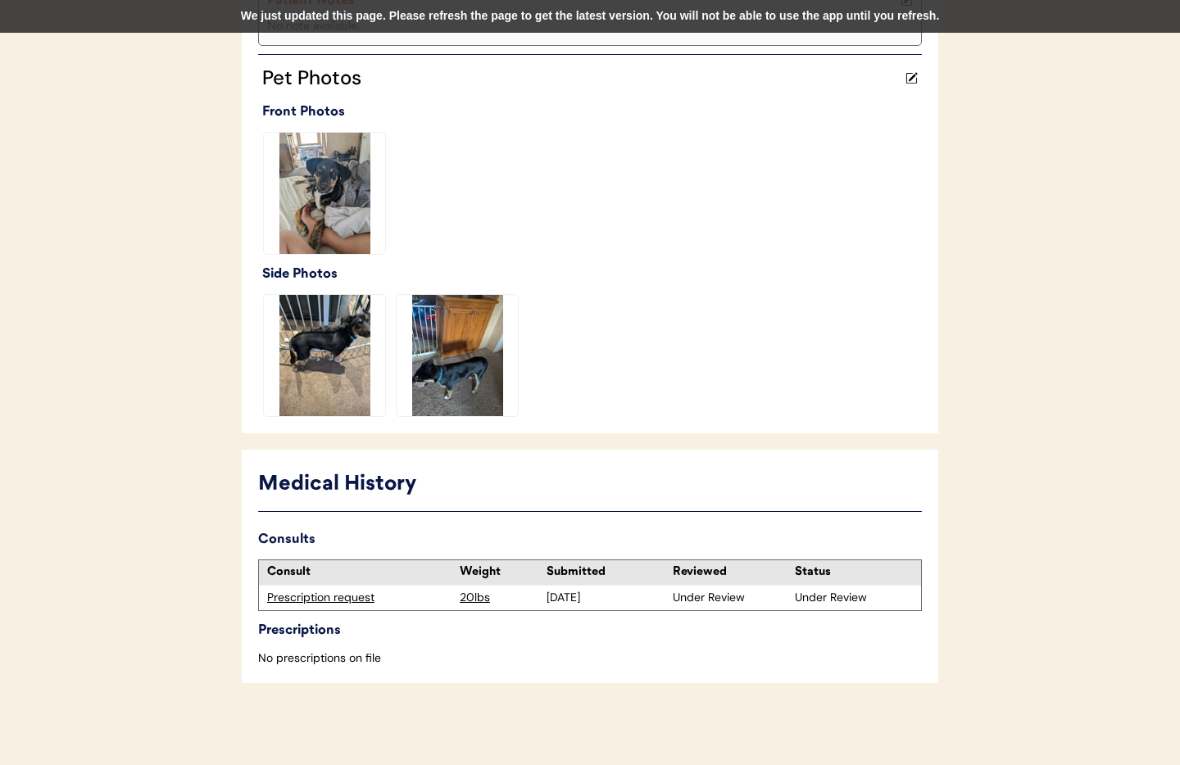
click at [318, 598] on div "Prescription request" at bounding box center [359, 598] width 184 height 16
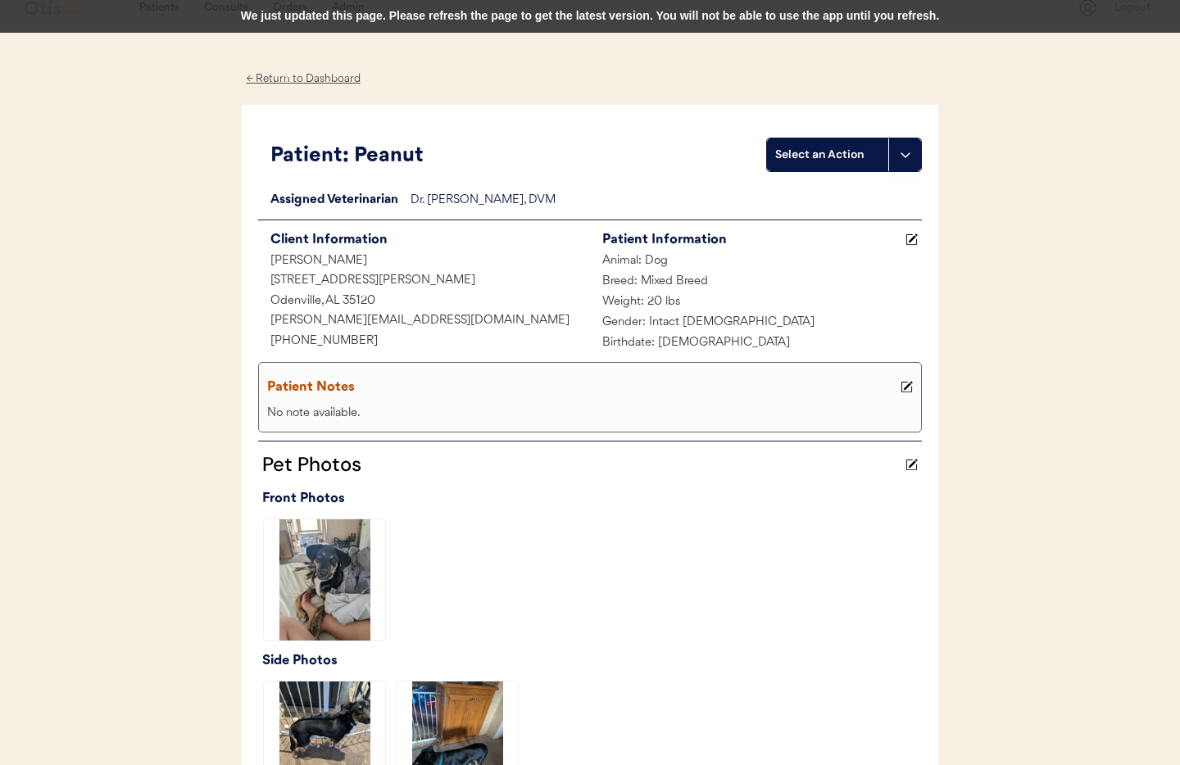
scroll to position [0, 0]
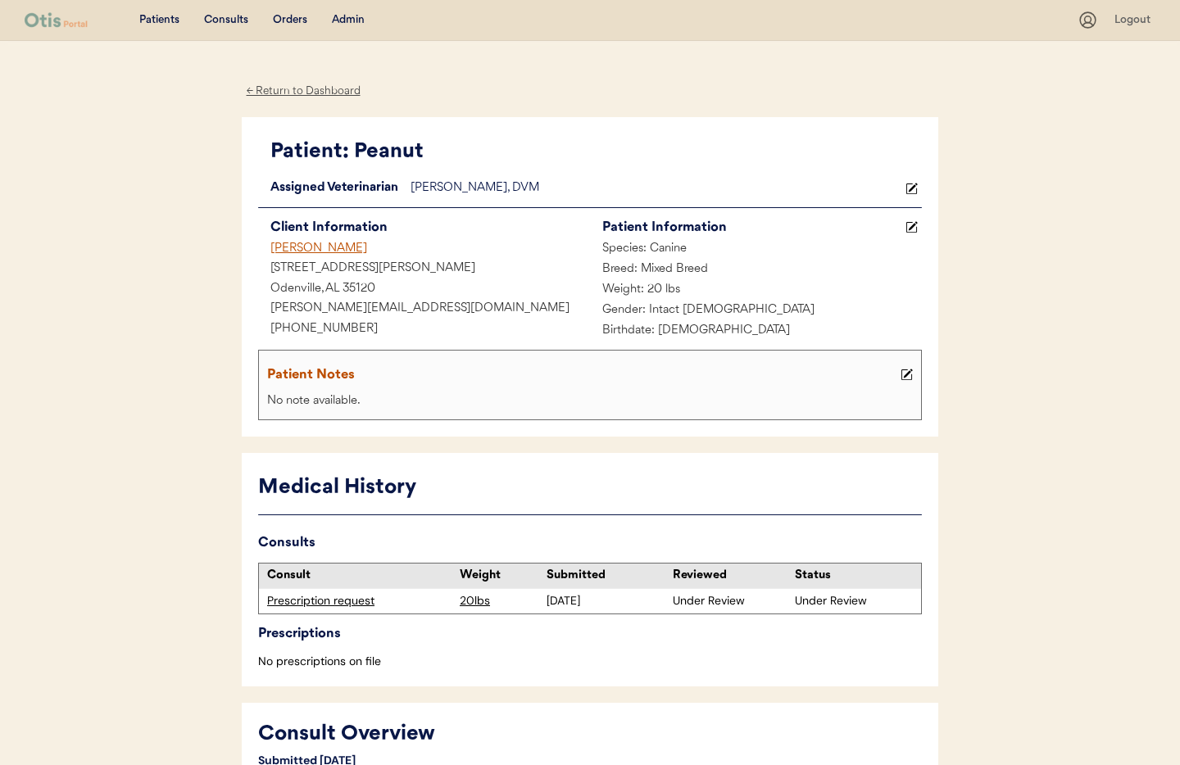
click at [906, 375] on use at bounding box center [907, 375] width 11 height 11
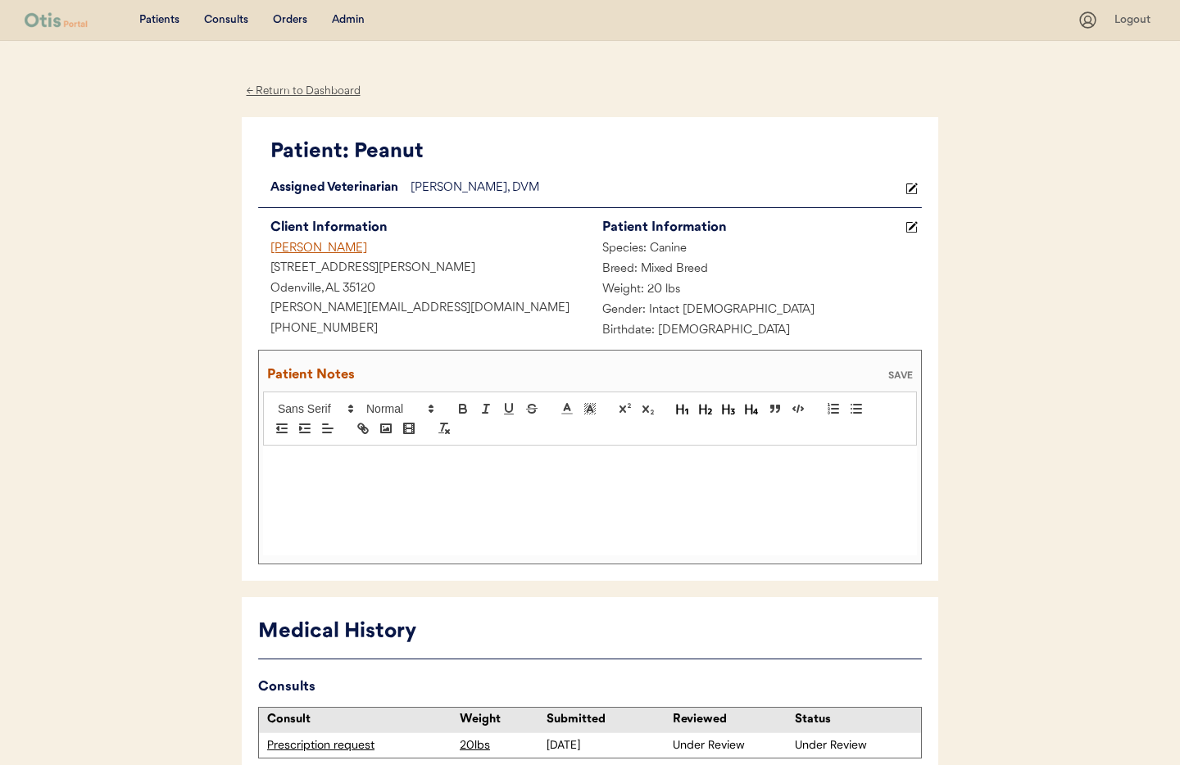
click at [380, 479] on div at bounding box center [590, 501] width 654 height 110
drag, startPoint x: 323, startPoint y: 466, endPoint x: 348, endPoint y: 488, distance: 32.5
click at [324, 467] on span "he's 20.7" at bounding box center [340, 463] width 43 height 12
click at [381, 464] on p ";8/28/25 "H e's 20.7" at bounding box center [589, 463] width 629 height 15
click at [915, 228] on icon at bounding box center [912, 227] width 12 height 12
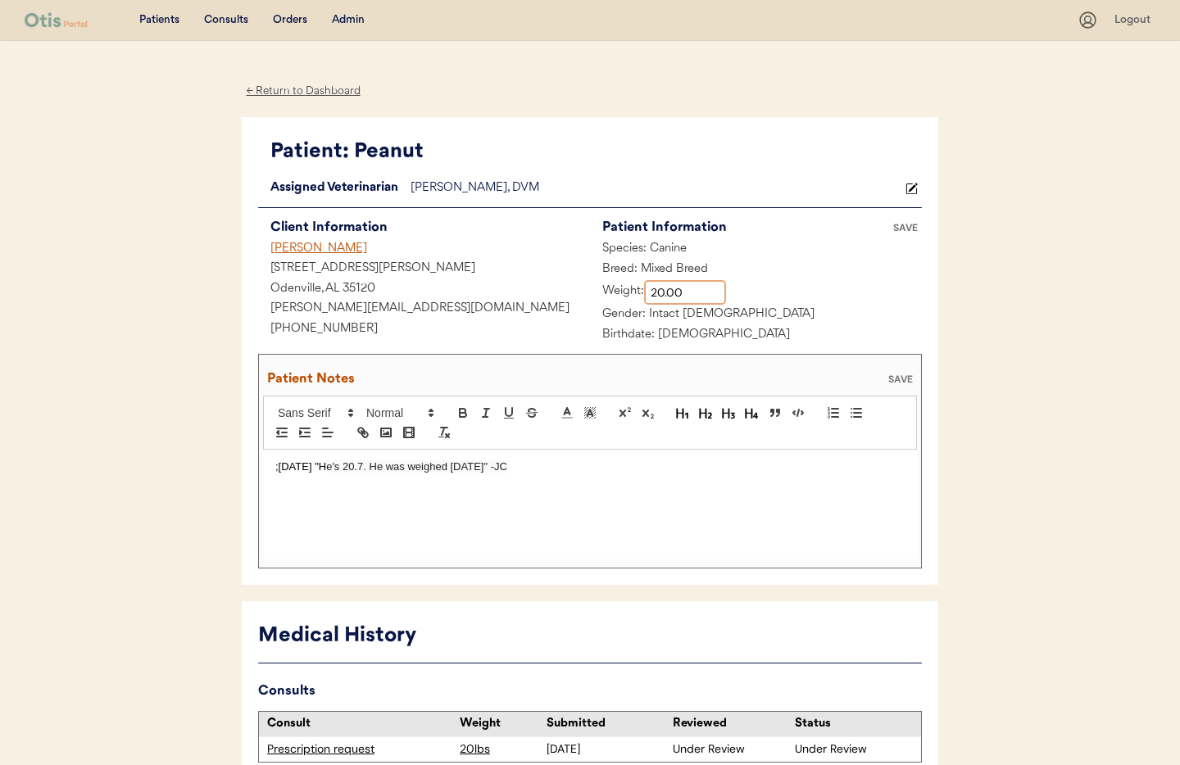
drag, startPoint x: 695, startPoint y: 295, endPoint x: 676, endPoint y: 295, distance: 18.9
click at [673, 294] on input "input" at bounding box center [685, 292] width 82 height 25
type input "20.70"
click at [706, 504] on div ";8/28/25 "H e's 20.7. He was weighed 2 days ago" -JC" at bounding box center [590, 505] width 654 height 110
drag, startPoint x: 911, startPoint y: 228, endPoint x: 906, endPoint y: 247, distance: 19.7
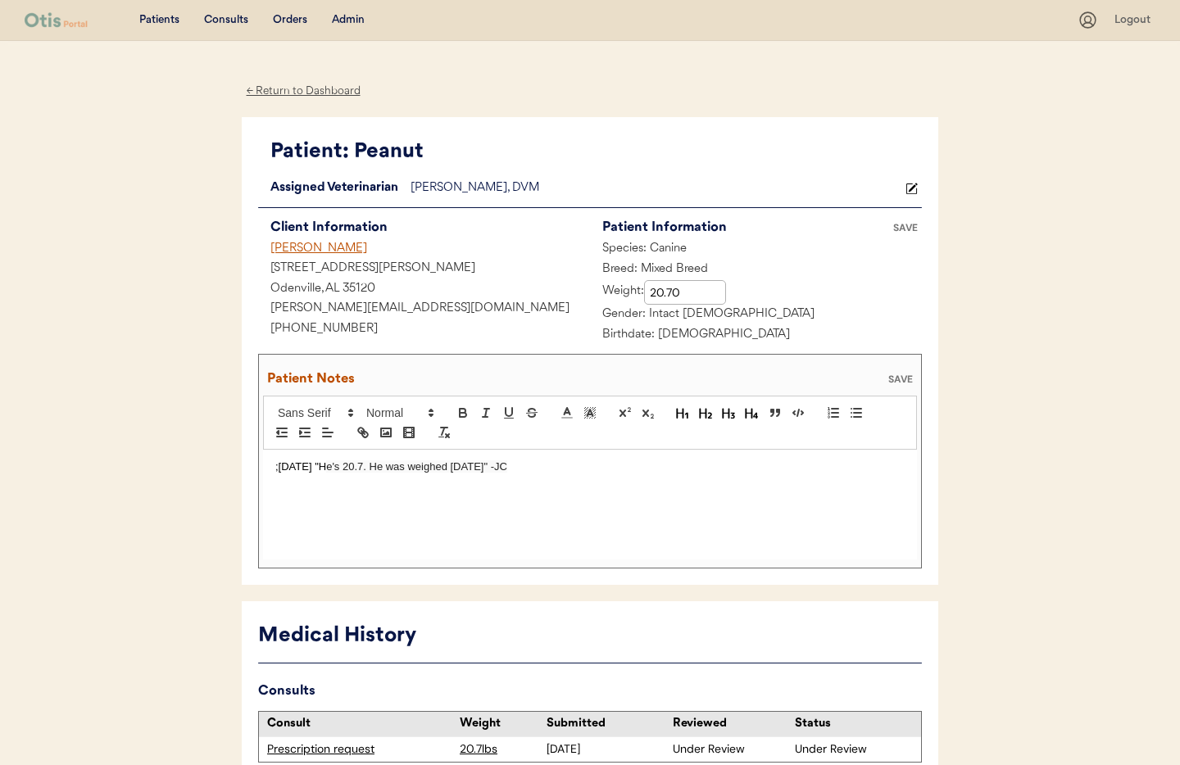
click at [911, 228] on div "SAVE" at bounding box center [905, 228] width 33 height 10
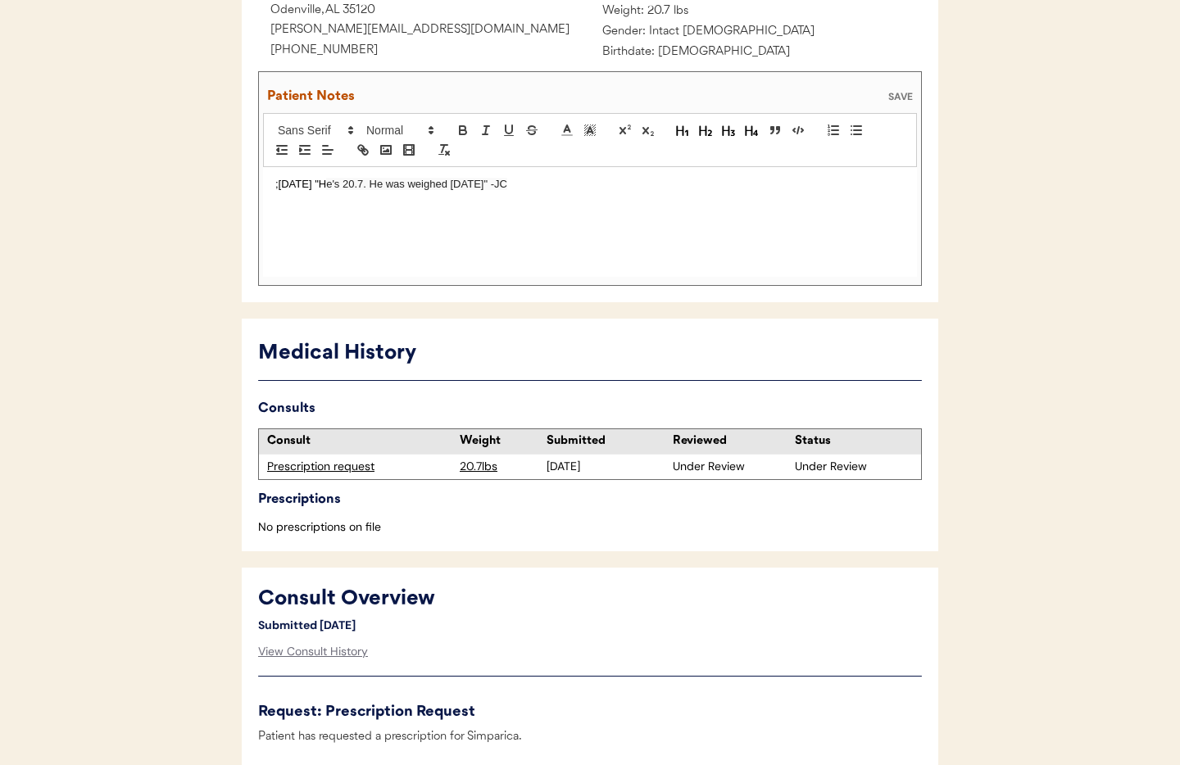
scroll to position [282, 0]
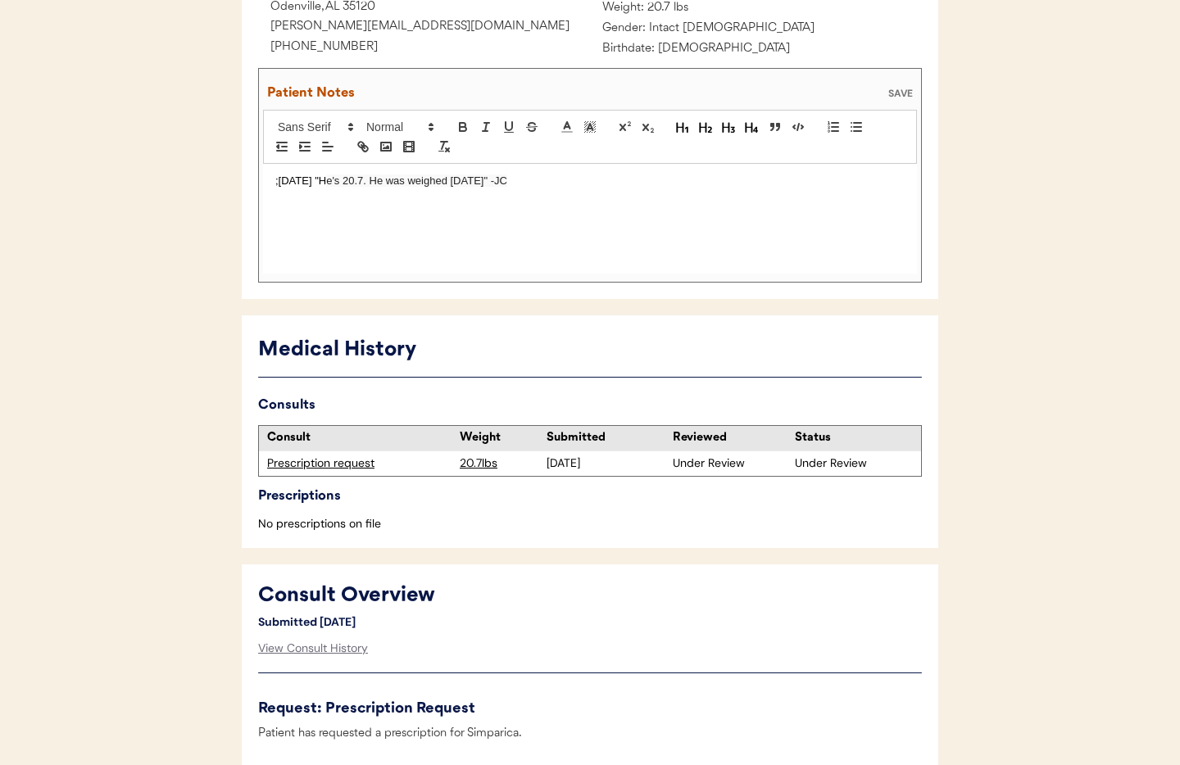
click at [343, 461] on div "Prescription request" at bounding box center [359, 464] width 184 height 16
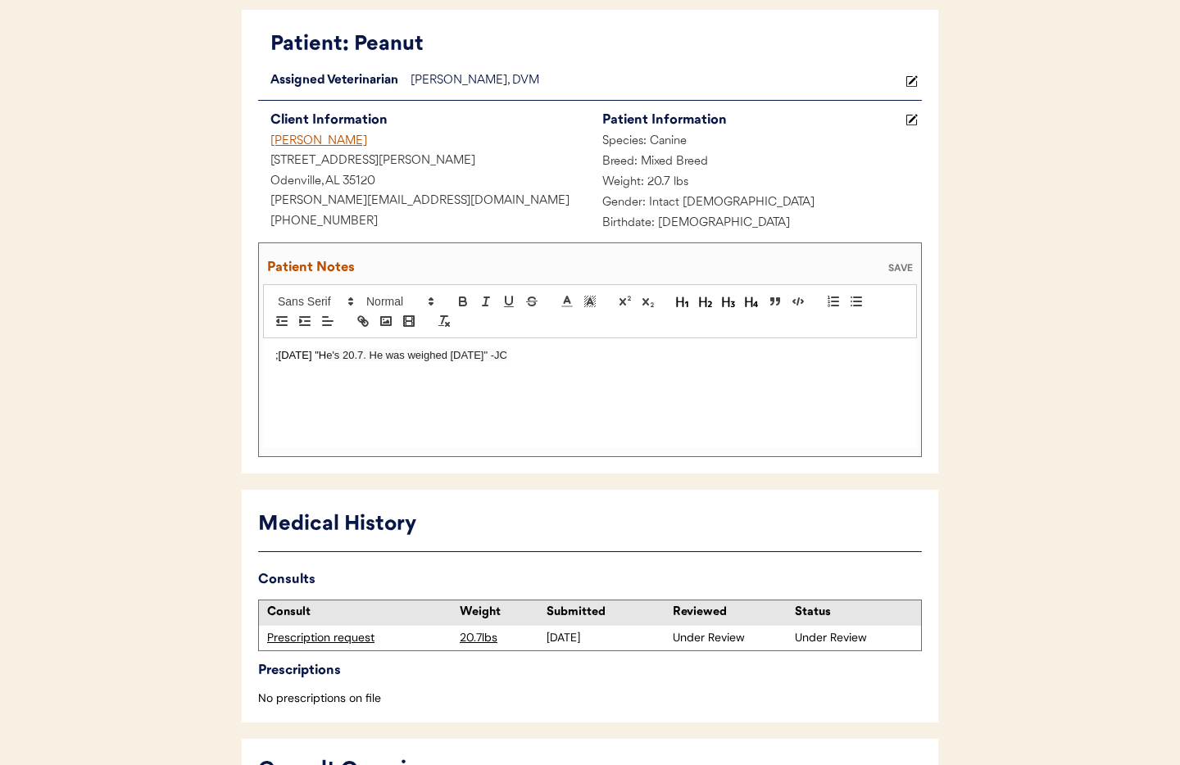
scroll to position [0, 0]
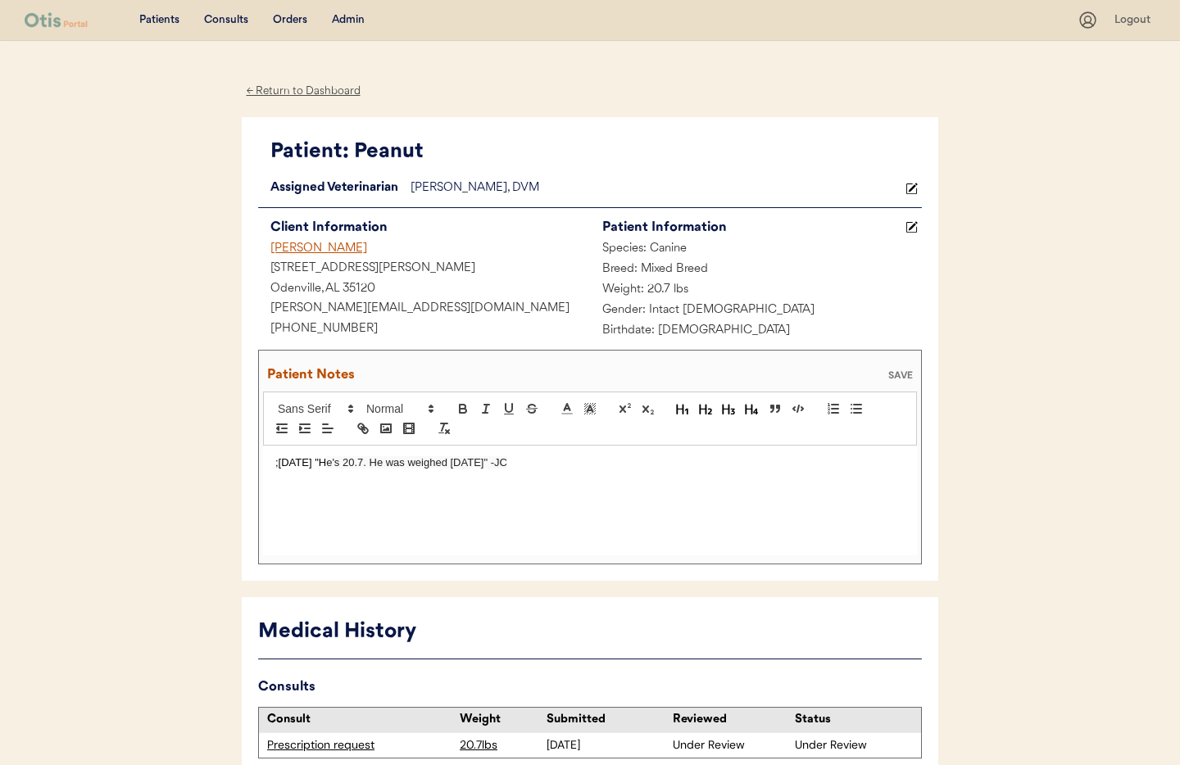
click at [295, 88] on div "← Return to Dashboard" at bounding box center [303, 91] width 123 height 19
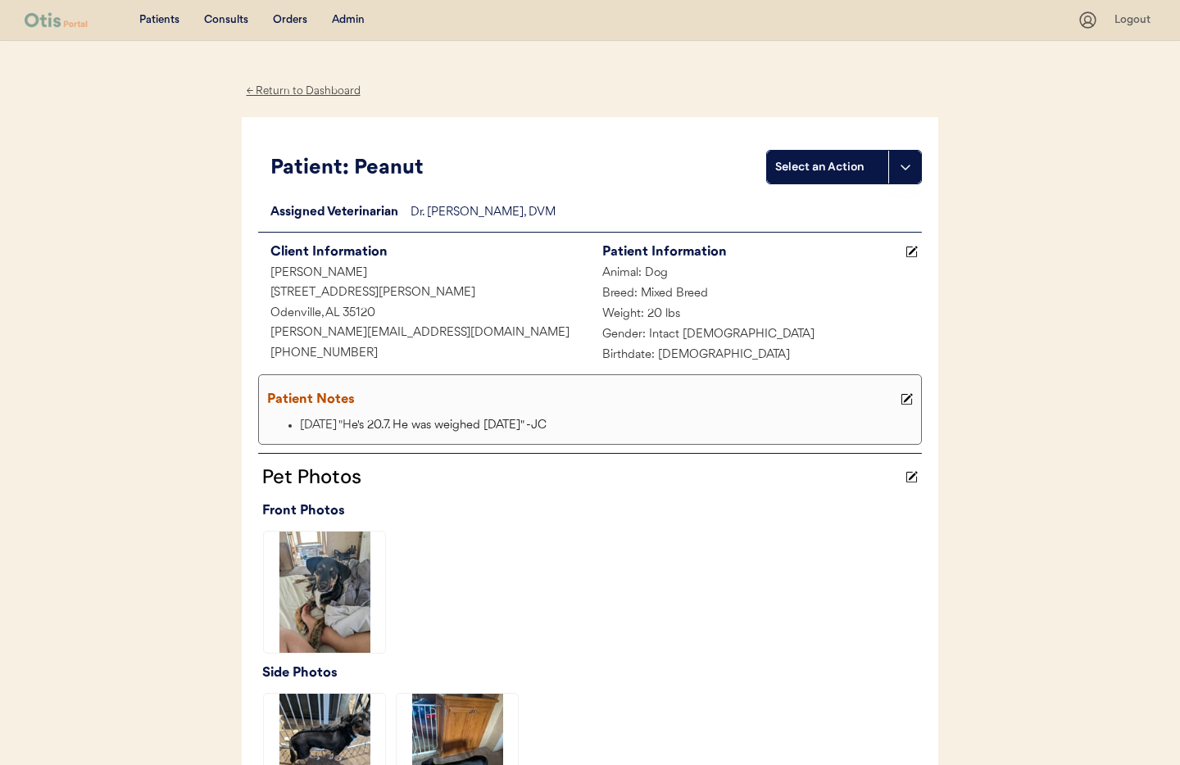
click at [288, 90] on div "← Return to Dashboard" at bounding box center [303, 91] width 123 height 19
drag, startPoint x: 288, startPoint y: 90, endPoint x: 320, endPoint y: 59, distance: 44.6
click at [288, 90] on div "← Return to Dashboard" at bounding box center [303, 91] width 123 height 19
click at [348, 16] on div "Admin" at bounding box center [348, 20] width 33 height 16
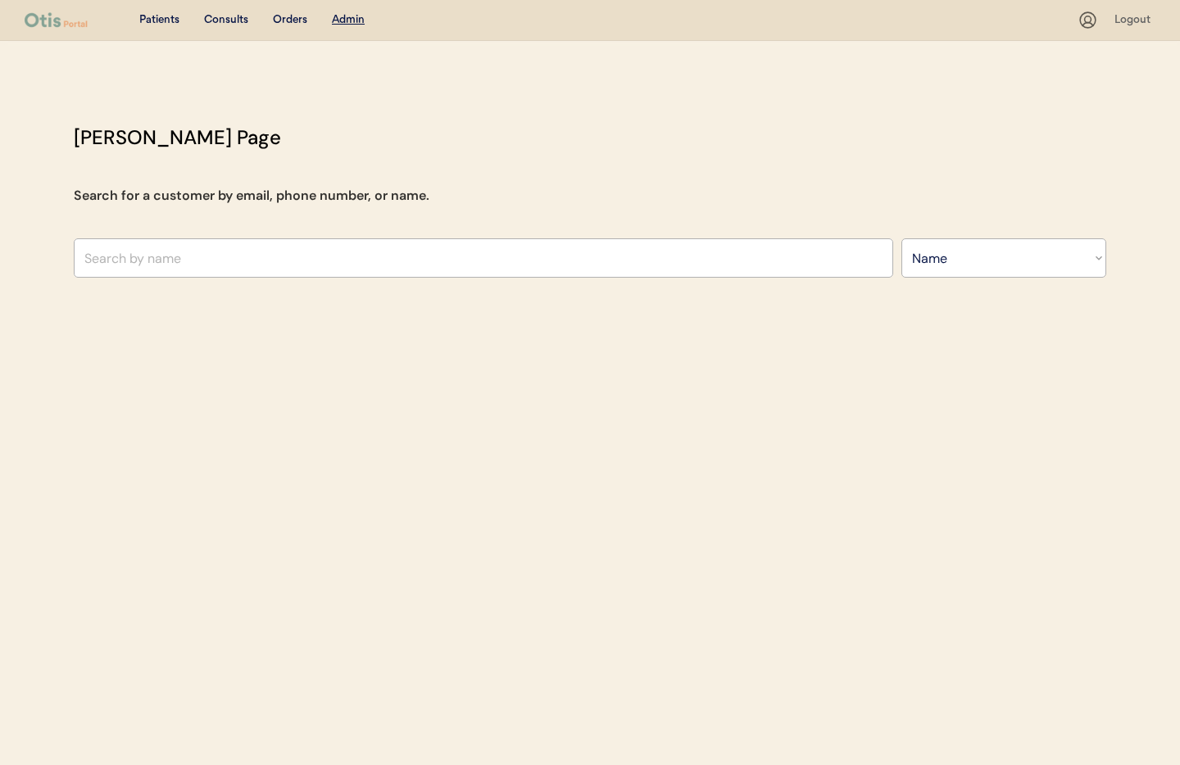
select select ""Name""
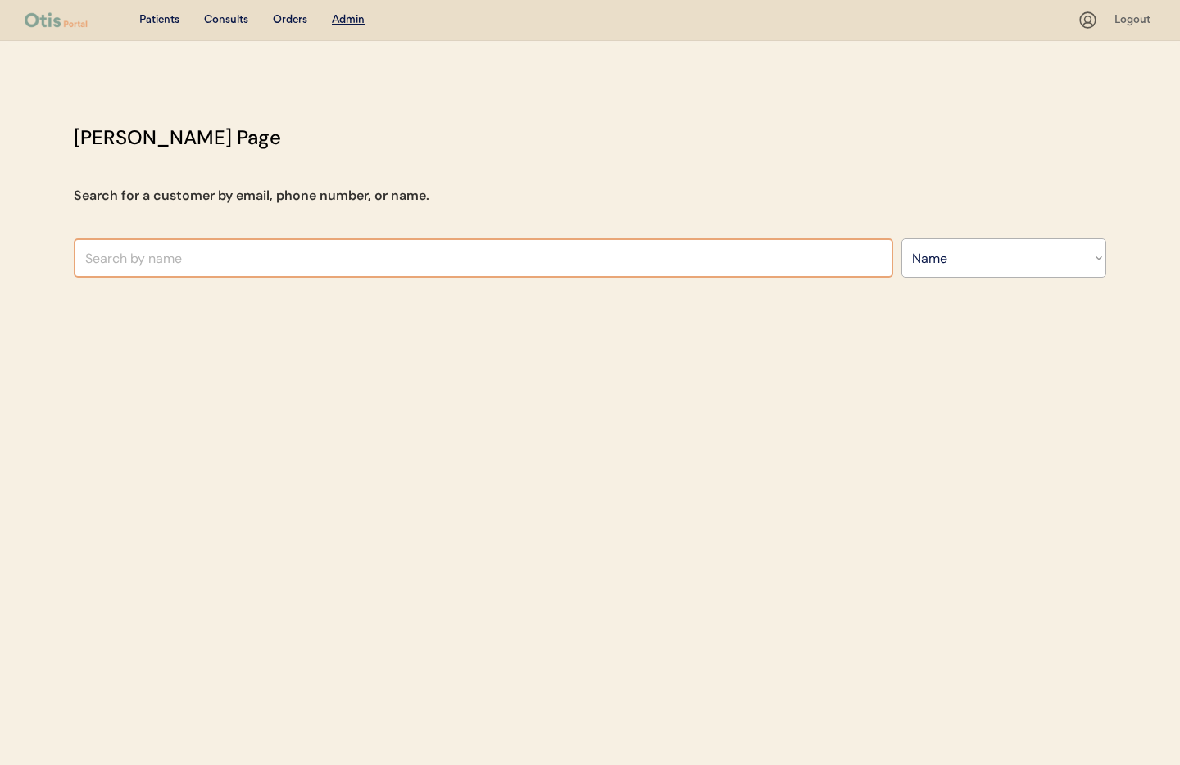
click at [303, 253] on input "text" at bounding box center [484, 257] width 820 height 39
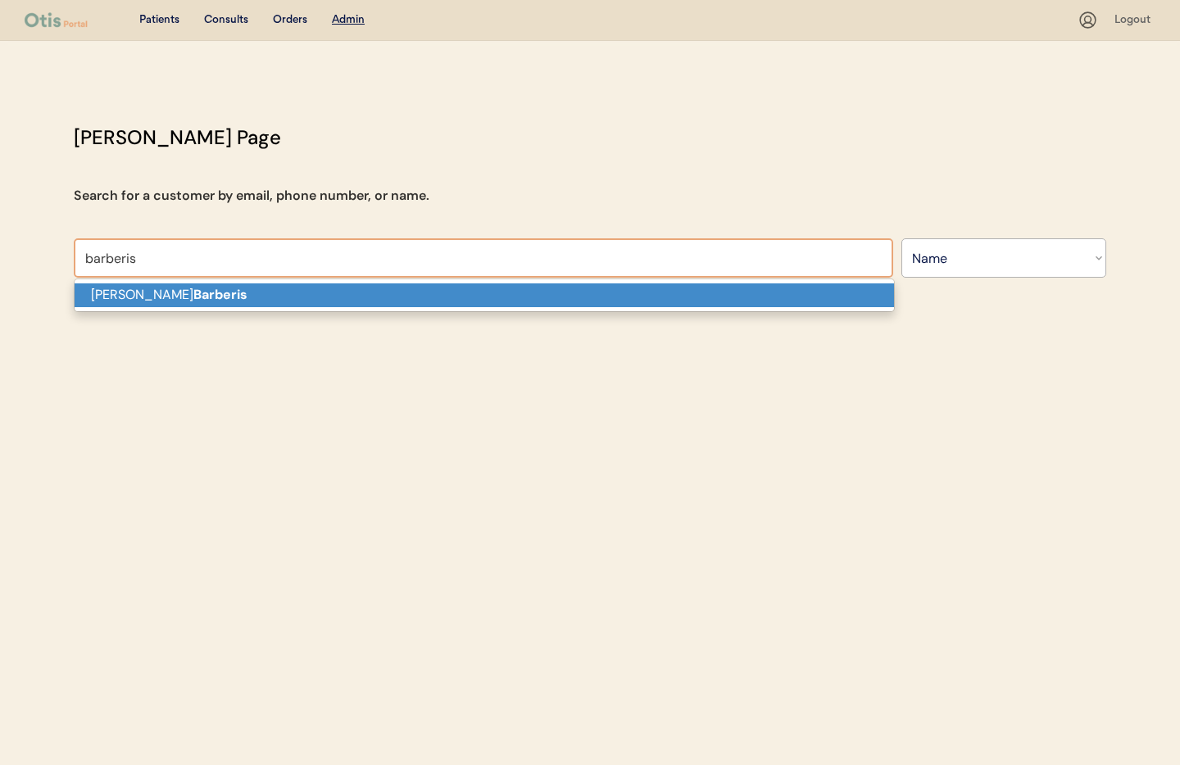
click at [285, 301] on p "[PERSON_NAME]" at bounding box center [485, 296] width 820 height 24
type input "[PERSON_NAME]"
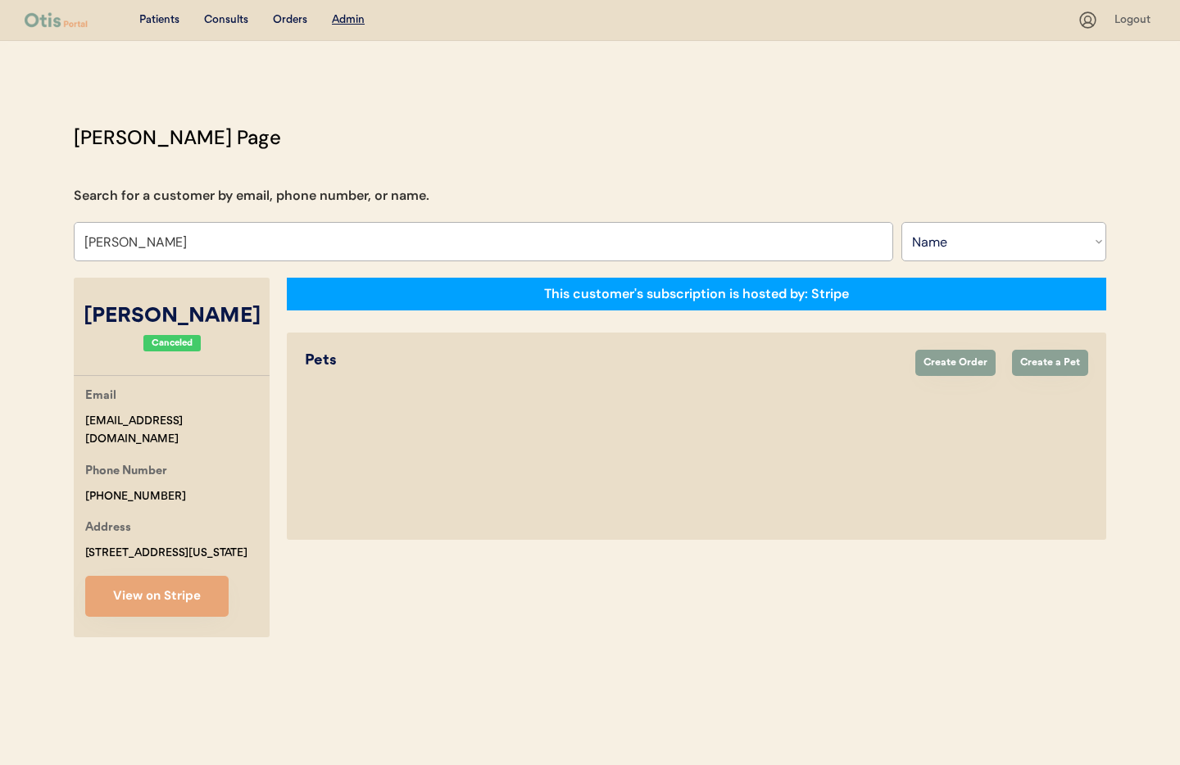
select select "true"
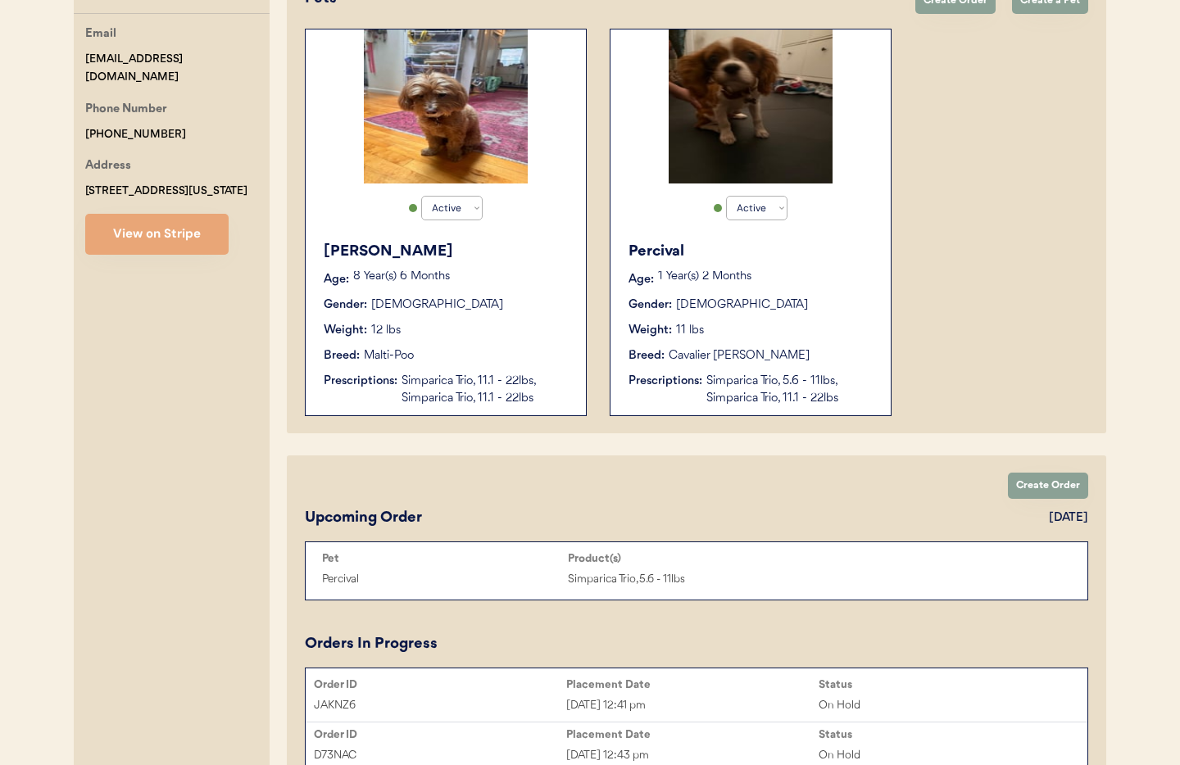
scroll to position [352, 0]
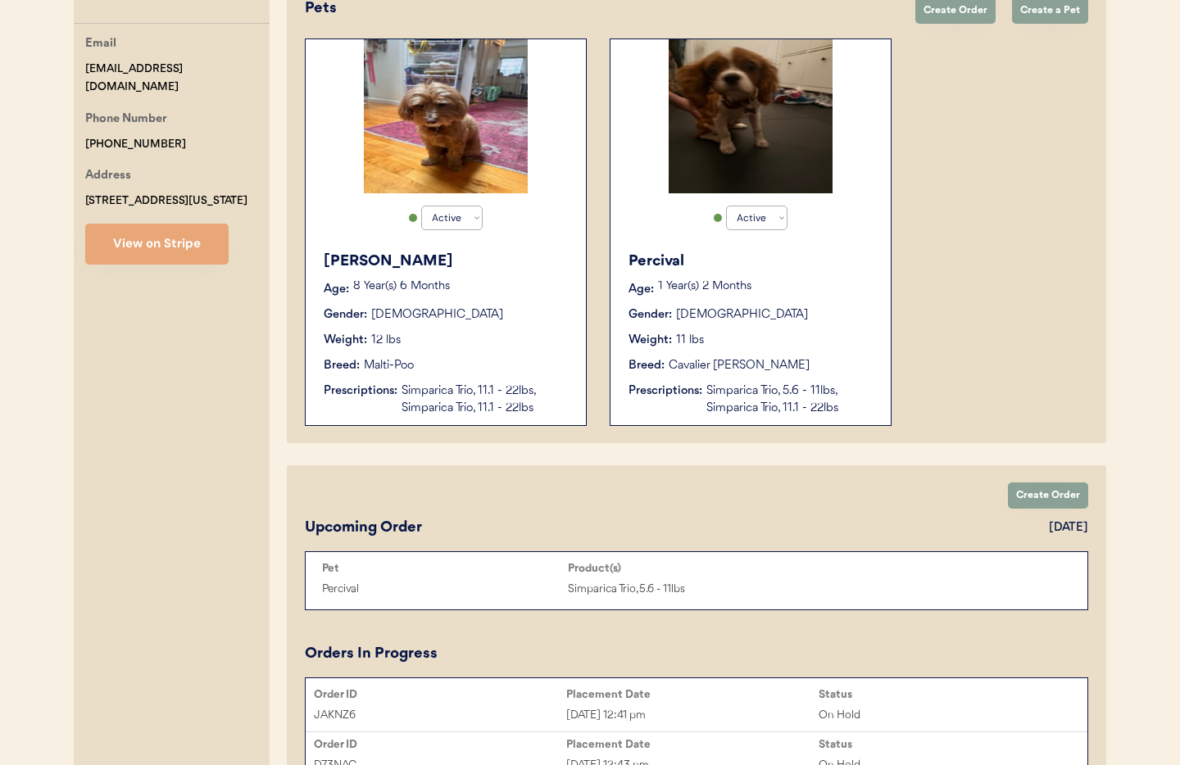
type input "[PERSON_NAME]"
click at [457, 402] on div "Simparica Trio, 11.1 - 22lbs, Simparica Trio, 11.1 - 22lbs" at bounding box center [486, 400] width 168 height 34
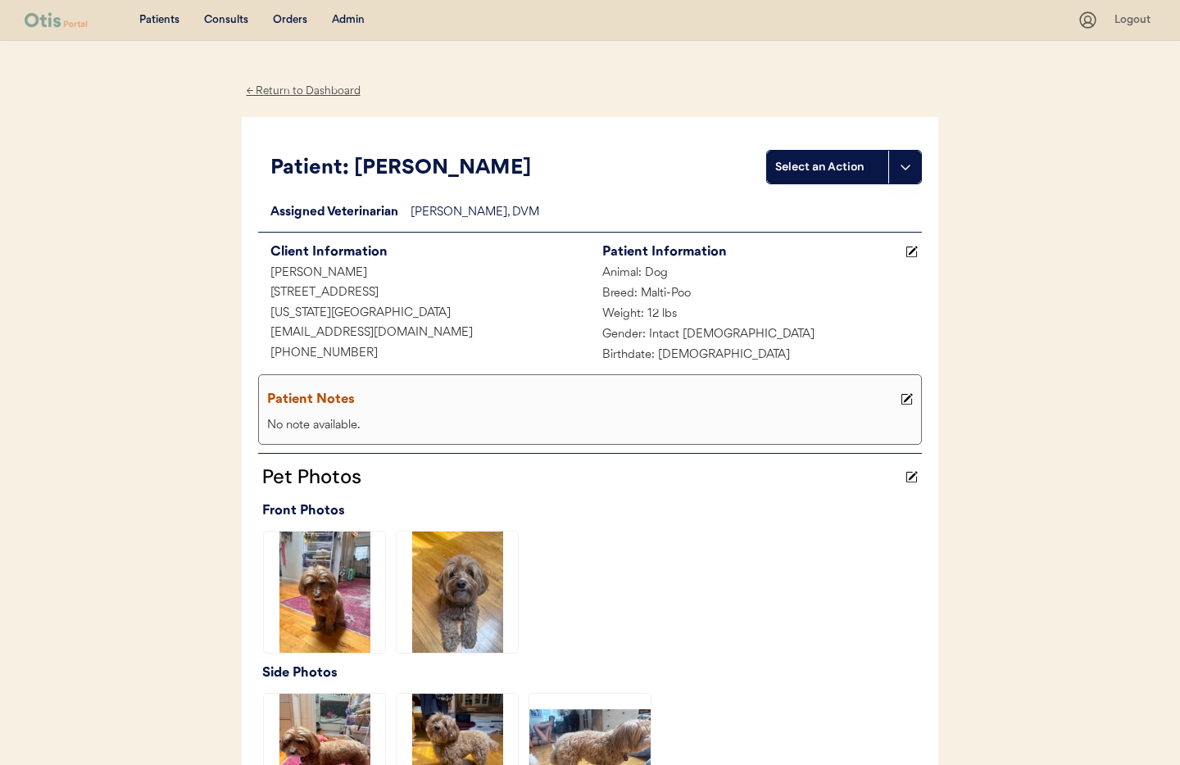
click at [297, 93] on div "← Return to Dashboard" at bounding box center [303, 91] width 123 height 19
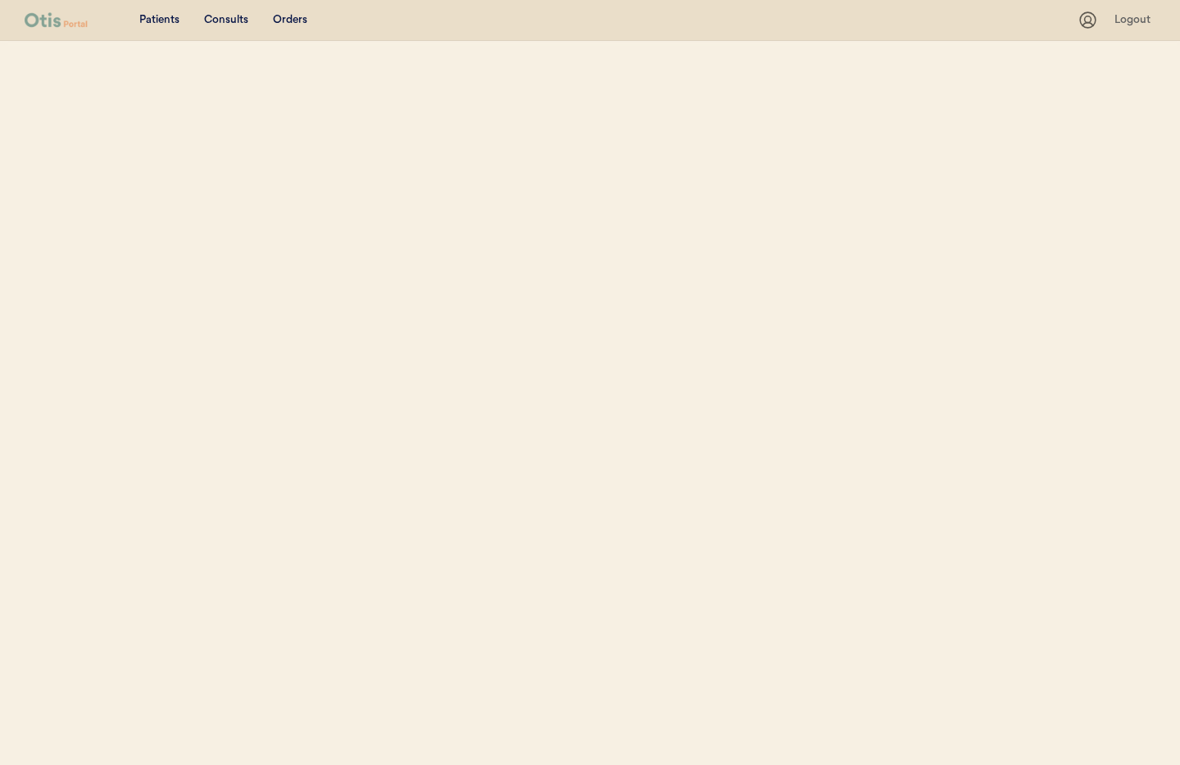
select select ""Name""
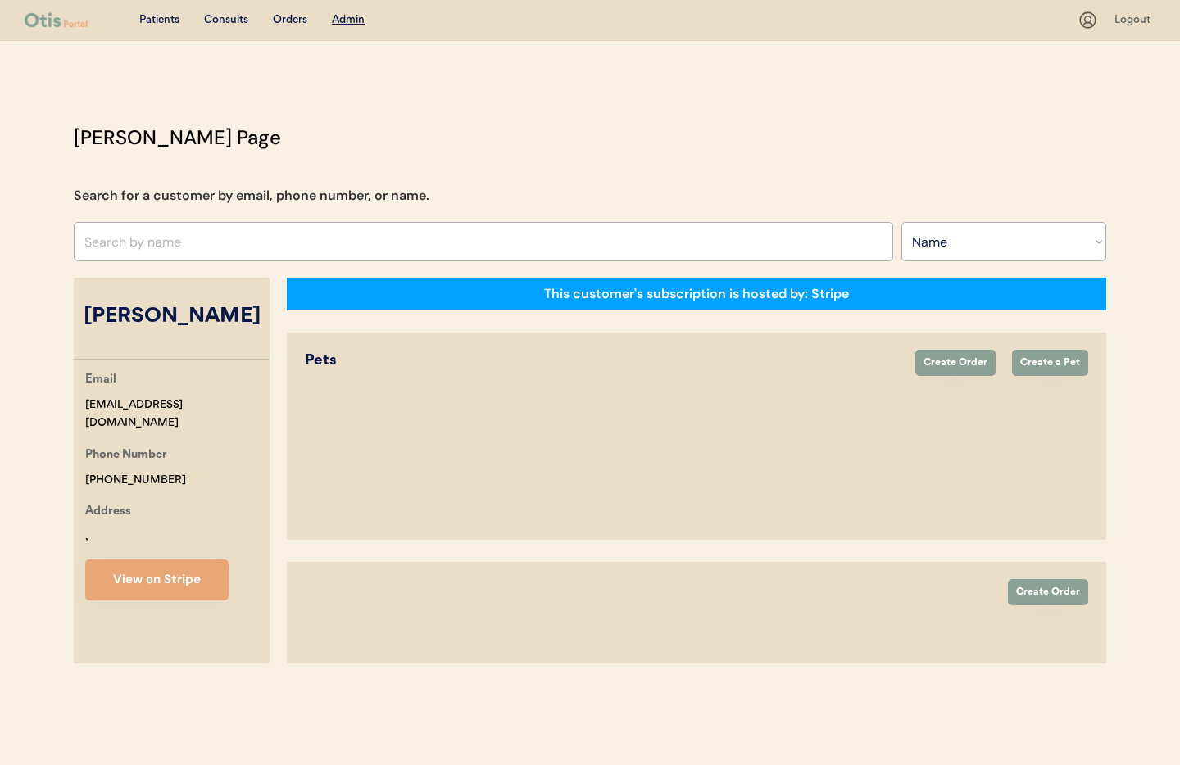
select select "true"
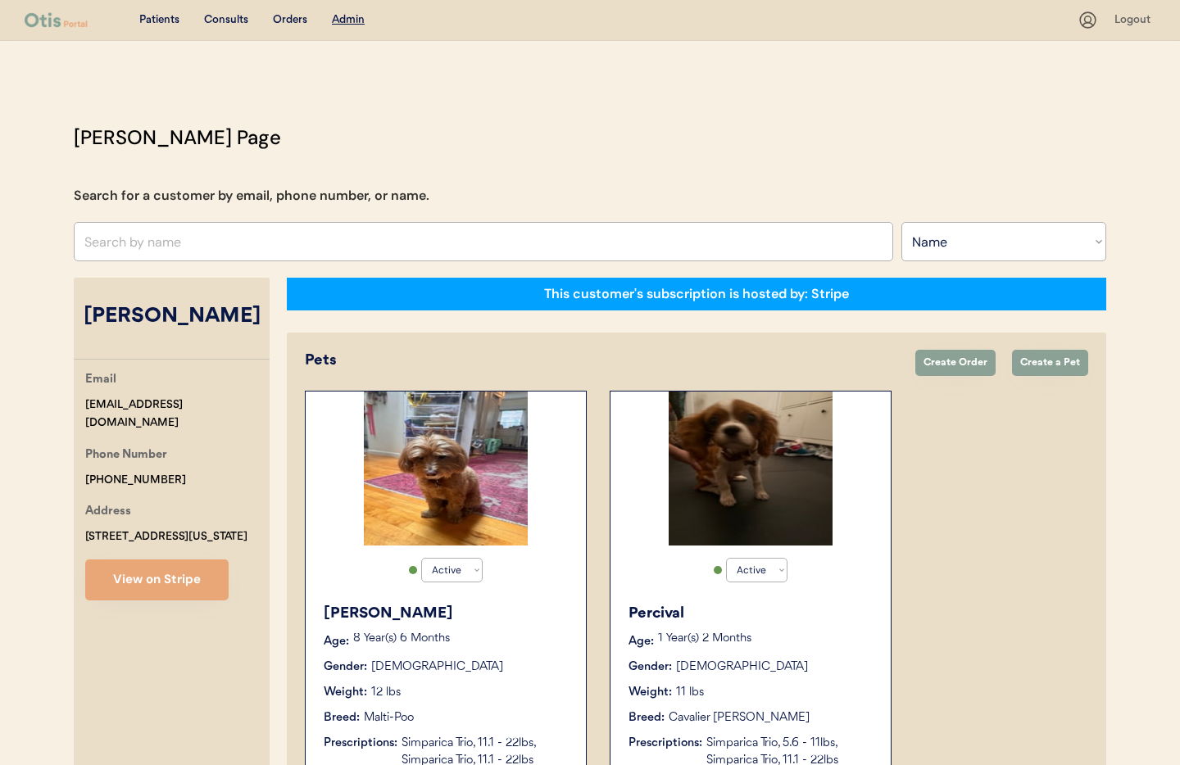
click at [802, 685] on div "Weight: 11 lbs" at bounding box center [752, 692] width 246 height 17
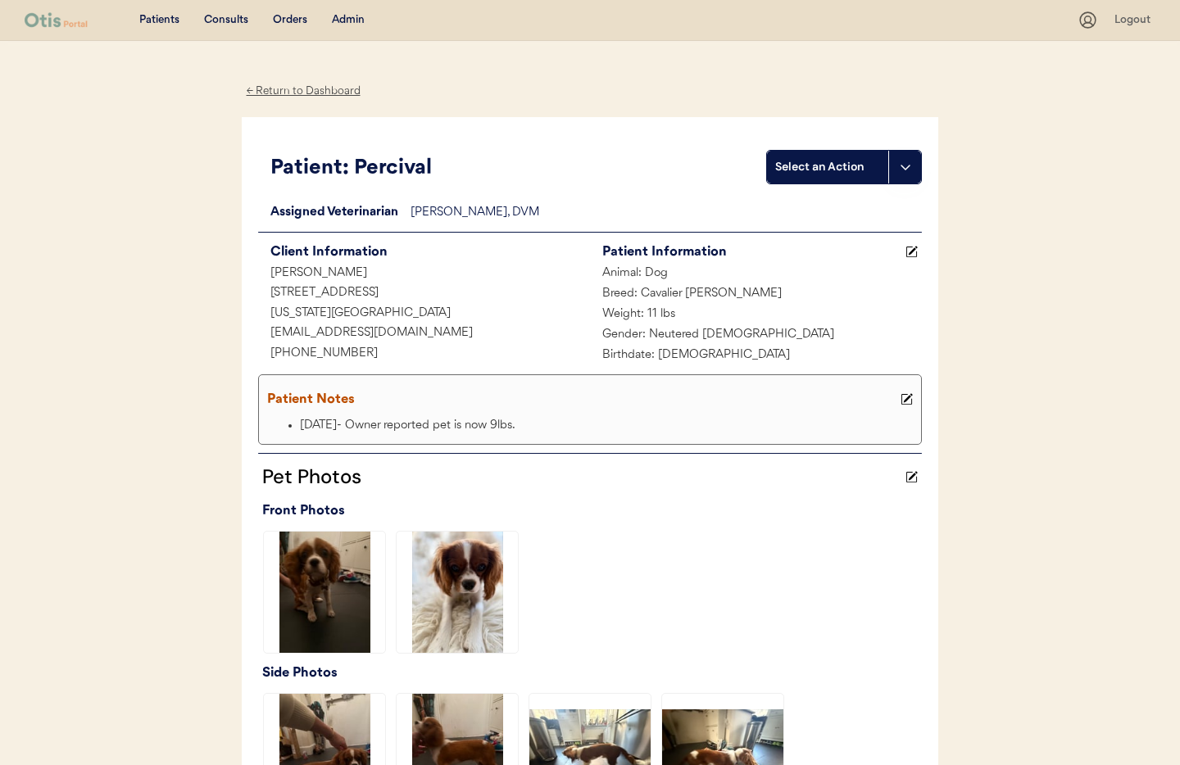
click at [279, 90] on div "← Return to Dashboard" at bounding box center [303, 91] width 123 height 19
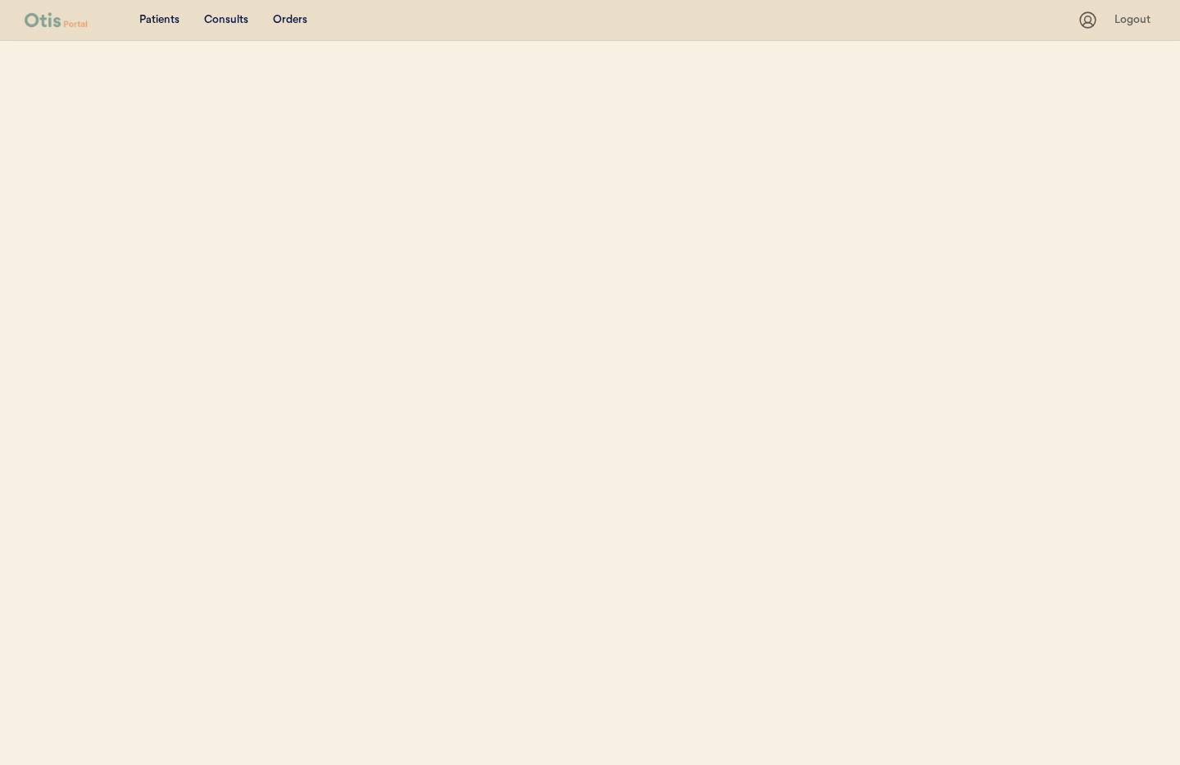
select select ""Name""
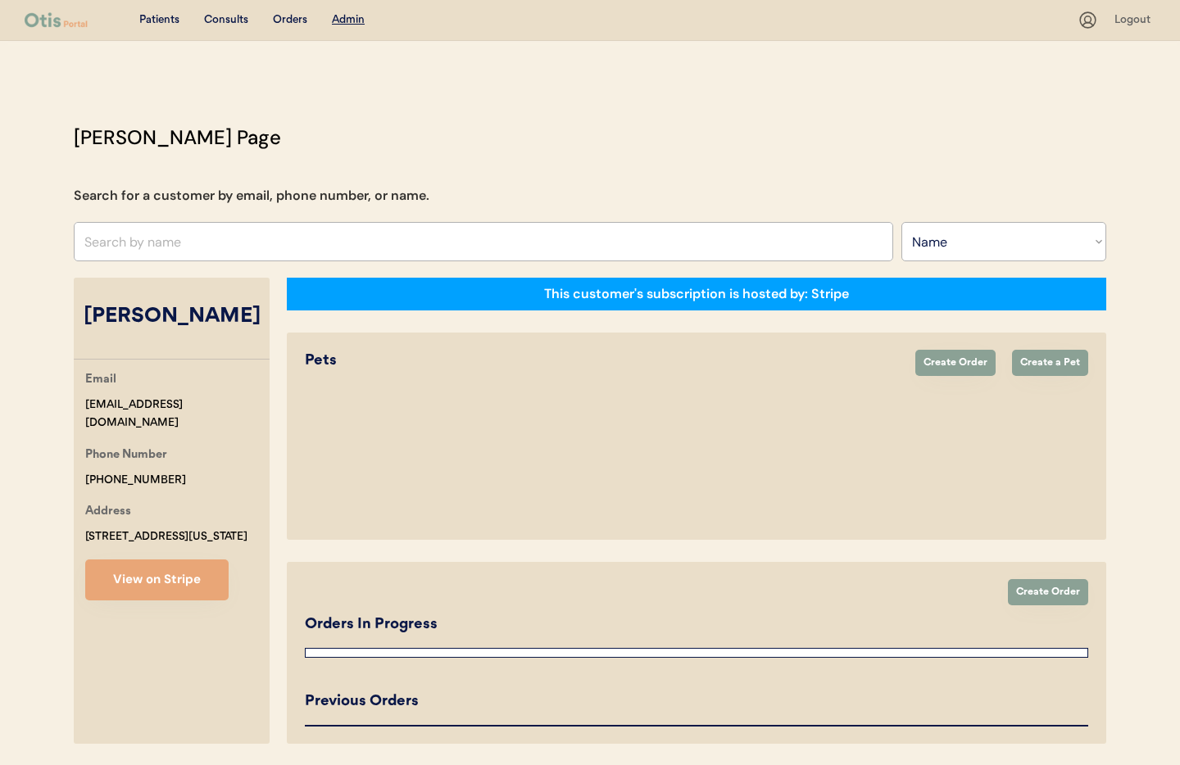
select select "true"
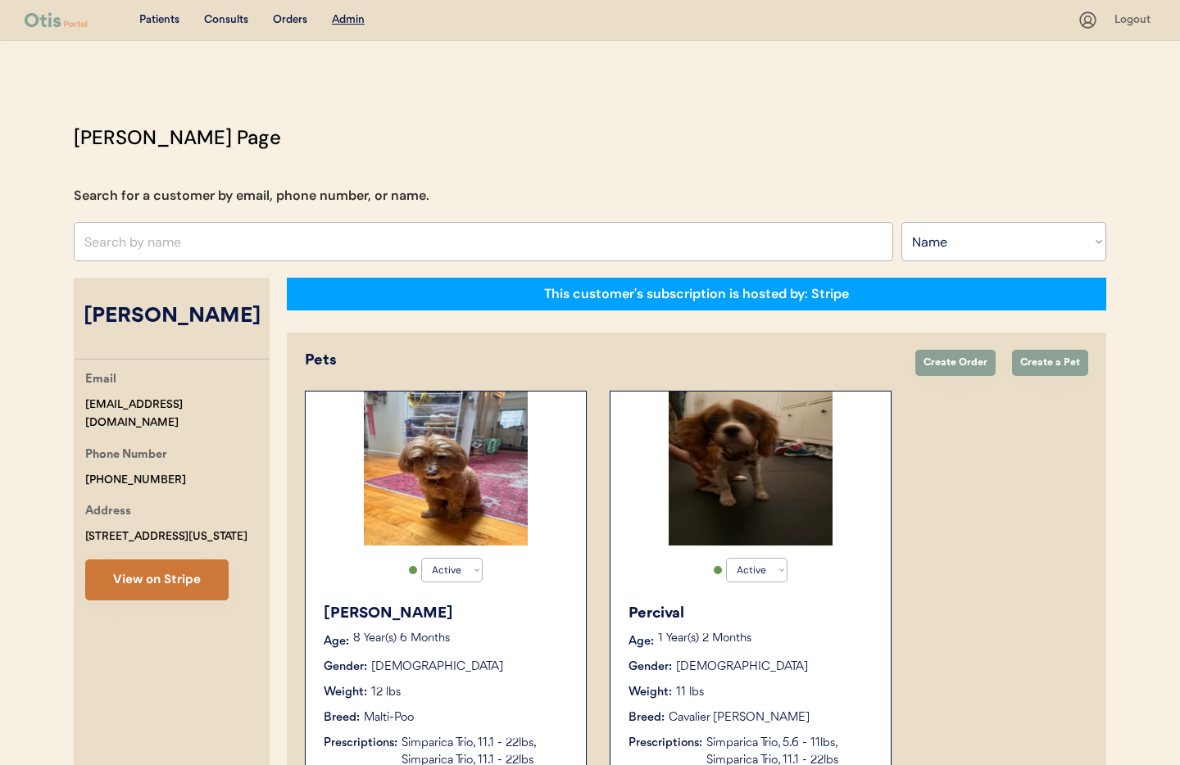
click at [171, 575] on button "View on Stripe" at bounding box center [156, 580] width 143 height 41
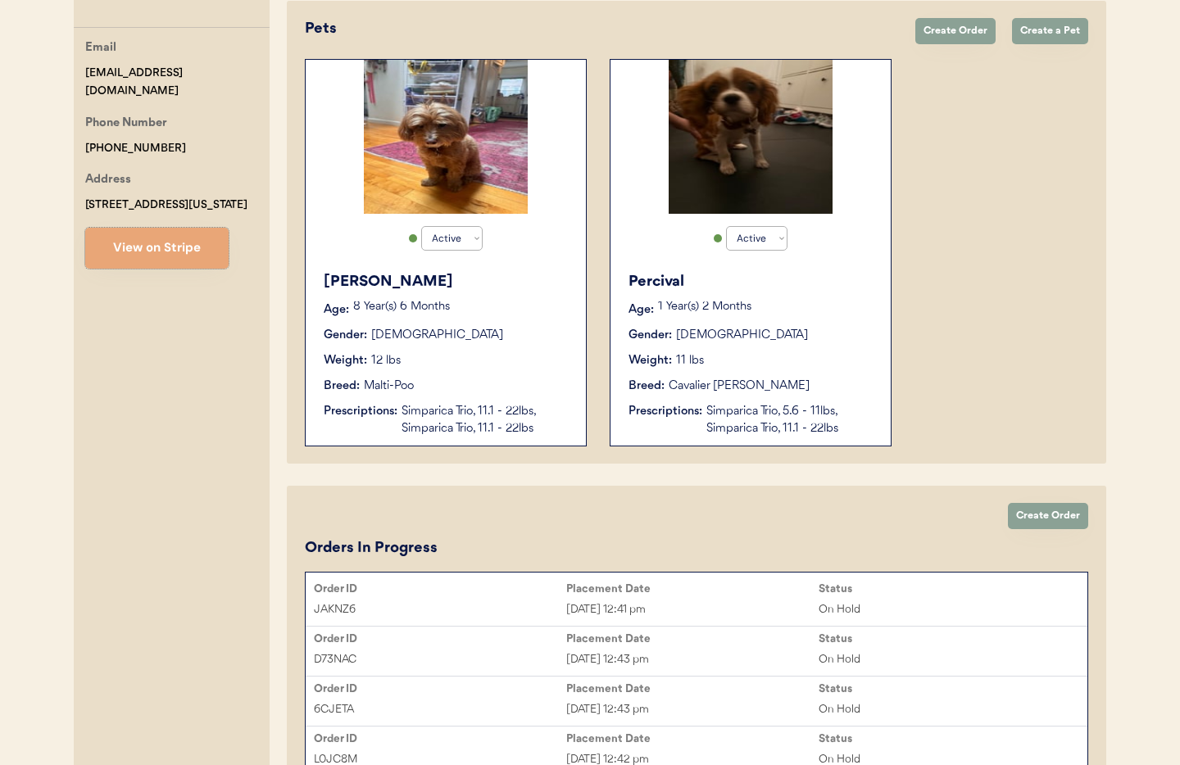
scroll to position [329, 0]
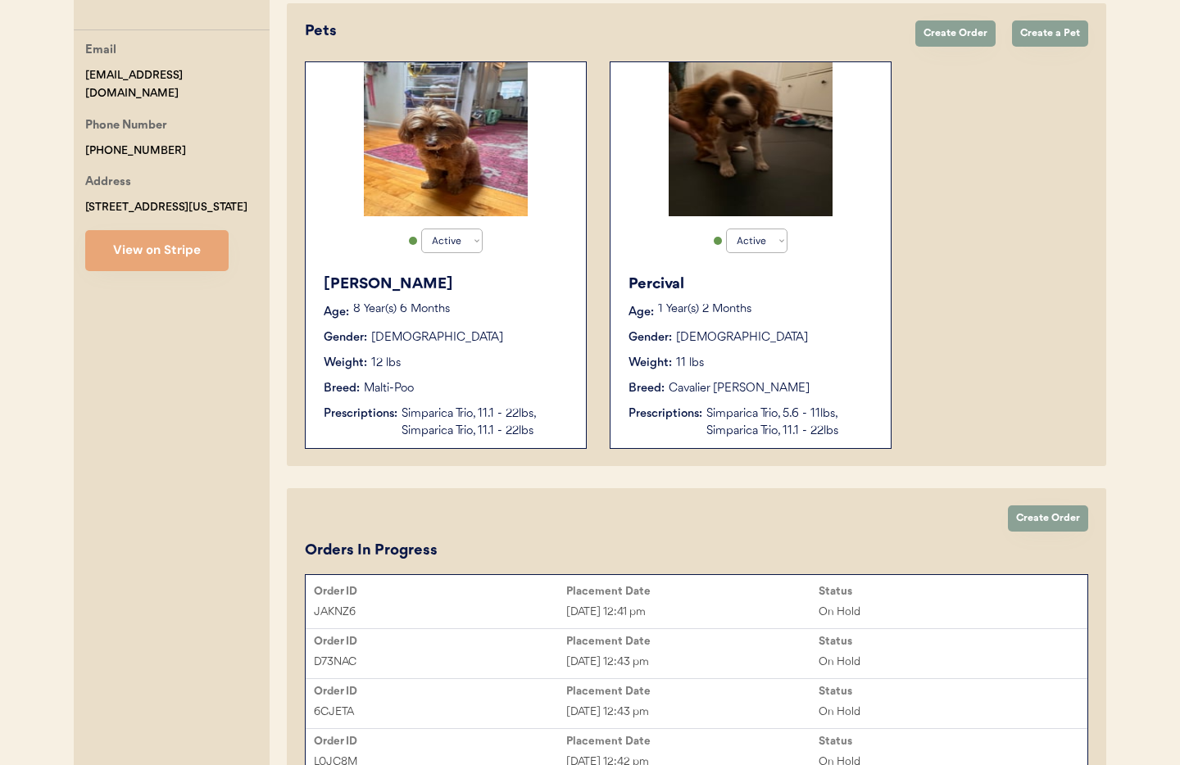
click at [689, 604] on div "Aug 23, 2025 12:41 pm" at bounding box center [692, 612] width 252 height 19
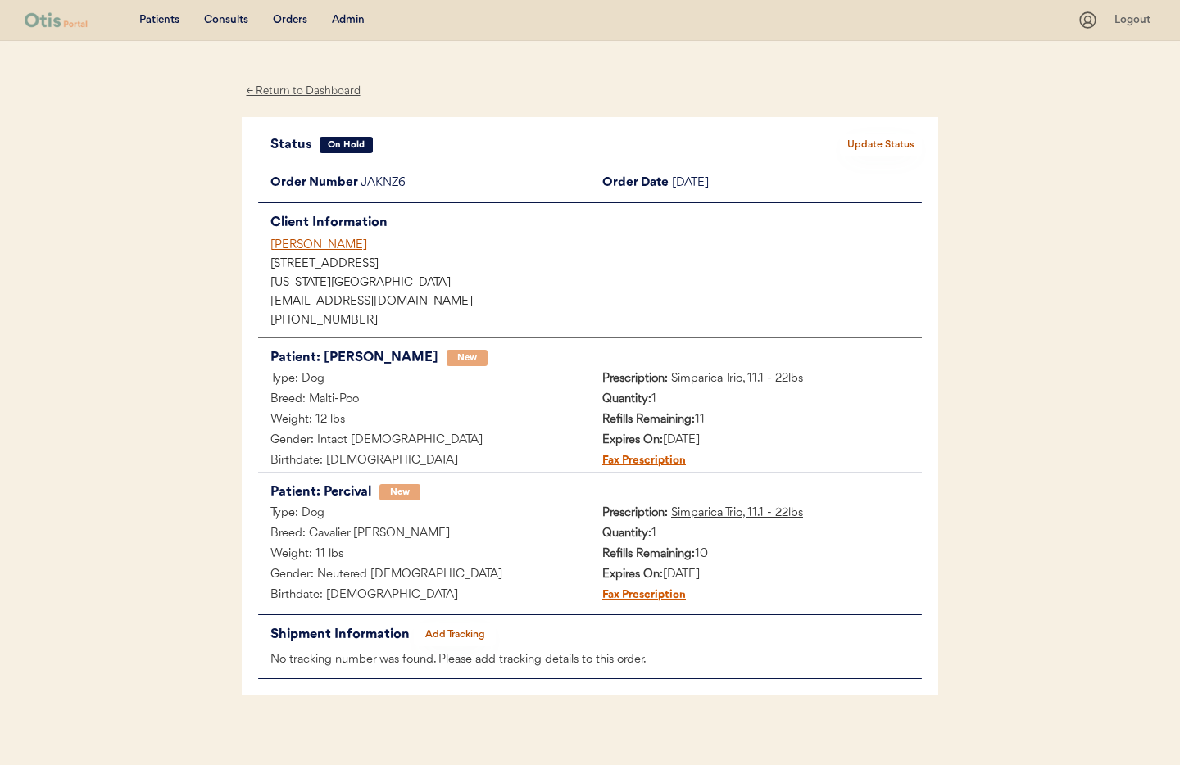
click at [288, 94] on div "← Return to Dashboard" at bounding box center [303, 91] width 123 height 19
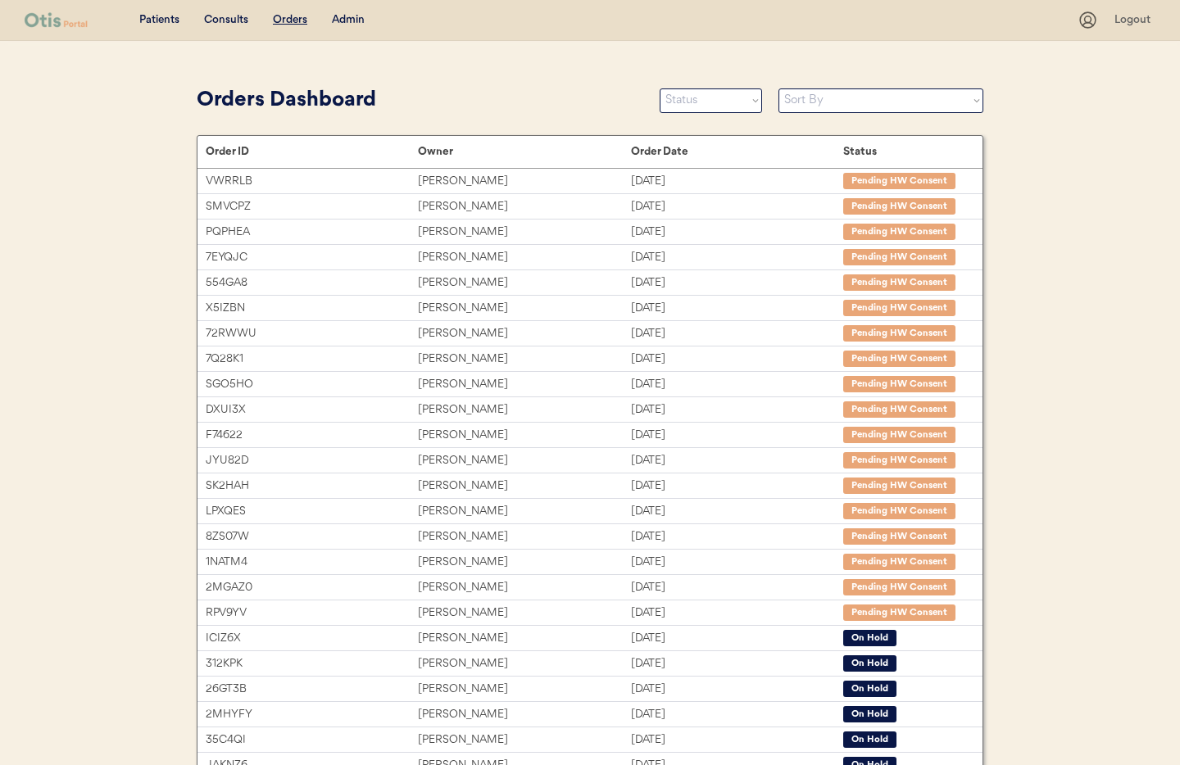
click at [337, 10] on div "Patients Consults Orders Admin" at bounding box center [551, 20] width 1053 height 20
click at [349, 17] on div "Admin" at bounding box center [348, 20] width 33 height 16
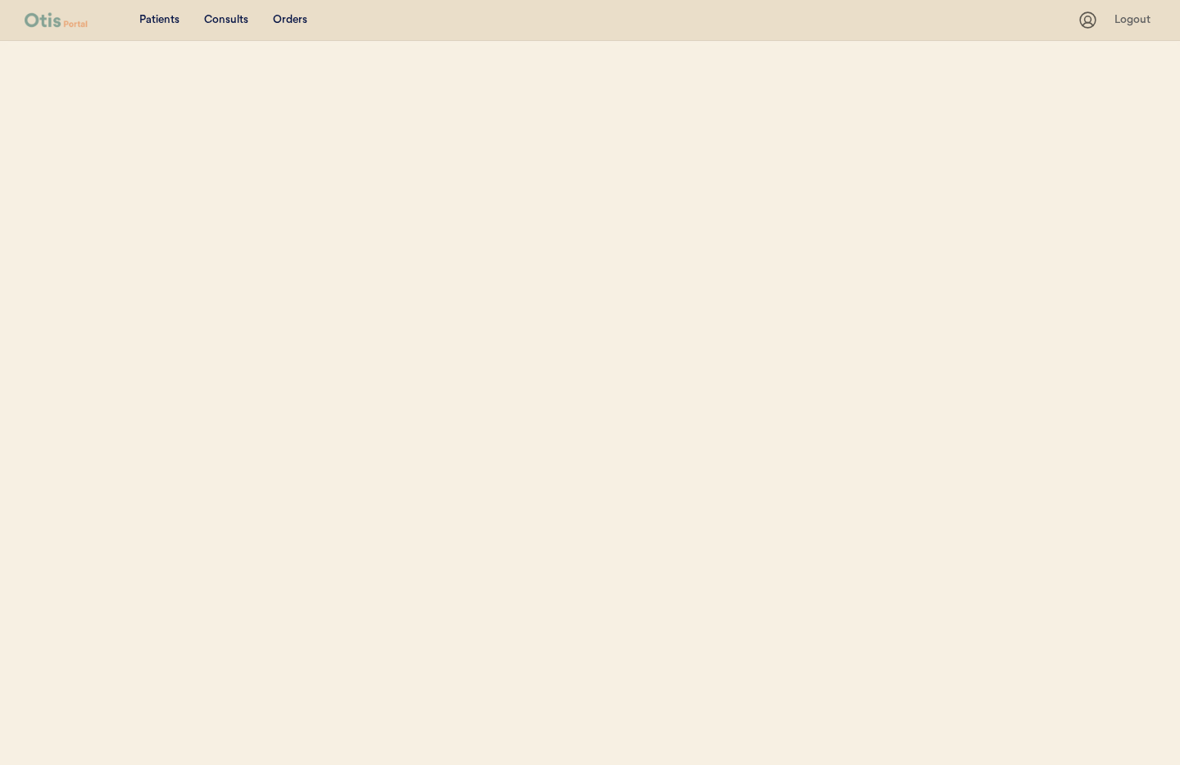
select select ""Name""
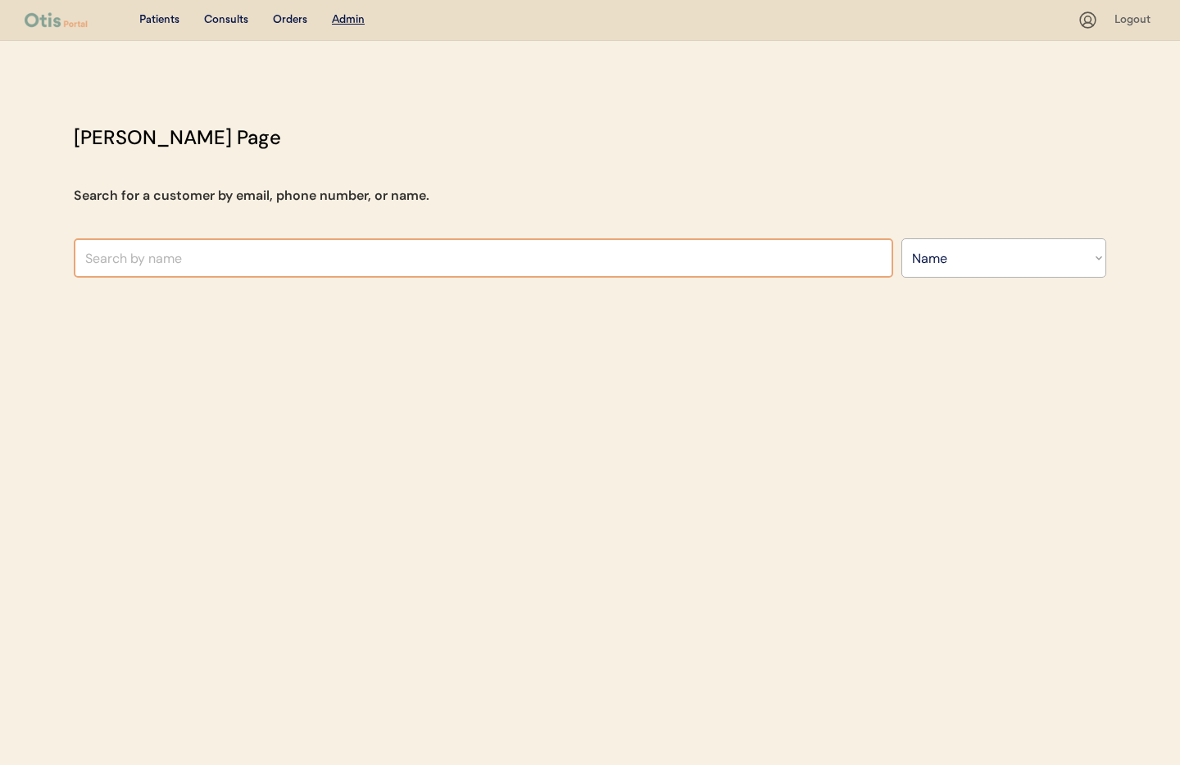
click at [297, 262] on input "text" at bounding box center [484, 257] width 820 height 39
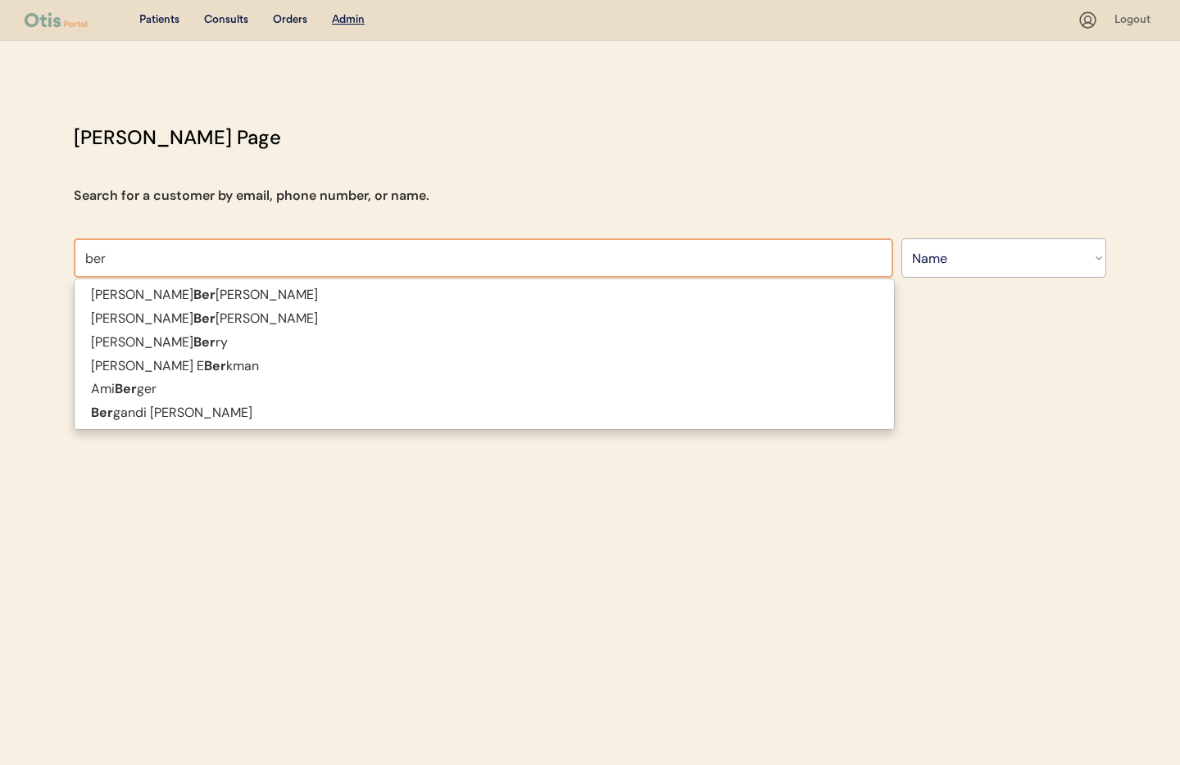
type input "be"
type input "beth Lamora"
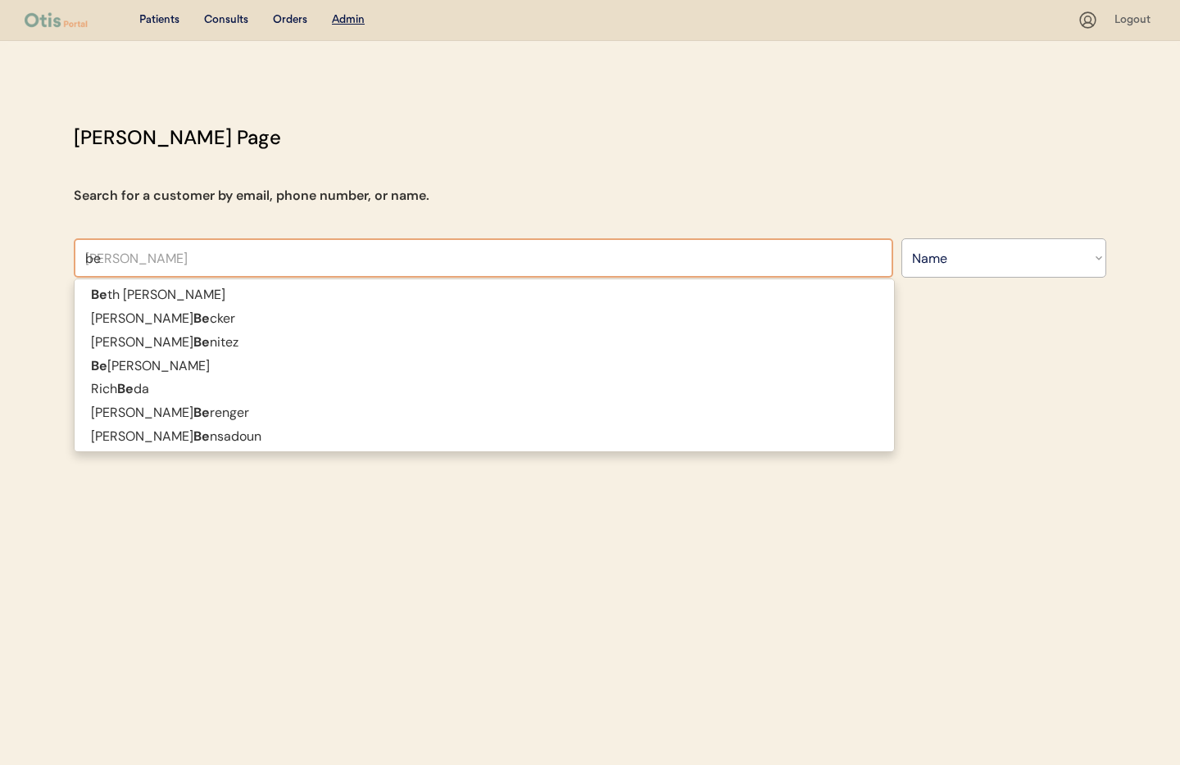
type input "b"
type input "barb"
type input "barbara Rusakova"
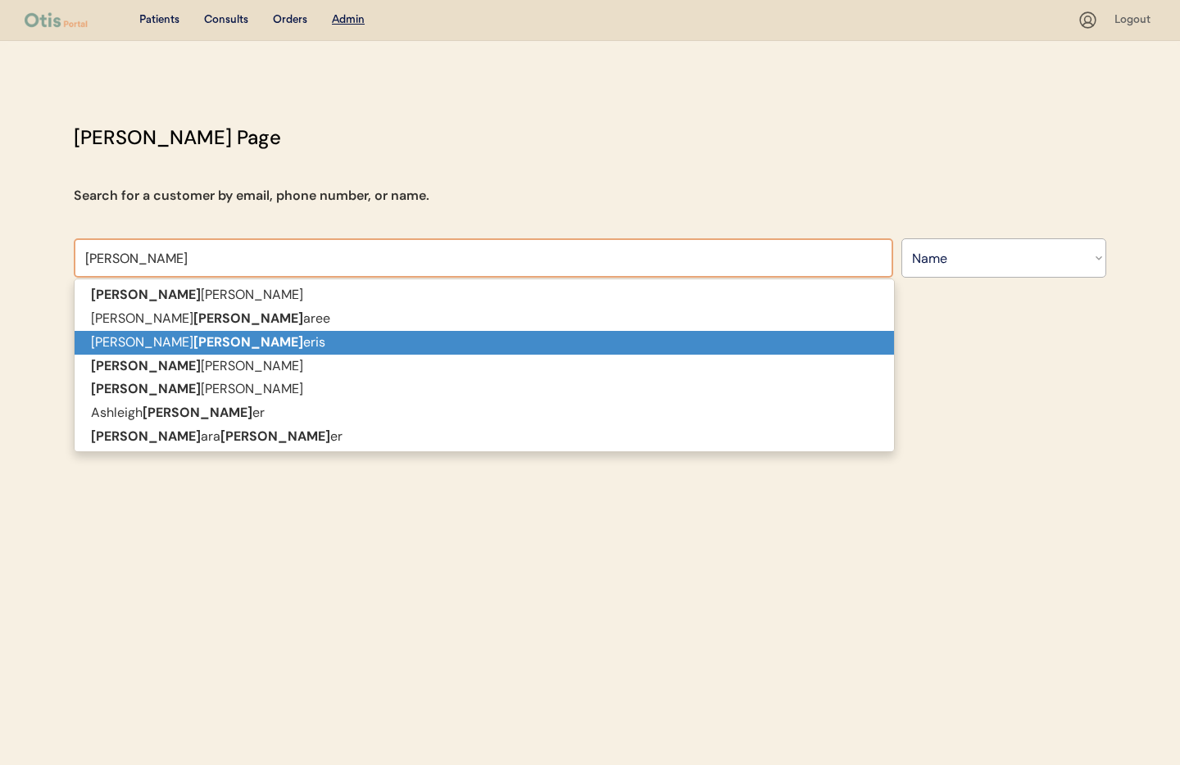
click at [257, 338] on p "Serena Barb eris" at bounding box center [485, 343] width 820 height 24
type input "[PERSON_NAME]"
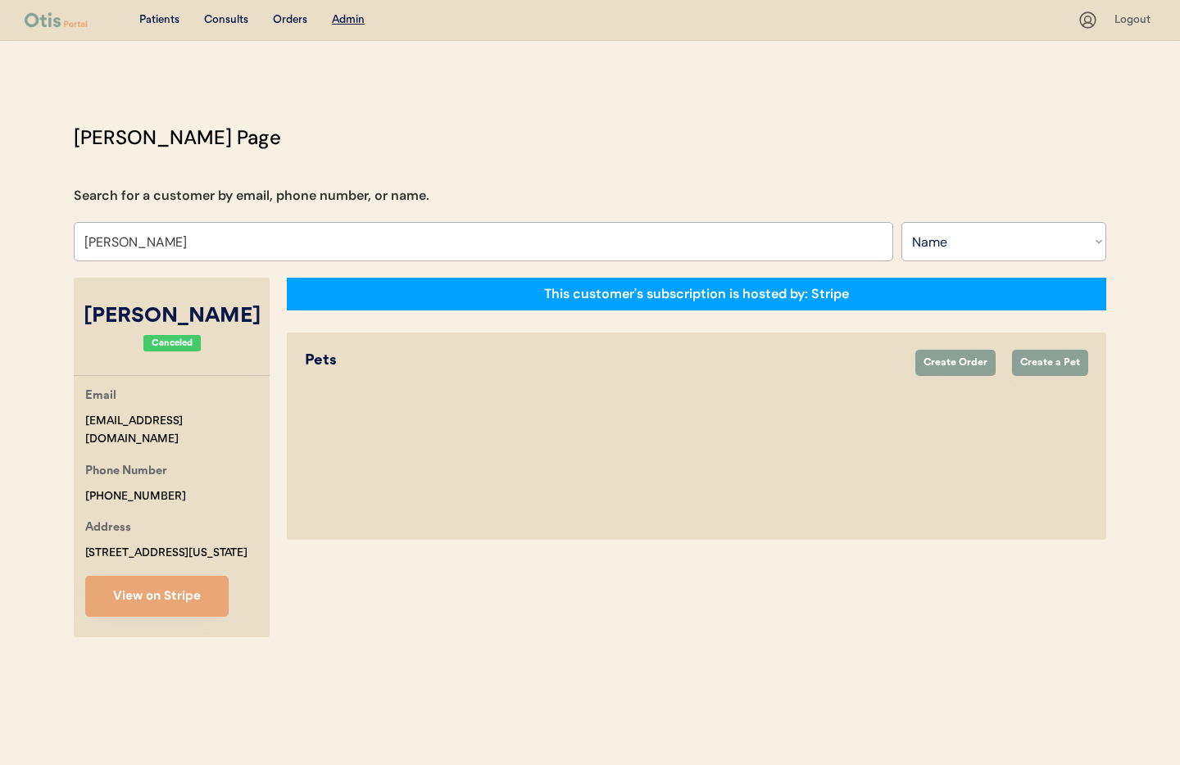
select select "true"
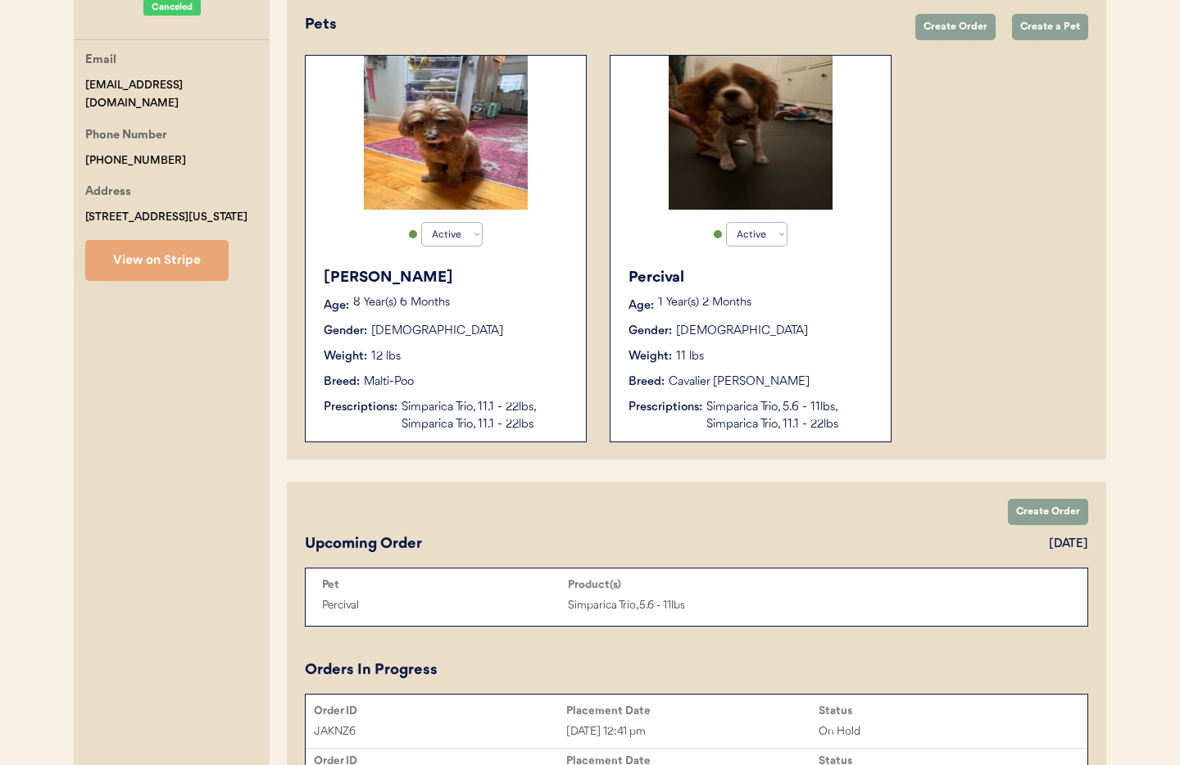
scroll to position [327, 0]
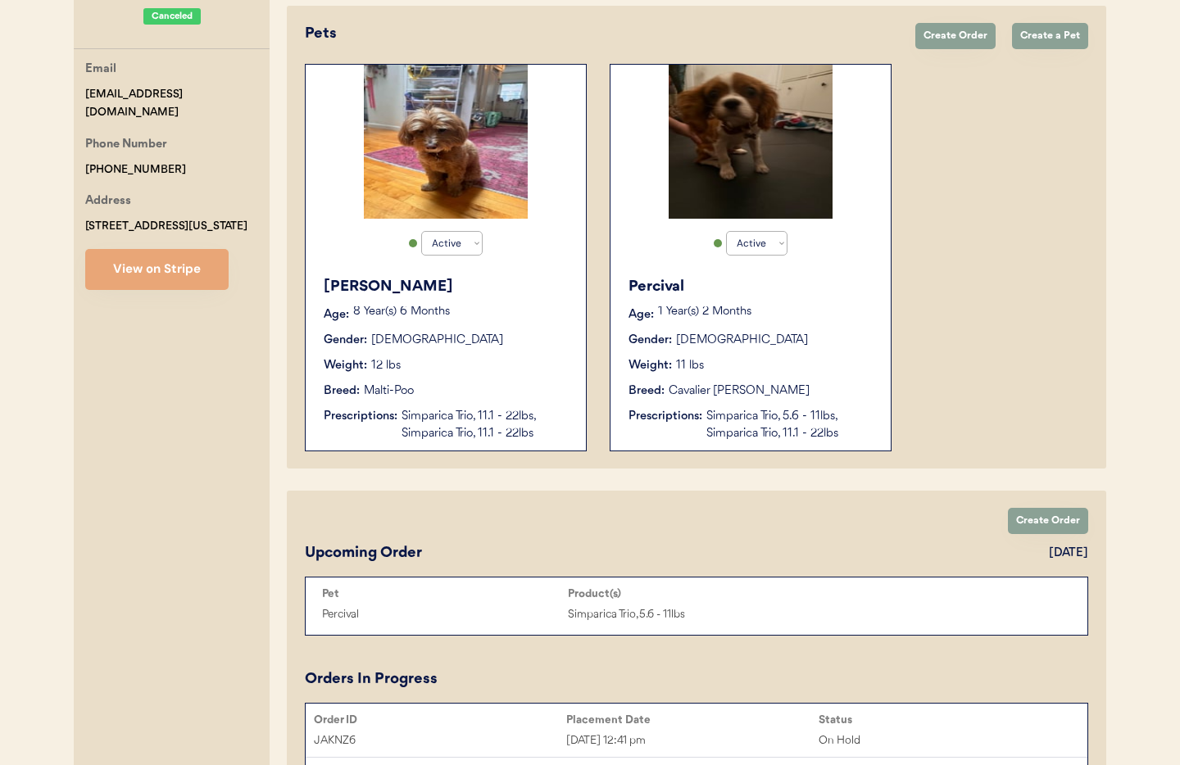
type input "[PERSON_NAME]"
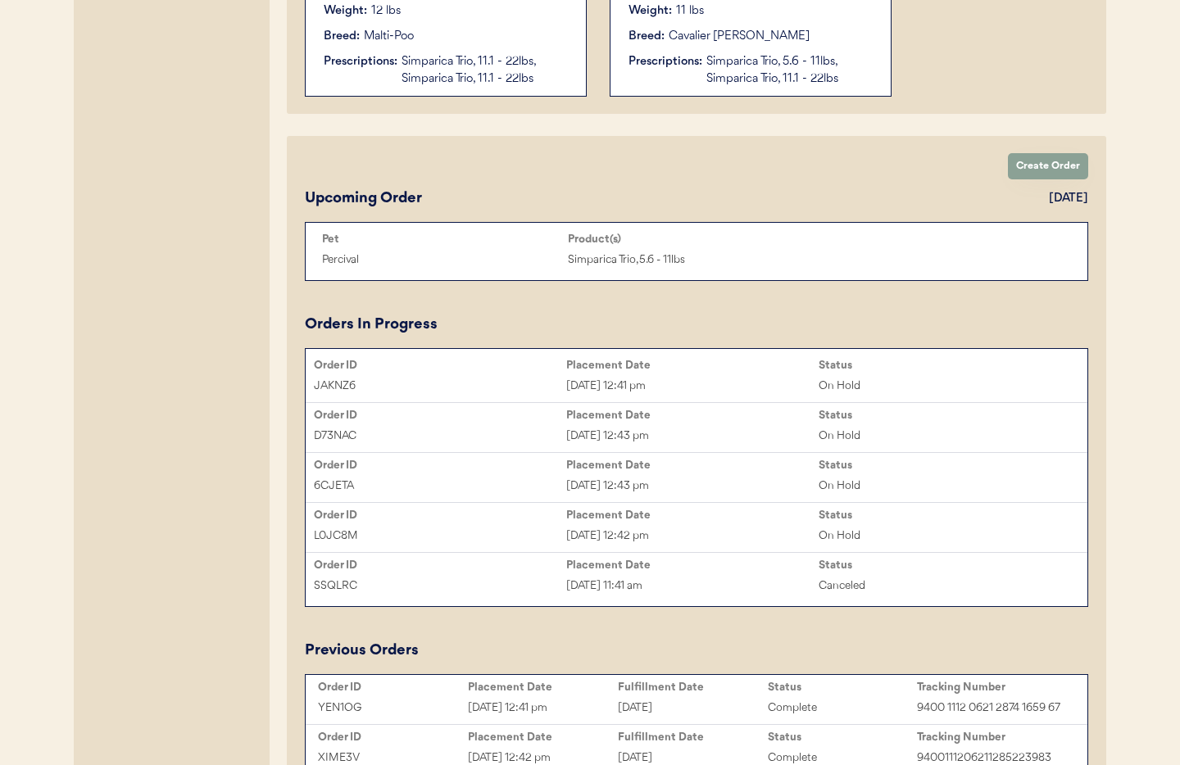
scroll to position [703, 0]
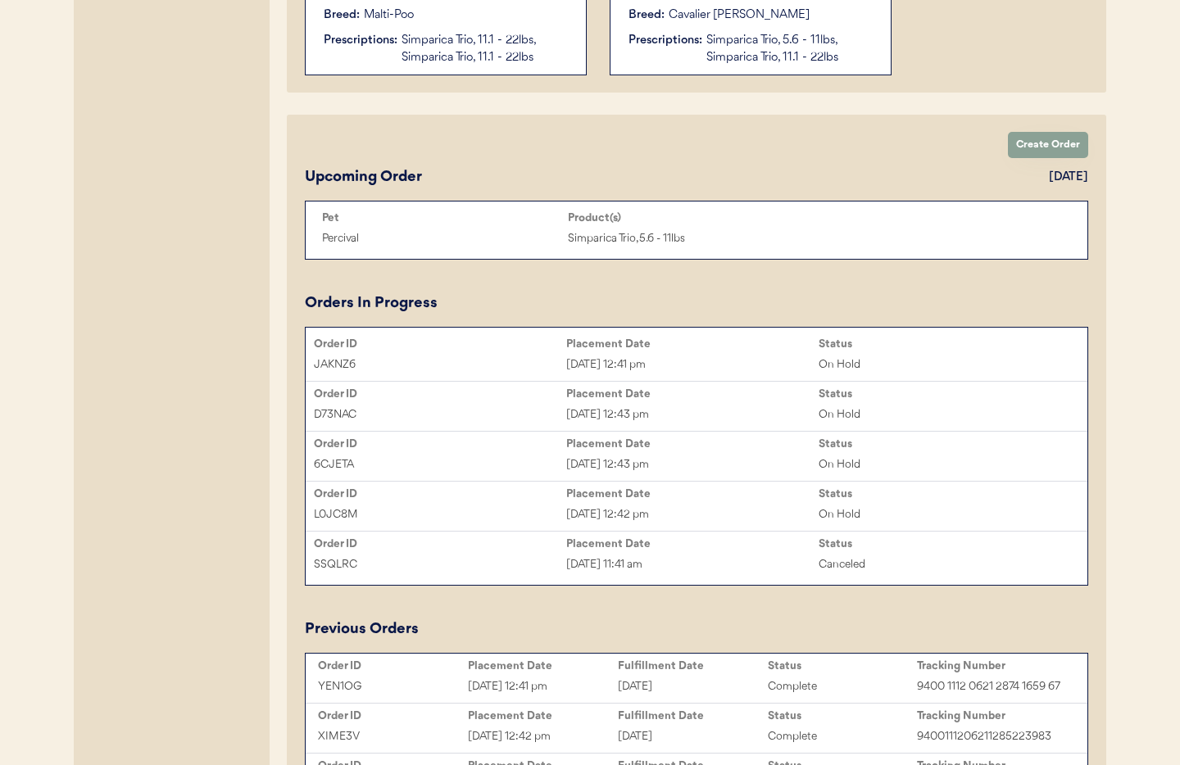
click at [633, 513] on div "[DATE] 12:42 pm" at bounding box center [692, 515] width 252 height 19
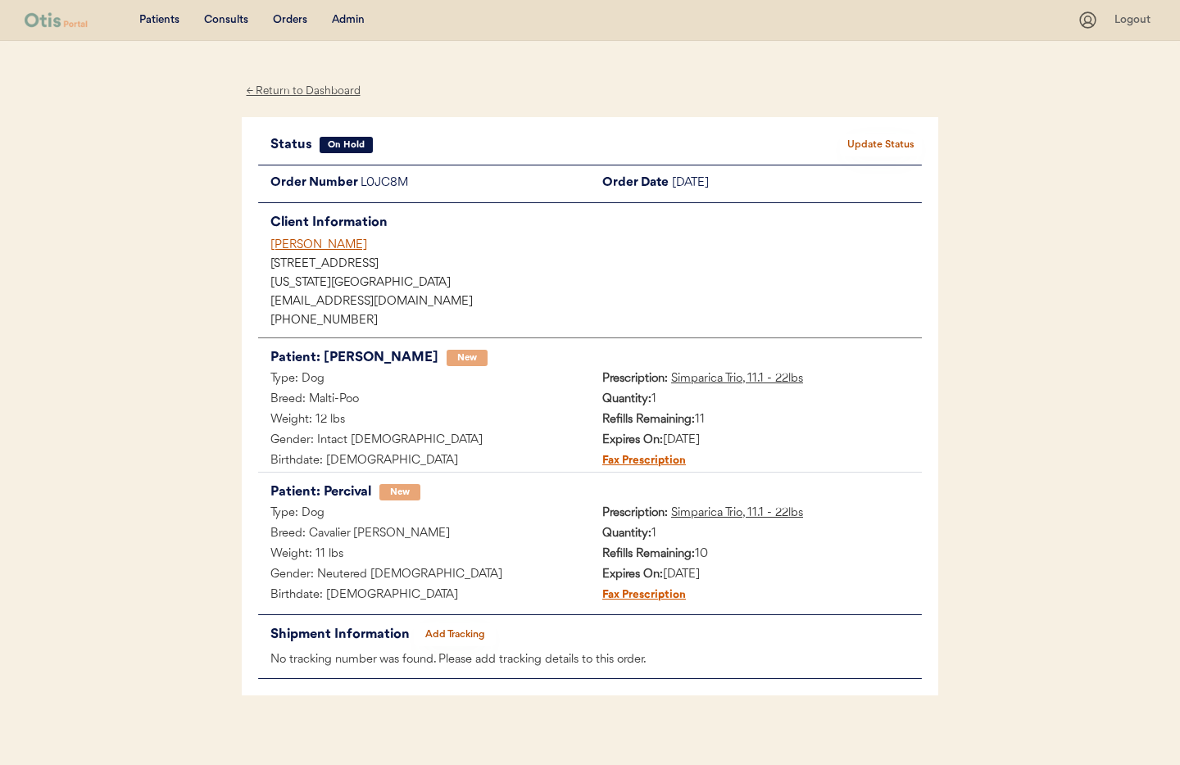
click at [275, 91] on div "← Return to Dashboard" at bounding box center [303, 91] width 123 height 19
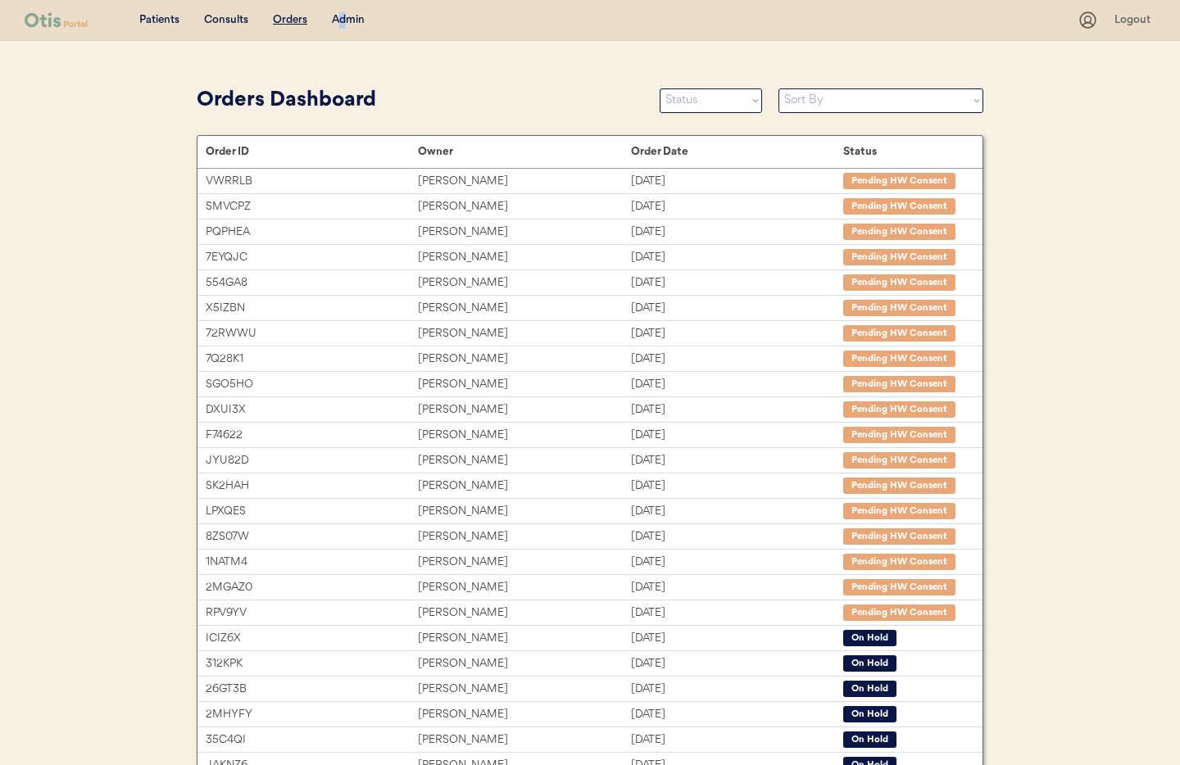
click at [344, 20] on div "Admin" at bounding box center [348, 20] width 33 height 16
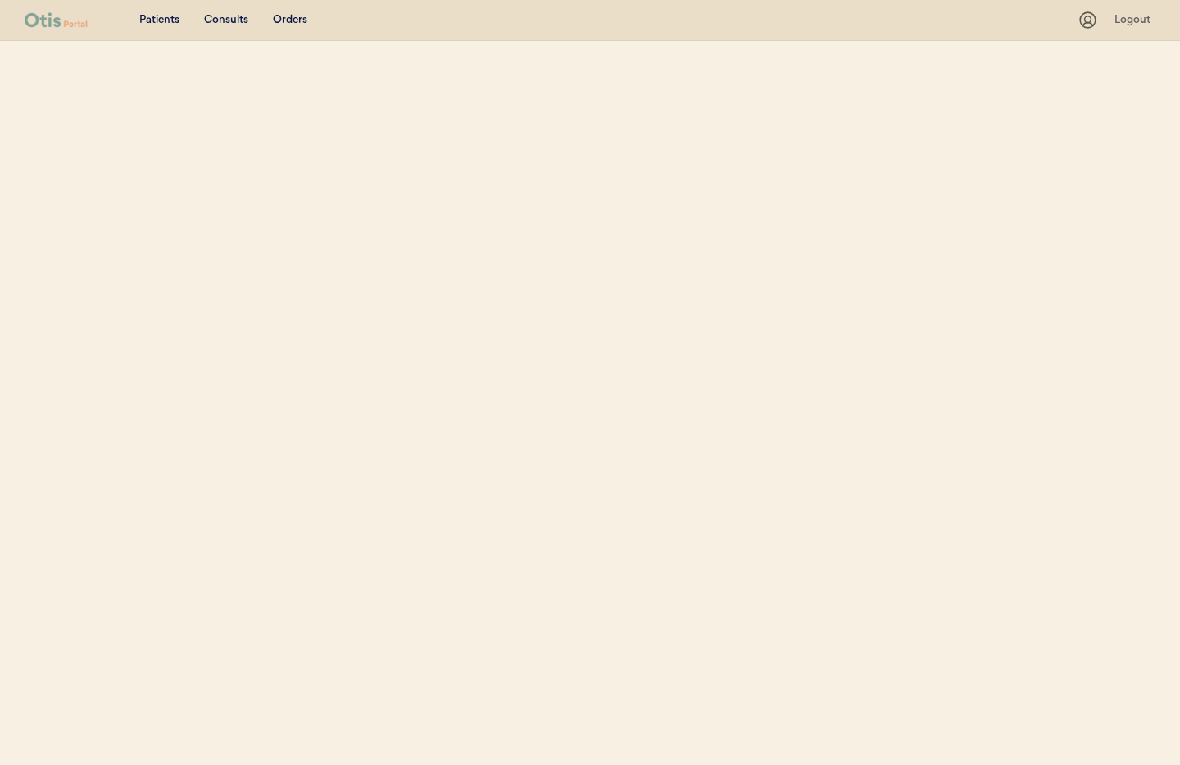
select select ""Name""
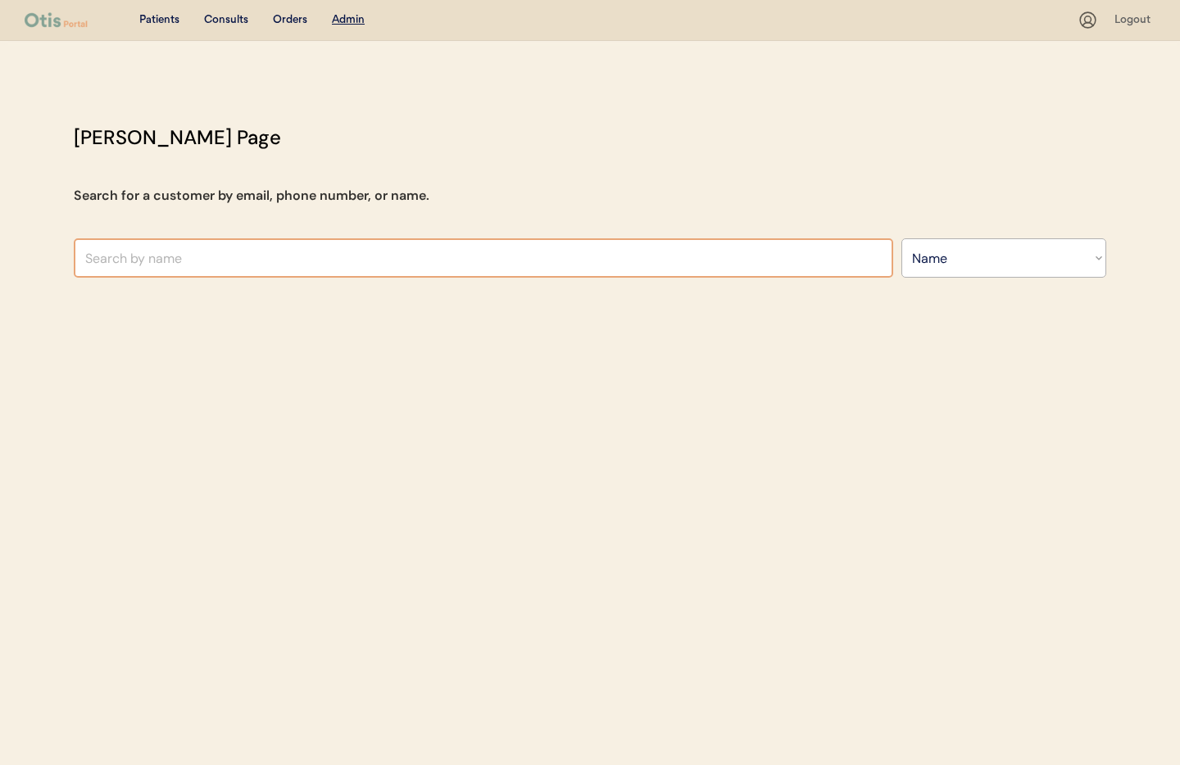
click at [243, 246] on input "text" at bounding box center [484, 257] width 820 height 39
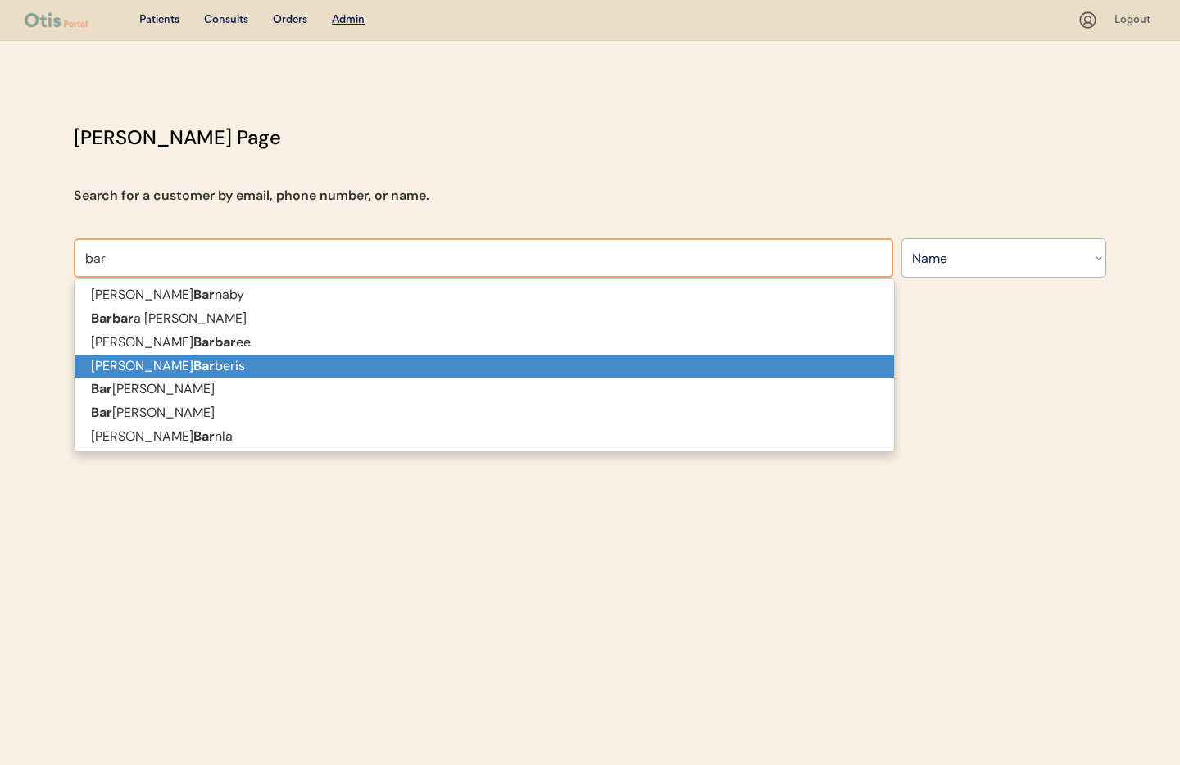
click at [235, 359] on p "Serena Bar beris" at bounding box center [485, 367] width 820 height 24
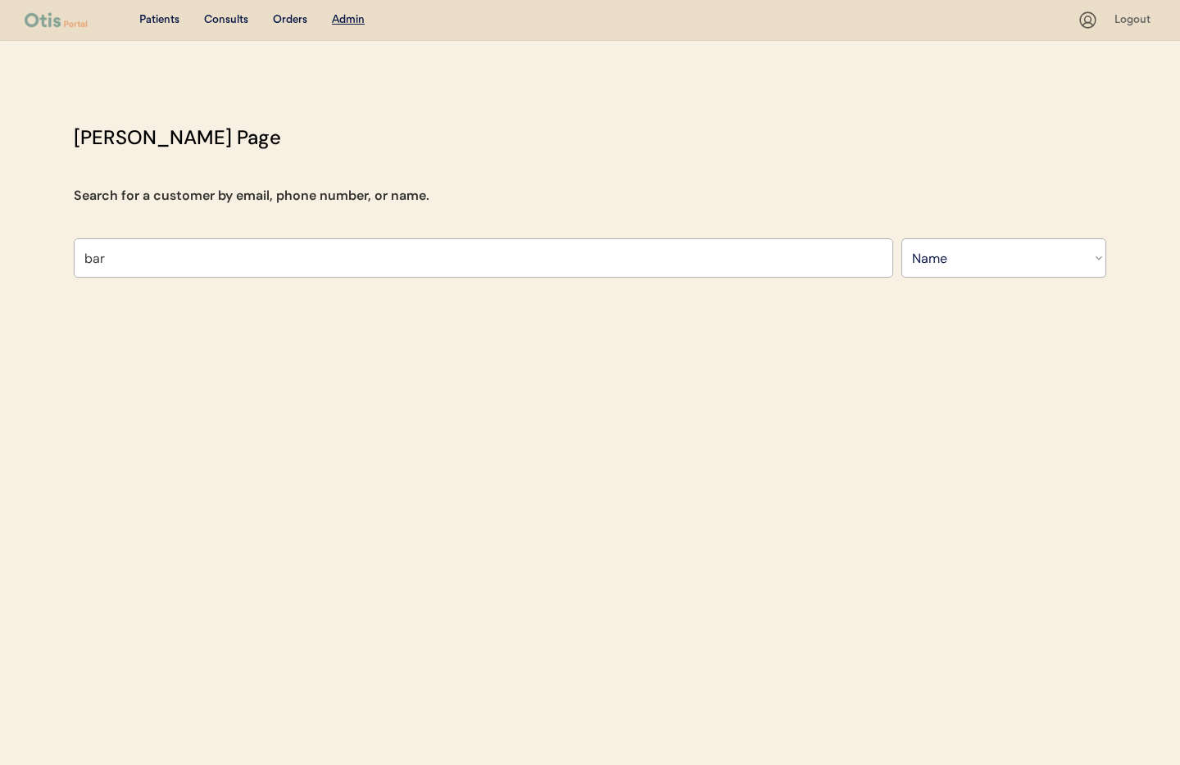
type input "[PERSON_NAME]"
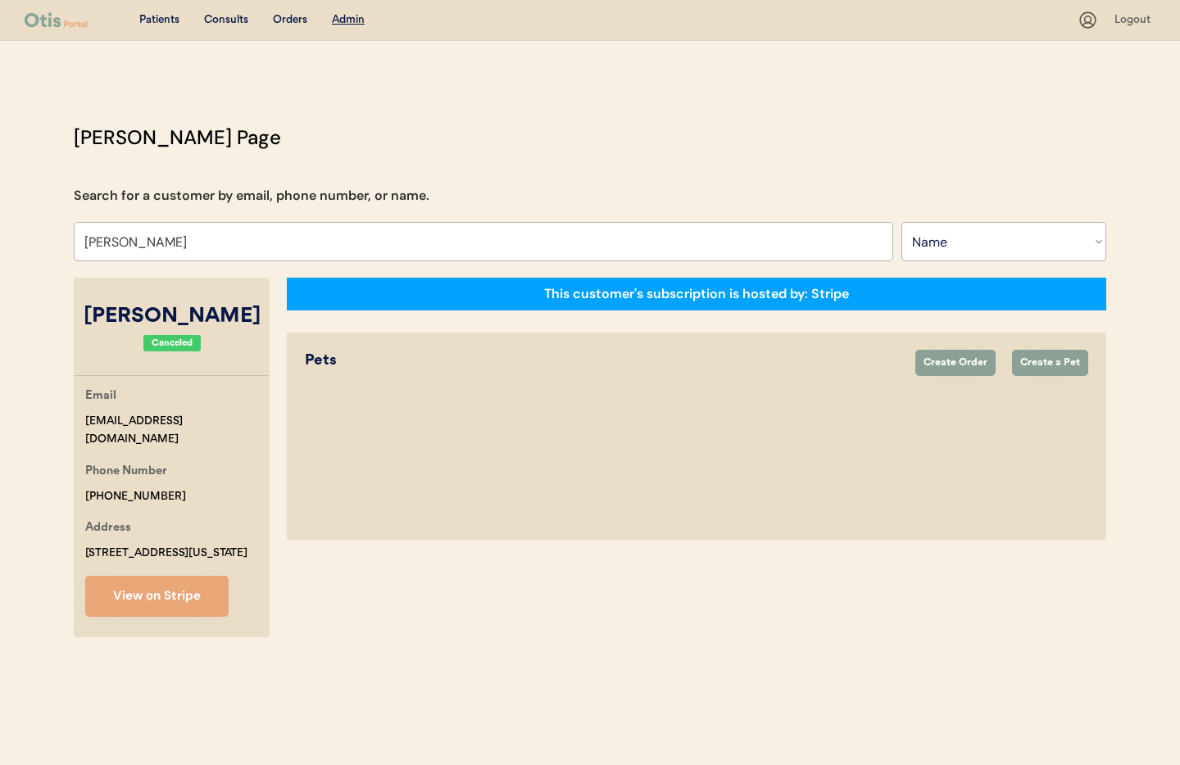
select select "true"
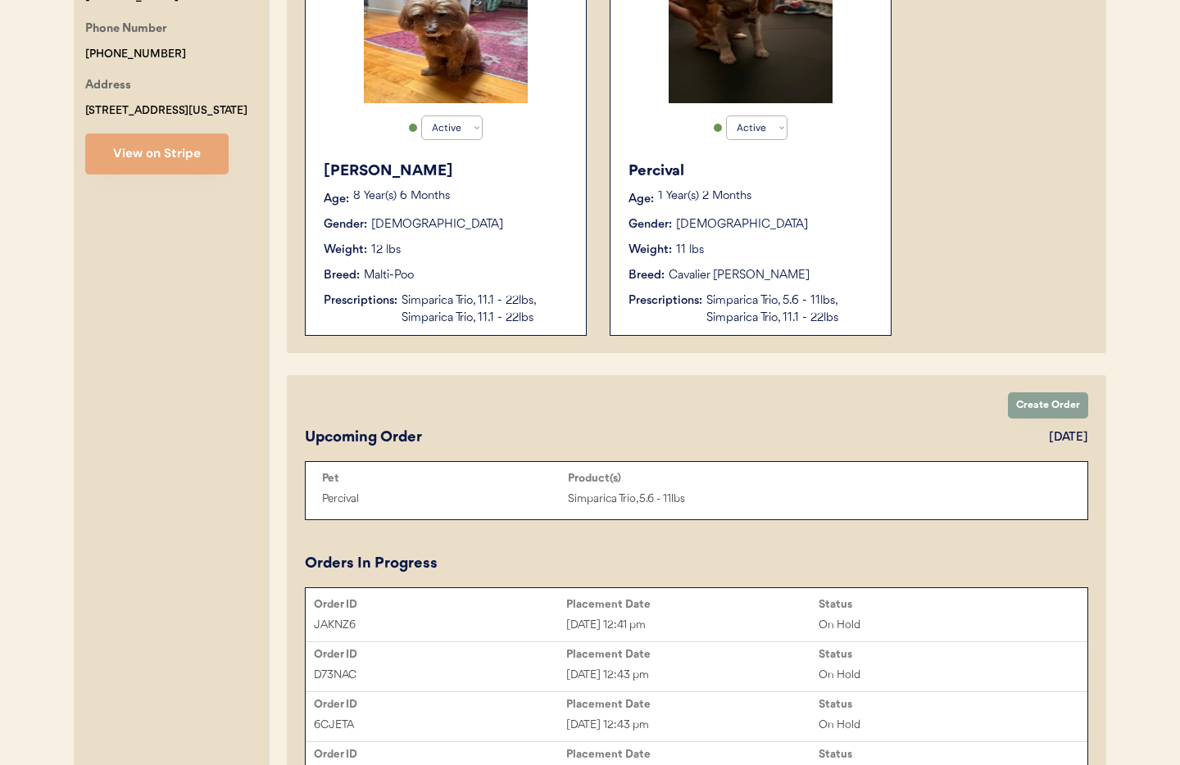
scroll to position [439, 0]
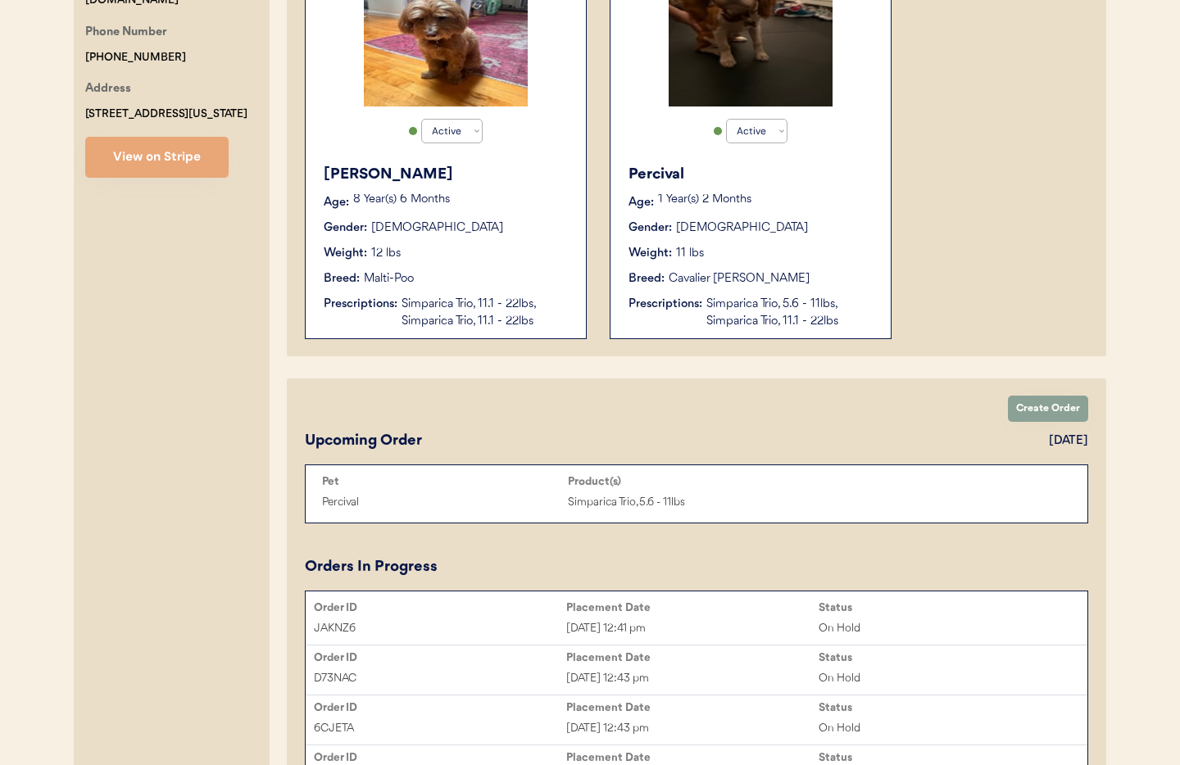
type input "[PERSON_NAME]"
click at [441, 308] on div "Simparica Trio, 11.1 - 22lbs, Simparica Trio, 11.1 - 22lbs" at bounding box center [486, 313] width 168 height 34
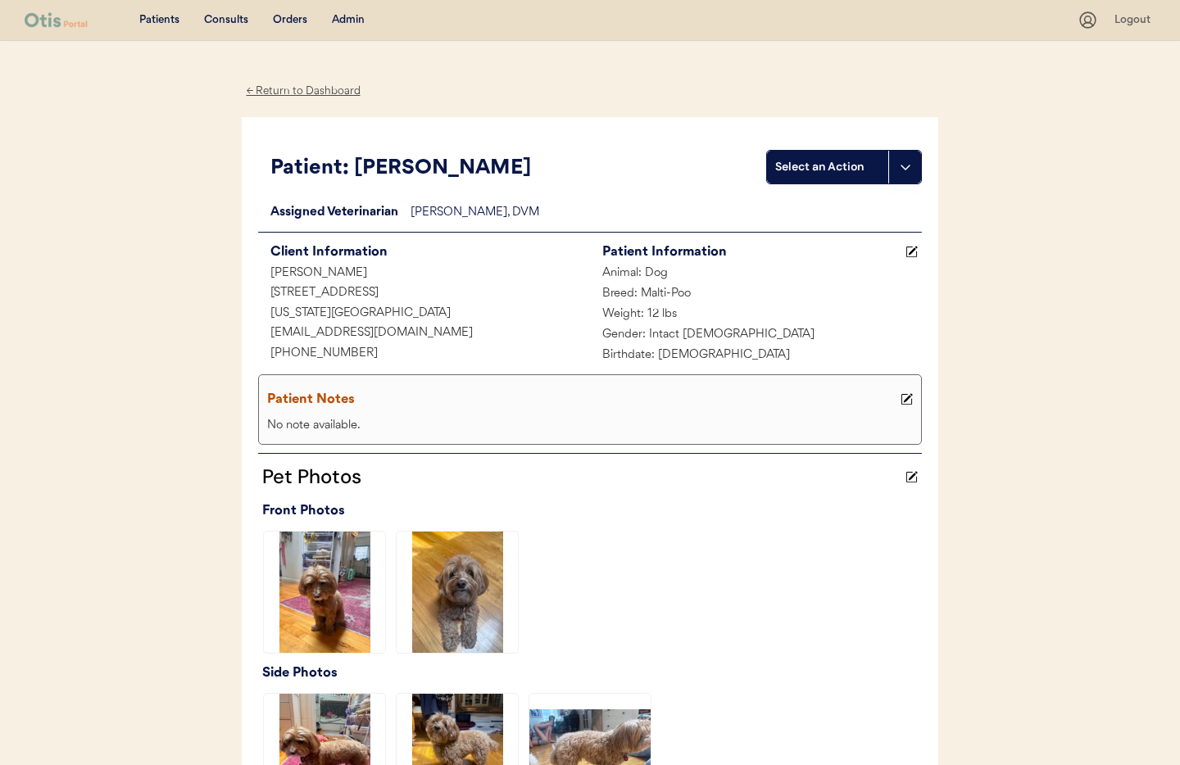
click at [279, 91] on div "← Return to Dashboard" at bounding box center [303, 91] width 123 height 19
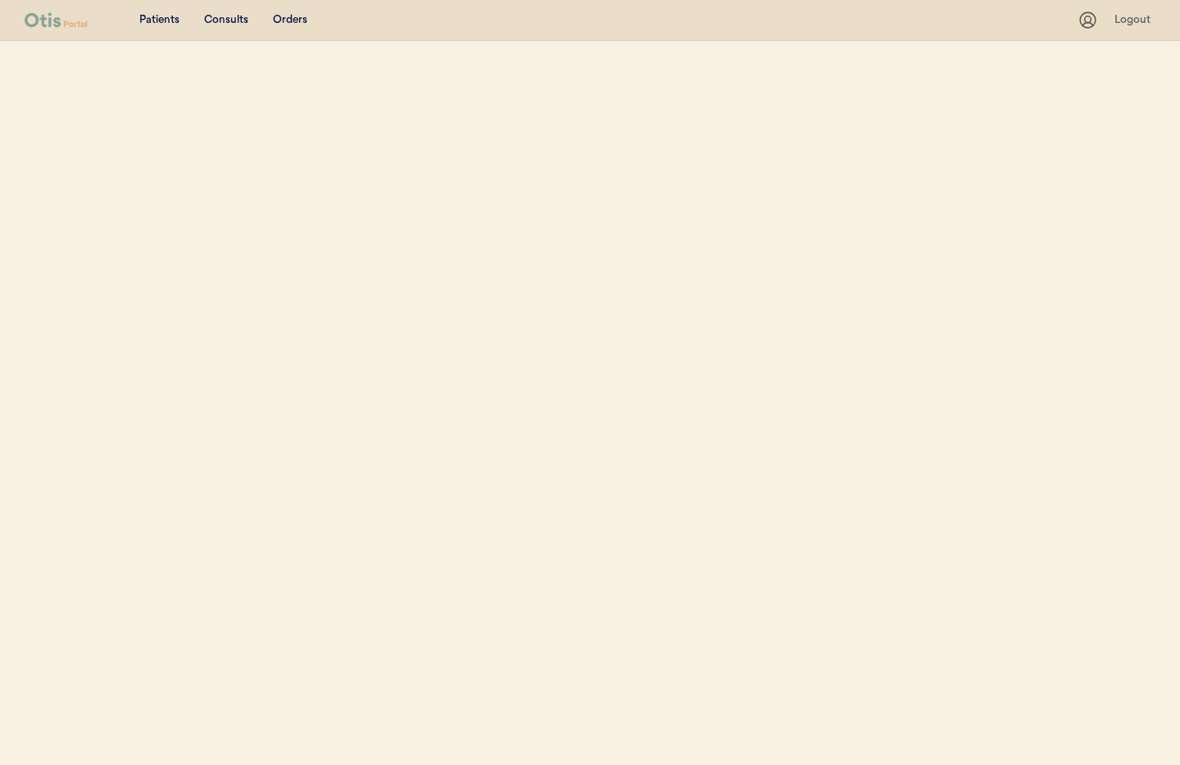
select select ""Name""
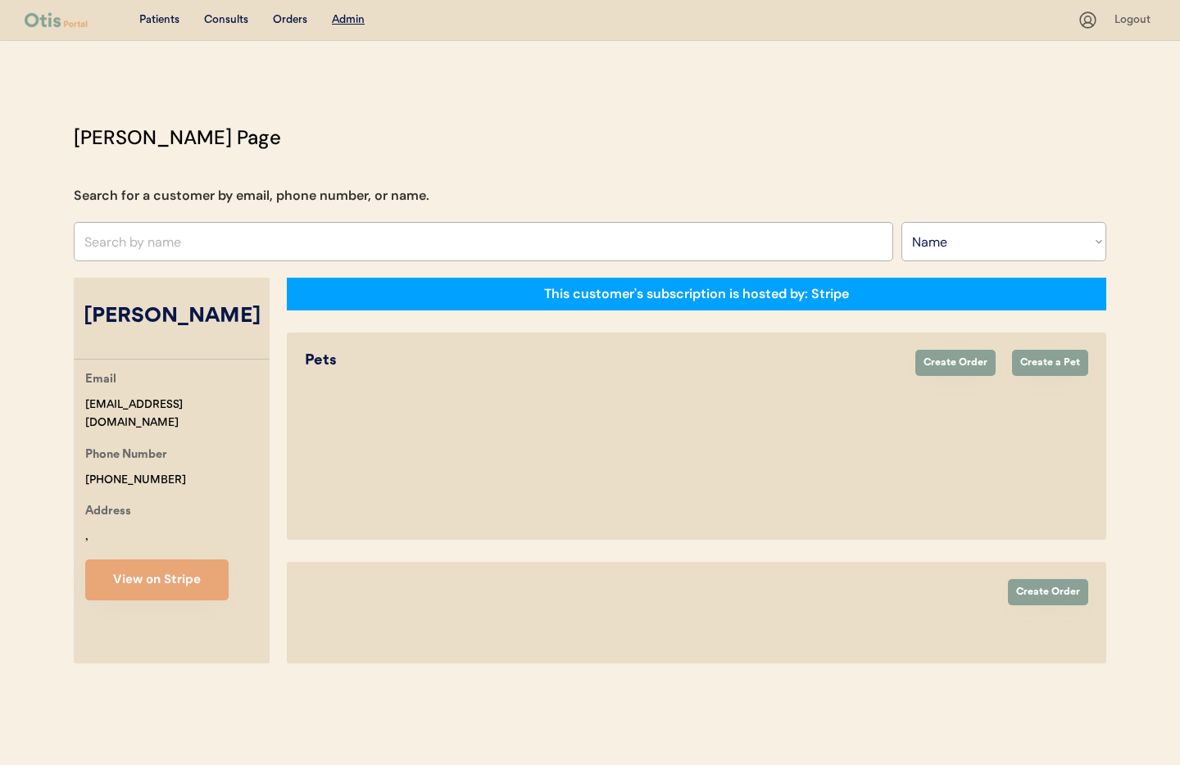
select select "true"
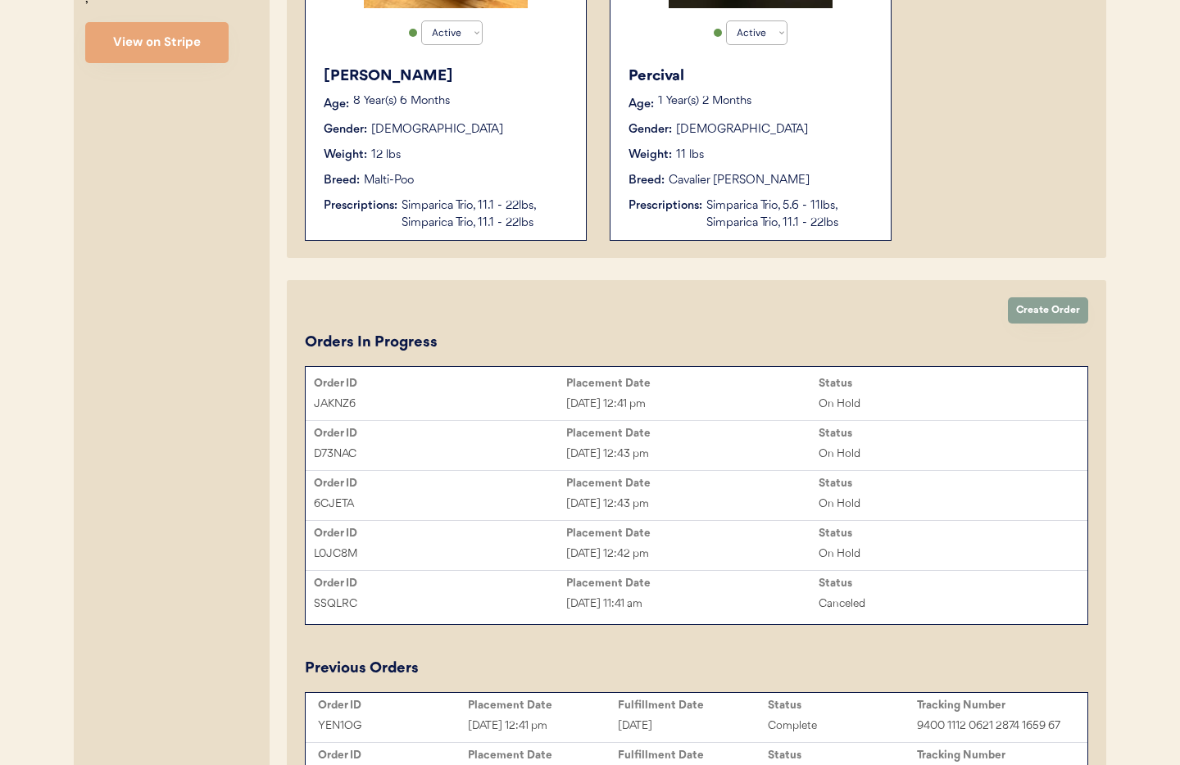
scroll to position [538, 0]
click at [723, 229] on div "Simparica Trio, 5.6 - 11lbs, Simparica Trio, 11.1 - 22lbs" at bounding box center [790, 214] width 168 height 34
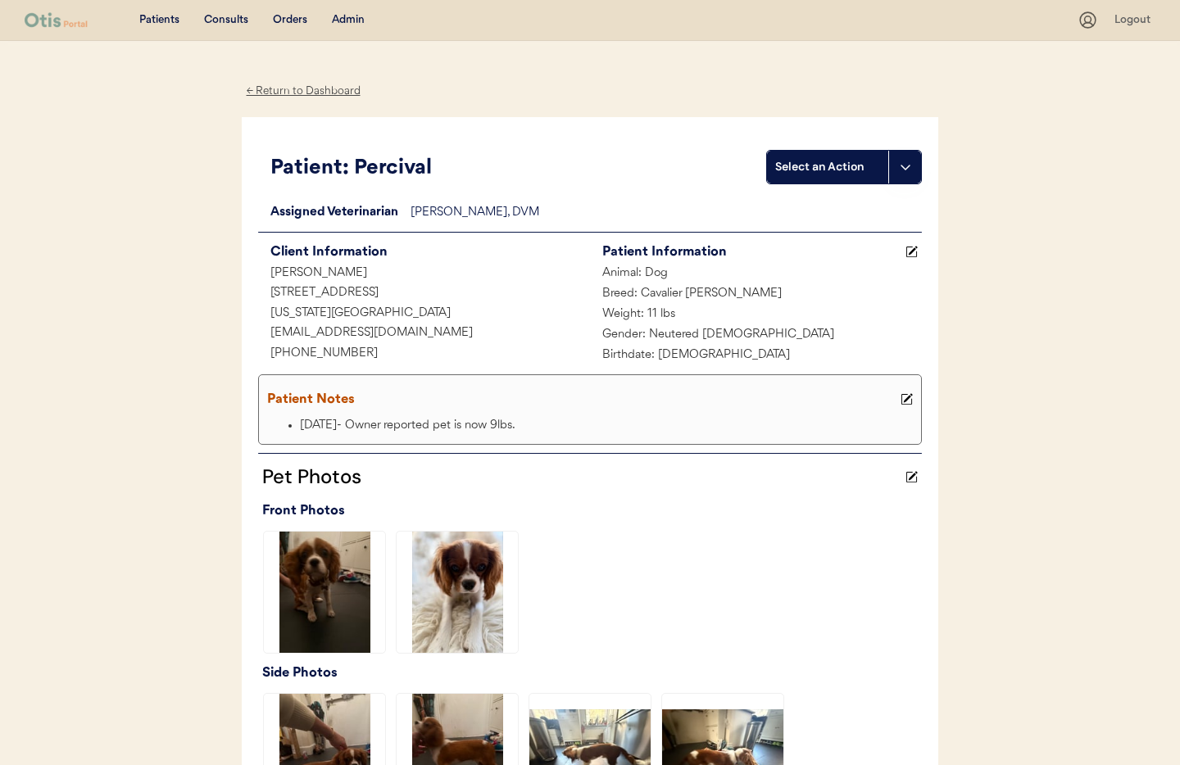
drag, startPoint x: 297, startPoint y: 93, endPoint x: 301, endPoint y: 102, distance: 9.9
click at [297, 93] on div "← Return to Dashboard" at bounding box center [303, 91] width 123 height 19
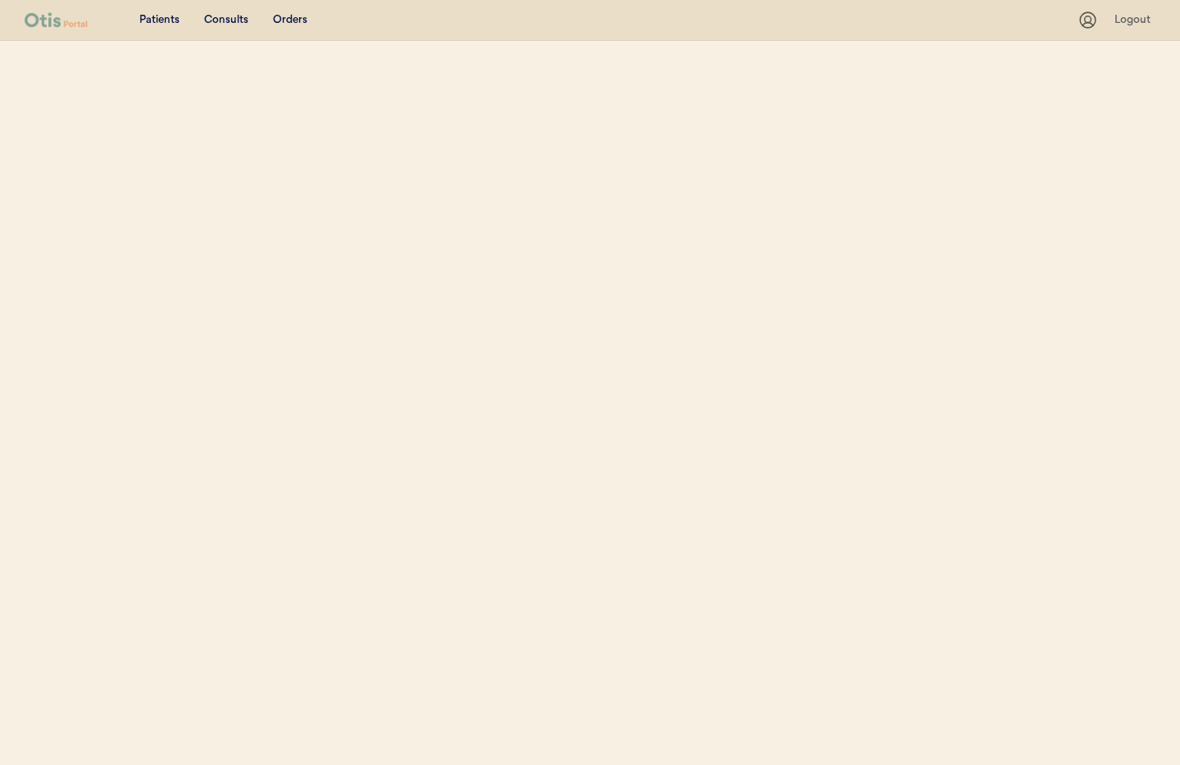
select select ""Name""
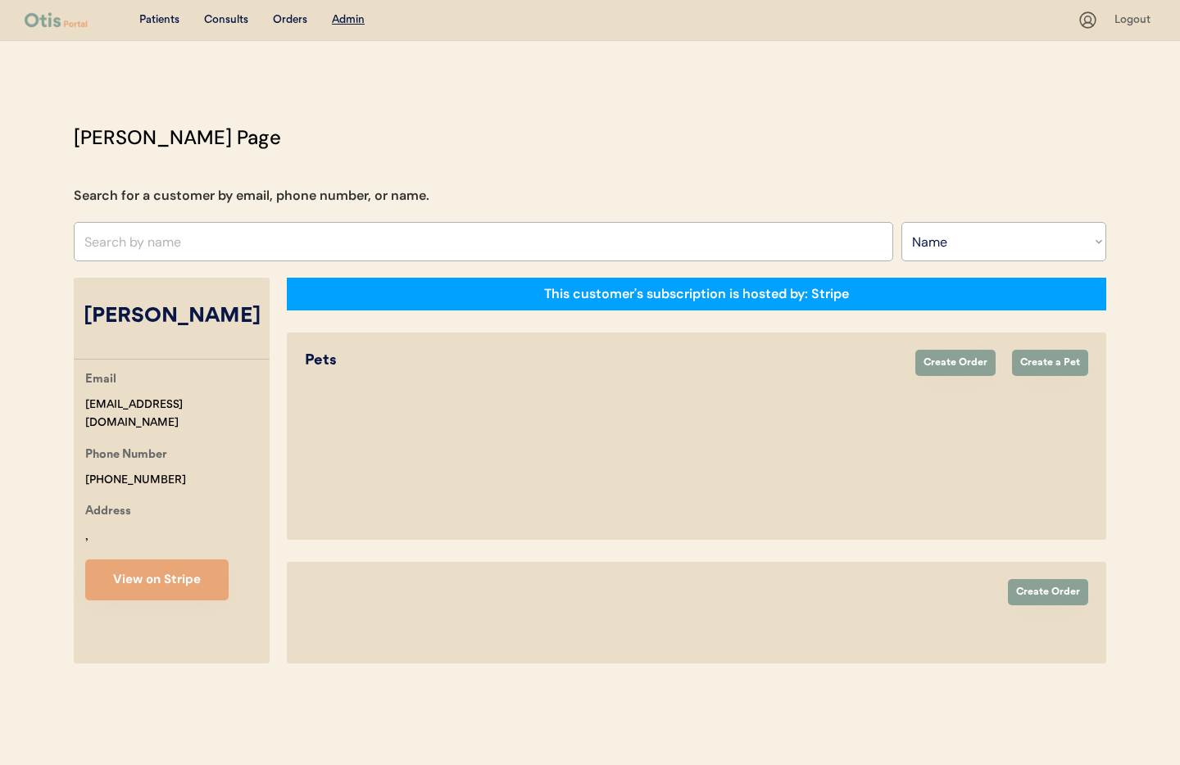
select select "true"
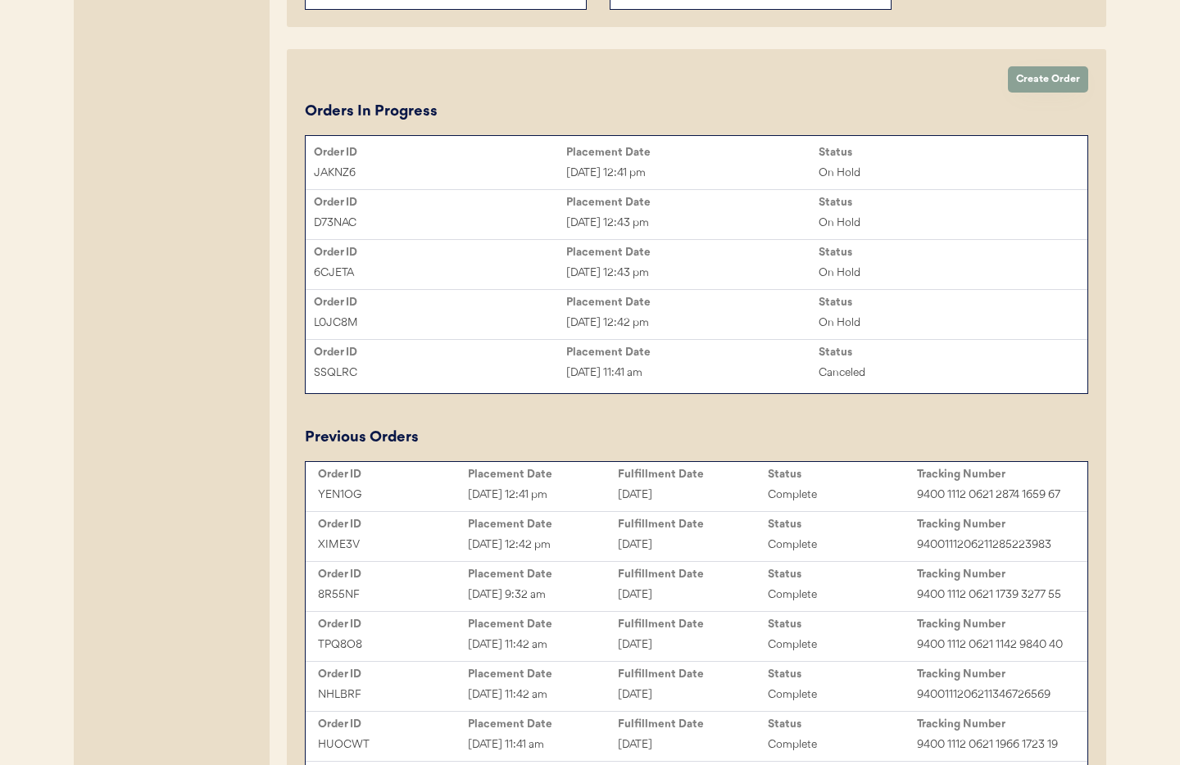
scroll to position [761, 0]
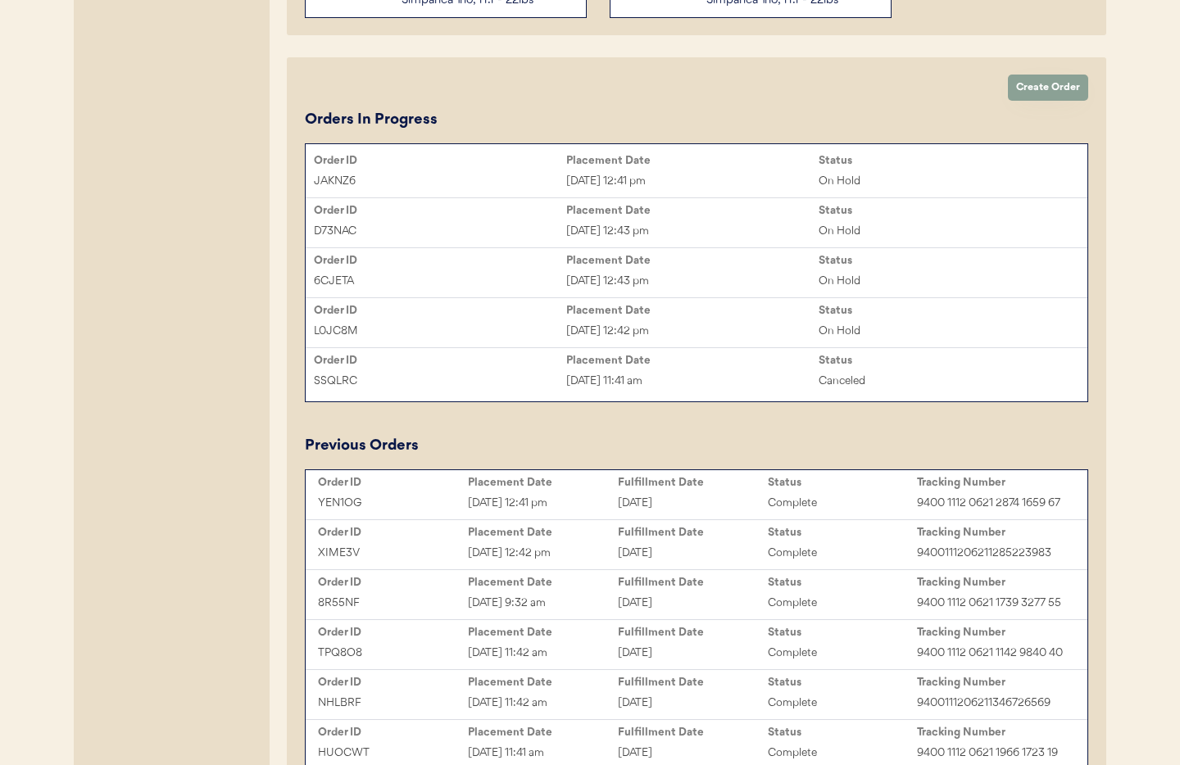
click at [518, 496] on div "[DATE] 12:41 pm" at bounding box center [543, 503] width 150 height 19
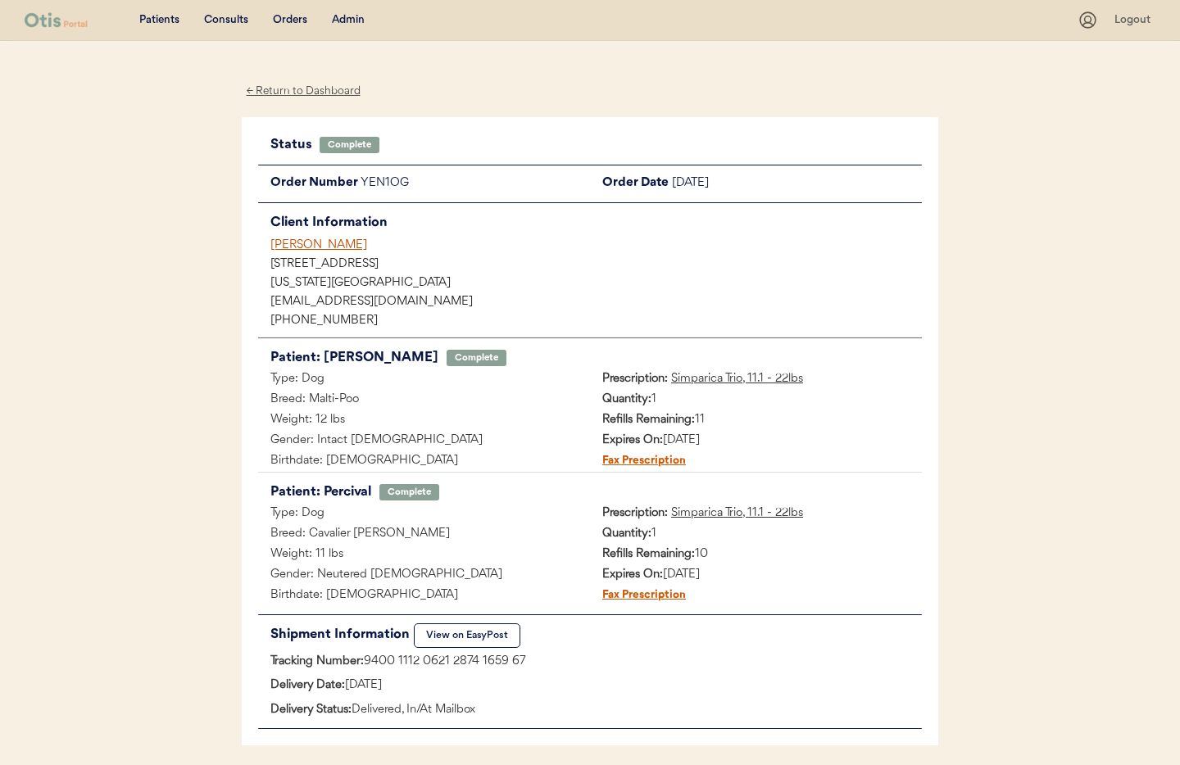
click at [301, 249] on div "[PERSON_NAME]" at bounding box center [596, 245] width 652 height 17
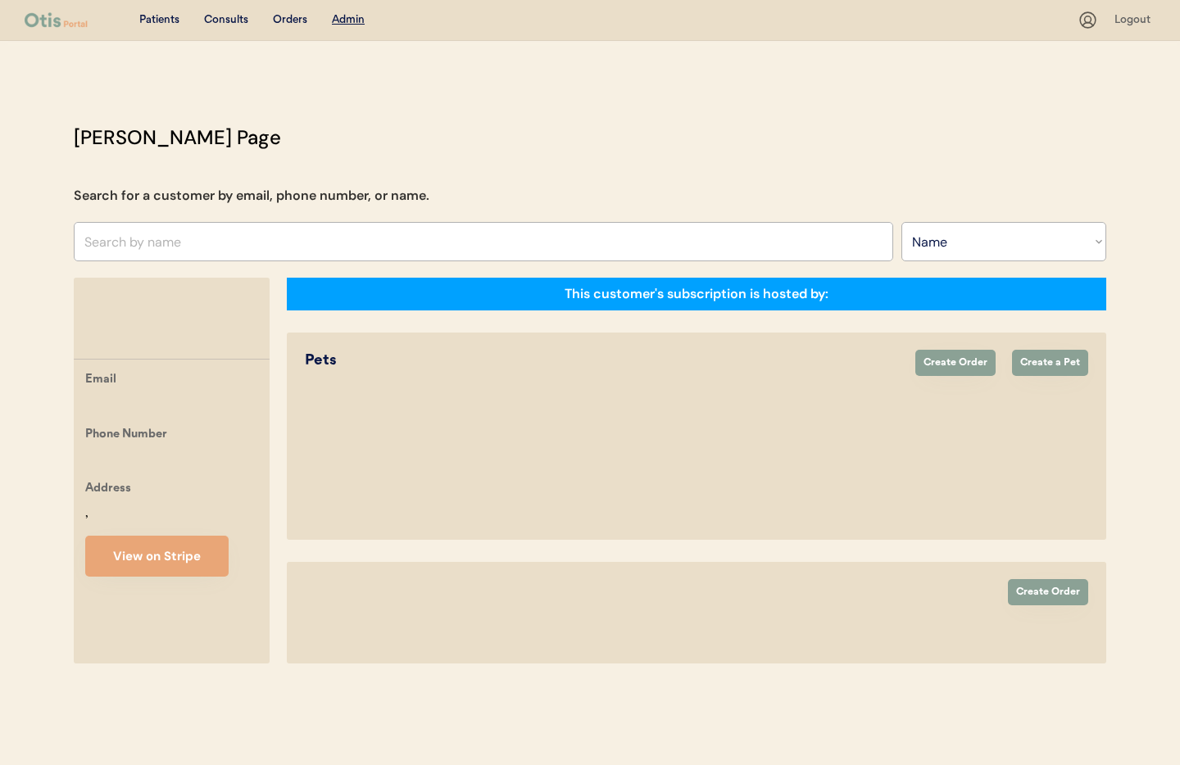
select select ""Name""
select select "true"
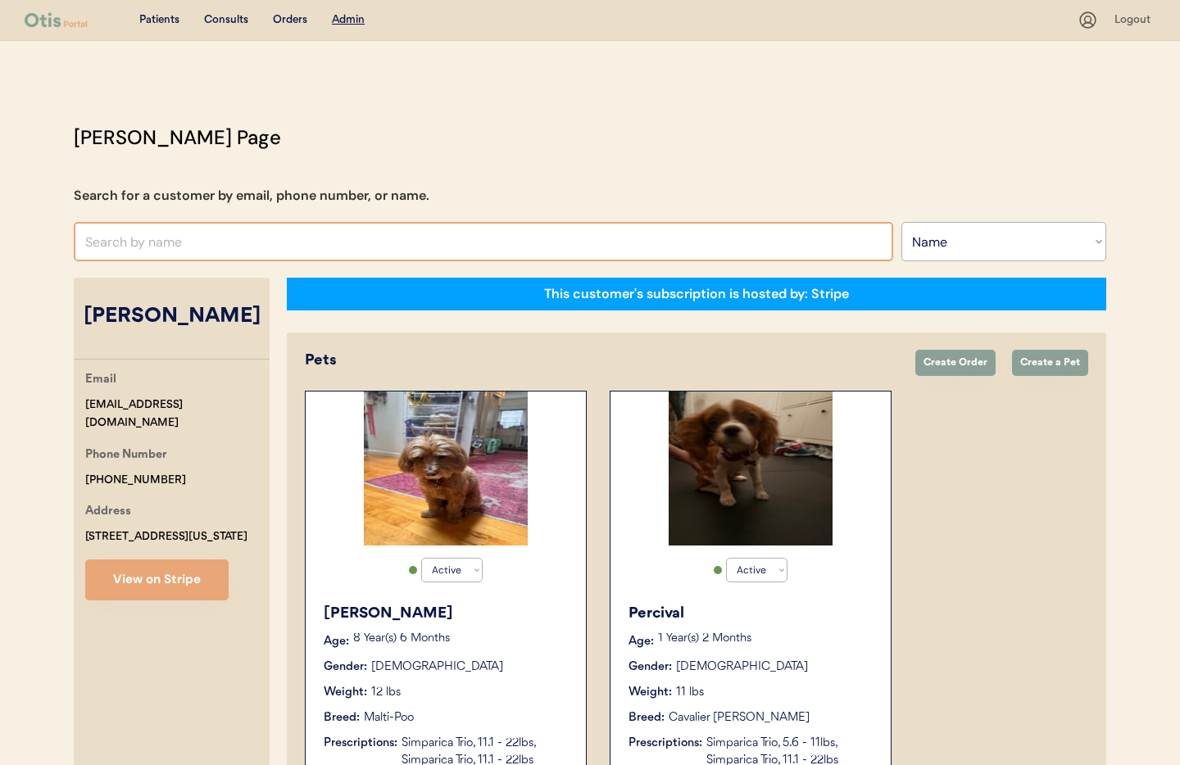
click at [159, 242] on input "text" at bounding box center [484, 241] width 820 height 39
type input "Sara"
type input "Sarah Boy"
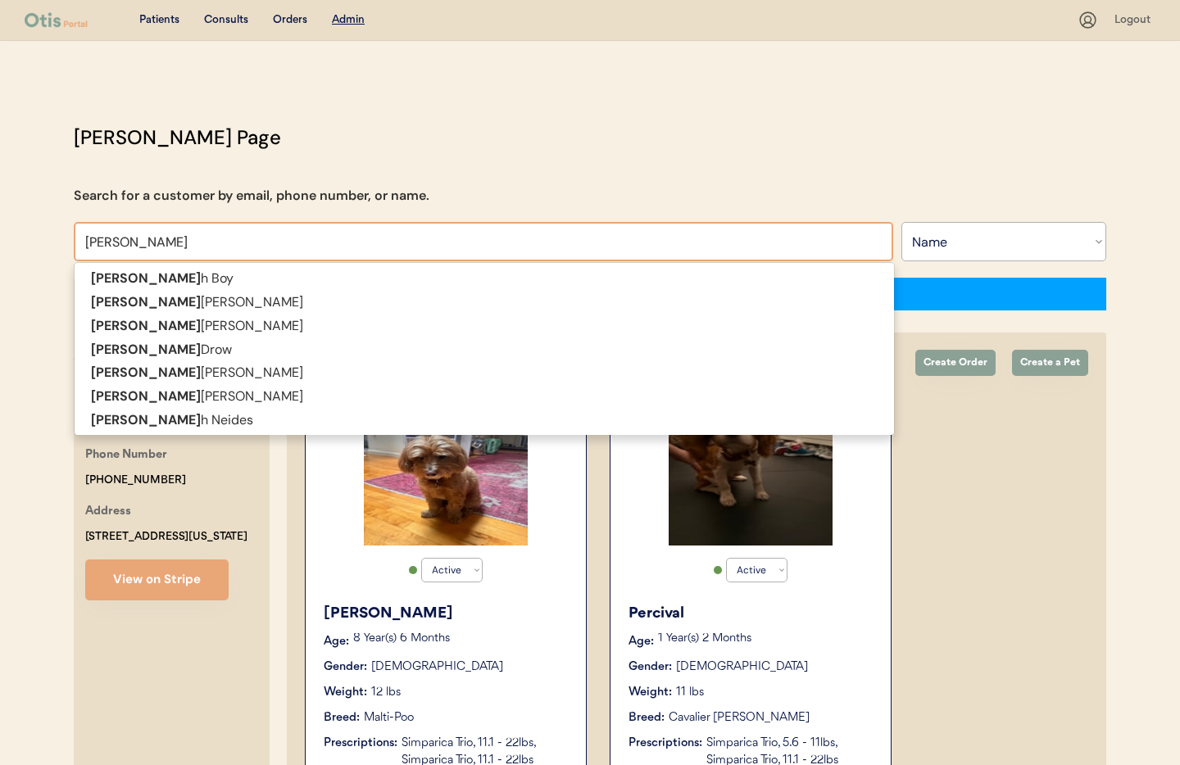
type input "Sarah"
type input "Sarah Saw"
type input "[PERSON_NAME]"
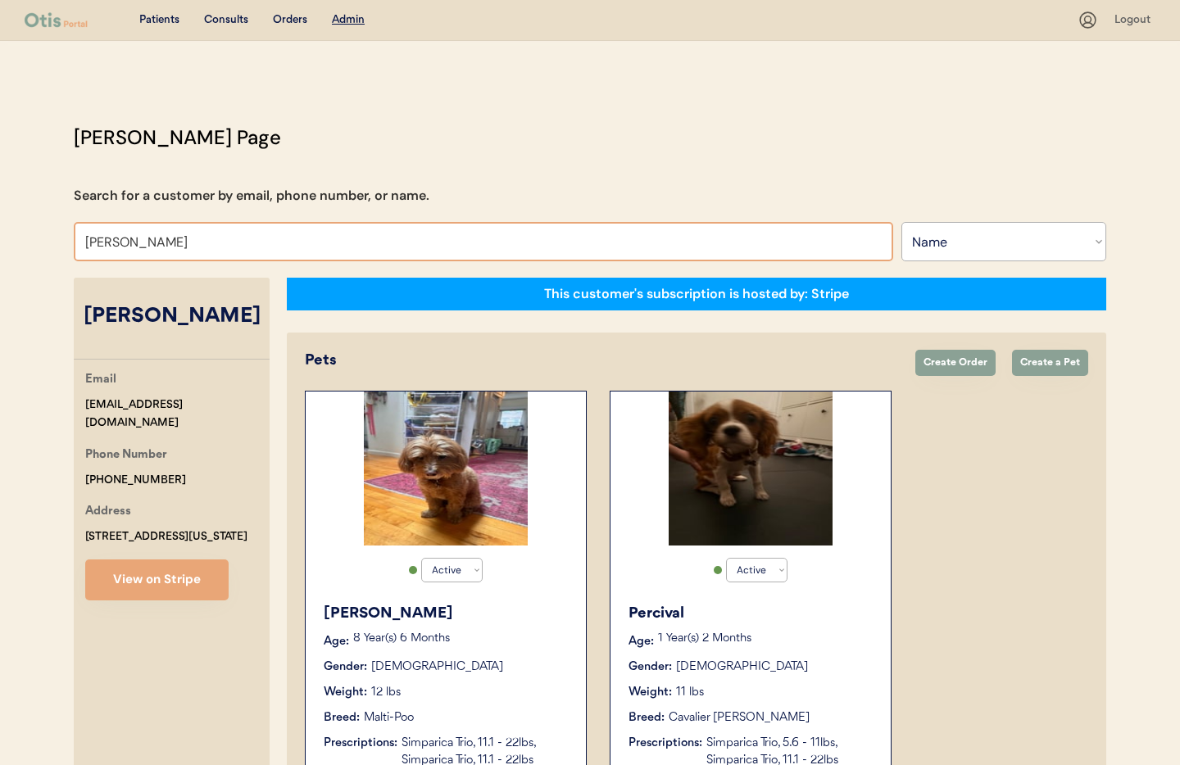
type input "[PERSON_NAME]"
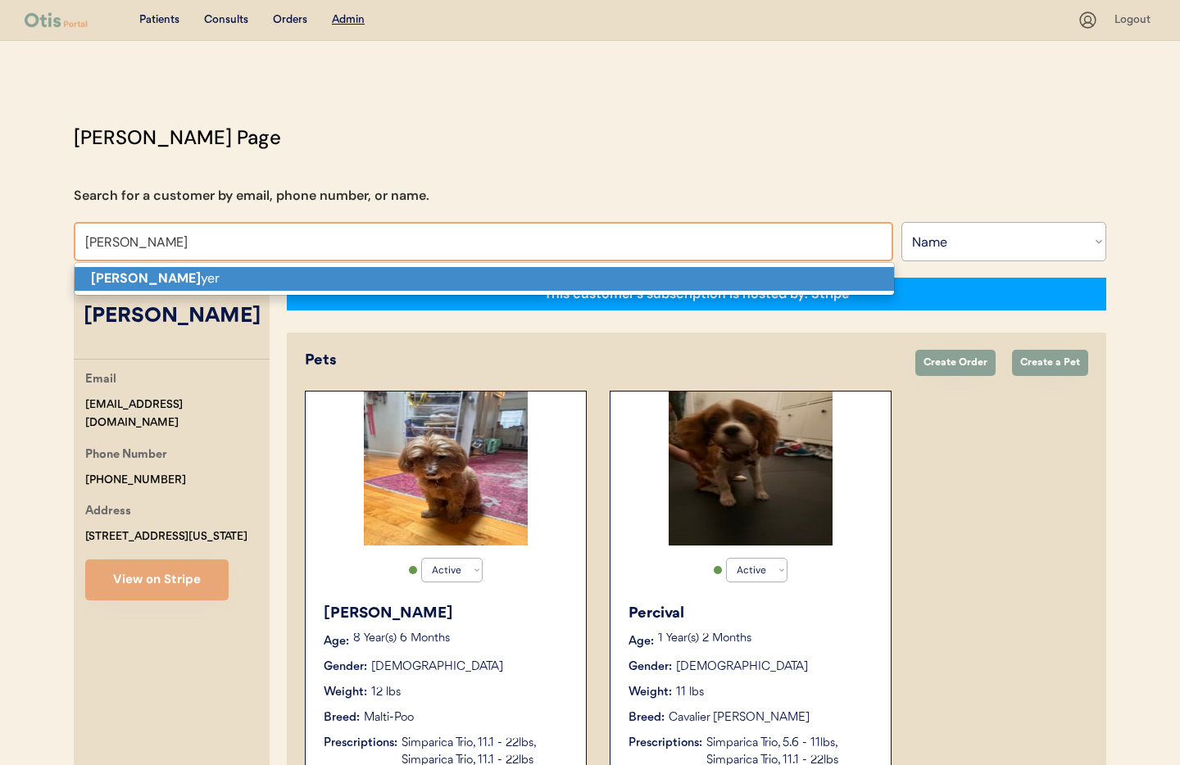
click at [315, 275] on p "Sarah Saw yer" at bounding box center [485, 279] width 820 height 24
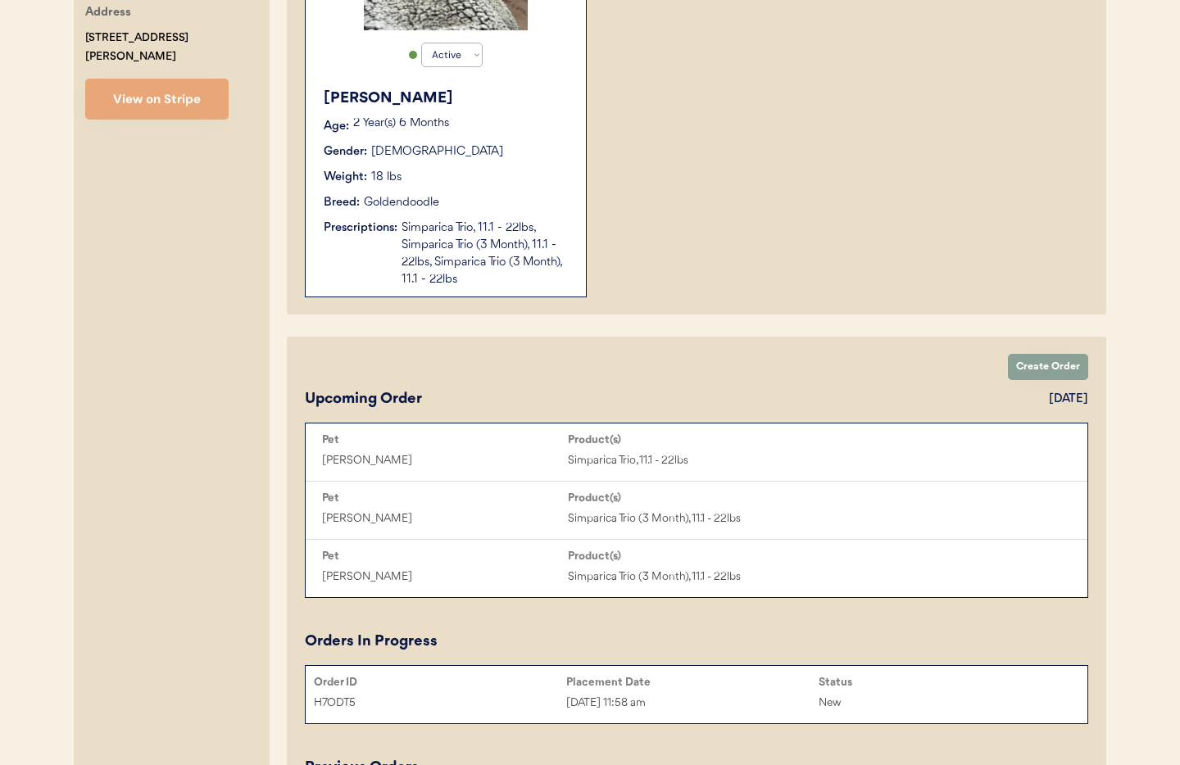
scroll to position [461, 0]
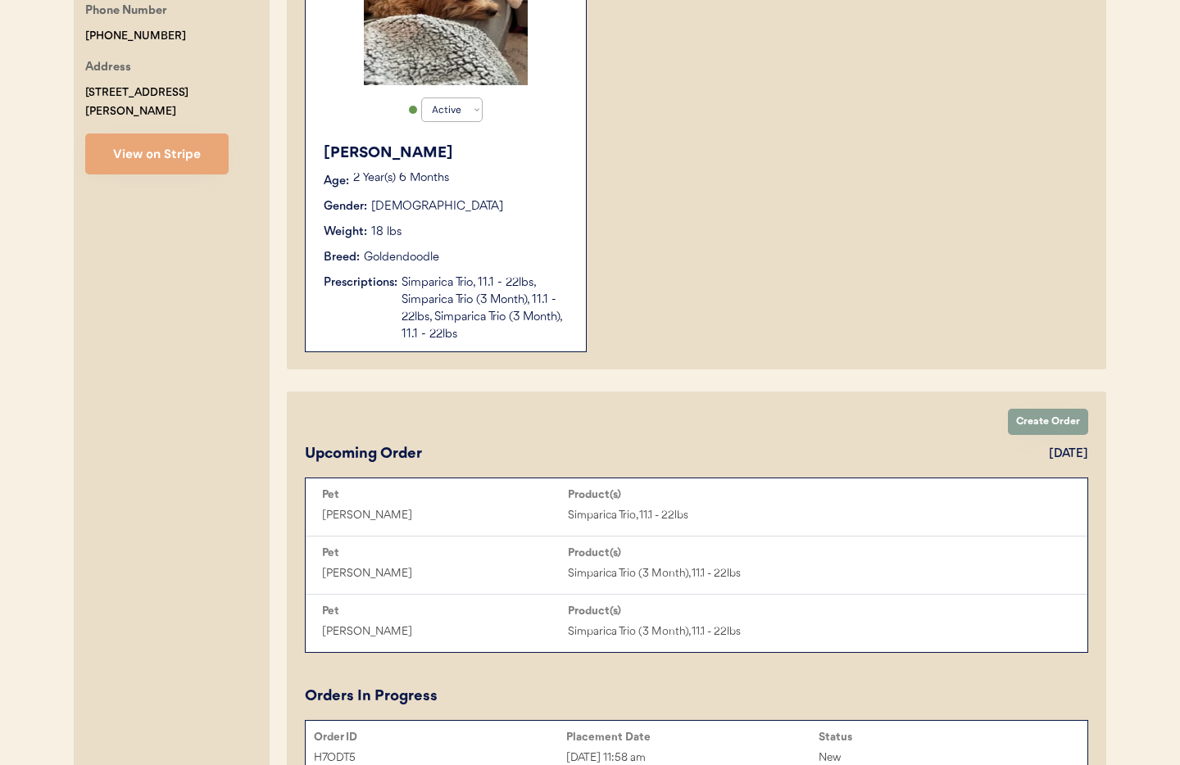
type input "Sarah Sawyer"
click at [455, 325] on div "Simparica Trio, 11.1 - 22lbs, Simparica Trio (3 Month), 11.1 - 22lbs, Simparica…" at bounding box center [486, 309] width 168 height 69
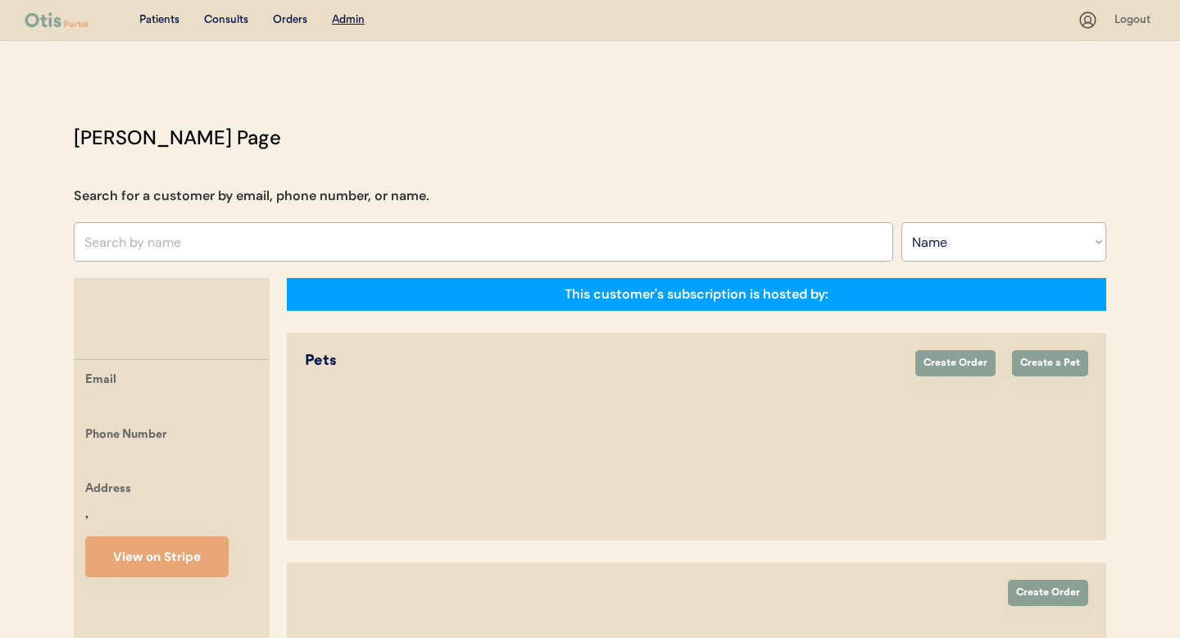
select select ""Name""
select select "true"
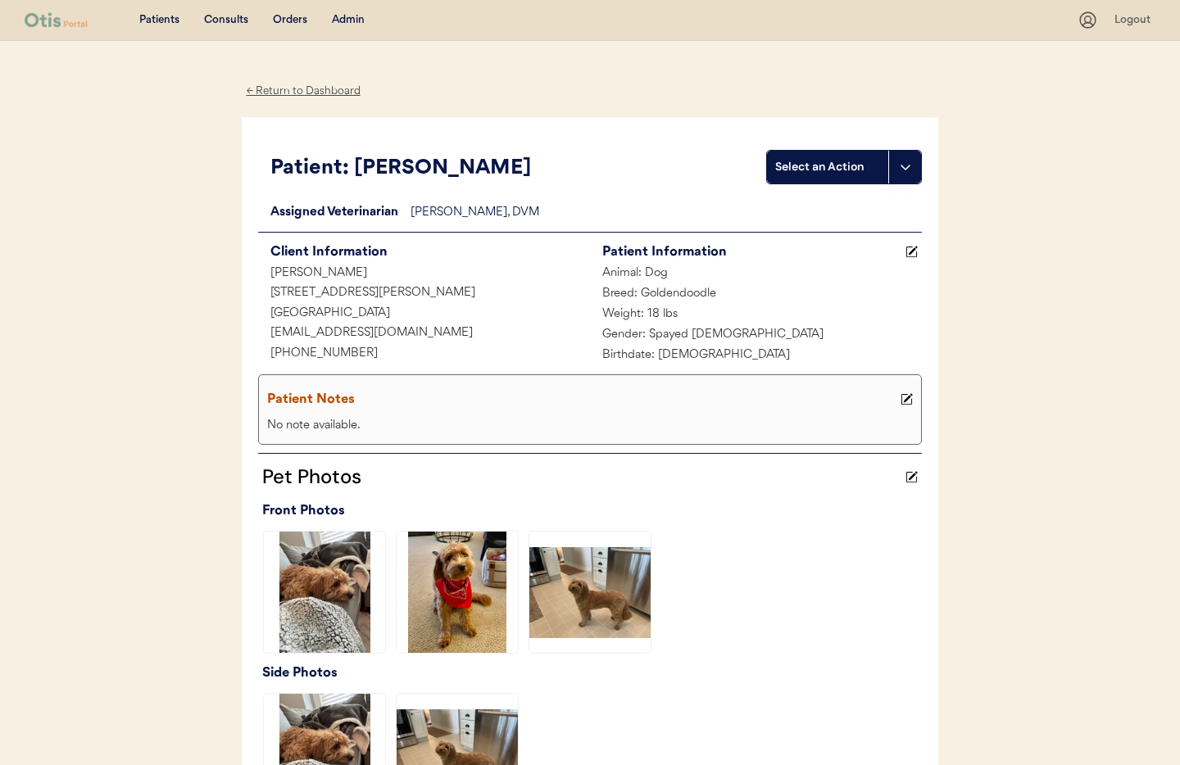
click at [302, 89] on div "← Return to Dashboard" at bounding box center [303, 91] width 123 height 19
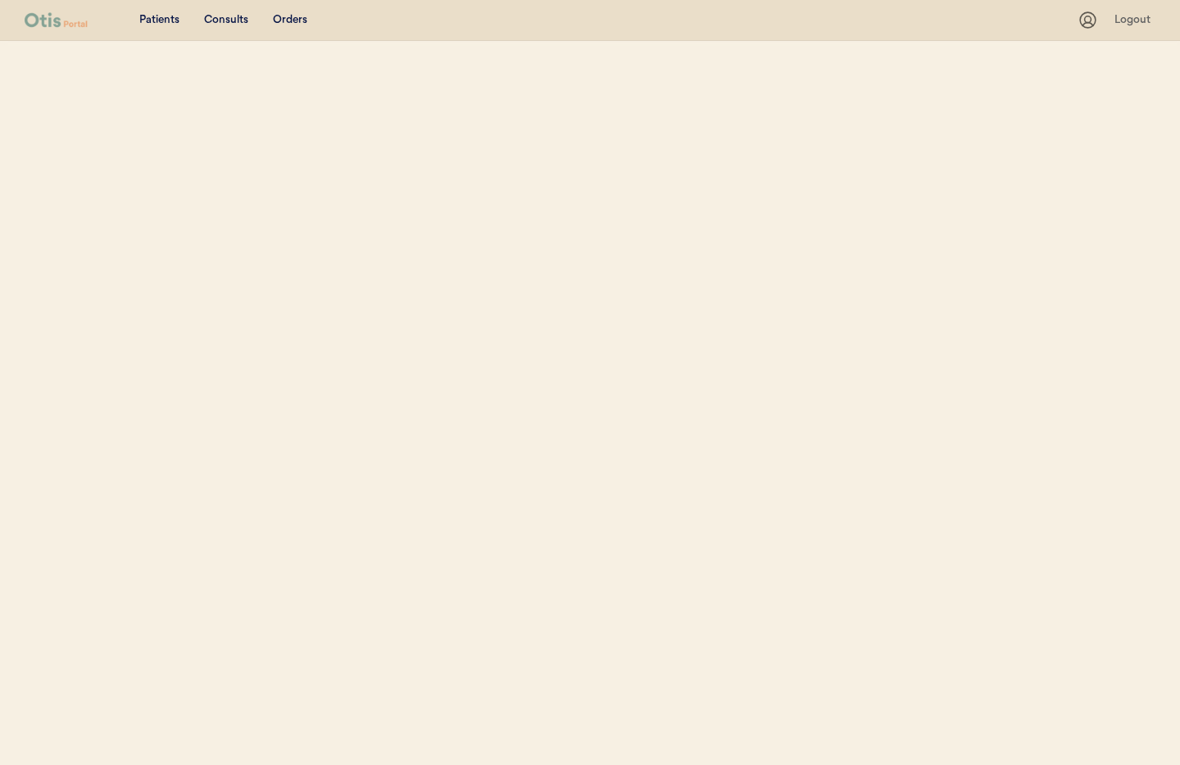
scroll to position [191, 0]
select select ""Name""
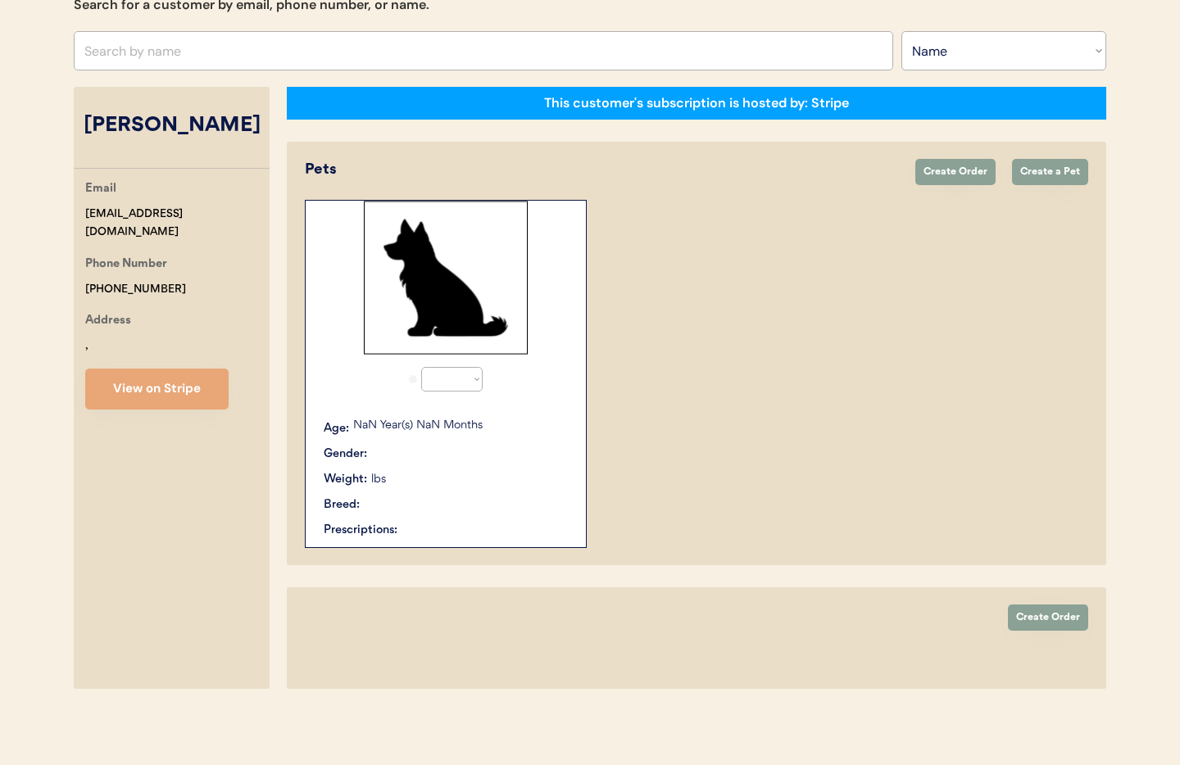
select select "true"
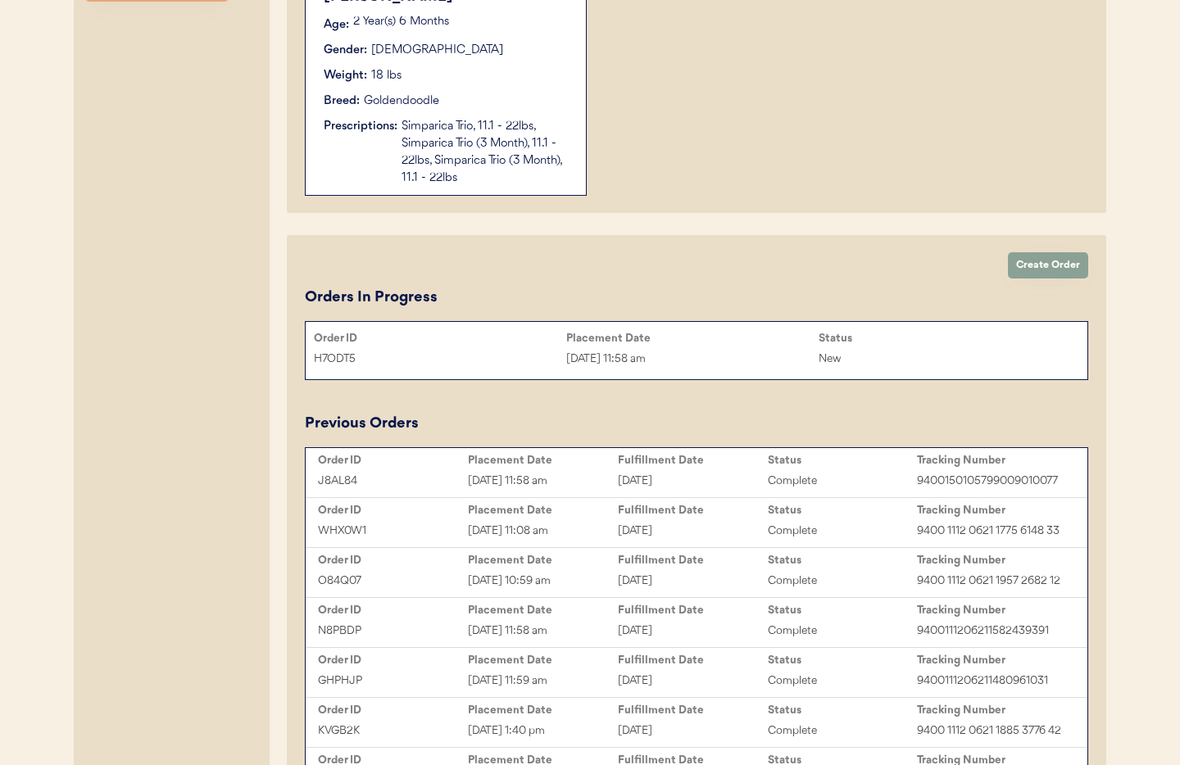
scroll to position [618, 0]
click at [697, 469] on div "J8AL84 May 28, 2025 11:58 am July 8, 2025 Complete 9400150105799009010077" at bounding box center [697, 480] width 774 height 25
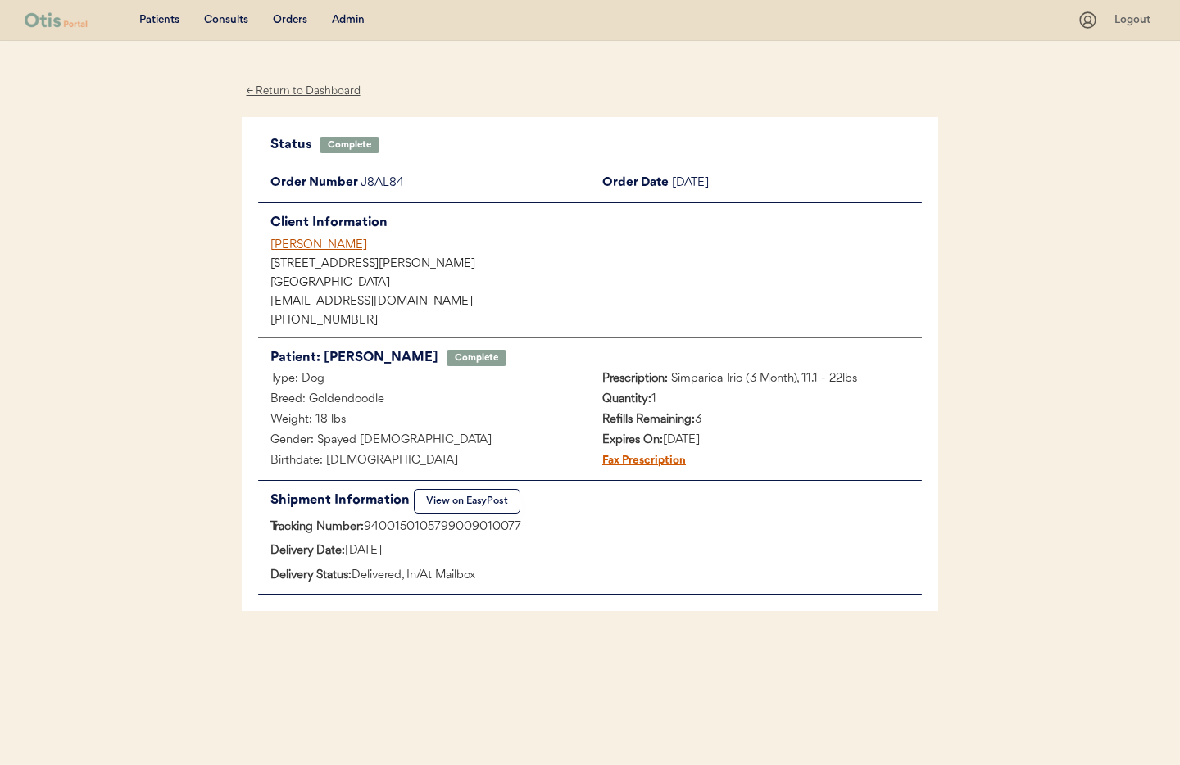
click at [301, 245] on div "[PERSON_NAME]" at bounding box center [596, 245] width 652 height 17
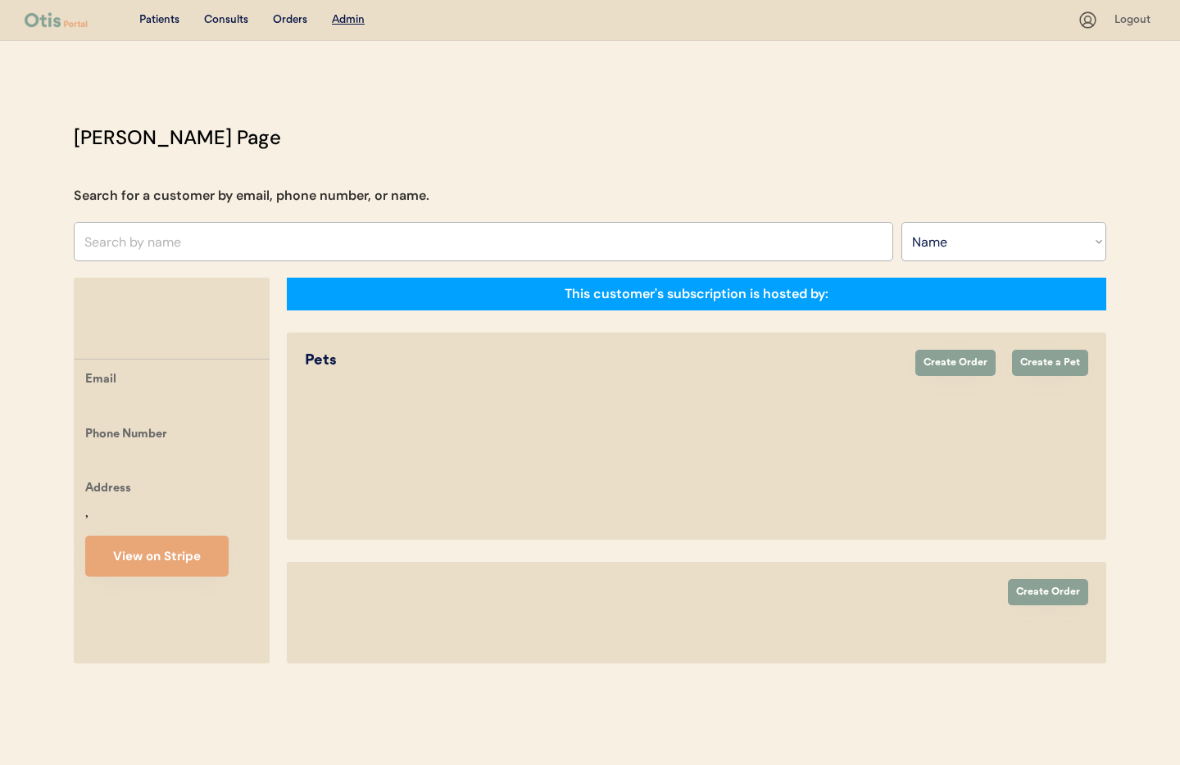
select select ""Name""
select select "true"
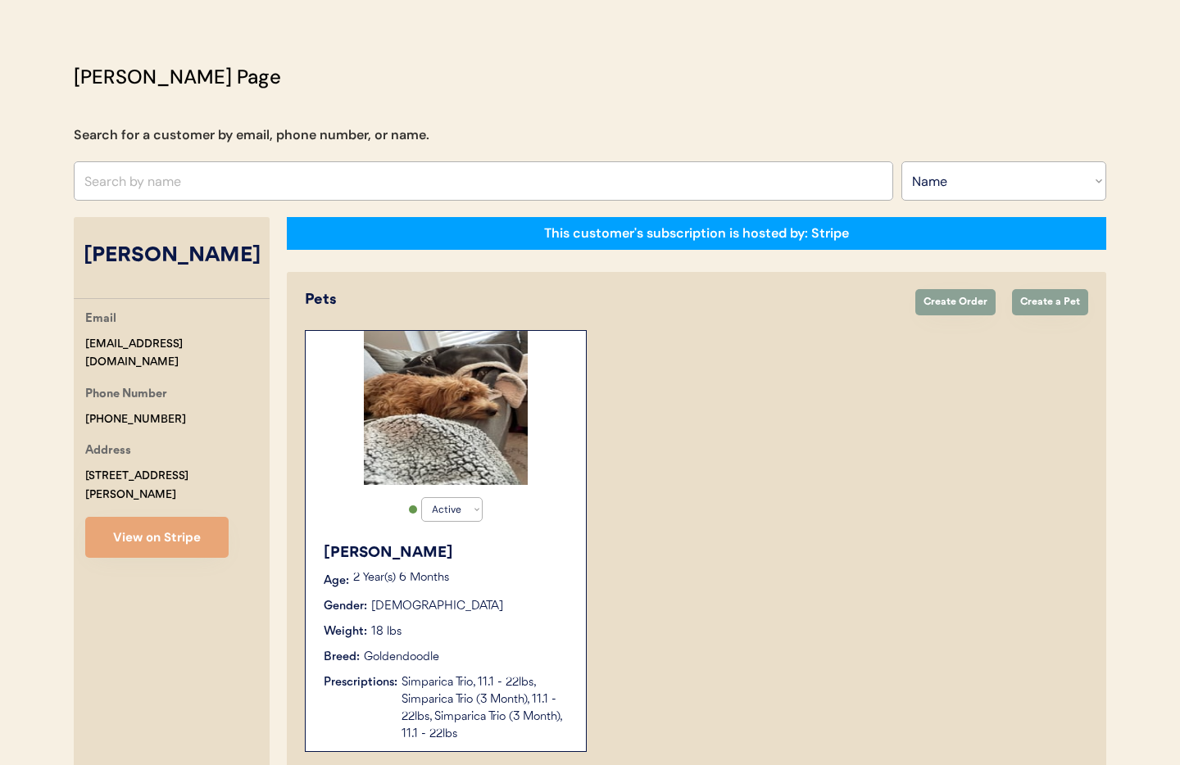
scroll to position [77, 0]
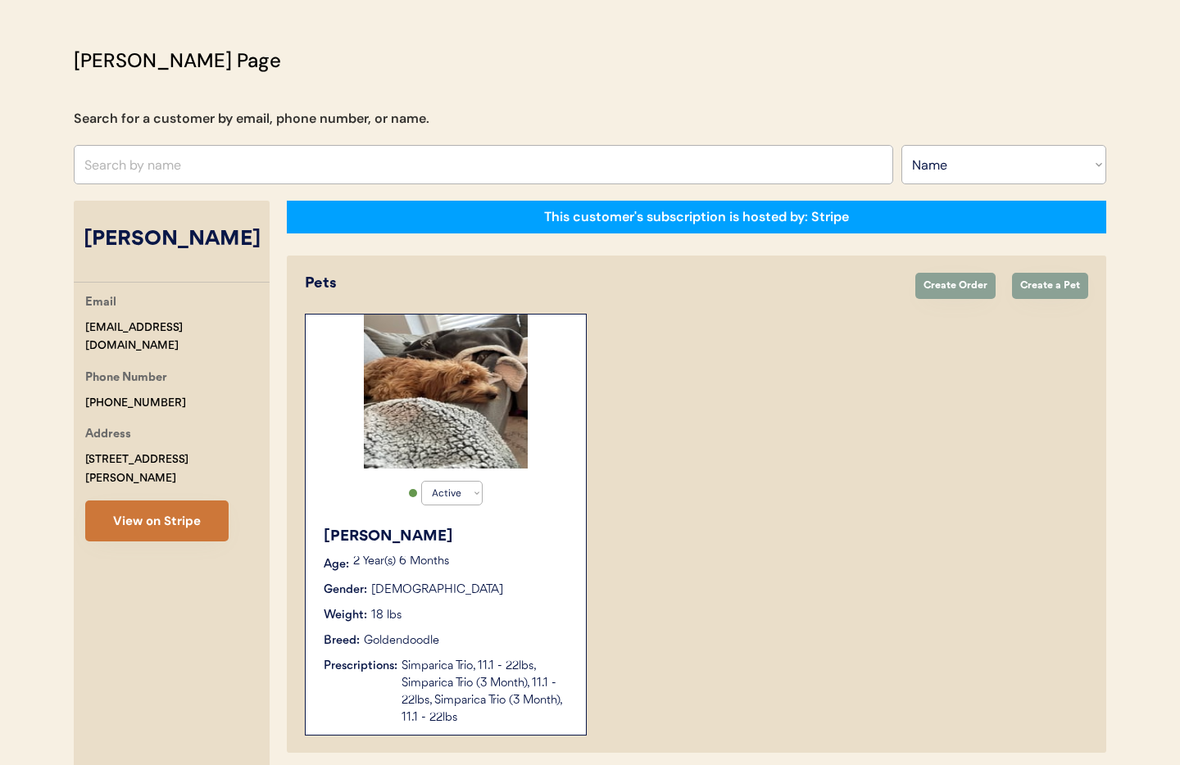
click at [166, 503] on button "View on Stripe" at bounding box center [156, 521] width 143 height 41
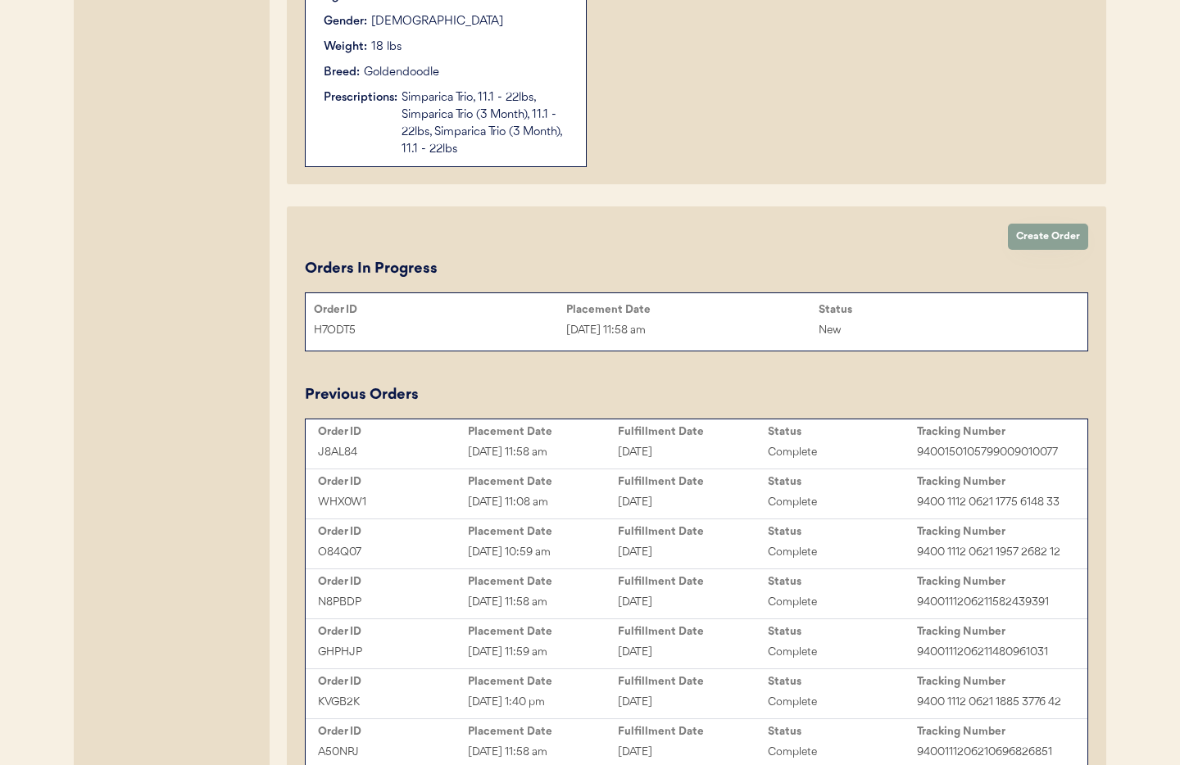
scroll to position [0, 0]
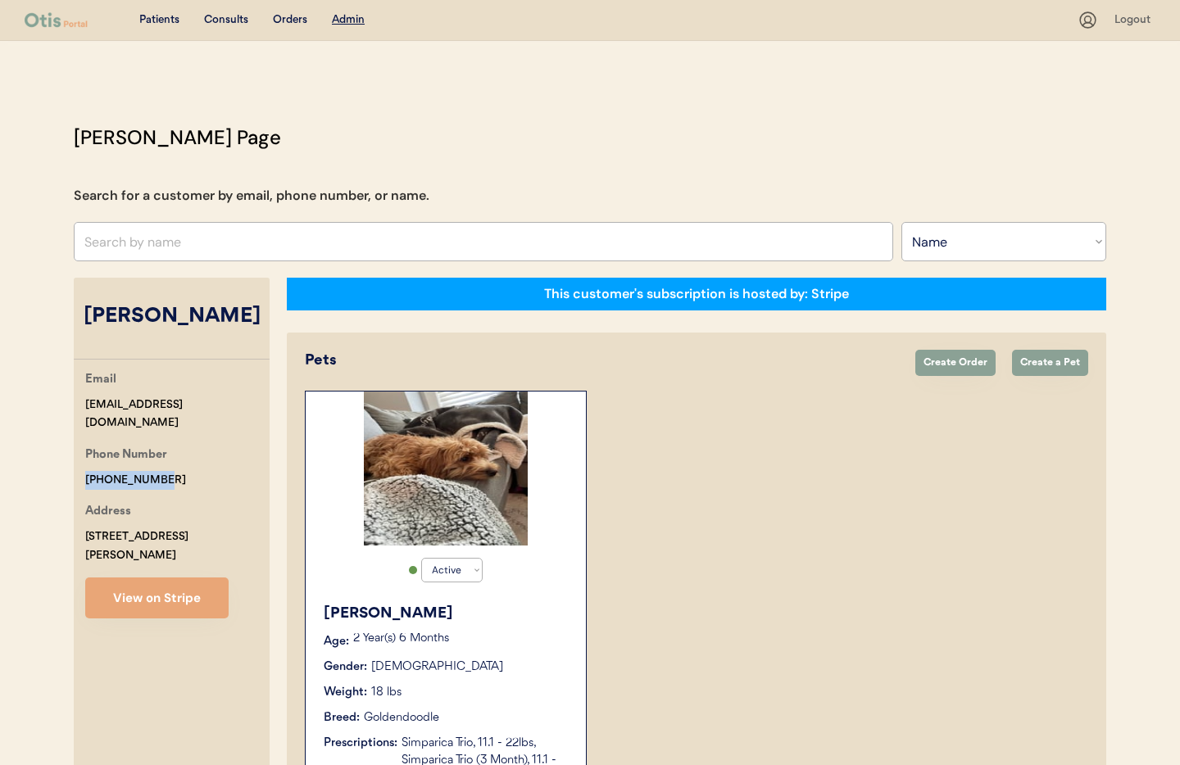
drag, startPoint x: 156, startPoint y: 456, endPoint x: 48, endPoint y: 451, distance: 107.5
copy div "+15126387196"
click at [186, 248] on input "text" at bounding box center [484, 241] width 820 height 39
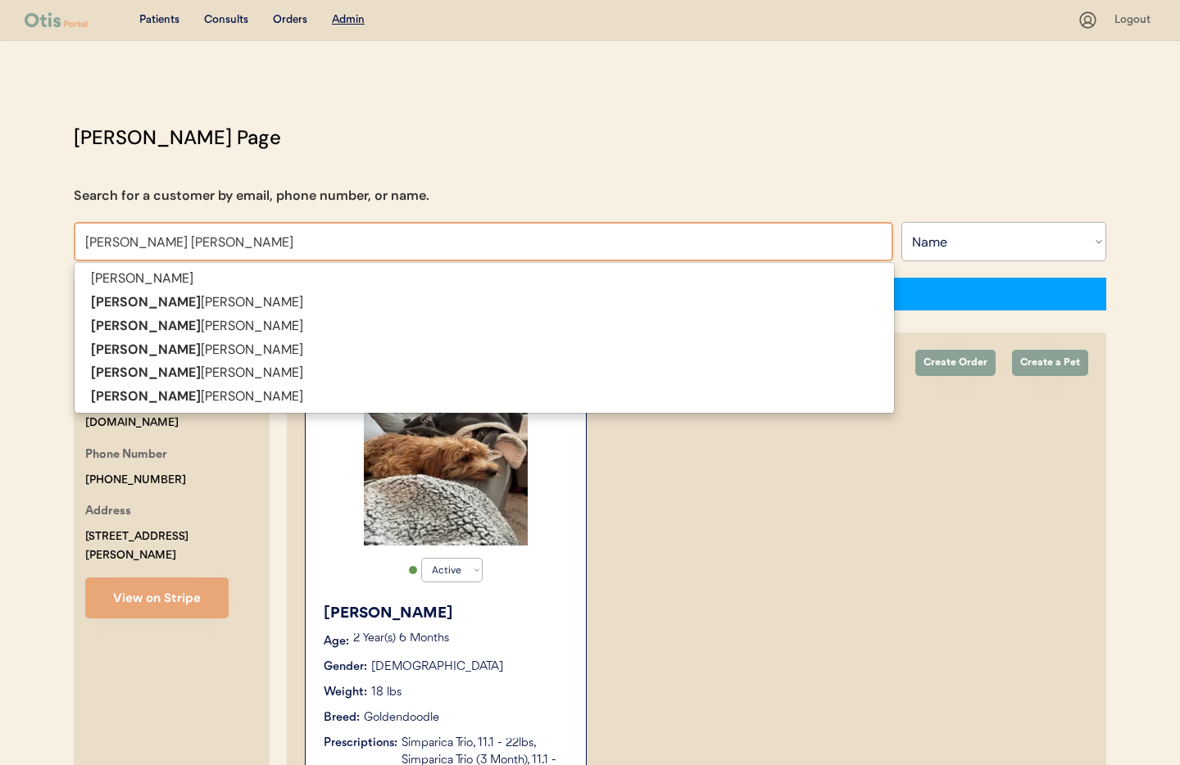
type input "julia Jone"
type input "julia Jones"
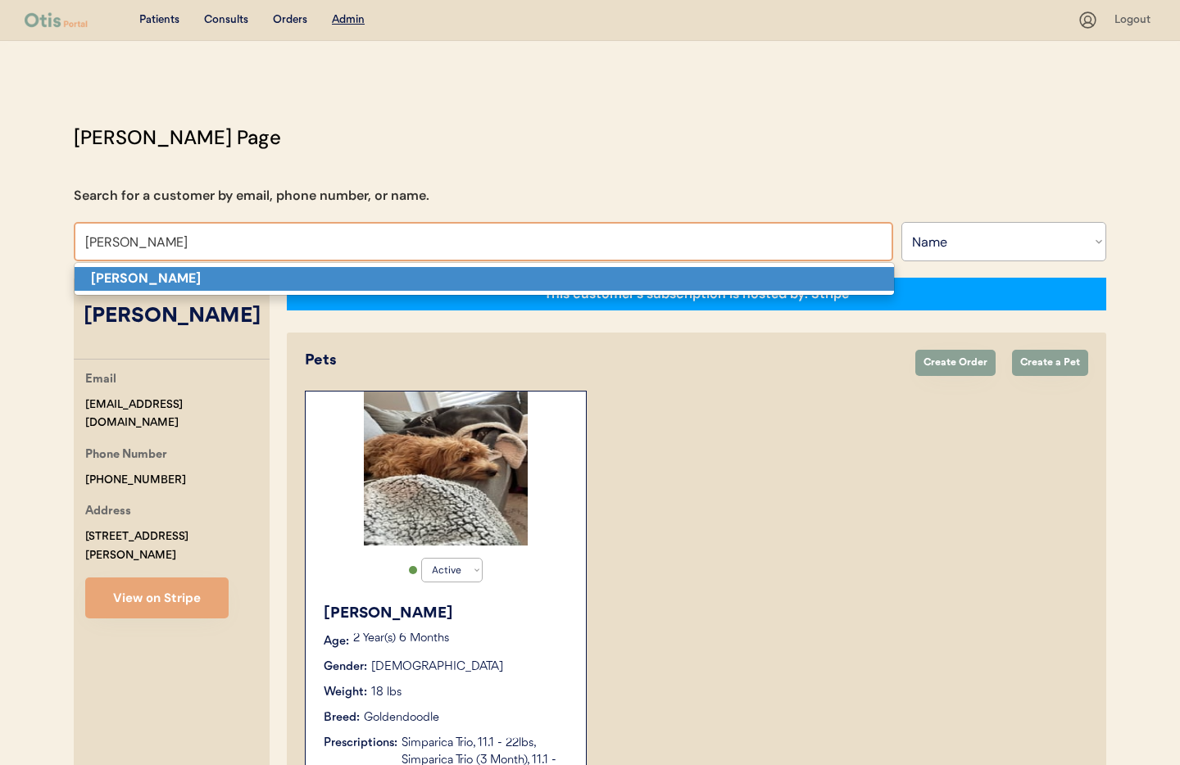
click at [183, 272] on p "Julia Jones" at bounding box center [485, 279] width 820 height 24
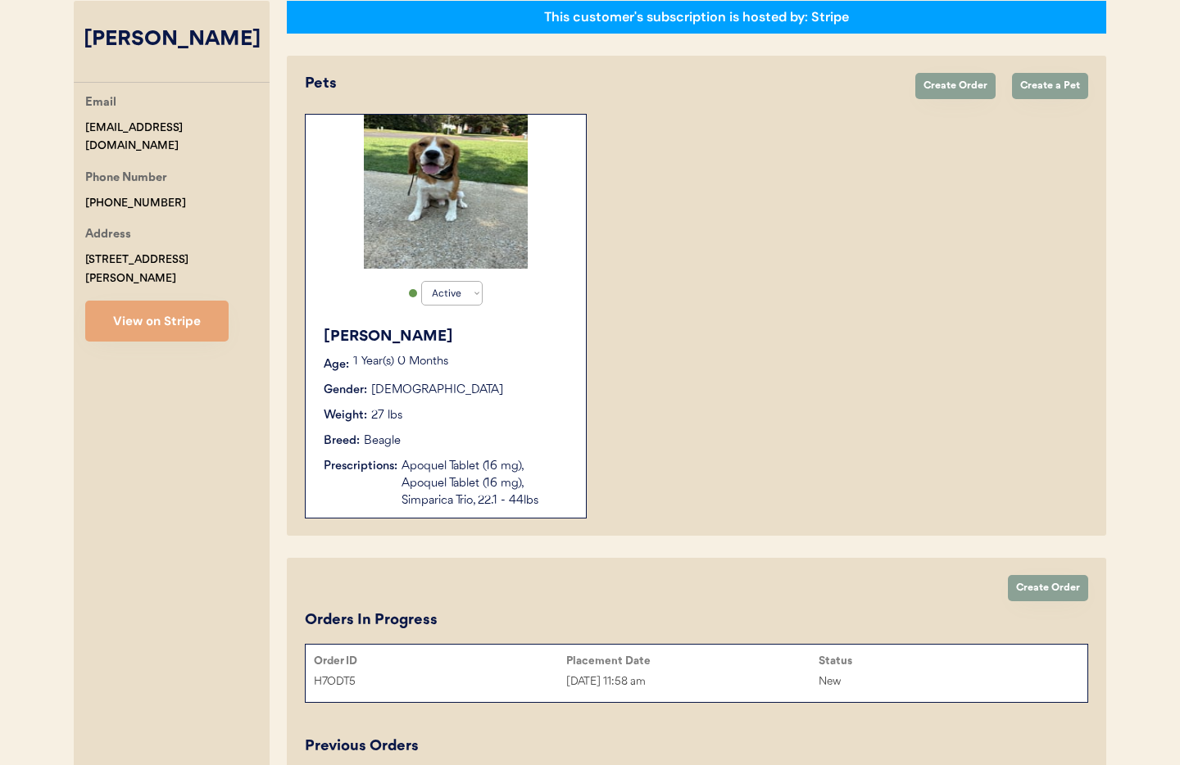
scroll to position [285, 0]
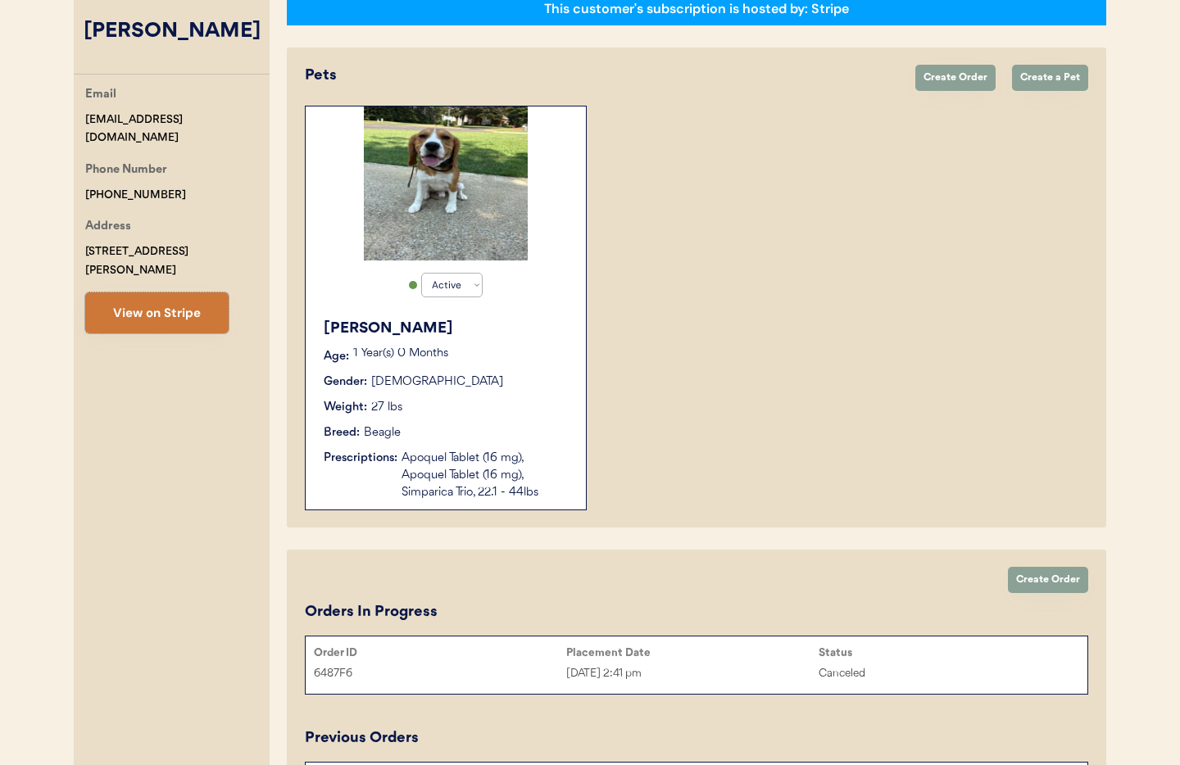
click at [152, 293] on button "View on Stripe" at bounding box center [156, 313] width 143 height 41
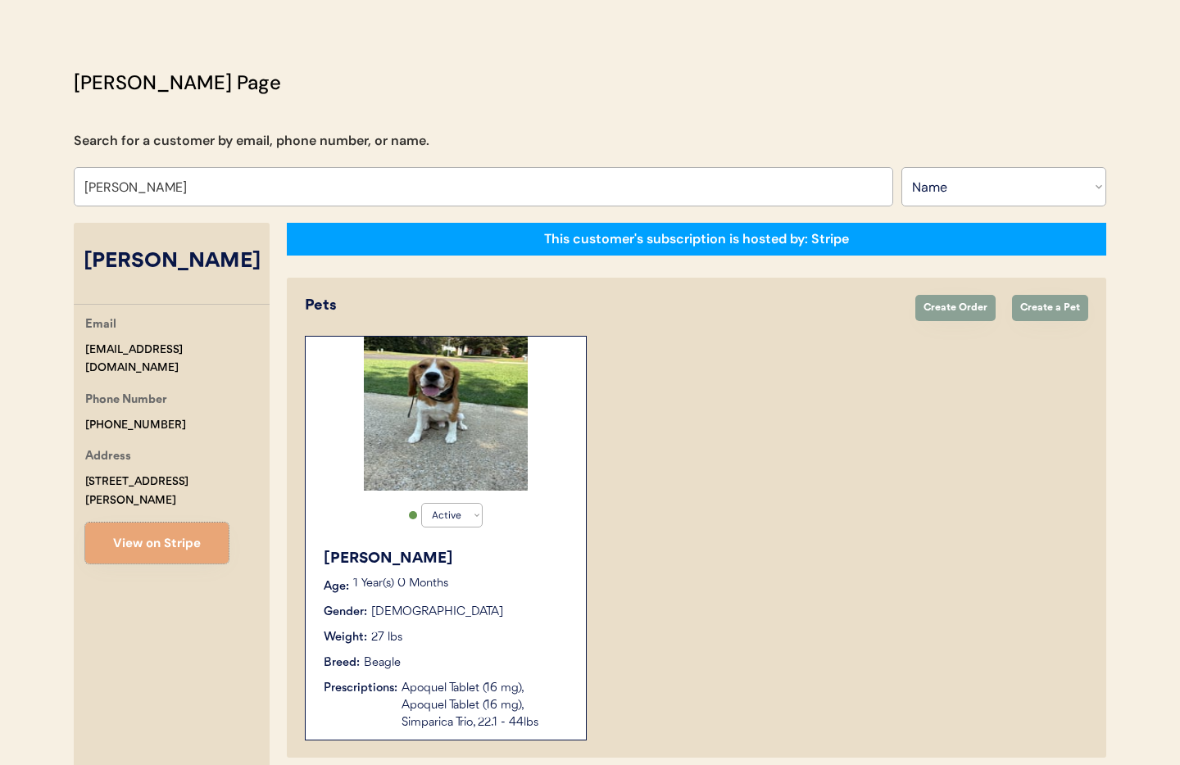
scroll to position [0, 0]
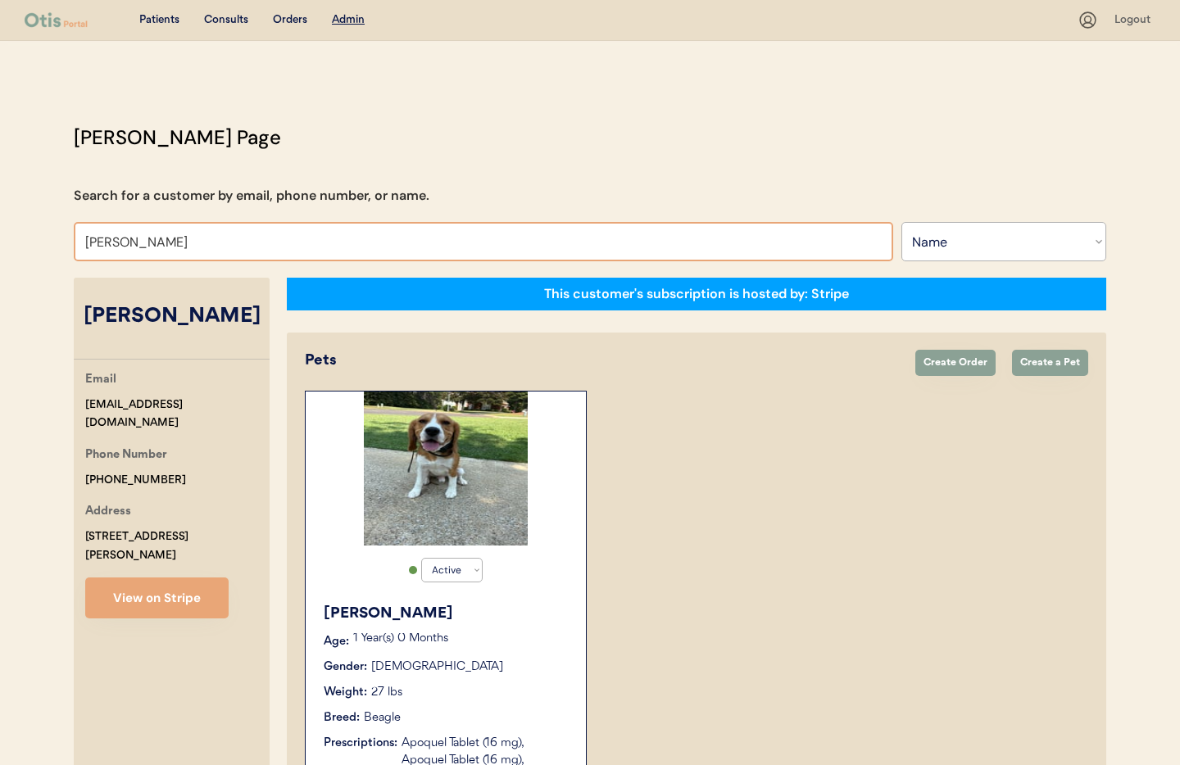
drag, startPoint x: 170, startPoint y: 240, endPoint x: 84, endPoint y: 236, distance: 86.2
click at [84, 236] on input "Julia Jones" at bounding box center [484, 241] width 820 height 39
type input "deb"
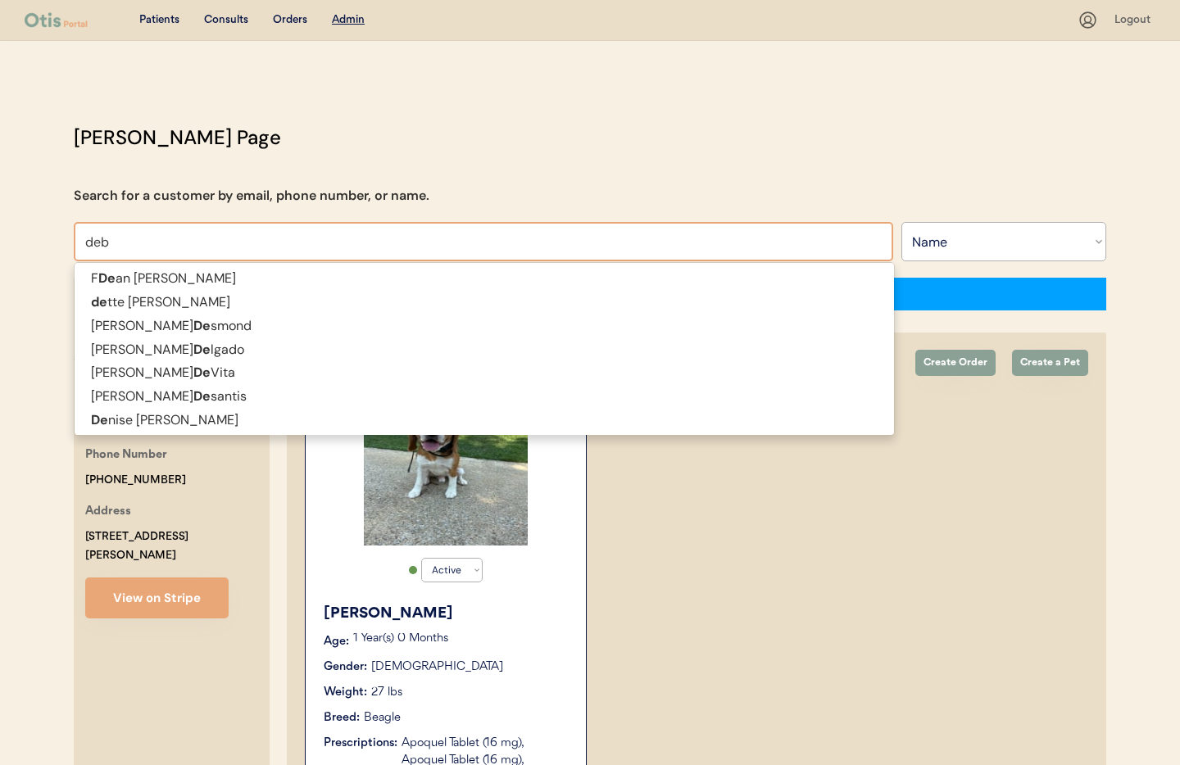
type input "debbie Mossman"
type input "debi"
type input "debi Clark"
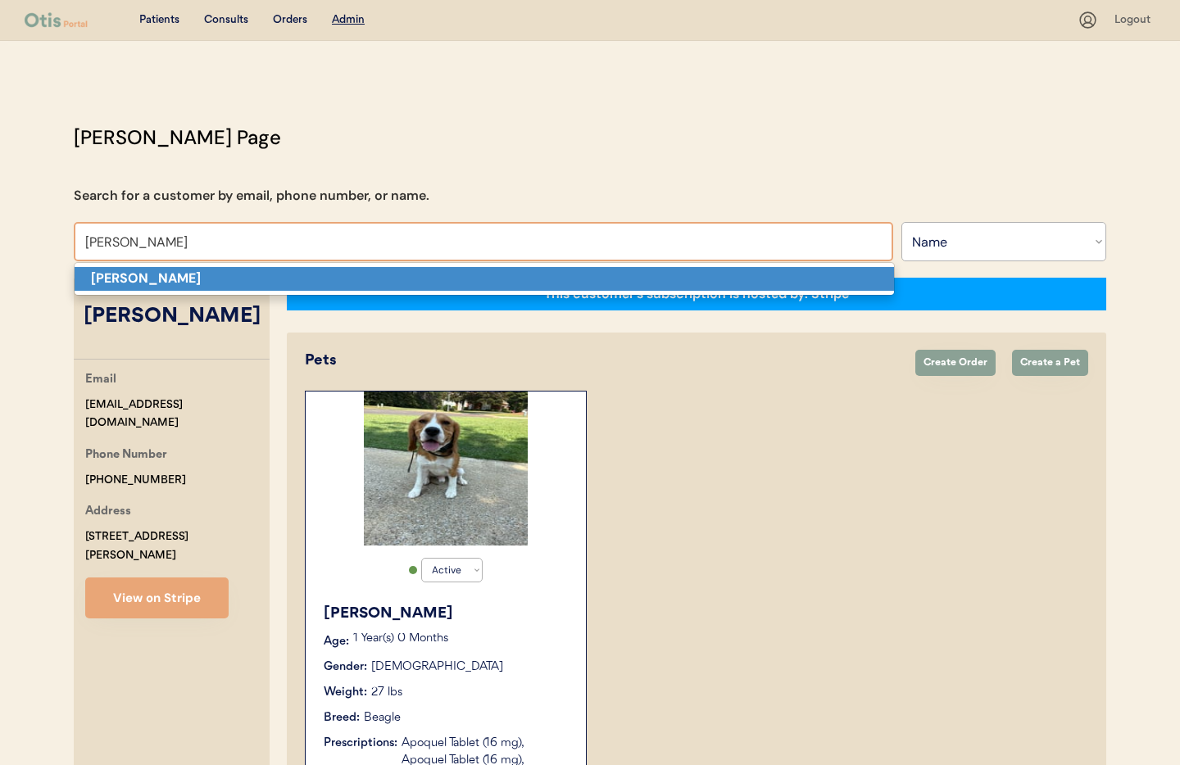
click at [104, 280] on strong "Debi Clark" at bounding box center [146, 278] width 110 height 17
type input "Debi Clark"
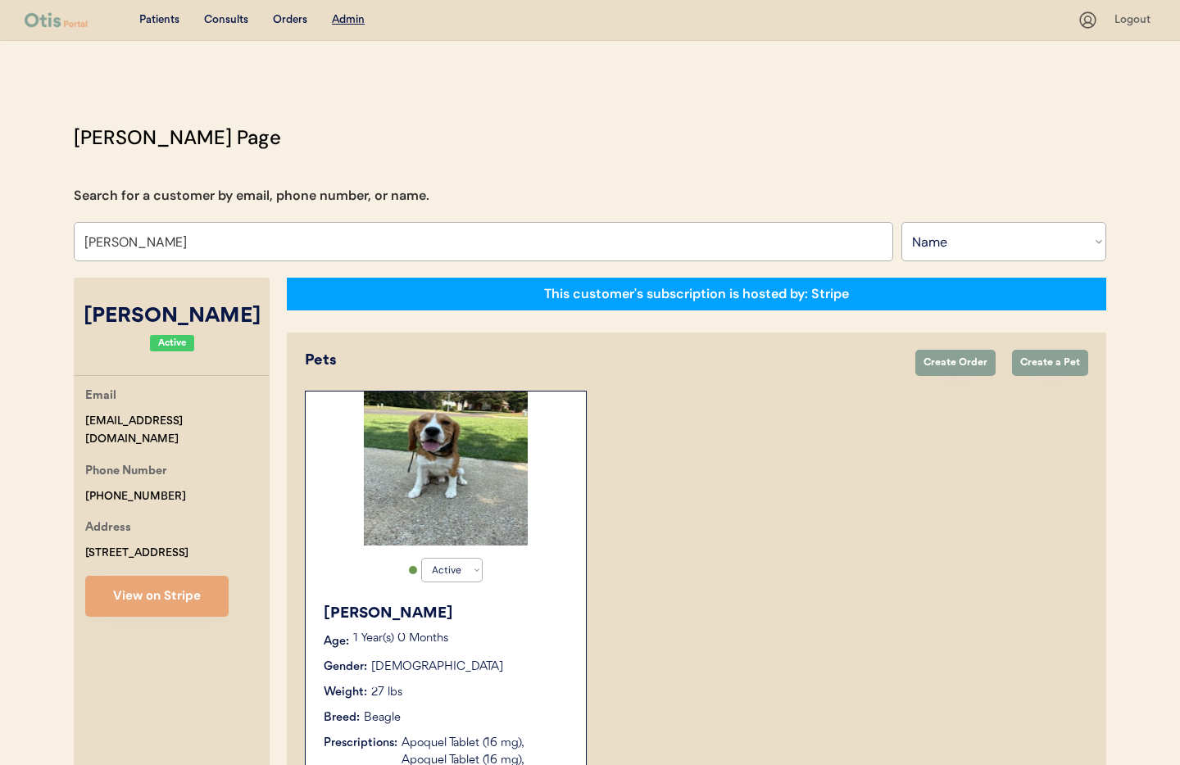
select select "true"
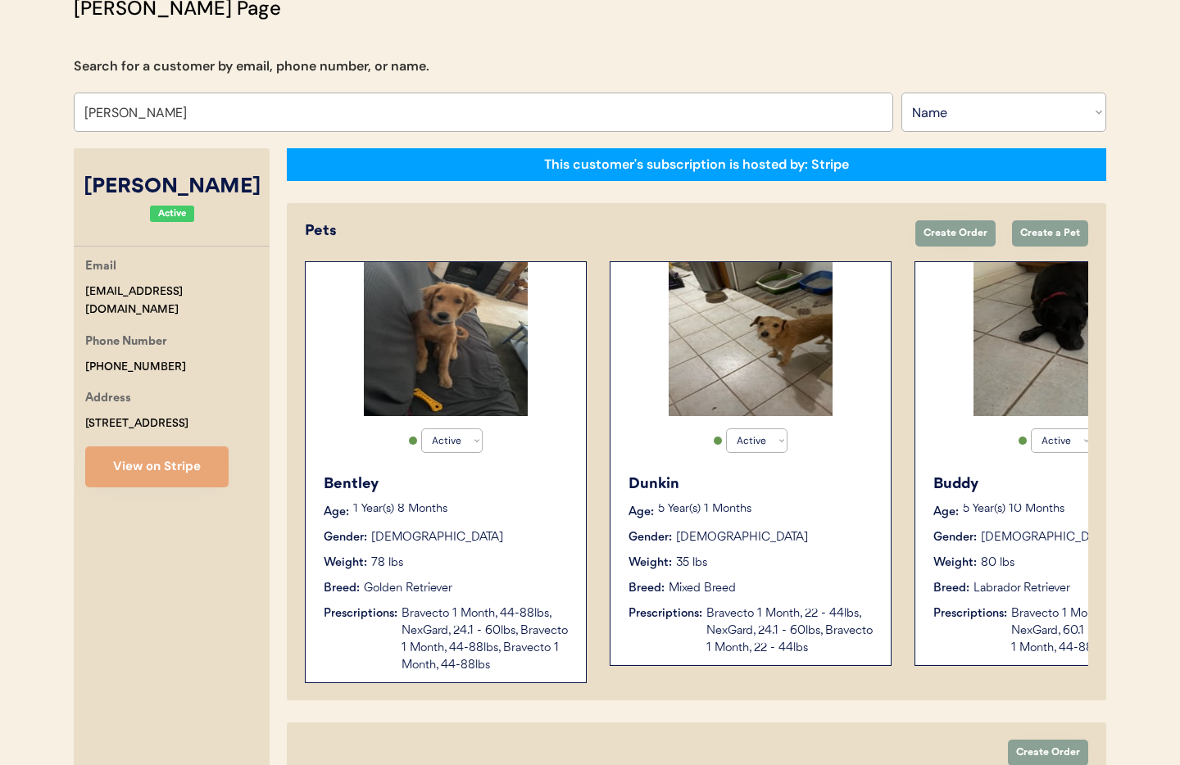
scroll to position [229, 0]
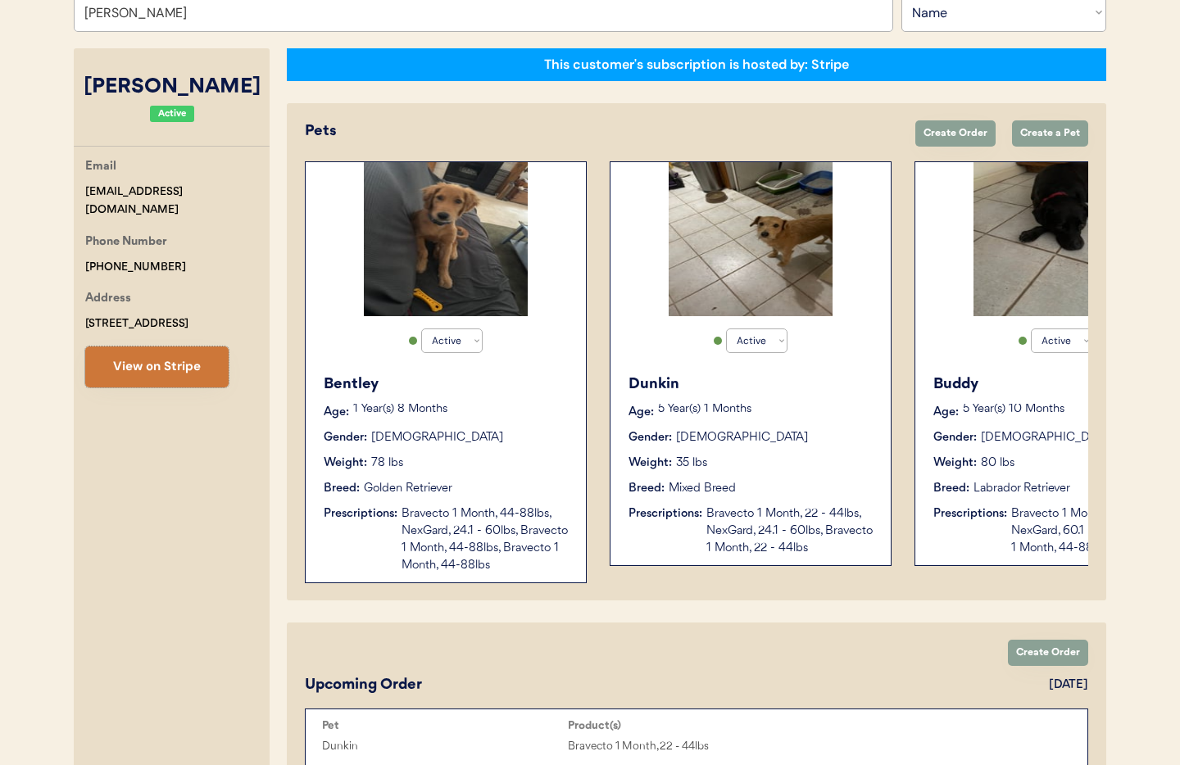
click at [151, 376] on button "View on Stripe" at bounding box center [156, 367] width 143 height 41
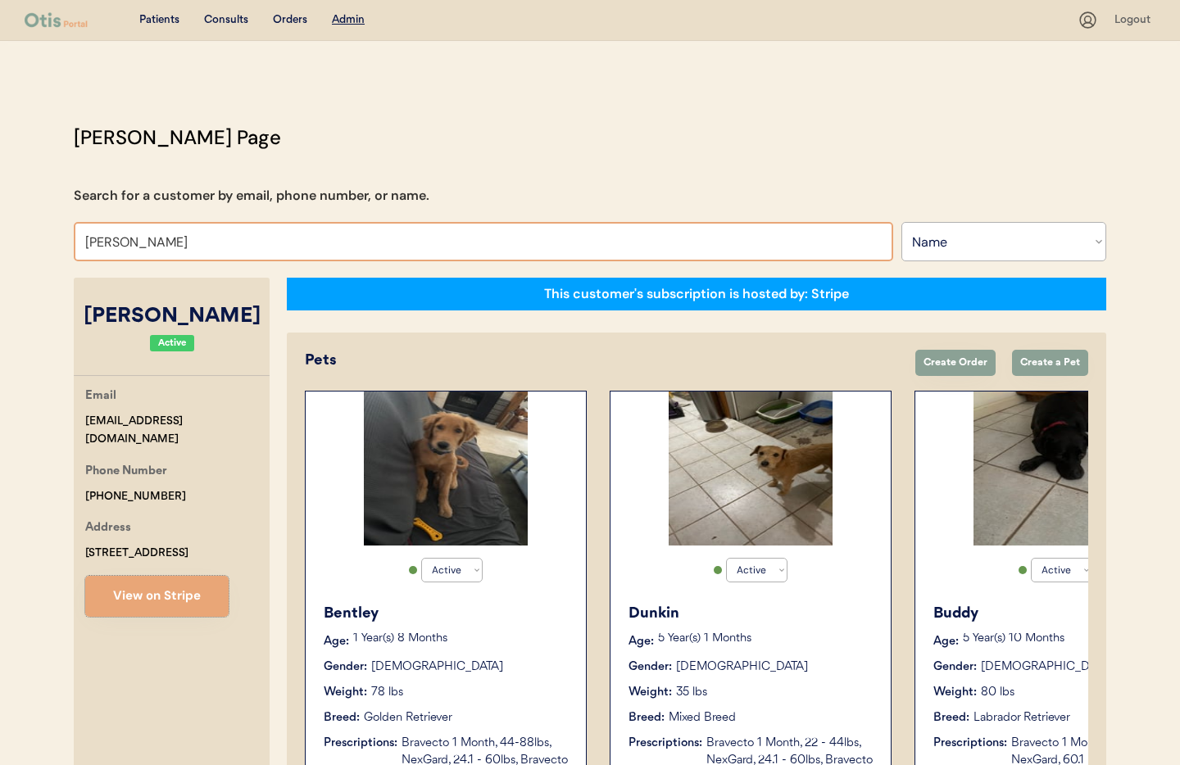
scroll to position [1, 0]
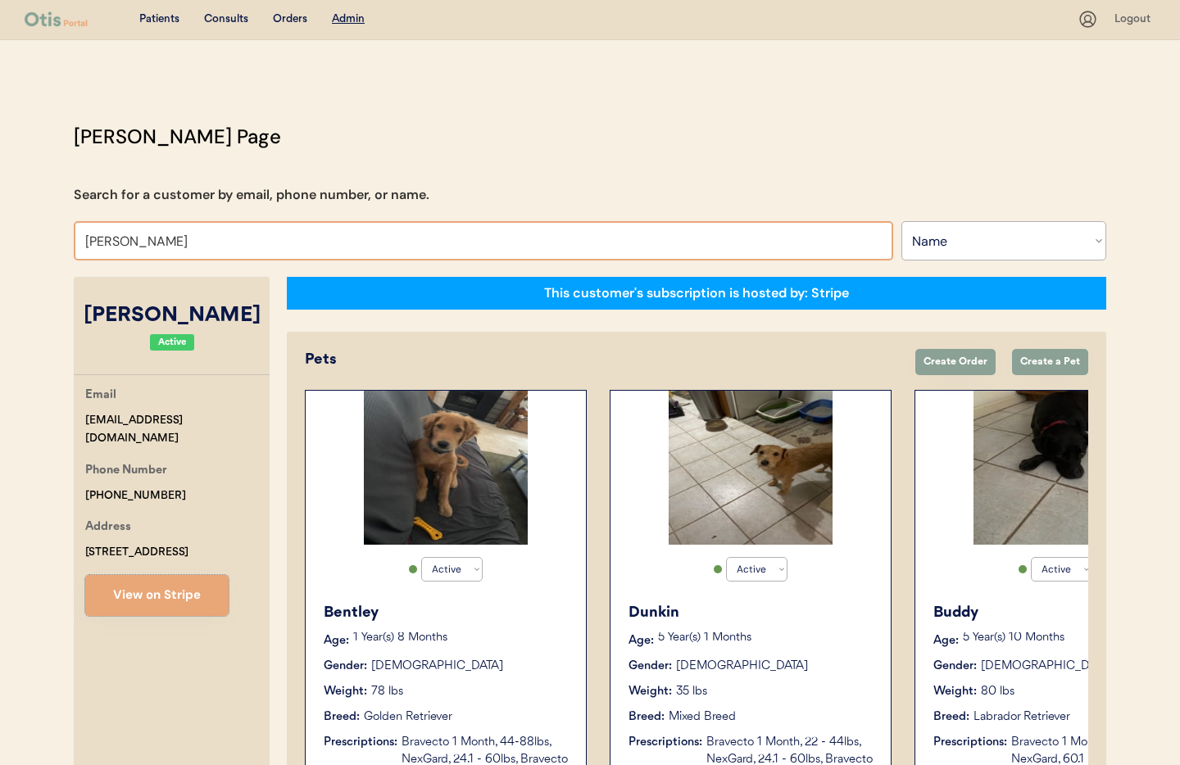
drag, startPoint x: 217, startPoint y: 238, endPoint x: 198, endPoint y: 238, distance: 19.7
click at [216, 238] on input "Debi Clark" at bounding box center [484, 240] width 820 height 39
drag, startPoint x: 166, startPoint y: 234, endPoint x: 16, endPoint y: 215, distance: 151.3
type input "Sara"
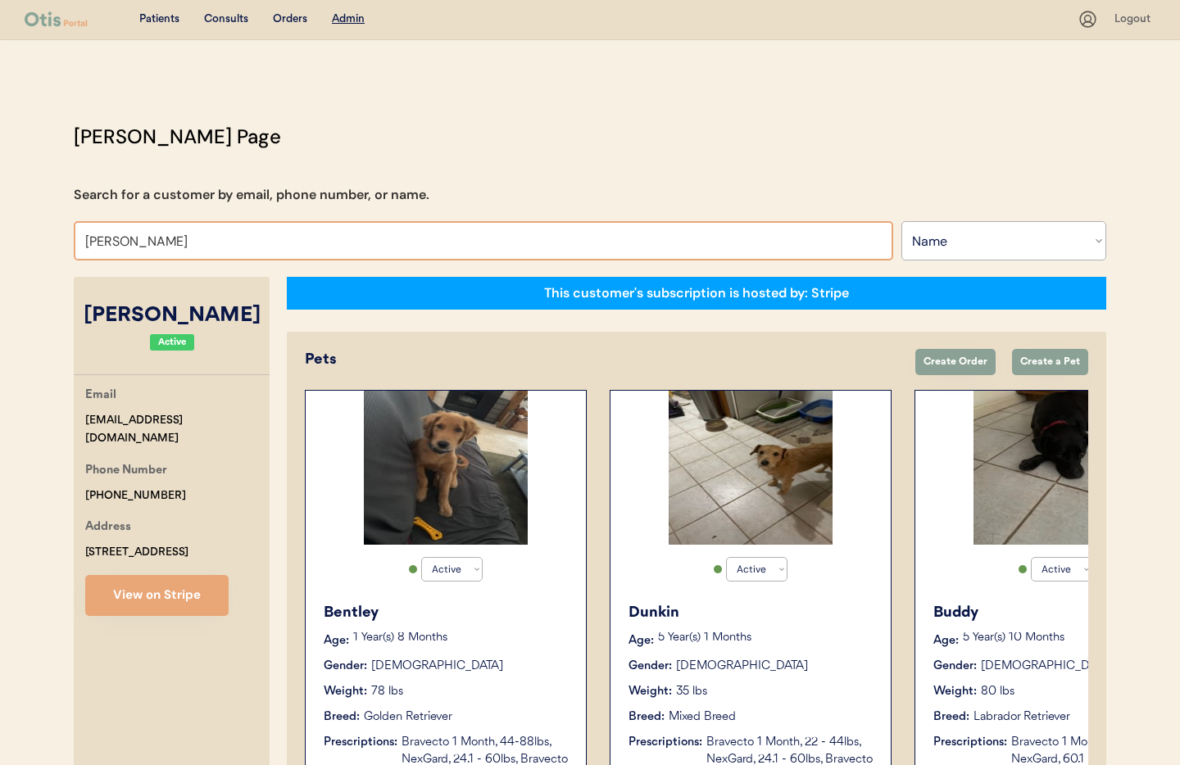
type input "Sarah Boy"
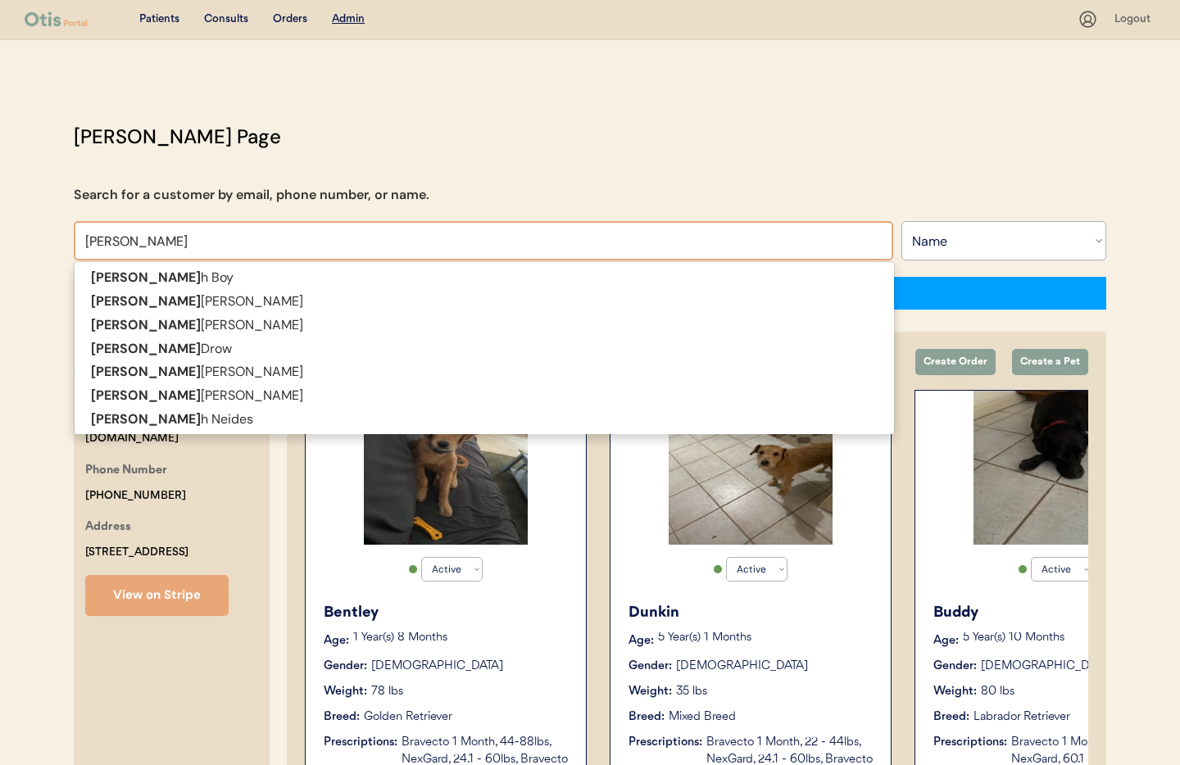
type input "Sarah"
type input "Sarah Saw"
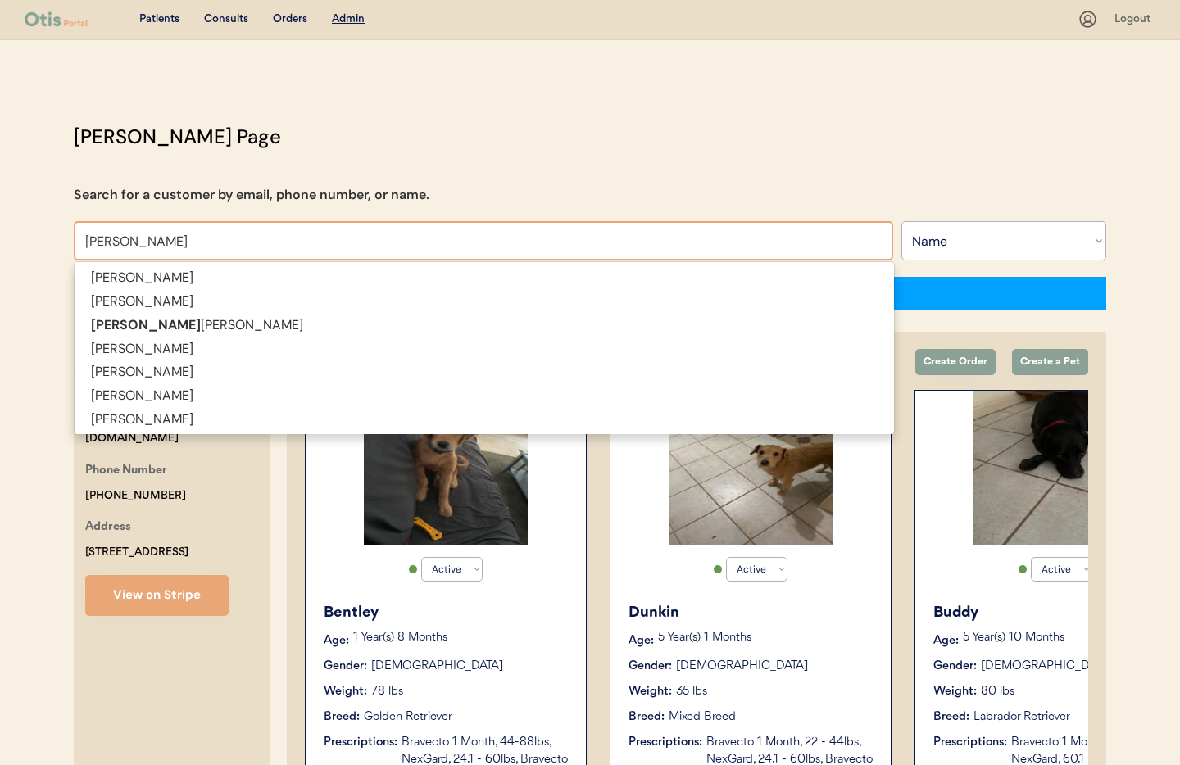
type input "Sarah Sawyer"
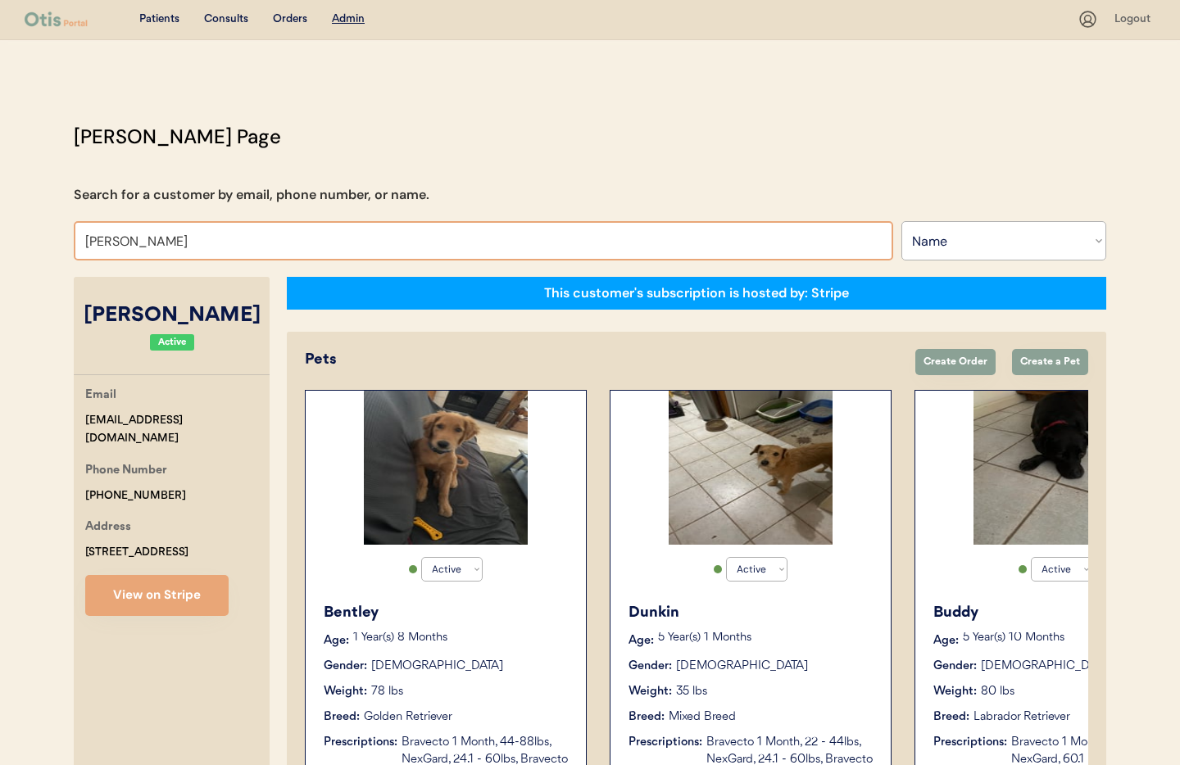
type input "Sarah Saw"
type input "Sarah Sawyer"
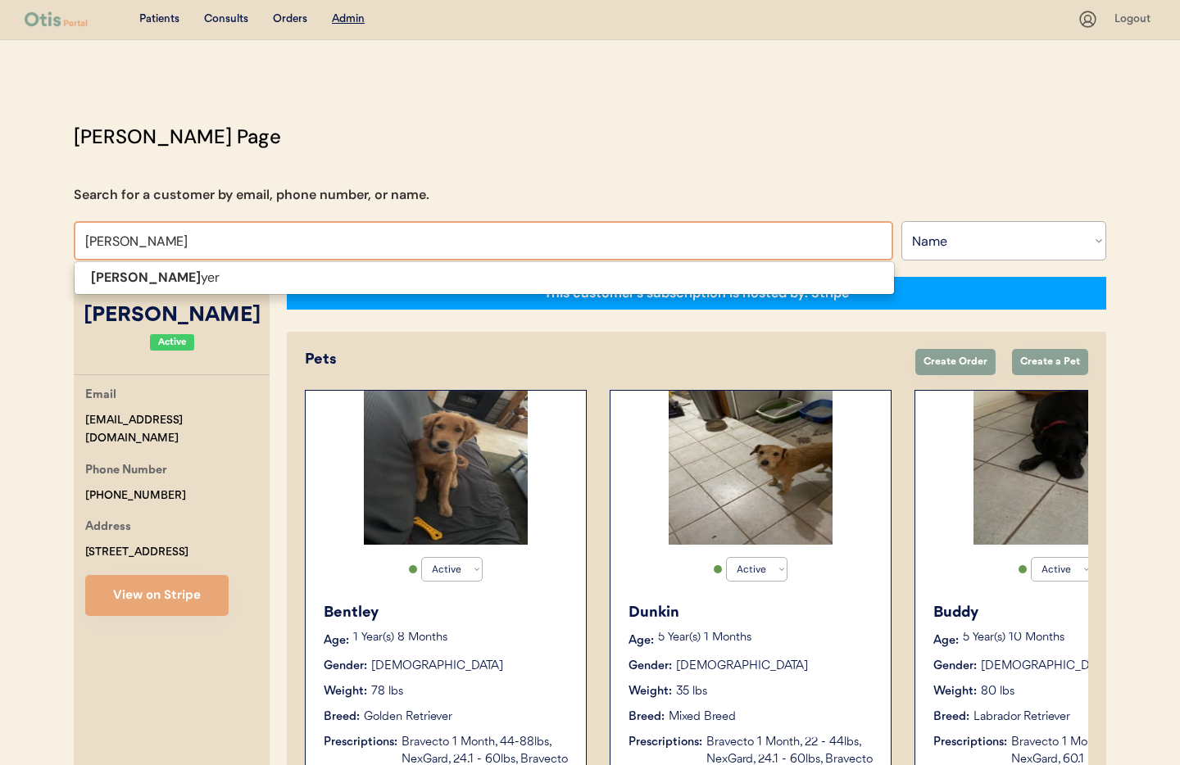
type input "Sarah Sawye"
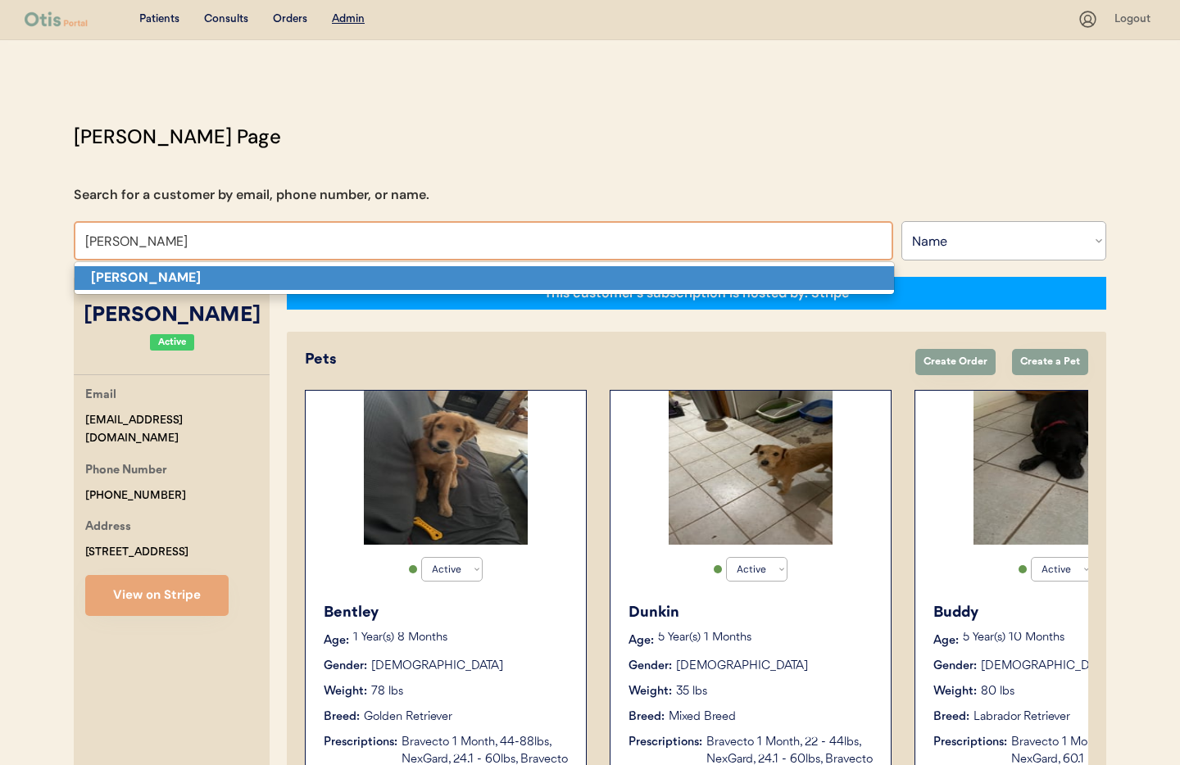
click at [115, 275] on strong "Sarah Sawyer" at bounding box center [146, 277] width 110 height 17
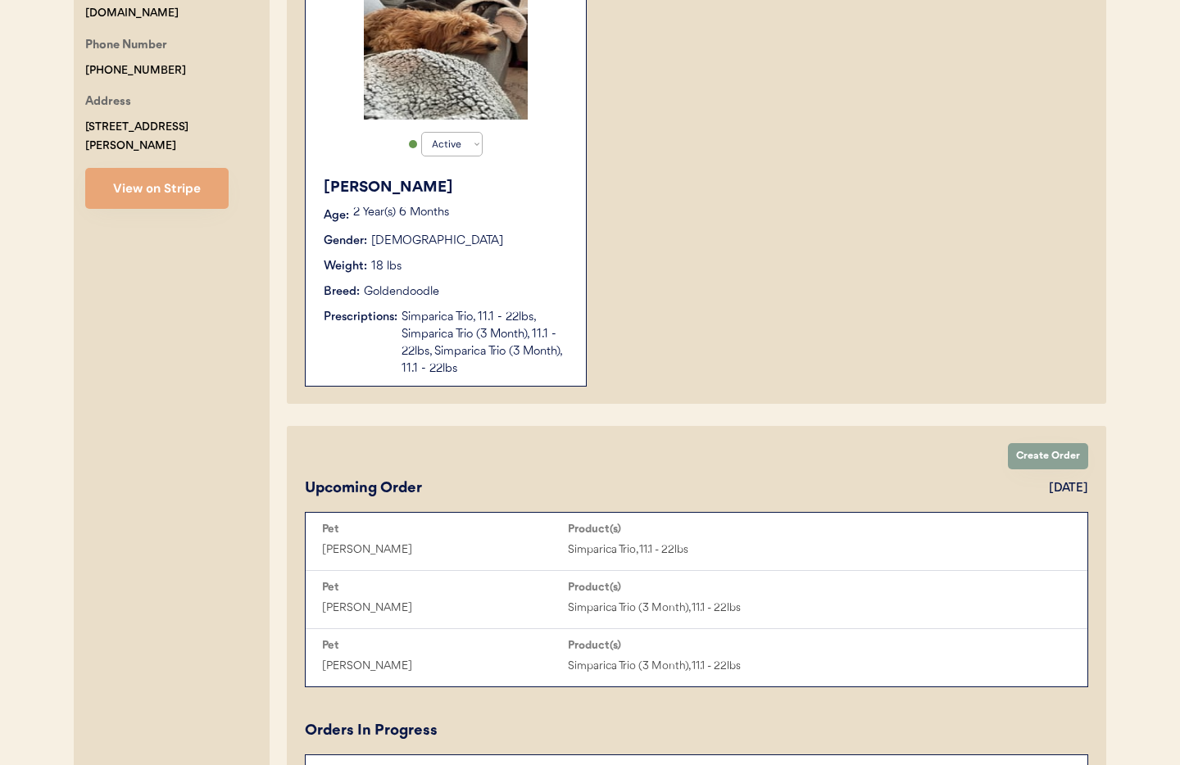
scroll to position [428, 0]
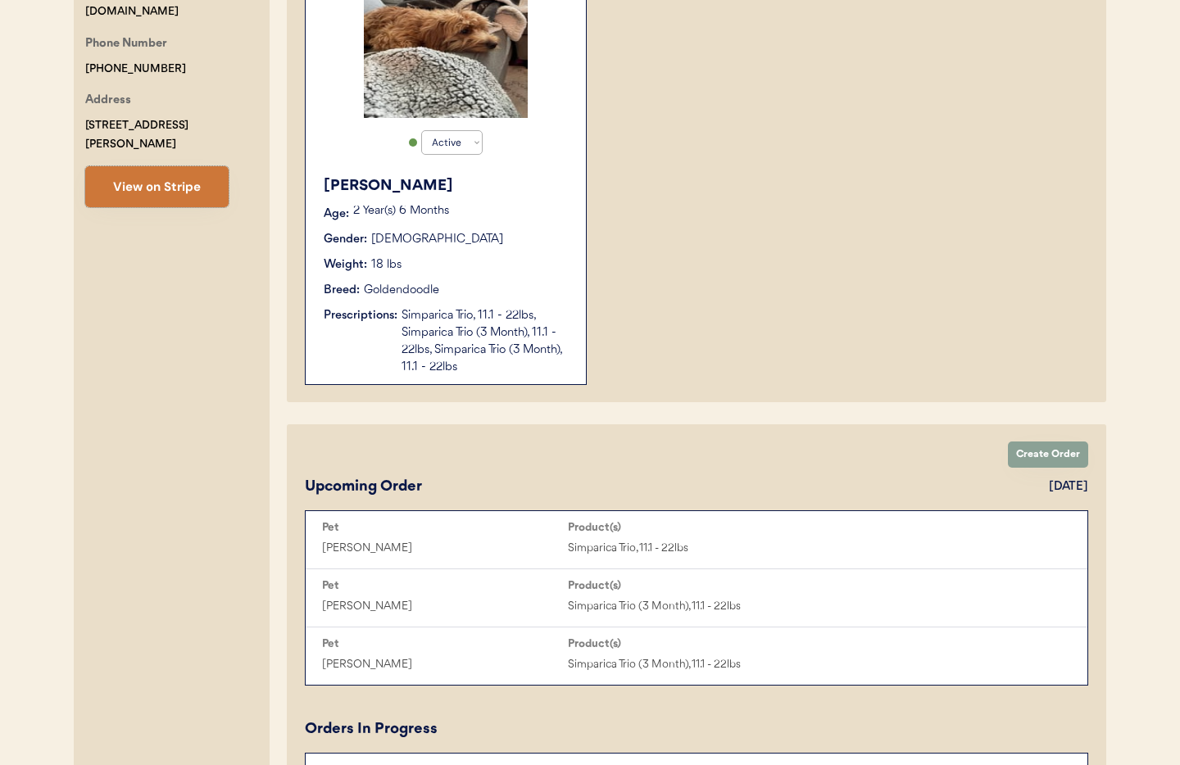
click at [144, 176] on button "View on Stripe" at bounding box center [156, 186] width 143 height 41
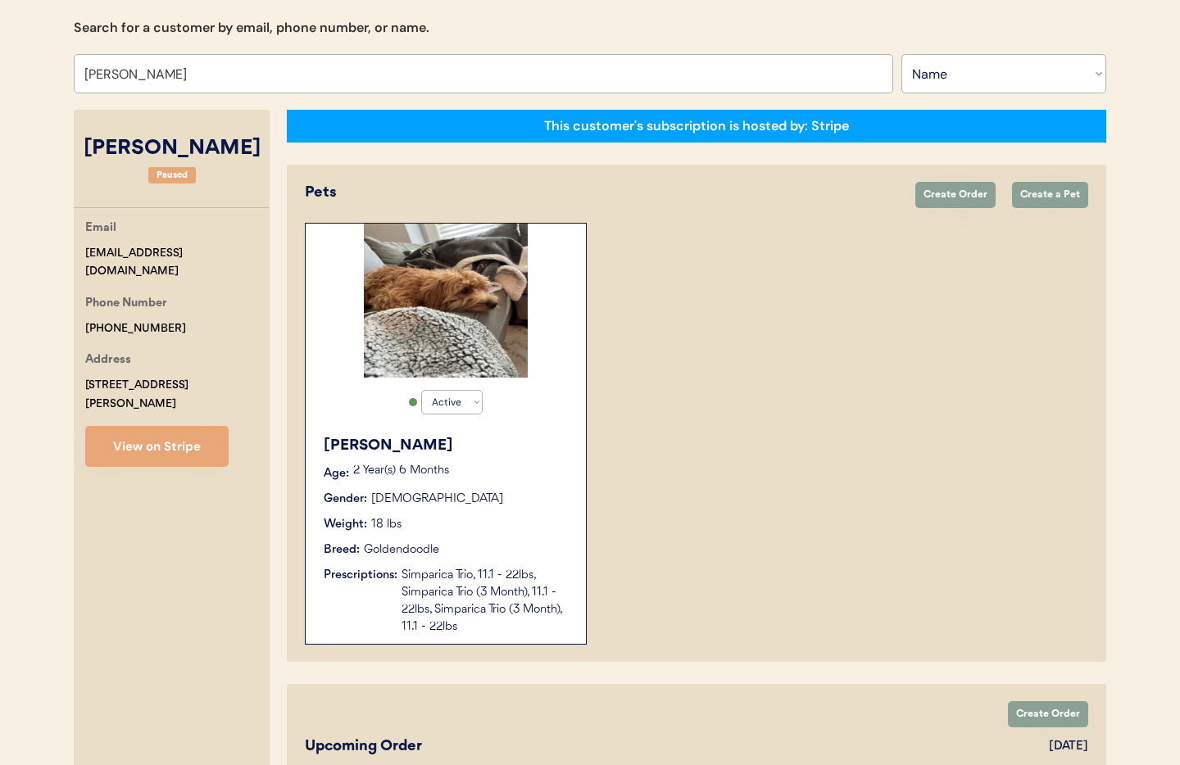
scroll to position [0, 0]
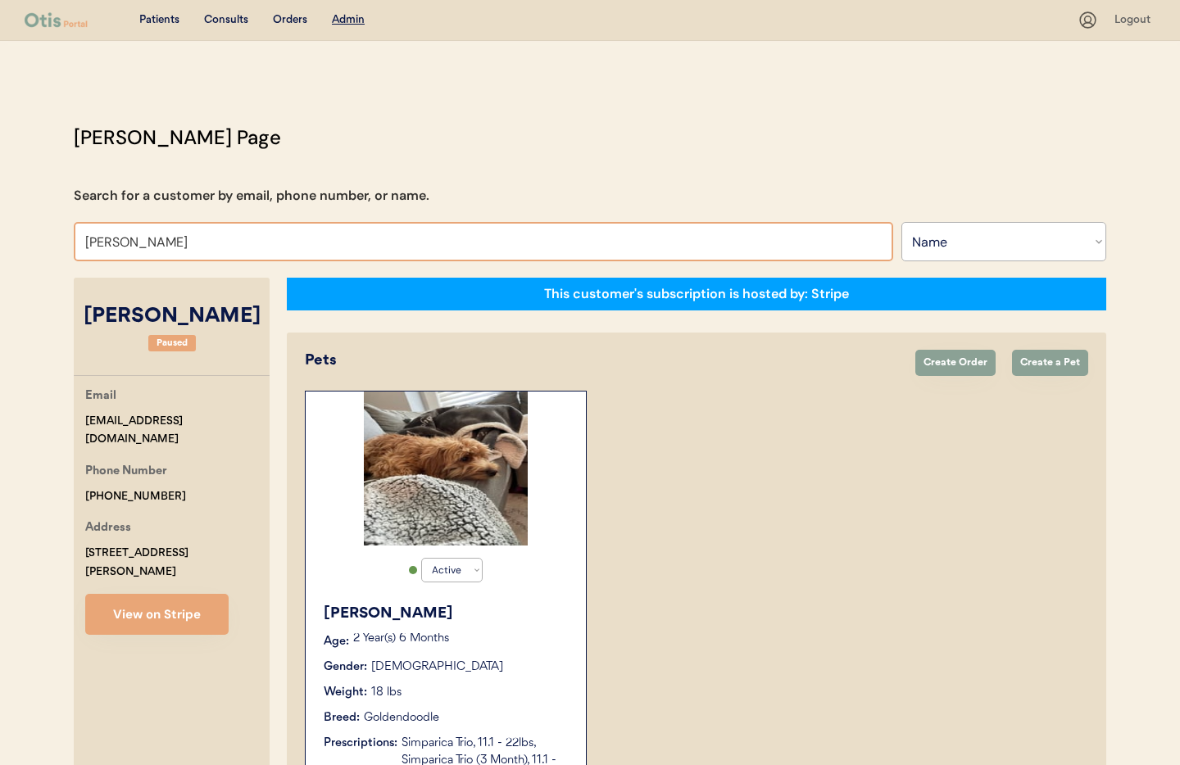
drag, startPoint x: 134, startPoint y: 238, endPoint x: 10, endPoint y: 221, distance: 125.8
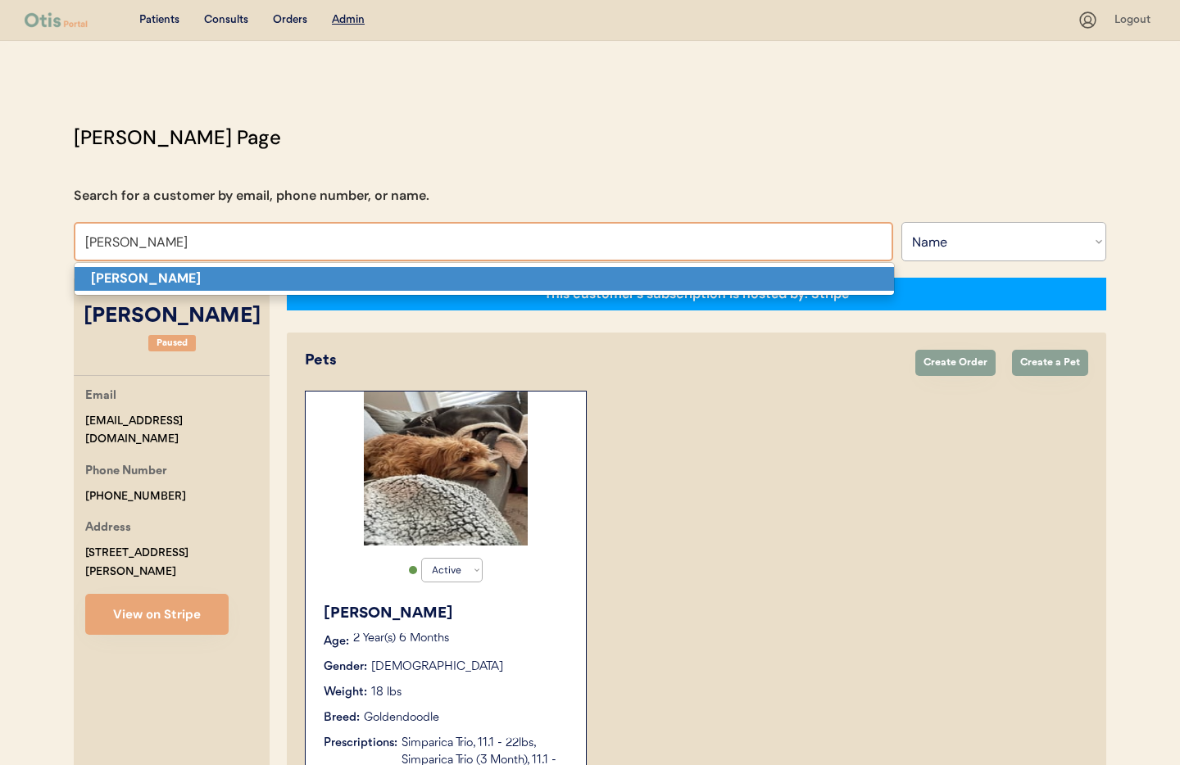
click at [114, 271] on strong "[PERSON_NAME]" at bounding box center [146, 278] width 110 height 17
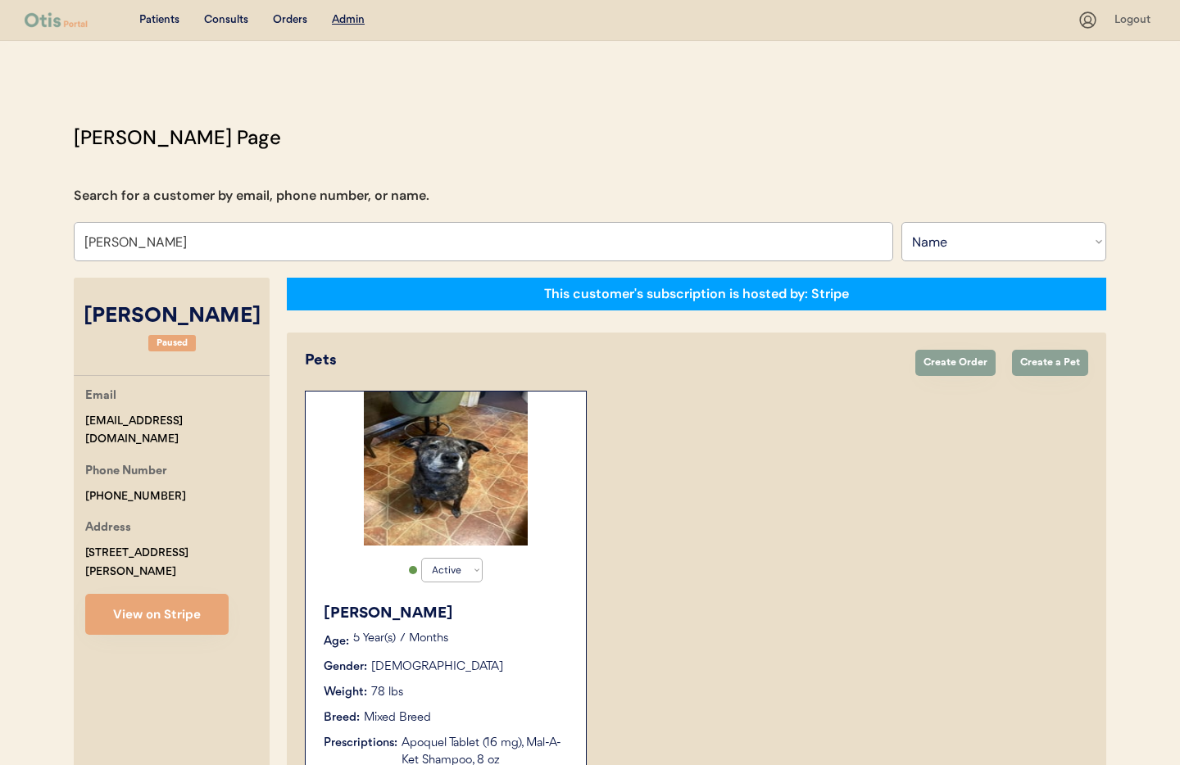
type input "[PERSON_NAME]"
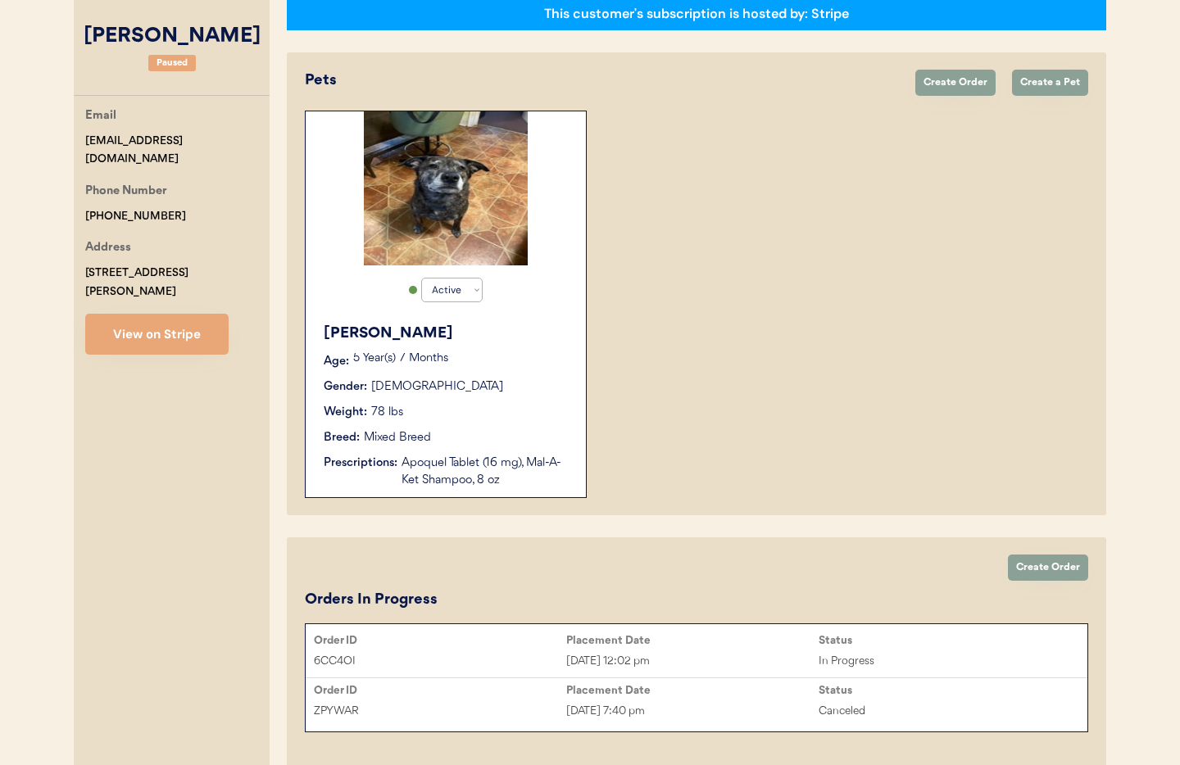
scroll to position [383, 0]
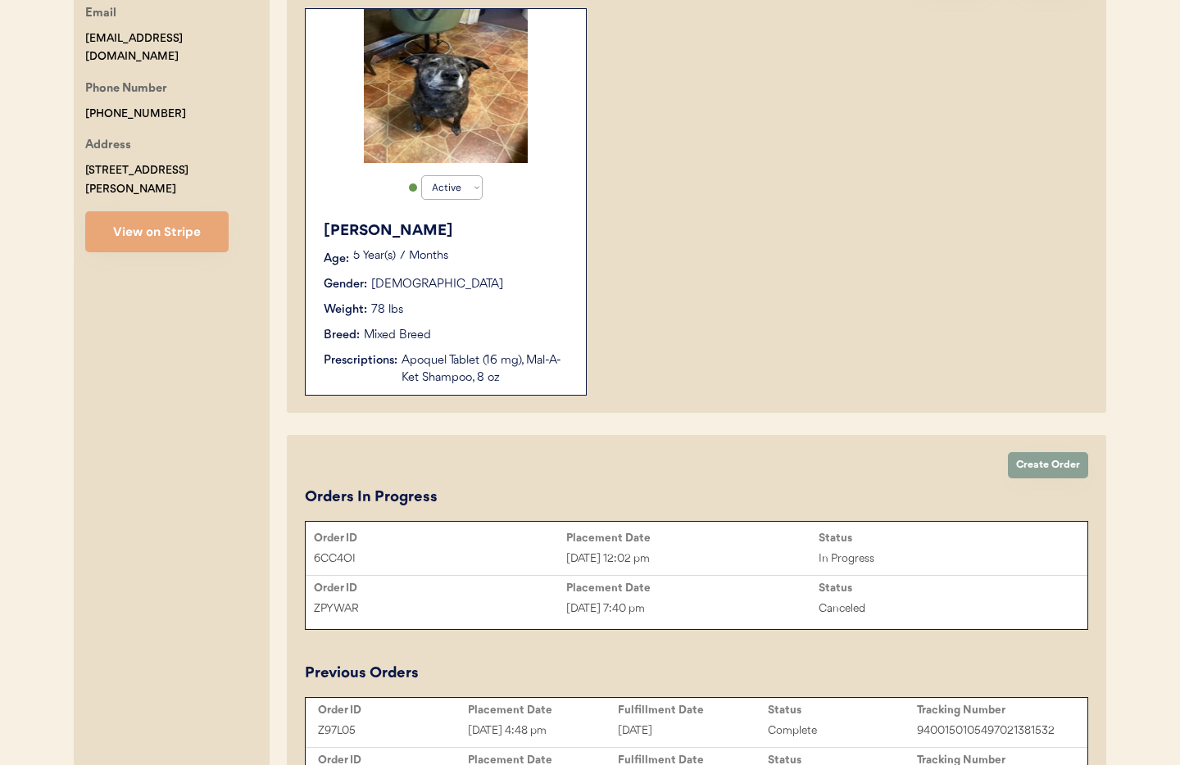
click at [701, 552] on div "[DATE] 12:02 pm" at bounding box center [692, 559] width 252 height 19
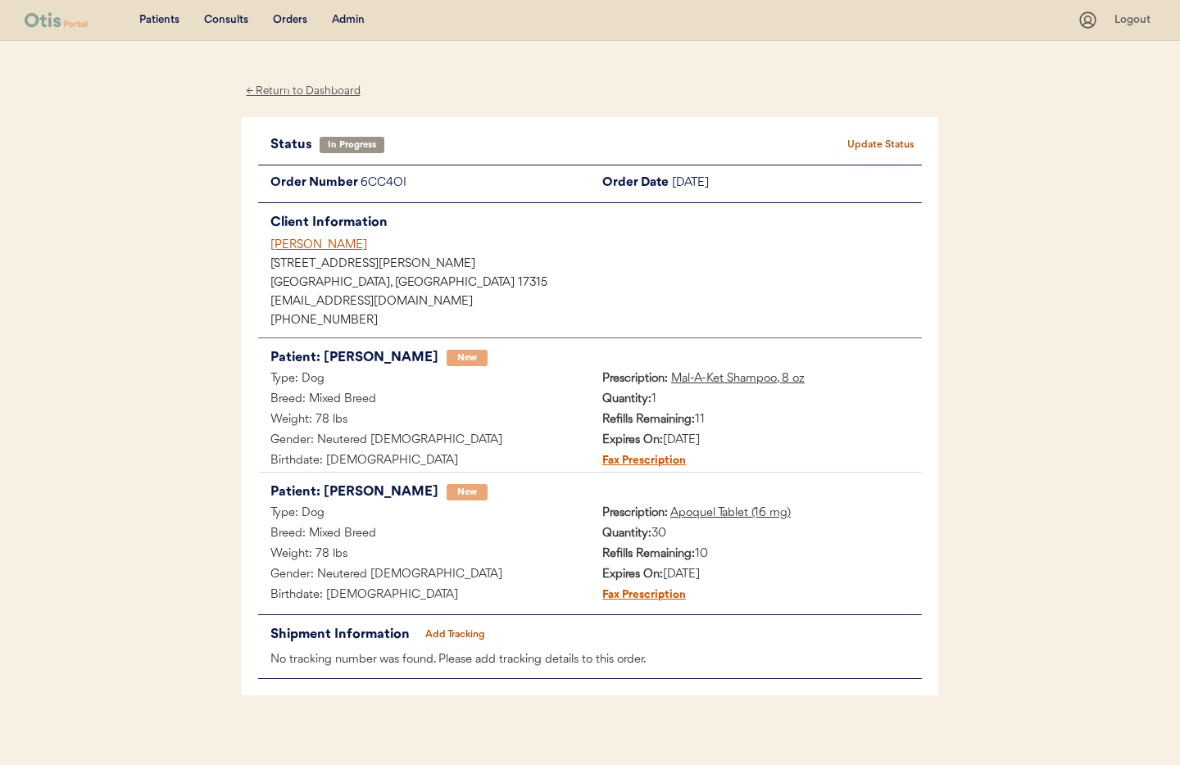
scroll to position [12, 0]
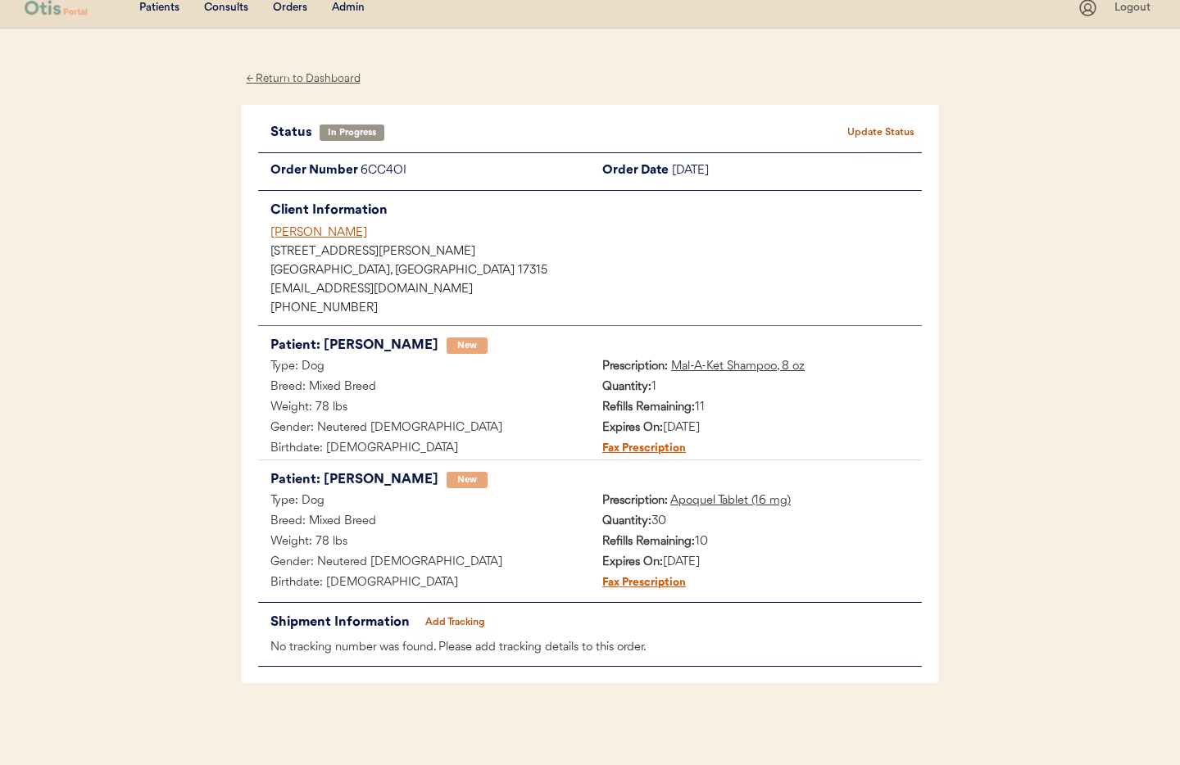
click at [868, 133] on button "Update Status" at bounding box center [881, 132] width 82 height 23
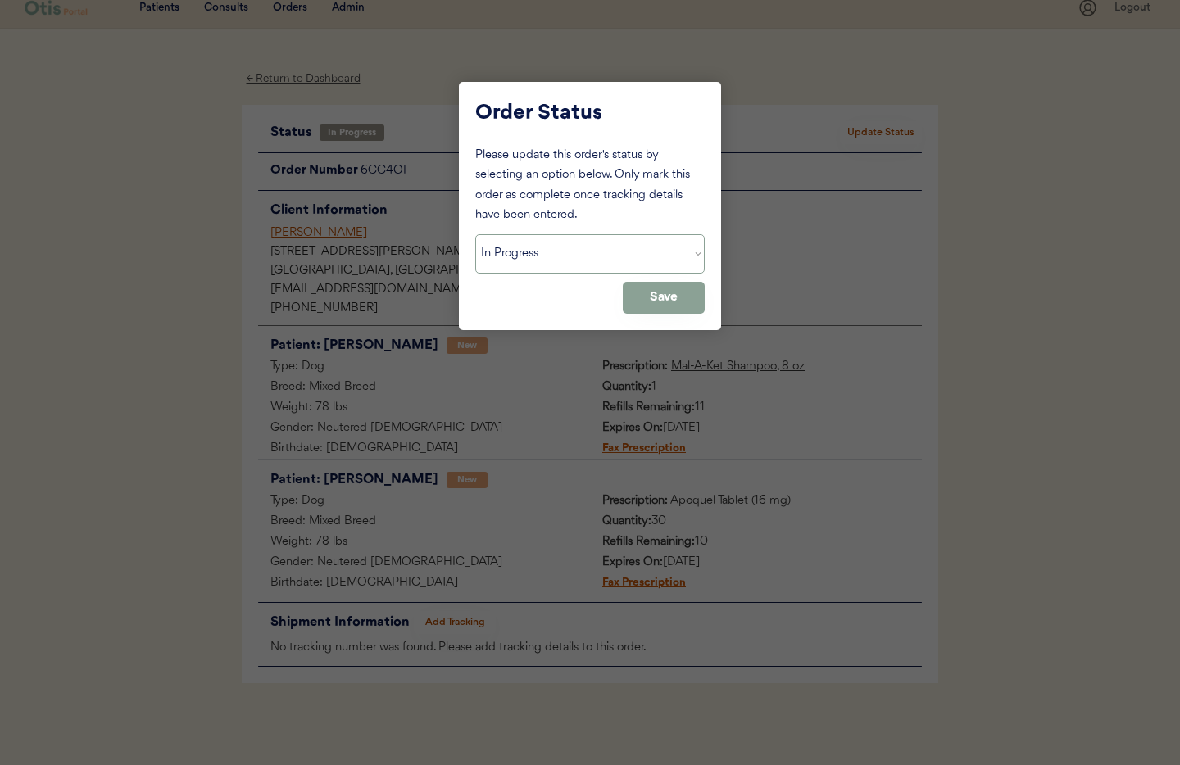
click at [590, 258] on select "Status On Hold New In Progress Complete Pending HW Consent Canceled" at bounding box center [589, 253] width 229 height 39
select select ""cancelled""
click at [475, 234] on select "Status On Hold New In Progress Complete Pending HW Consent Canceled" at bounding box center [589, 253] width 229 height 39
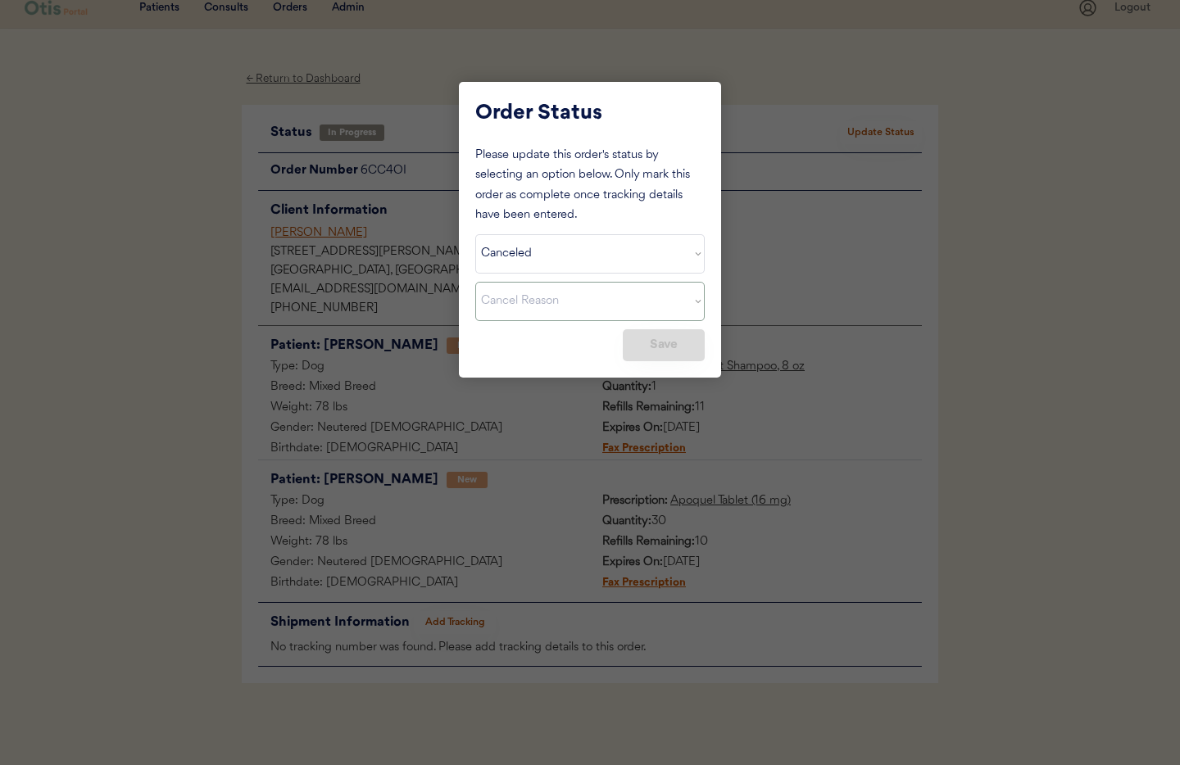
click at [571, 308] on select "Cancel Reason Missing order information Incorrect order information Out of refi…" at bounding box center [589, 301] width 229 height 39
click at [475, 282] on select "Cancel Reason Missing order information Incorrect order information Out of refi…" at bounding box center [589, 301] width 229 height 39
click at [643, 348] on button "Save" at bounding box center [664, 345] width 82 height 32
select select ""PLACEHOLDER_1427118222253""
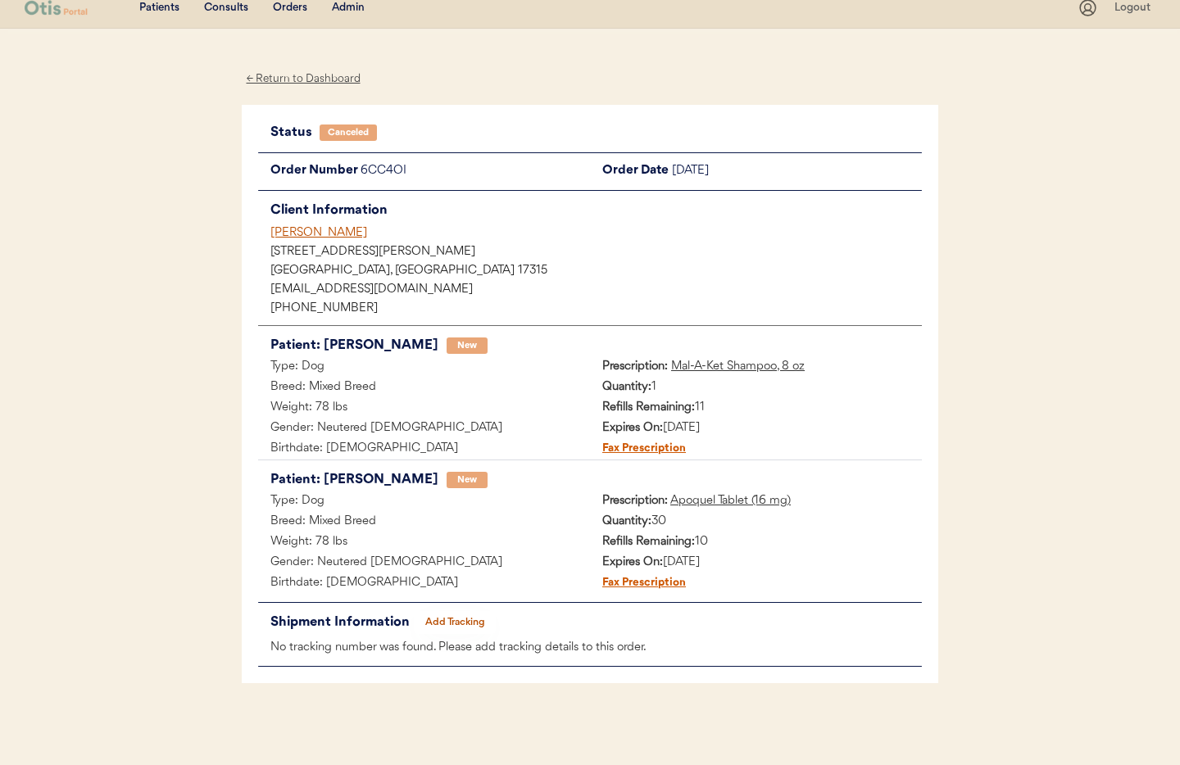
click at [300, 238] on div "[PERSON_NAME]" at bounding box center [596, 233] width 652 height 17
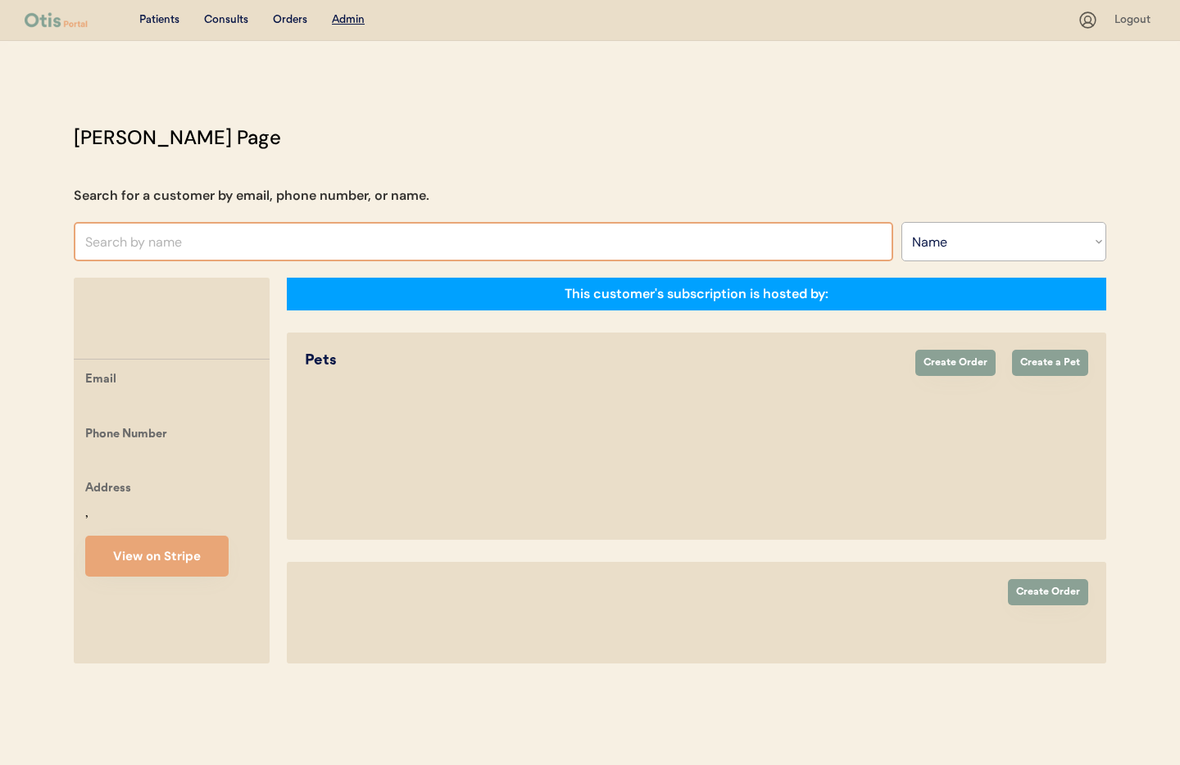
select select ""Name""
select select "true"
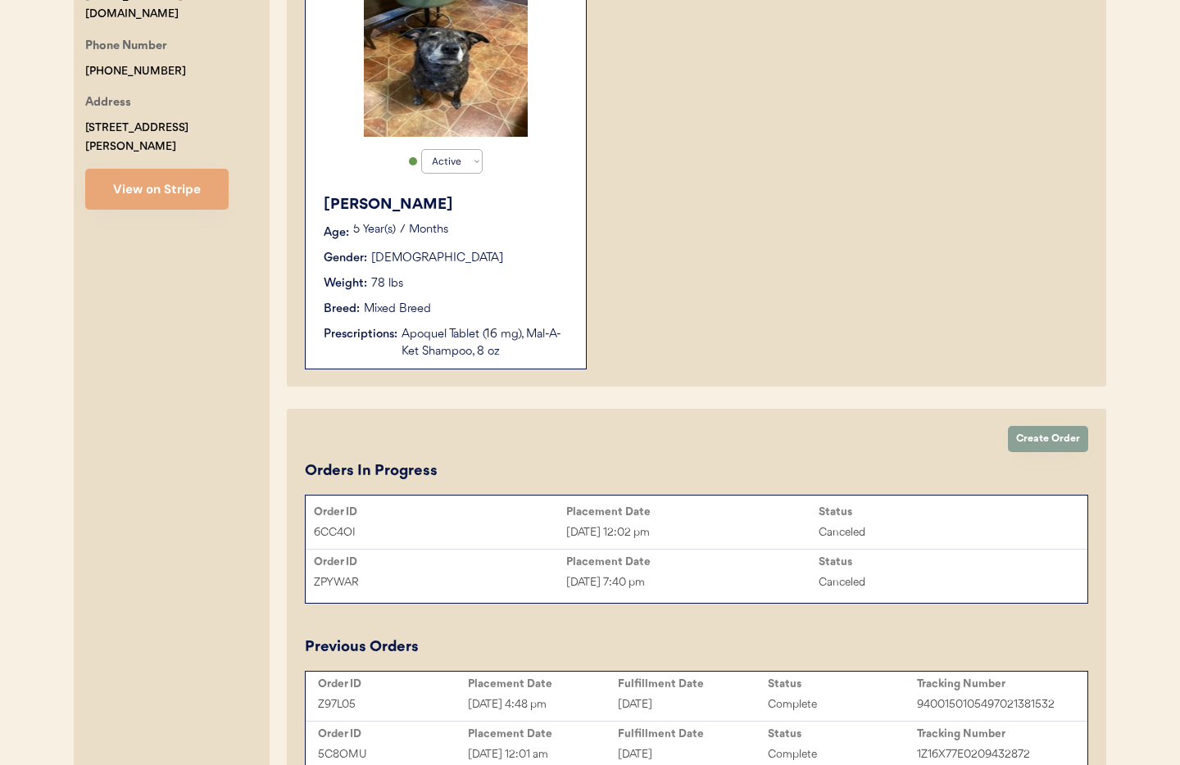
scroll to position [509, 0]
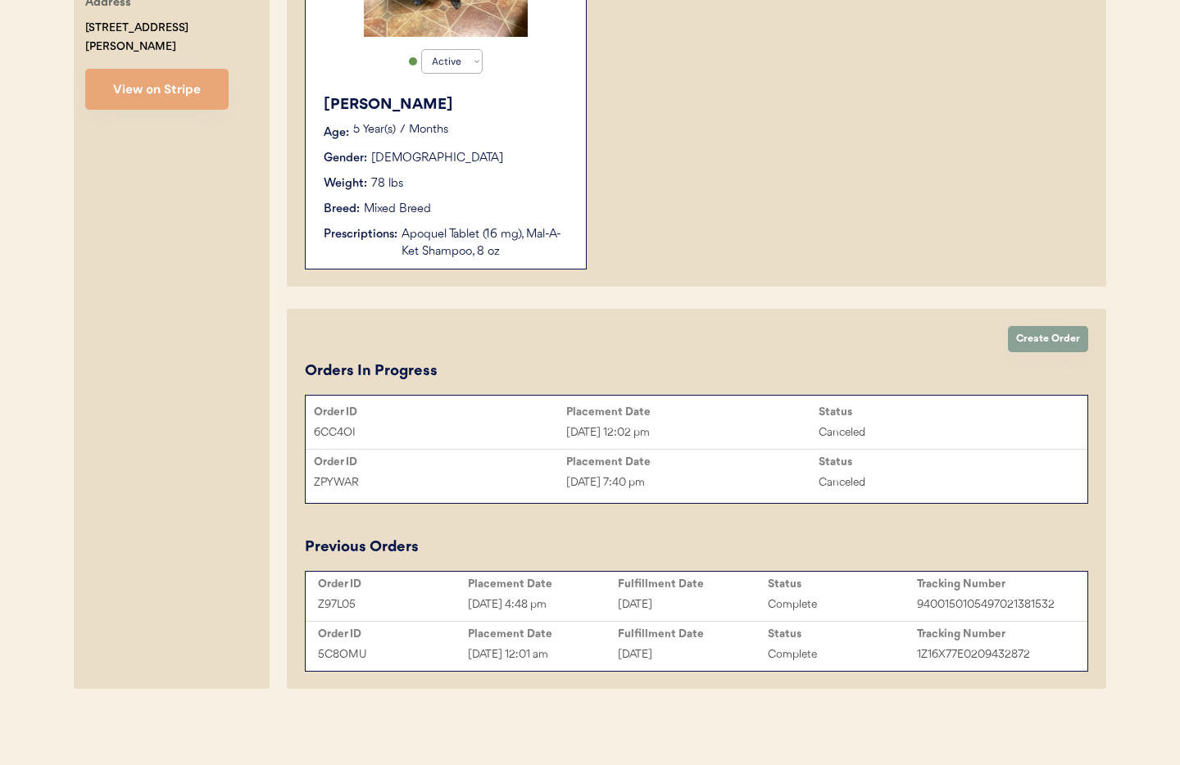
click at [1047, 343] on button "Create Order" at bounding box center [1048, 339] width 80 height 26
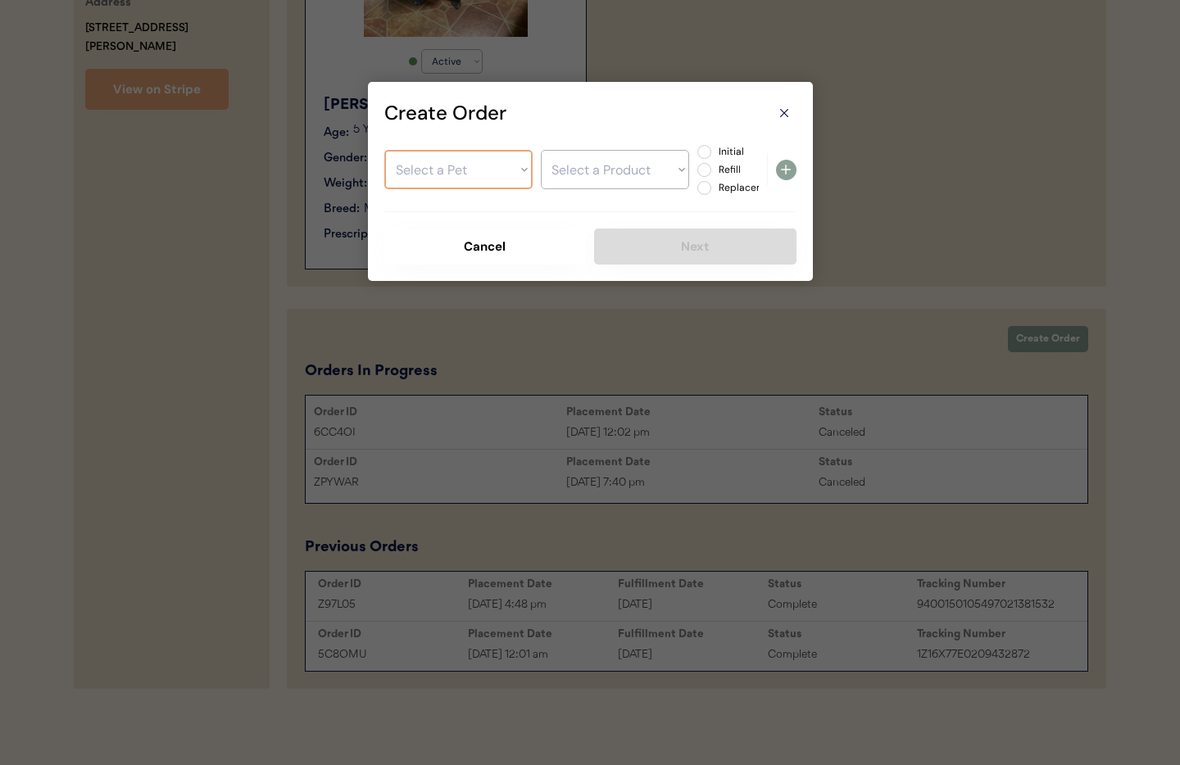
click at [487, 175] on select "Select a Pet [PERSON_NAME]" at bounding box center [458, 169] width 148 height 39
select select ""1348695171700984260__LOOKUP__1752842502170x661044454258901000""
click at [384, 150] on select "Select a Pet [PERSON_NAME]" at bounding box center [458, 169] width 148 height 39
click at [576, 167] on select "Select a Product Apoquel Tablet (16 mg) Mal-A-Ket Shampoo, 8 oz" at bounding box center [615, 169] width 148 height 39
select select ""1348695171700984260__LOOKUP__1753058367339x131004664714362880""
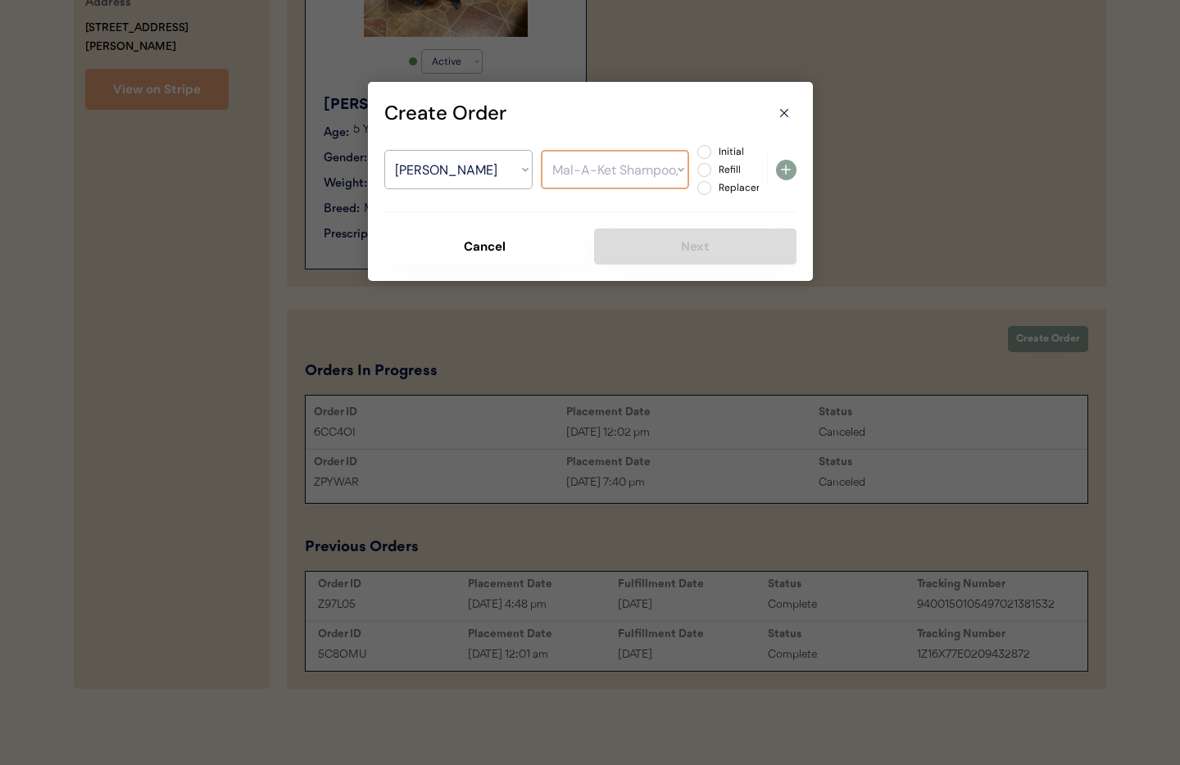
click at [541, 150] on select "Select a Product Apoquel Tablet (16 mg) Mal-A-Ket Shampoo, 8 oz" at bounding box center [615, 169] width 148 height 39
click at [714, 168] on label "Refill" at bounding box center [750, 170] width 72 height 10
click at [696, 157] on input "Refill" at bounding box center [690, 152] width 11 height 11
radio input "true"
drag, startPoint x: 783, startPoint y: 171, endPoint x: 777, endPoint y: 181, distance: 11.4
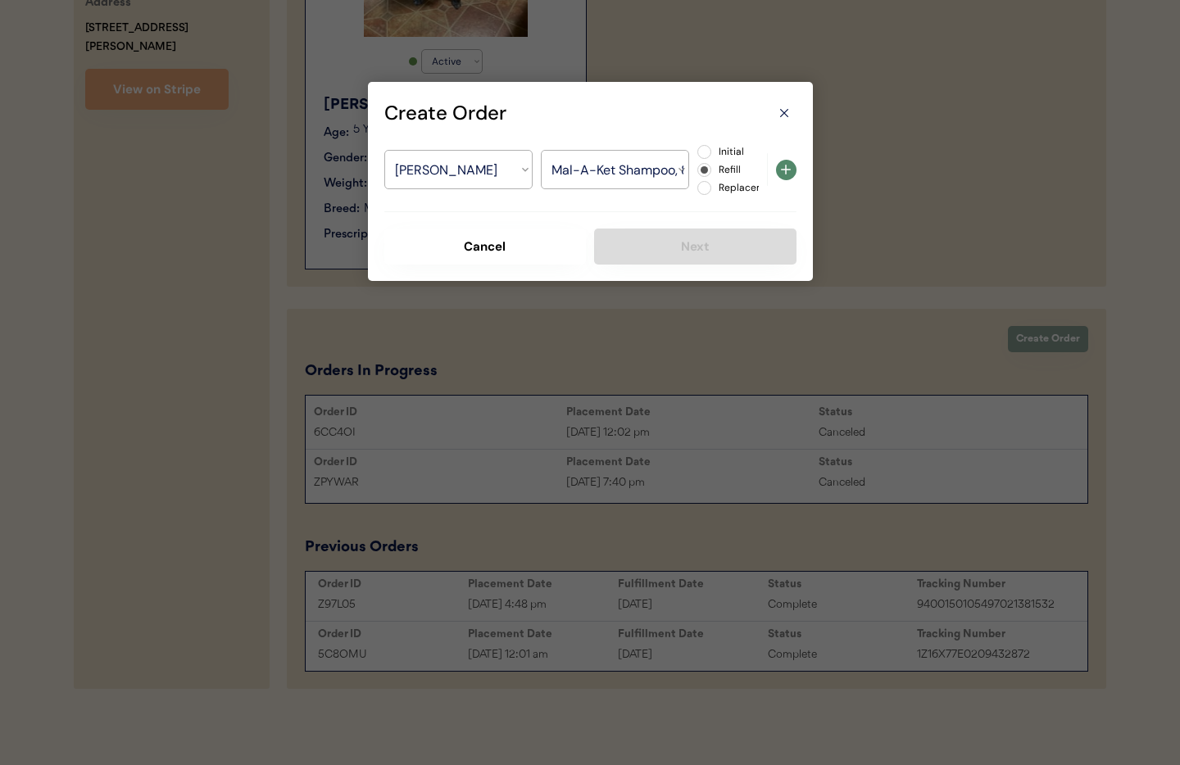
click at [783, 171] on icon at bounding box center [786, 170] width 20 height 20
select select ""PLACEHOLDER_1427118222253""
radio input "false"
select select ""PLACEHOLDER_1427118222253""
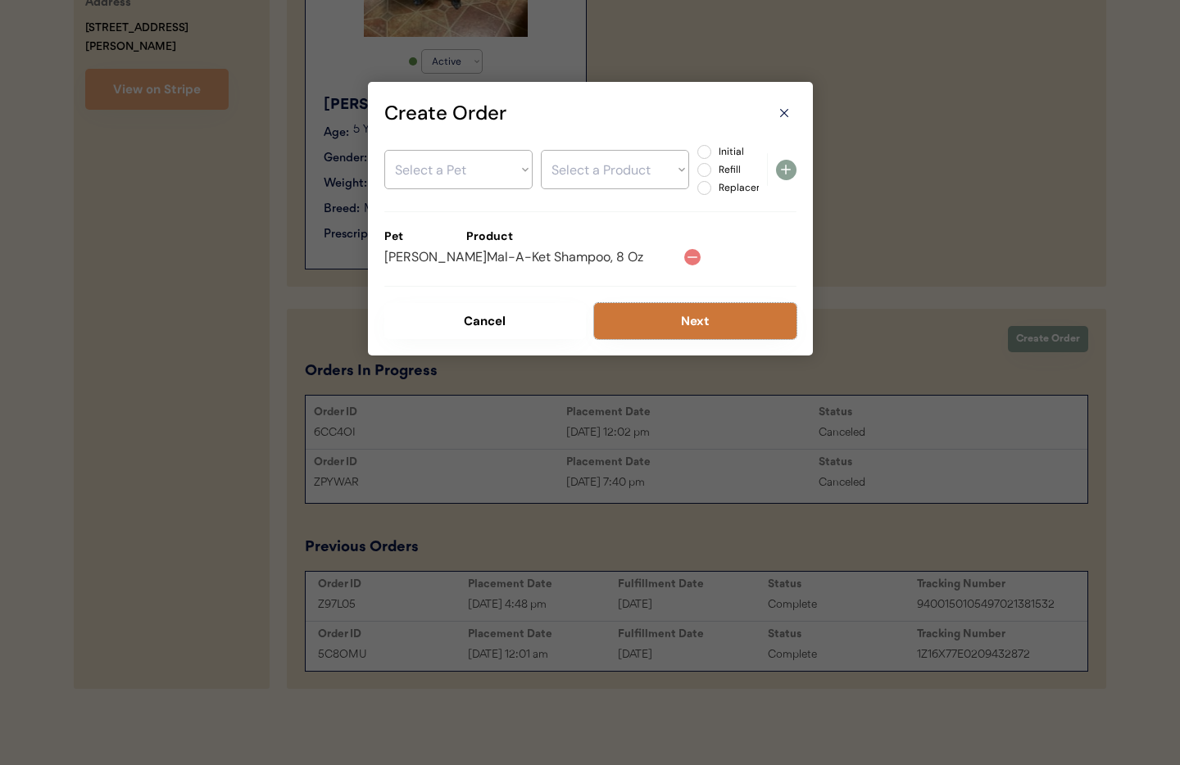
click at [678, 320] on button "Next" at bounding box center [695, 321] width 202 height 36
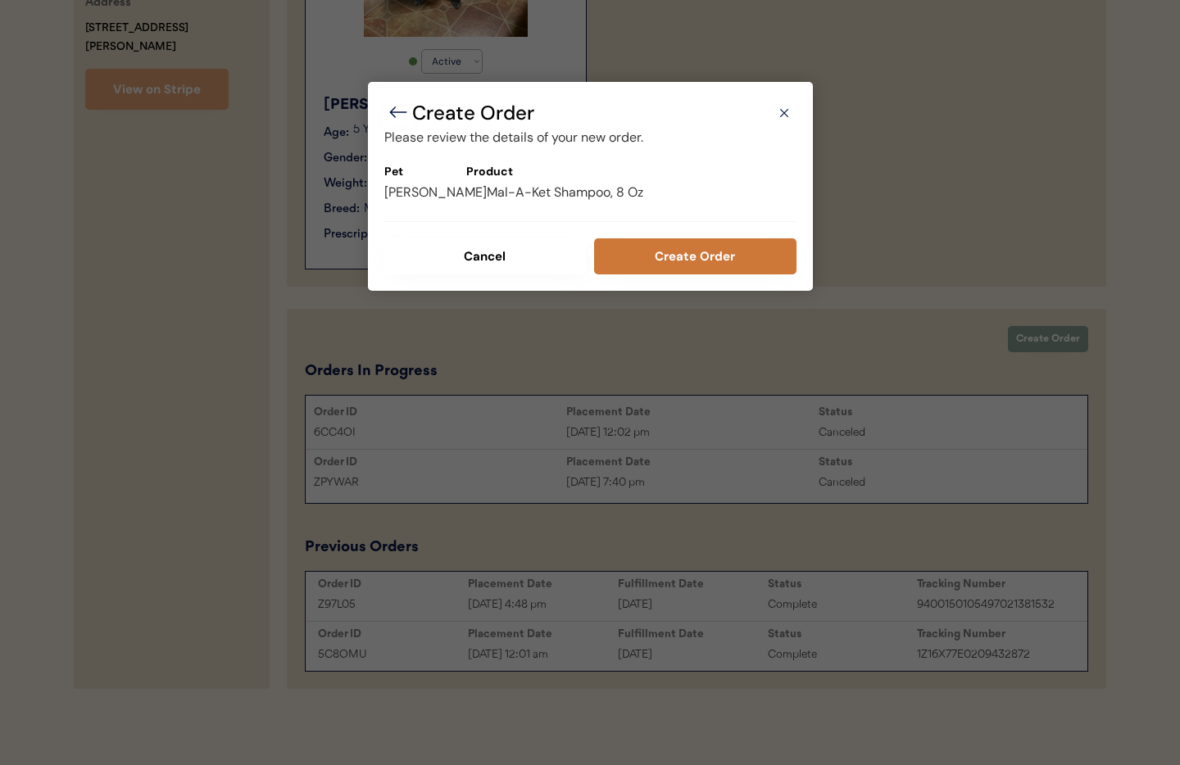
click at [703, 250] on button "Create Order" at bounding box center [695, 256] width 202 height 36
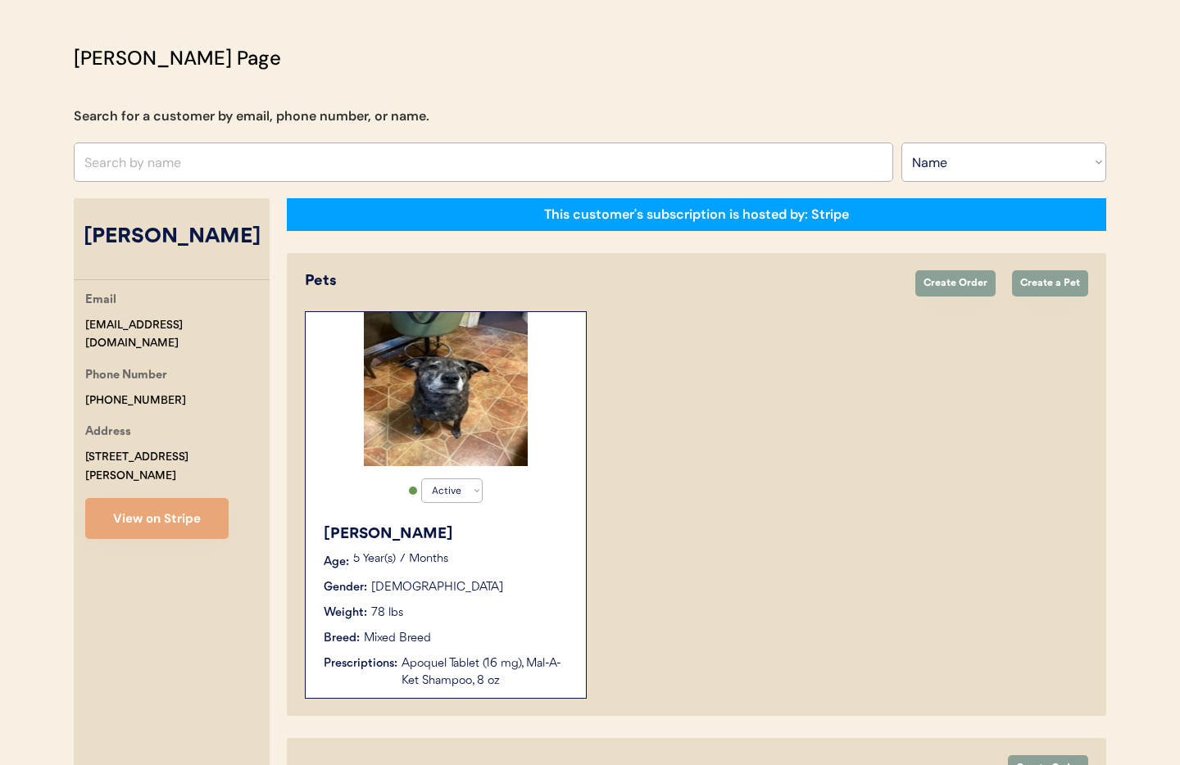
scroll to position [0, 0]
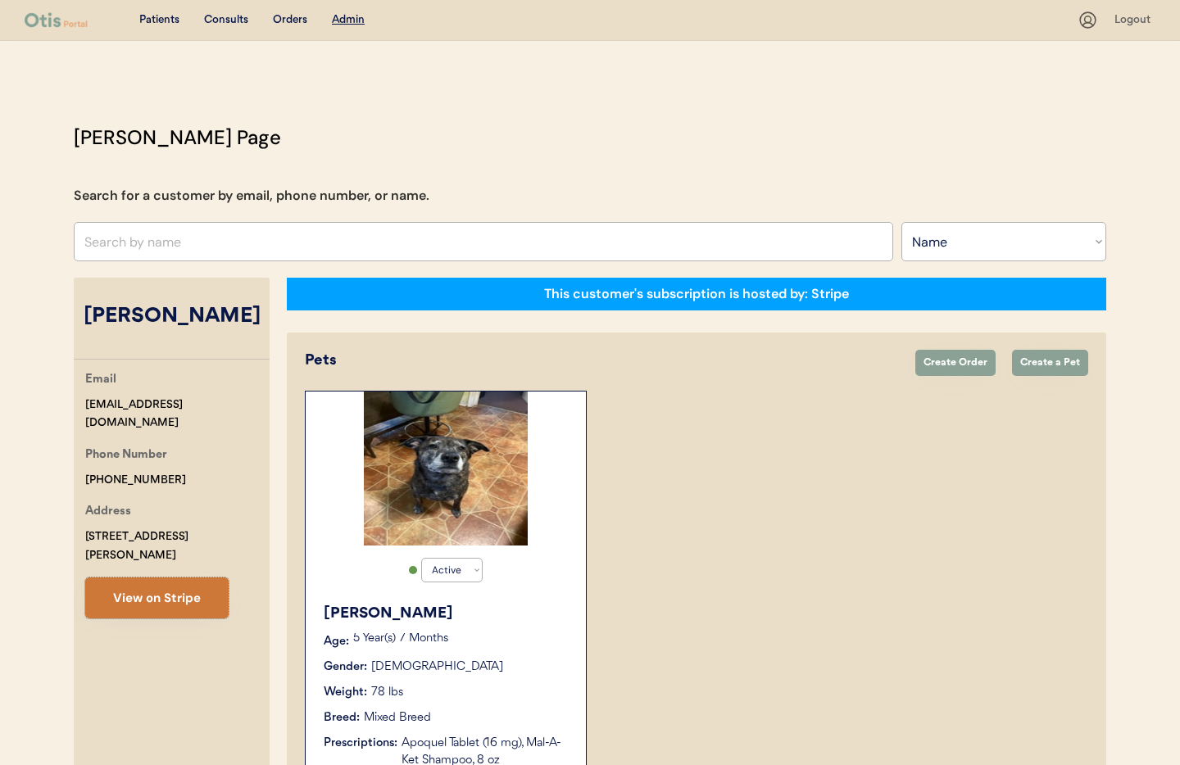
click at [151, 578] on button "View on Stripe" at bounding box center [156, 598] width 143 height 41
